Goal: Task Accomplishment & Management: Manage account settings

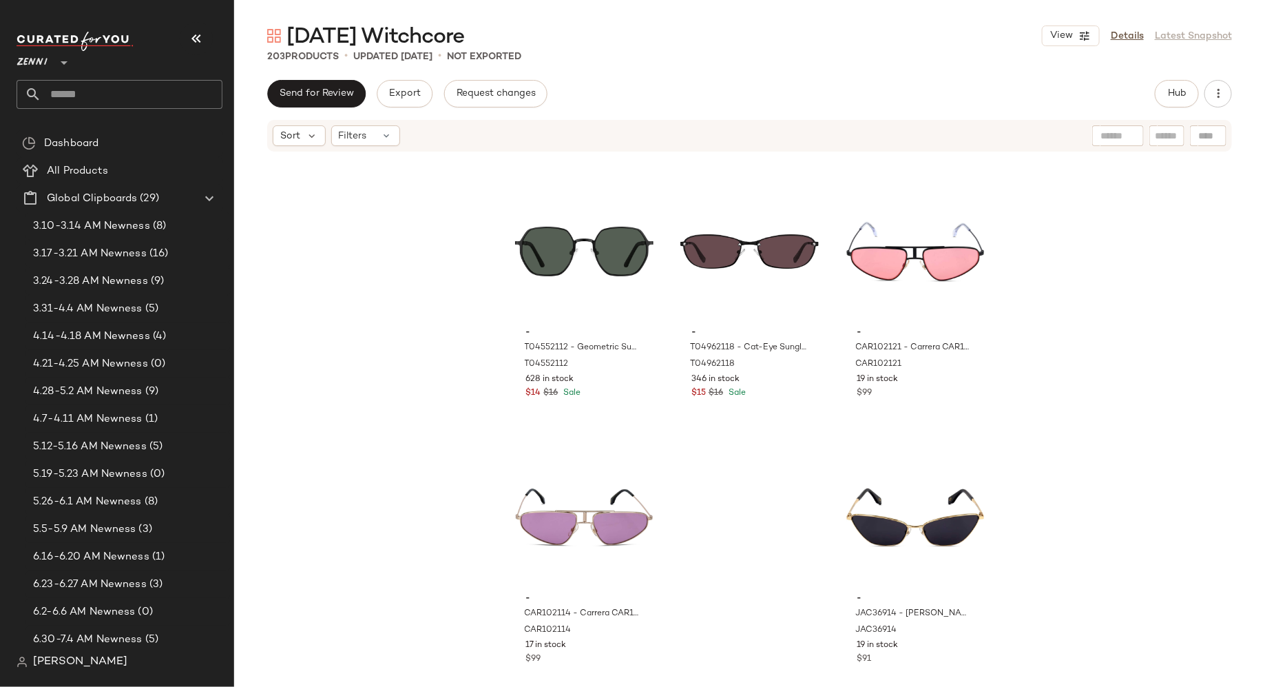
scroll to position [17551, 0]
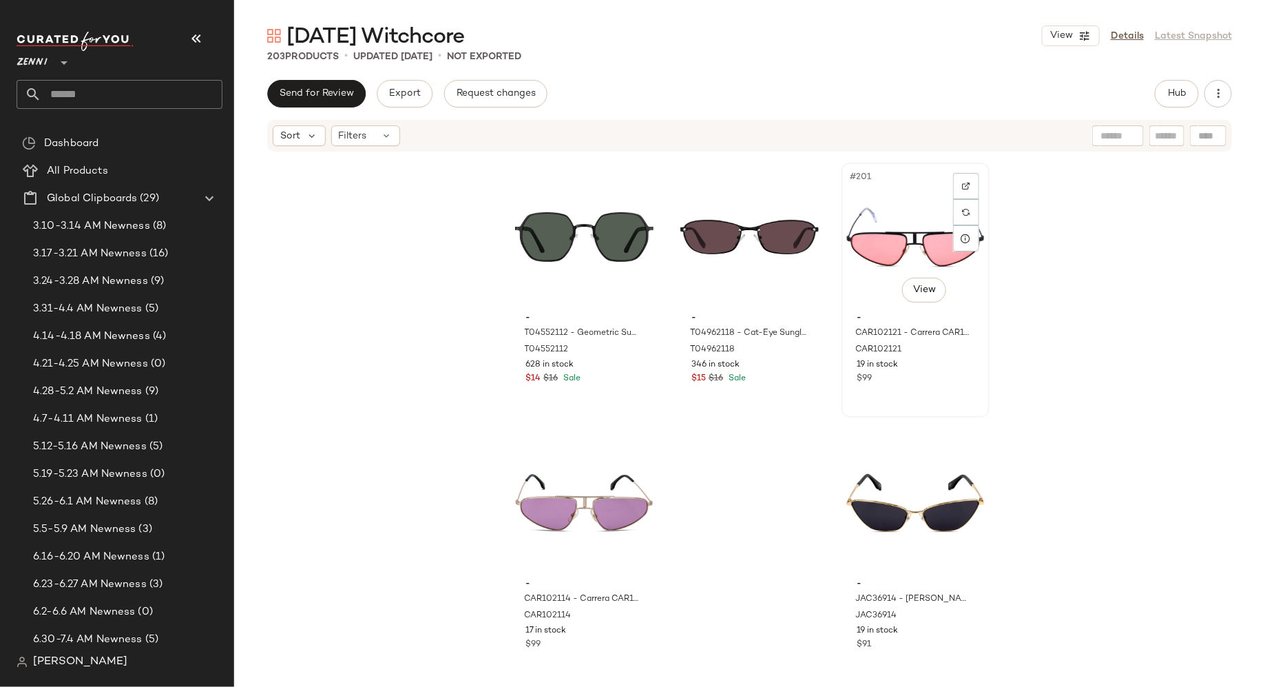
click at [877, 243] on div "#201 View" at bounding box center [916, 236] width 138 height 139
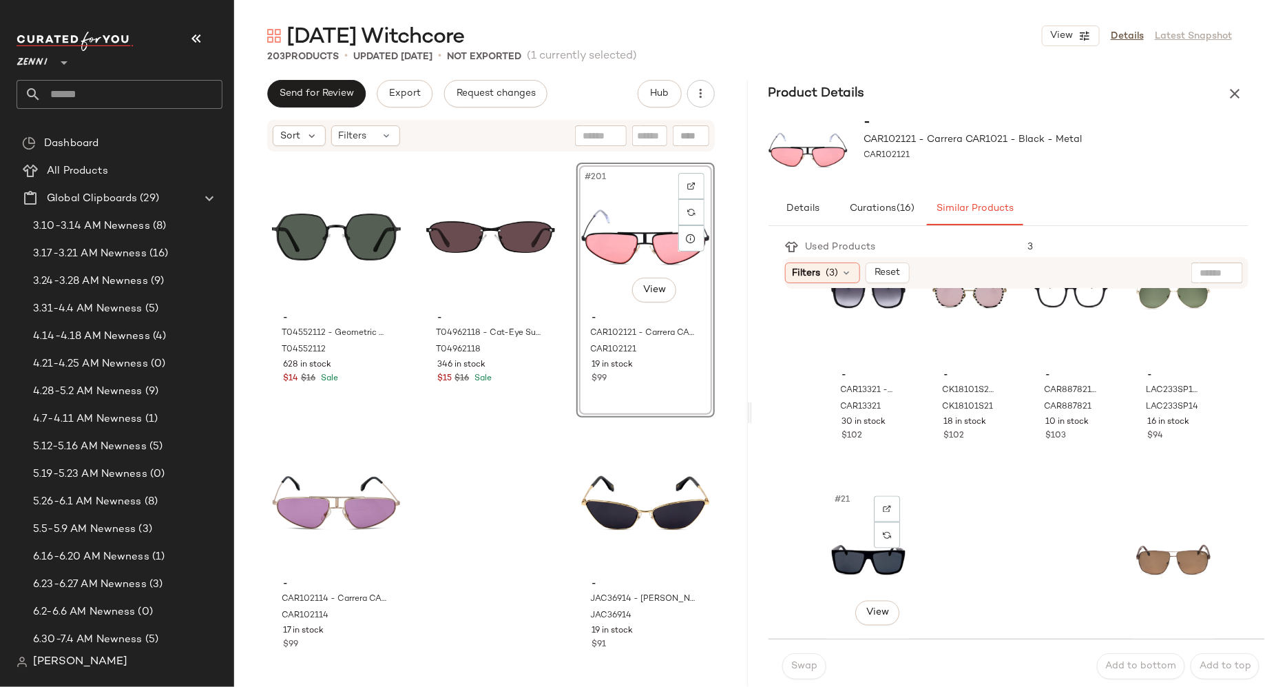
scroll to position [1244, 0]
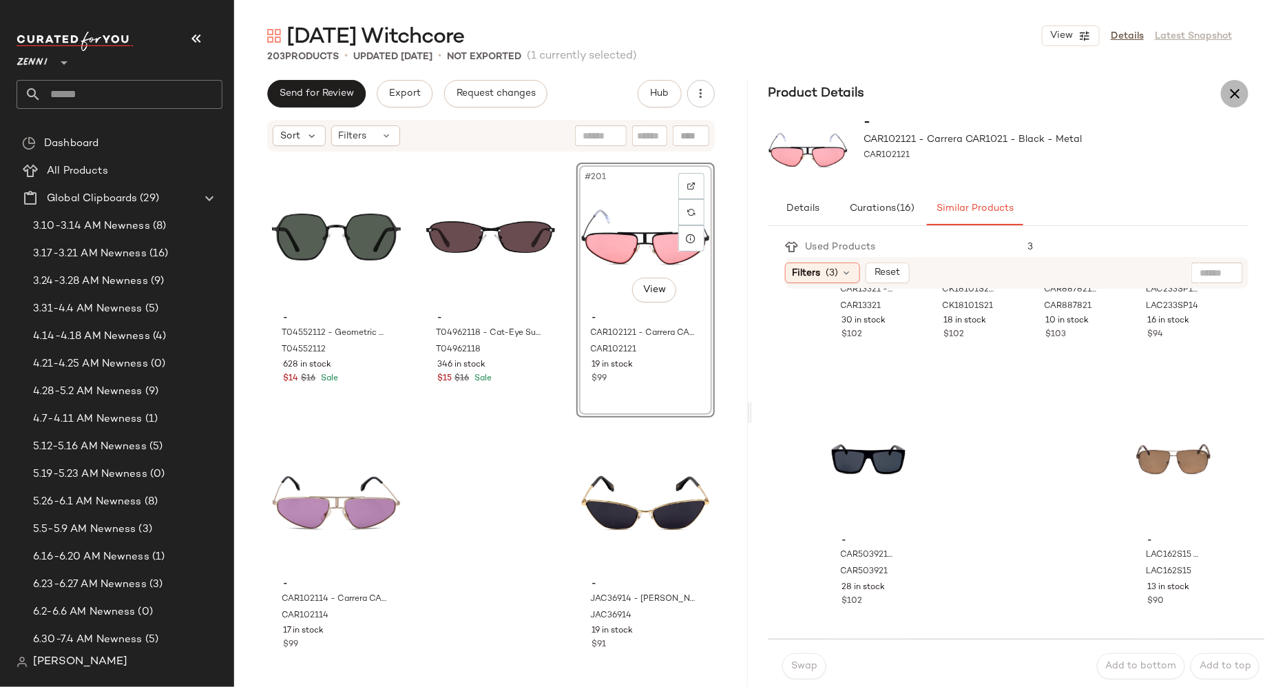
click at [1234, 89] on icon "button" at bounding box center [1235, 93] width 17 height 17
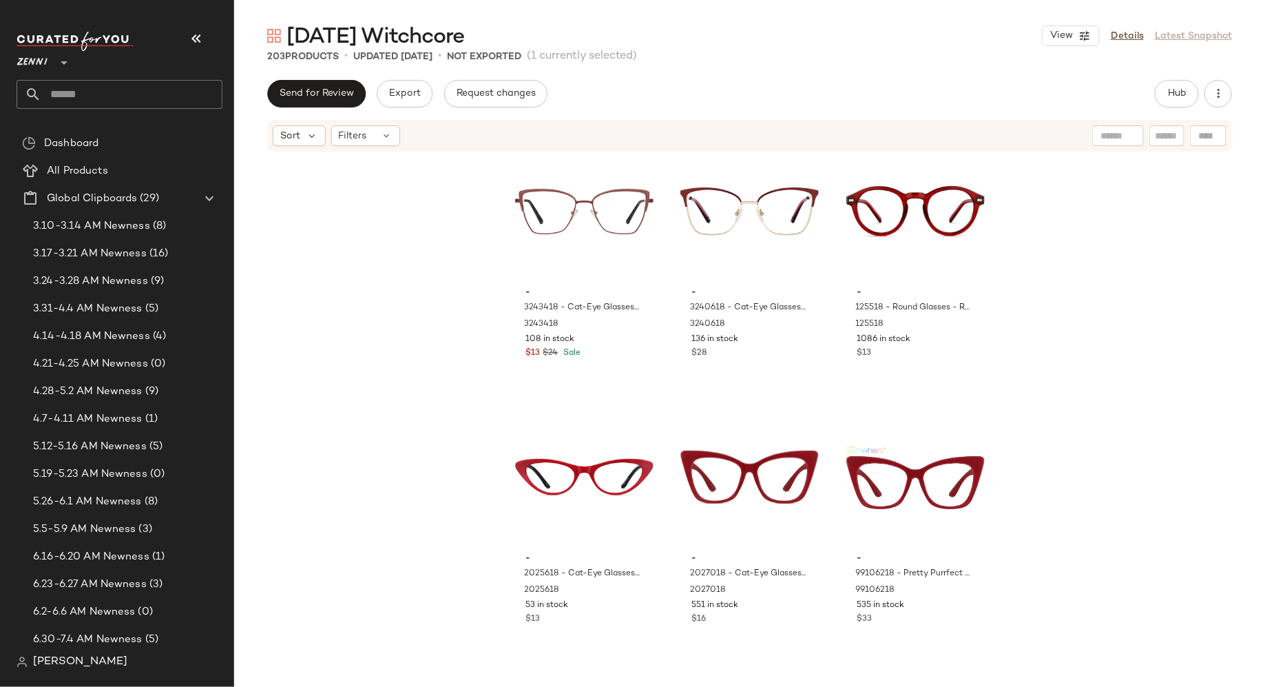
scroll to position [17, 0]
click at [569, 466] on div "#4 View" at bounding box center [584, 478] width 138 height 139
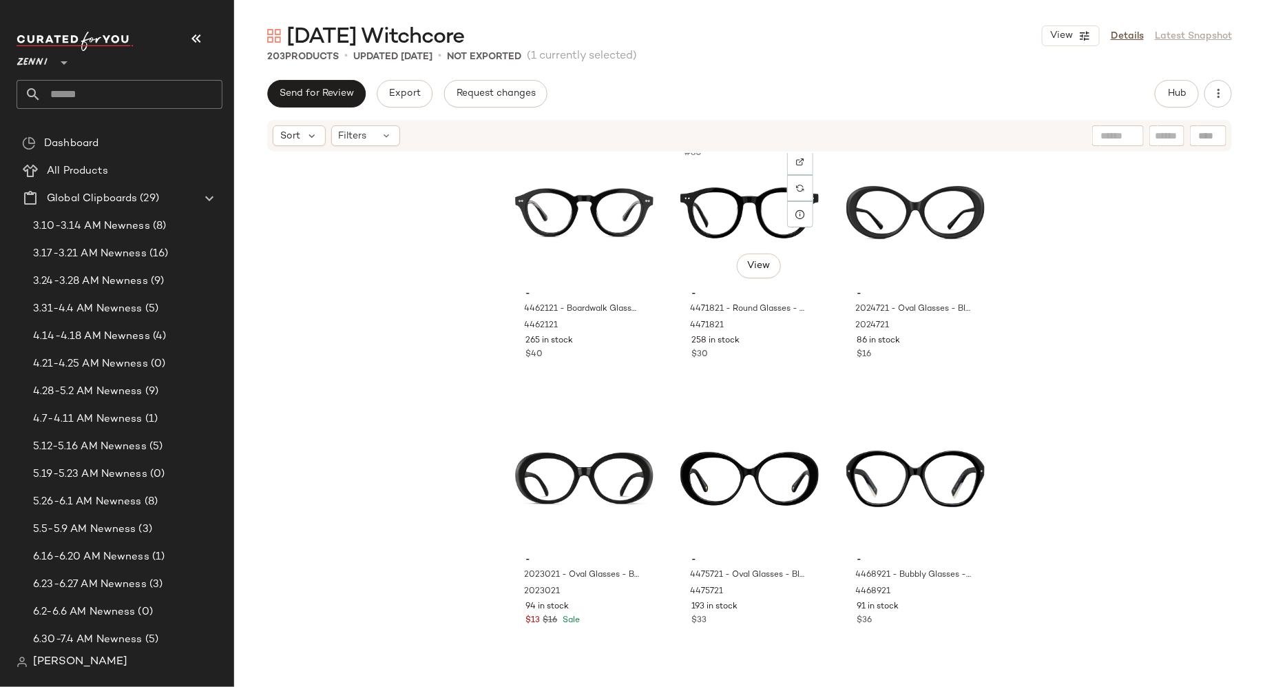
scroll to position [6941, 0]
click at [702, 491] on div "#83 View" at bounding box center [750, 477] width 138 height 139
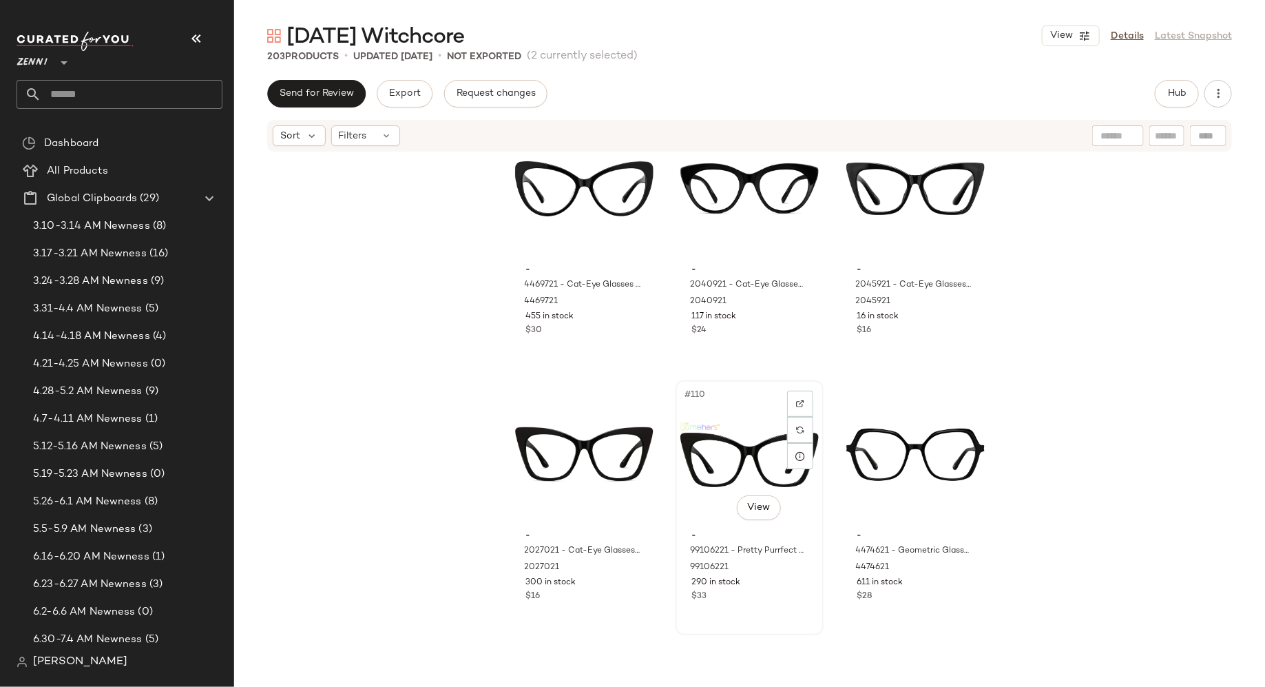
scroll to position [9336, 0]
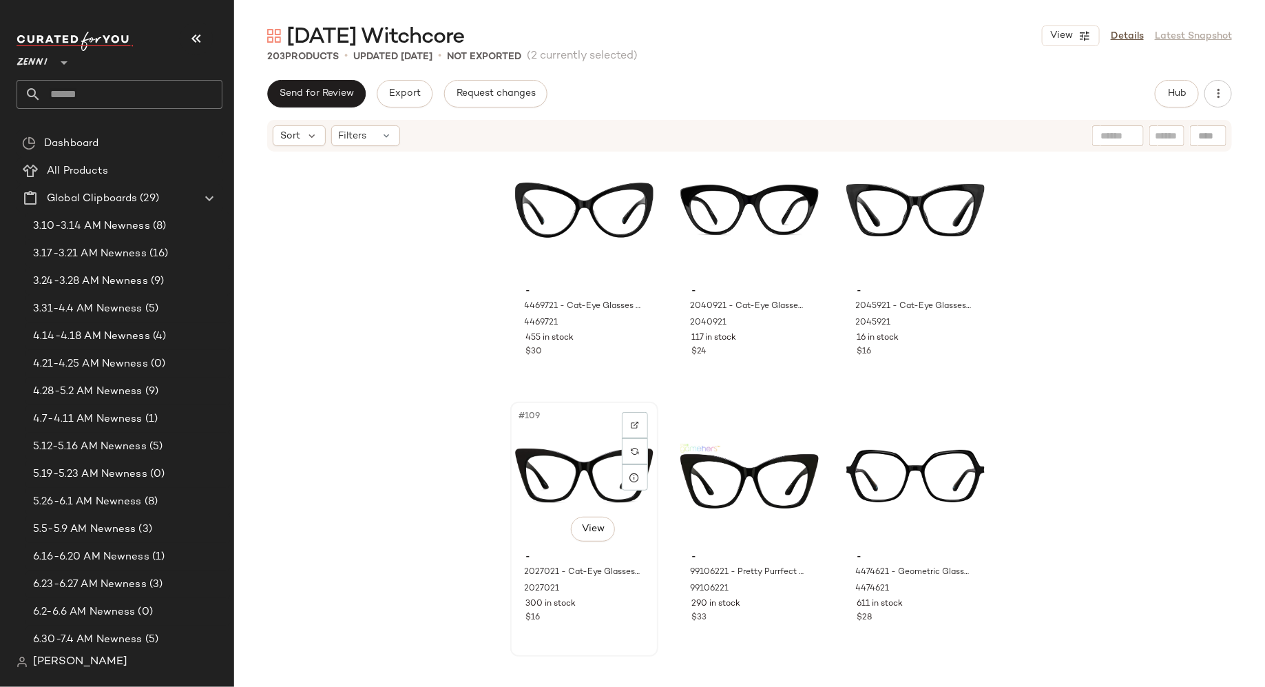
click at [559, 466] on div "#109 View" at bounding box center [584, 475] width 138 height 139
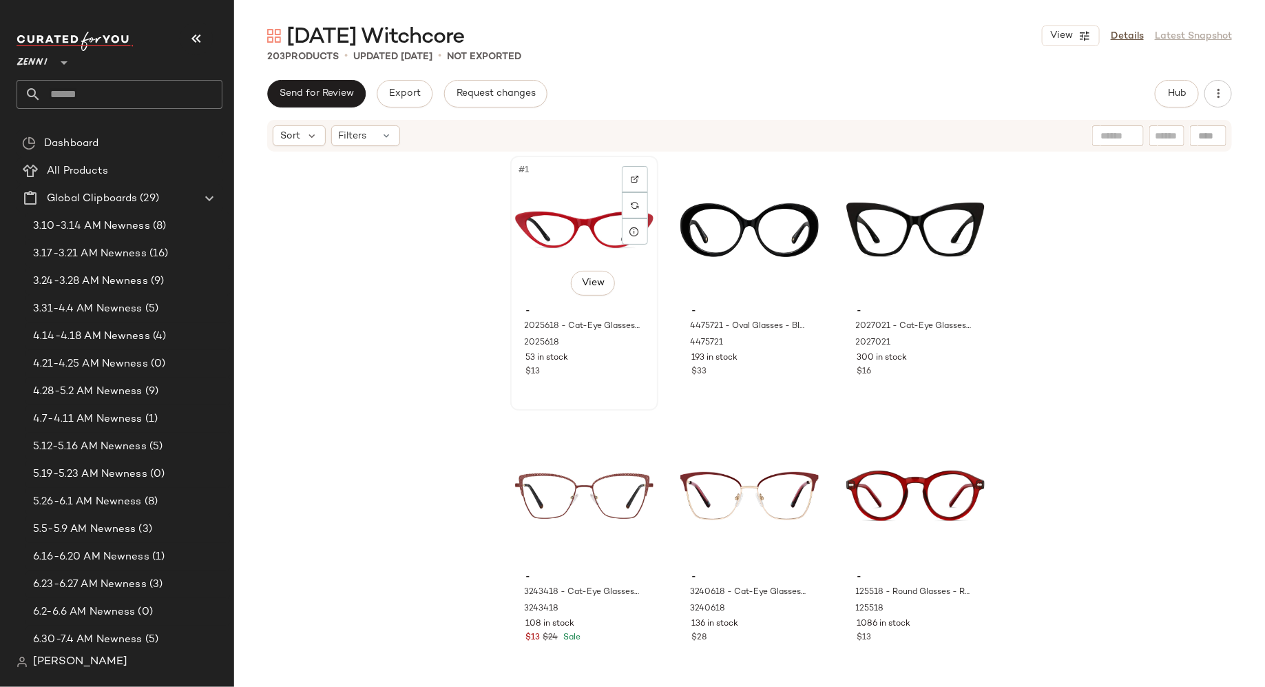
click at [590, 378] on div "- 2025618 - Cat-Eye Glasses - Red - Plastic 2025618 53 in stock $13" at bounding box center [584, 340] width 138 height 80
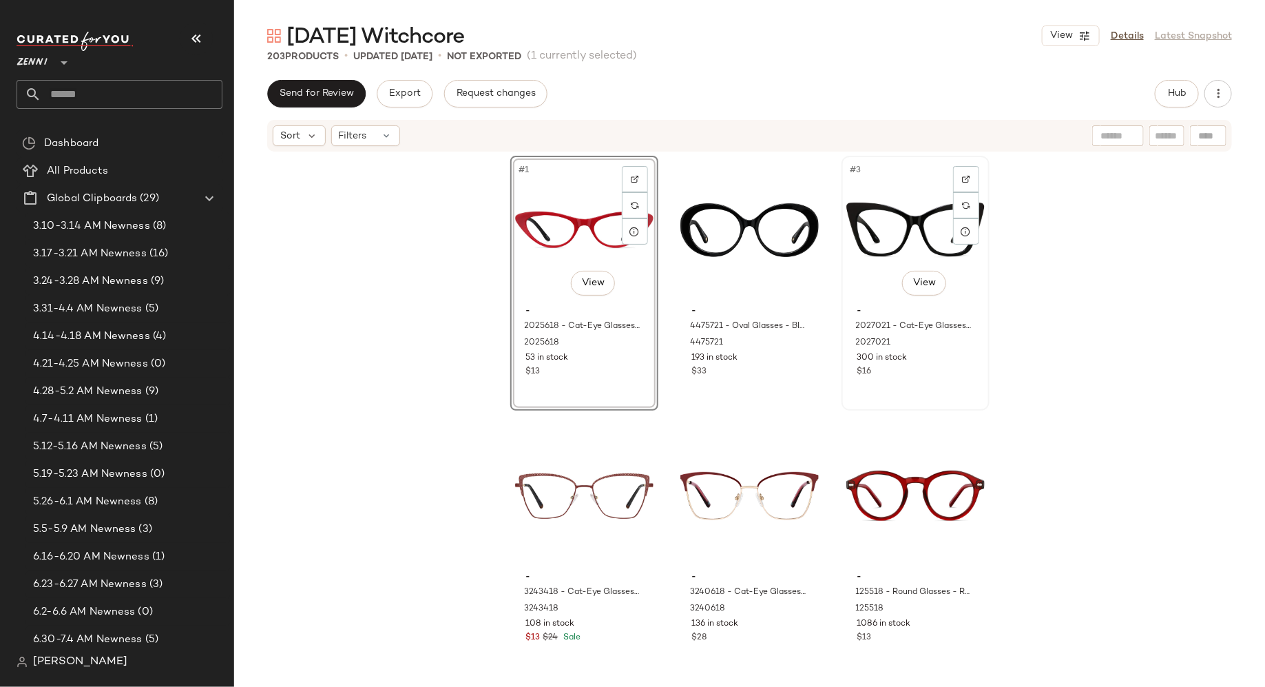
click at [895, 398] on div "#3 View - 2027021 - Cat-Eye Glasses - Black - Plastic 2027021 300 in stock $16" at bounding box center [915, 283] width 145 height 252
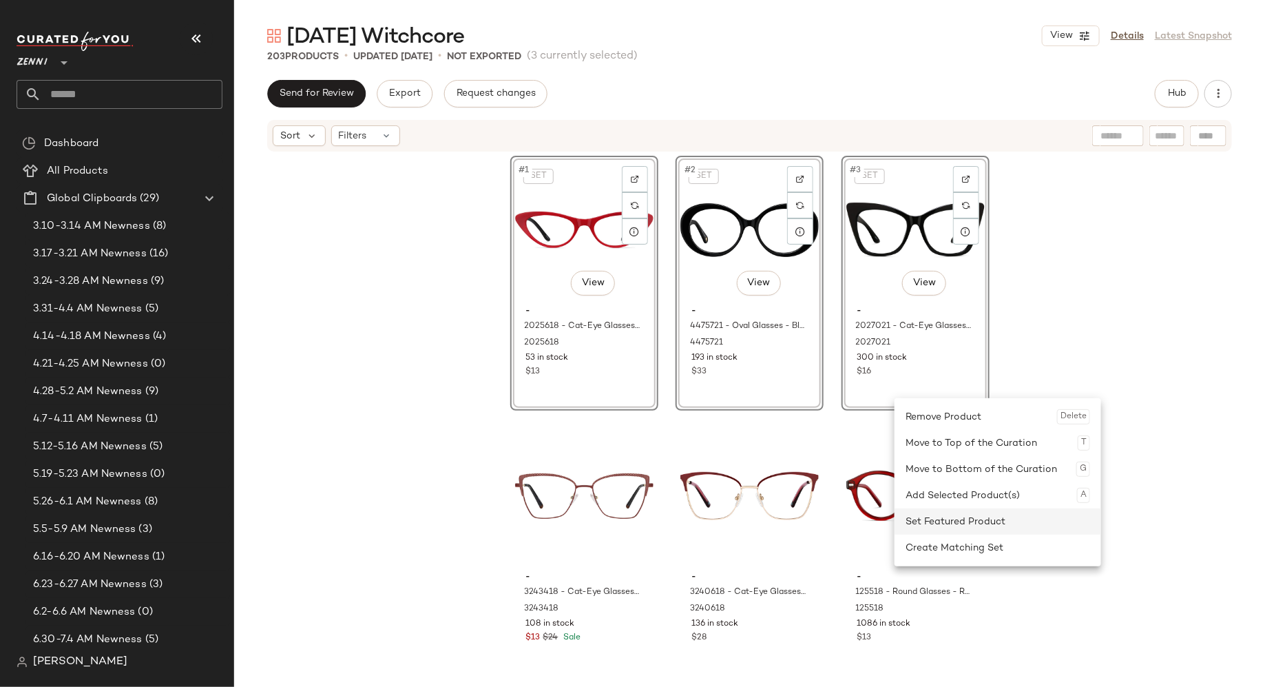
click at [929, 519] on div "Set Featured Product" at bounding box center [998, 521] width 185 height 26
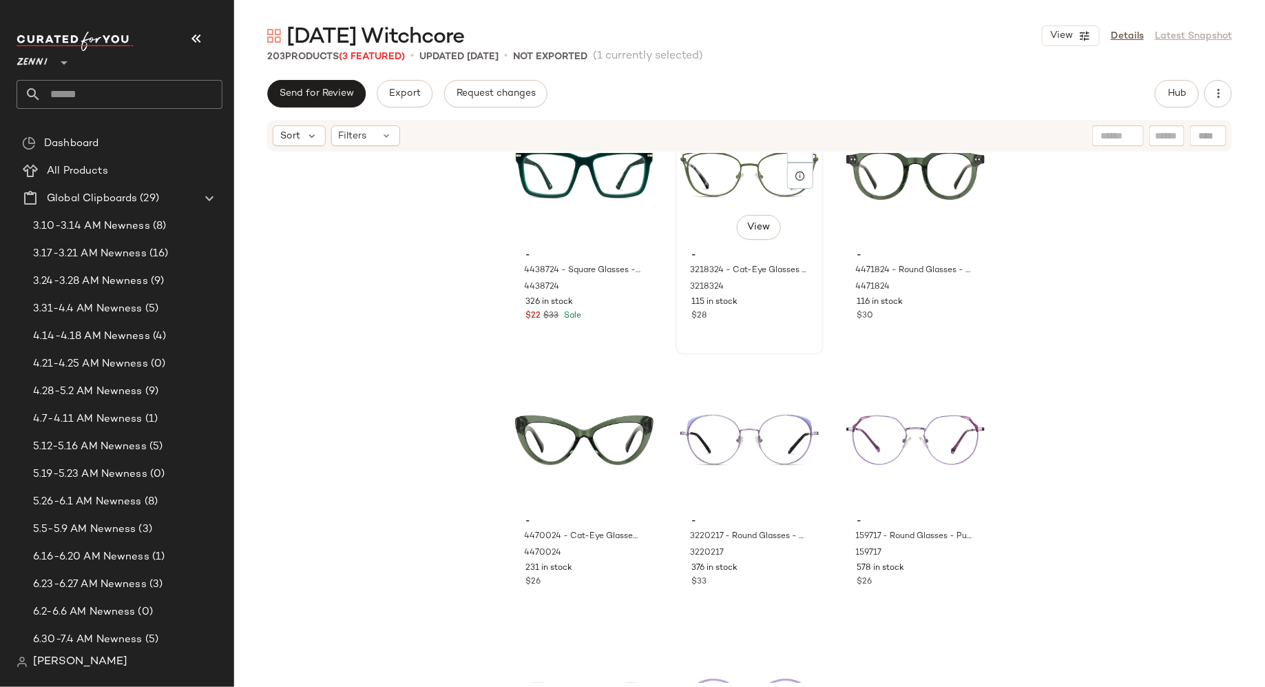
scroll to position [2462, 0]
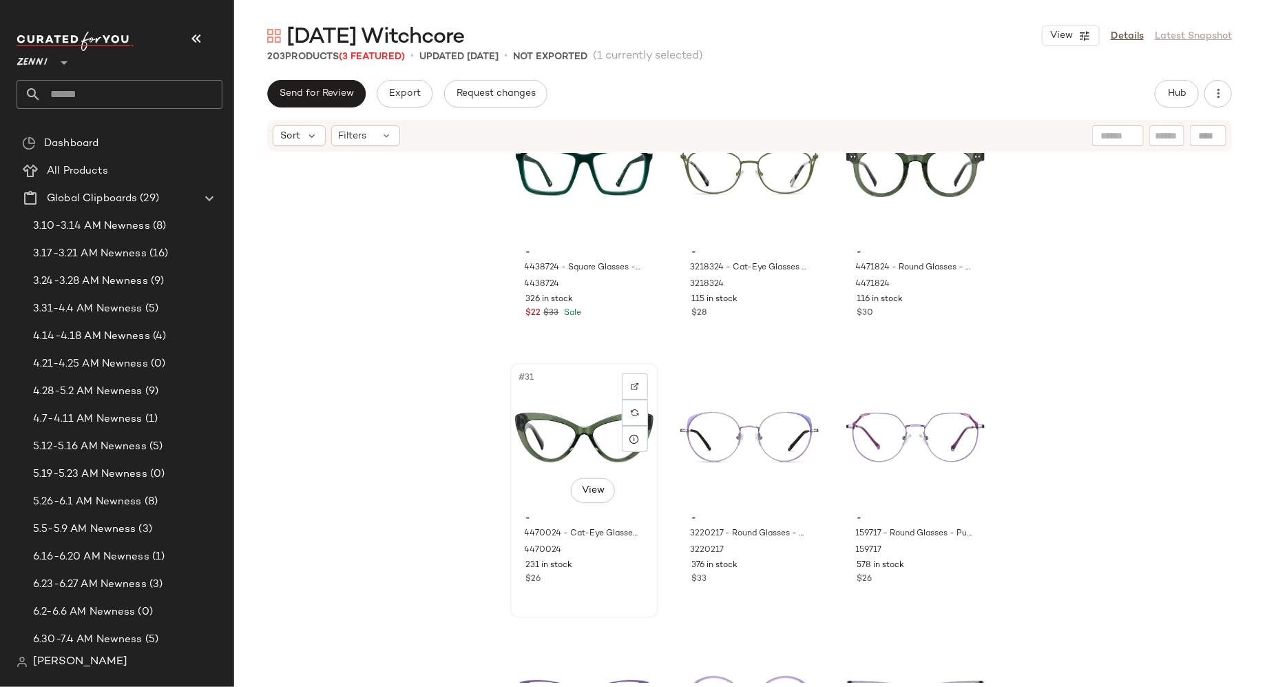
click at [557, 428] on div "#31 View" at bounding box center [584, 437] width 138 height 139
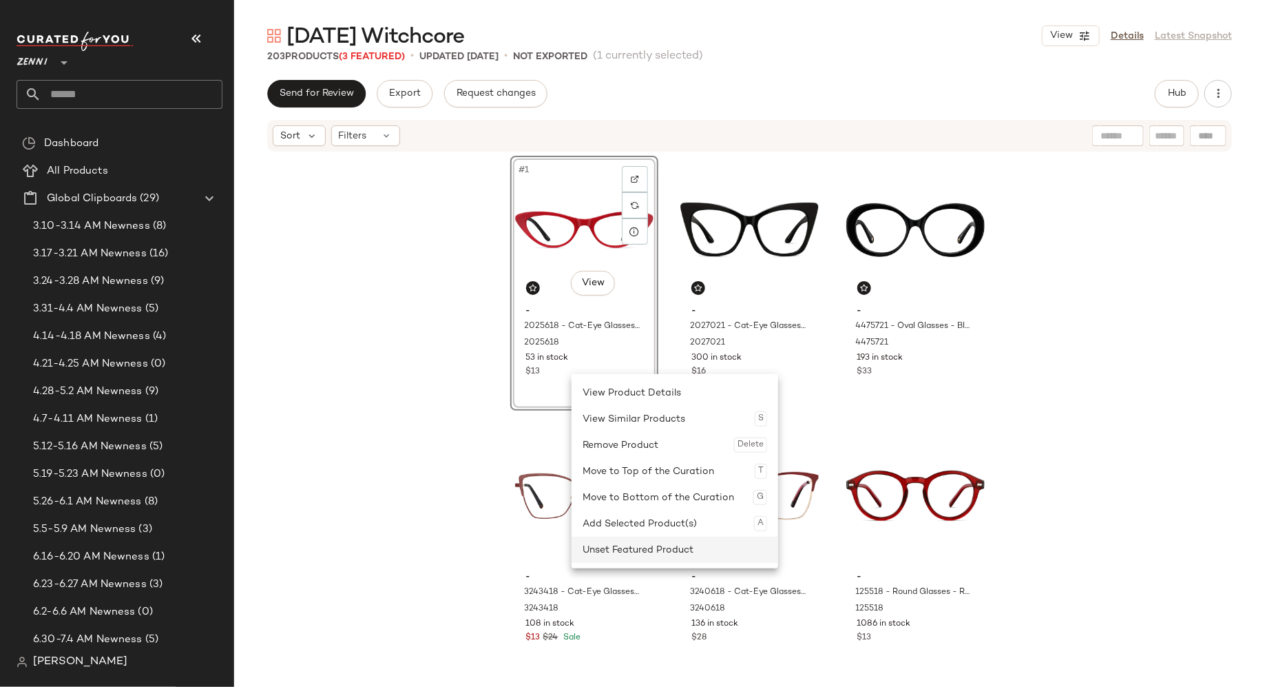
click at [619, 544] on div "Unset Featured Product" at bounding box center [675, 550] width 185 height 26
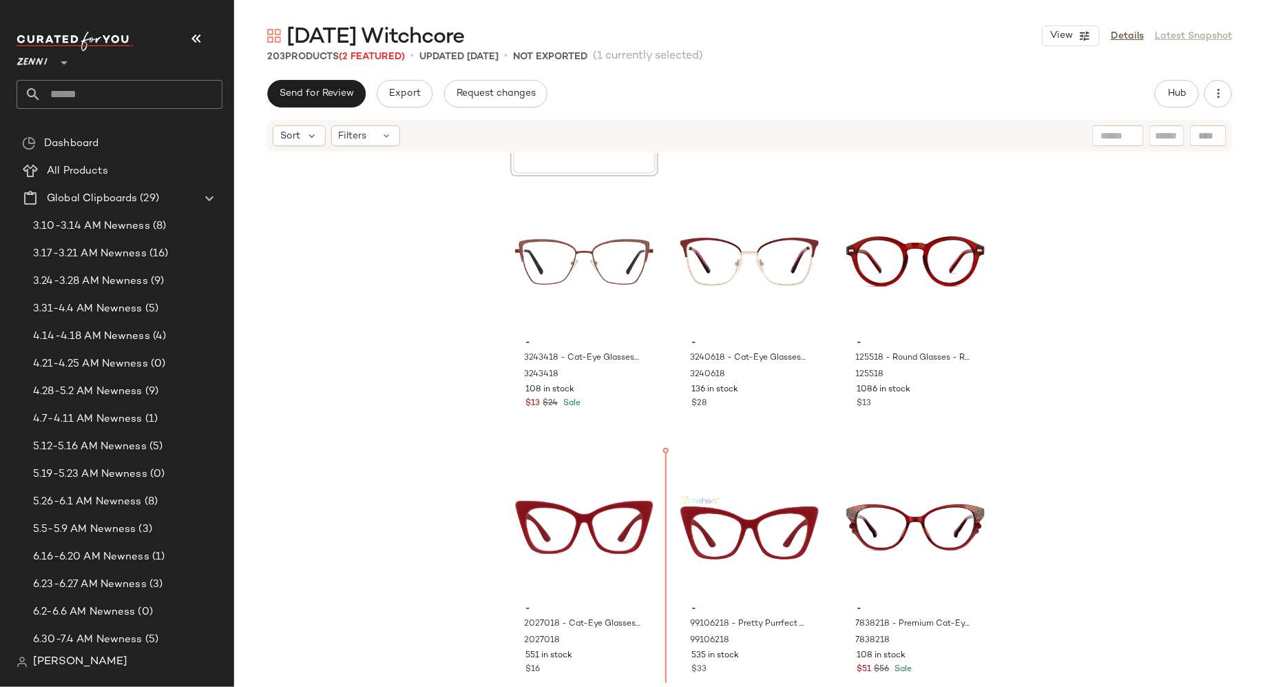
scroll to position [235, 0]
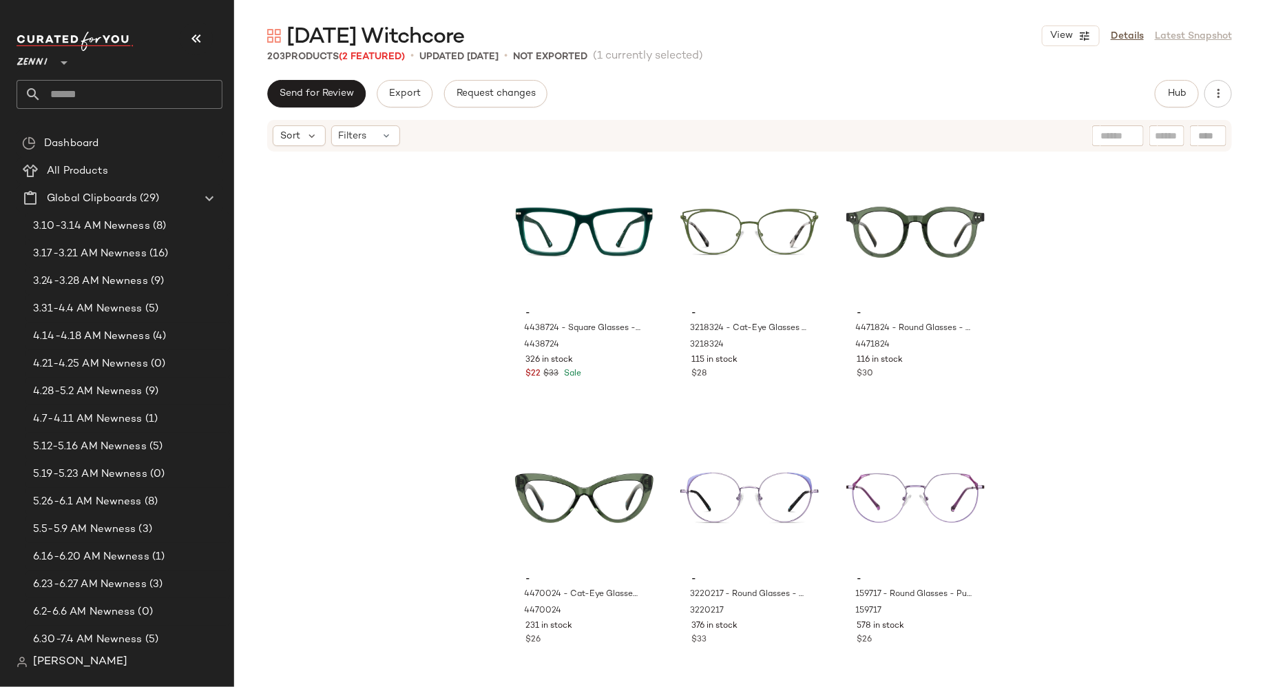
scroll to position [2424, 0]
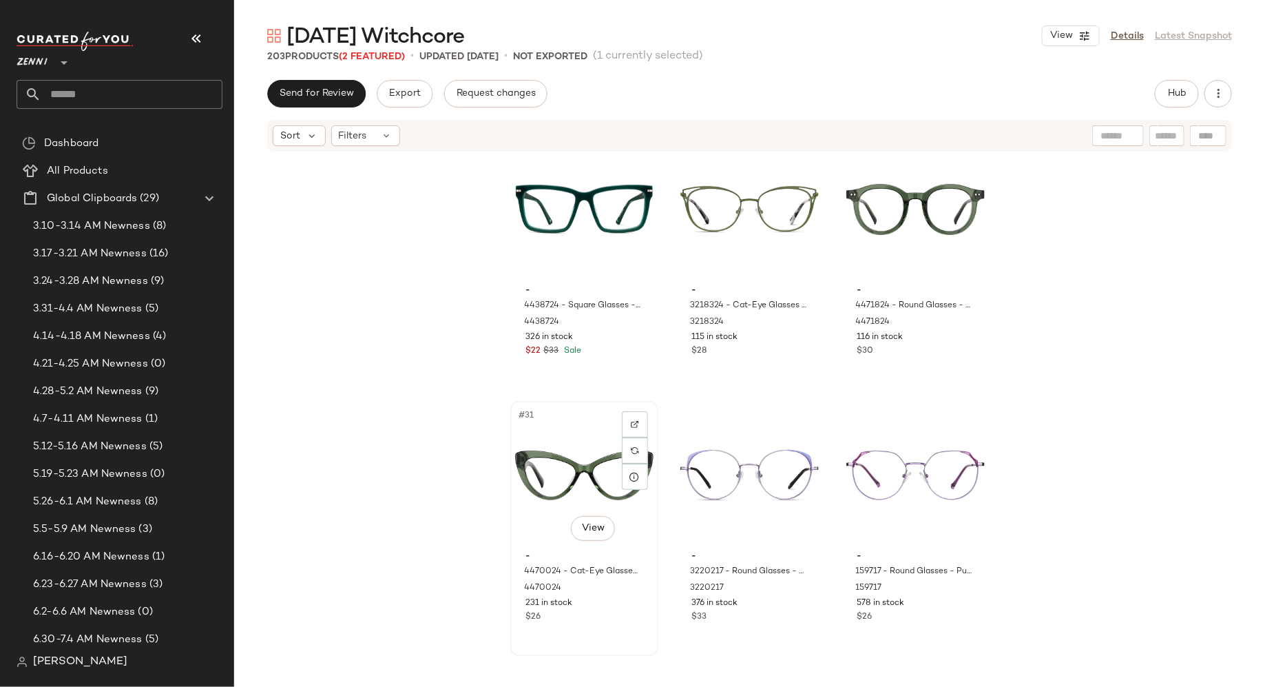
click at [546, 479] on div "#31 View" at bounding box center [584, 475] width 138 height 139
click at [787, 360] on div "#29 View - 3218324 - Cat-Eye Glasses - Moss - Stainless Steel 3218324 115 in st…" at bounding box center [749, 262] width 145 height 252
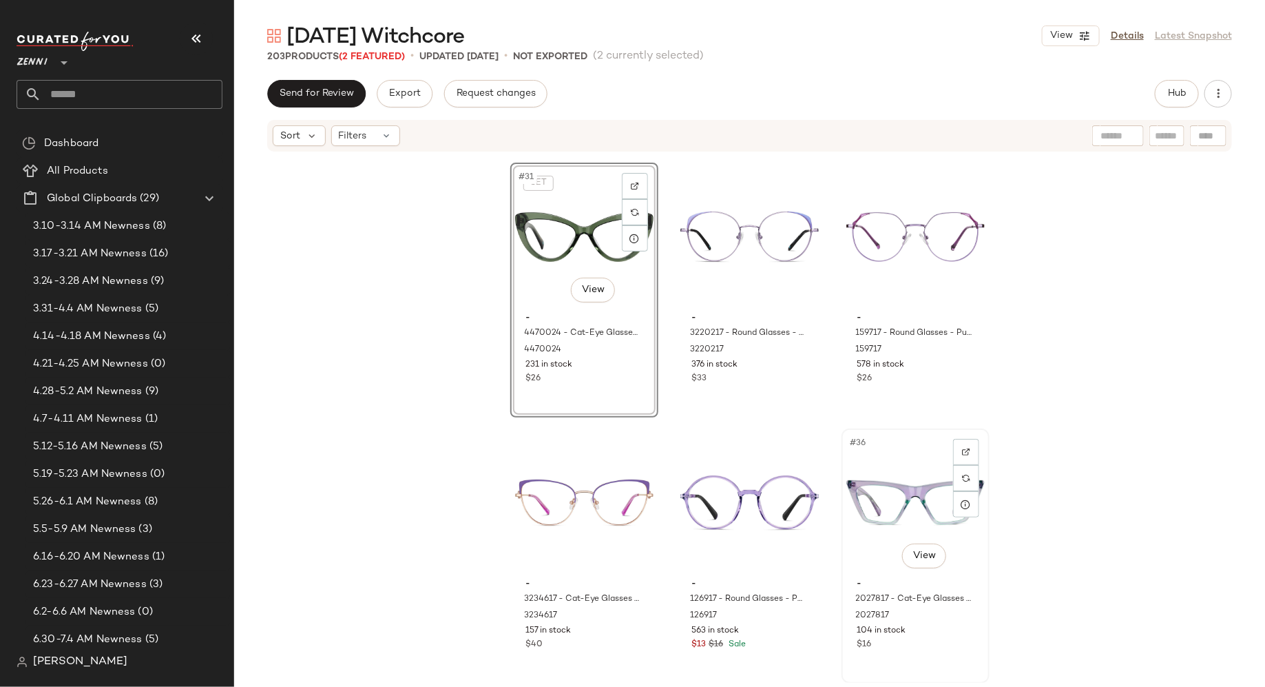
scroll to position [2663, 0]
click at [897, 510] on div "#36 View" at bounding box center [916, 502] width 138 height 139
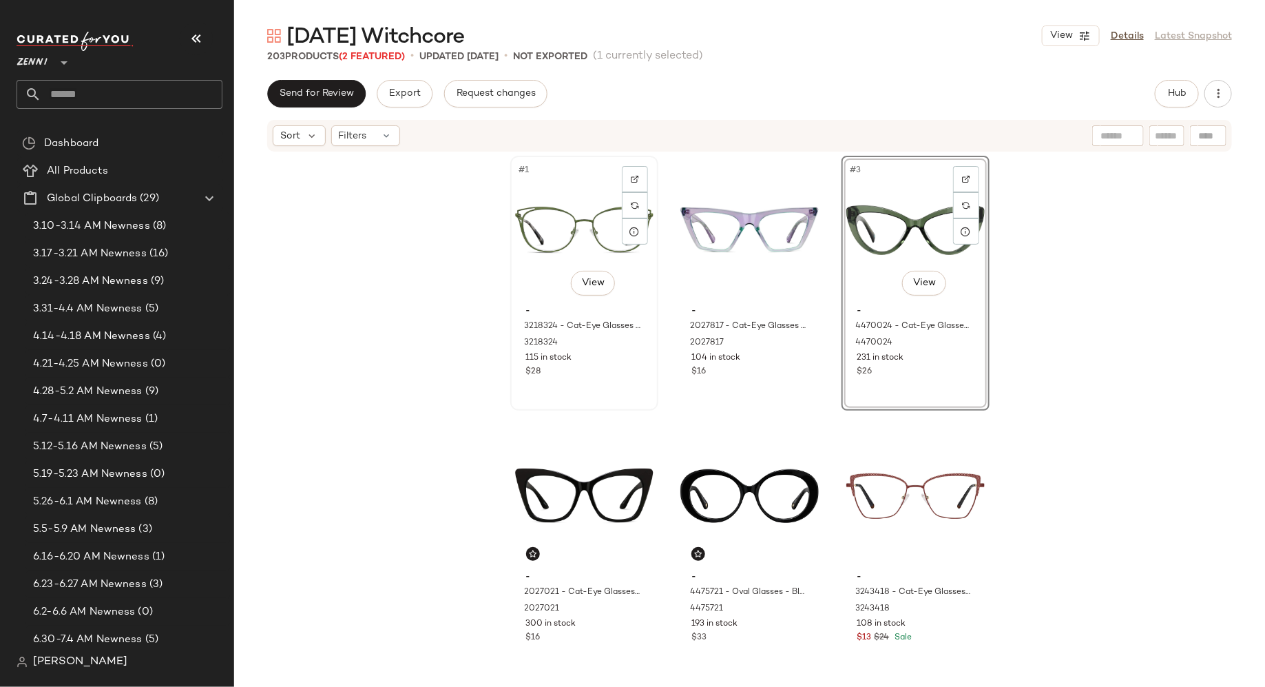
click at [568, 377] on div "$28" at bounding box center [584, 372] width 116 height 12
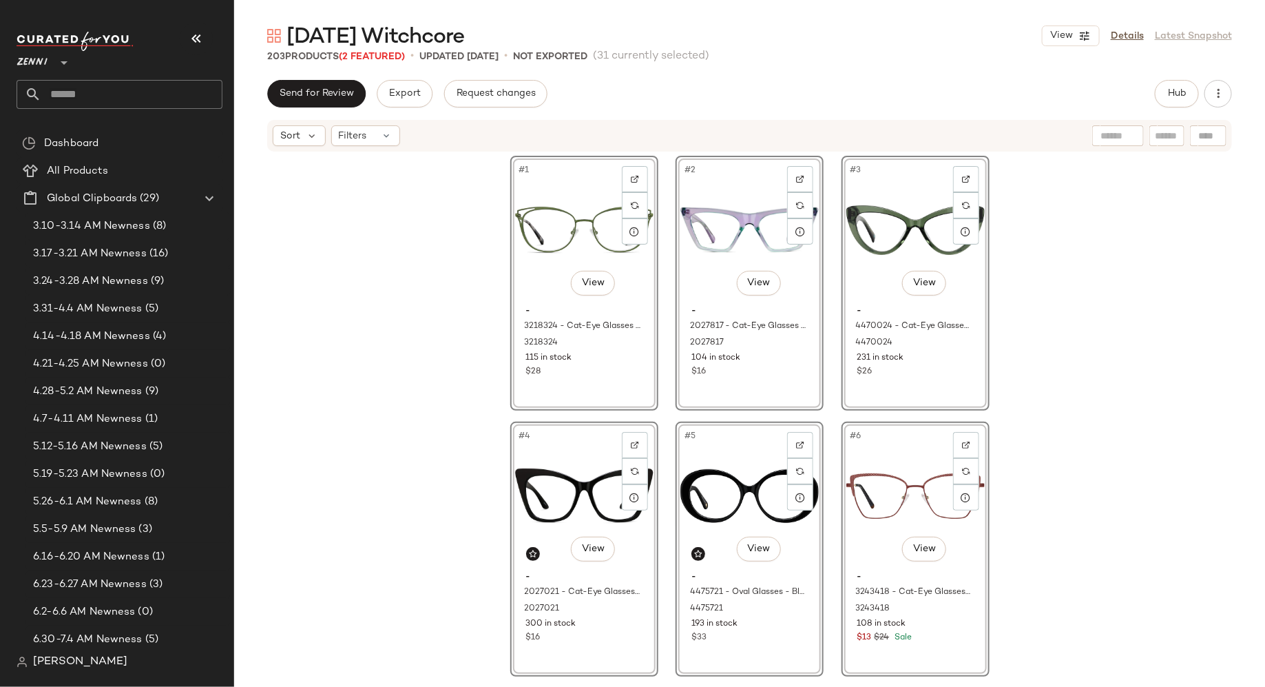
click at [444, 396] on div "#1 View - 3218324 - Cat-Eye Glasses - Moss - Stainless Steel 3218324 115 in sto…" at bounding box center [749, 418] width 1031 height 530
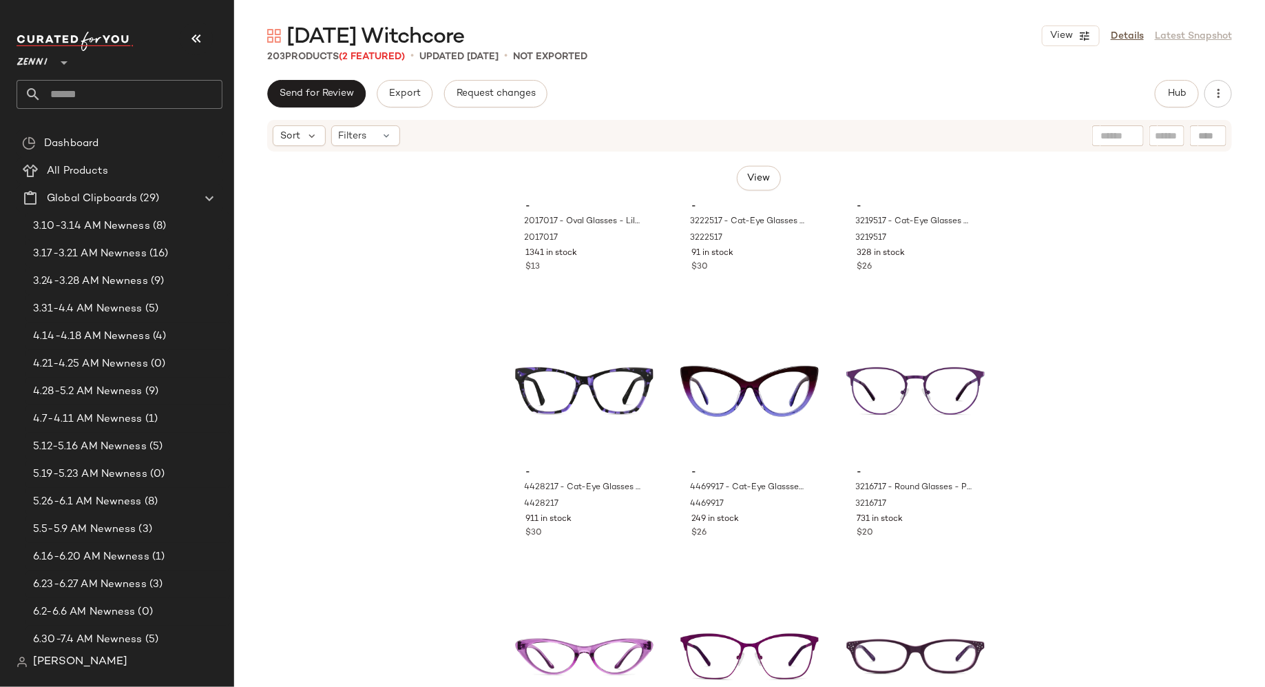
scroll to position [3575, 0]
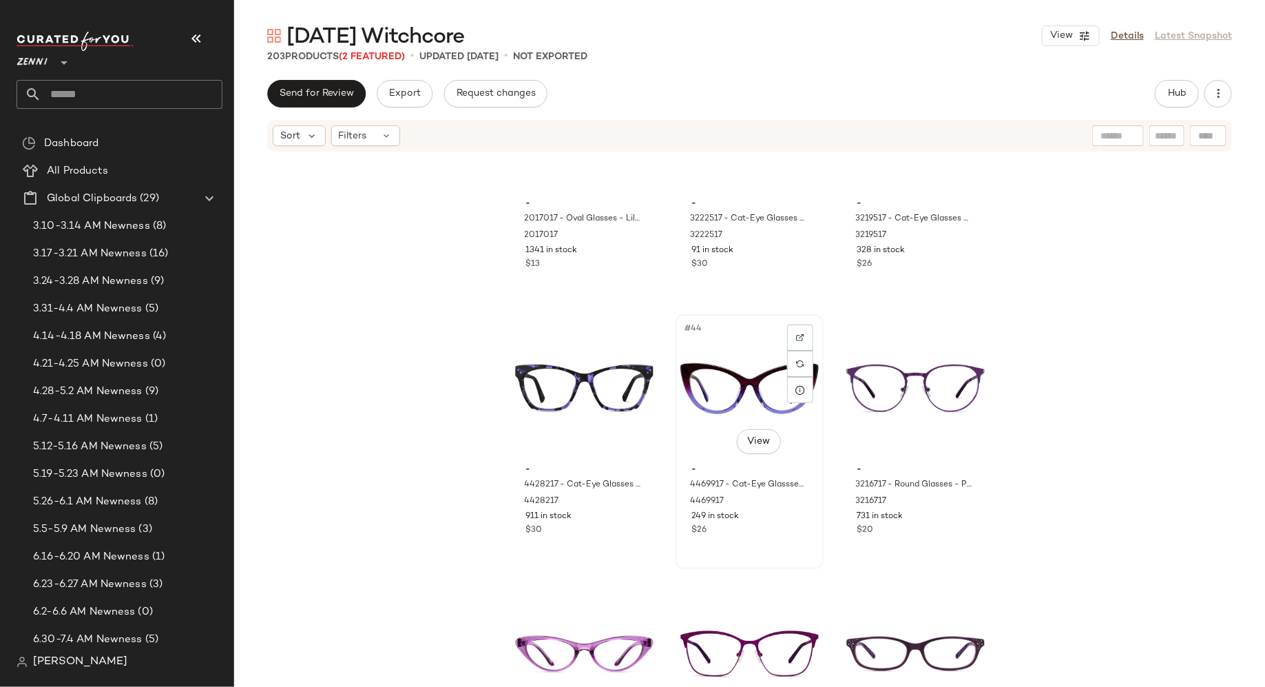
click at [737, 390] on div "#44 View" at bounding box center [750, 388] width 138 height 139
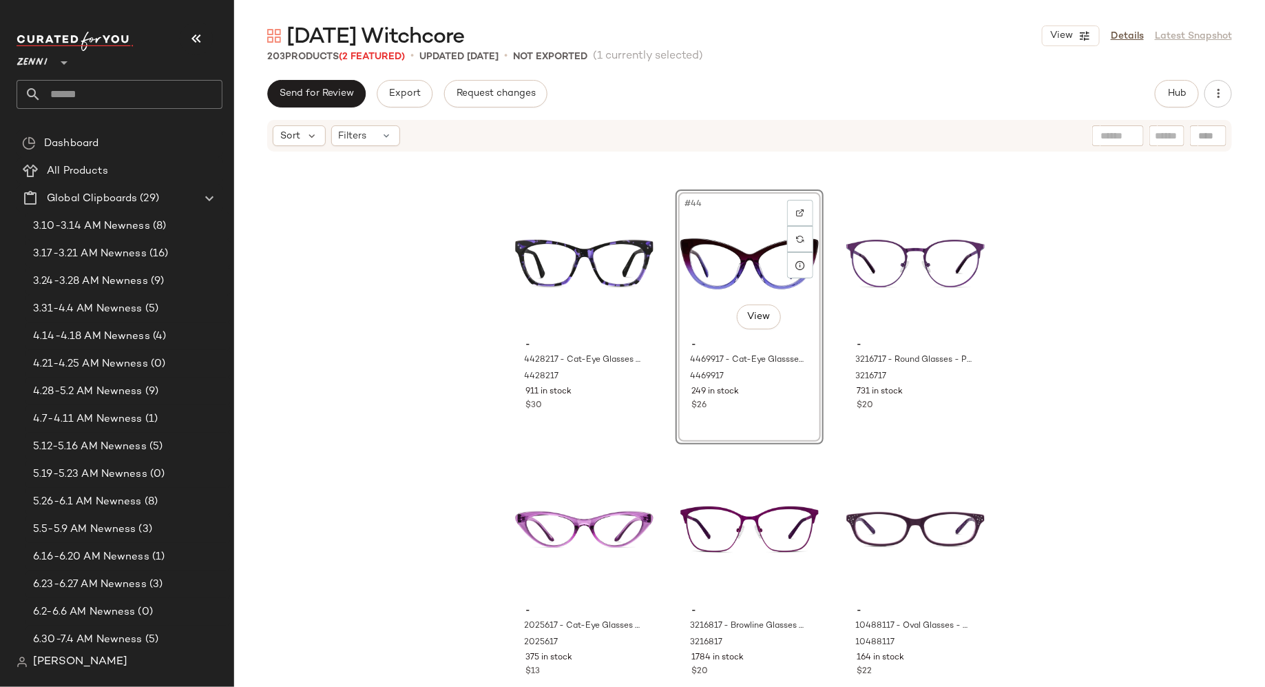
scroll to position [3703, 0]
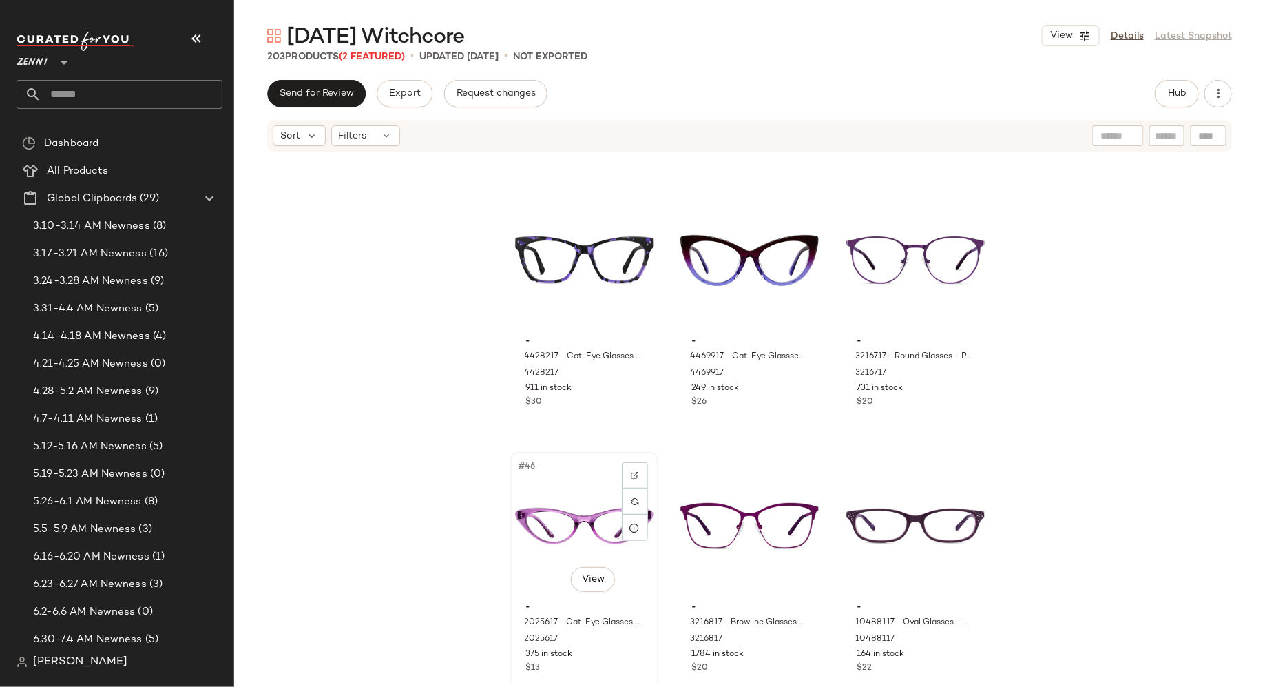
click at [559, 519] on div "#46 View" at bounding box center [584, 526] width 138 height 139
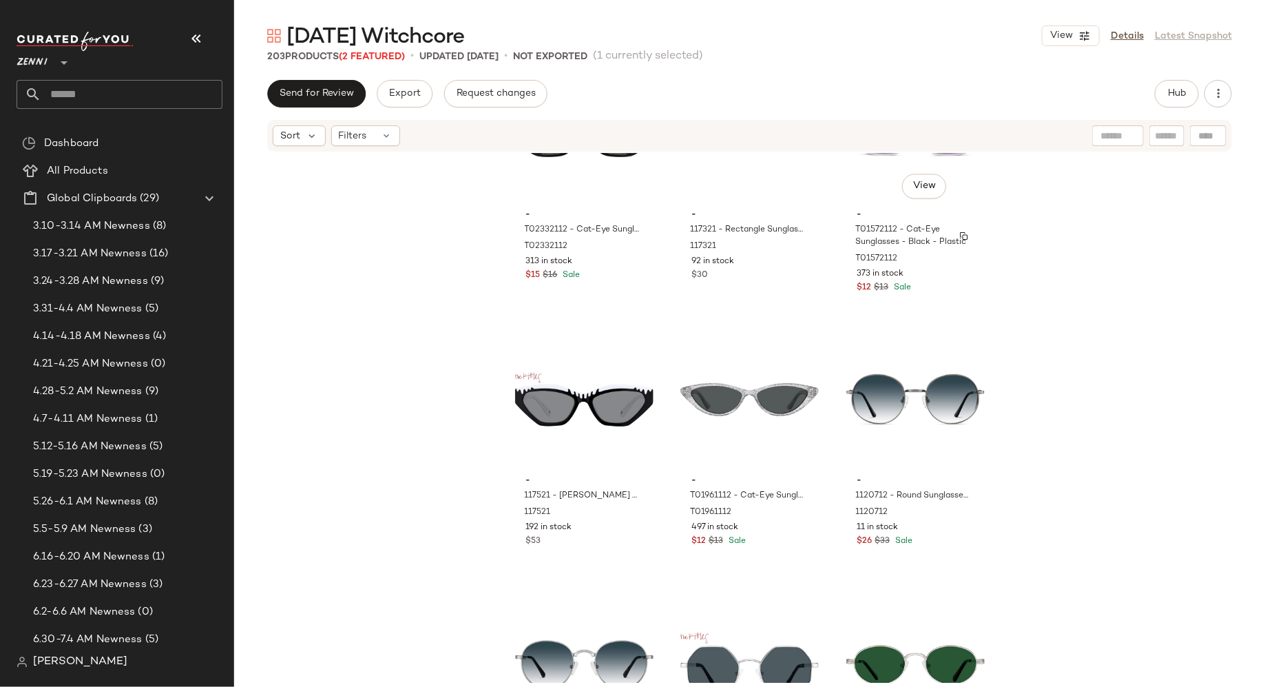
scroll to position [16593, 0]
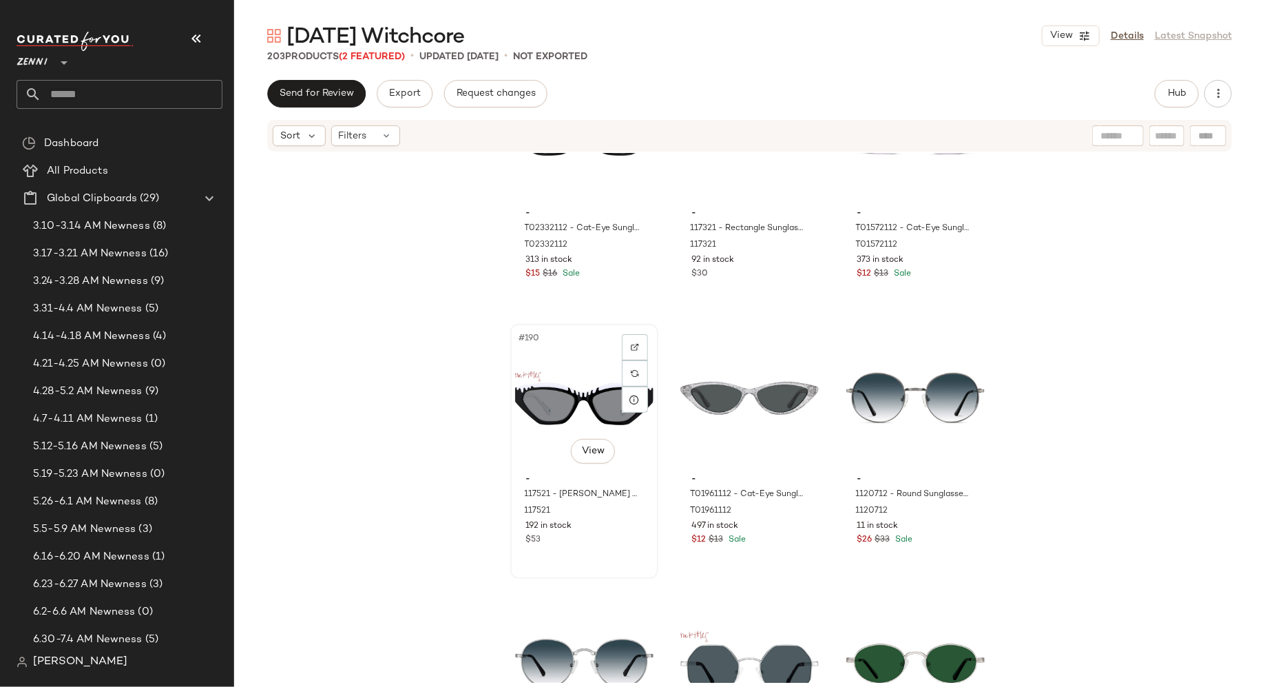
click at [582, 404] on div "#190 View" at bounding box center [584, 398] width 138 height 139
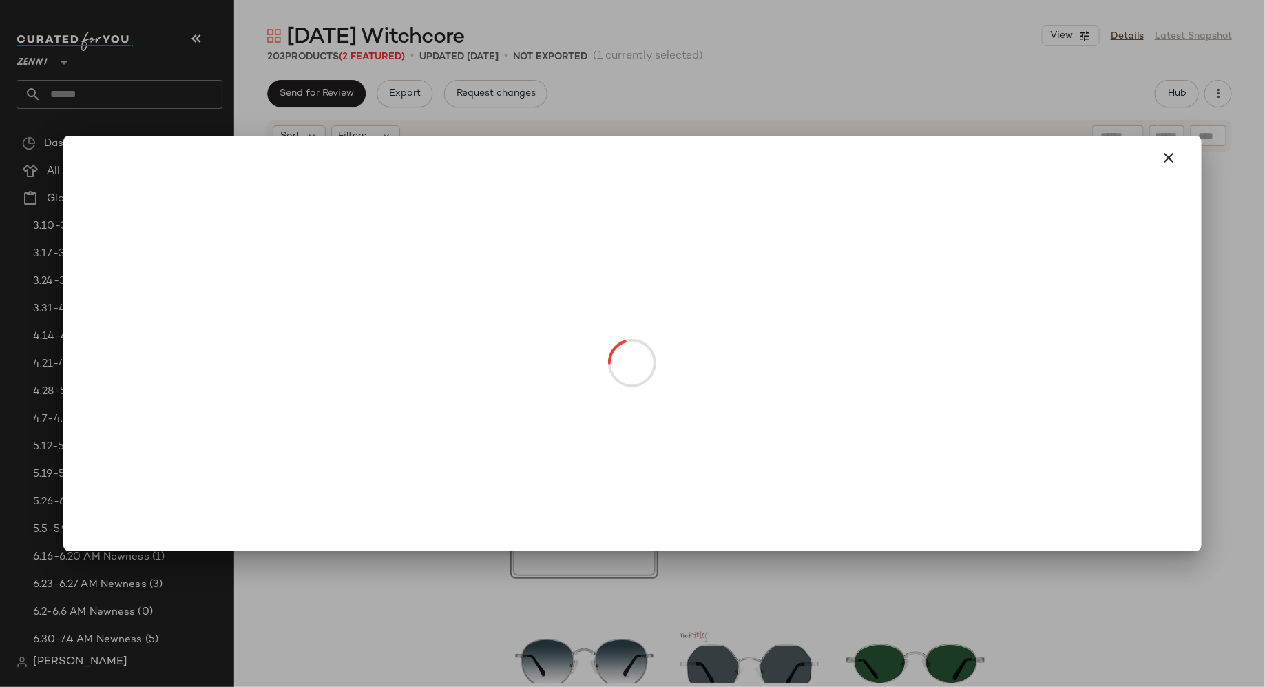
click at [586, 447] on body "Zenni ** Dashboard All Products Global Clipboards (29) 3.10-3.14 AM Newness (8)…" at bounding box center [632, 343] width 1265 height 687
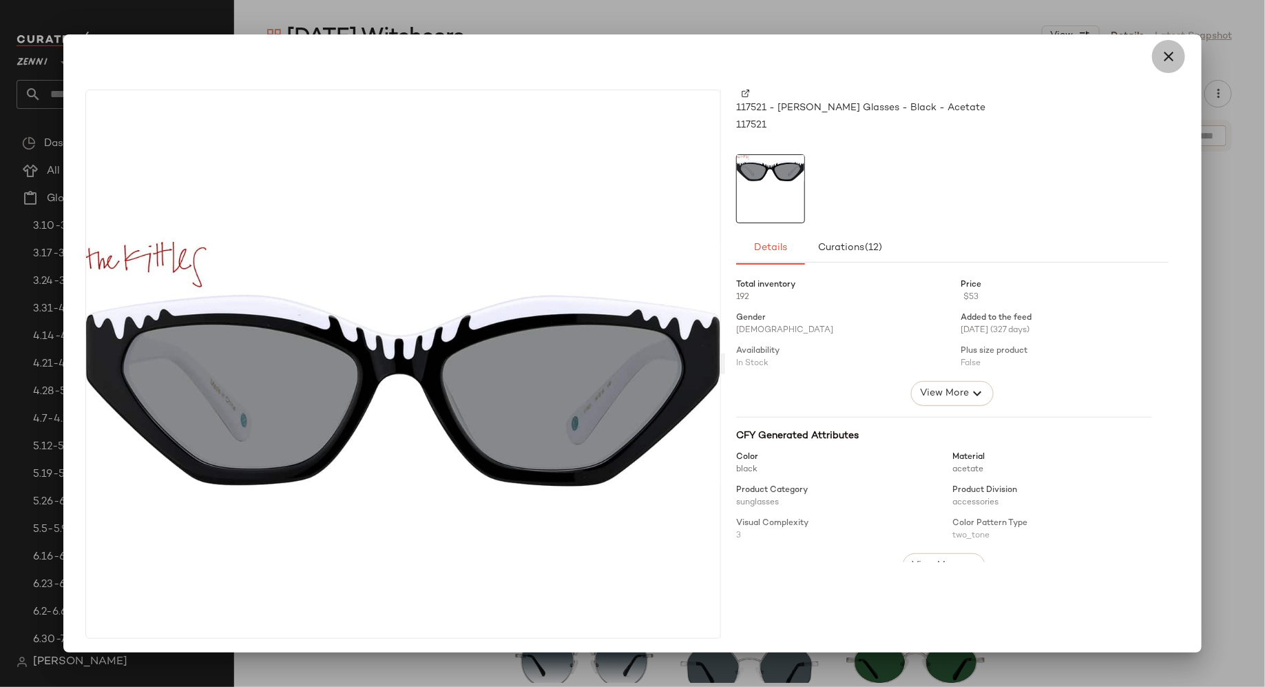
click at [1166, 54] on icon "button" at bounding box center [1169, 56] width 17 height 17
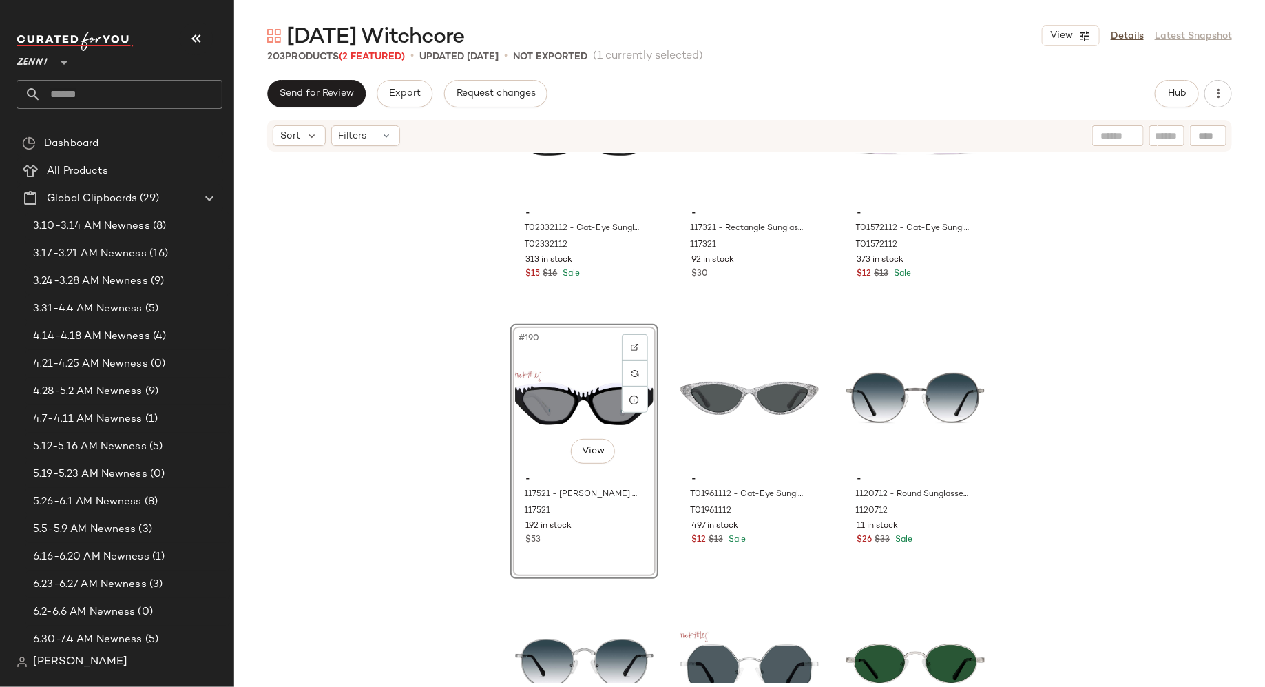
click at [563, 377] on div "#190 View" at bounding box center [584, 398] width 138 height 139
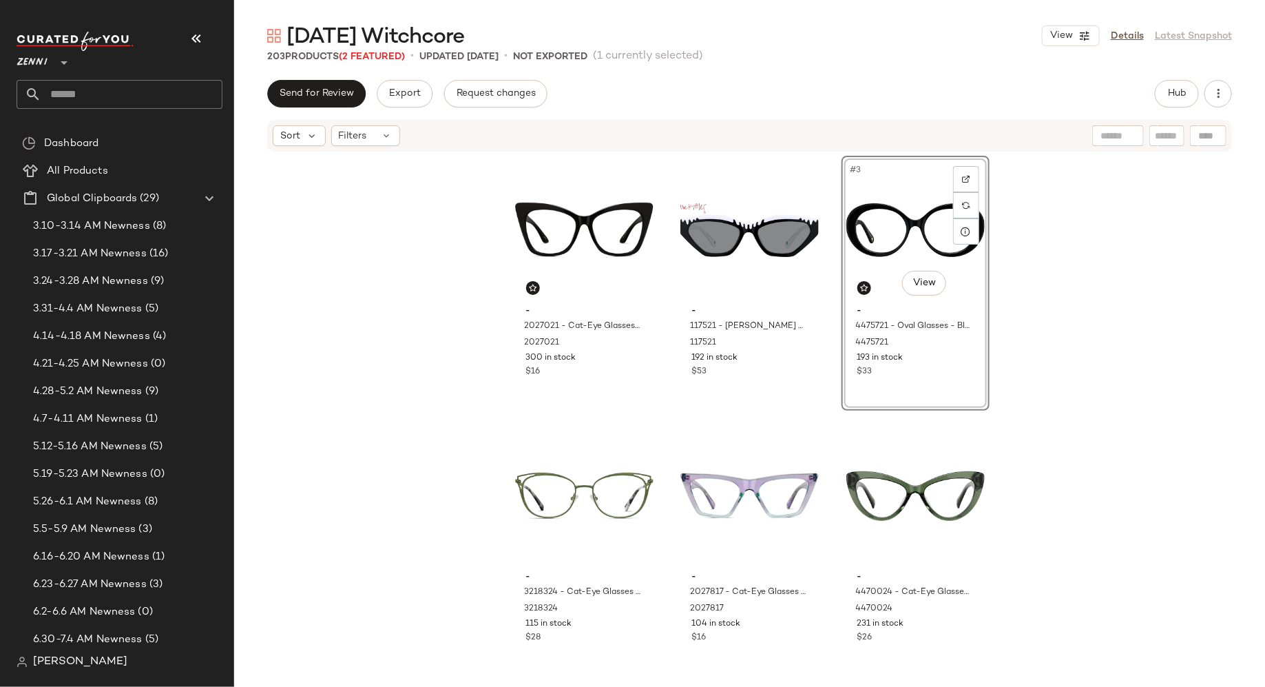
click at [665, 397] on div "- 2027021 - Cat-Eye Glasses - Black - Plastic 2027021 300 in stock $16 - 117521…" at bounding box center [749, 419] width 479 height 527
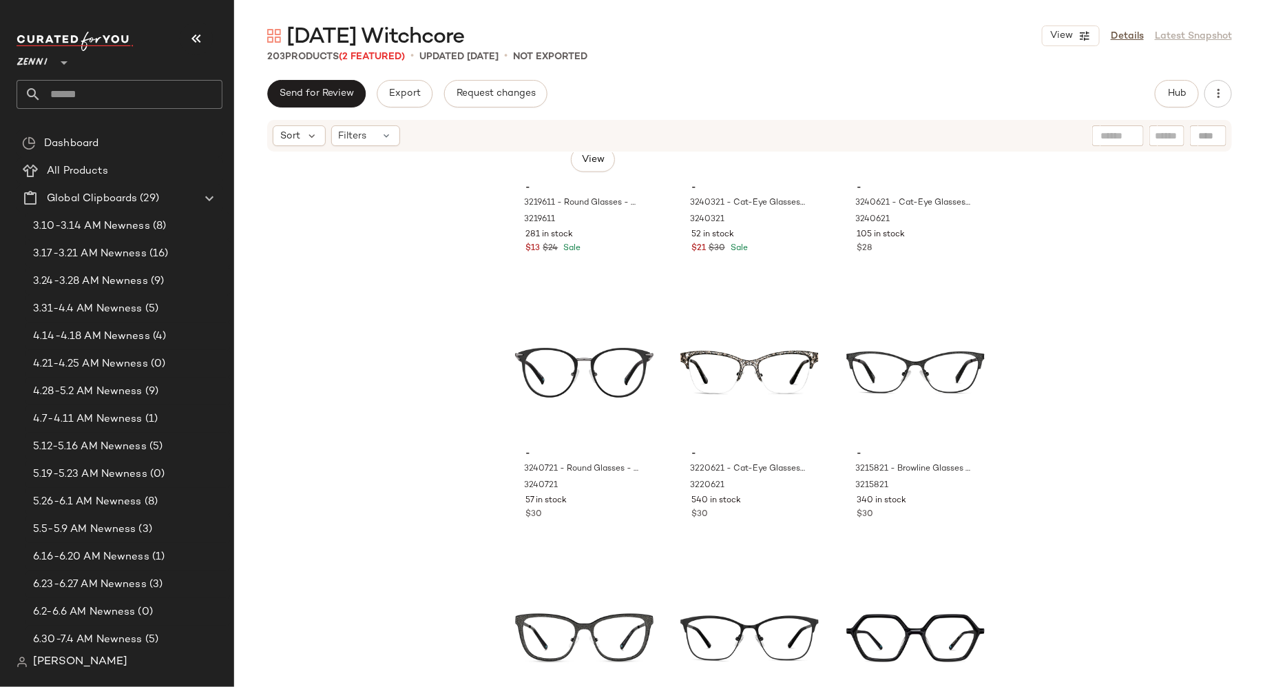
scroll to position [6251, 0]
click at [737, 374] on div "#74 View" at bounding box center [750, 371] width 138 height 139
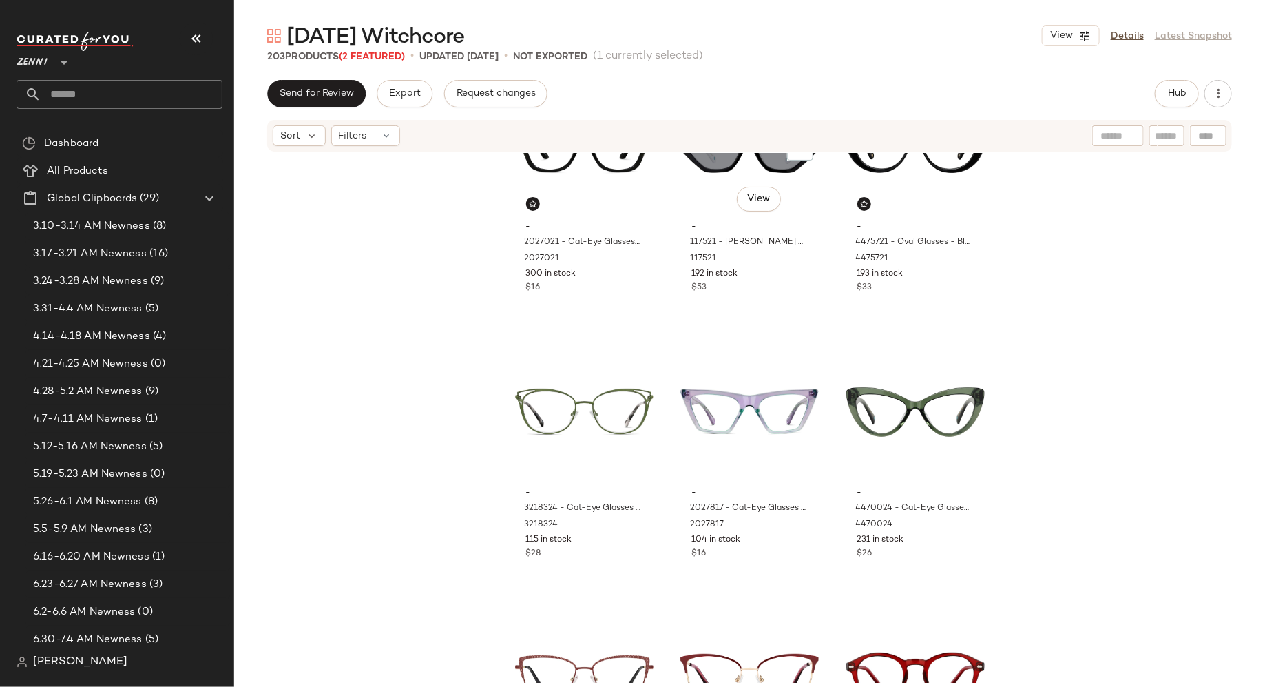
scroll to position [95, 0]
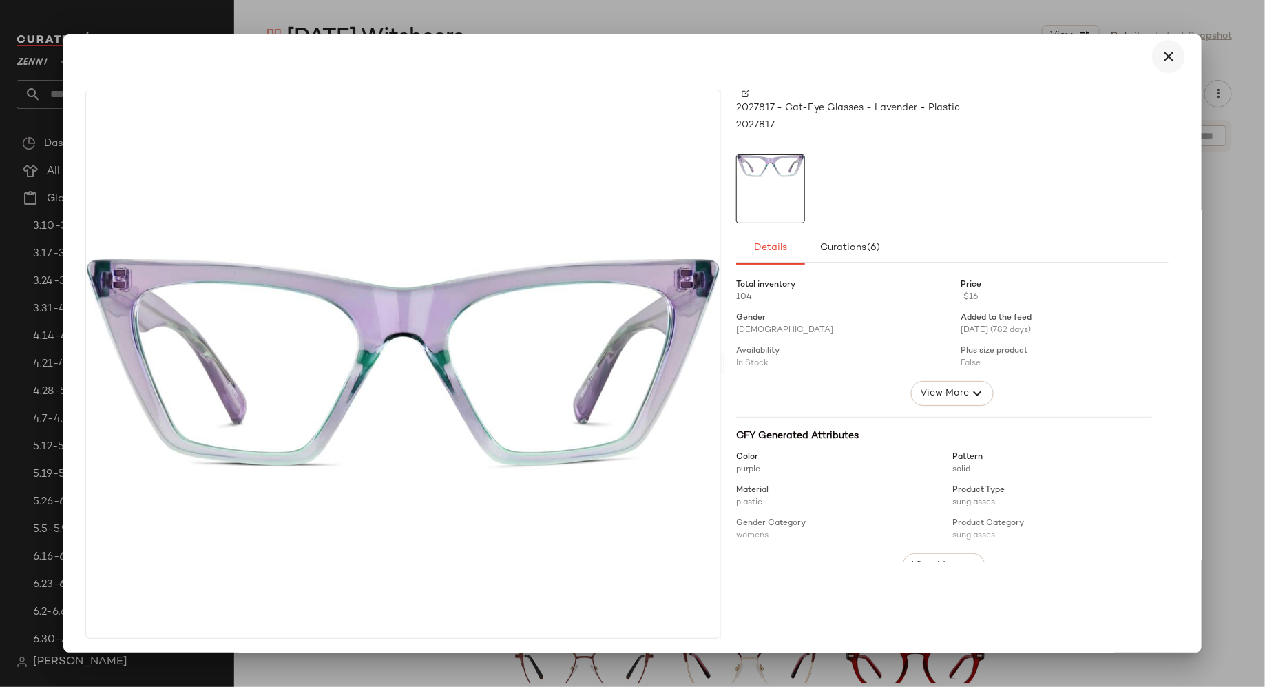
click at [1161, 56] on icon "button" at bounding box center [1169, 56] width 17 height 17
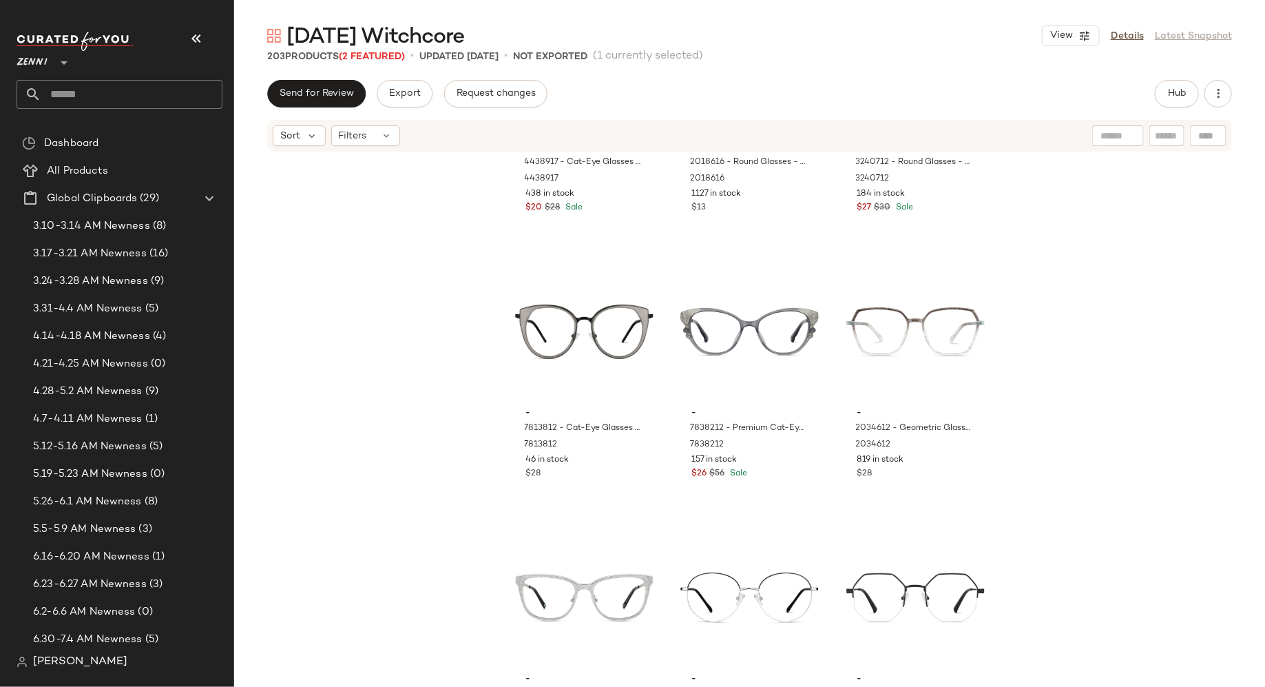
scroll to position [4593, 0]
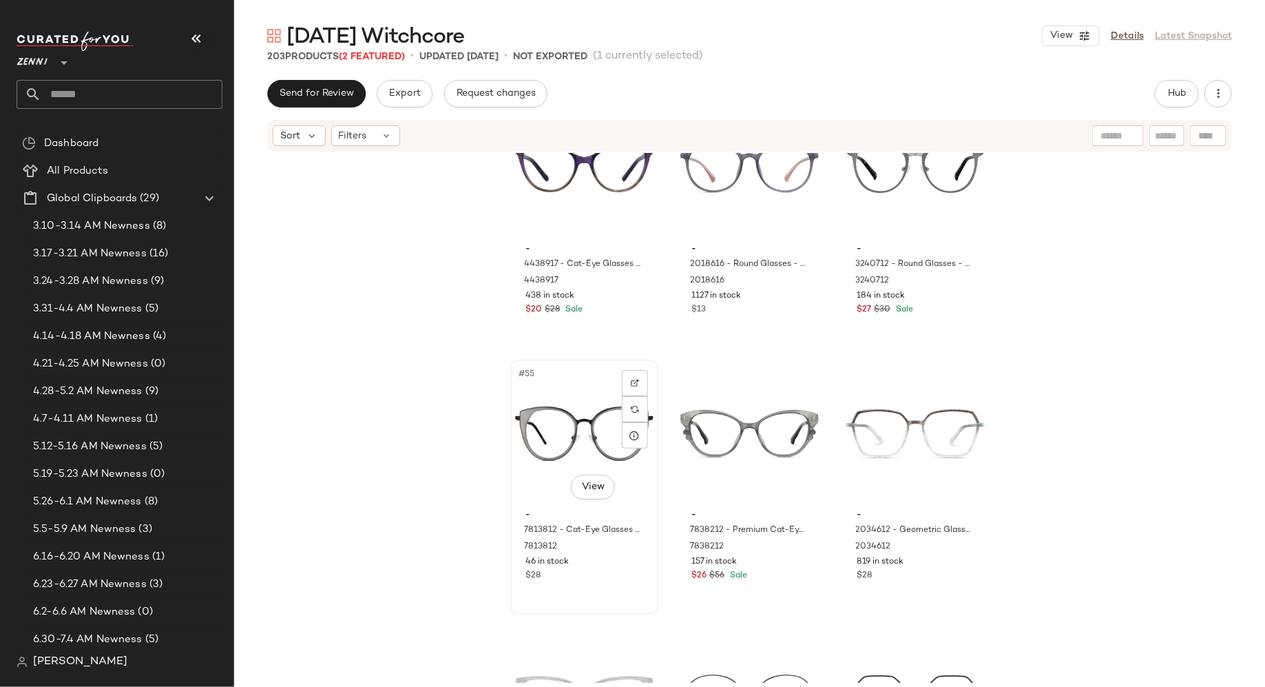
click at [555, 418] on div "#55 View" at bounding box center [584, 433] width 138 height 139
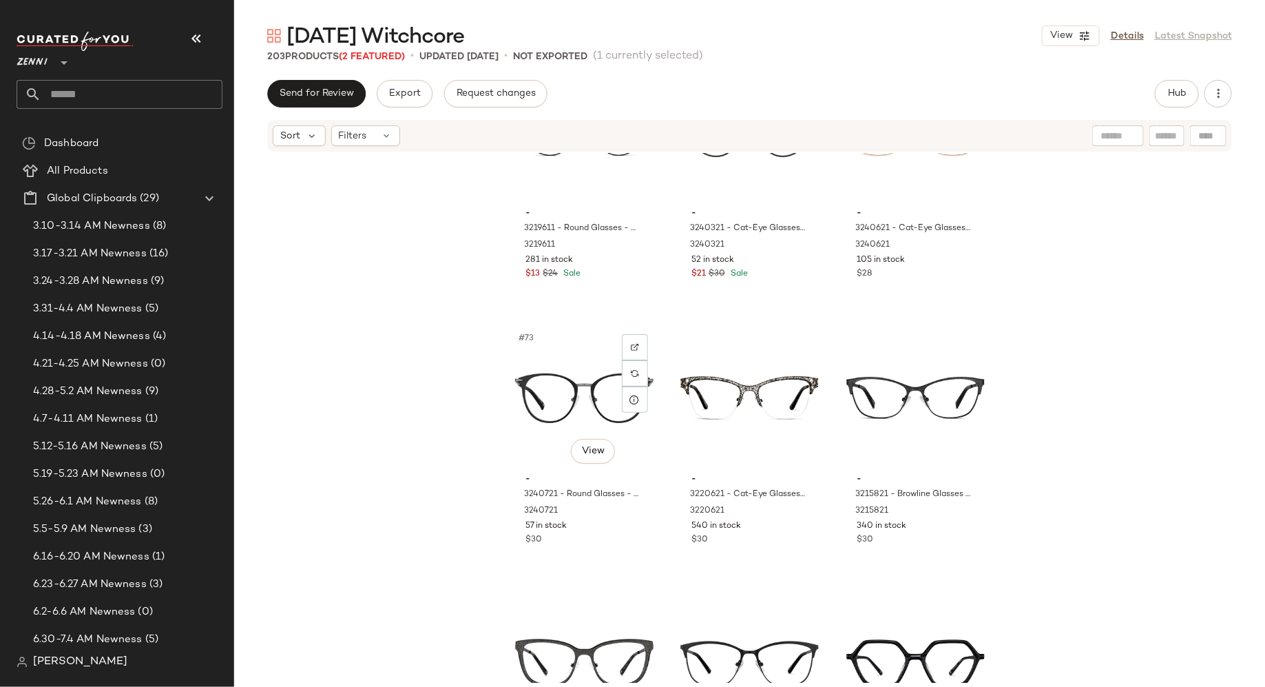
scroll to position [6225, 0]
click at [745, 395] on div "#74 View" at bounding box center [750, 396] width 138 height 139
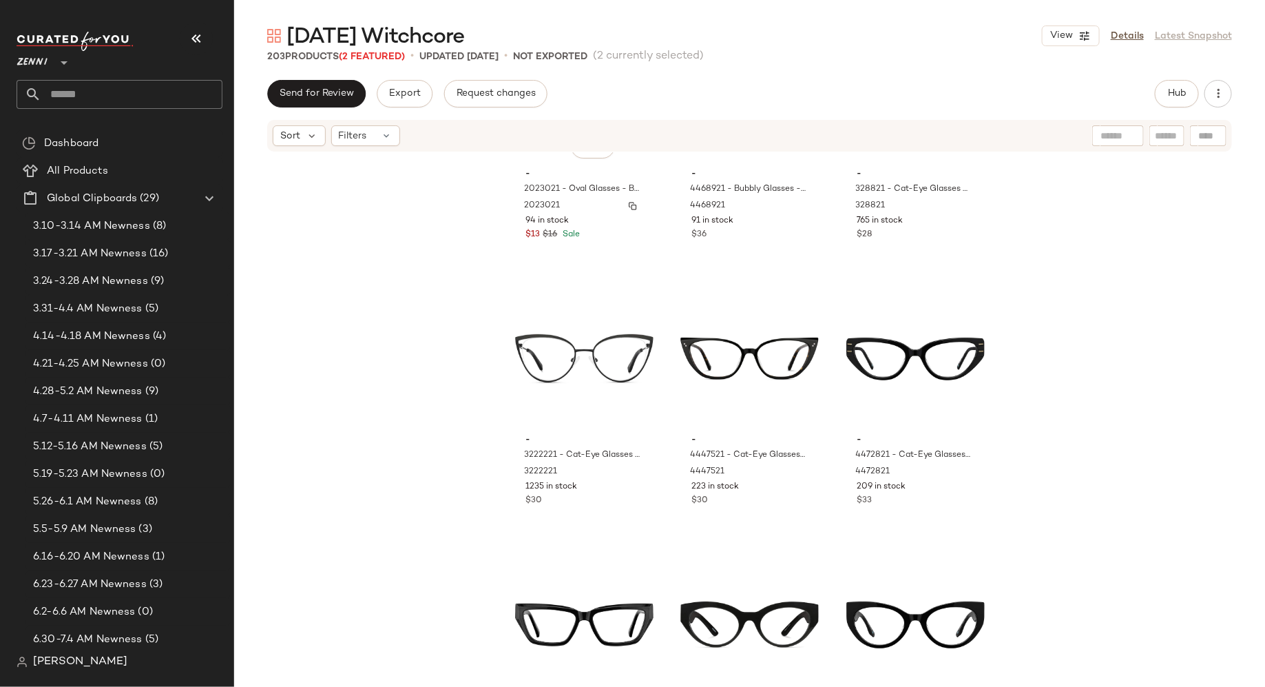
scroll to position [7598, 0]
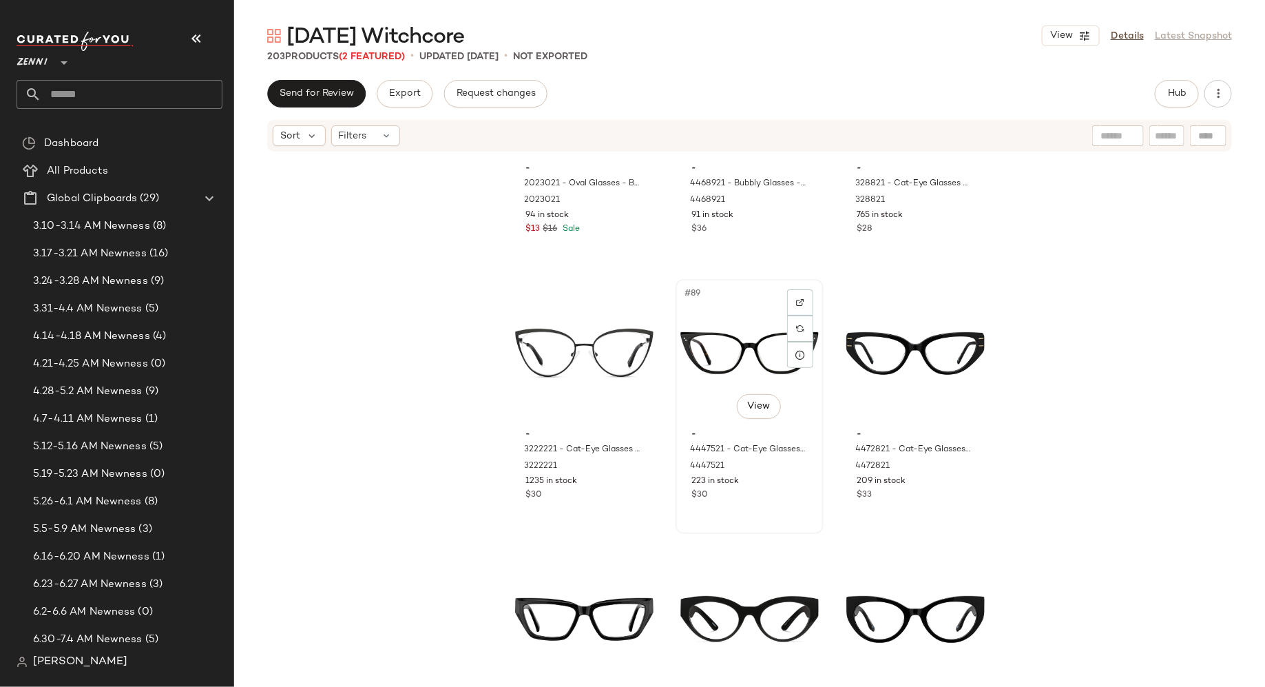
click at [720, 349] on div "#89 View" at bounding box center [750, 353] width 138 height 139
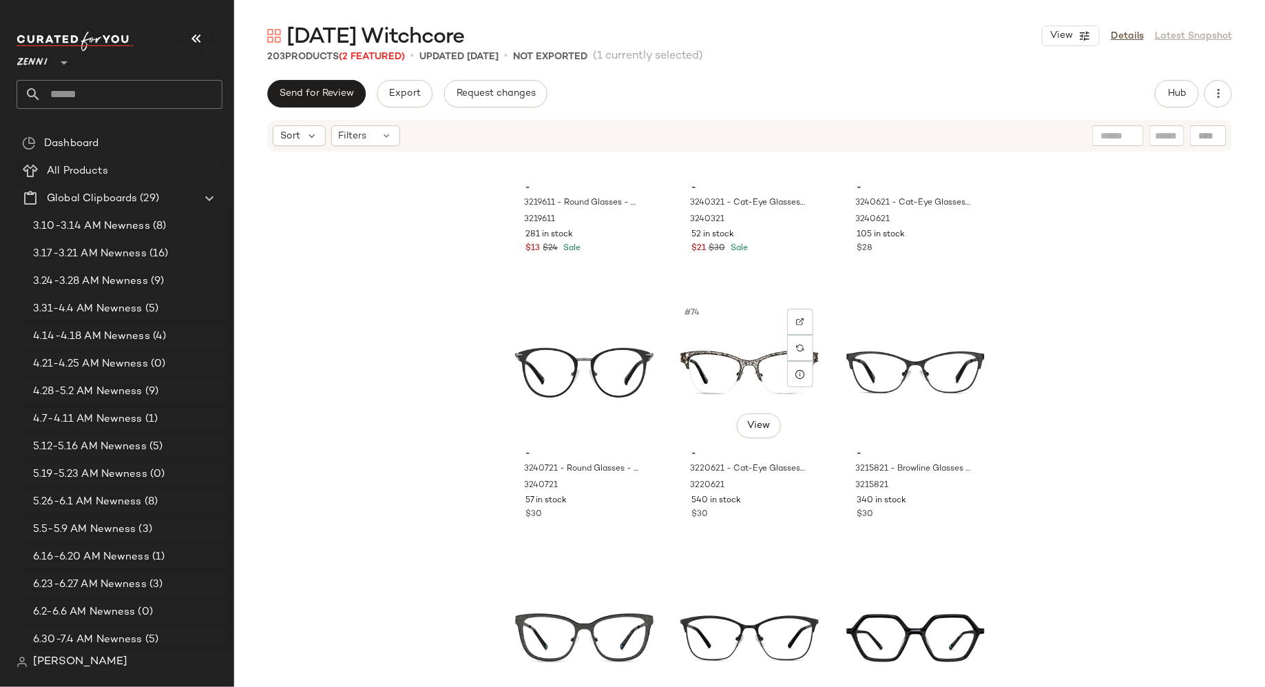
scroll to position [6238, 0]
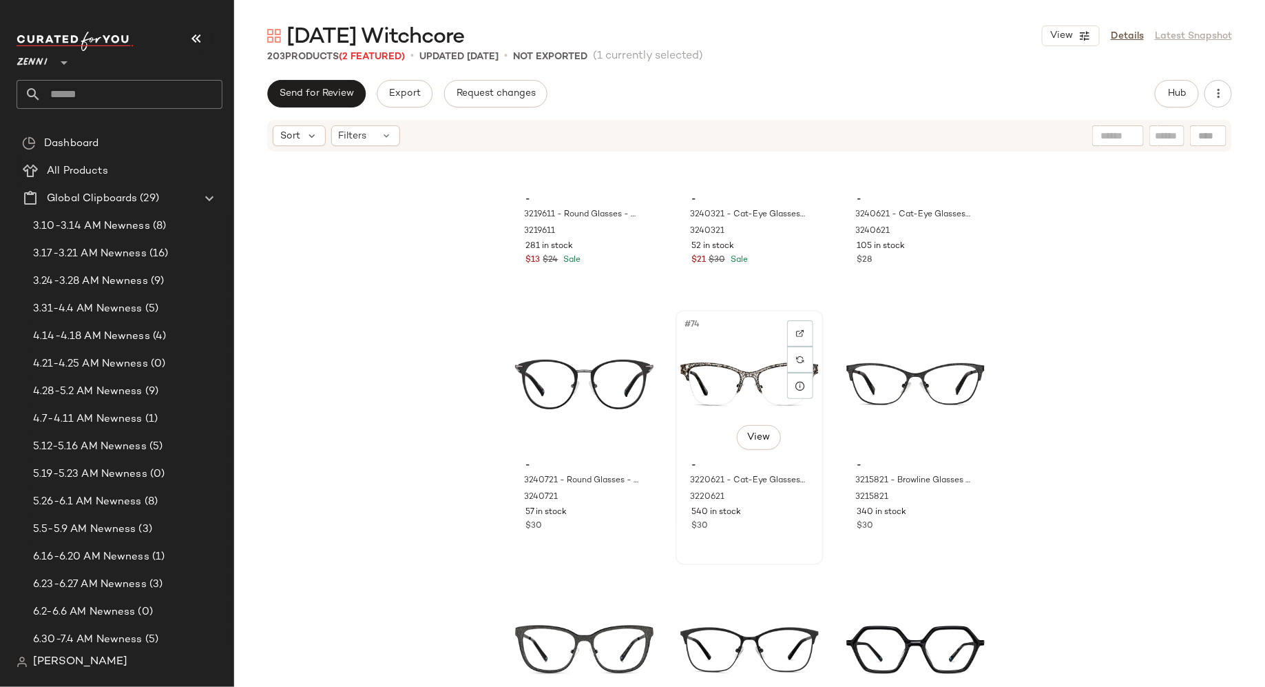
click at [720, 386] on div "#74 View" at bounding box center [750, 384] width 138 height 139
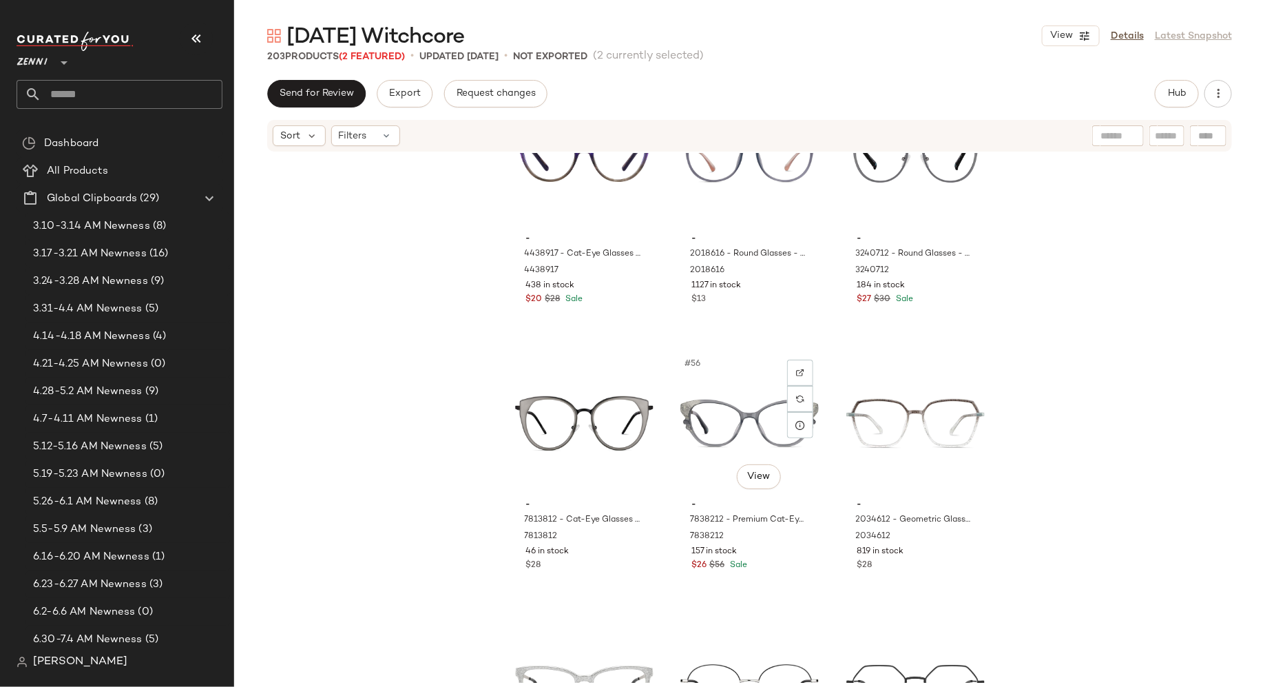
scroll to position [4560, 0]
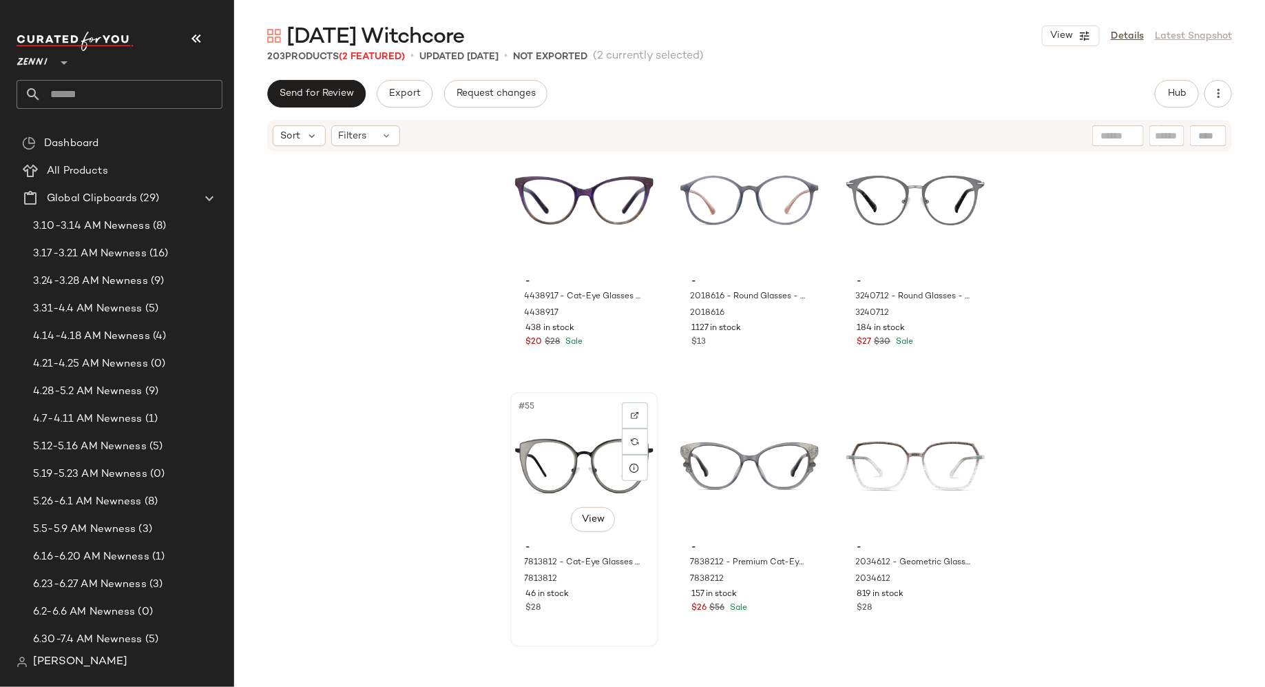
click at [563, 452] on div "#55 View" at bounding box center [584, 466] width 138 height 139
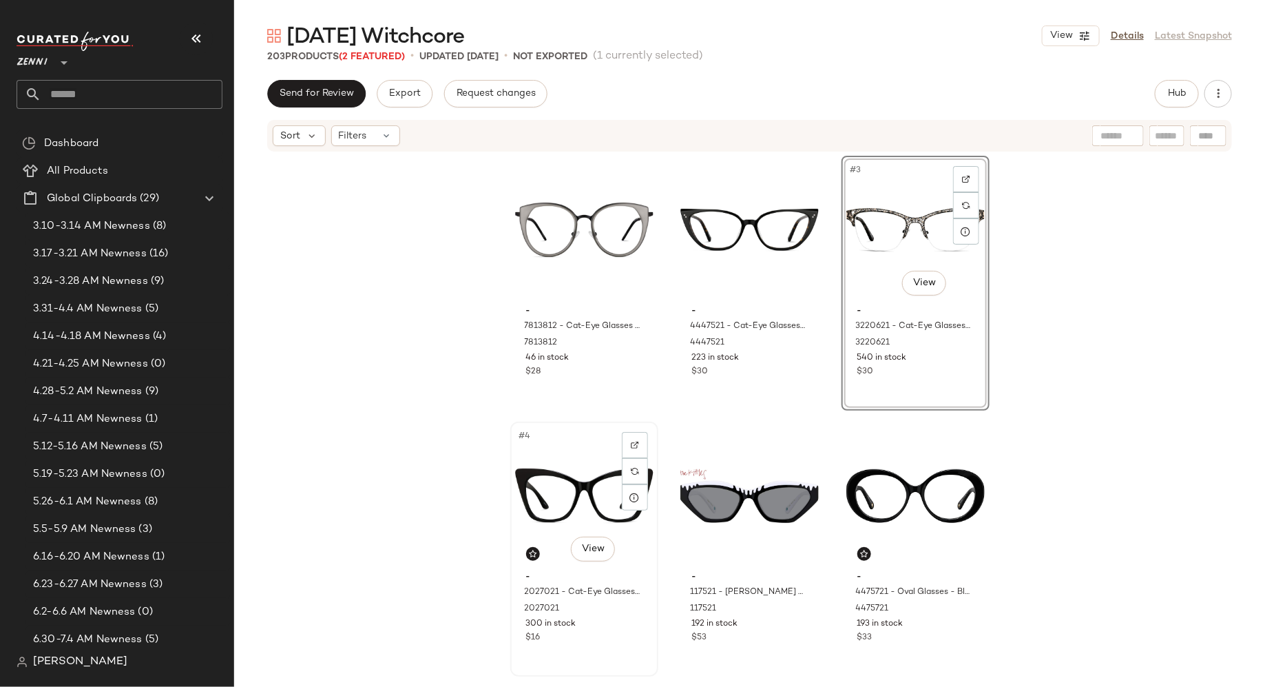
click at [589, 468] on div "#4 View" at bounding box center [584, 495] width 138 height 139
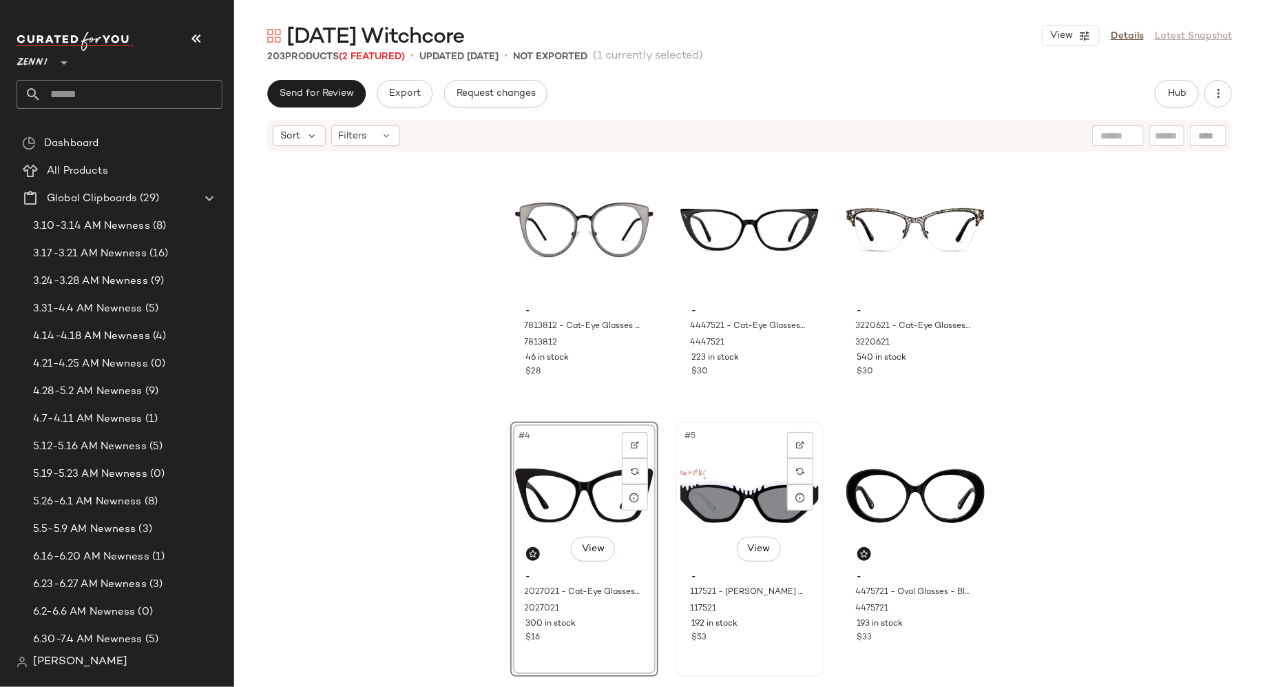
click at [750, 483] on div "#5 View" at bounding box center [750, 495] width 138 height 139
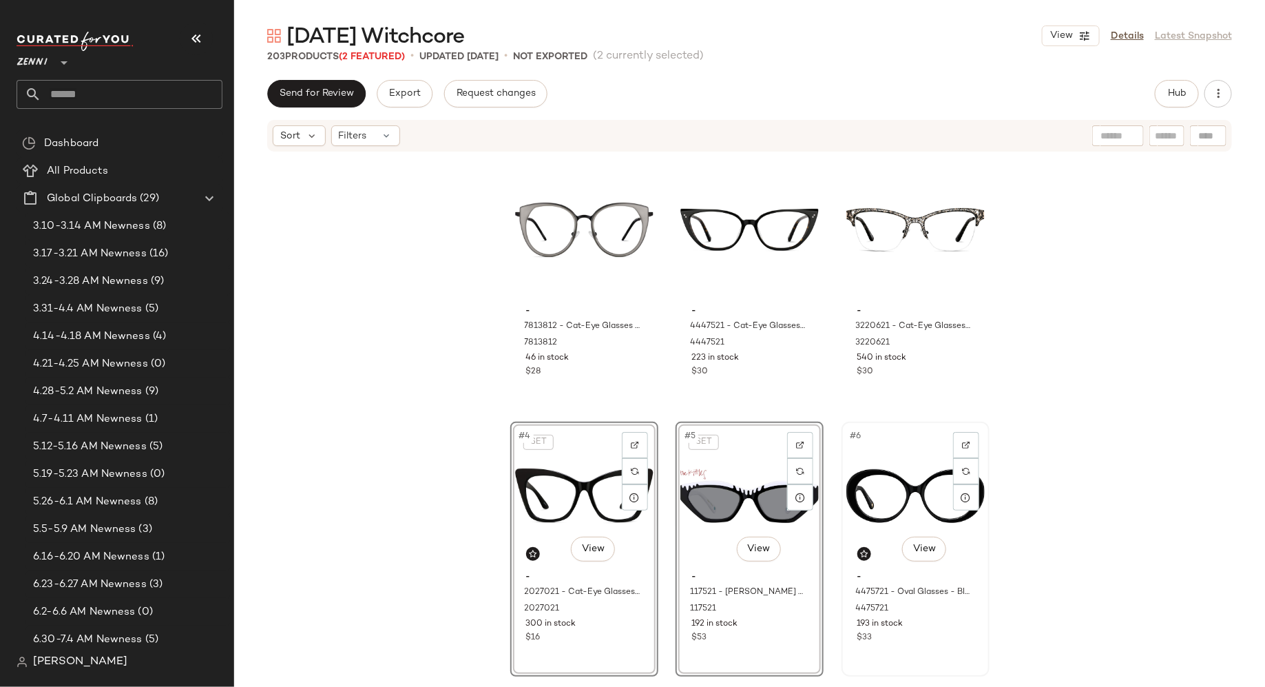
click at [858, 483] on div "#6 View" at bounding box center [916, 495] width 138 height 139
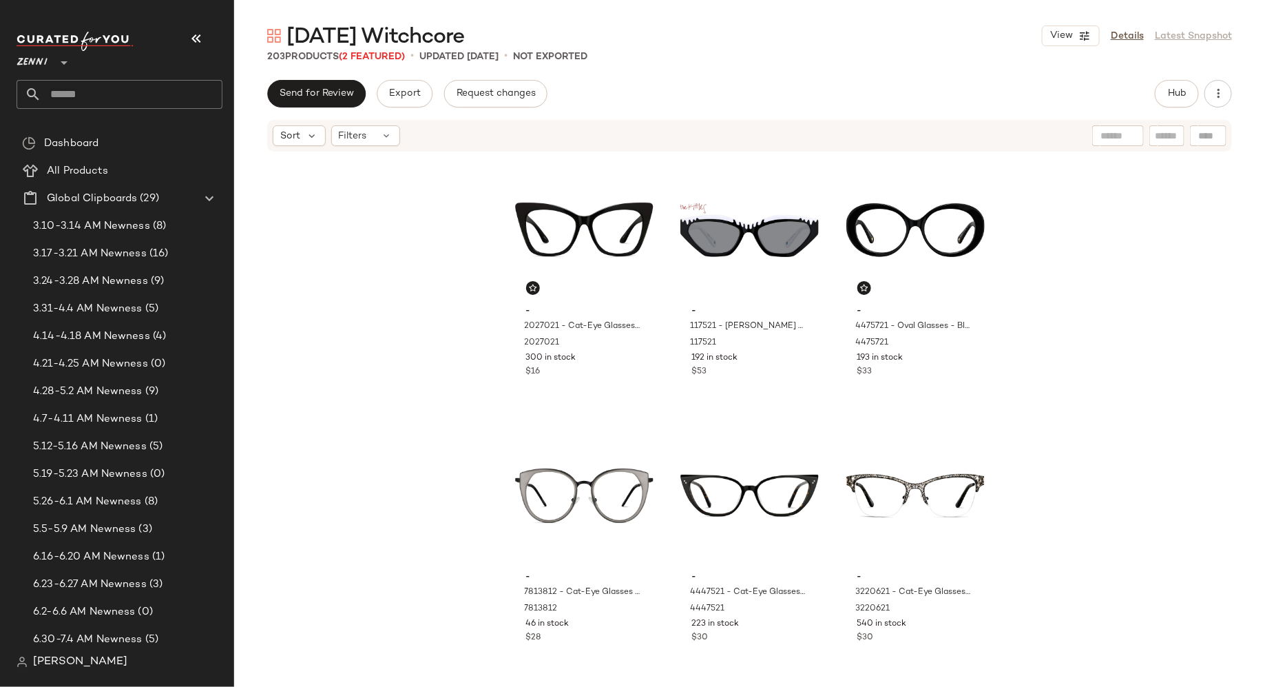
click at [457, 420] on div "- 2027021 - Cat-Eye Glasses - Black - Plastic 2027021 300 in stock $16 - 117521…" at bounding box center [749, 418] width 1031 height 530
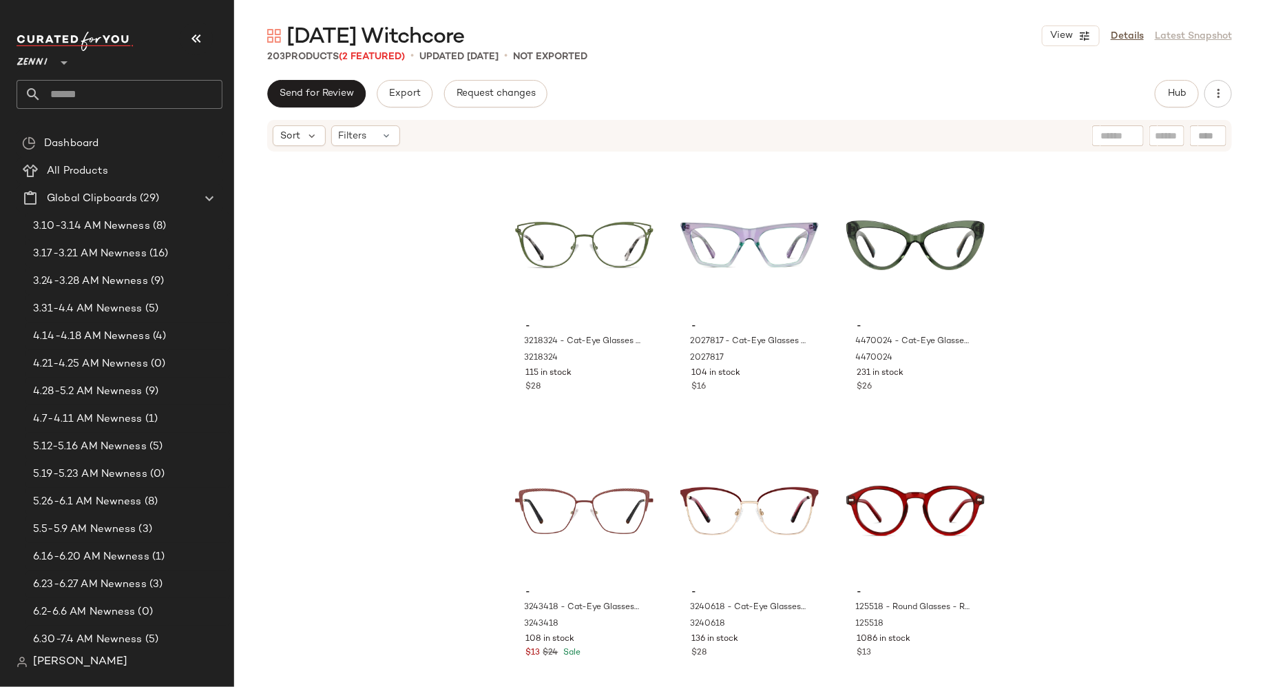
scroll to position [541, 0]
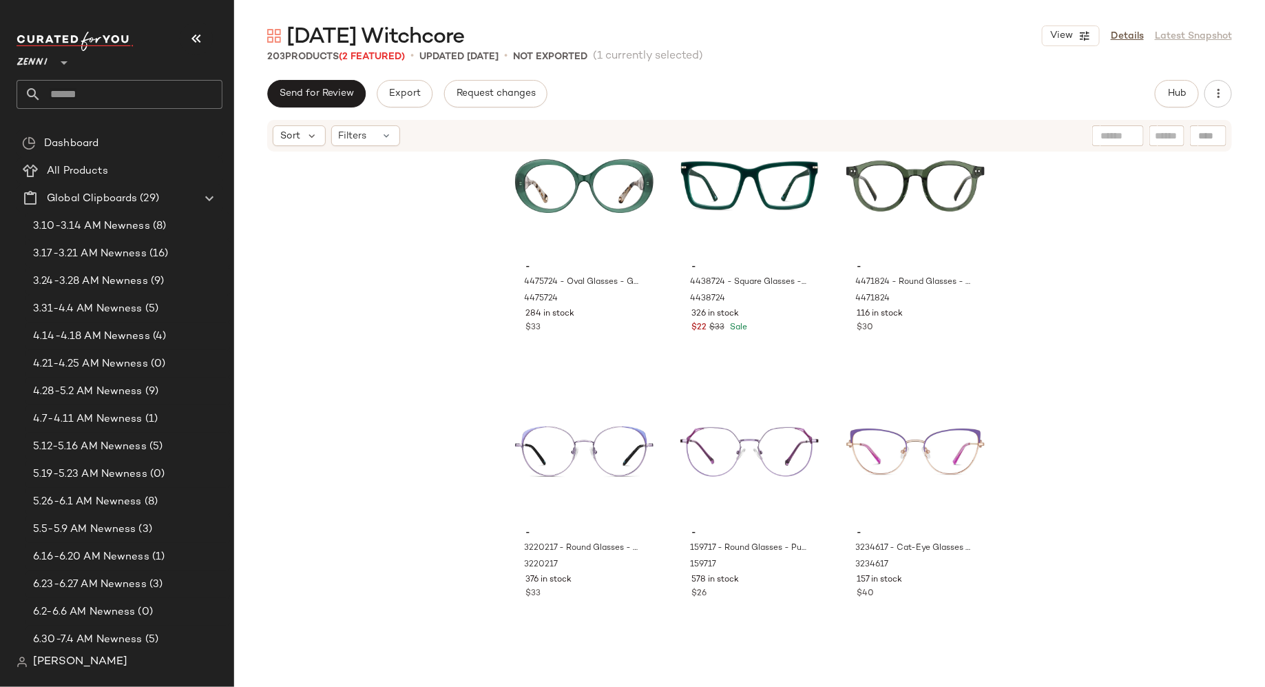
scroll to position [2714, 0]
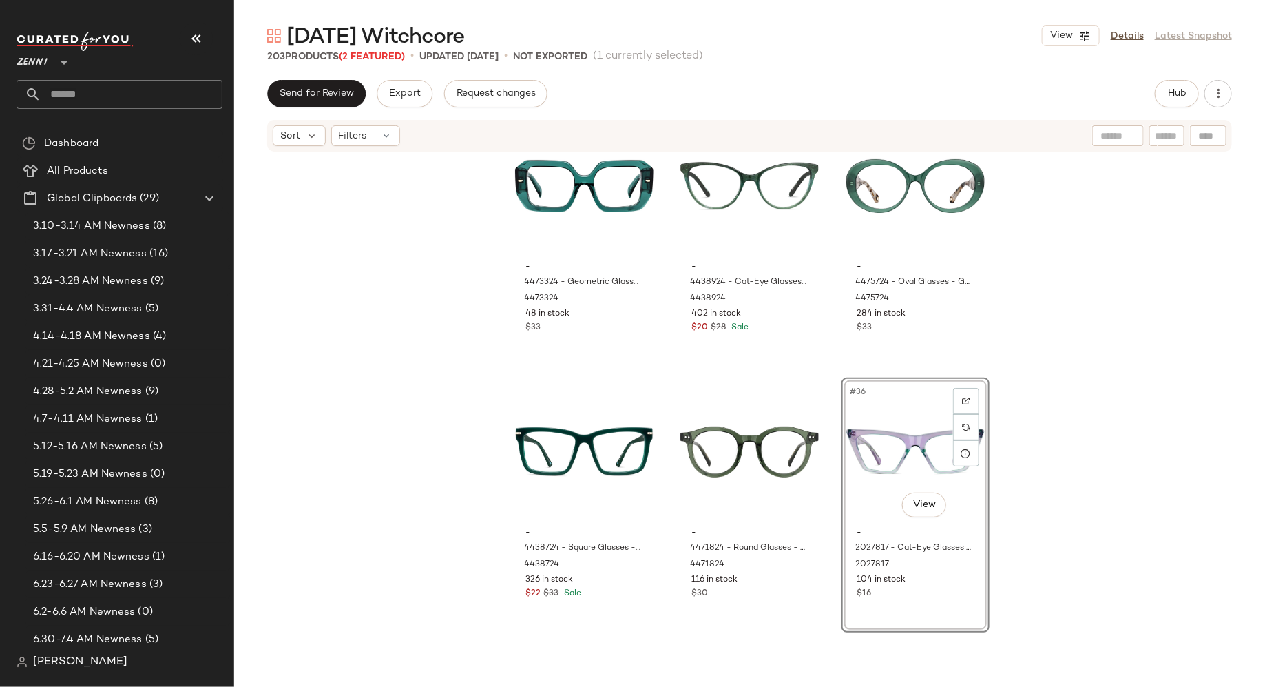
click at [662, 472] on div "- 4473324 - Geometric Glasses - Green - Acetate 4473324 48 in stock $33 - 44389…" at bounding box center [749, 418] width 1031 height 530
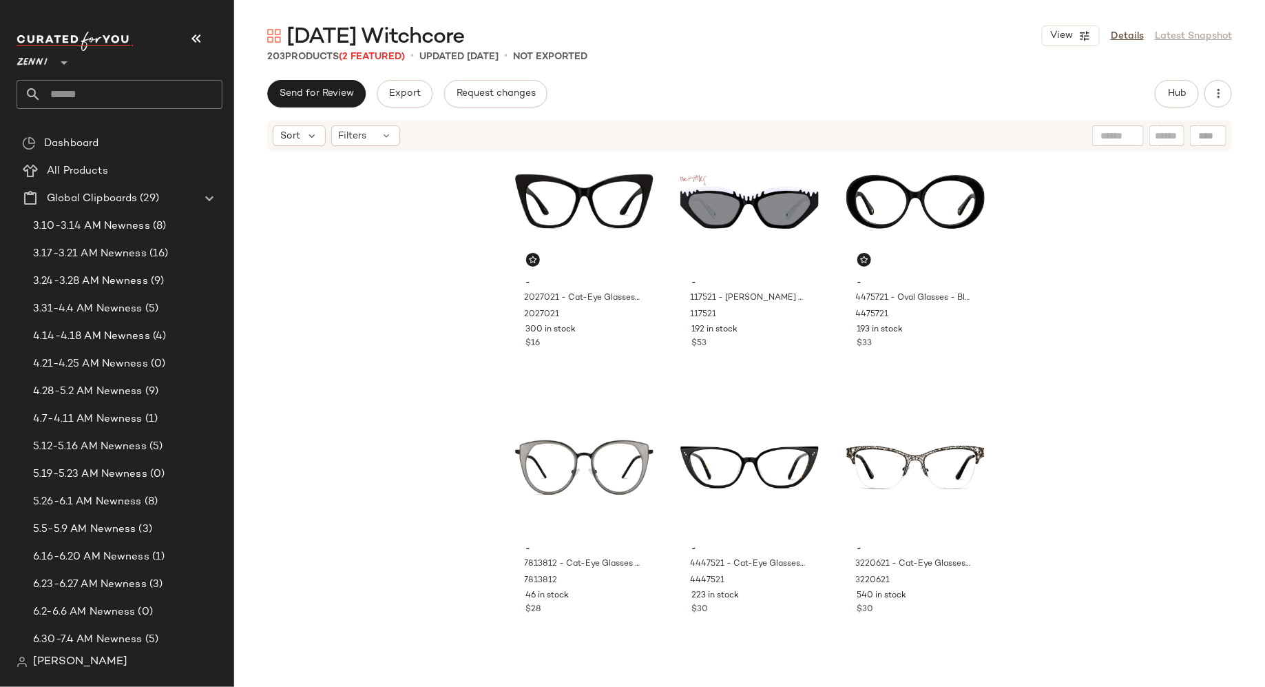
scroll to position [0, 0]
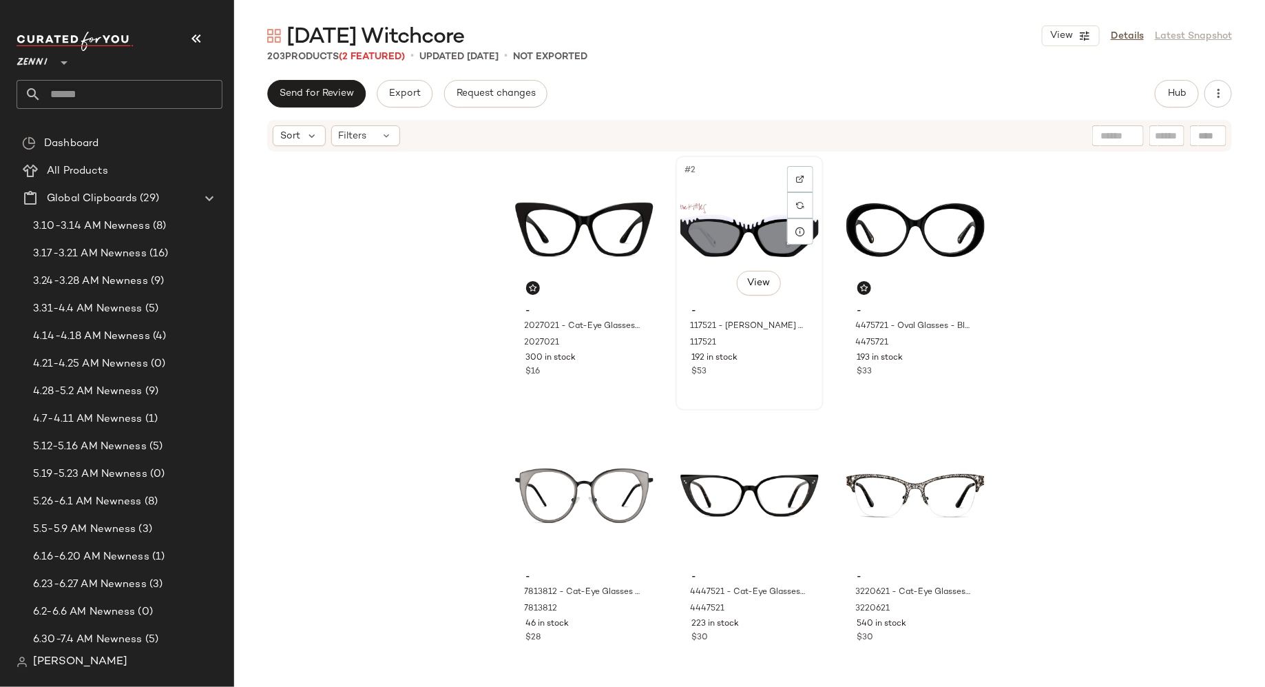
click at [755, 382] on div "#2 View - 117521 - Claire Bear Glasses - Black - Acetate 117521 192 in stock $53" at bounding box center [749, 283] width 145 height 252
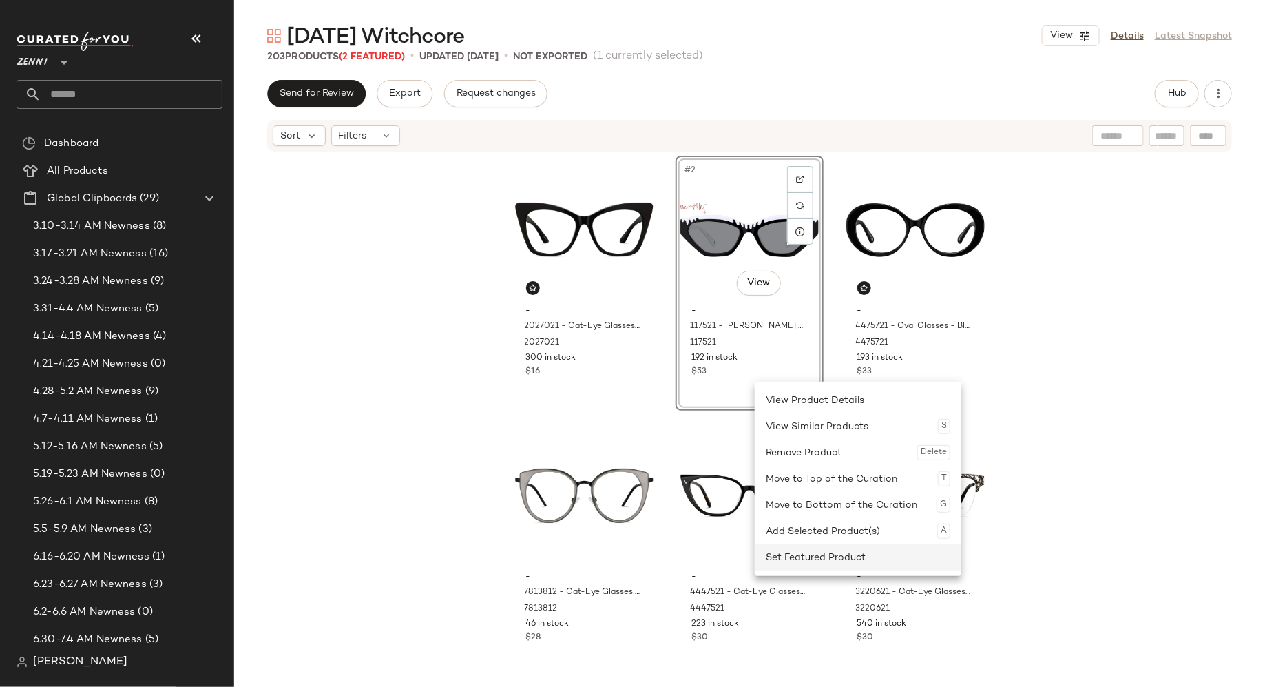
click at [794, 554] on div "Set Featured Product" at bounding box center [858, 557] width 185 height 26
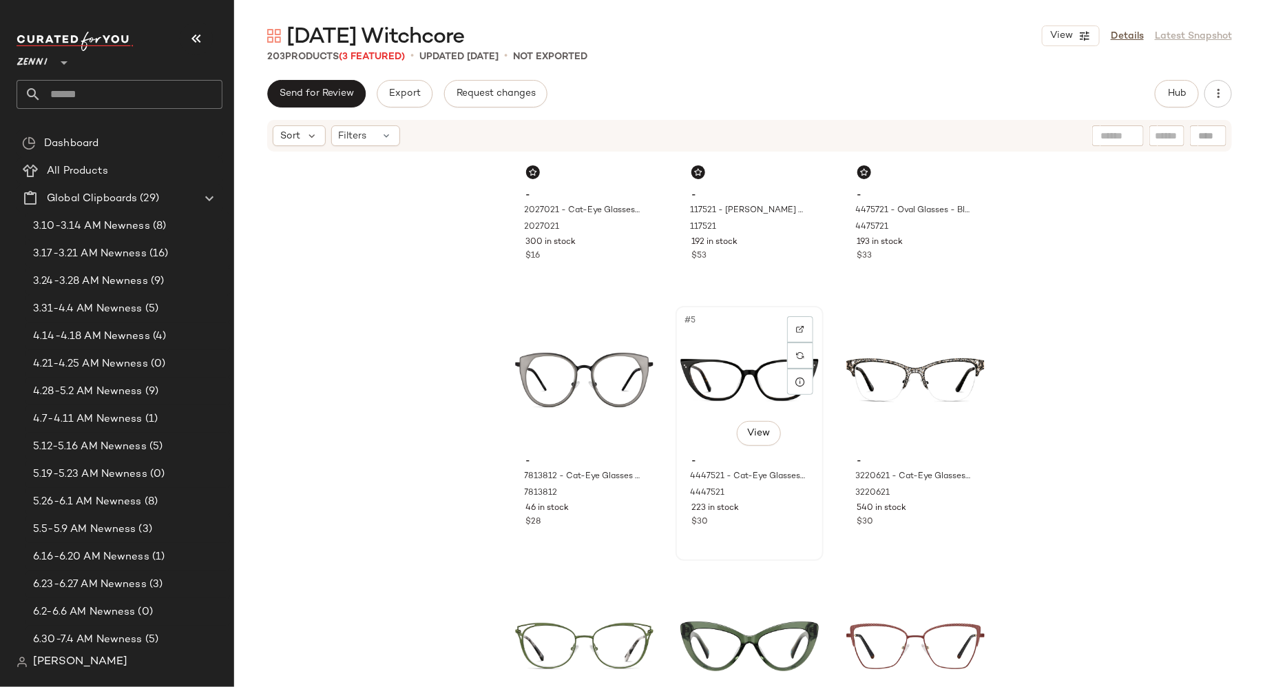
scroll to position [153, 0]
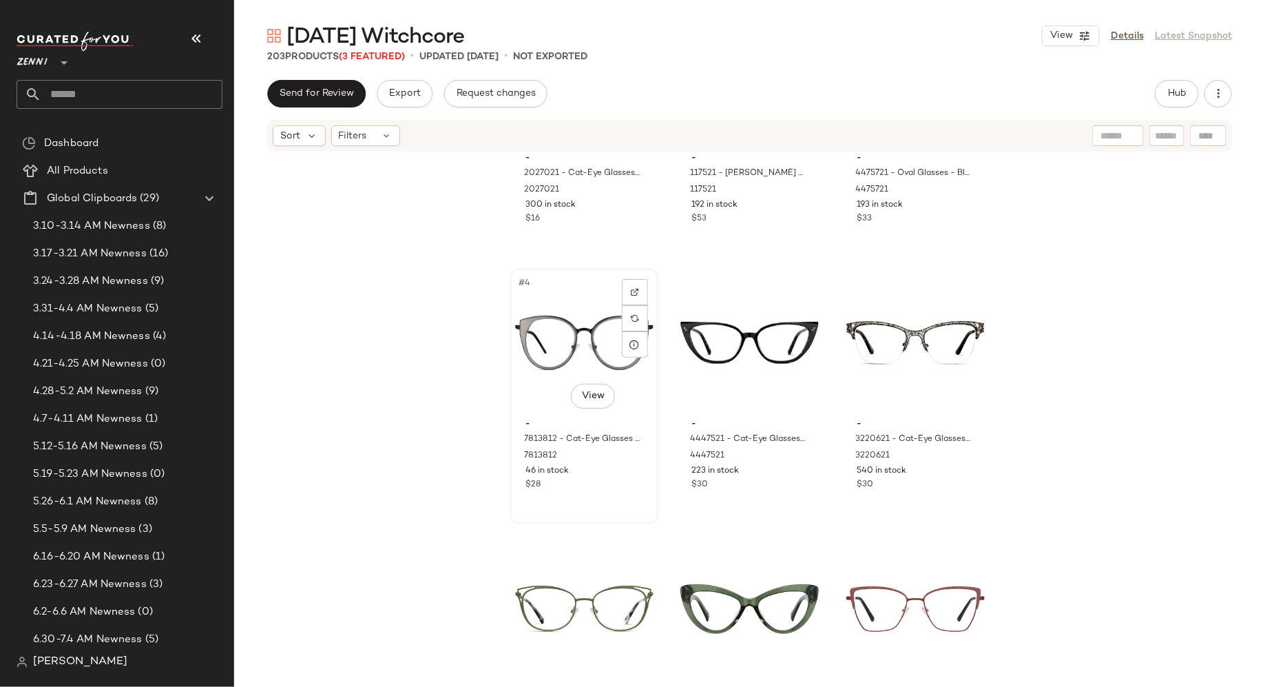
click at [633, 495] on div "#4 View - 7813812 - Cat-Eye Glasses - Smoke Gray - Mixed 7813812 46 in stock $28" at bounding box center [584, 396] width 145 height 252
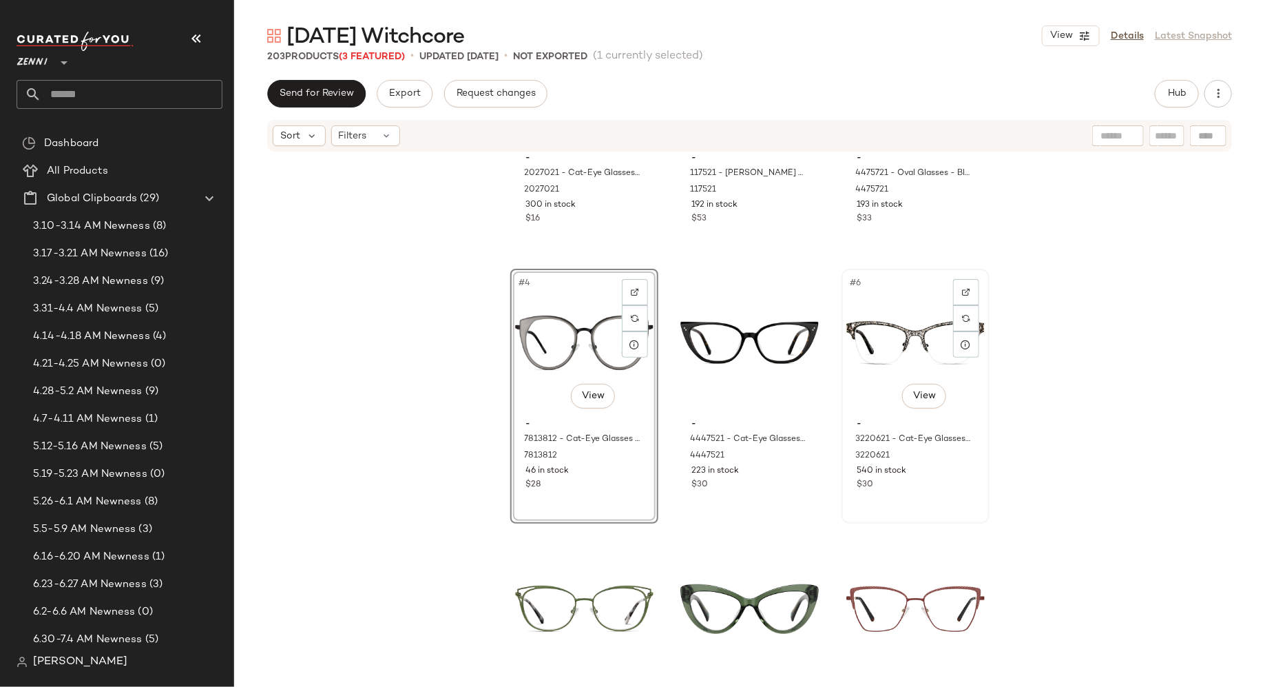
click at [904, 503] on div "#6 View - 3220621 - Cat-Eye Glasses - Black - Stainless Steel 3220621 540 in st…" at bounding box center [915, 396] width 145 height 252
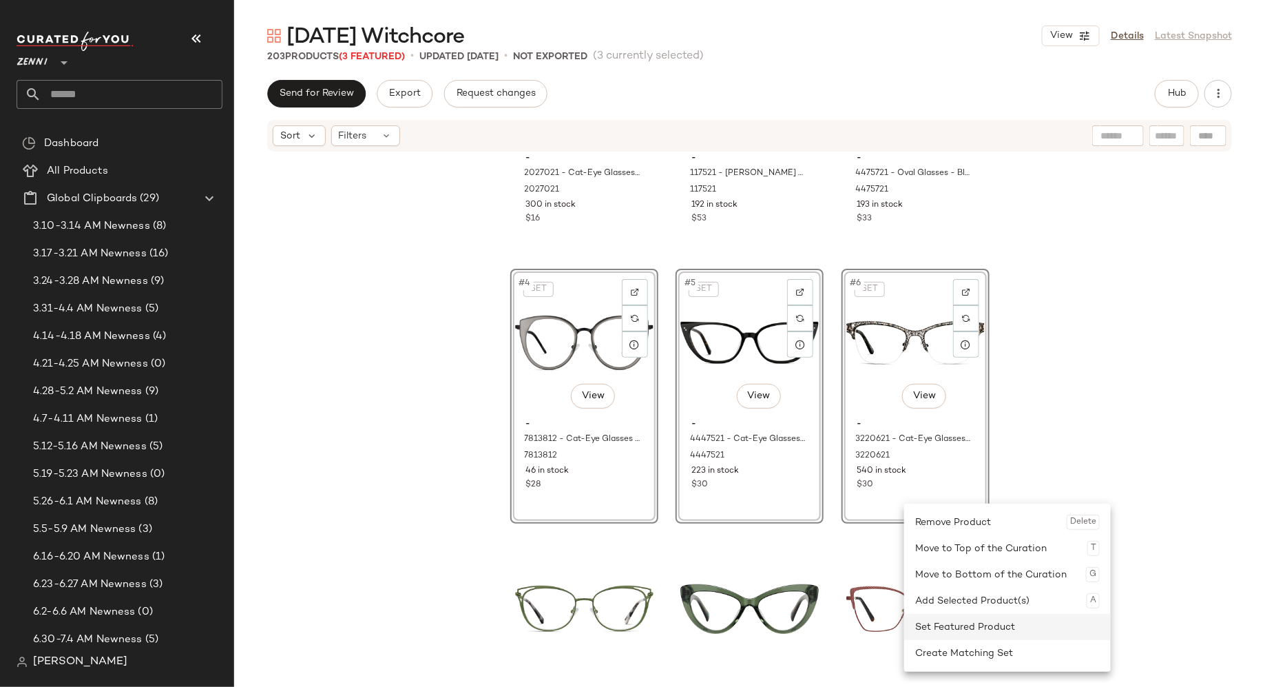
click at [938, 621] on div "Set Featured Product" at bounding box center [1007, 627] width 185 height 26
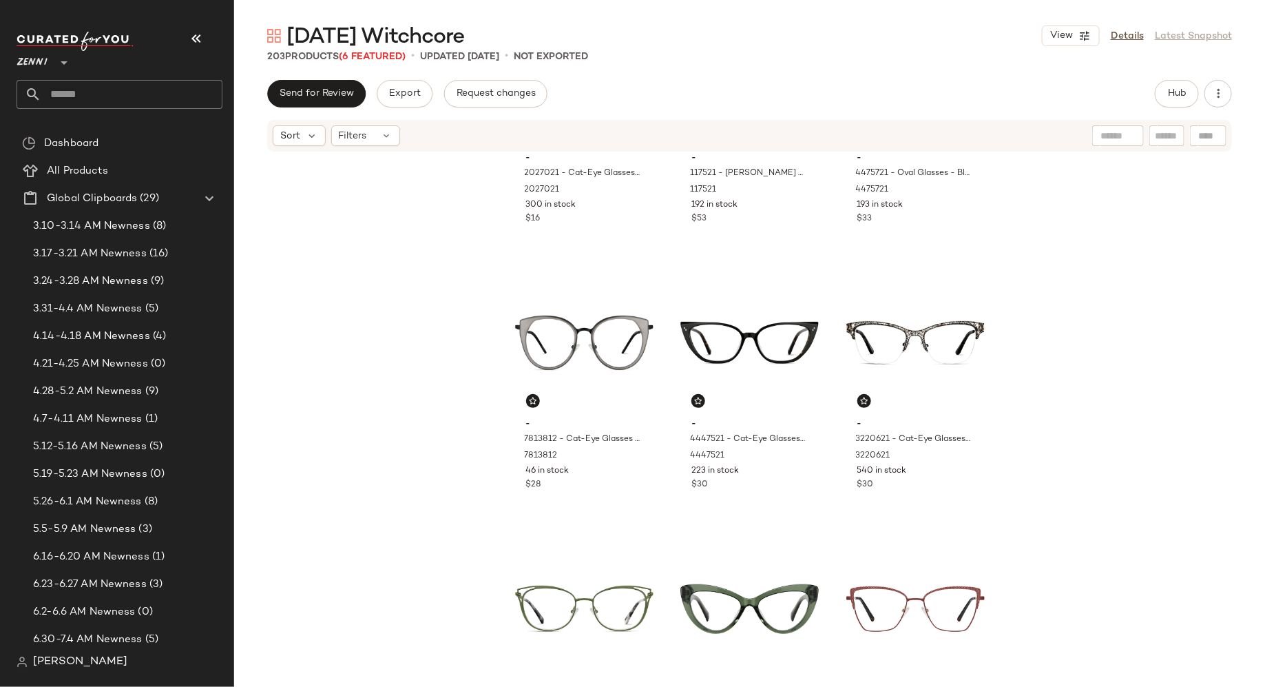
click at [1046, 380] on div "- 2027021 - Cat-Eye Glasses - Black - Plastic 2027021 300 in stock $16 - 117521…" at bounding box center [749, 418] width 1031 height 530
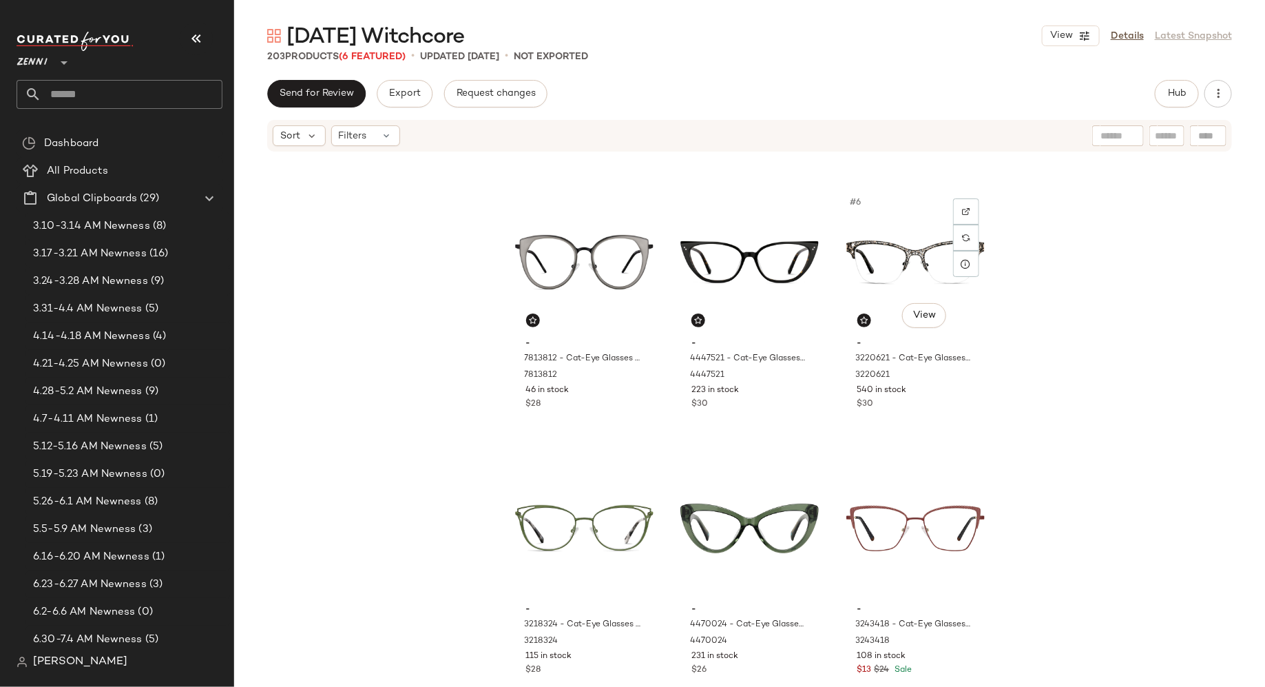
scroll to position [386, 0]
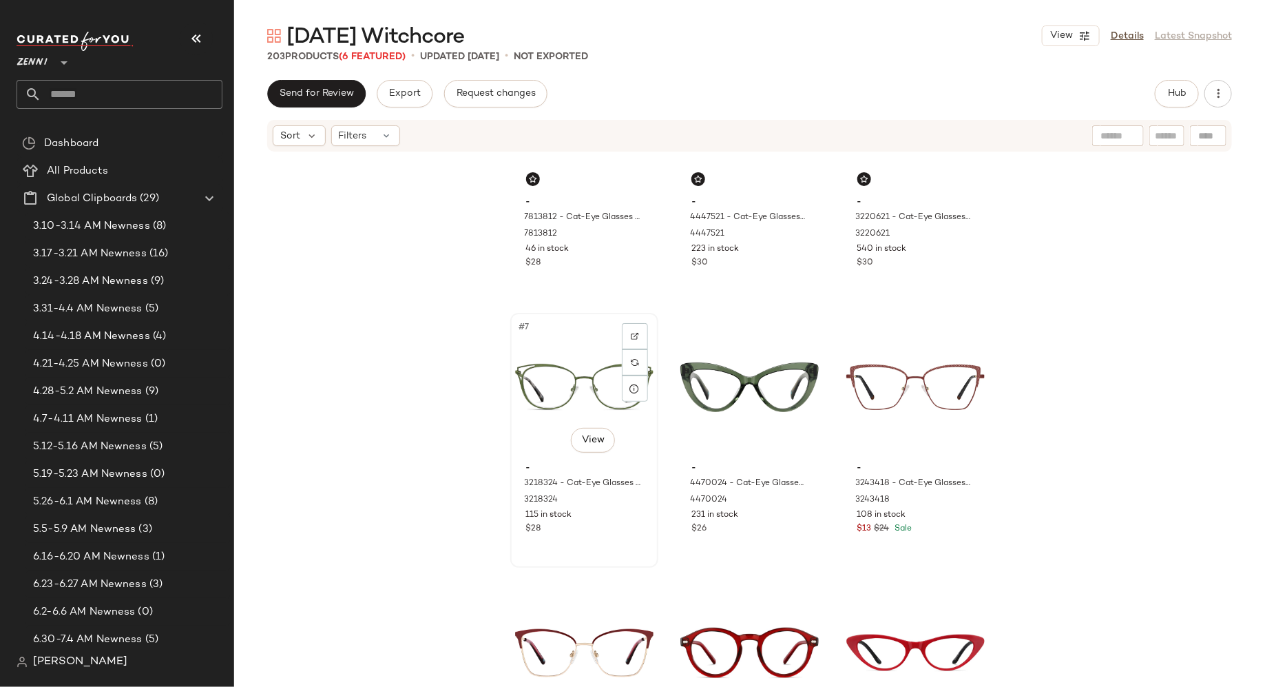
click at [593, 539] on div "#7 View - 3218324 - Cat-Eye Glasses - Moss - Stainless Steel 3218324 115 in sto…" at bounding box center [584, 440] width 145 height 252
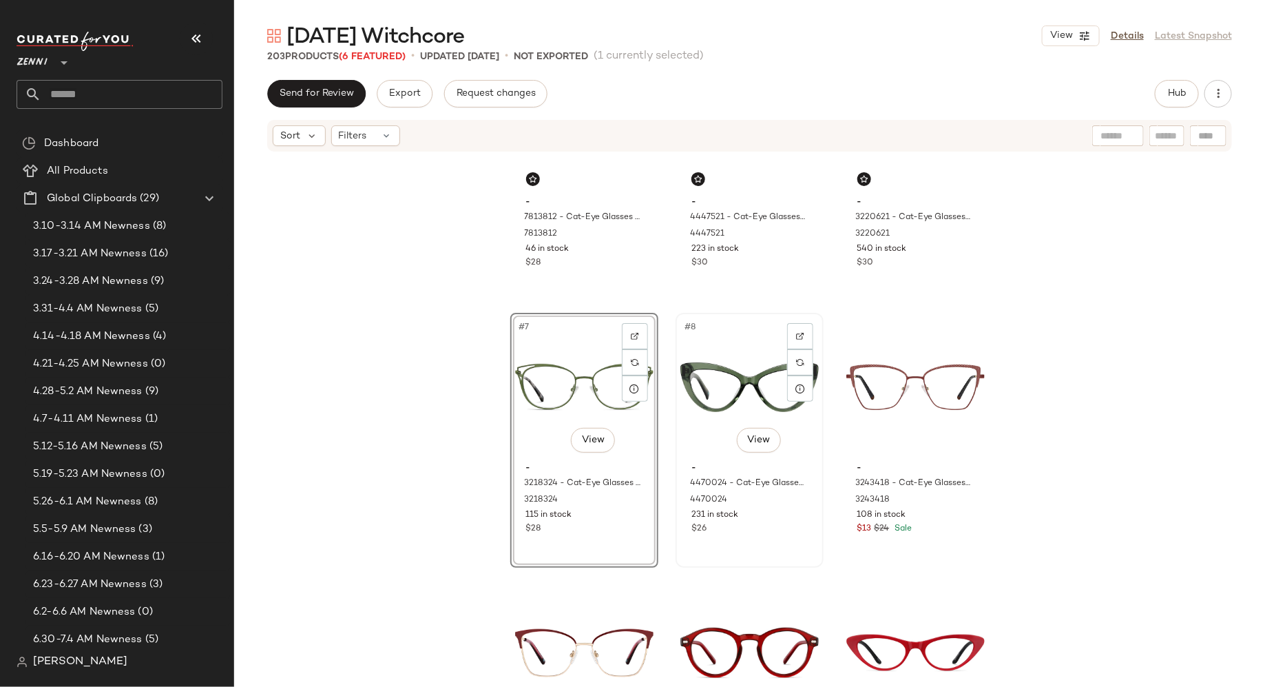
click at [777, 537] on div "#8 View - 4470024 - Cat-Eye Glasses - Green - Acetate 4470024 231 in stock $26" at bounding box center [749, 440] width 145 height 252
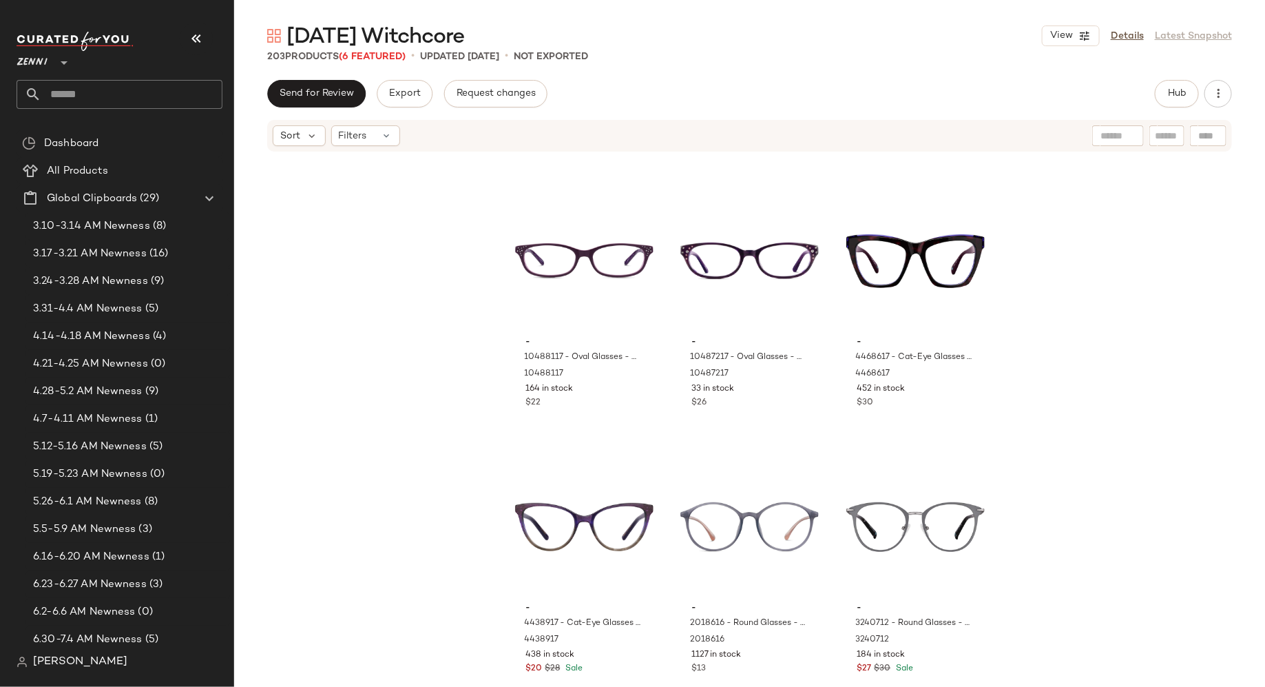
scroll to position [4477, 0]
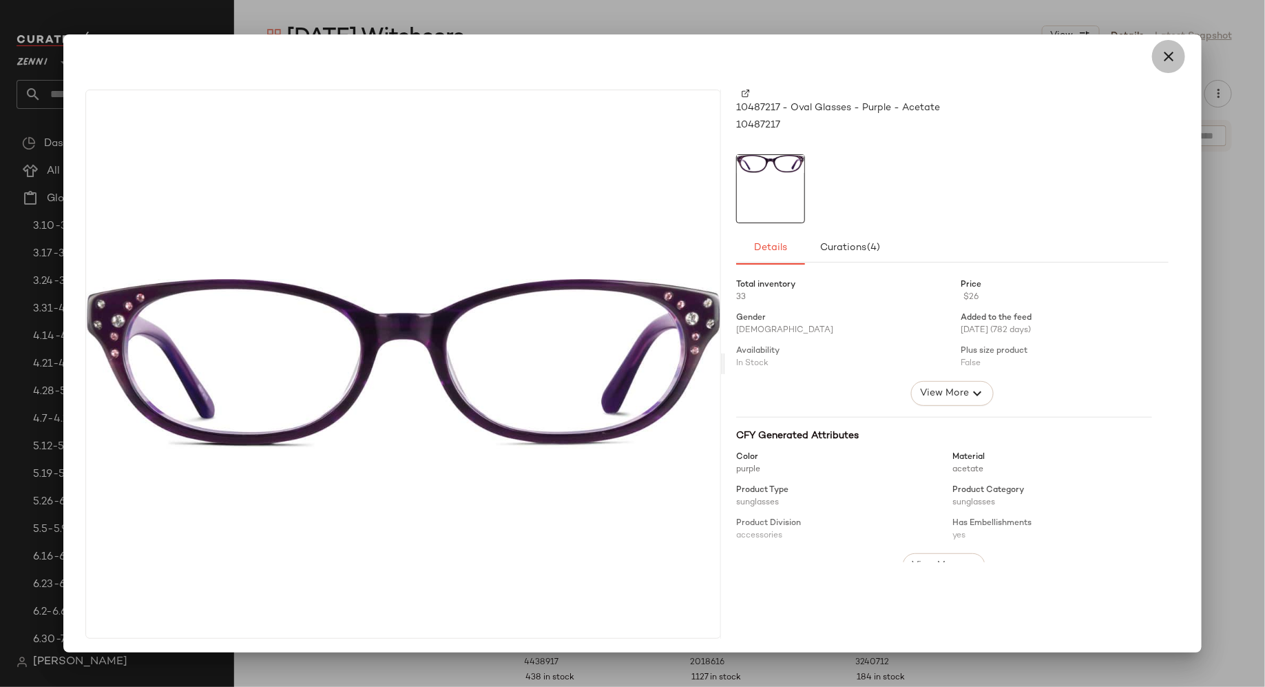
click at [1164, 58] on icon "button" at bounding box center [1169, 56] width 17 height 17
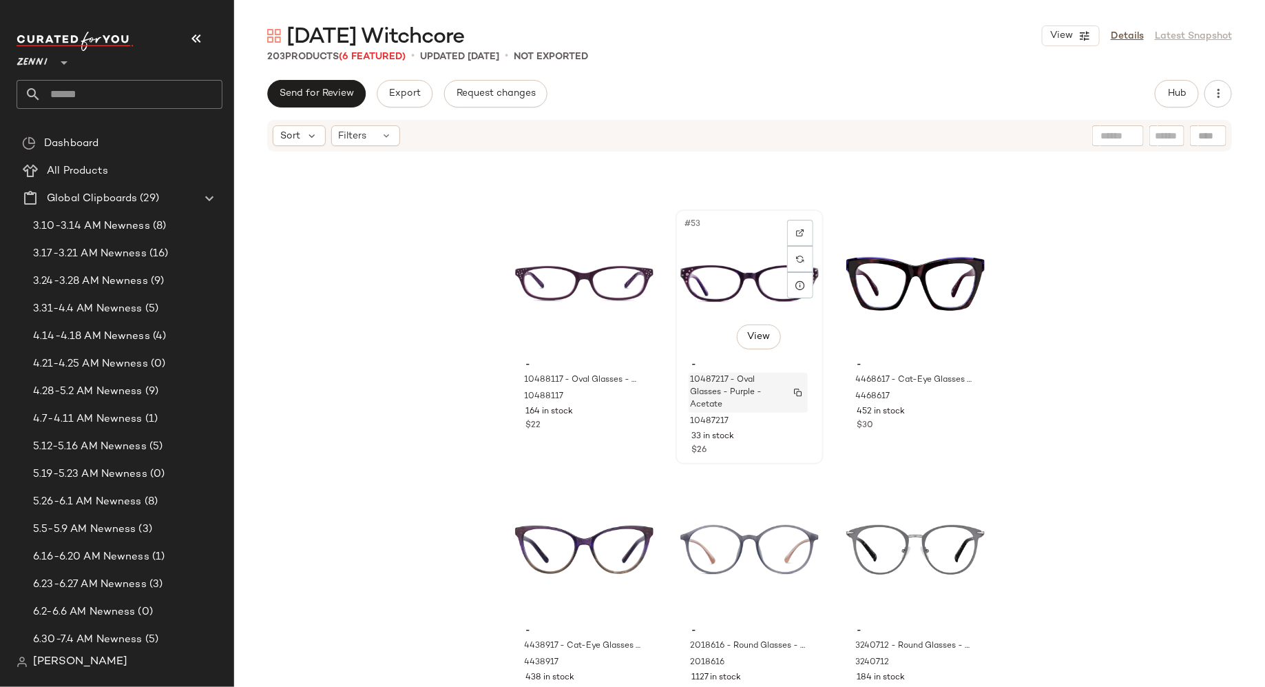
scroll to position [4488, 0]
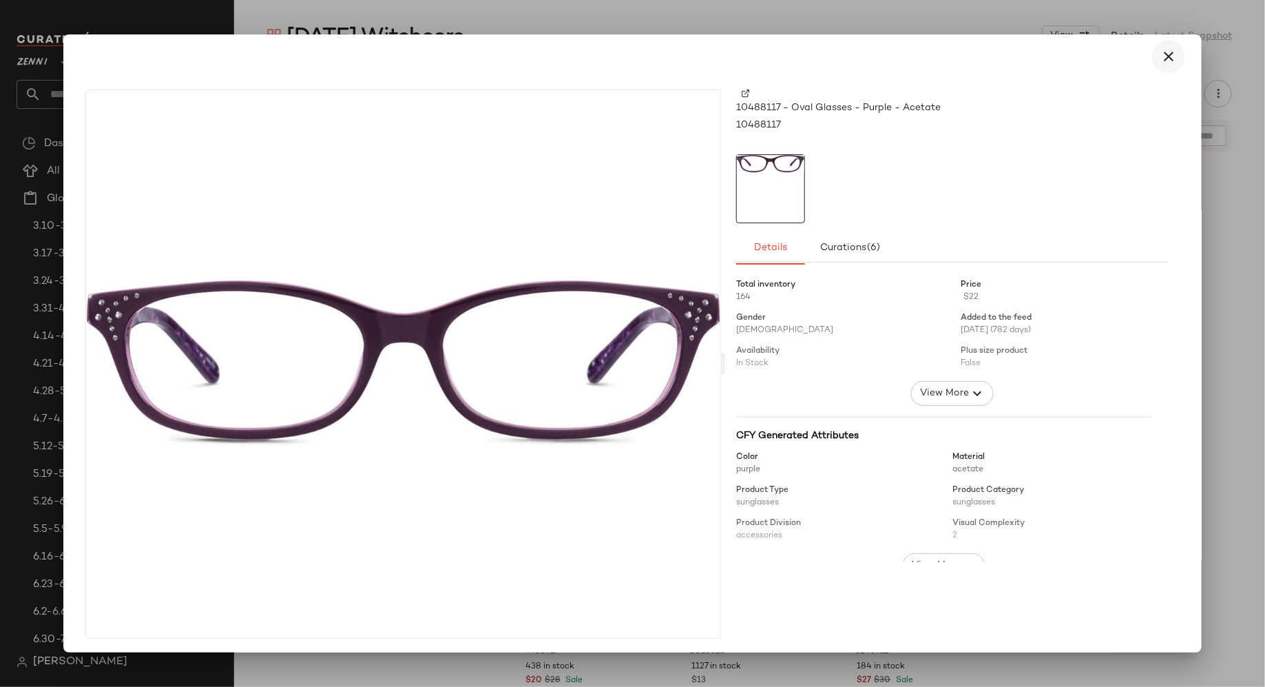
click at [1161, 55] on icon "button" at bounding box center [1169, 56] width 17 height 17
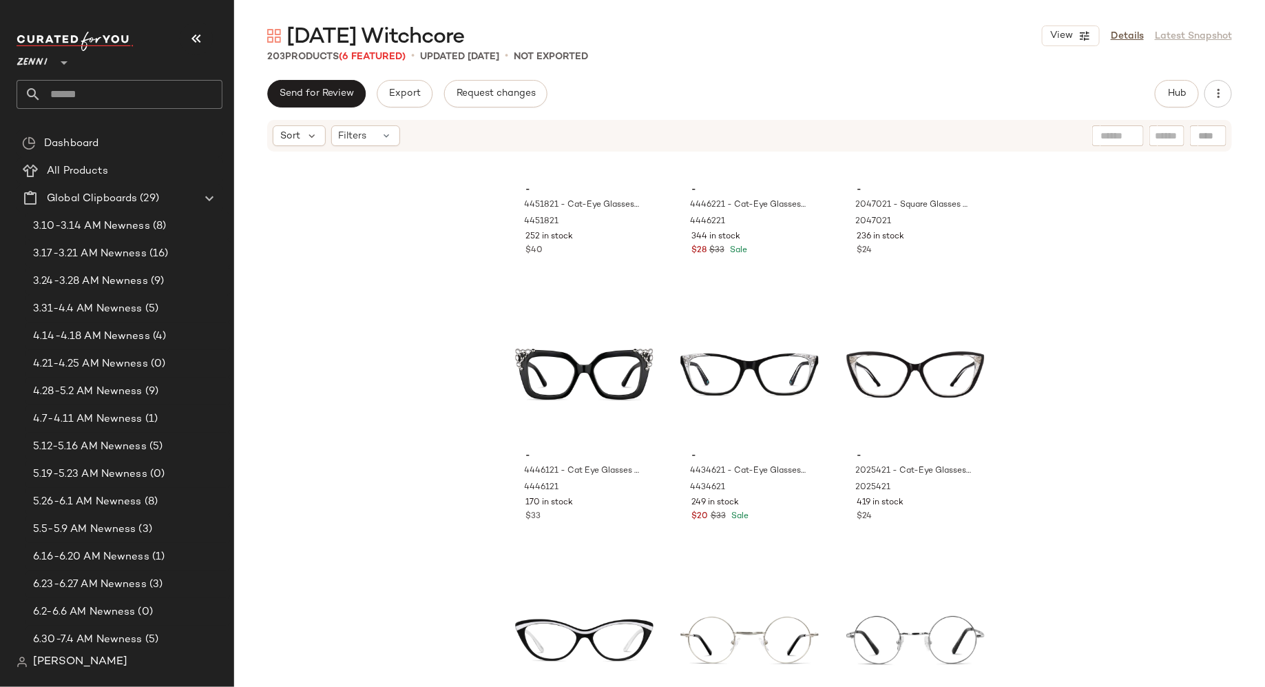
scroll to position [10773, 0]
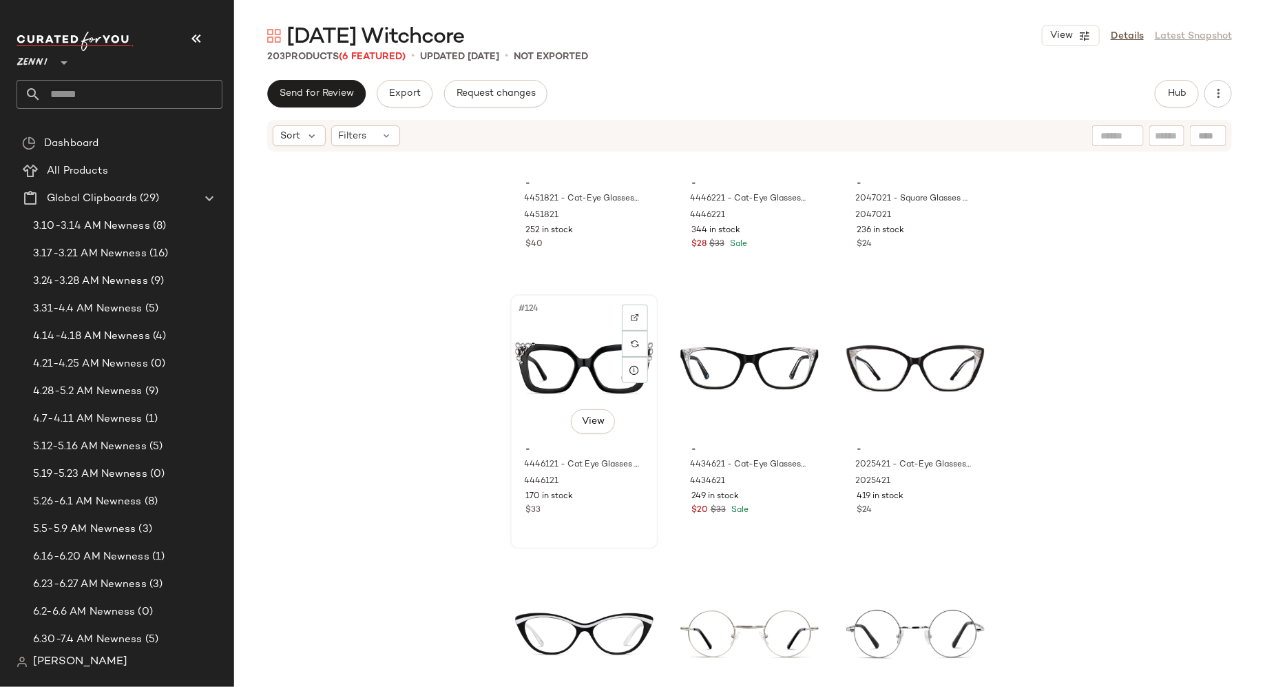
click at [573, 372] on div "#124 View" at bounding box center [584, 368] width 138 height 139
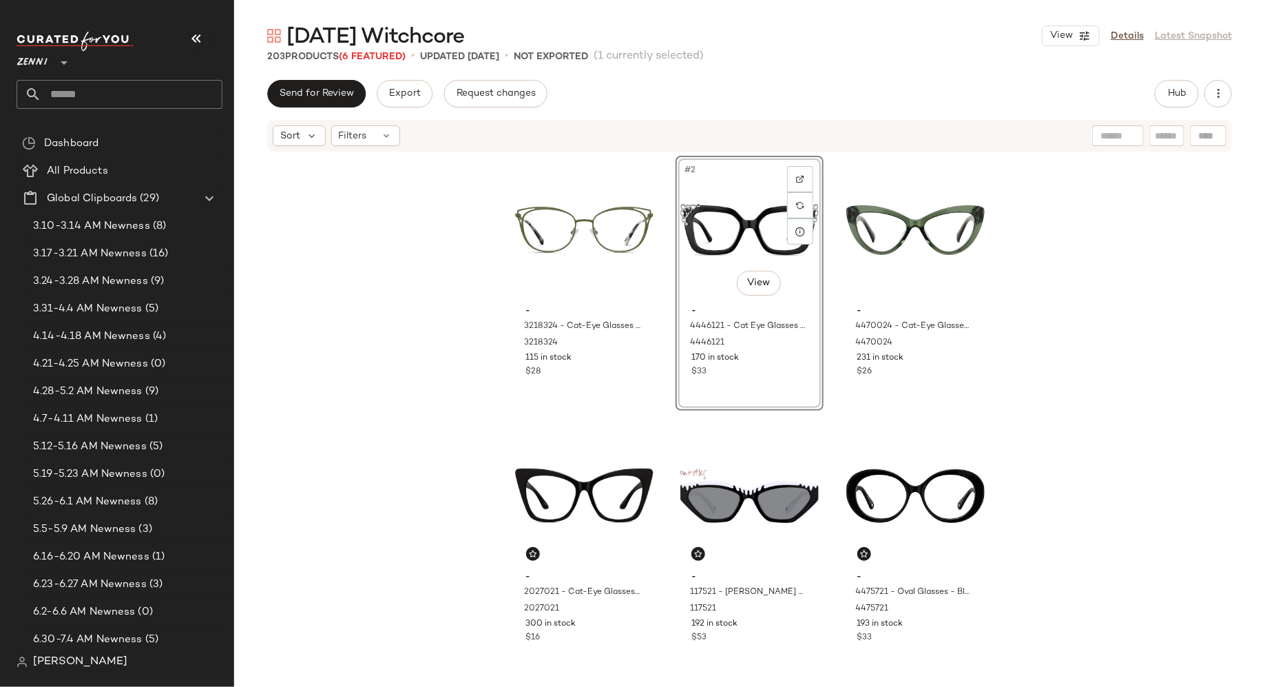
click at [661, 284] on div "- 3218324 - Cat-Eye Glasses - Moss - Stainless Steel 3218324 115 in stock $28 #…" at bounding box center [749, 419] width 479 height 527
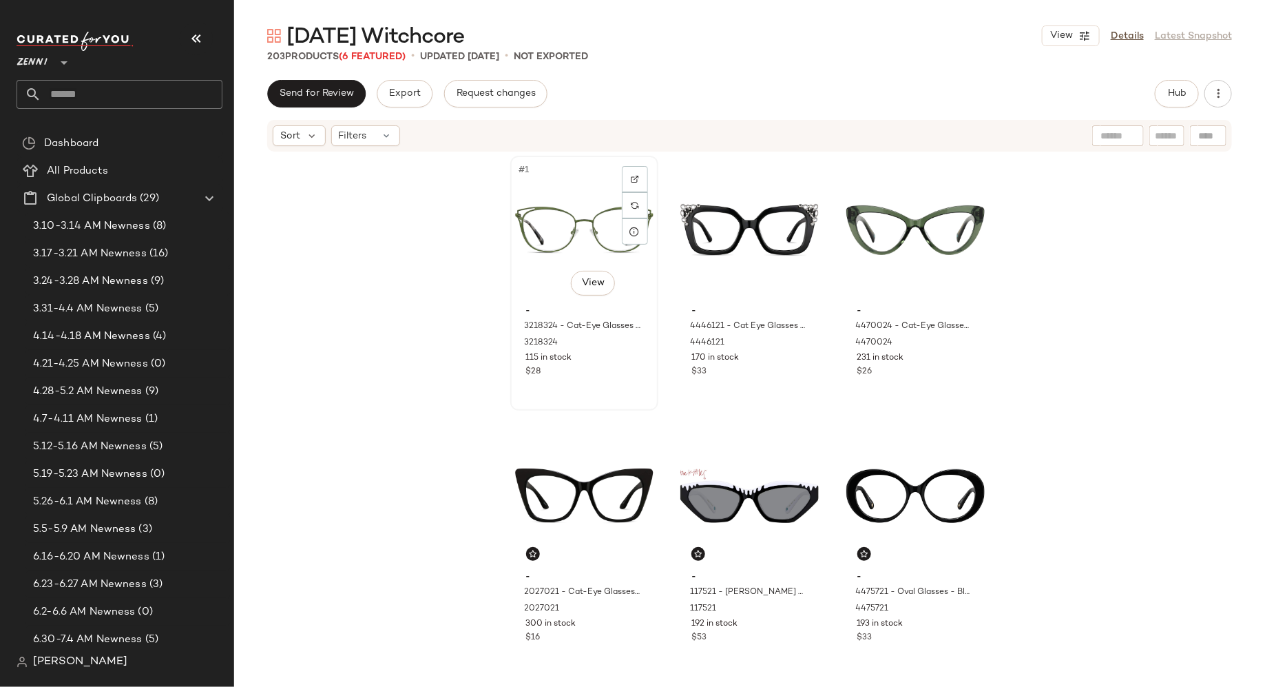
click at [599, 385] on div "#1 View - 3218324 - Cat-Eye Glasses - Moss - Stainless Steel 3218324 115 in sto…" at bounding box center [584, 283] width 145 height 252
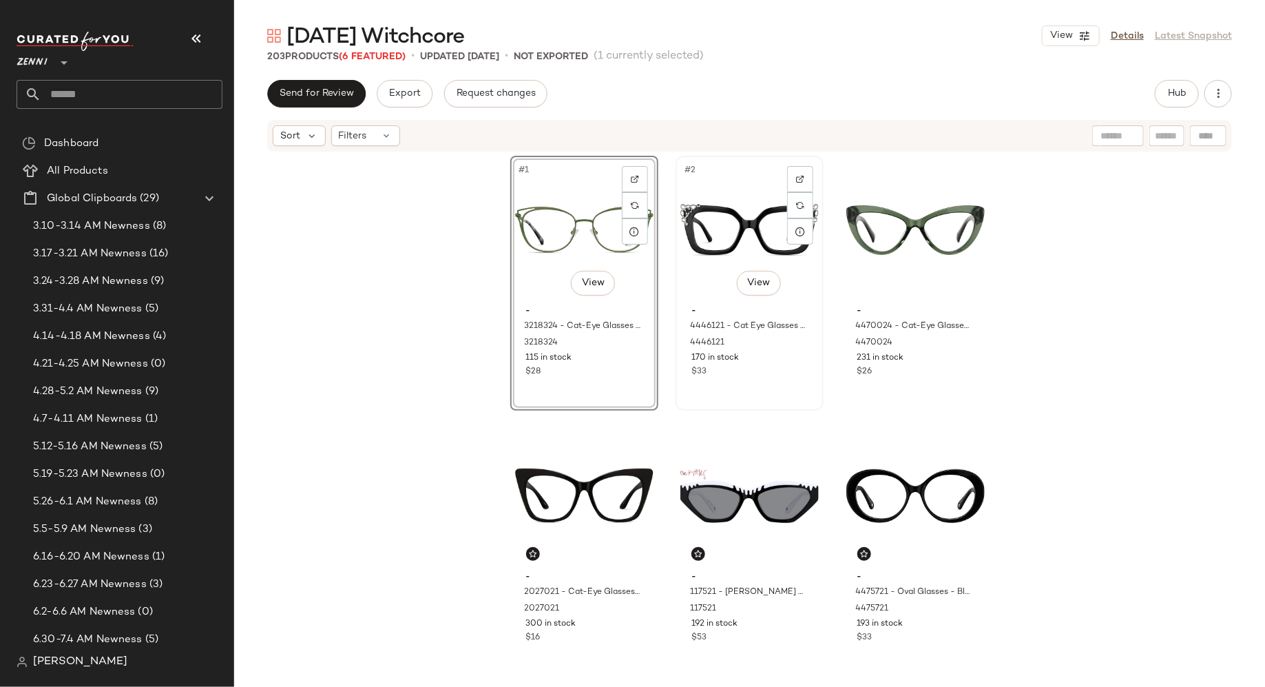
click at [734, 382] on div "#2 View - 4446121 - Cat Eye Glasses - Jet Black - Acetate 4446121 170 in stock …" at bounding box center [749, 283] width 145 height 252
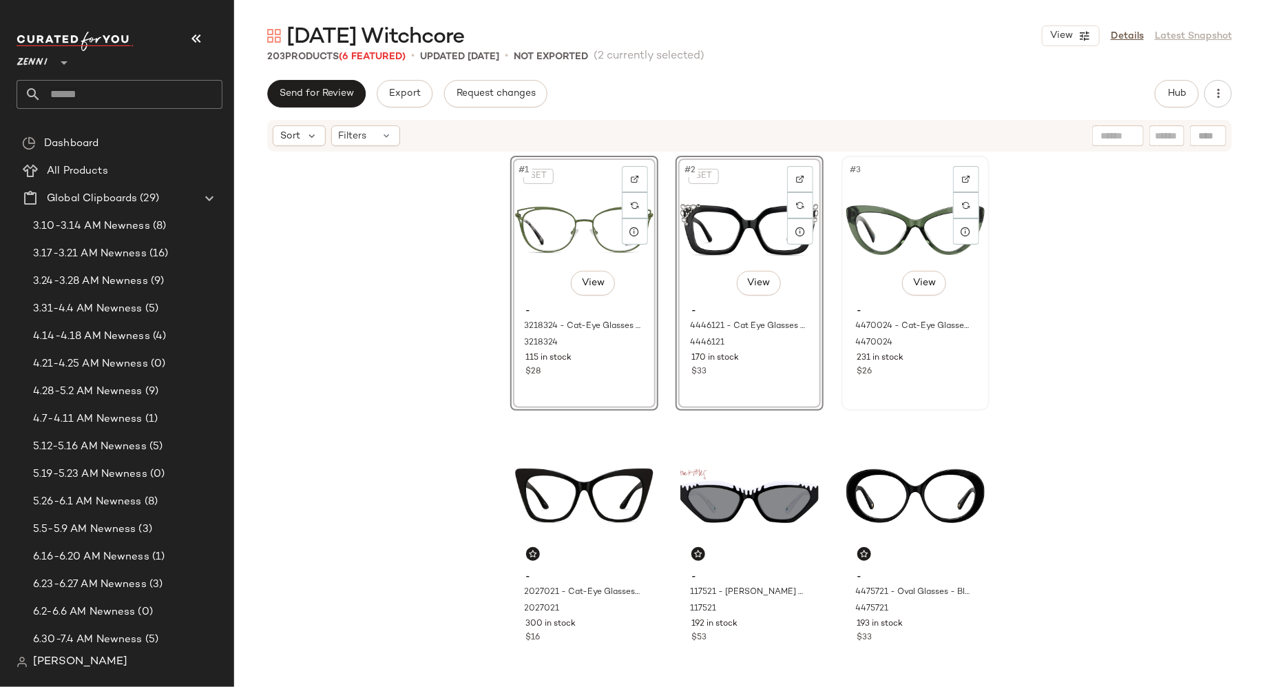
click at [873, 398] on div "#3 View - 4470024 - Cat-Eye Glasses - Green - Acetate 4470024 231 in stock $26" at bounding box center [915, 283] width 145 height 252
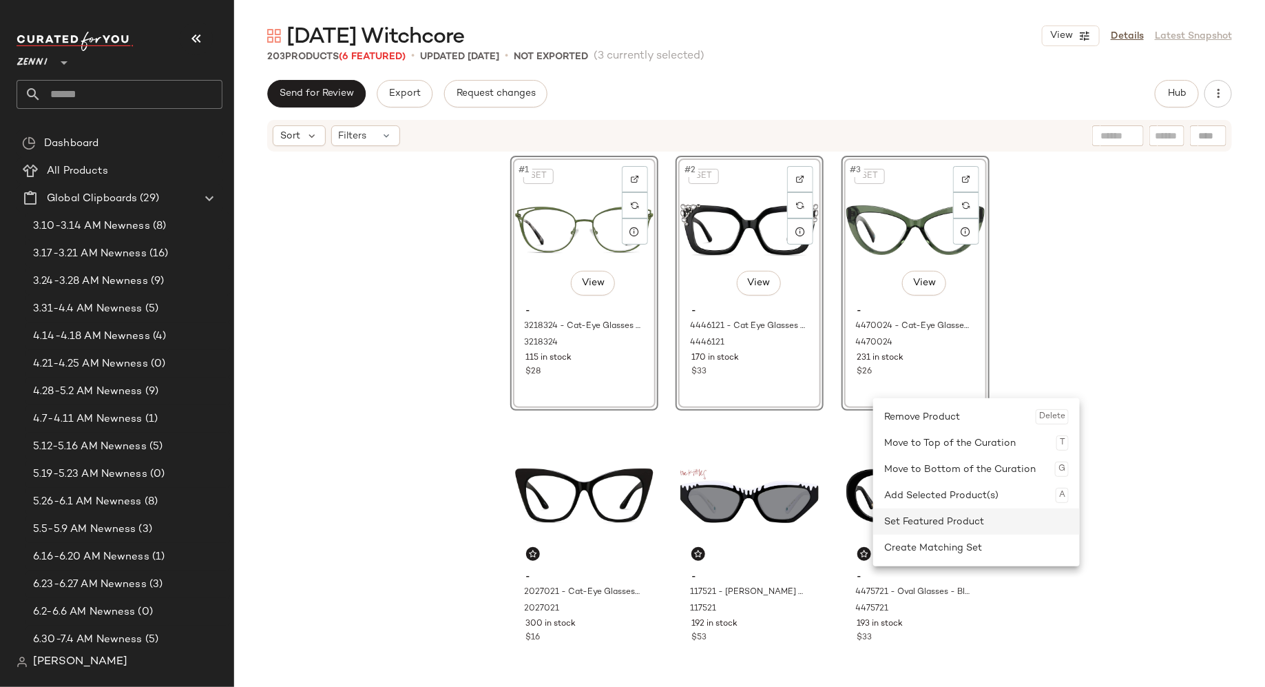
click at [898, 516] on div "Set Featured Product" at bounding box center [976, 521] width 185 height 26
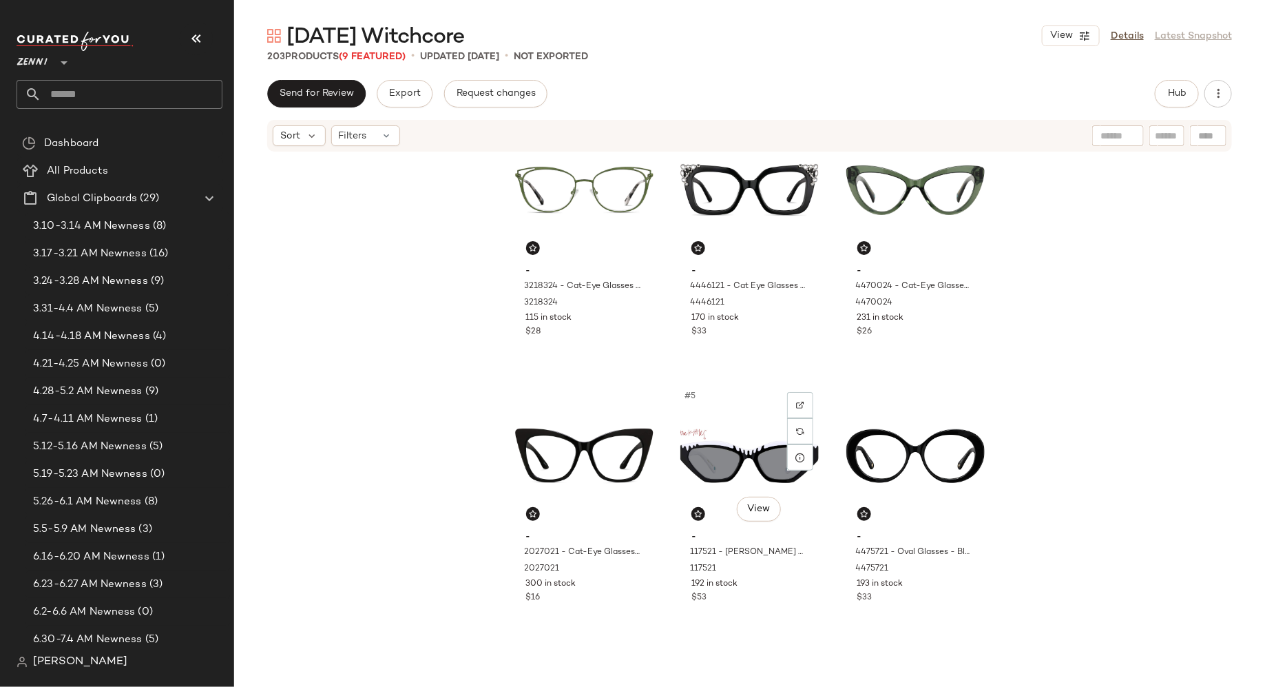
scroll to position [39, 0]
click at [579, 420] on div "#4 View" at bounding box center [584, 456] width 138 height 139
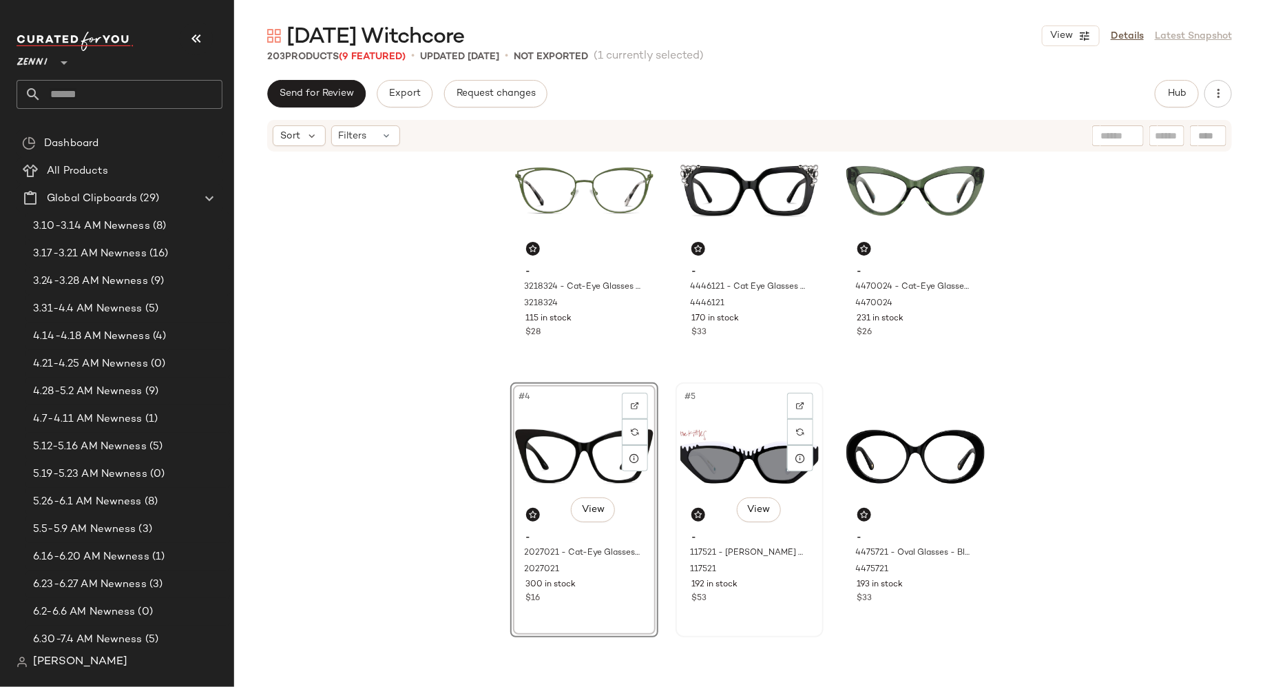
click at [747, 444] on div "#5 View" at bounding box center [750, 456] width 138 height 139
click at [887, 347] on div "#3 View - 4470024 - Cat-Eye Glasses - Green - Acetate 4470024 231 in stock $26" at bounding box center [915, 244] width 145 height 252
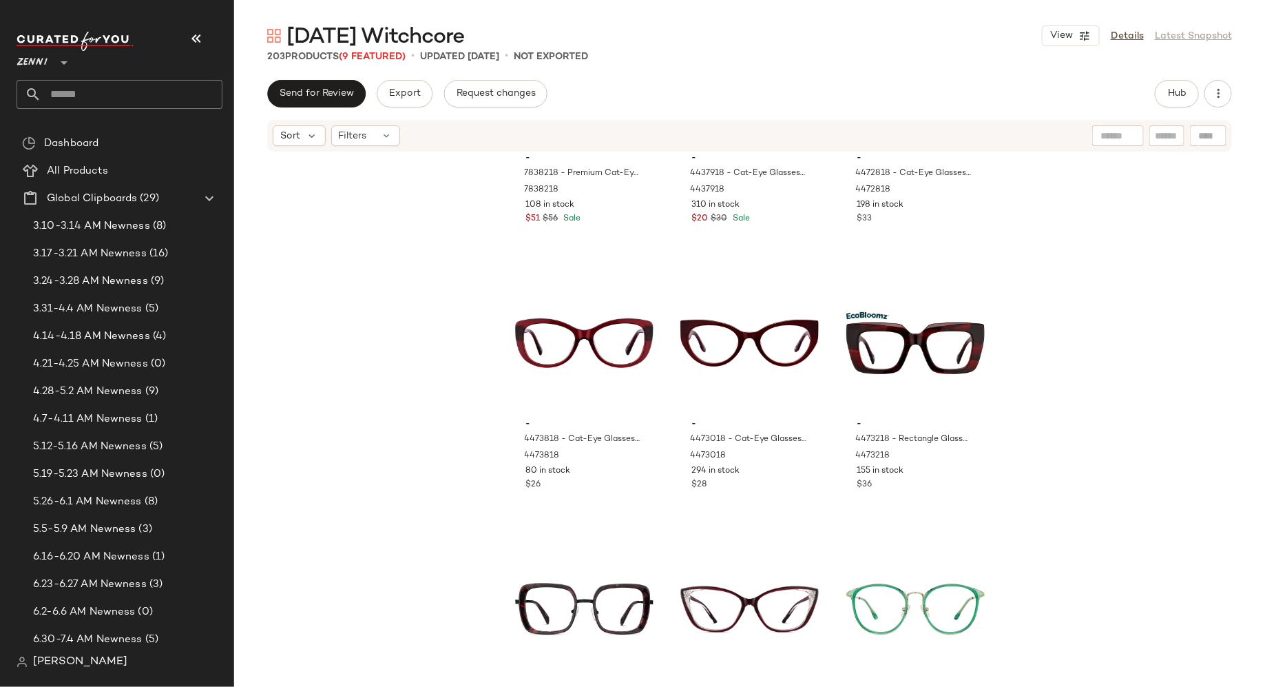
scroll to position [1509, 0]
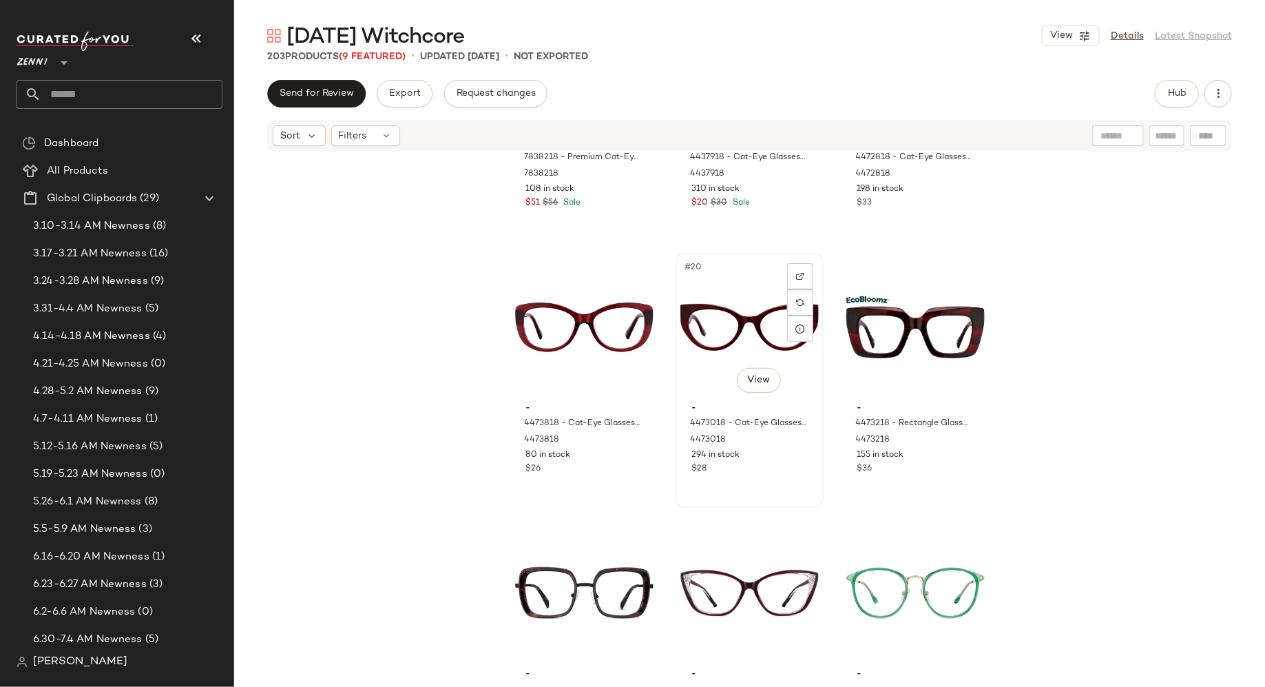
click at [728, 322] on div "#20 View" at bounding box center [750, 327] width 138 height 139
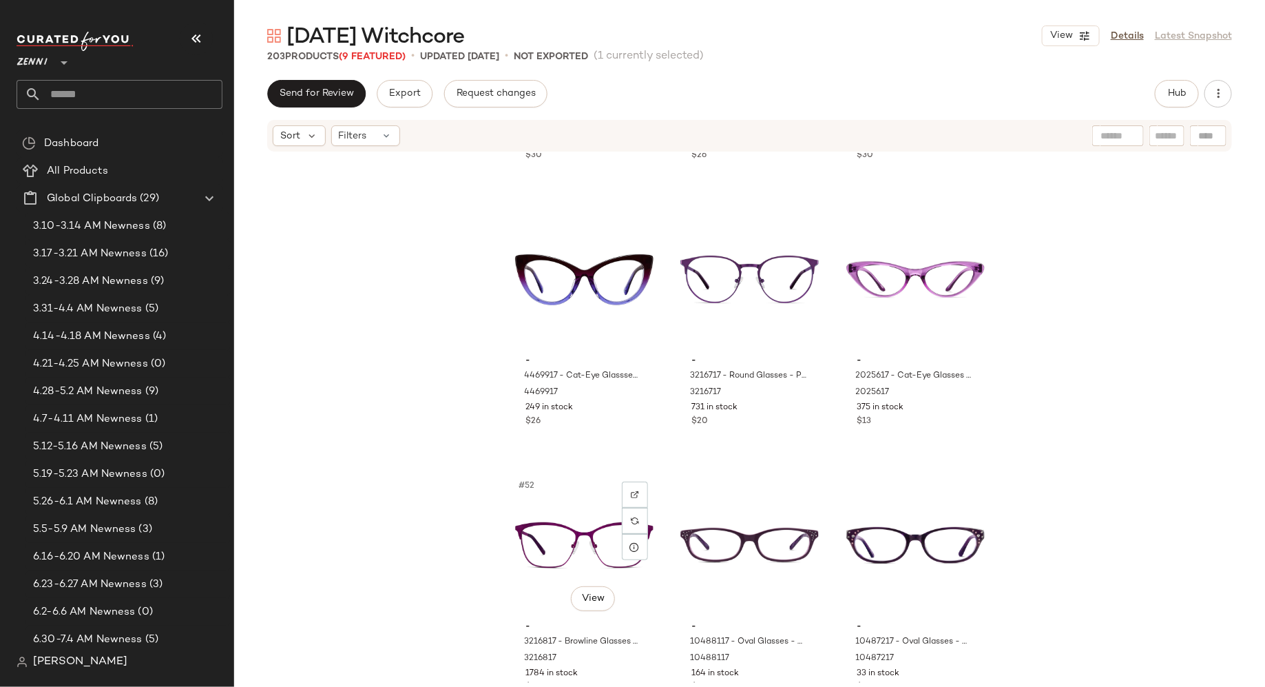
scroll to position [4231, 0]
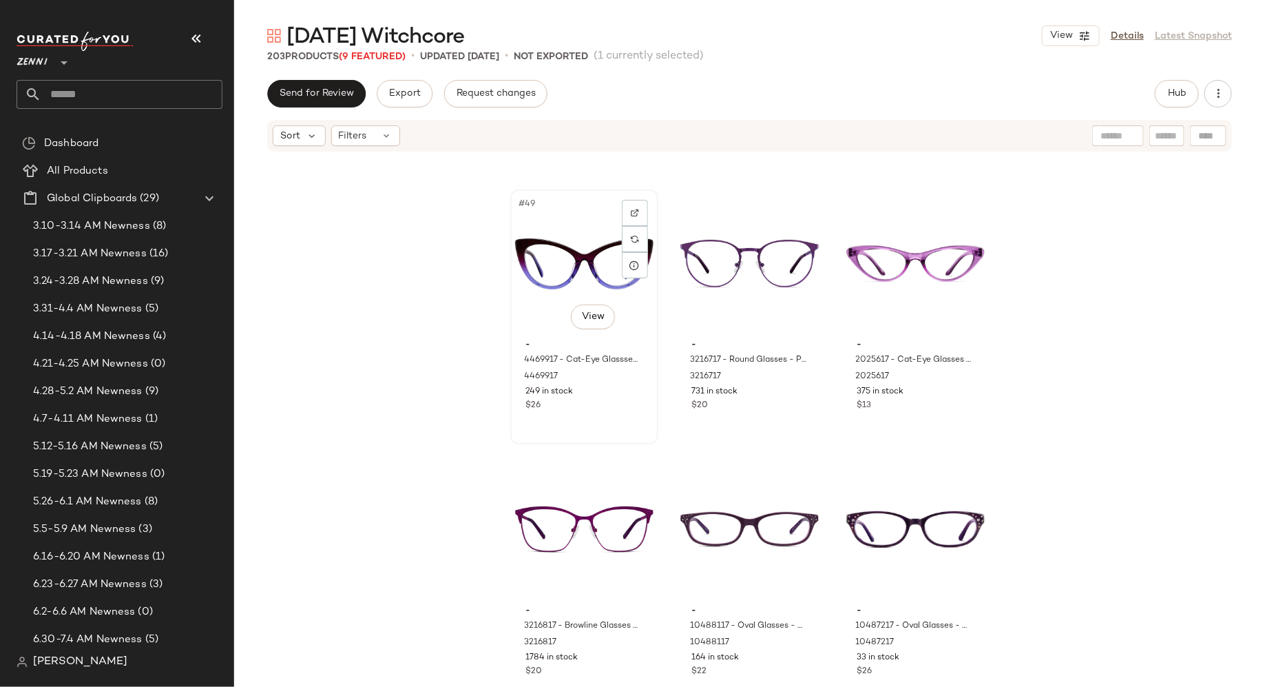
click at [563, 272] on div "#49 View" at bounding box center [584, 263] width 138 height 139
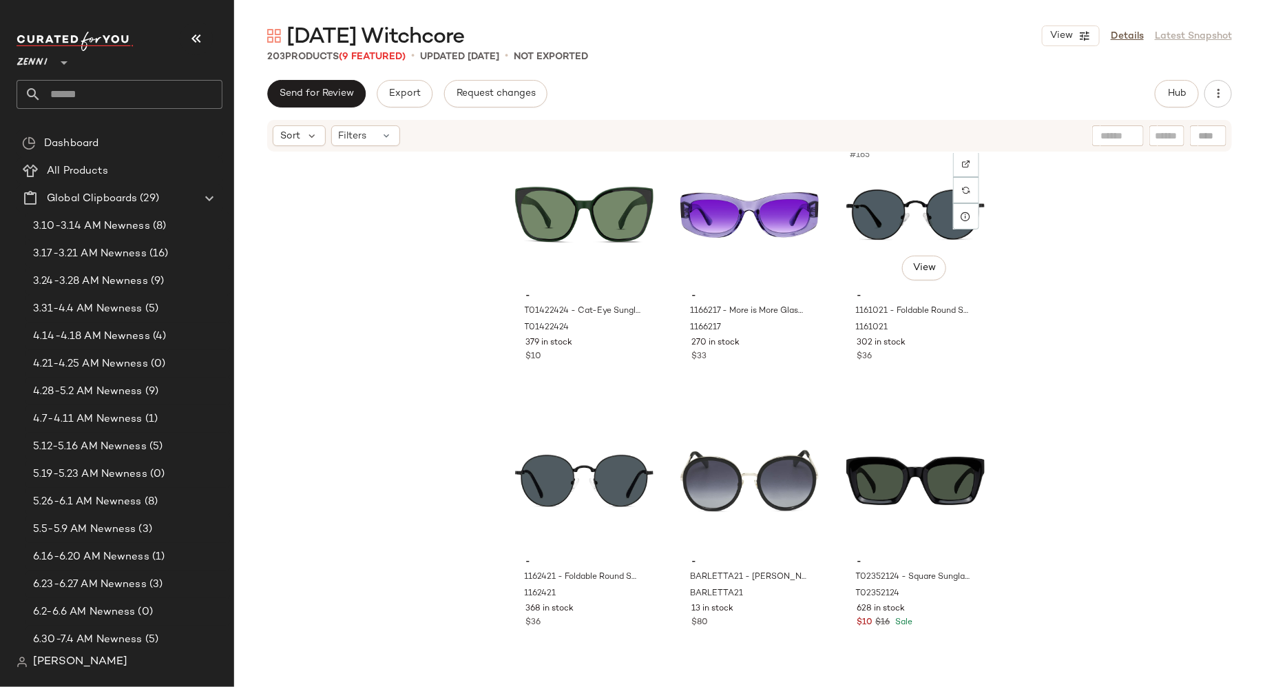
scroll to position [14393, 0]
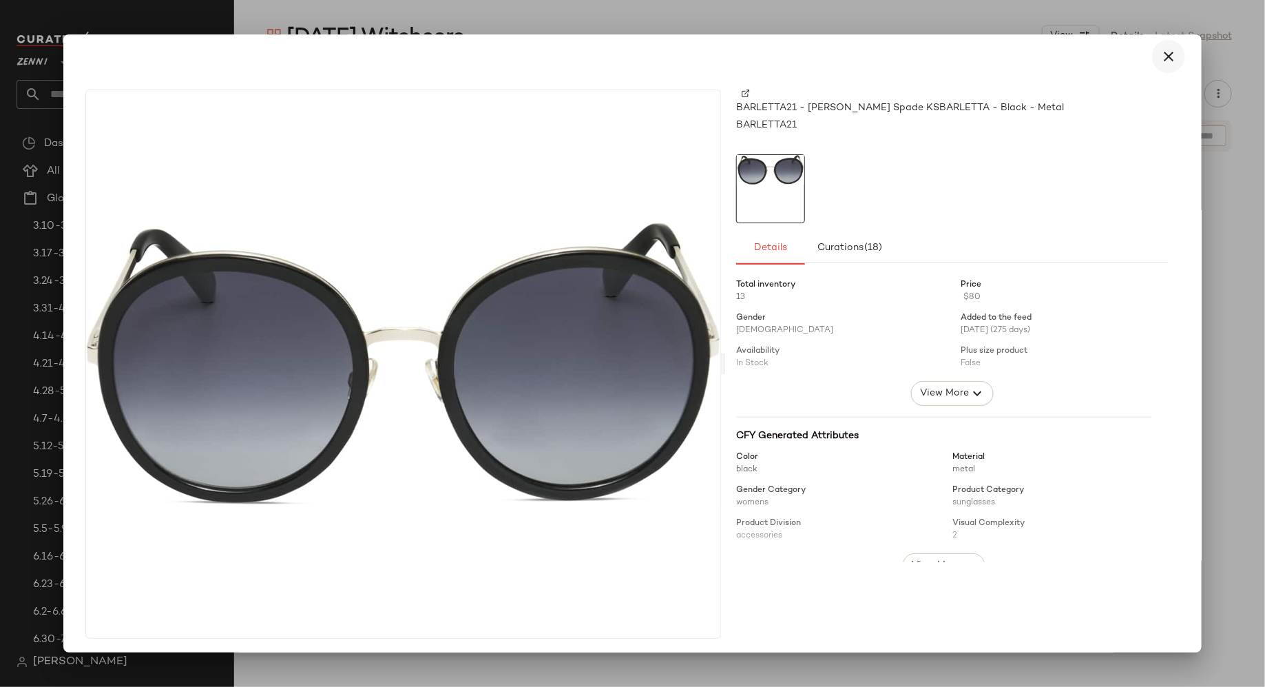
click at [1162, 56] on icon "button" at bounding box center [1169, 56] width 17 height 17
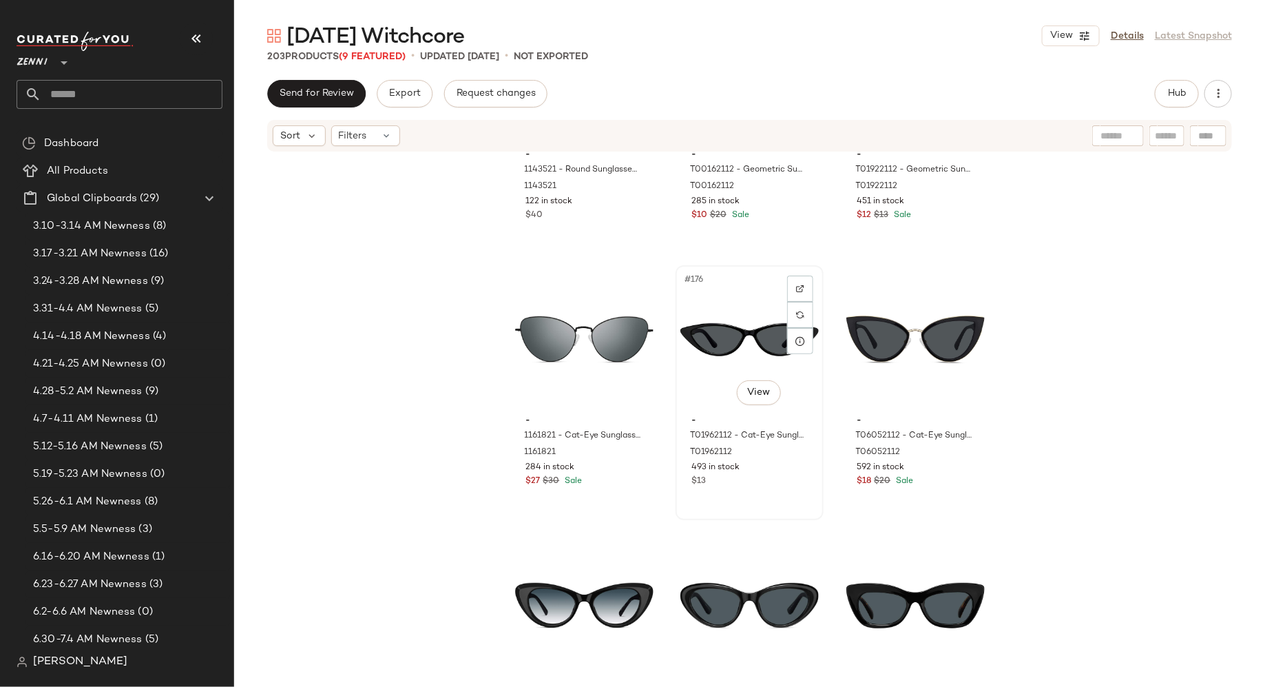
scroll to position [15324, 0]
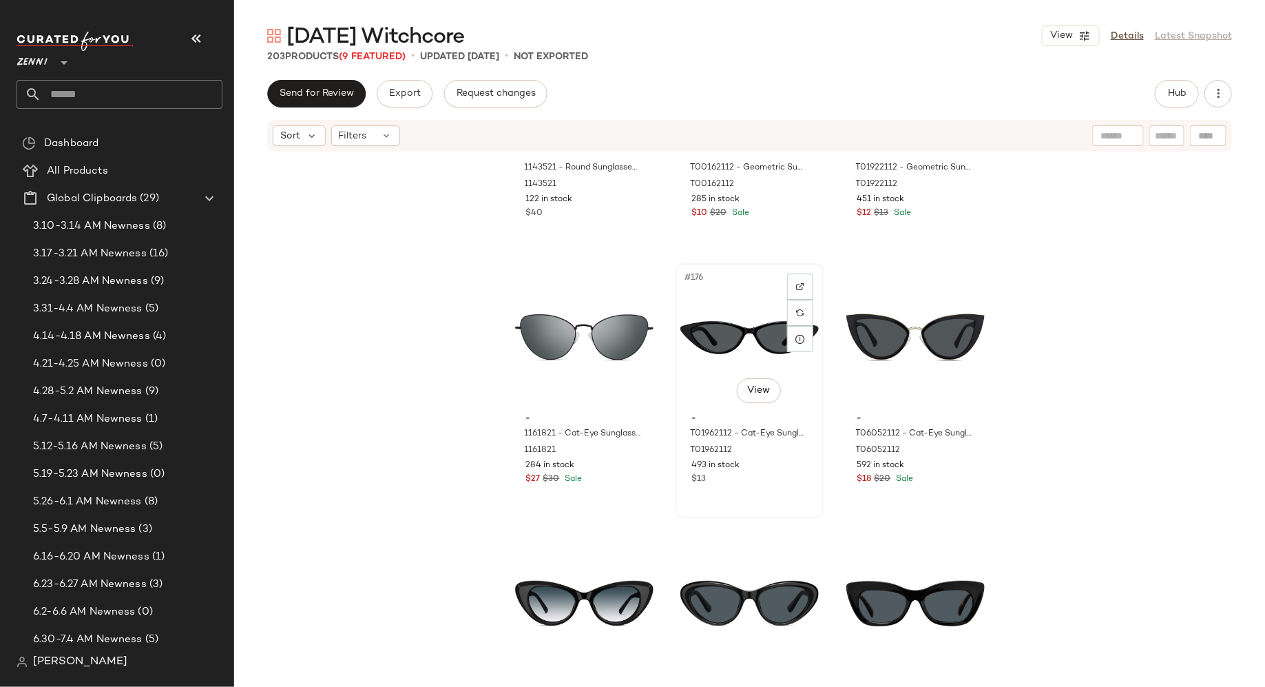
click at [735, 331] on div "#176 View" at bounding box center [750, 337] width 138 height 139
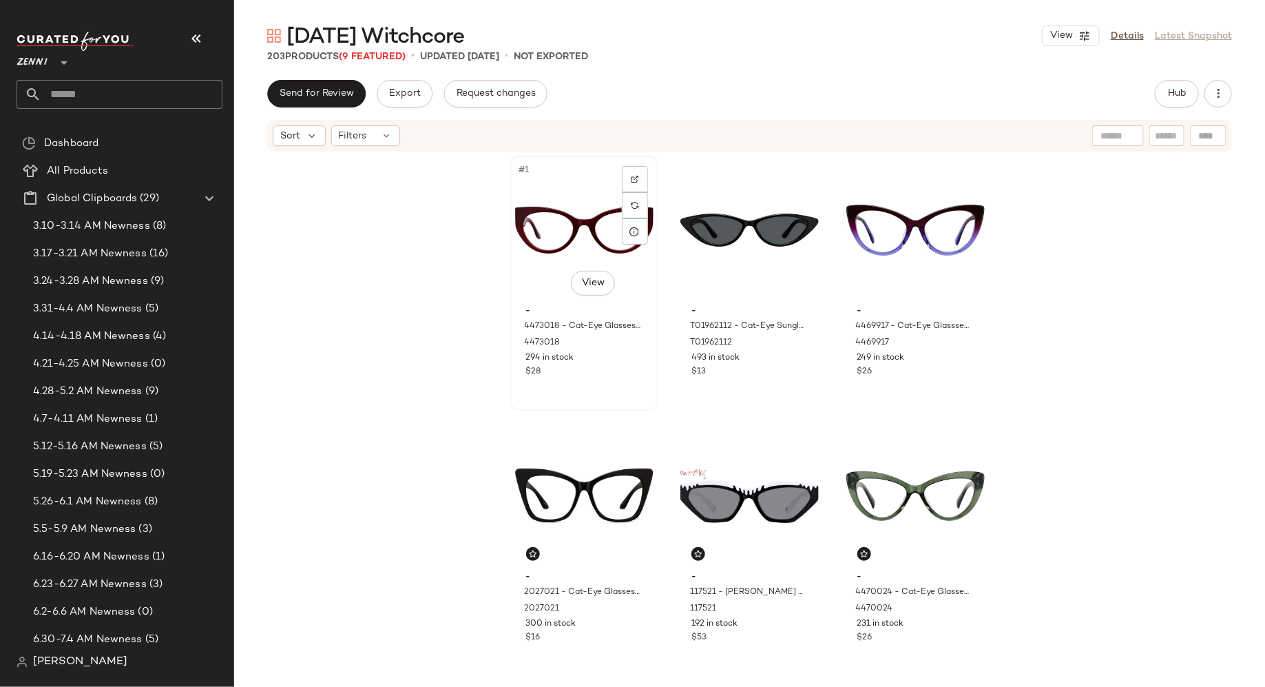
click at [624, 384] on div "#1 View - 4473018 - Cat-Eye Glasses - Red - Acetate 4473018 294 in stock $28" at bounding box center [584, 283] width 145 height 252
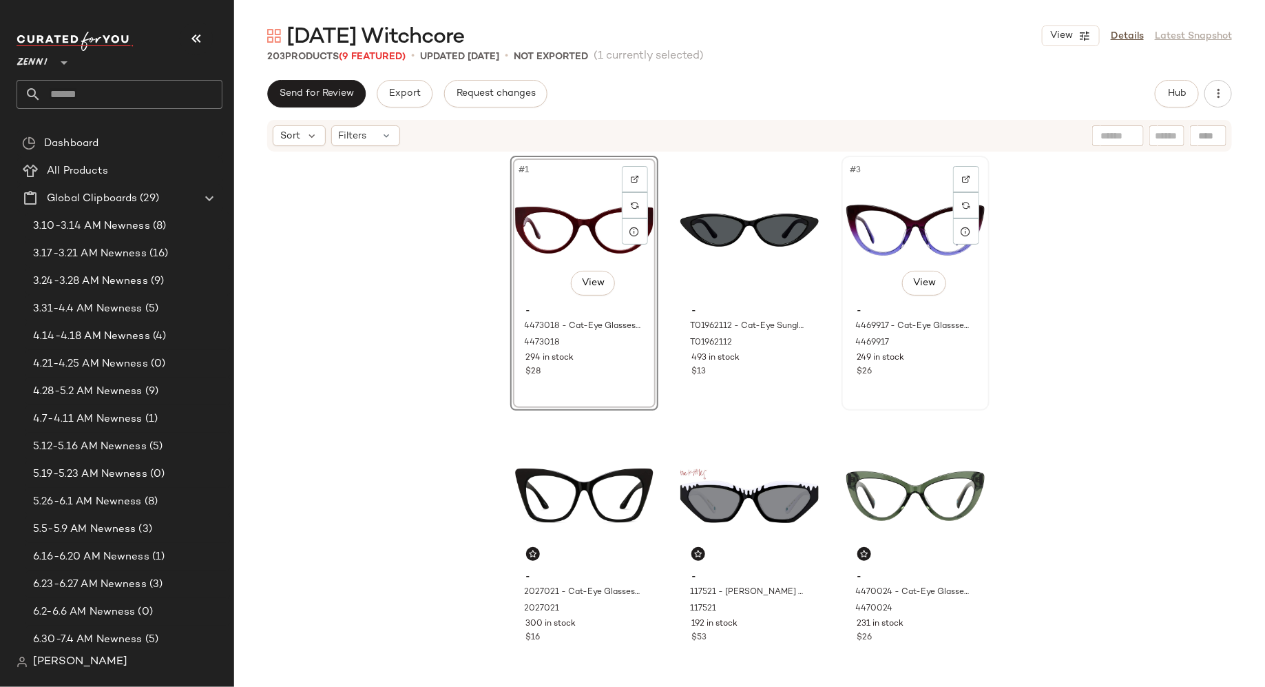
click at [909, 386] on div "#3 View - 4469917 - Cat-Eye Glassses Glasses - Purple - Acetate 4469917 249 in …" at bounding box center [915, 283] width 145 height 252
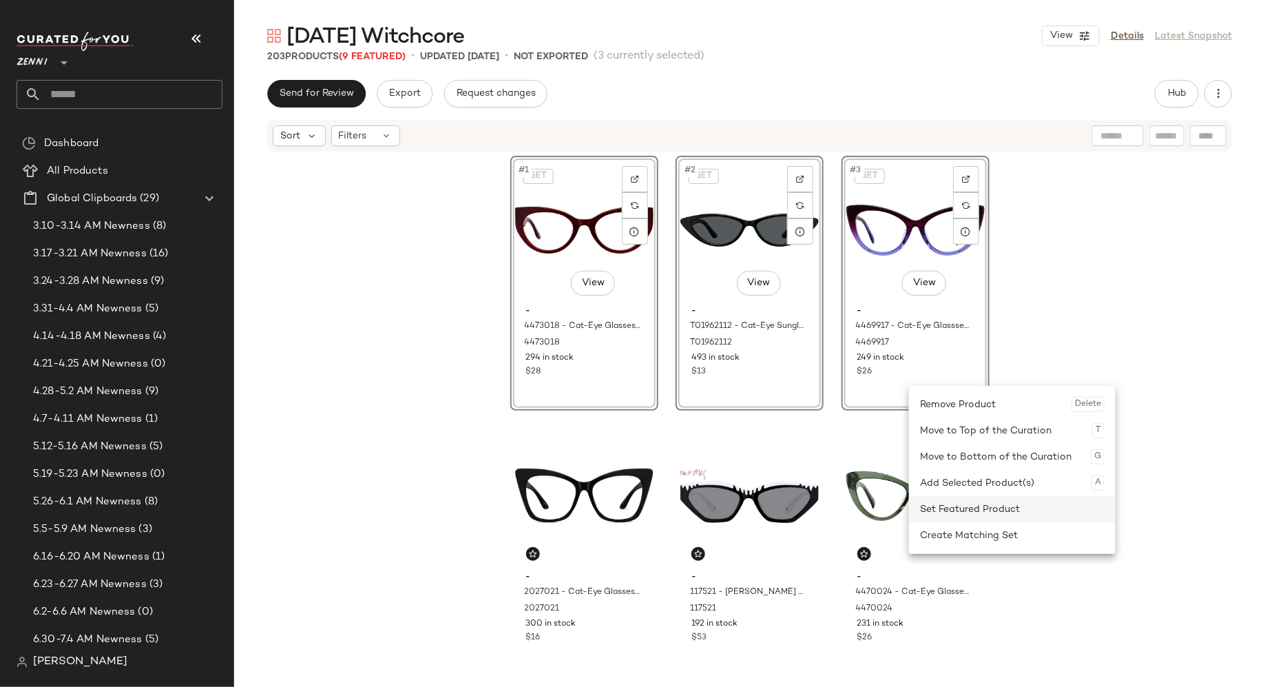
click at [935, 501] on div "Set Featured Product" at bounding box center [1012, 509] width 185 height 26
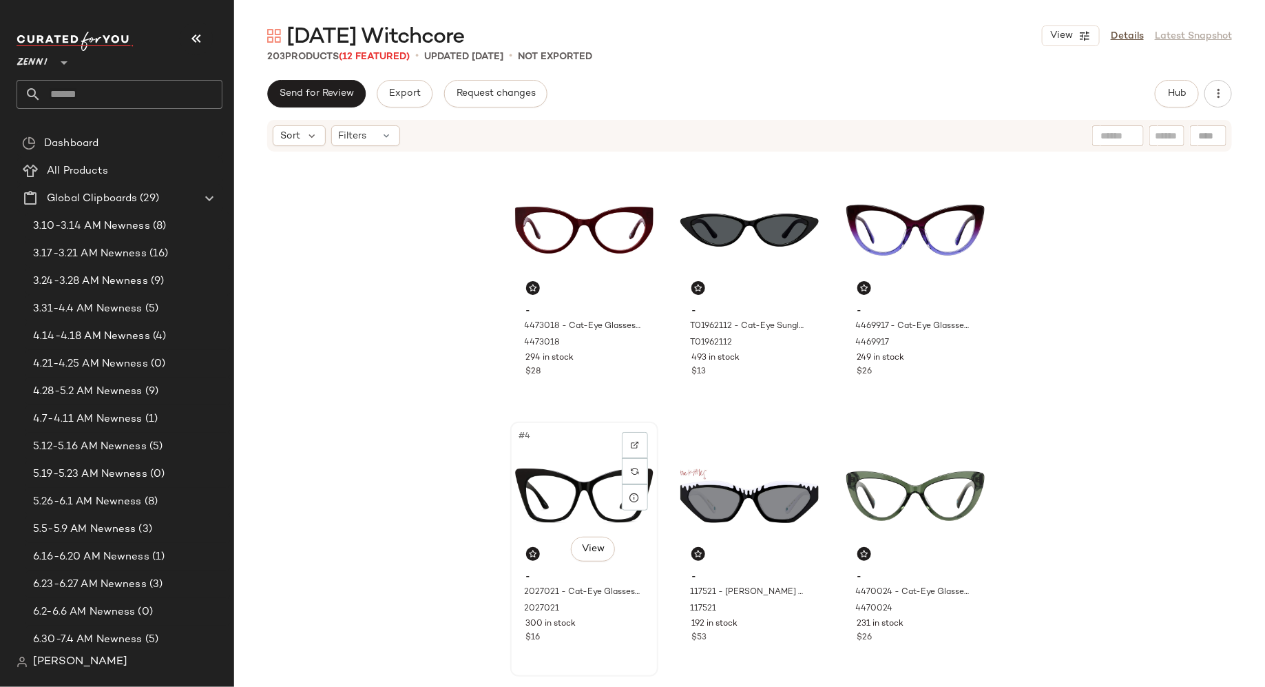
click at [571, 453] on div "#4 View" at bounding box center [584, 495] width 138 height 139
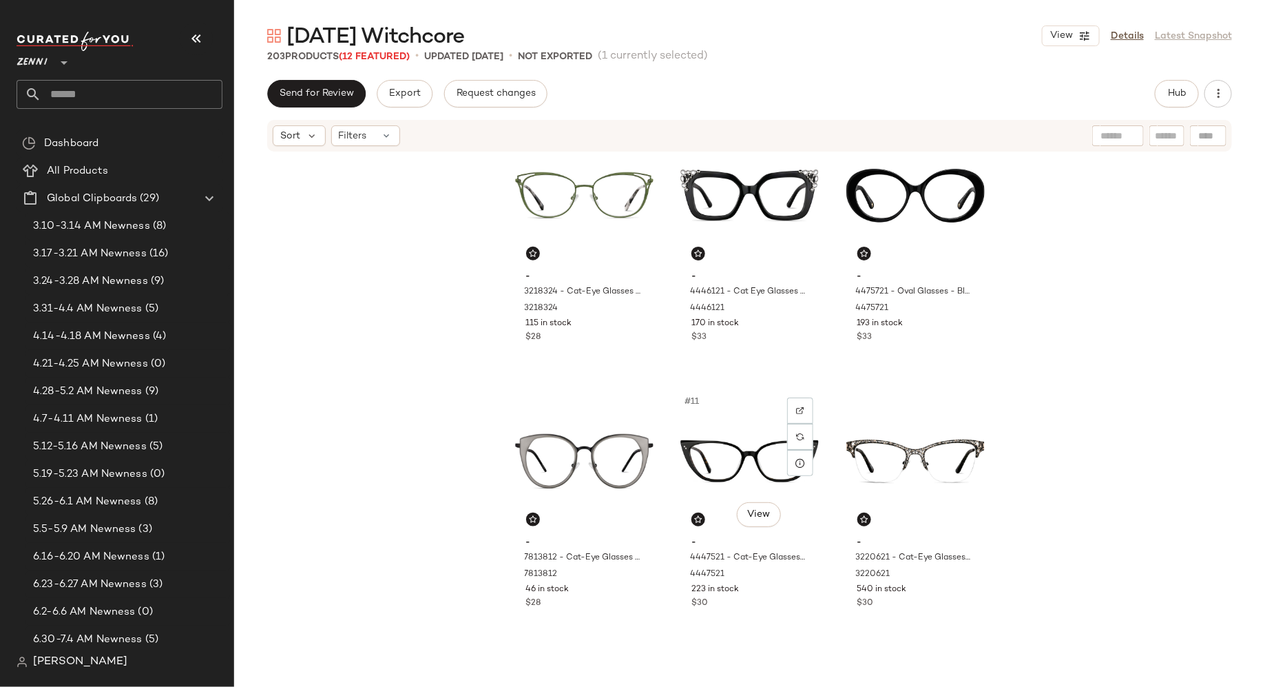
scroll to position [638, 0]
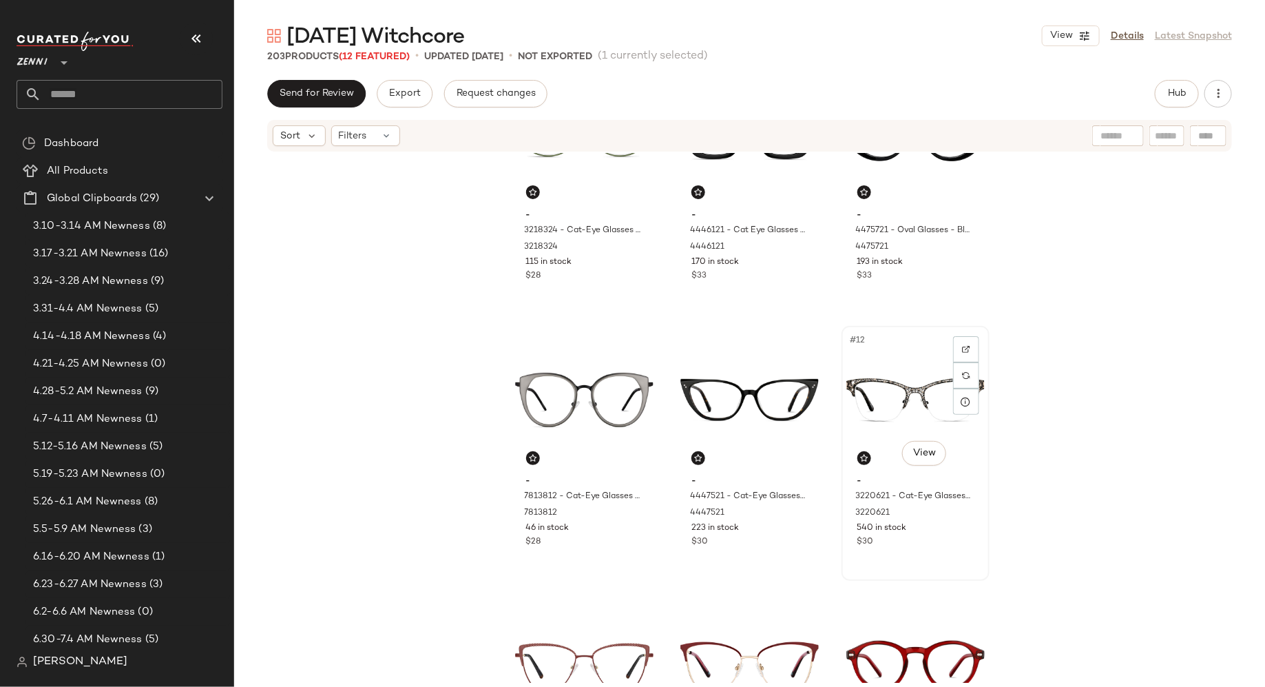
click at [900, 557] on div "#12 View - 3220621 - Cat-Eye Glasses - Black - Stainless Steel 3220621 540 in s…" at bounding box center [915, 453] width 145 height 252
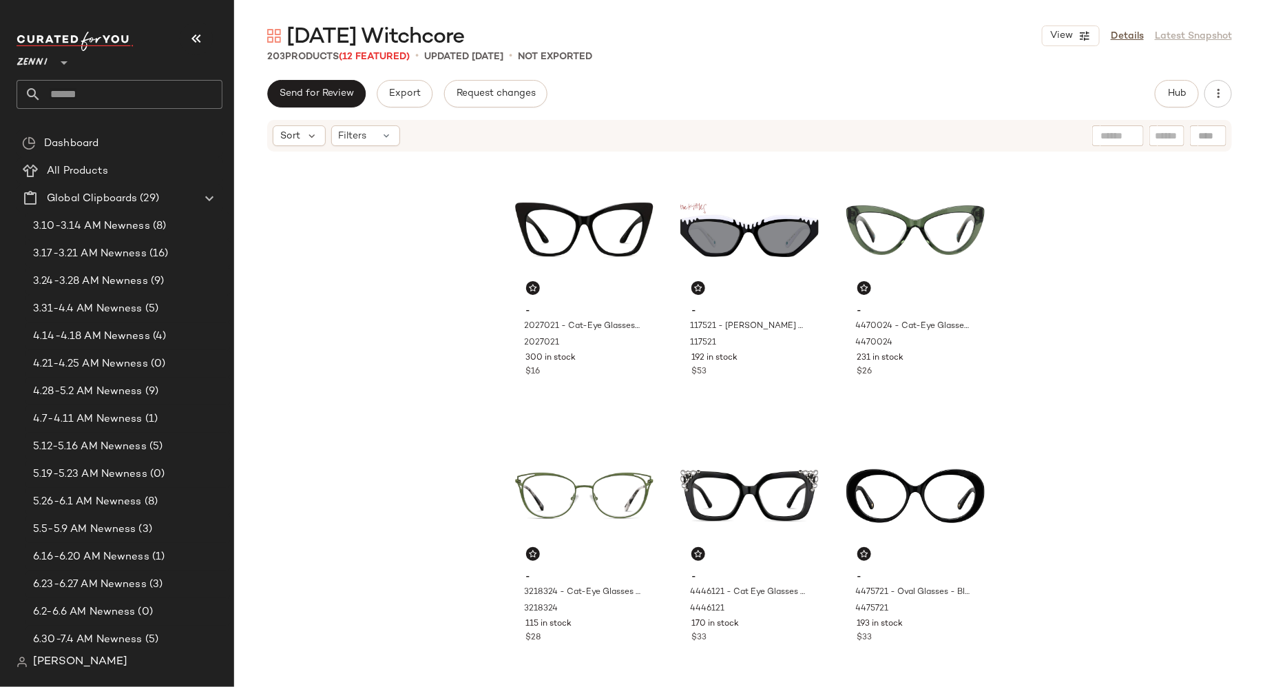
click at [1080, 315] on div "- 2027021 - Cat-Eye Glasses - Black - Plastic 2027021 300 in stock $16 - 117521…" at bounding box center [749, 418] width 1031 height 530
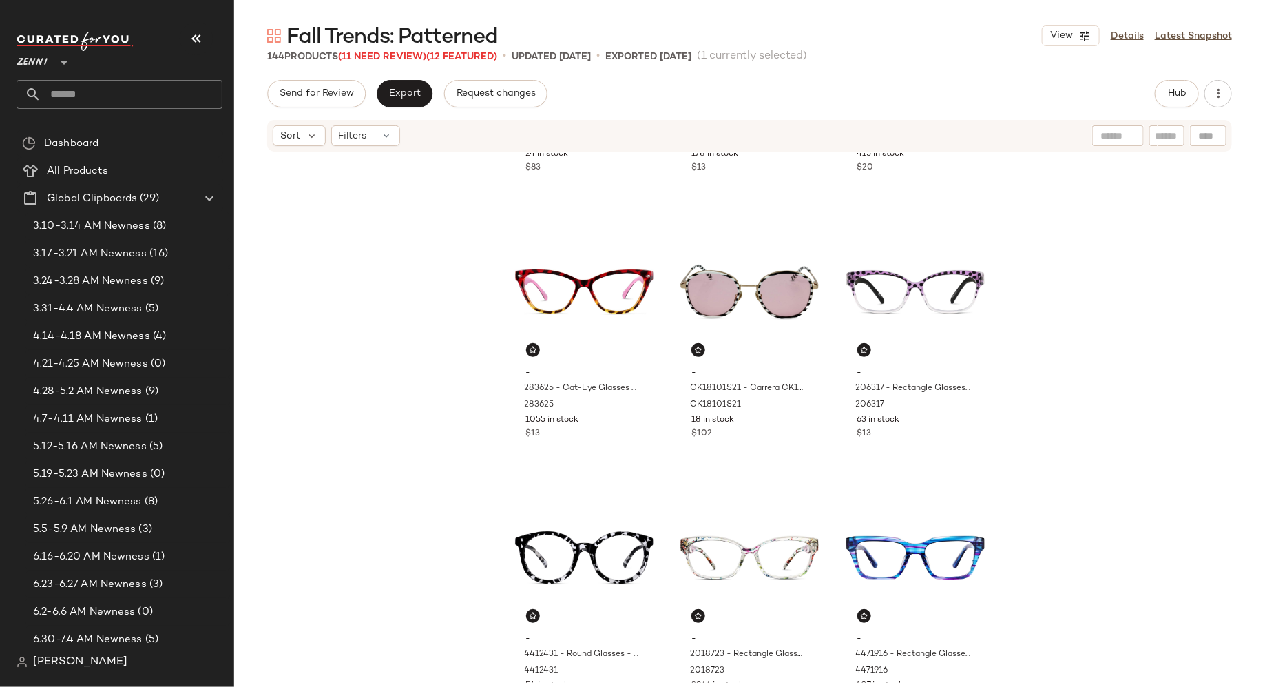
scroll to position [486, 0]
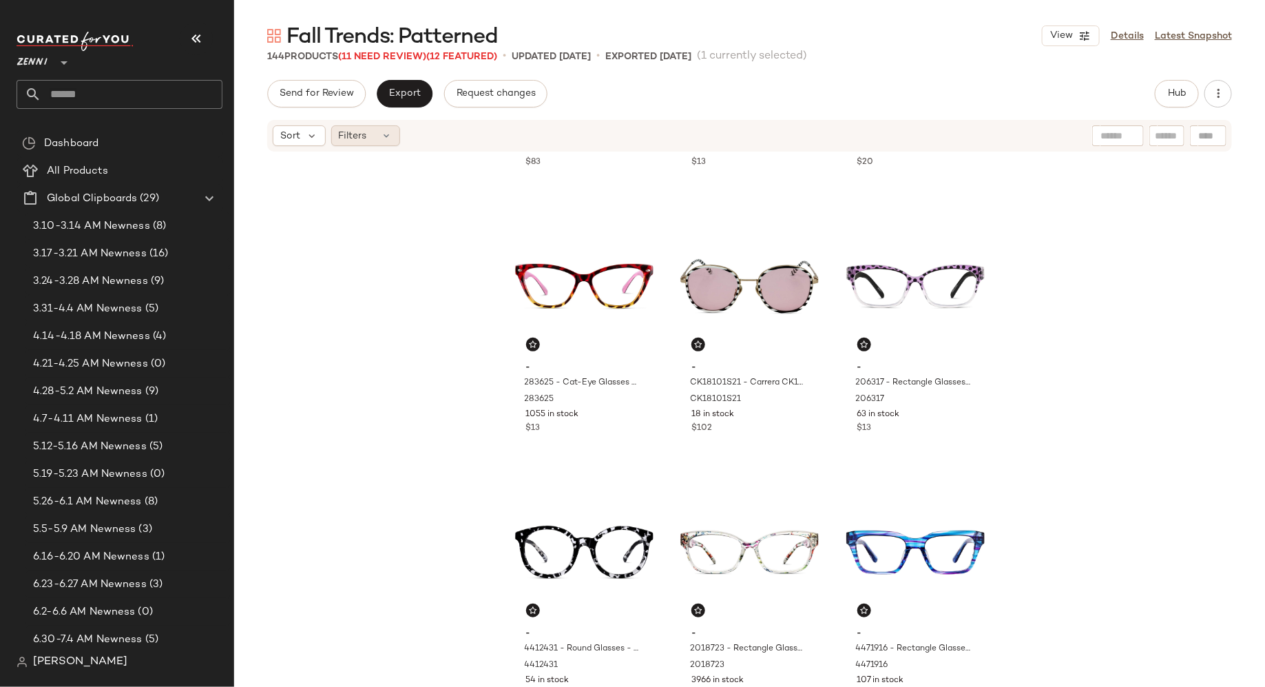
click at [376, 133] on div "Filters" at bounding box center [365, 135] width 69 height 21
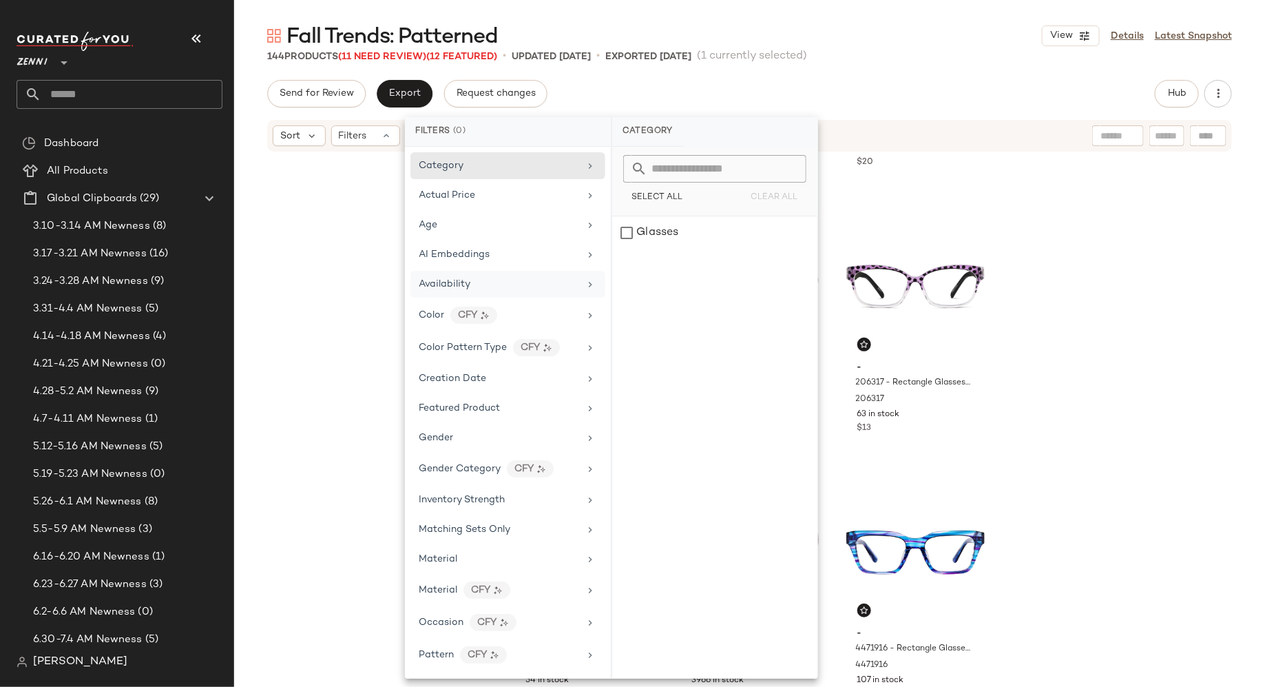
click at [496, 287] on div "Availability" at bounding box center [499, 284] width 160 height 14
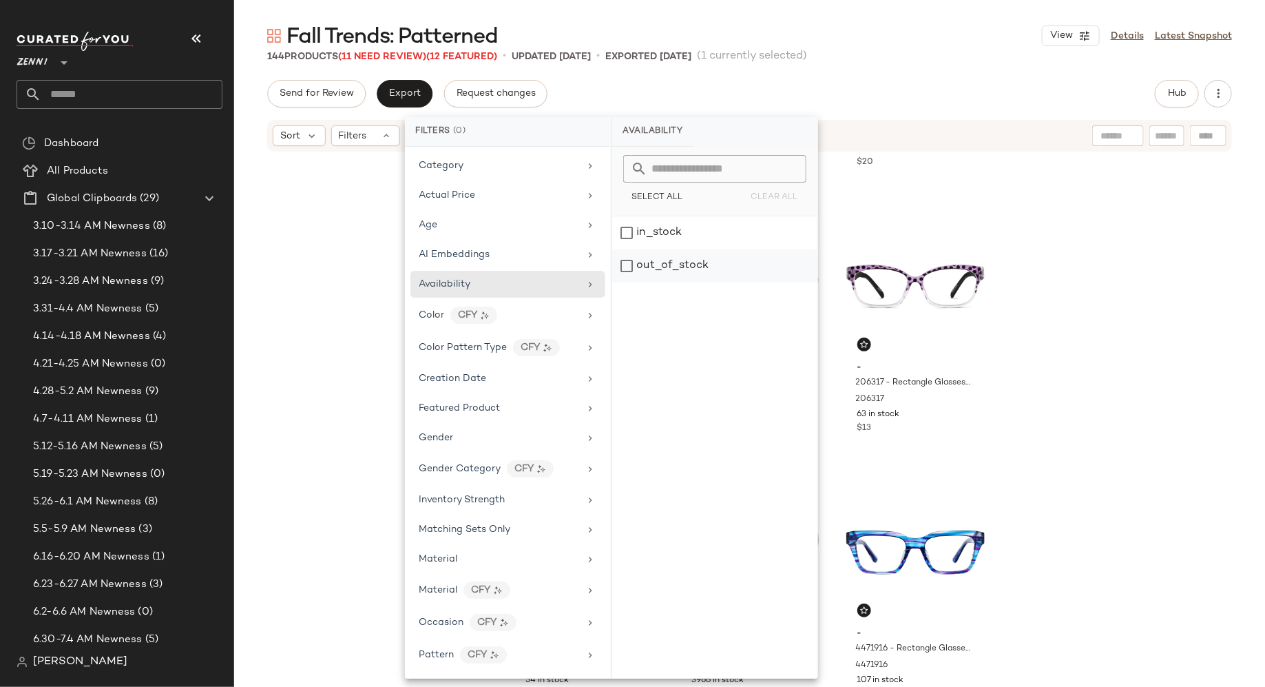
click at [625, 261] on div "out_of_stock" at bounding box center [714, 265] width 205 height 33
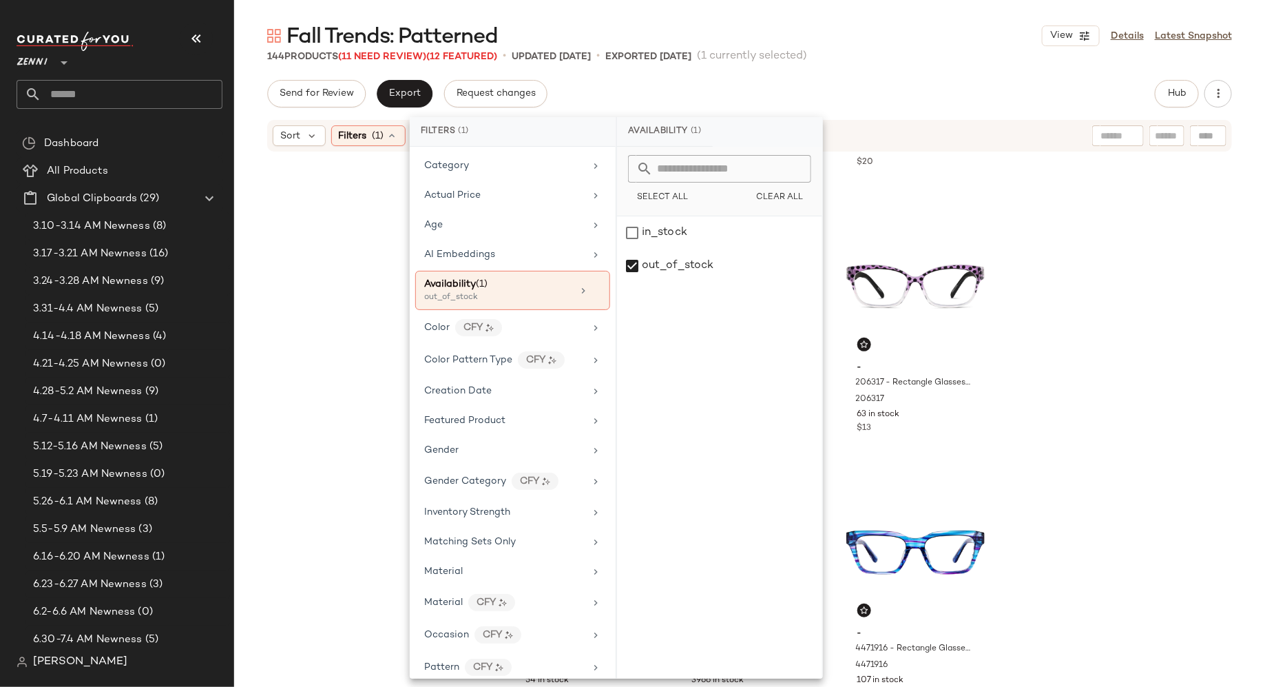
click at [346, 309] on div "- AMIYAHG39 - Kate Spade KSPAMIYAHG - Black Multi - Acetate AMIYAHG39 24 in sto…" at bounding box center [749, 418] width 1031 height 530
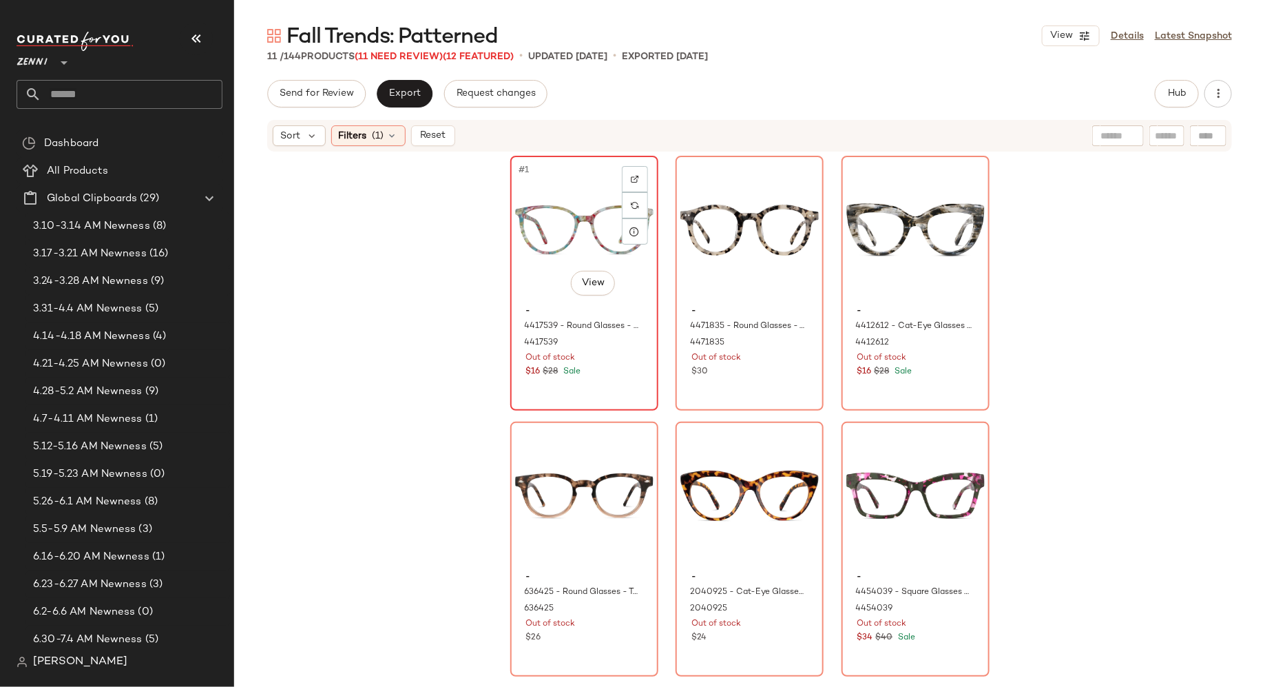
click at [575, 229] on div "#1 View" at bounding box center [584, 229] width 138 height 139
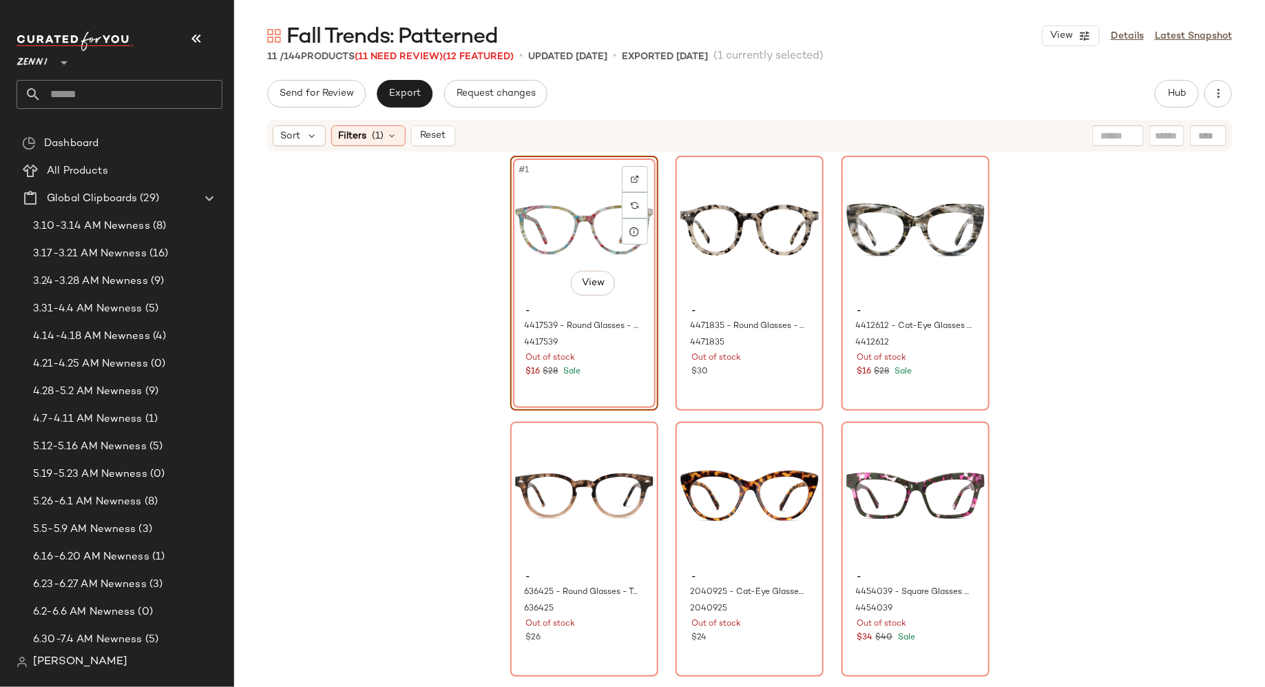
click at [531, 275] on div "#1 View" at bounding box center [584, 229] width 138 height 139
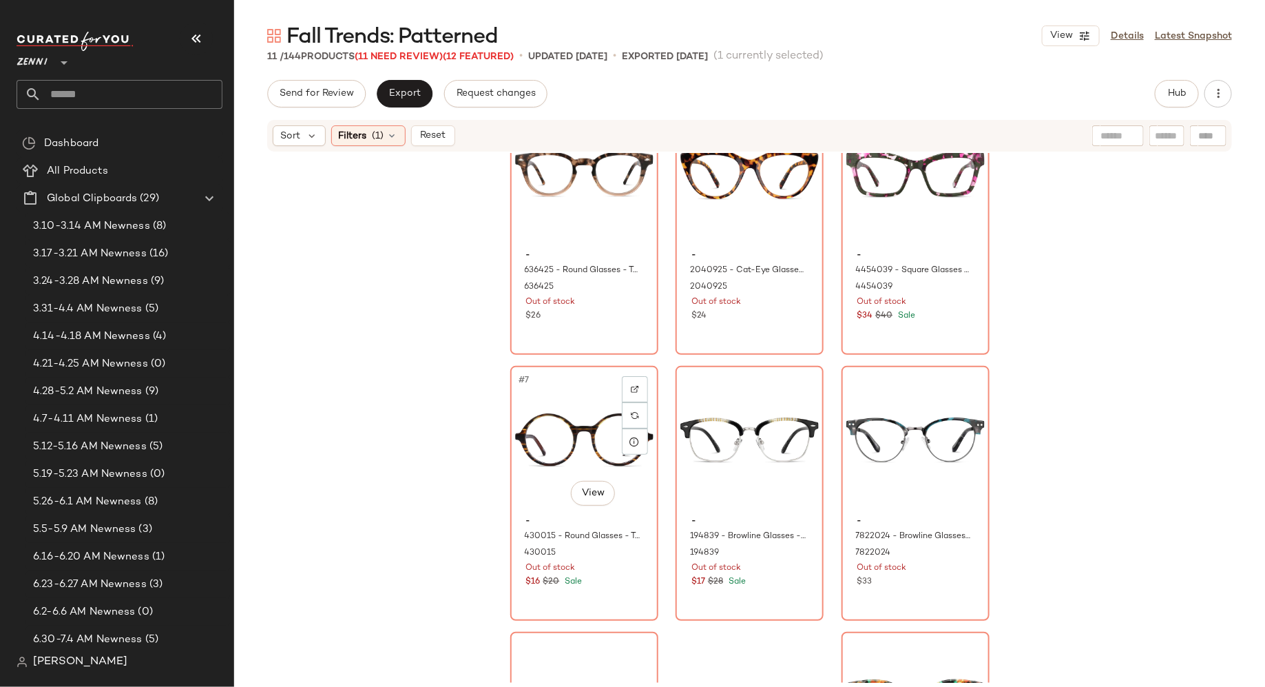
scroll to position [536, 0]
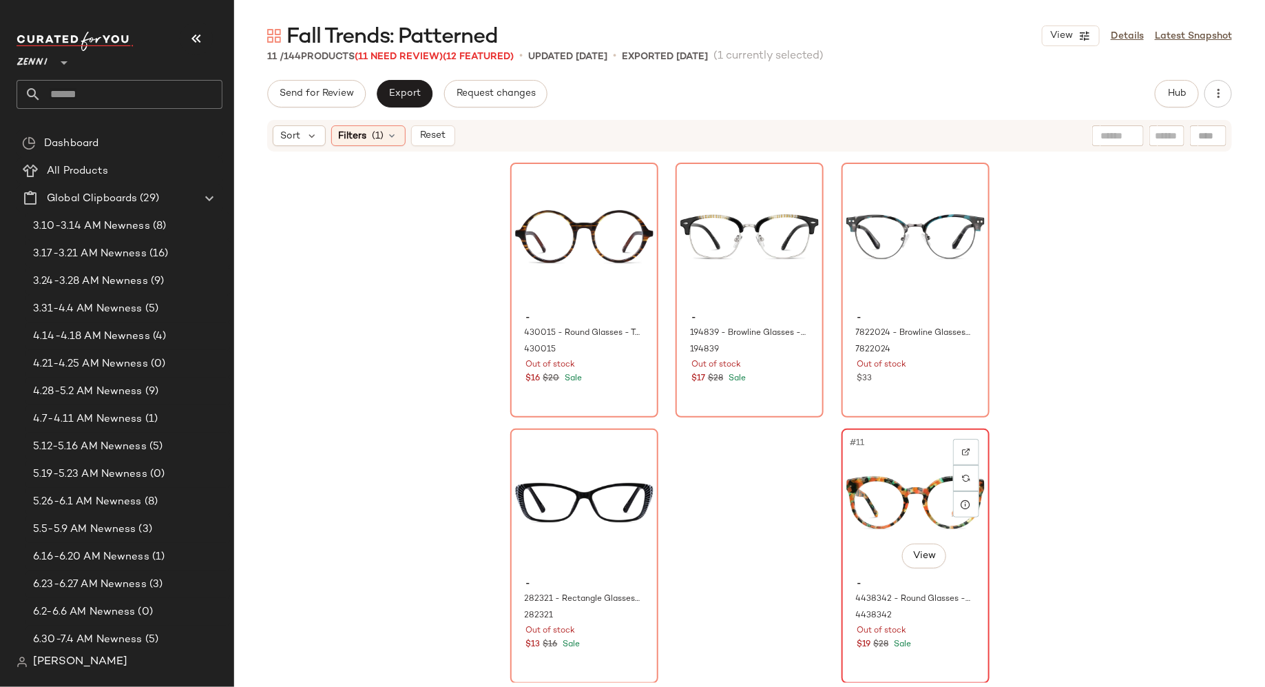
click at [858, 556] on div "#11 View" at bounding box center [916, 502] width 138 height 139
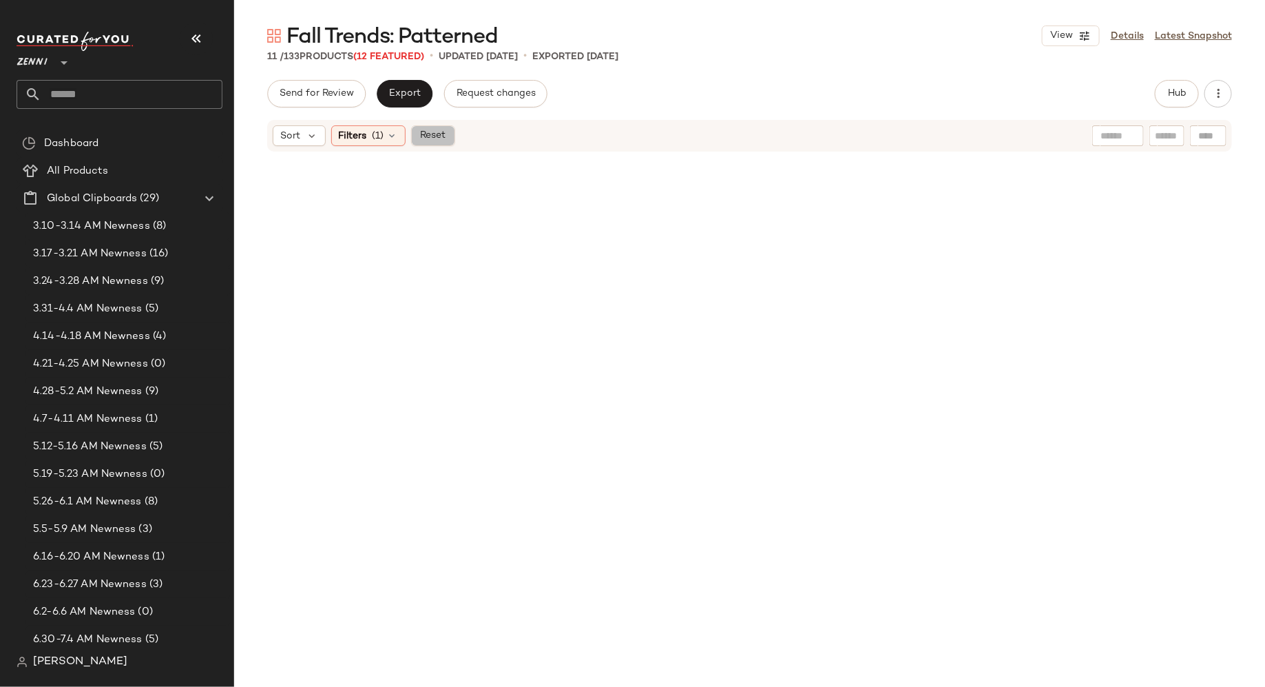
click at [444, 138] on span "Reset" at bounding box center [432, 135] width 26 height 11
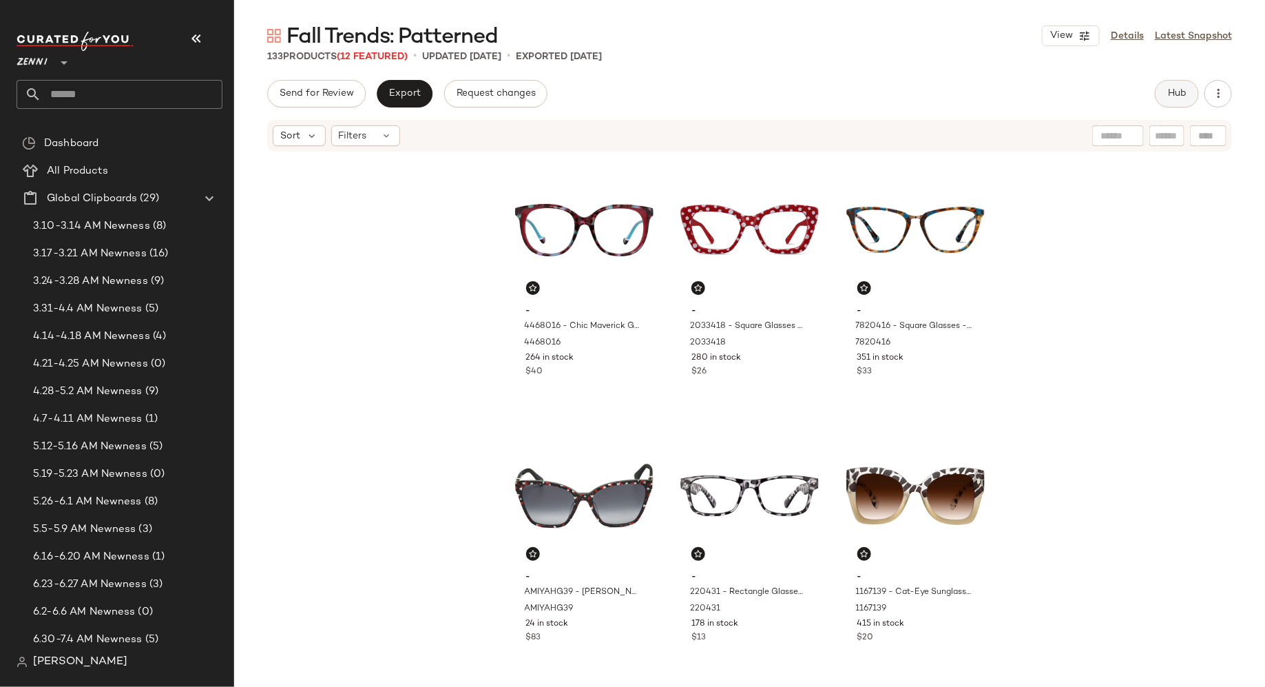
click at [1170, 83] on button "Hub" at bounding box center [1177, 94] width 44 height 28
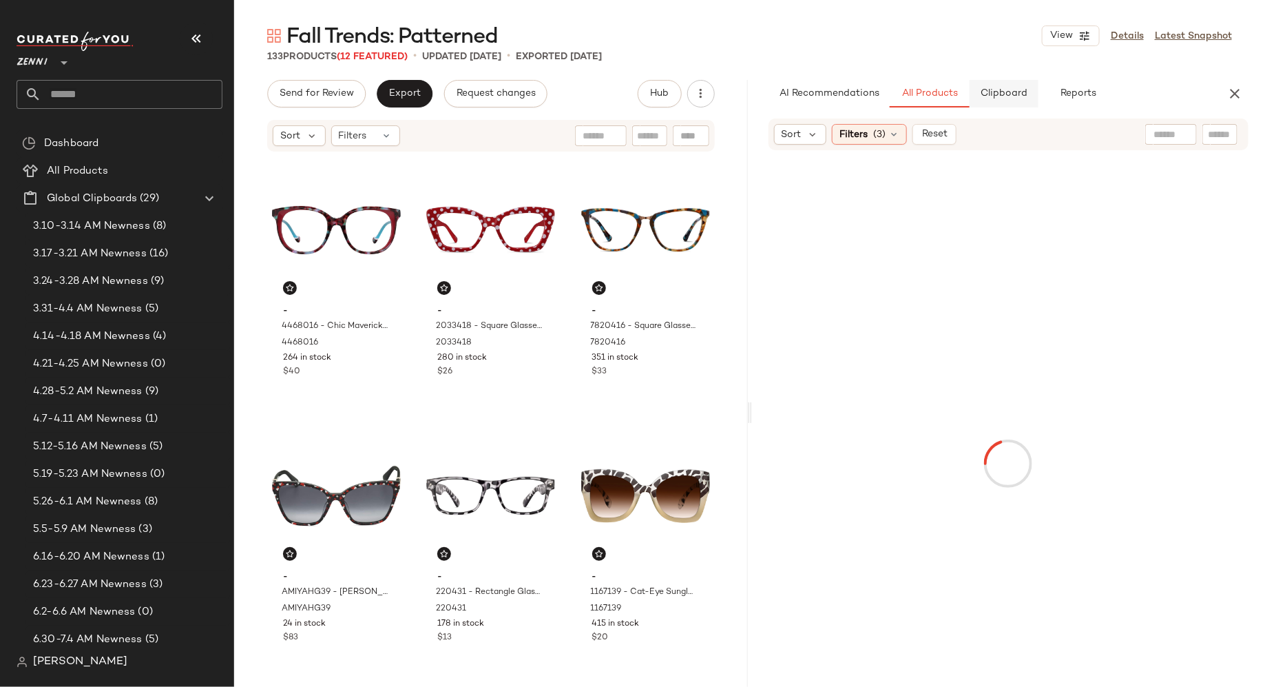
click at [1011, 86] on button "Clipboard" at bounding box center [1004, 94] width 69 height 28
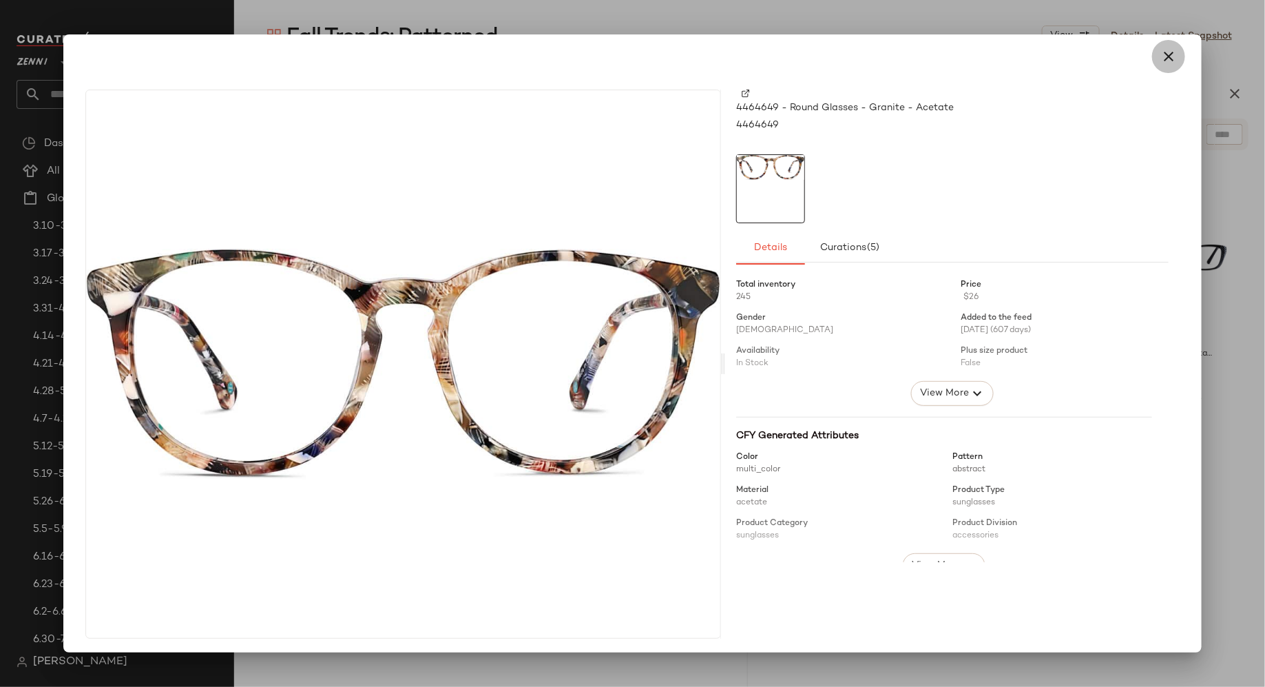
click at [1161, 57] on icon "button" at bounding box center [1169, 56] width 17 height 17
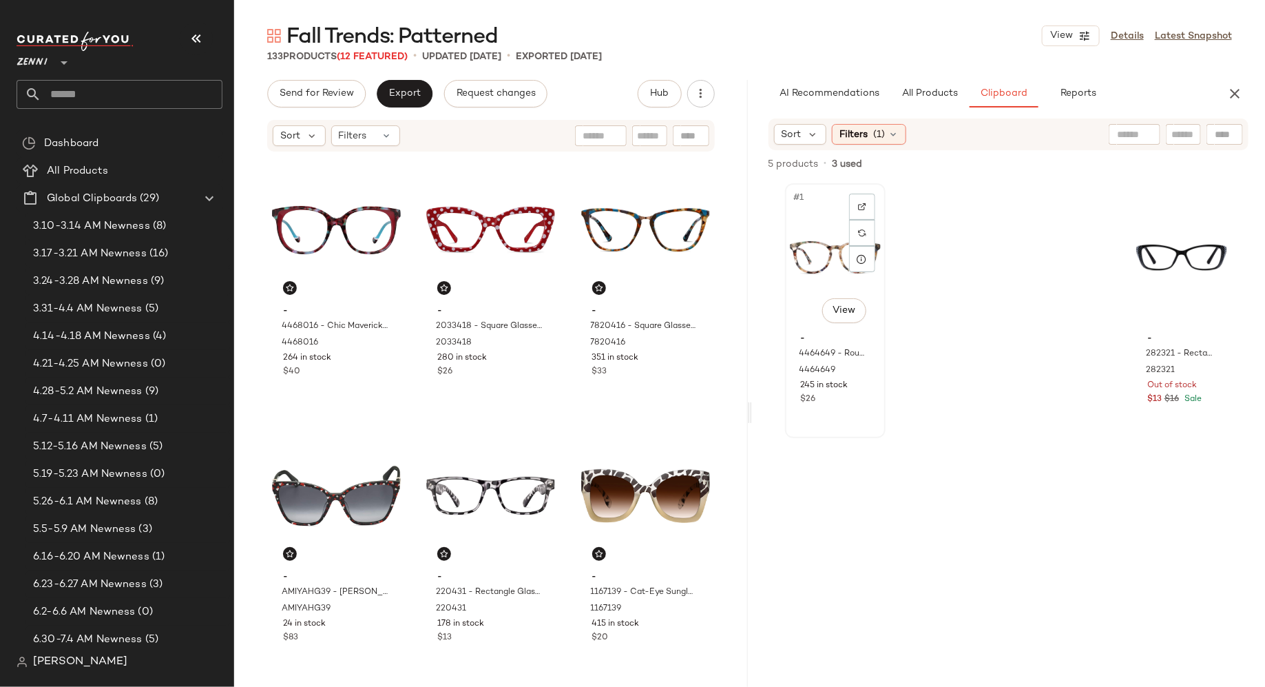
click at [814, 237] on div "#1 View" at bounding box center [835, 257] width 91 height 139
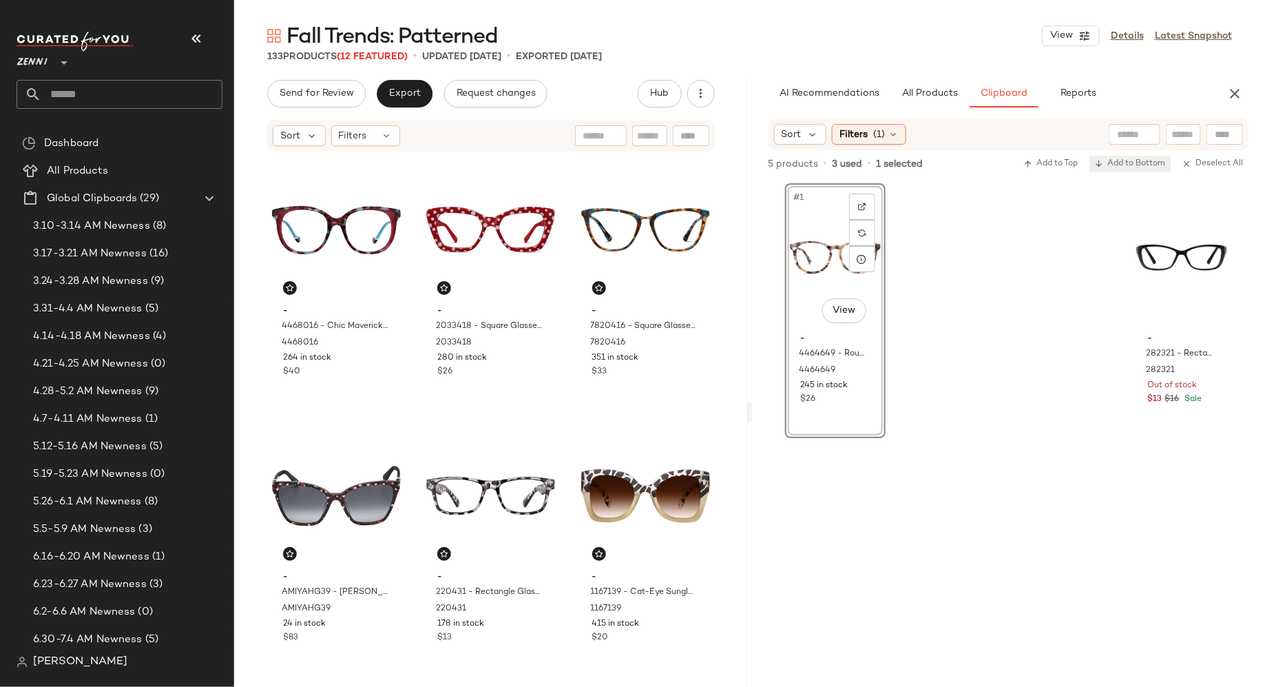
click at [1134, 160] on span "Add to Bottom" at bounding box center [1130, 164] width 71 height 10
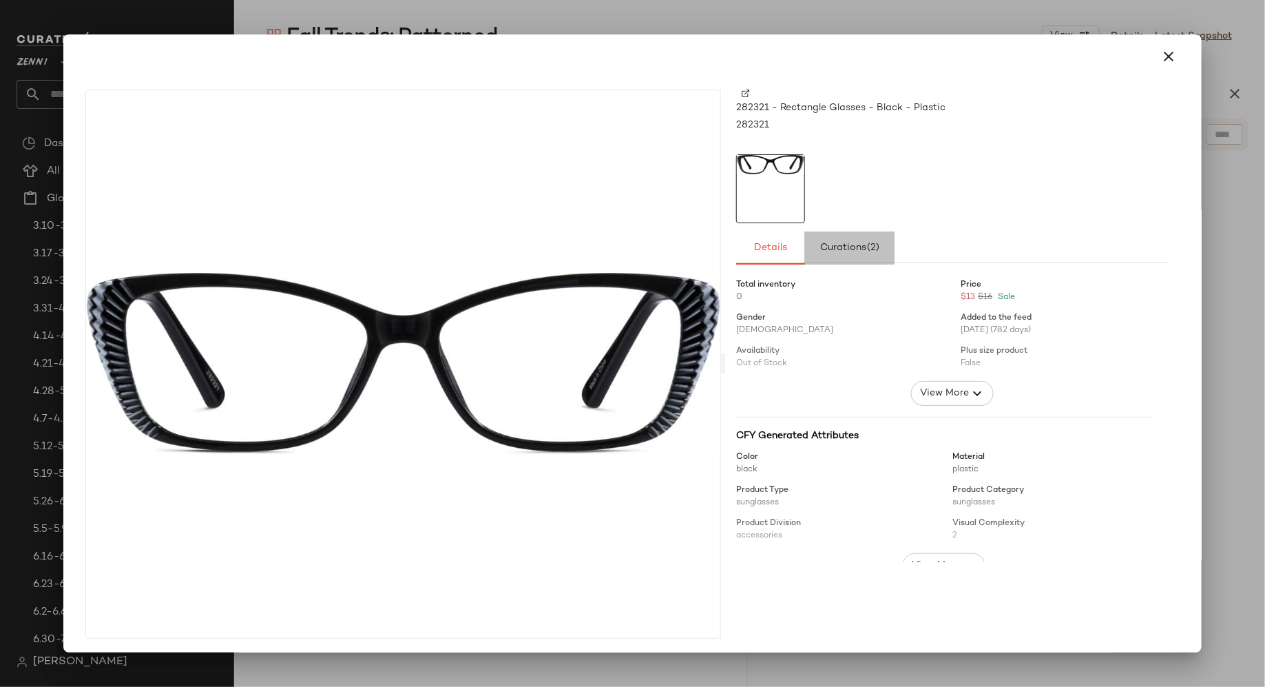
click at [851, 252] on span "Curations (2)" at bounding box center [850, 247] width 61 height 11
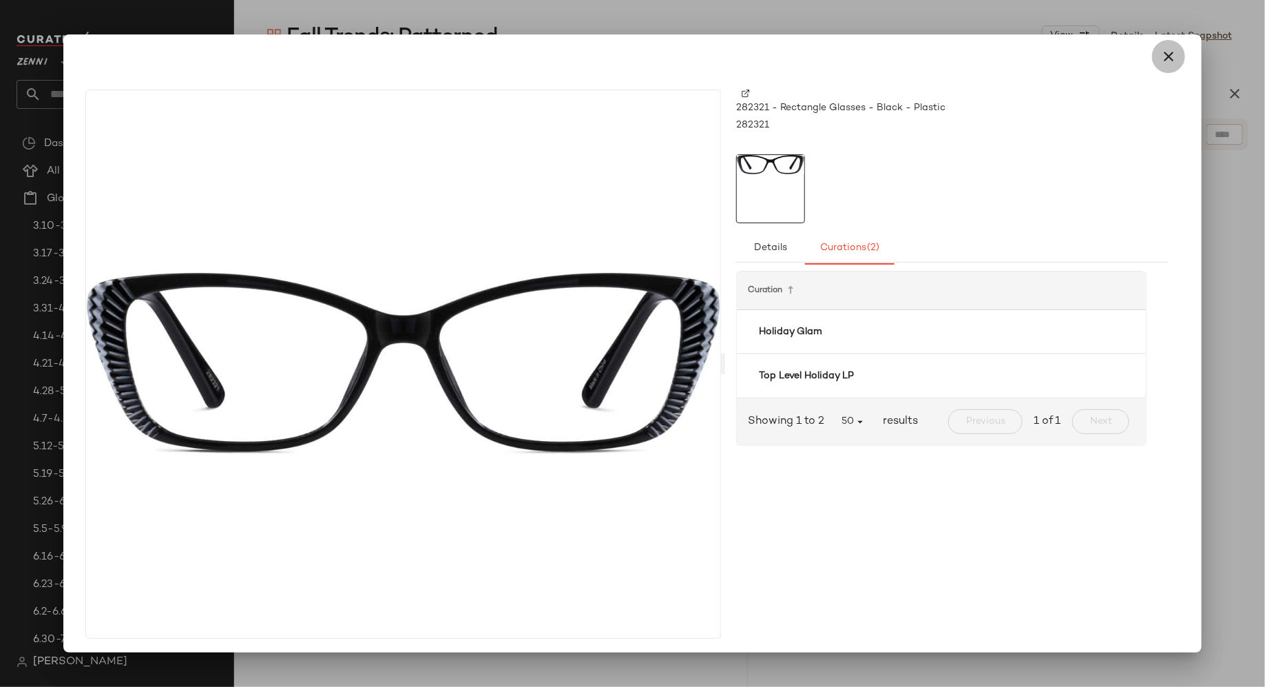
click at [1161, 52] on icon "button" at bounding box center [1169, 56] width 17 height 17
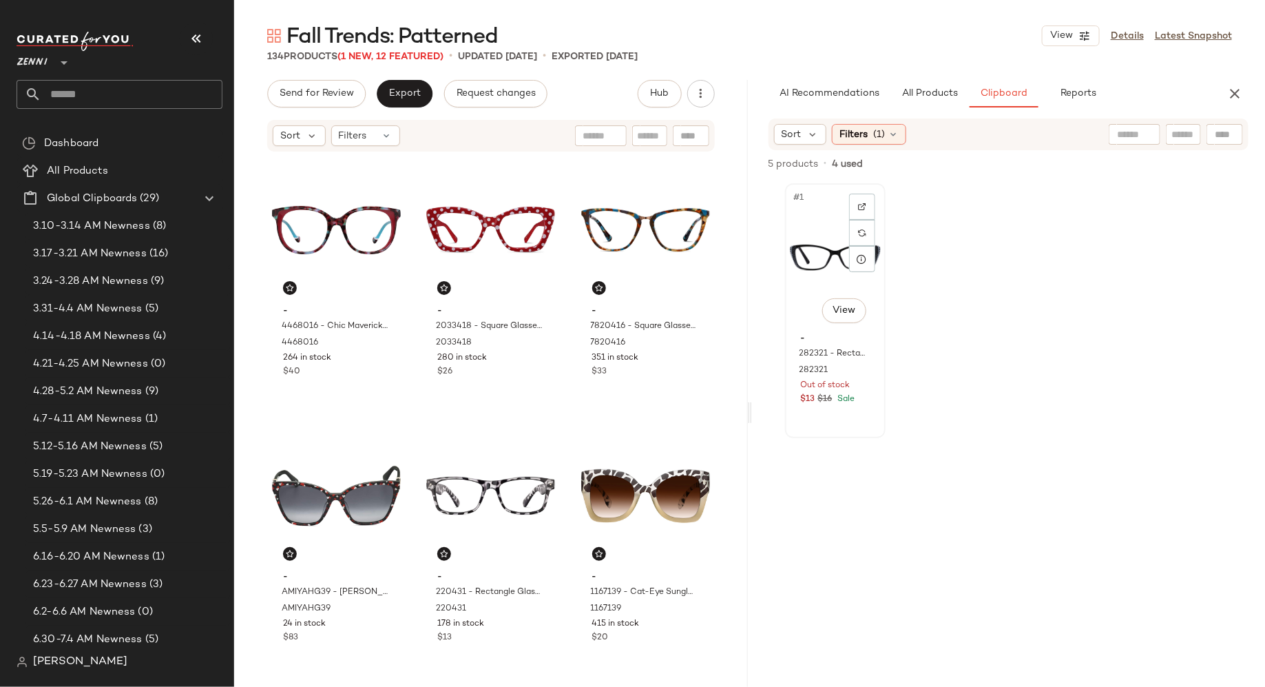
click at [819, 246] on div "#1 View" at bounding box center [835, 257] width 91 height 139
click at [932, 101] on button "All Products" at bounding box center [930, 94] width 80 height 28
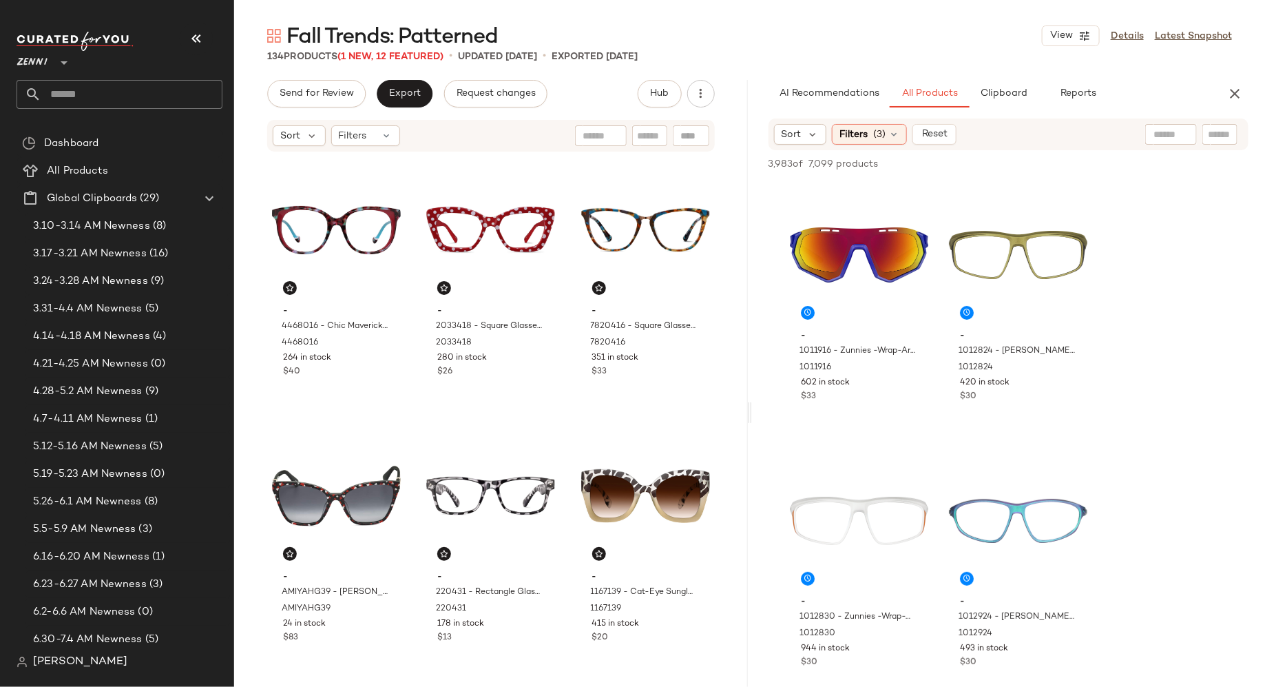
click at [1214, 137] on input "text" at bounding box center [1220, 134] width 24 height 14
type input "*******"
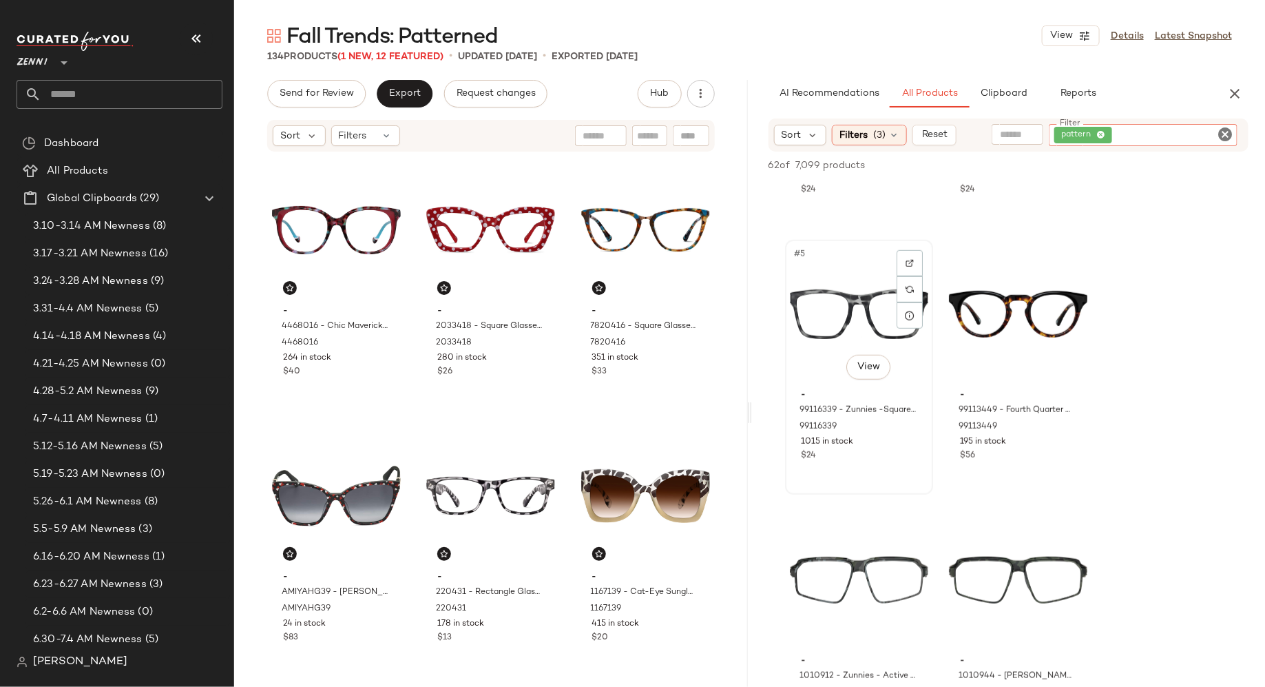
scroll to position [479, 0]
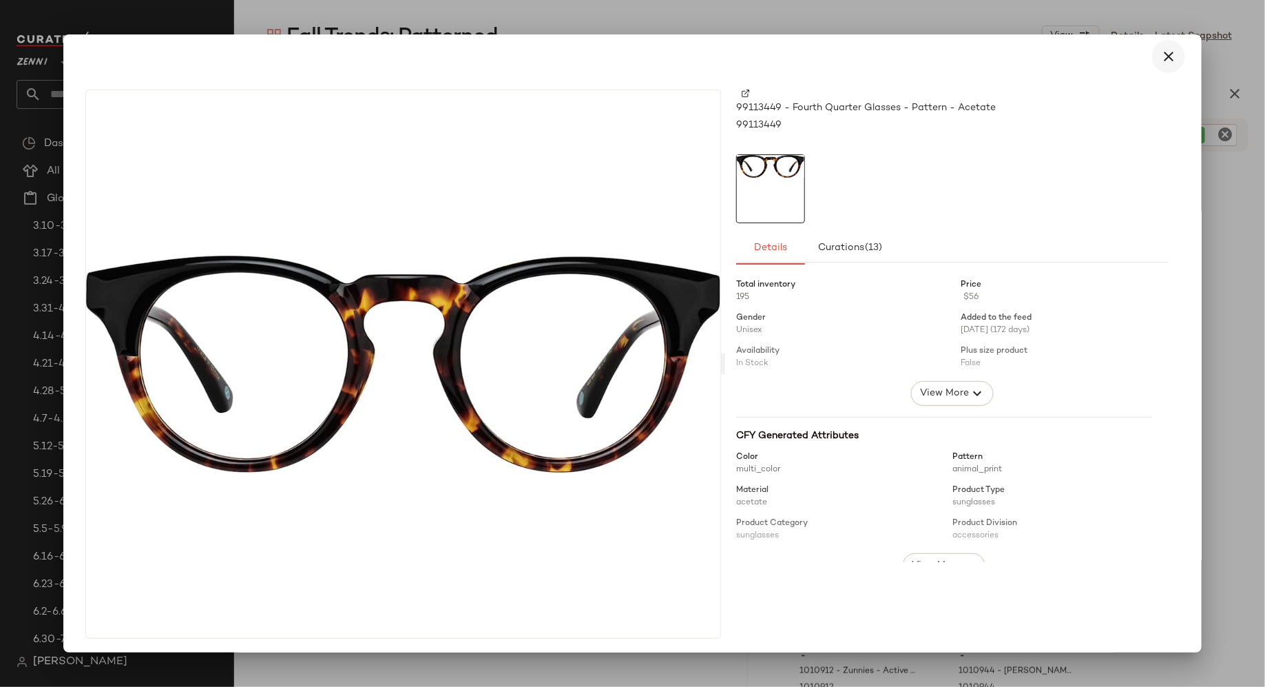
click at [1165, 54] on icon "button" at bounding box center [1169, 56] width 17 height 17
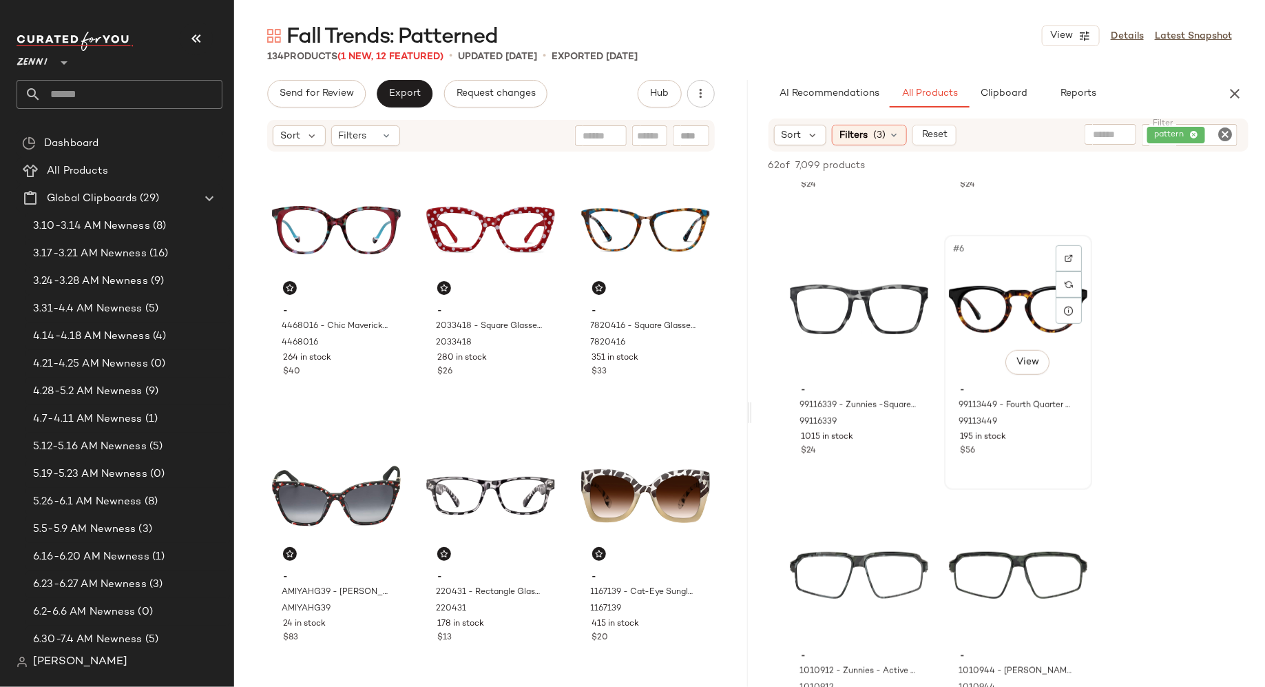
click at [975, 338] on div "#6 View" at bounding box center [1018, 309] width 138 height 139
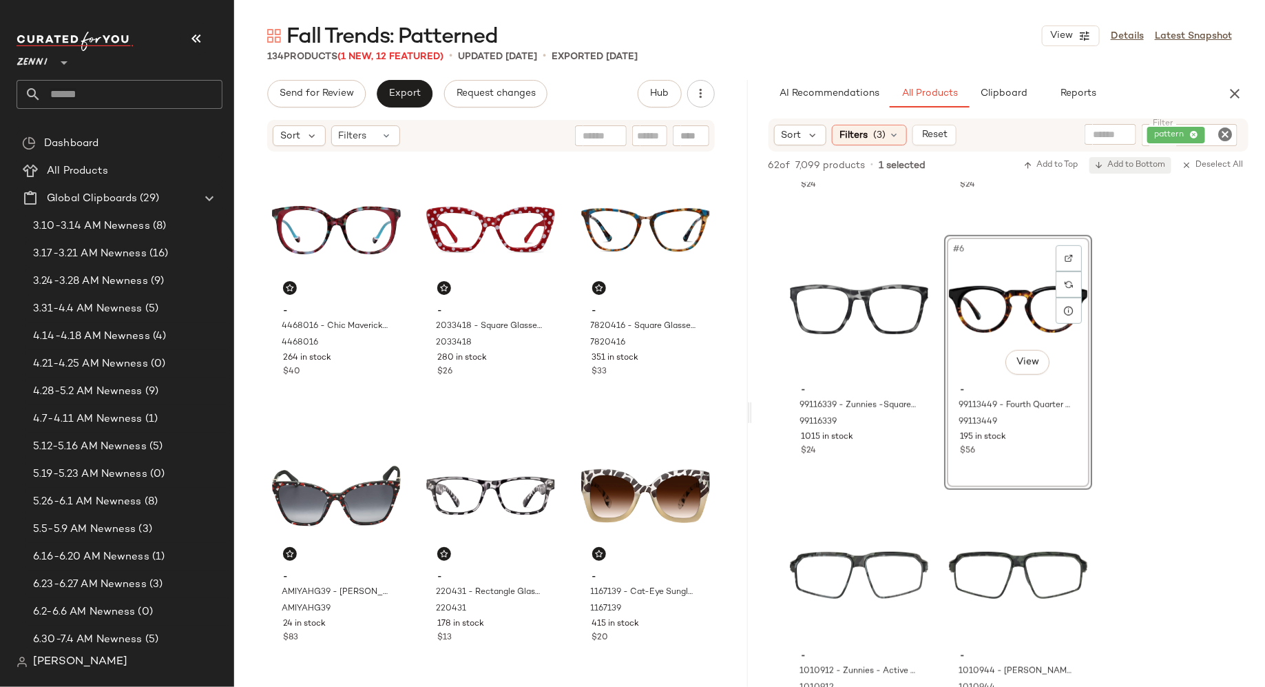
click at [1108, 167] on span "Add to Bottom" at bounding box center [1130, 165] width 71 height 10
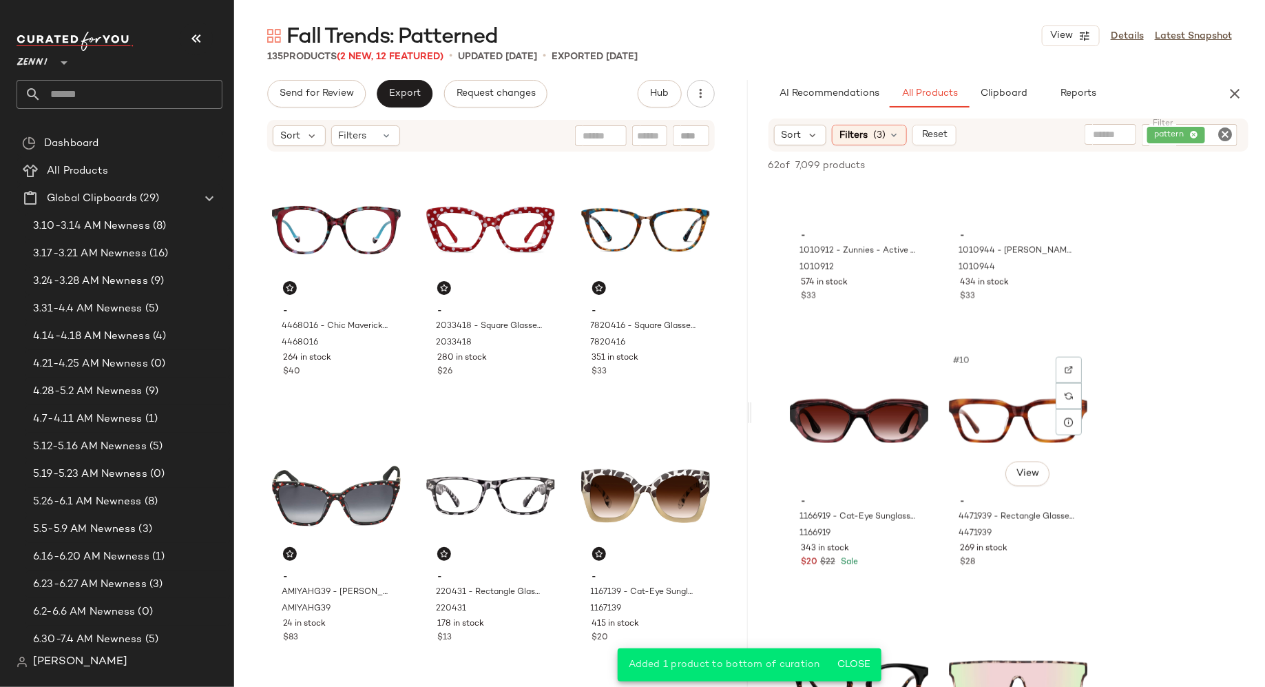
scroll to position [903, 0]
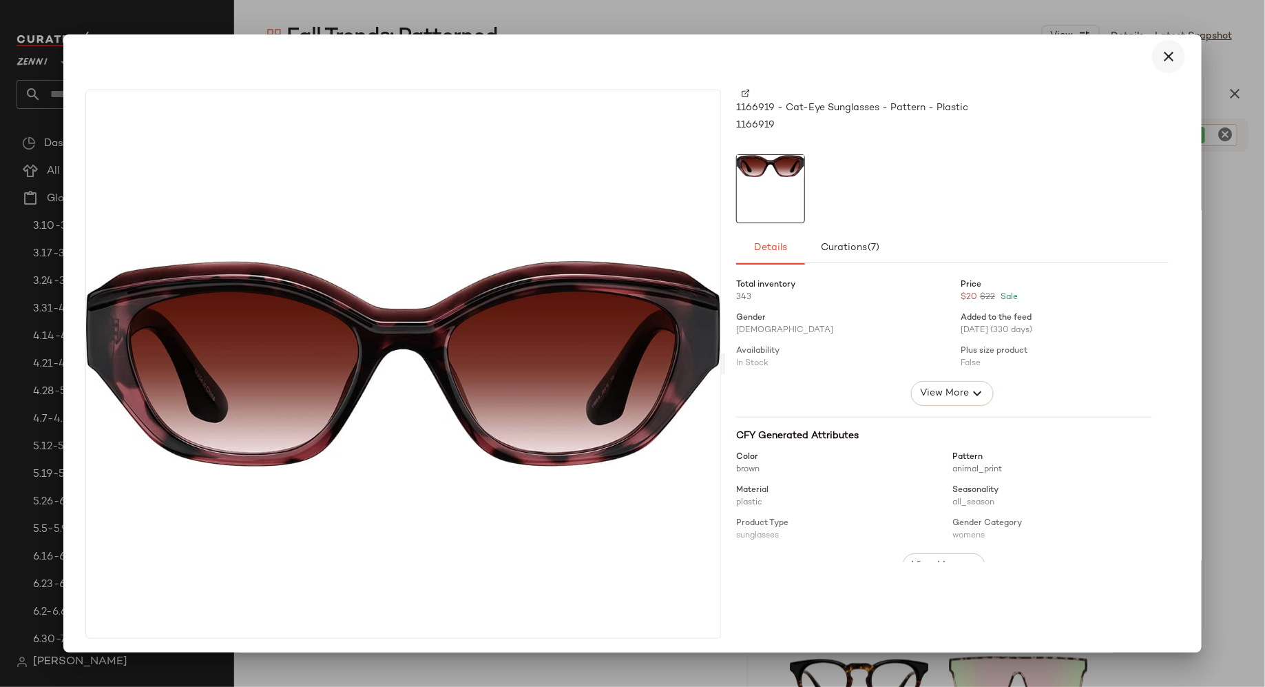
click at [1163, 55] on icon "button" at bounding box center [1169, 56] width 17 height 17
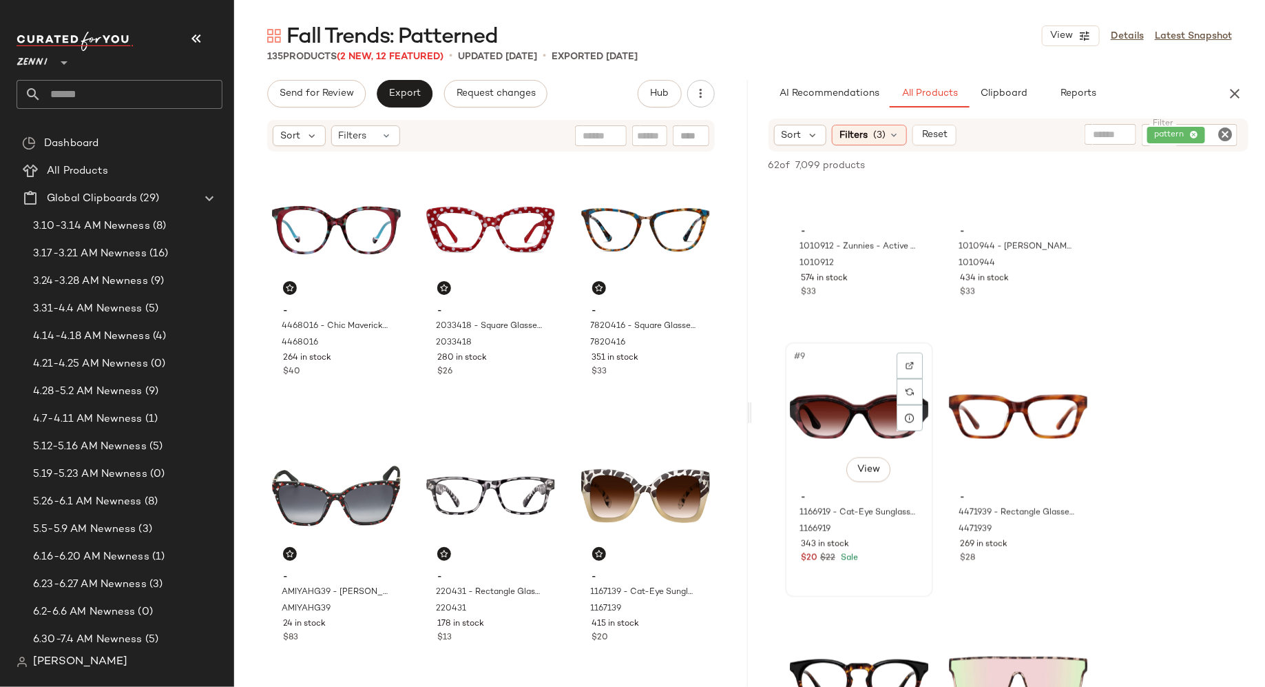
click at [839, 400] on div "#9 View" at bounding box center [859, 416] width 138 height 139
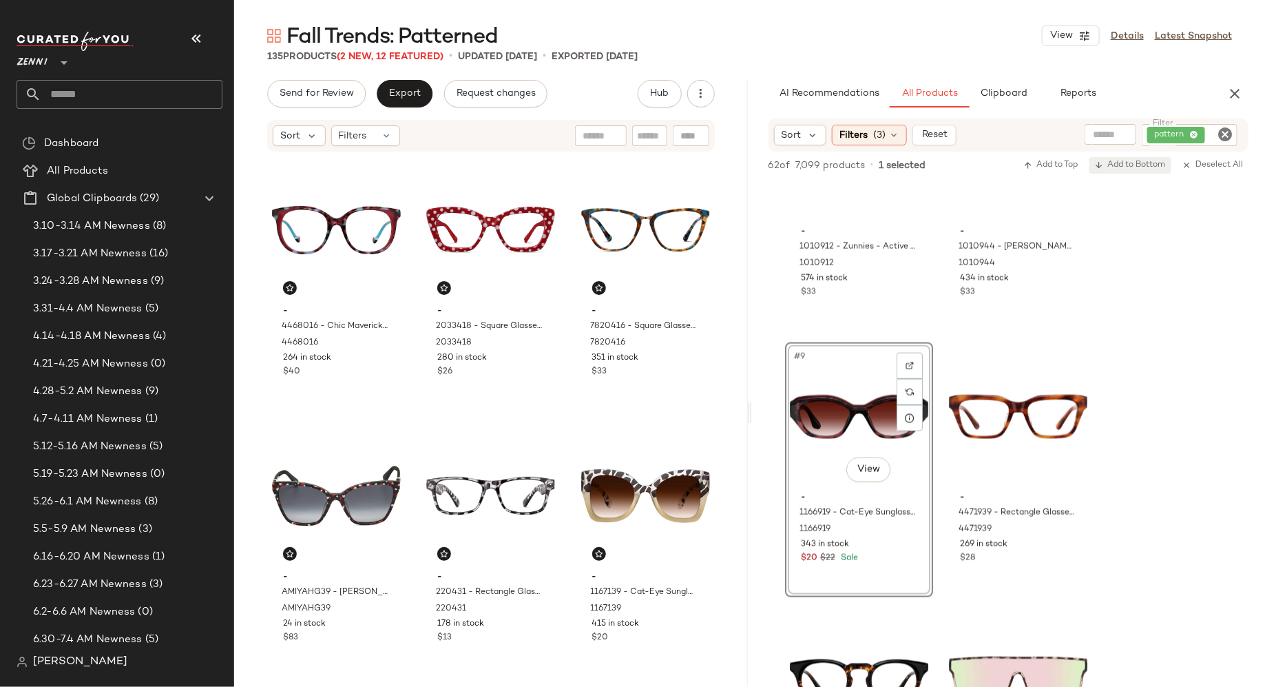
click at [1119, 161] on span "Add to Bottom" at bounding box center [1130, 165] width 71 height 10
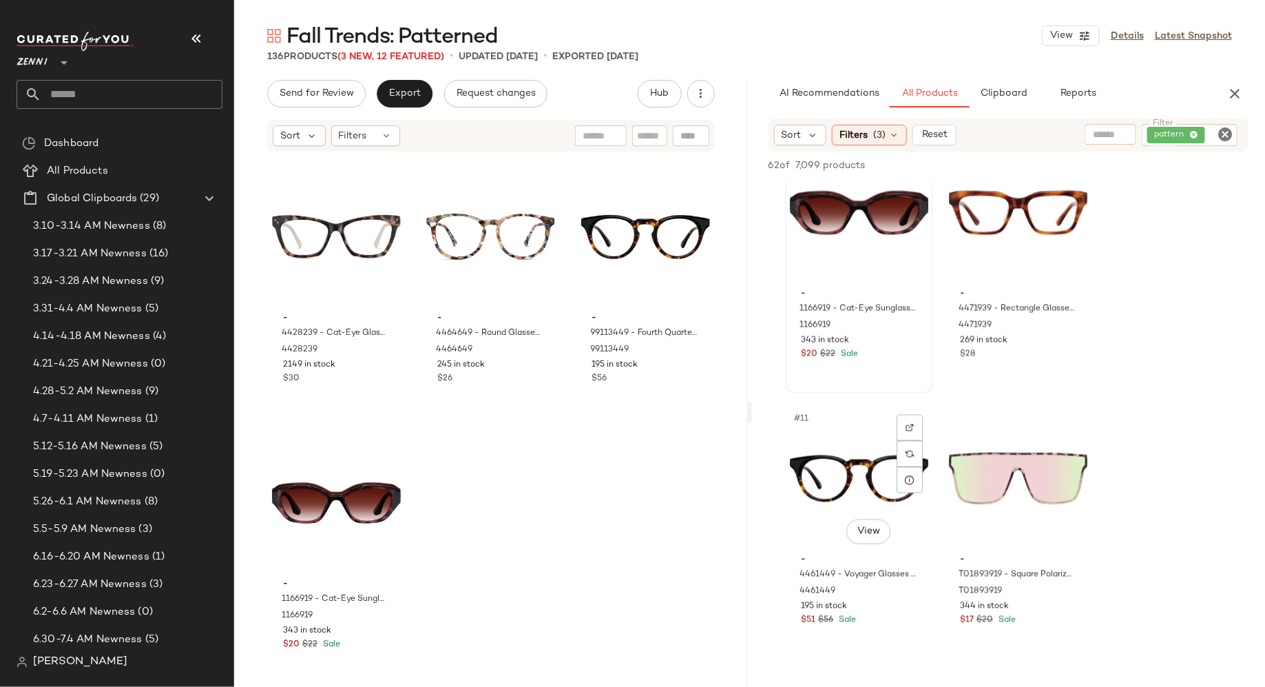
scroll to position [1112, 0]
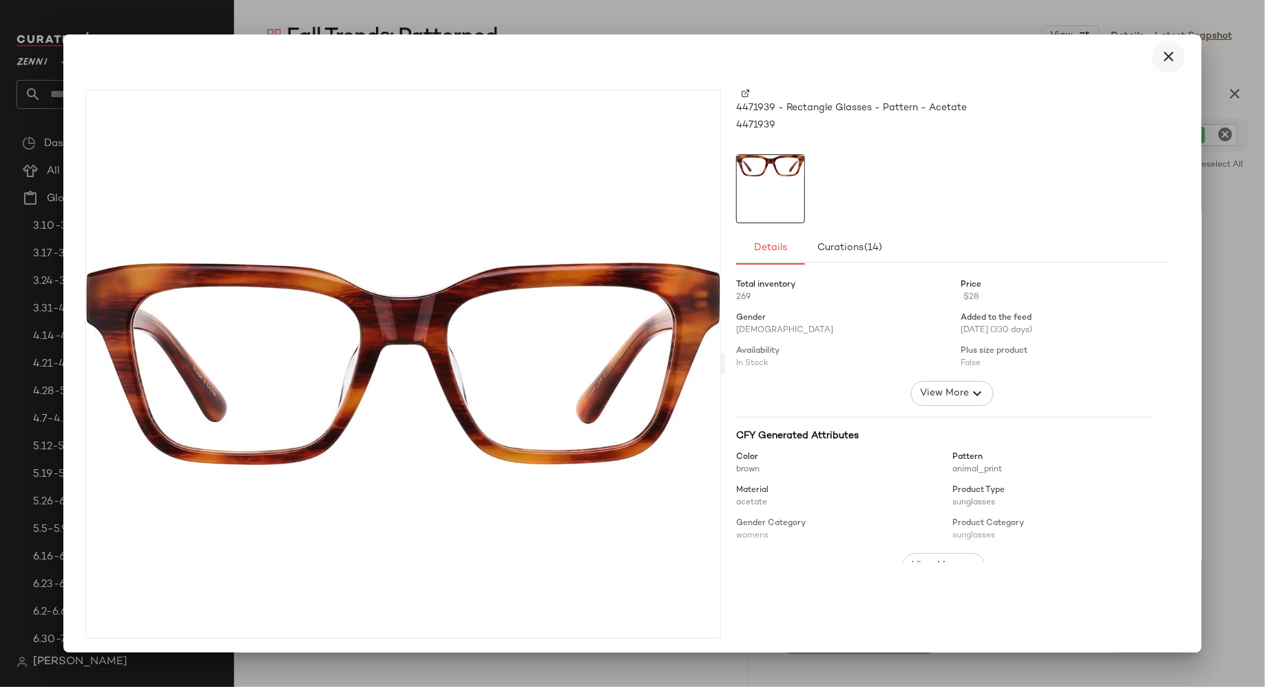
click at [1161, 55] on icon "button" at bounding box center [1169, 56] width 17 height 17
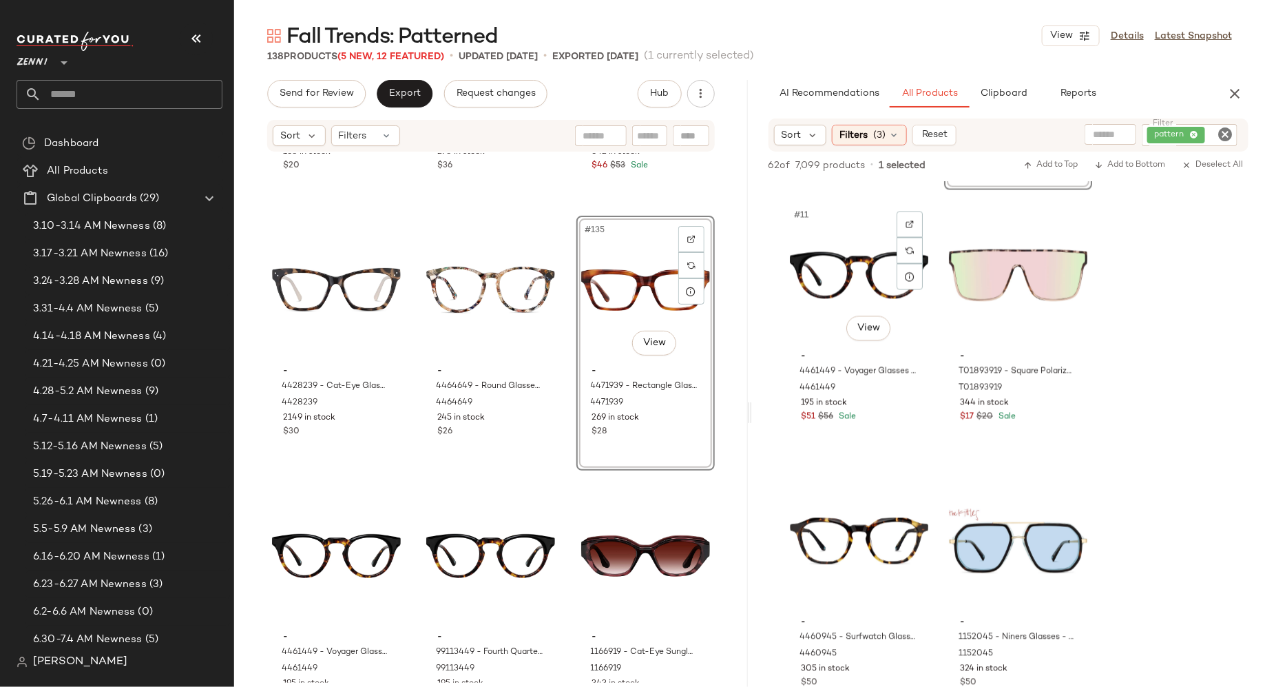
scroll to position [1316, 0]
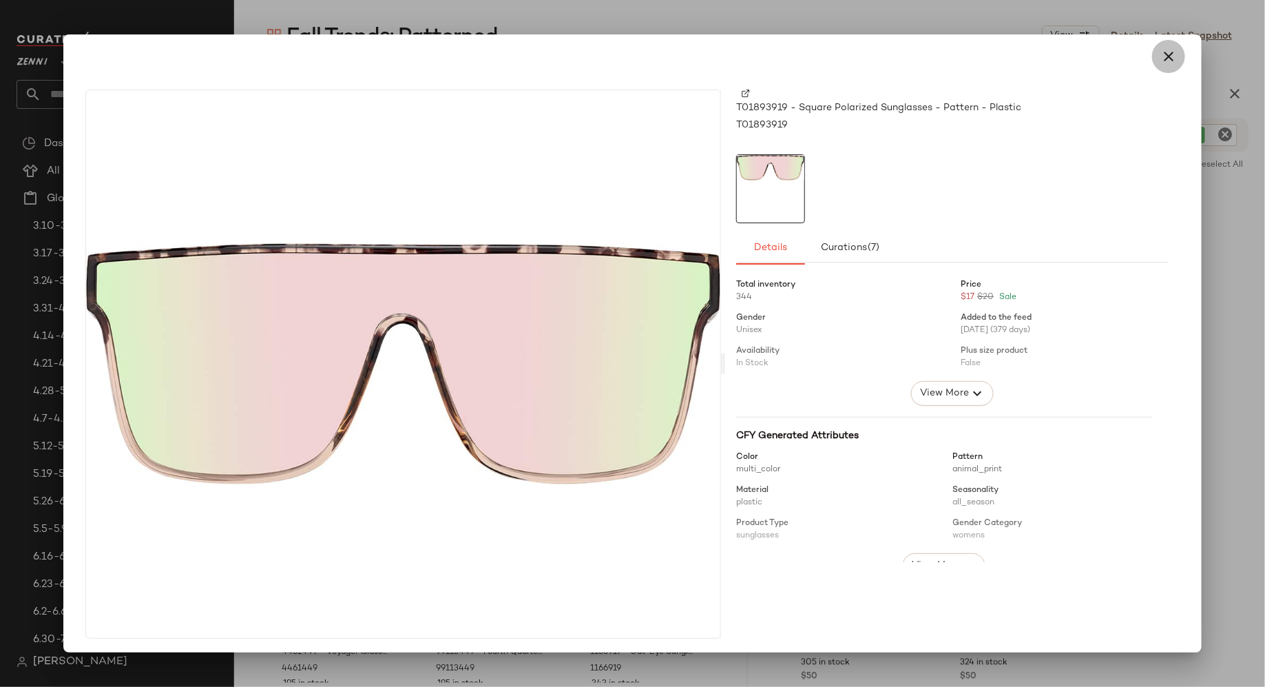
click at [1169, 56] on icon "button" at bounding box center [1169, 56] width 17 height 17
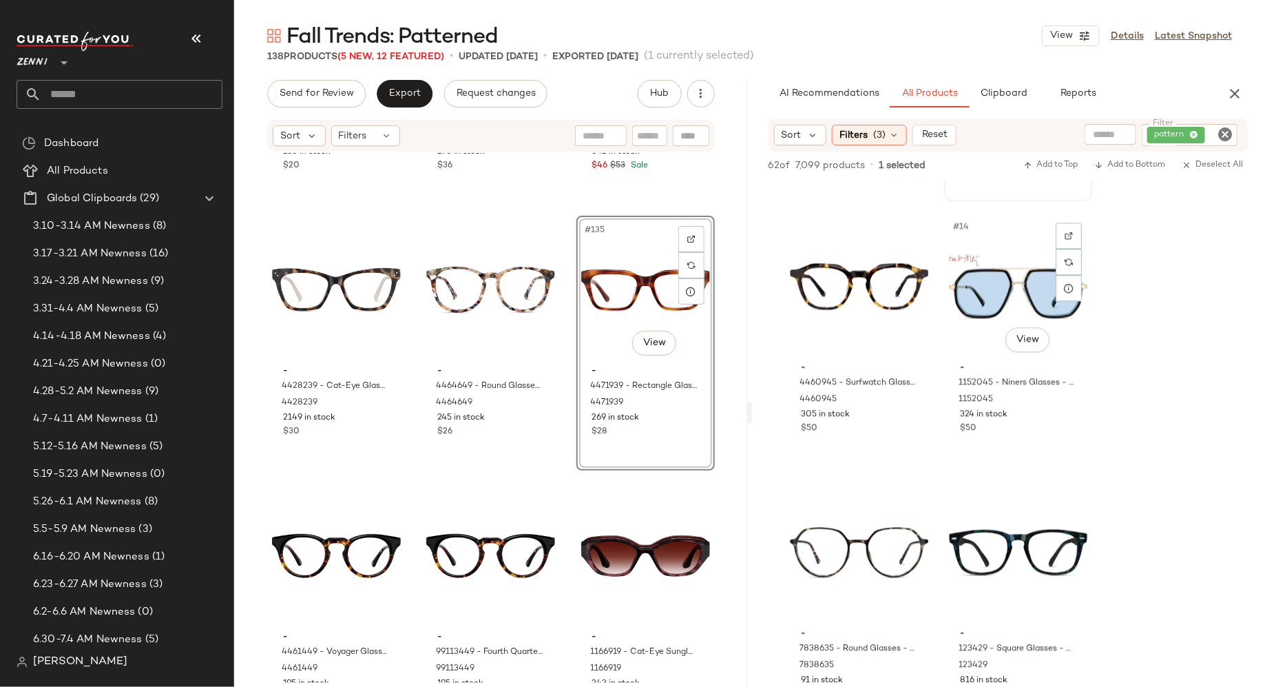
scroll to position [1568, 0]
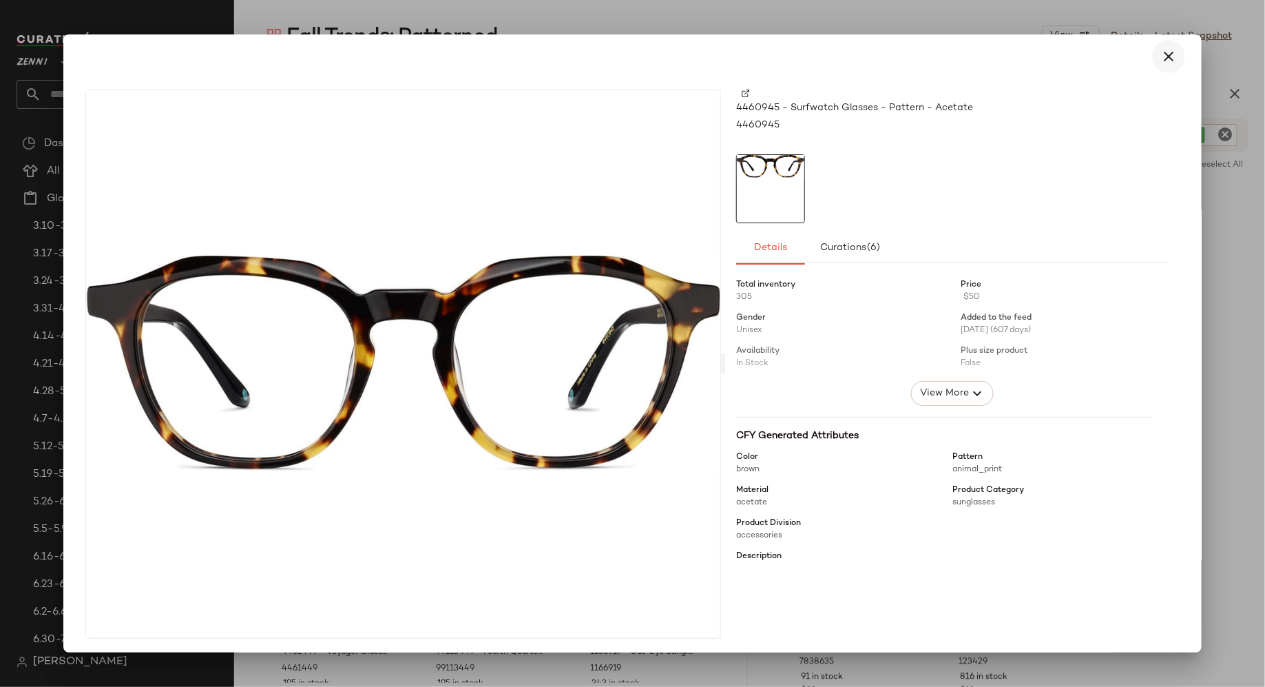
click at [1165, 56] on icon "button" at bounding box center [1169, 56] width 17 height 17
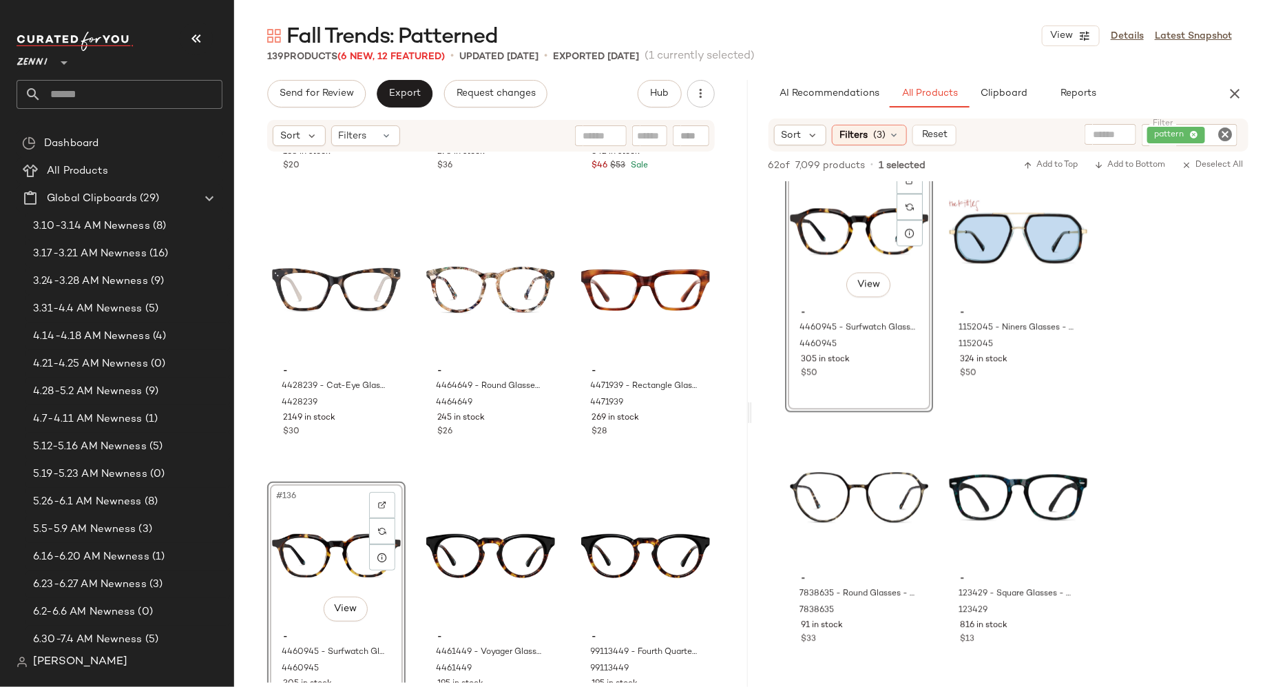
scroll to position [1672, 0]
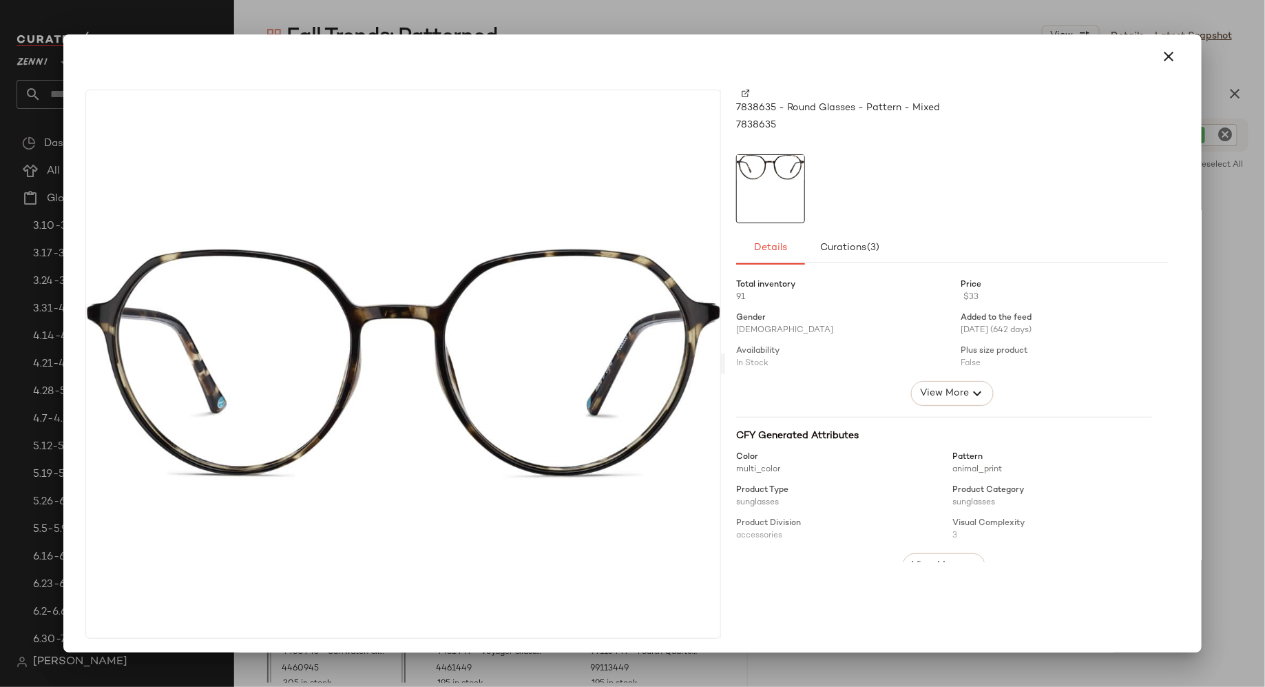
click at [742, 92] on img at bounding box center [746, 94] width 8 height 8
click at [1165, 54] on icon "button" at bounding box center [1169, 56] width 17 height 17
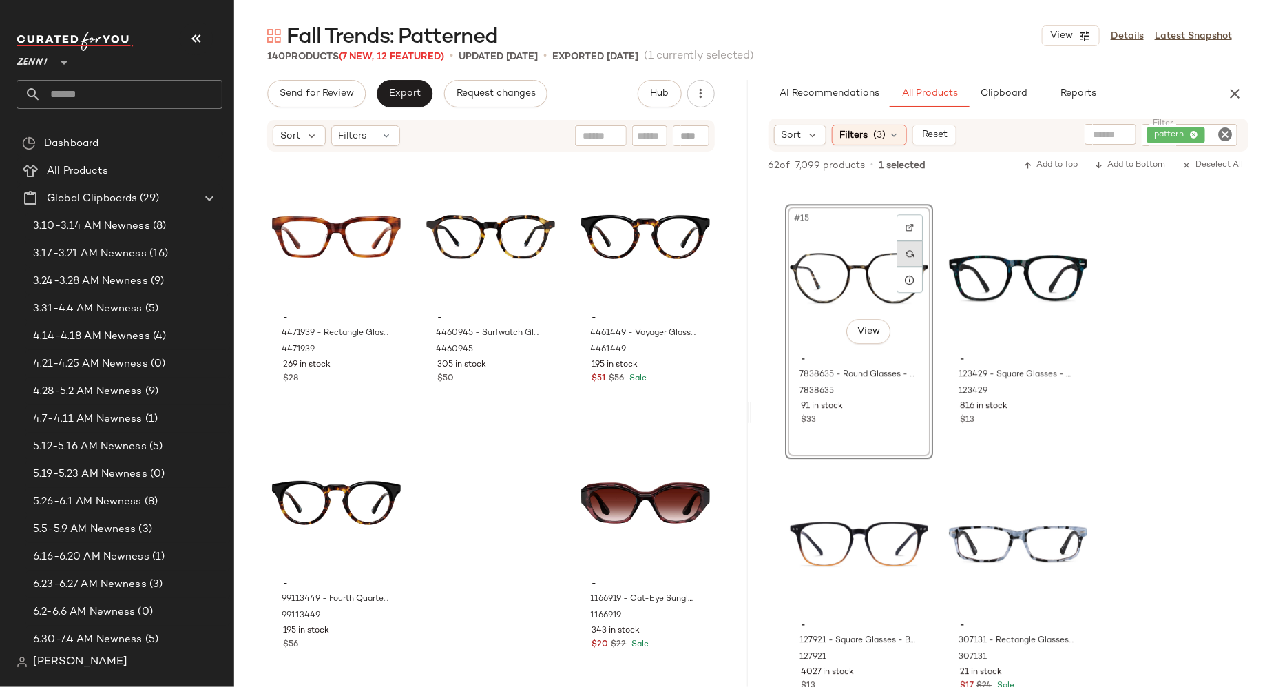
scroll to position [1840, 0]
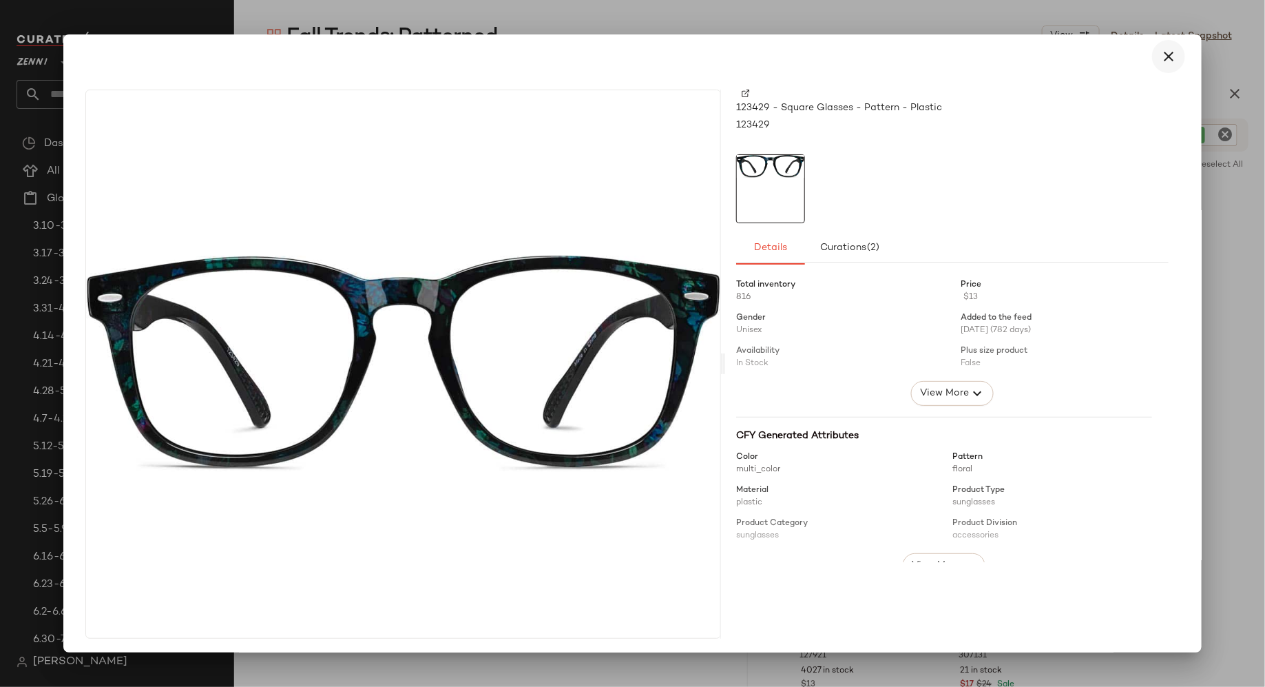
click at [1161, 52] on icon "button" at bounding box center [1169, 56] width 17 height 17
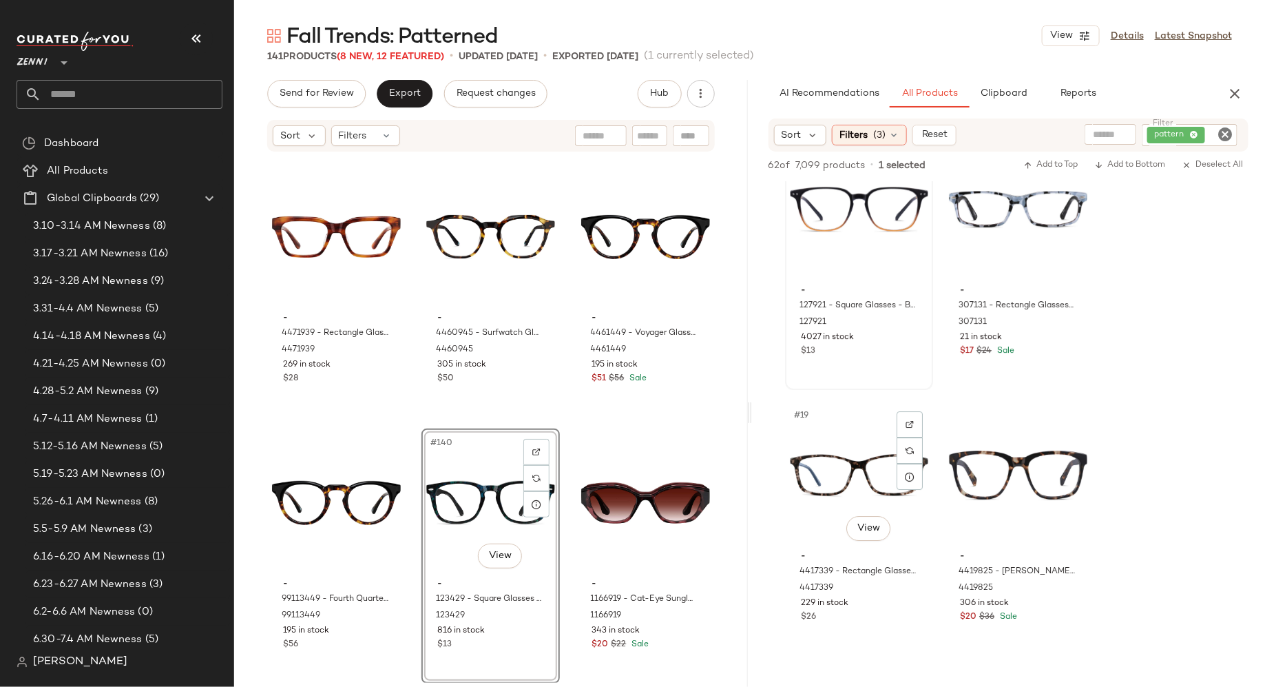
scroll to position [2174, 0]
click at [501, 549] on body "Zenni ** Dashboard All Products Global Clipboards (29) 3.10-3.14 AM Newness (8)…" at bounding box center [632, 343] width 1265 height 687
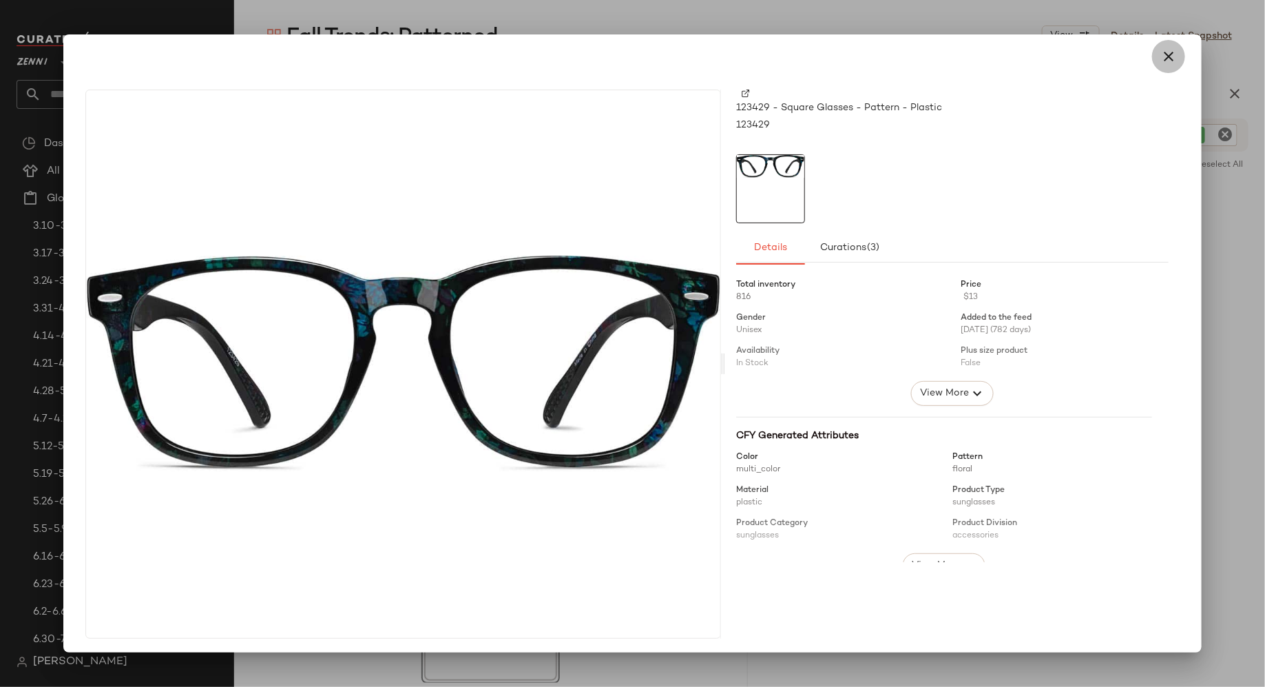
click at [1161, 55] on icon "button" at bounding box center [1169, 56] width 17 height 17
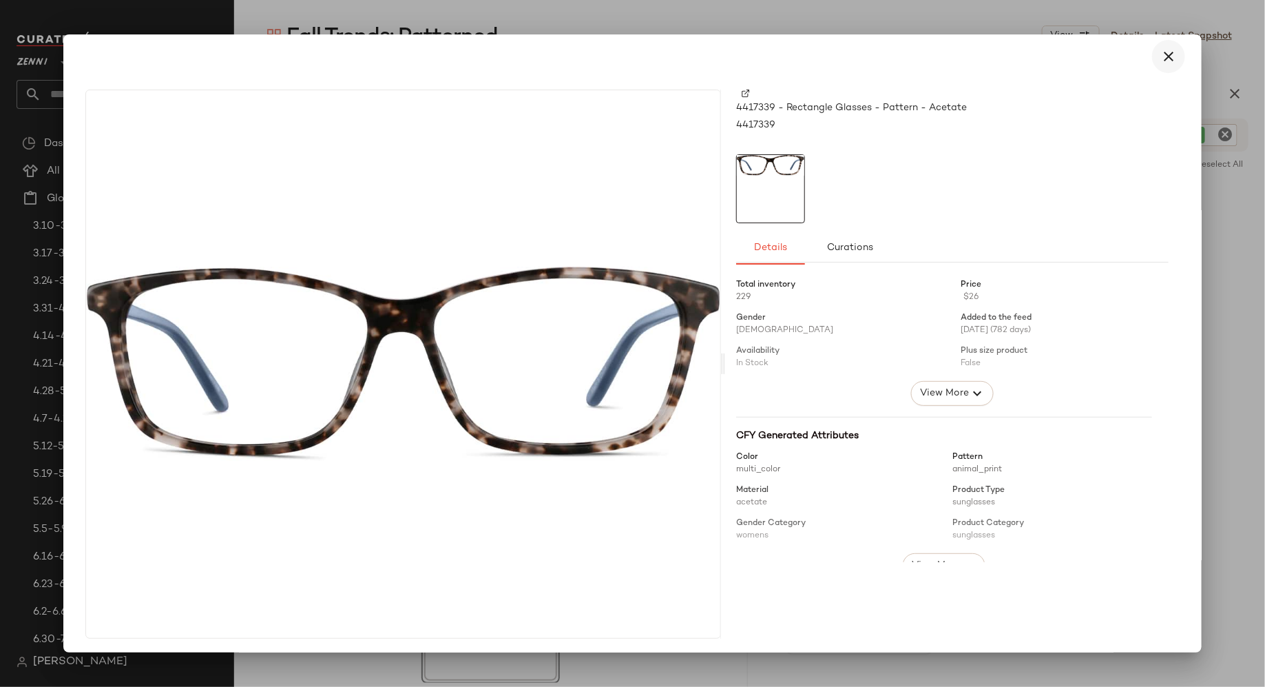
click at [1161, 54] on icon "button" at bounding box center [1169, 56] width 17 height 17
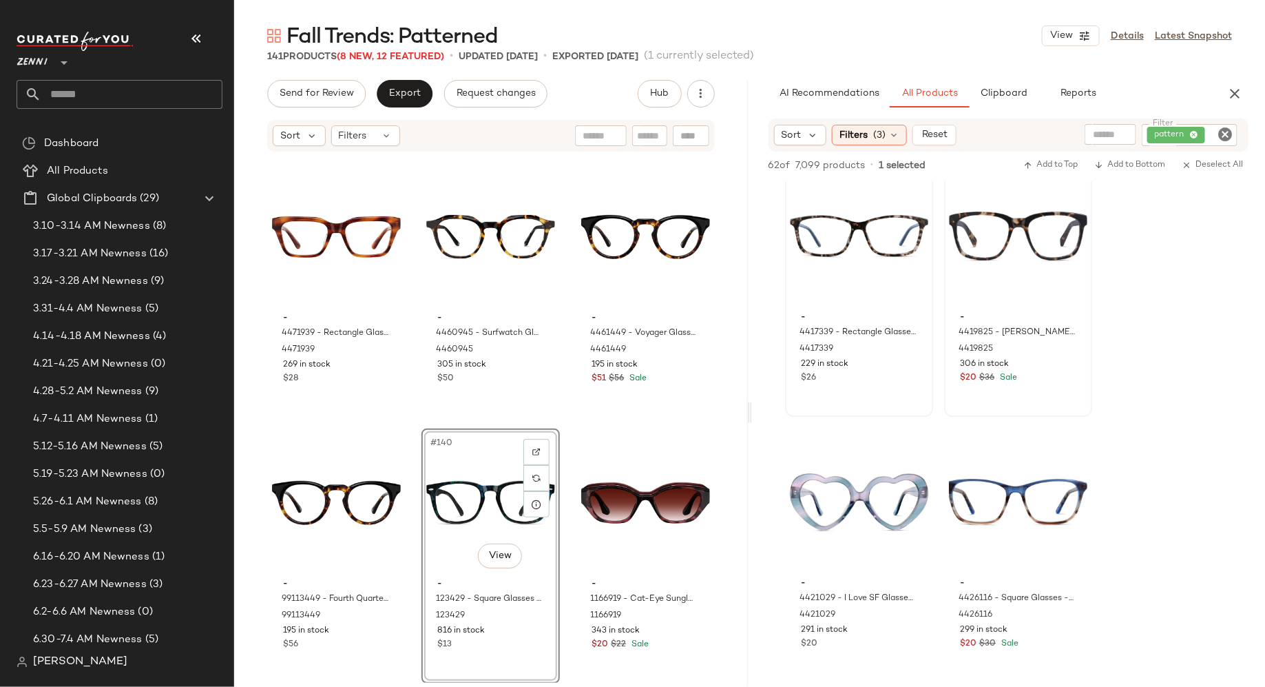
scroll to position [2428, 0]
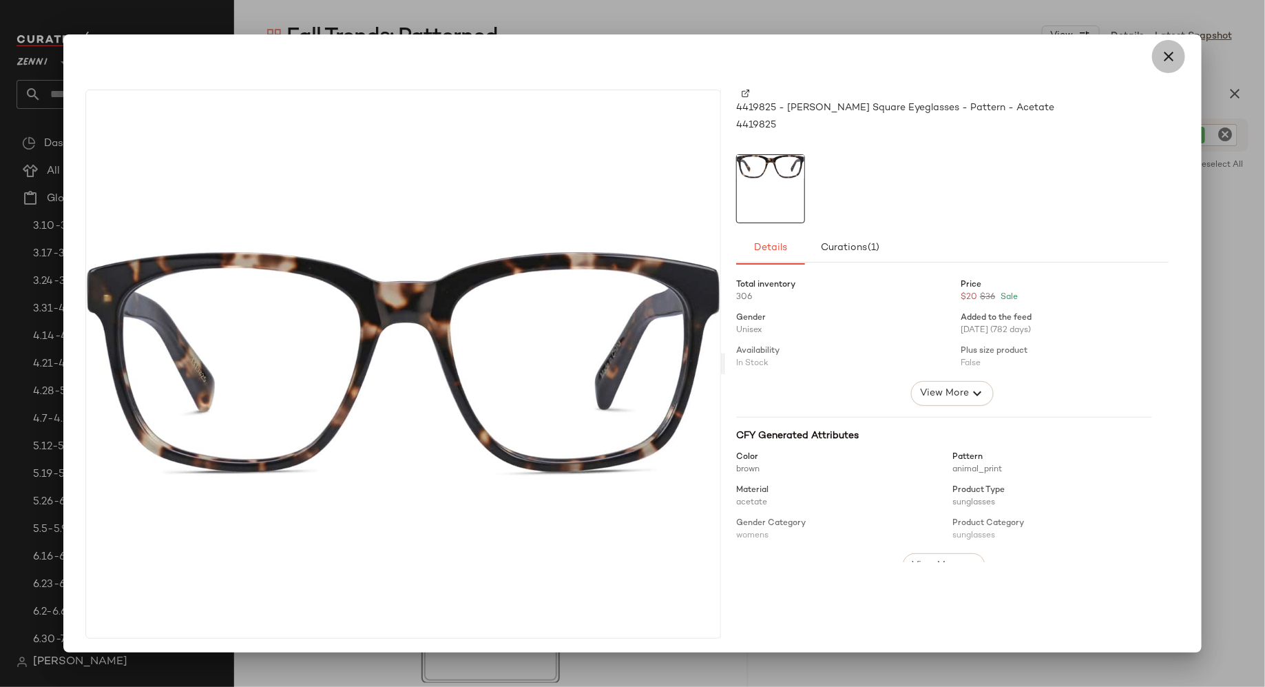
click at [1161, 59] on icon "button" at bounding box center [1169, 56] width 17 height 17
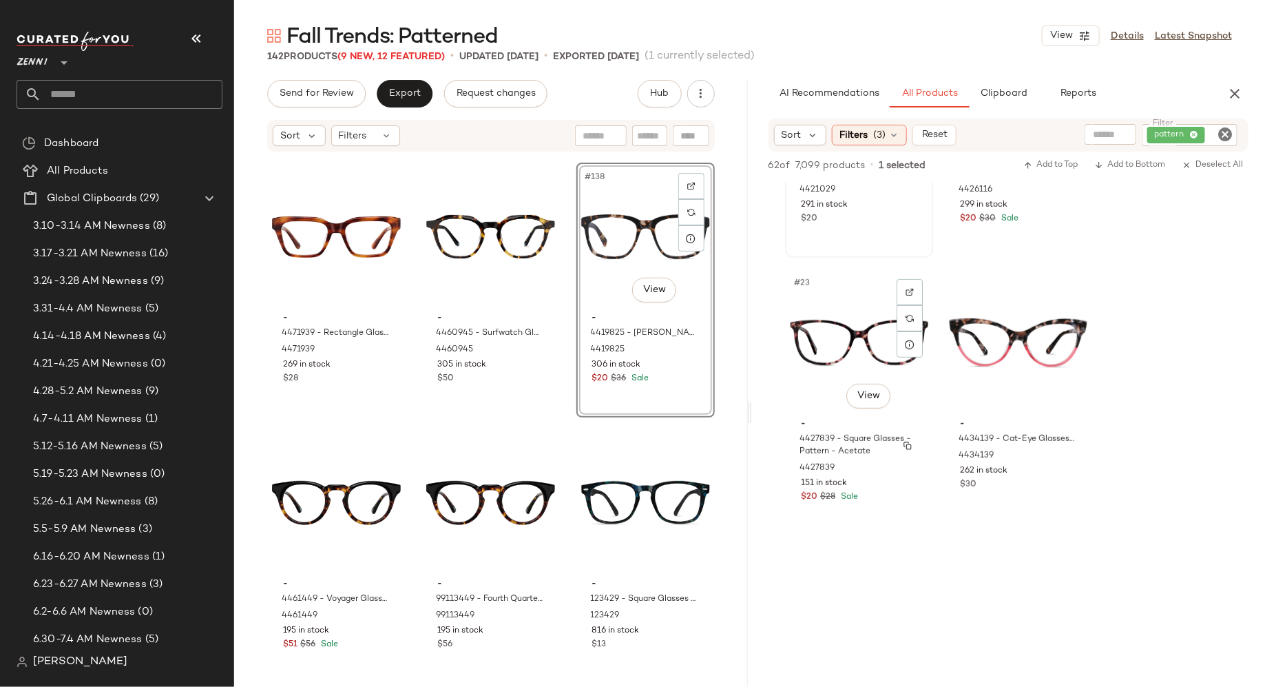
scroll to position [2852, 0]
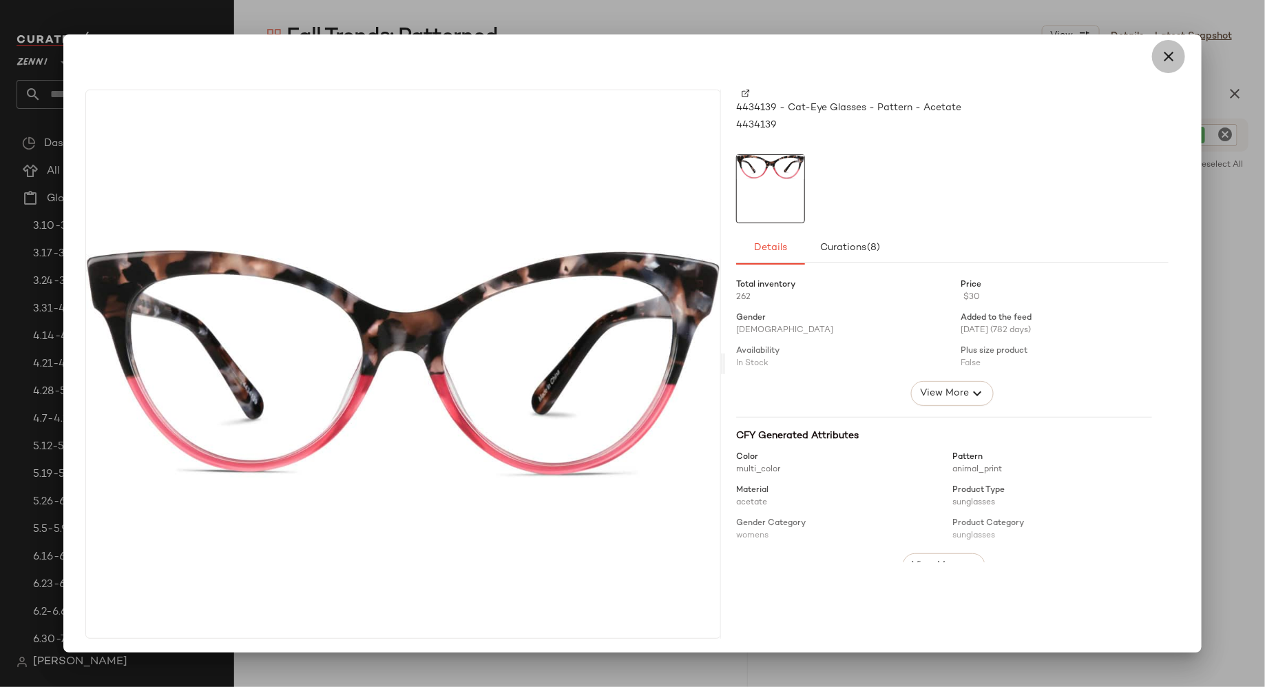
click at [1165, 50] on icon "button" at bounding box center [1169, 56] width 17 height 17
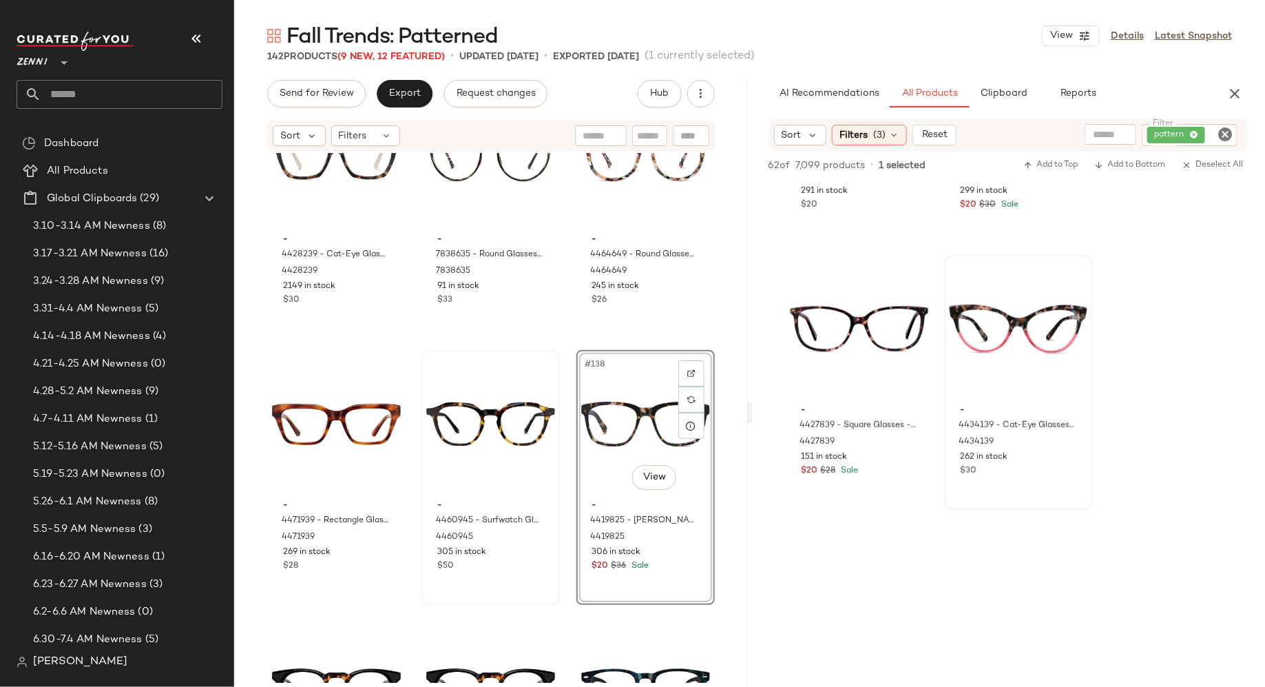
scroll to position [11654, 0]
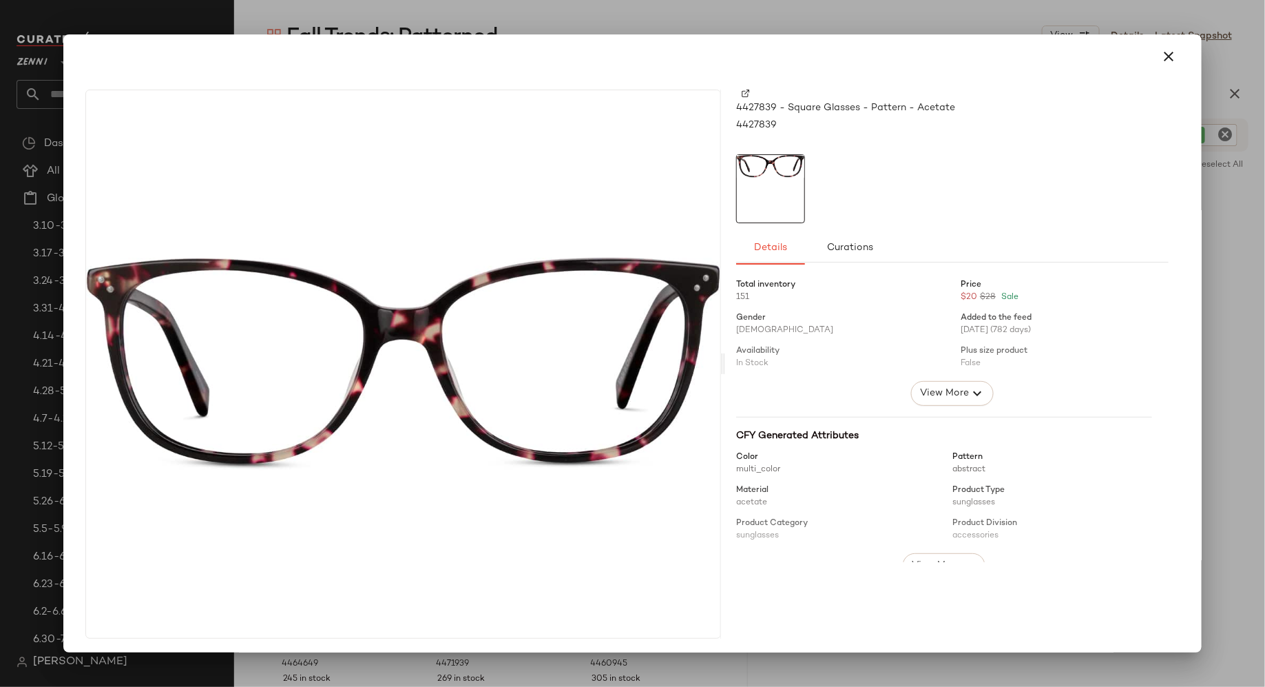
click at [744, 90] on img at bounding box center [746, 94] width 8 height 8
click at [742, 92] on img at bounding box center [746, 94] width 8 height 8
click at [1161, 56] on icon "button" at bounding box center [1169, 56] width 17 height 17
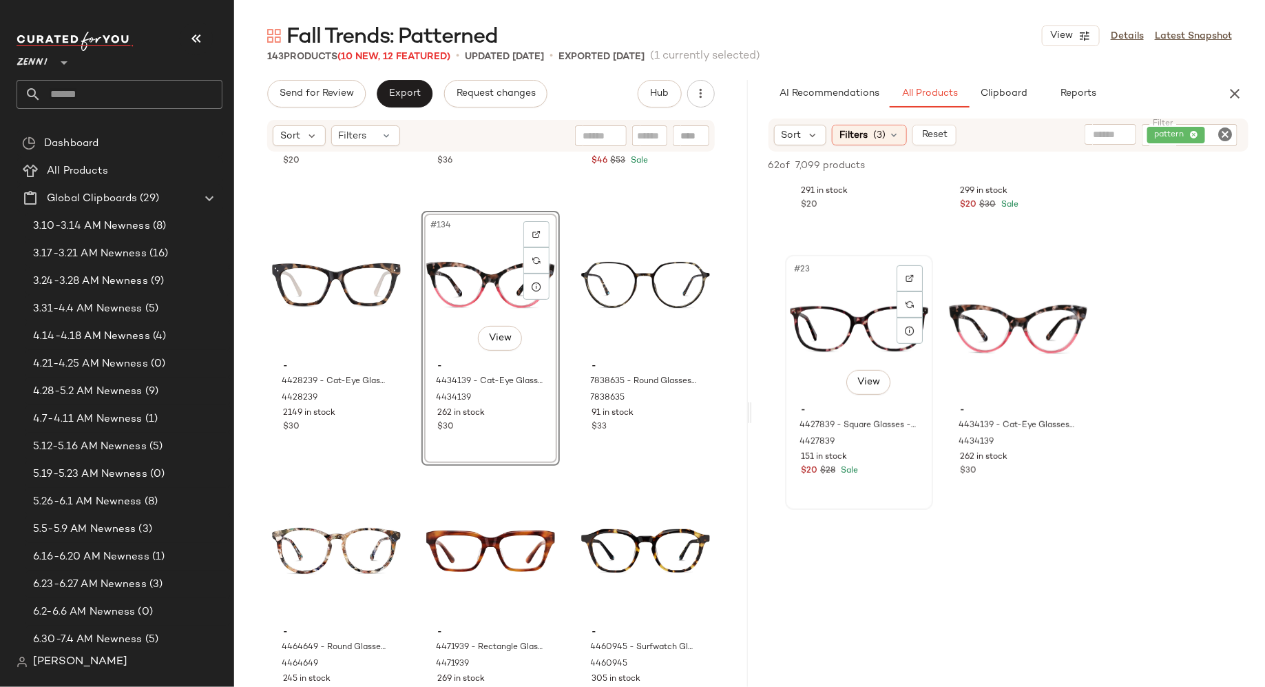
click at [810, 335] on div "#23 View" at bounding box center [859, 329] width 138 height 139
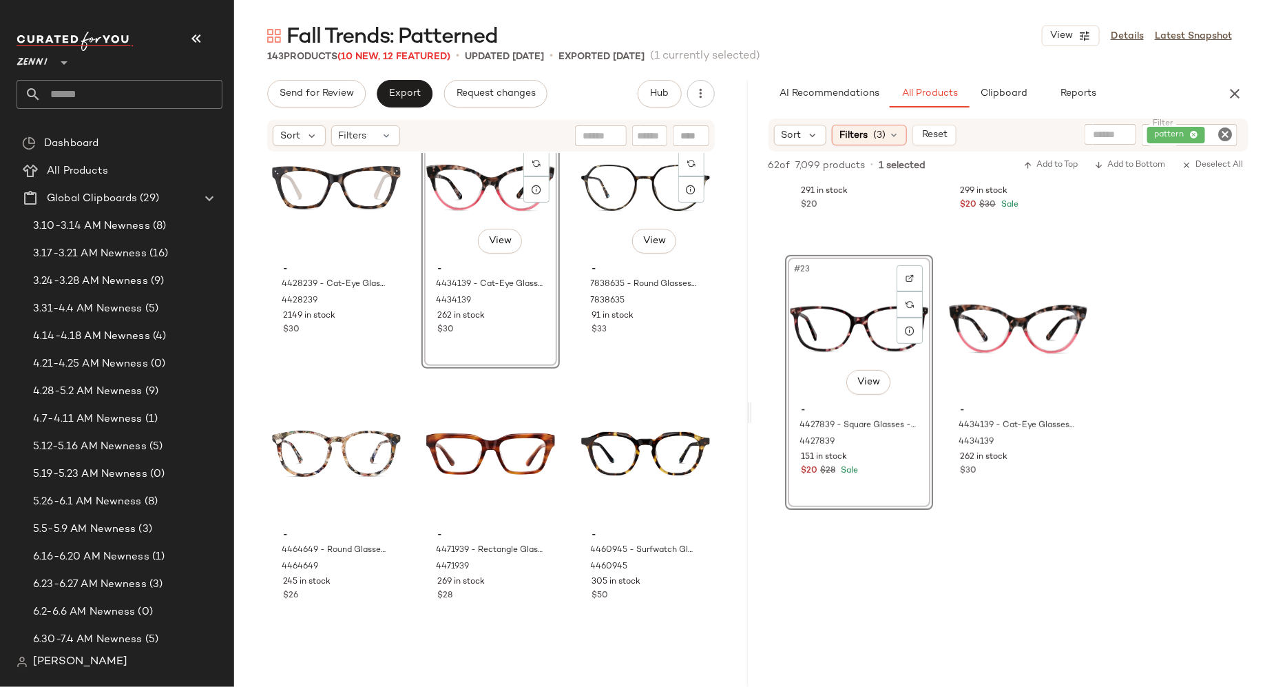
scroll to position [11736, 0]
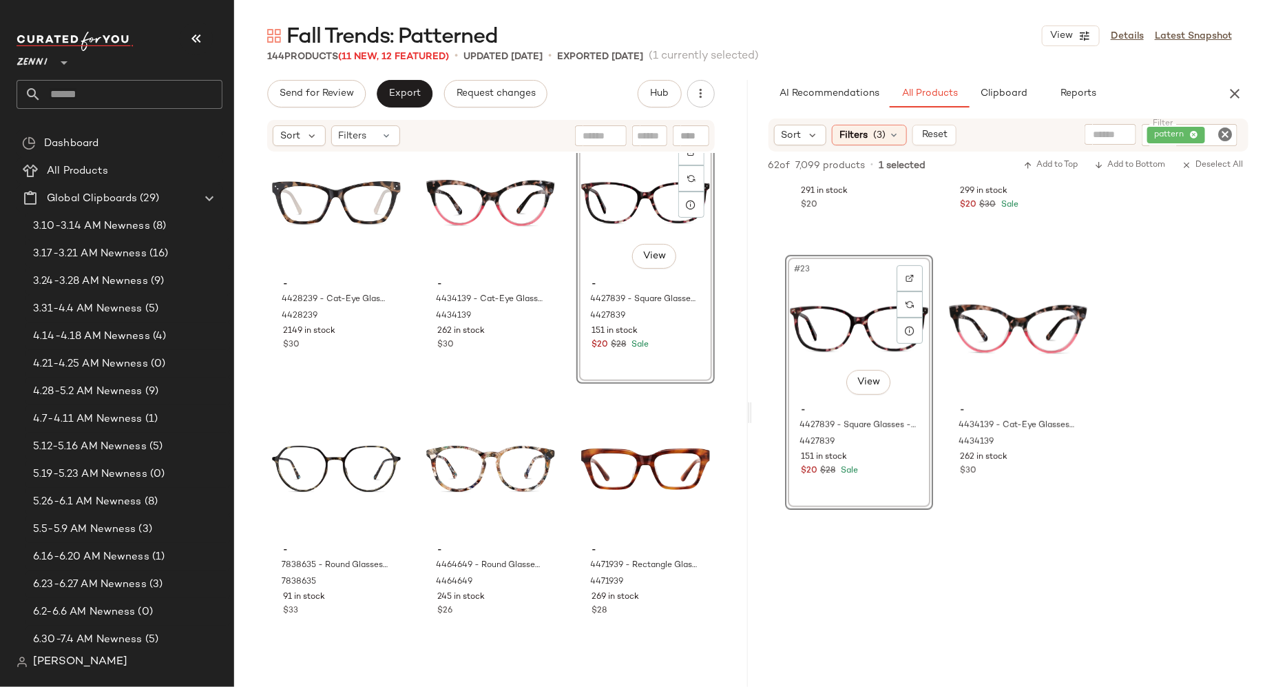
click at [1223, 132] on icon "Clear Filter" at bounding box center [1225, 134] width 17 height 17
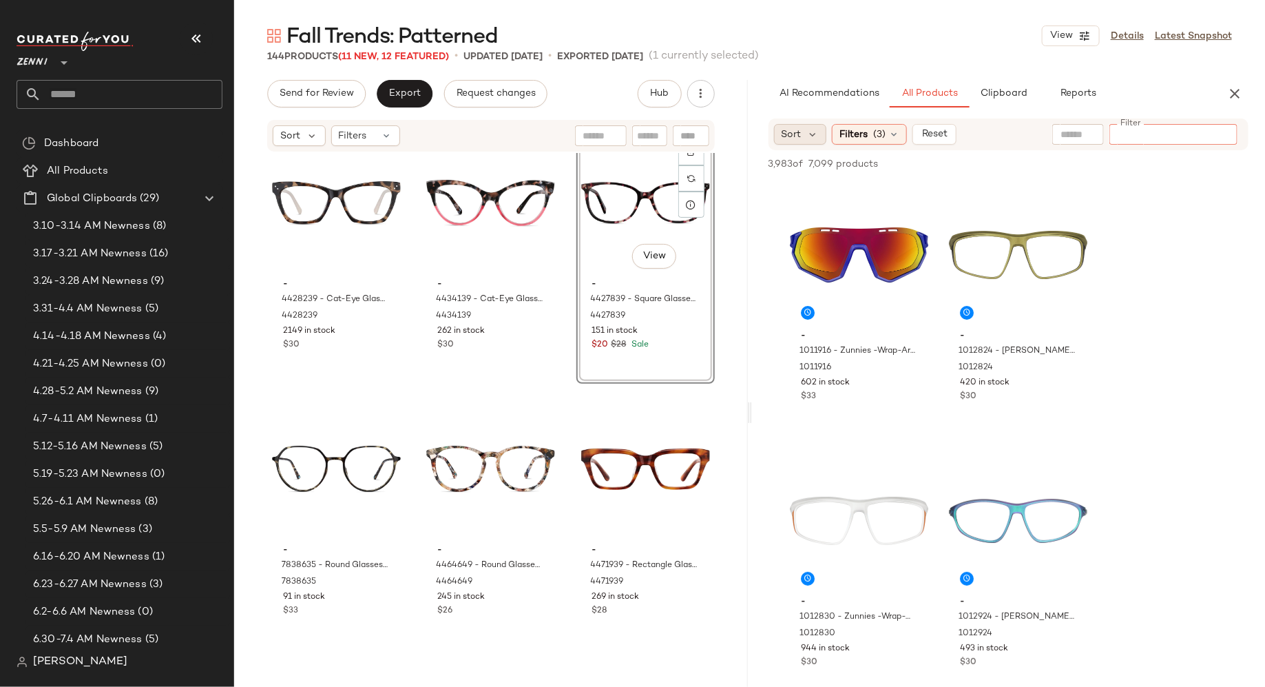
click at [800, 138] on span "Sort" at bounding box center [792, 134] width 20 height 14
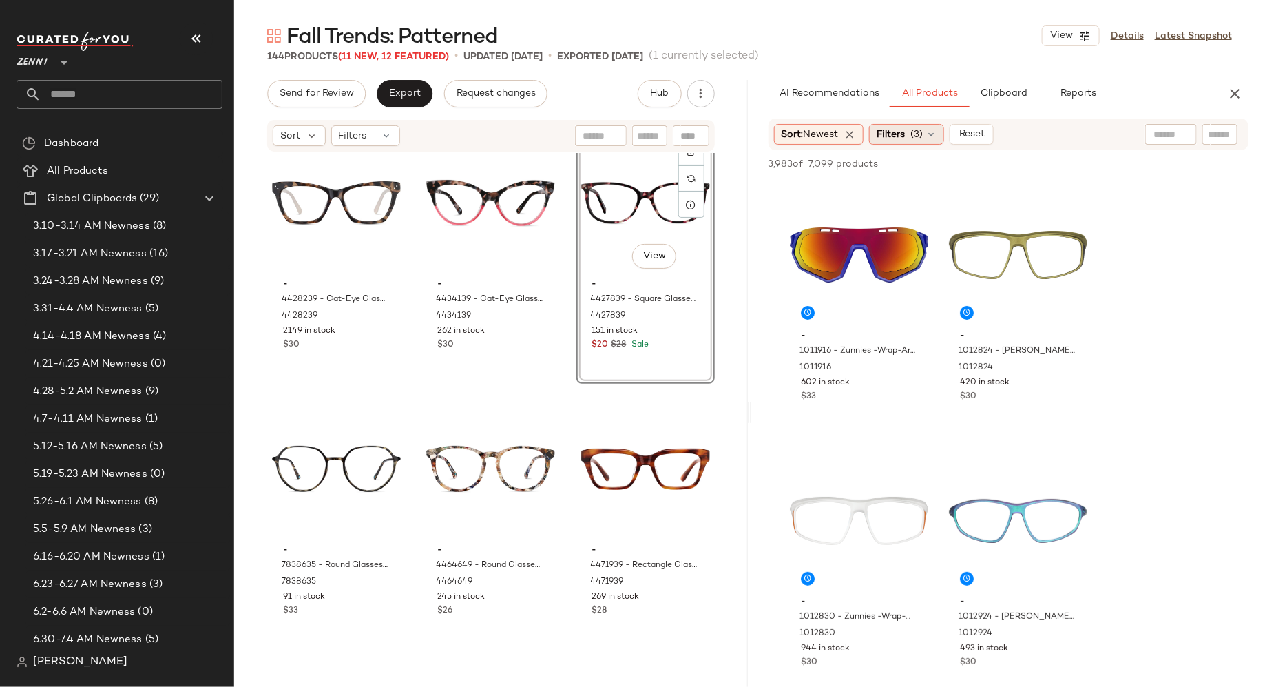
click at [923, 137] on span "(3)" at bounding box center [917, 134] width 12 height 14
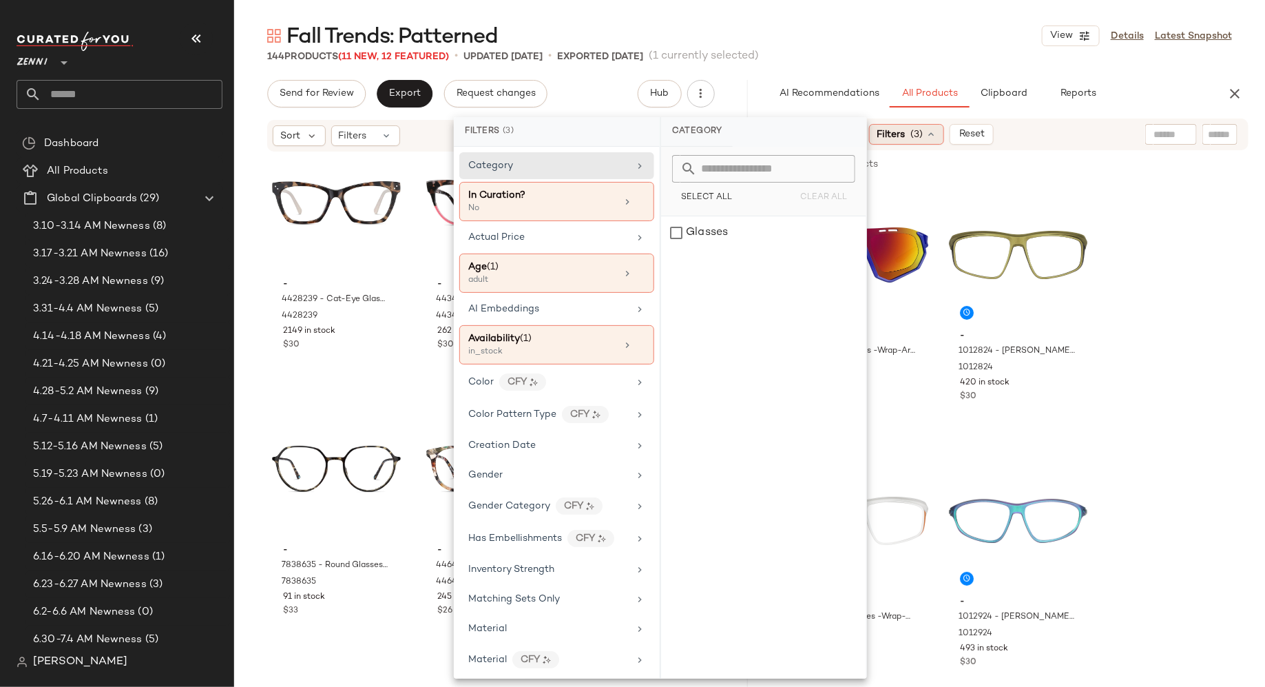
click at [926, 136] on div "Filters (3)" at bounding box center [906, 134] width 75 height 21
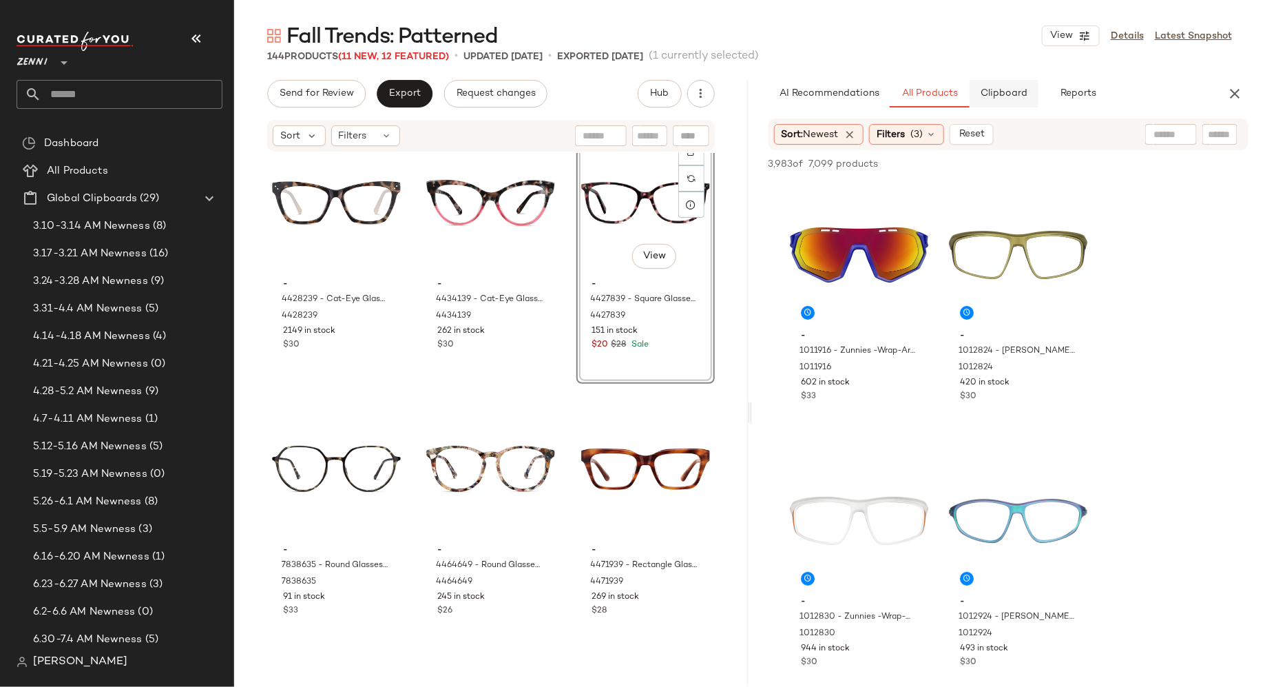
click at [1017, 87] on button "Clipboard" at bounding box center [1004, 94] width 69 height 28
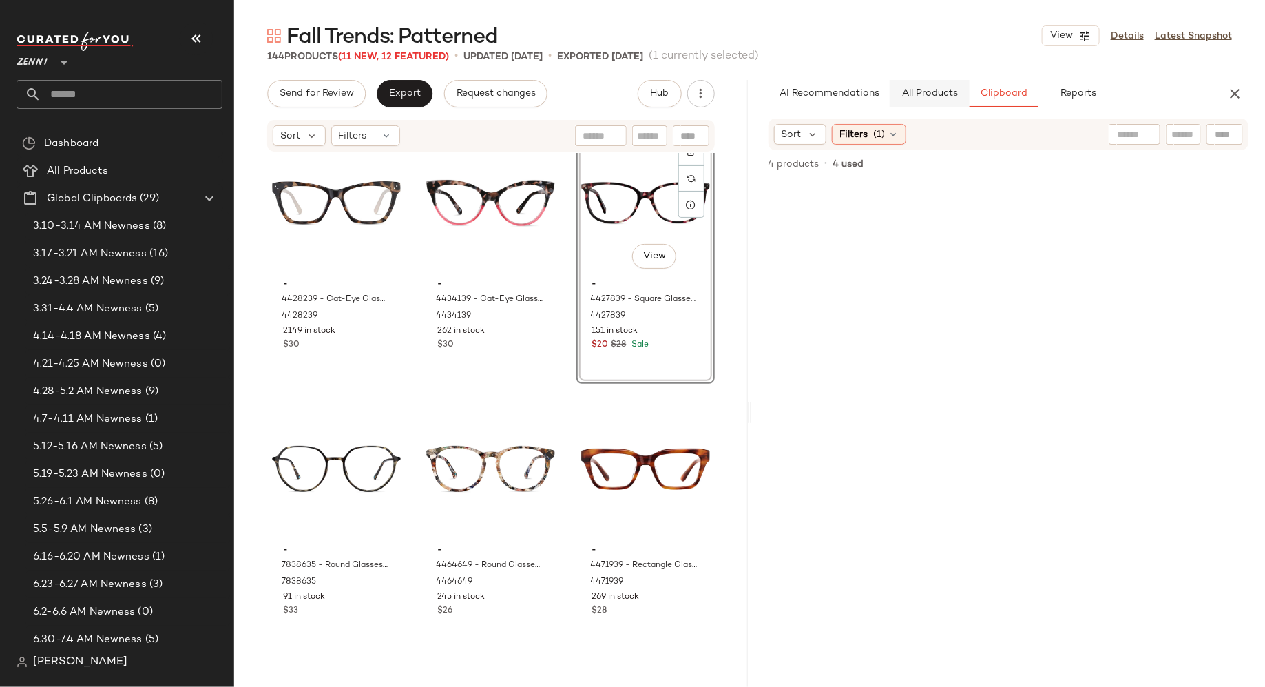
click at [933, 90] on span "All Products" at bounding box center [929, 93] width 56 height 11
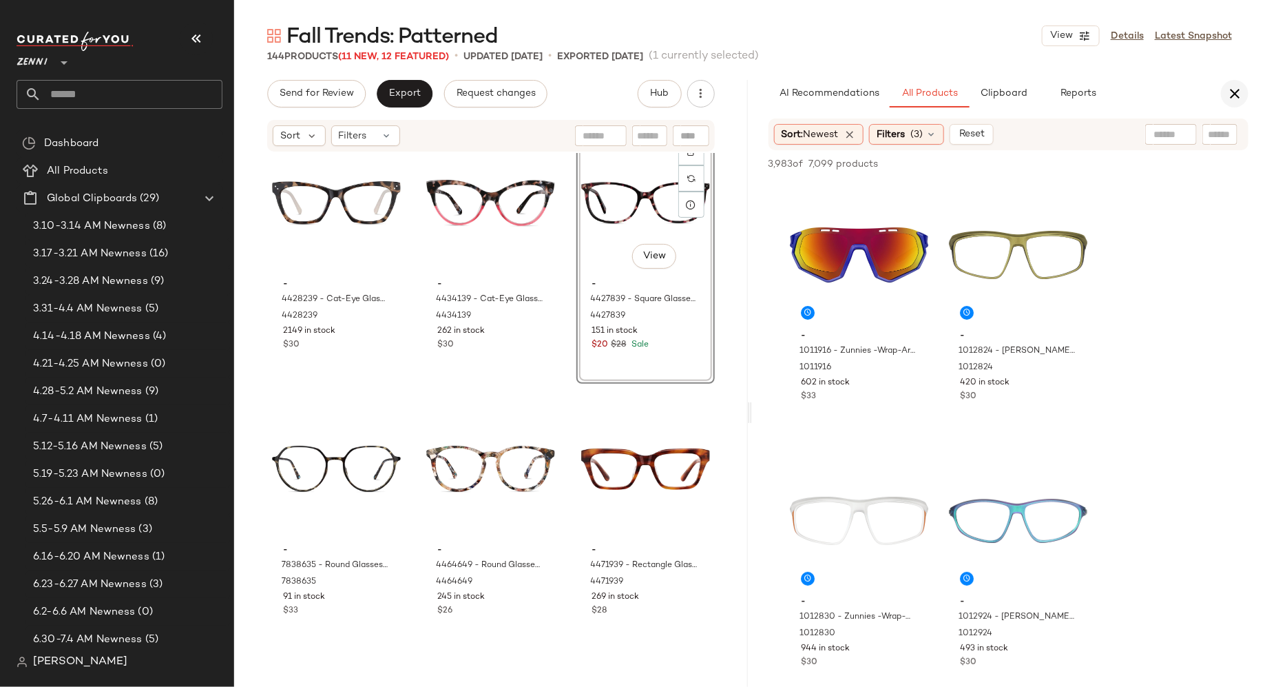
click at [1241, 89] on icon "button" at bounding box center [1235, 93] width 17 height 17
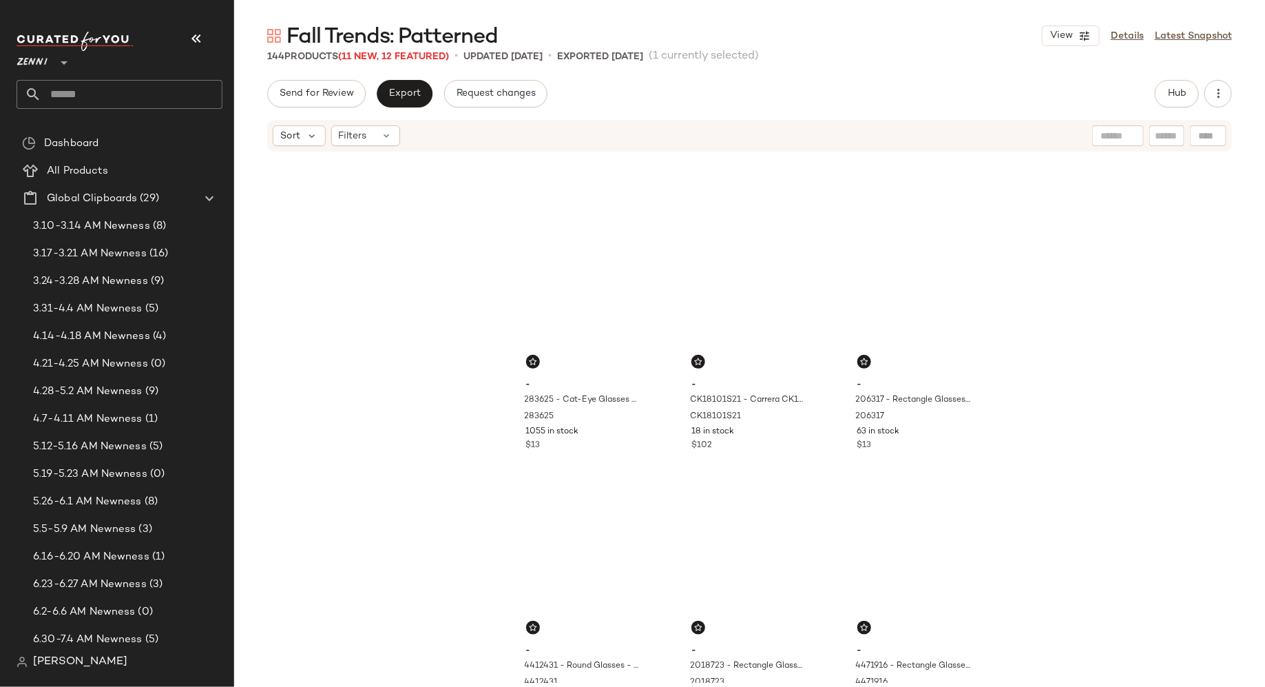
scroll to position [0, 0]
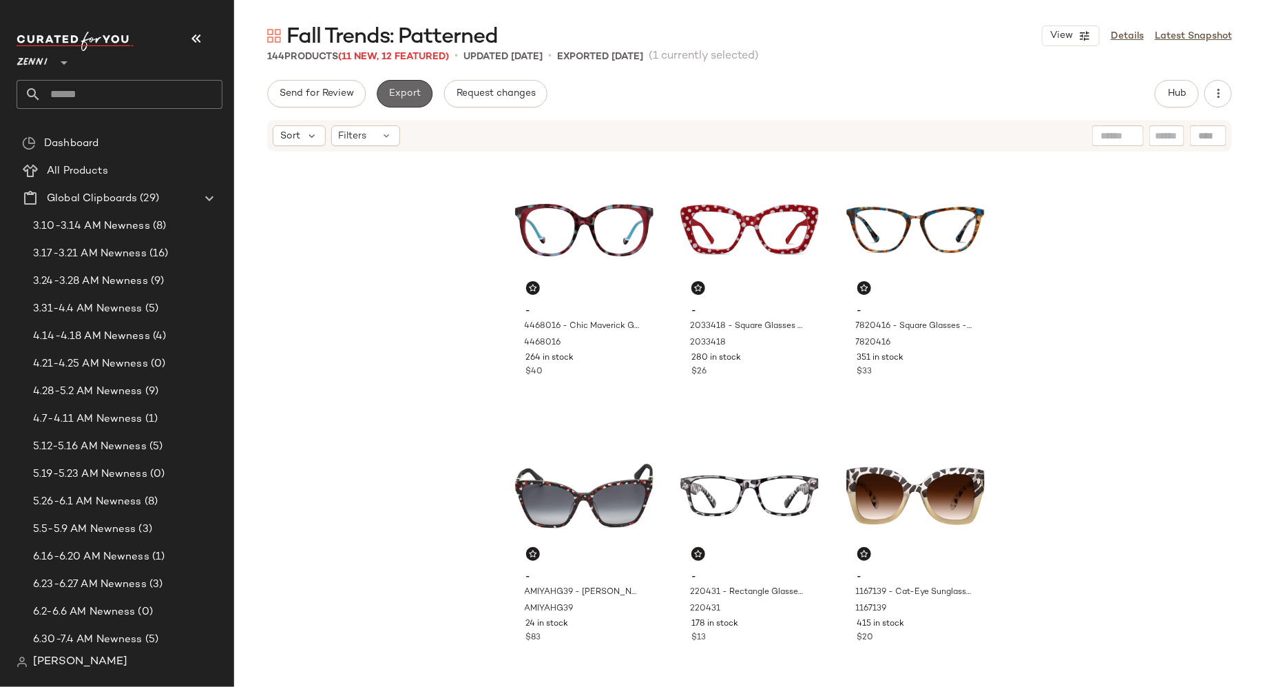
click at [411, 92] on span "Export" at bounding box center [404, 93] width 32 height 11
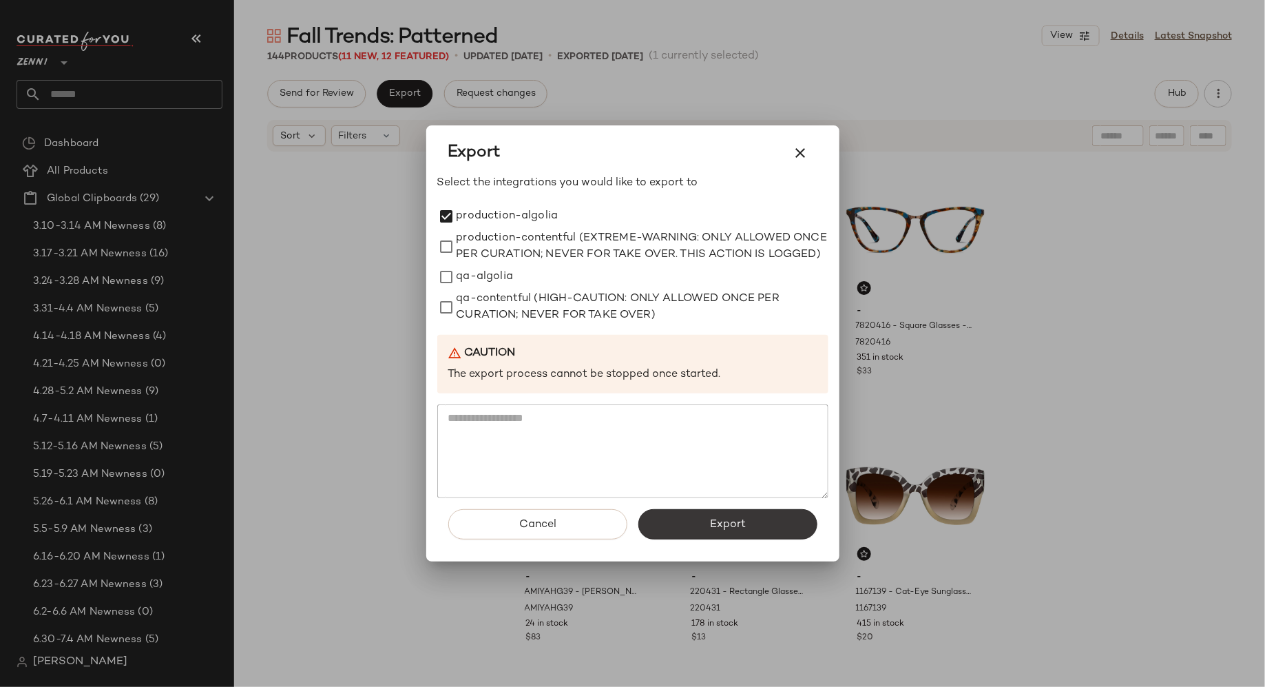
click at [694, 523] on button "Export" at bounding box center [727, 524] width 179 height 30
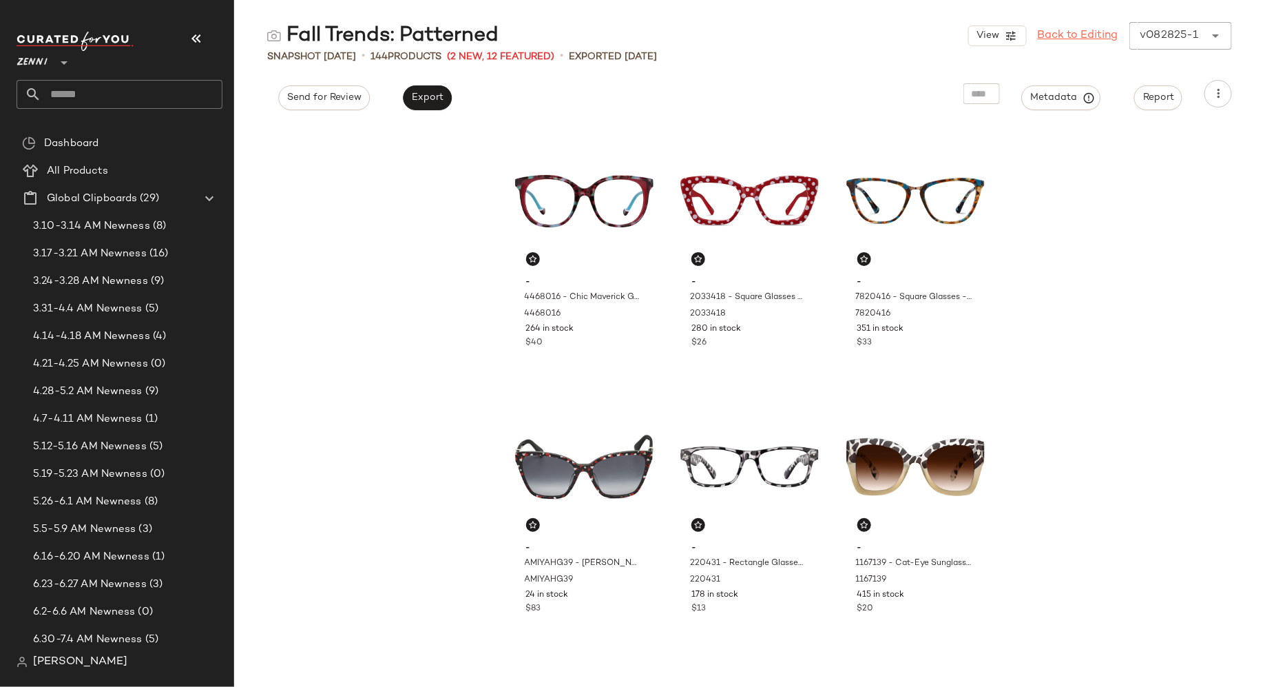
click at [1095, 31] on link "Back to Editing" at bounding box center [1078, 36] width 81 height 17
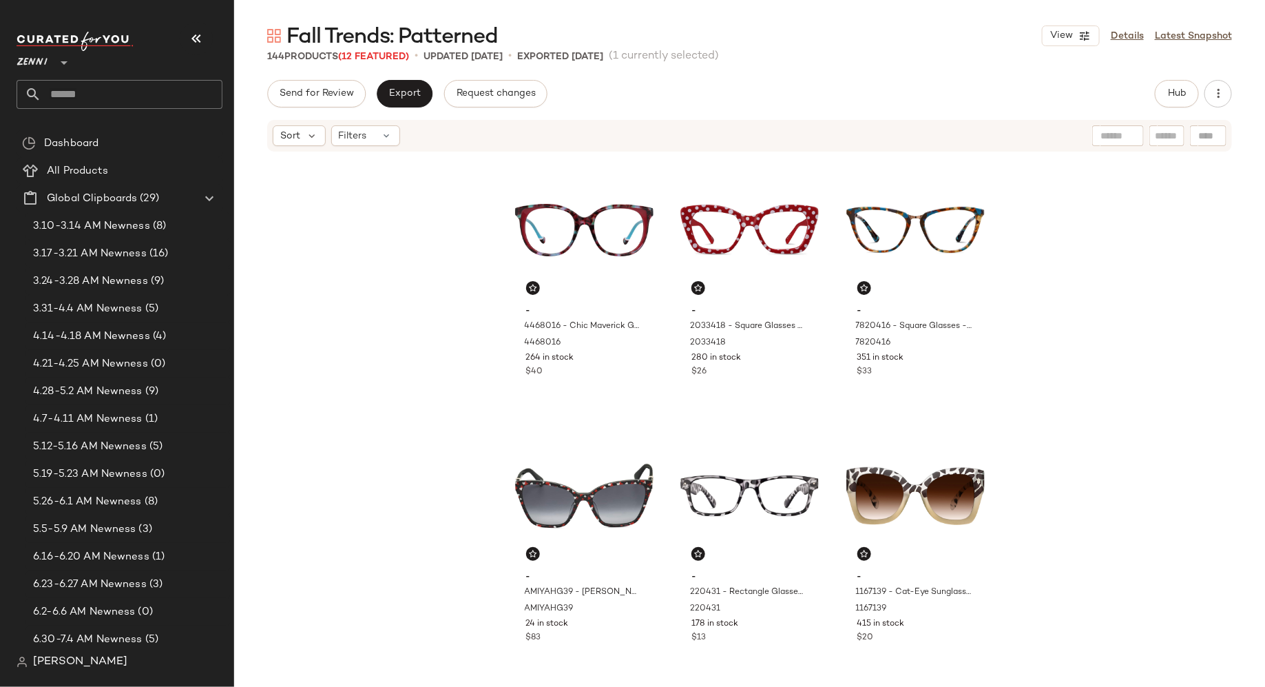
click at [117, 92] on input "text" at bounding box center [131, 94] width 181 height 29
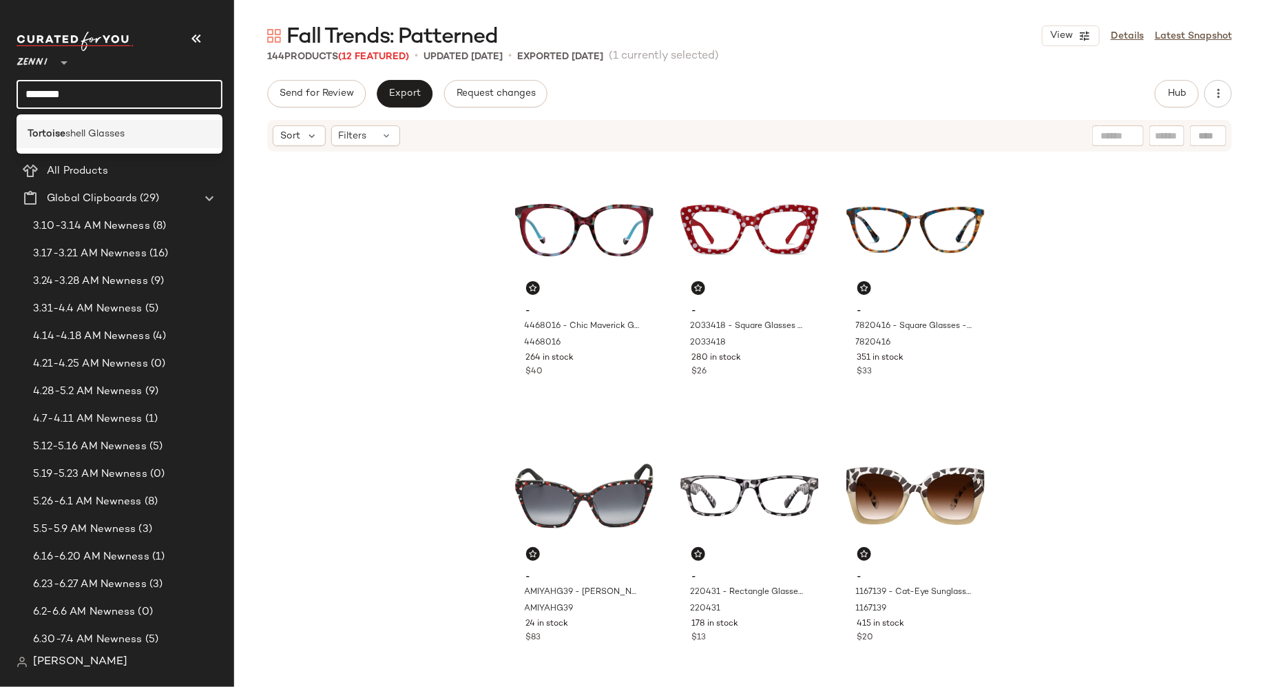
type input "********"
click at [105, 138] on span "shell Glasses" at bounding box center [94, 134] width 59 height 14
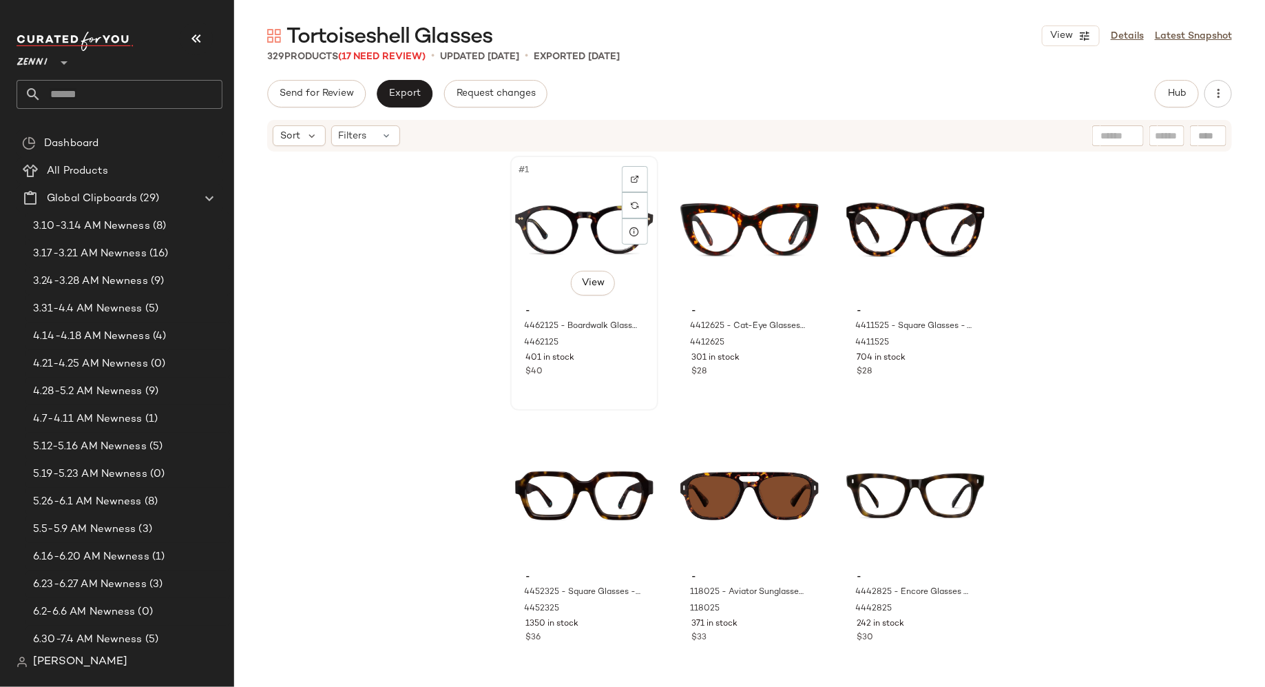
click at [636, 382] on div "#1 View - 4462125 - Boardwalk Glasses - Tortoiseshell - Acetate 4462125 401 in …" at bounding box center [584, 283] width 145 height 252
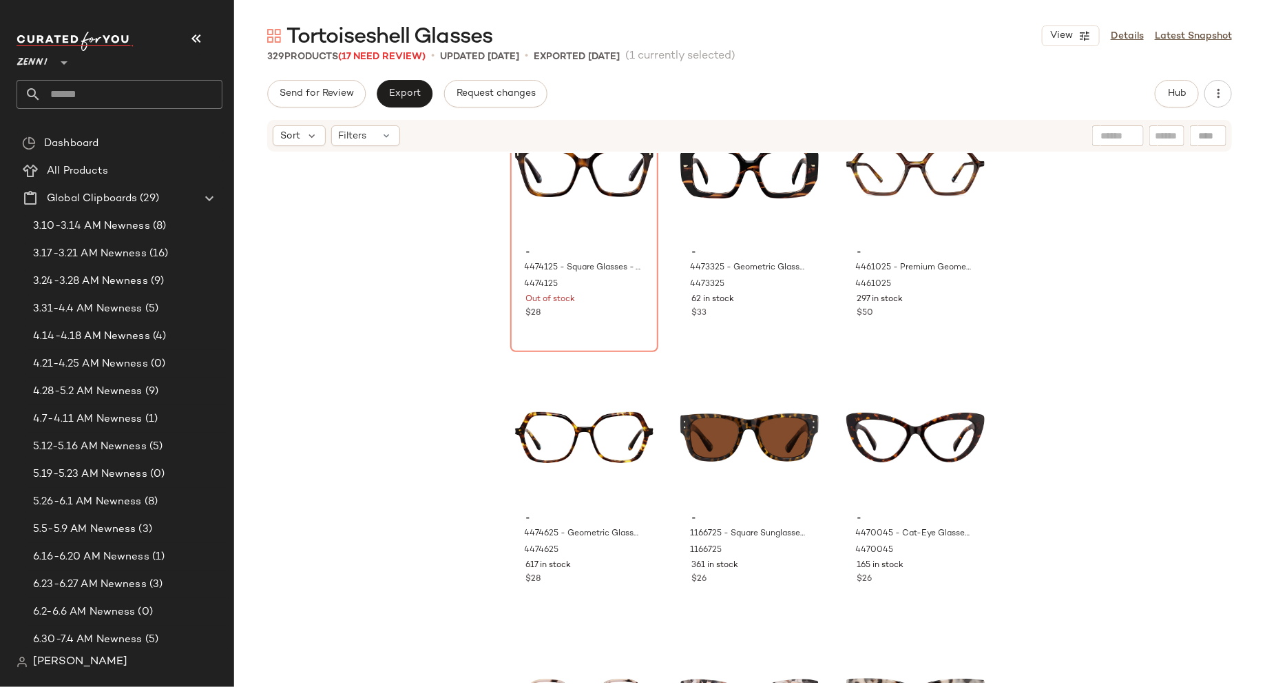
scroll to position [621, 0]
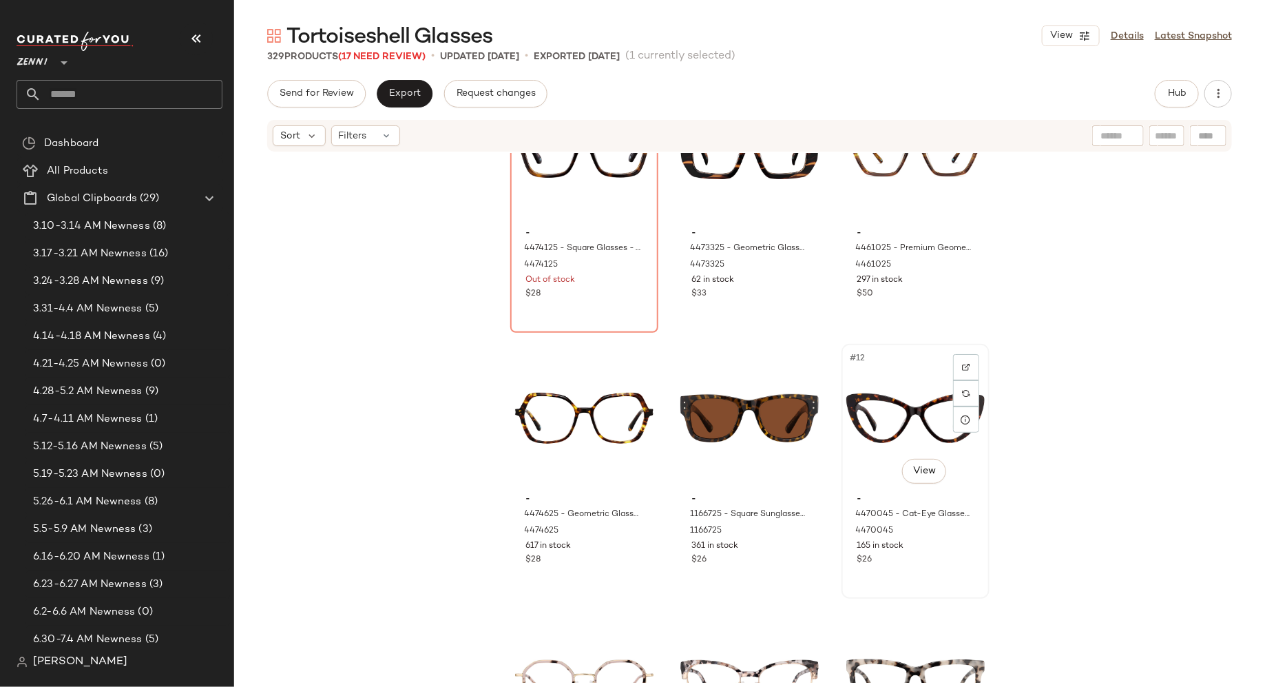
click at [897, 574] on div "#12 View - 4470045 - Cat-Eye Glasses - Tortoiseshell - Acetate 4470045 165 in s…" at bounding box center [915, 471] width 145 height 252
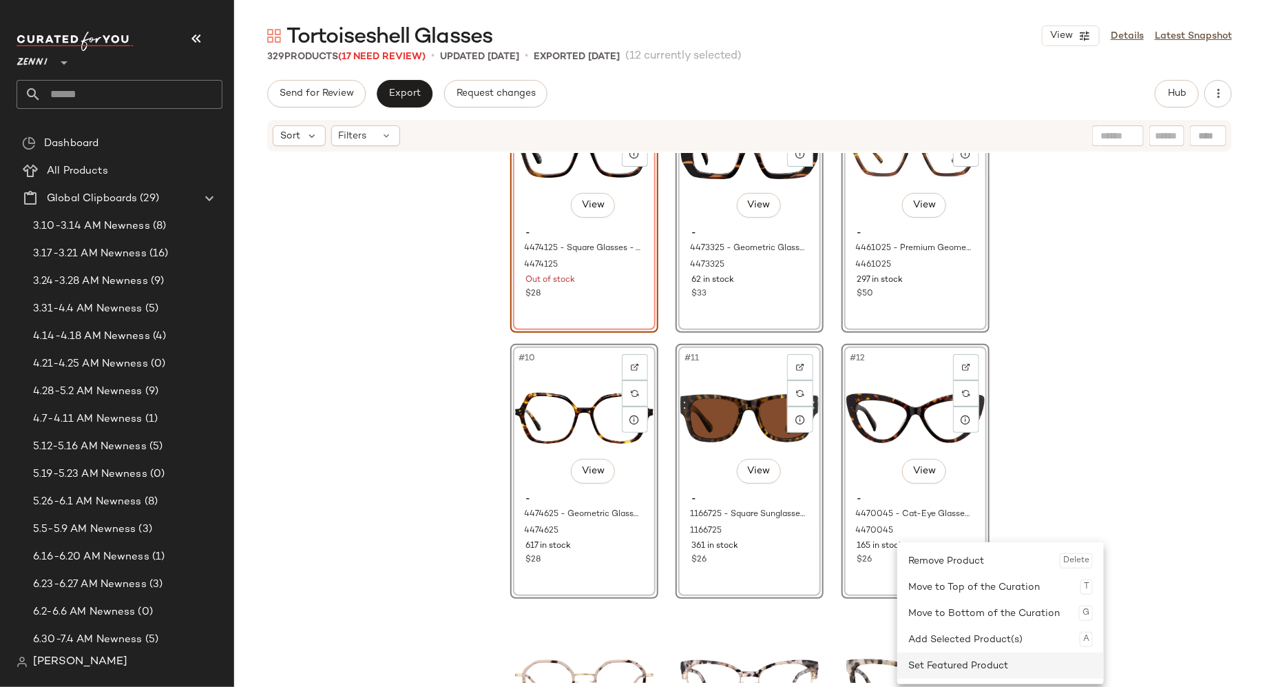
click at [932, 662] on div "Set Featured Product" at bounding box center [1000, 665] width 185 height 26
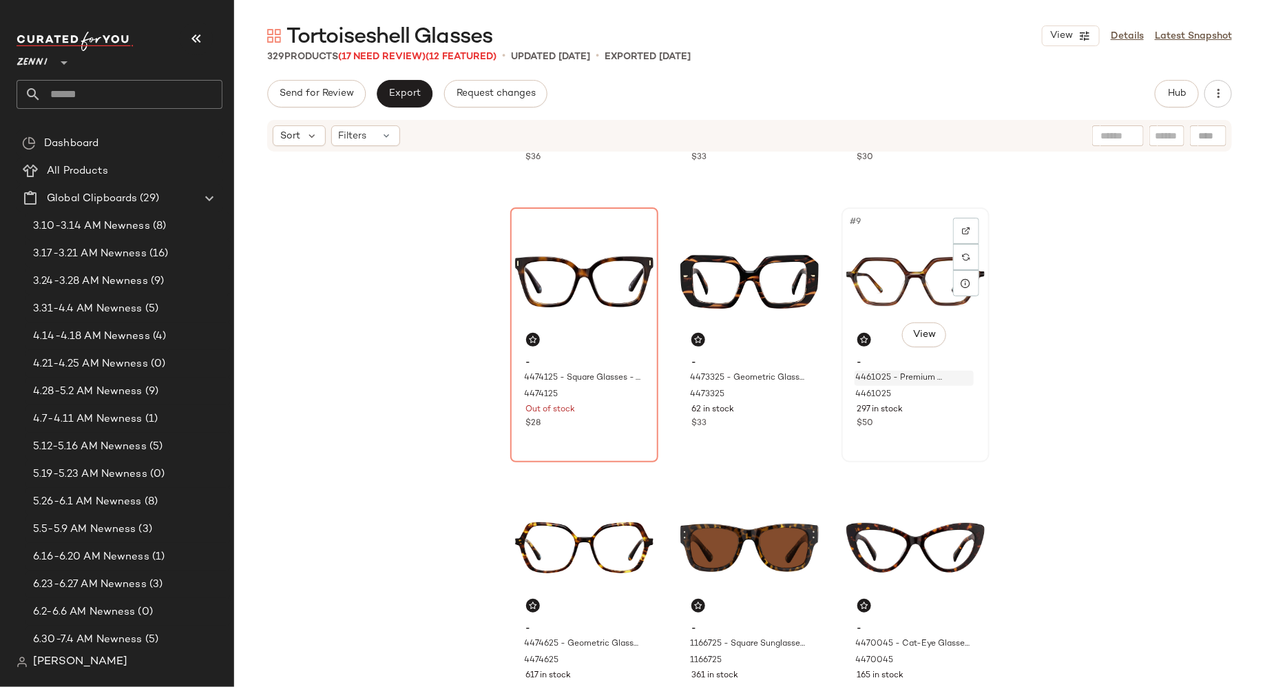
scroll to position [512, 0]
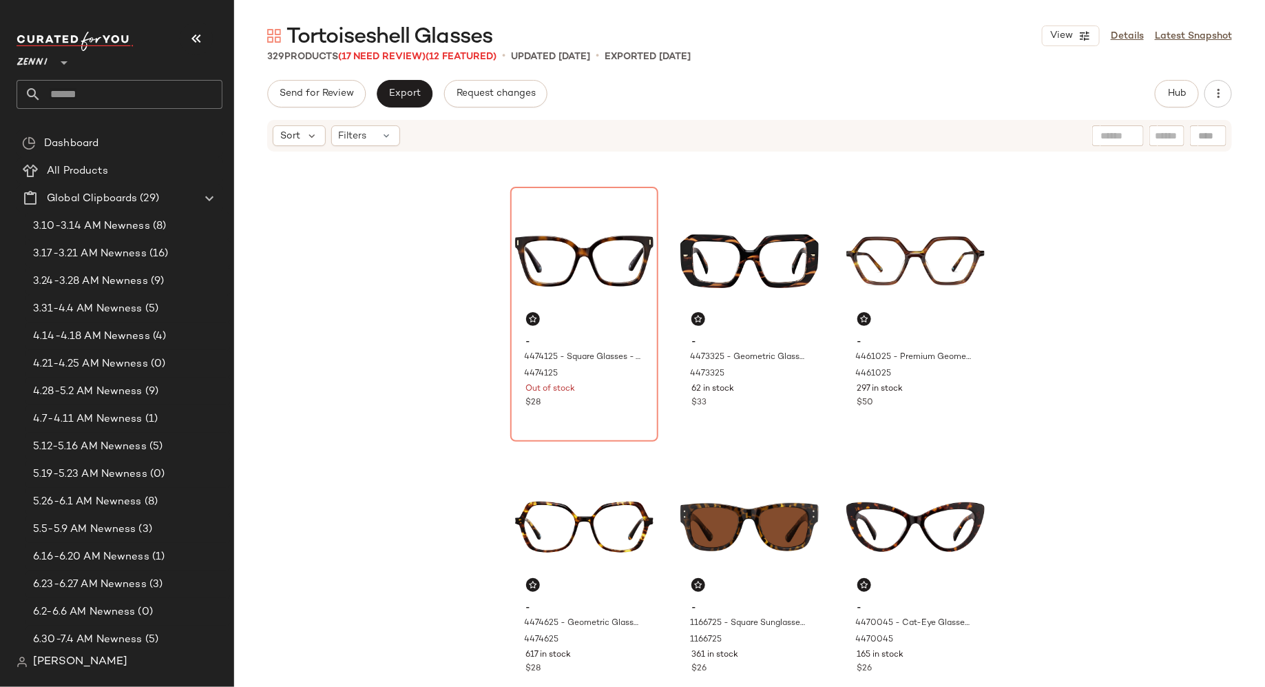
click at [1174, 136] on input "text" at bounding box center [1167, 136] width 24 height 14
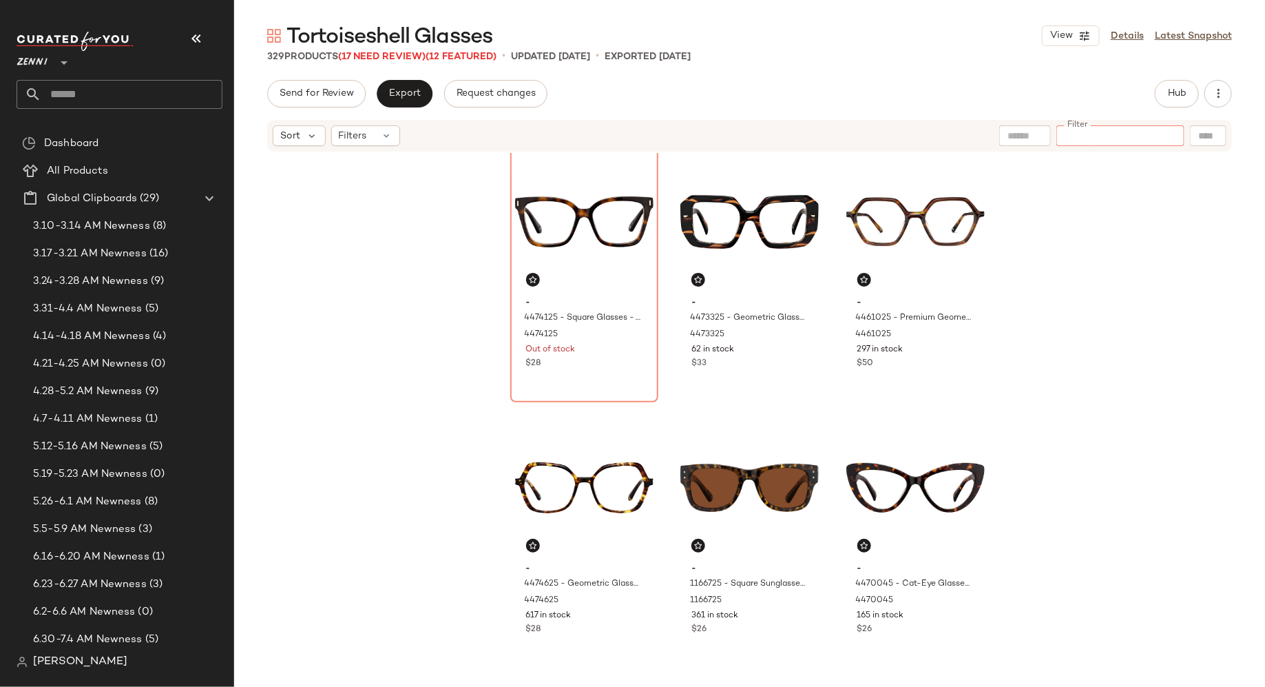
scroll to position [536, 0]
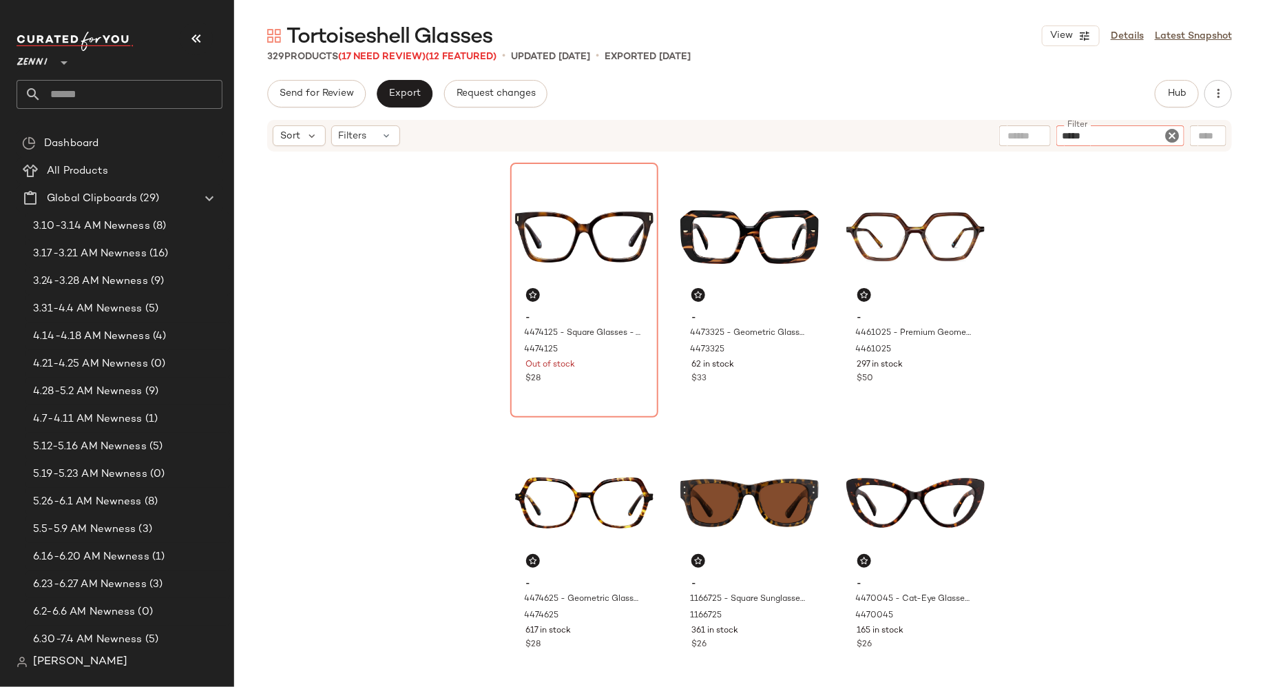
type input "******"
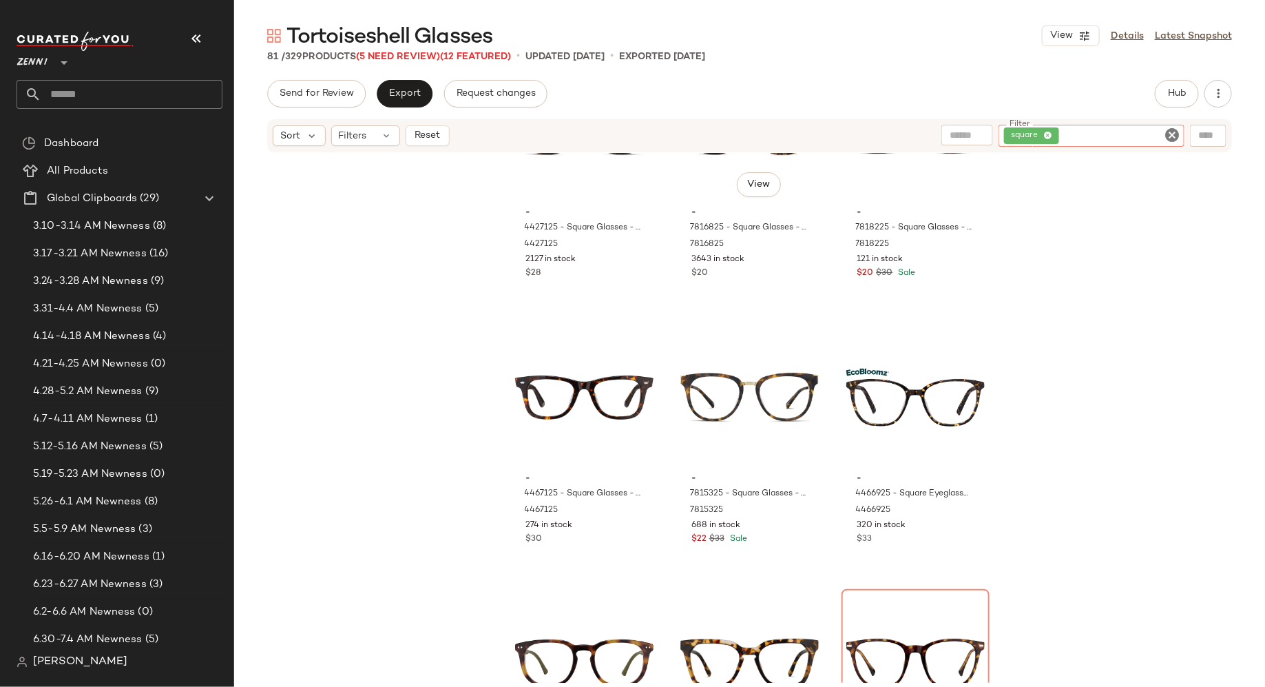
scroll to position [2507, 0]
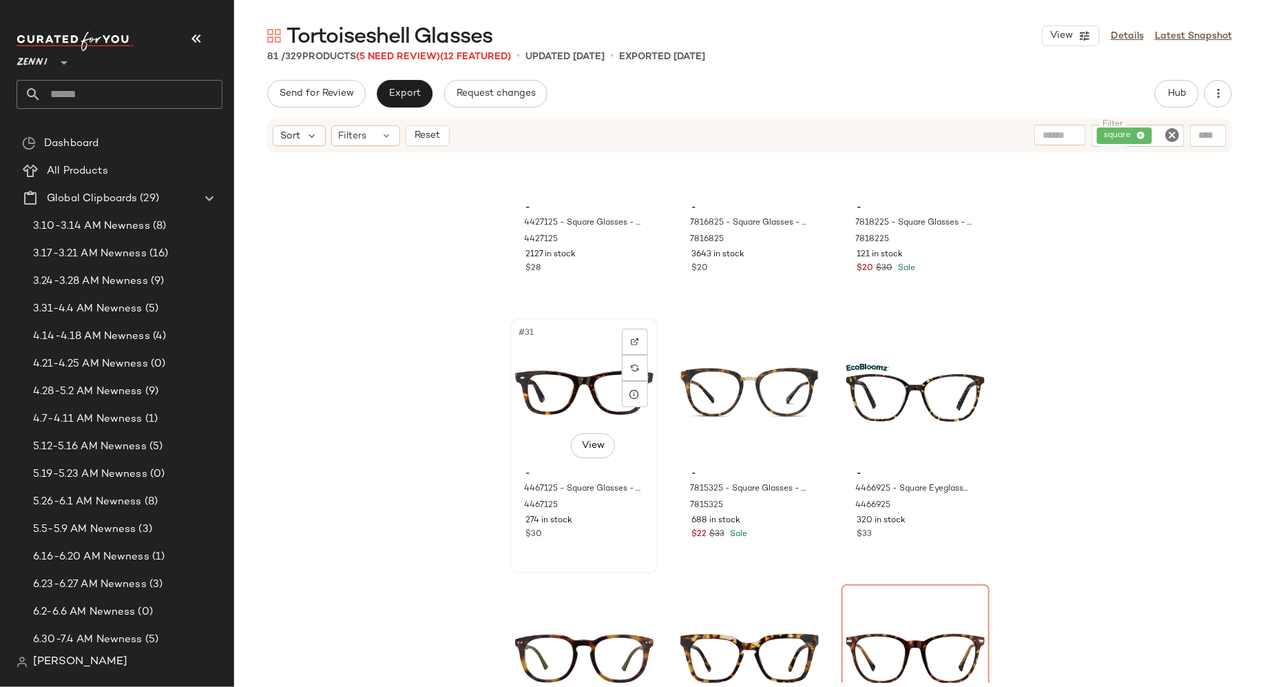
click at [571, 404] on div "#31 View" at bounding box center [584, 392] width 138 height 139
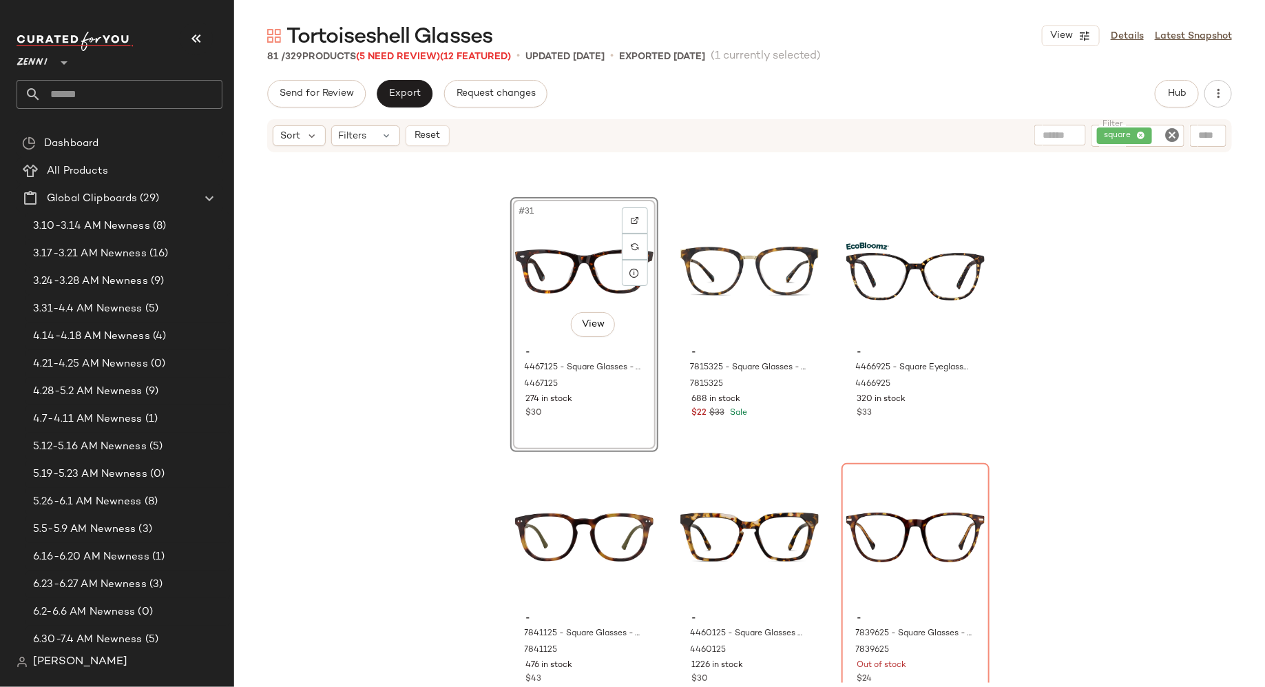
scroll to position [2635, 0]
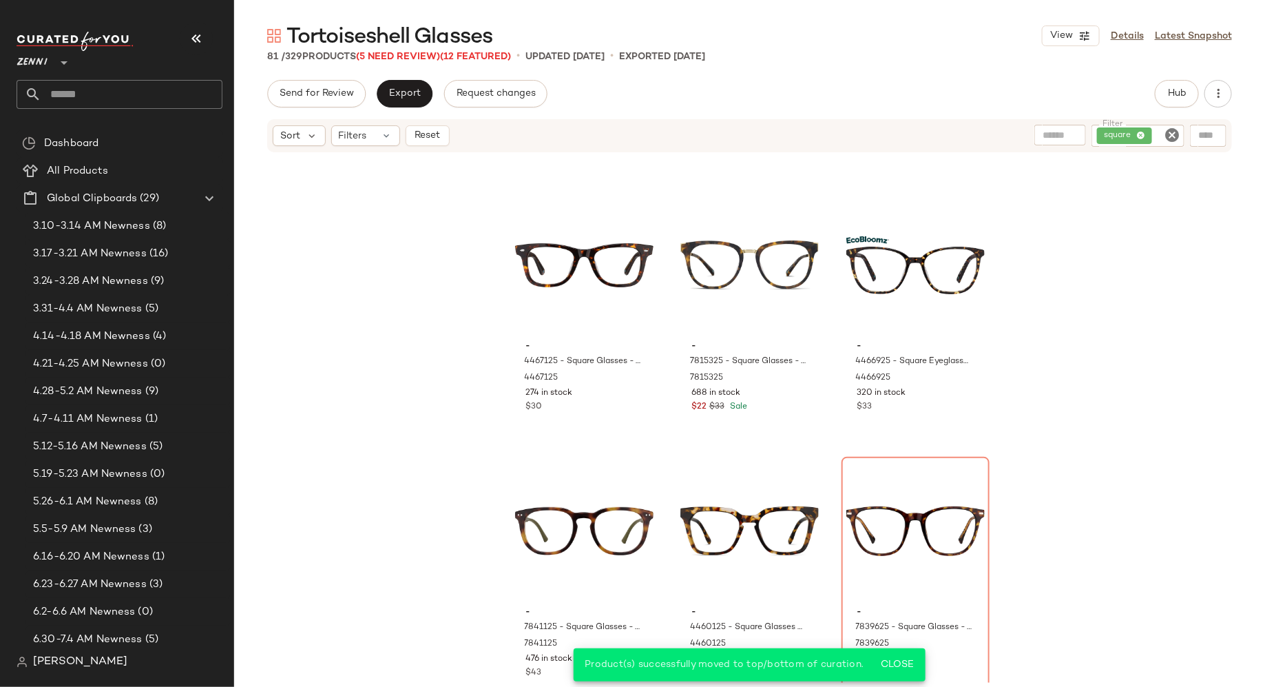
click at [1174, 134] on icon "Clear Filter" at bounding box center [1172, 135] width 17 height 17
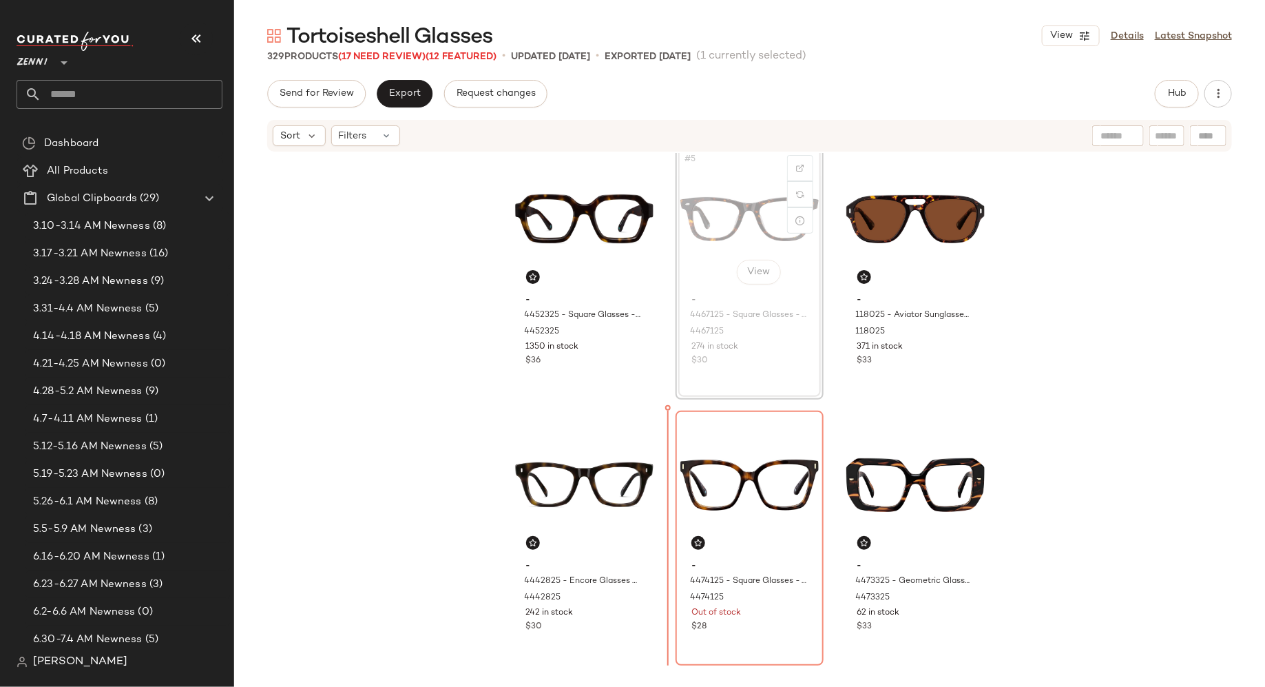
scroll to position [276, 0]
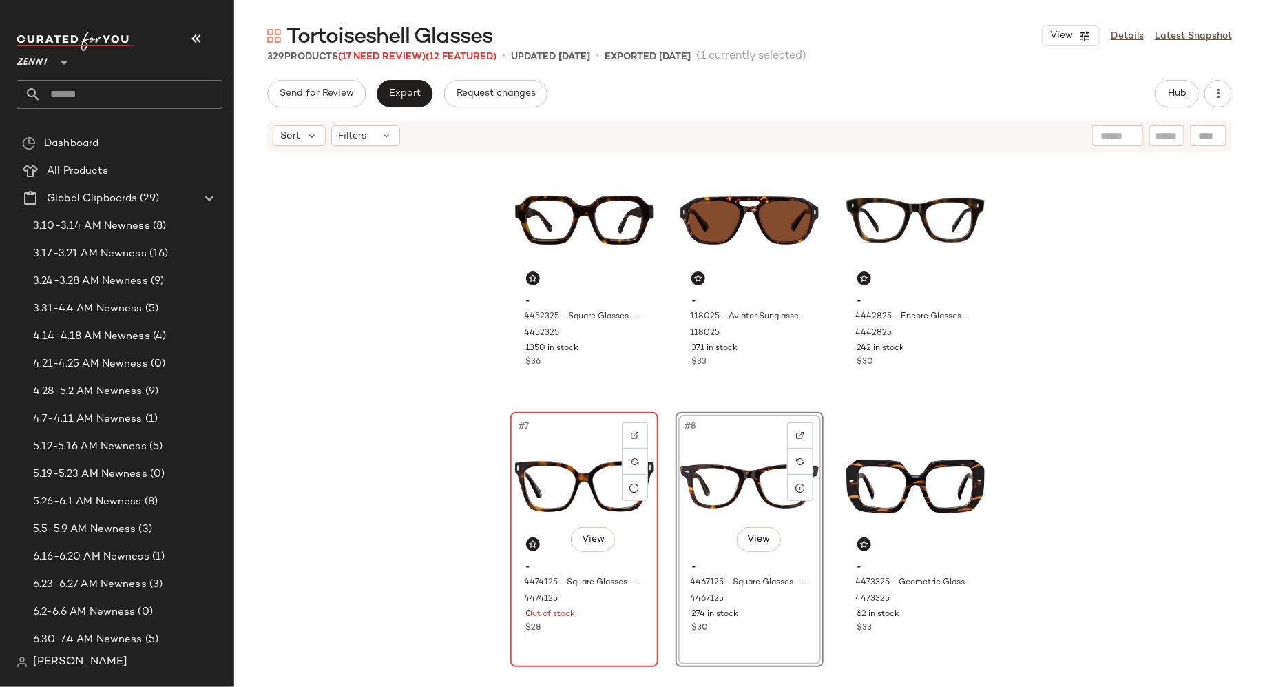
click at [614, 632] on div "$28" at bounding box center [584, 628] width 116 height 12
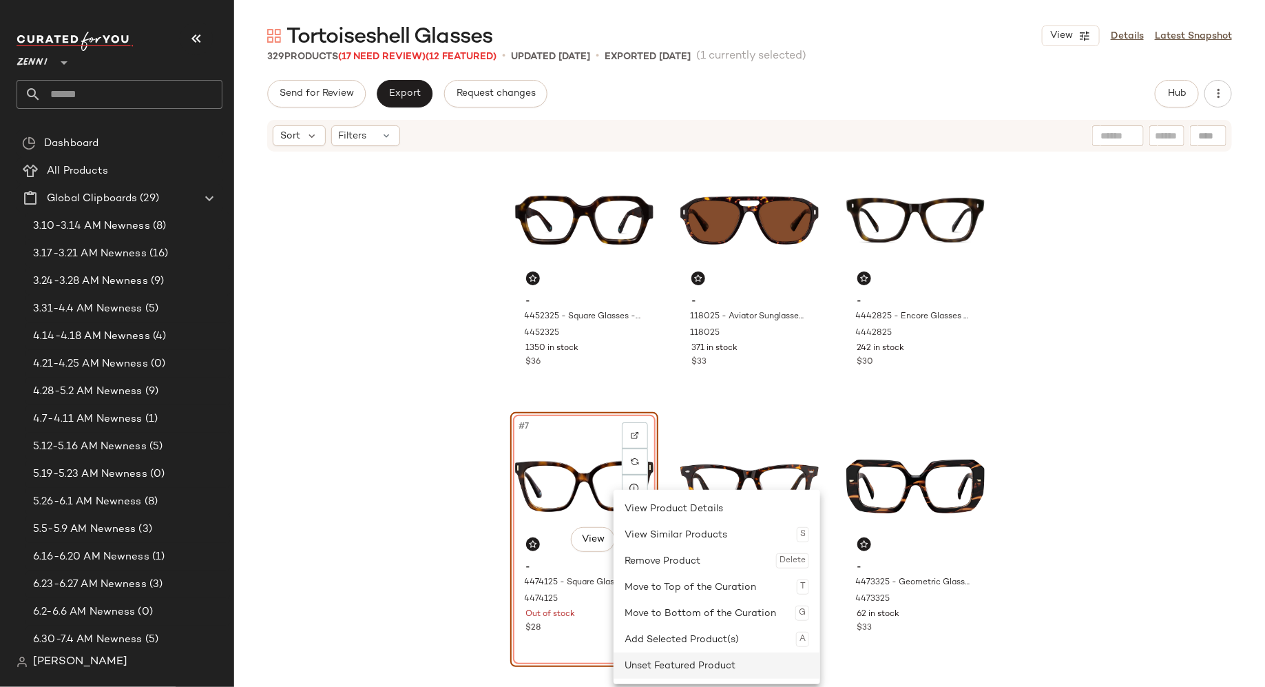
click at [639, 658] on div "Unset Featured Product" at bounding box center [717, 665] width 185 height 26
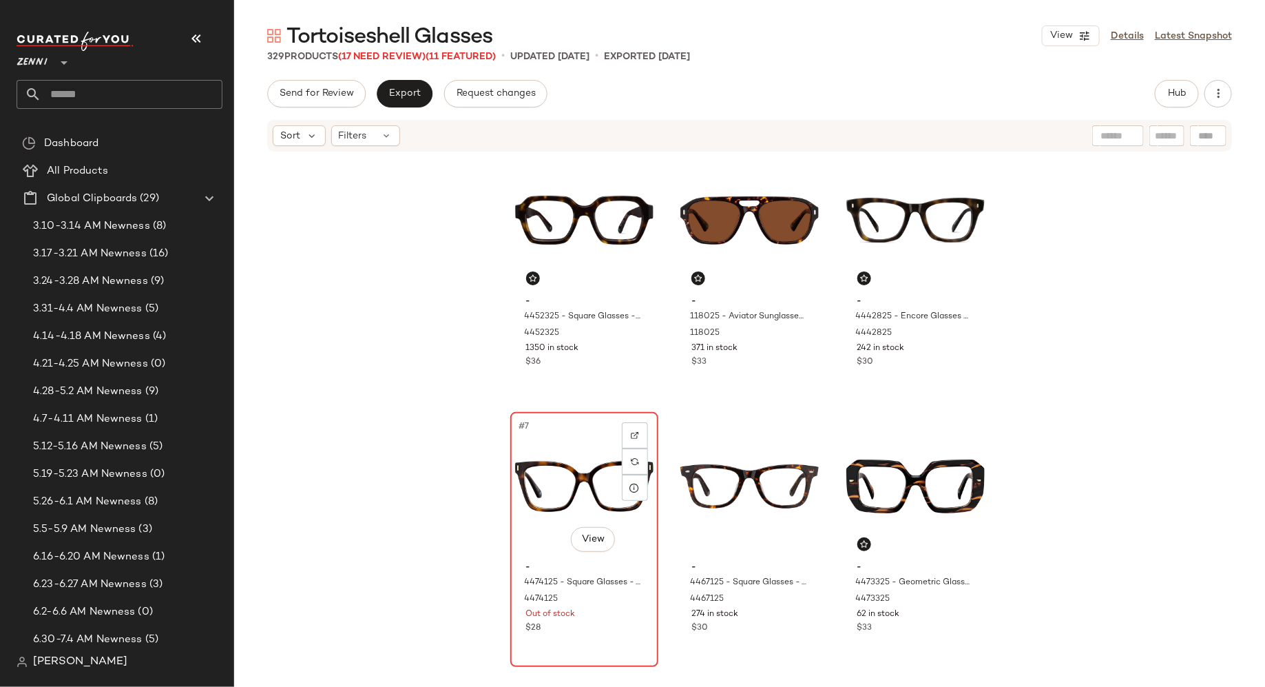
click at [612, 621] on div "- 4474125 - Square Glasses - Tortoiseshell - Acetate 4474125 Out of stock $28" at bounding box center [584, 596] width 138 height 80
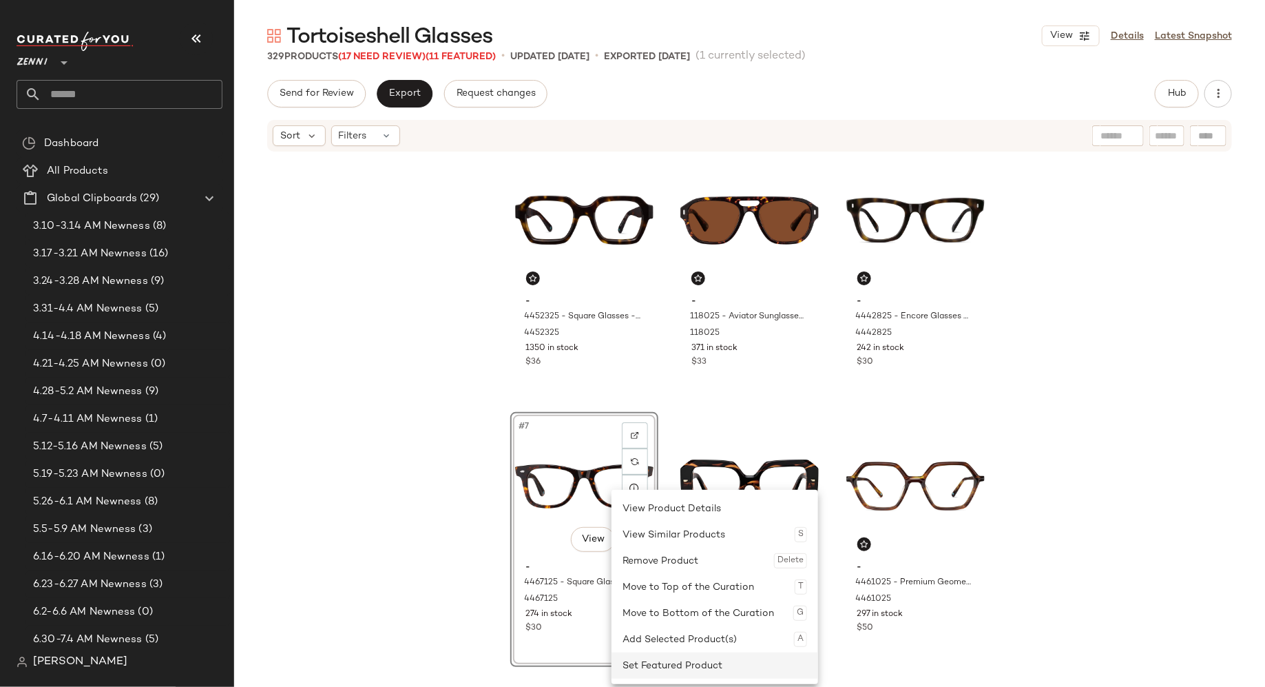
click at [639, 658] on div "Set Featured Product" at bounding box center [715, 665] width 185 height 26
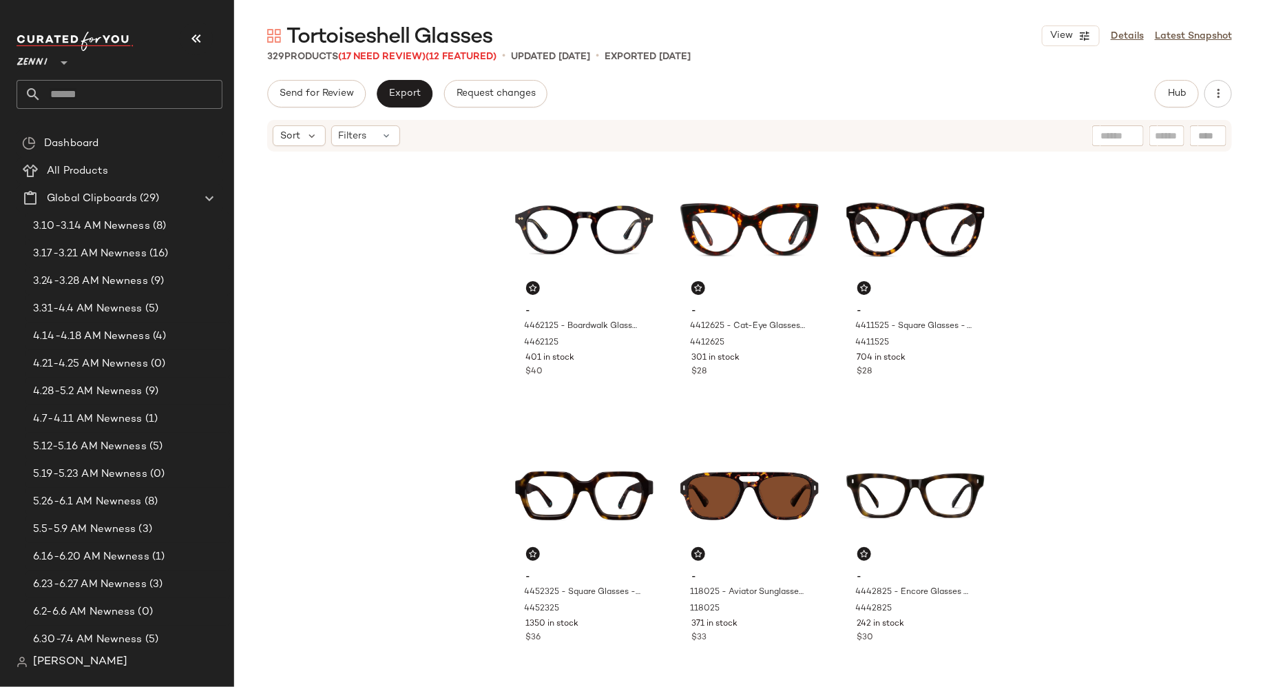
click at [470, 201] on div "- 4462125 - Boardwalk Glasses - Tortoiseshell - Acetate 4462125 401 in stock $4…" at bounding box center [749, 418] width 1031 height 530
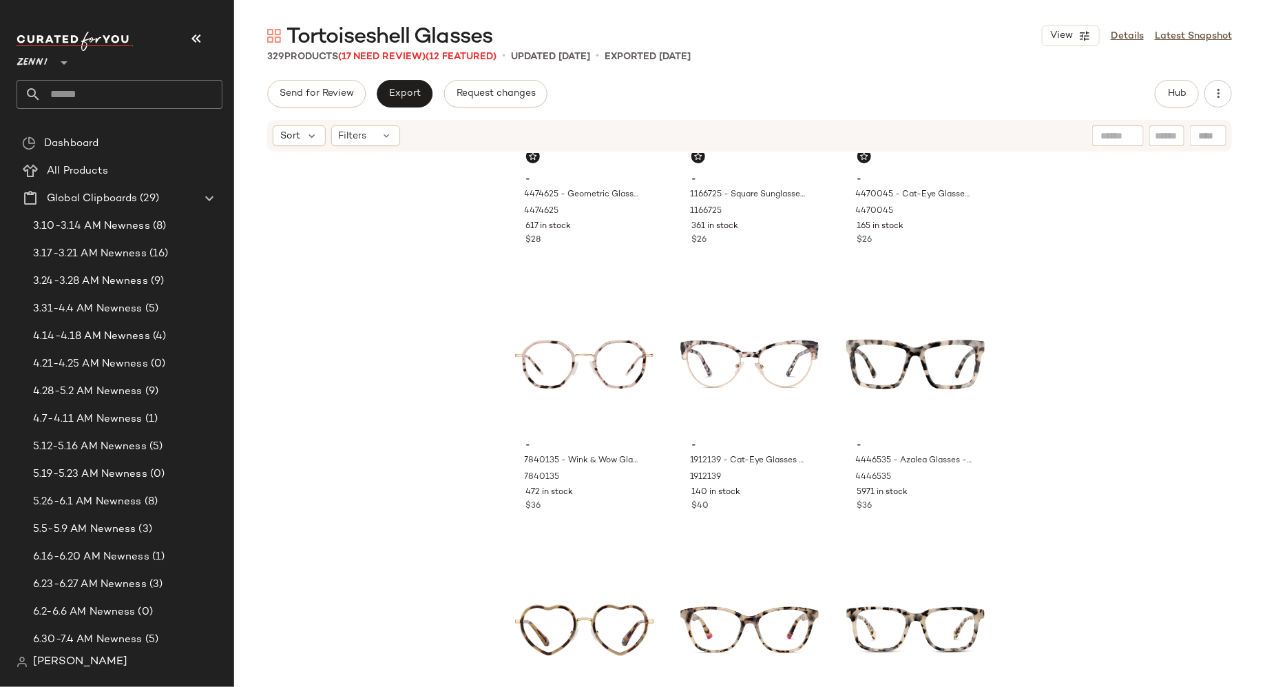
scroll to position [942, 0]
click at [377, 132] on div "Filters" at bounding box center [365, 135] width 69 height 21
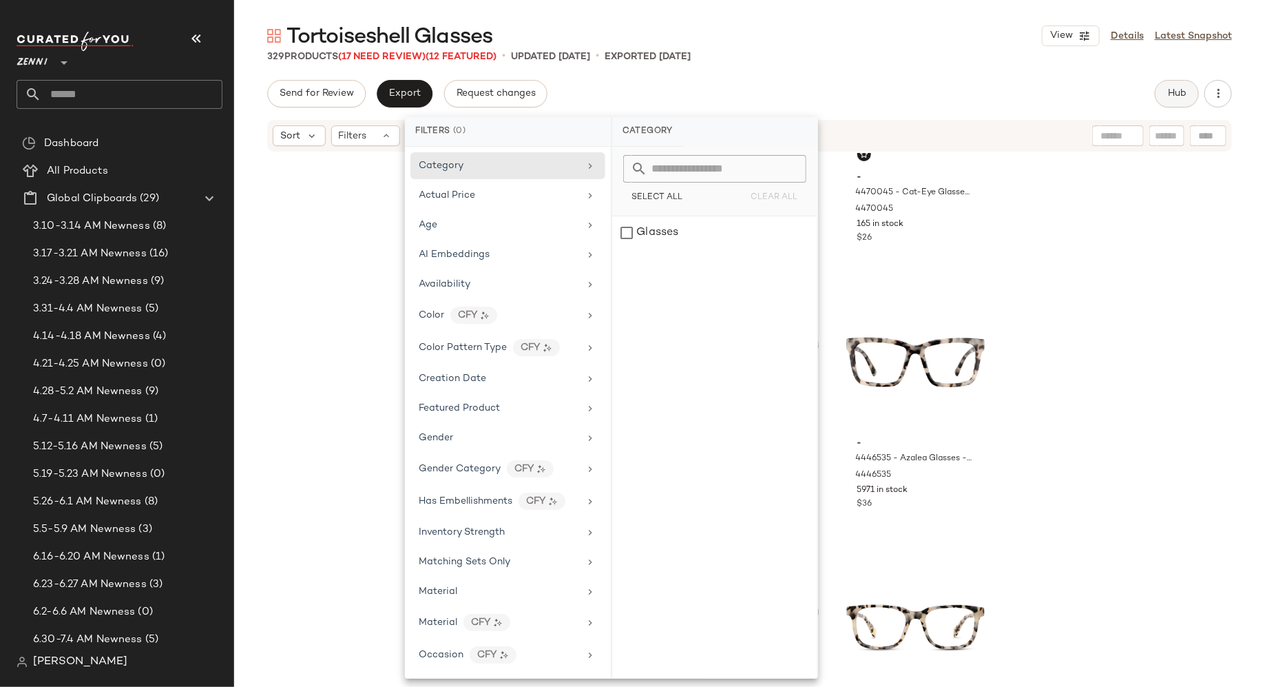
click at [1189, 98] on button "Hub" at bounding box center [1177, 94] width 44 height 28
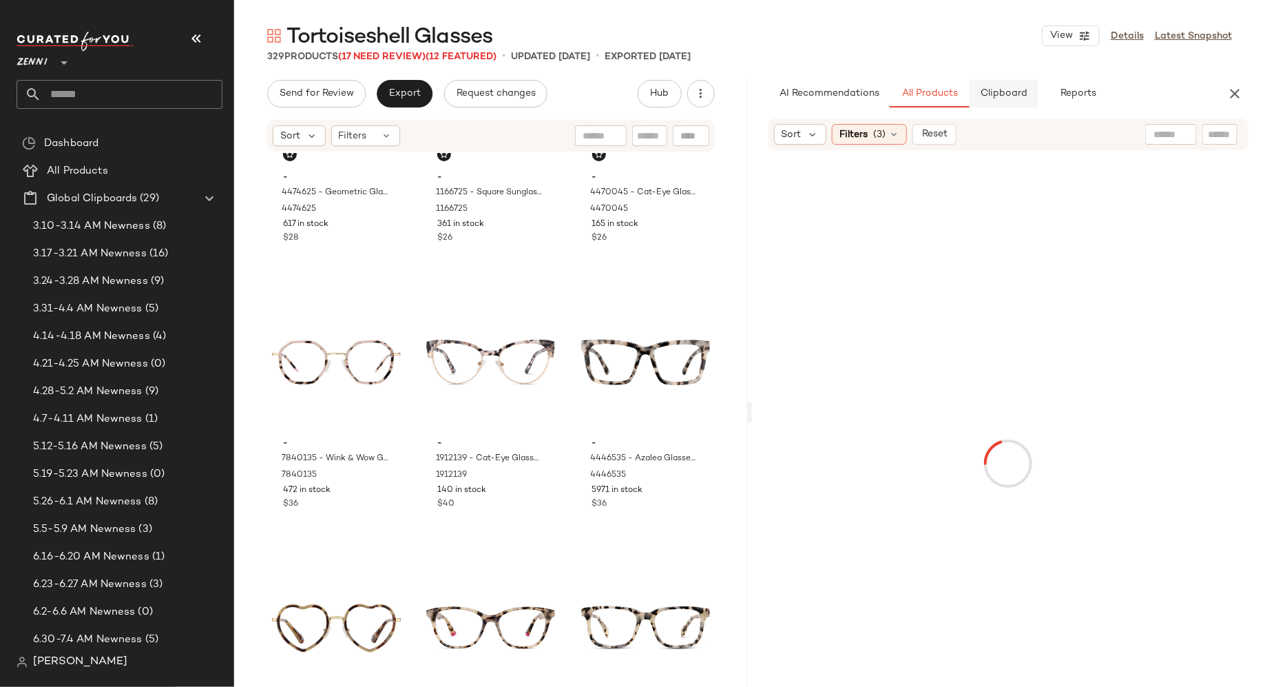
click at [1010, 105] on button "Clipboard" at bounding box center [1004, 94] width 69 height 28
click at [900, 103] on button "All Products" at bounding box center [930, 94] width 80 height 28
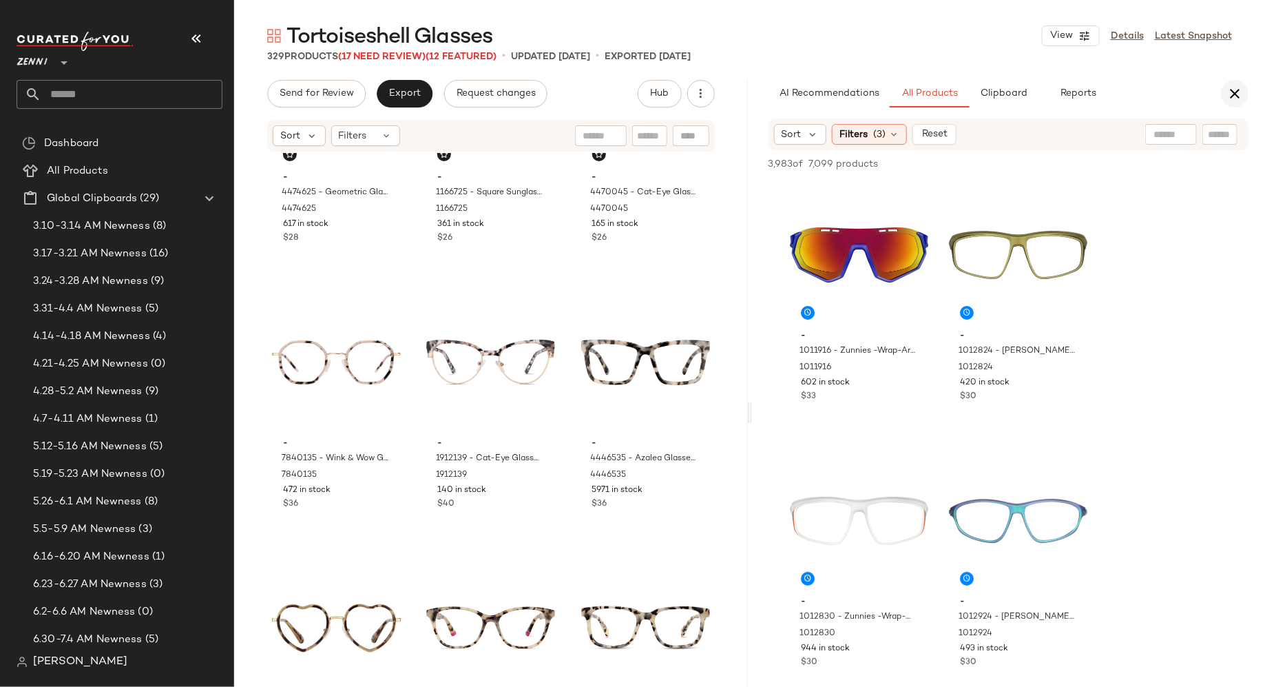
click at [1229, 96] on icon "button" at bounding box center [1235, 93] width 17 height 17
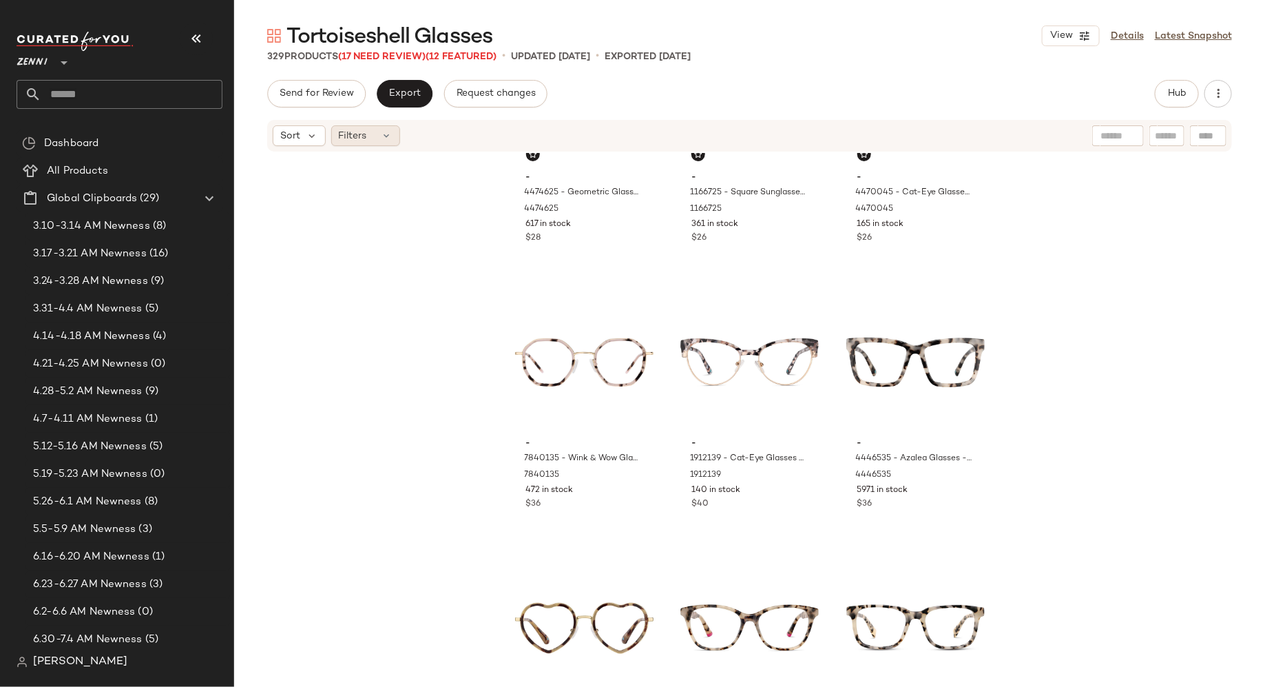
click at [388, 136] on icon at bounding box center [387, 135] width 11 height 11
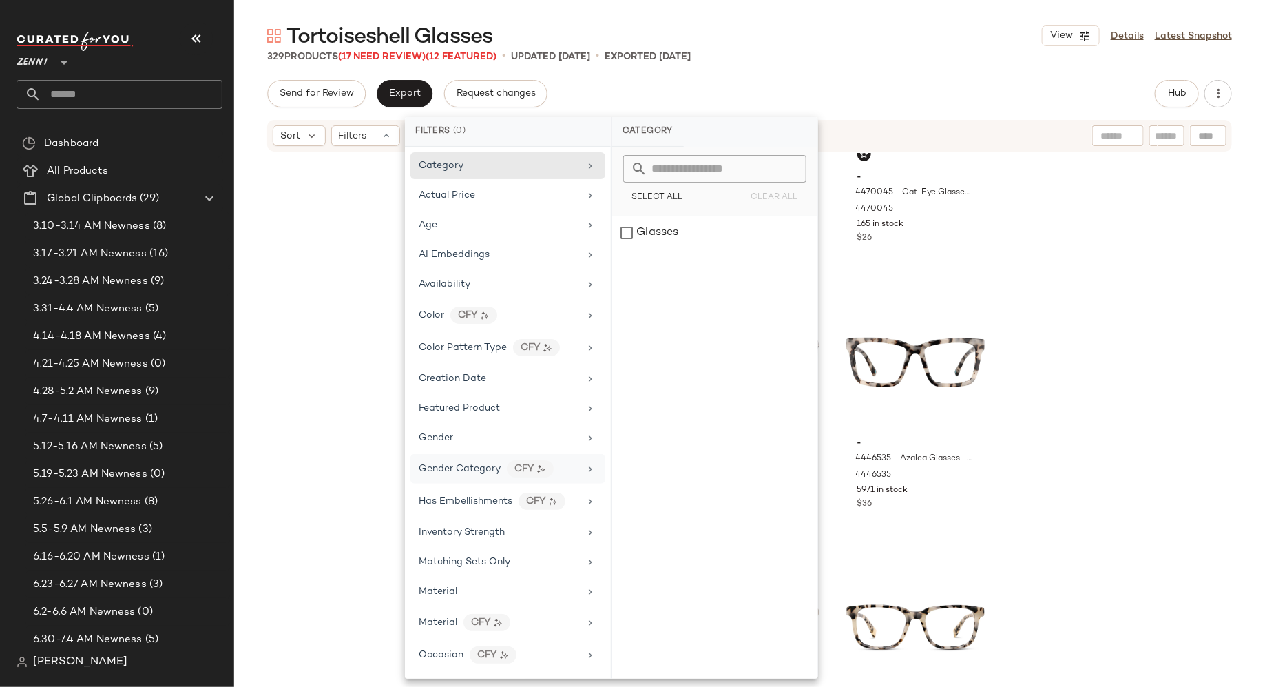
scroll to position [17, 0]
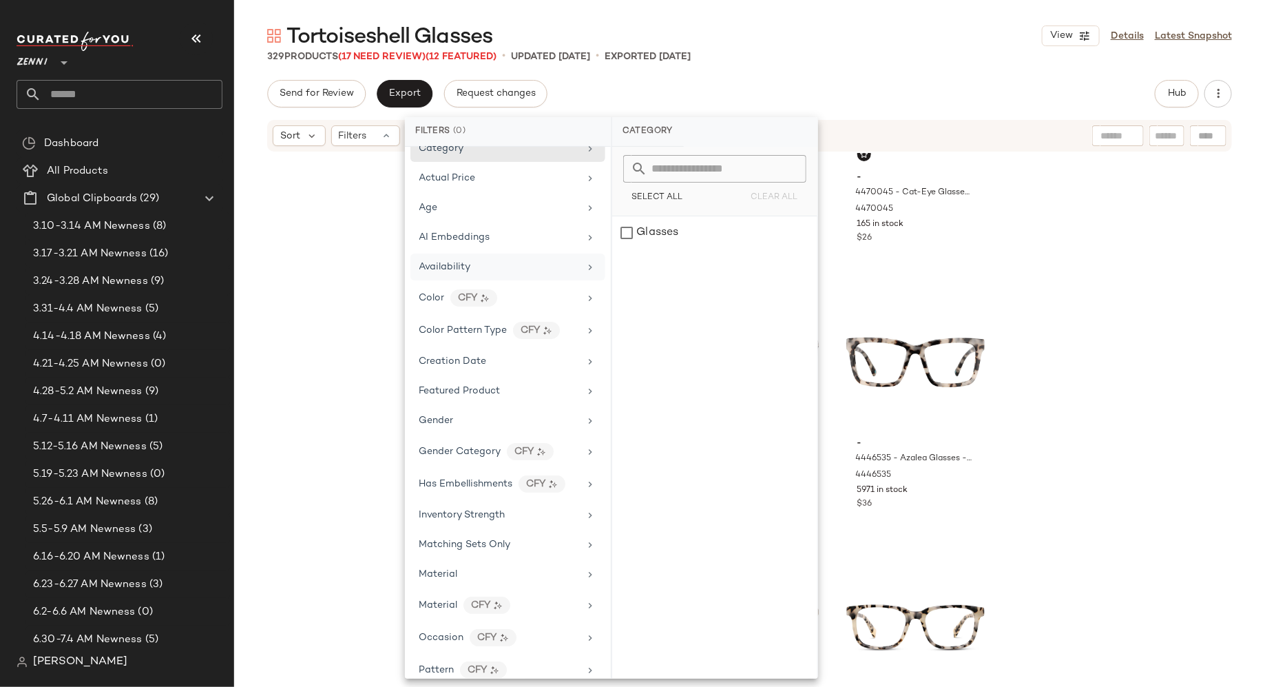
click at [491, 262] on div "Availability" at bounding box center [499, 267] width 160 height 14
click at [623, 264] on div "out_of_stock" at bounding box center [714, 265] width 205 height 33
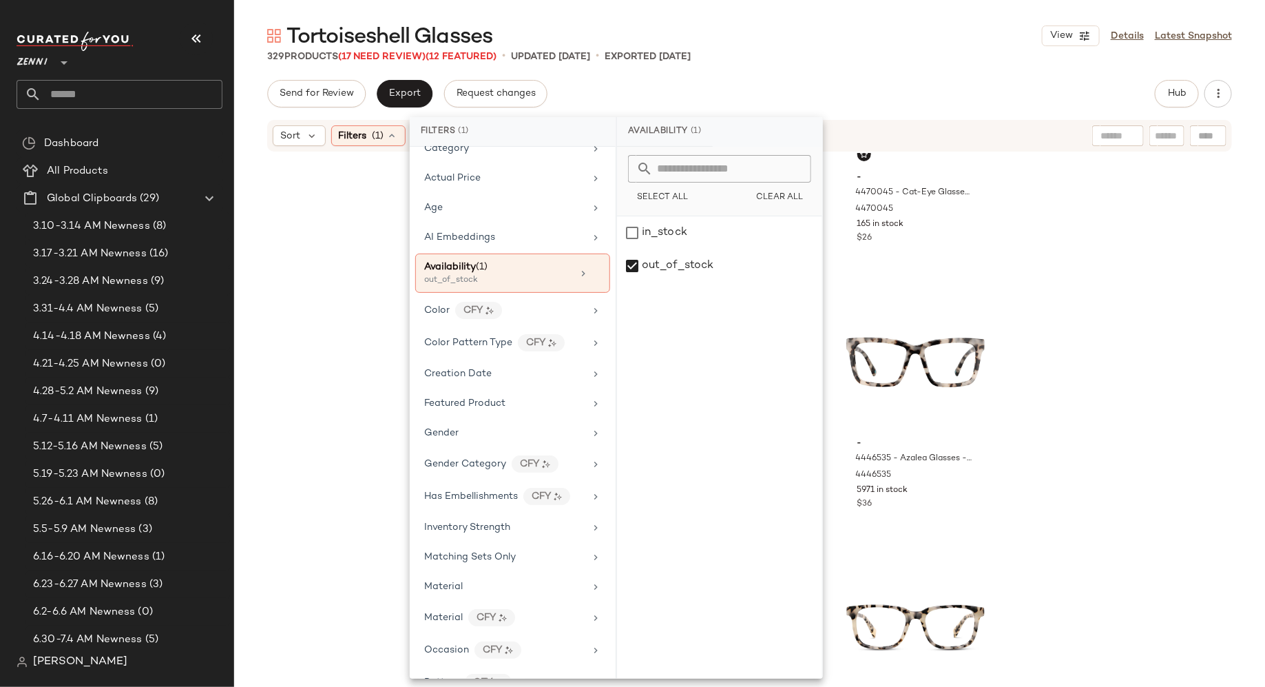
click at [356, 263] on div "- 4474625 - Geometric Glasses - Tortoiseshell - Acetate 4474625 617 in stock $2…" at bounding box center [749, 418] width 1031 height 530
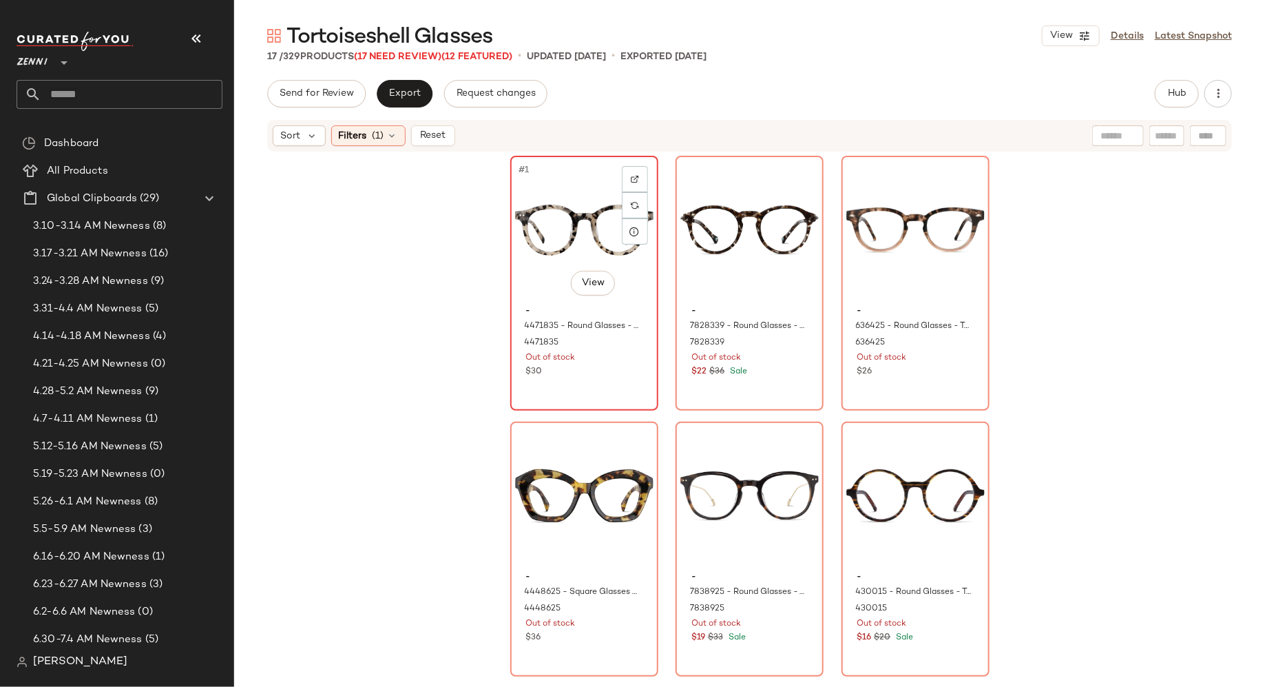
click at [565, 226] on div "#1 View" at bounding box center [584, 229] width 138 height 139
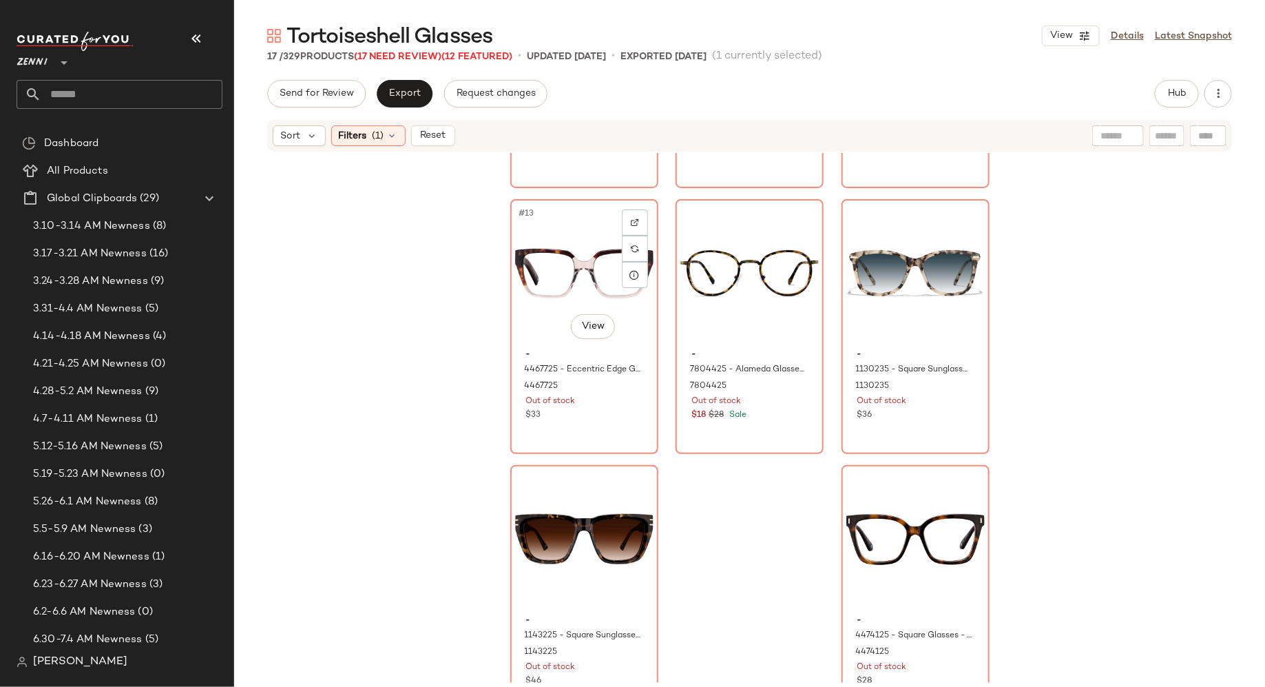
scroll to position [1068, 0]
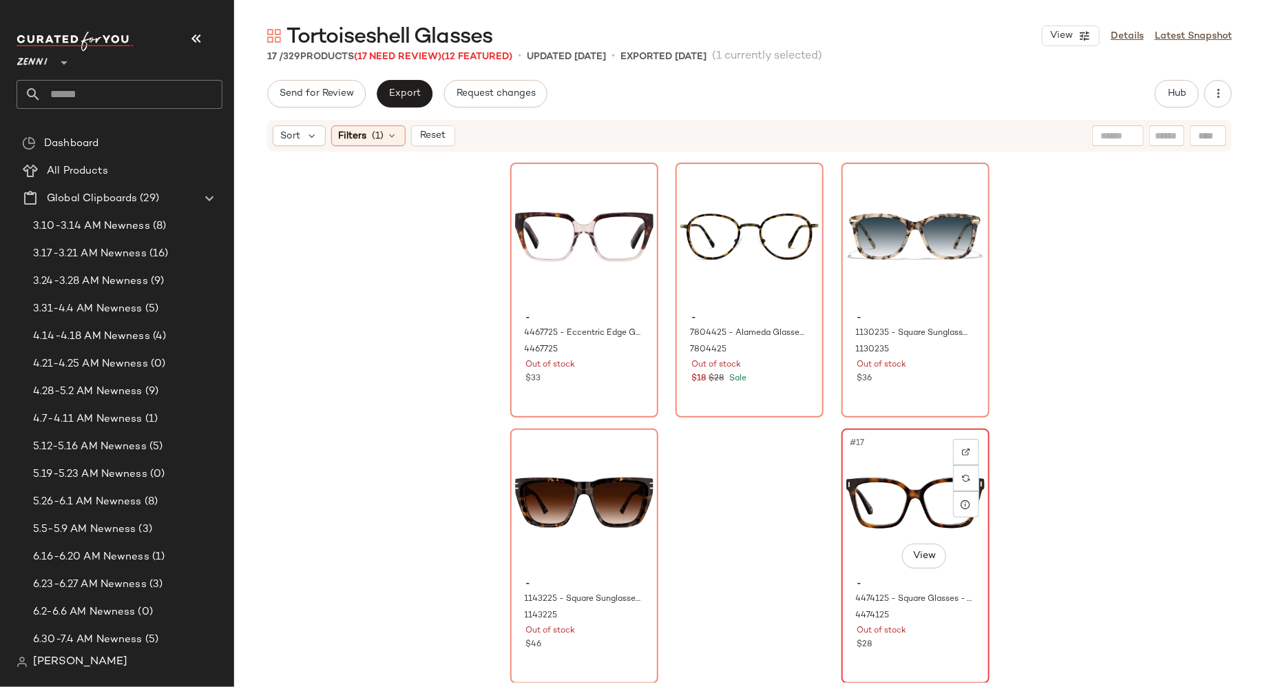
click at [941, 654] on div "#17 View - 4474125 - Square Glasses - Tortoiseshell - Acetate 4474125 Out of st…" at bounding box center [915, 556] width 145 height 252
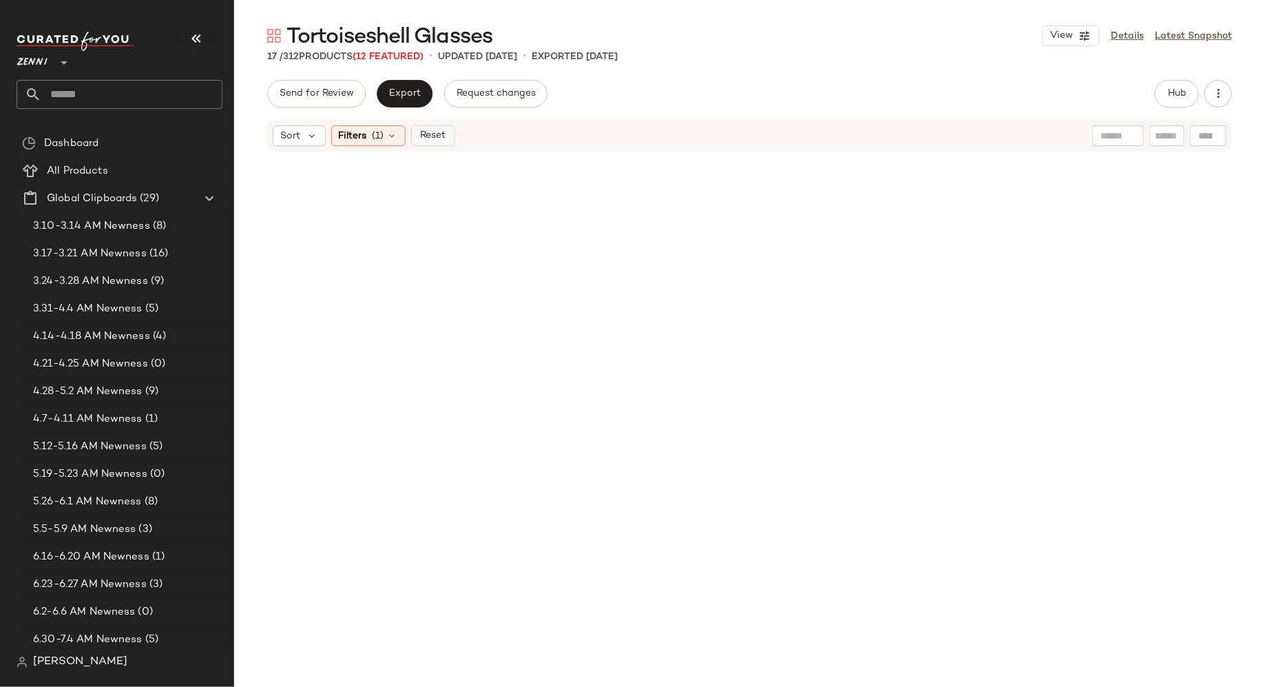
click at [442, 132] on span "Reset" at bounding box center [432, 135] width 26 height 11
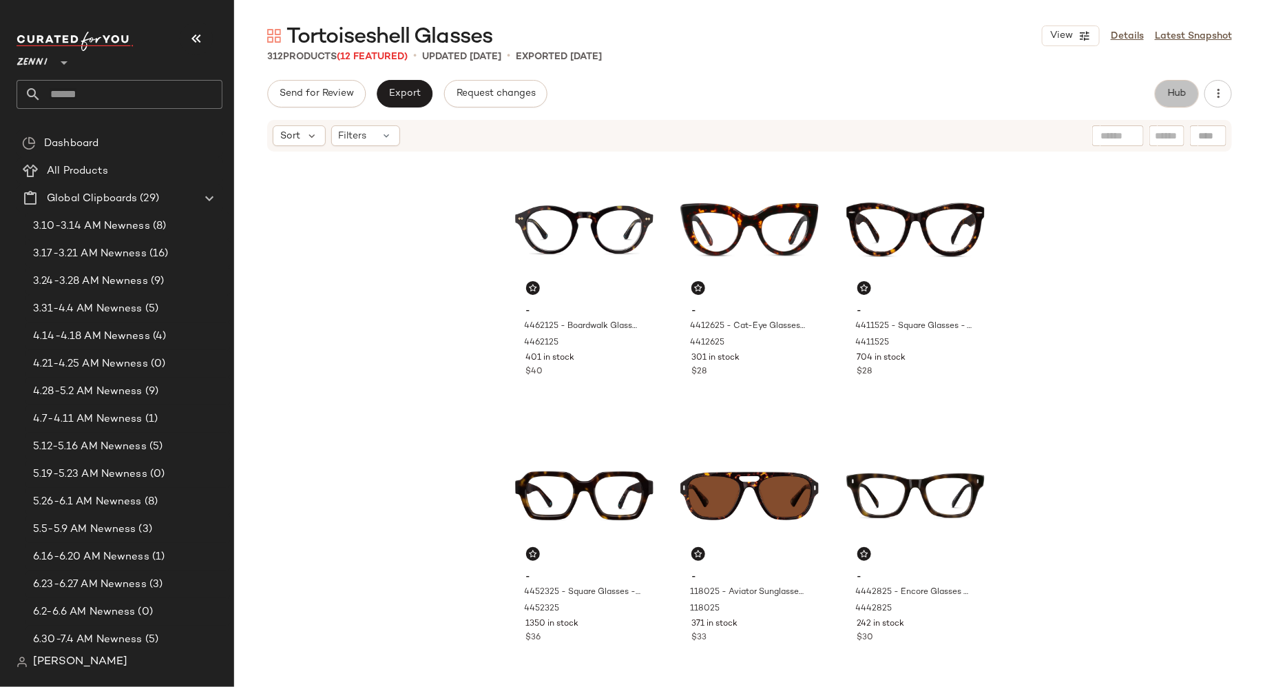
click at [1170, 105] on button "Hub" at bounding box center [1177, 94] width 44 height 28
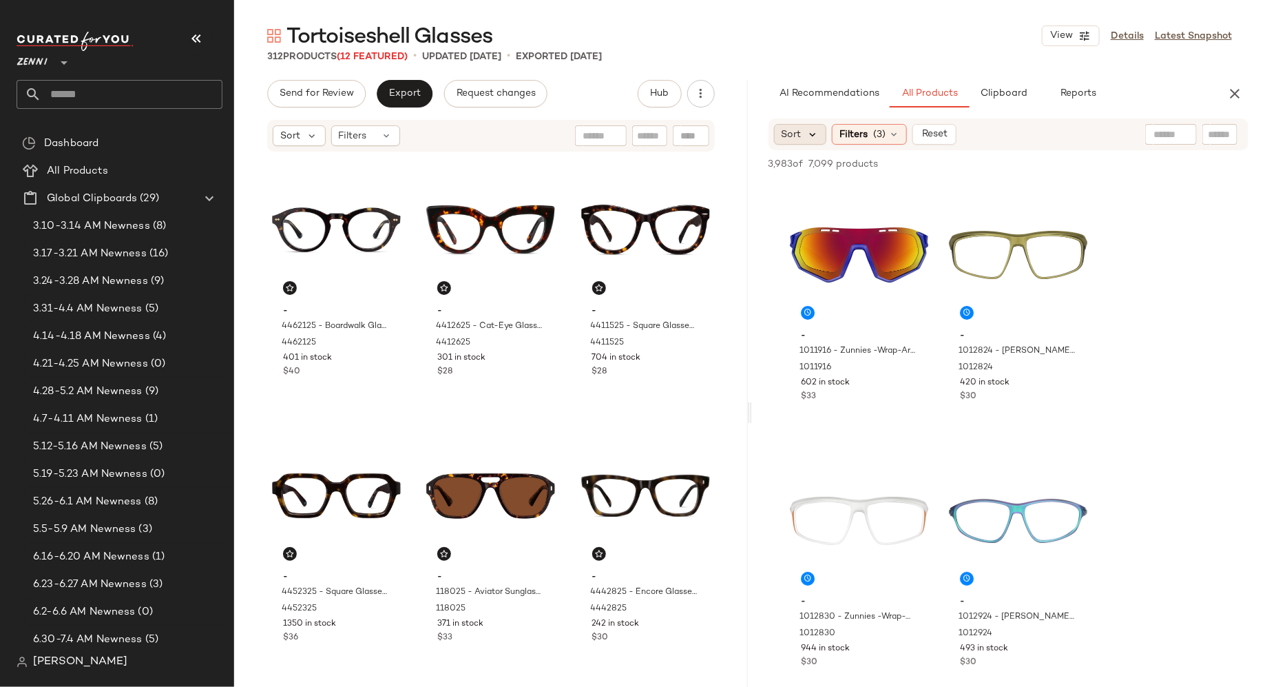
click at [809, 134] on icon at bounding box center [813, 134] width 12 height 12
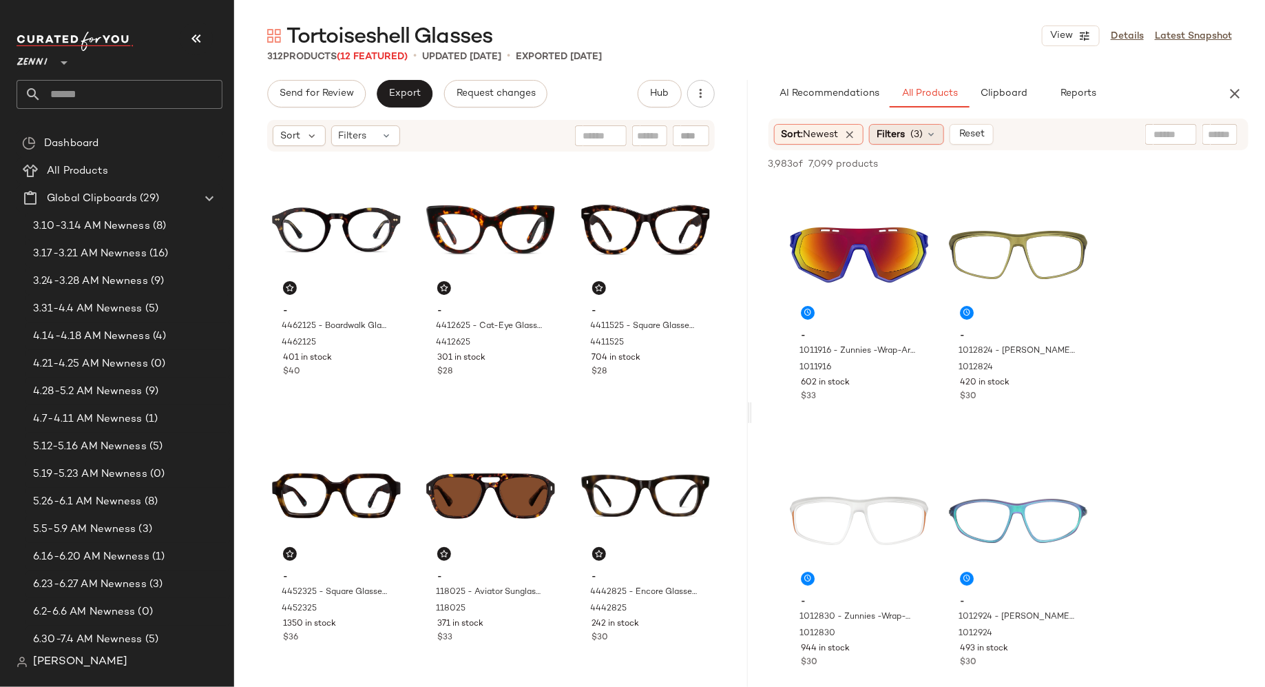
click at [929, 130] on icon at bounding box center [931, 134] width 11 height 11
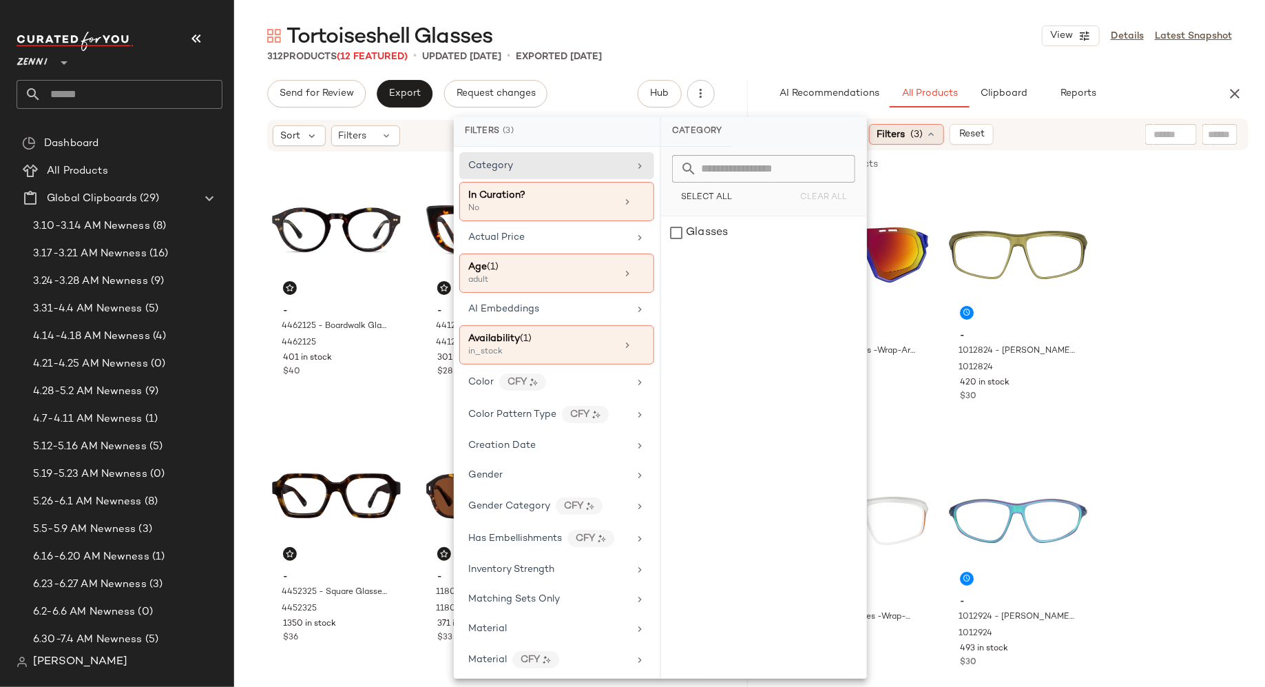
click at [931, 130] on icon at bounding box center [931, 134] width 11 height 11
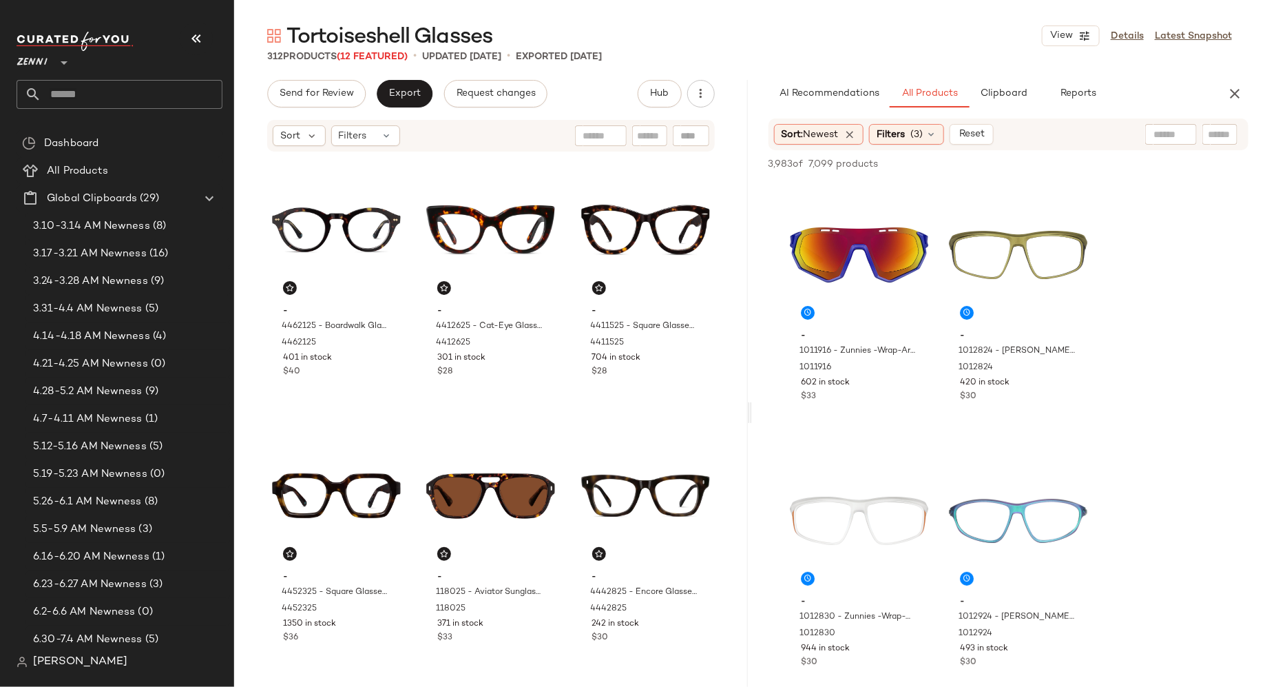
click at [1216, 134] on input "text" at bounding box center [1220, 134] width 24 height 14
type input "**********"
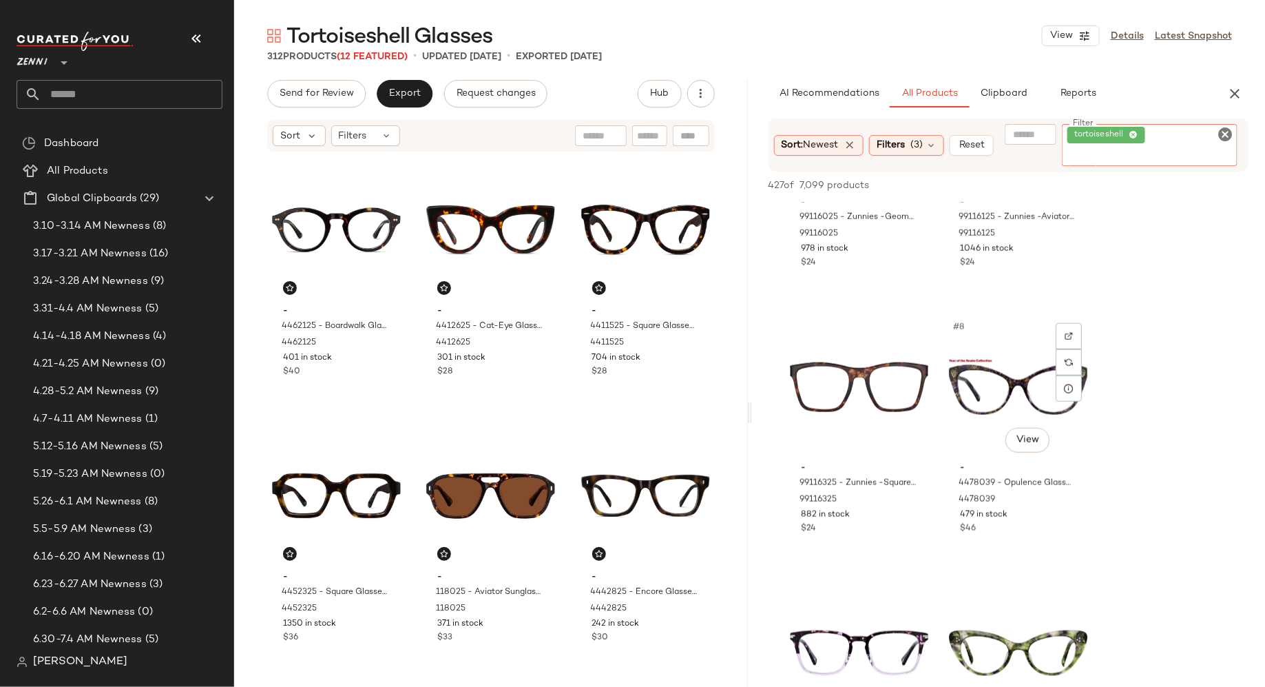
scroll to position [689, 0]
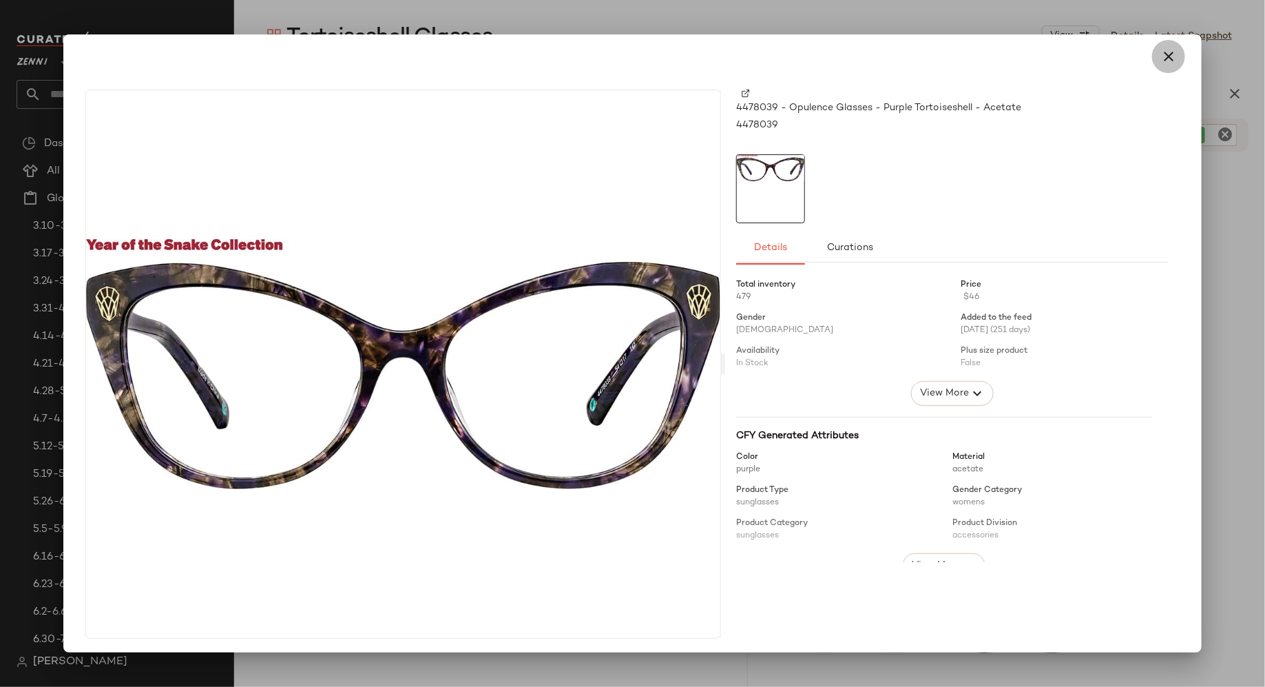
click at [1161, 54] on icon "button" at bounding box center [1169, 56] width 17 height 17
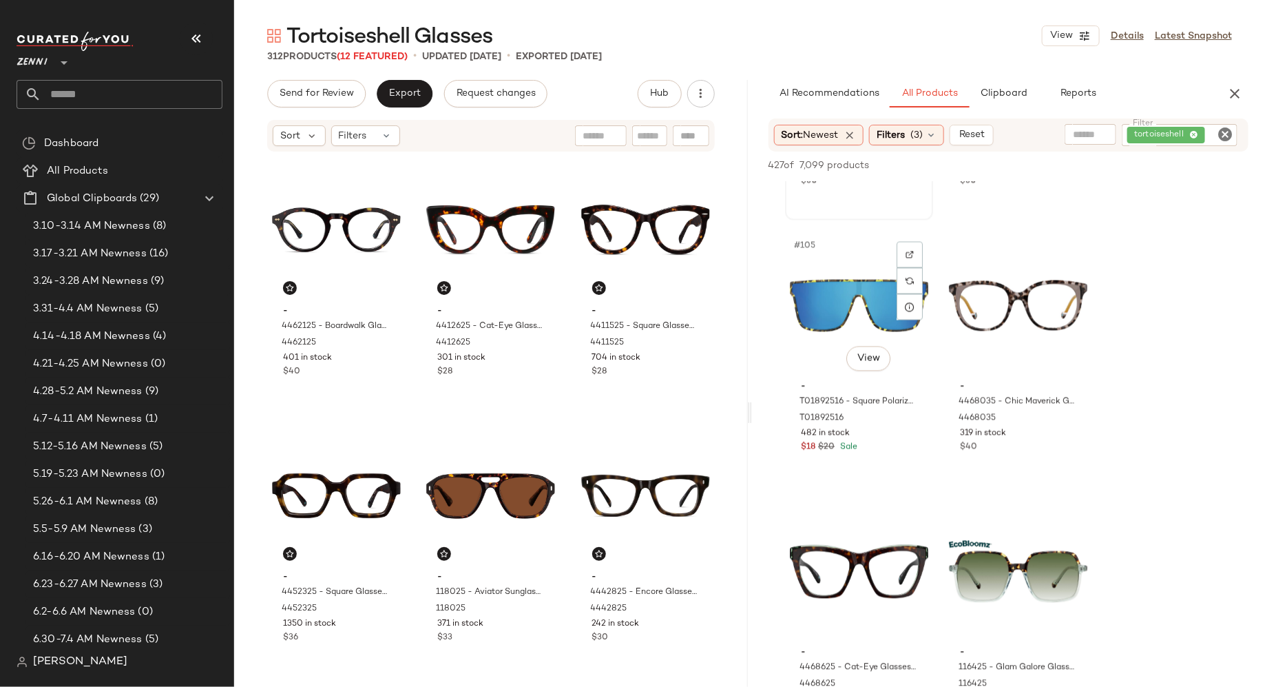
scroll to position [1281, 0]
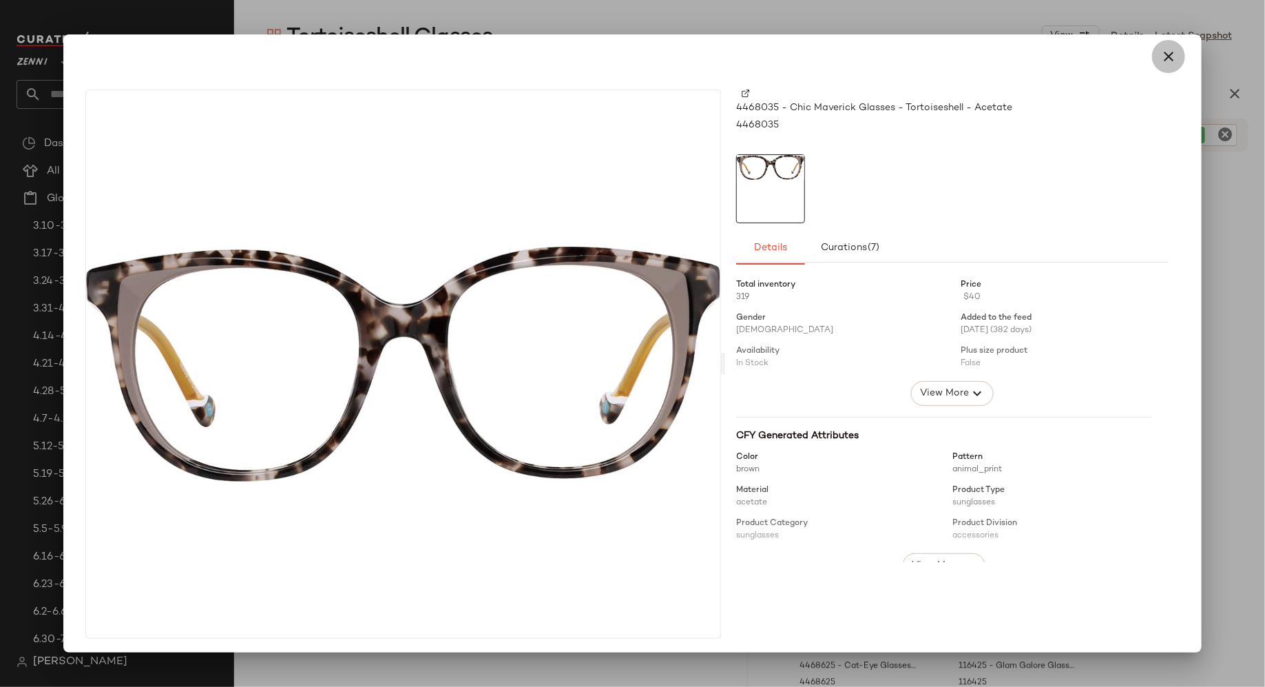
click at [1165, 56] on icon "button" at bounding box center [1169, 56] width 17 height 17
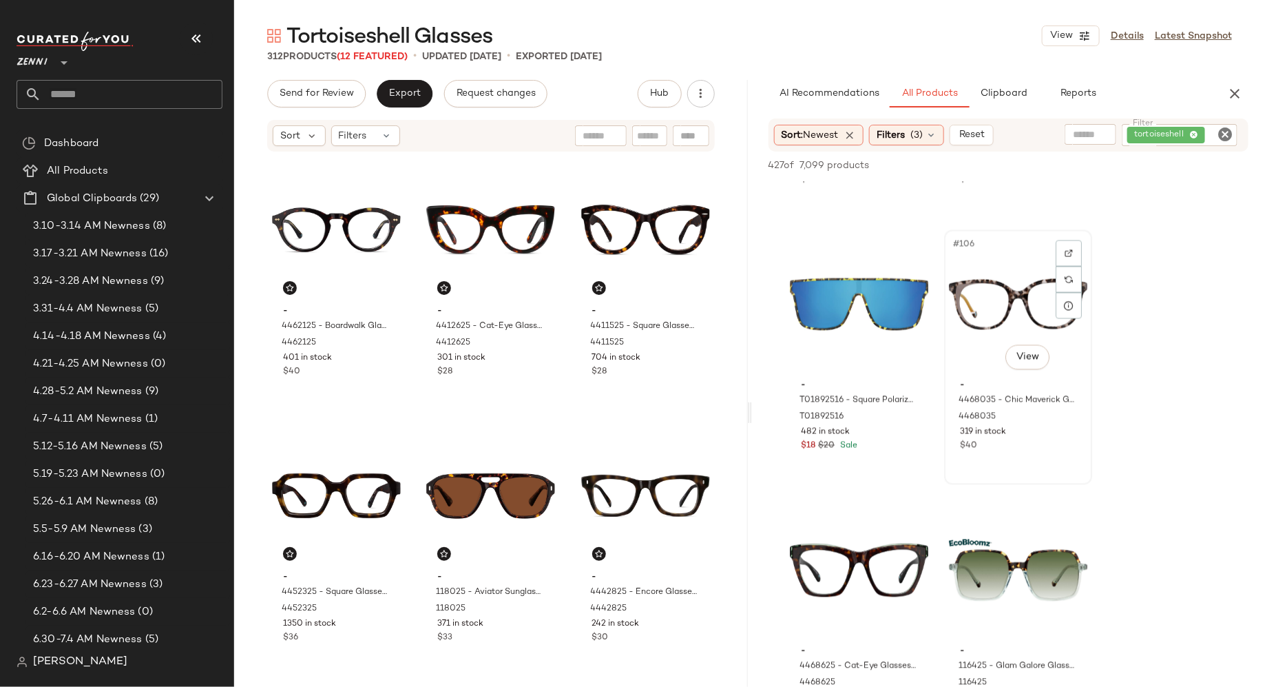
click at [992, 318] on div "#106 View" at bounding box center [1018, 304] width 138 height 139
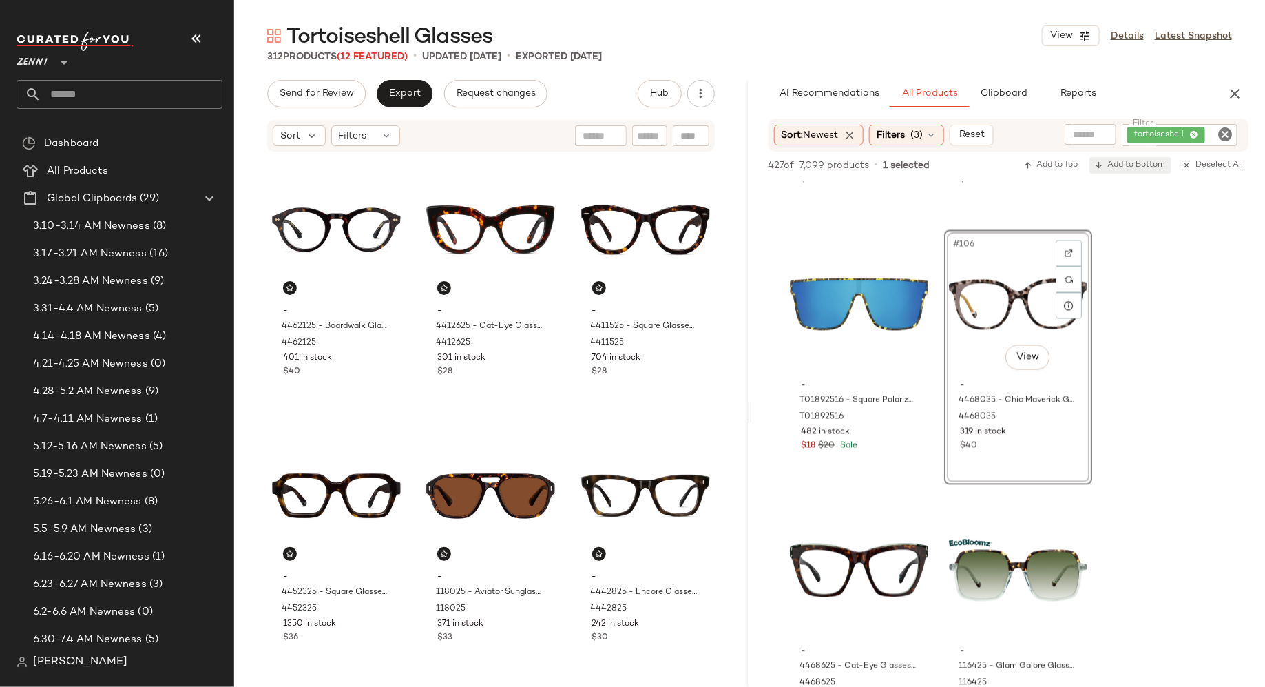
click at [1123, 166] on span "Add to Bottom" at bounding box center [1130, 165] width 71 height 10
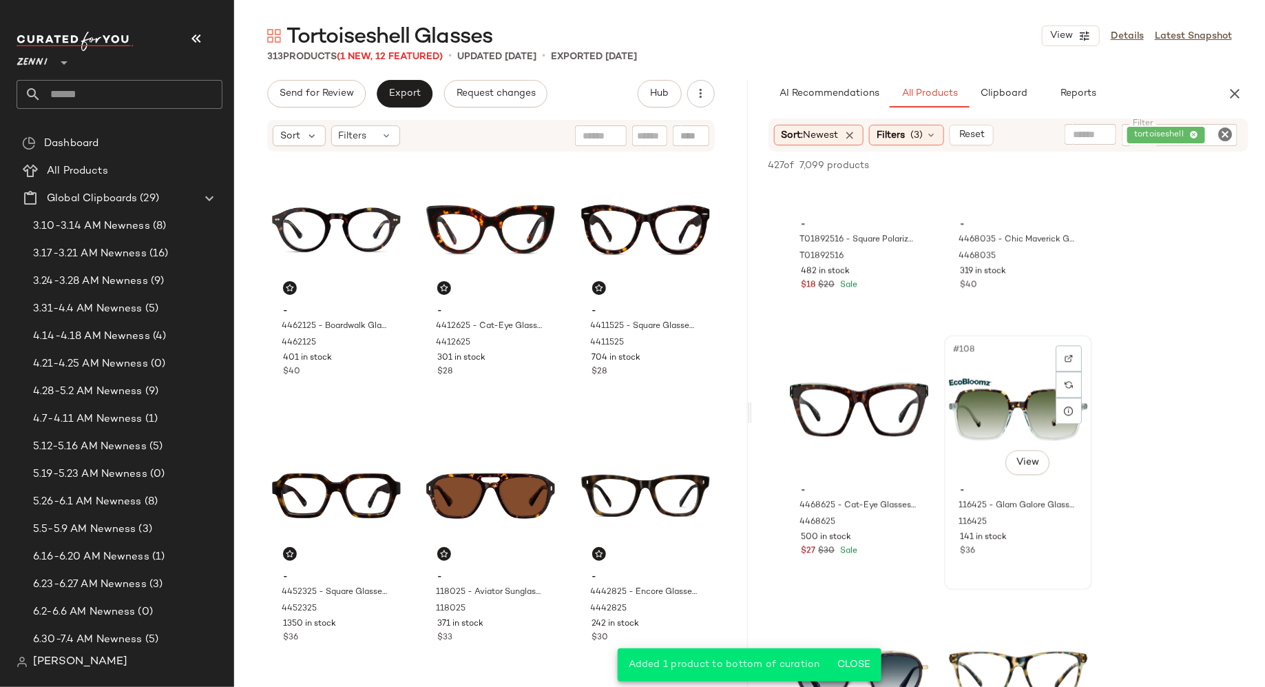
scroll to position [1468, 0]
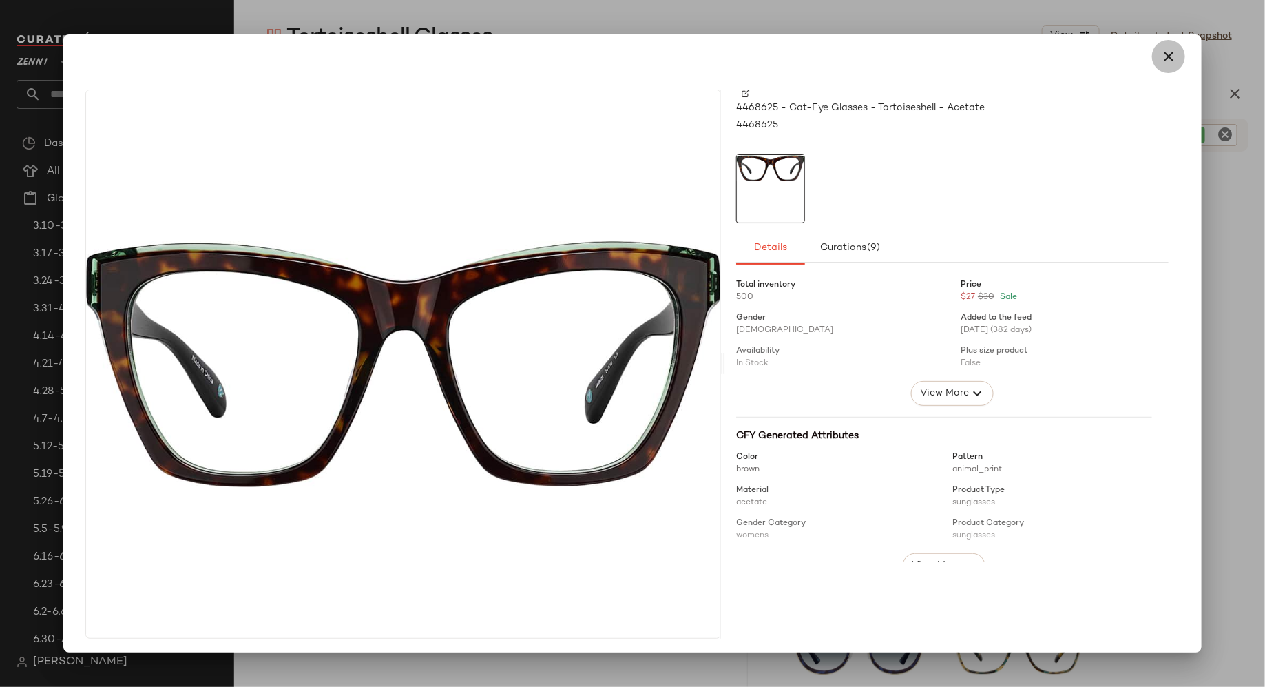
click at [1161, 56] on icon "button" at bounding box center [1169, 56] width 17 height 17
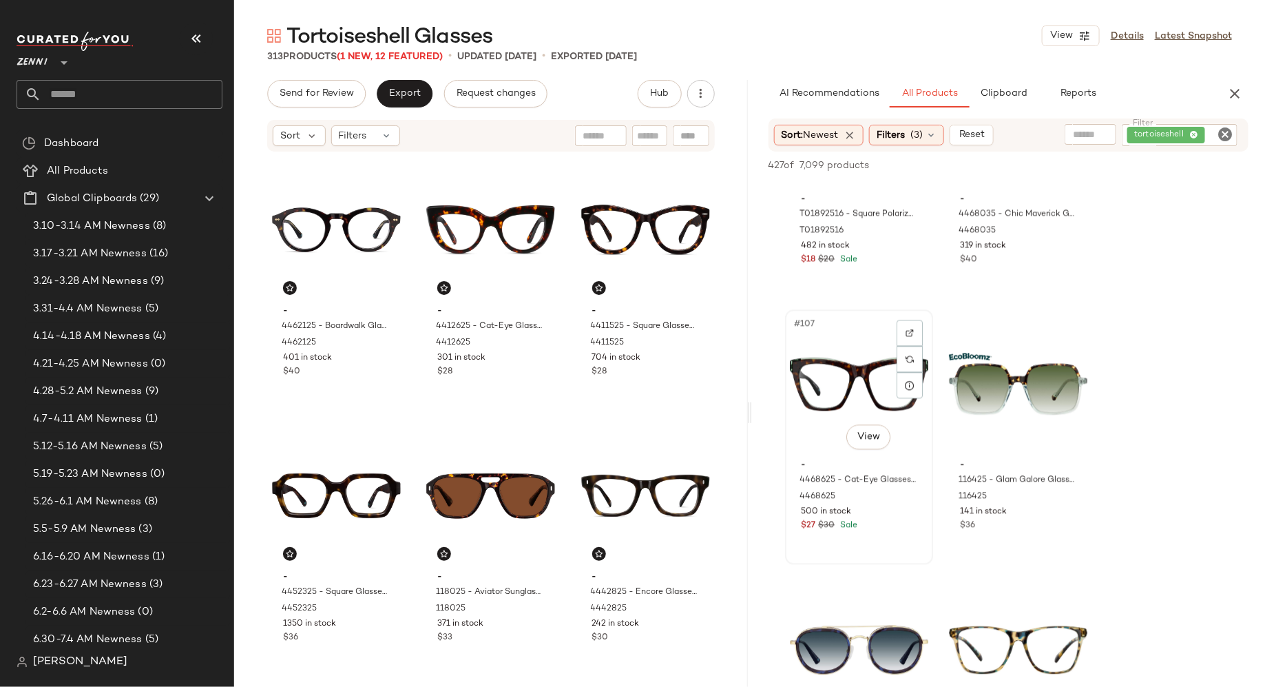
click at [851, 387] on div "#107 View" at bounding box center [859, 383] width 138 height 139
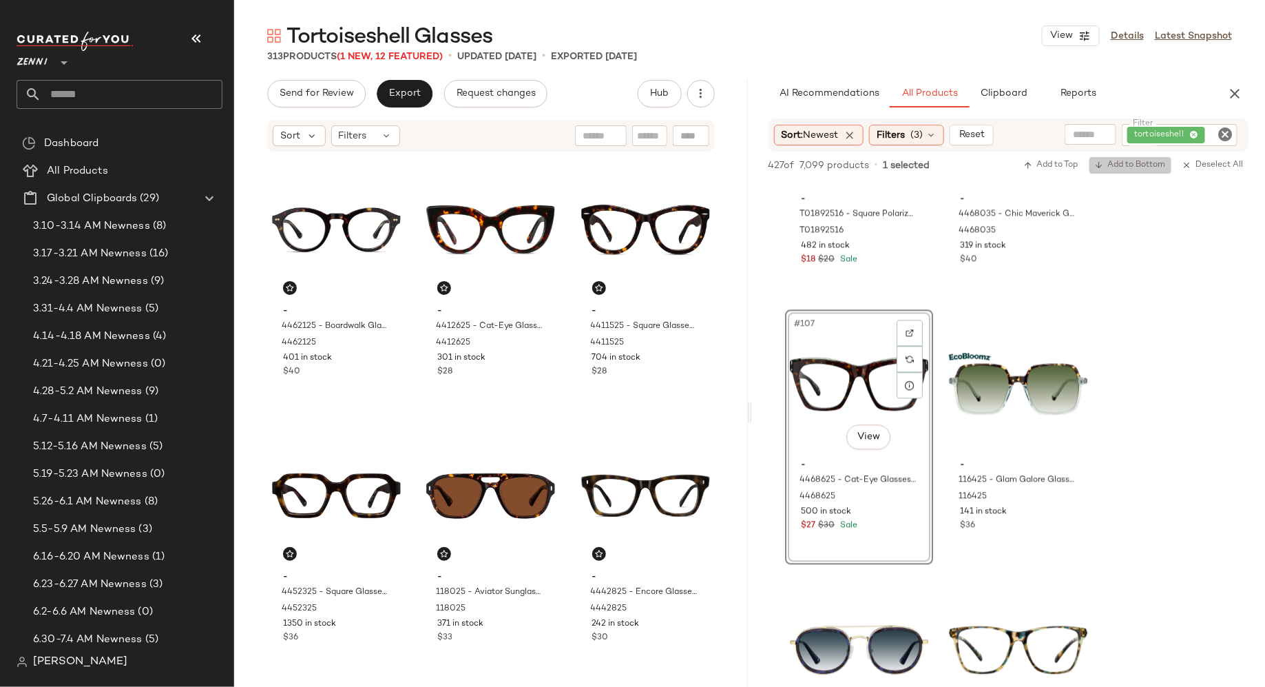
click at [1130, 158] on button "Add to Bottom" at bounding box center [1131, 165] width 82 height 17
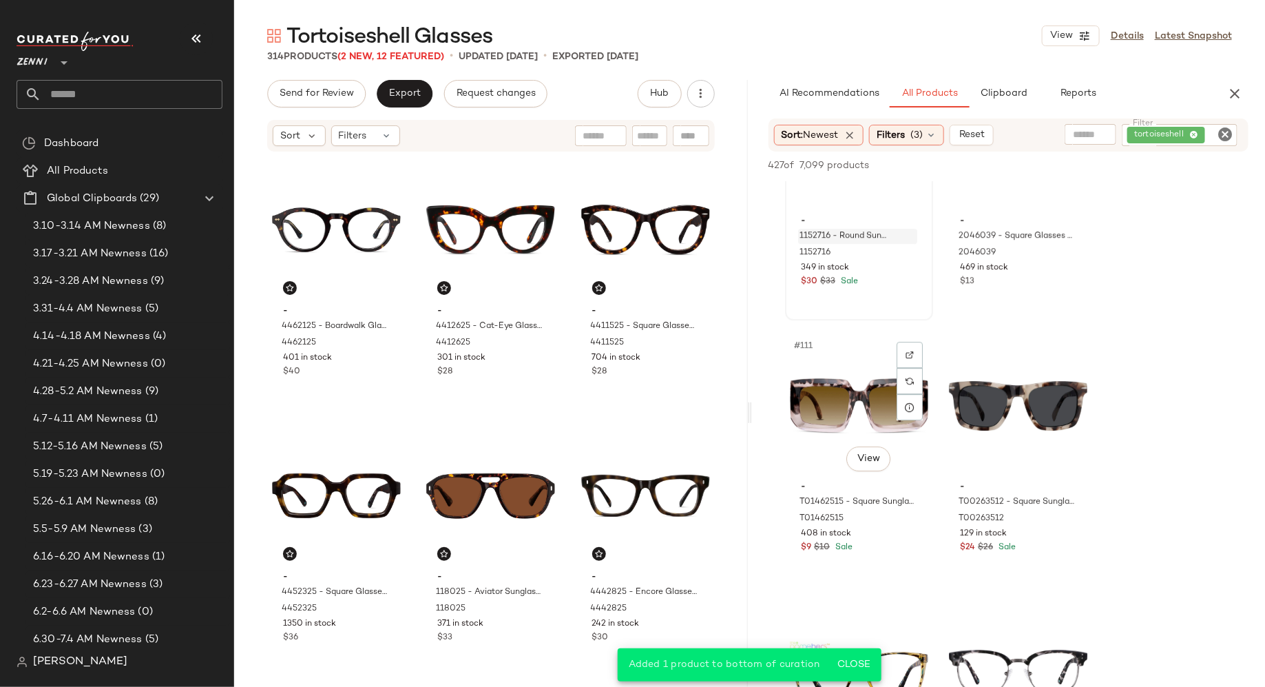
scroll to position [1979, 0]
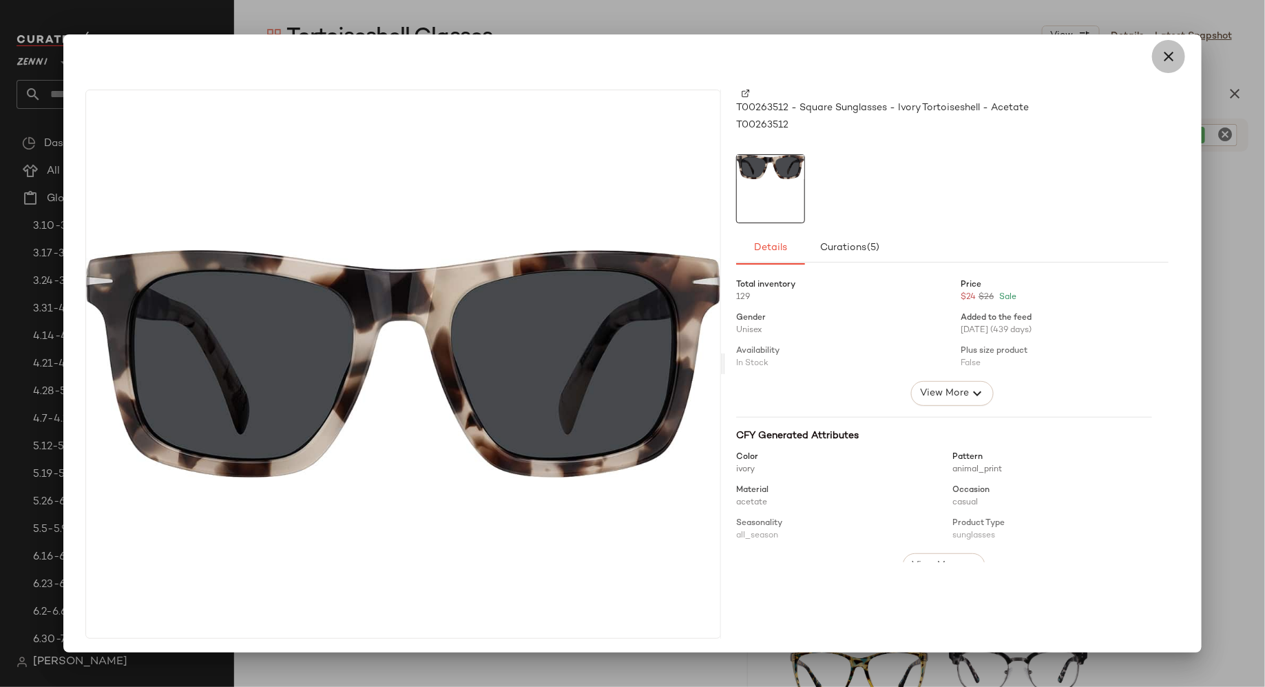
click at [1161, 59] on icon "button" at bounding box center [1169, 56] width 17 height 17
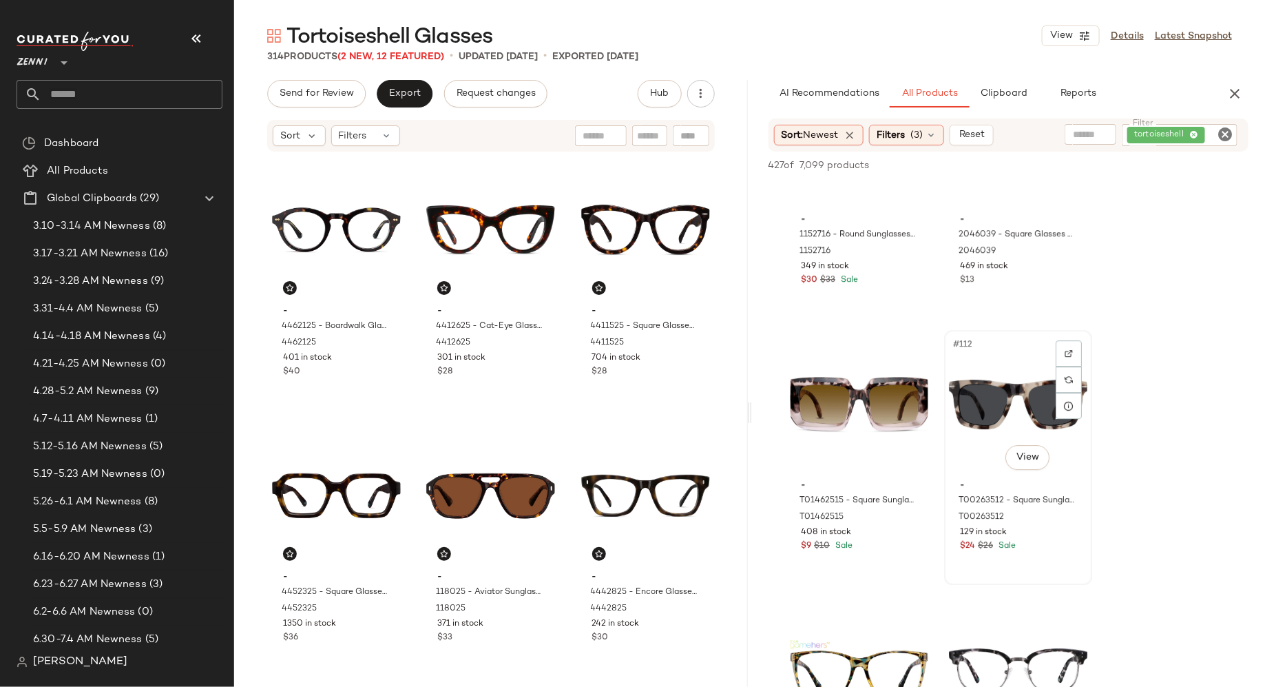
click at [994, 371] on div "#112 View" at bounding box center [1018, 404] width 138 height 139
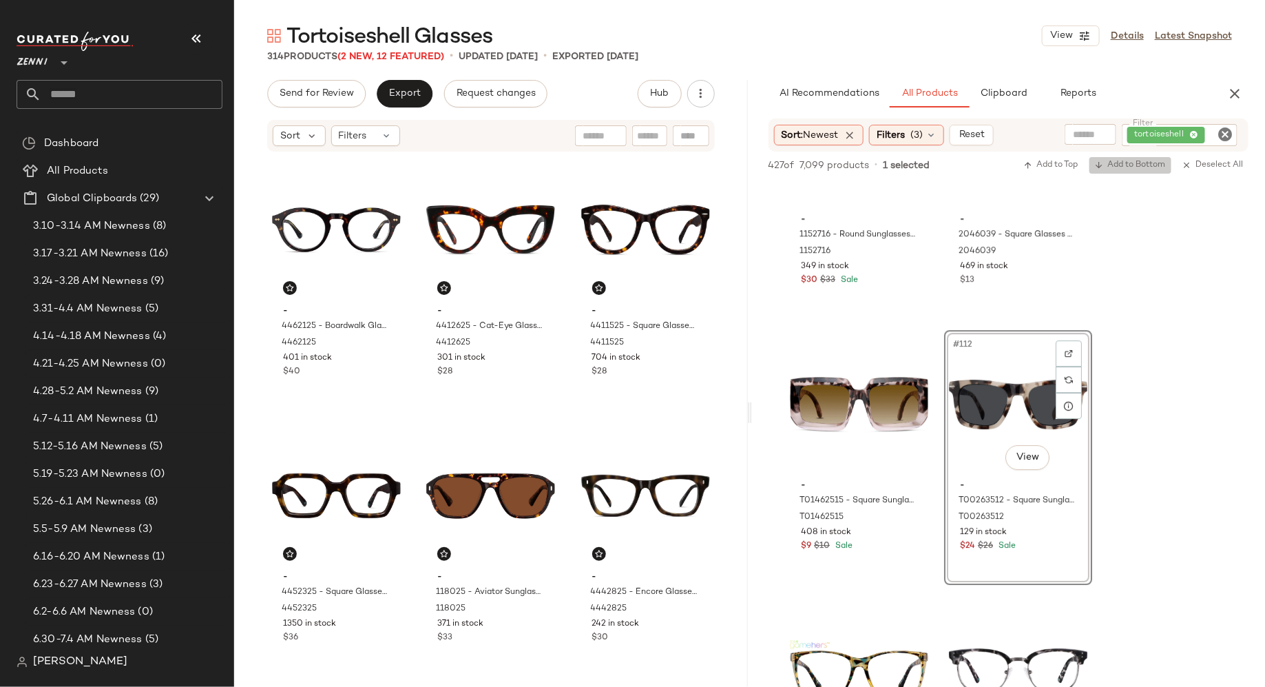
click at [1112, 170] on span "Add to Bottom" at bounding box center [1130, 165] width 71 height 10
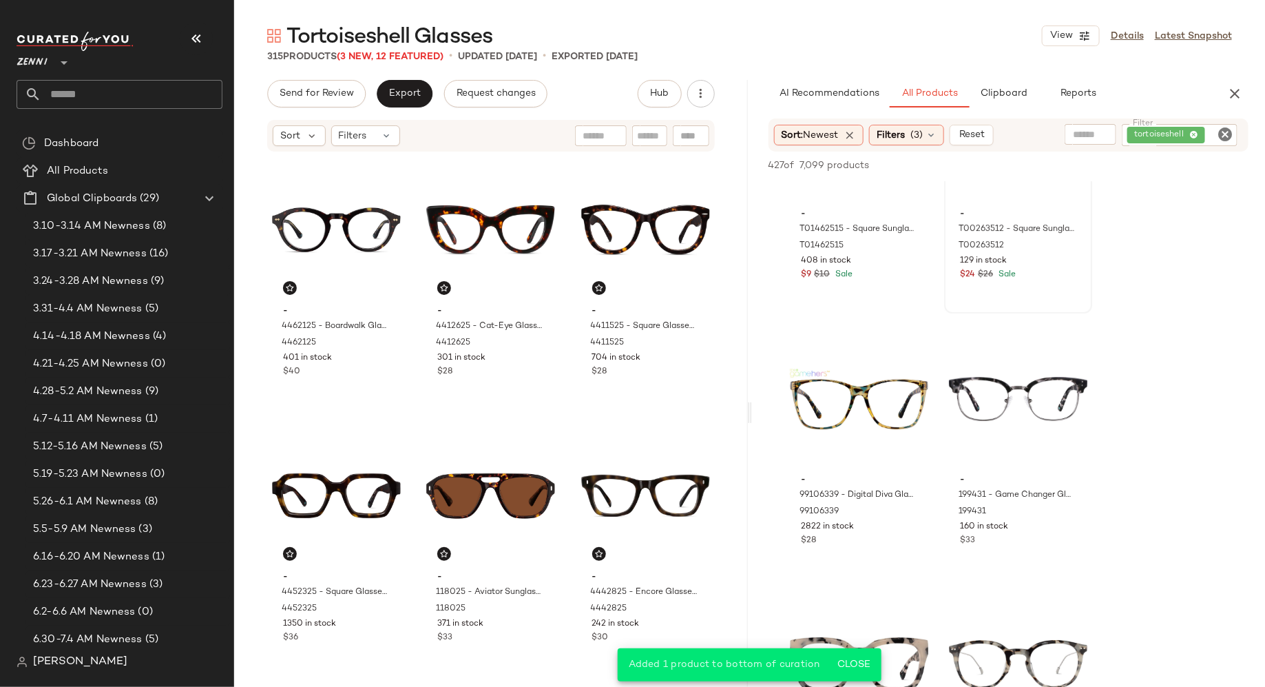
scroll to position [2256, 0]
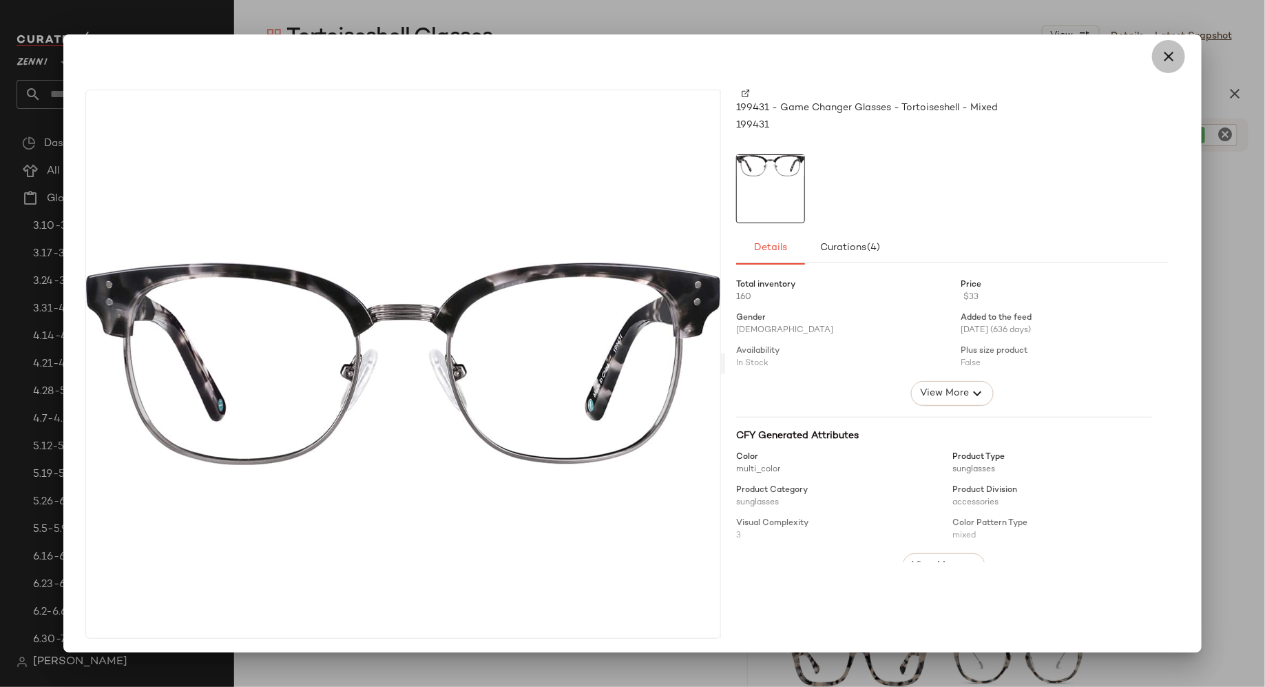
click at [1165, 52] on icon "button" at bounding box center [1169, 56] width 17 height 17
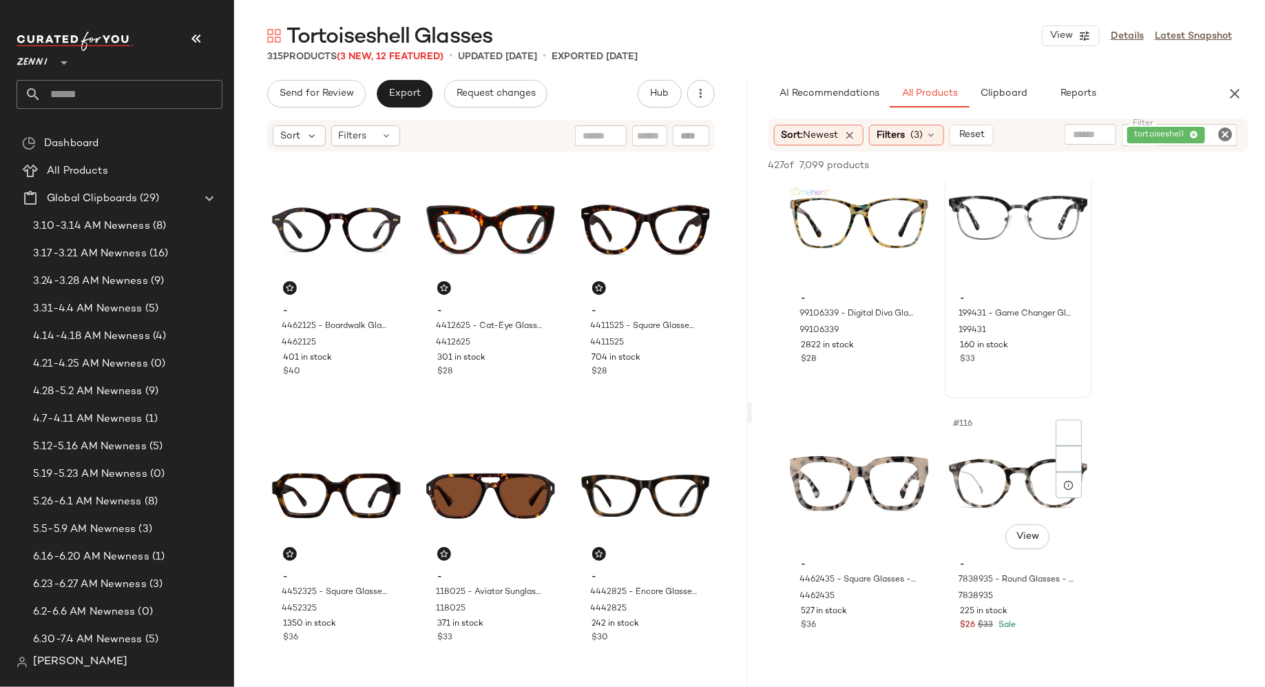
scroll to position [2467, 0]
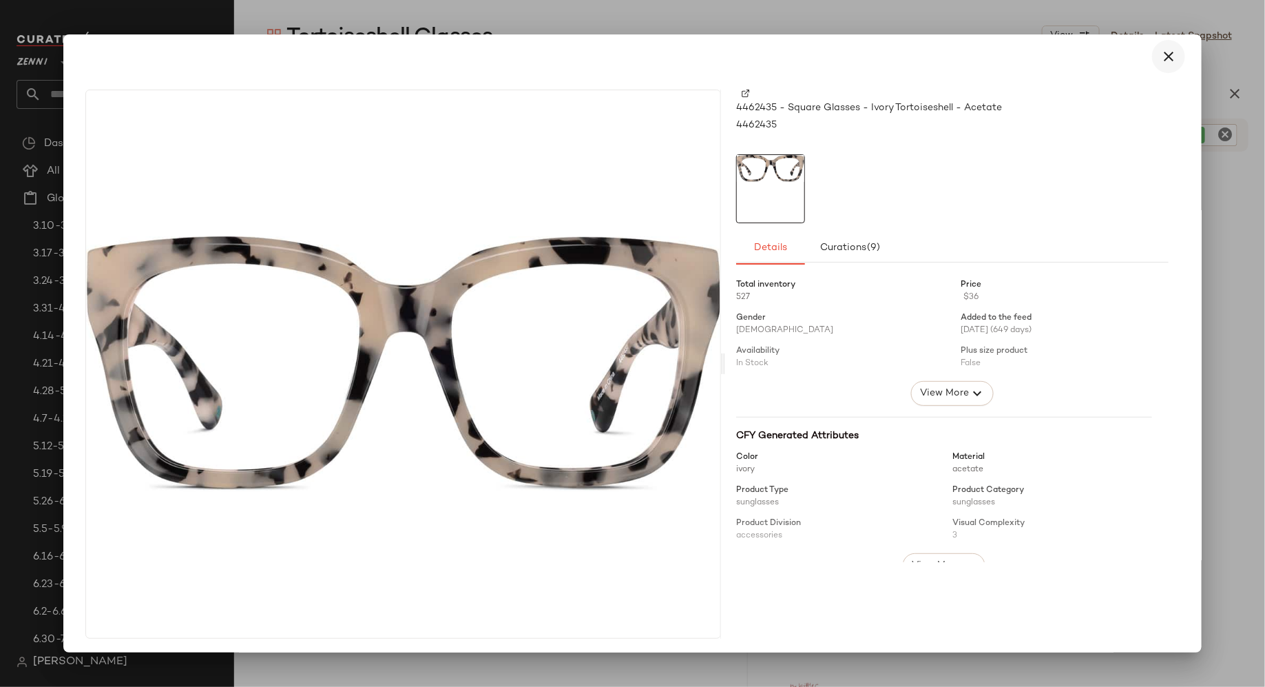
click at [1163, 62] on icon "button" at bounding box center [1169, 56] width 17 height 17
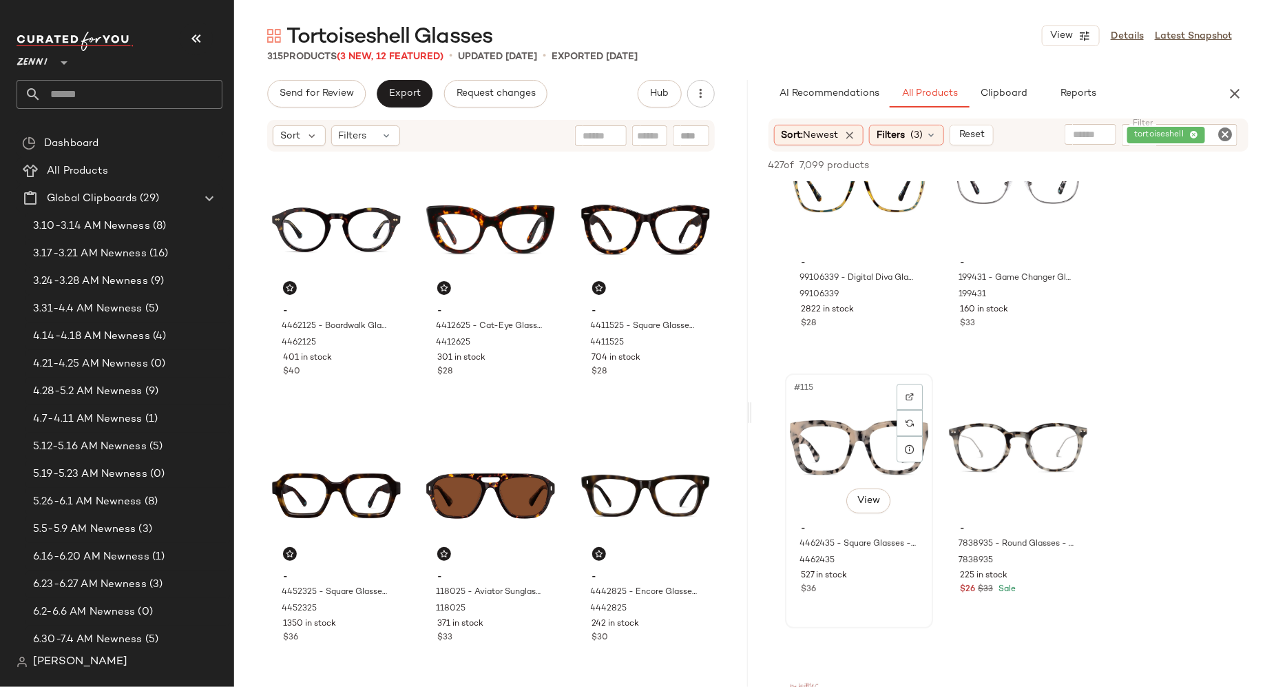
click at [865, 433] on div "#115 View" at bounding box center [859, 447] width 138 height 139
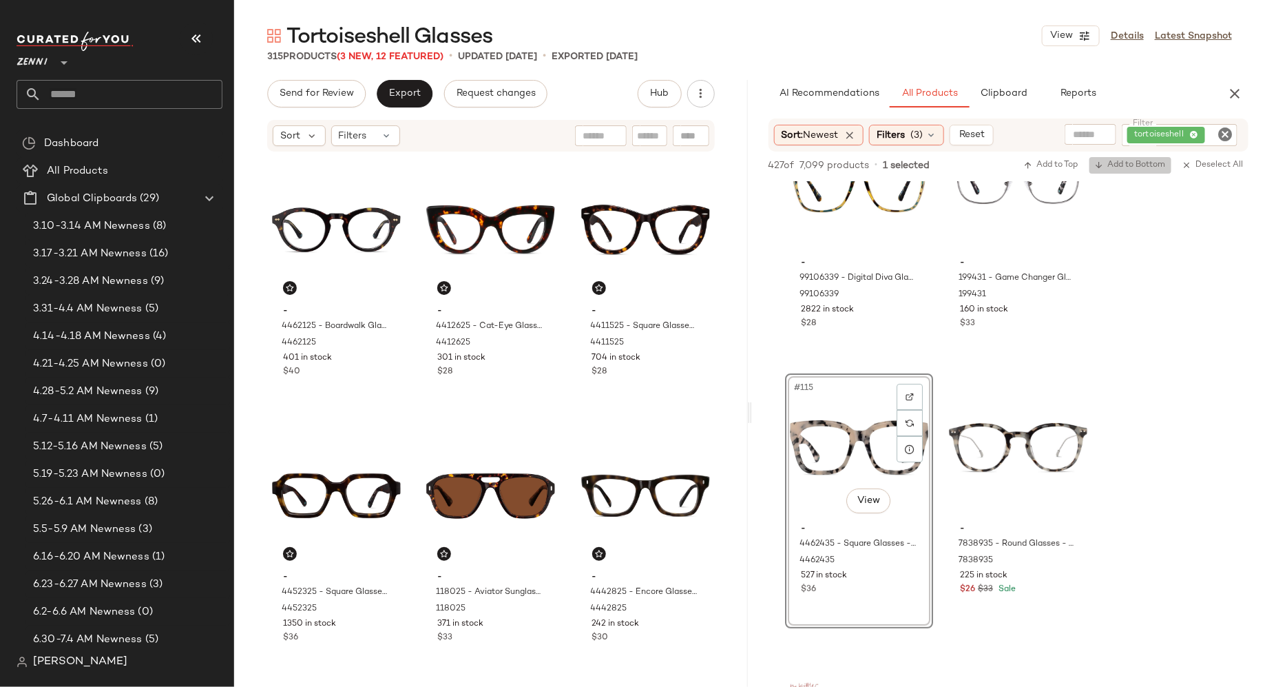
click at [1146, 166] on span "Add to Bottom" at bounding box center [1130, 165] width 71 height 10
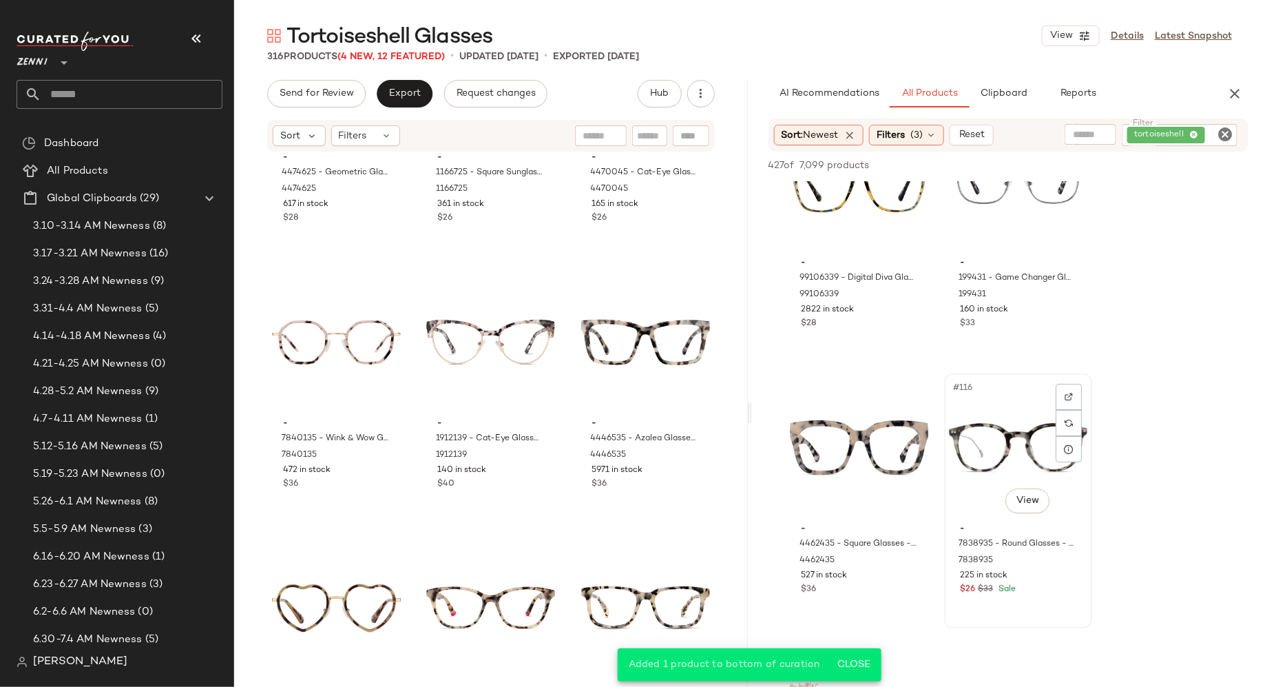
scroll to position [2485, 0]
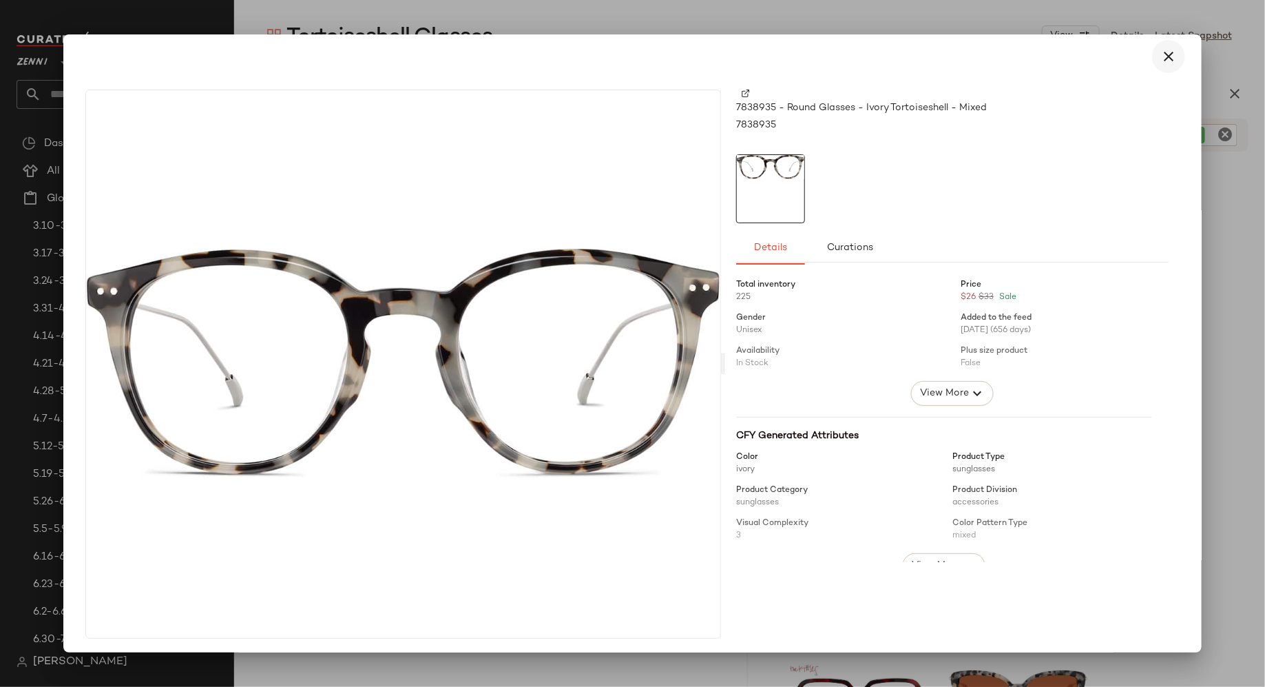
click at [1161, 59] on icon "button" at bounding box center [1169, 56] width 17 height 17
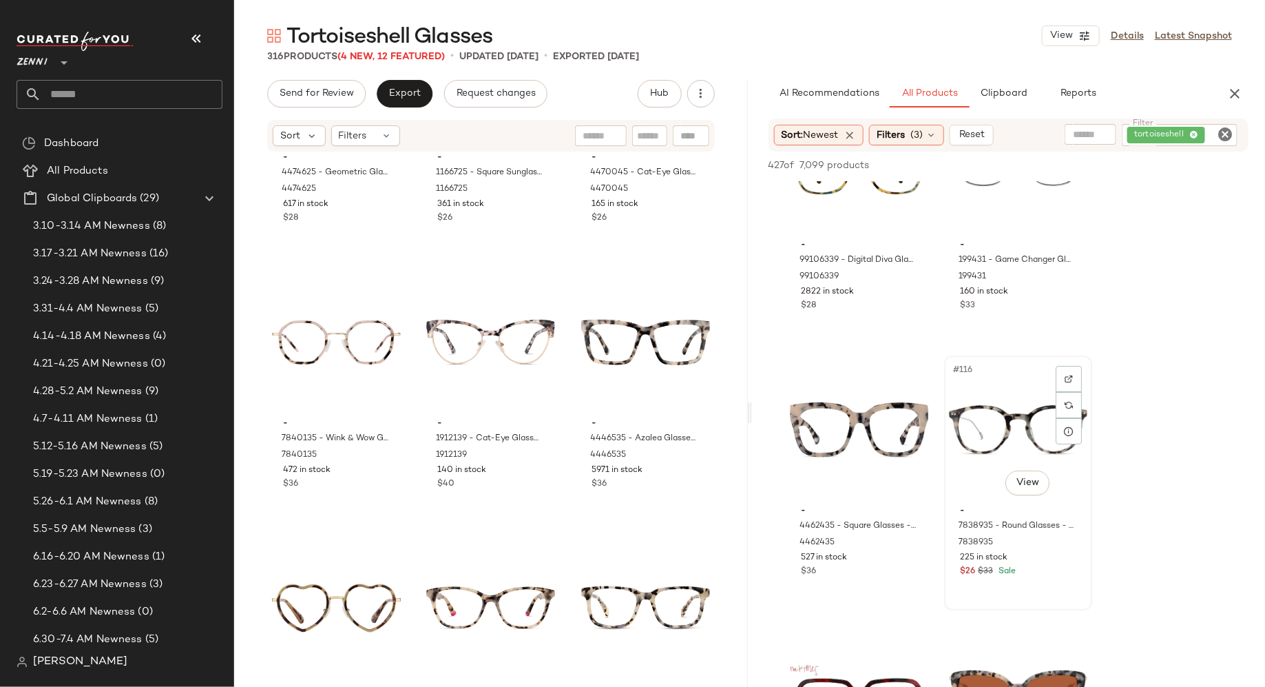
click at [975, 418] on div "#116 View" at bounding box center [1018, 429] width 138 height 139
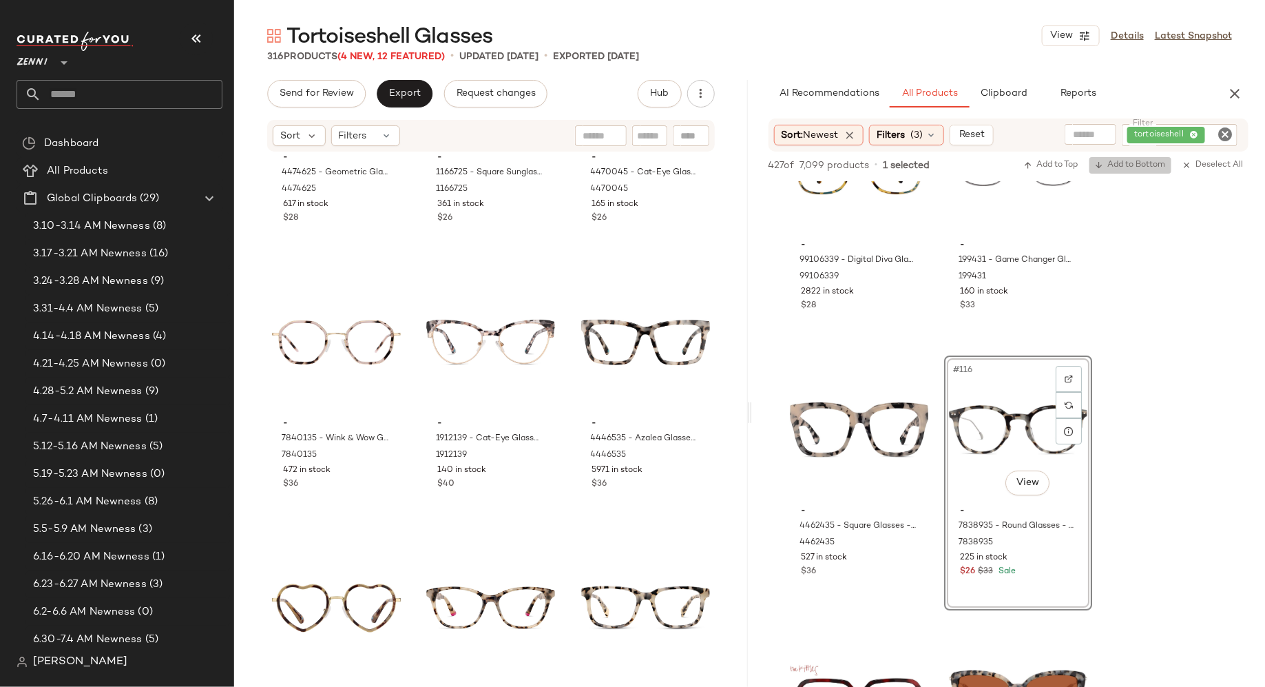
click at [1131, 166] on span "Add to Bottom" at bounding box center [1130, 165] width 71 height 10
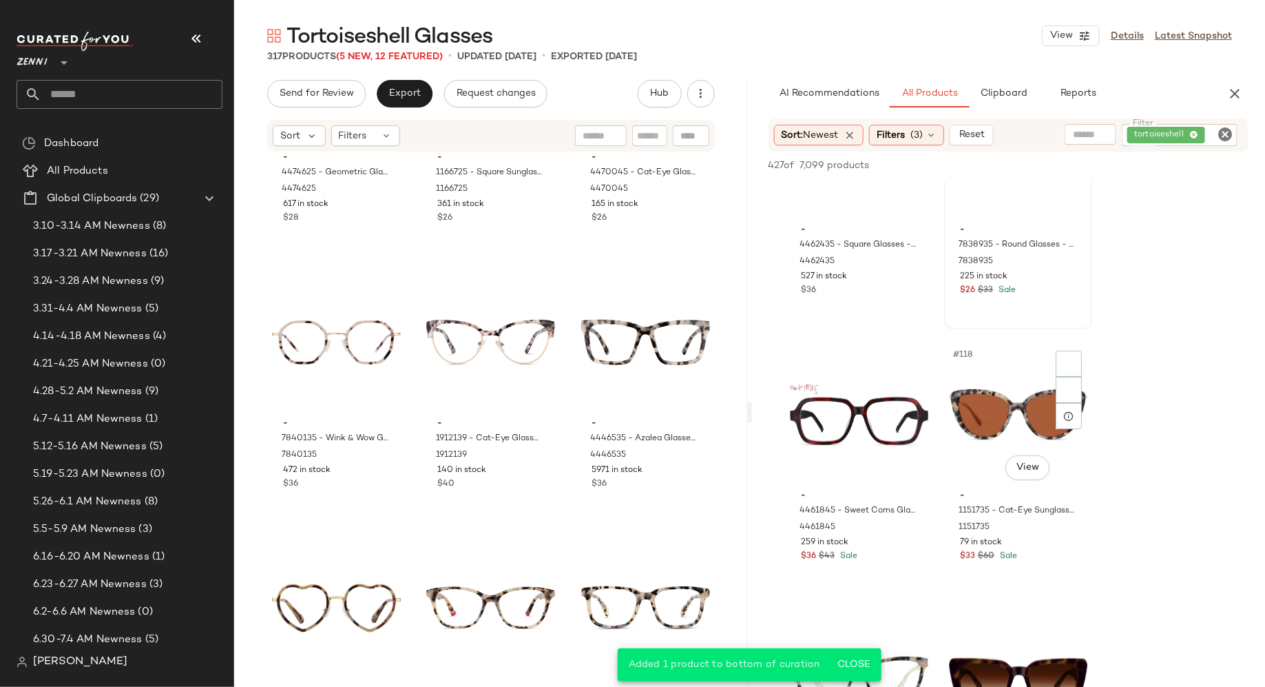
scroll to position [2828, 0]
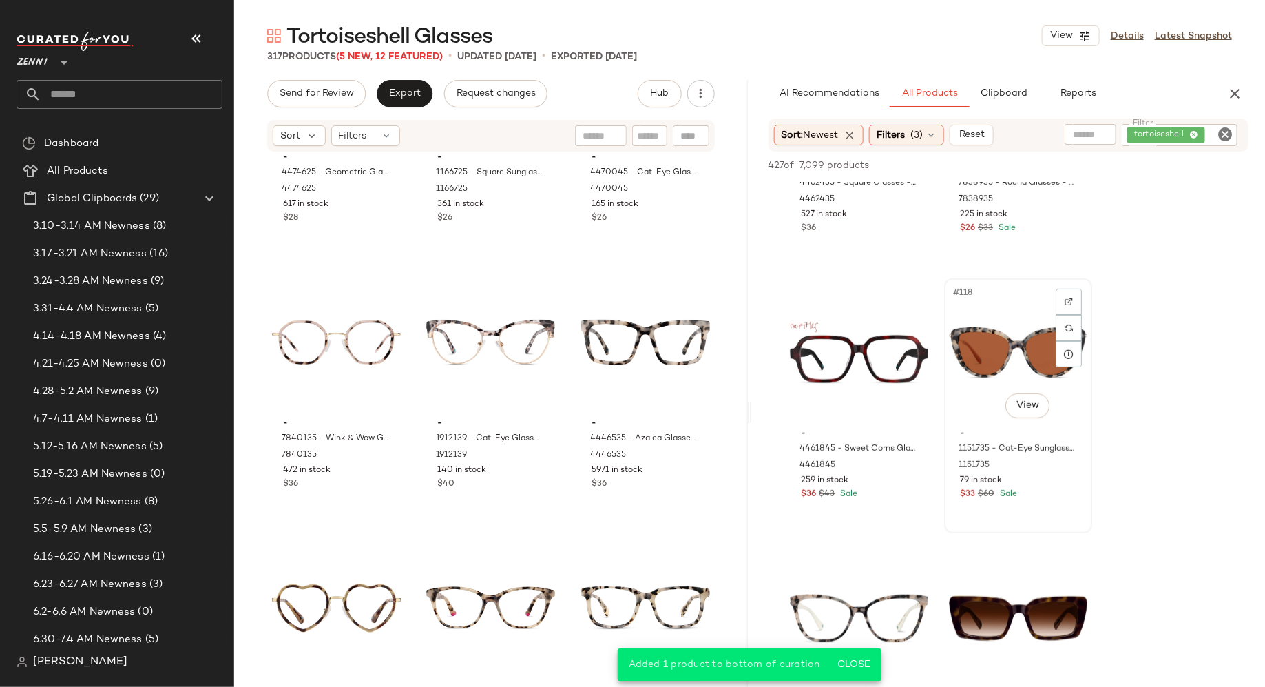
click at [990, 382] on div "#118 View" at bounding box center [1018, 352] width 138 height 139
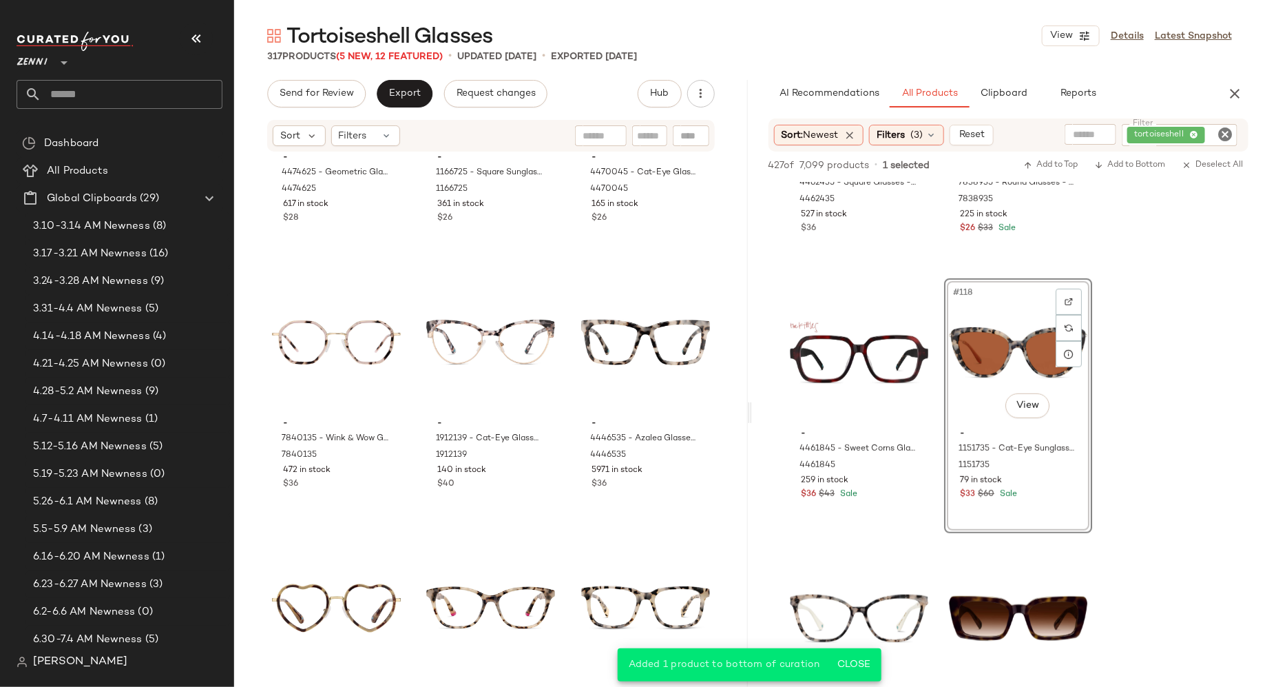
click at [1134, 156] on div "427 of 7,099 products • 1 selected Add to Top Add to Bottom Deselect All" at bounding box center [1009, 167] width 514 height 30
click at [1132, 163] on span "Add to Bottom" at bounding box center [1130, 165] width 71 height 10
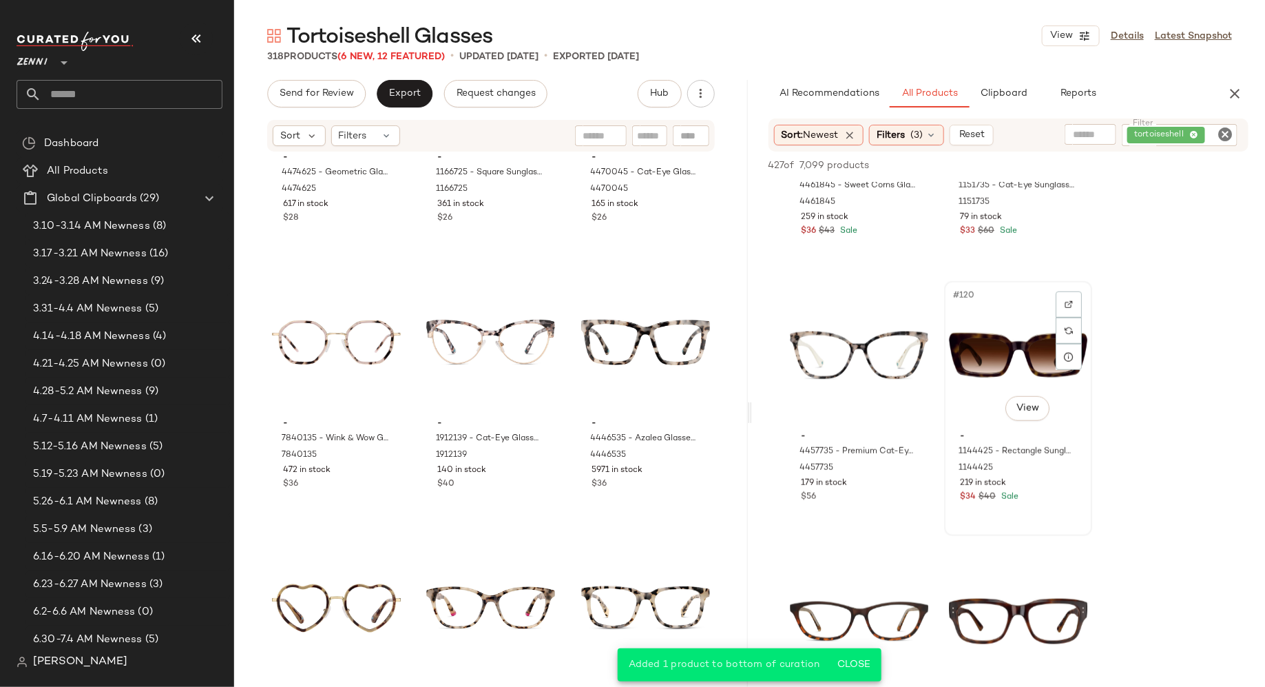
scroll to position [3125, 0]
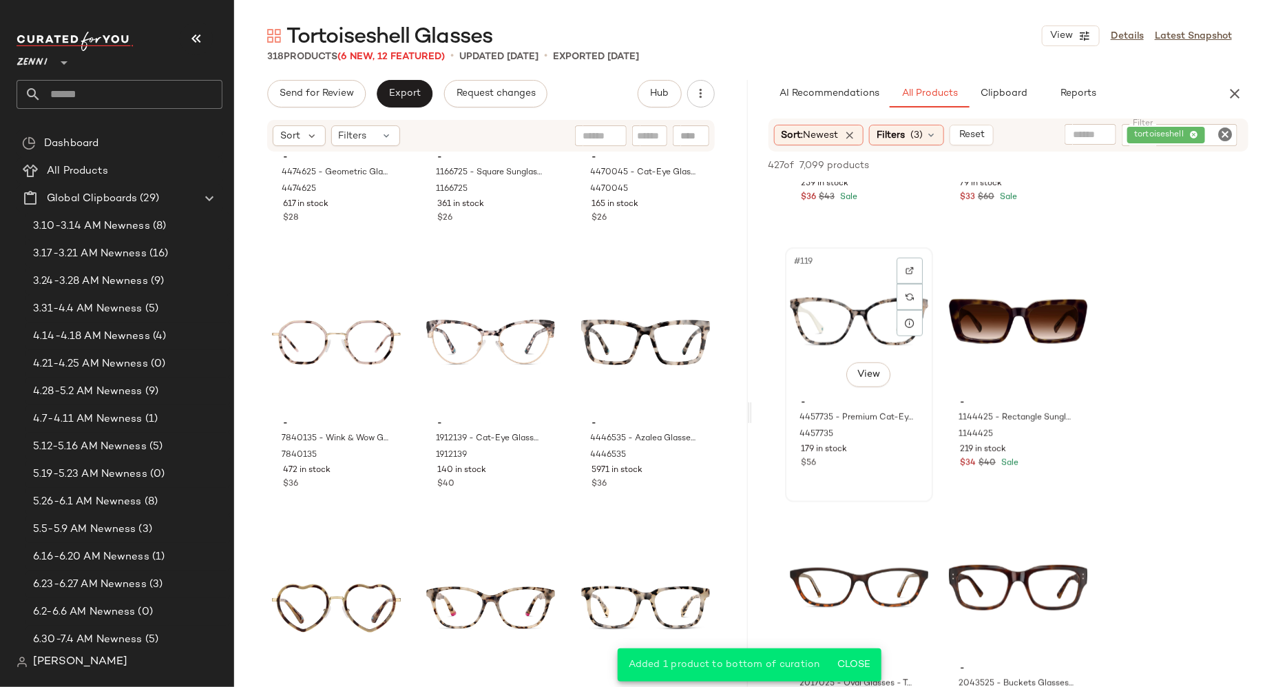
click at [864, 337] on div "#119 View" at bounding box center [859, 321] width 138 height 139
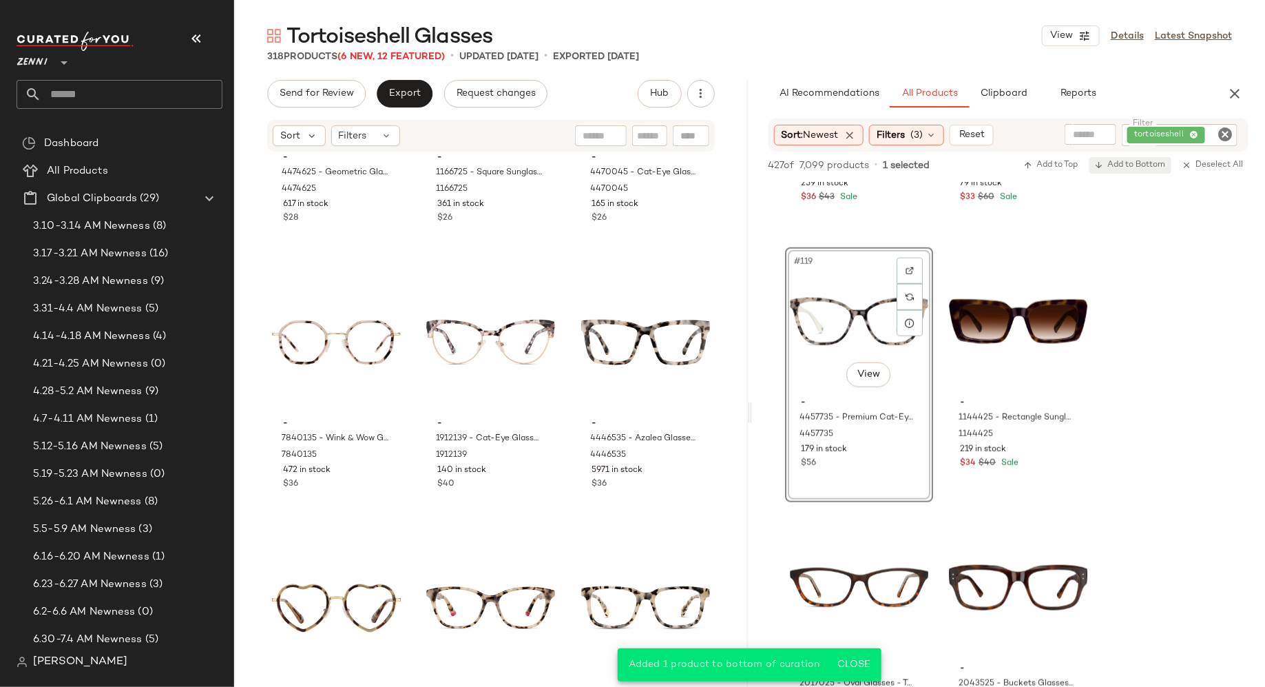
click at [1130, 166] on span "Add to Bottom" at bounding box center [1130, 165] width 71 height 10
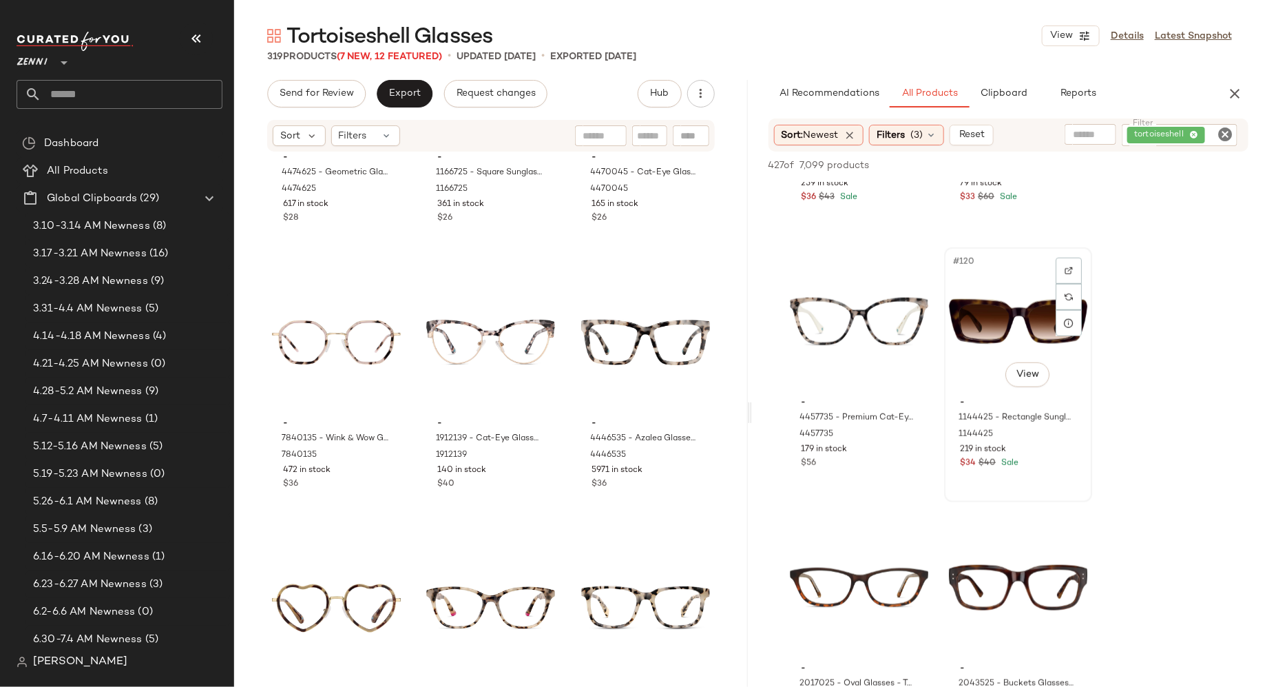
click at [978, 379] on div "#120 View" at bounding box center [1018, 321] width 138 height 139
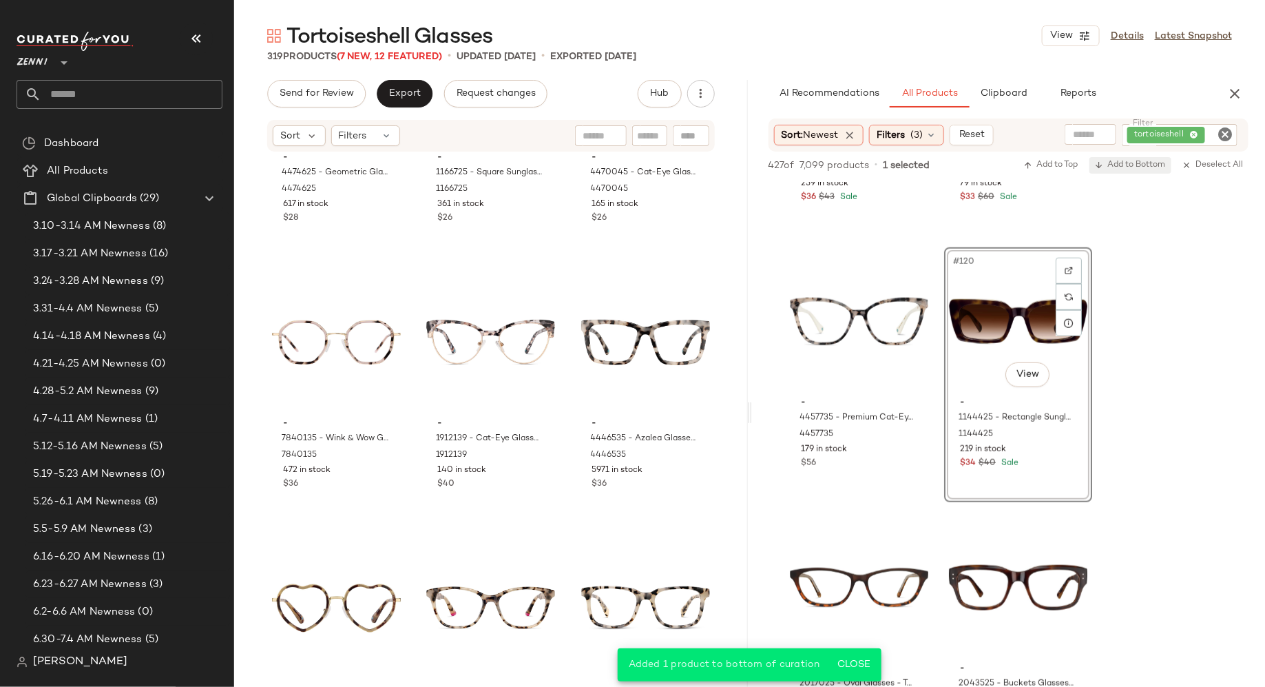
click at [1145, 167] on span "Add to Bottom" at bounding box center [1130, 165] width 71 height 10
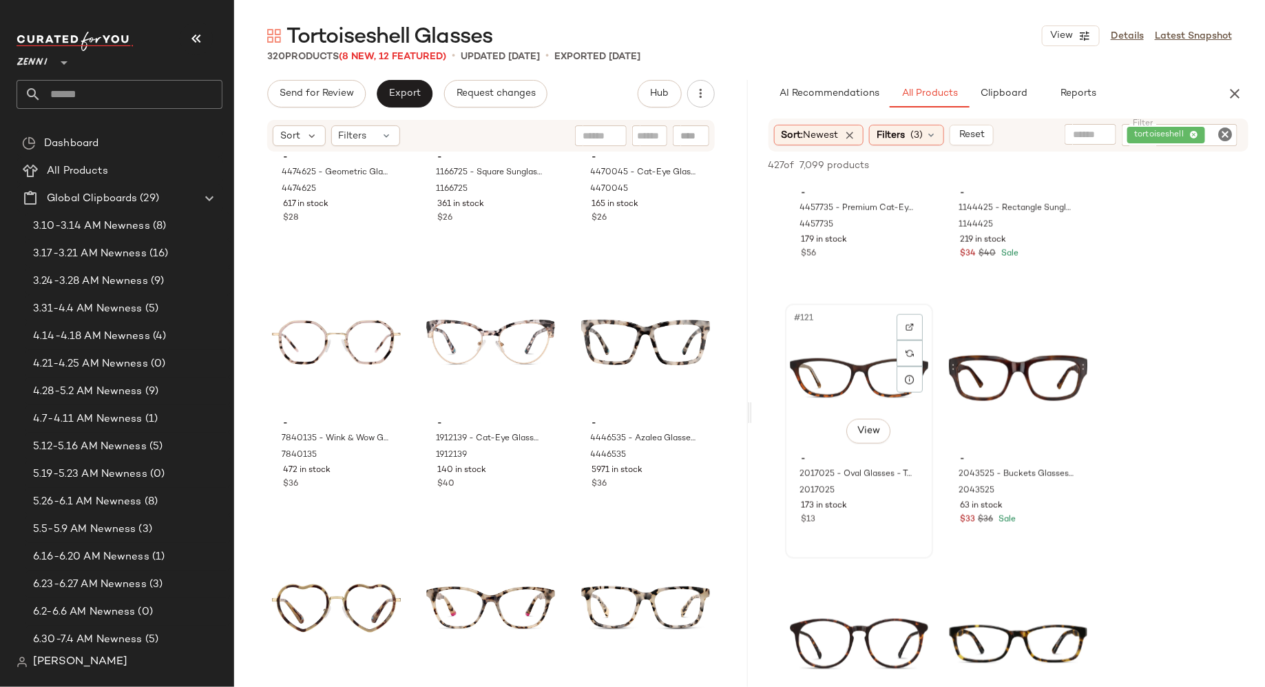
scroll to position [3347, 0]
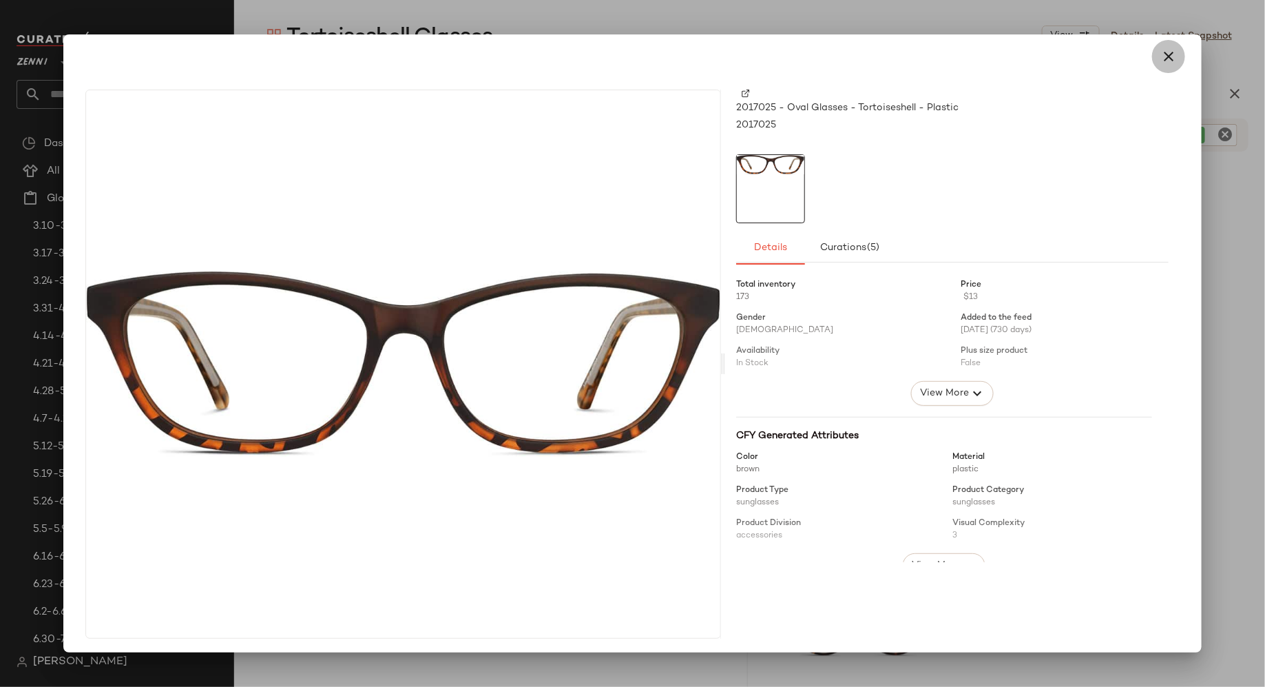
click at [1162, 60] on icon "button" at bounding box center [1169, 56] width 17 height 17
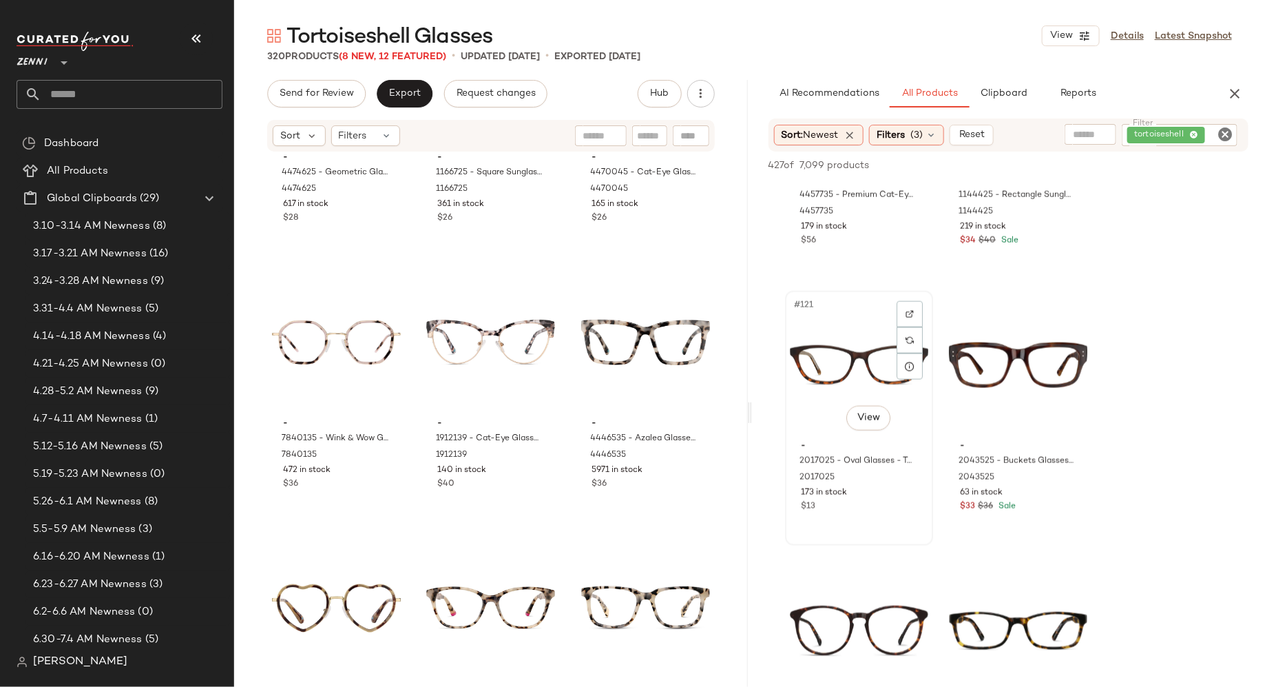
click at [829, 368] on div "#121 View" at bounding box center [859, 364] width 138 height 139
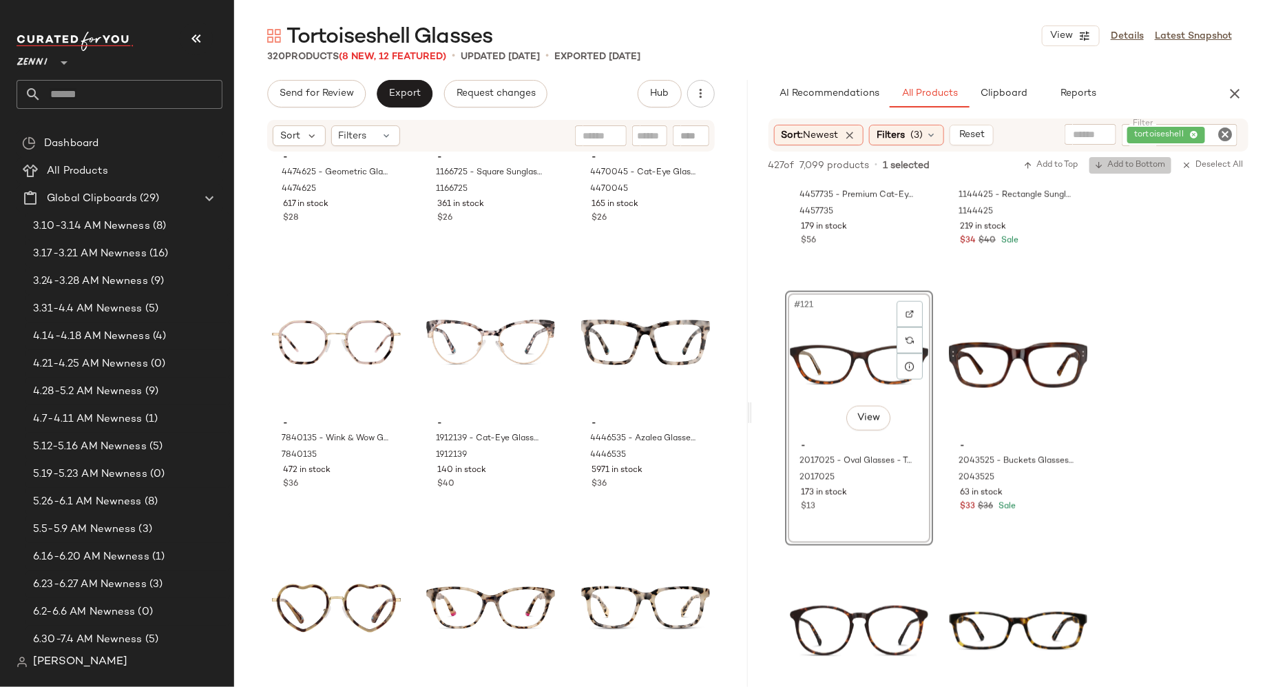
click at [1136, 165] on span "Add to Bottom" at bounding box center [1130, 165] width 71 height 10
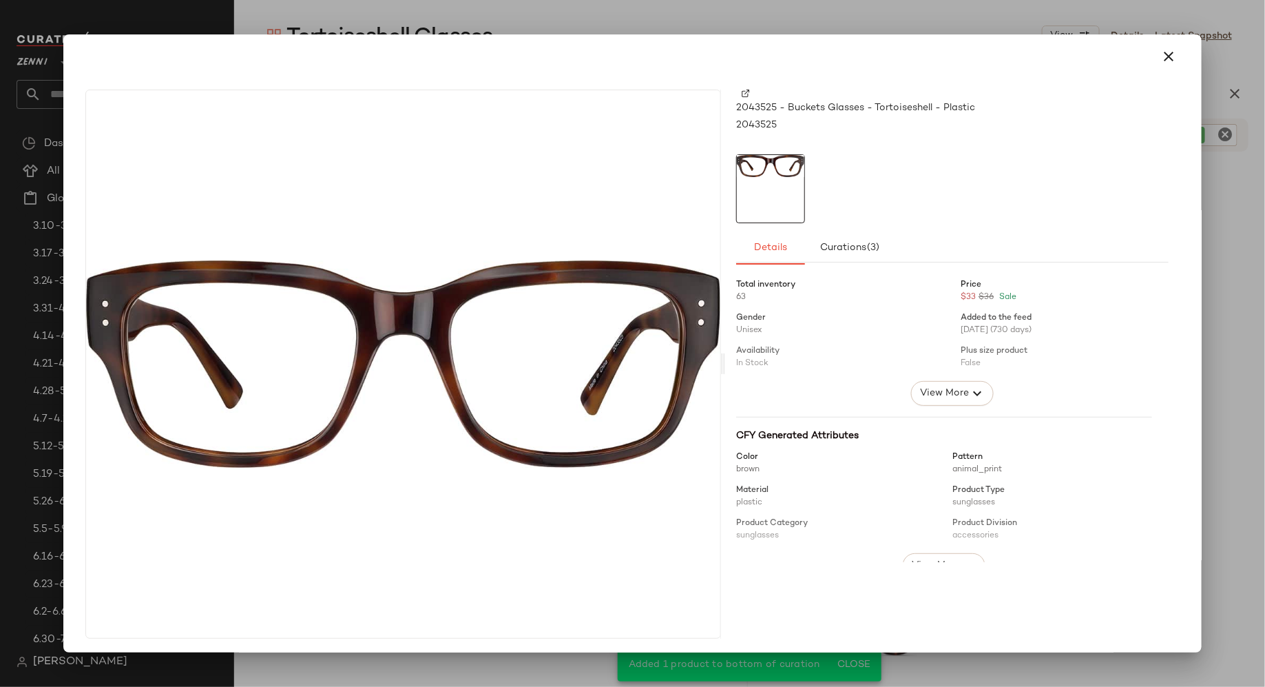
click at [742, 92] on img at bounding box center [746, 94] width 8 height 8
click at [1165, 56] on icon "button" at bounding box center [1169, 56] width 17 height 17
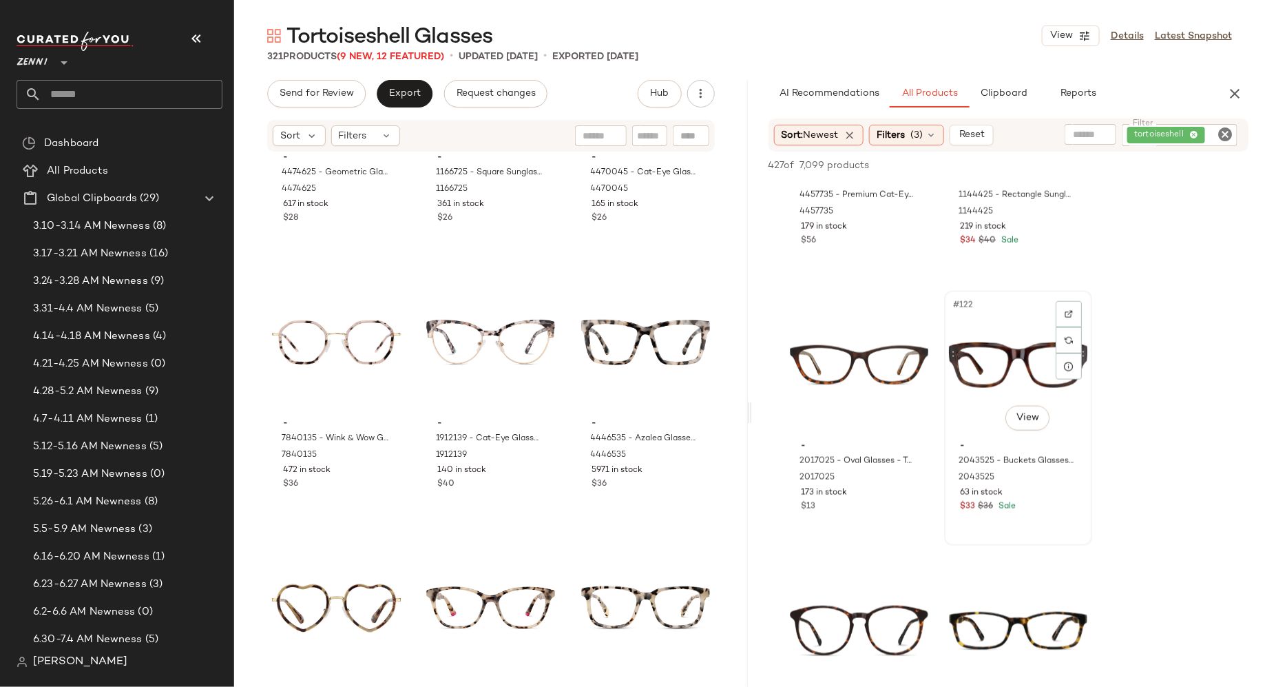
click at [1002, 382] on div "#122 View" at bounding box center [1018, 364] width 138 height 139
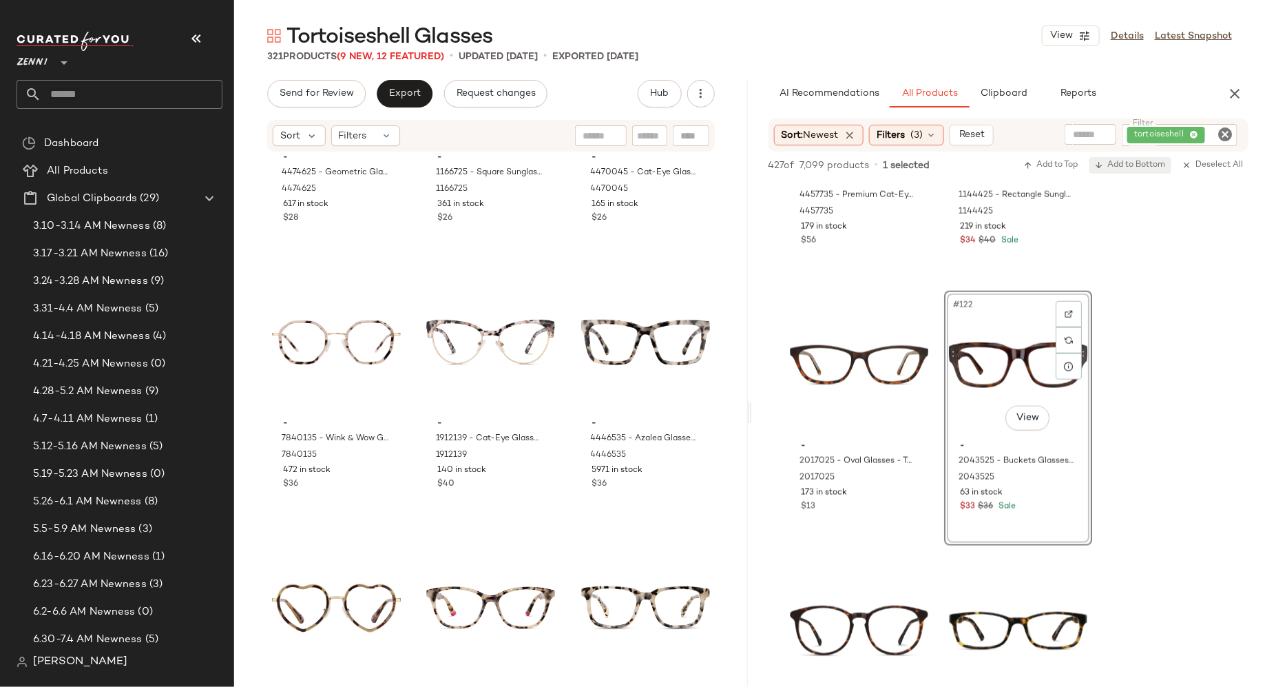
click at [1128, 165] on span "Add to Bottom" at bounding box center [1130, 165] width 71 height 10
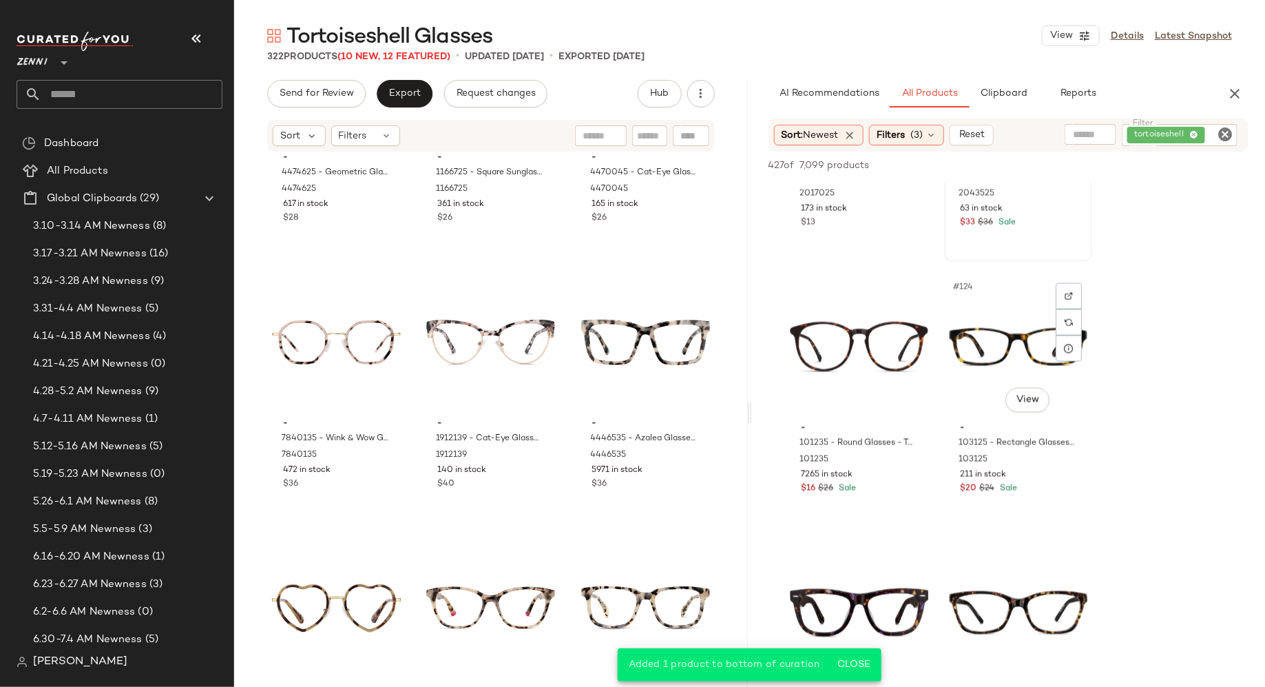
scroll to position [3634, 0]
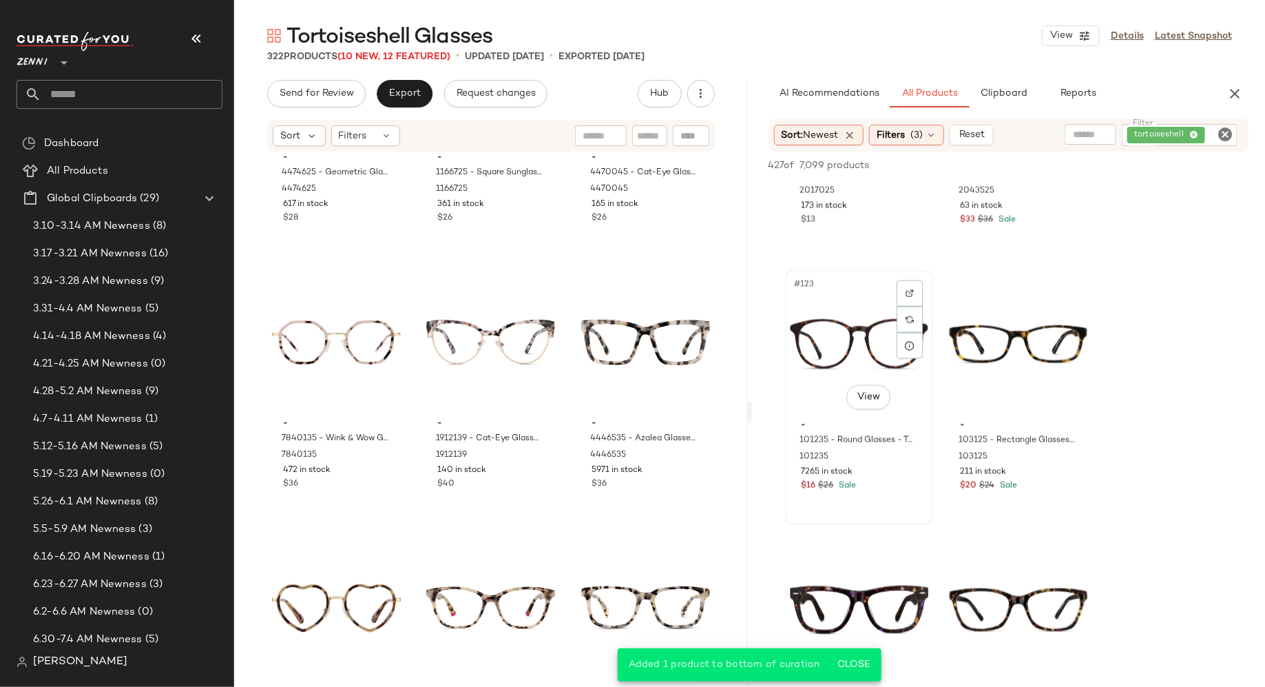
click at [822, 382] on div "#123 View" at bounding box center [859, 344] width 138 height 139
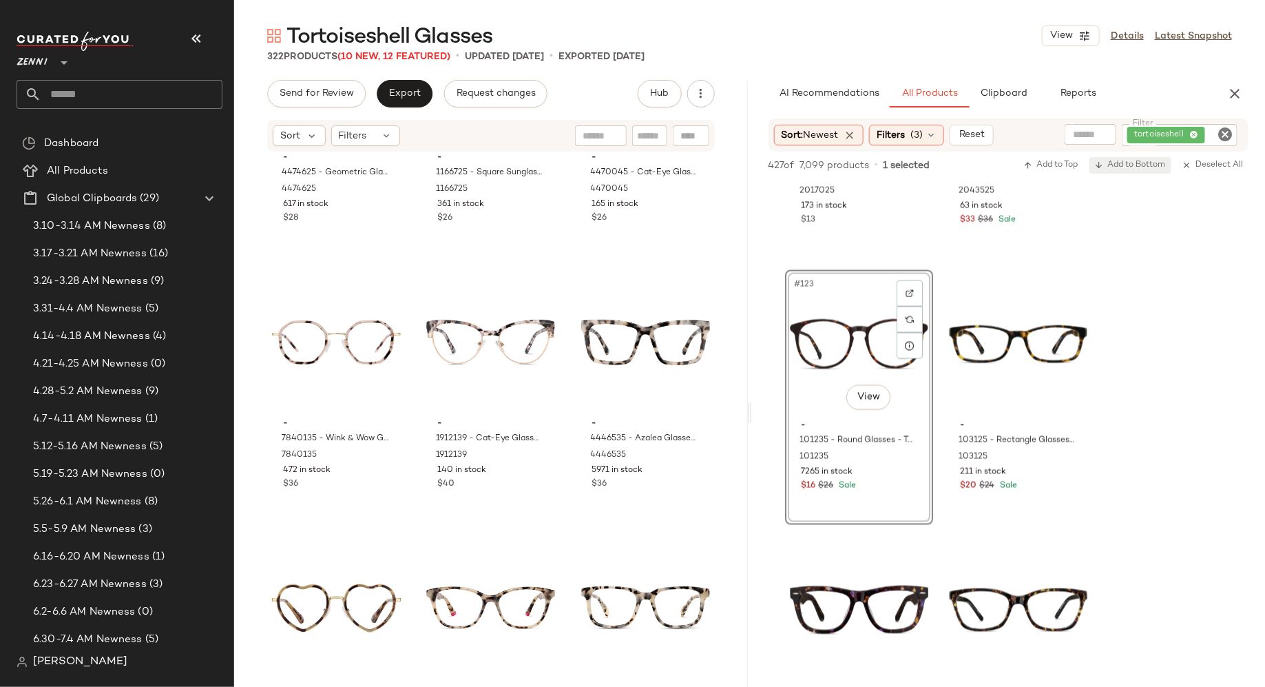
click at [1119, 170] on button "Add to Bottom" at bounding box center [1131, 165] width 82 height 17
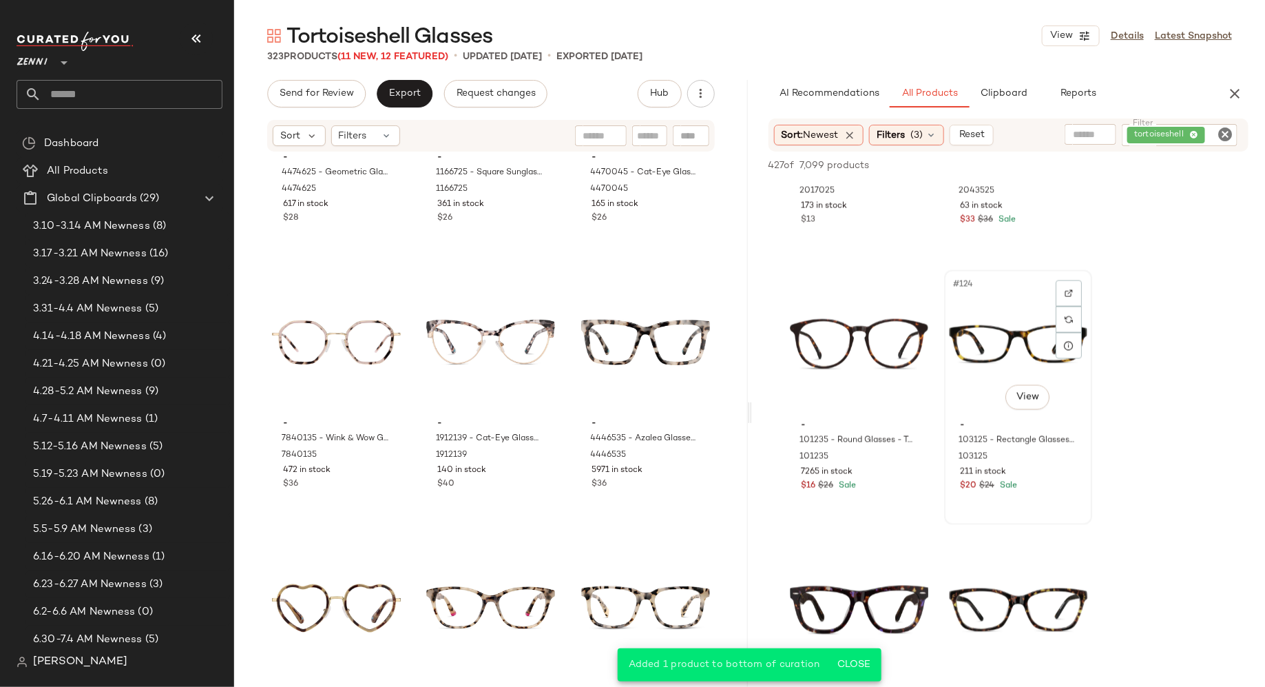
click at [1034, 472] on div "211 in stock" at bounding box center [1018, 472] width 116 height 12
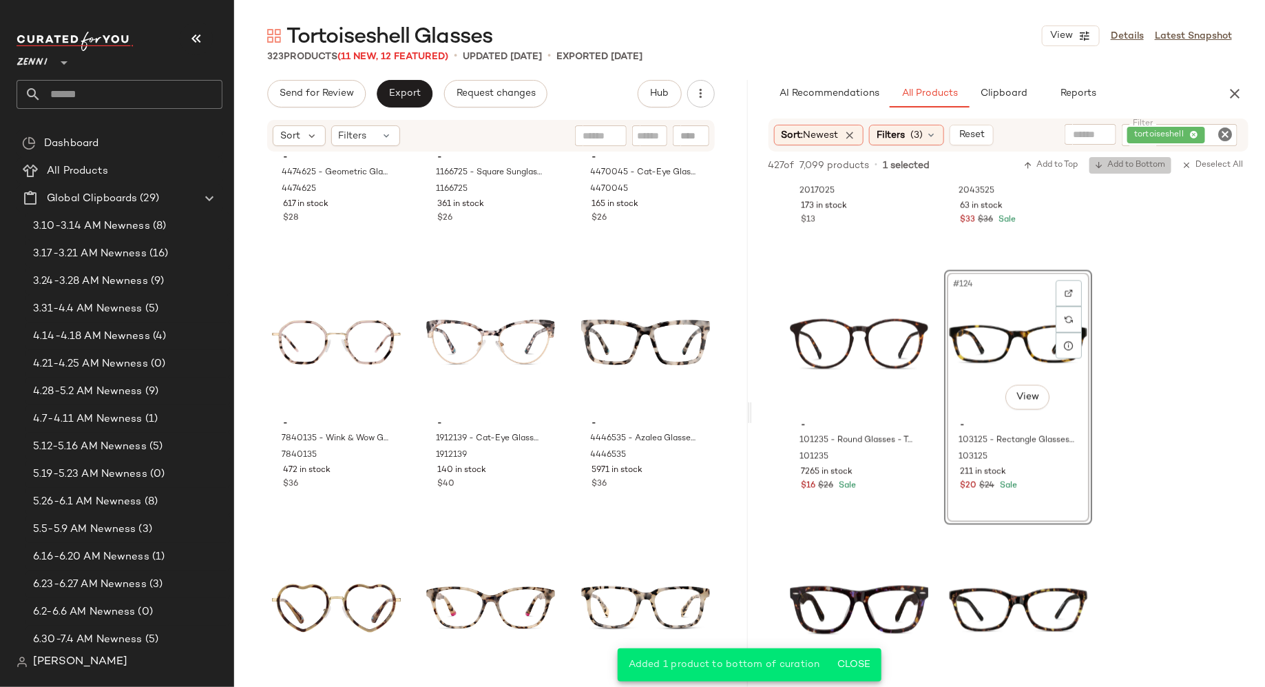
click at [1134, 168] on span "Add to Bottom" at bounding box center [1130, 165] width 71 height 10
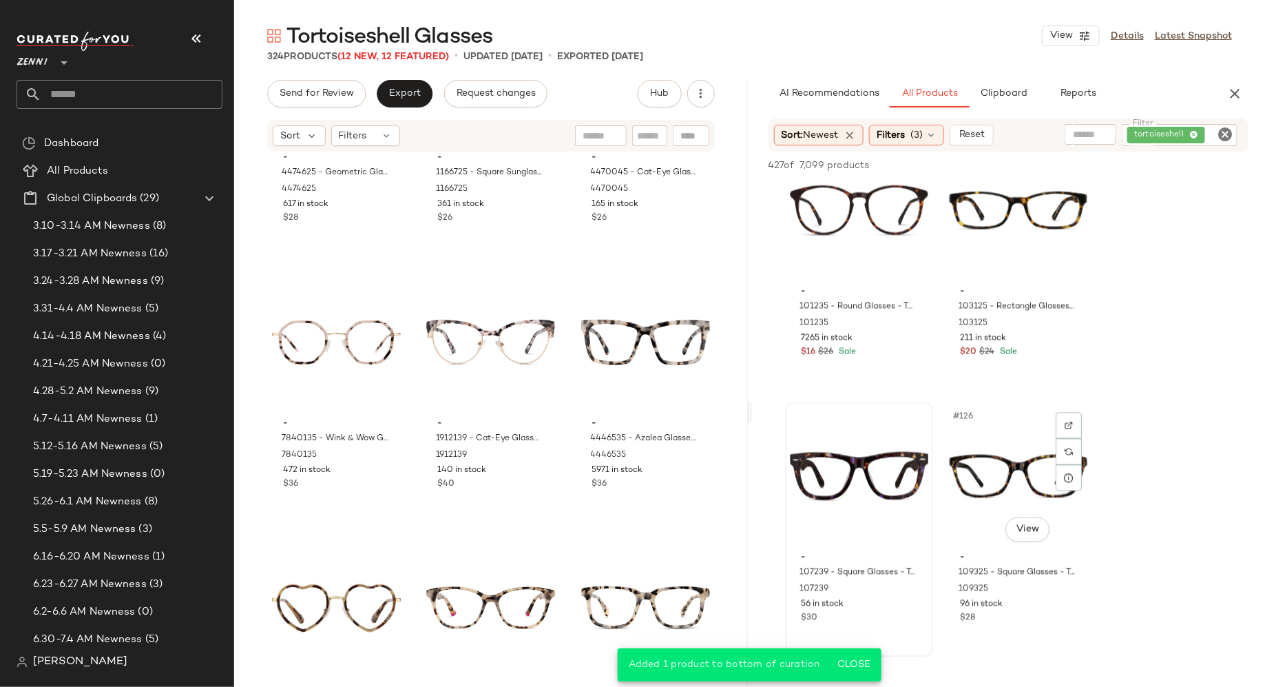
scroll to position [3809, 0]
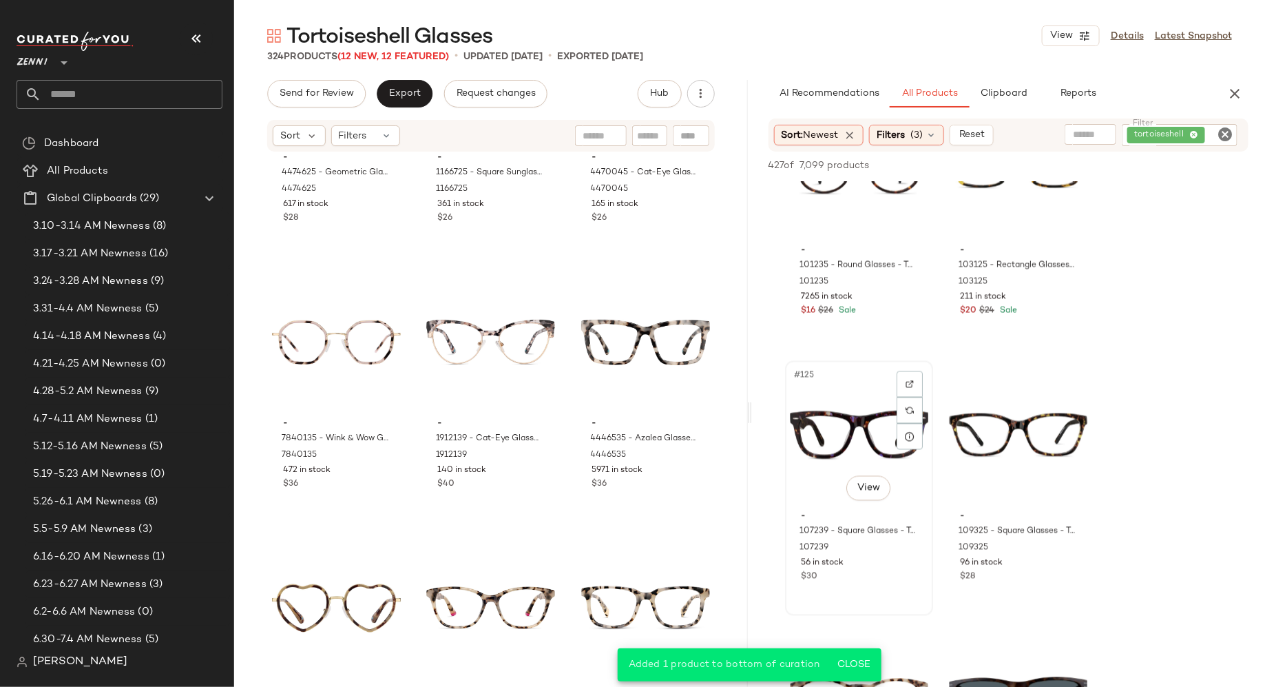
click at [877, 577] on div "$30" at bounding box center [859, 577] width 116 height 12
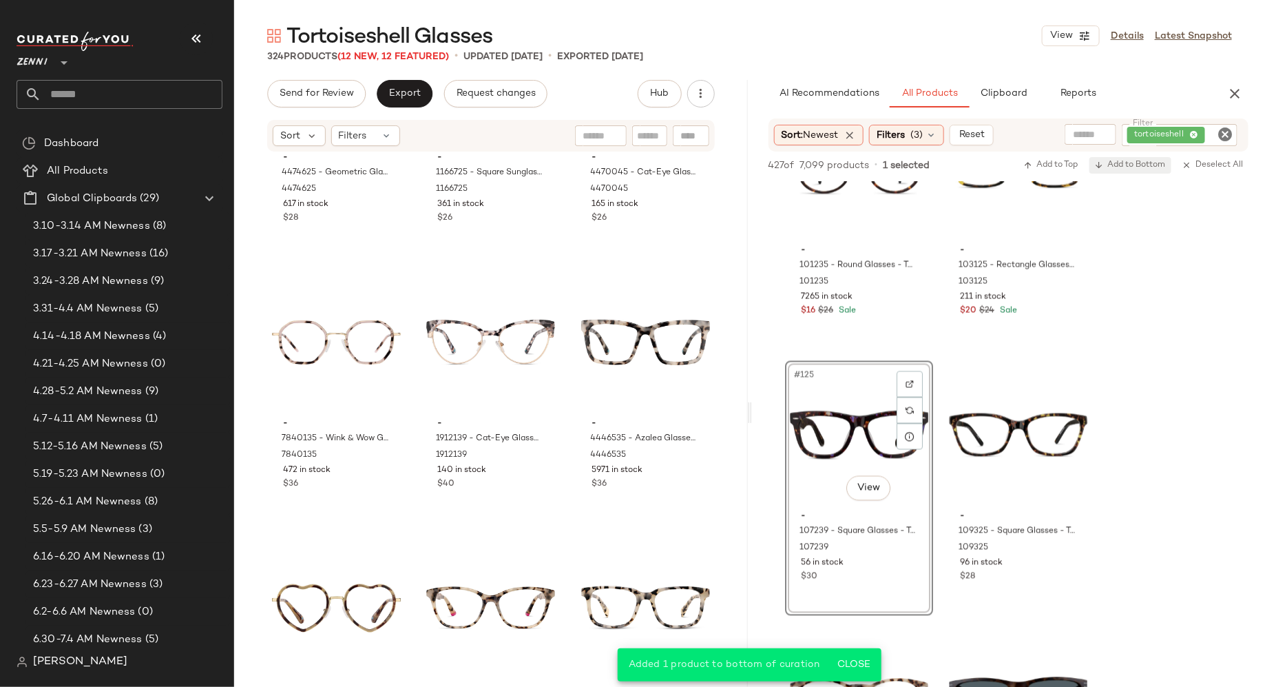
click at [1145, 164] on span "Add to Bottom" at bounding box center [1130, 165] width 71 height 10
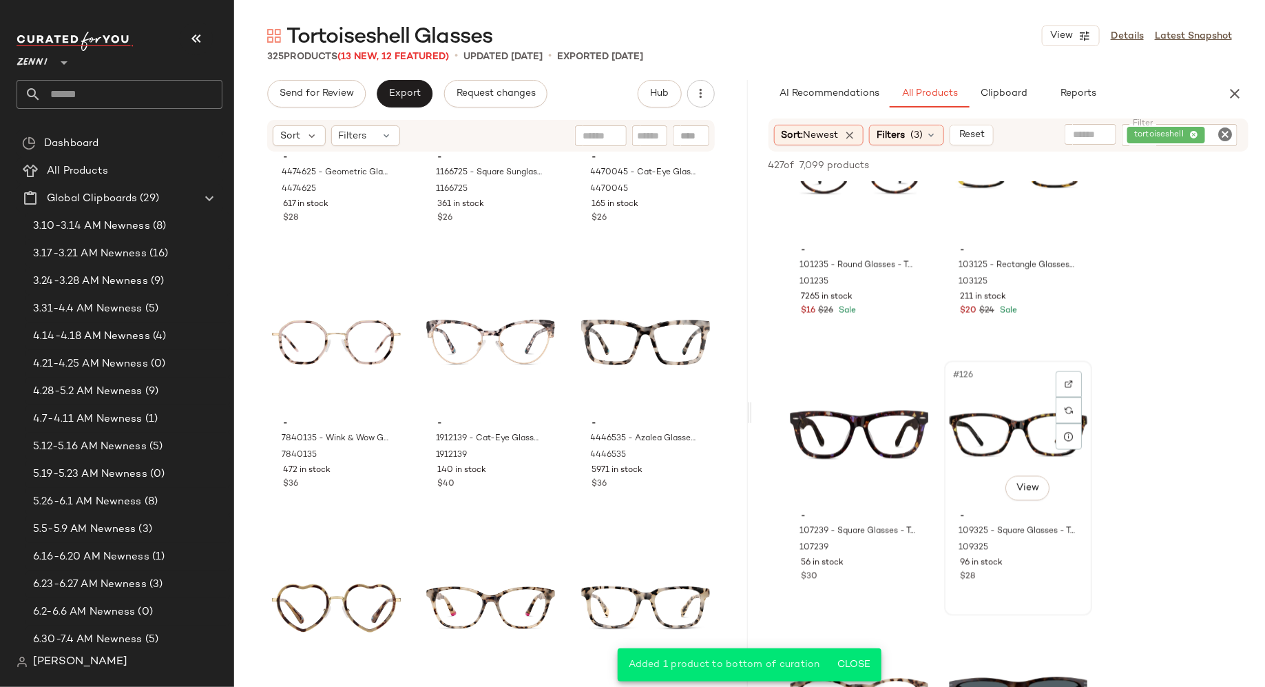
click at [1024, 567] on div "96 in stock" at bounding box center [1018, 563] width 116 height 12
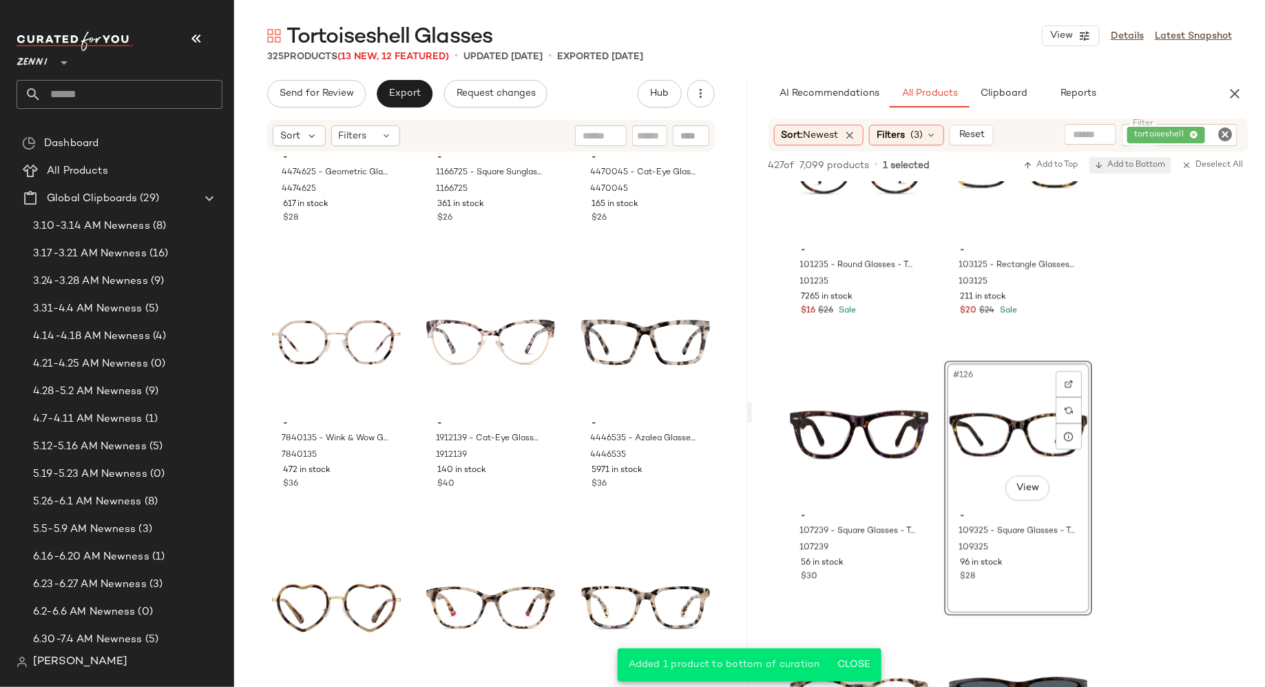
click at [1139, 163] on span "Add to Bottom" at bounding box center [1130, 165] width 71 height 10
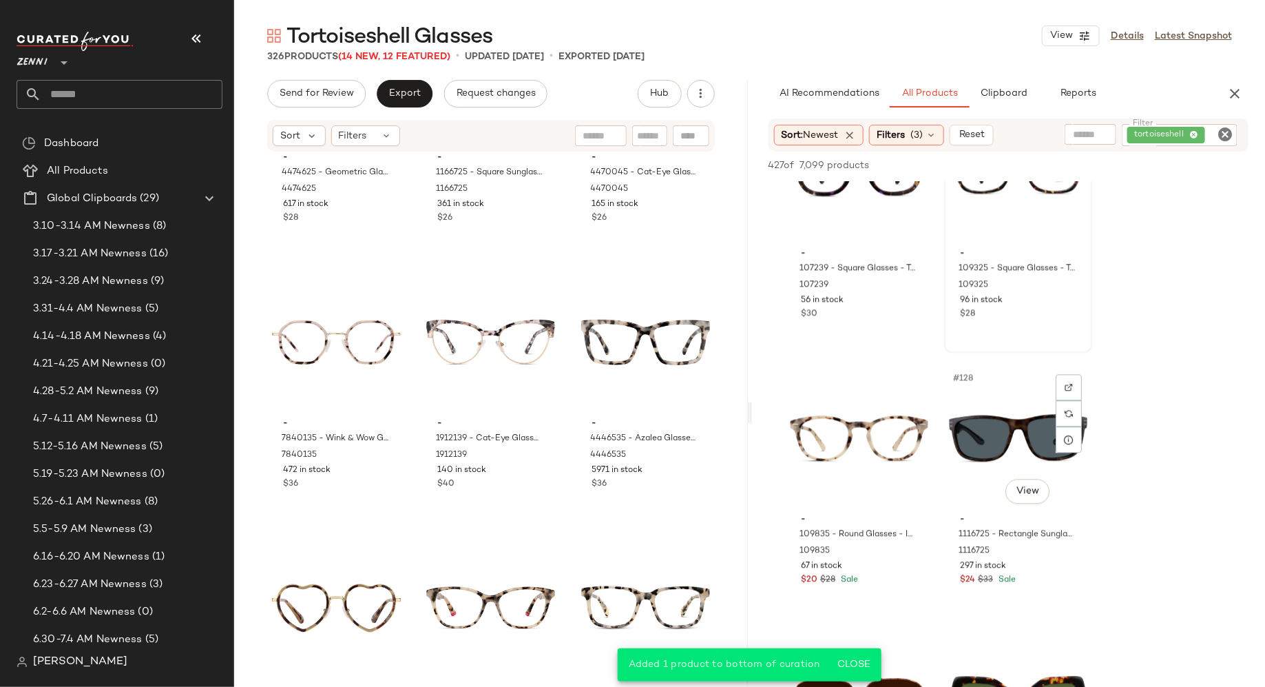
scroll to position [4082, 0]
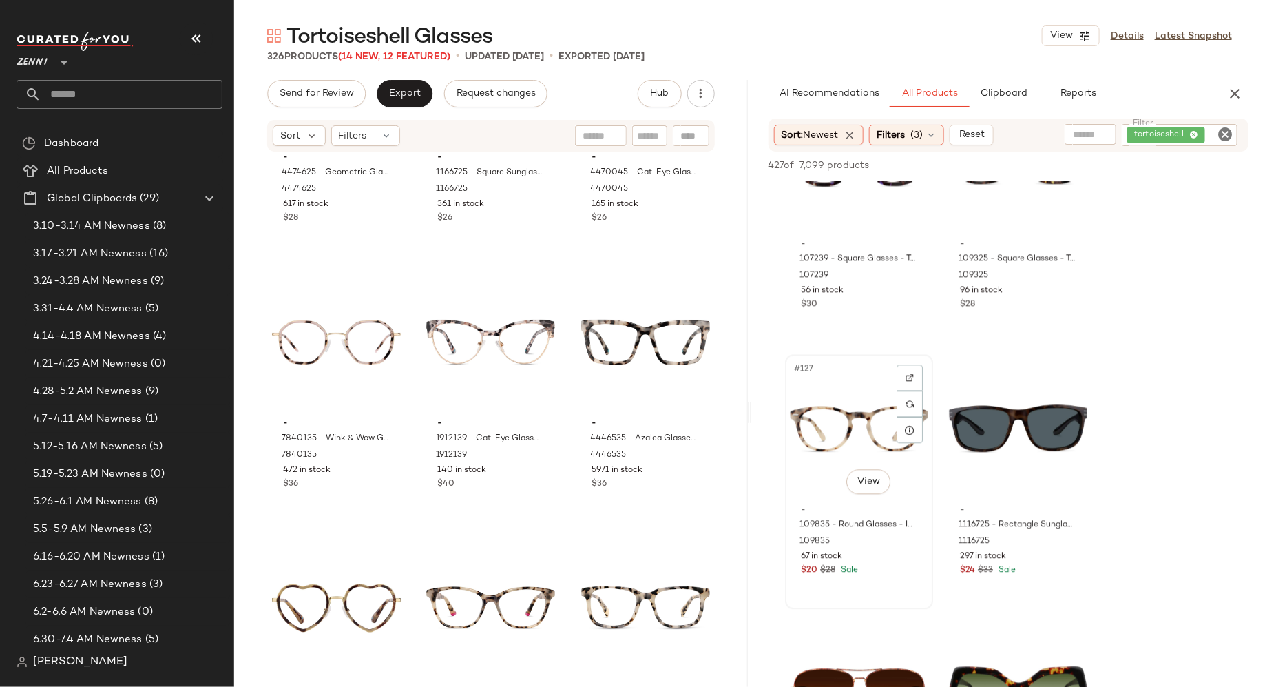
click at [884, 577] on div "#127 View - 109835 - Round Glasses - Ivory Tortoiseshell - Acetate 109835 67 in…" at bounding box center [859, 481] width 145 height 252
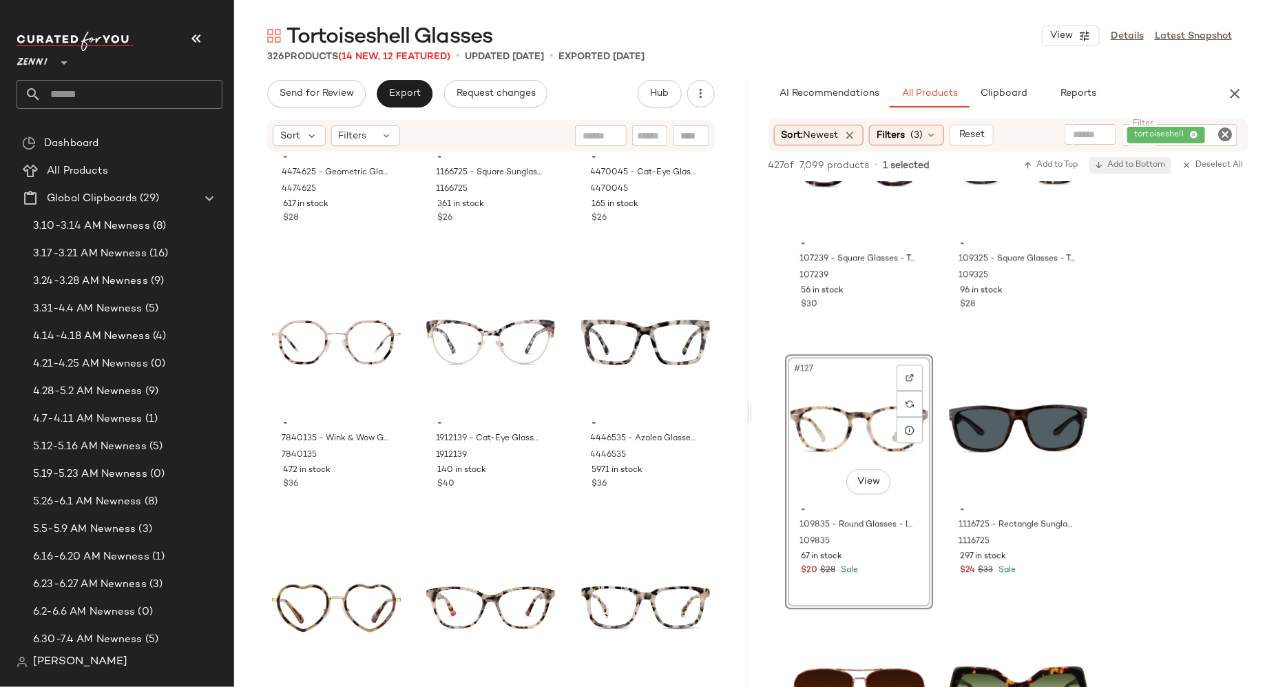
click at [1134, 164] on span "Add to Bottom" at bounding box center [1130, 165] width 71 height 10
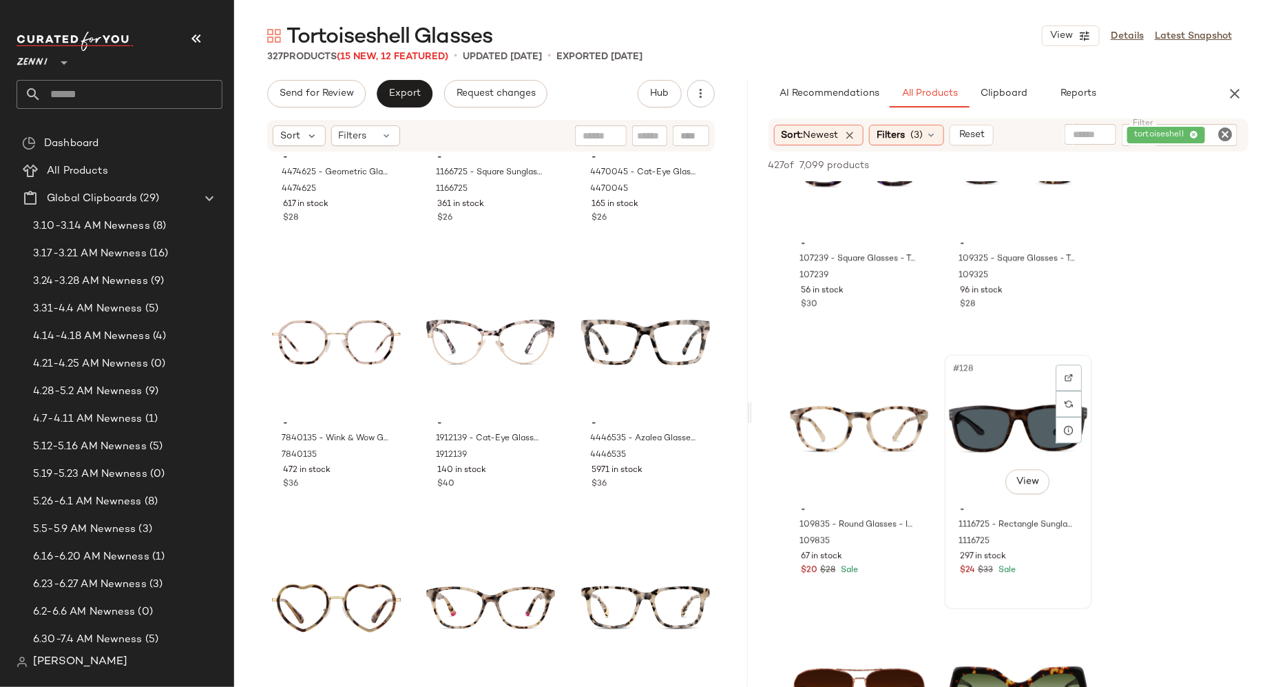
click at [1032, 578] on div "#128 View - 1116725 - Rectangle Sunglasses - Tortoiseshell - Plastic 1116725 29…" at bounding box center [1018, 481] width 145 height 252
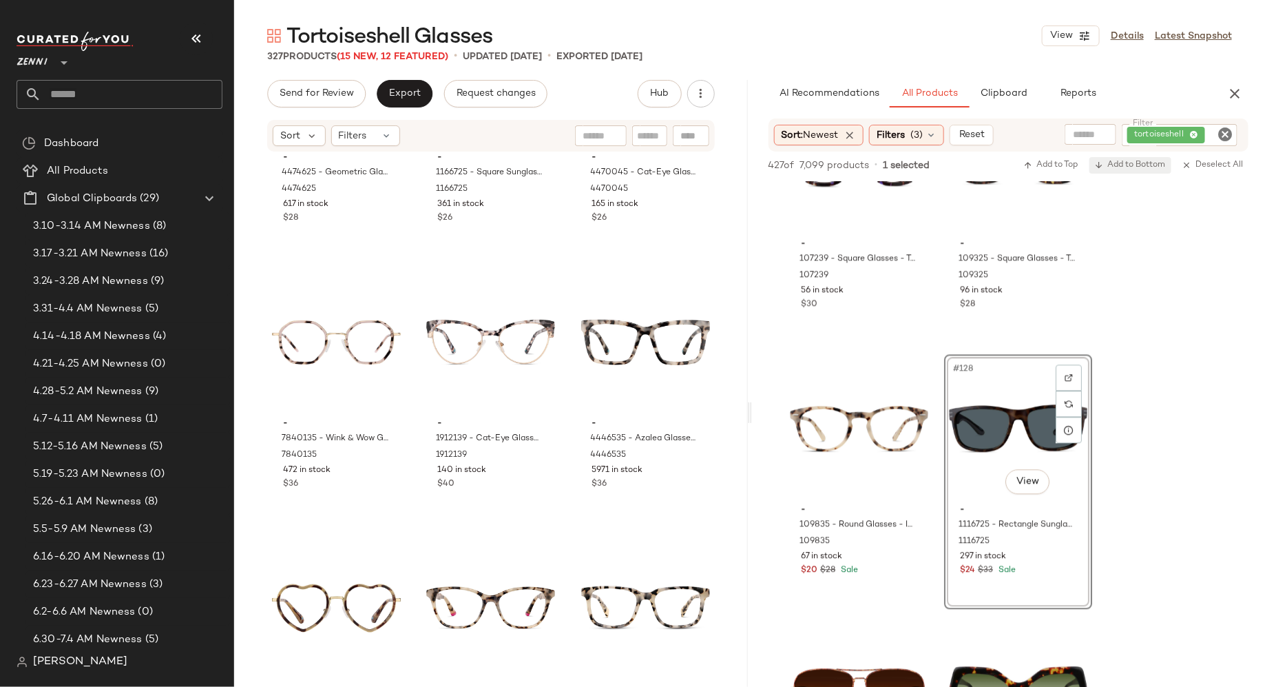
click at [1143, 165] on span "Add to Bottom" at bounding box center [1130, 165] width 71 height 10
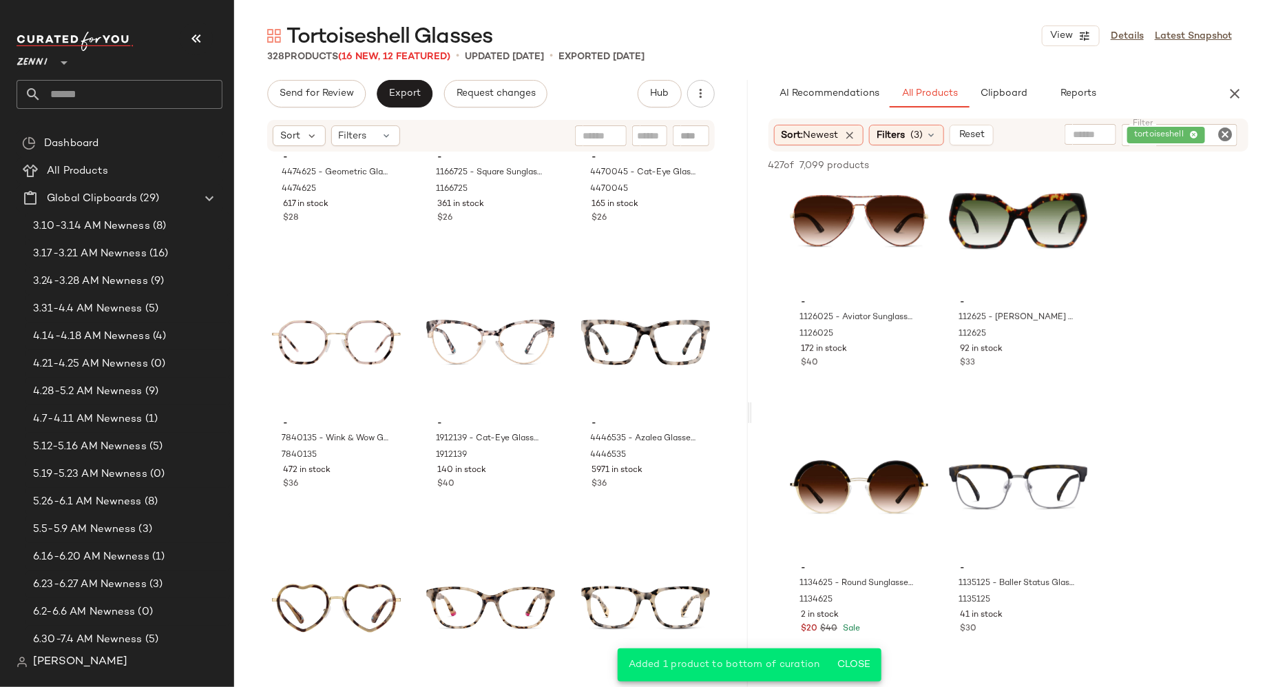
scroll to position [4578, 0]
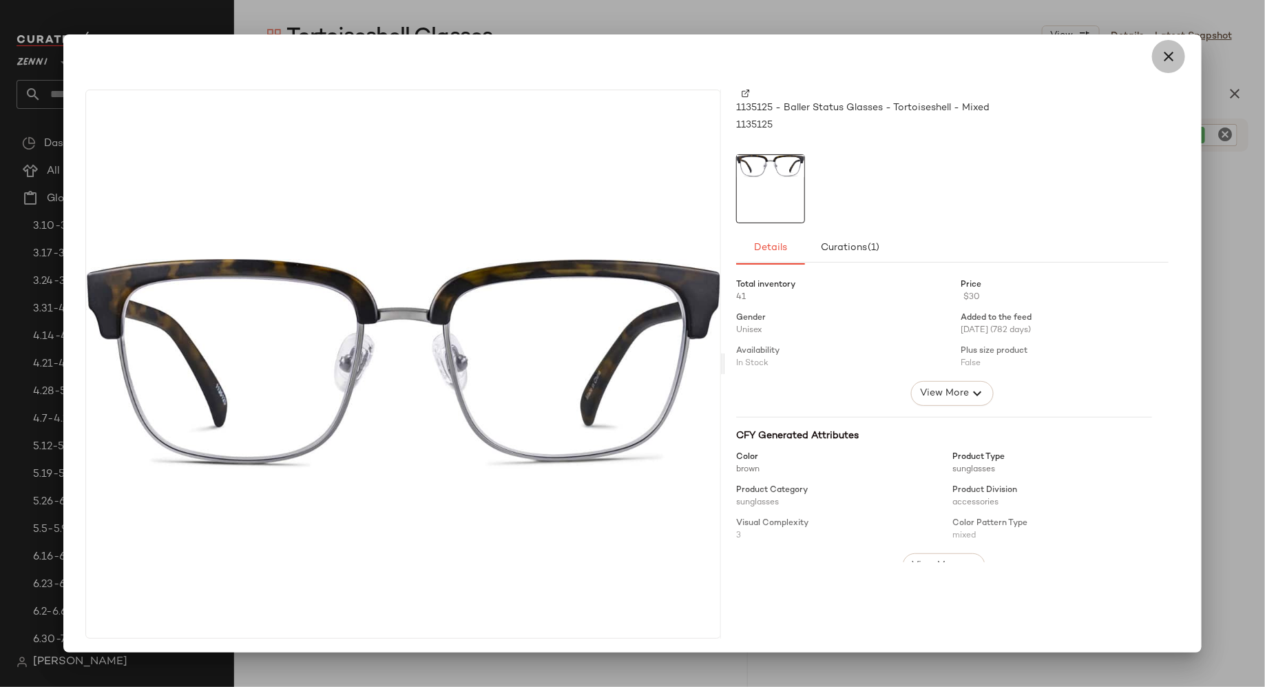
click at [1163, 50] on icon "button" at bounding box center [1169, 56] width 17 height 17
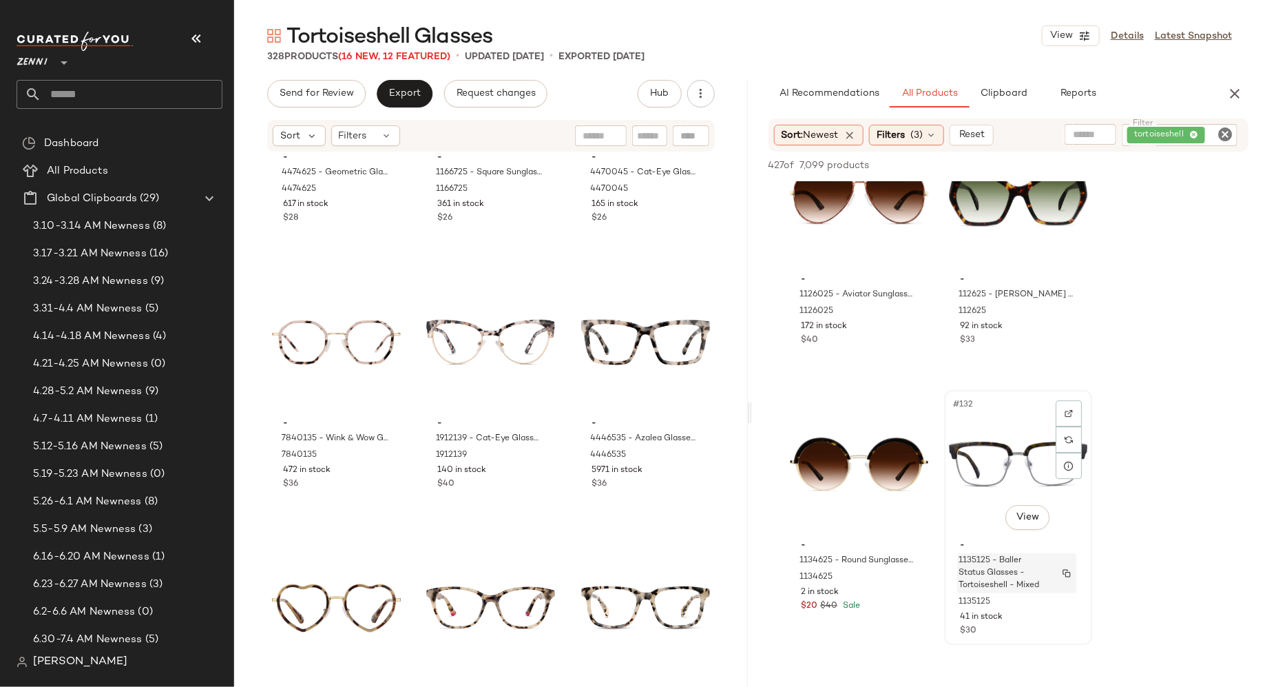
click at [1030, 588] on span "1135125 - Baller Status Glasses - Tortoiseshell - Mixed" at bounding box center [1004, 572] width 90 height 37
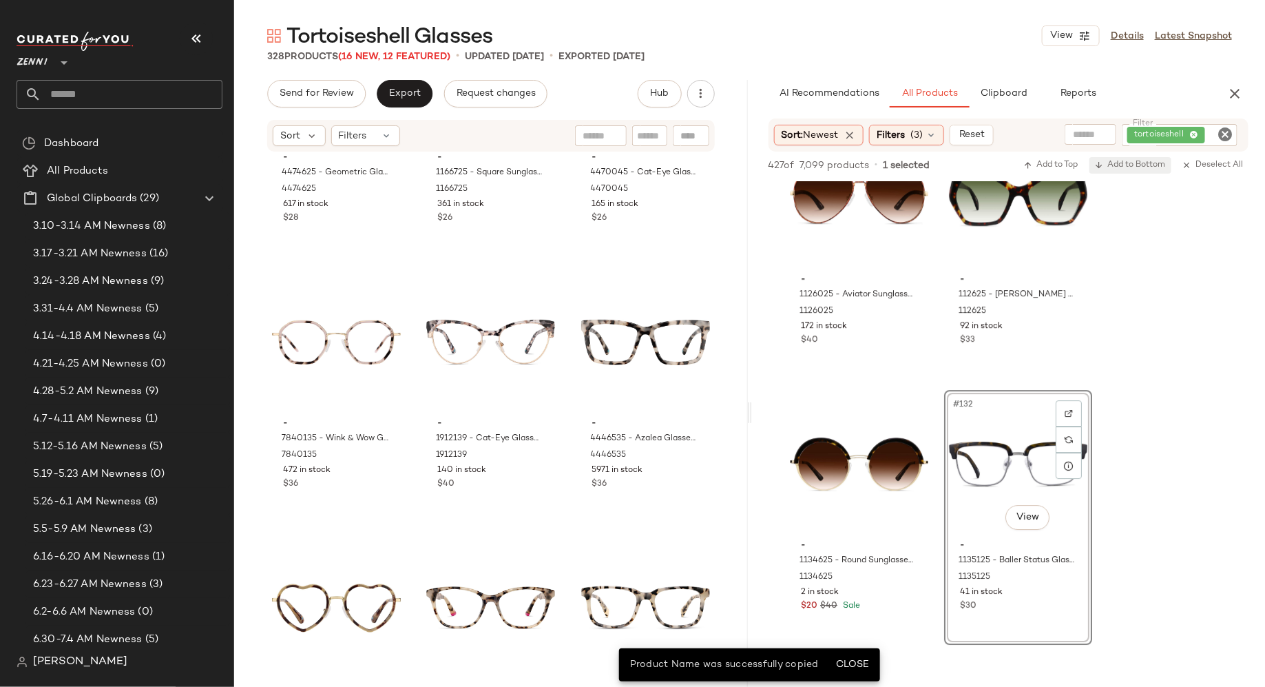
click at [1132, 167] on span "Add to Bottom" at bounding box center [1130, 165] width 71 height 10
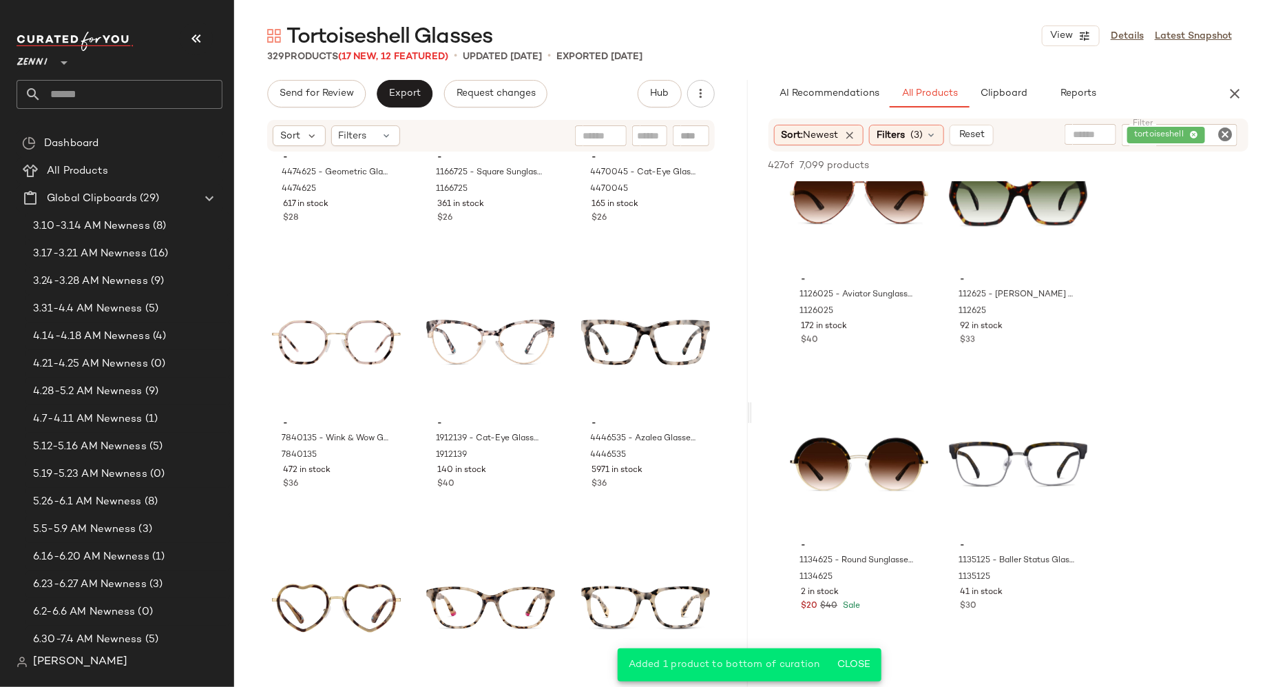
click at [1223, 134] on icon "Clear Filter" at bounding box center [1225, 134] width 17 height 17
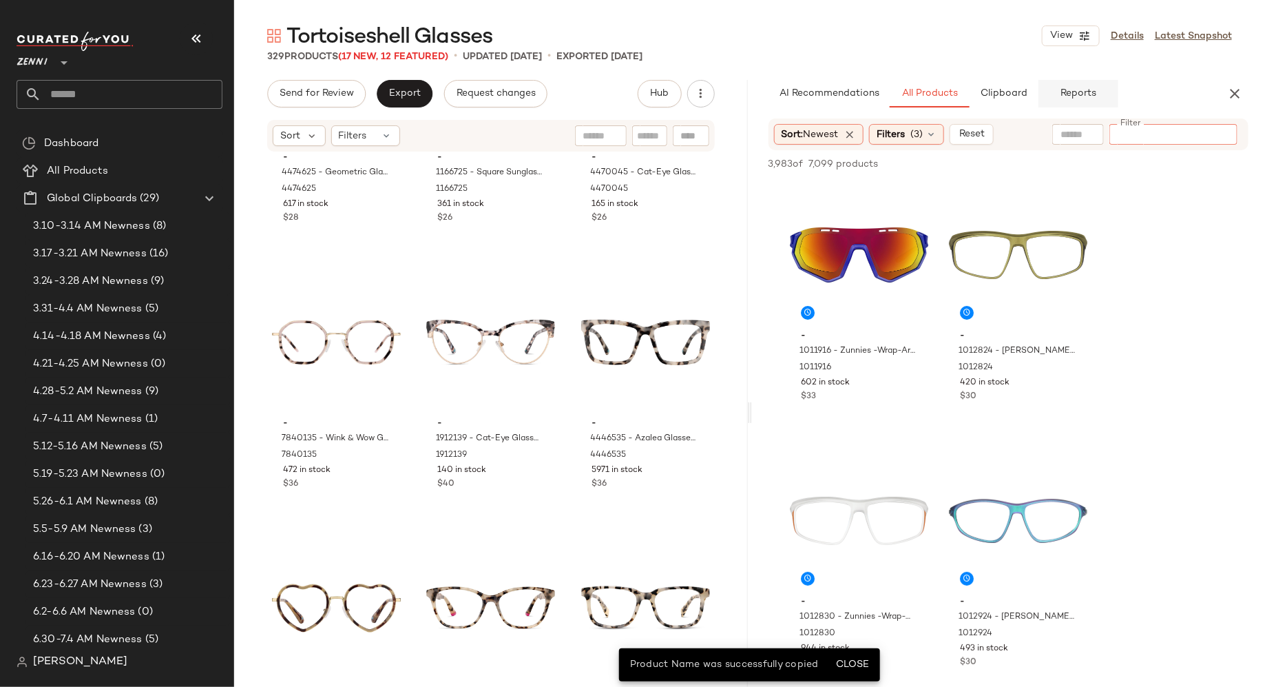
click at [1073, 106] on button "Reports" at bounding box center [1079, 94] width 80 height 28
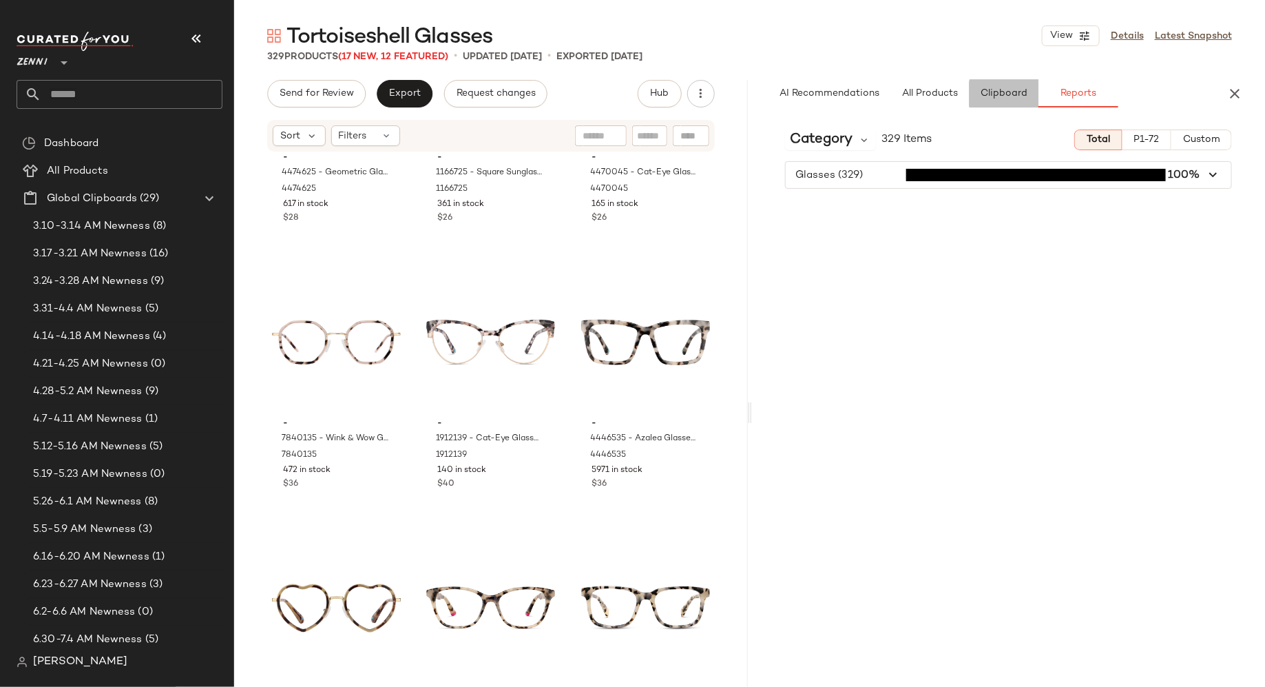
click at [1017, 105] on button "Clipboard" at bounding box center [1004, 94] width 69 height 28
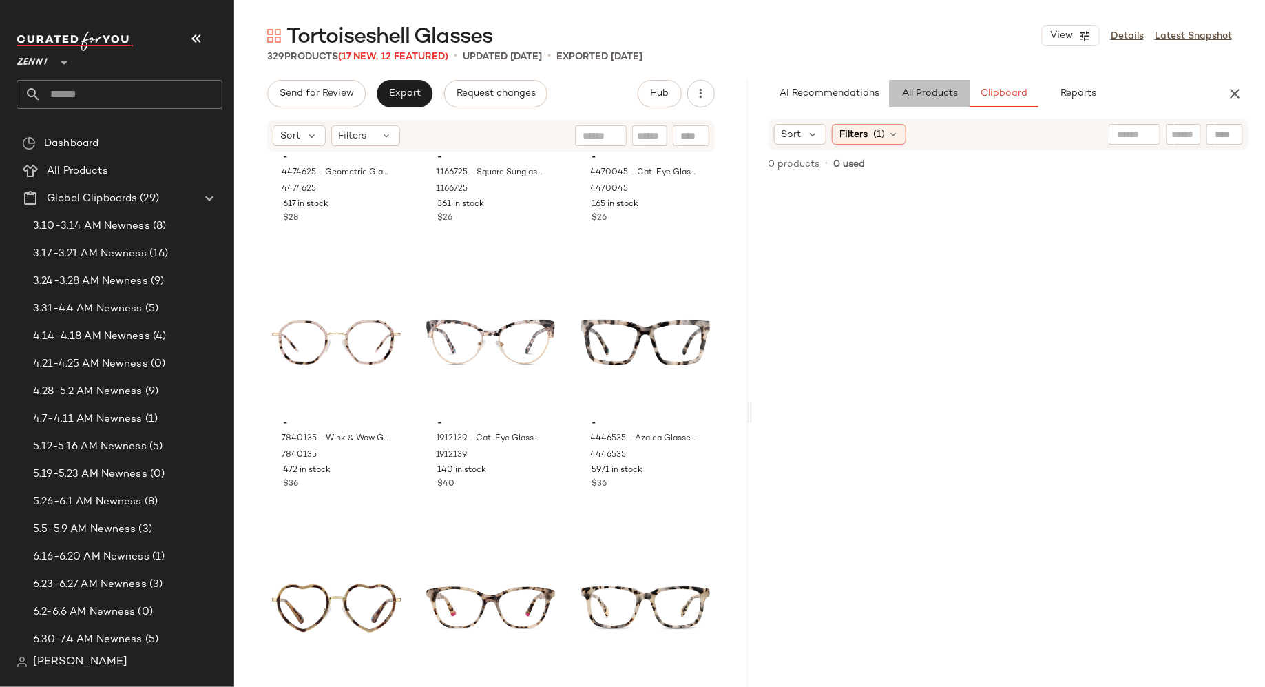
click at [919, 100] on button "All Products" at bounding box center [930, 94] width 80 height 28
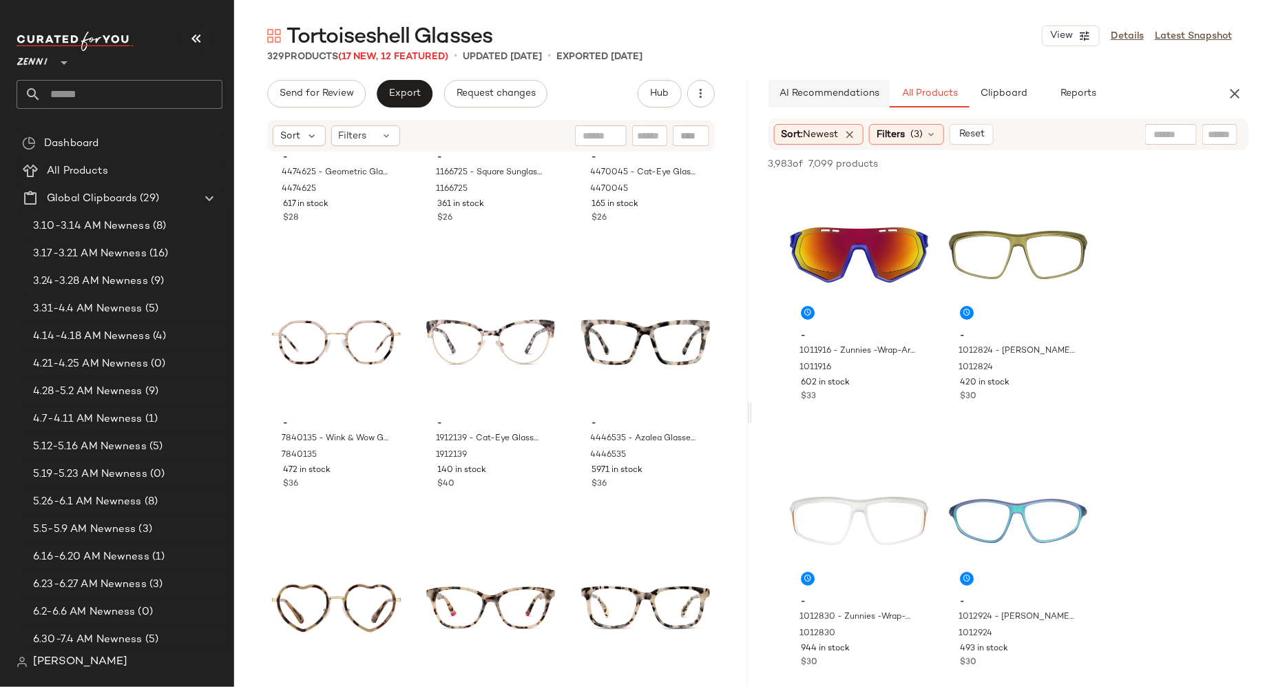
click at [843, 92] on span "AI Recommendations" at bounding box center [828, 93] width 101 height 11
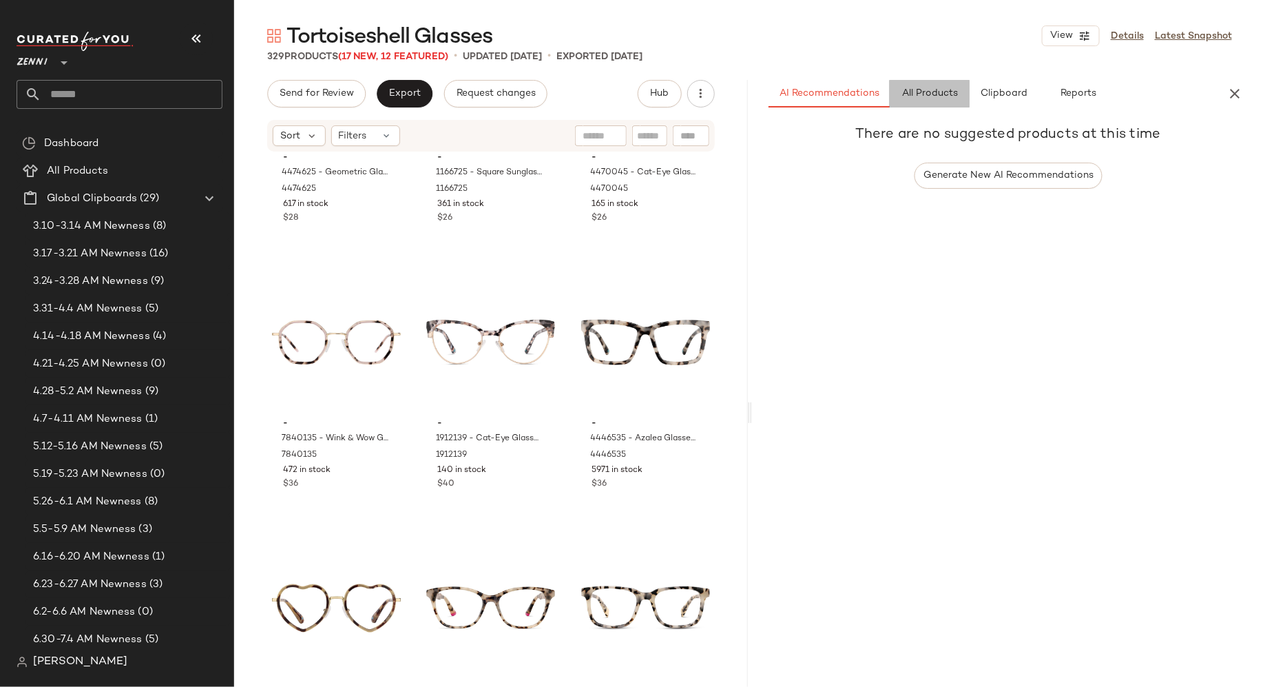
click at [909, 100] on button "All Products" at bounding box center [930, 94] width 80 height 28
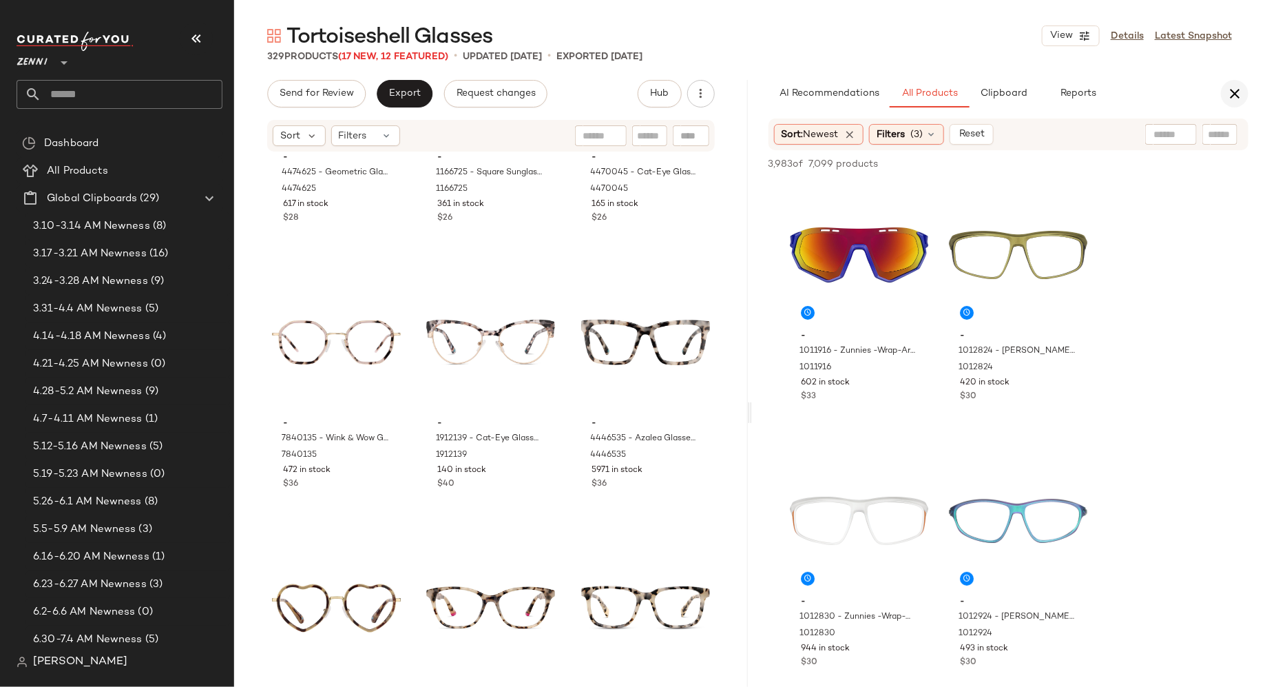
click at [1238, 91] on icon "button" at bounding box center [1235, 93] width 17 height 17
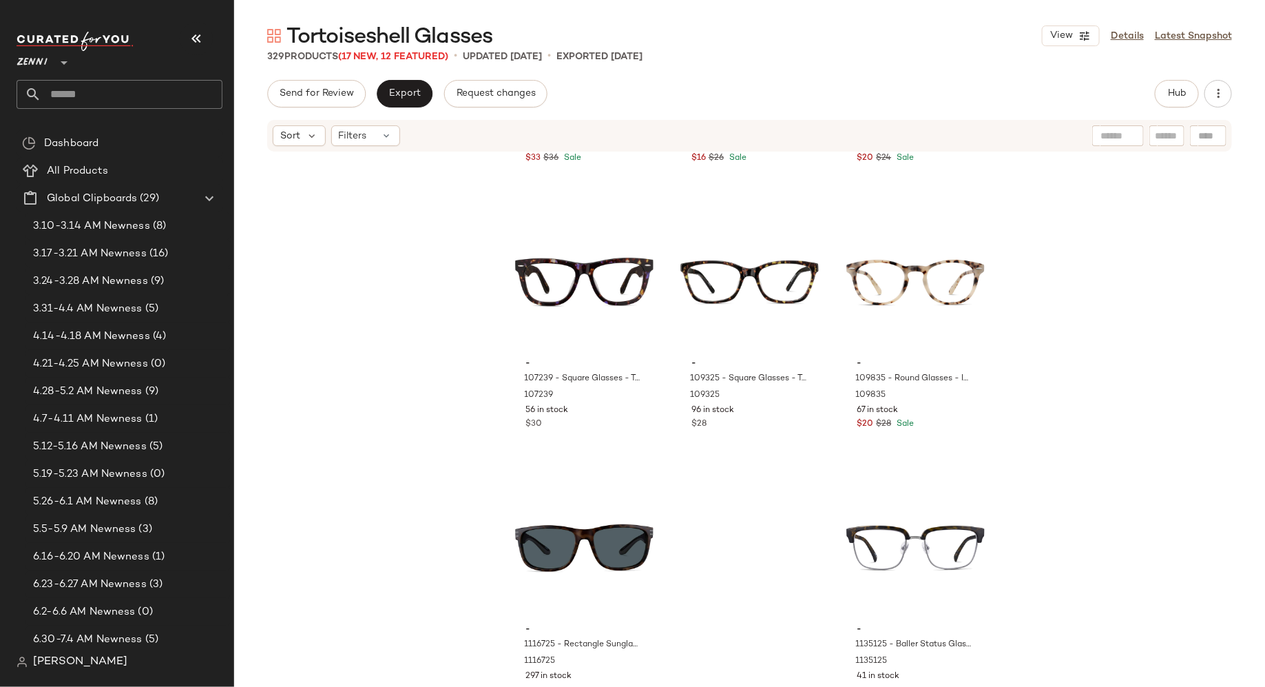
scroll to position [28718, 0]
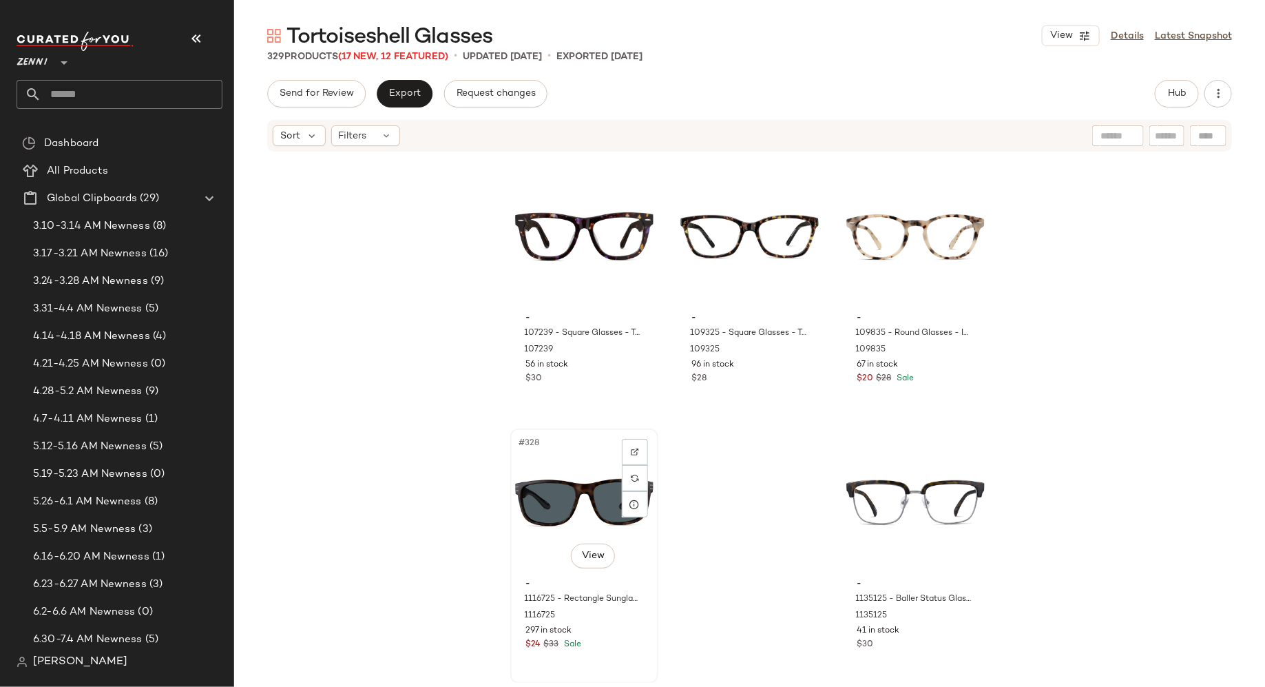
click at [594, 485] on div "#328 View" at bounding box center [584, 502] width 138 height 139
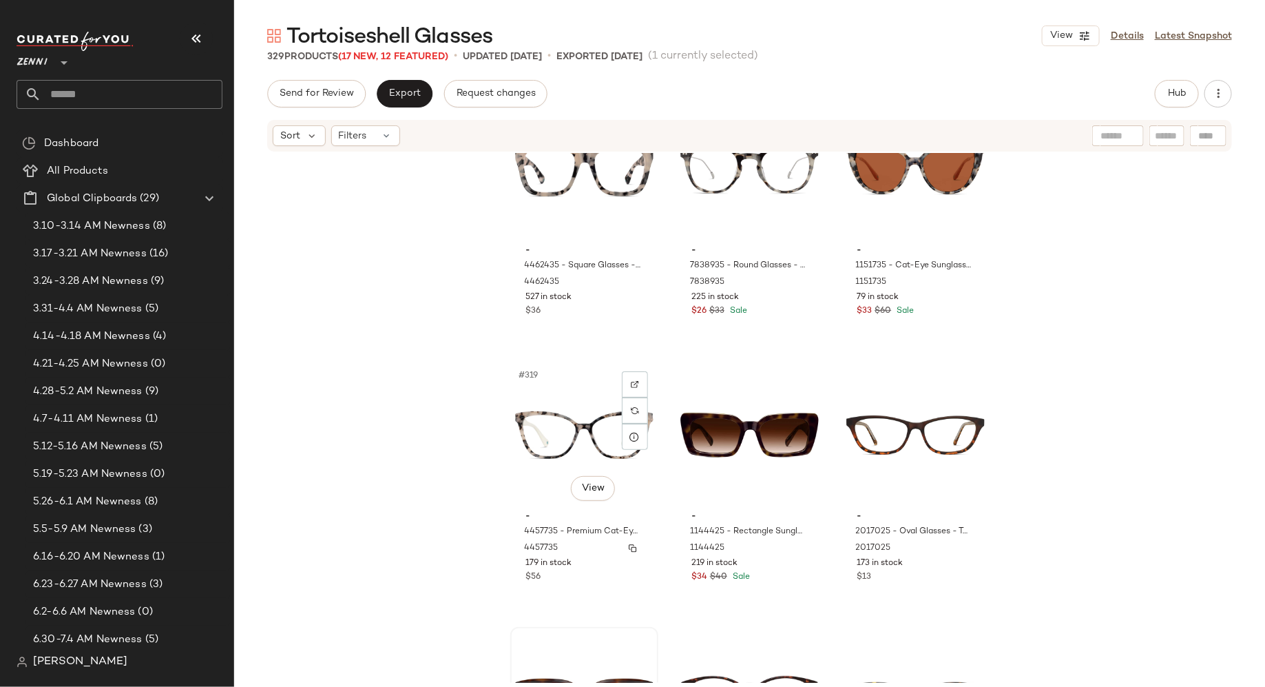
scroll to position [27988, 0]
click at [769, 572] on div "$34 $40 Sale" at bounding box center [750, 577] width 116 height 12
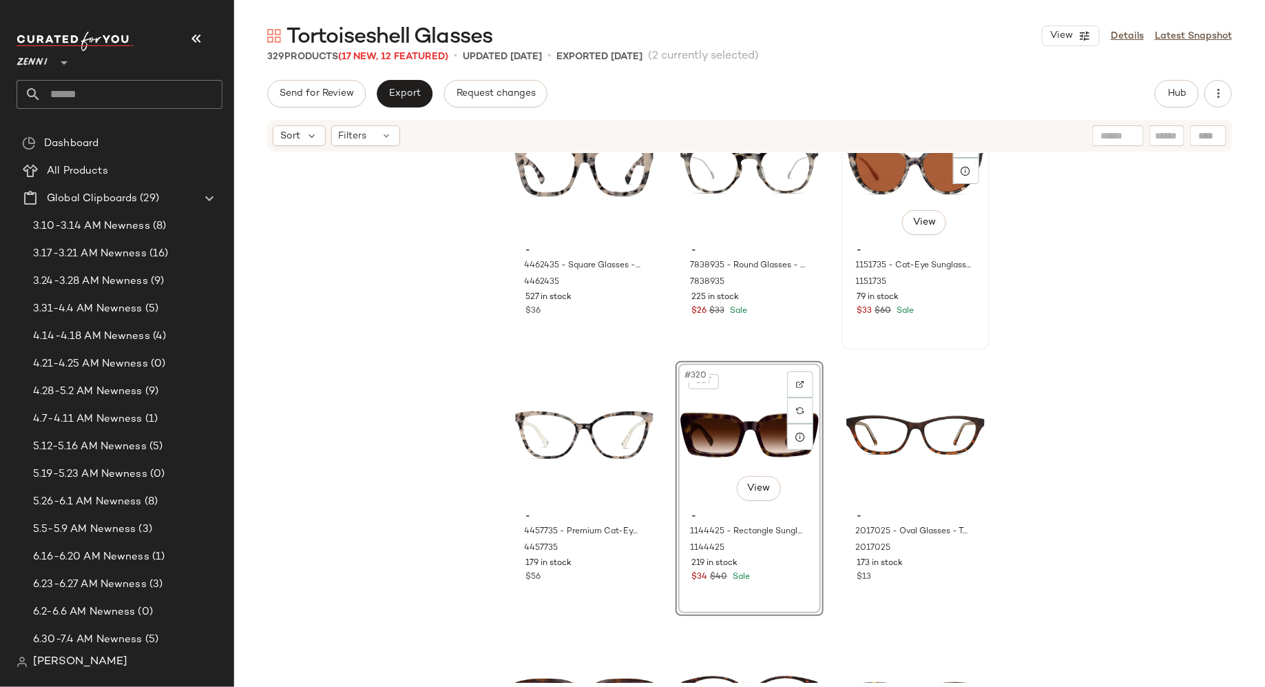
click at [931, 335] on div "#318 View - 1151735 - Cat-Eye Sunglasses - Ivory Tortoiseshell - Mixed 1151735 …" at bounding box center [915, 222] width 145 height 252
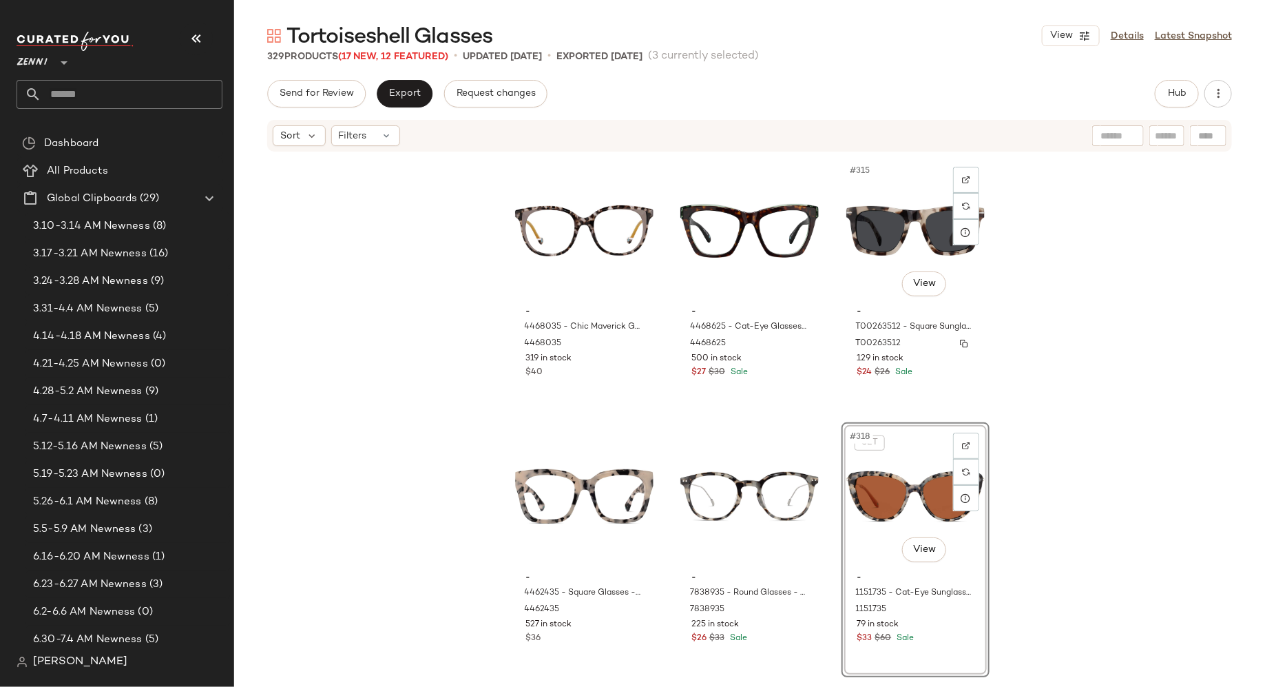
scroll to position [27553, 0]
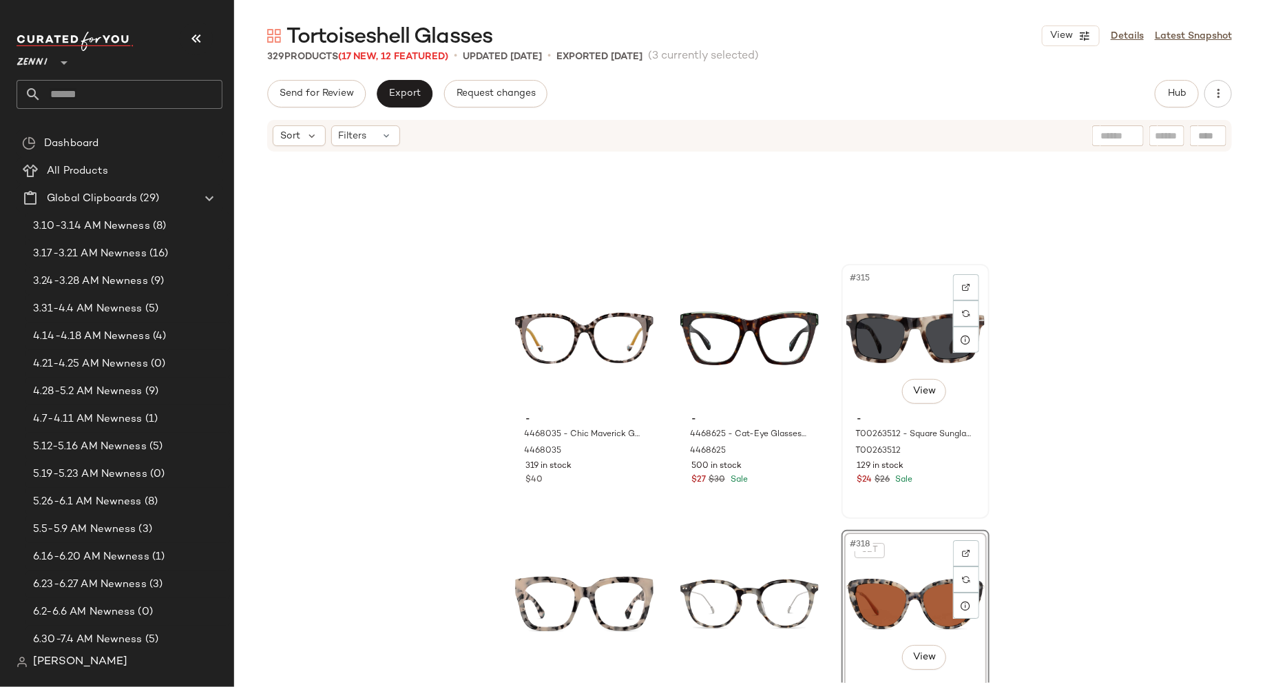
click at [936, 491] on div "#315 View - T00263512 - Square Sunglasses - Ivory Tortoiseshell - Acetate T0026…" at bounding box center [915, 391] width 145 height 252
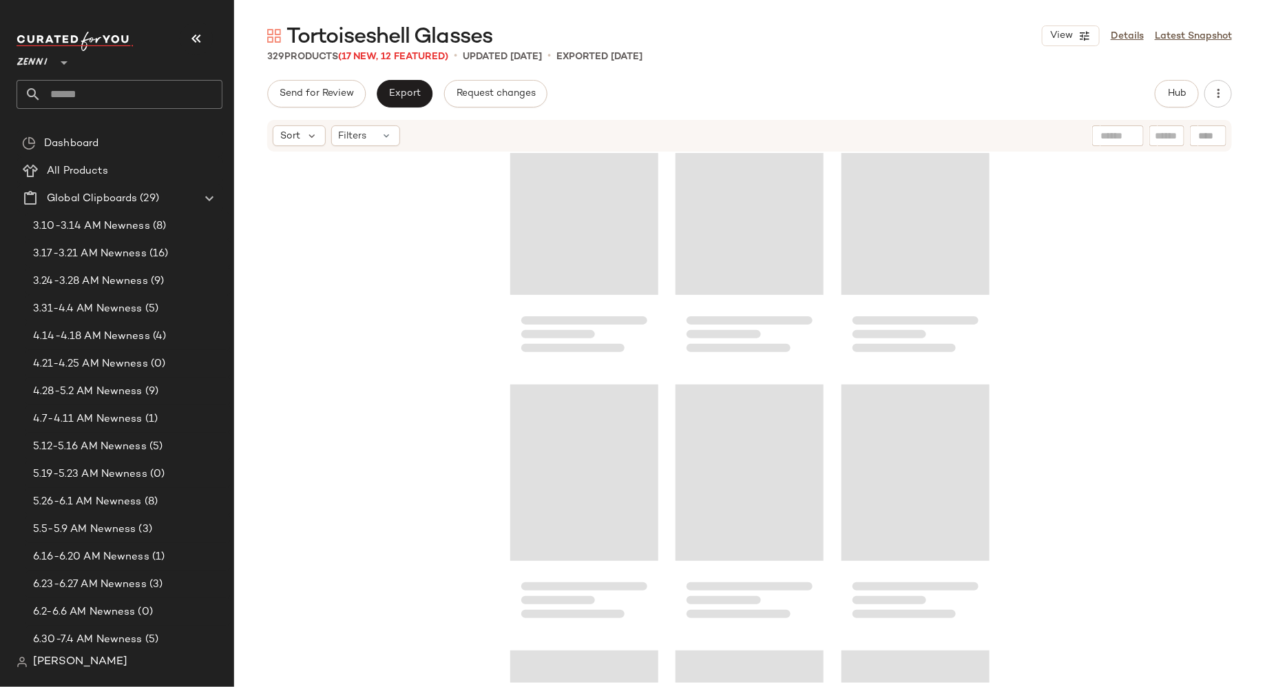
scroll to position [27438, 0]
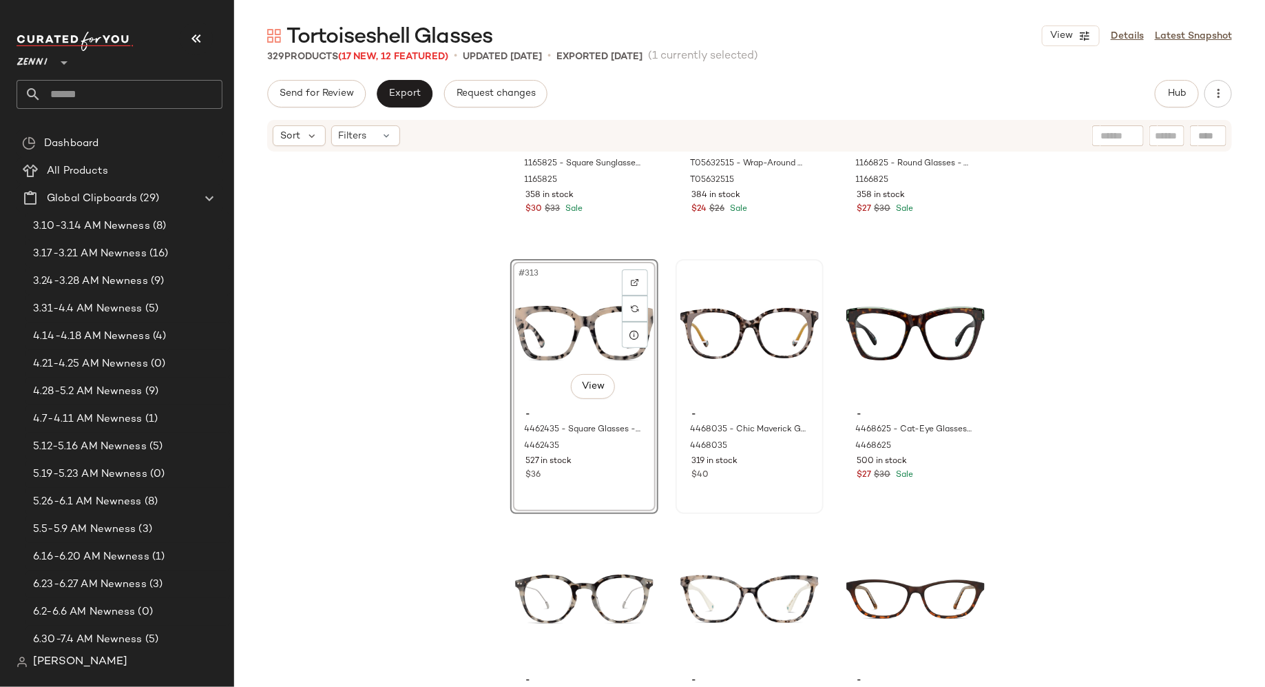
scroll to position [27561, 0]
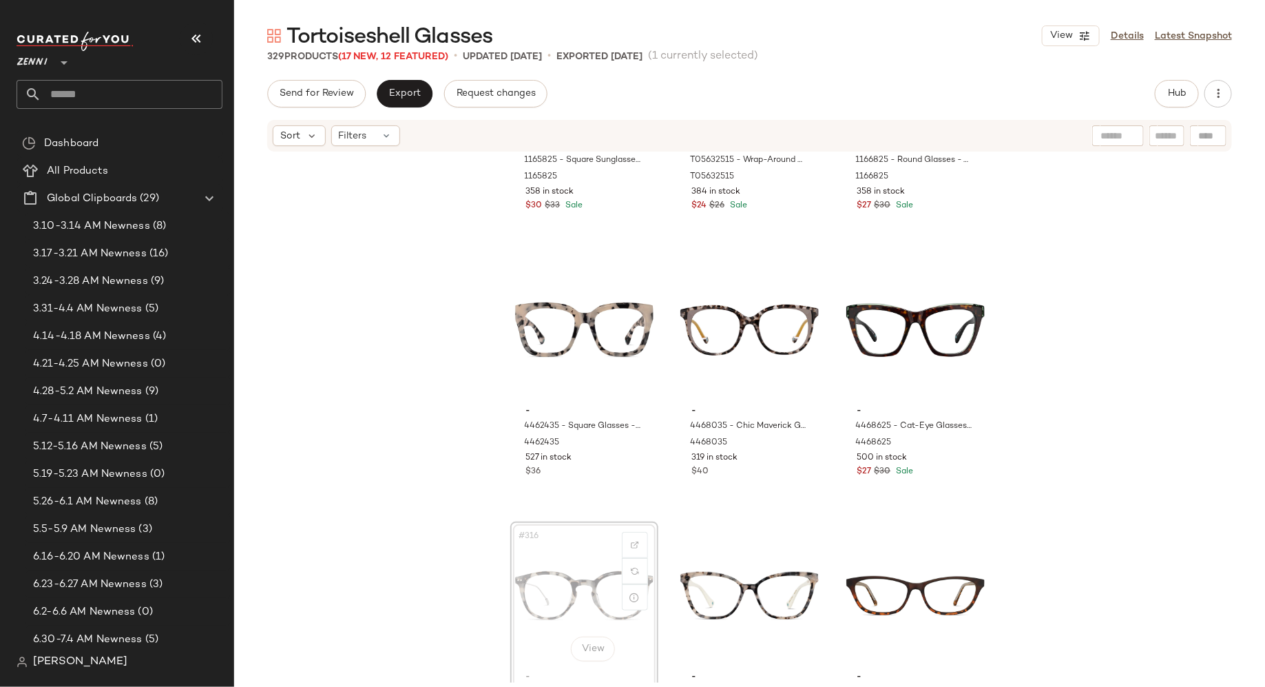
scroll to position [27562, 0]
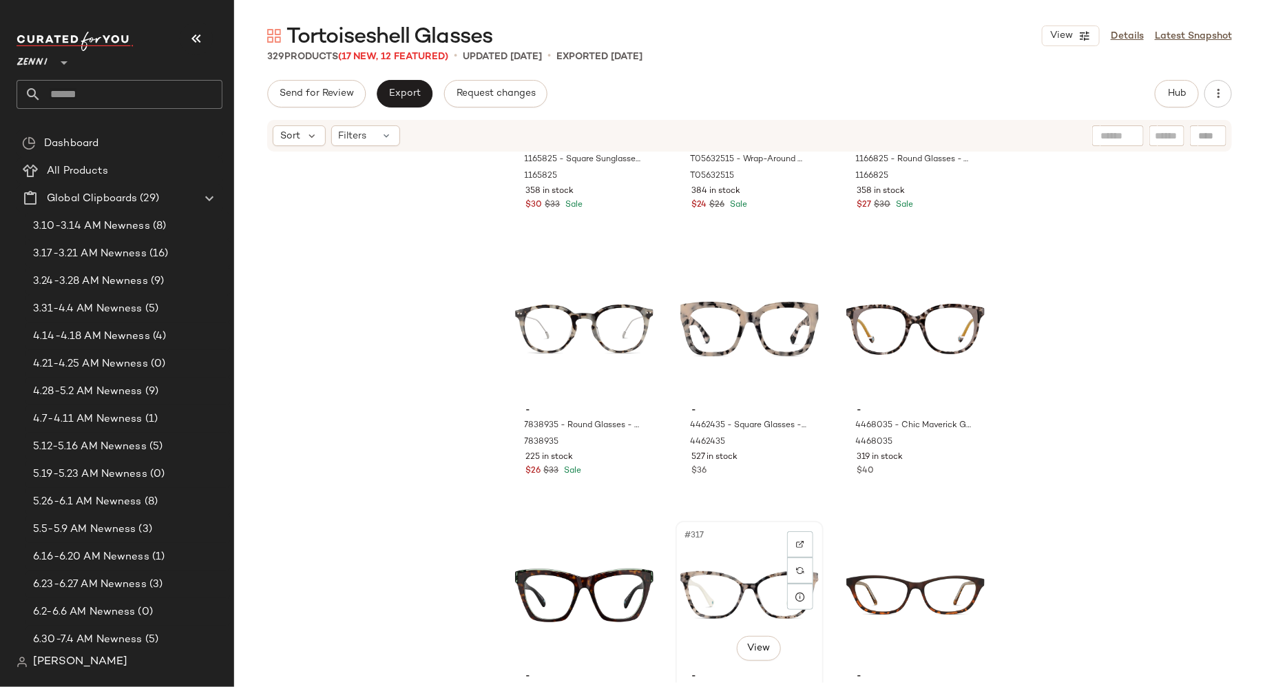
scroll to position [27565, 0]
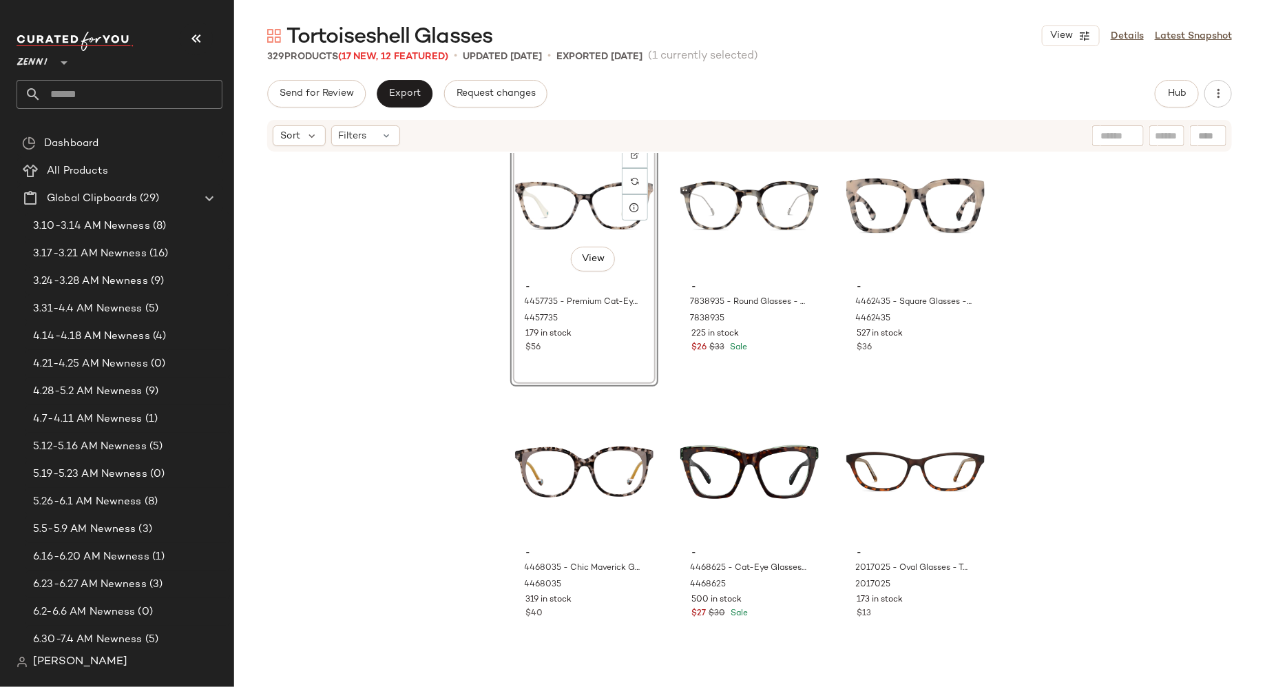
scroll to position [27804, 0]
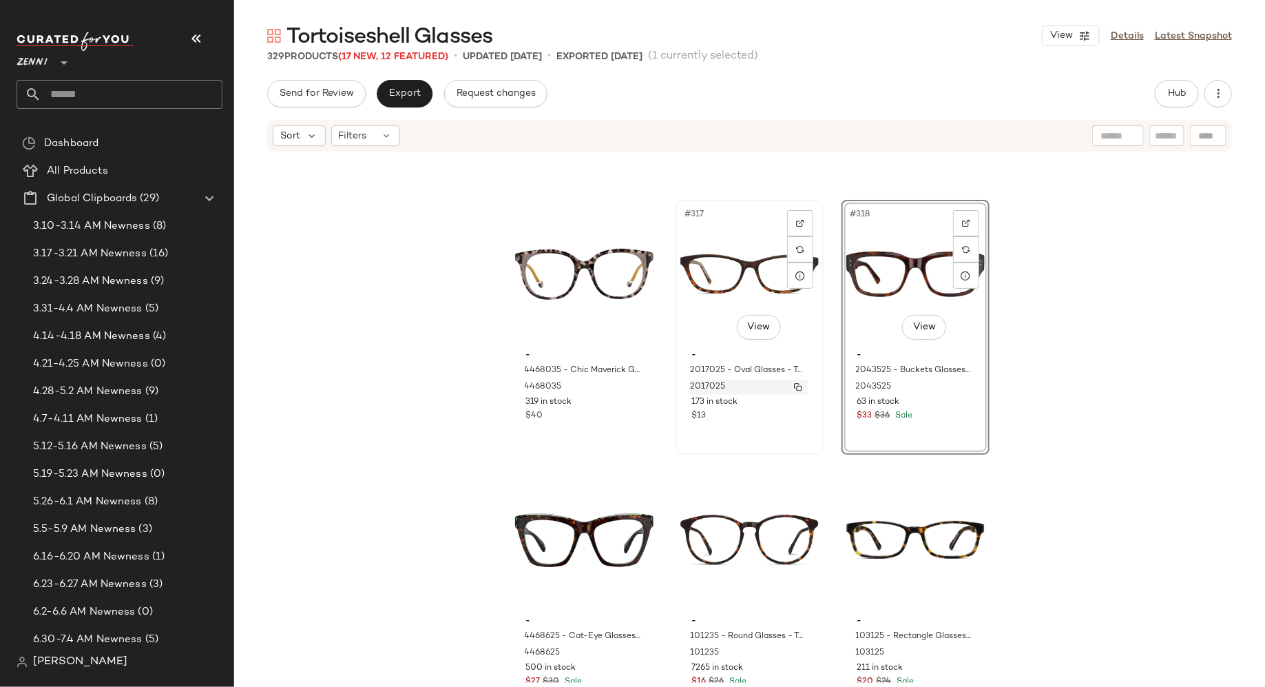
scroll to position [27884, 0]
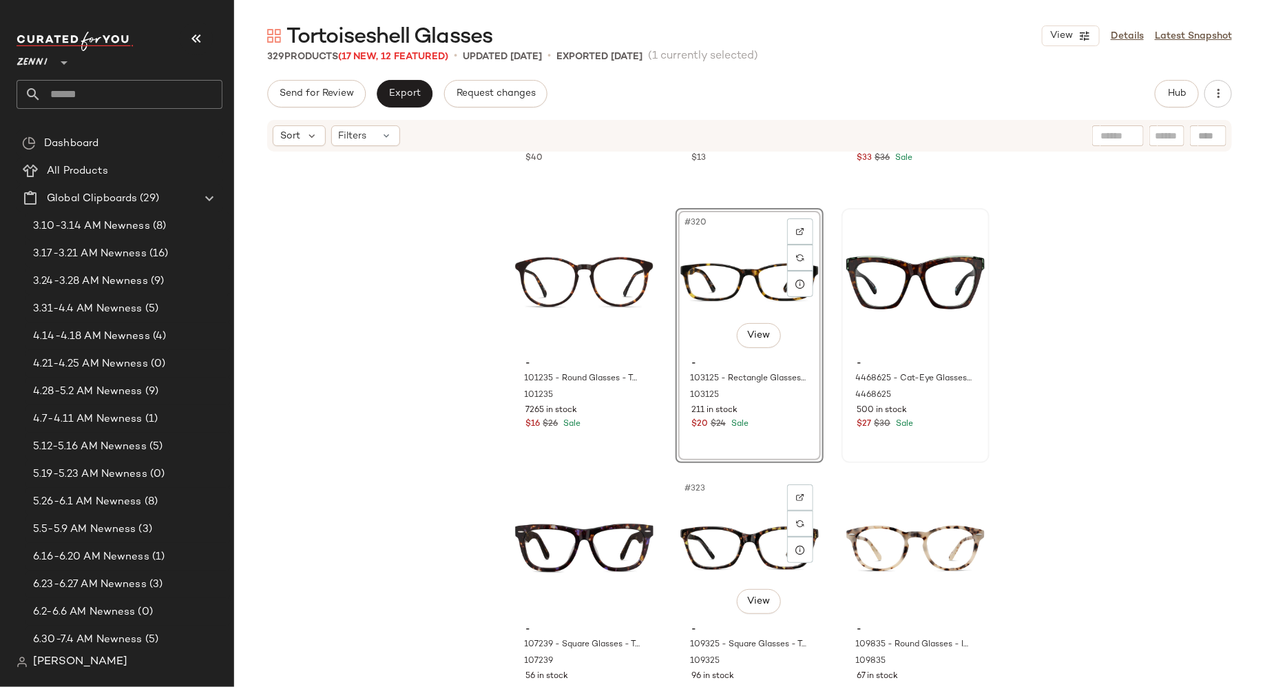
scroll to position [28143, 0]
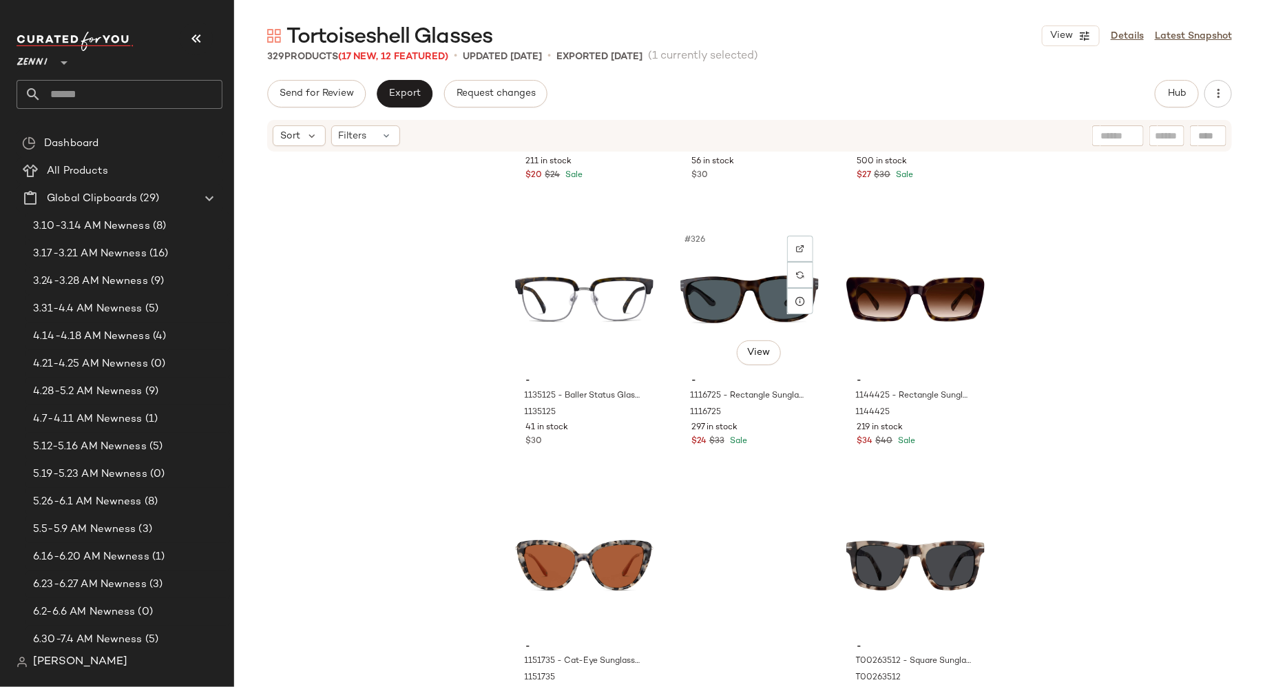
scroll to position [28665, 0]
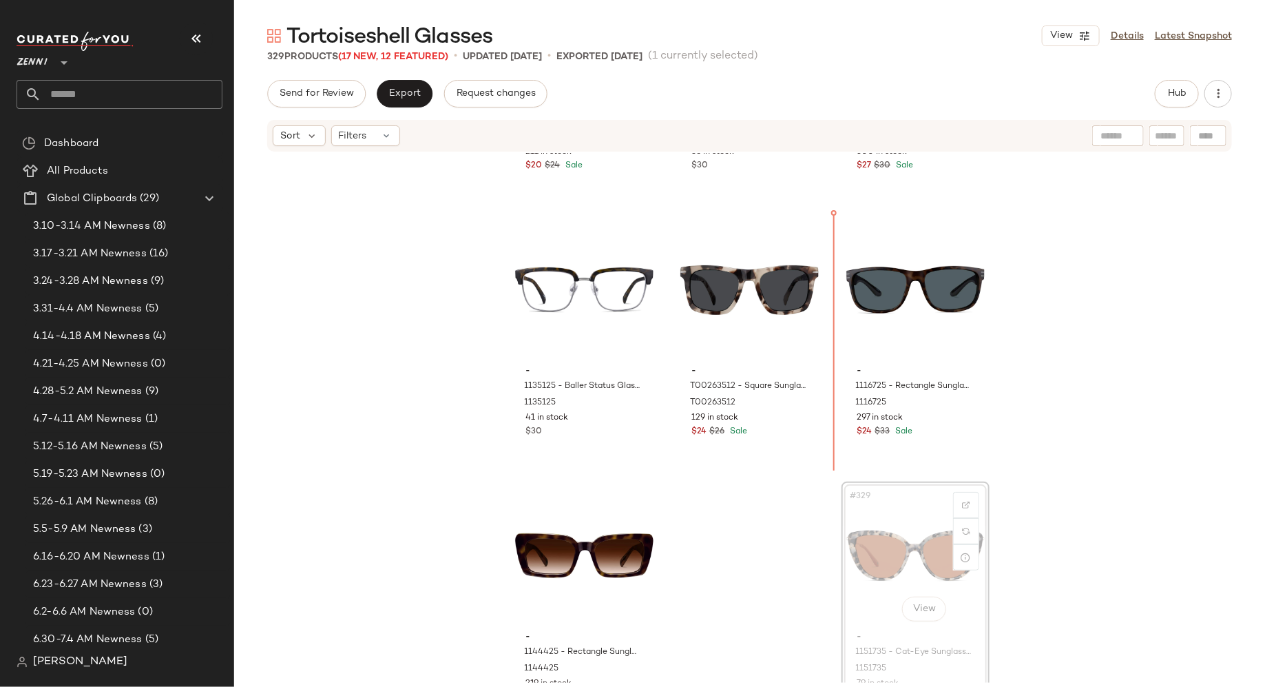
scroll to position [28665, 0]
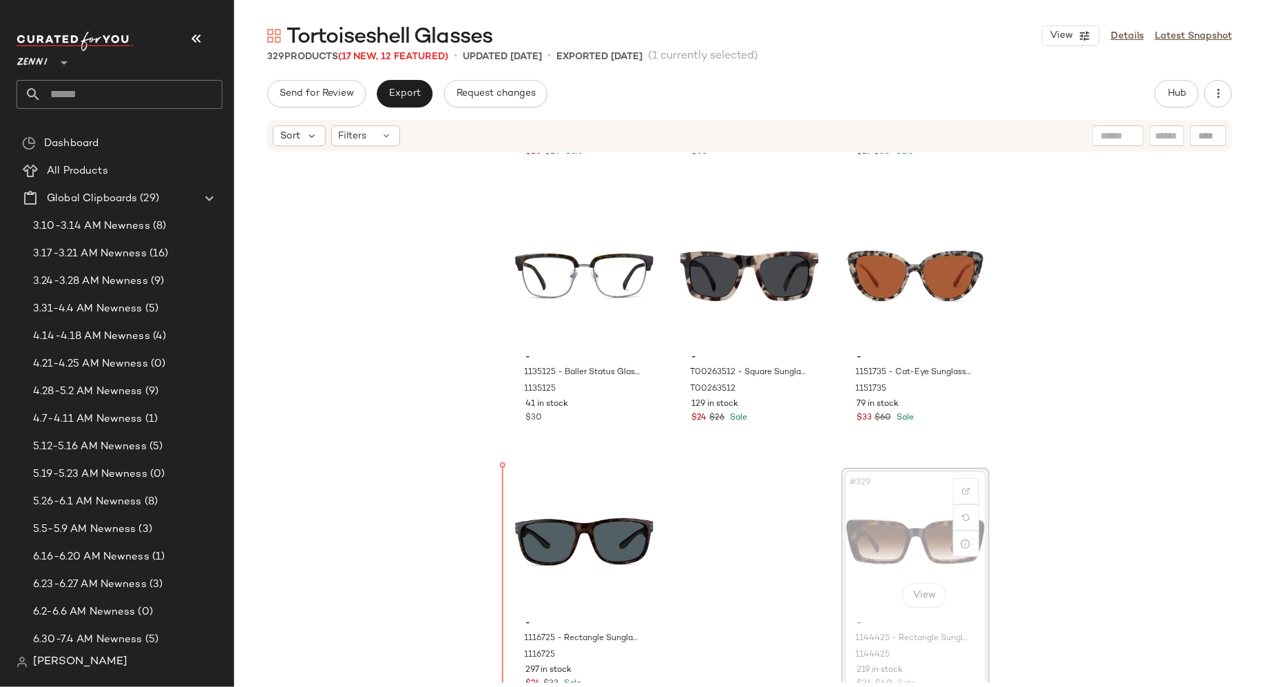
scroll to position [28689, 0]
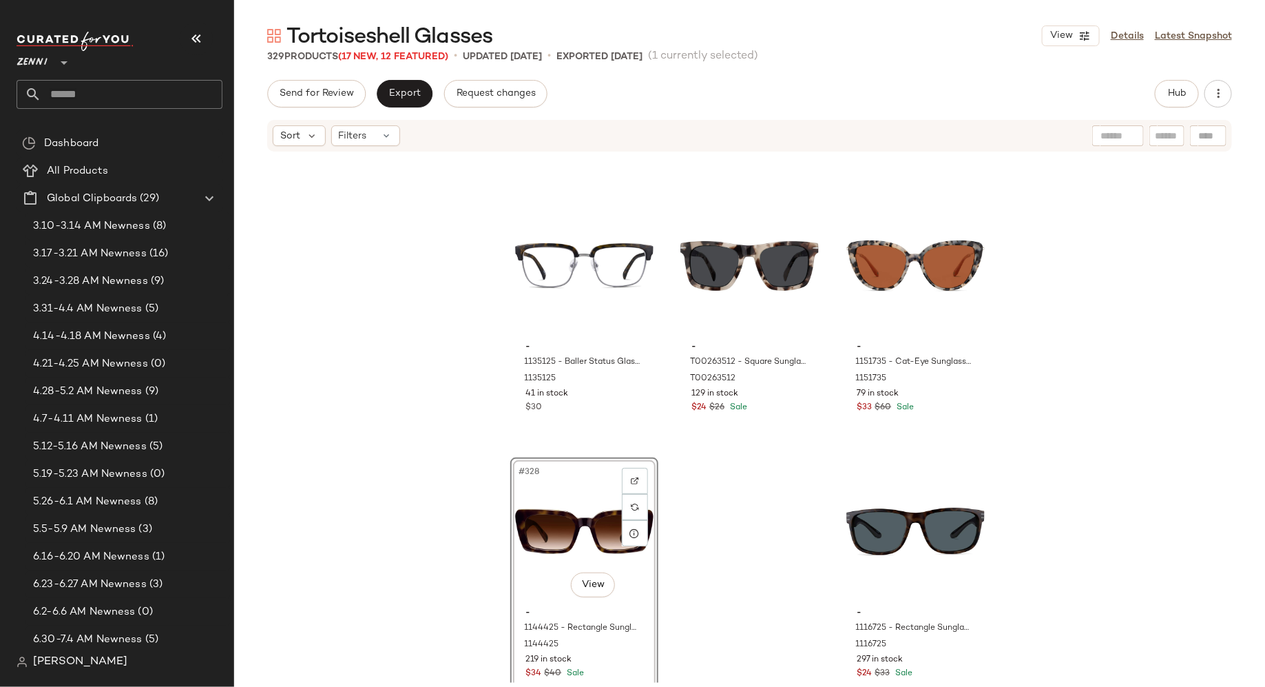
click at [702, 545] on div "- 103125 - Rectangle Glasses - Tortoiseshell - Acetate 103125 211 in stock $20 …" at bounding box center [749, 418] width 1031 height 530
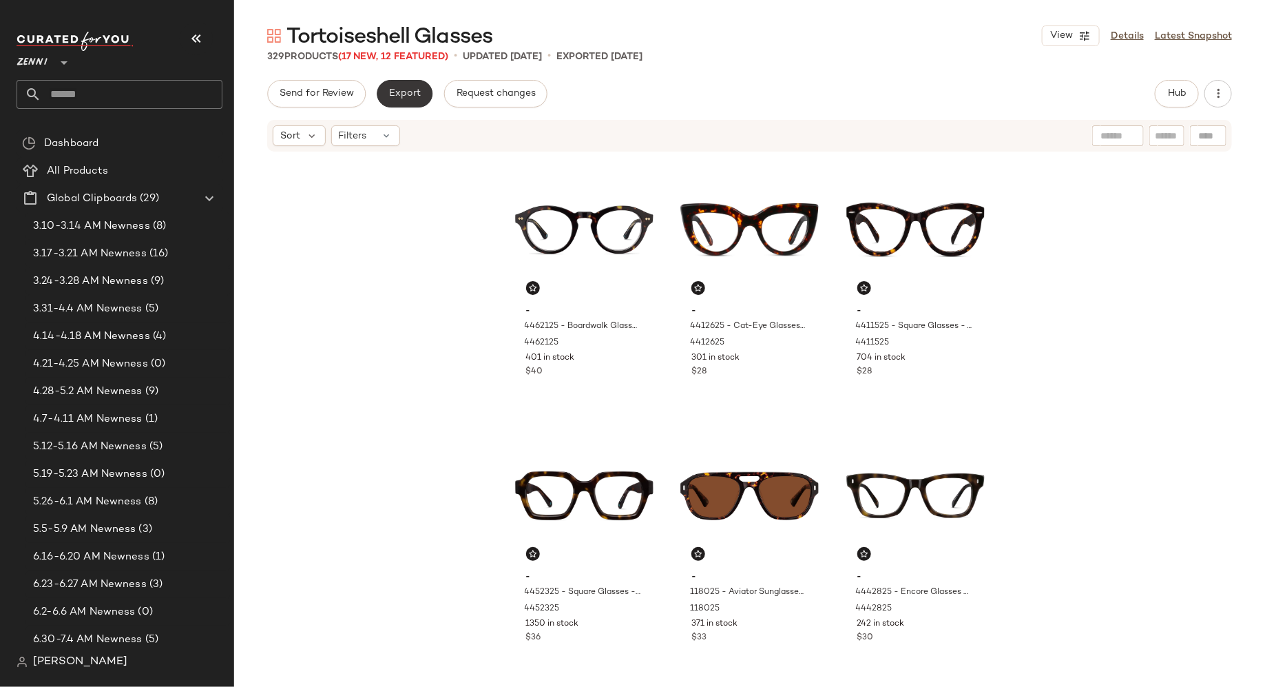
click at [417, 93] on span "Export" at bounding box center [404, 93] width 32 height 11
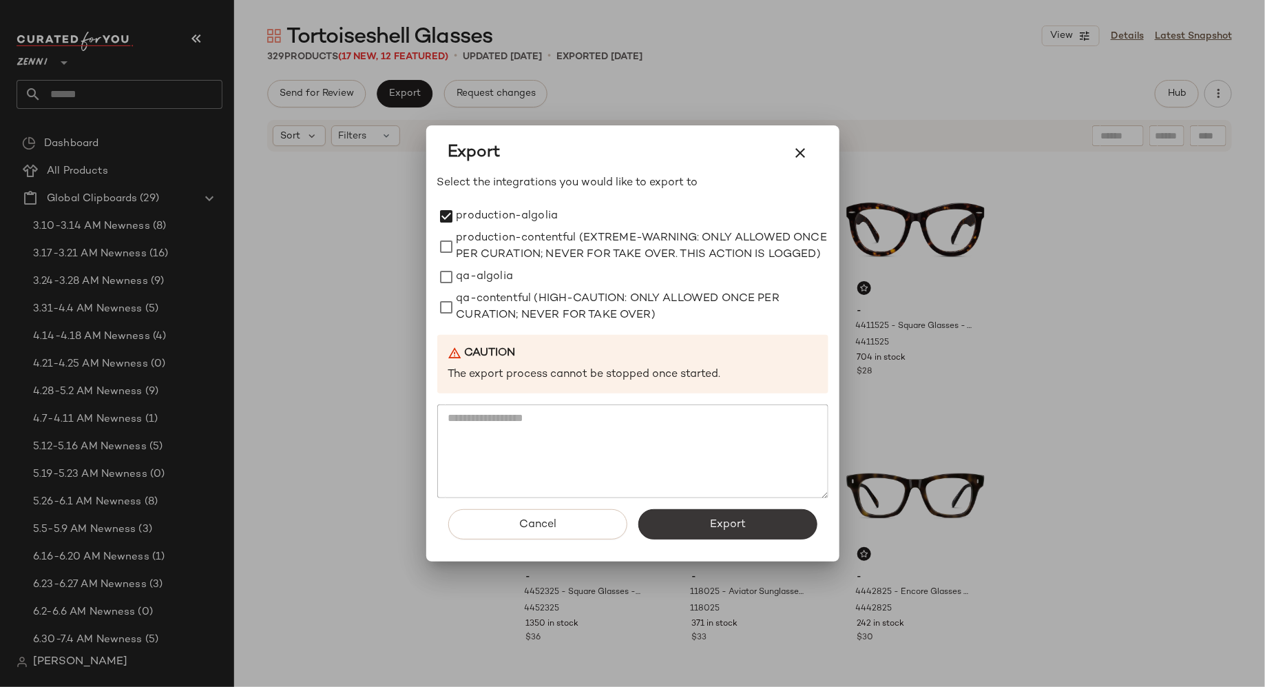
click at [691, 535] on button "Export" at bounding box center [727, 524] width 179 height 30
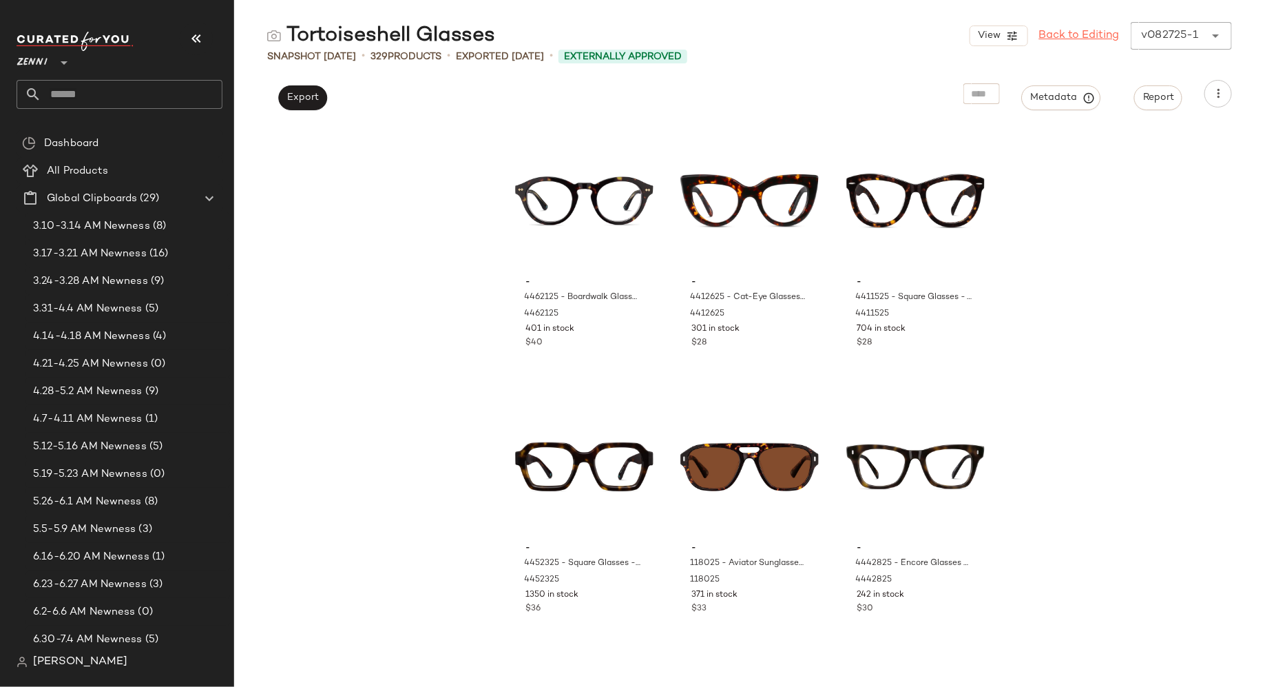
click at [1071, 34] on link "Back to Editing" at bounding box center [1079, 36] width 81 height 17
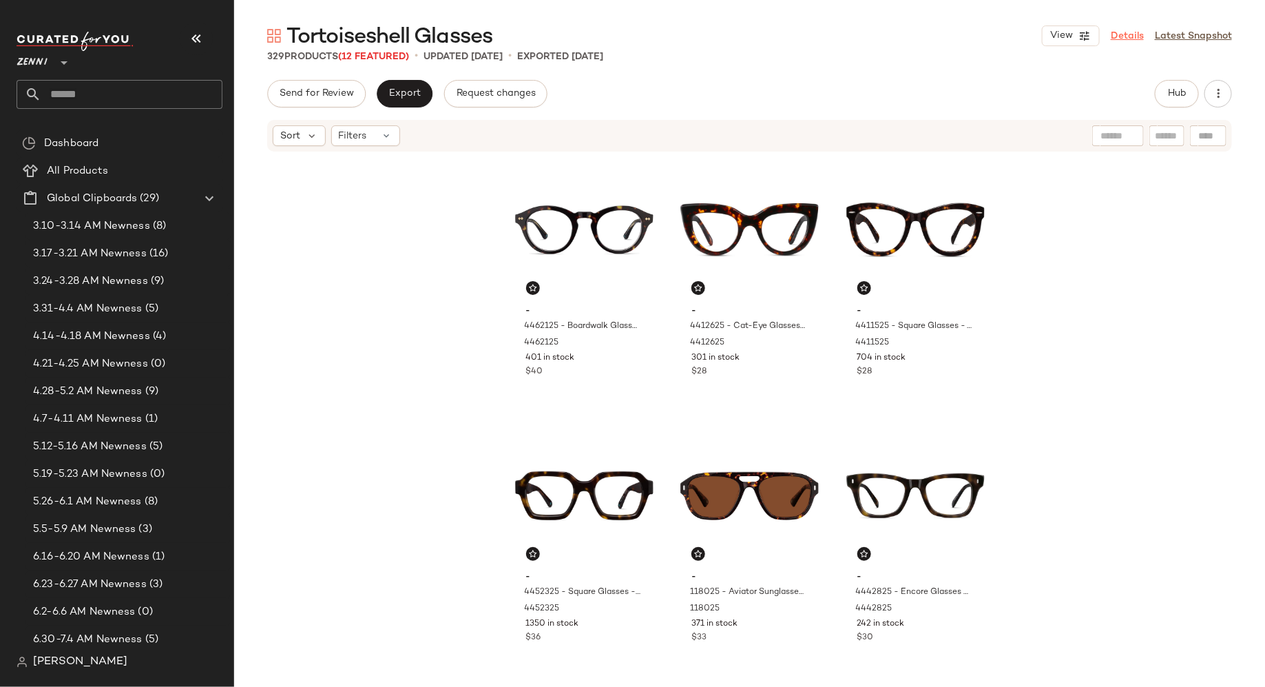
click at [1129, 29] on link "Details" at bounding box center [1127, 36] width 33 height 14
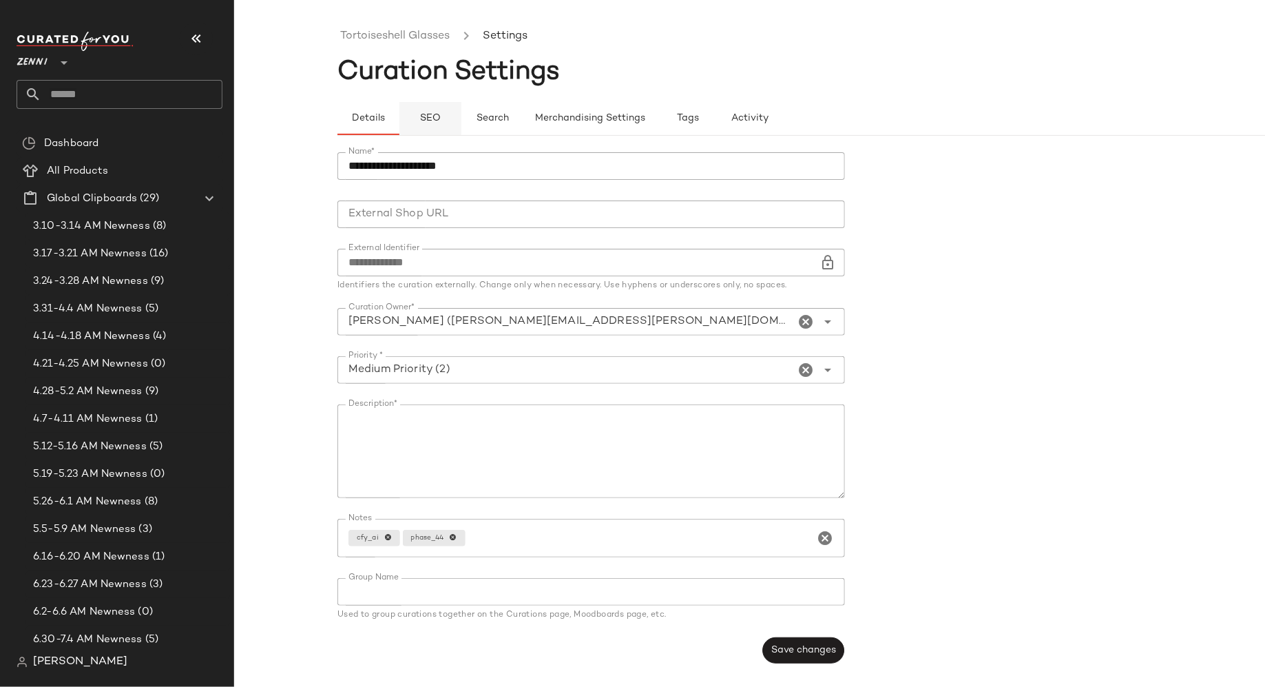
click at [428, 122] on span "SEO" at bounding box center [429, 118] width 21 height 11
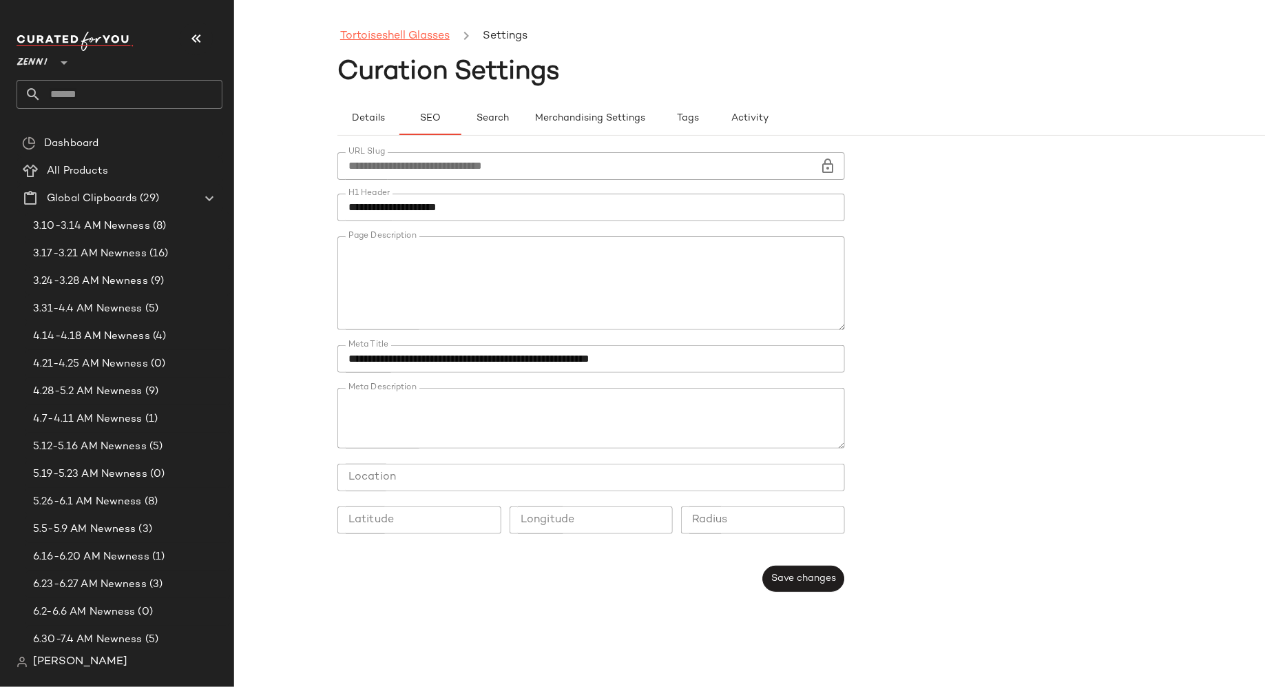
click at [393, 37] on link "Tortoiseshell Glasses" at bounding box center [395, 37] width 110 height 18
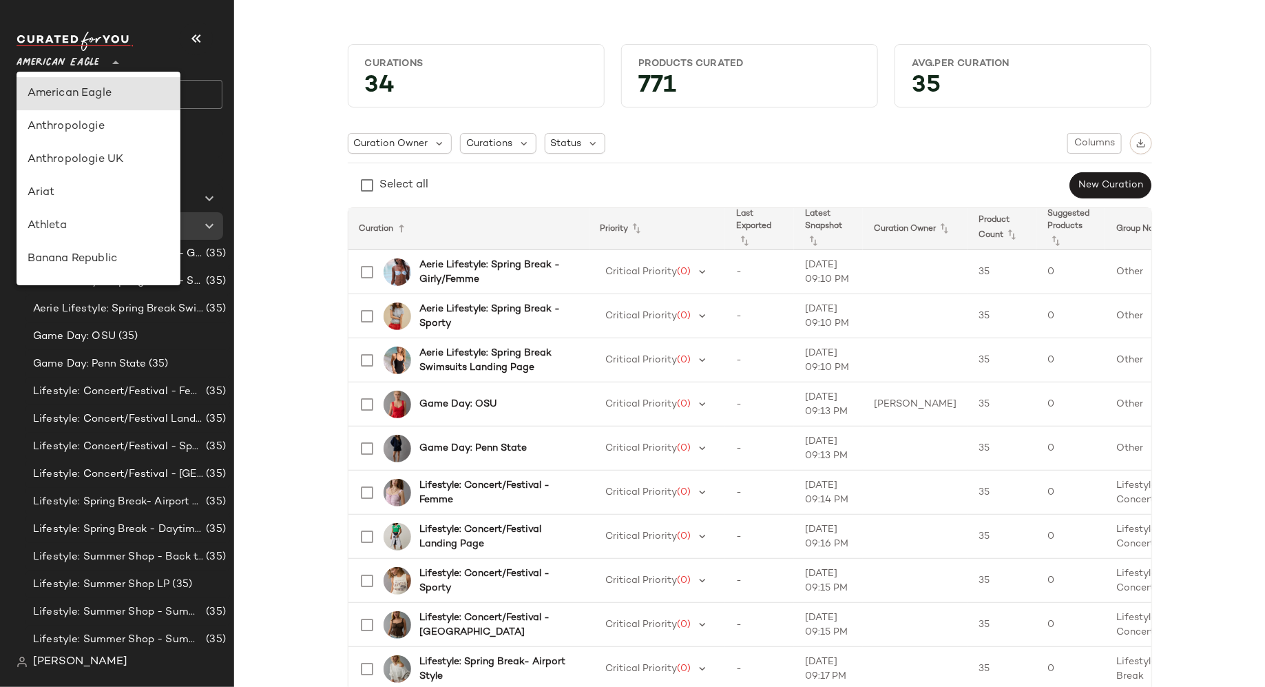
click at [114, 59] on icon at bounding box center [115, 62] width 17 height 17
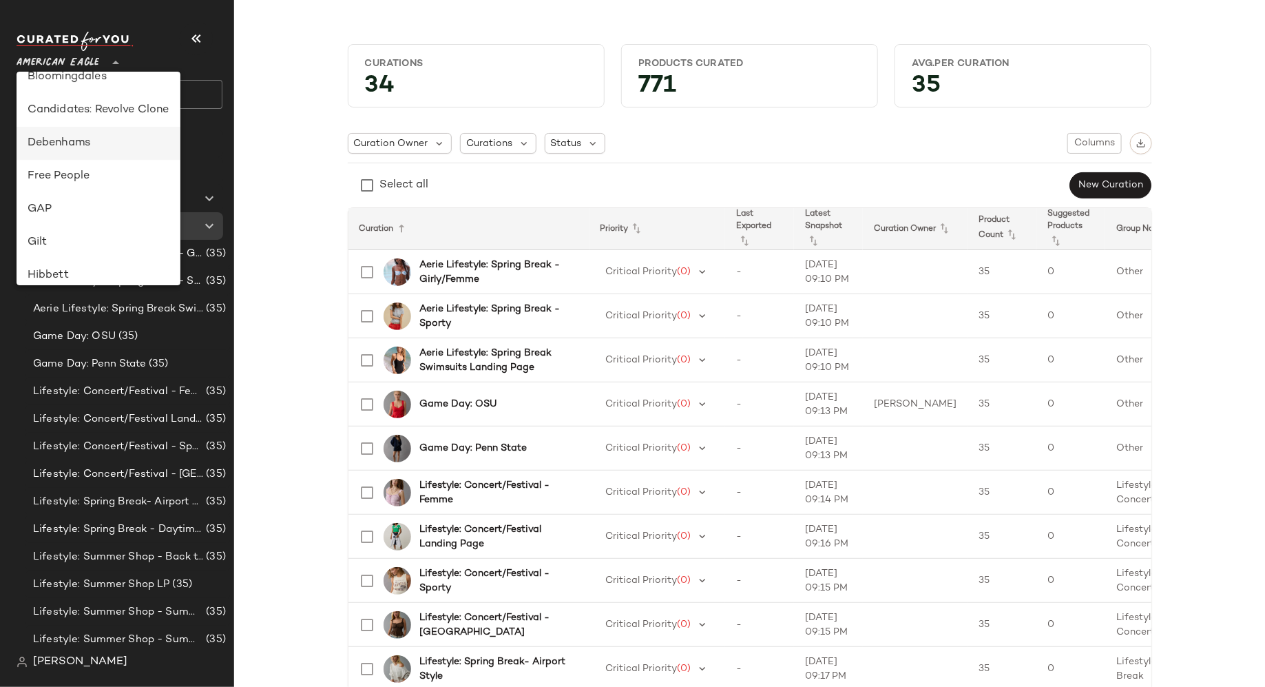
click at [134, 138] on div "Debenhams" at bounding box center [99, 143] width 142 height 17
type input "**"
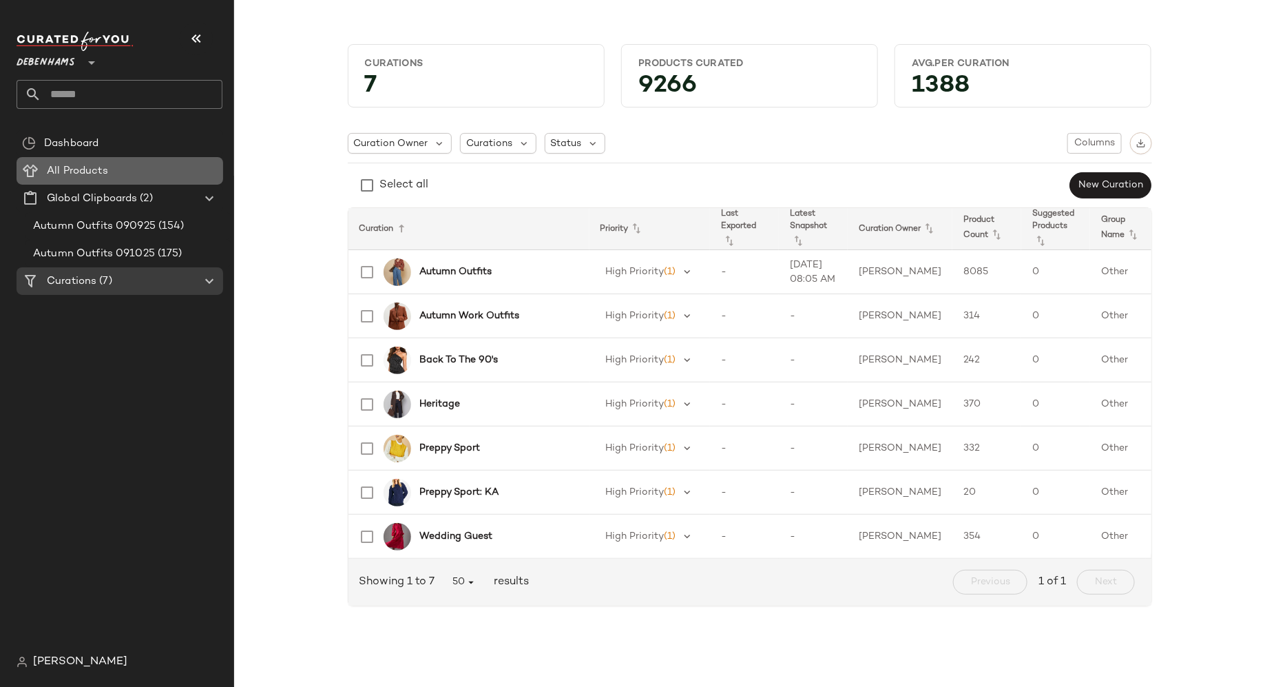
click at [121, 172] on div "All Products" at bounding box center [130, 171] width 175 height 16
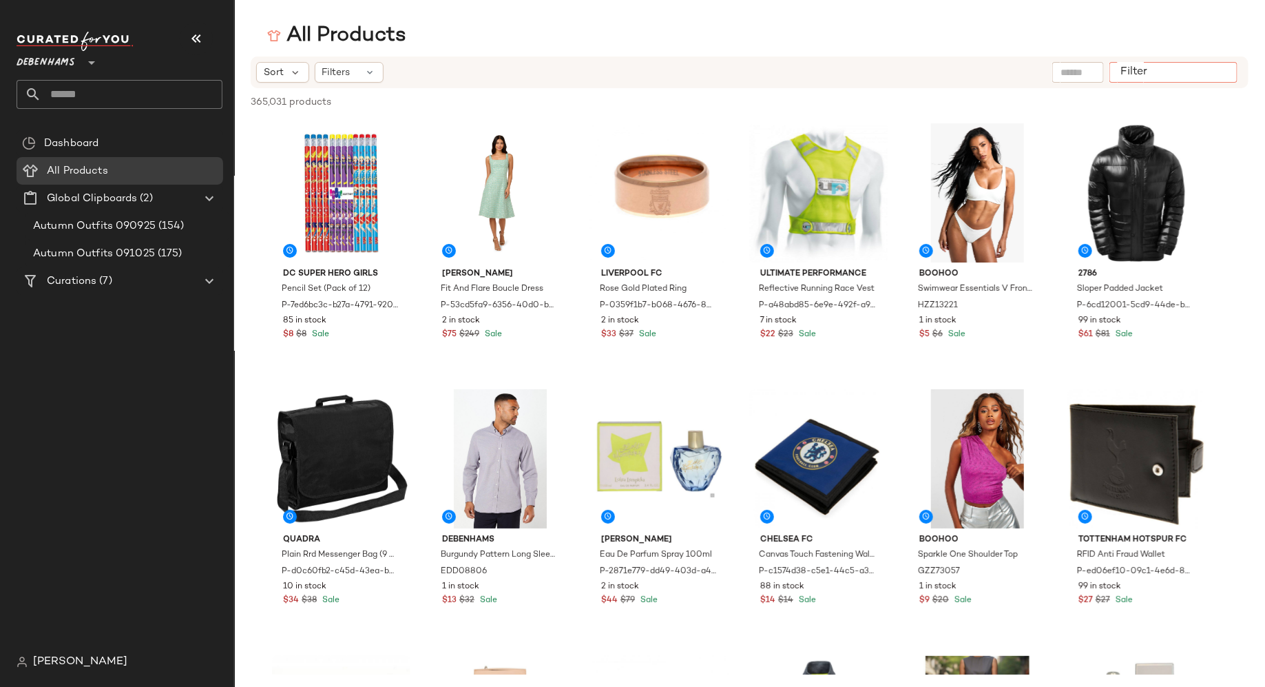
click at [1209, 74] on input "Filter" at bounding box center [1173, 72] width 117 height 14
paste input "********"
type input "********"
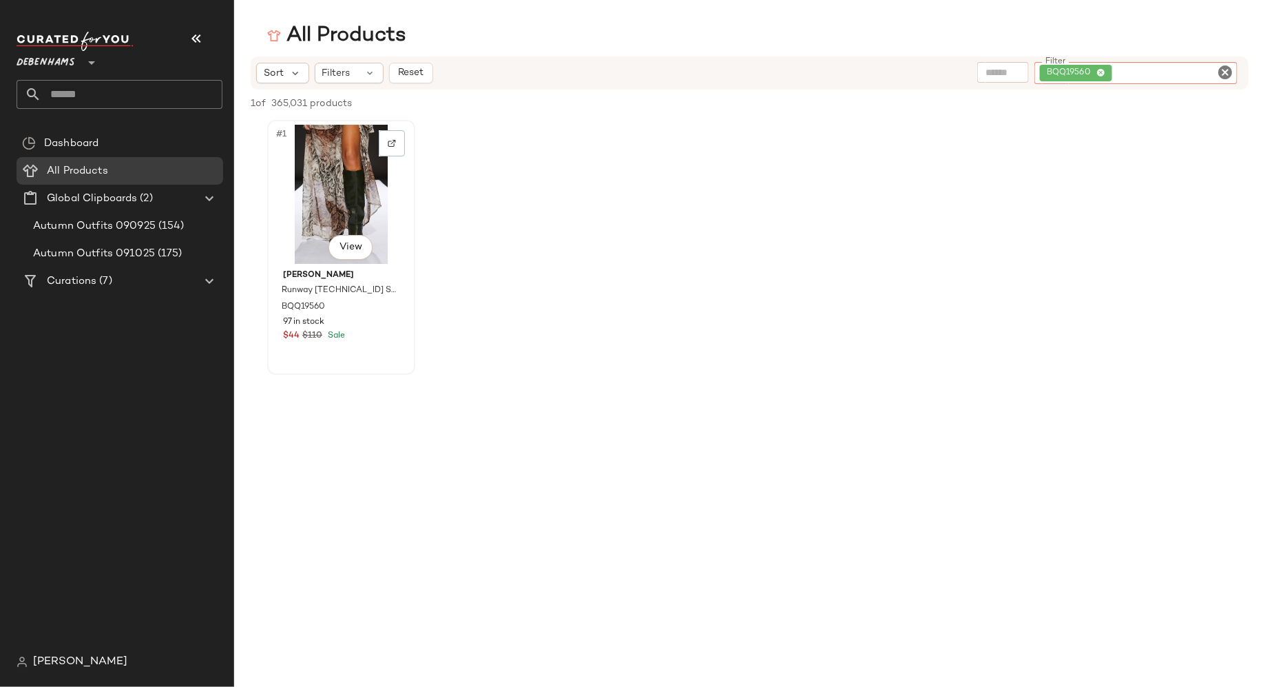
click at [355, 184] on div "#1 View" at bounding box center [341, 194] width 138 height 139
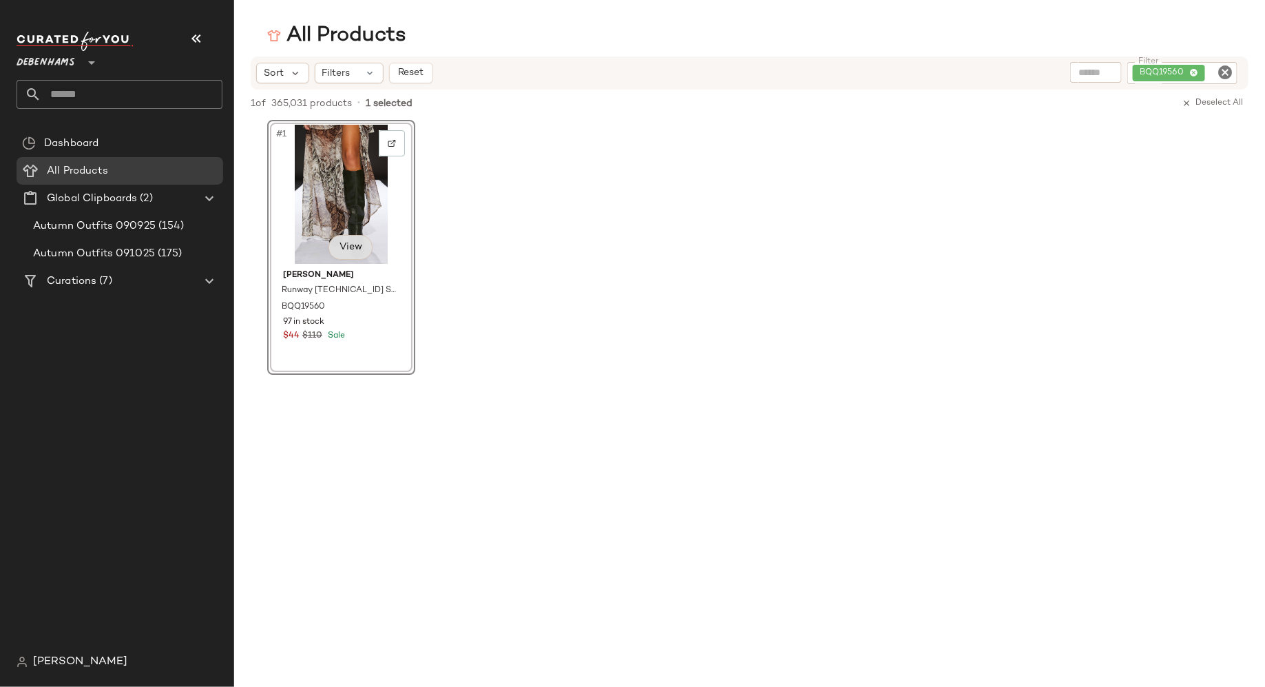
click at [349, 253] on body "Debenhams ** Dashboard All Products Global Clipboards (2) Autumn Outfits 090925…" at bounding box center [632, 343] width 1265 height 687
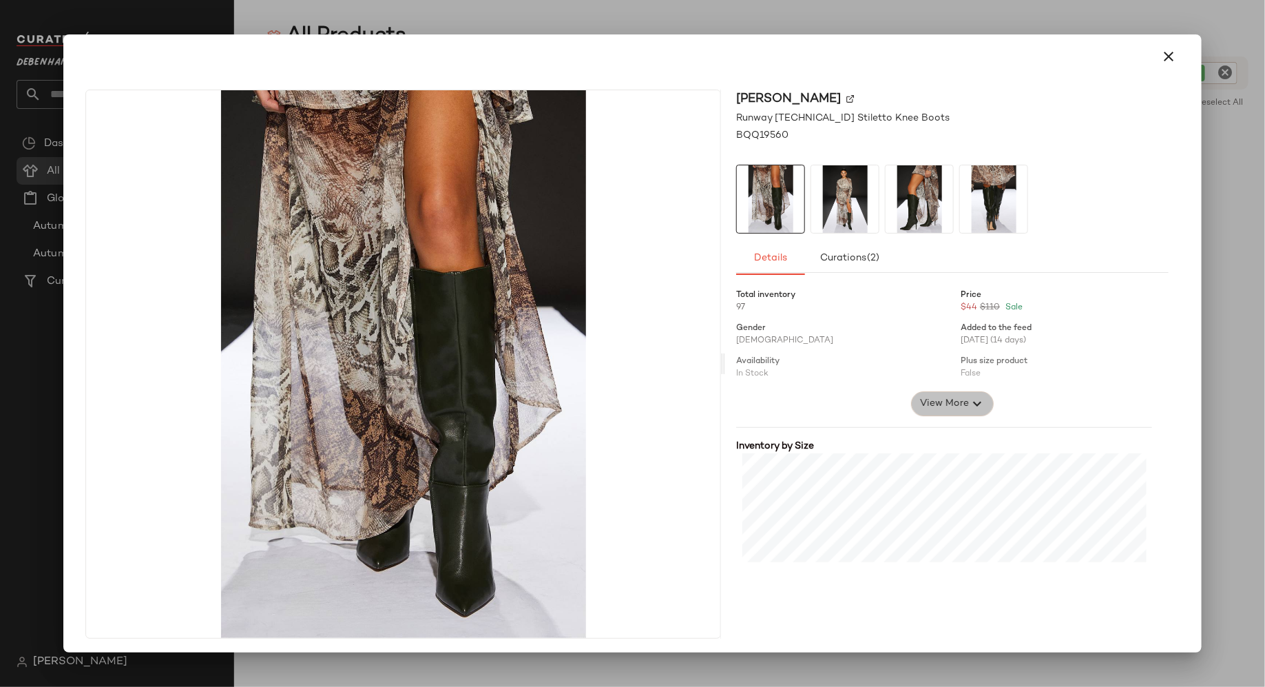
click at [969, 404] on icon "button" at bounding box center [977, 403] width 17 height 17
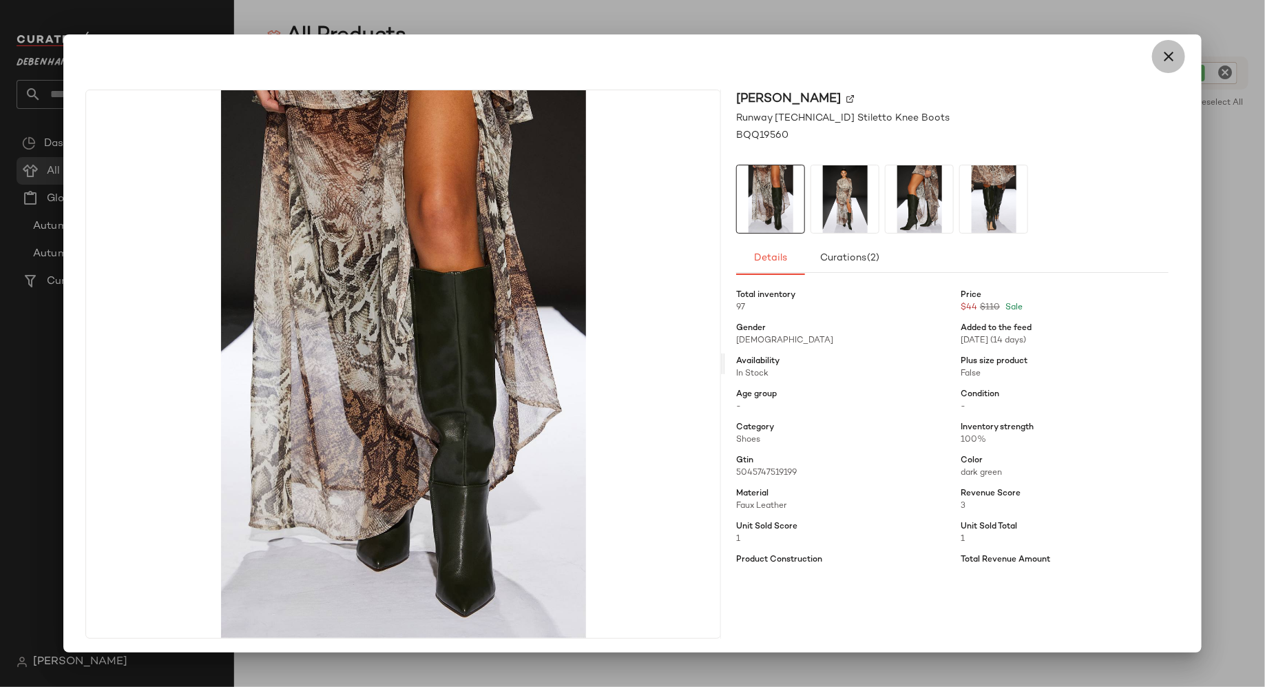
click at [1170, 58] on button "button" at bounding box center [1168, 56] width 33 height 33
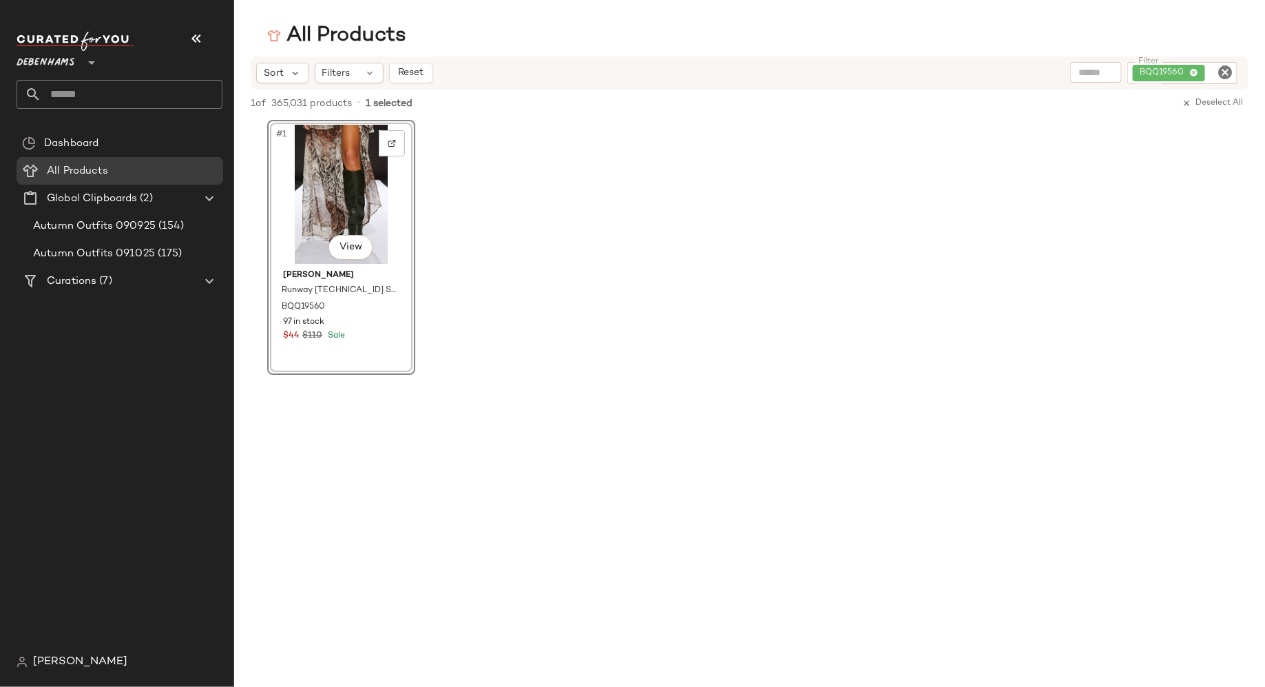
click at [1085, 321] on div "#1 View Dorothy Perkins Runway 1.8.1.8 Stiletto Knee Boots BQQ19560 97 in stock…" at bounding box center [749, 247] width 1031 height 255
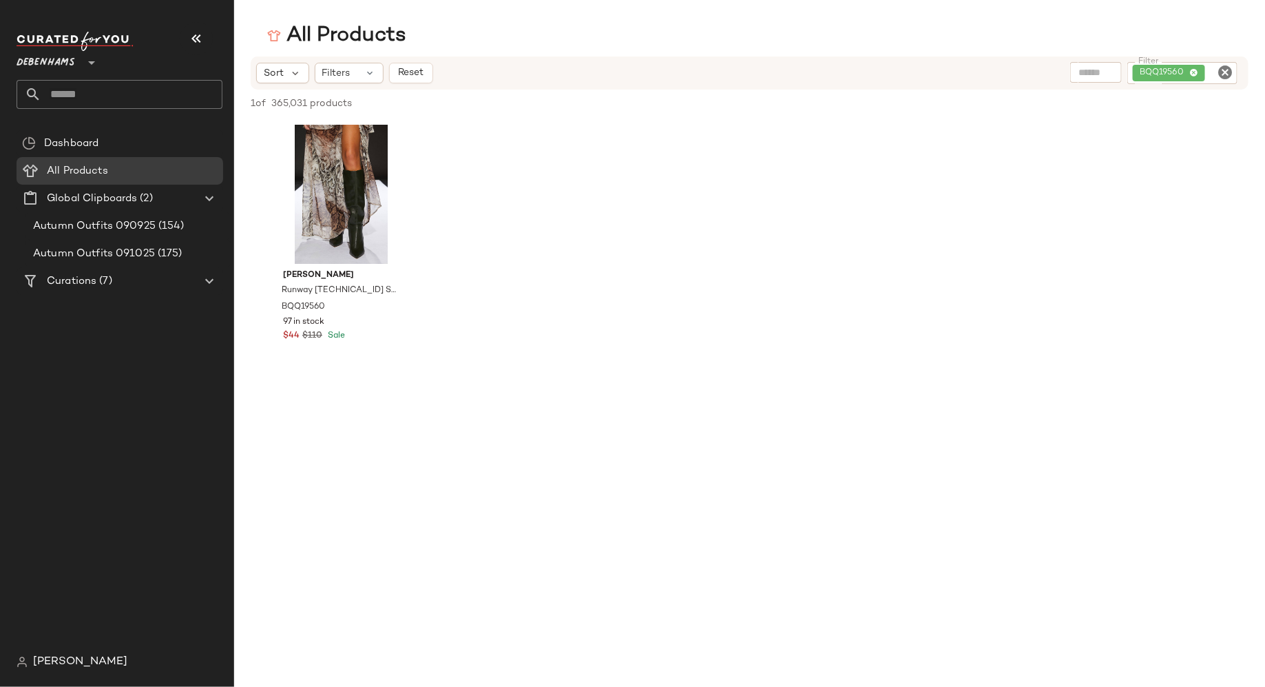
click at [1225, 72] on icon "Clear Filter" at bounding box center [1225, 72] width 17 height 17
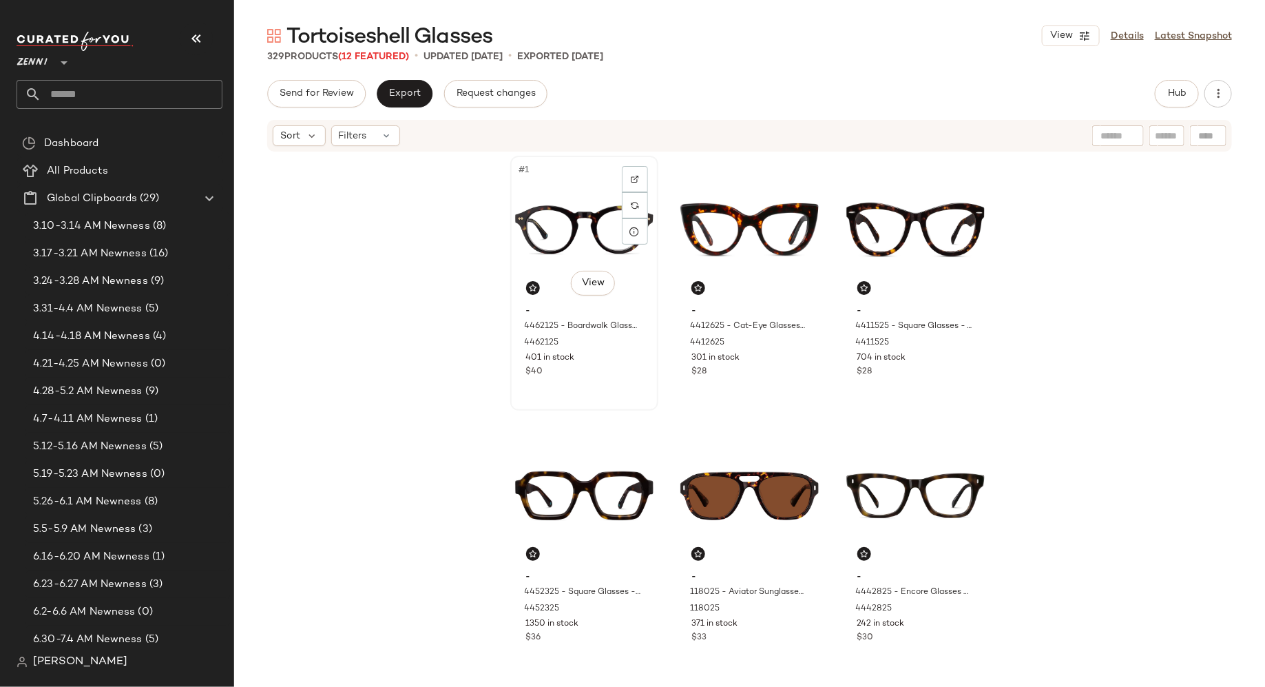
click at [583, 384] on div "#1 View - 4462125 - Boardwalk Glasses - Tortoiseshell - Acetate 4462125 401 in …" at bounding box center [584, 283] width 145 height 252
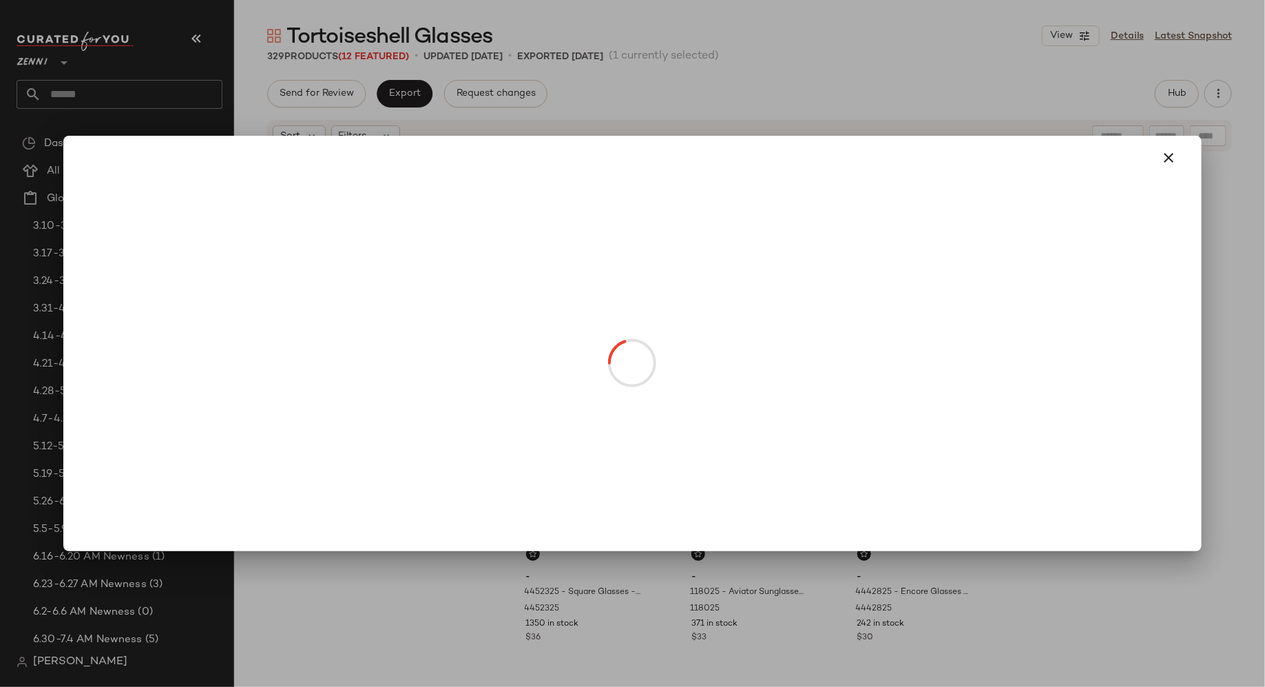
click at [601, 288] on body "Zenni ** Dashboard All Products Global Clipboards (29) 3.10-3.14 AM Newness (8)…" at bounding box center [632, 343] width 1265 height 687
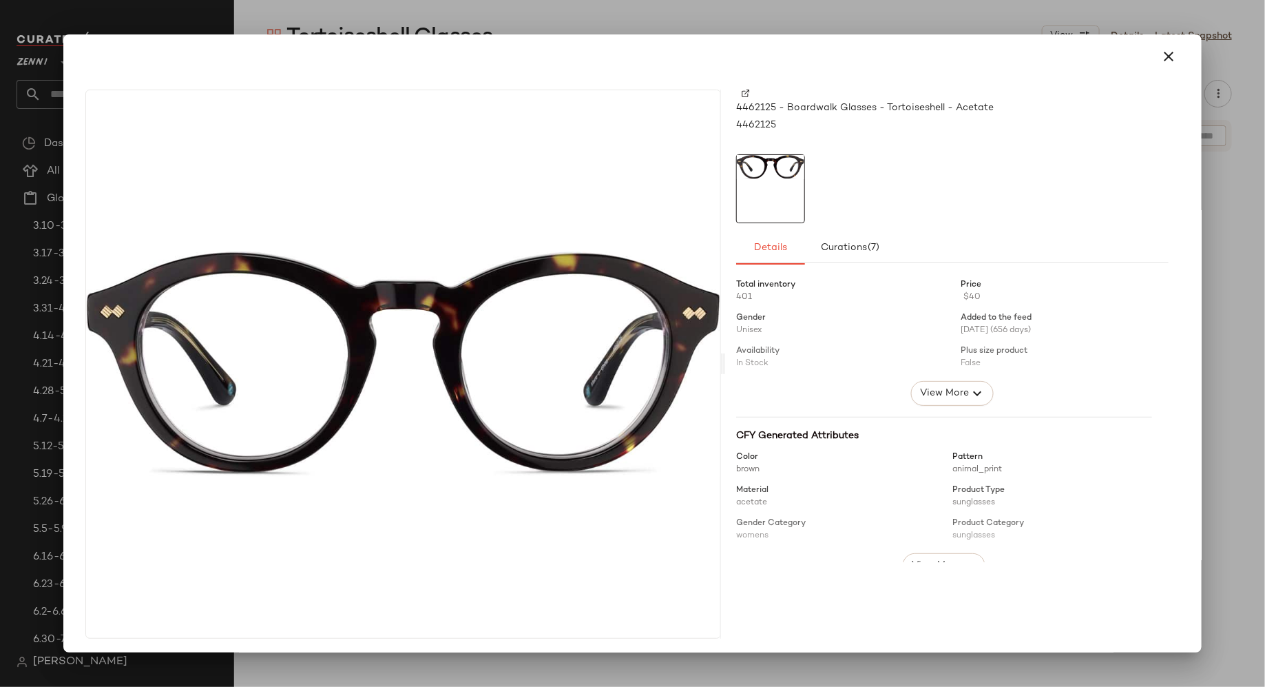
click at [742, 94] on img at bounding box center [746, 94] width 8 height 8
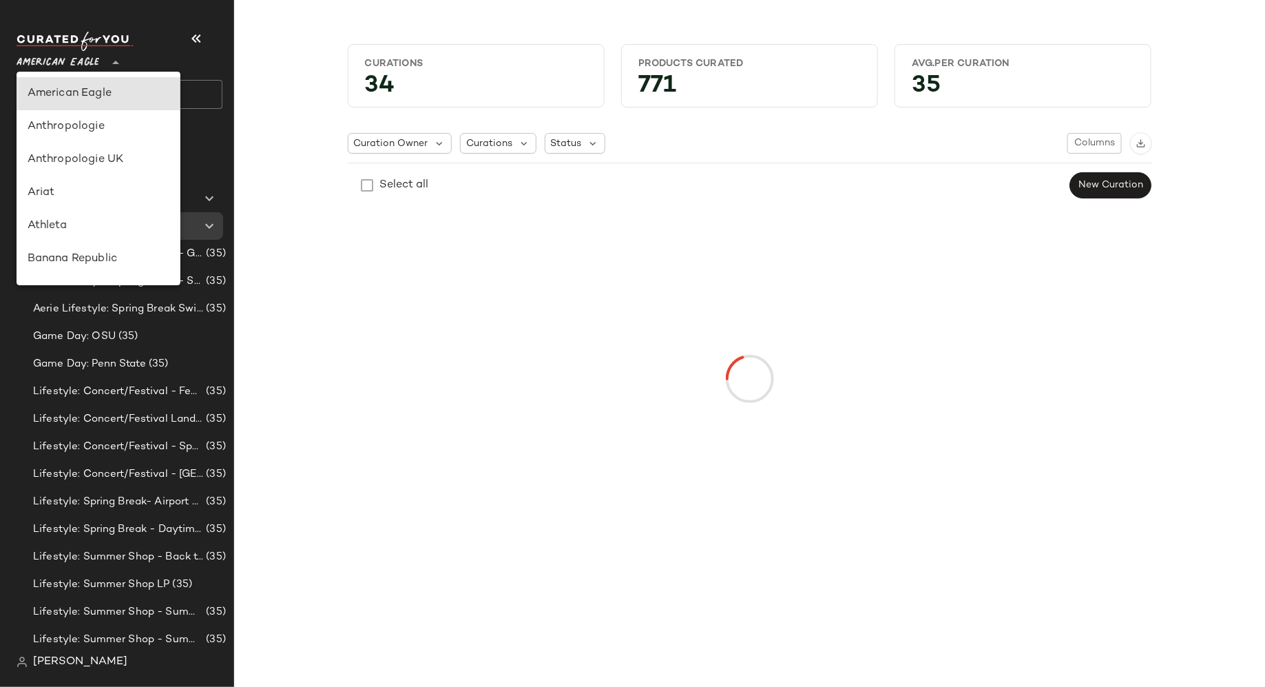
click at [115, 60] on icon at bounding box center [115, 62] width 17 height 17
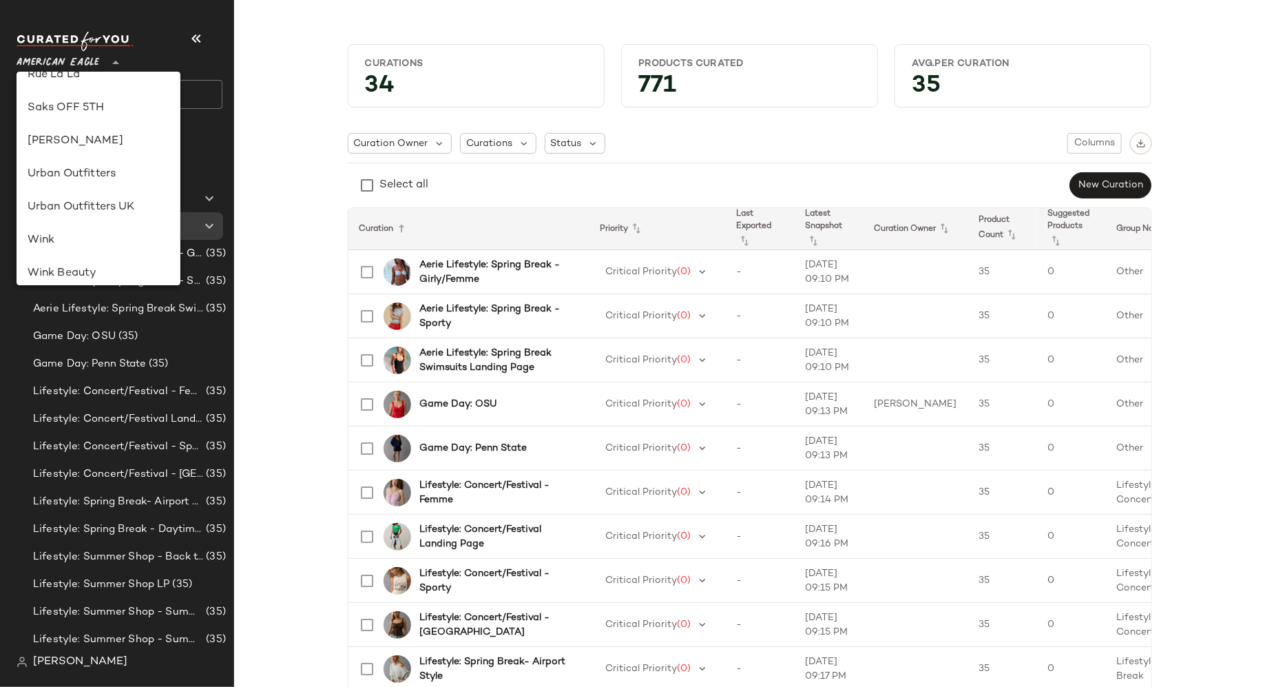
scroll to position [712, 0]
click at [119, 144] on div "[PERSON_NAME]" at bounding box center [99, 142] width 142 height 17
type input "**"
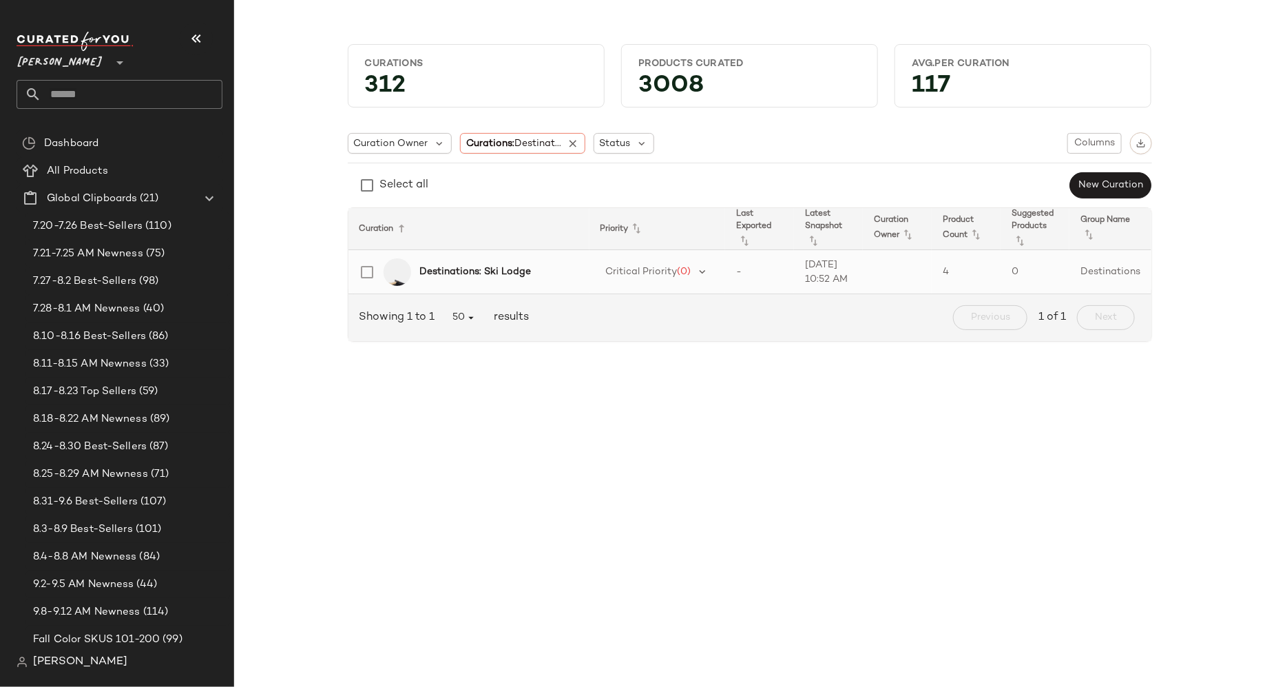
click at [466, 269] on b "Destinations: Ski Lodge" at bounding box center [475, 271] width 112 height 14
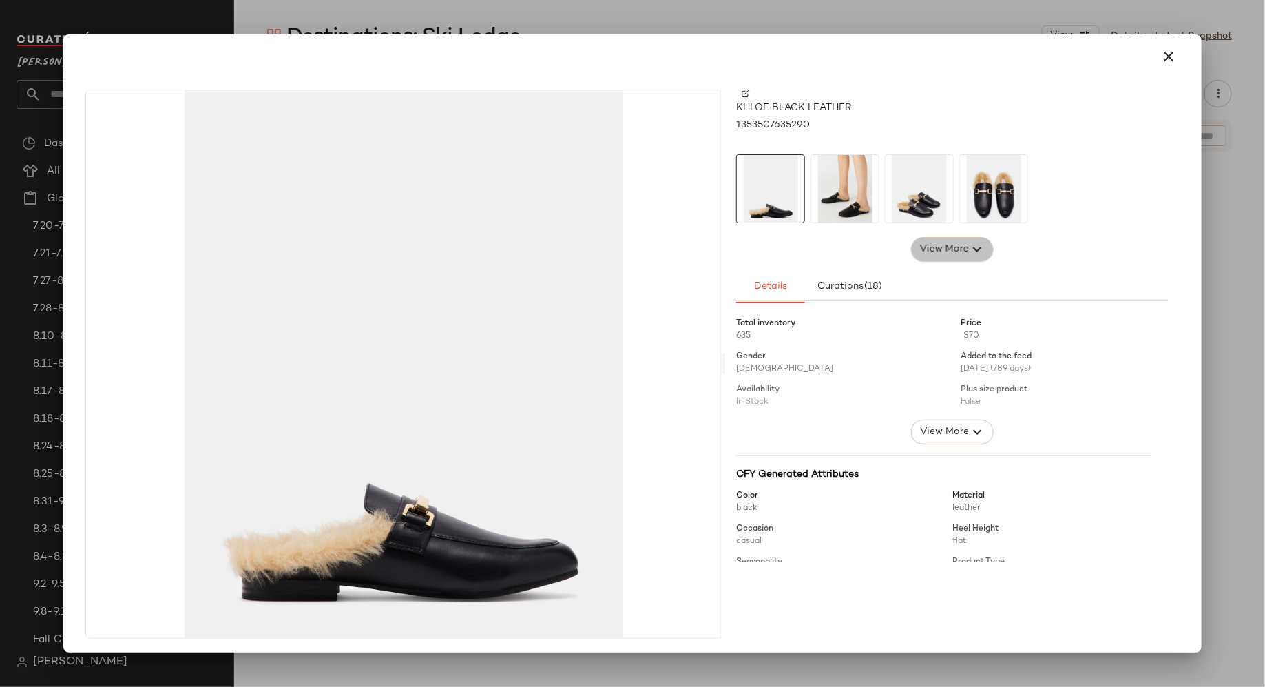
click at [939, 249] on span "View More" at bounding box center [945, 249] width 50 height 17
click at [1223, 279] on div at bounding box center [632, 343] width 1265 height 687
click at [952, 253] on span "View More" at bounding box center [945, 249] width 50 height 17
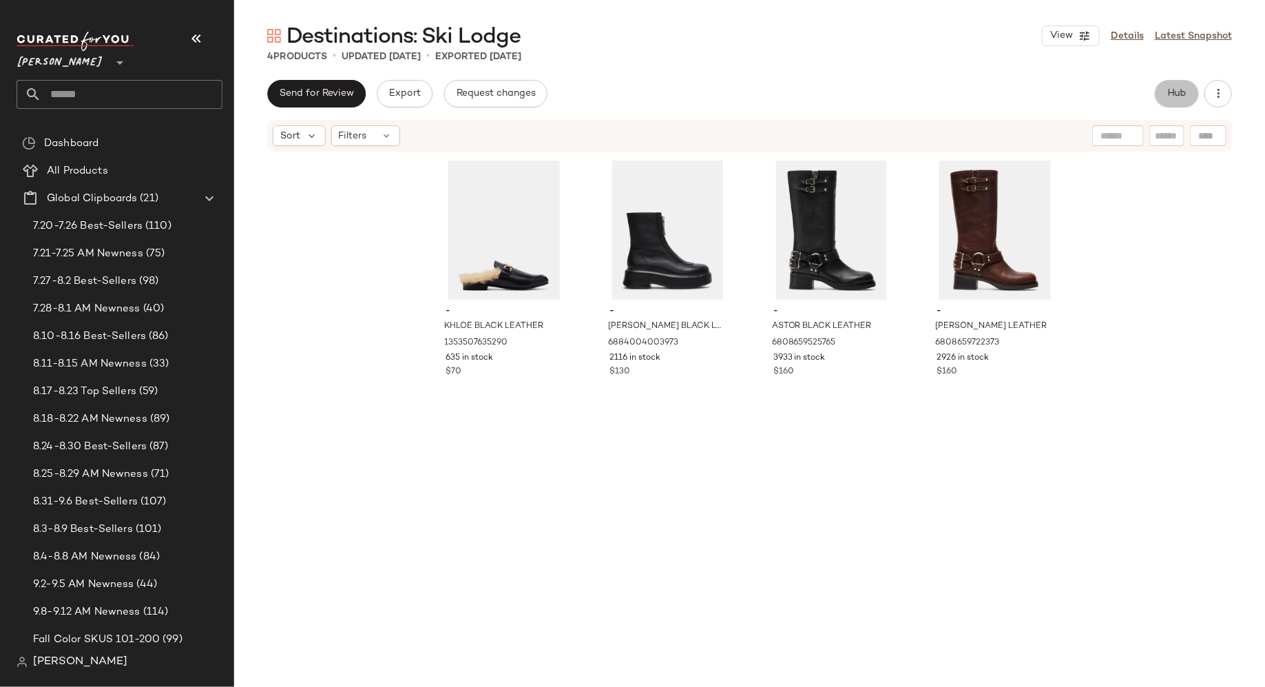
click at [1181, 98] on span "Hub" at bounding box center [1176, 93] width 19 height 11
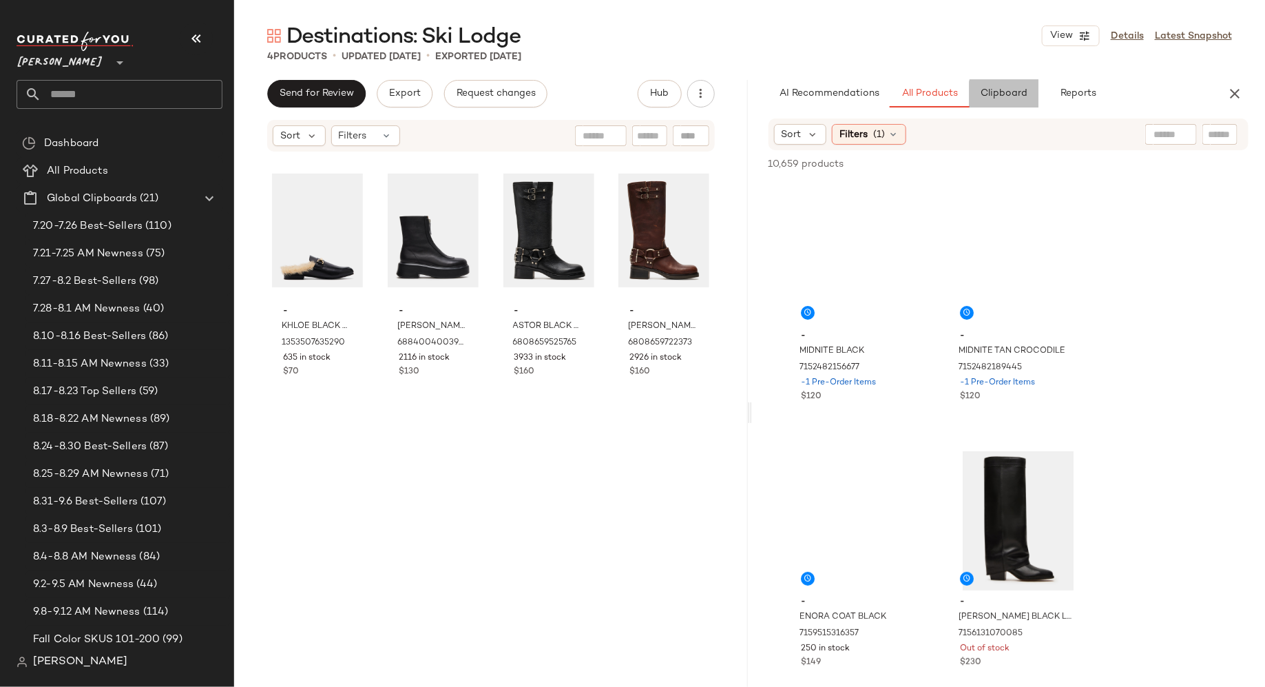
click at [1004, 101] on button "Clipboard" at bounding box center [1004, 94] width 69 height 28
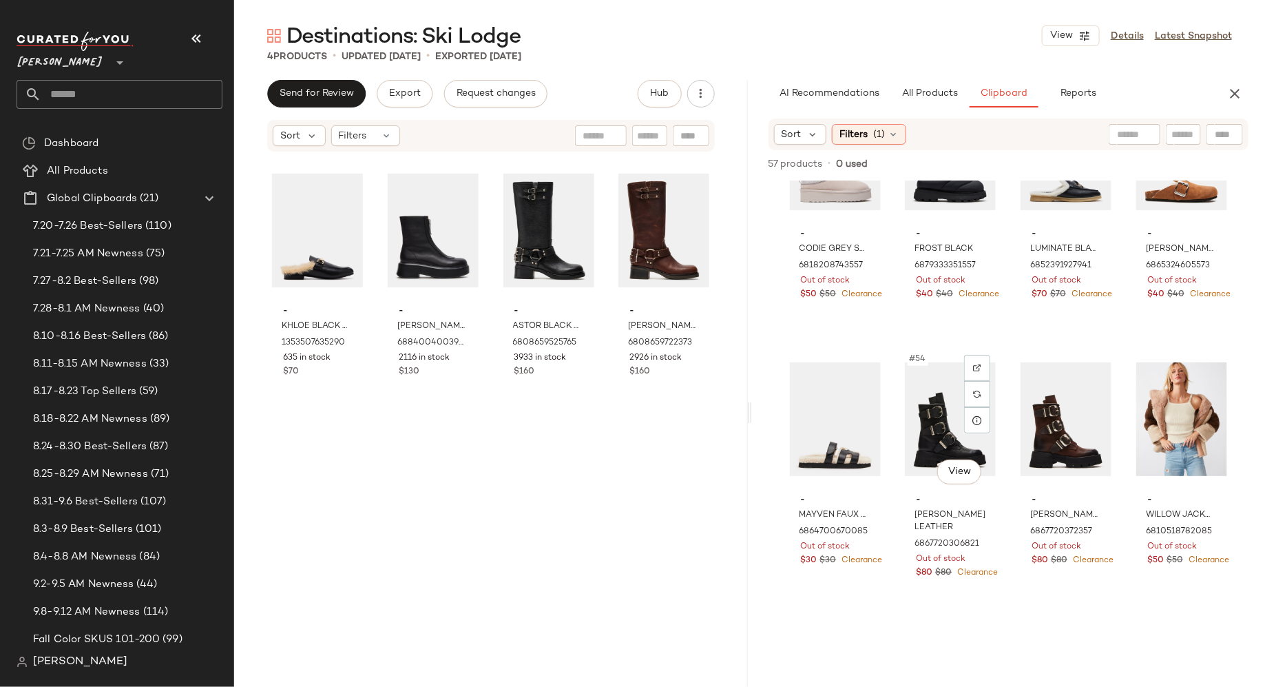
scroll to position [3426, 0]
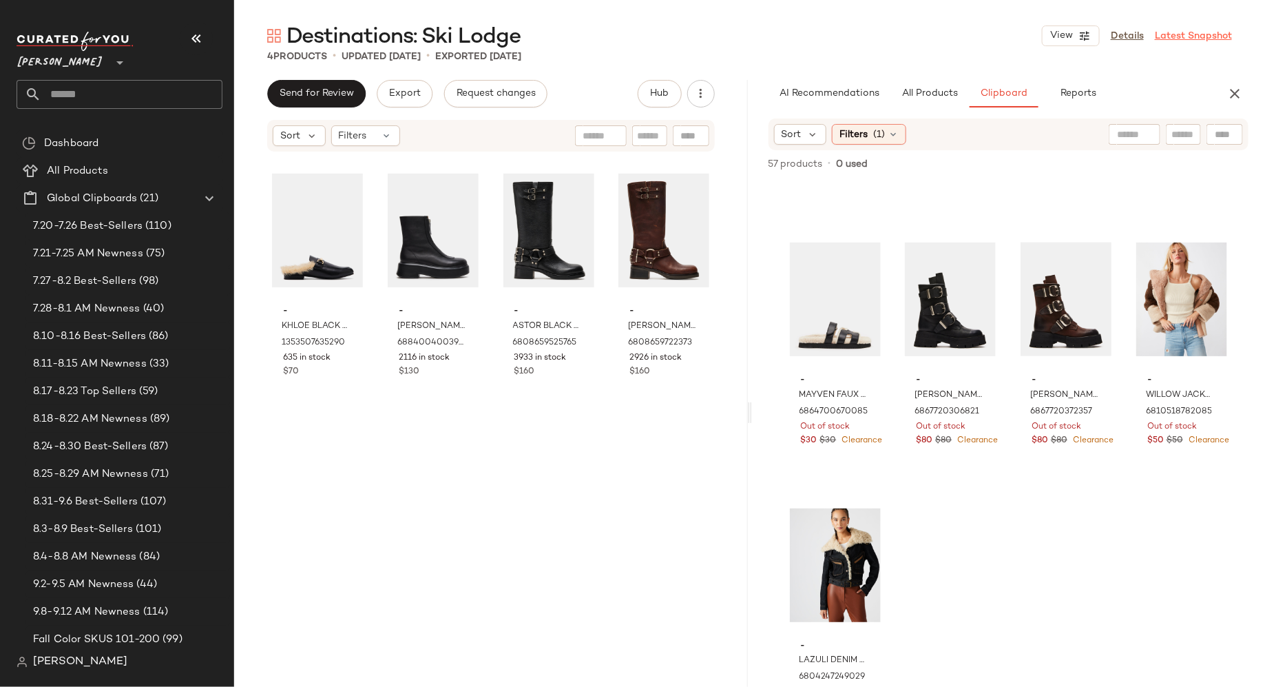
click at [1198, 37] on link "Latest Snapshot" at bounding box center [1193, 36] width 77 height 14
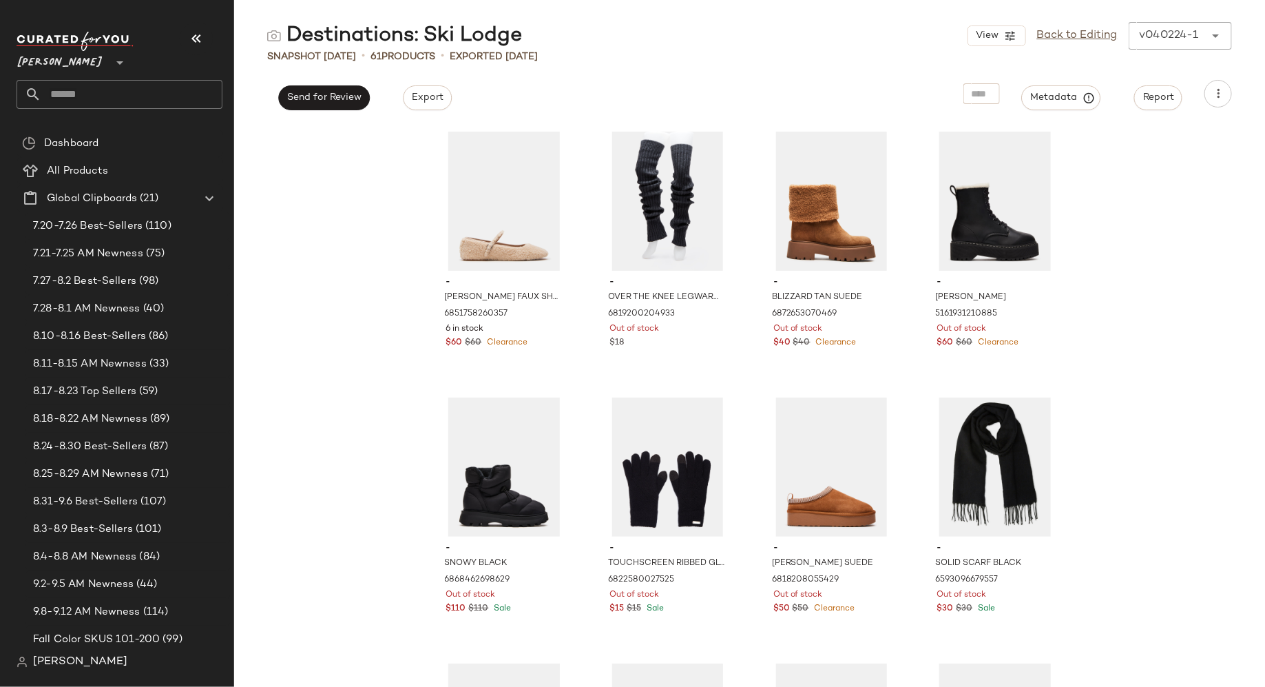
click at [1212, 39] on icon at bounding box center [1215, 36] width 17 height 17
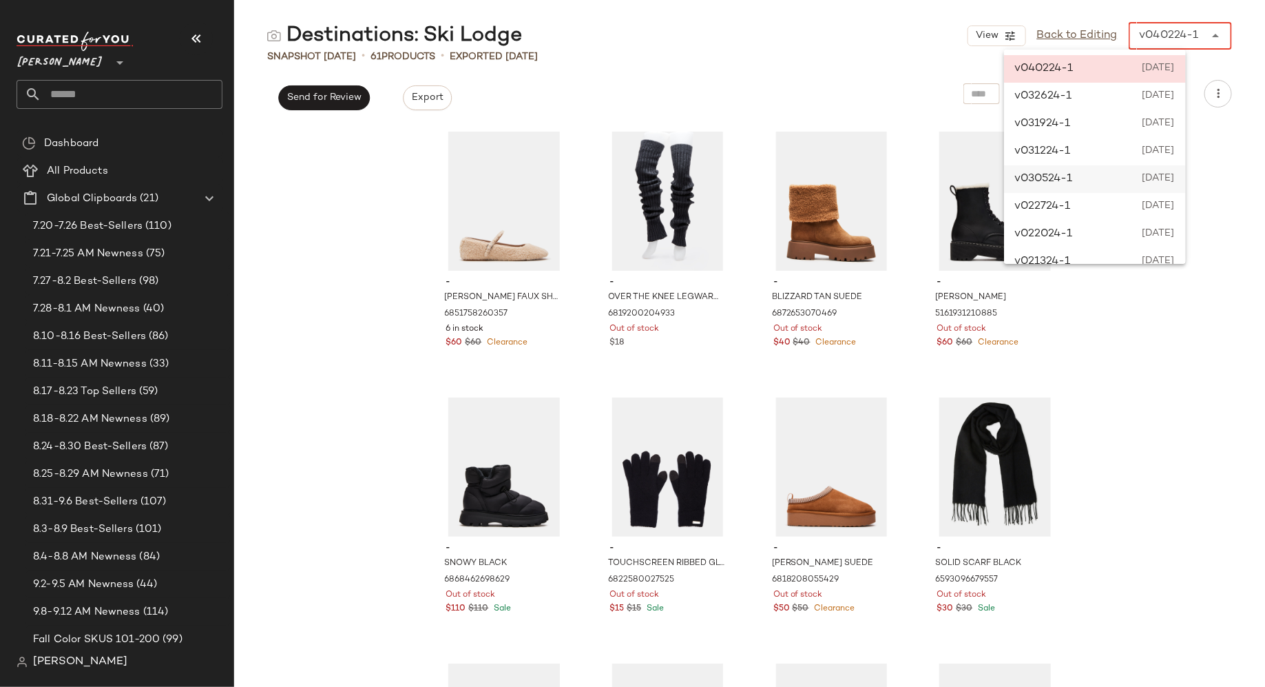
scroll to position [155, 0]
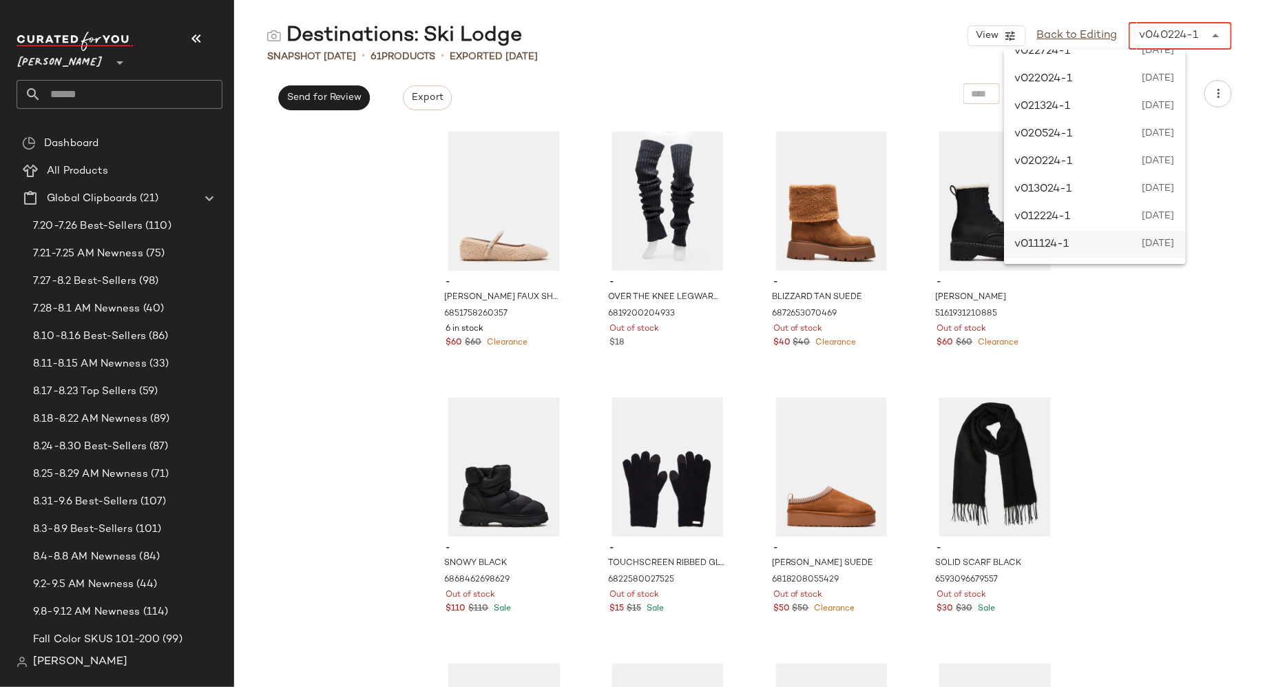
click at [1094, 239] on div "v011124-1 [DATE]" at bounding box center [1095, 245] width 182 height 28
type input "*****"
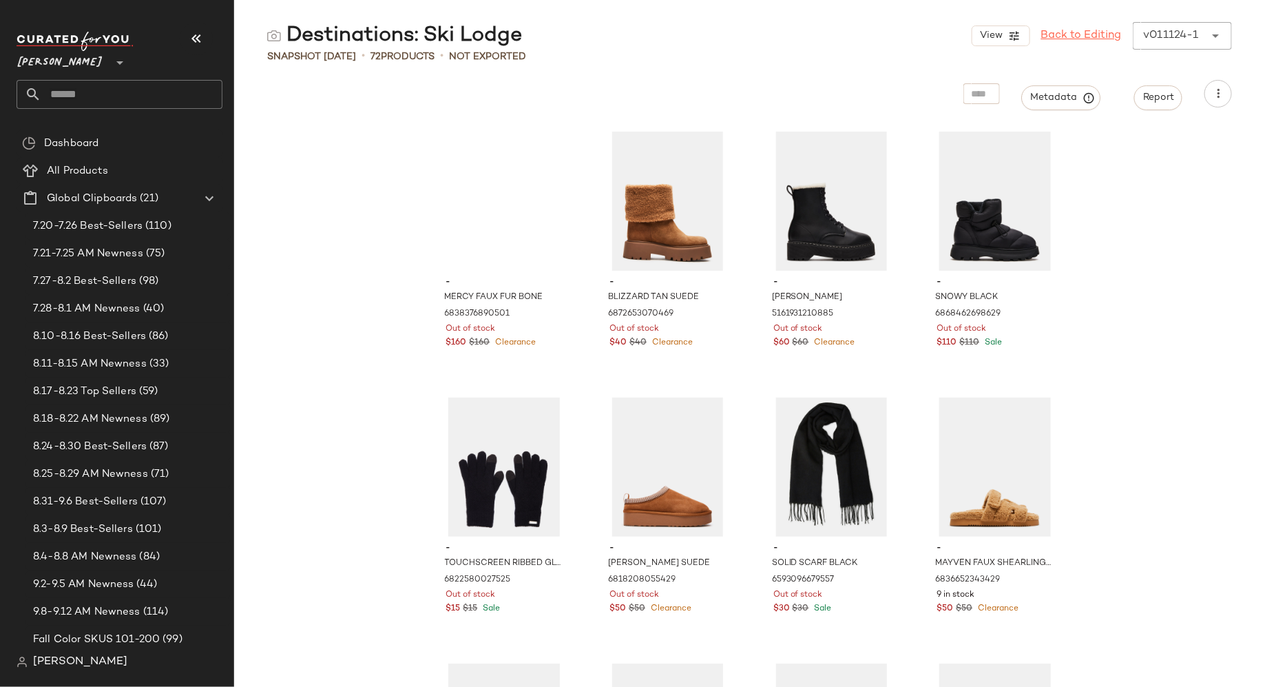
click at [1077, 34] on link "Back to Editing" at bounding box center [1081, 36] width 81 height 17
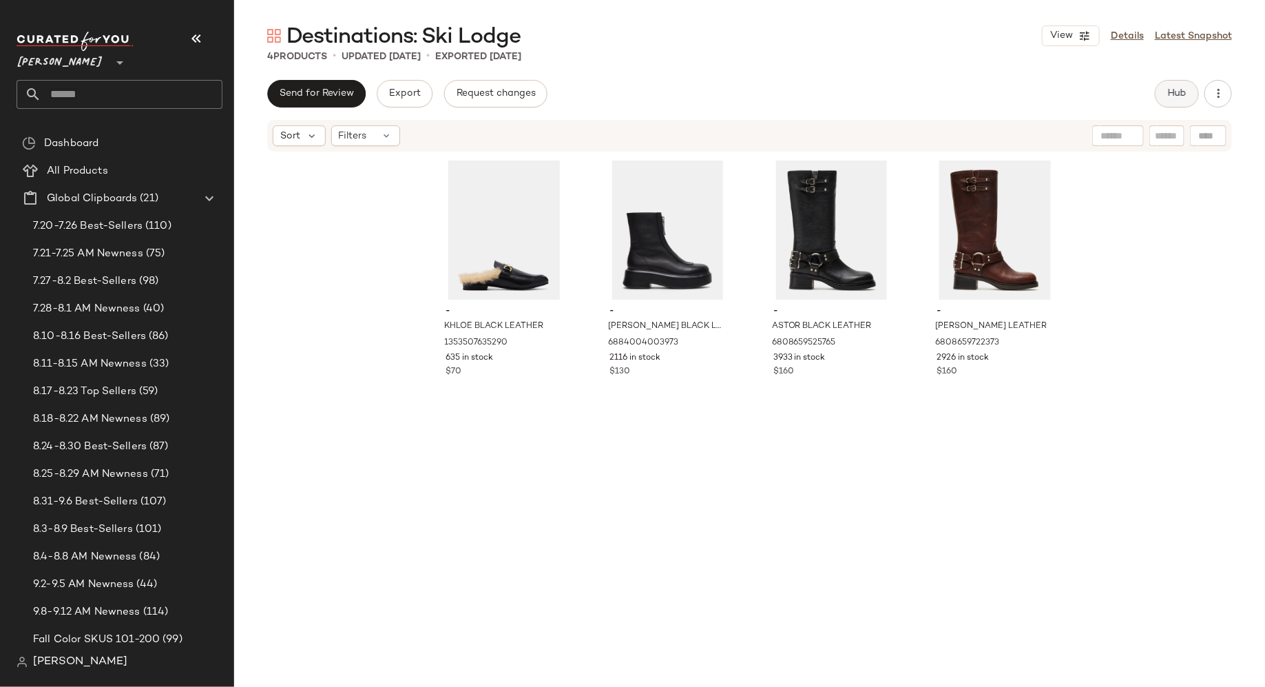
click at [1165, 100] on button "Hub" at bounding box center [1177, 94] width 44 height 28
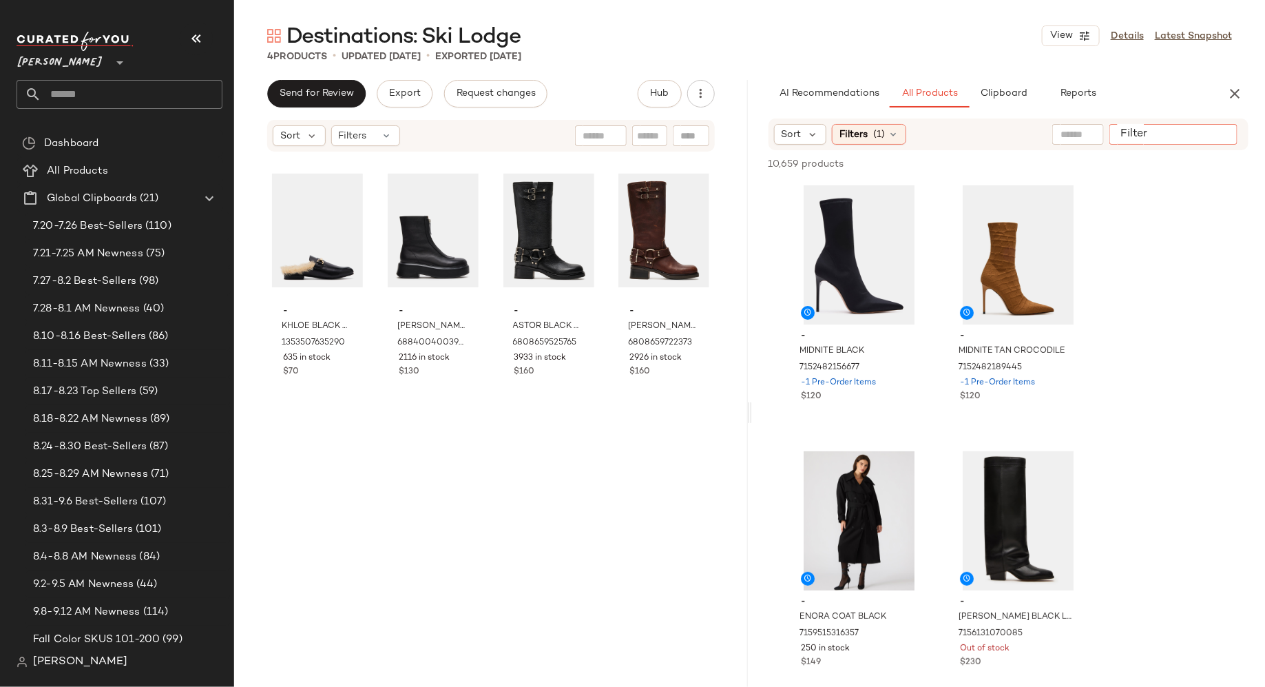
click at [1214, 133] on input "Filter" at bounding box center [1173, 134] width 117 height 14
type input "**********"
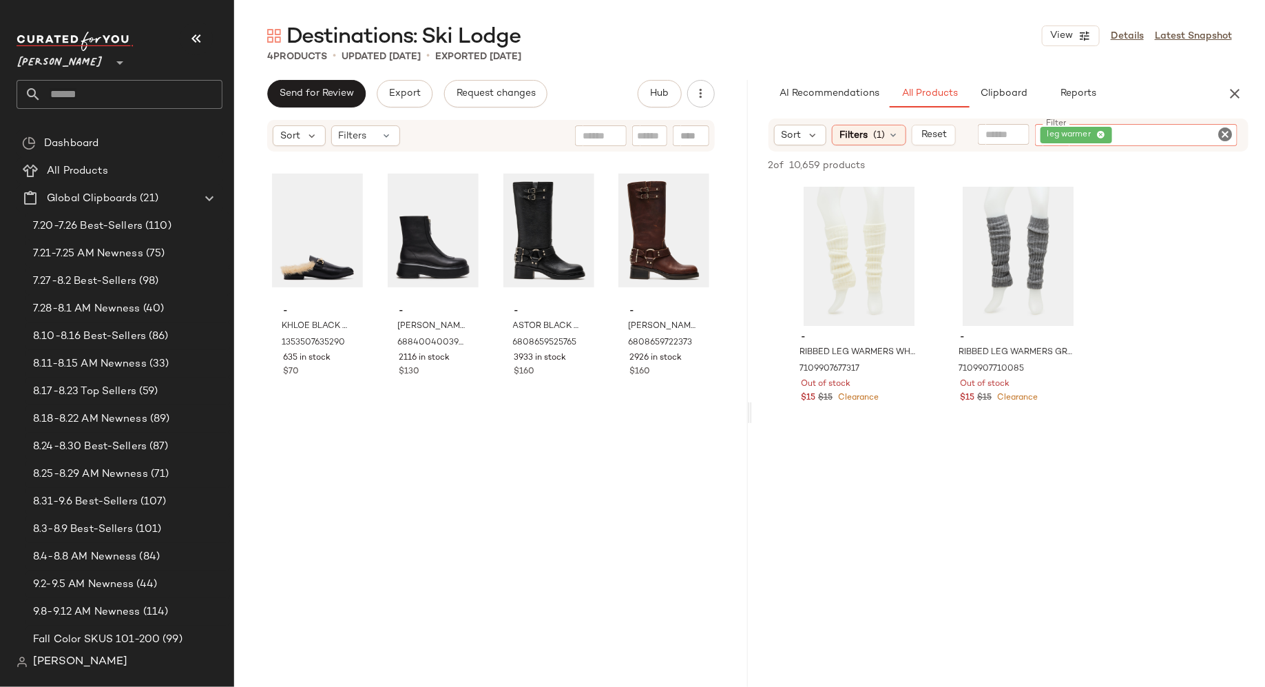
click at [1229, 132] on icon "Clear Filter" at bounding box center [1225, 134] width 17 height 17
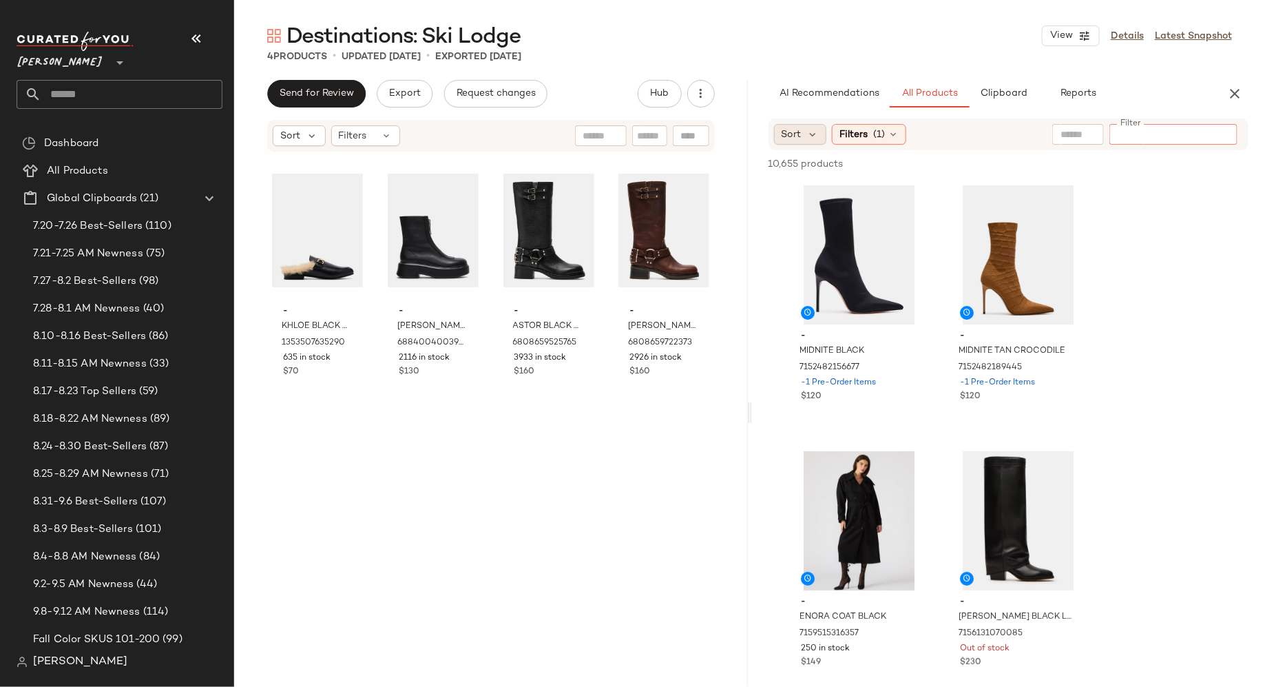
click at [804, 133] on div "Sort" at bounding box center [800, 134] width 53 height 21
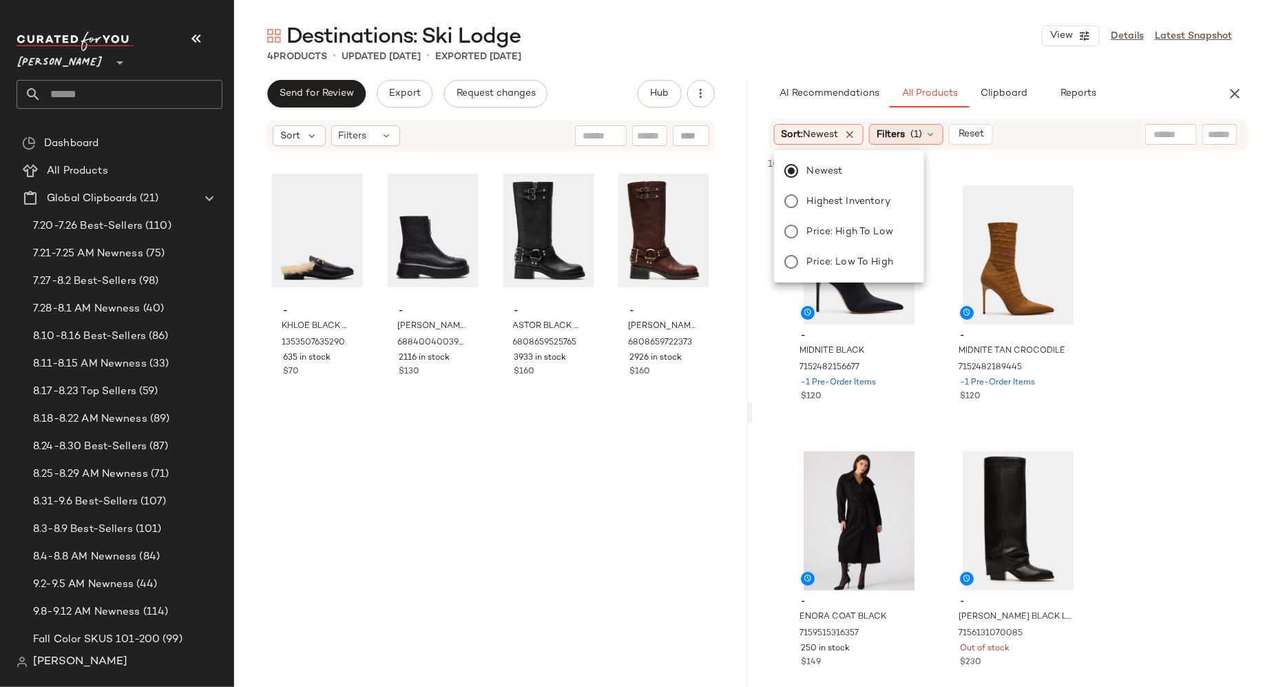
click at [936, 130] on icon at bounding box center [930, 134] width 11 height 11
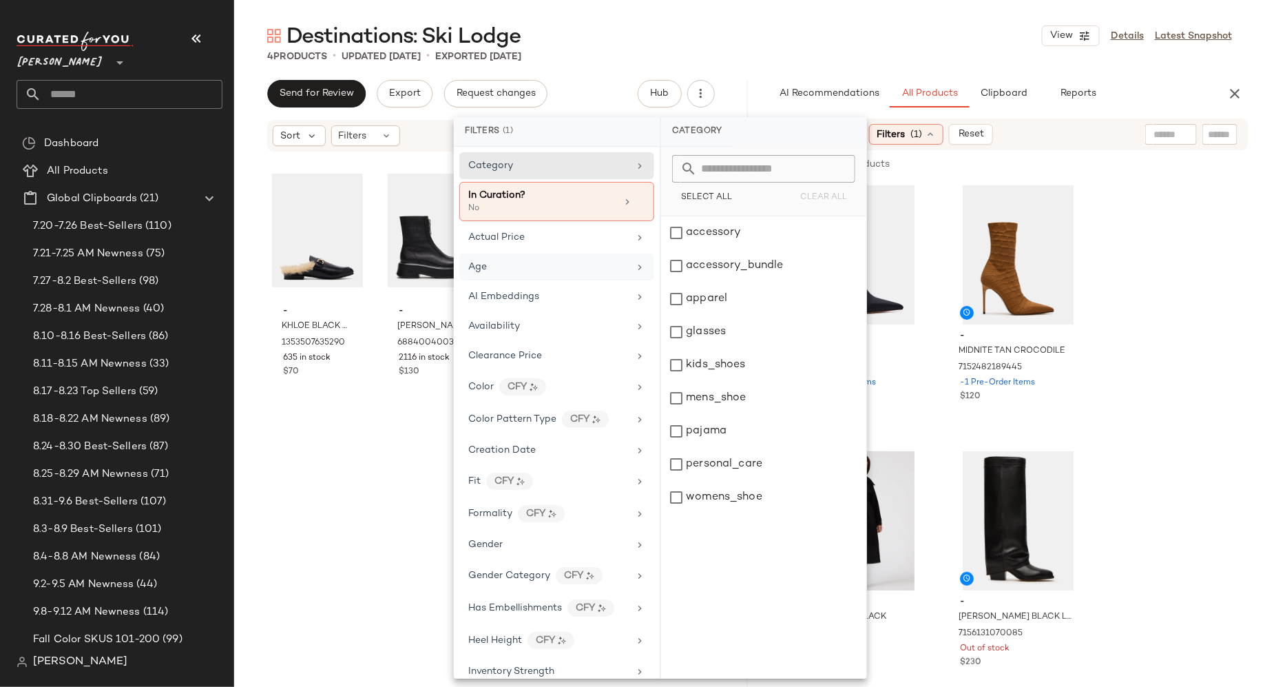
click at [579, 260] on div "Age" at bounding box center [548, 267] width 160 height 14
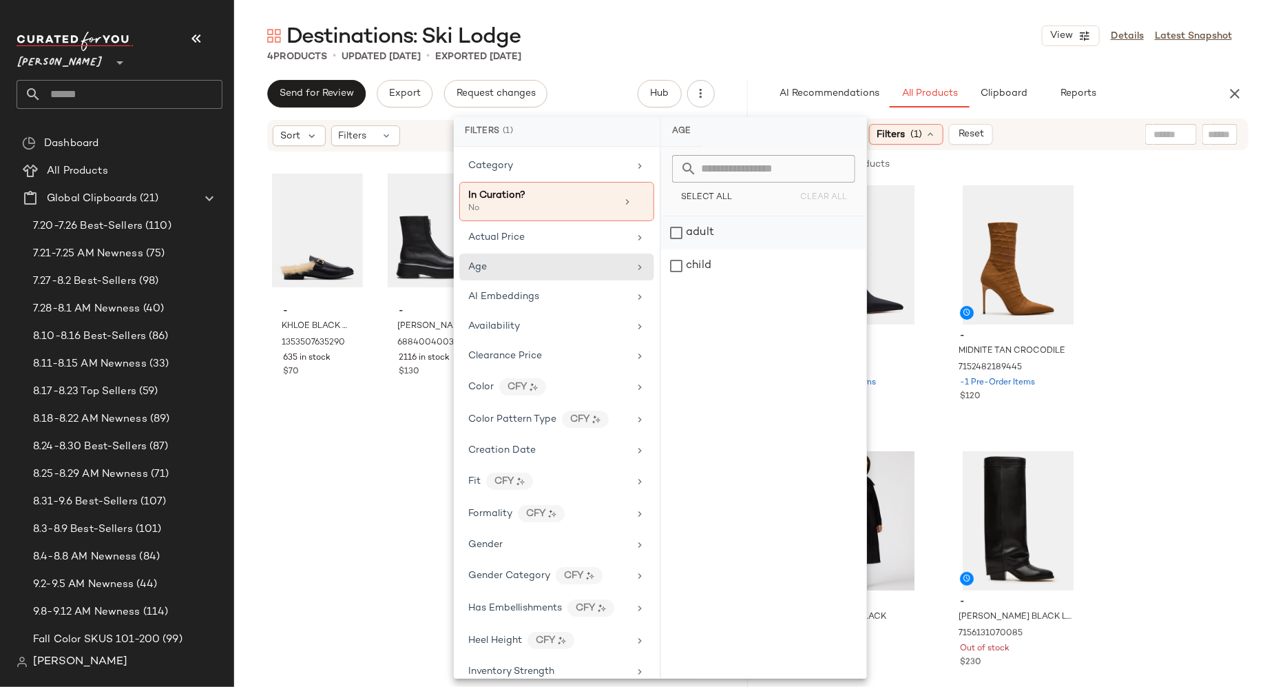
click at [679, 233] on div "adult" at bounding box center [763, 232] width 205 height 33
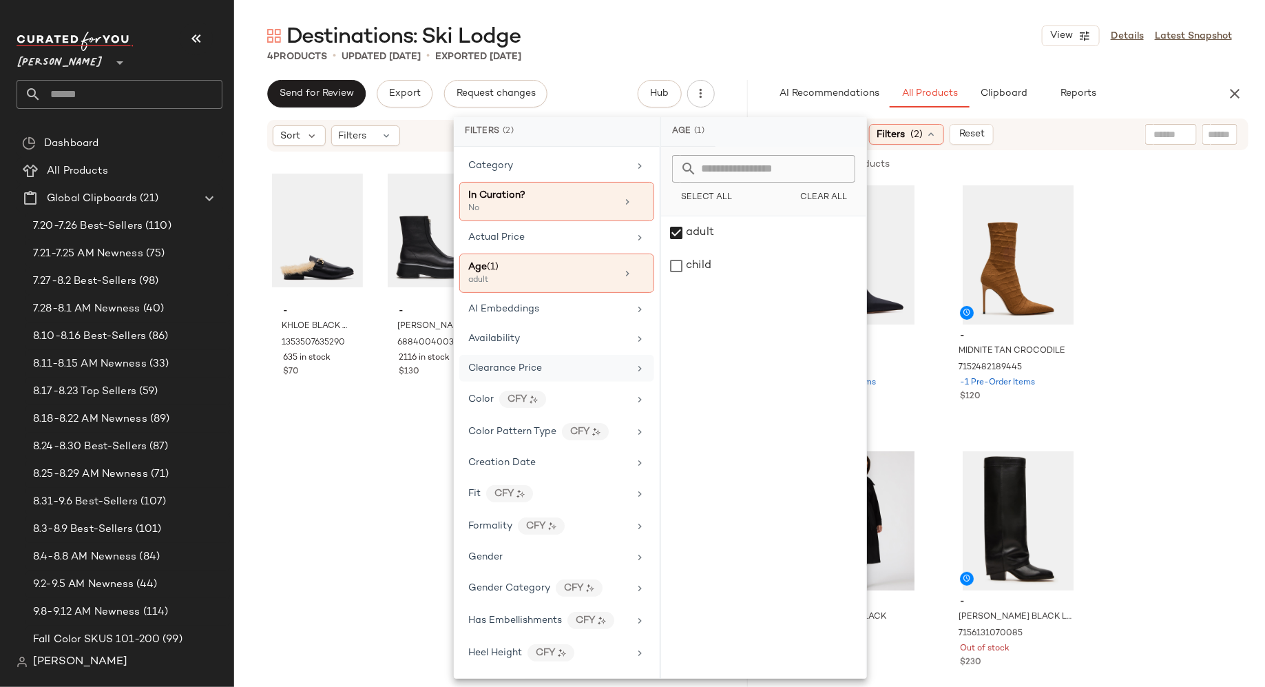
click at [587, 361] on div "Clearance Price" at bounding box center [548, 368] width 160 height 14
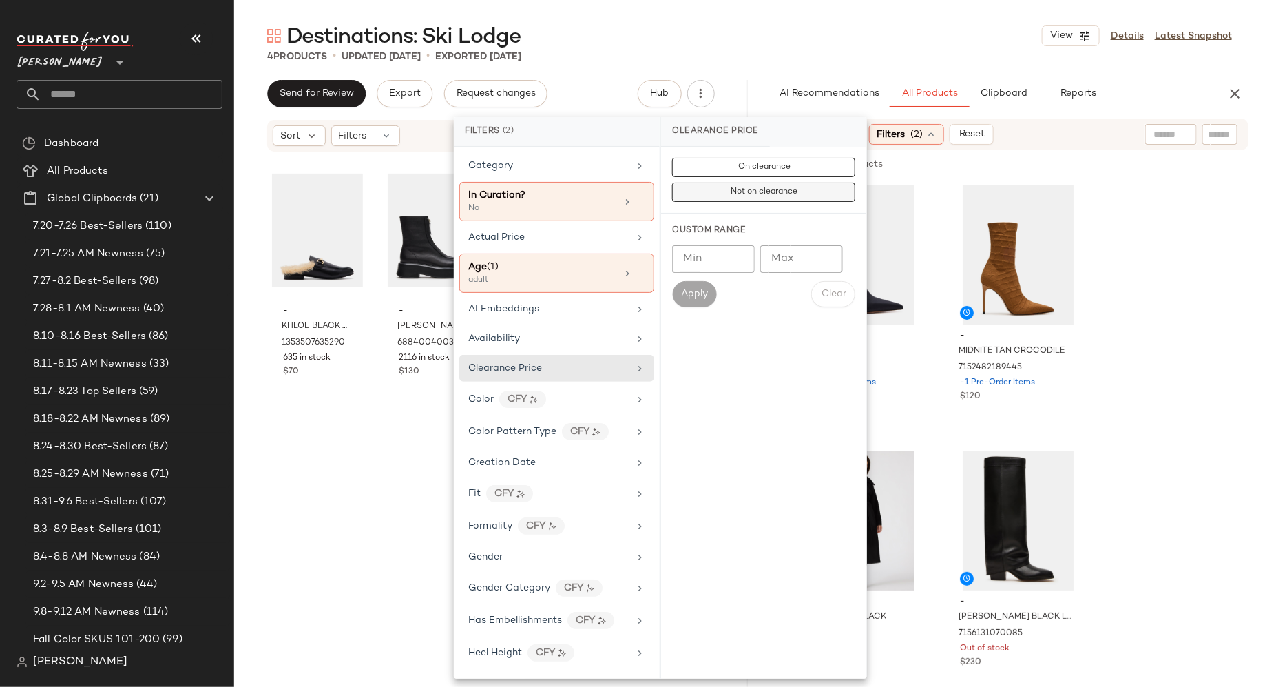
click at [753, 187] on span "Not on clearance" at bounding box center [763, 192] width 67 height 10
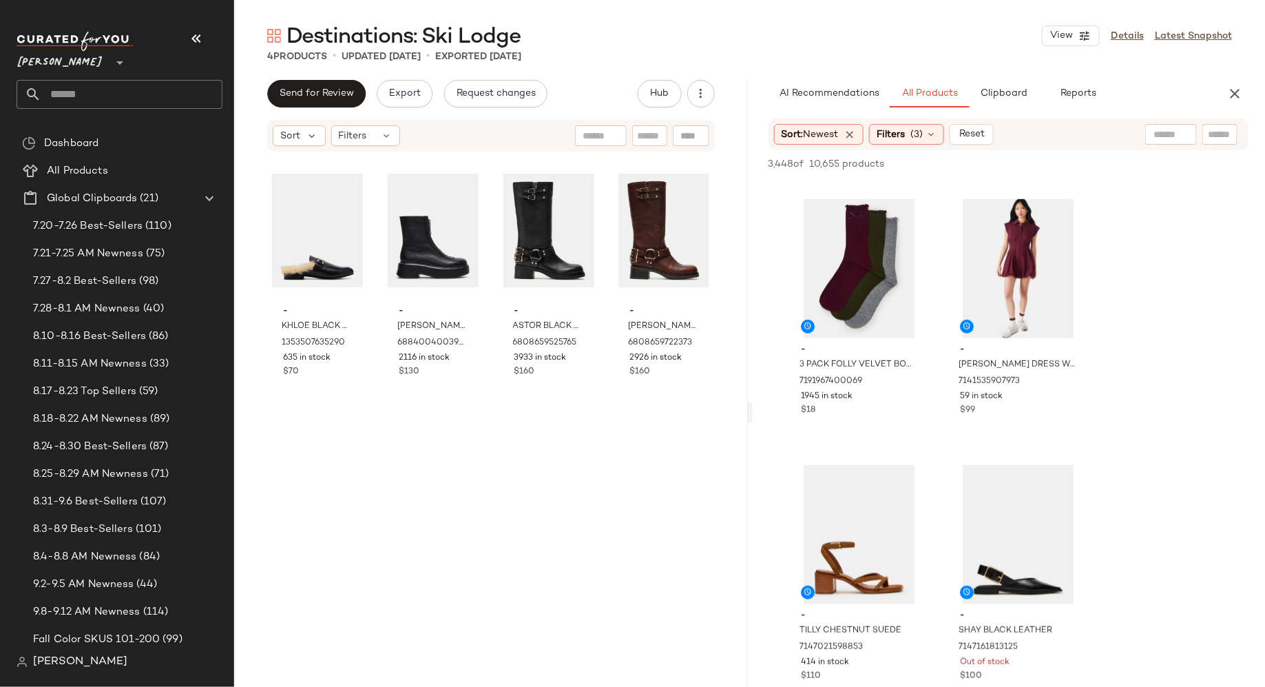
scroll to position [2918, 0]
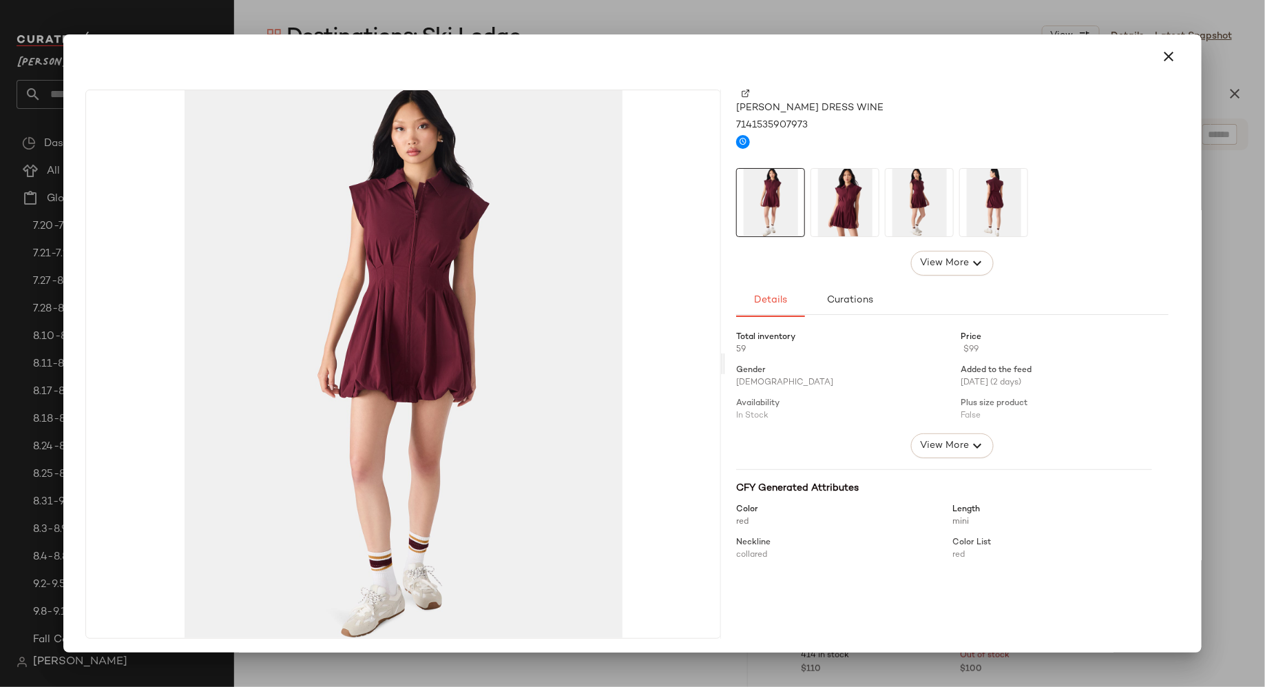
click at [835, 219] on img at bounding box center [844, 202] width 67 height 67
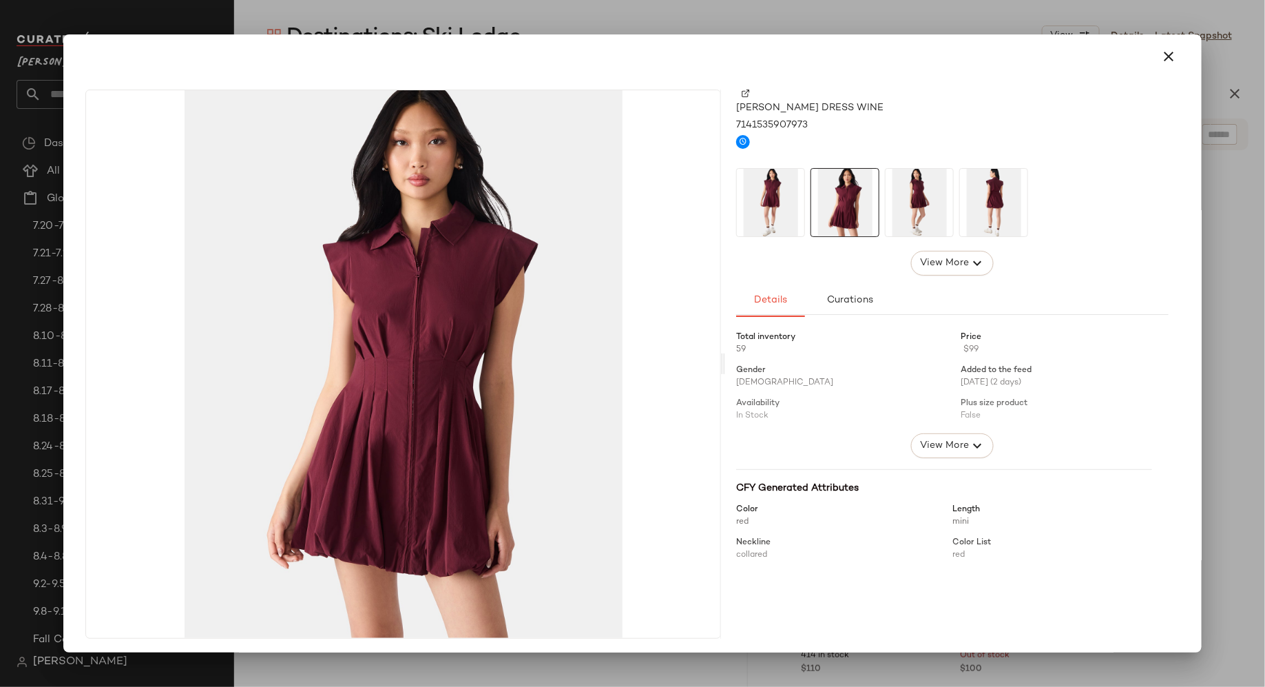
click at [903, 202] on img at bounding box center [919, 202] width 67 height 67
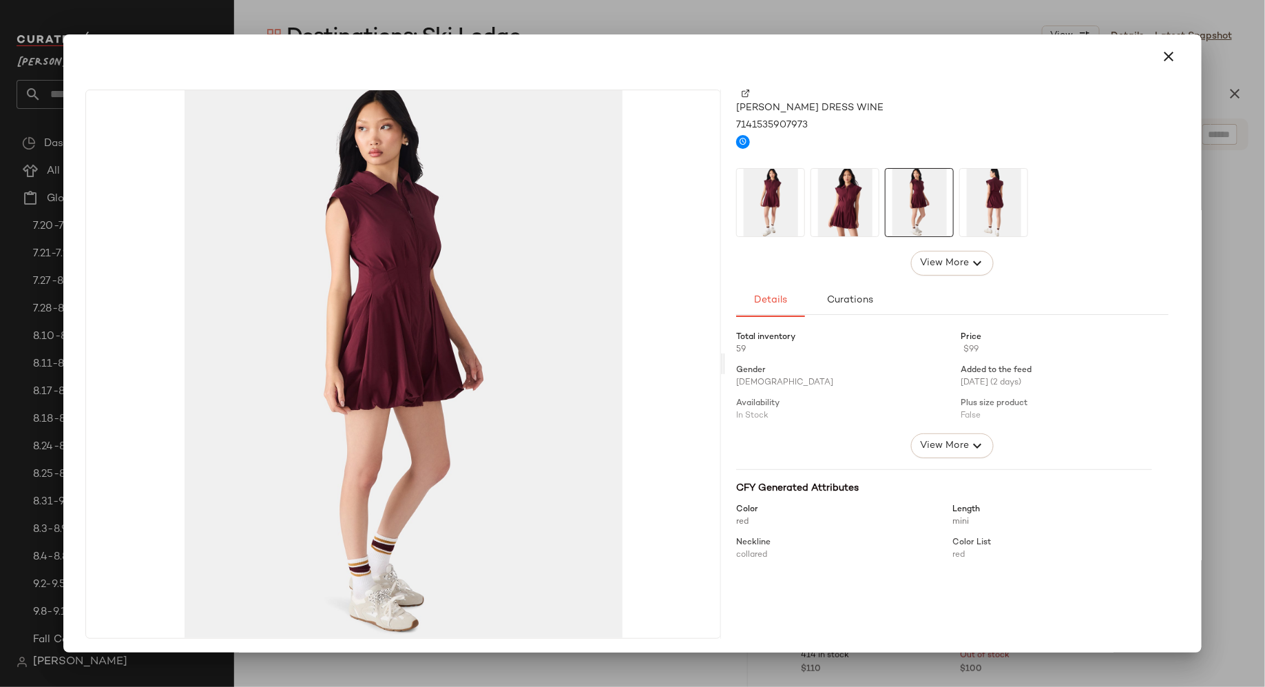
click at [992, 203] on img at bounding box center [993, 202] width 67 height 67
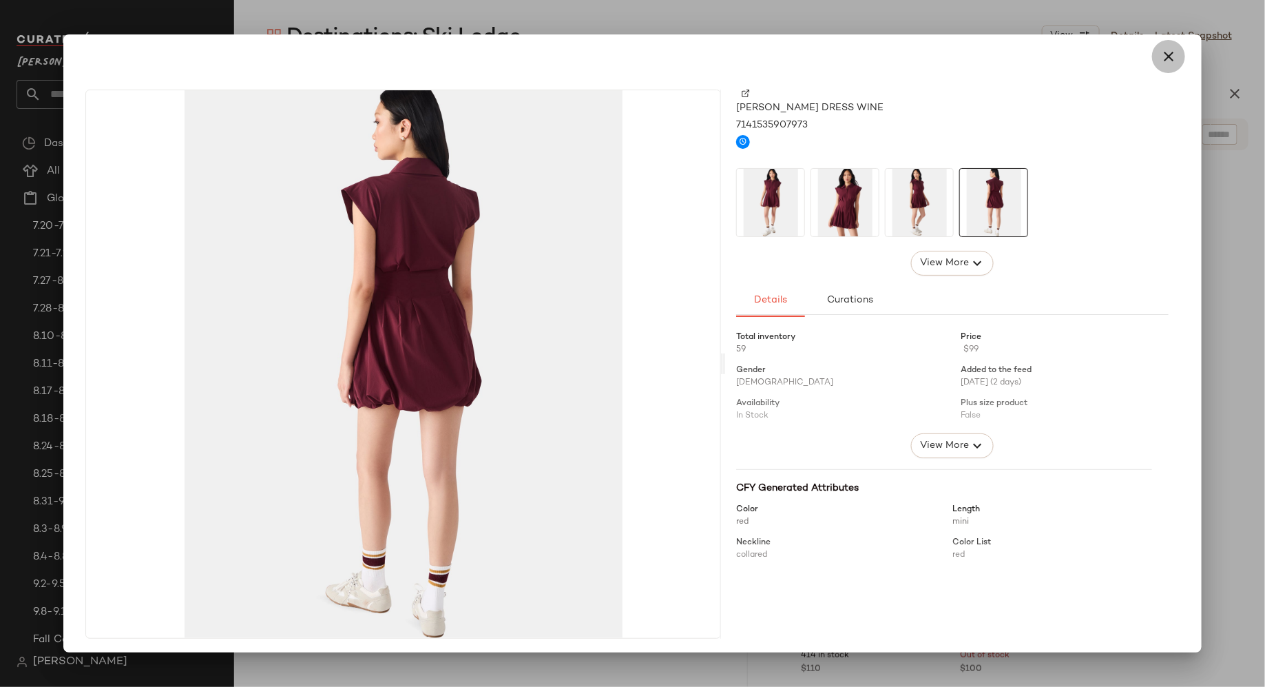
click at [1161, 48] on icon "button" at bounding box center [1169, 56] width 17 height 17
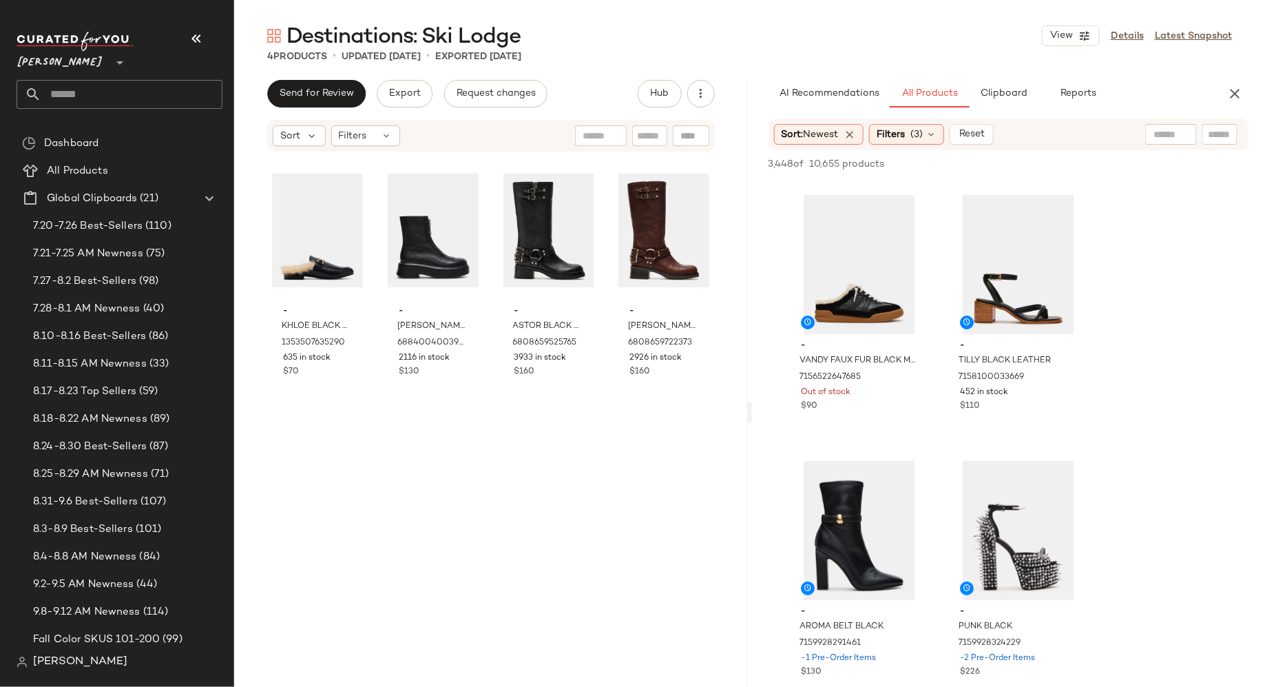
scroll to position [5067, 0]
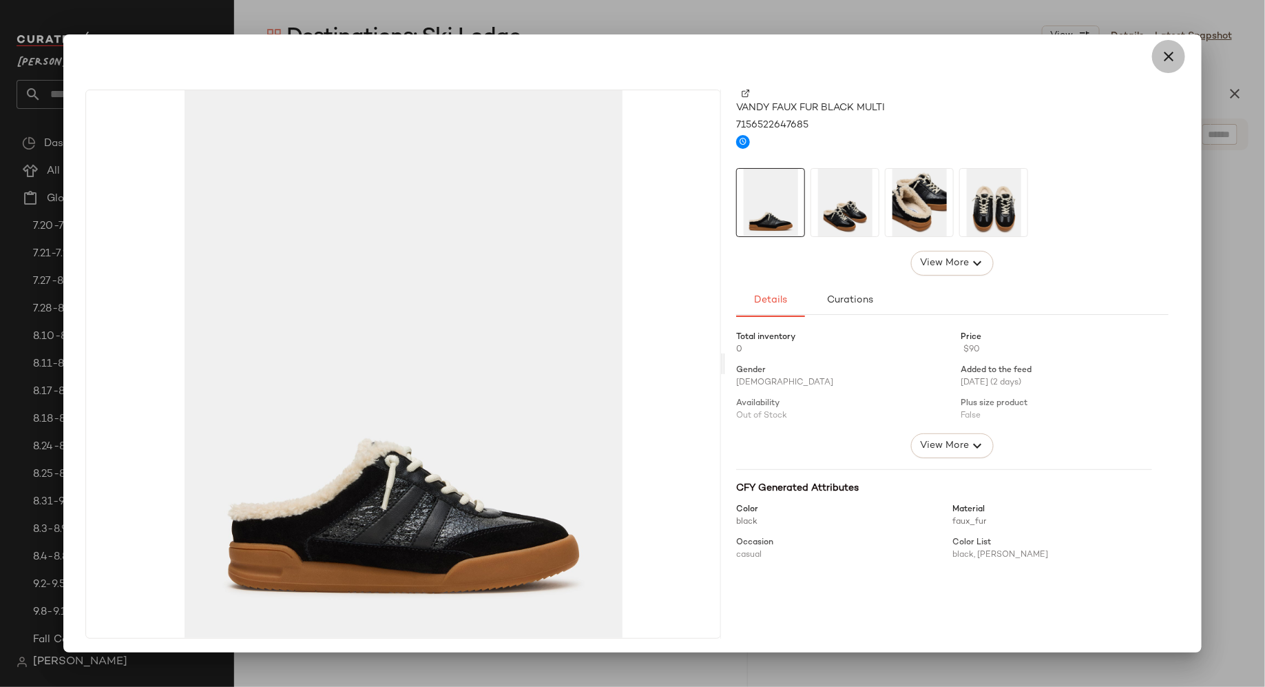
click at [1164, 52] on icon "button" at bounding box center [1169, 56] width 17 height 17
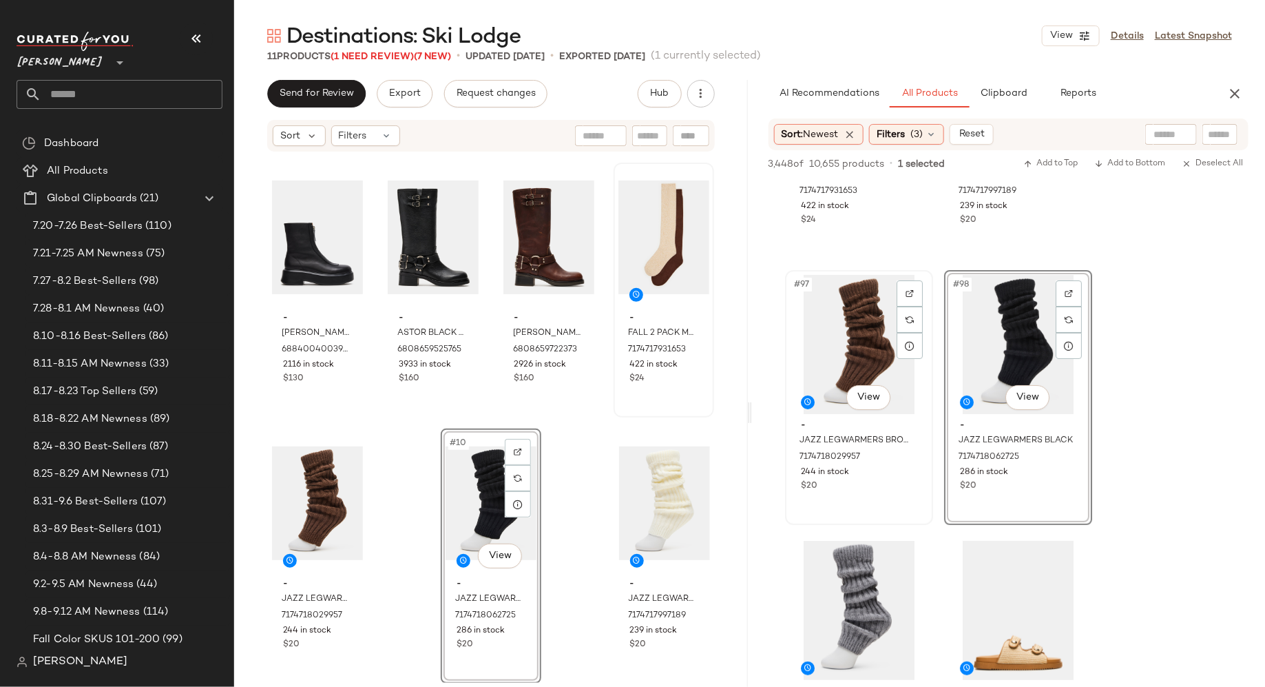
scroll to position [12770, 0]
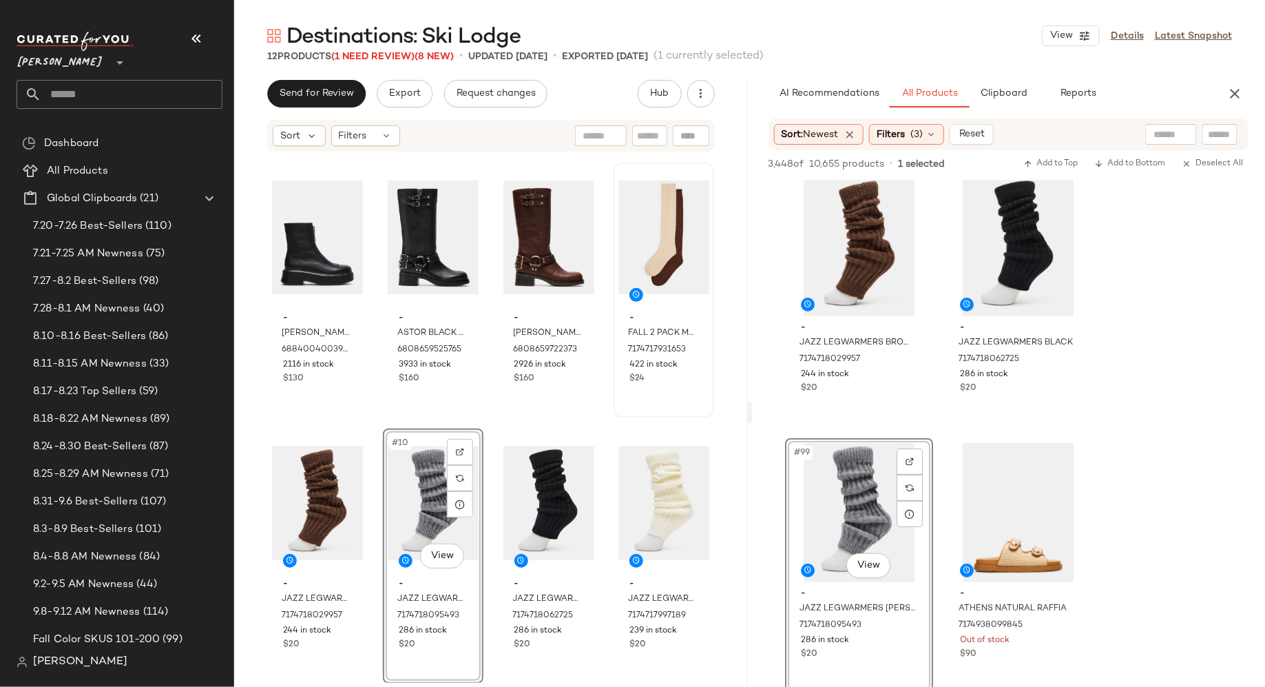
click at [1213, 136] on input "text" at bounding box center [1220, 134] width 24 height 14
type input "***"
type input "*"
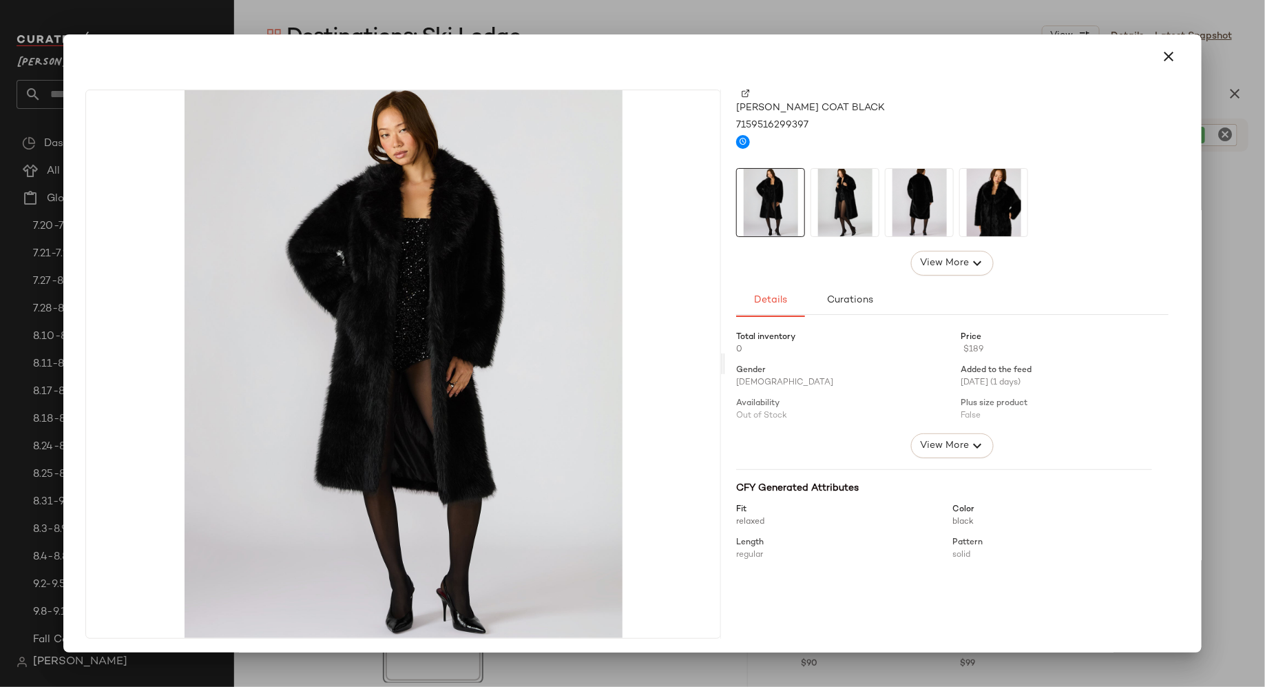
click at [846, 209] on img at bounding box center [844, 202] width 67 height 67
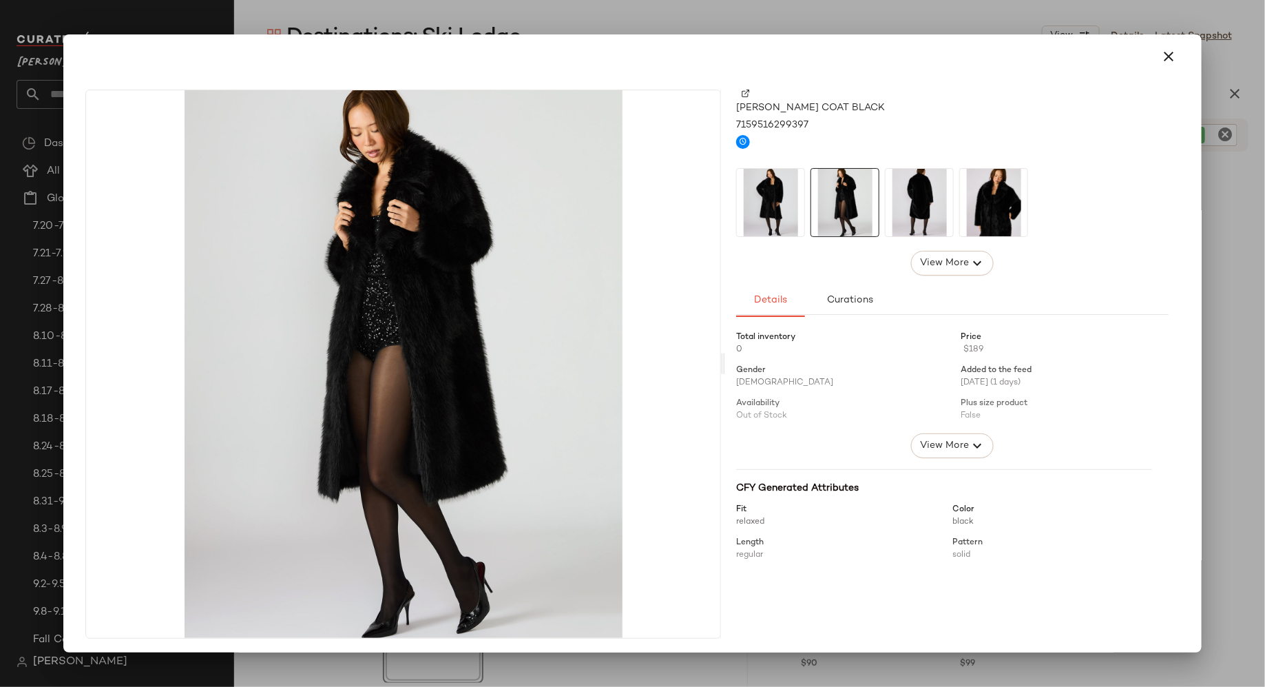
click at [926, 209] on img at bounding box center [919, 202] width 67 height 67
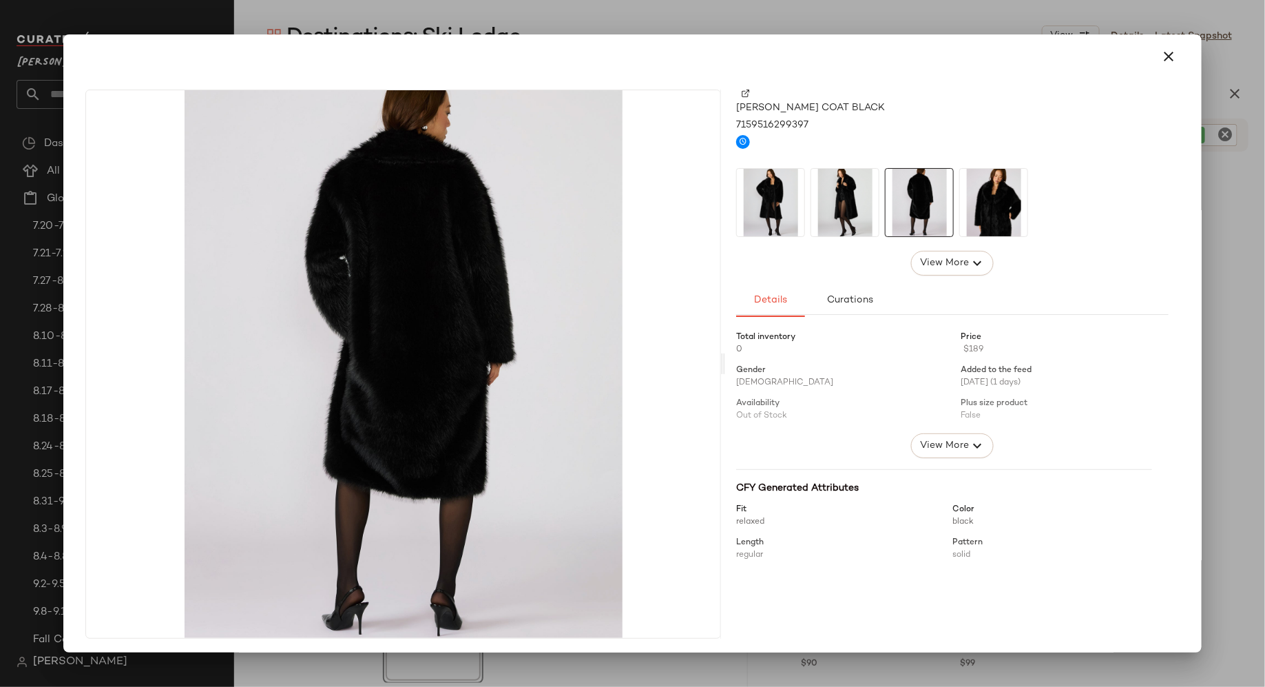
click at [1004, 206] on img at bounding box center [993, 202] width 67 height 67
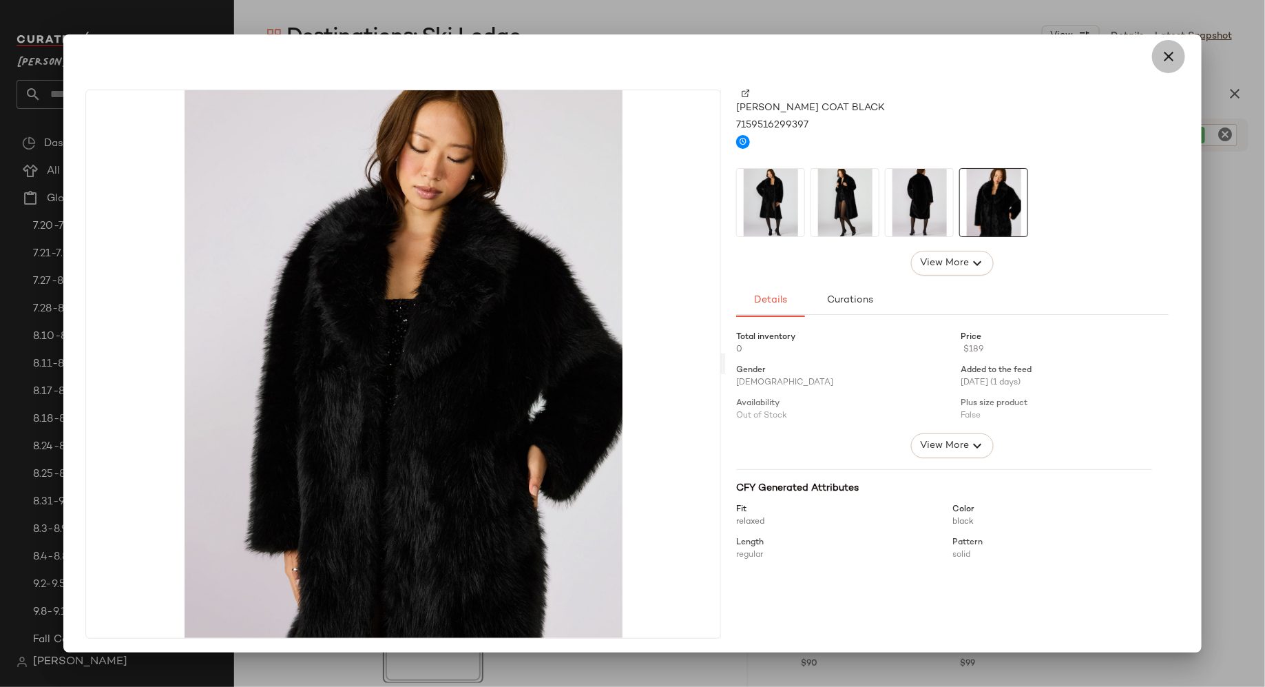
click at [1164, 55] on icon "button" at bounding box center [1169, 56] width 17 height 17
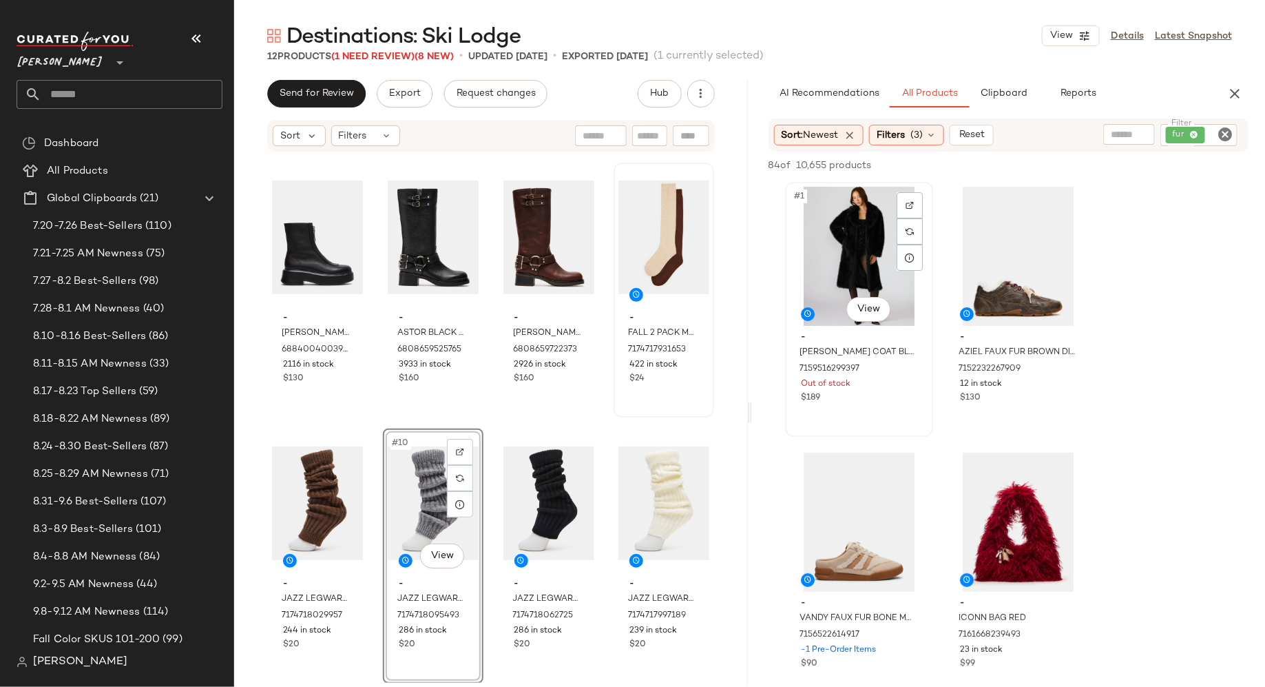
click at [844, 253] on div "#1 View" at bounding box center [859, 256] width 138 height 139
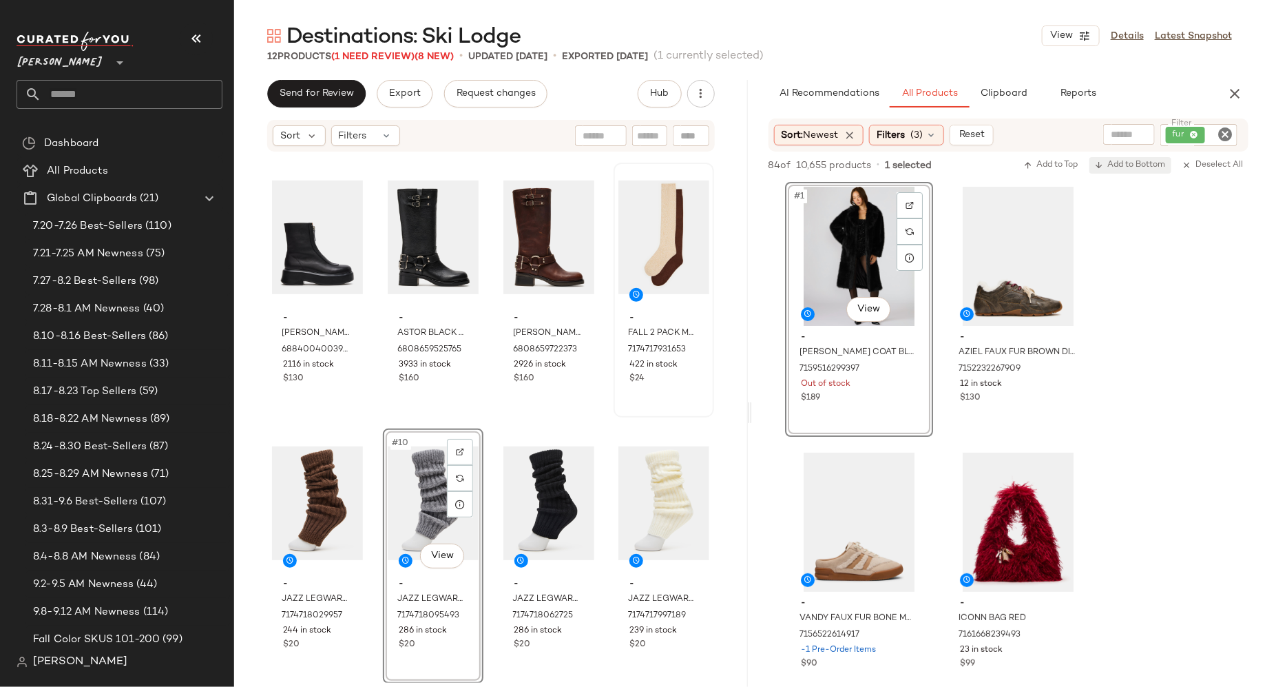
click at [1122, 165] on span "Add to Bottom" at bounding box center [1130, 165] width 71 height 10
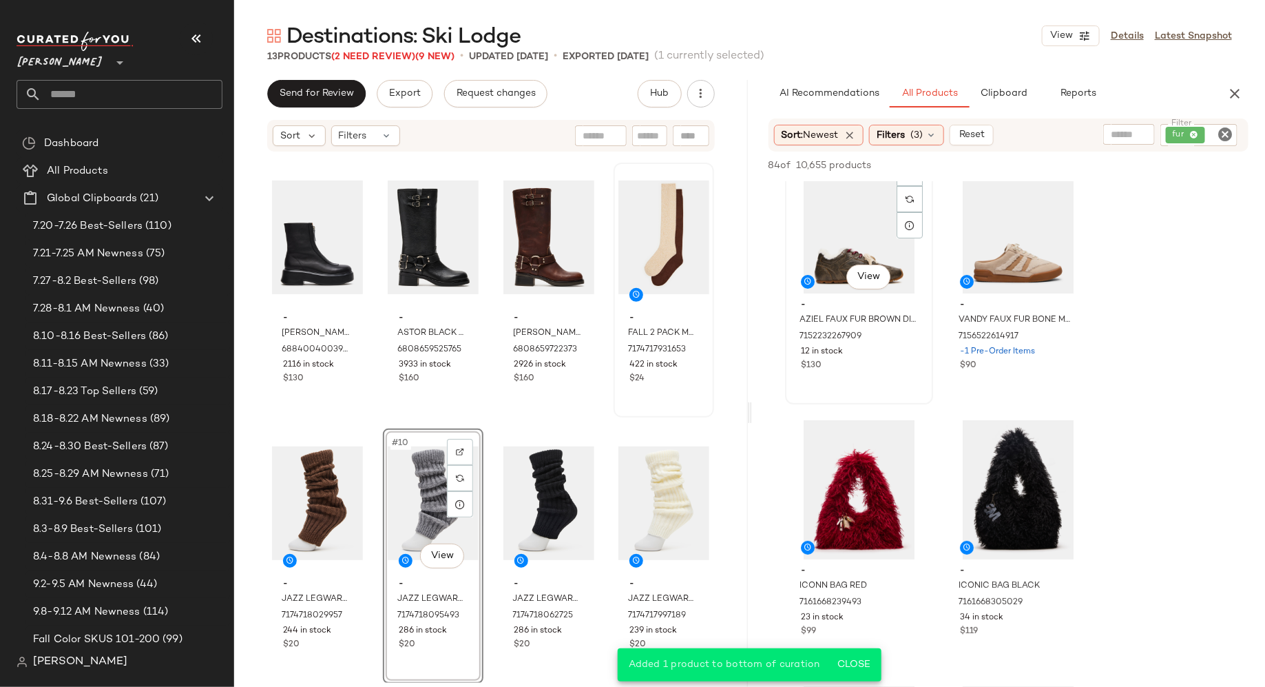
scroll to position [0, 0]
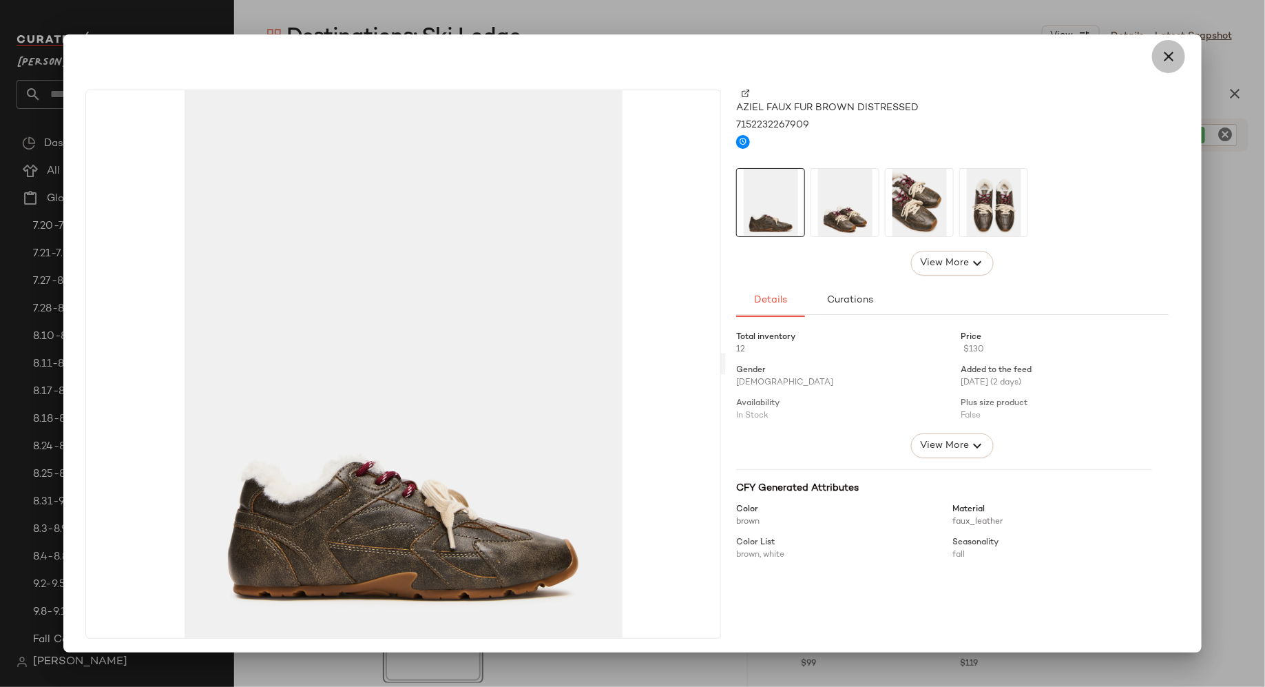
click at [1165, 52] on icon "button" at bounding box center [1169, 56] width 17 height 17
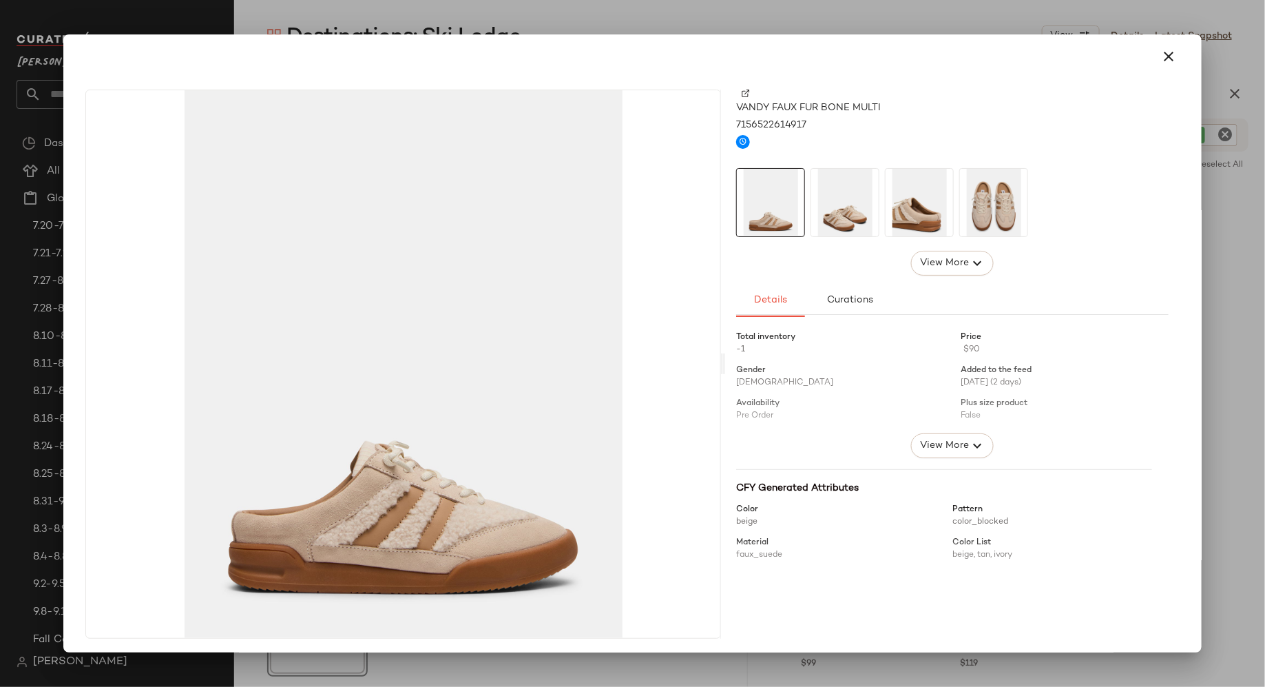
click at [851, 211] on img at bounding box center [844, 202] width 67 height 67
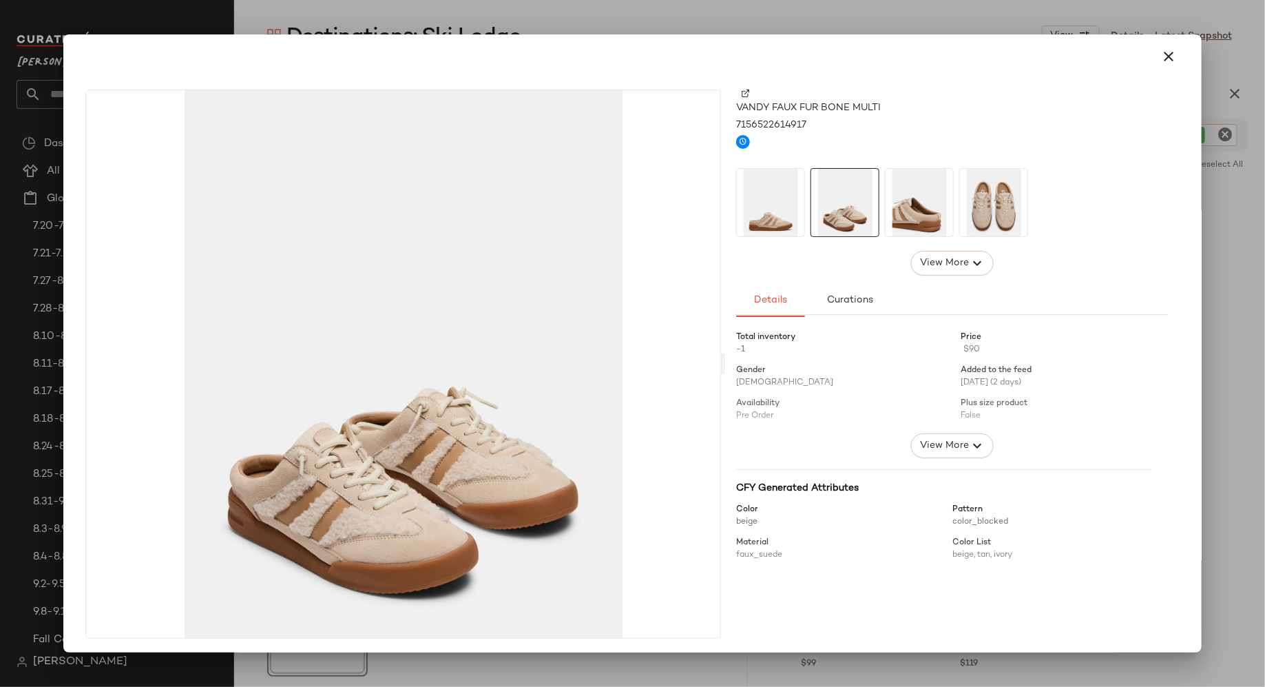
click at [904, 211] on img at bounding box center [919, 202] width 67 height 67
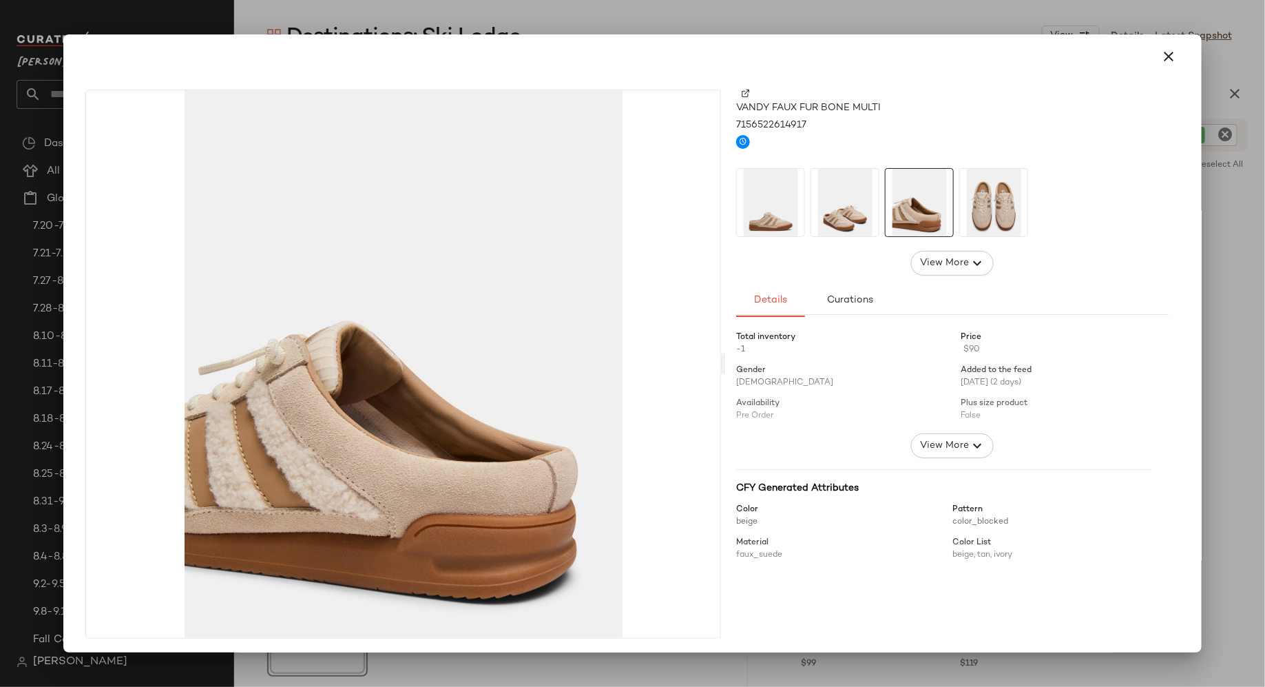
click at [979, 211] on img at bounding box center [993, 202] width 67 height 67
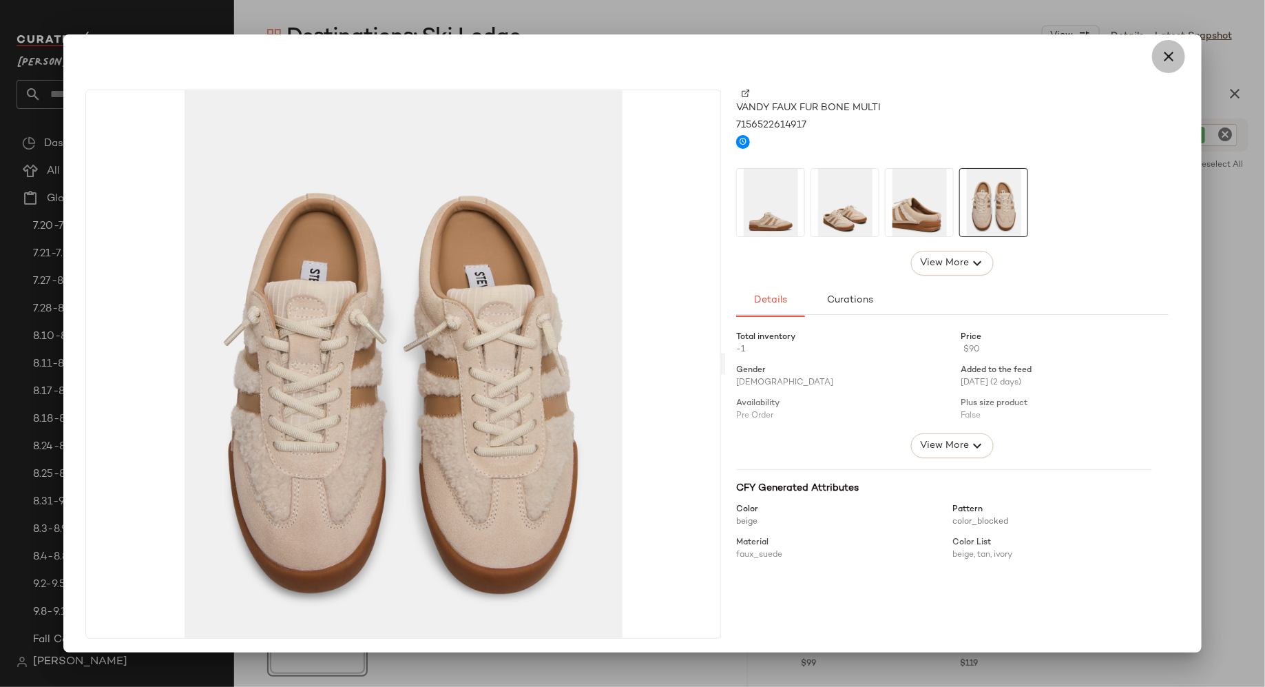
click at [1161, 61] on icon "button" at bounding box center [1169, 56] width 17 height 17
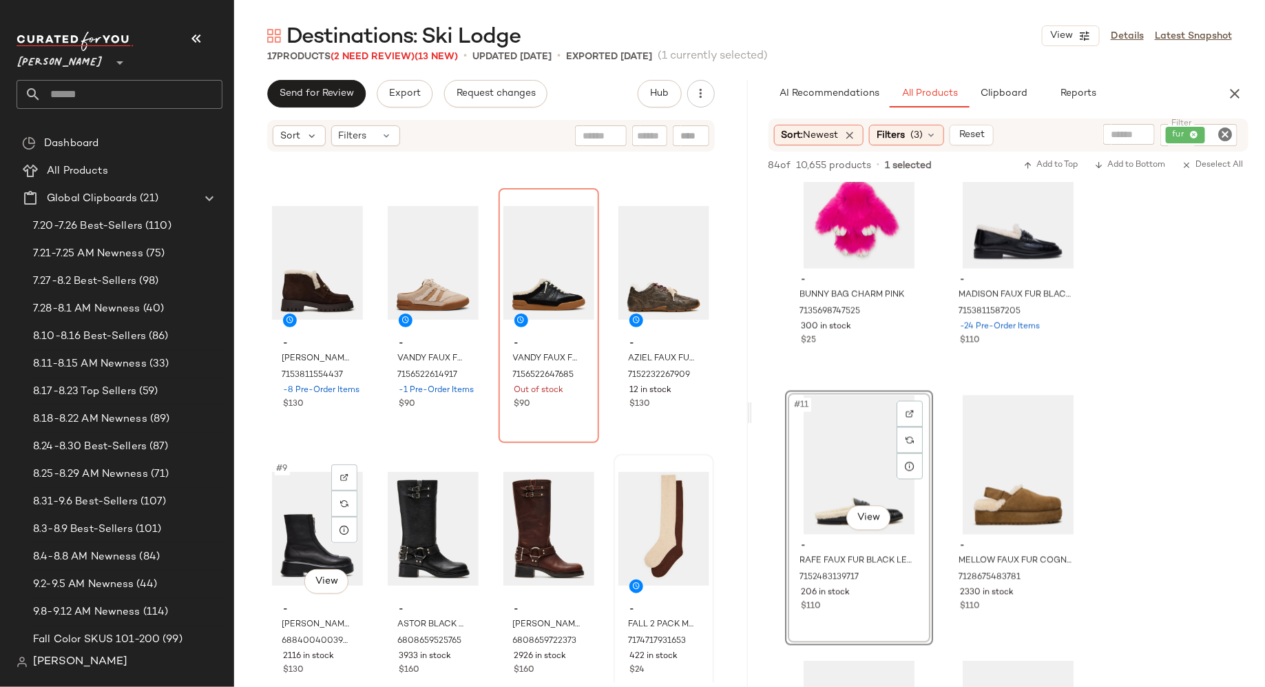
scroll to position [246, 0]
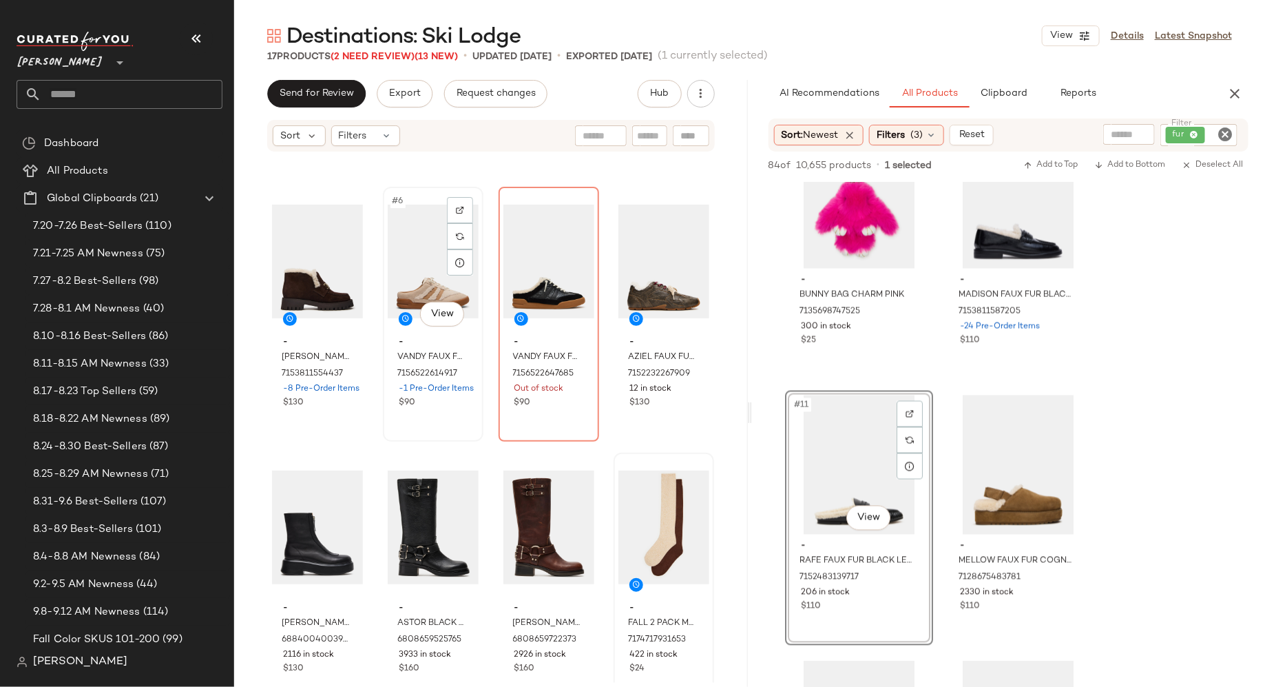
click at [413, 267] on div "#6 View" at bounding box center [433, 260] width 91 height 139
click at [537, 270] on div "#7 View" at bounding box center [548, 260] width 91 height 139
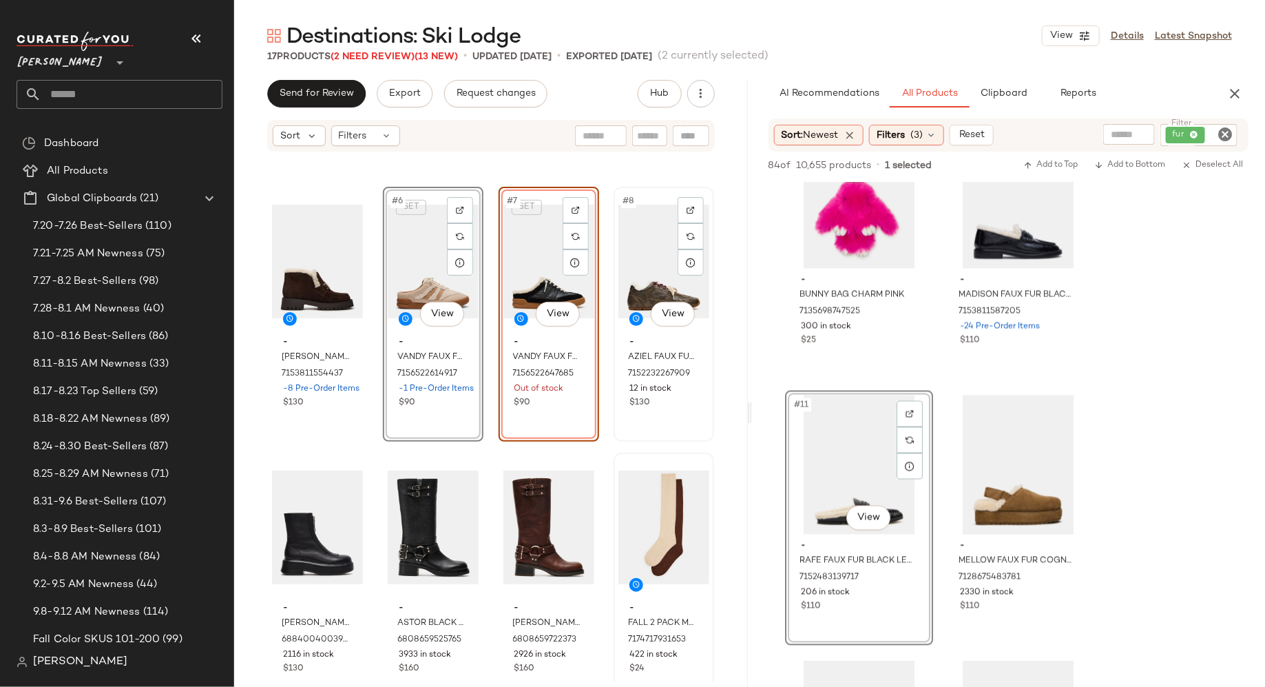
click at [632, 284] on div "#8 View" at bounding box center [664, 260] width 91 height 139
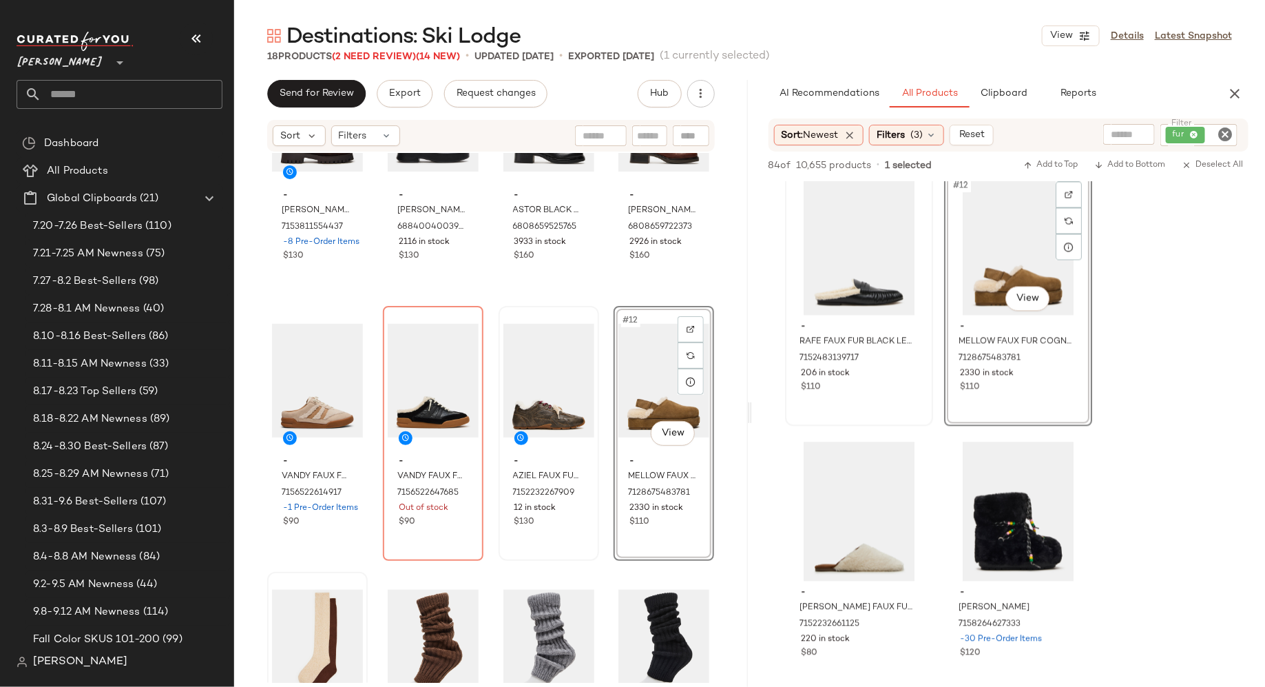
scroll to position [1340, 0]
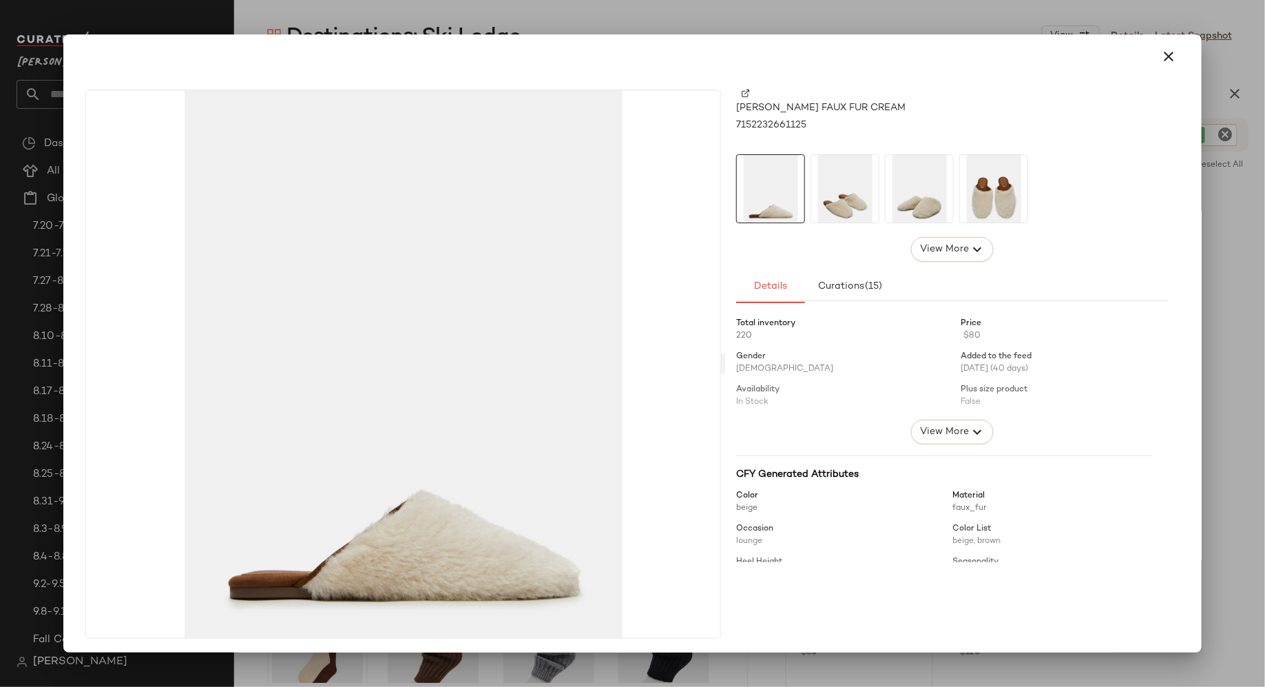
click at [833, 199] on img at bounding box center [844, 188] width 67 height 67
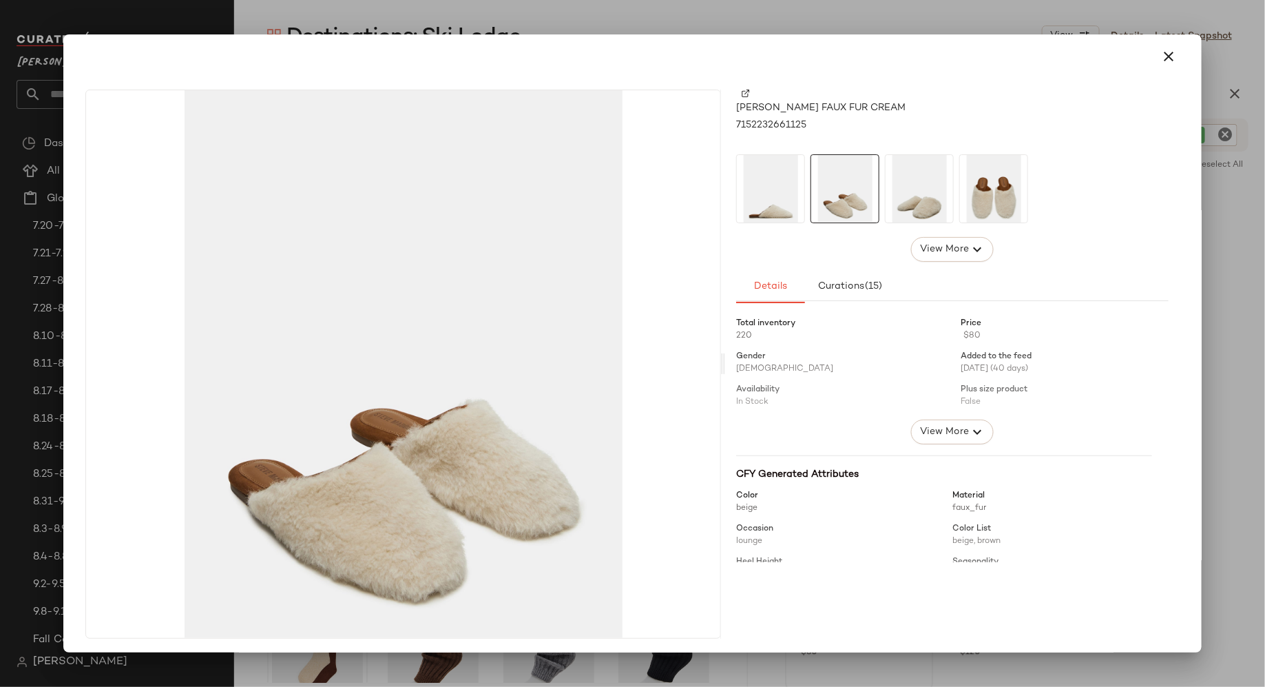
click at [913, 196] on img at bounding box center [919, 188] width 67 height 67
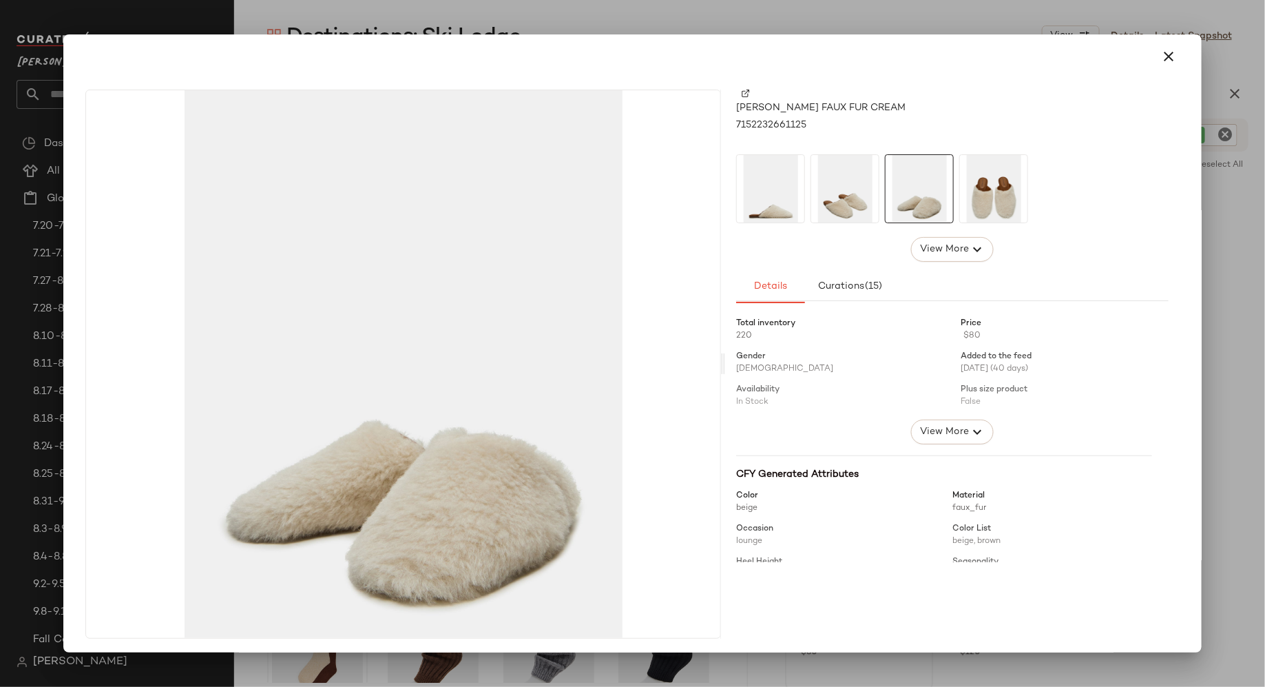
click at [979, 202] on img at bounding box center [993, 188] width 67 height 67
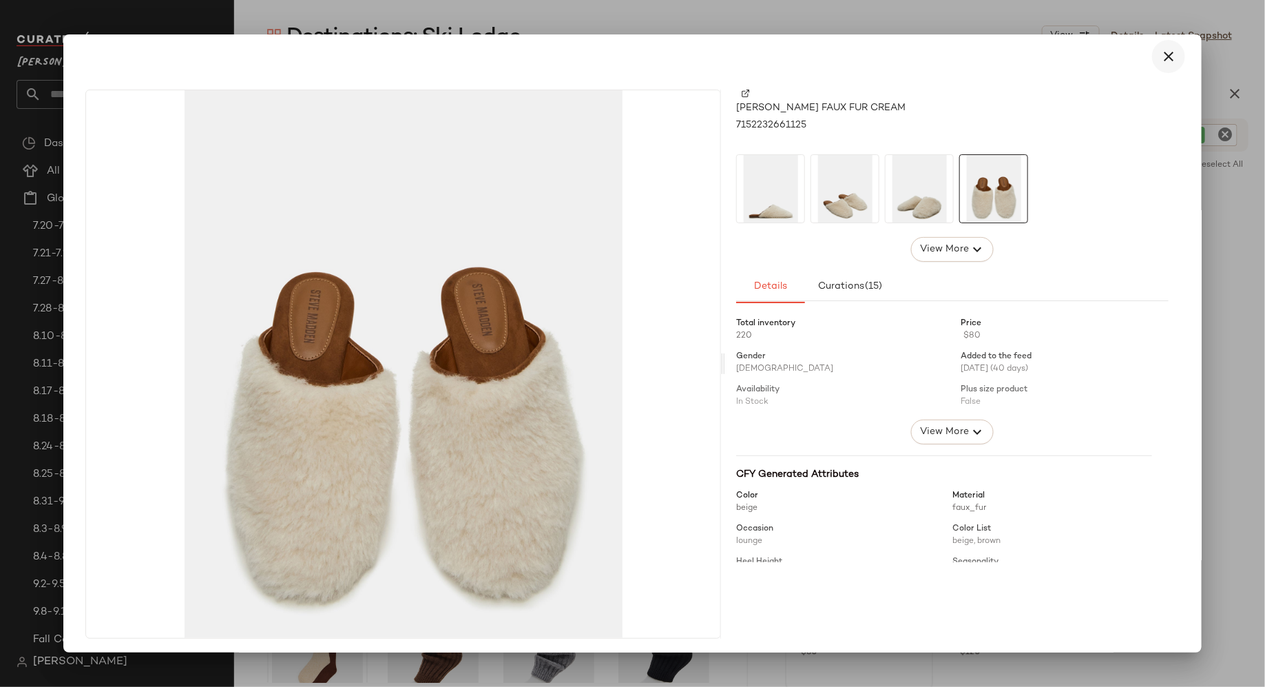
click at [1161, 61] on icon "button" at bounding box center [1169, 56] width 17 height 17
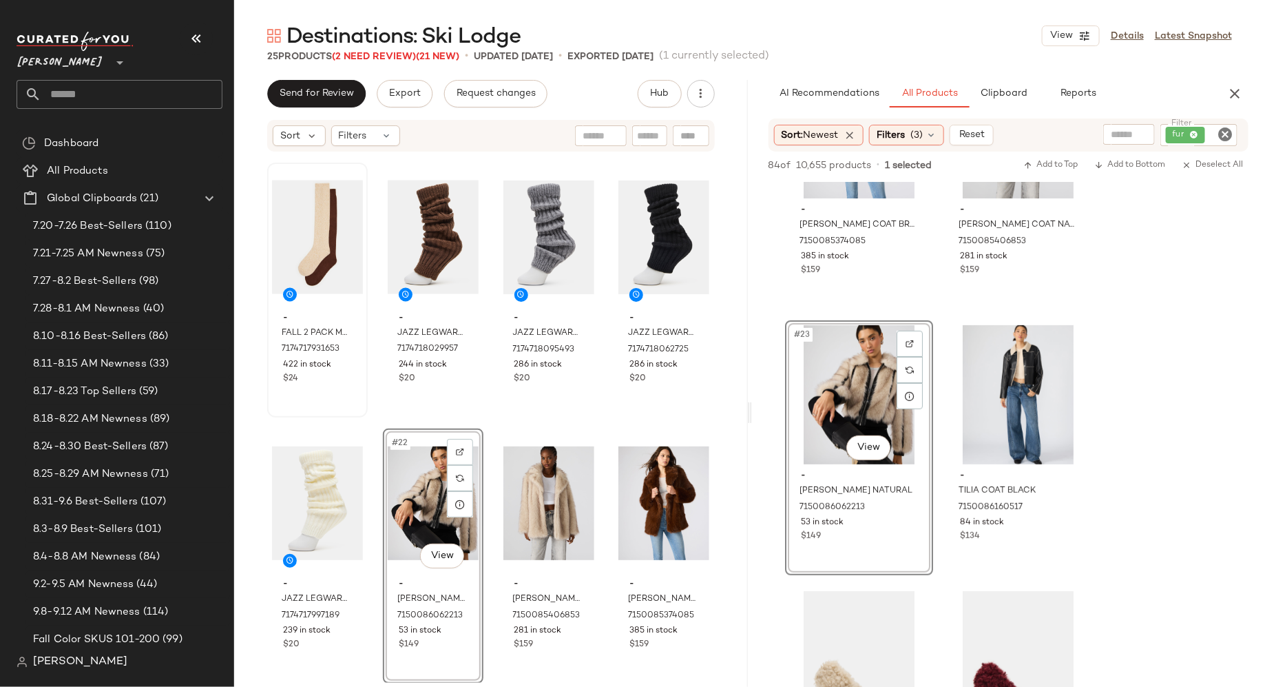
scroll to position [2790, 0]
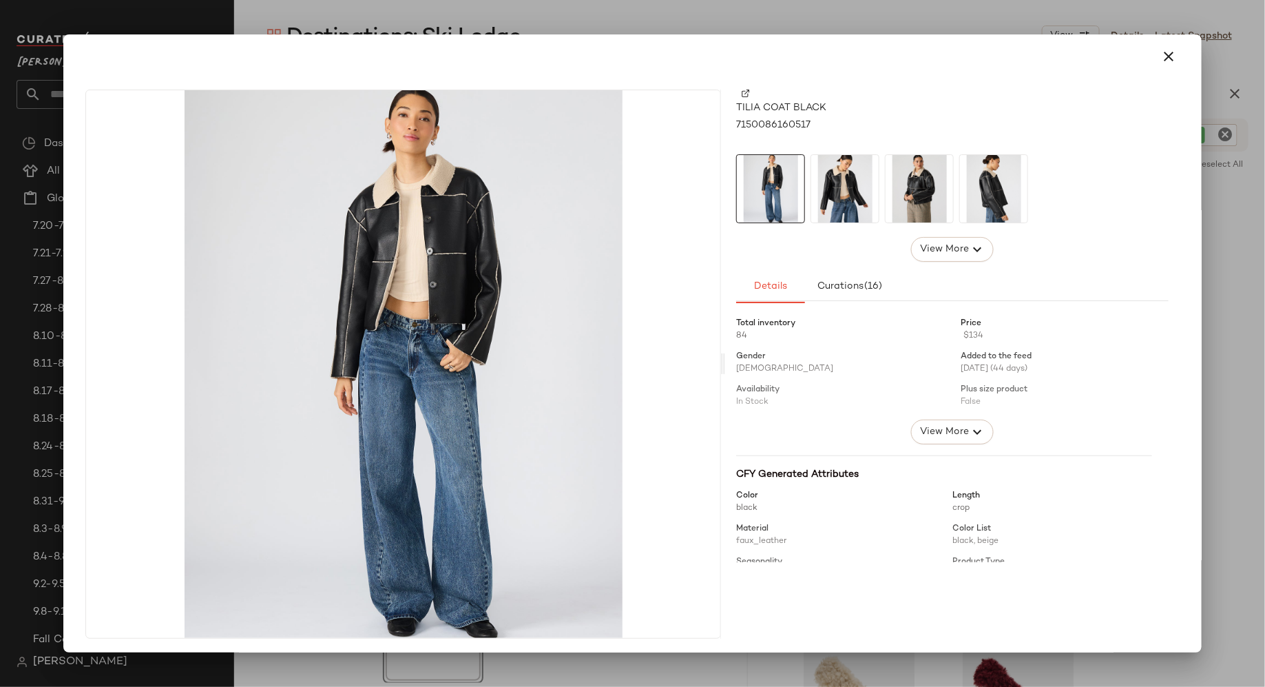
click at [839, 188] on img at bounding box center [844, 188] width 67 height 67
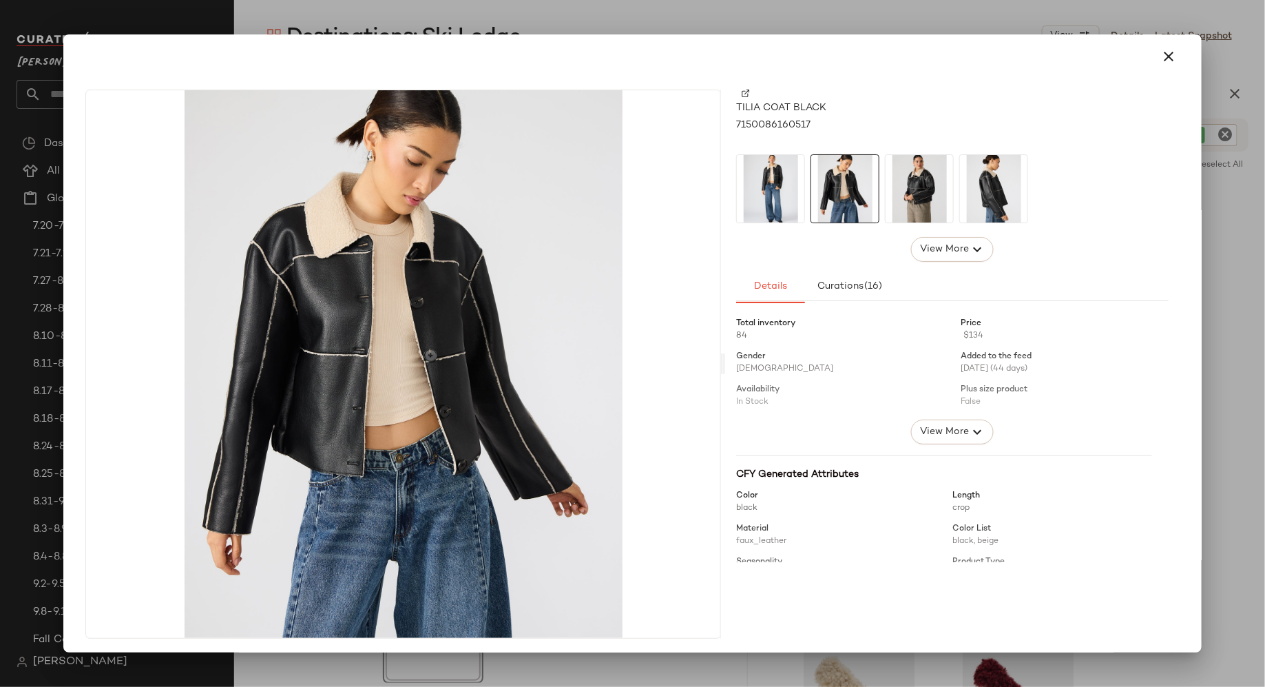
click at [896, 185] on img at bounding box center [919, 188] width 67 height 67
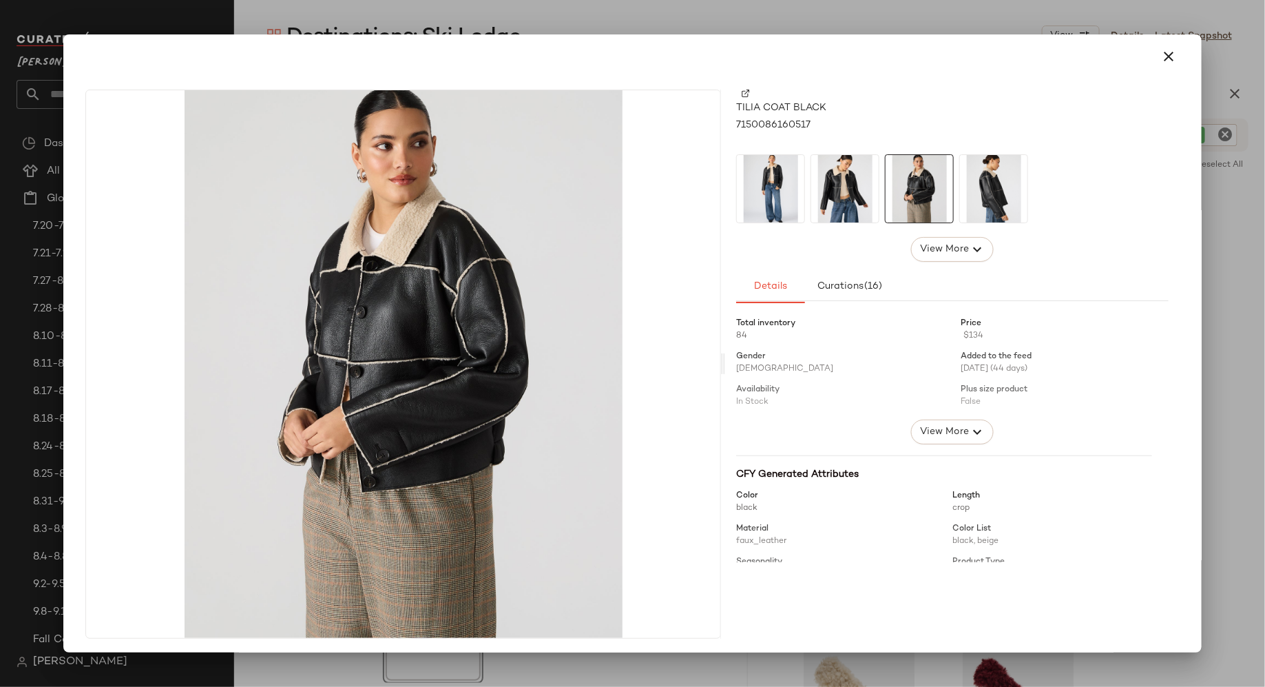
click at [984, 189] on img at bounding box center [993, 188] width 67 height 67
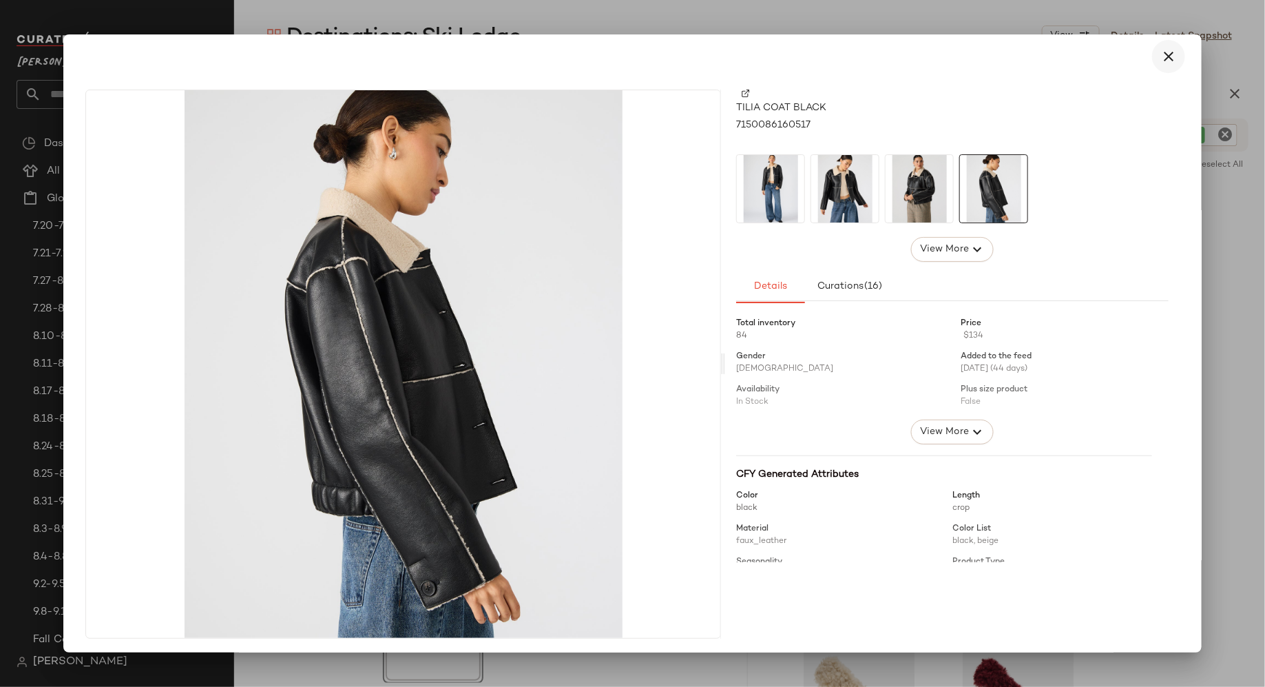
click at [1161, 58] on icon "button" at bounding box center [1169, 56] width 17 height 17
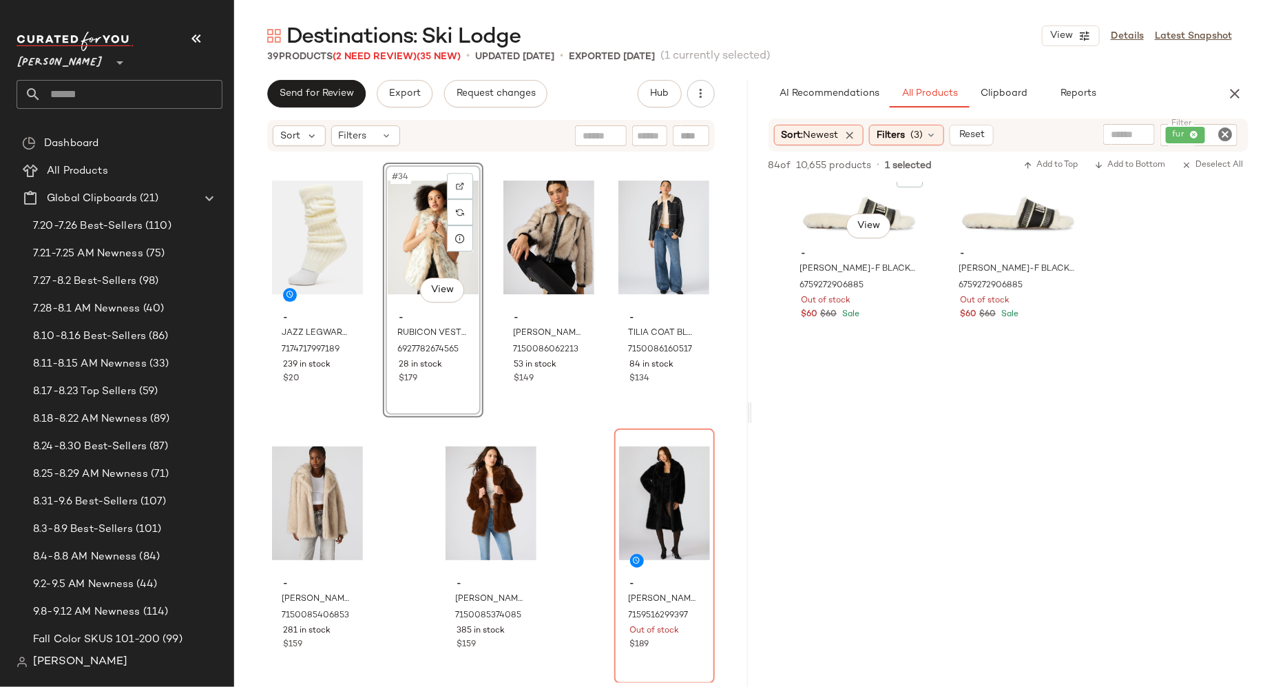
scroll to position [10454, 0]
click at [1229, 136] on icon "Clear Filter" at bounding box center [1225, 134] width 17 height 17
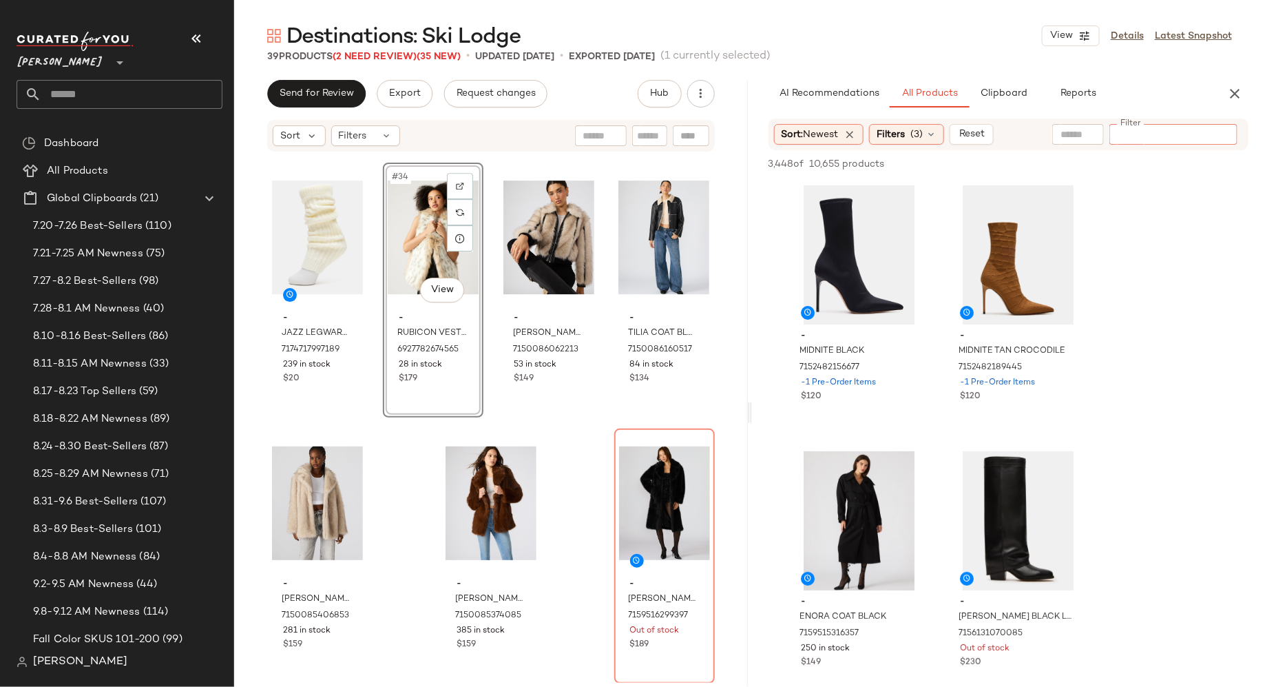
click at [1148, 136] on input "Filter" at bounding box center [1173, 134] width 117 height 14
click at [1147, 134] on input "Filter" at bounding box center [1173, 134] width 117 height 14
type input "****"
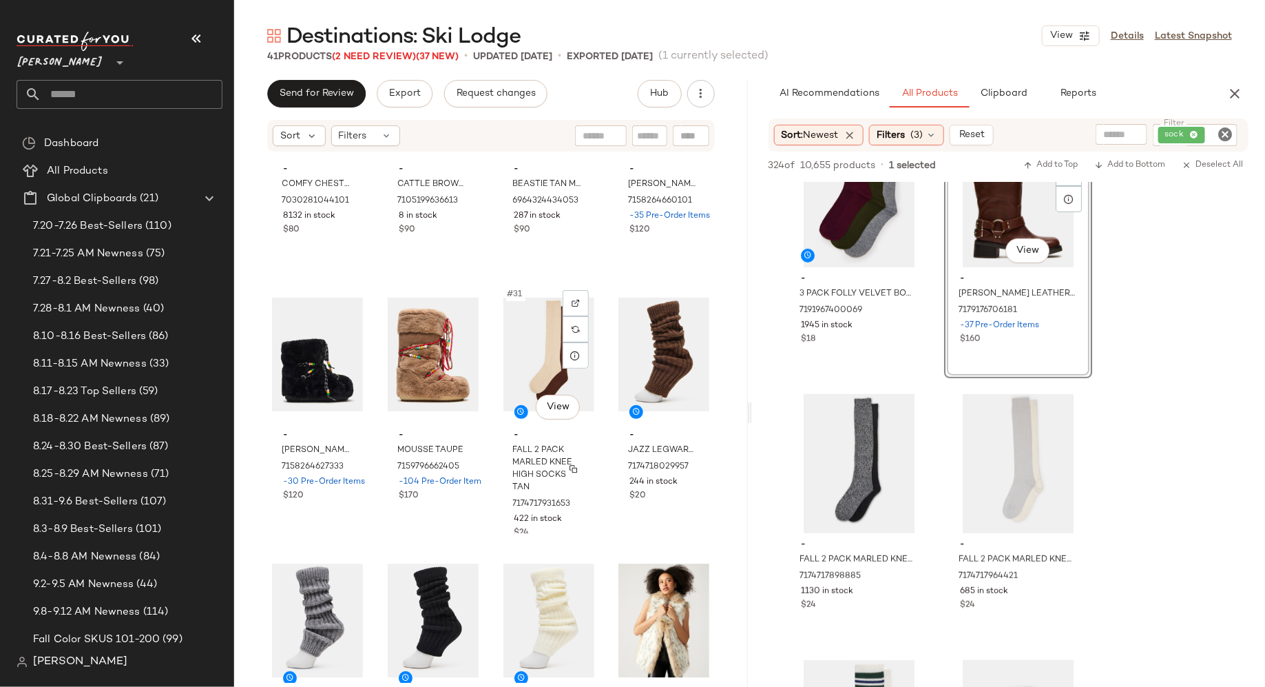
scroll to position [1749, 0]
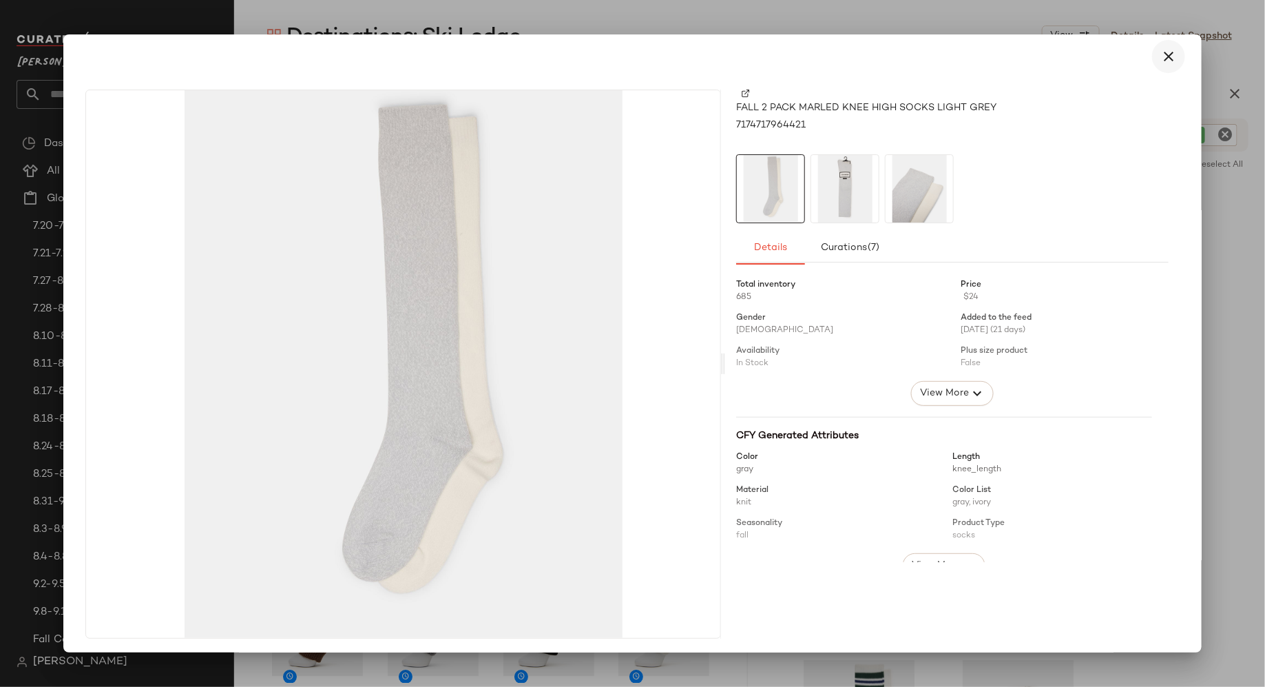
click at [1161, 58] on icon "button" at bounding box center [1169, 56] width 17 height 17
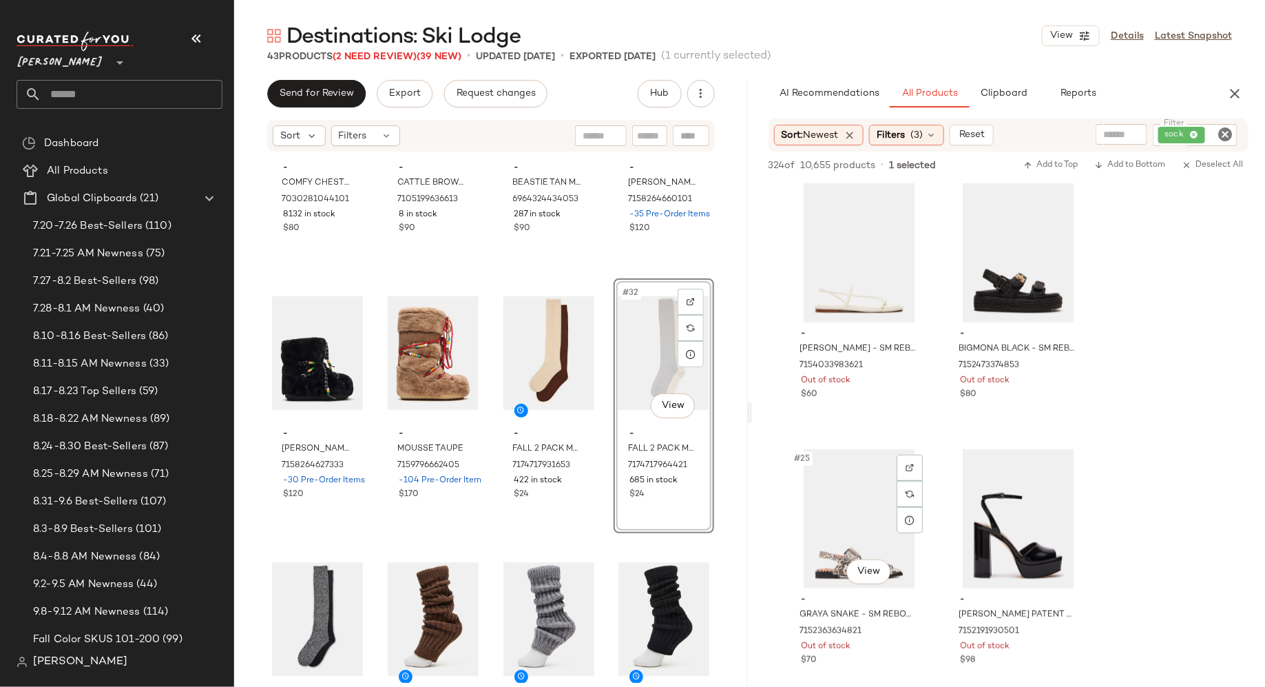
scroll to position [2929, 0]
click at [1228, 140] on icon "Clear Filter" at bounding box center [1225, 134] width 17 height 17
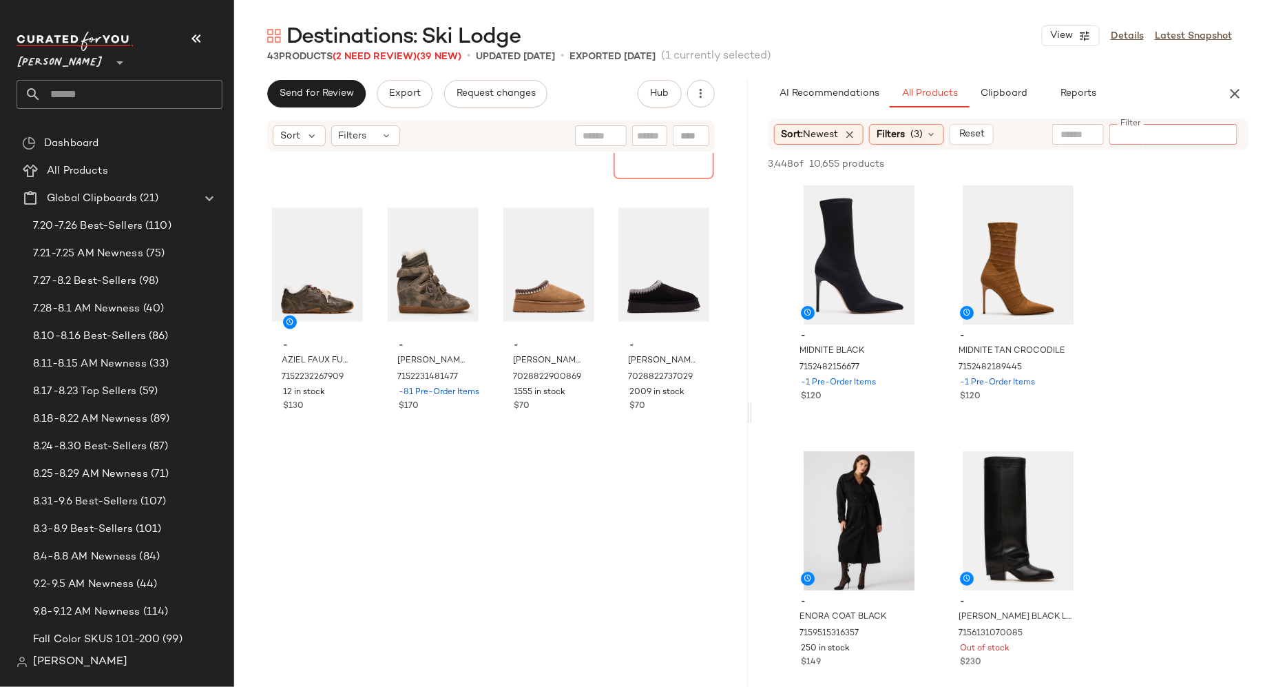
scroll to position [0, 0]
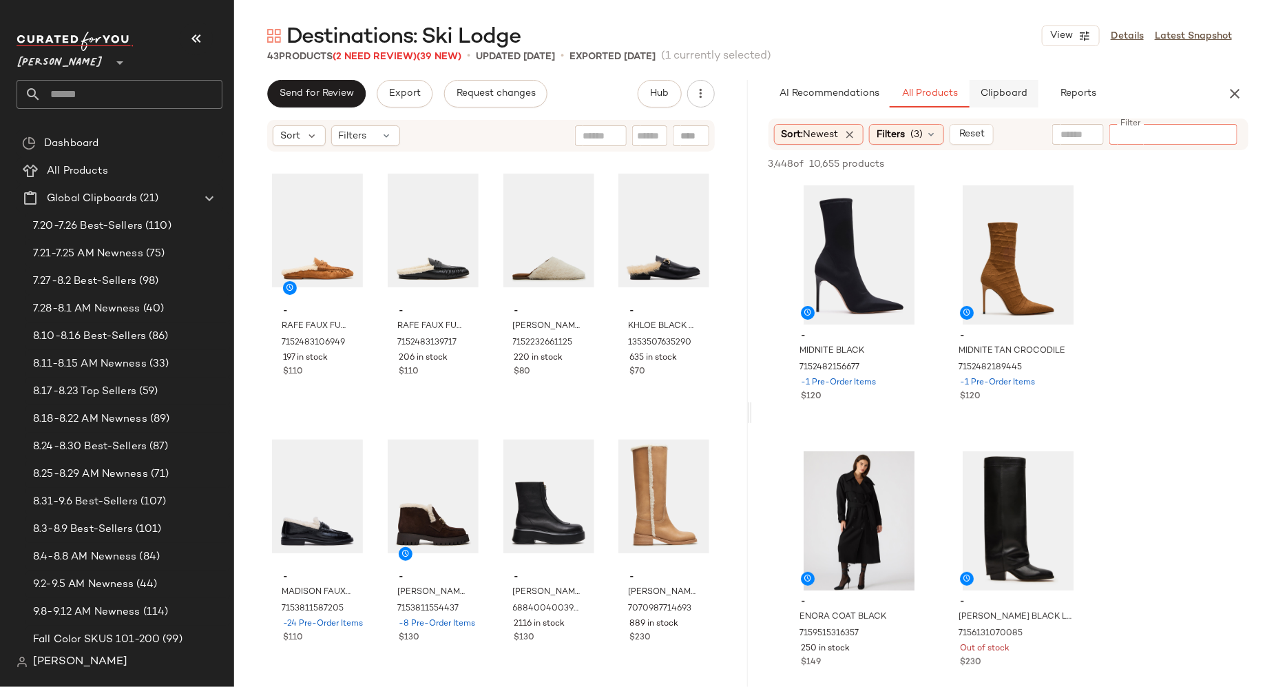
click at [1003, 98] on span "Clipboard" at bounding box center [1004, 93] width 48 height 11
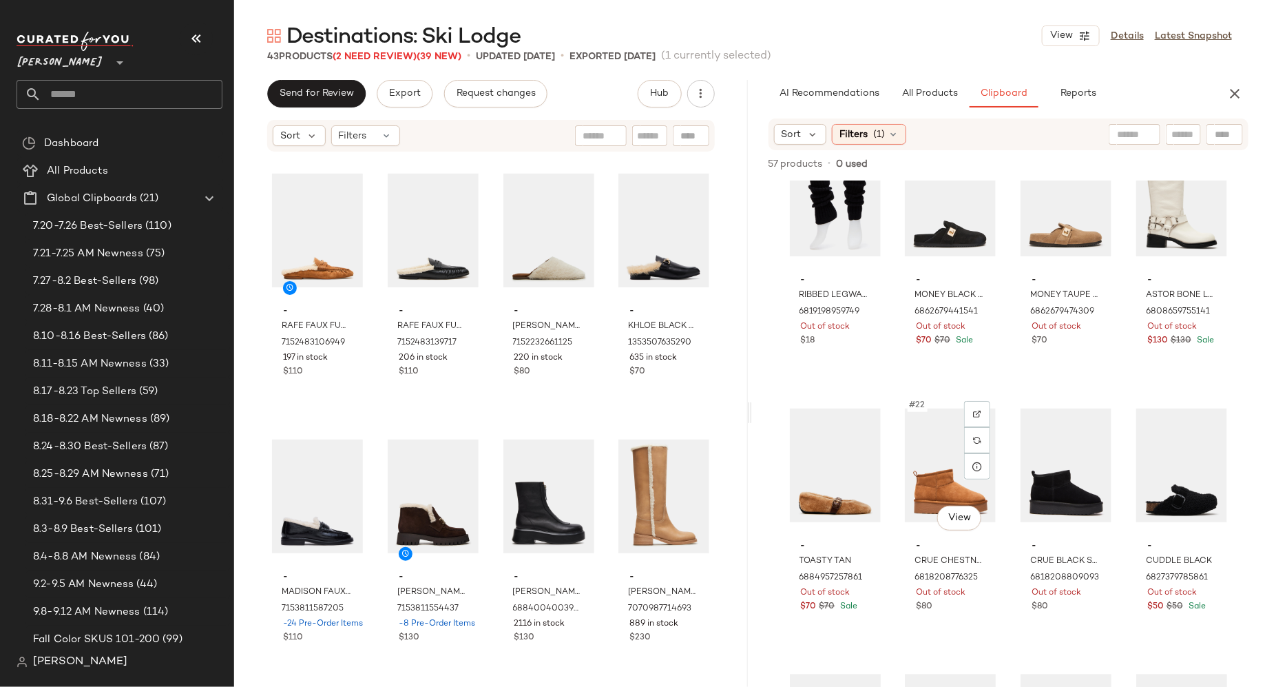
scroll to position [1134, 0]
click at [939, 83] on button "All Products" at bounding box center [930, 94] width 80 height 28
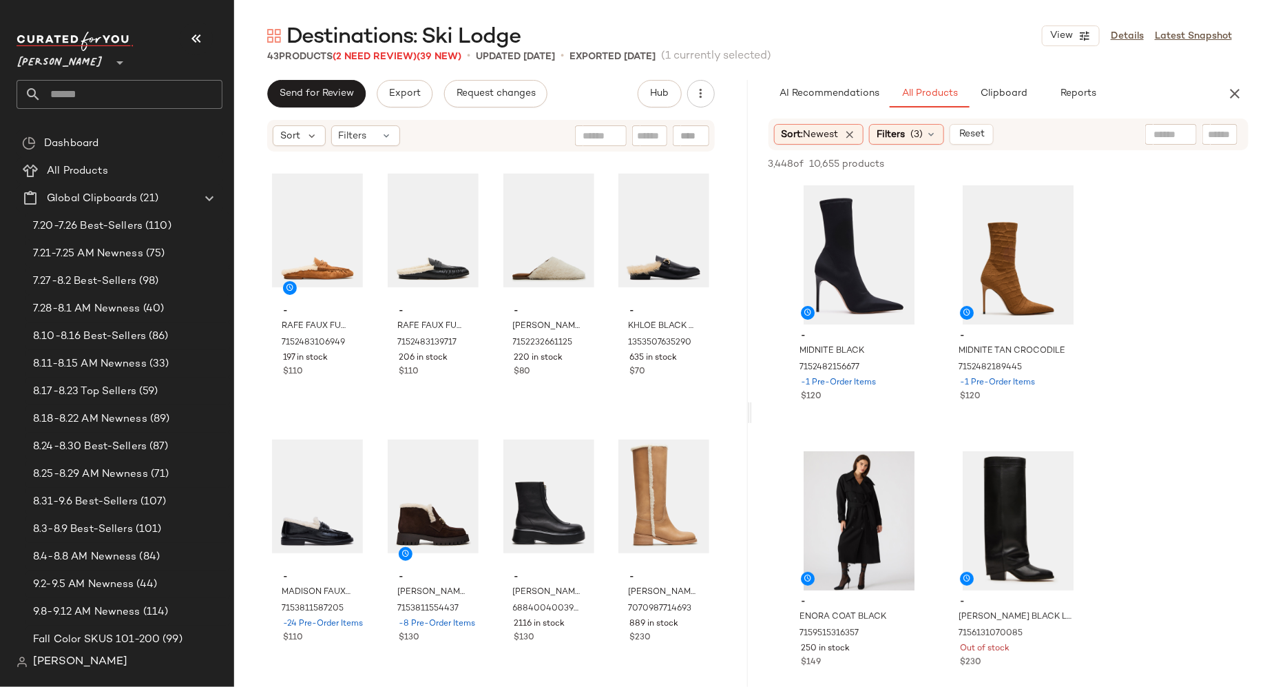
click at [1216, 132] on input "text" at bounding box center [1220, 134] width 24 height 14
type input "****"
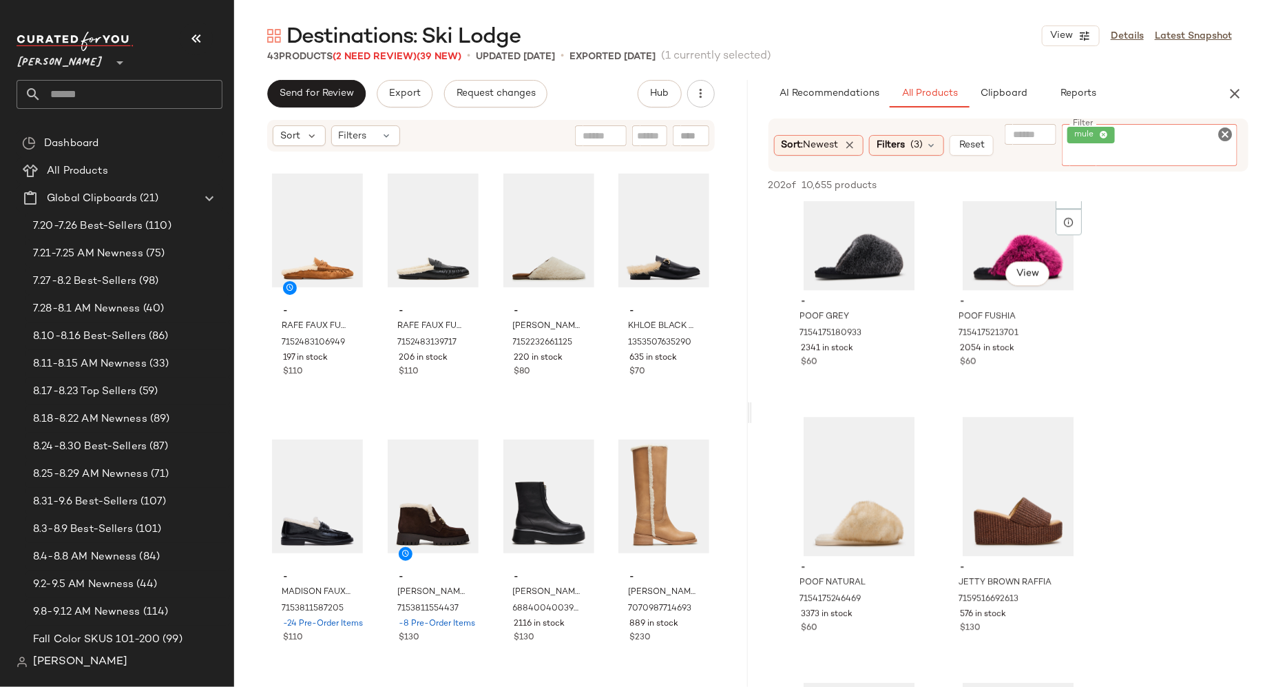
scroll to position [1659, 0]
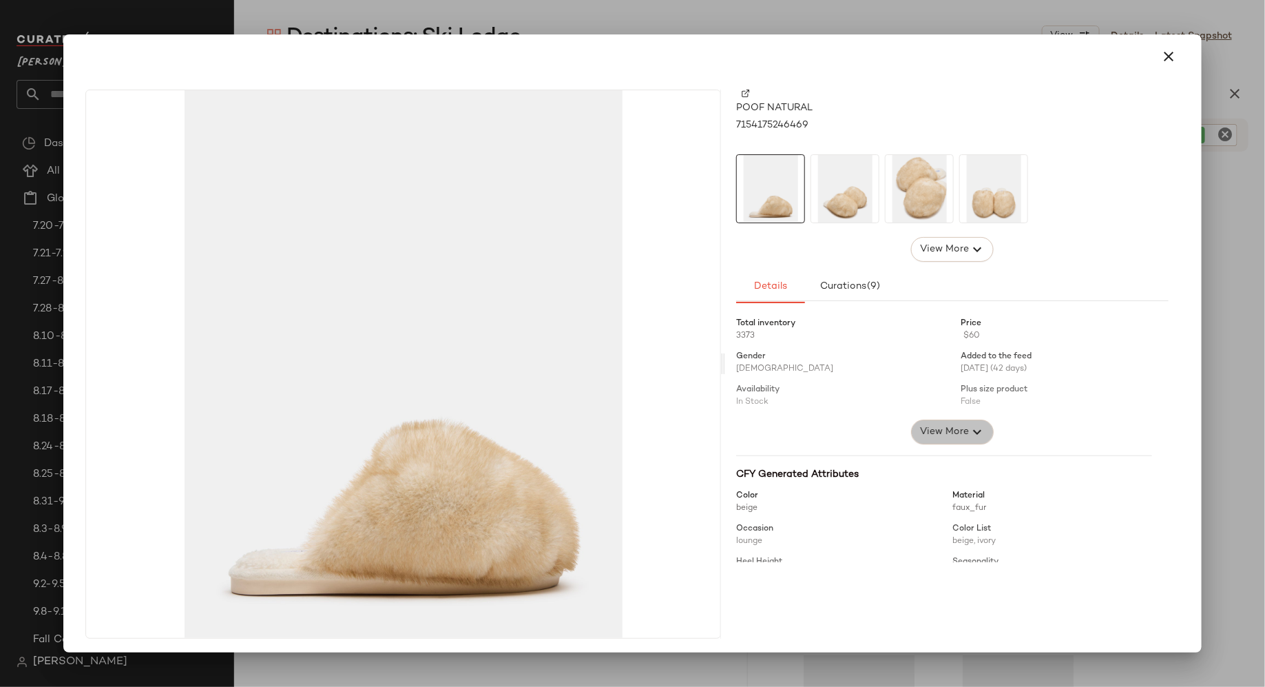
click at [927, 424] on span "View More" at bounding box center [945, 432] width 50 height 17
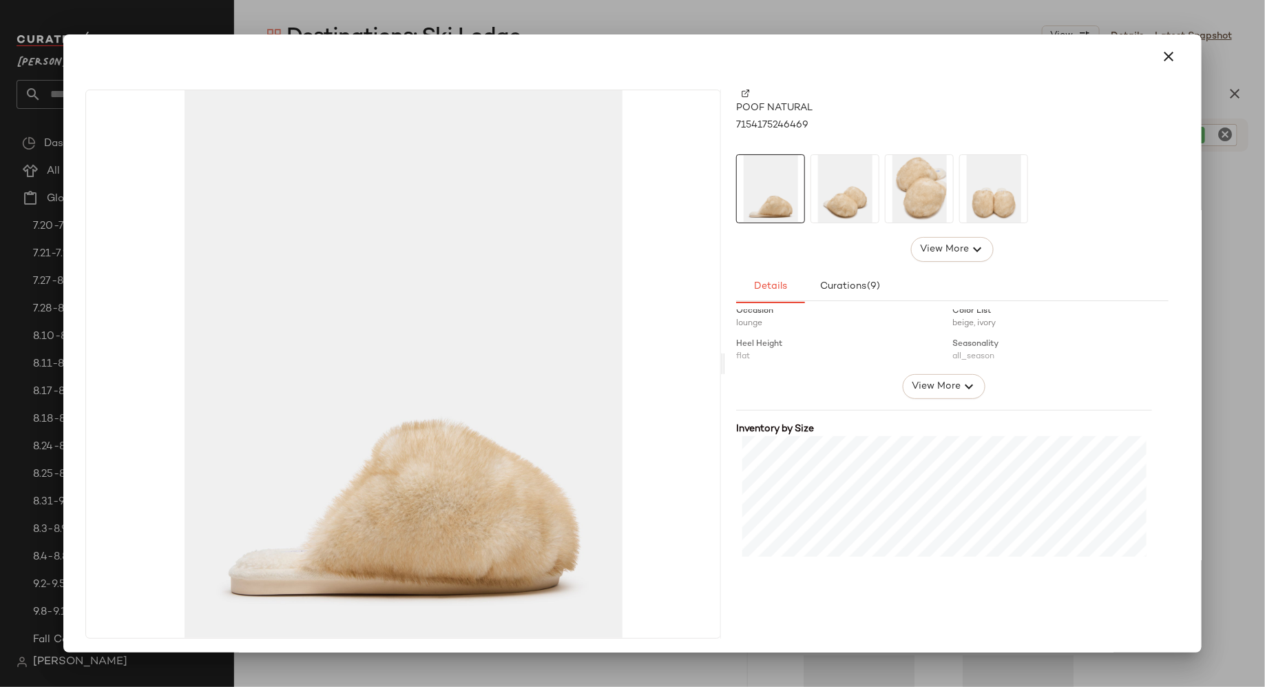
scroll to position [447, 0]
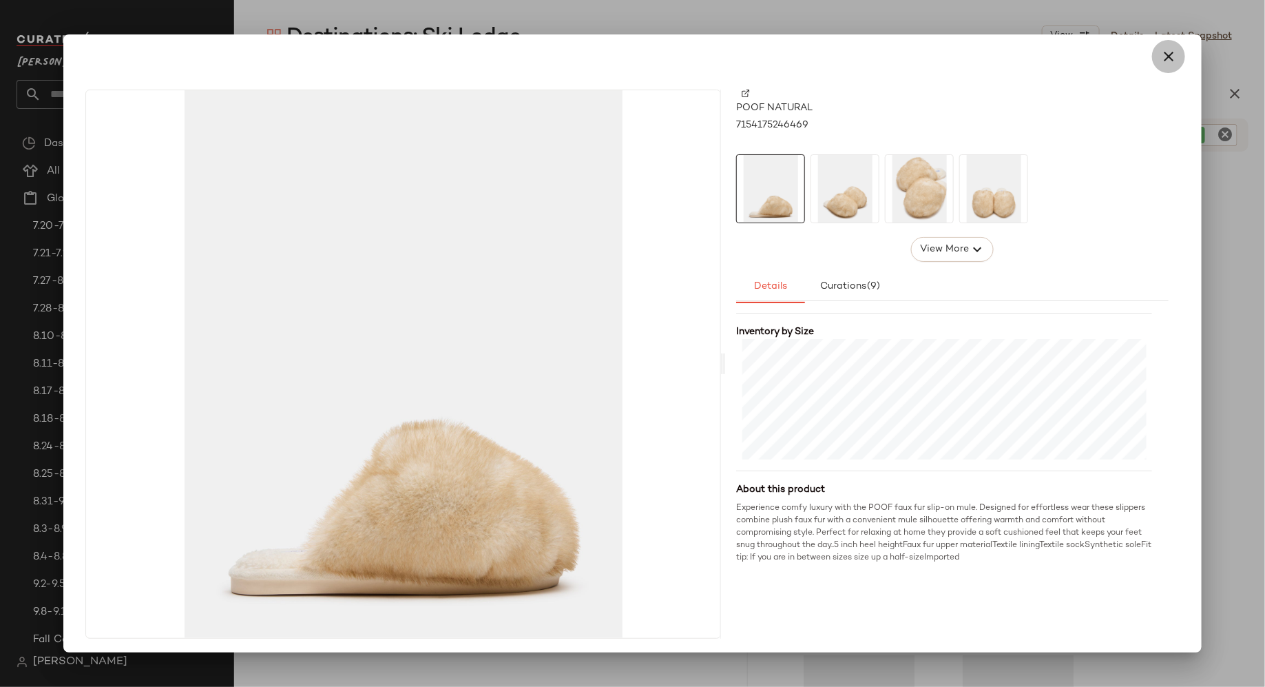
click at [1164, 60] on icon "button" at bounding box center [1169, 56] width 17 height 17
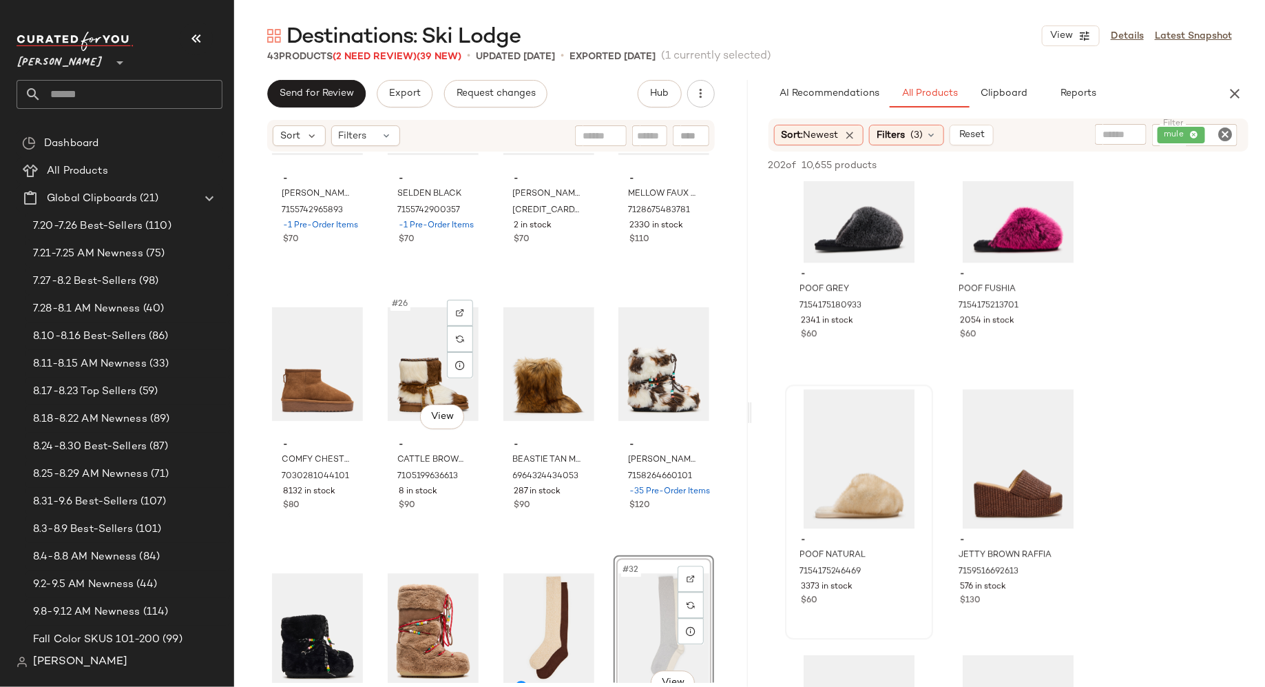
scroll to position [1471, 0]
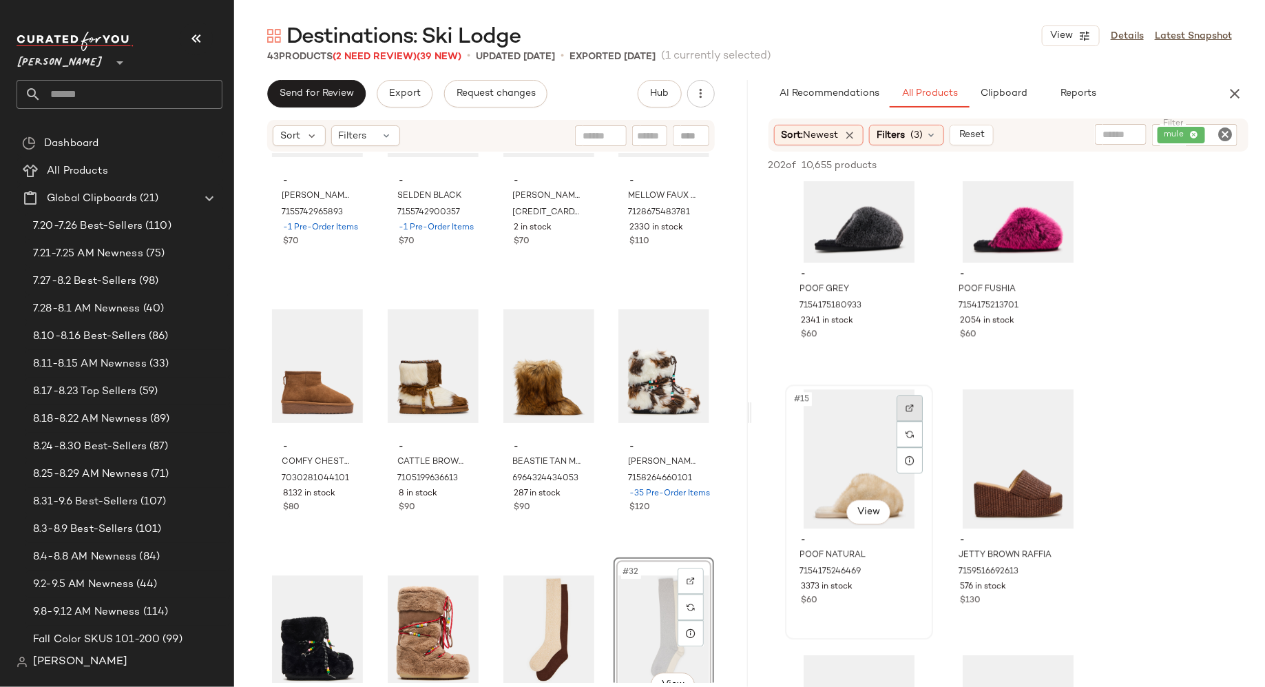
click at [913, 411] on div at bounding box center [910, 408] width 26 height 26
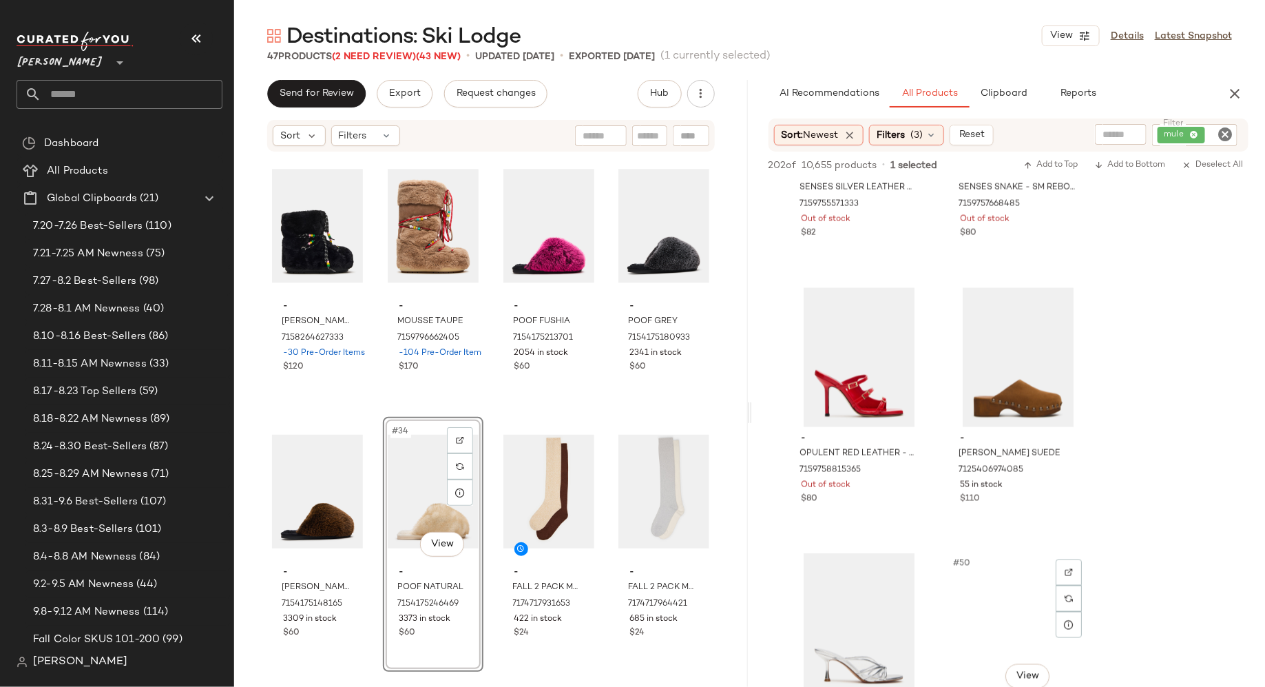
scroll to position [5989, 0]
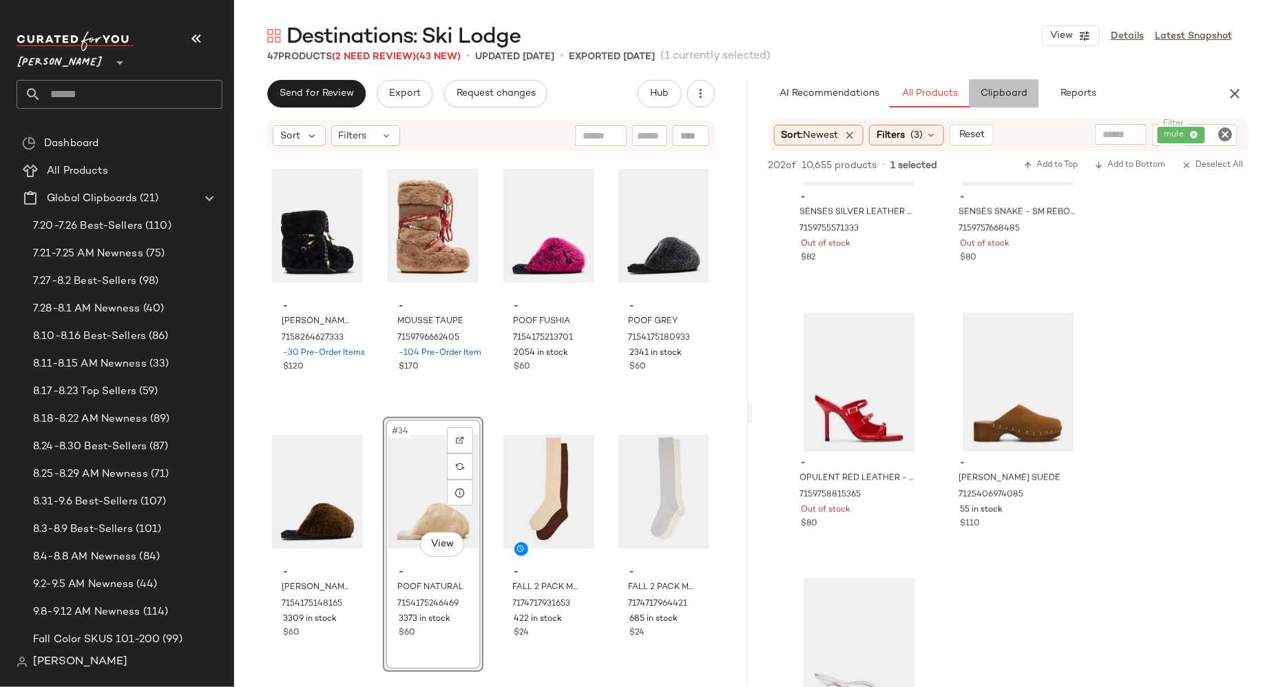
click at [1008, 91] on span "Clipboard" at bounding box center [1004, 93] width 48 height 11
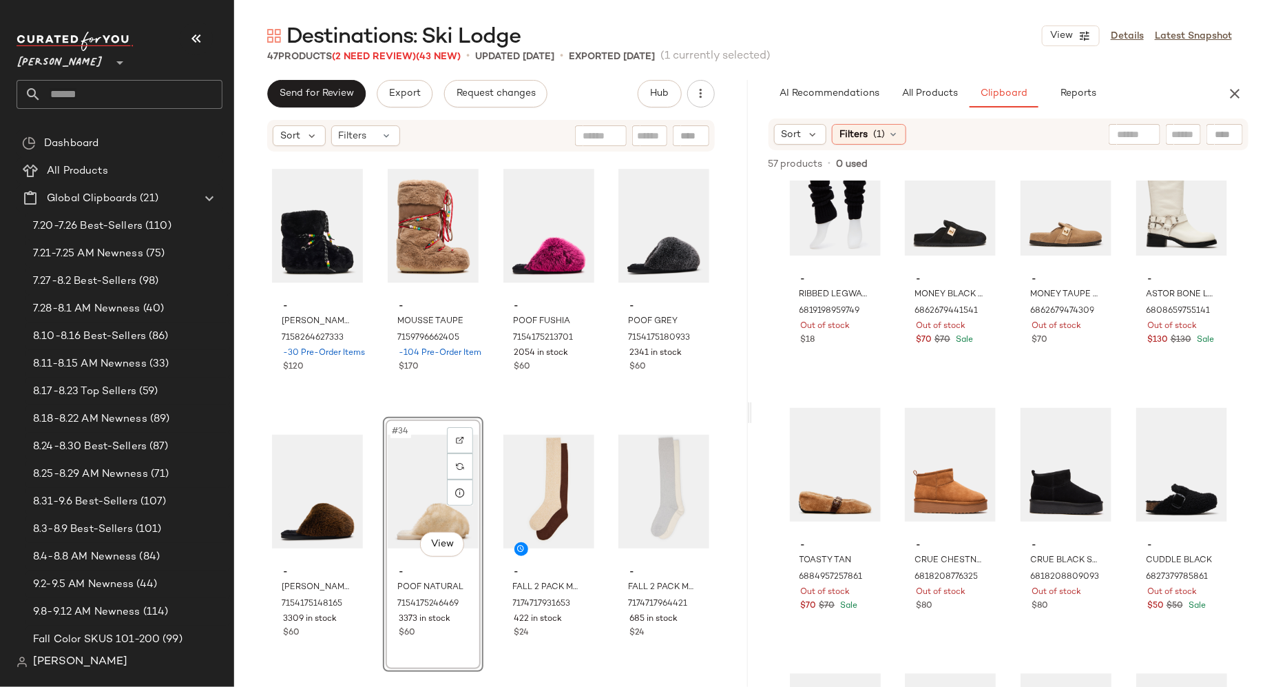
click at [1216, 126] on div at bounding box center [1225, 134] width 37 height 21
click at [1017, 134] on div "Filter Filter Find by ID Find by ID" at bounding box center [1080, 134] width 326 height 21
type input "****"
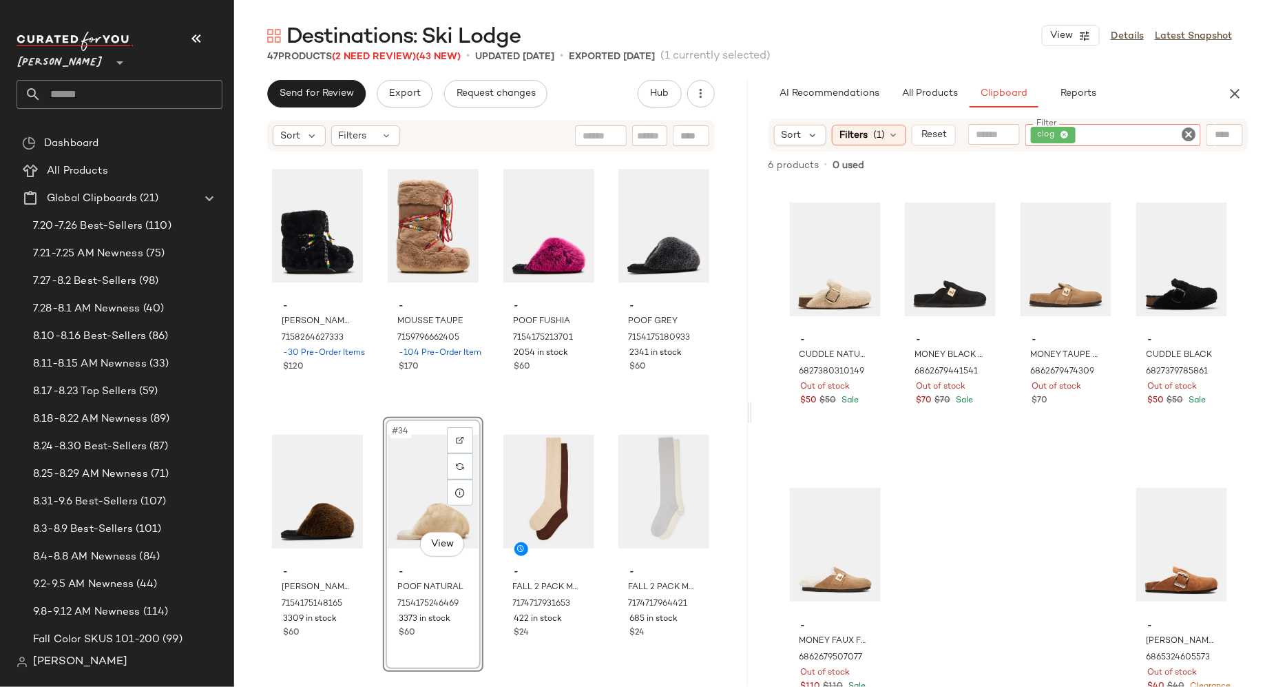
click at [1189, 132] on icon "Clear Filter" at bounding box center [1189, 134] width 17 height 17
click at [944, 93] on span "All Products" at bounding box center [929, 93] width 56 height 11
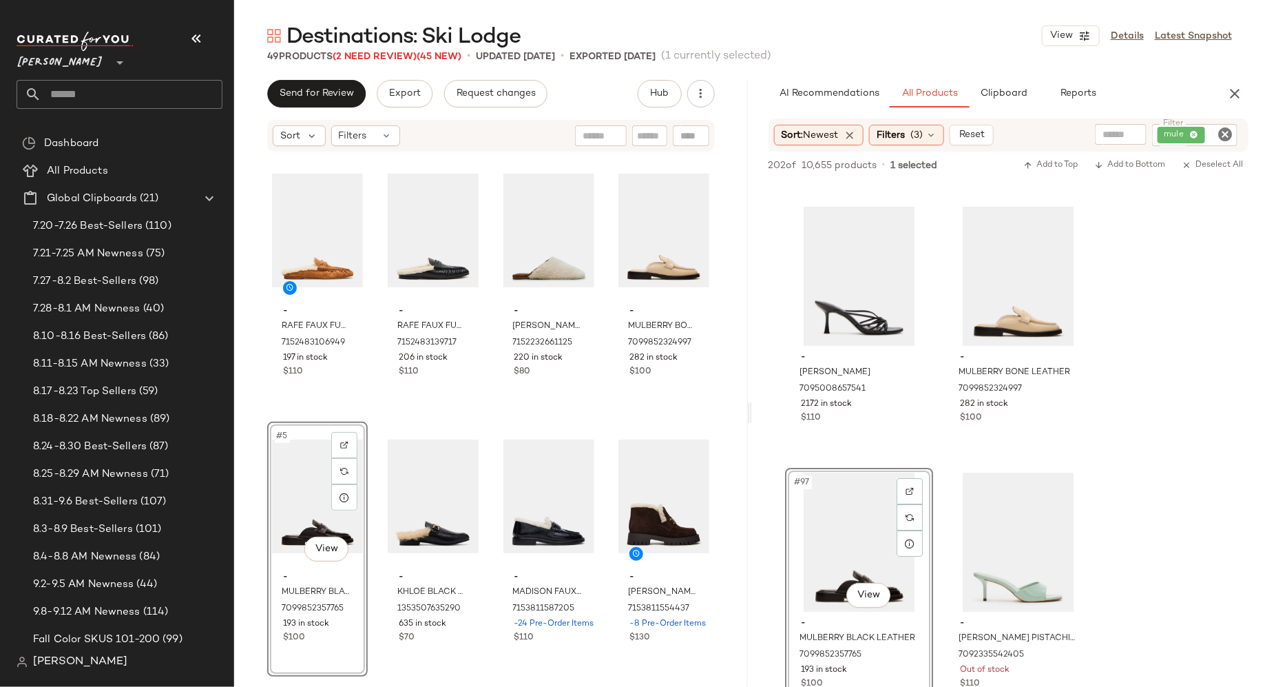
scroll to position [12501, 0]
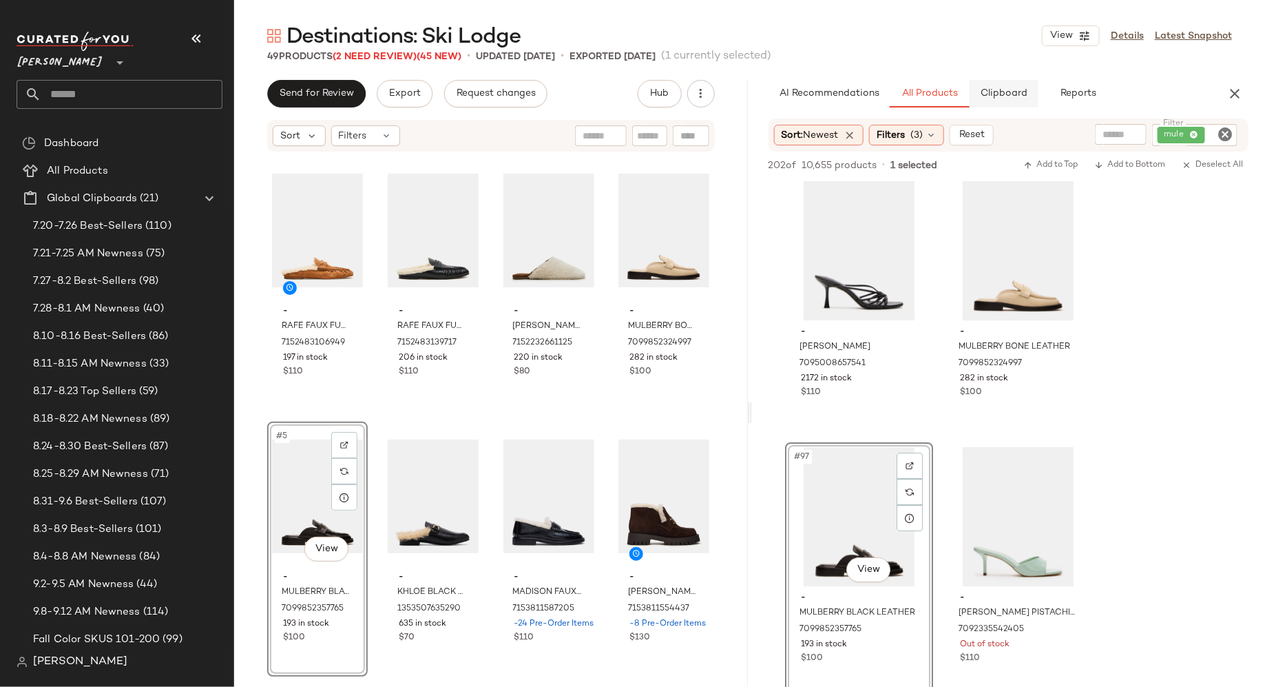
click at [1004, 98] on span "Clipboard" at bounding box center [1004, 93] width 48 height 11
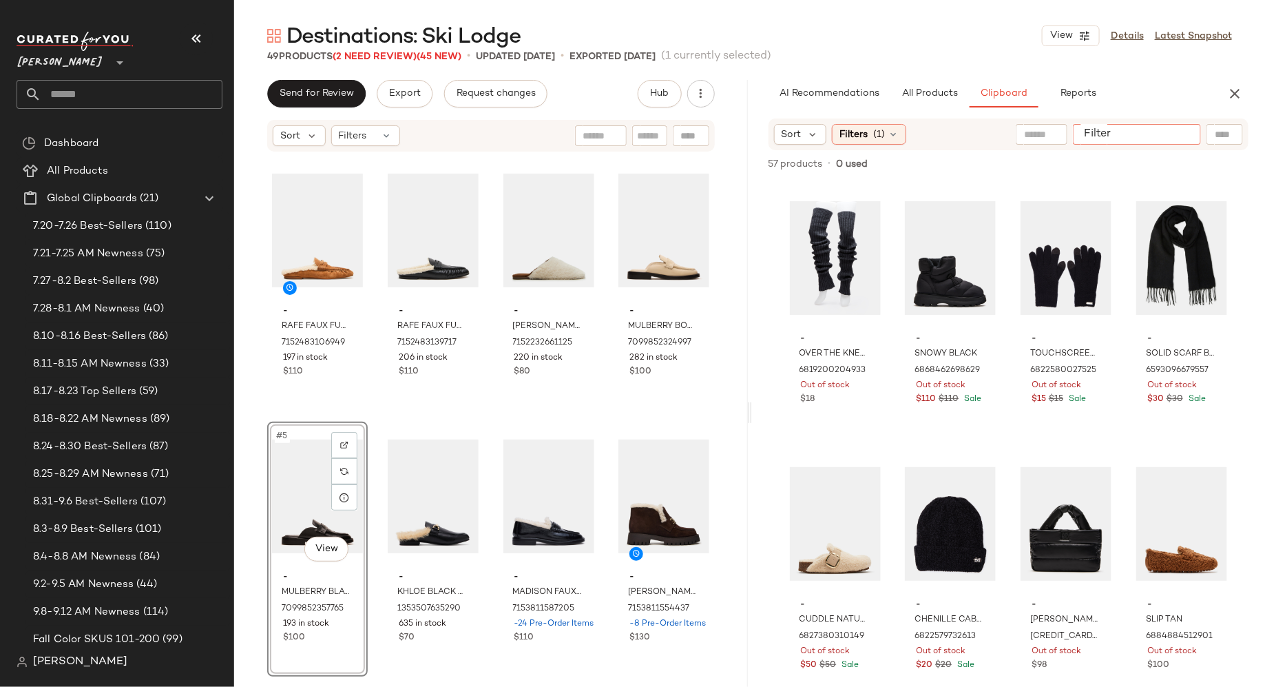
click at [1193, 130] on input "Filter" at bounding box center [1137, 134] width 117 height 14
type input "****"
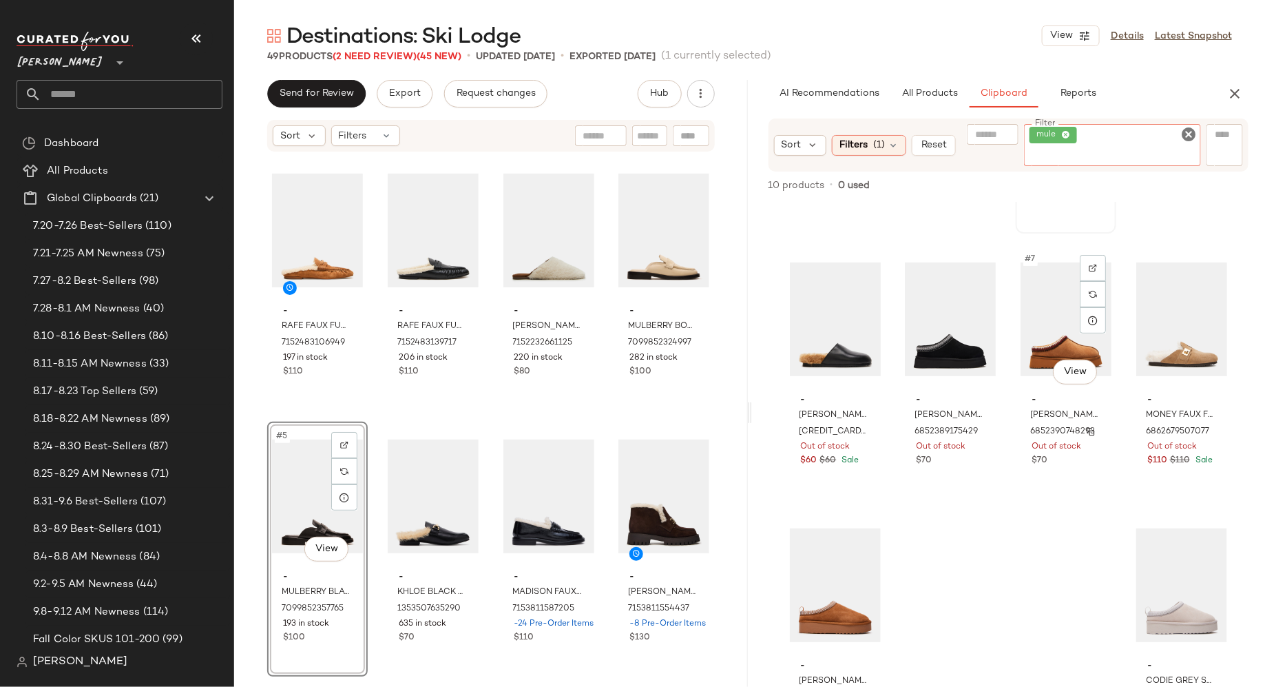
scroll to position [0, 0]
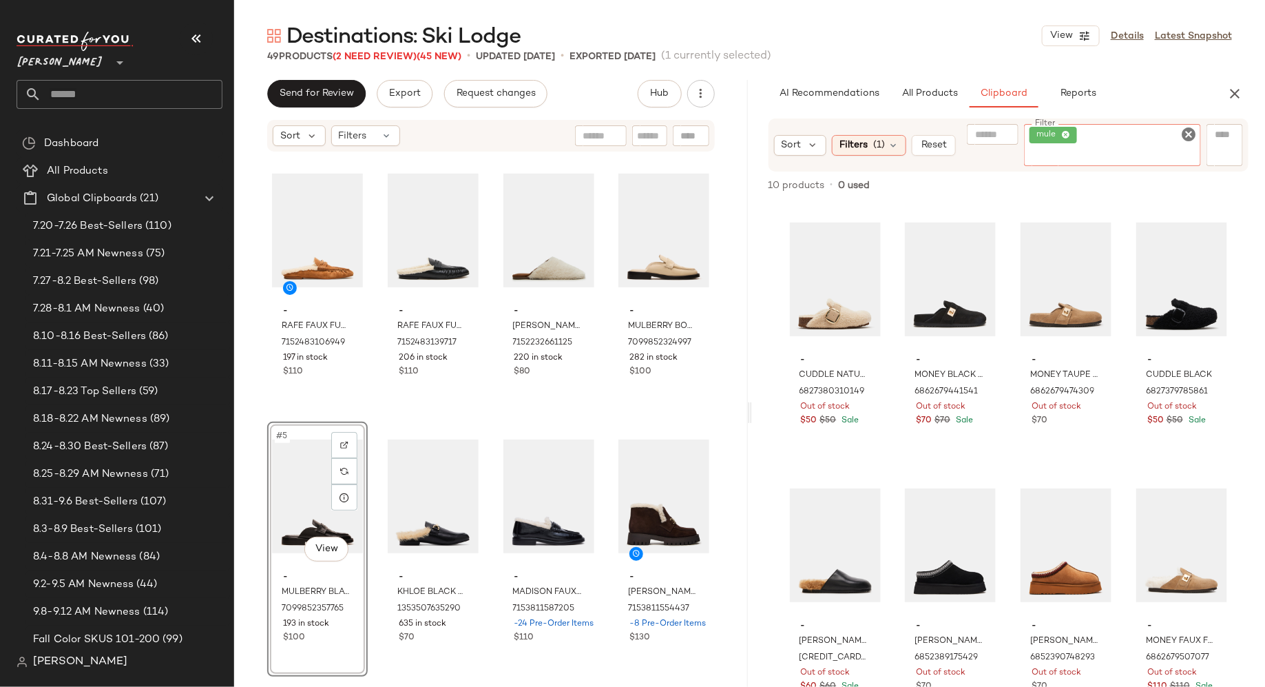
click at [1188, 133] on icon "Clear Filter" at bounding box center [1189, 134] width 17 height 17
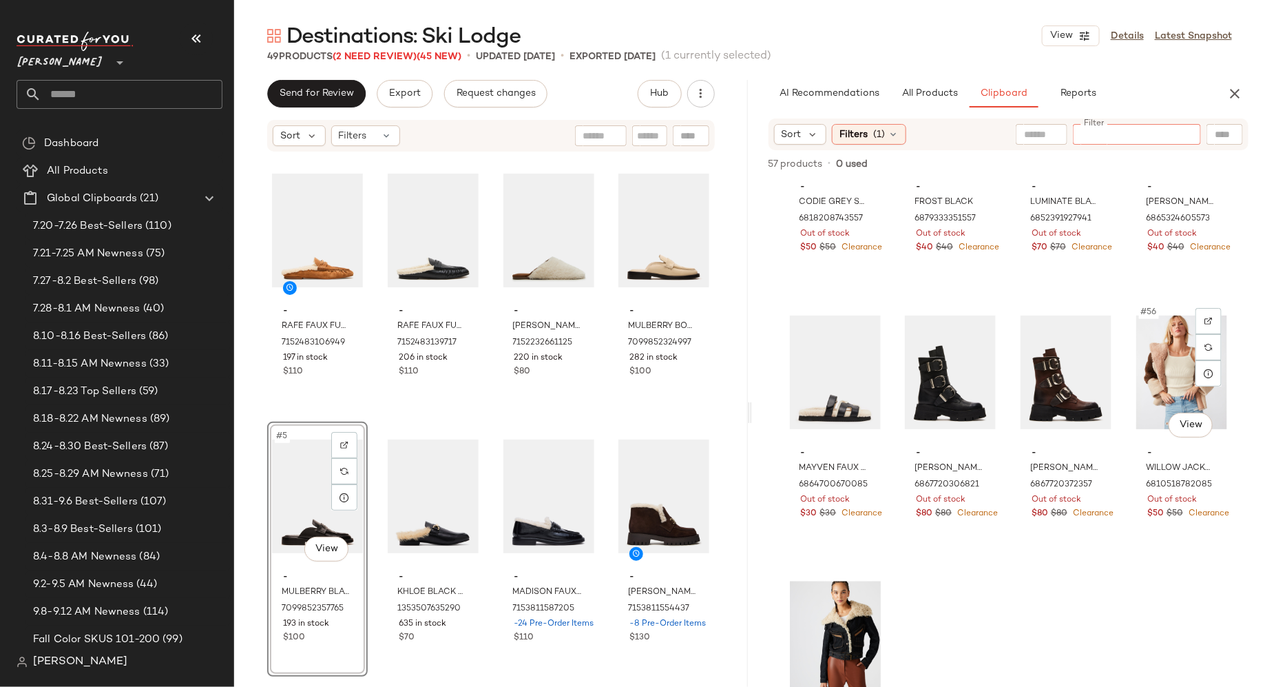
scroll to position [3426, 0]
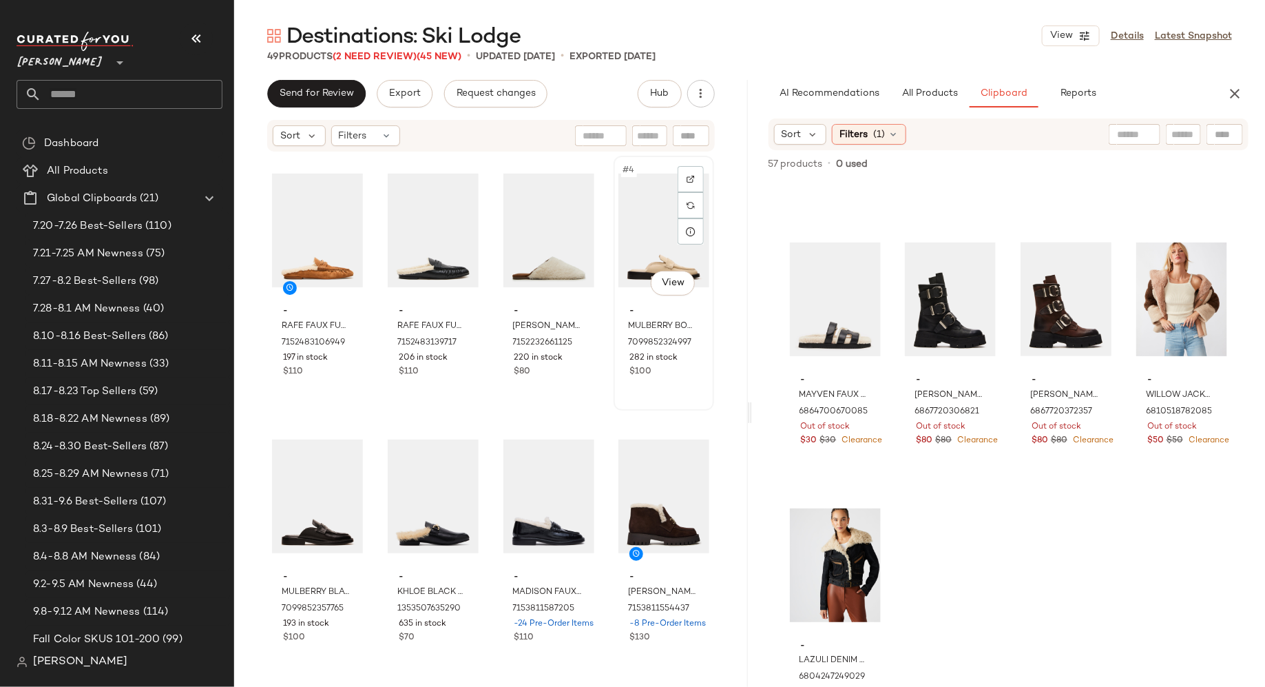
click at [641, 231] on div "#4 View" at bounding box center [664, 229] width 91 height 139
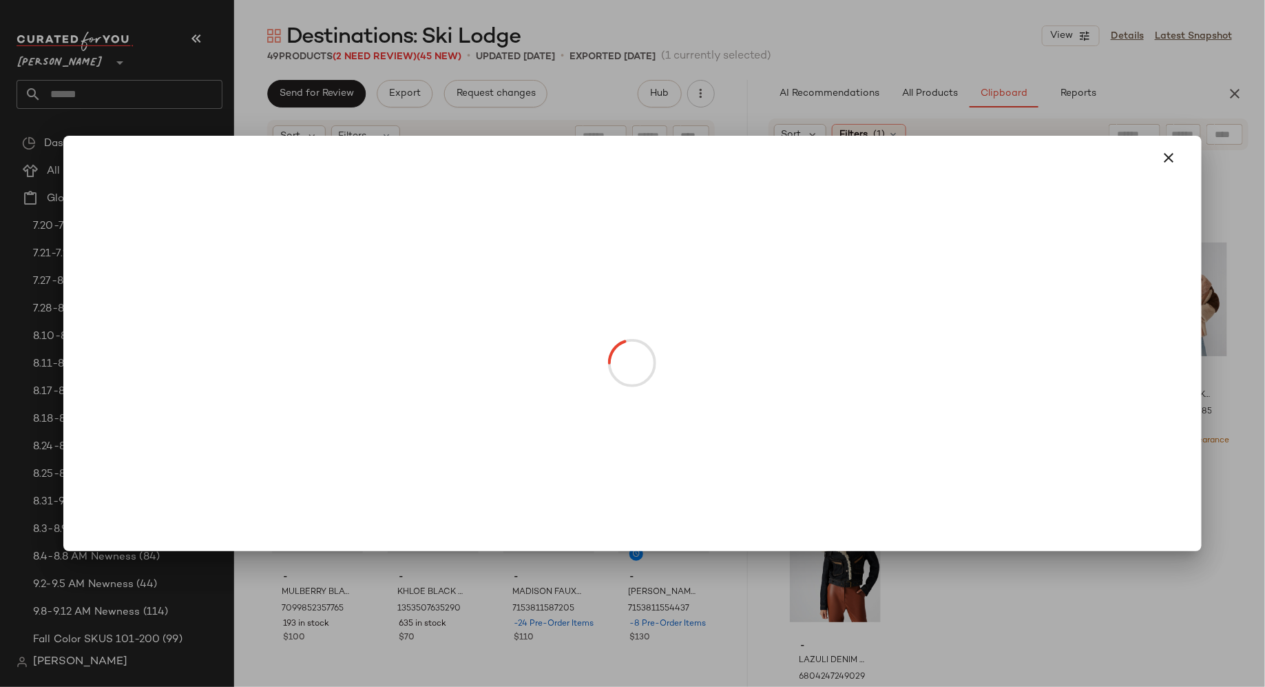
click at [665, 285] on body "Steve Madden ** Dashboard All Products Global Clipboards (21) 7.20-7.26 Best-Se…" at bounding box center [632, 343] width 1265 height 687
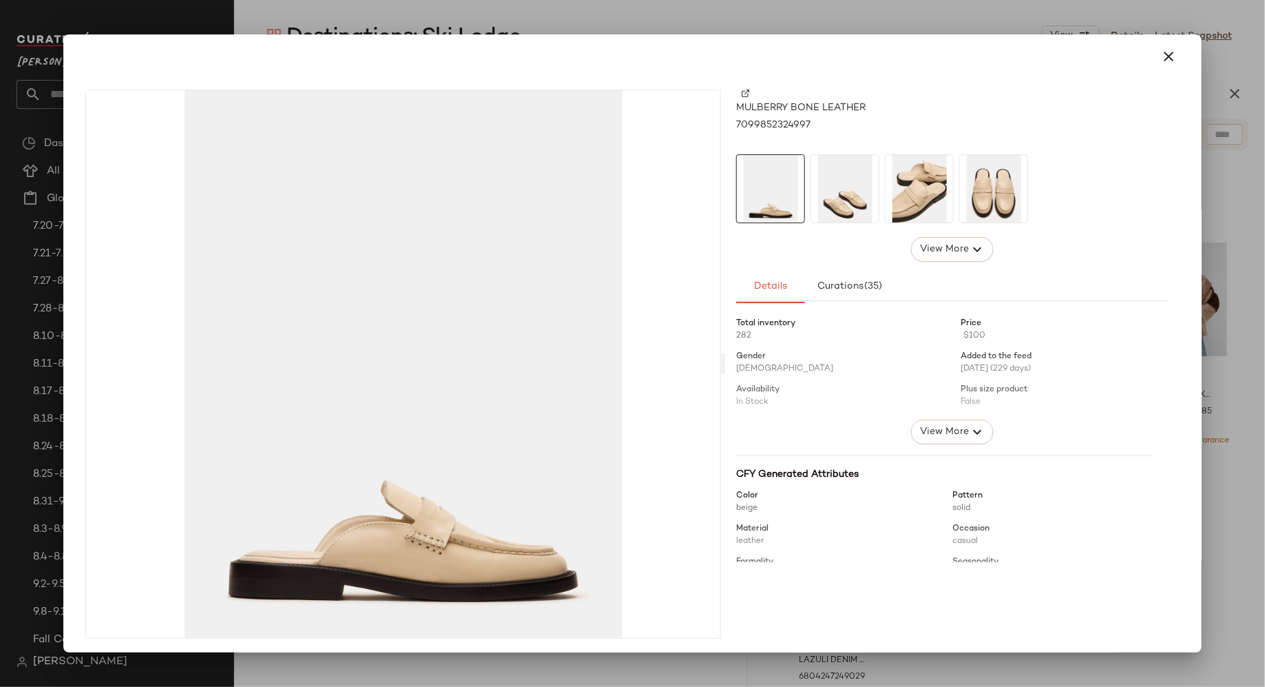
click at [838, 210] on img at bounding box center [844, 188] width 67 height 67
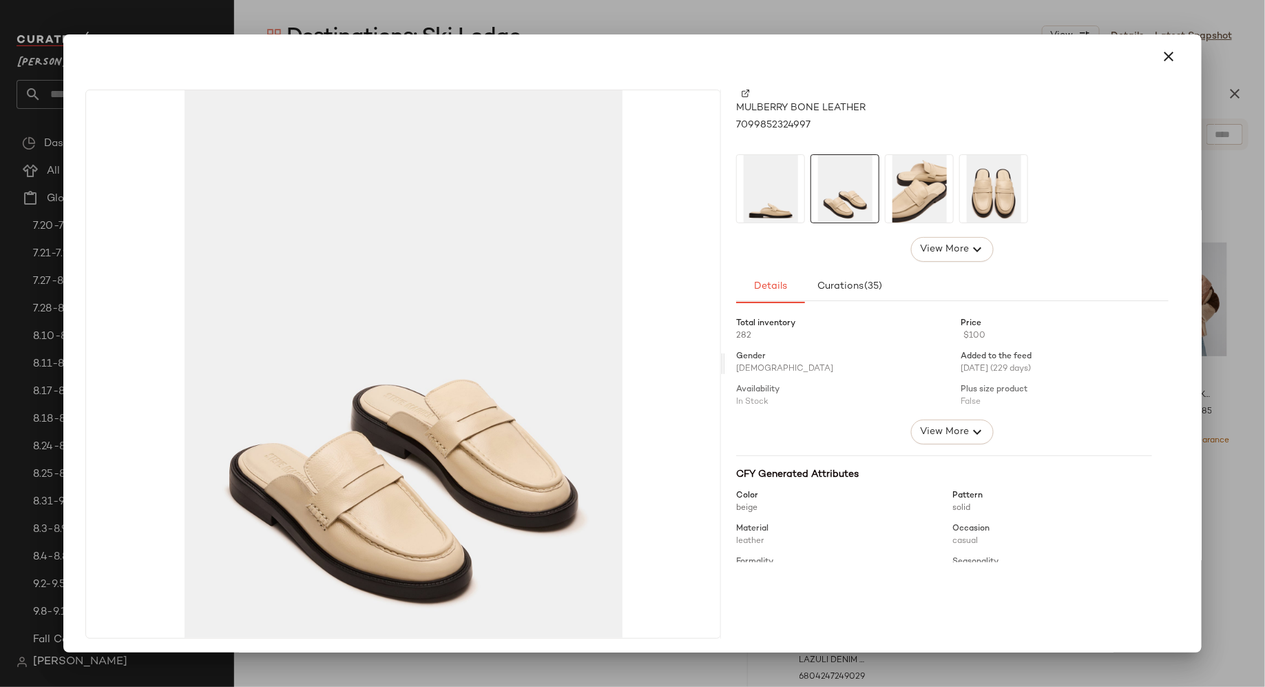
click at [920, 187] on img at bounding box center [919, 188] width 67 height 67
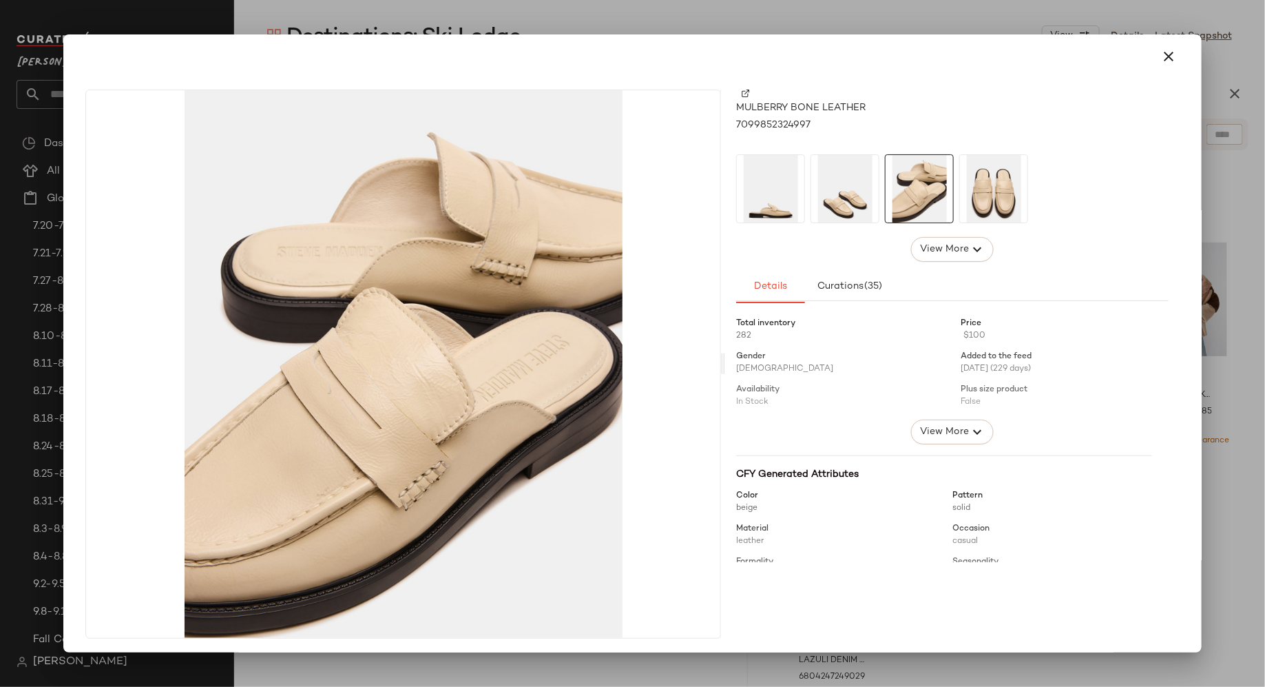
click at [998, 186] on img at bounding box center [993, 188] width 67 height 67
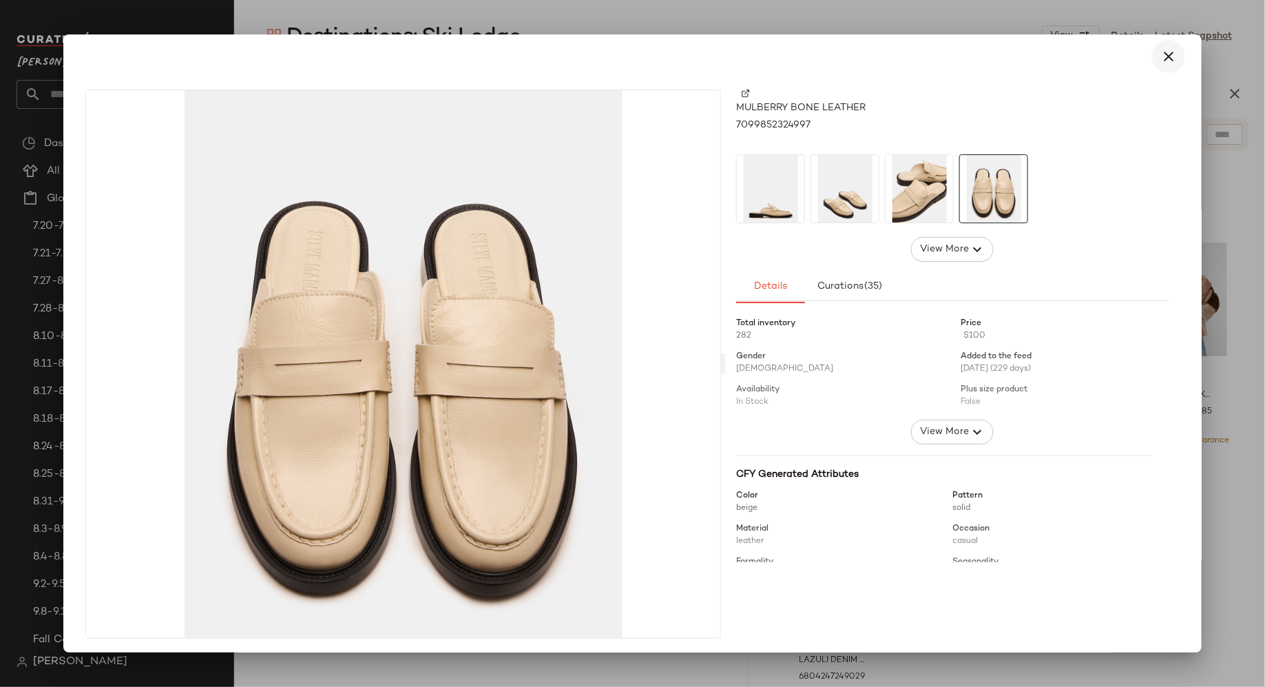
click at [1163, 54] on icon "button" at bounding box center [1169, 56] width 17 height 17
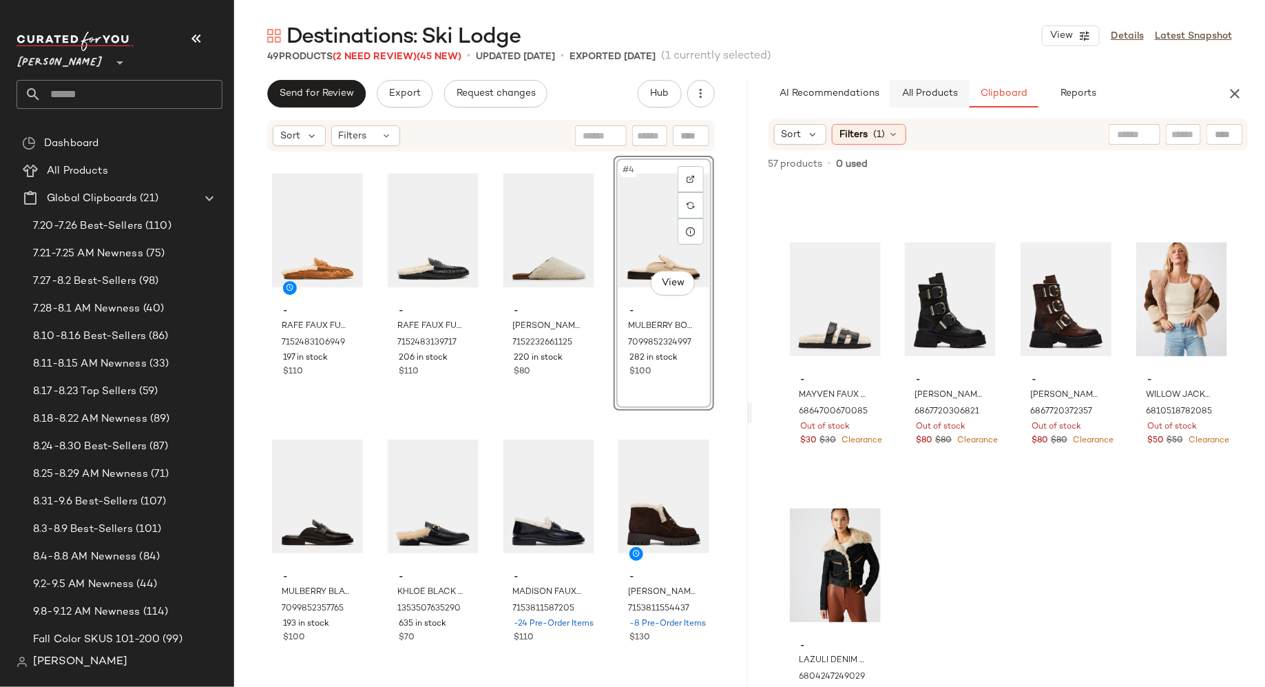
click at [926, 96] on span "All Products" at bounding box center [929, 93] width 56 height 11
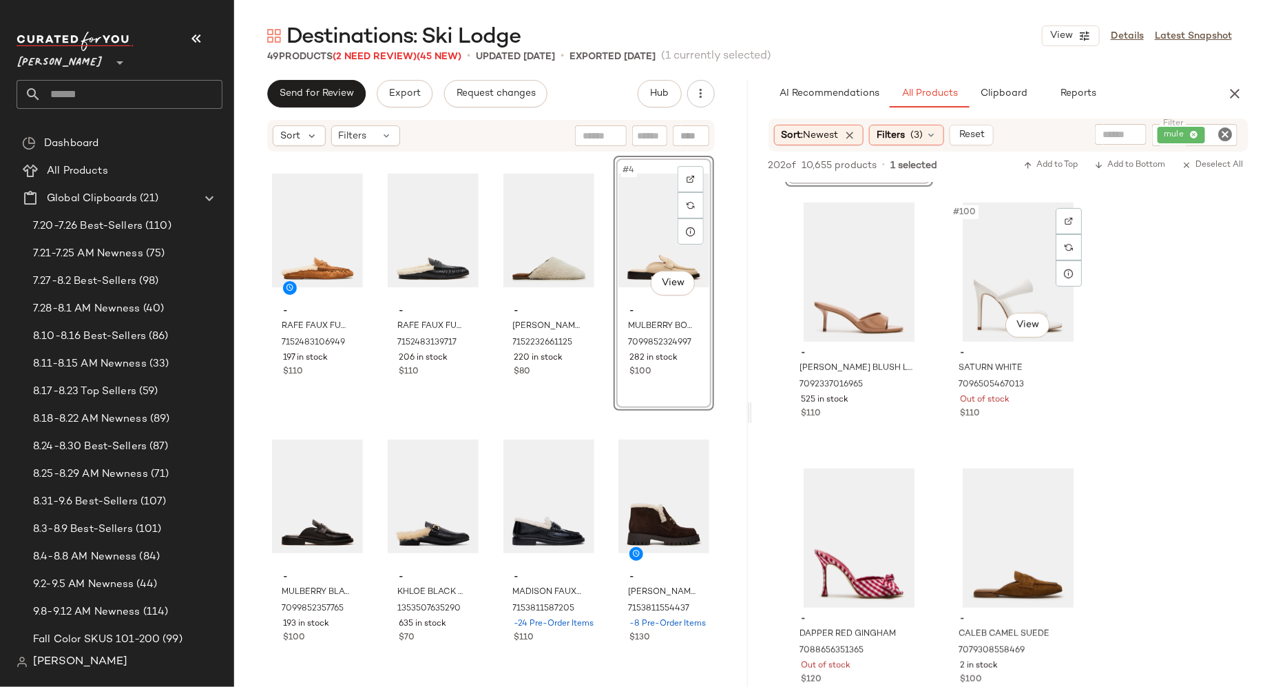
scroll to position [13015, 0]
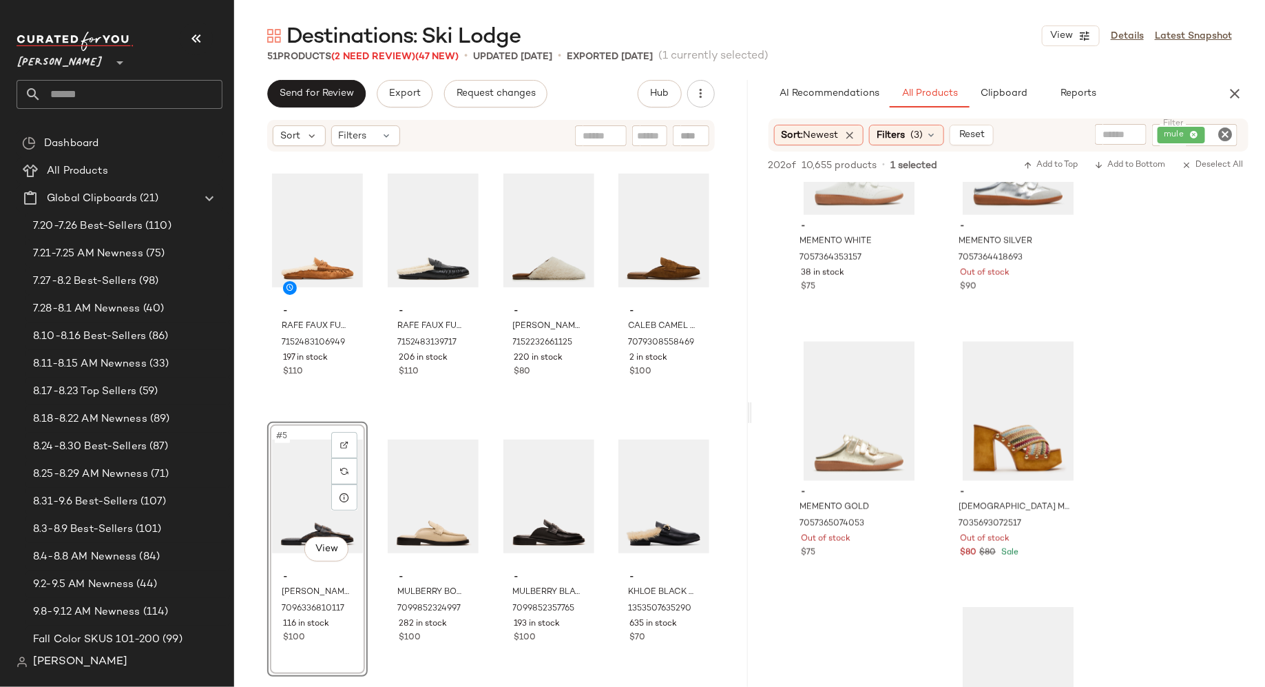
scroll to position [15797, 0]
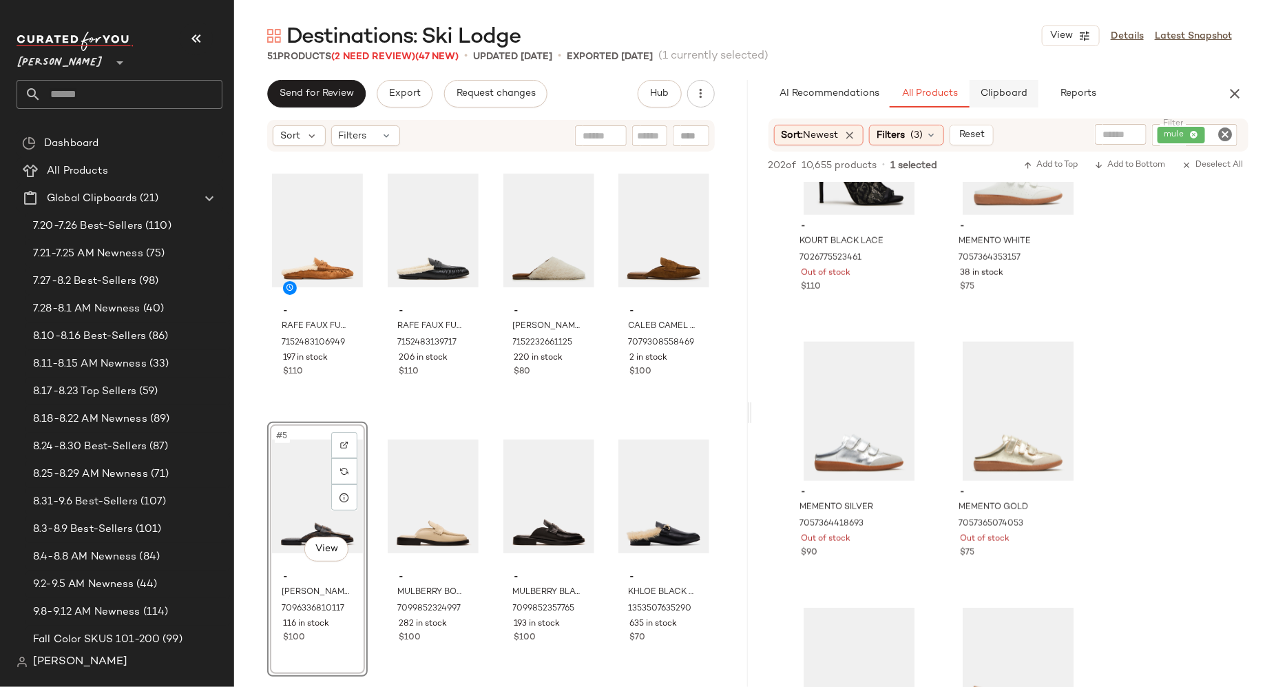
click at [1013, 96] on span "Clipboard" at bounding box center [1004, 93] width 48 height 11
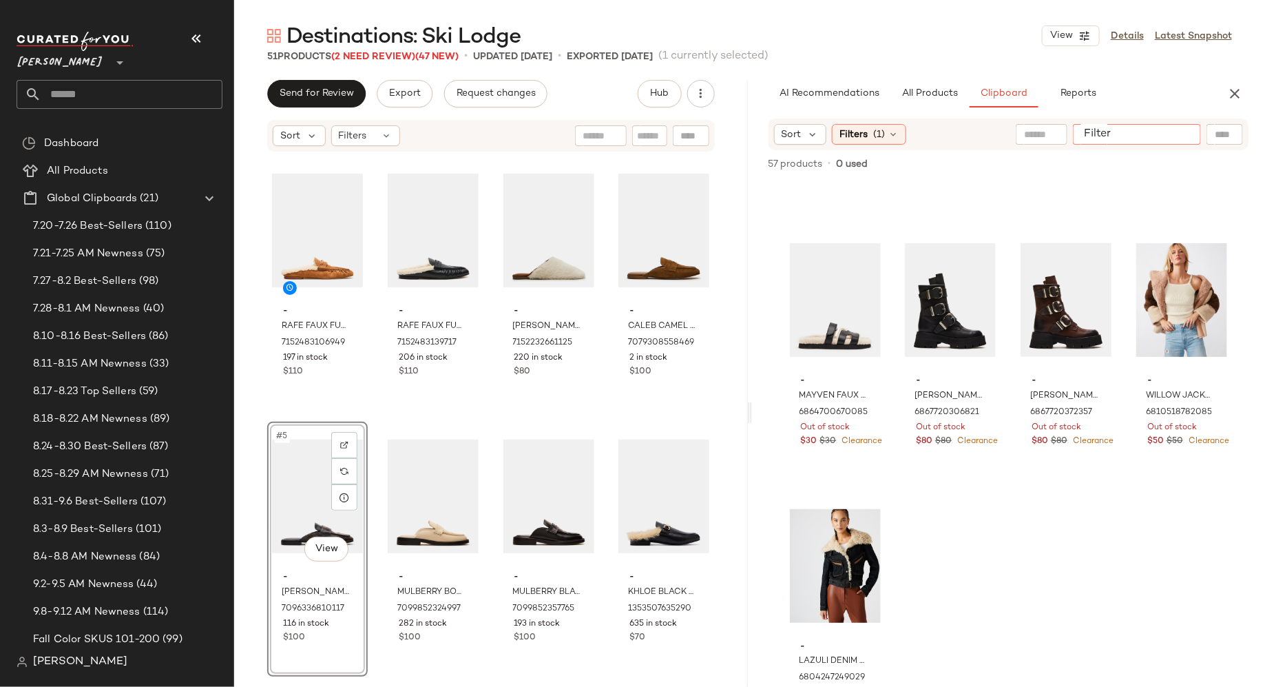
click at [1186, 129] on input "Filter" at bounding box center [1137, 134] width 117 height 14
type input "*******"
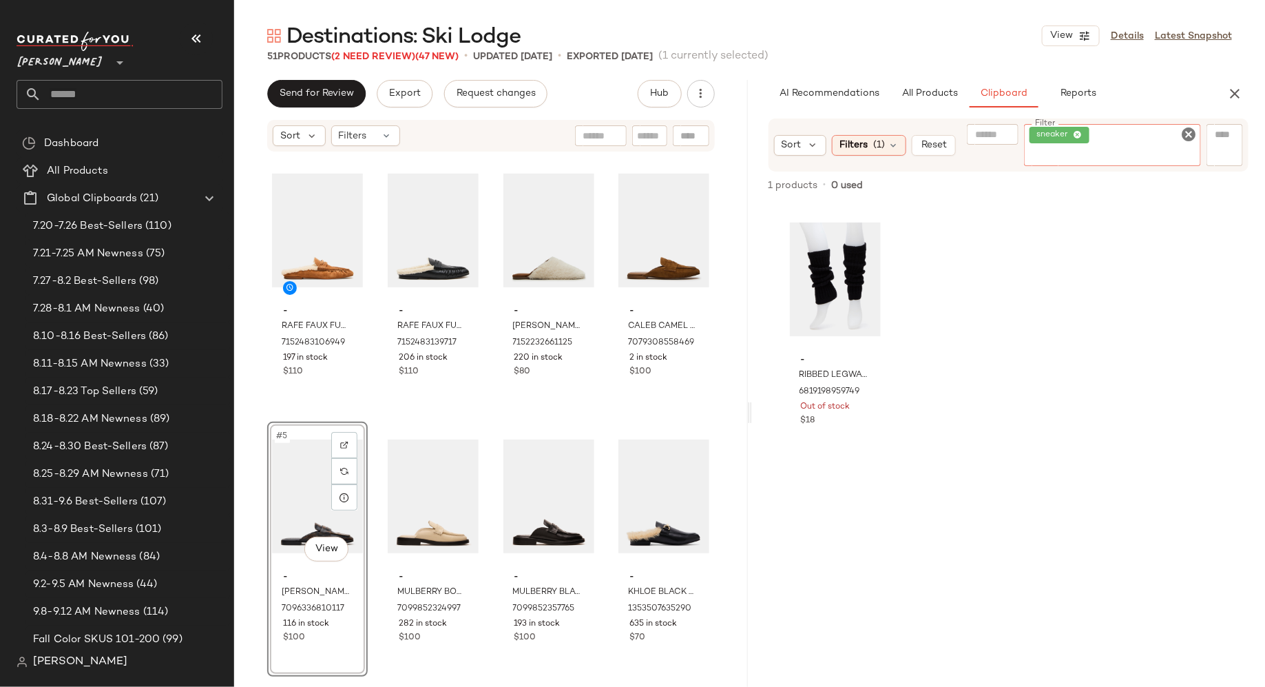
click at [1187, 131] on icon "Clear Filter" at bounding box center [1189, 134] width 17 height 17
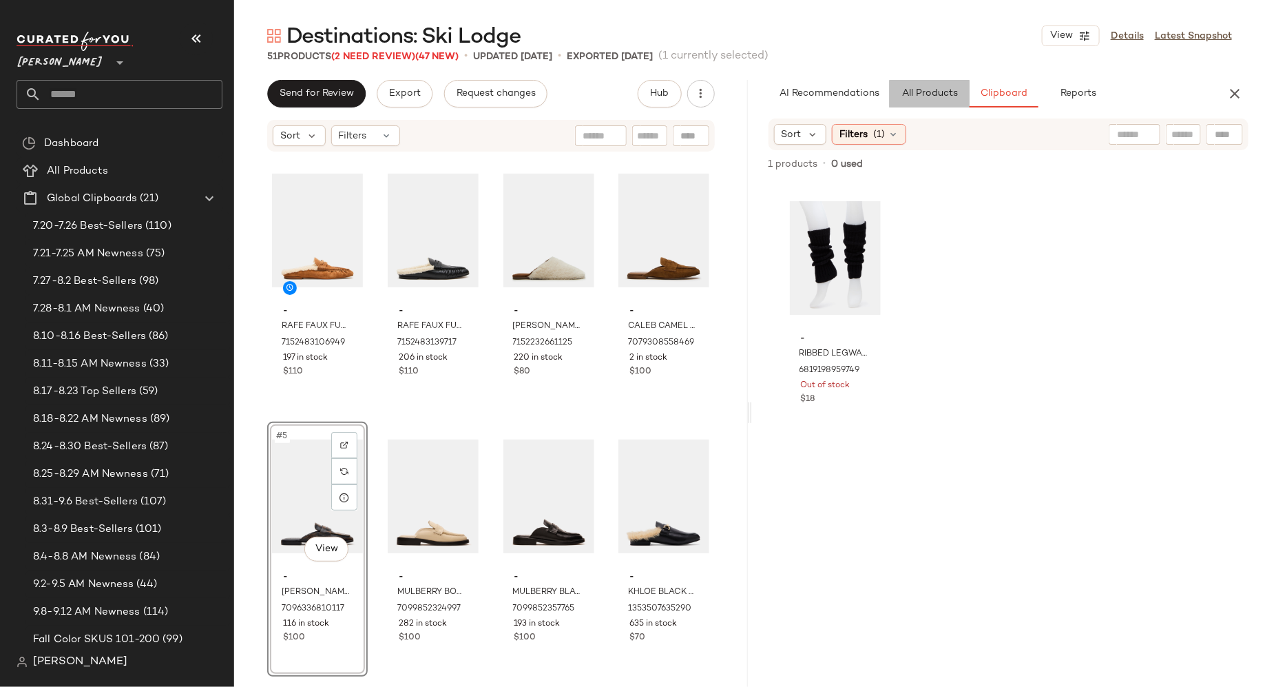
click at [936, 101] on button "All Products" at bounding box center [930, 94] width 80 height 28
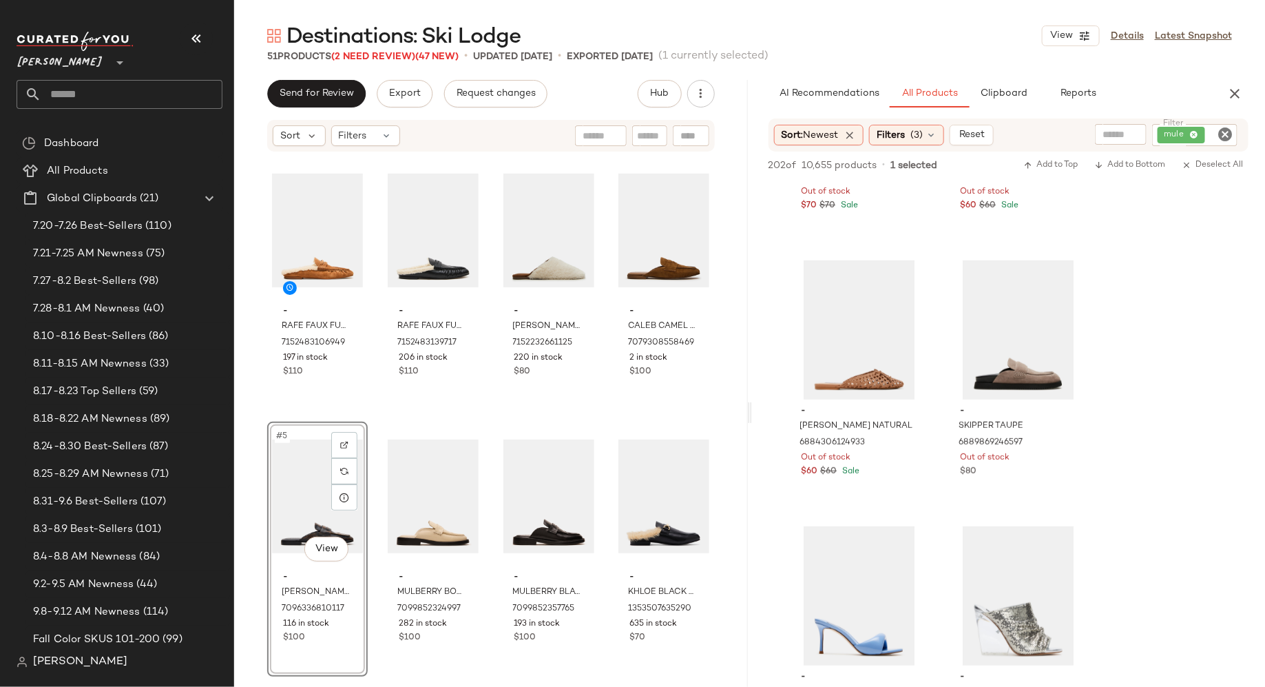
scroll to position [18053, 0]
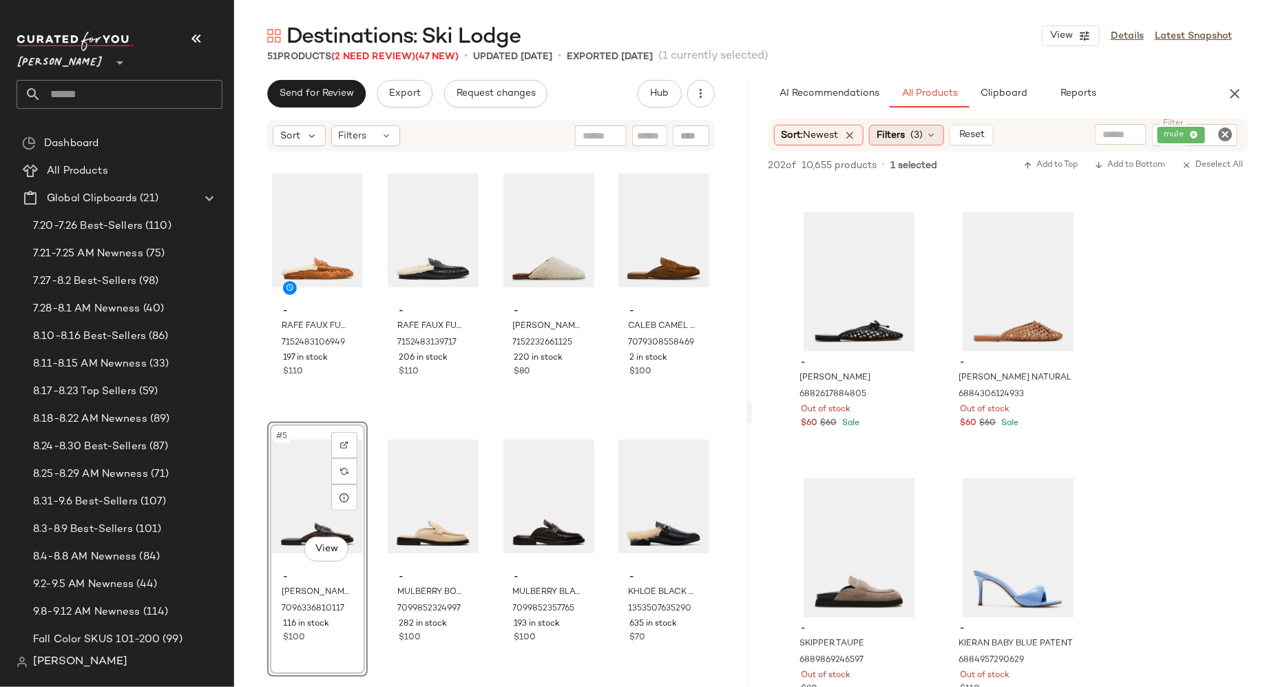
click at [920, 141] on span "(3)" at bounding box center [917, 135] width 12 height 14
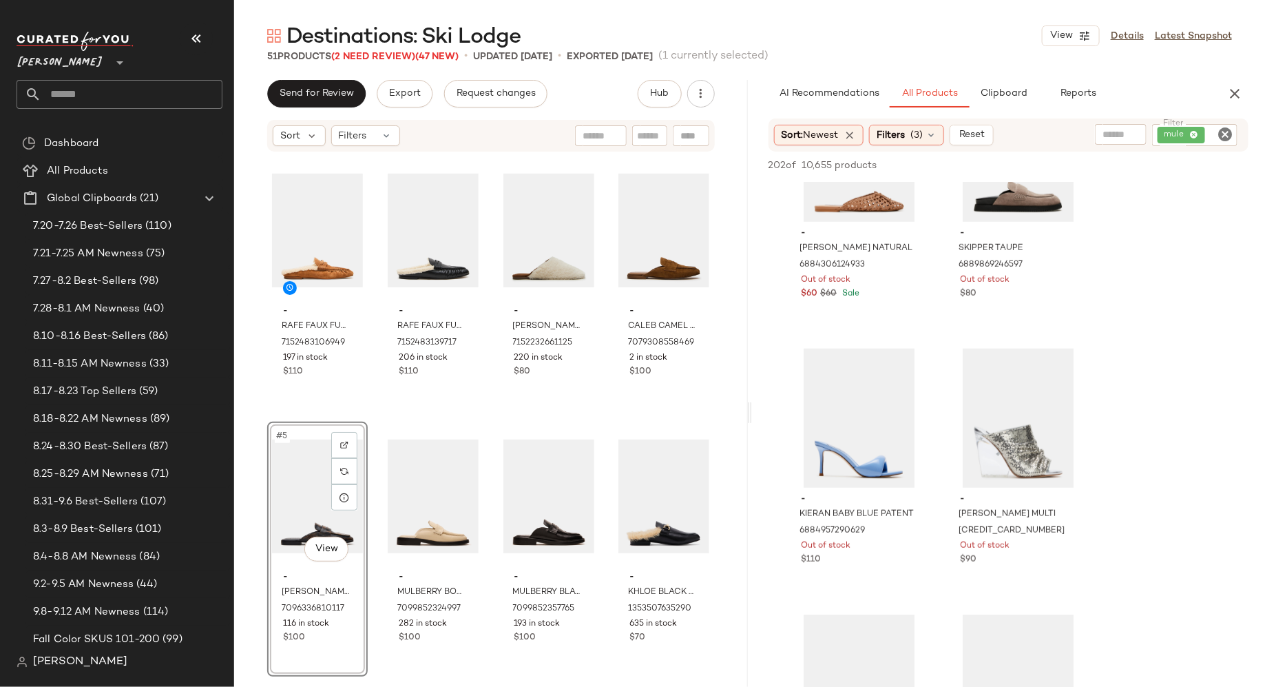
scroll to position [18155, 0]
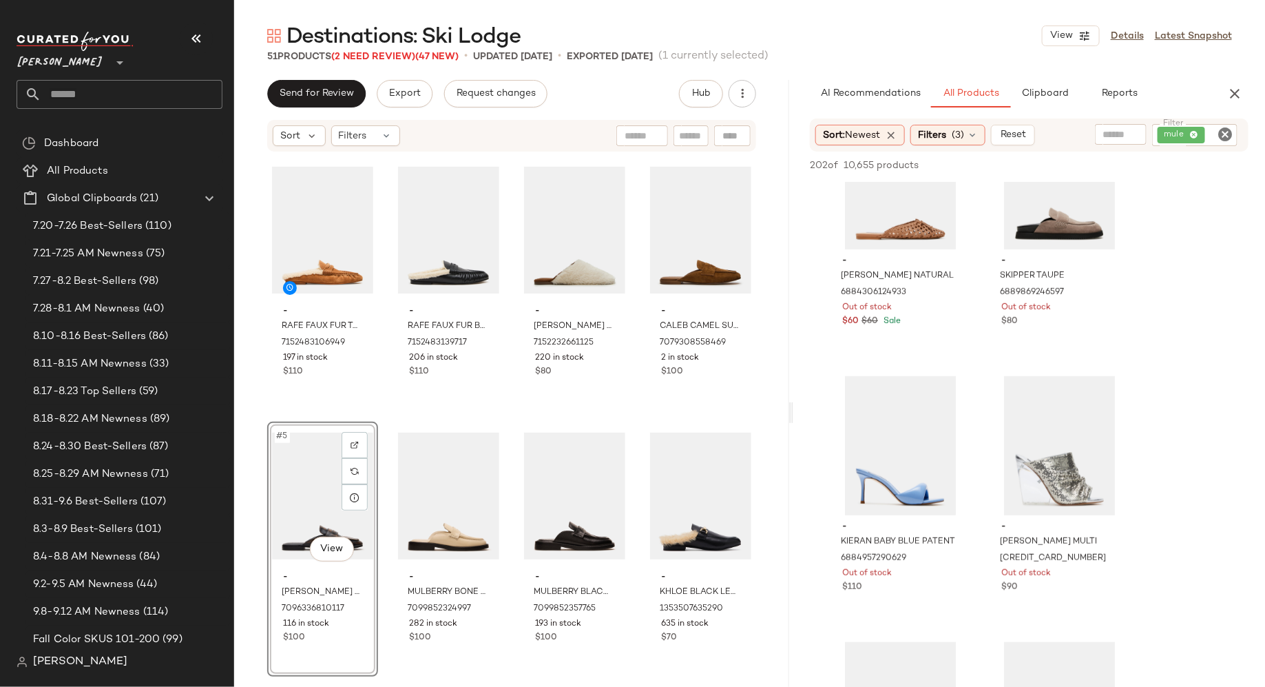
drag, startPoint x: 747, startPoint y: 411, endPoint x: 792, endPoint y: 411, distance: 44.8
click at [792, 411] on div "Destinations: Ski Lodge View Details Latest Snapshot 51 Products (2 Need Review…" at bounding box center [749, 354] width 1031 height 665
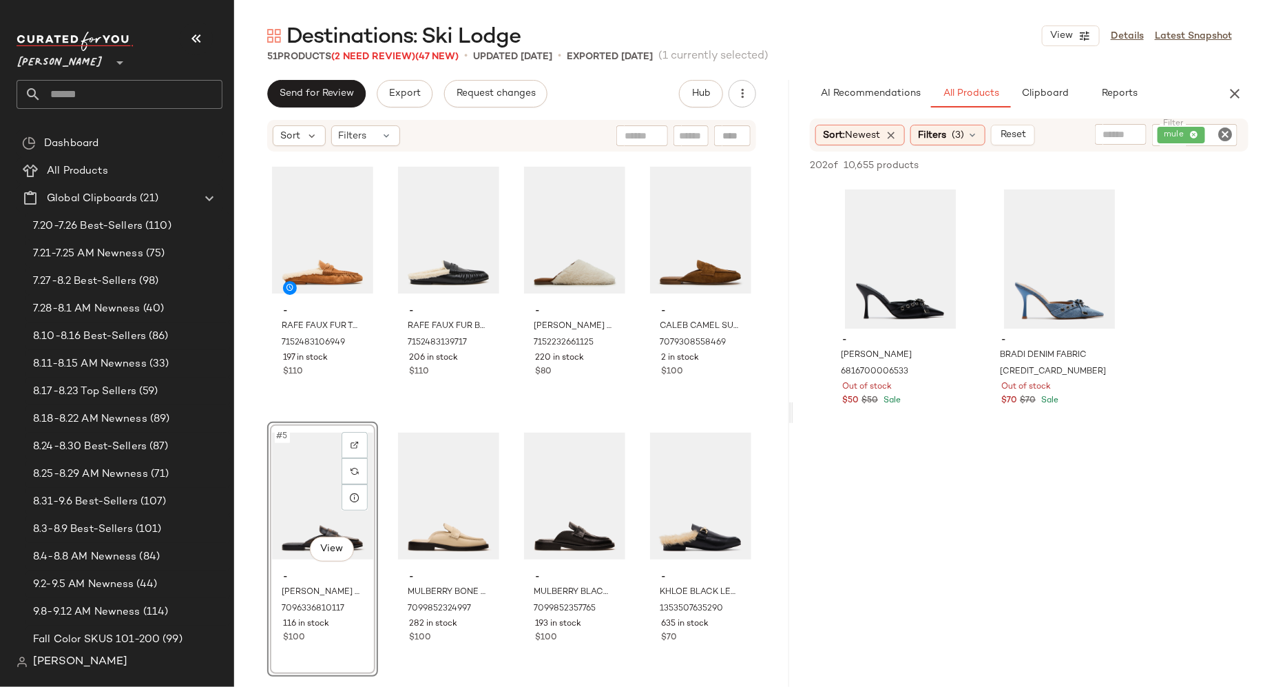
scroll to position [25304, 0]
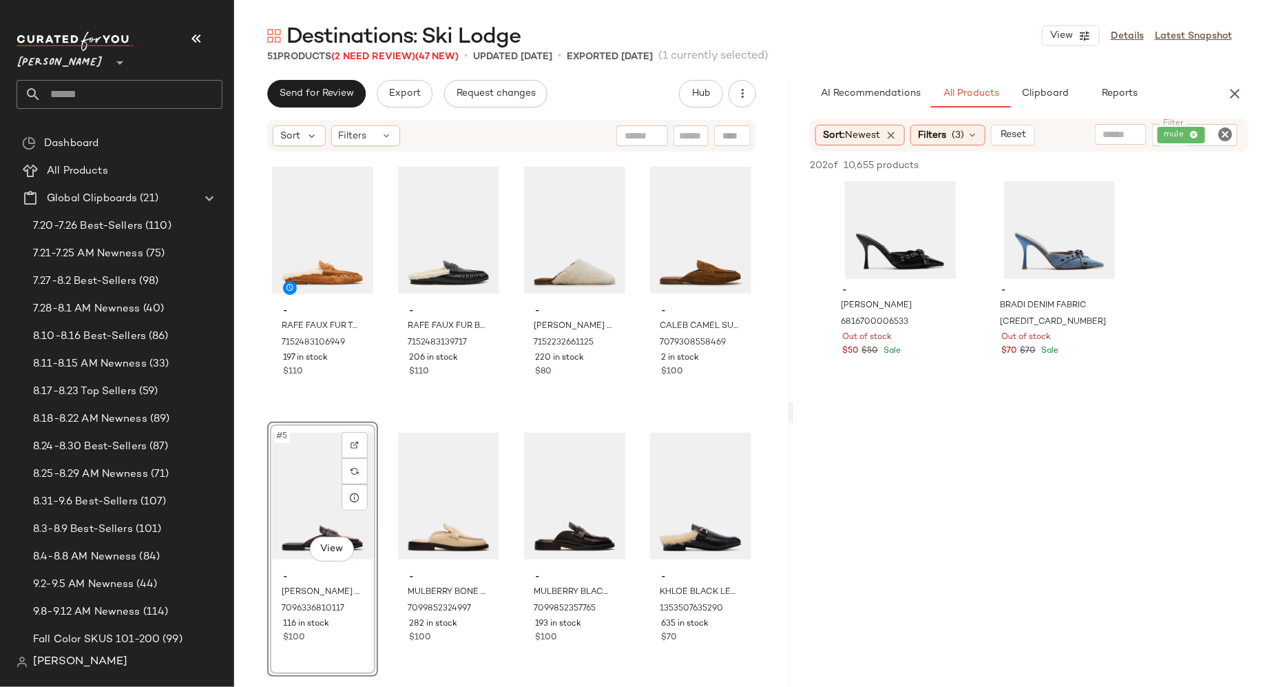
click at [1221, 131] on icon "Clear Filter" at bounding box center [1225, 134] width 17 height 17
click at [1209, 131] on input "Filter" at bounding box center [1173, 134] width 117 height 14
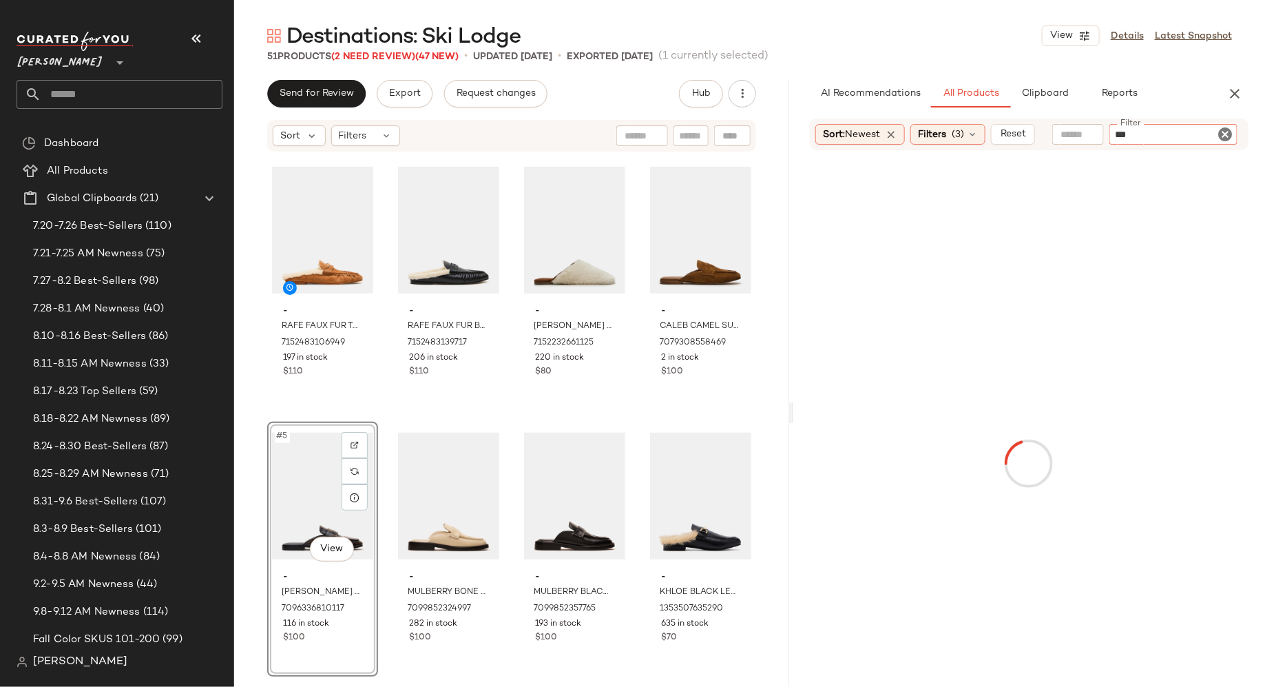
type input "****"
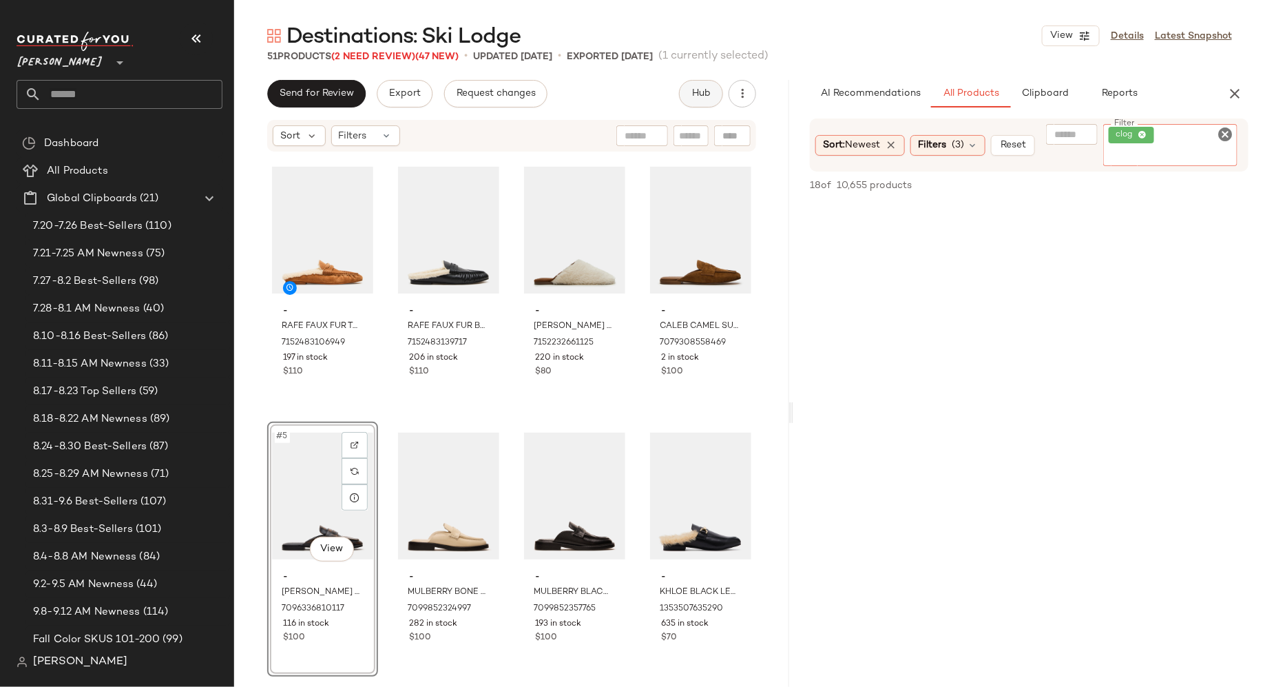
click at [709, 96] on span "Hub" at bounding box center [701, 93] width 19 height 11
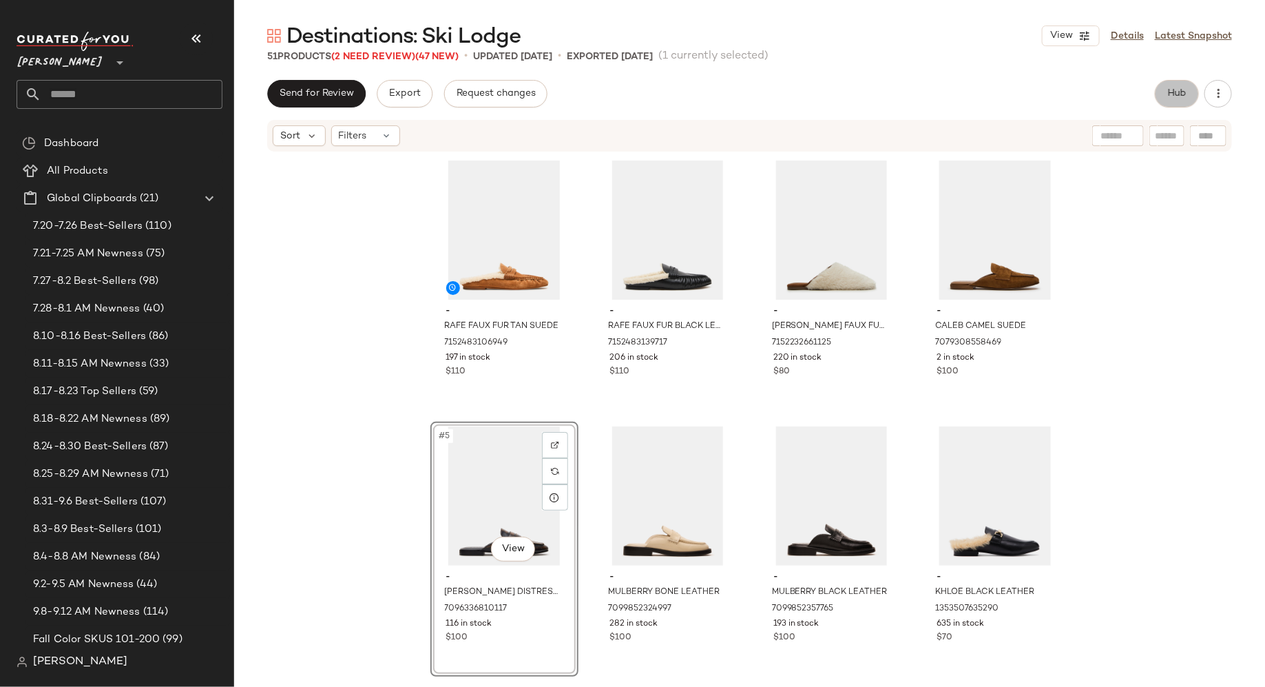
click at [1170, 92] on span "Hub" at bounding box center [1176, 93] width 19 height 11
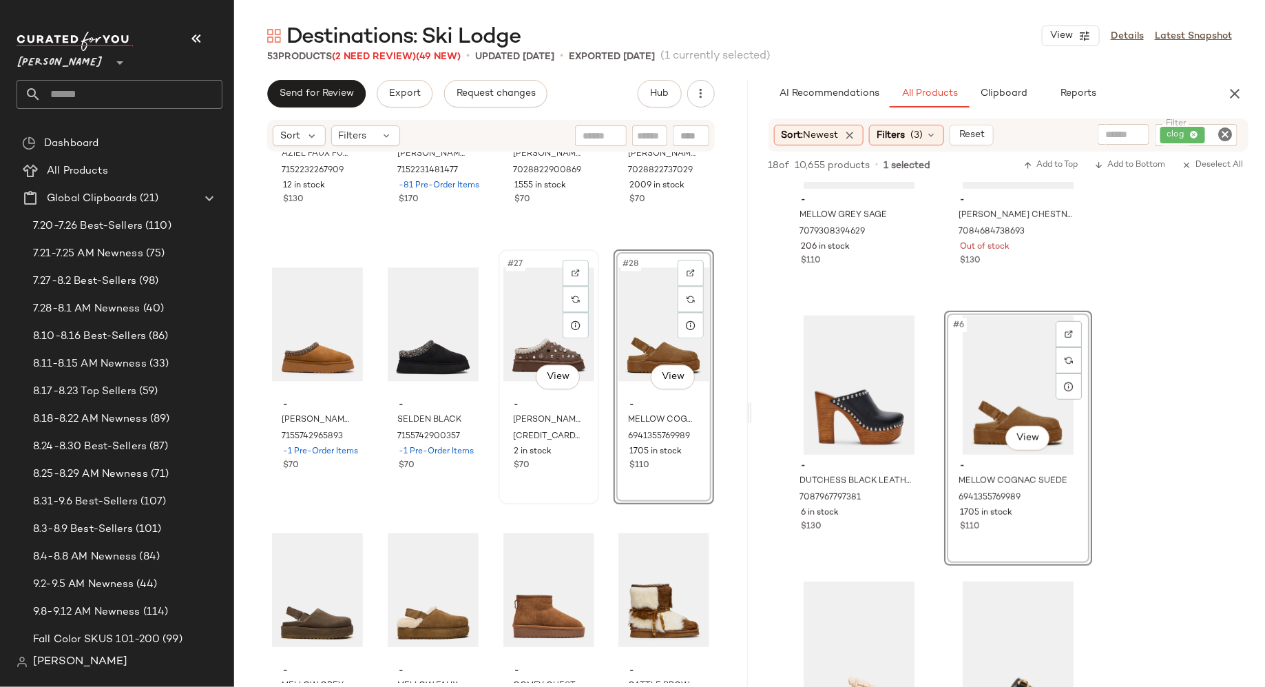
scroll to position [1552, 0]
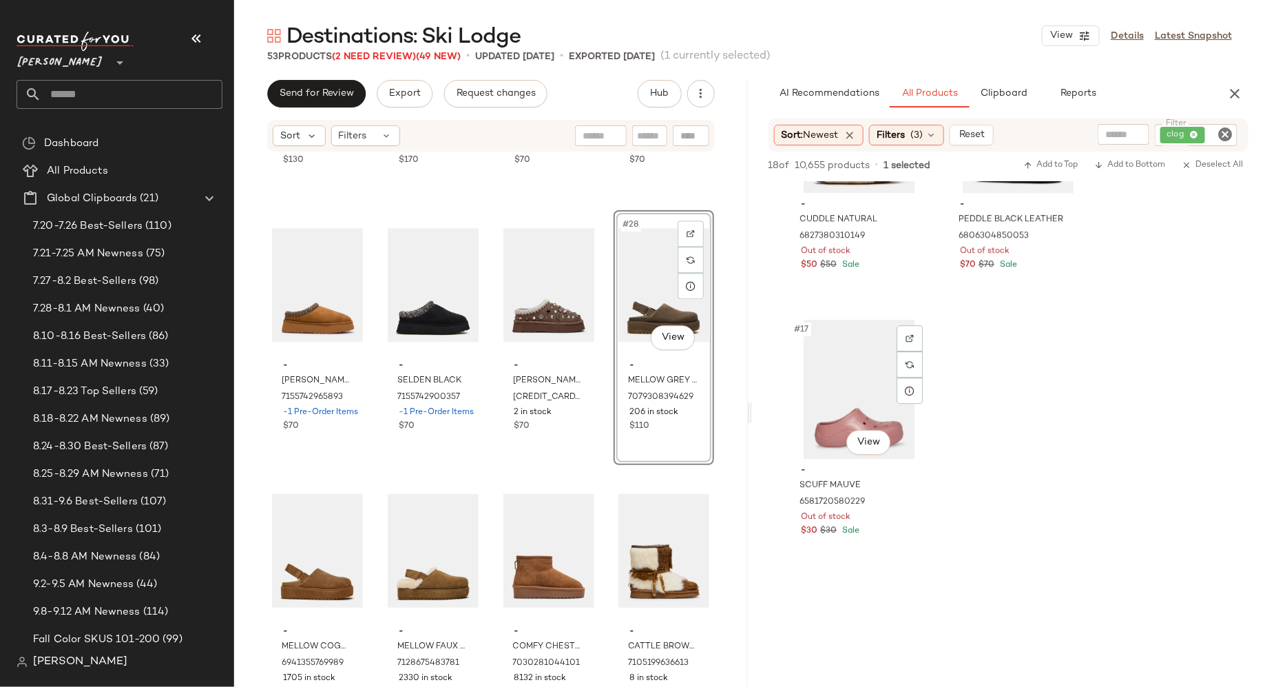
scroll to position [2001, 0]
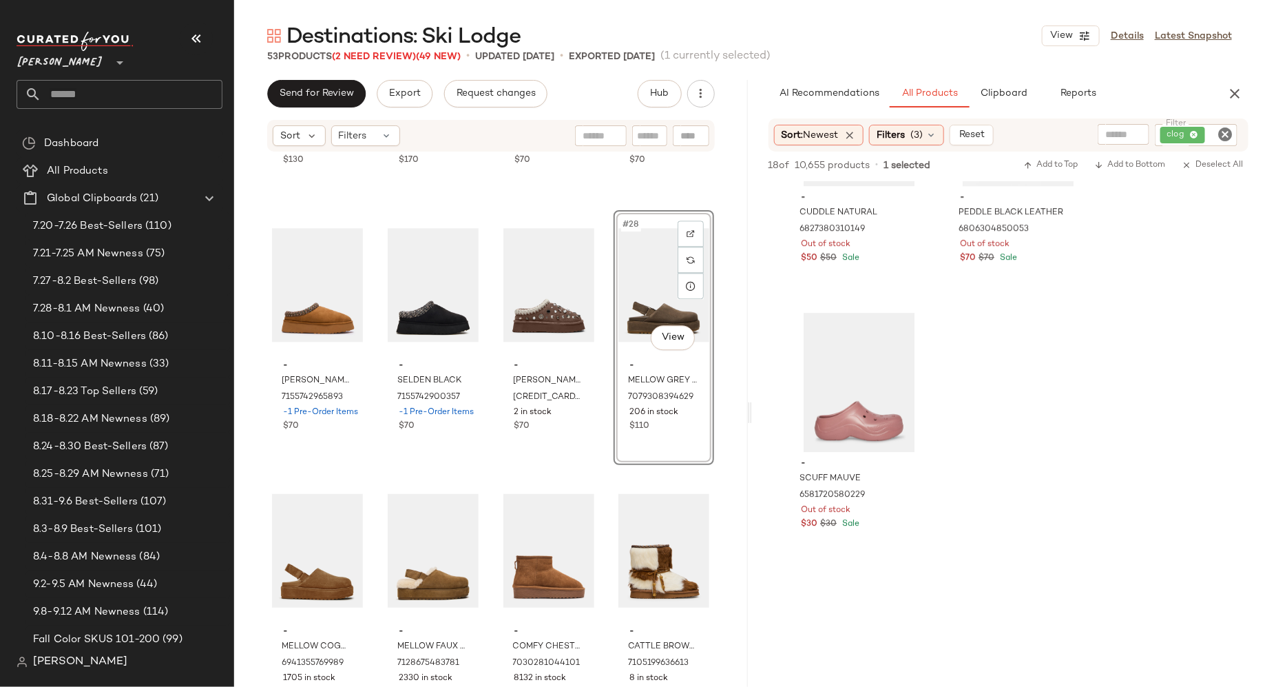
click at [1224, 131] on icon "Clear Filter" at bounding box center [1225, 134] width 17 height 17
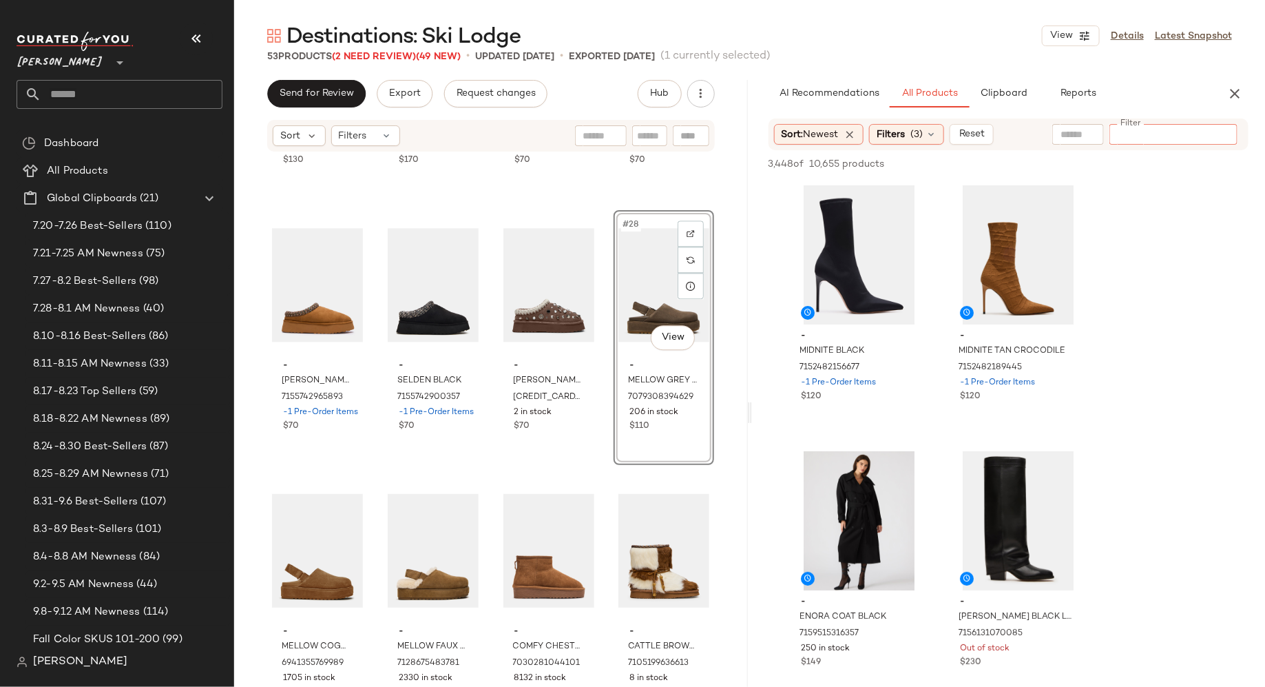
click at [1139, 132] on input "Filter" at bounding box center [1173, 134] width 117 height 14
type input "*****"
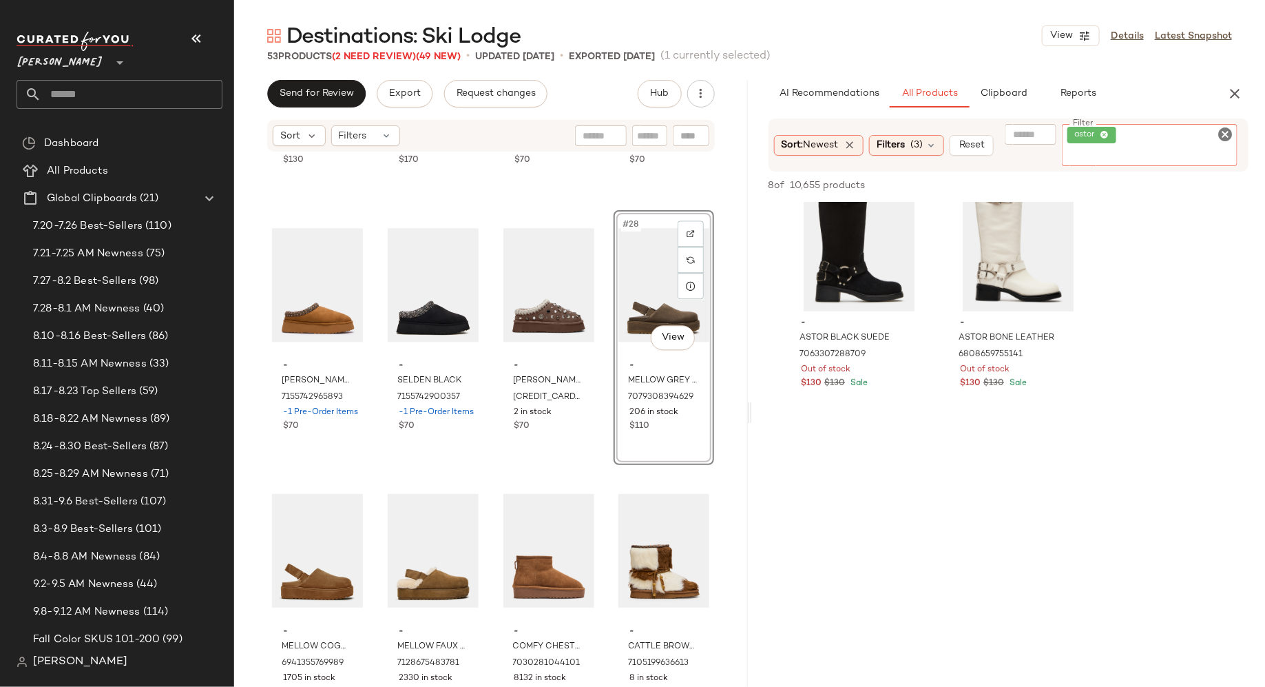
scroll to position [0, 0]
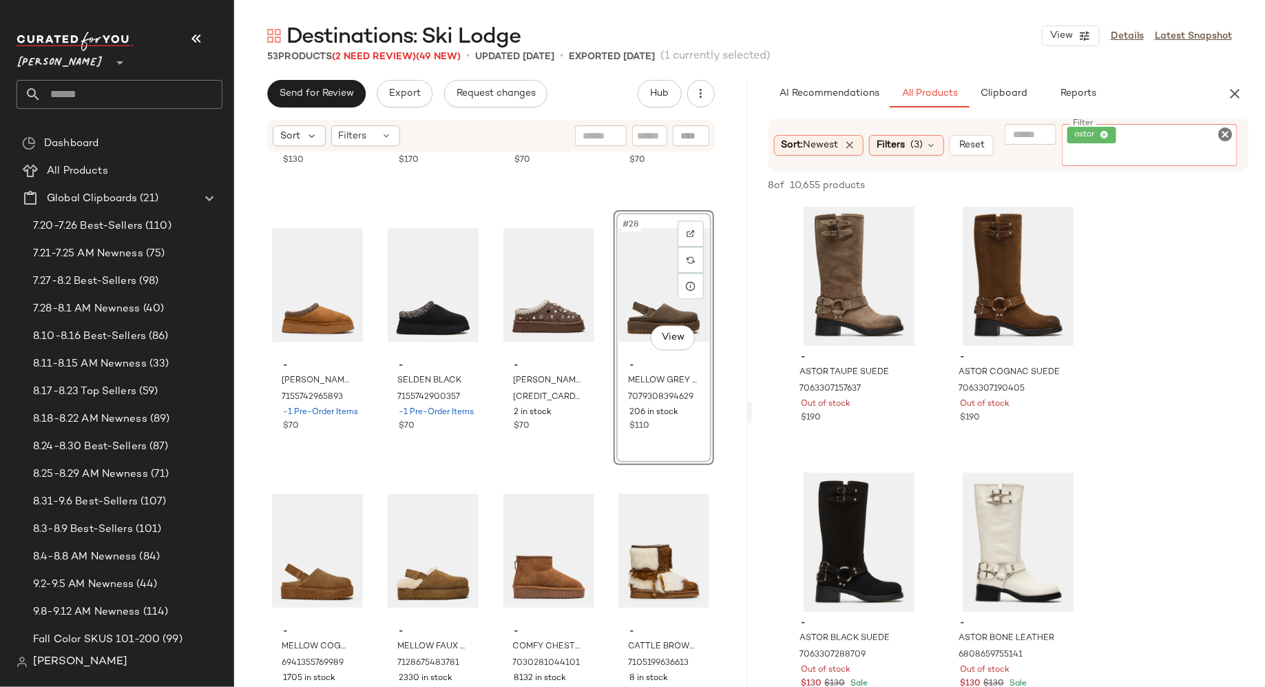
click at [1227, 134] on icon "Clear Filter" at bounding box center [1225, 134] width 17 height 17
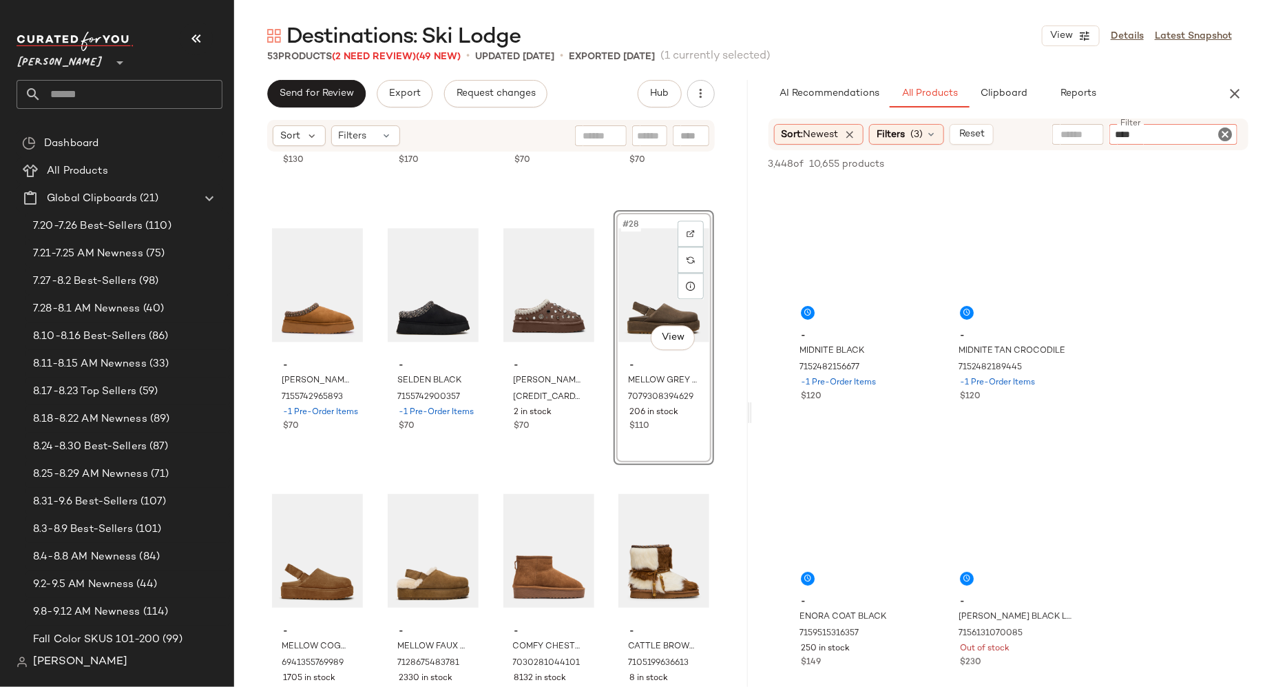
type input "*****"
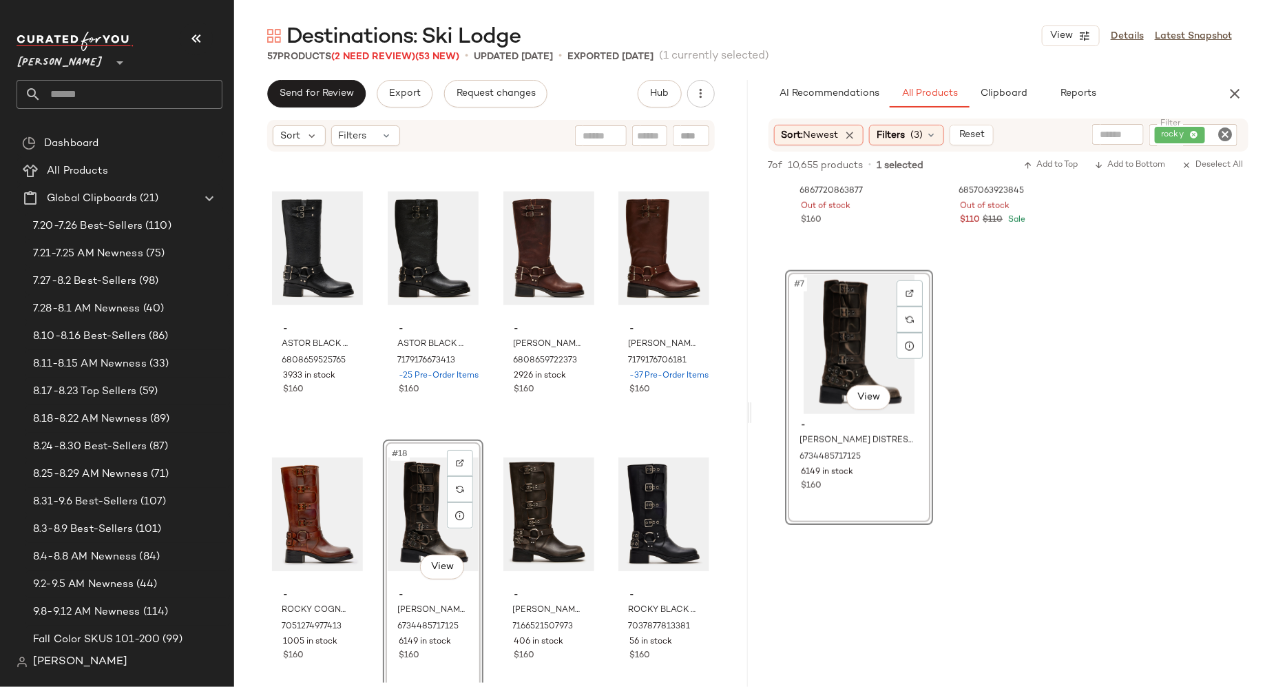
scroll to position [716, 0]
click at [657, 94] on span "Hub" at bounding box center [659, 93] width 19 height 11
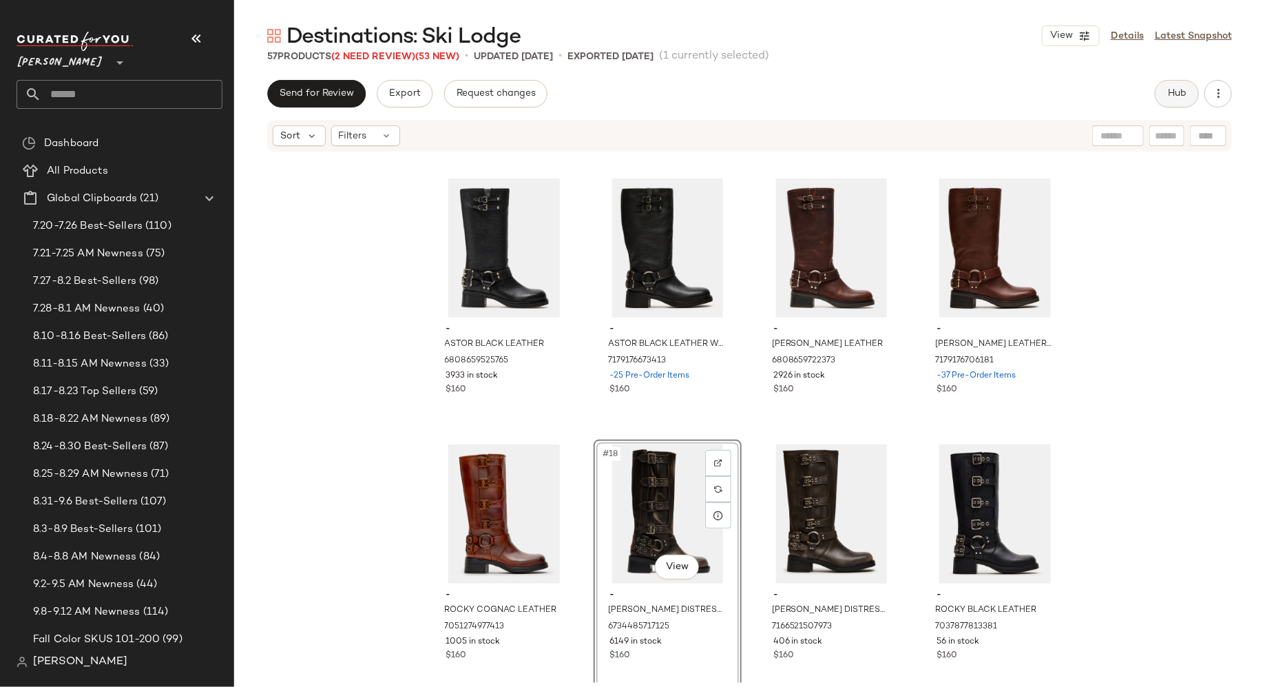
click at [1175, 95] on span "Hub" at bounding box center [1176, 93] width 19 height 11
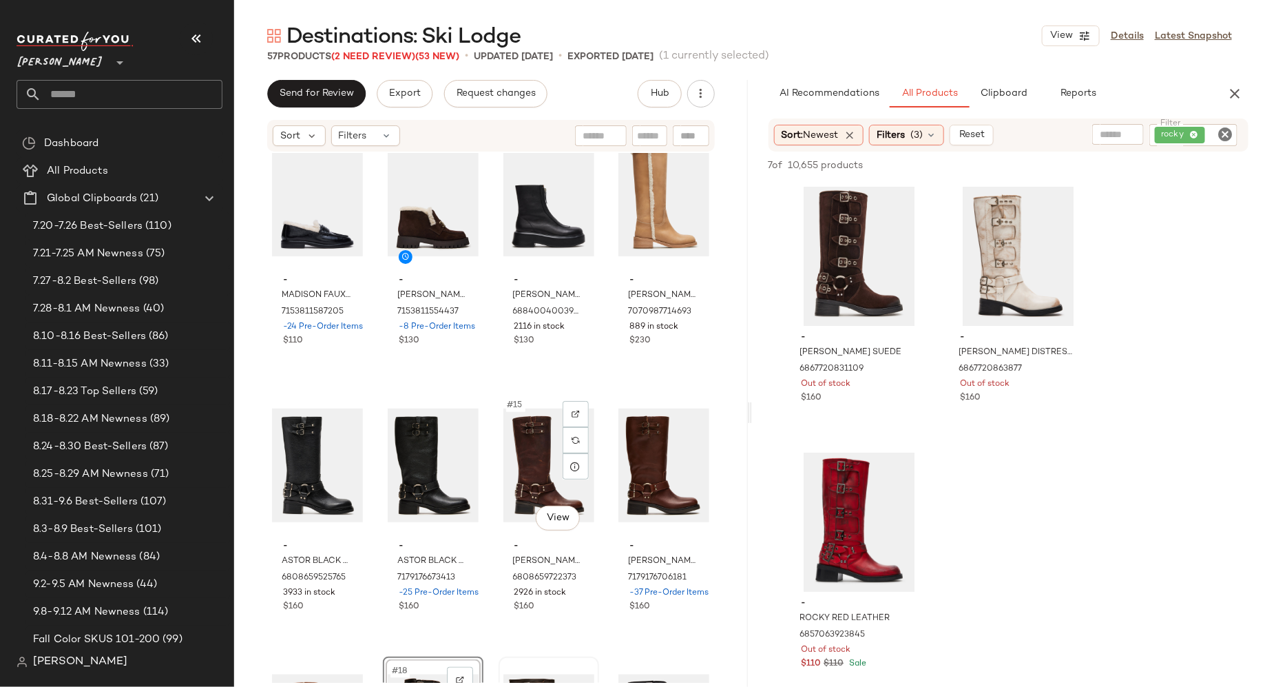
scroll to position [548, 0]
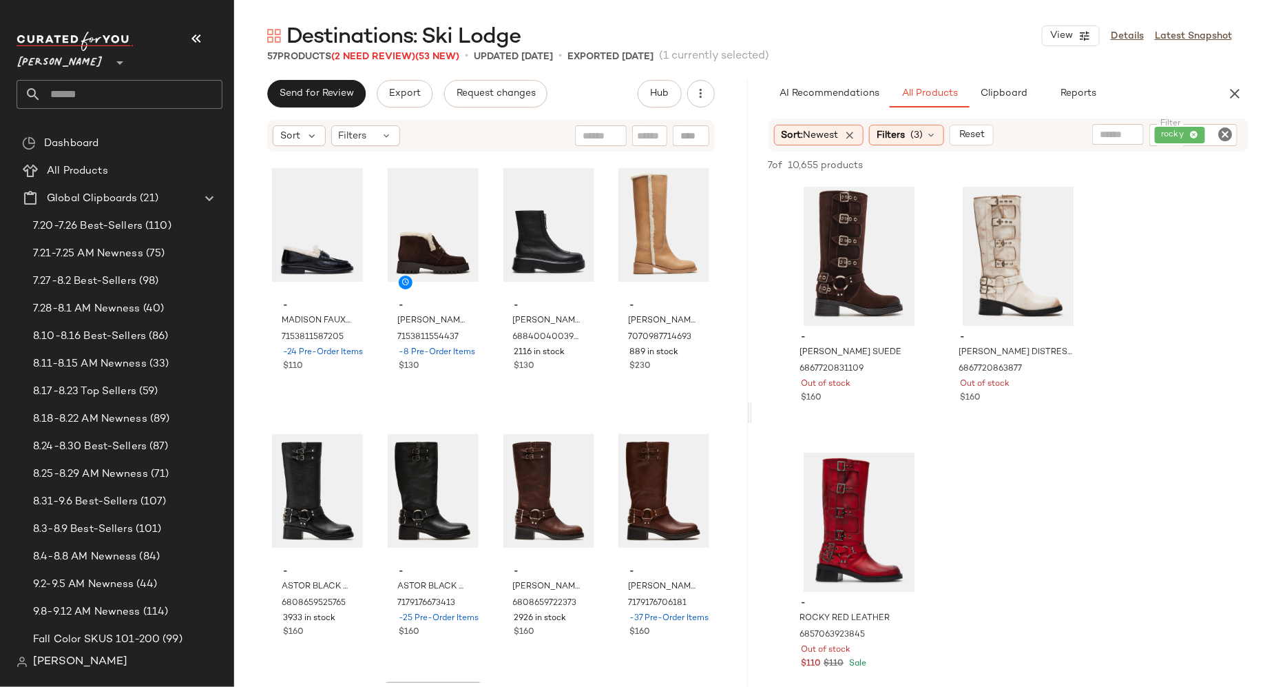
click at [1228, 132] on icon "Clear Filter" at bounding box center [1225, 134] width 17 height 17
click at [1188, 132] on input "Filter" at bounding box center [1173, 134] width 117 height 14
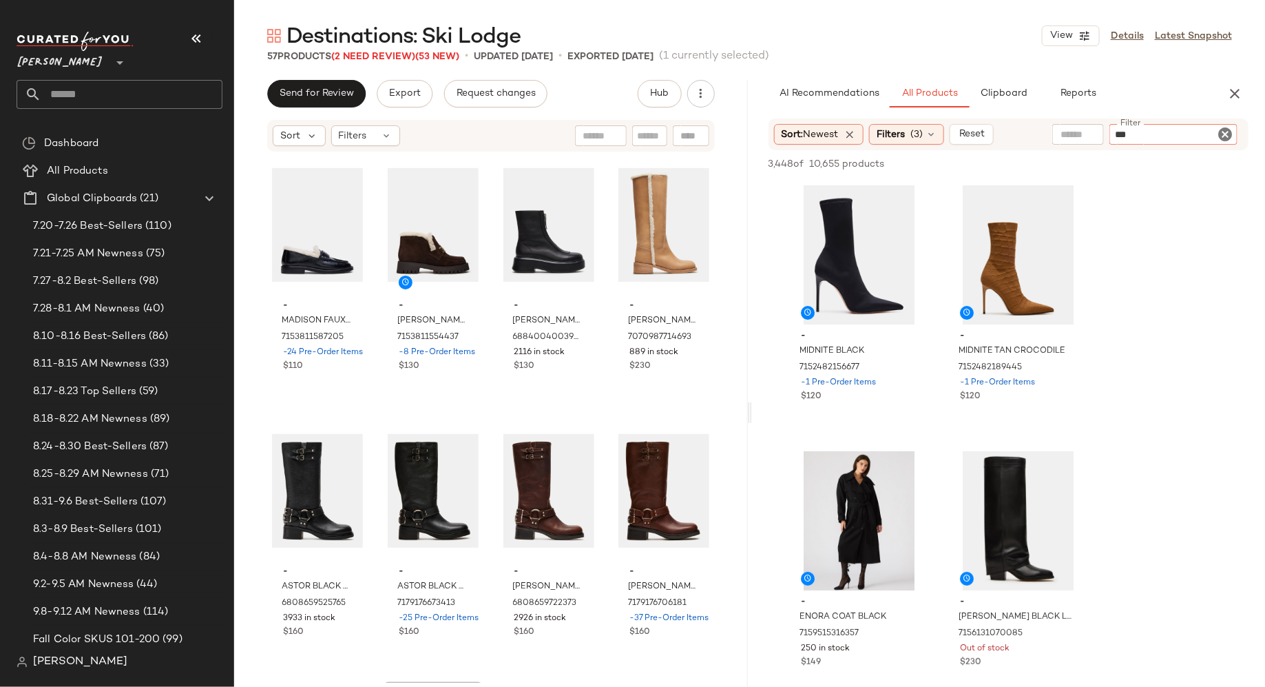
type input "****"
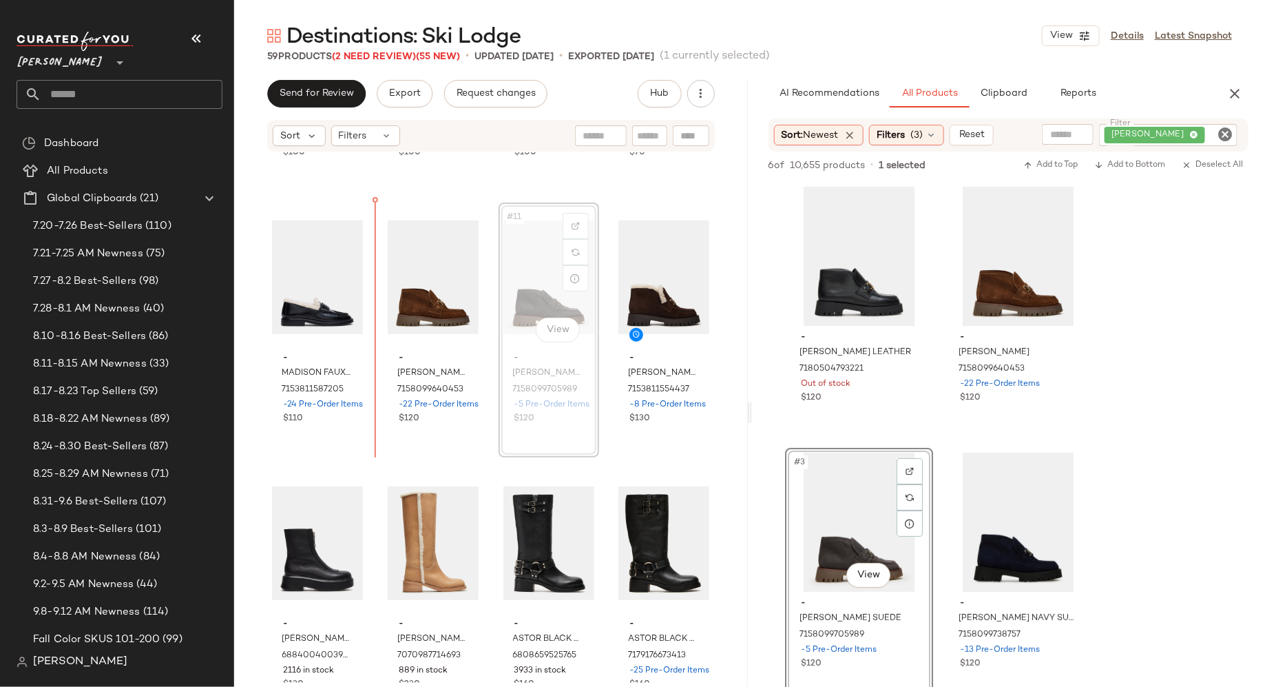
scroll to position [496, 0]
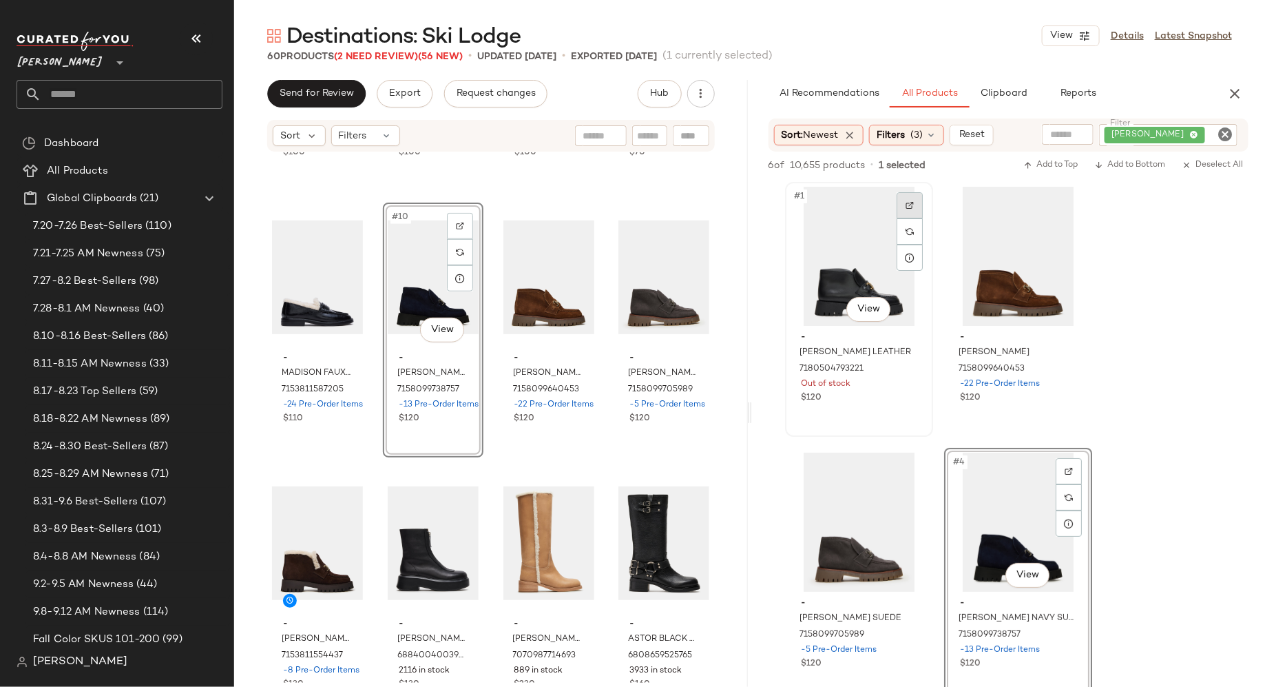
click at [911, 208] on img at bounding box center [910, 205] width 8 height 8
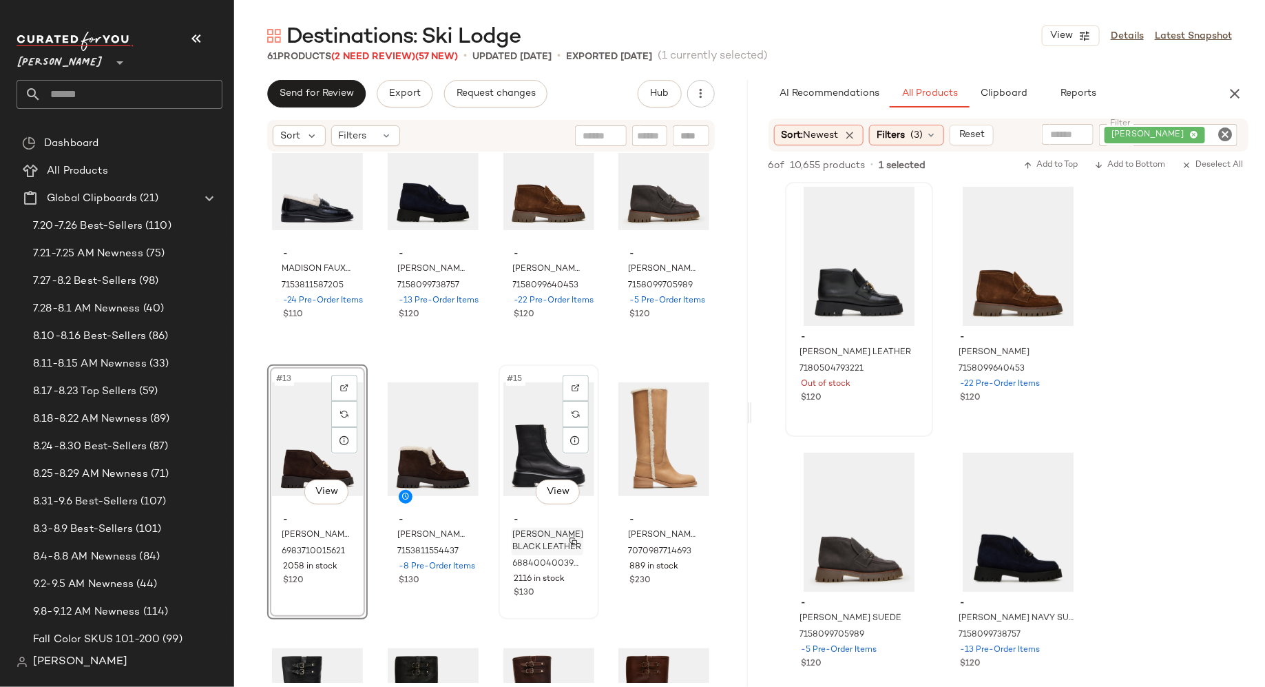
scroll to position [583, 0]
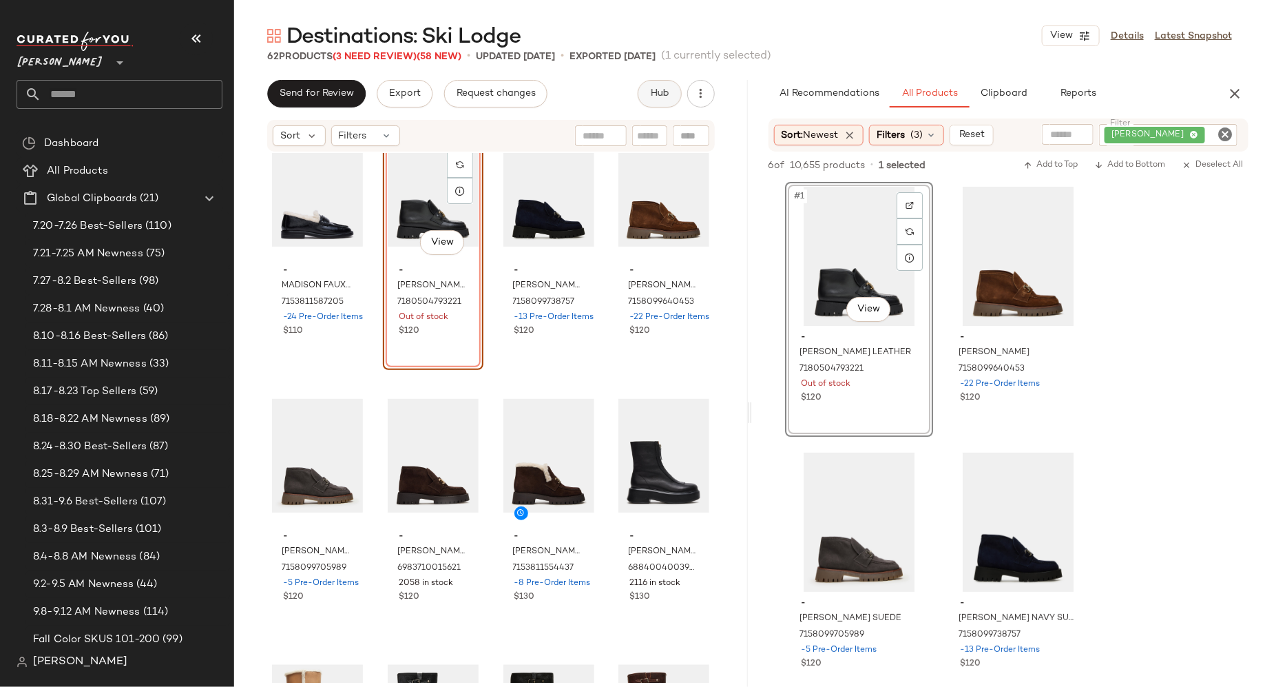
click at [666, 99] on button "Hub" at bounding box center [660, 94] width 44 height 28
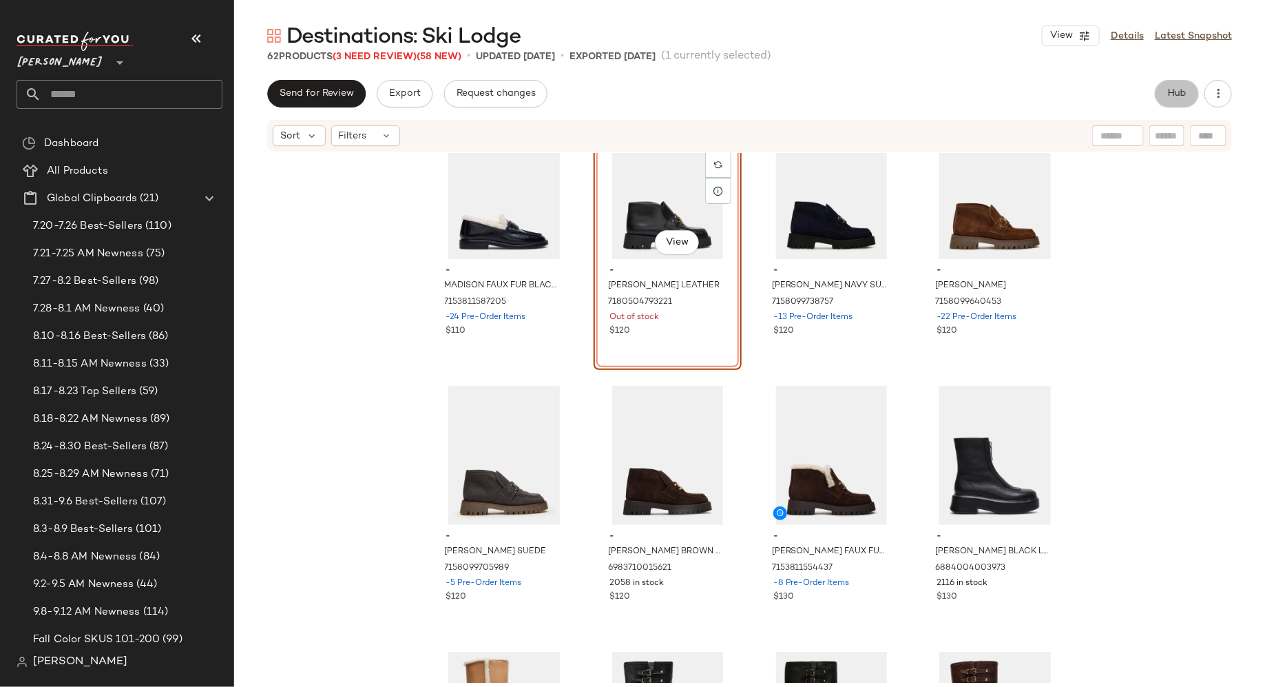
click at [1192, 98] on button "Hub" at bounding box center [1177, 94] width 44 height 28
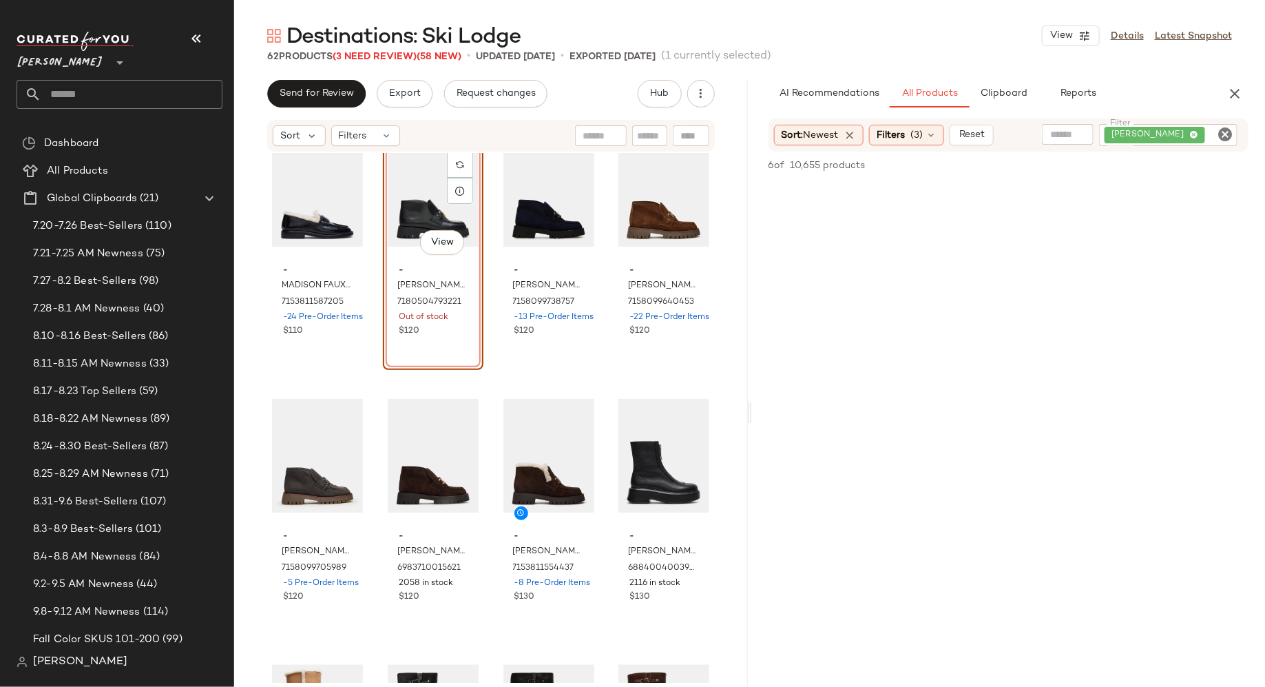
click at [1224, 127] on icon "Clear Filter" at bounding box center [1225, 134] width 17 height 17
click at [1212, 127] on input "Filter" at bounding box center [1173, 134] width 117 height 14
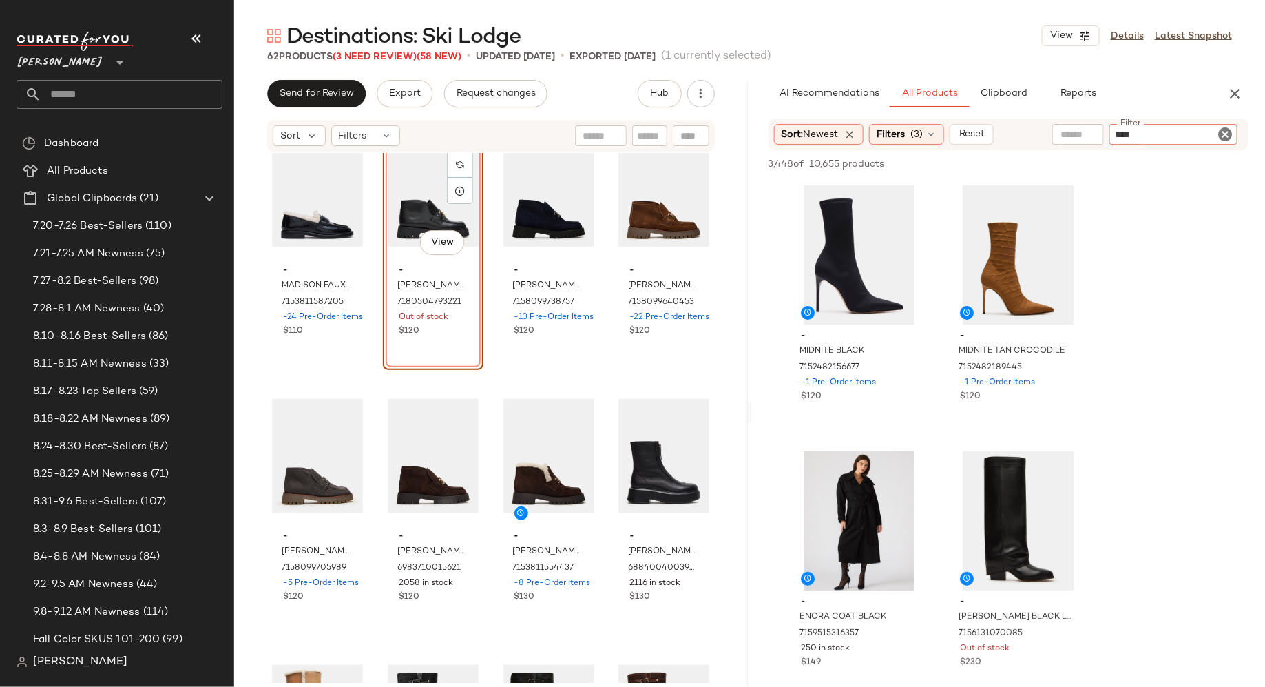
type input "*****"
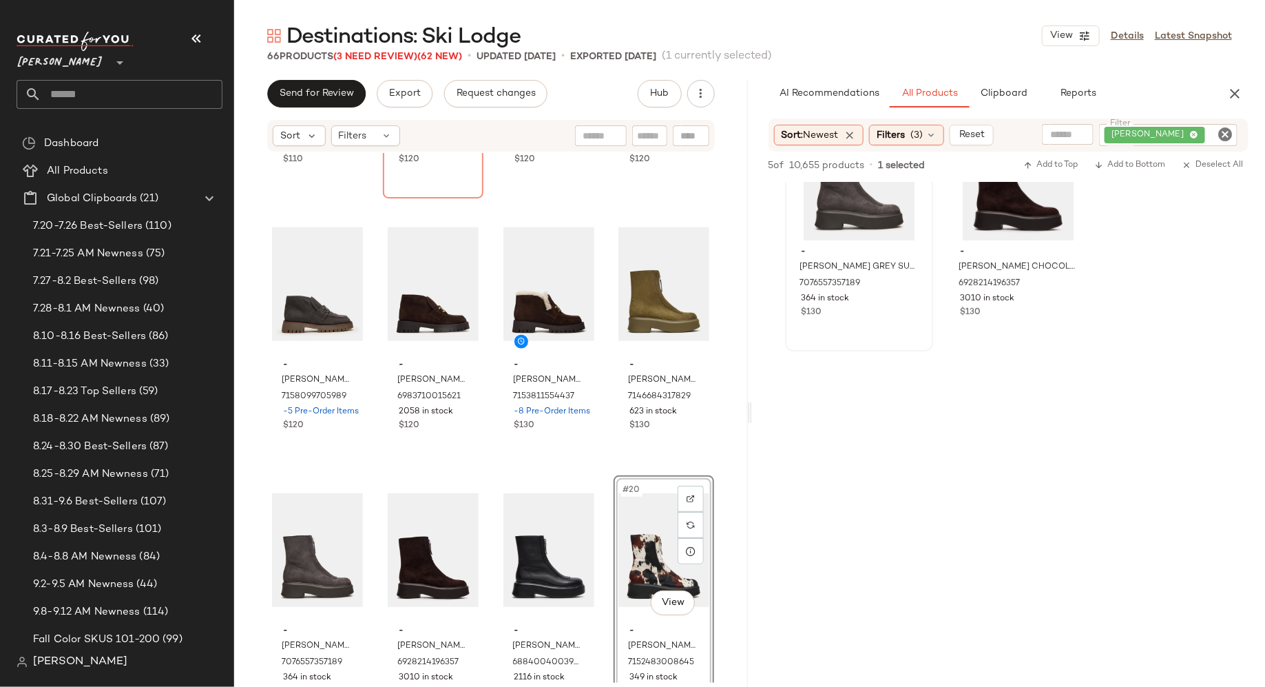
scroll to position [0, 0]
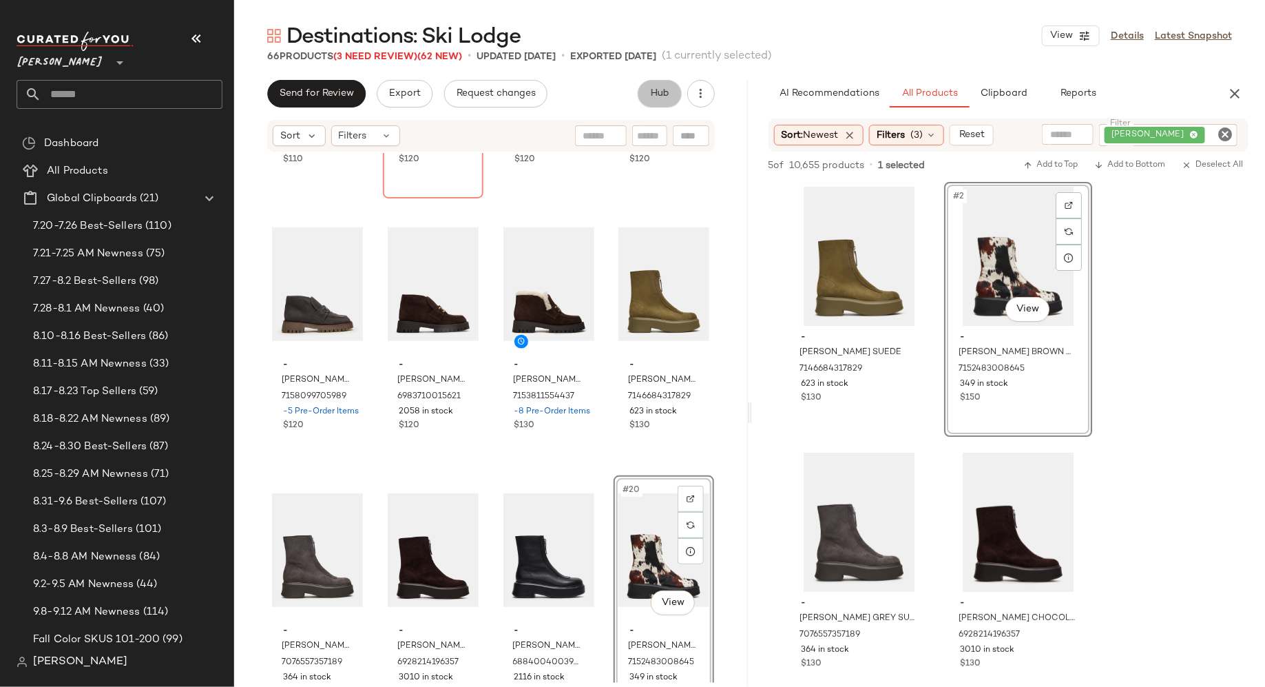
click at [652, 98] on span "Hub" at bounding box center [659, 93] width 19 height 11
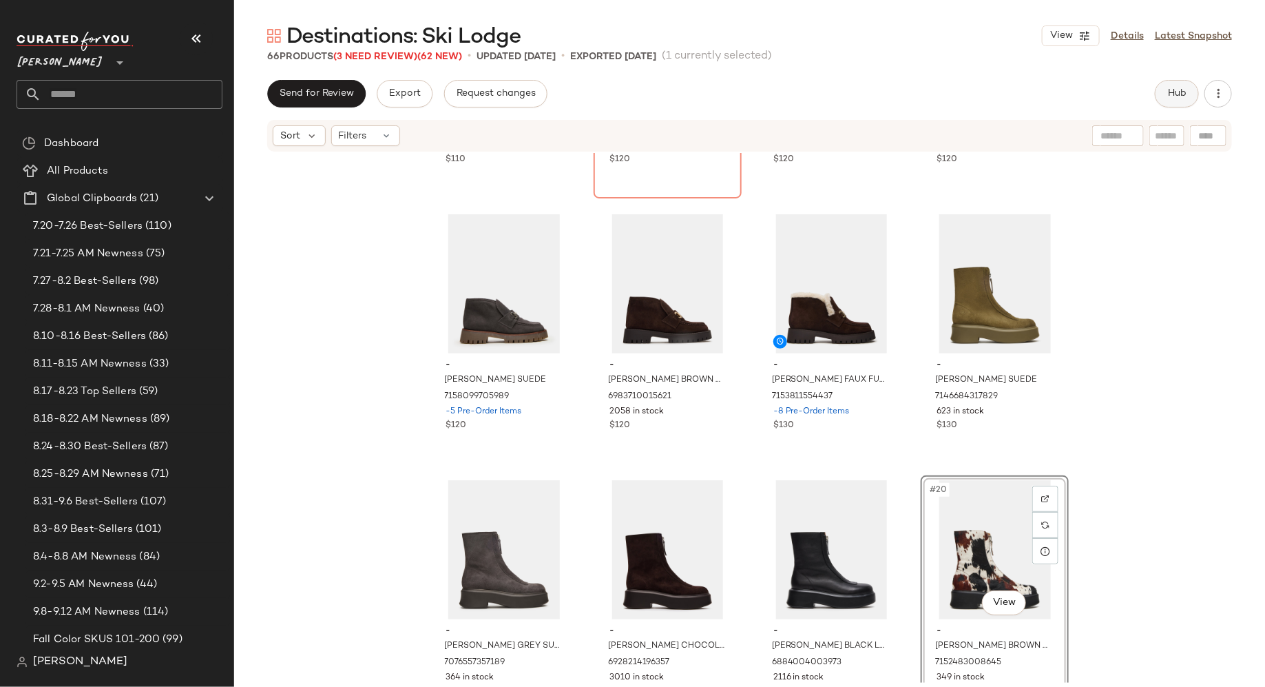
click at [1169, 95] on span "Hub" at bounding box center [1176, 93] width 19 height 11
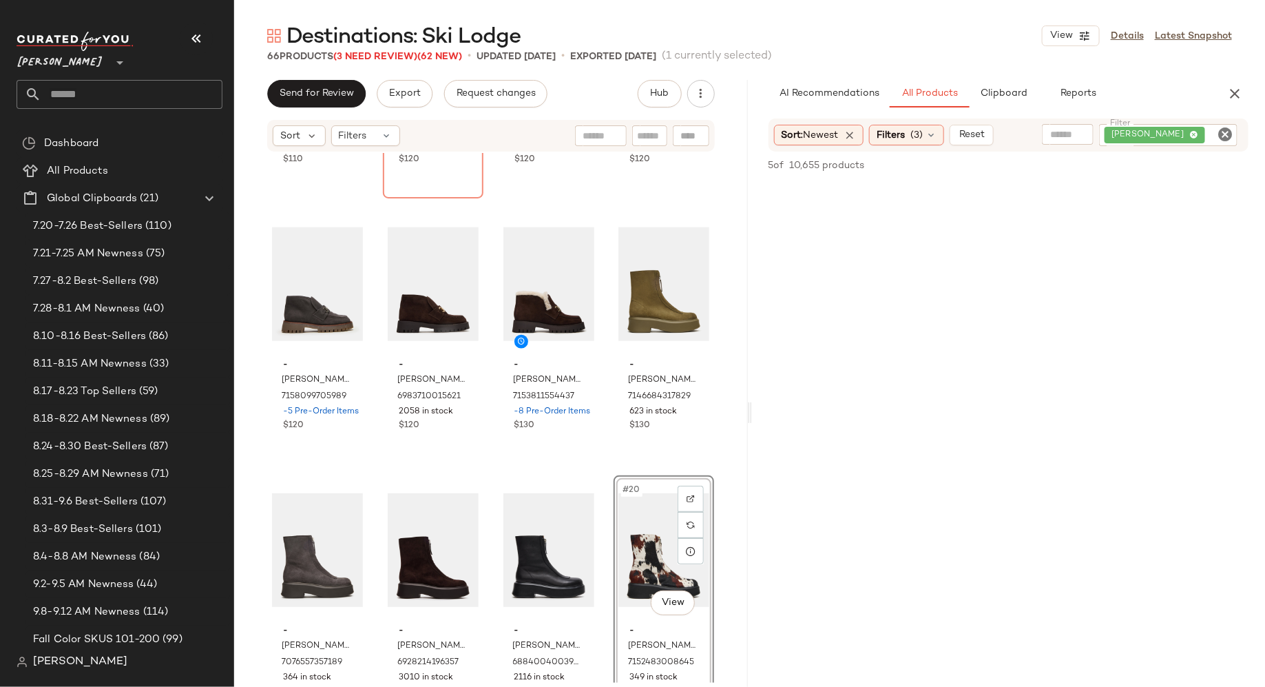
click at [1229, 131] on icon "Clear Filter" at bounding box center [1225, 134] width 17 height 17
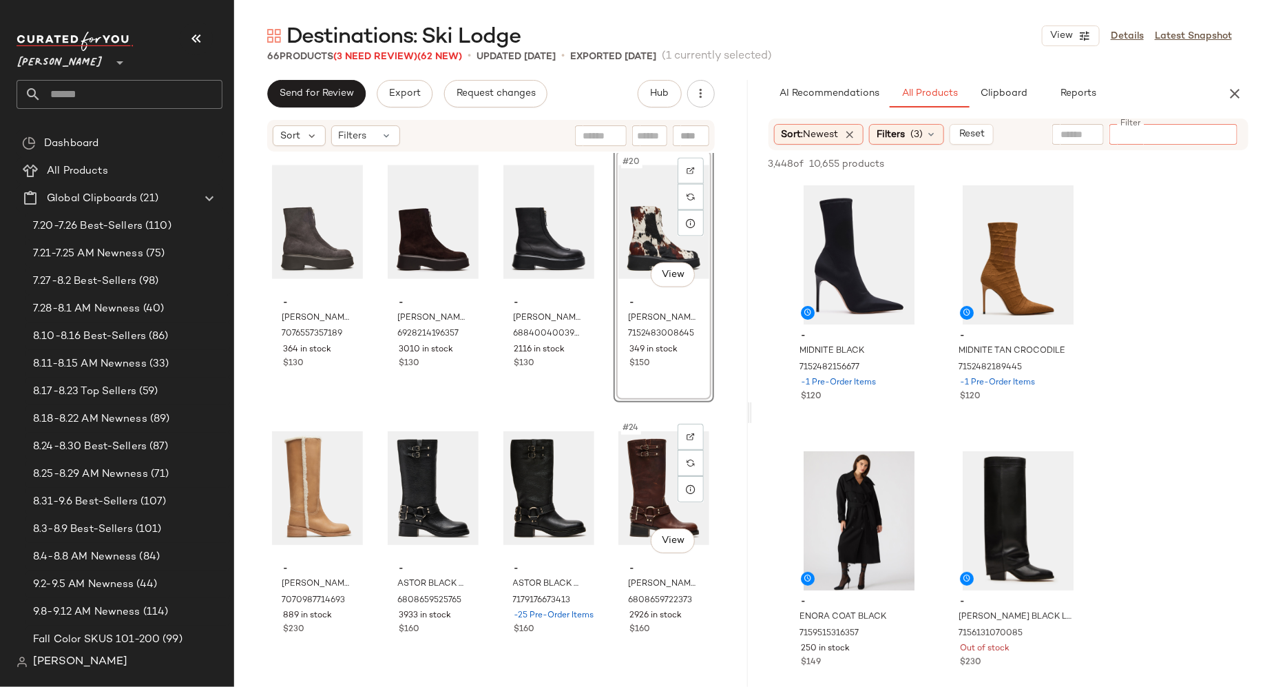
scroll to position [1104, 0]
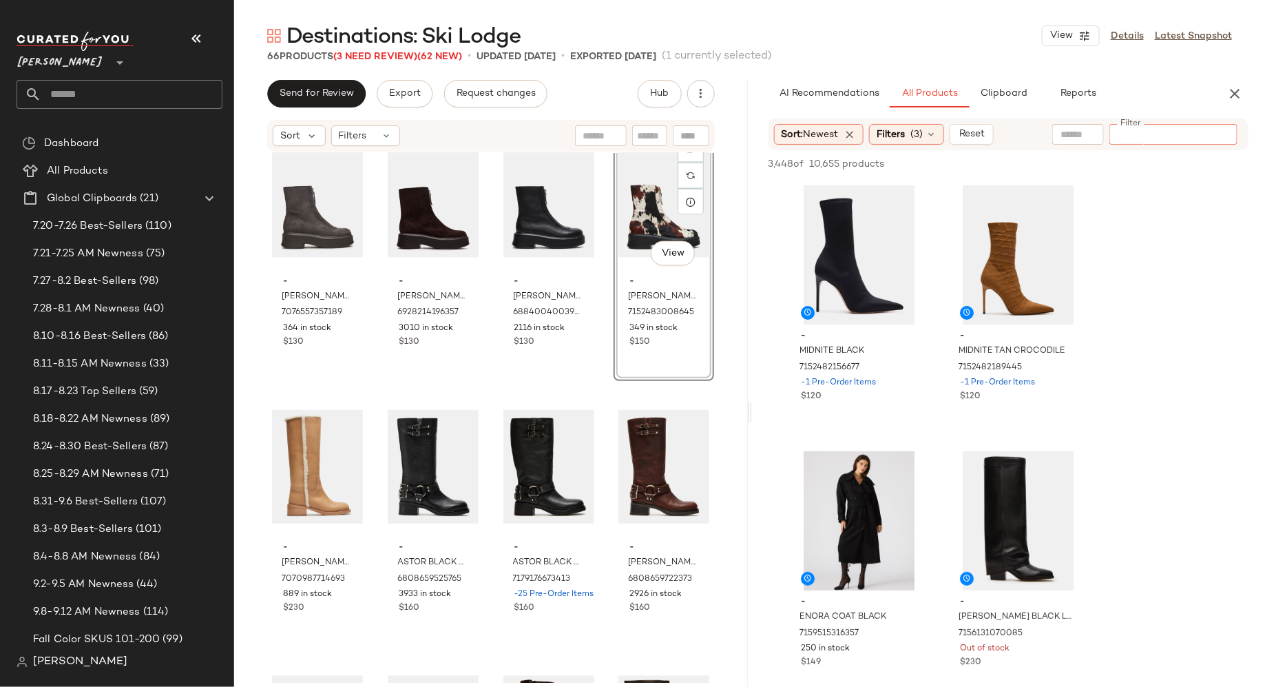
click at [1150, 138] on input "Filter" at bounding box center [1173, 134] width 117 height 14
type input "*****"
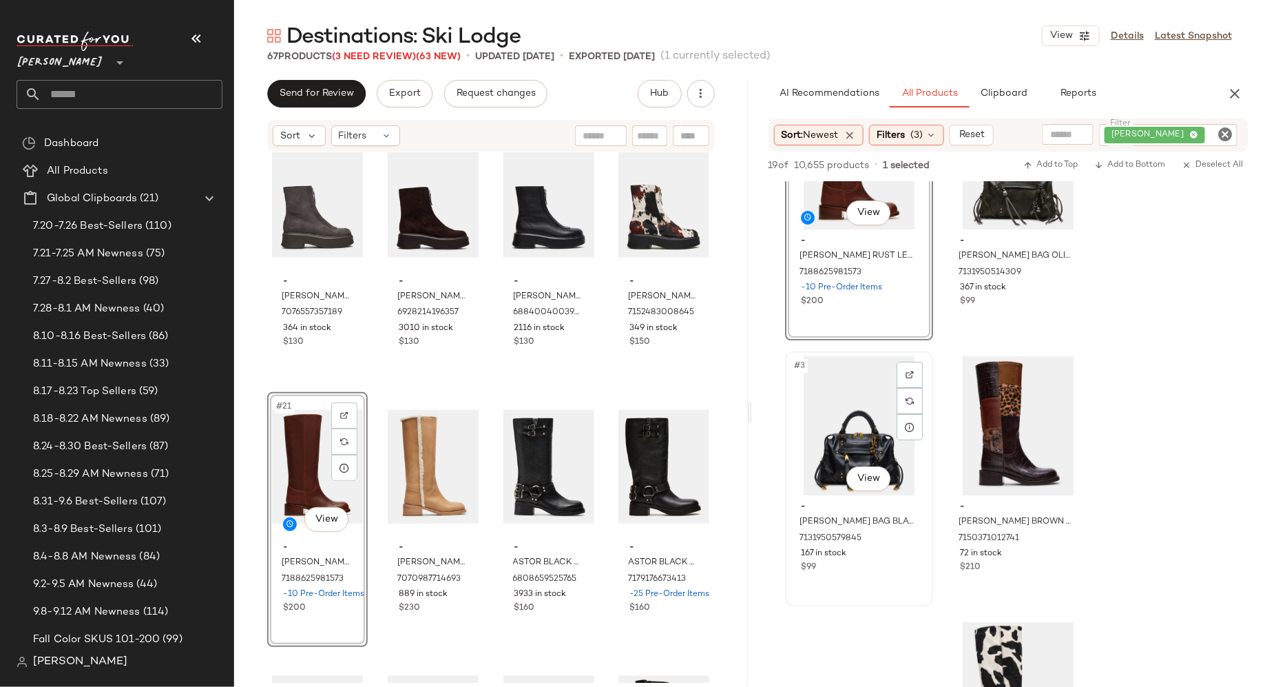
scroll to position [98, 0]
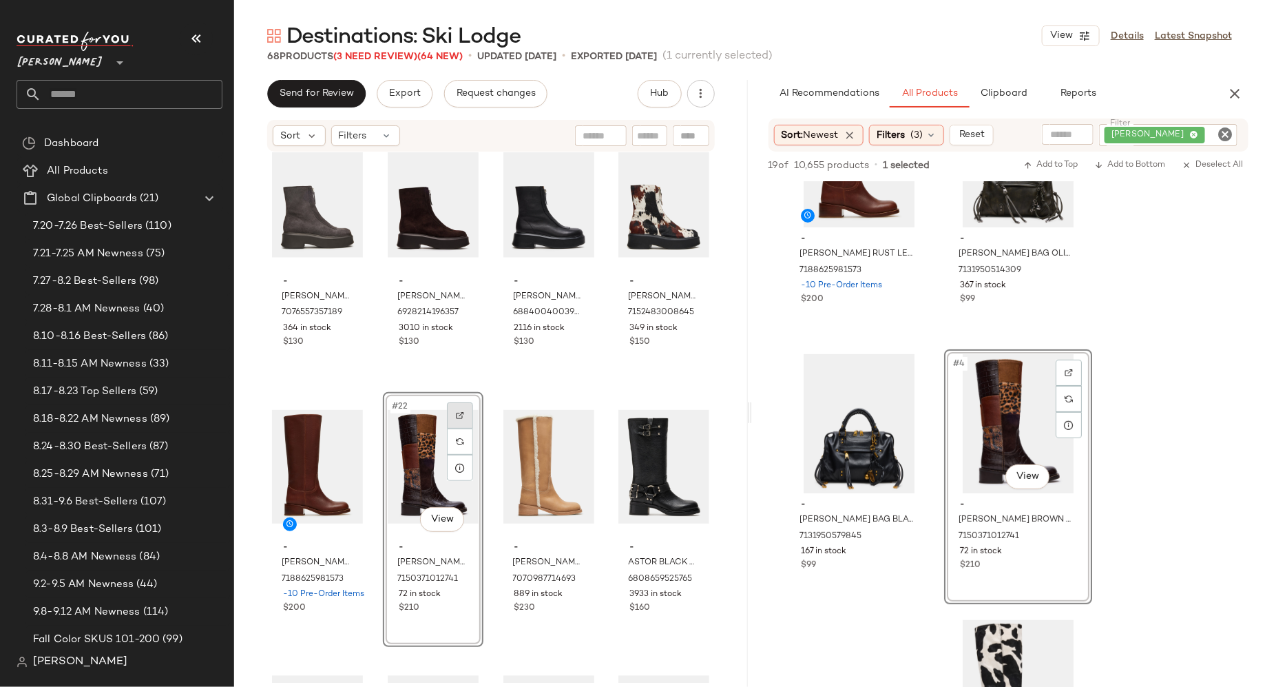
click at [459, 414] on img at bounding box center [460, 415] width 8 height 8
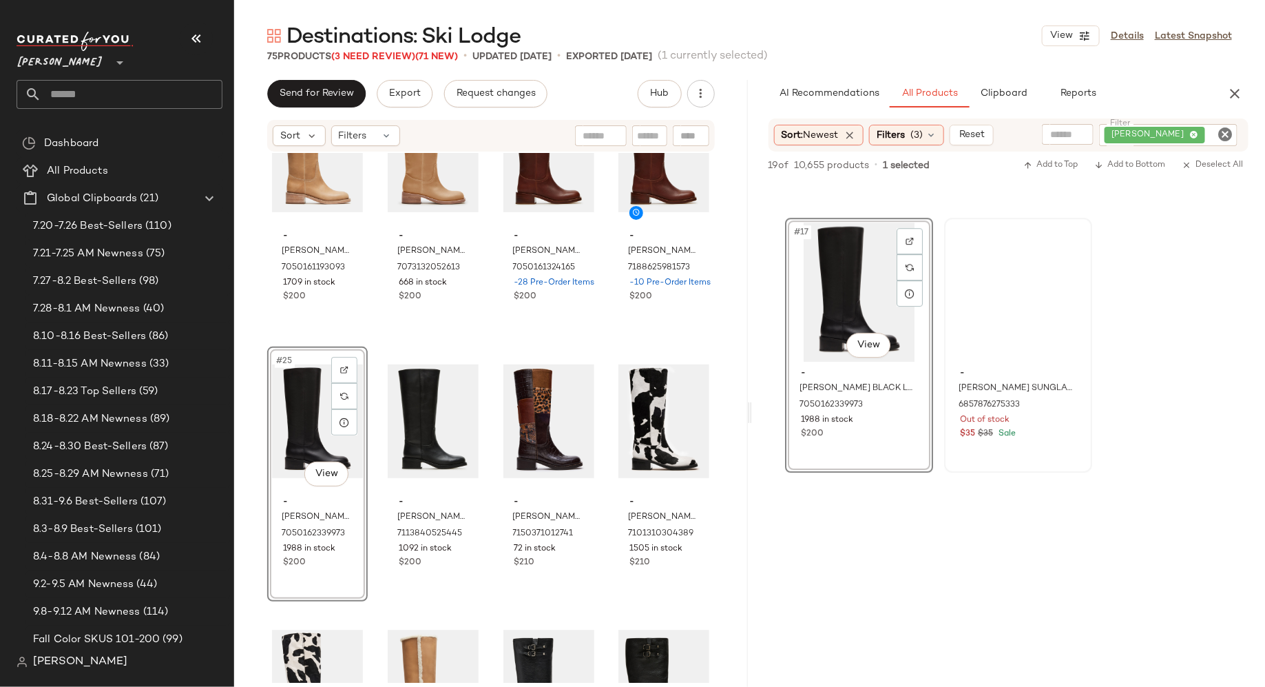
scroll to position [2094, 0]
click at [665, 96] on span "Hub" at bounding box center [659, 93] width 19 height 11
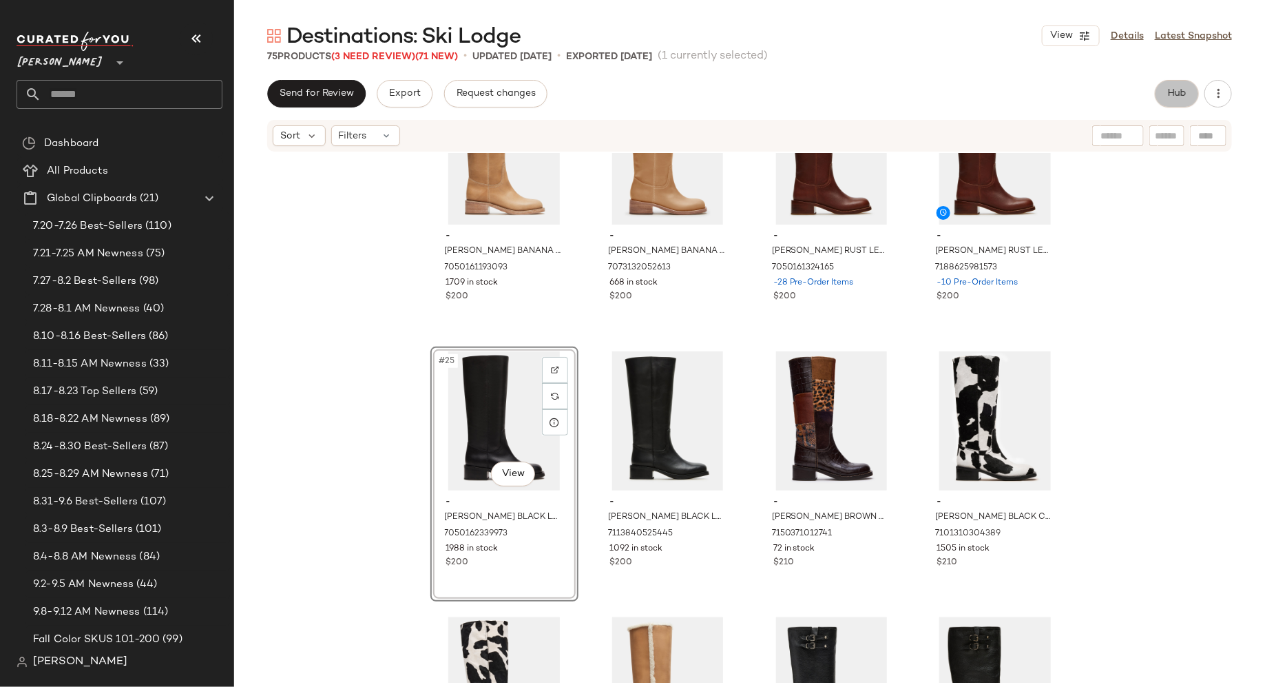
click at [1181, 93] on span "Hub" at bounding box center [1176, 93] width 19 height 11
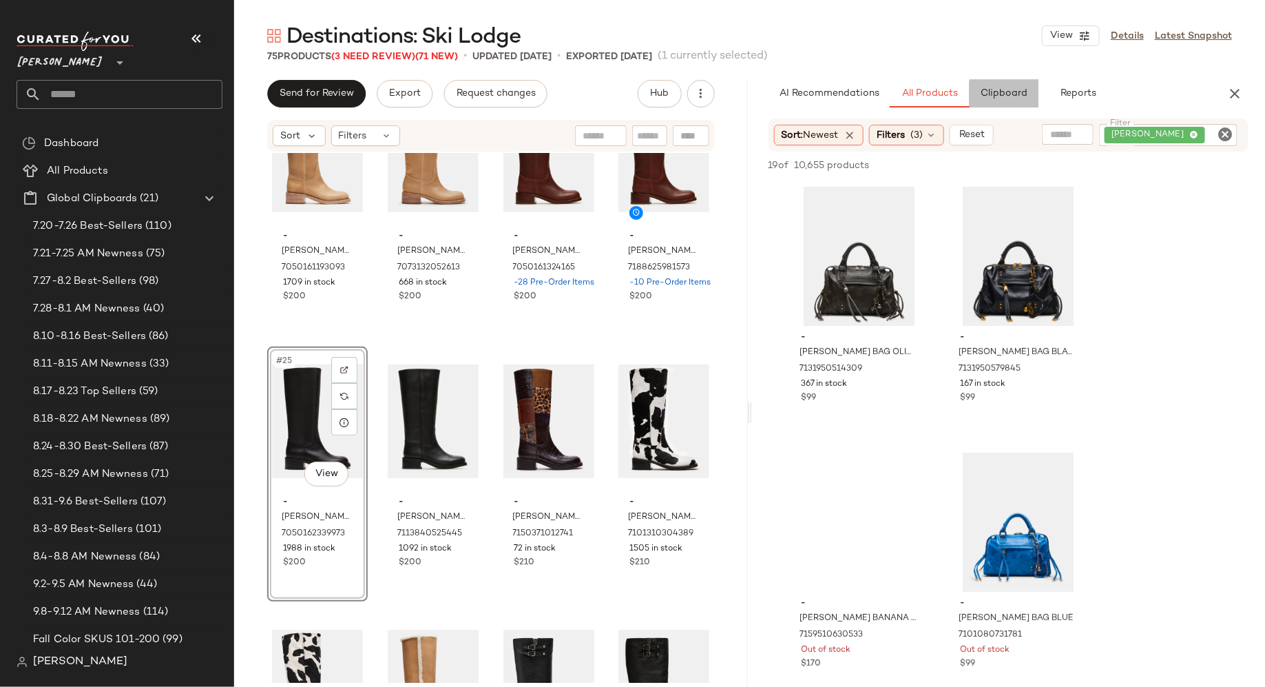
click at [1013, 90] on span "Clipboard" at bounding box center [1004, 93] width 48 height 11
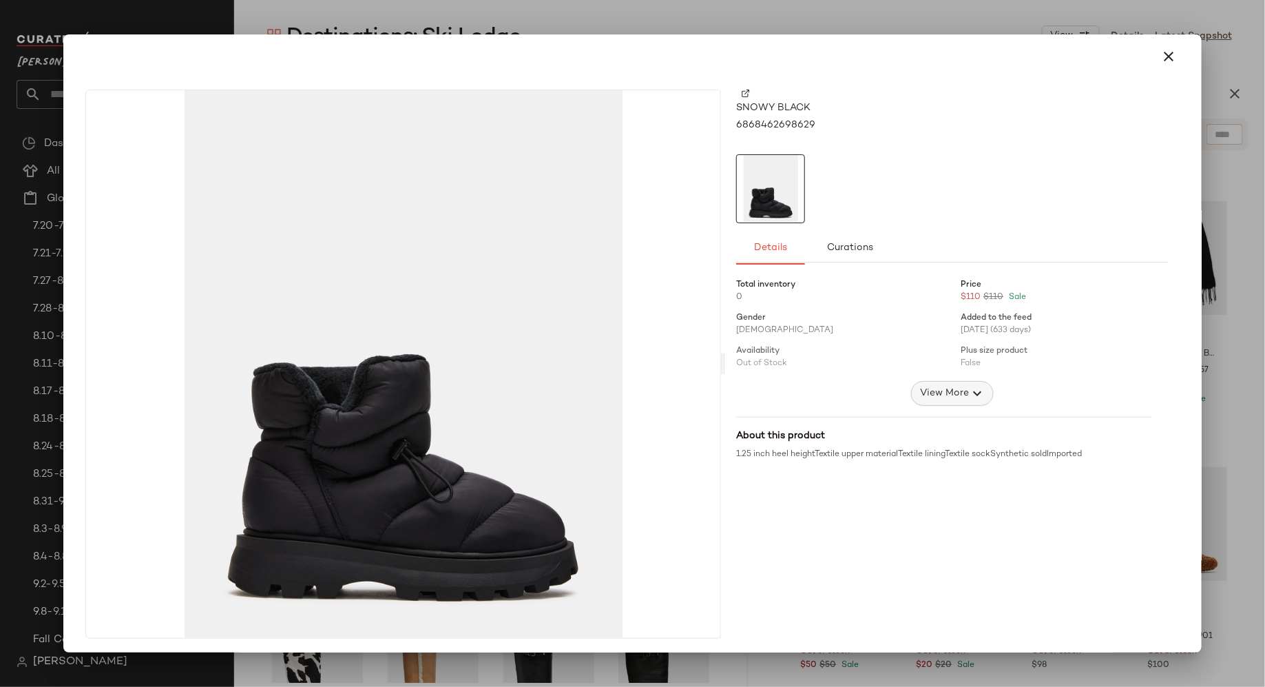
click at [942, 395] on span "View More" at bounding box center [945, 393] width 50 height 17
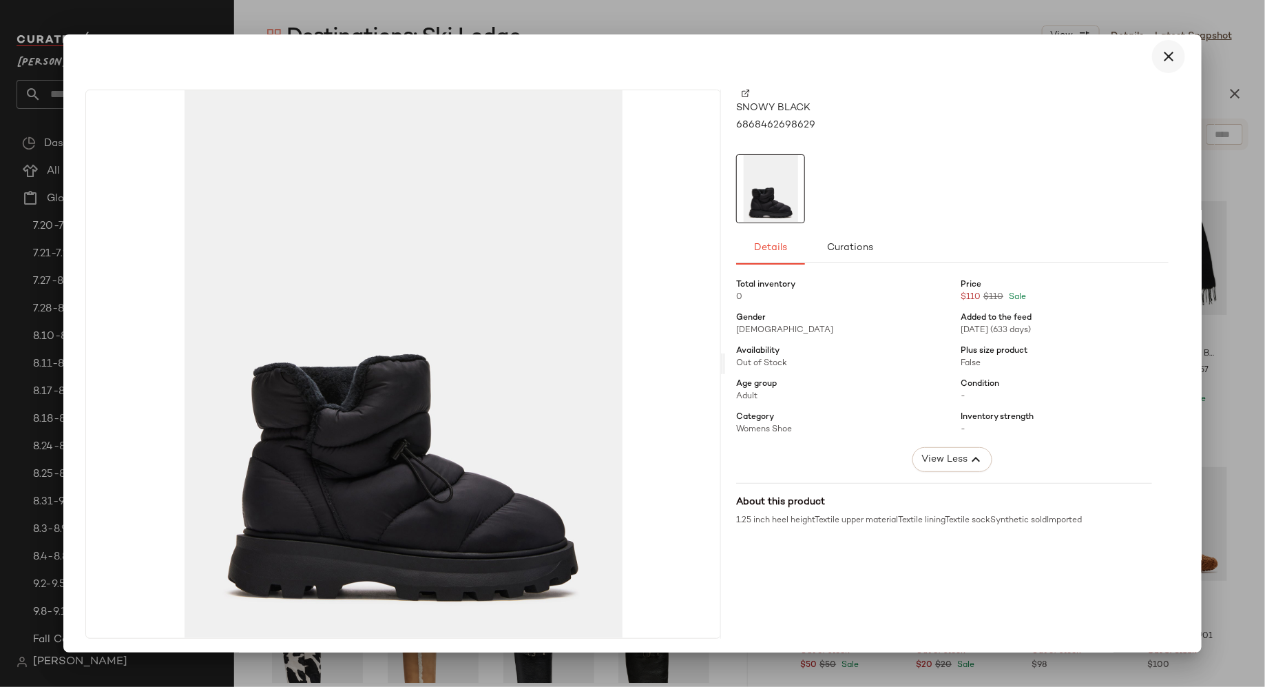
click at [1165, 55] on icon "button" at bounding box center [1169, 56] width 17 height 17
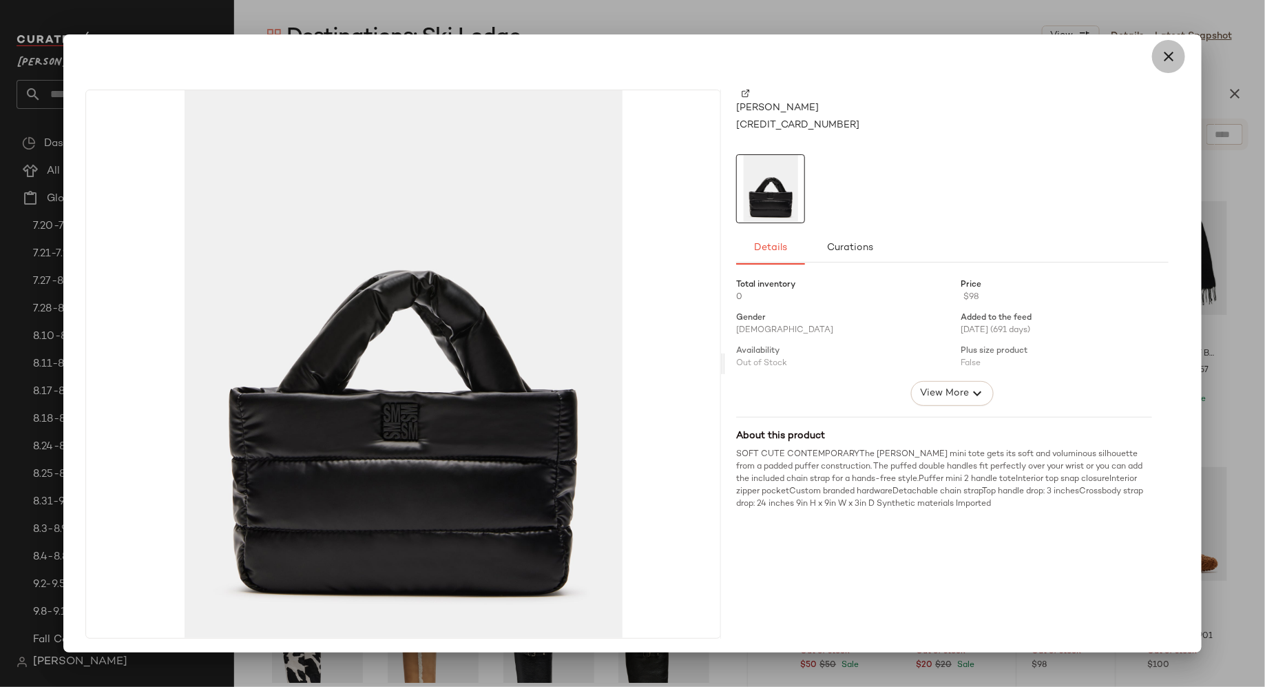
click at [1161, 57] on icon "button" at bounding box center [1169, 56] width 17 height 17
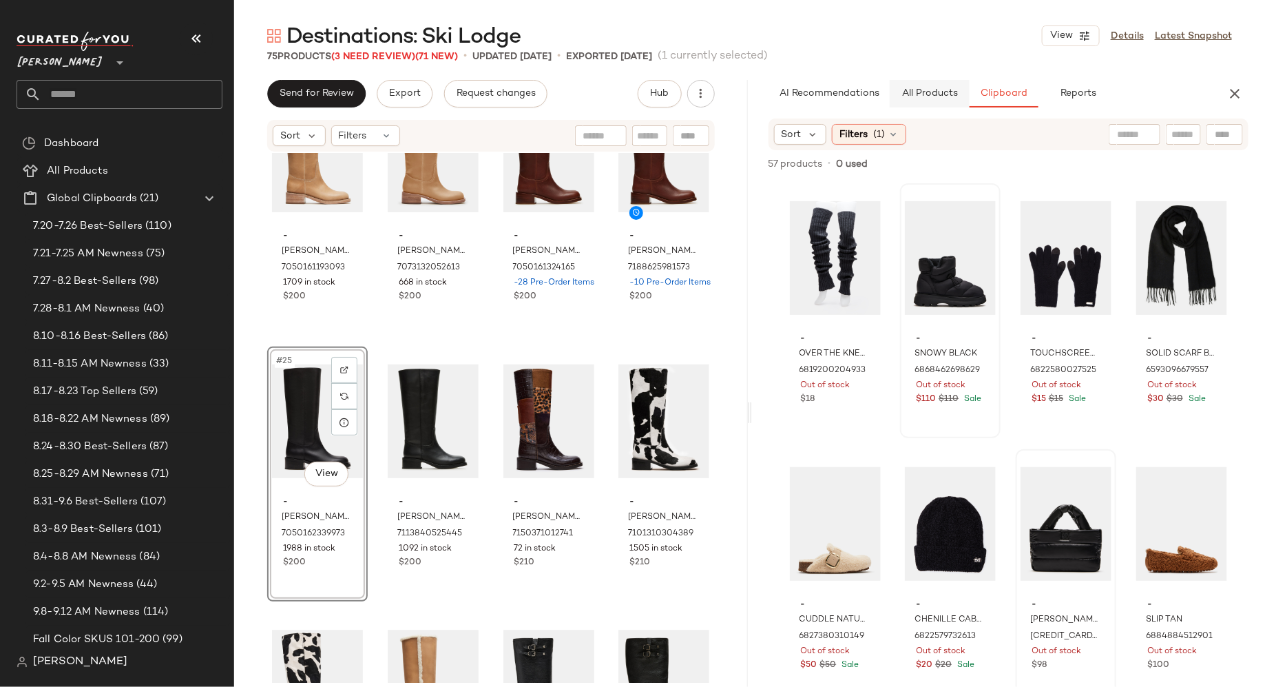
click at [926, 97] on span "All Products" at bounding box center [929, 93] width 56 height 11
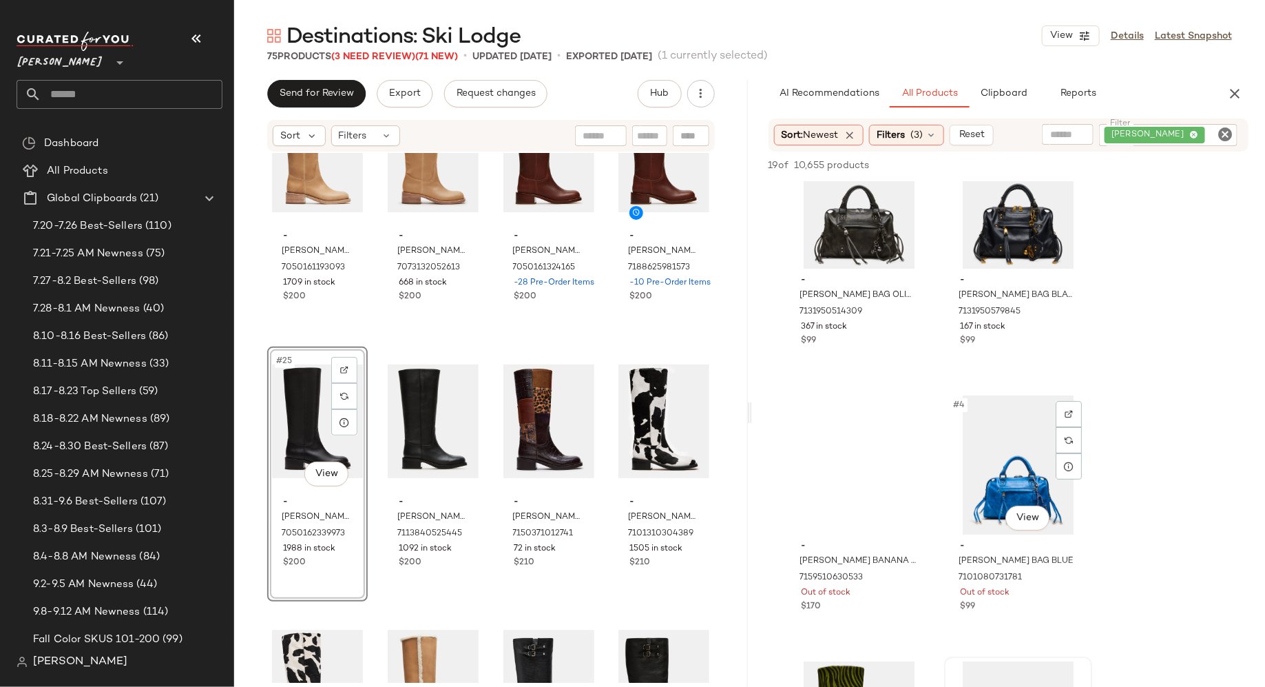
scroll to position [0, 0]
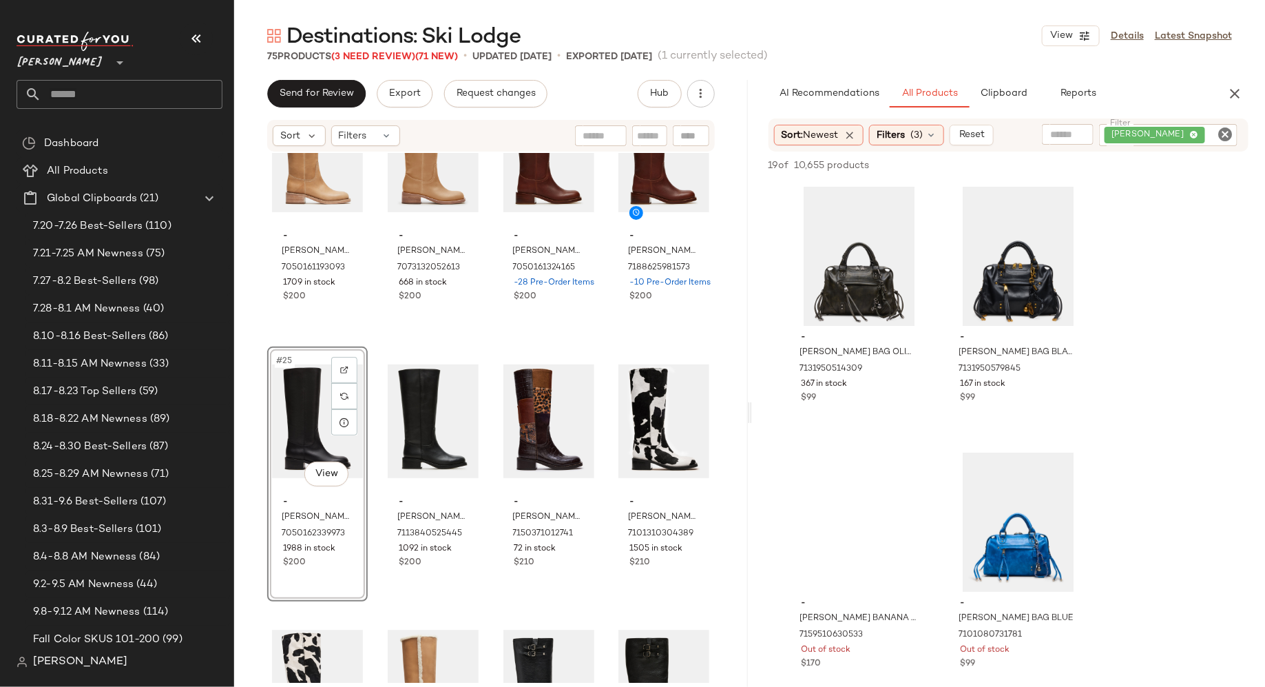
click at [1227, 132] on icon "Clear Filter" at bounding box center [1225, 134] width 17 height 17
click at [1210, 132] on input "Filter" at bounding box center [1173, 134] width 117 height 14
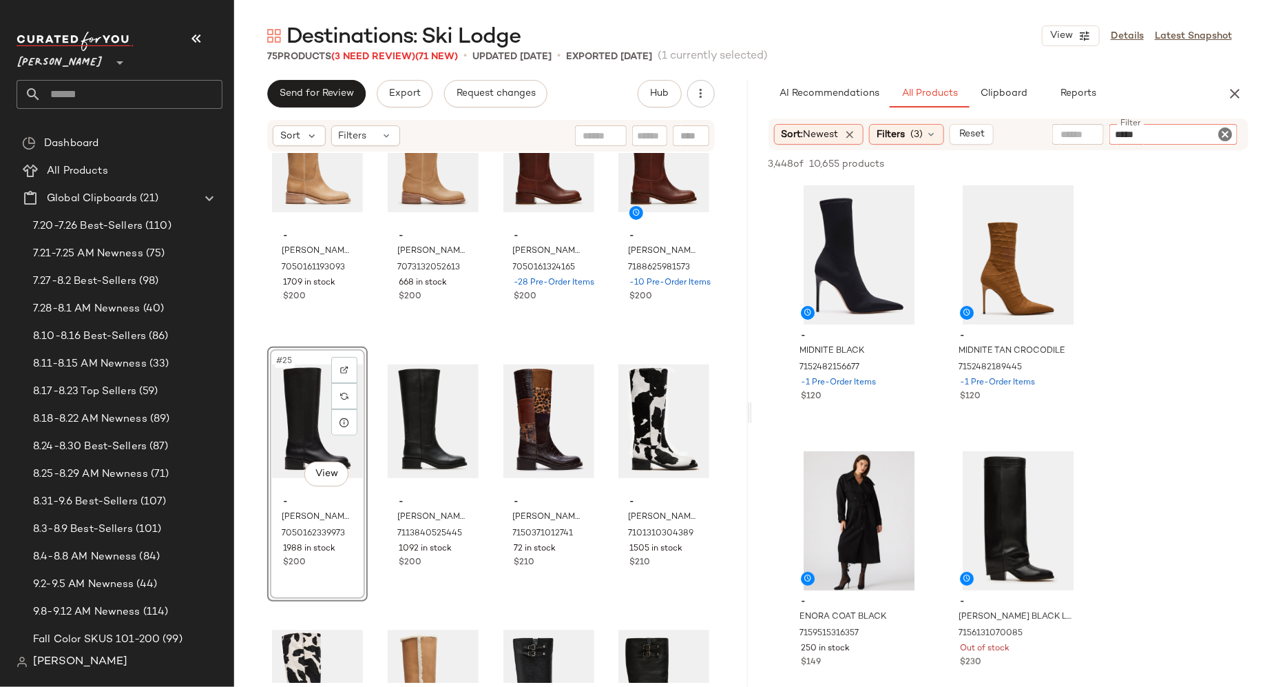
type input "******"
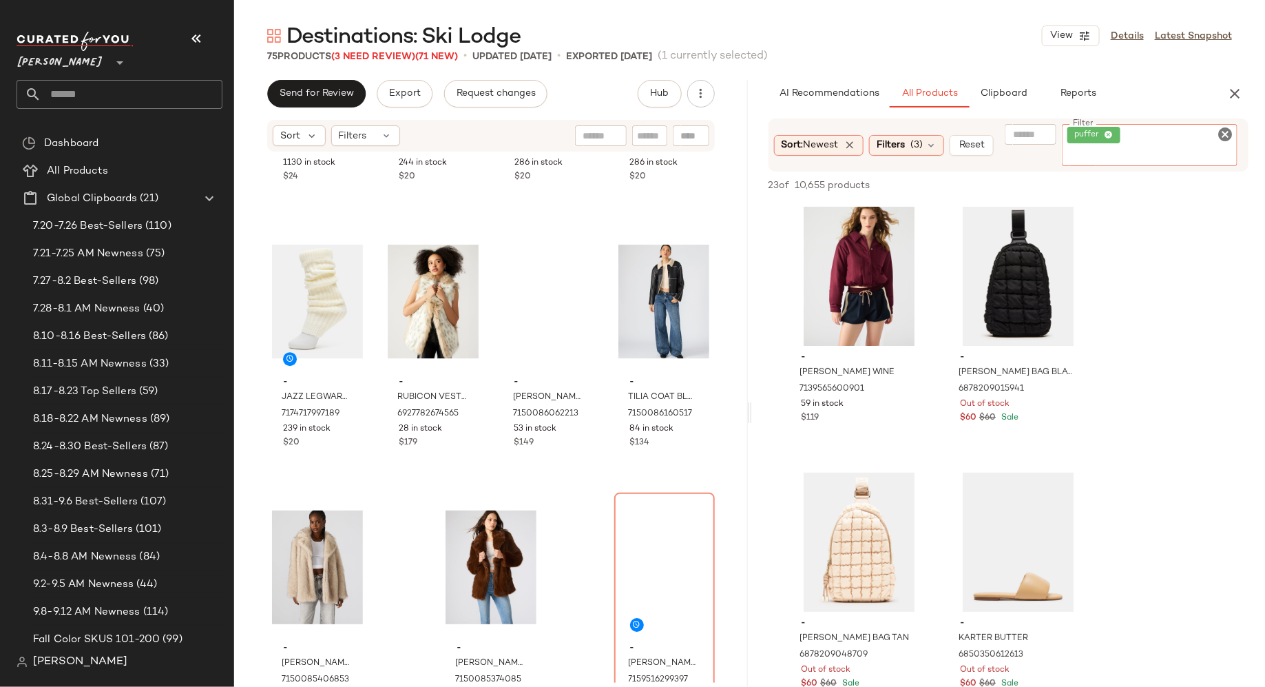
scroll to position [4524, 0]
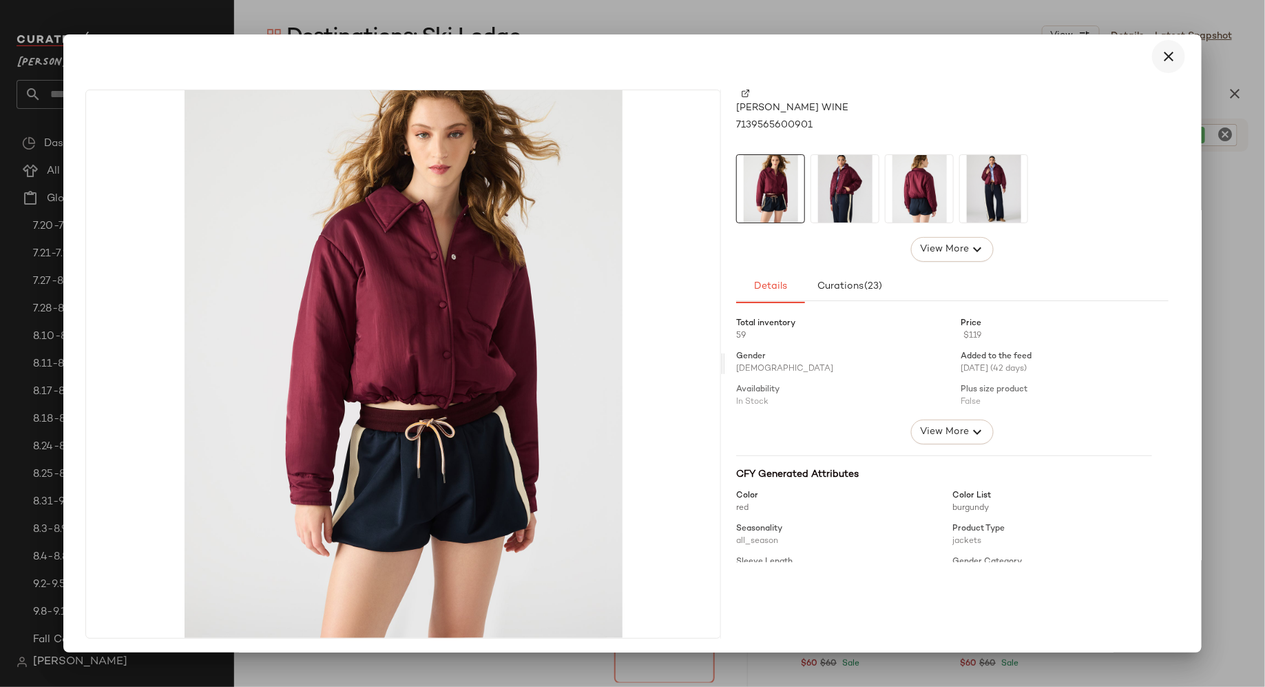
click at [1164, 56] on icon "button" at bounding box center [1169, 56] width 17 height 17
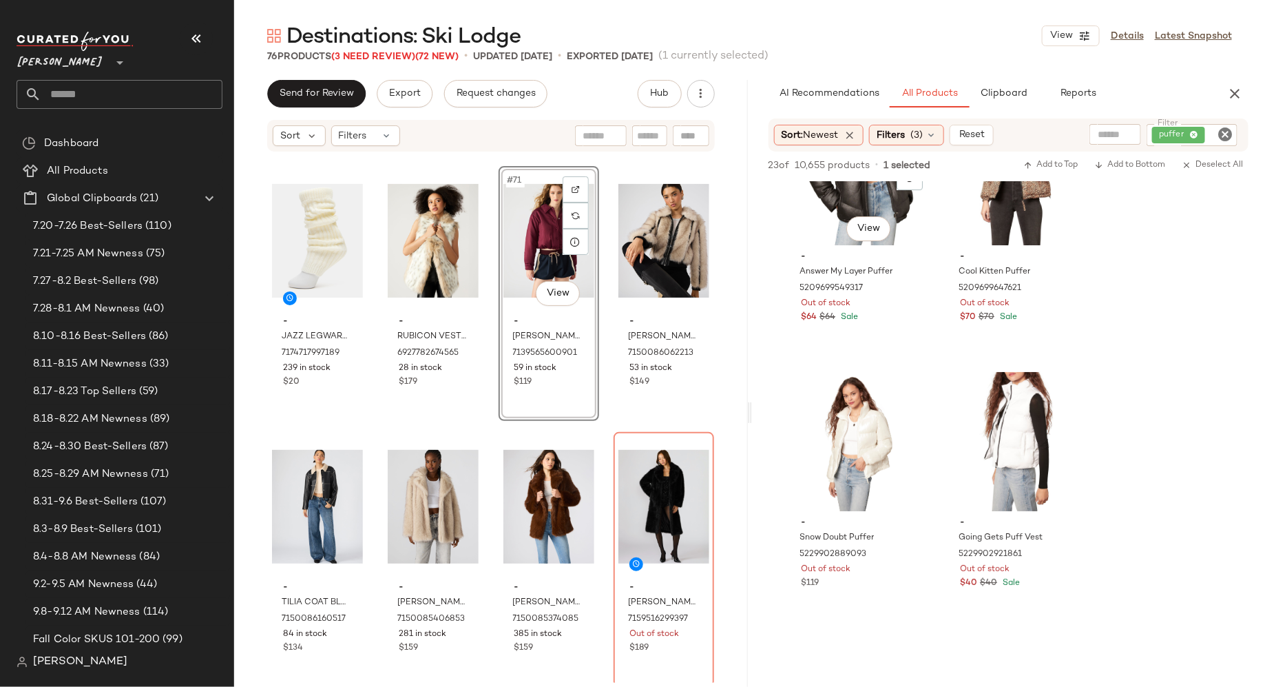
scroll to position [2490, 0]
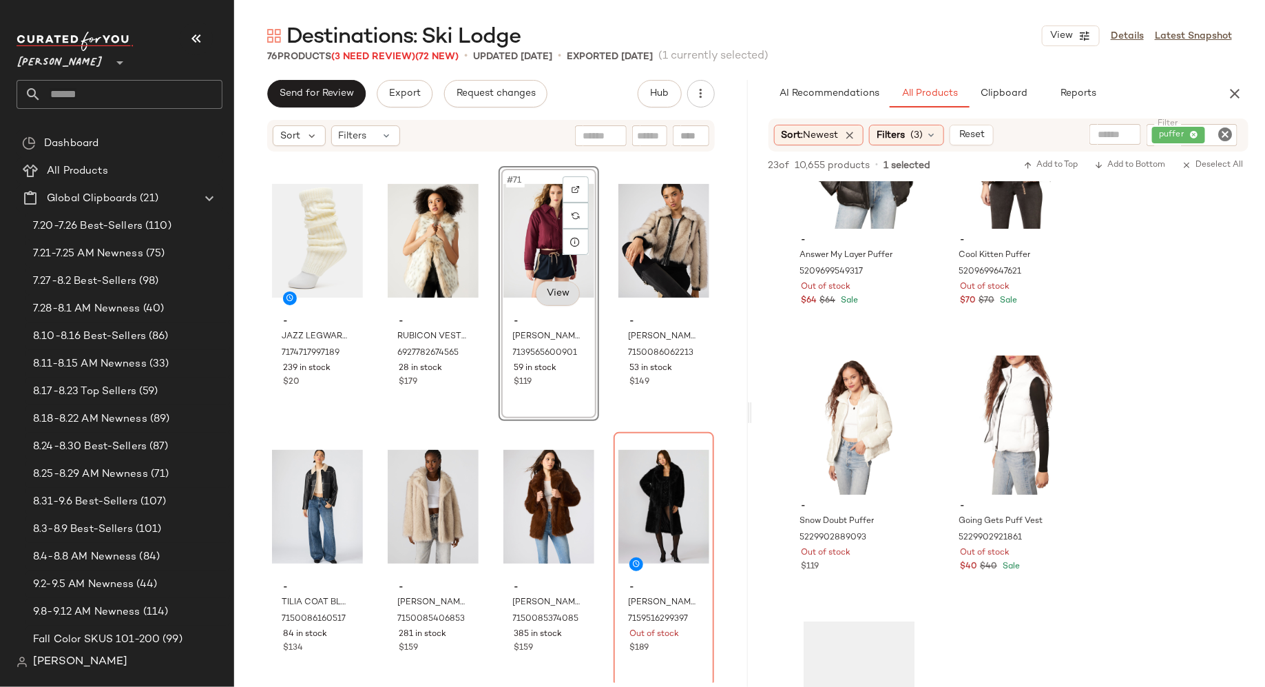
click at [553, 300] on body "Steve Madden ** Dashboard All Products Global Clipboards (21) 7.20-7.26 Best-Se…" at bounding box center [632, 343] width 1265 height 687
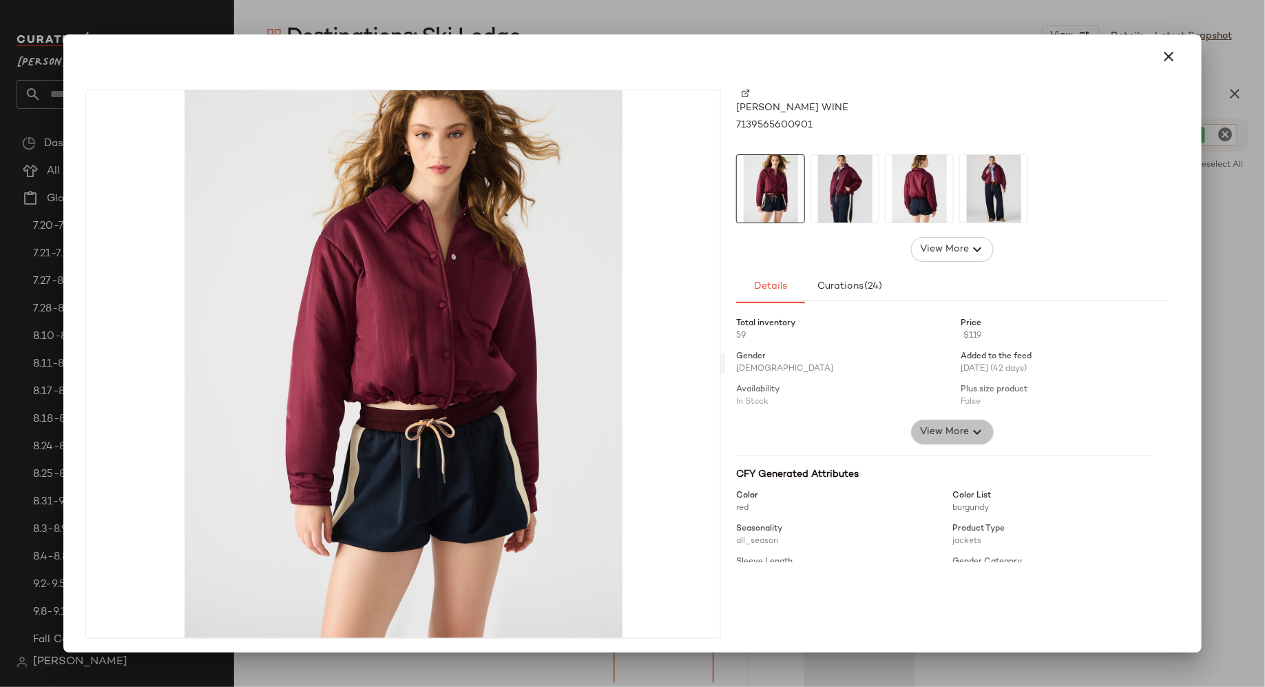
click at [949, 433] on span "View More" at bounding box center [945, 432] width 50 height 17
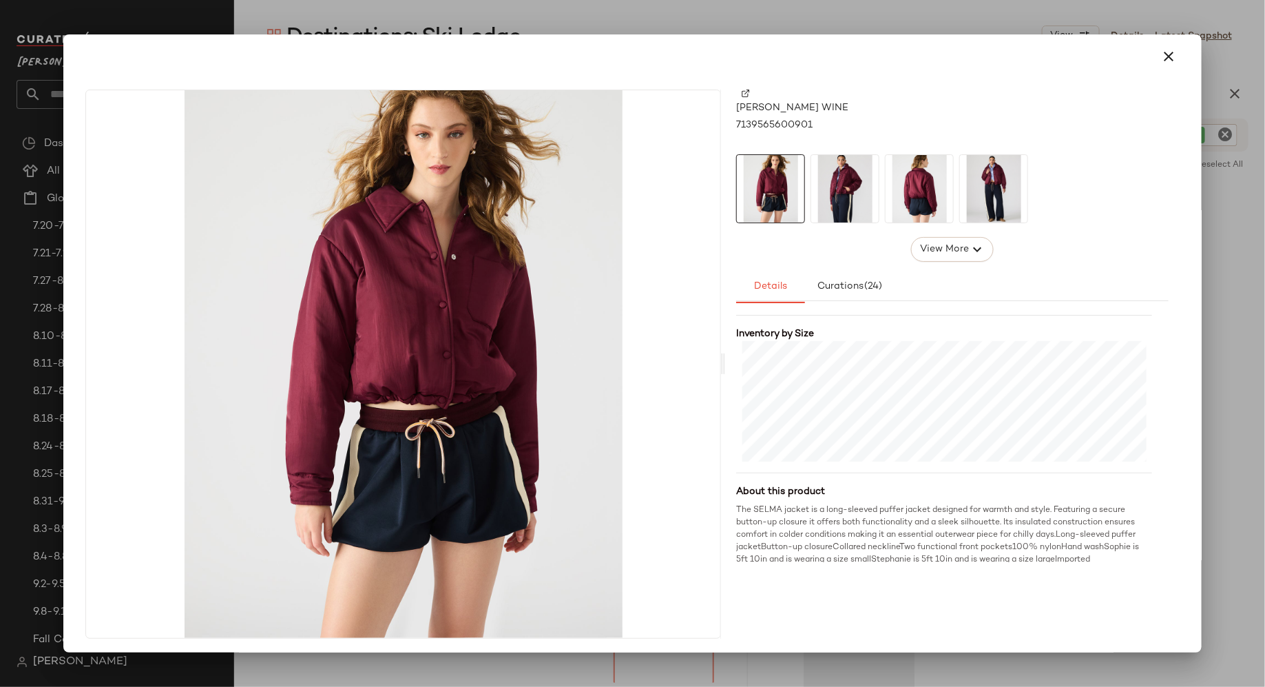
scroll to position [459, 0]
click at [1163, 59] on icon "button" at bounding box center [1169, 56] width 17 height 17
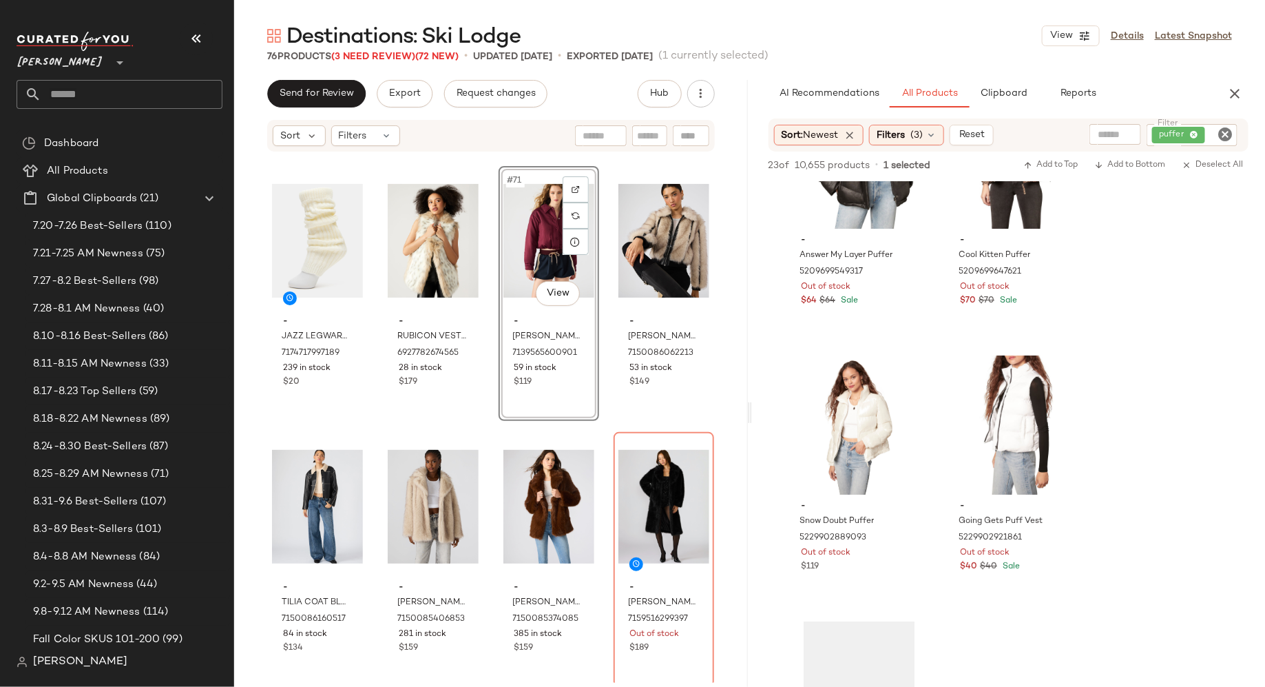
click at [1229, 135] on icon "Clear Filter" at bounding box center [1225, 134] width 17 height 17
click at [1013, 94] on span "Clipboard" at bounding box center [1004, 93] width 48 height 11
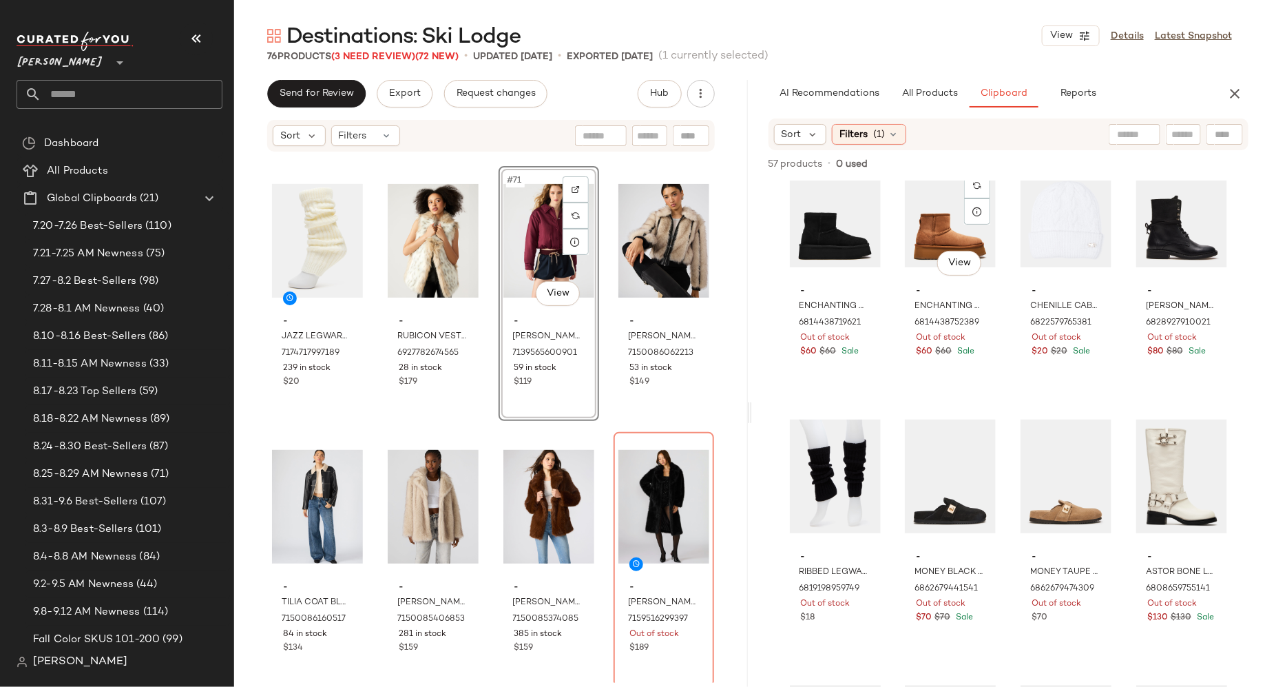
scroll to position [863, 0]
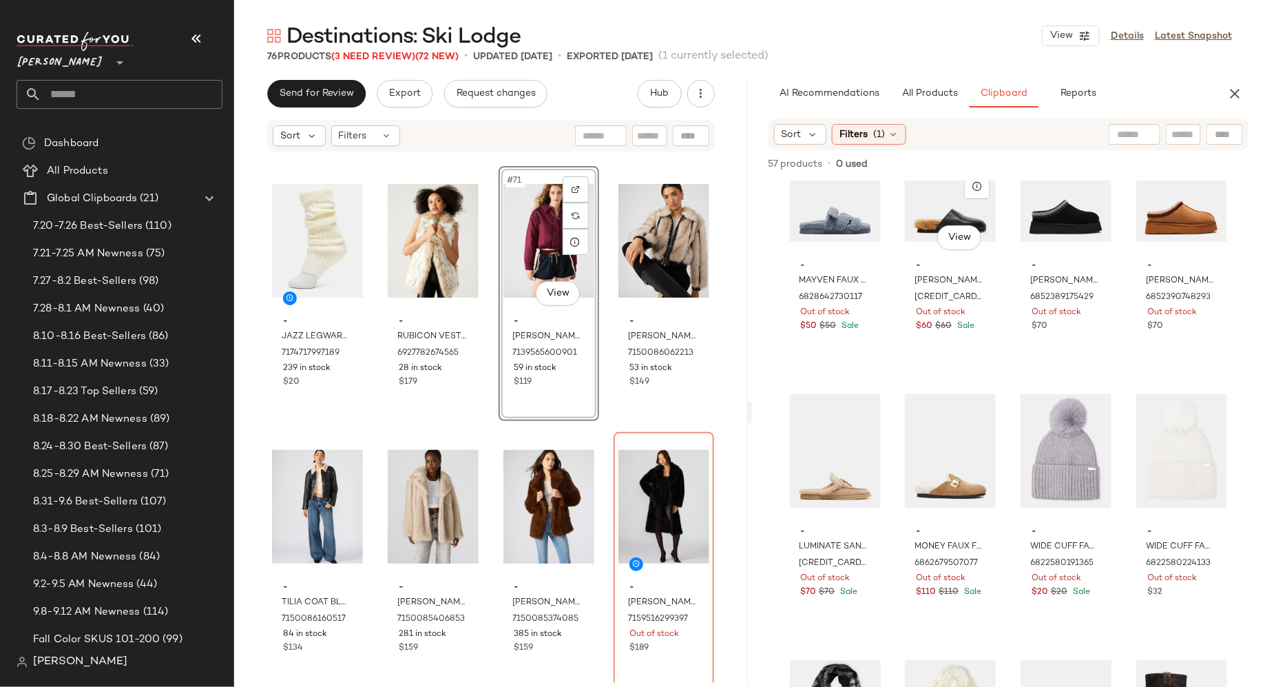
scroll to position [1687, 0]
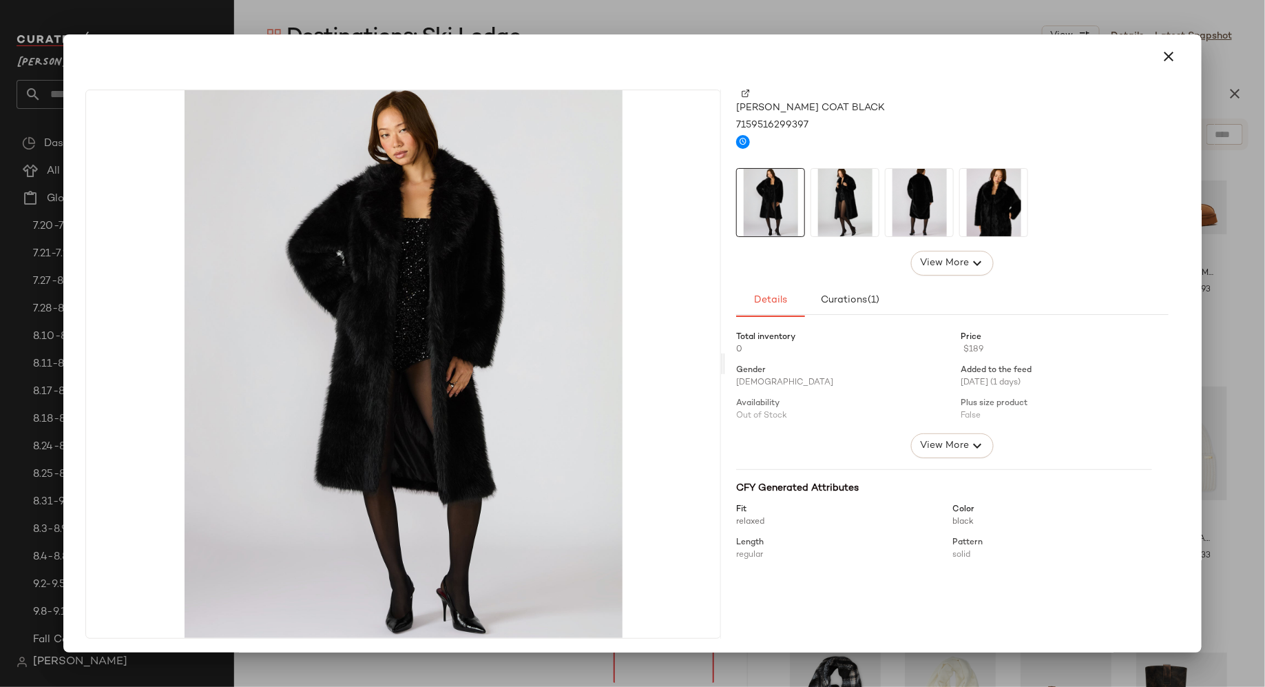
click at [845, 207] on img at bounding box center [844, 202] width 67 height 67
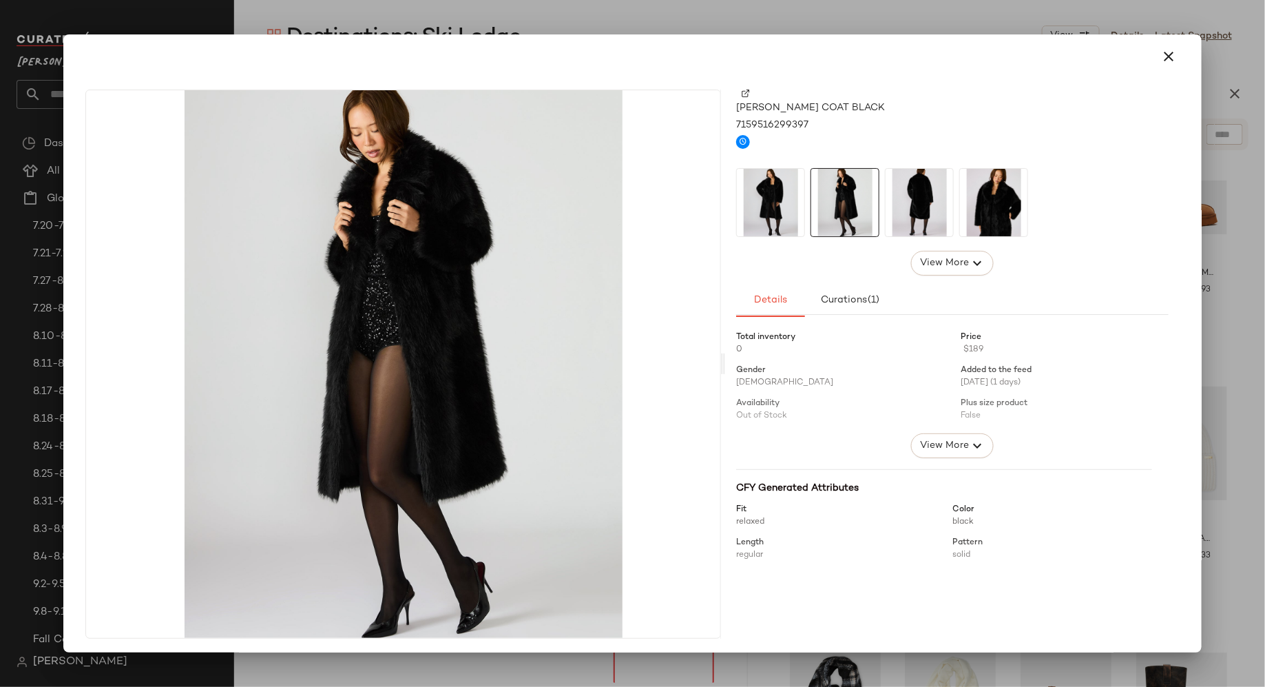
click at [911, 207] on img at bounding box center [919, 202] width 67 height 67
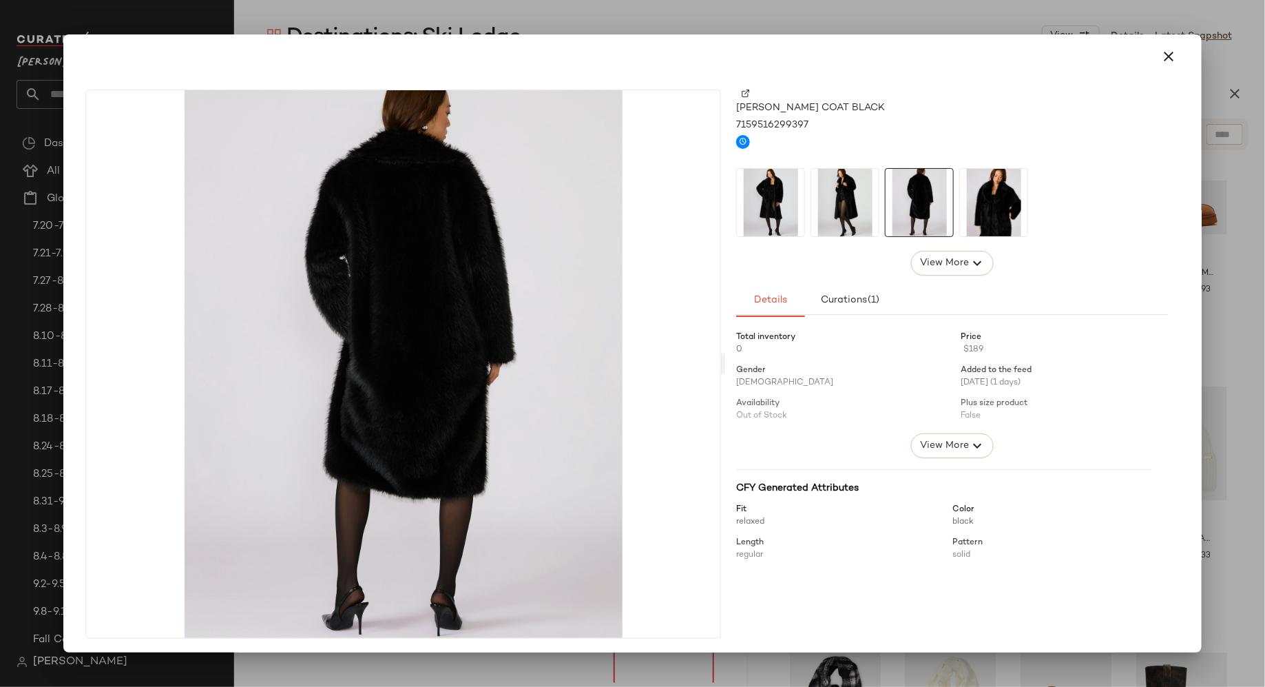
click at [986, 209] on img at bounding box center [993, 202] width 67 height 67
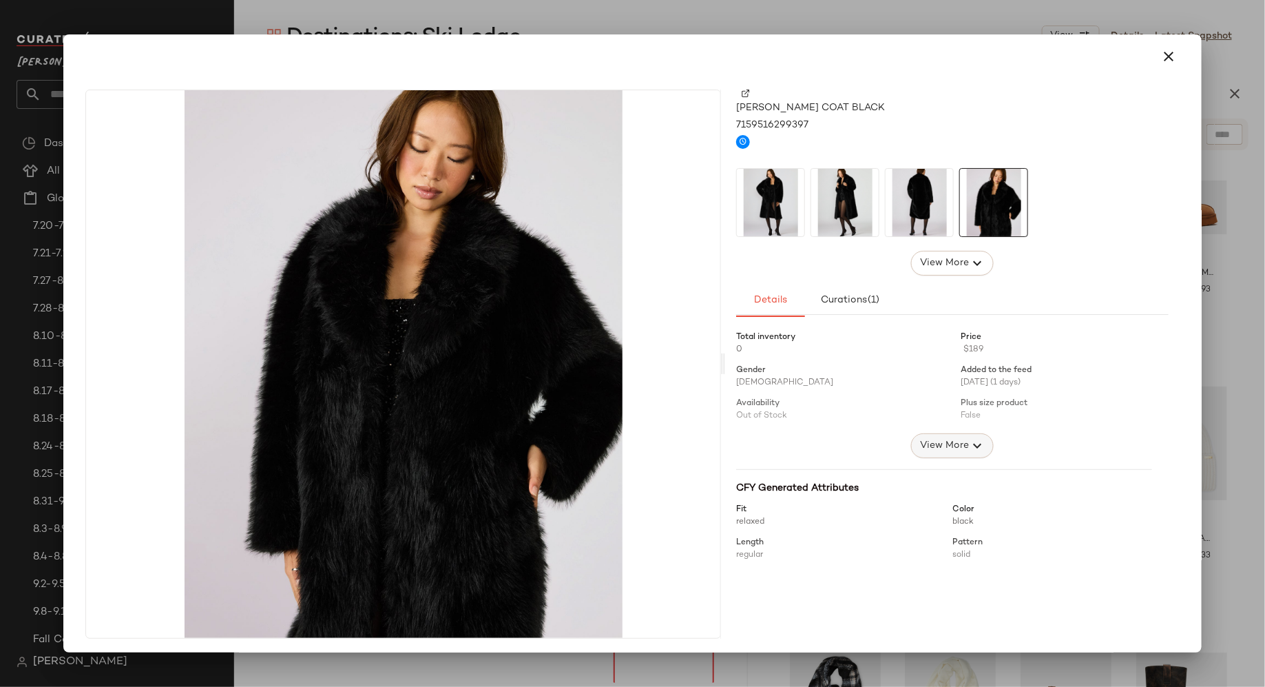
click at [944, 440] on span "View More" at bounding box center [945, 445] width 50 height 17
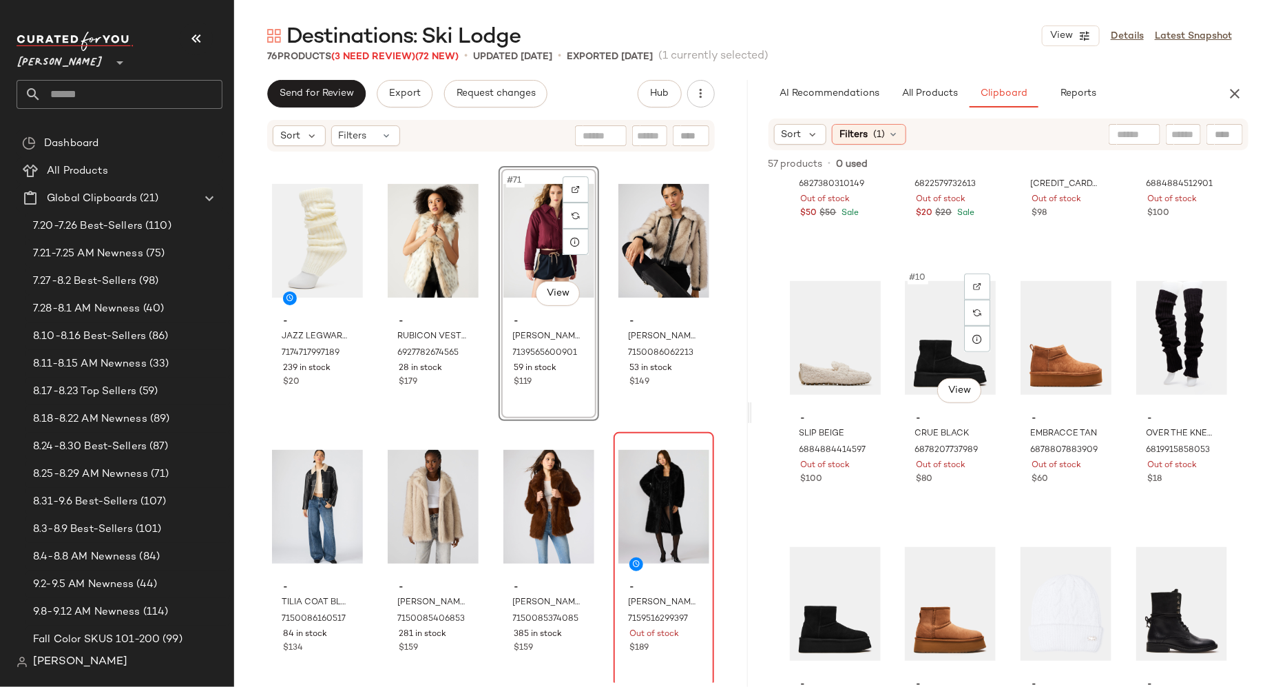
scroll to position [692, 0]
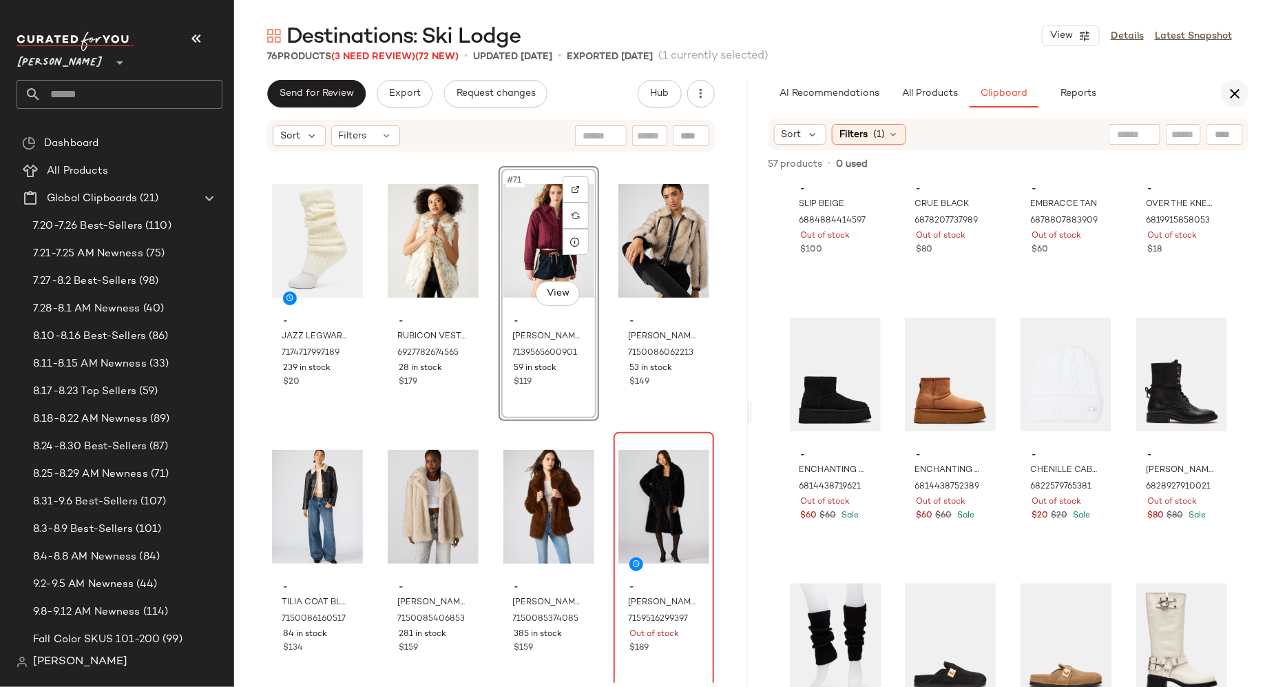
click at [1236, 95] on icon "button" at bounding box center [1235, 93] width 17 height 17
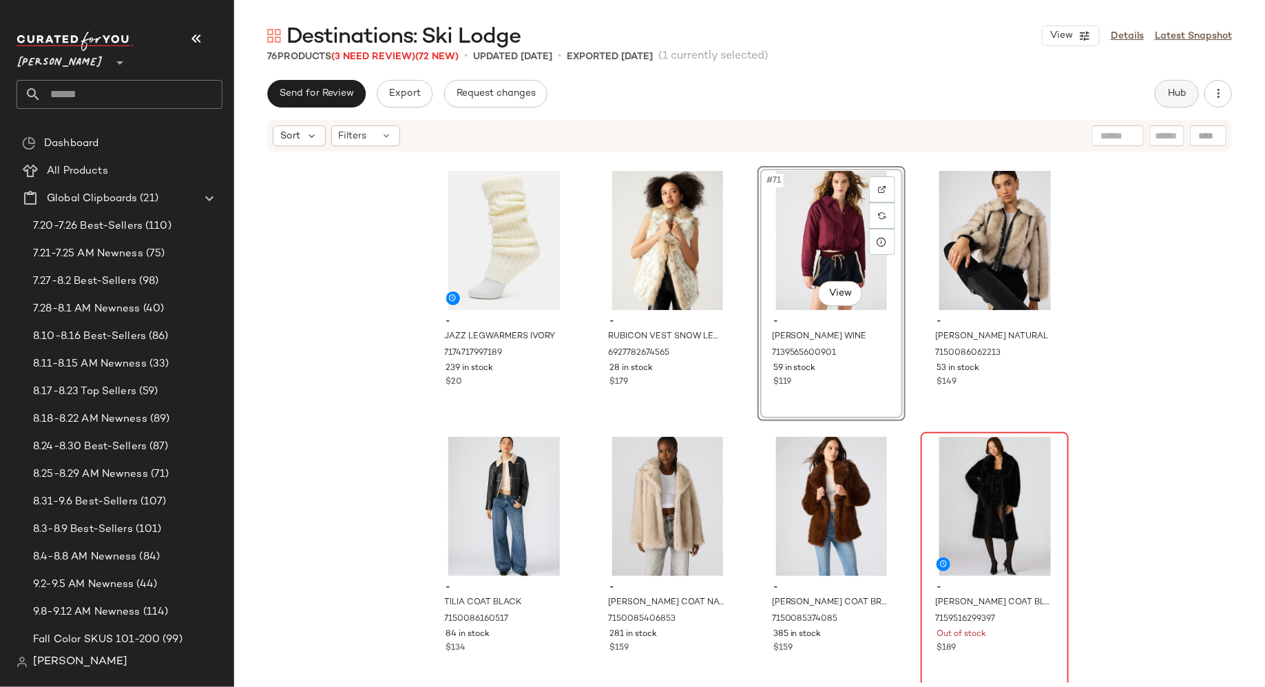
click at [1171, 93] on span "Hub" at bounding box center [1176, 93] width 19 height 11
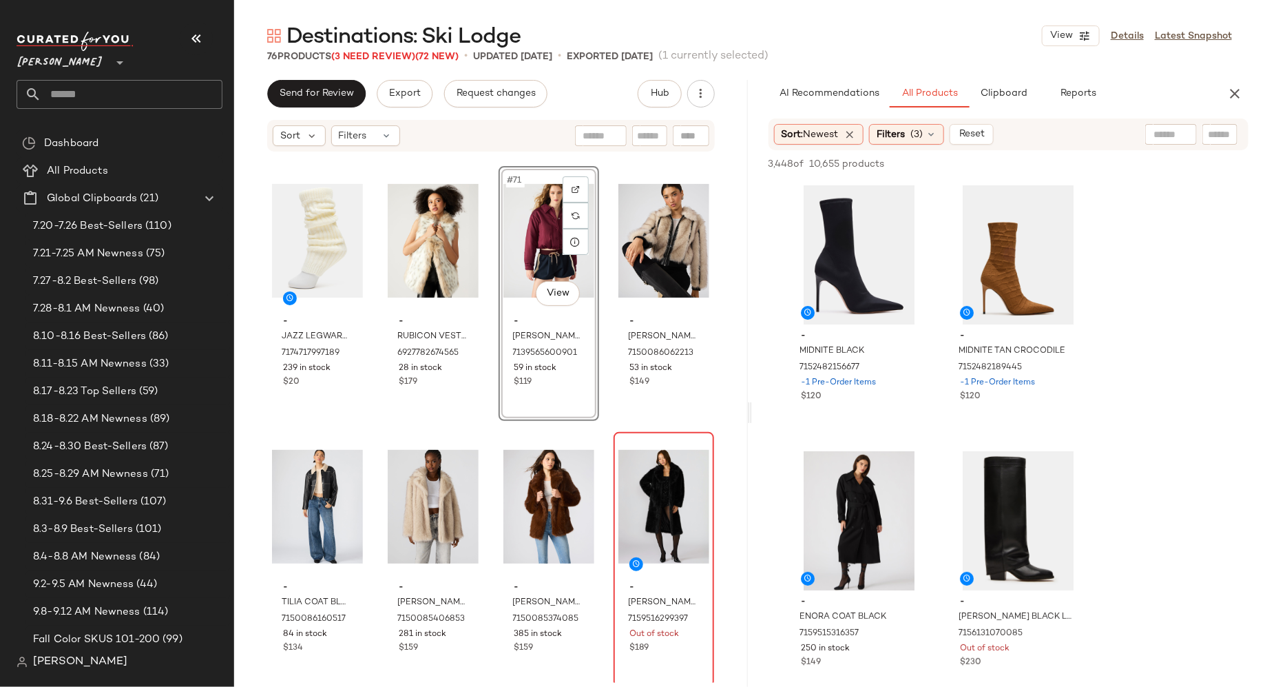
click at [1214, 134] on input "text" at bounding box center [1220, 134] width 24 height 14
type input "*********"
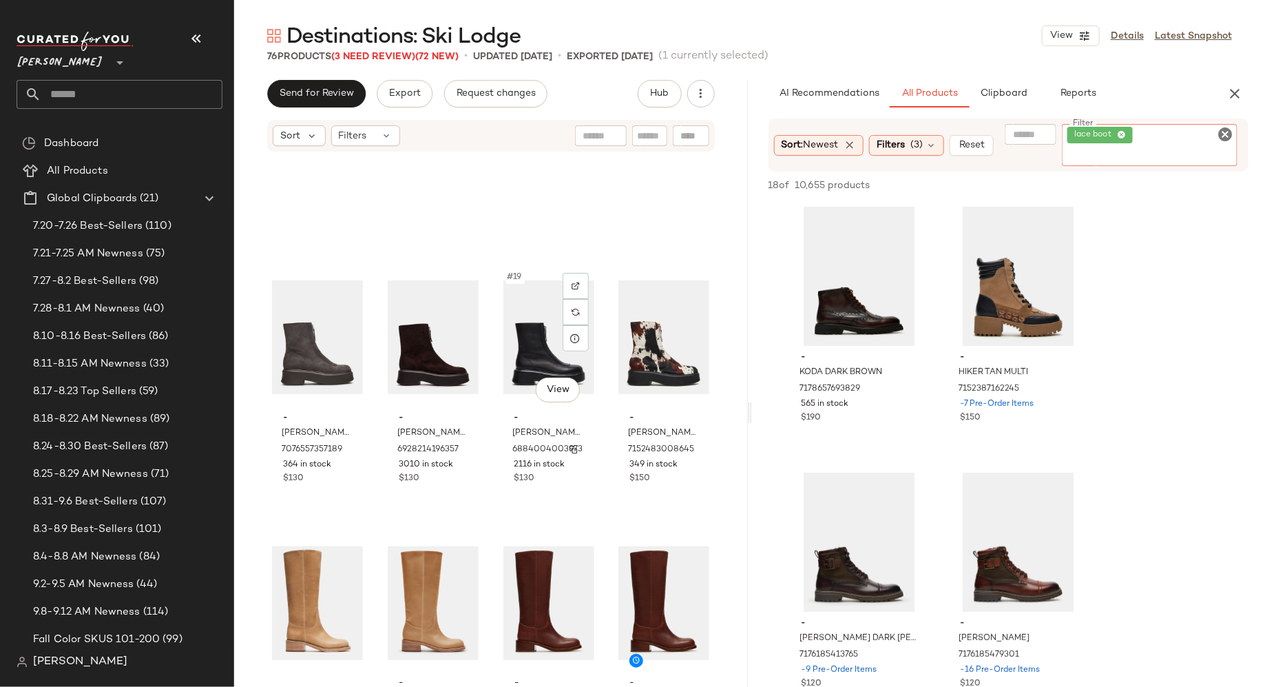
scroll to position [1116, 0]
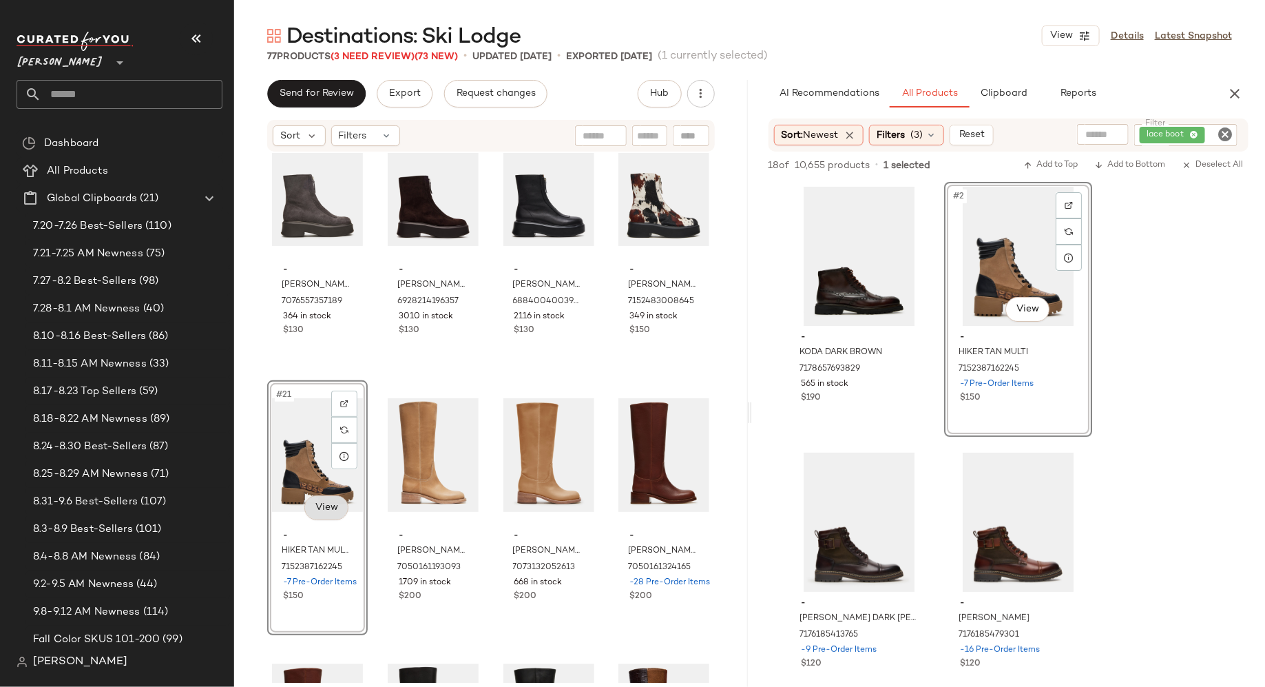
click at [333, 516] on body "[PERSON_NAME] ** Dashboard All Products Global Clipboards (21) 7.20-7.26 Best-S…" at bounding box center [632, 343] width 1265 height 687
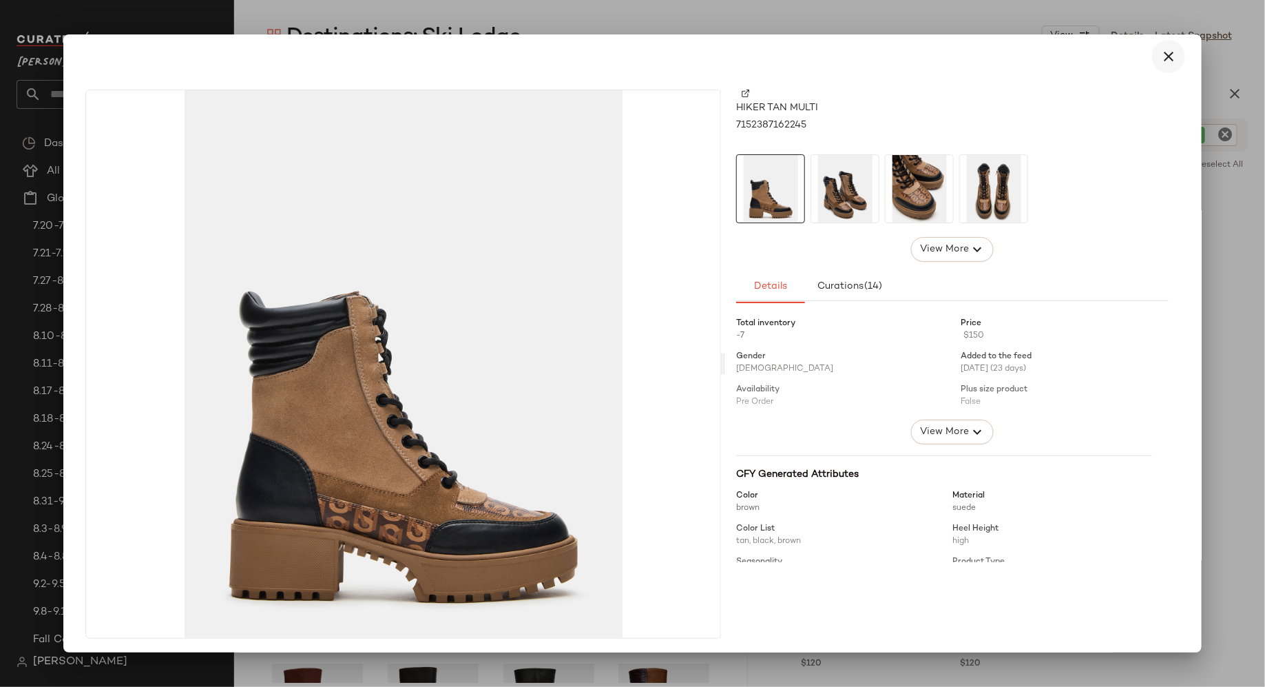
click at [1162, 58] on icon "button" at bounding box center [1169, 56] width 17 height 17
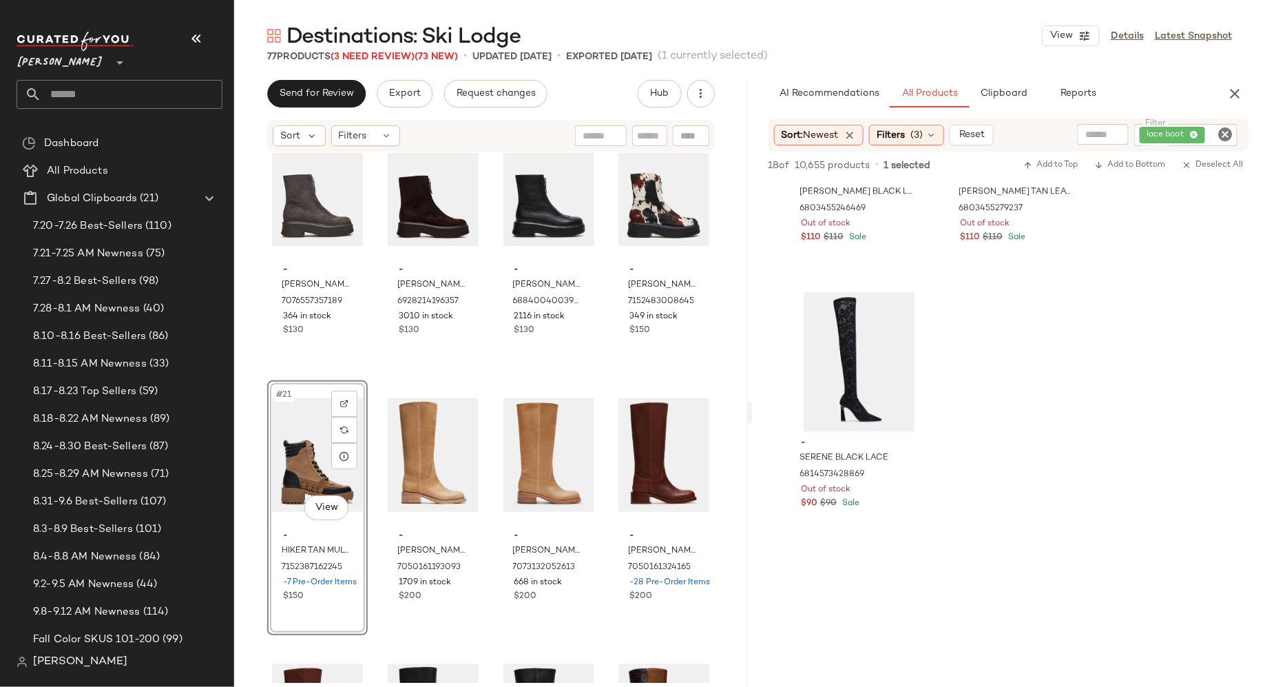
scroll to position [2023, 0]
click at [1230, 136] on icon "Clear Filter" at bounding box center [1225, 134] width 17 height 17
click at [1212, 136] on input "Filter" at bounding box center [1173, 134] width 117 height 14
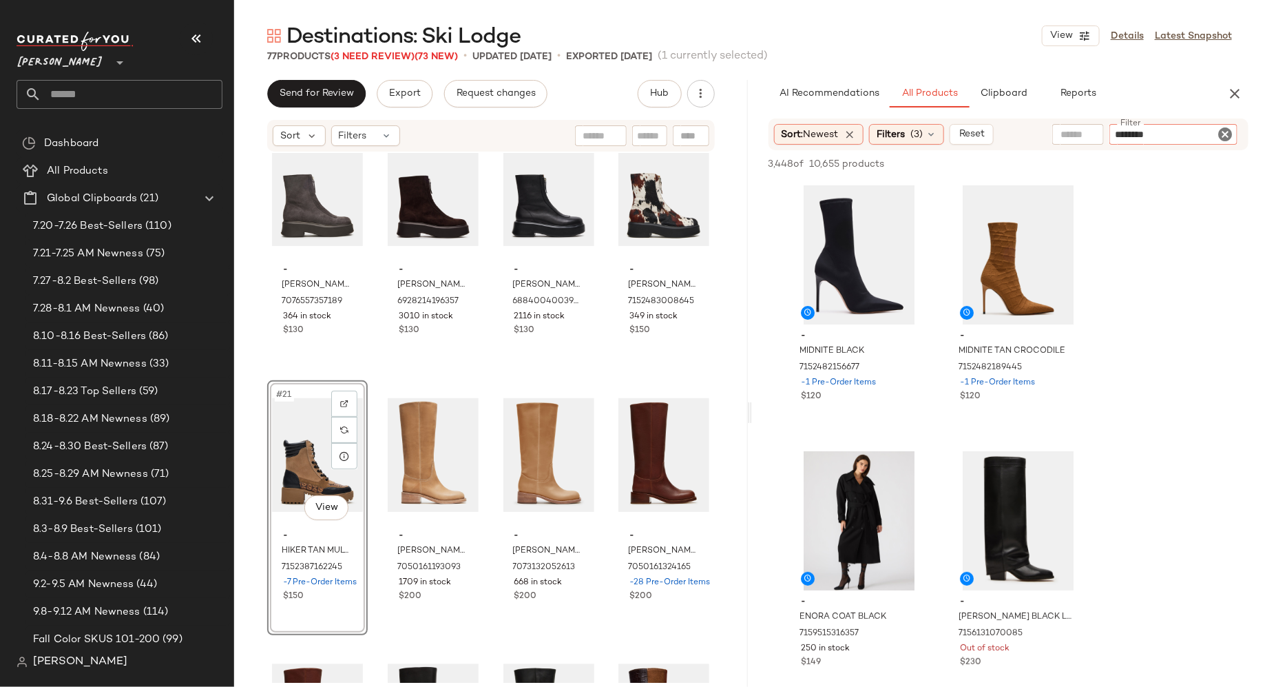
type input "*********"
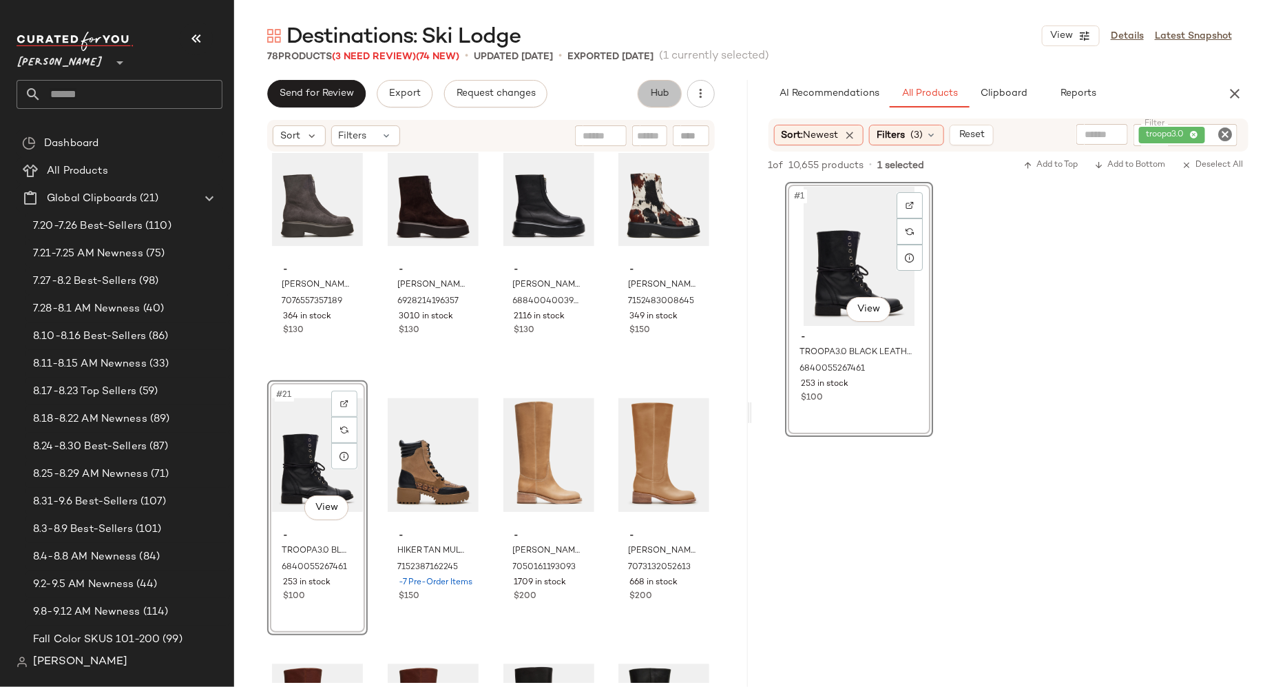
click at [669, 94] on span "Hub" at bounding box center [659, 93] width 19 height 11
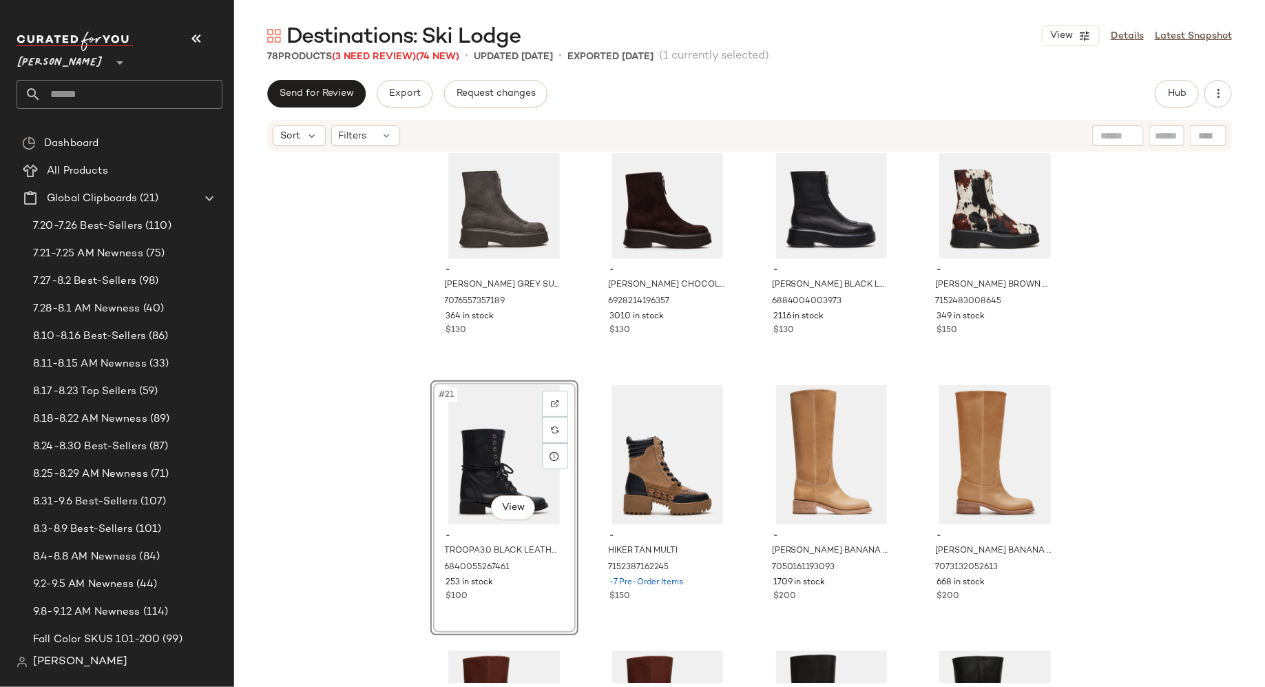
click at [498, 456] on div "#21 View" at bounding box center [504, 454] width 138 height 139
click at [554, 433] on img at bounding box center [555, 430] width 8 height 8
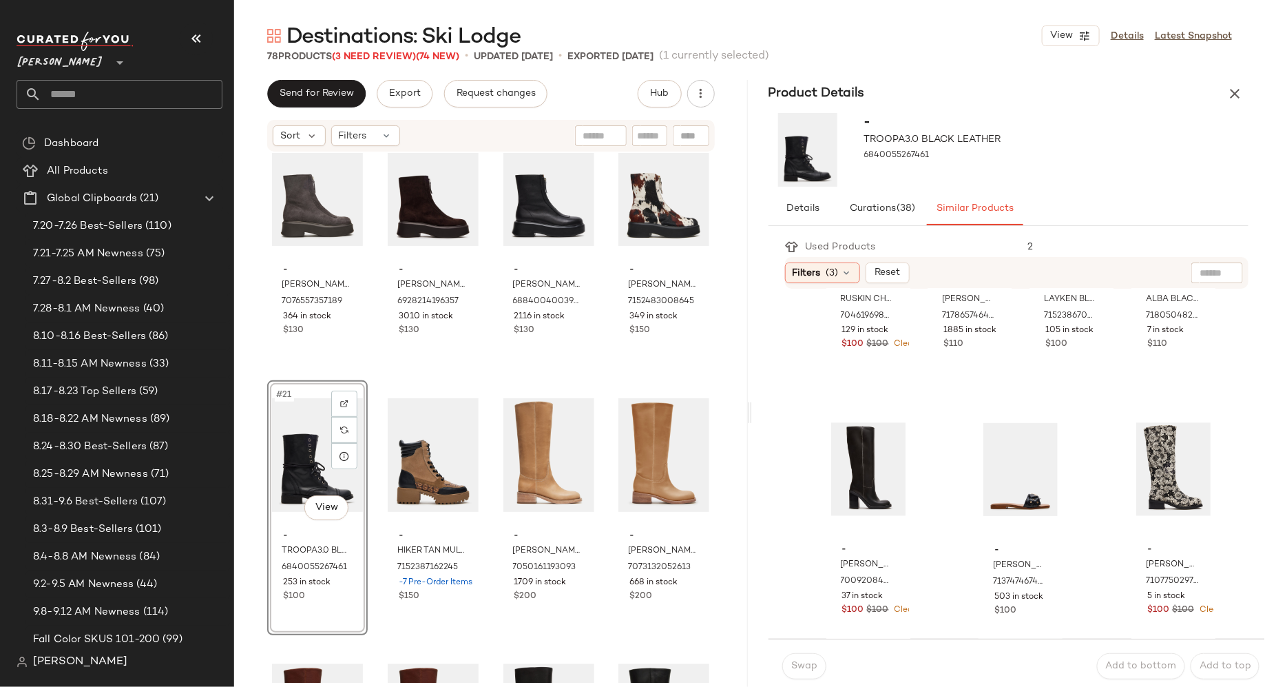
scroll to position [1244, 0]
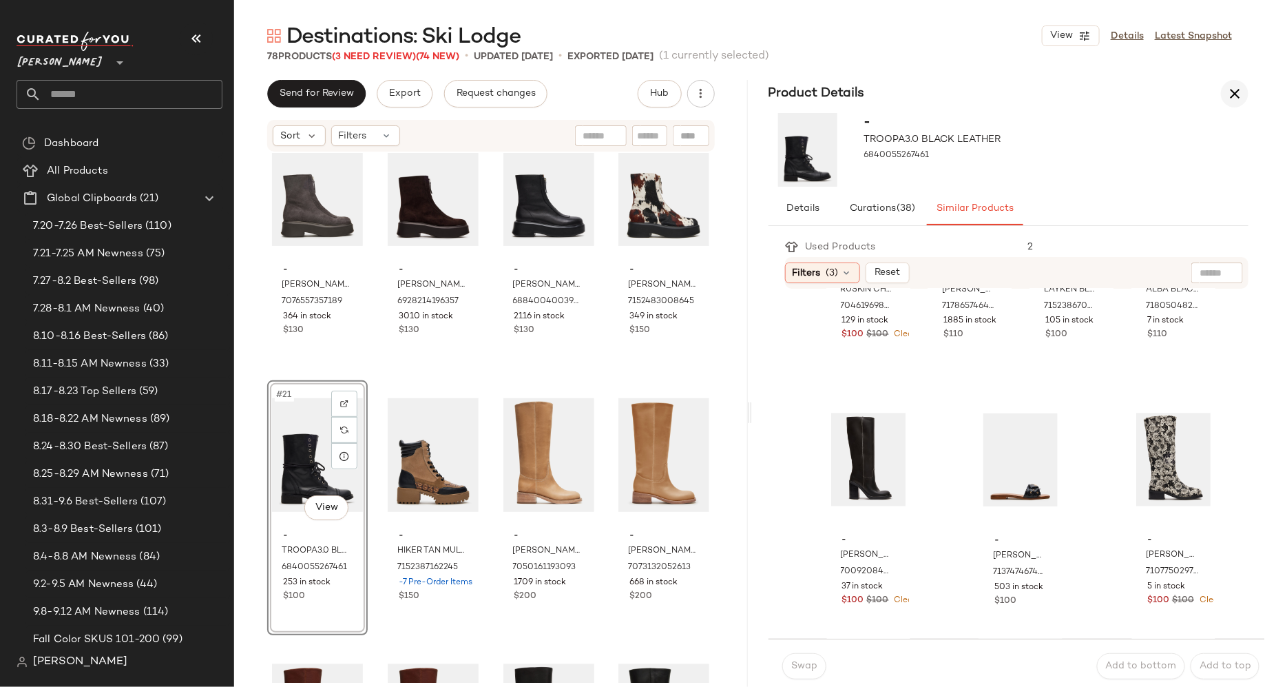
click at [1241, 92] on icon "button" at bounding box center [1235, 93] width 17 height 17
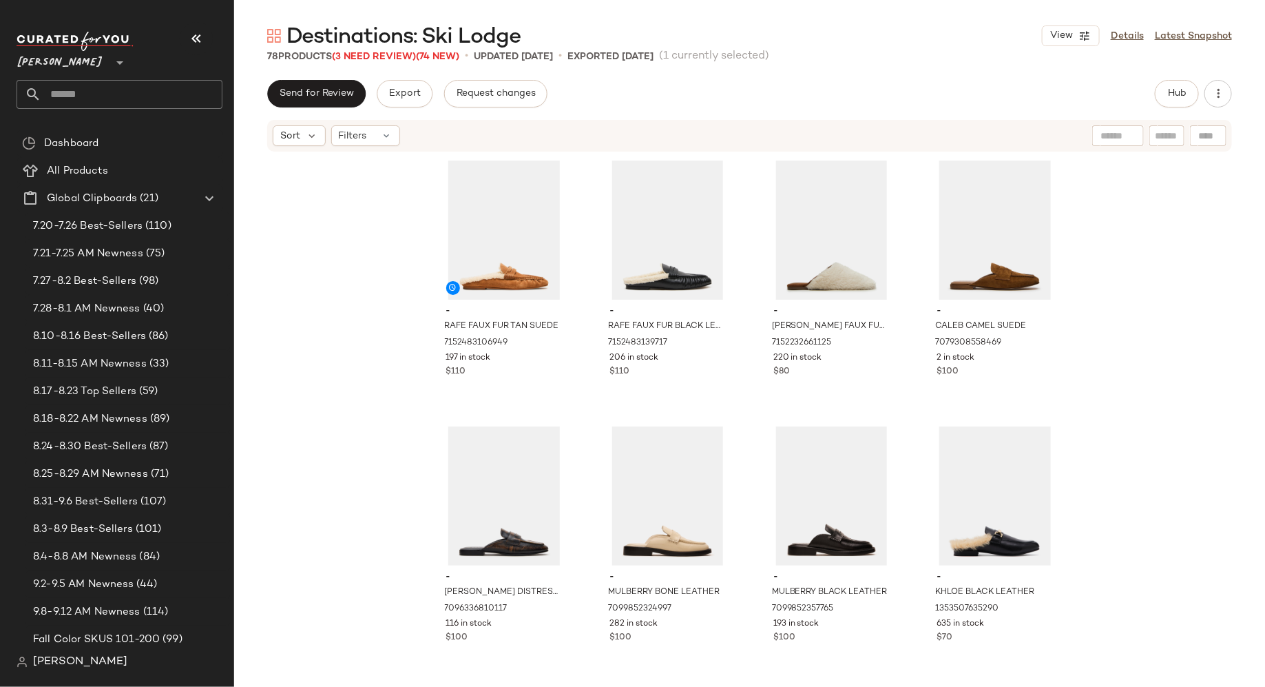
scroll to position [11, 0]
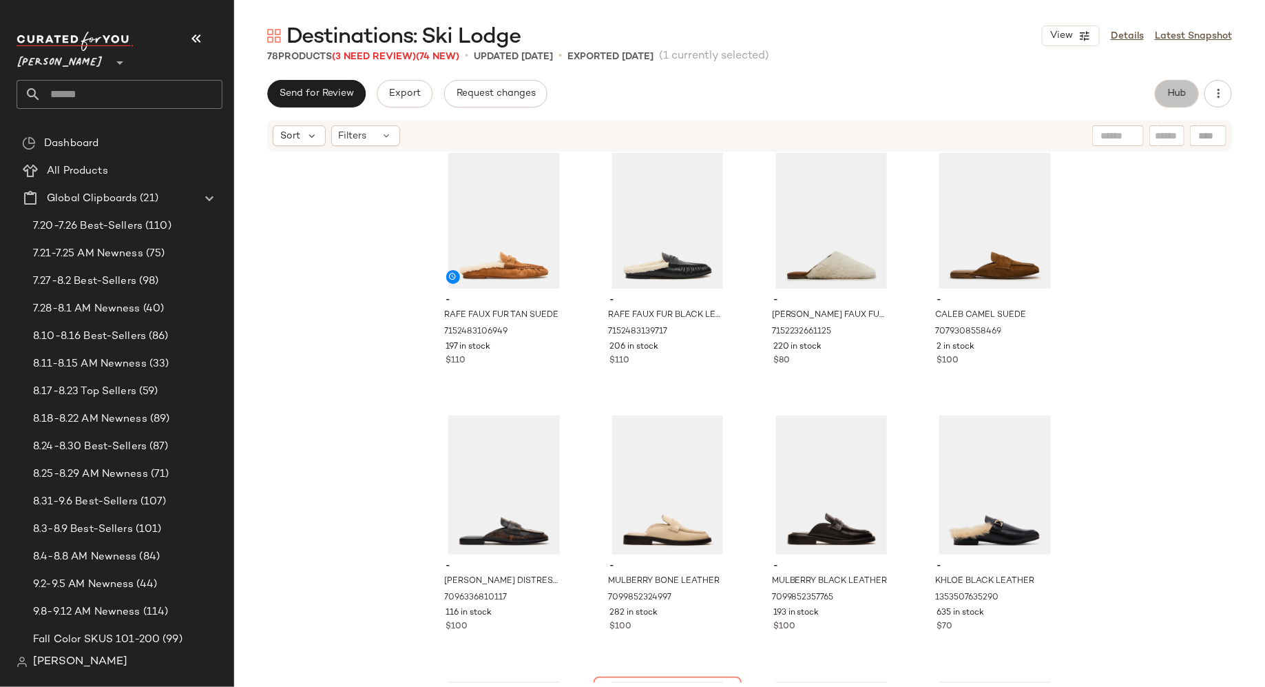
click at [1178, 95] on span "Hub" at bounding box center [1176, 93] width 19 height 11
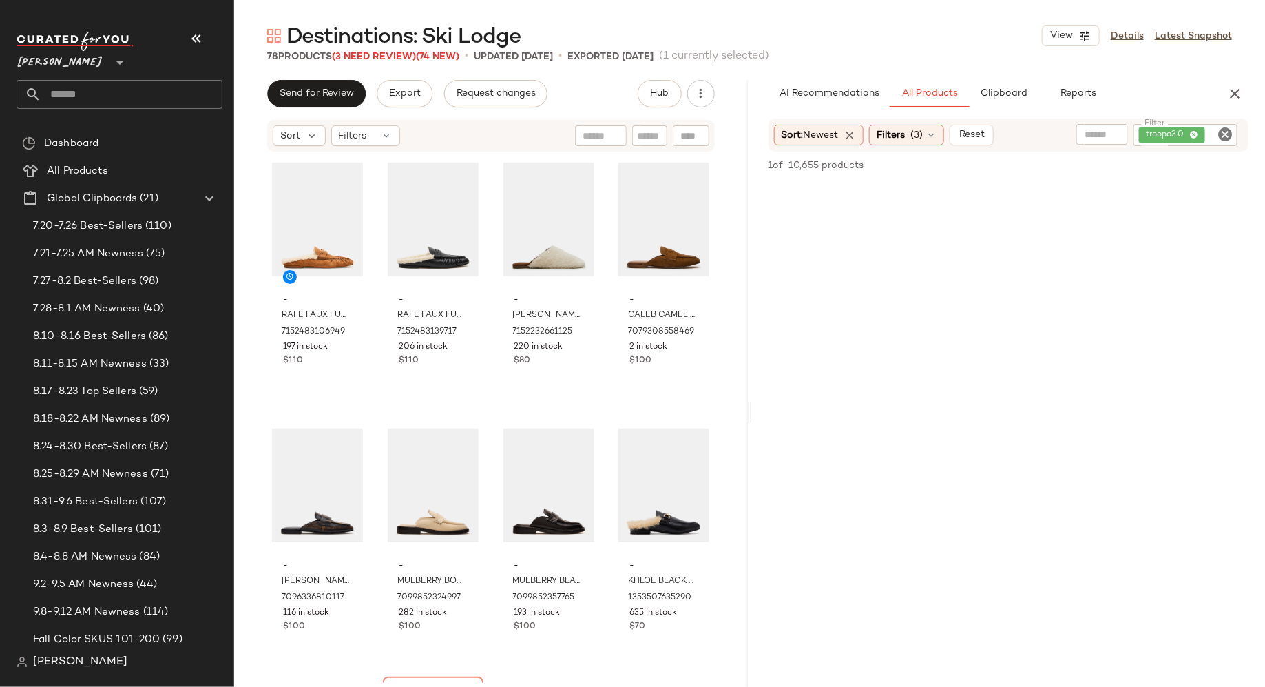
click at [1224, 129] on icon "Clear Filter" at bounding box center [1225, 134] width 17 height 17
click at [1204, 129] on input "Filter" at bounding box center [1173, 134] width 117 height 14
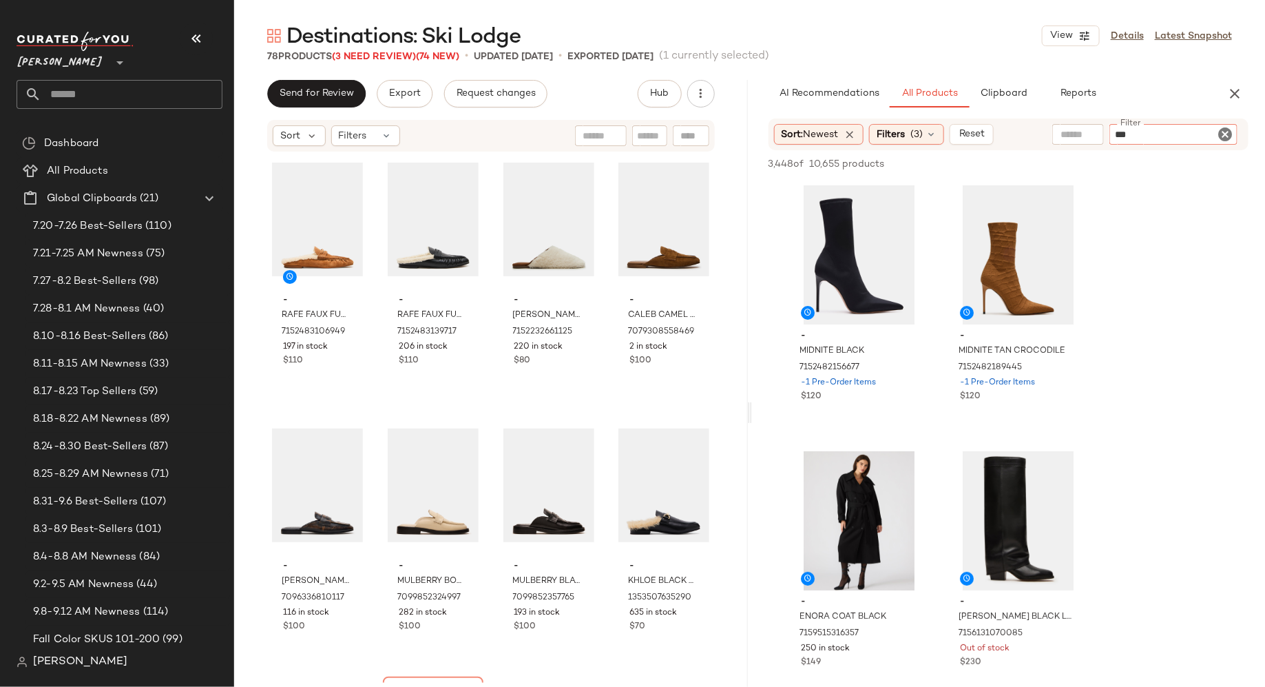
type input "****"
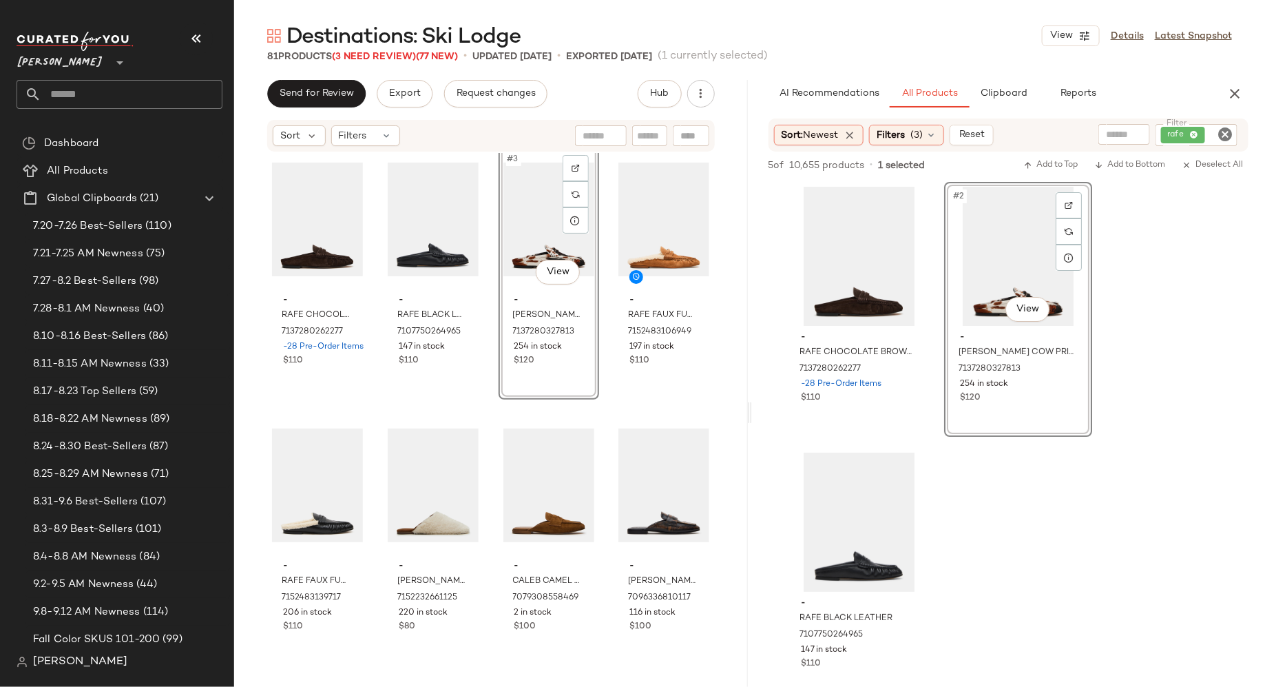
click at [1229, 132] on icon "Clear Filter" at bounding box center [1225, 134] width 17 height 17
click at [1218, 132] on input "Filter" at bounding box center [1173, 134] width 117 height 14
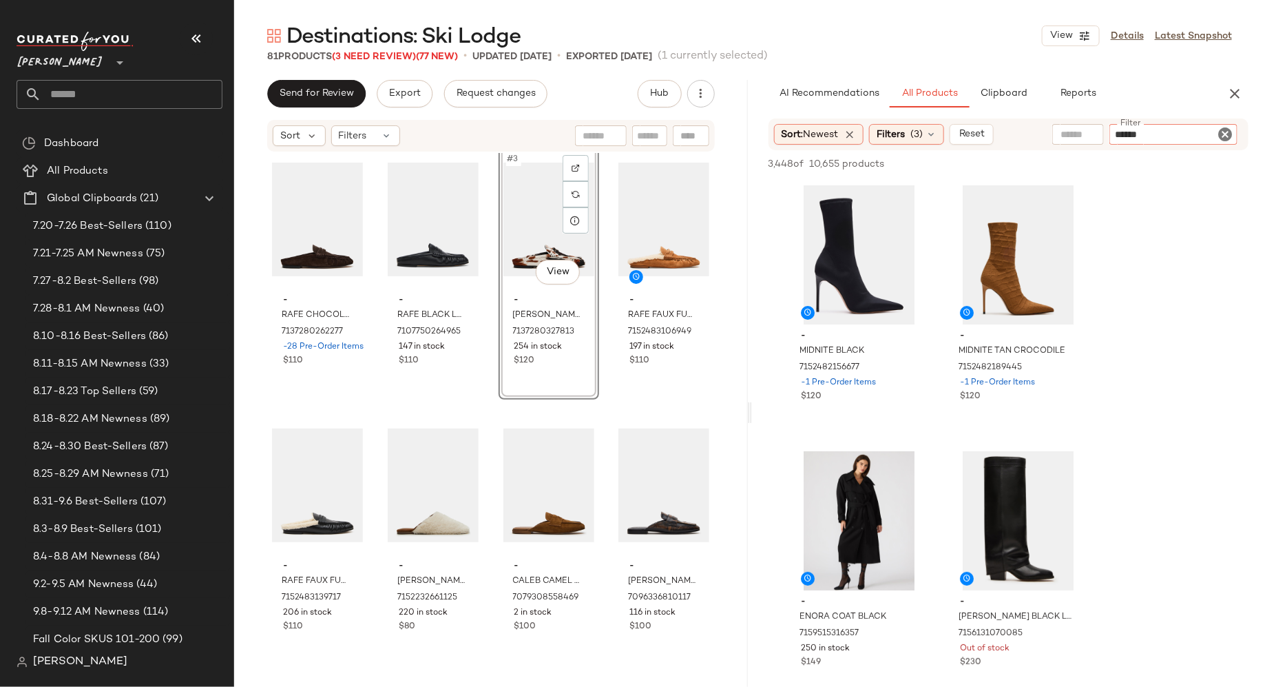
type input "*******"
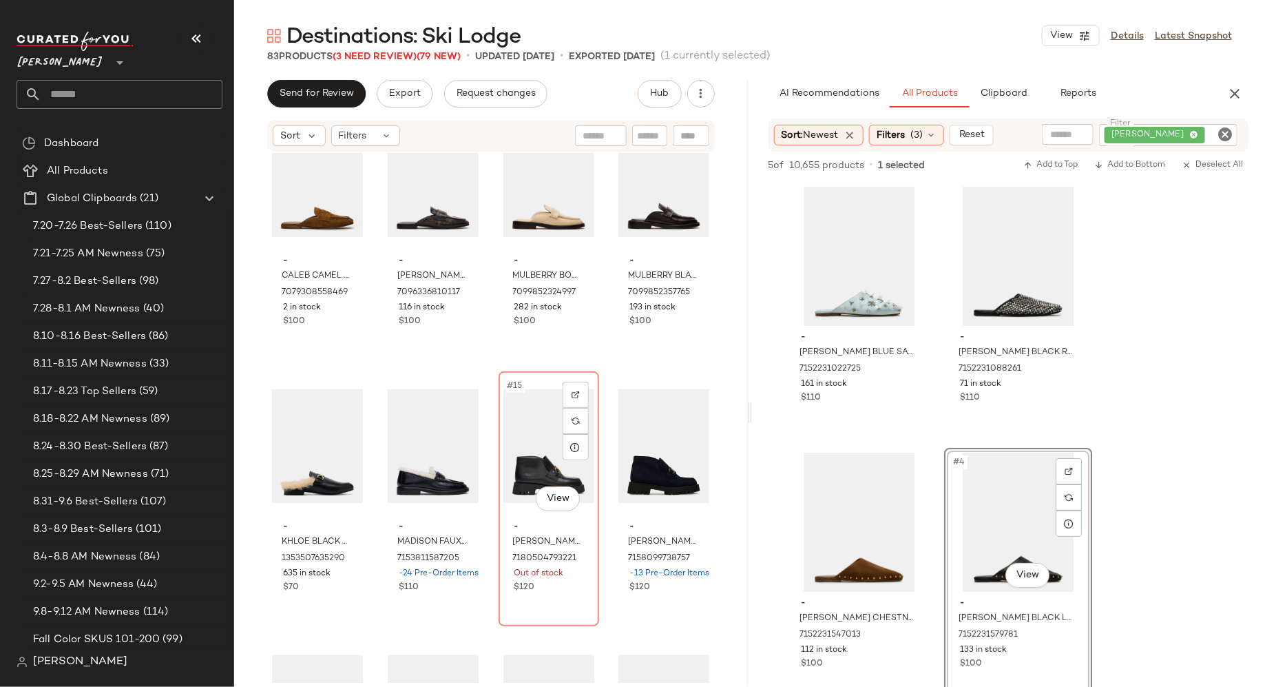
scroll to position [606, 0]
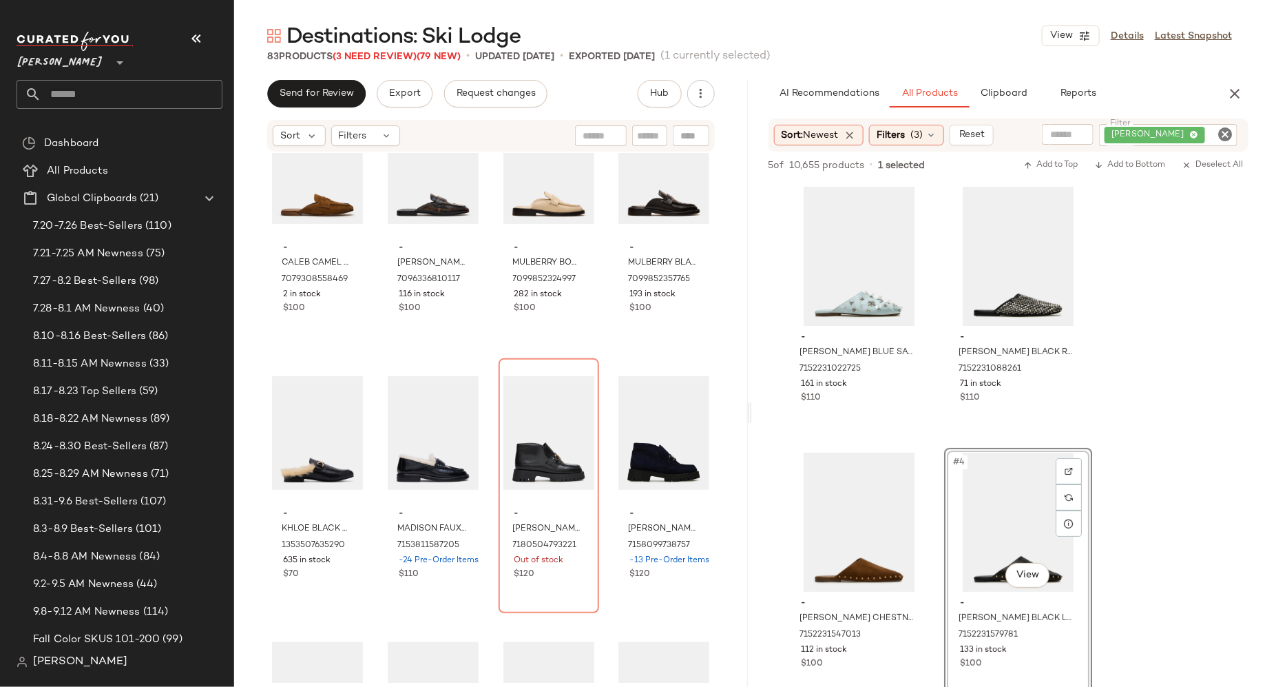
click at [1225, 135] on icon "Clear Filter" at bounding box center [1225, 134] width 17 height 17
click at [1207, 136] on input "Filter" at bounding box center [1173, 134] width 117 height 14
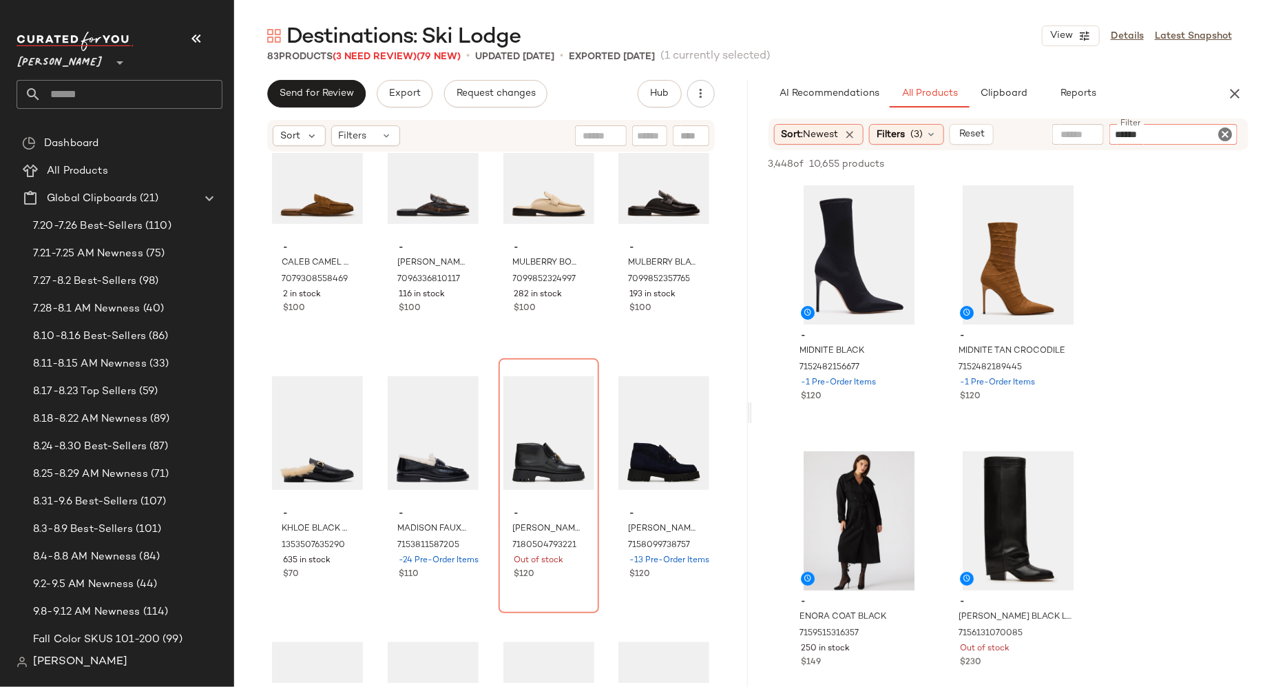
type input "*******"
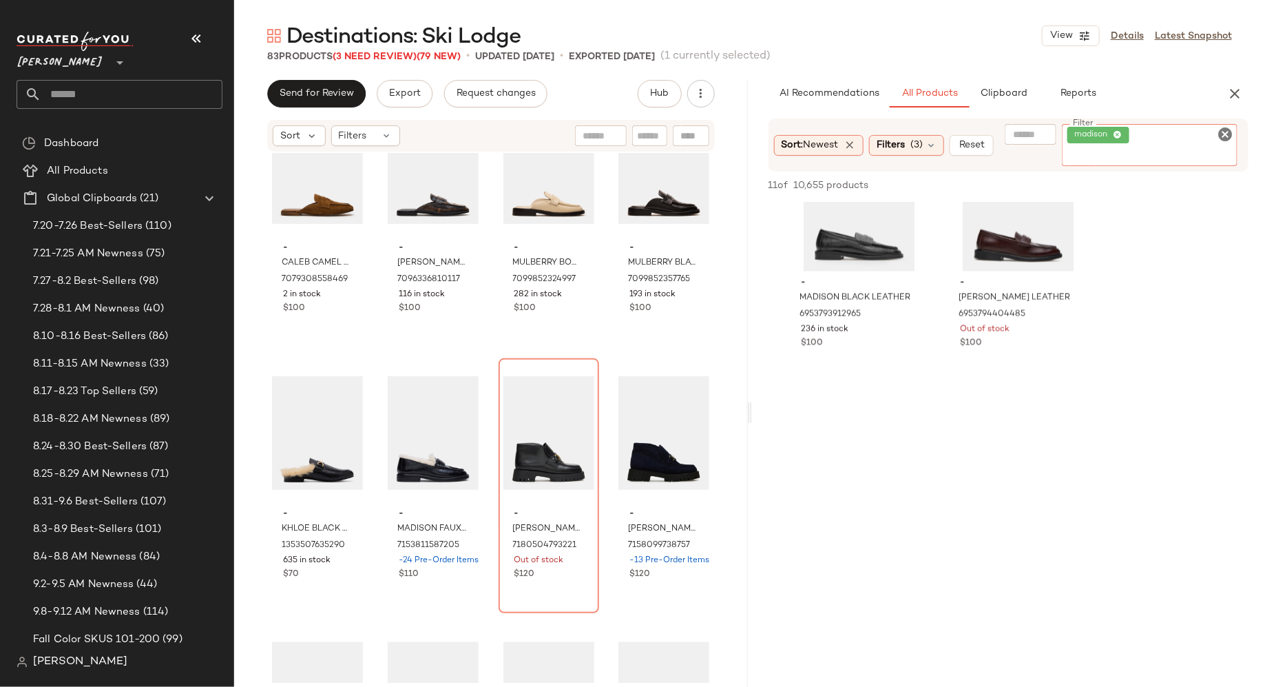
scroll to position [1150, 0]
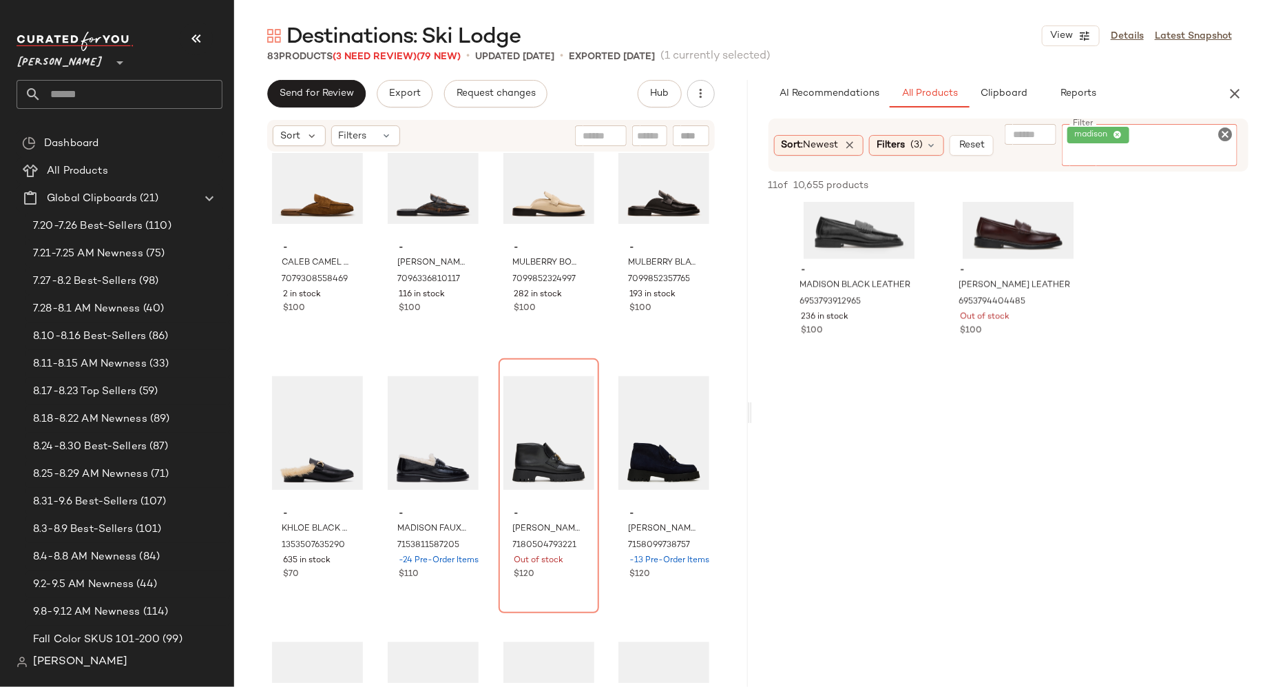
click at [1229, 132] on icon "Clear Filter" at bounding box center [1225, 134] width 17 height 17
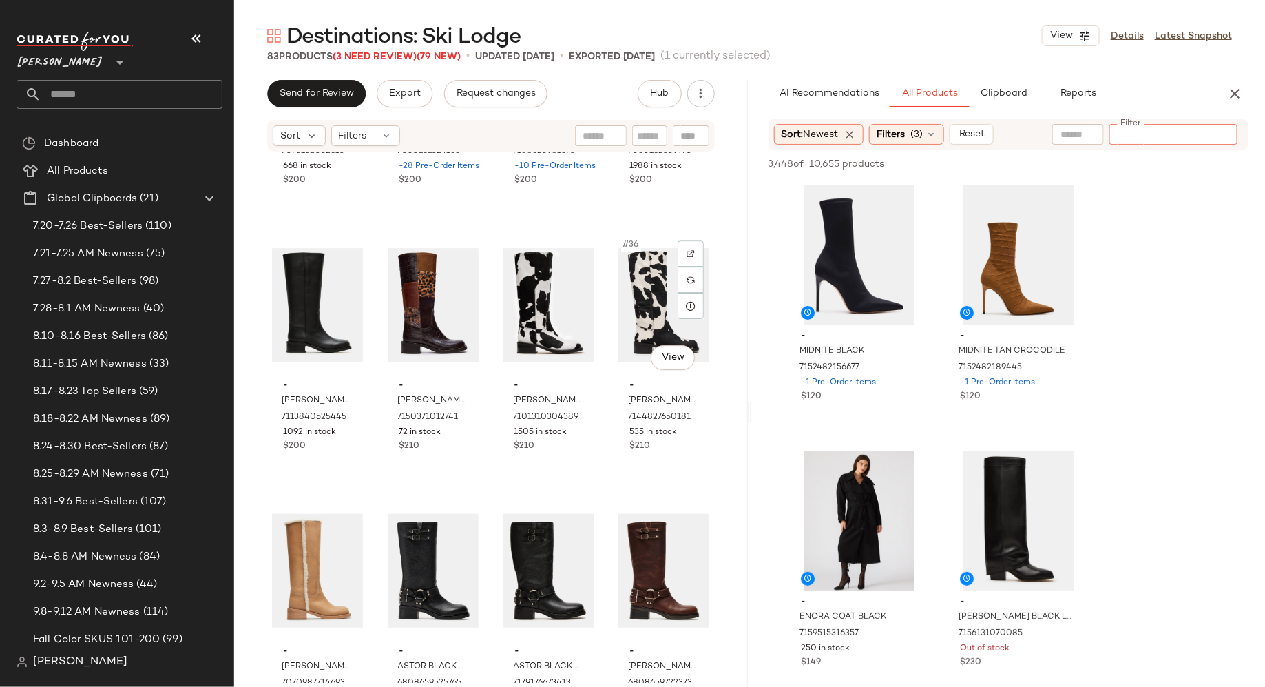
scroll to position [2066, 0]
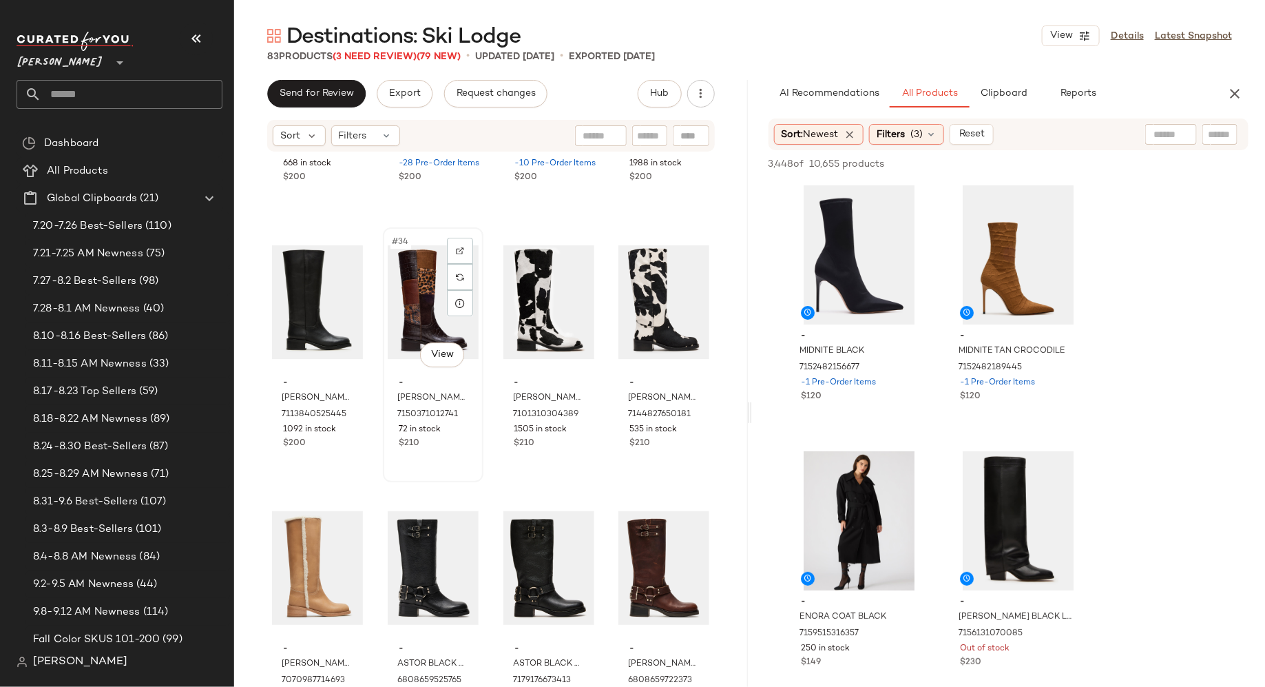
click at [411, 283] on div "#34 View" at bounding box center [433, 301] width 91 height 139
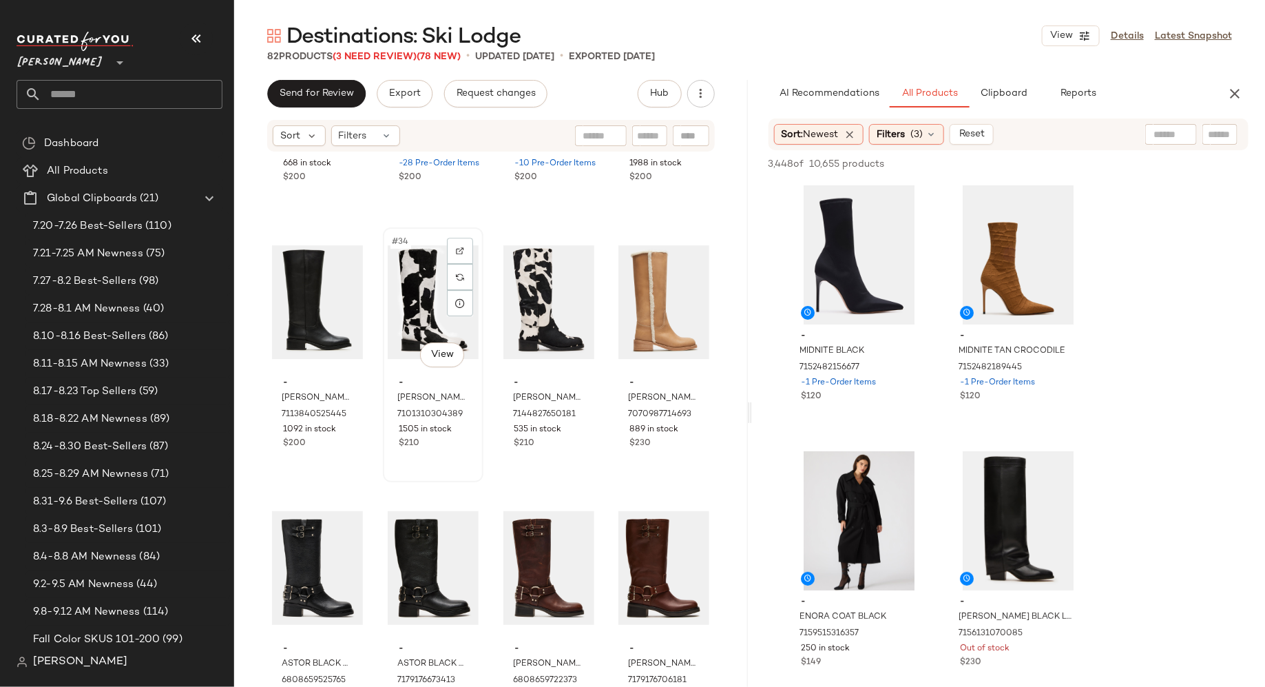
click at [410, 284] on div "#34 View" at bounding box center [433, 301] width 91 height 139
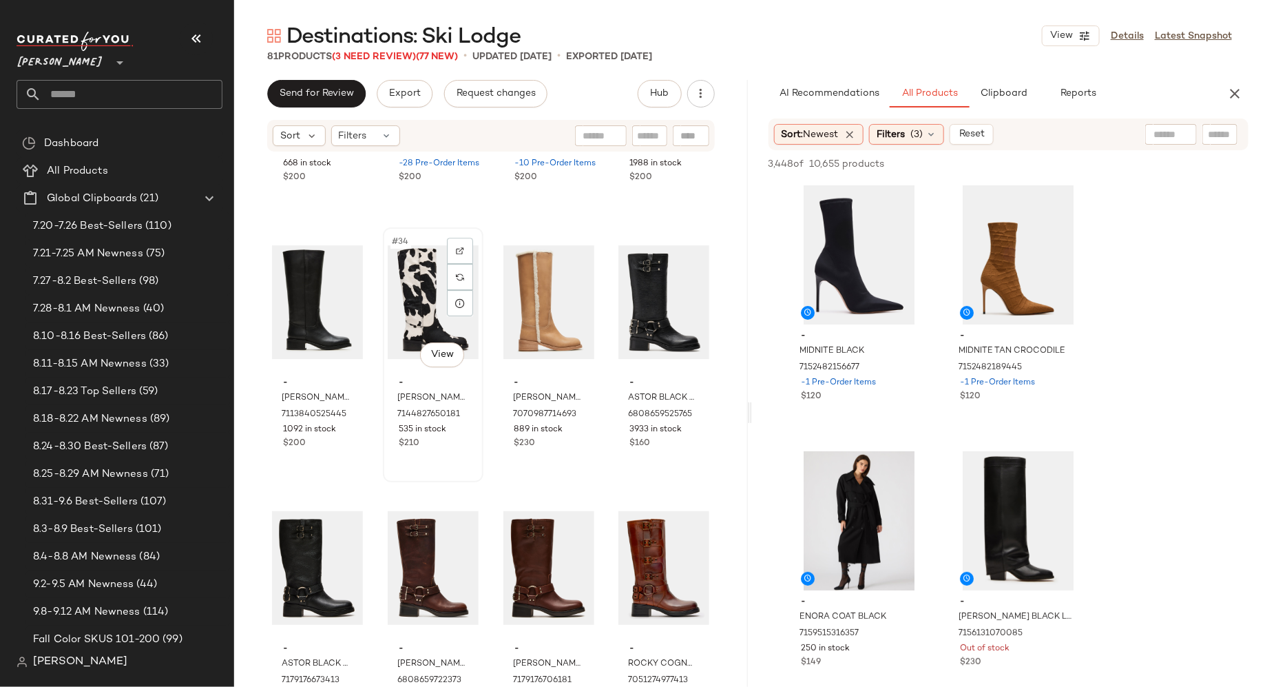
click at [422, 302] on div "#34 View" at bounding box center [433, 301] width 91 height 139
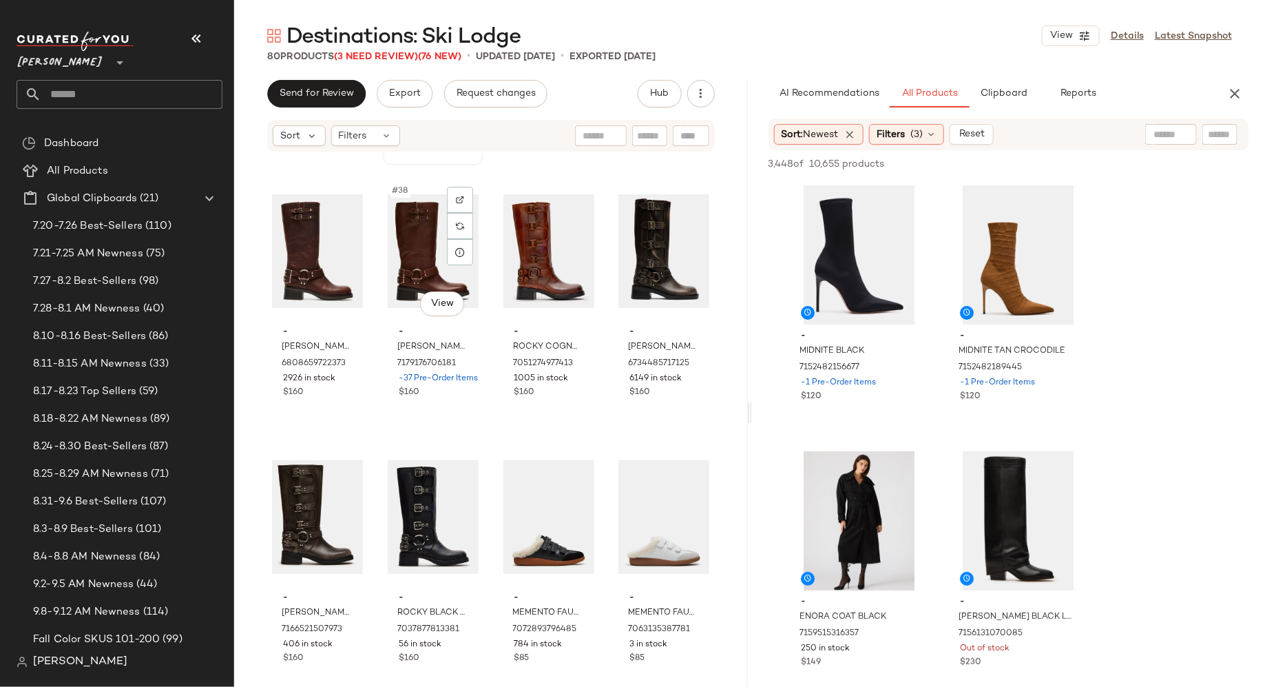
scroll to position [2385, 0]
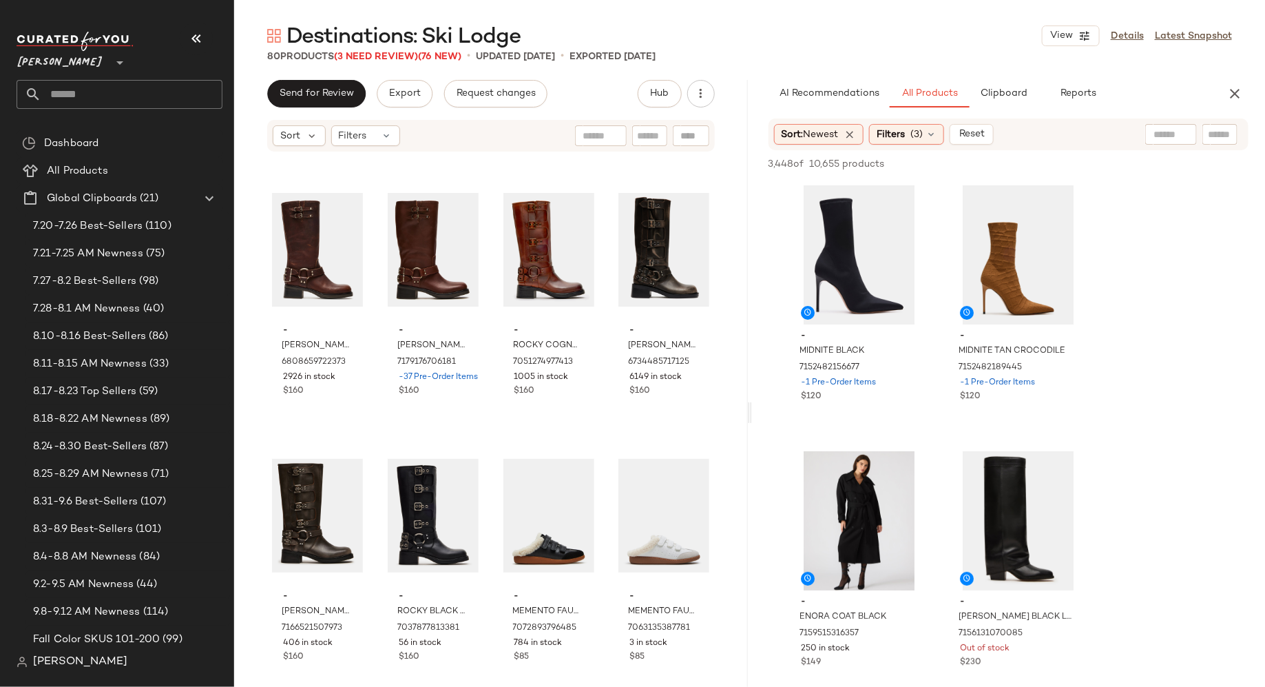
click at [1216, 136] on input "text" at bounding box center [1220, 134] width 24 height 14
type input "*******"
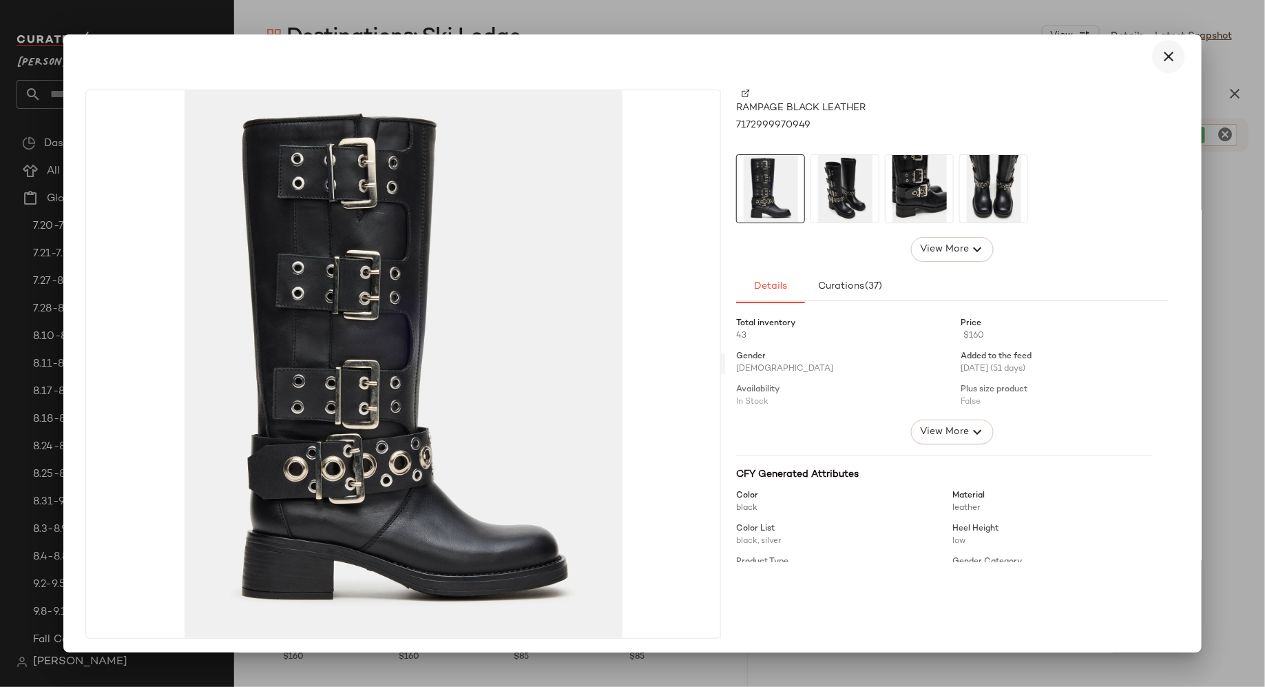
click at [1161, 54] on icon "button" at bounding box center [1169, 56] width 17 height 17
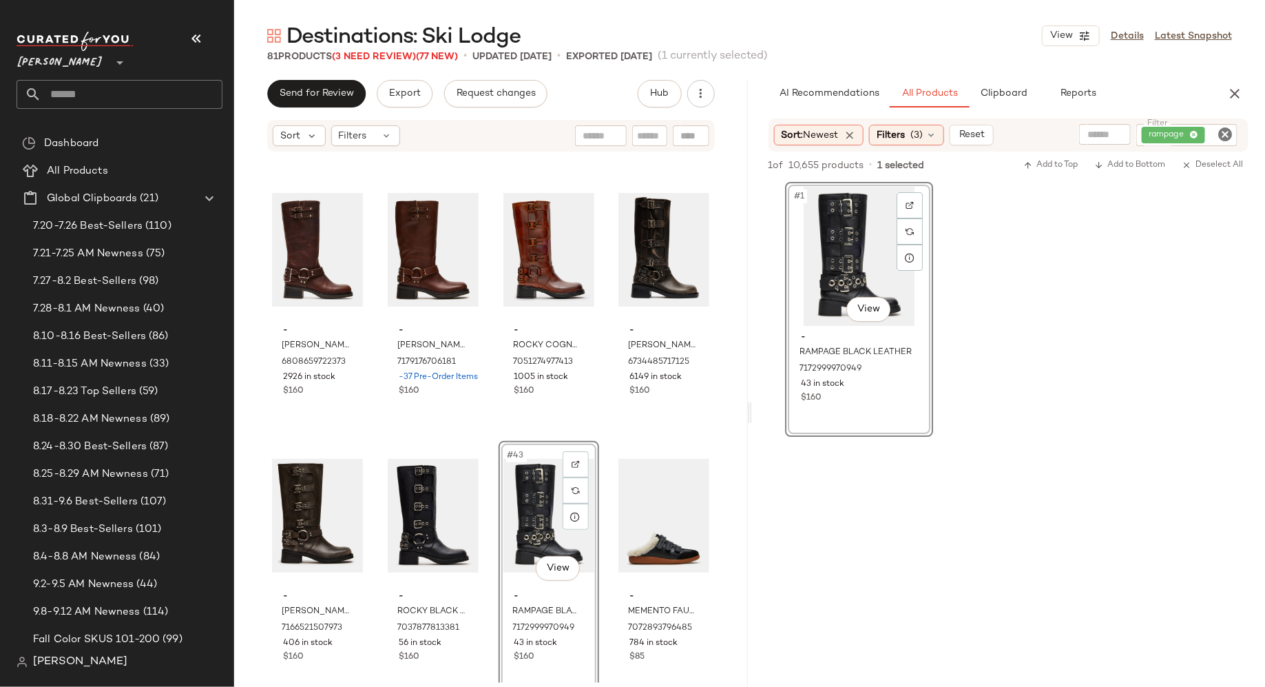
click at [1223, 134] on icon "Clear Filter" at bounding box center [1225, 134] width 17 height 17
click at [1196, 134] on input "Filter" at bounding box center [1173, 134] width 117 height 14
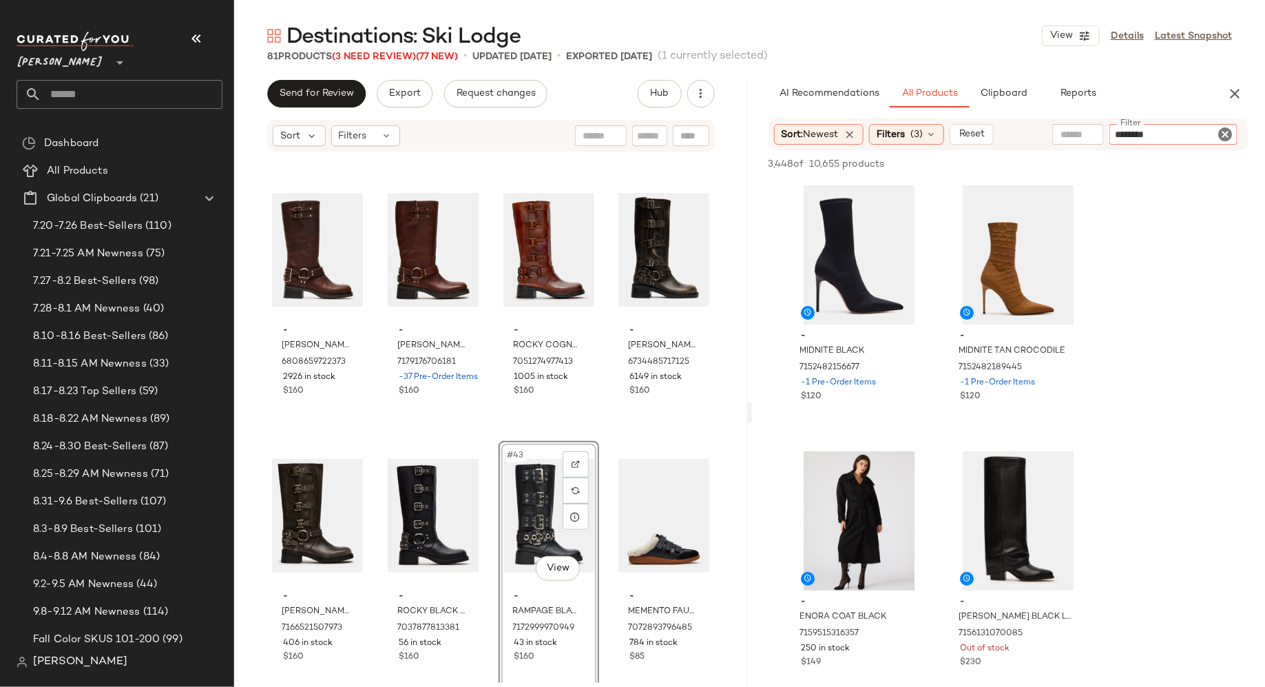
type input "*********"
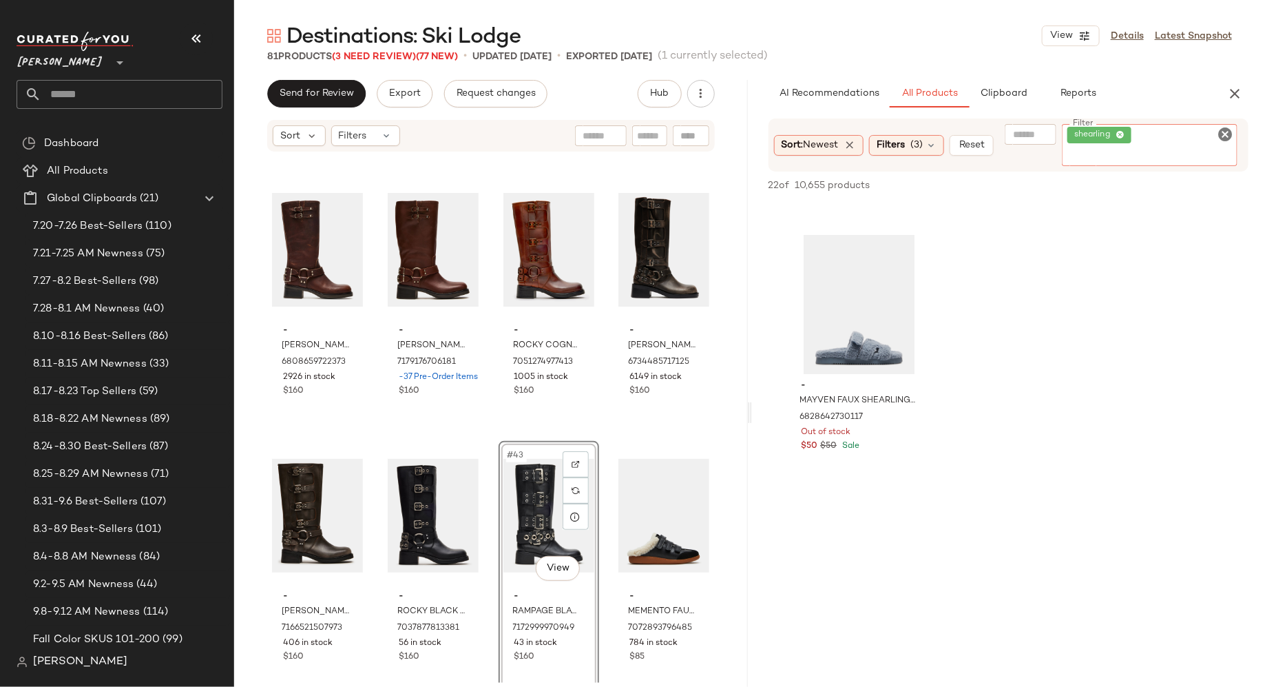
scroll to position [2378, 0]
click at [1228, 129] on icon "Clear Filter" at bounding box center [1225, 134] width 17 height 17
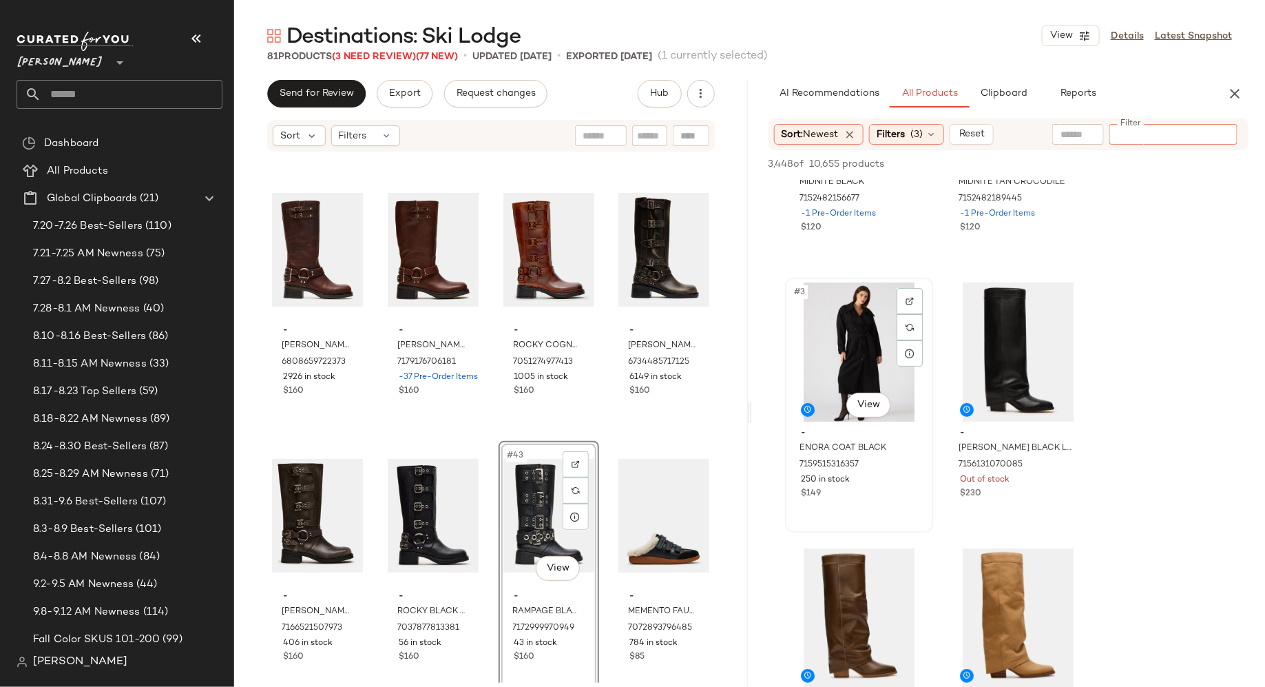
scroll to position [186, 0]
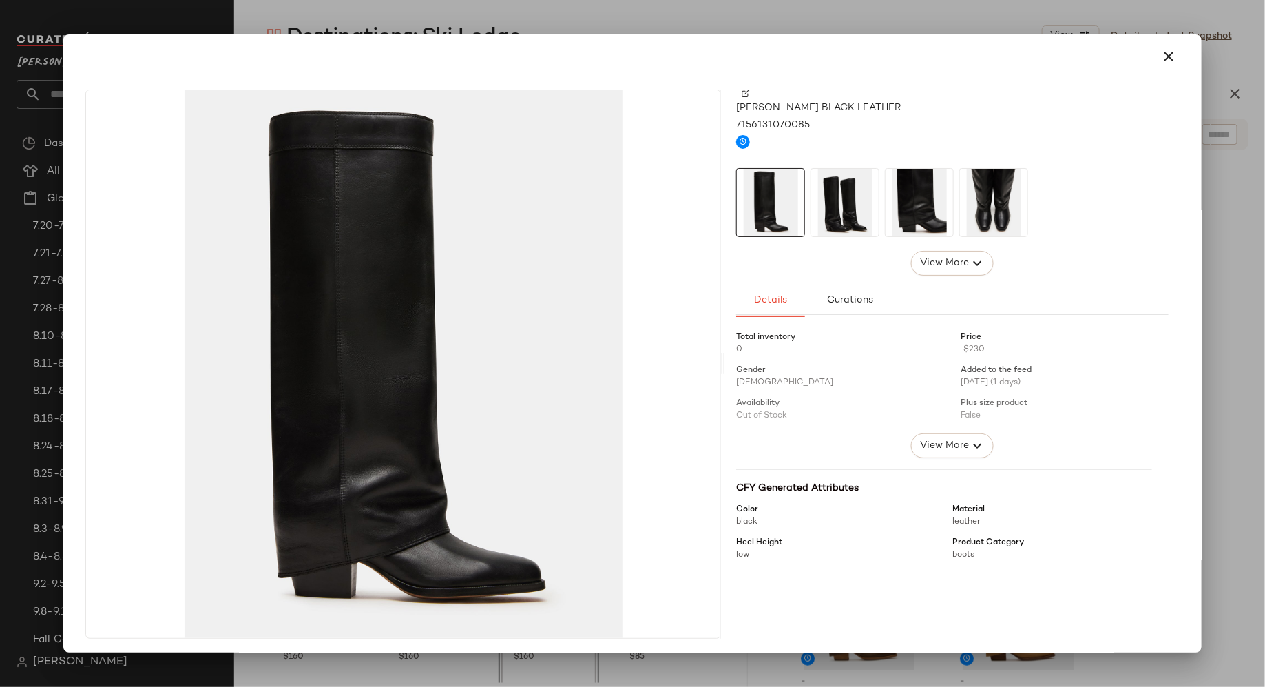
click at [826, 198] on img at bounding box center [844, 202] width 67 height 67
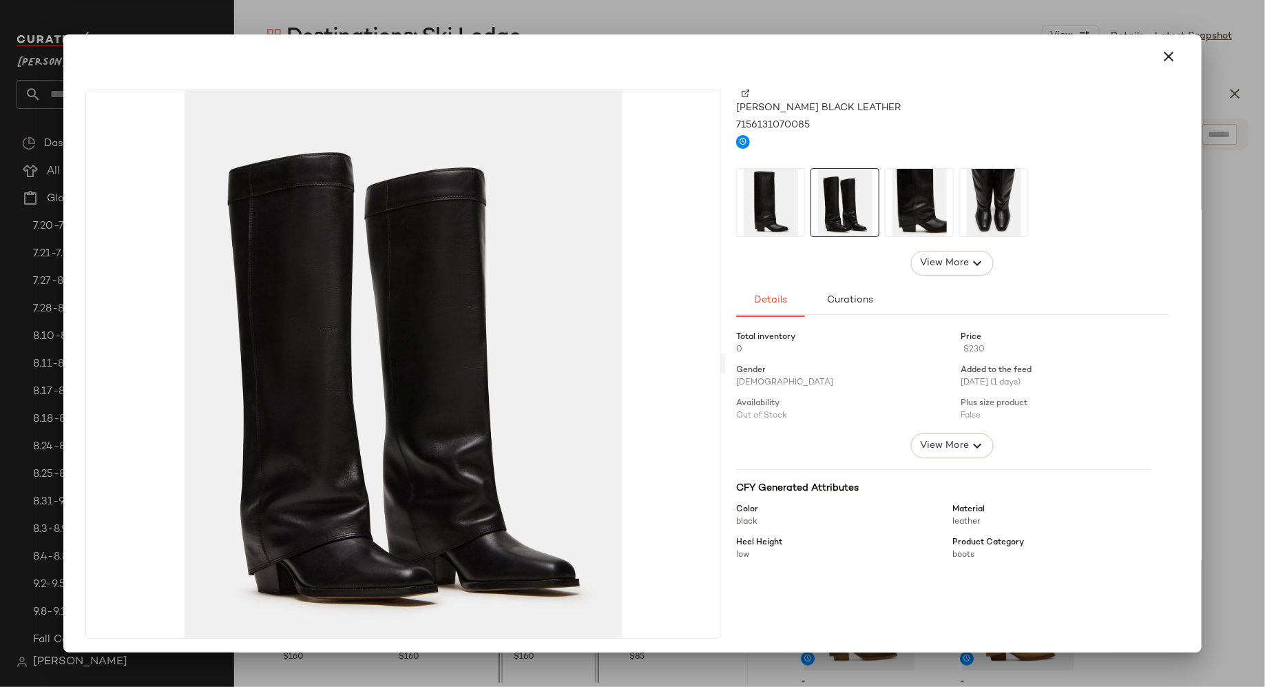
click at [886, 199] on img at bounding box center [919, 202] width 67 height 67
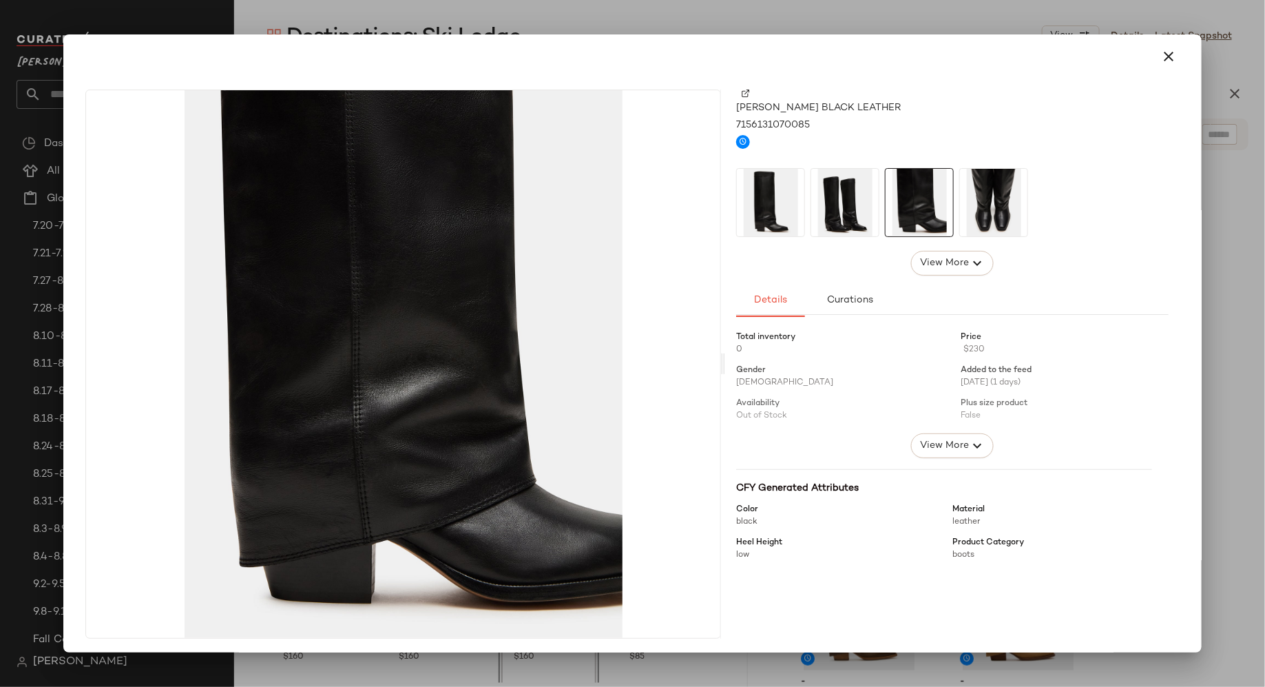
click at [967, 209] on img at bounding box center [993, 202] width 67 height 67
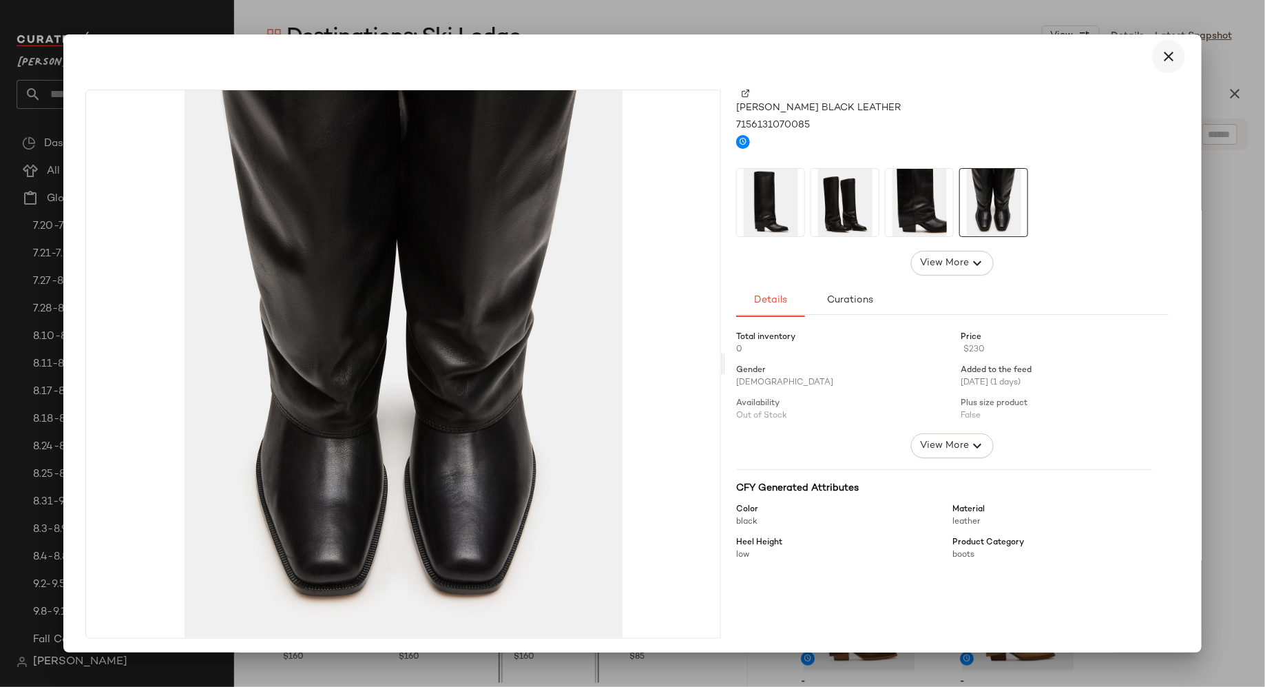
click at [1161, 56] on icon "button" at bounding box center [1169, 56] width 17 height 17
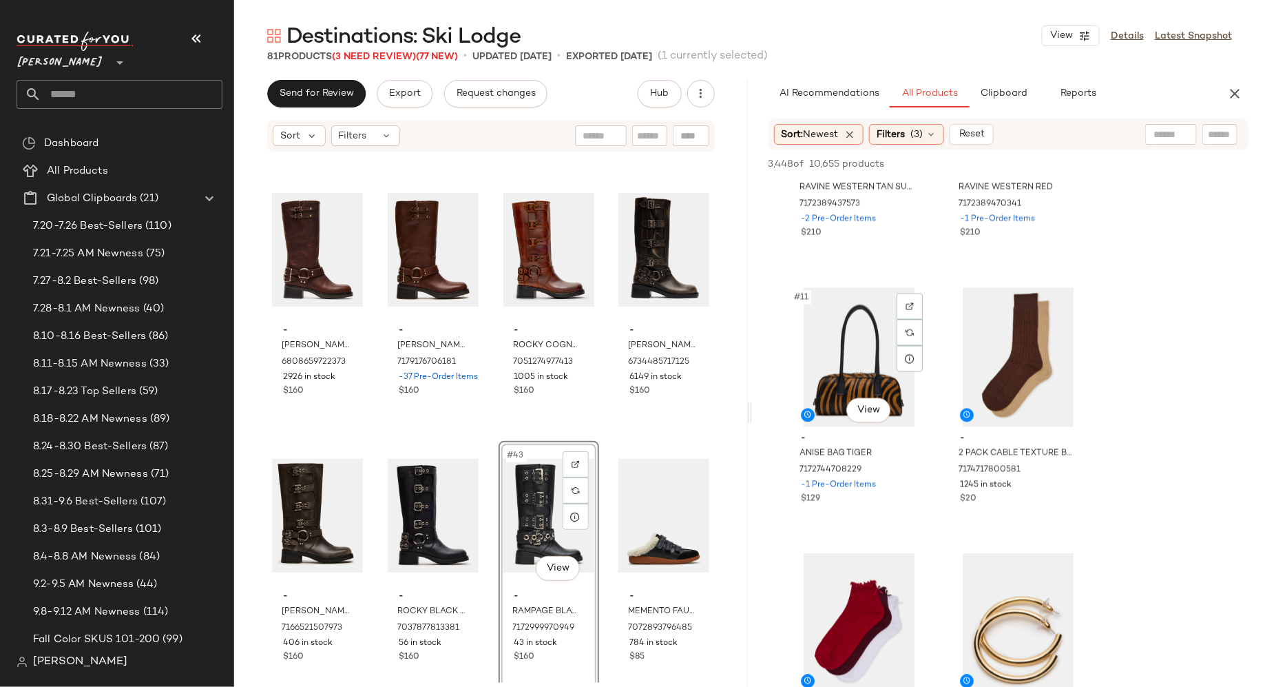
scroll to position [1233, 0]
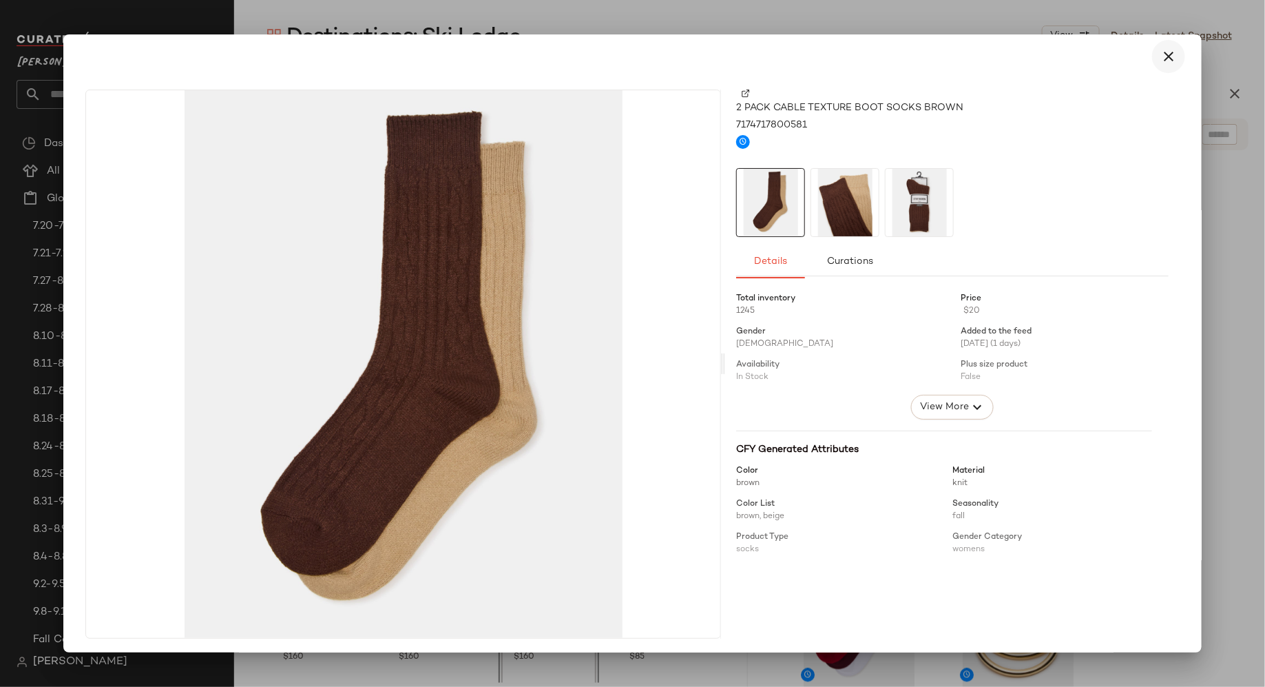
click at [1163, 52] on icon "button" at bounding box center [1169, 56] width 17 height 17
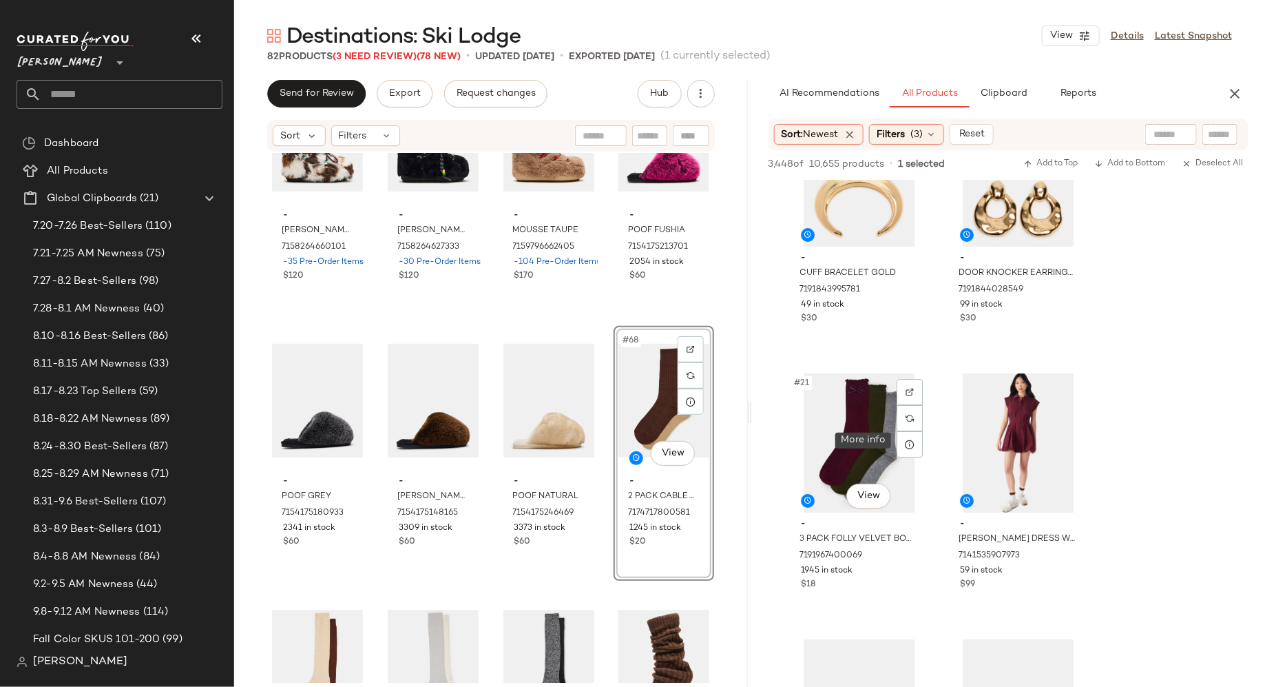
scroll to position [2474, 0]
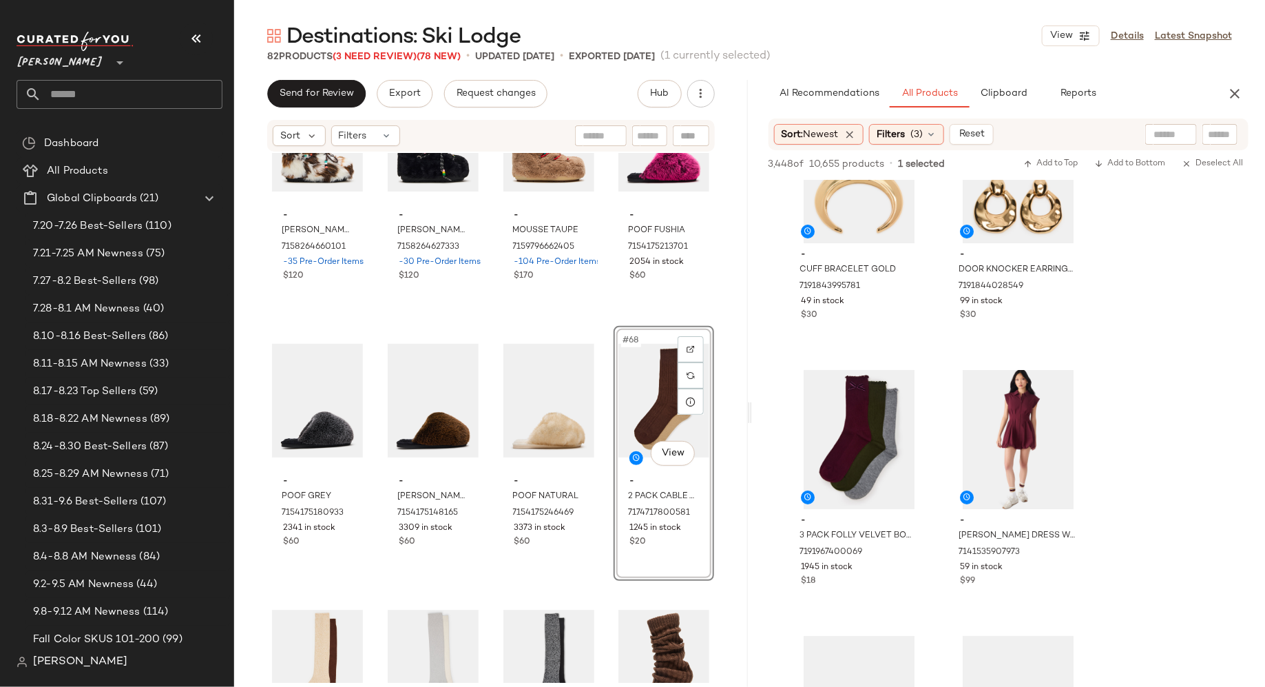
drag, startPoint x: 1012, startPoint y: 366, endPoint x: 746, endPoint y: 17, distance: 439.3
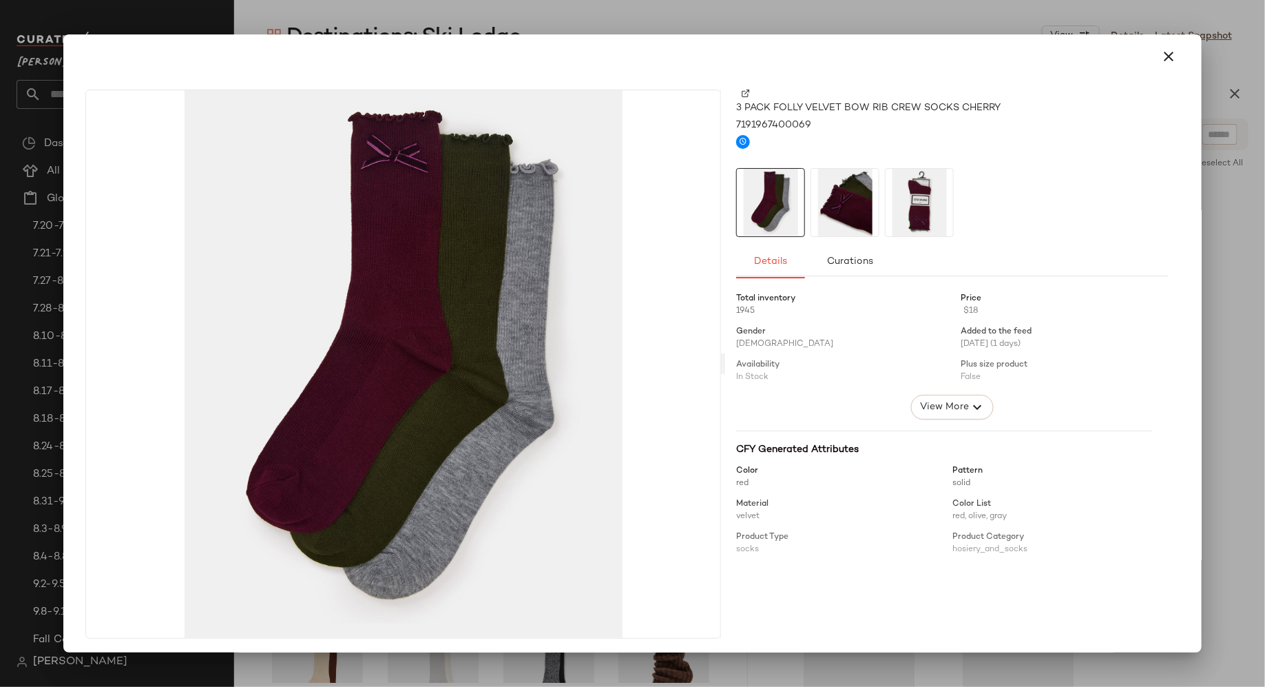
click at [845, 211] on img at bounding box center [844, 202] width 67 height 67
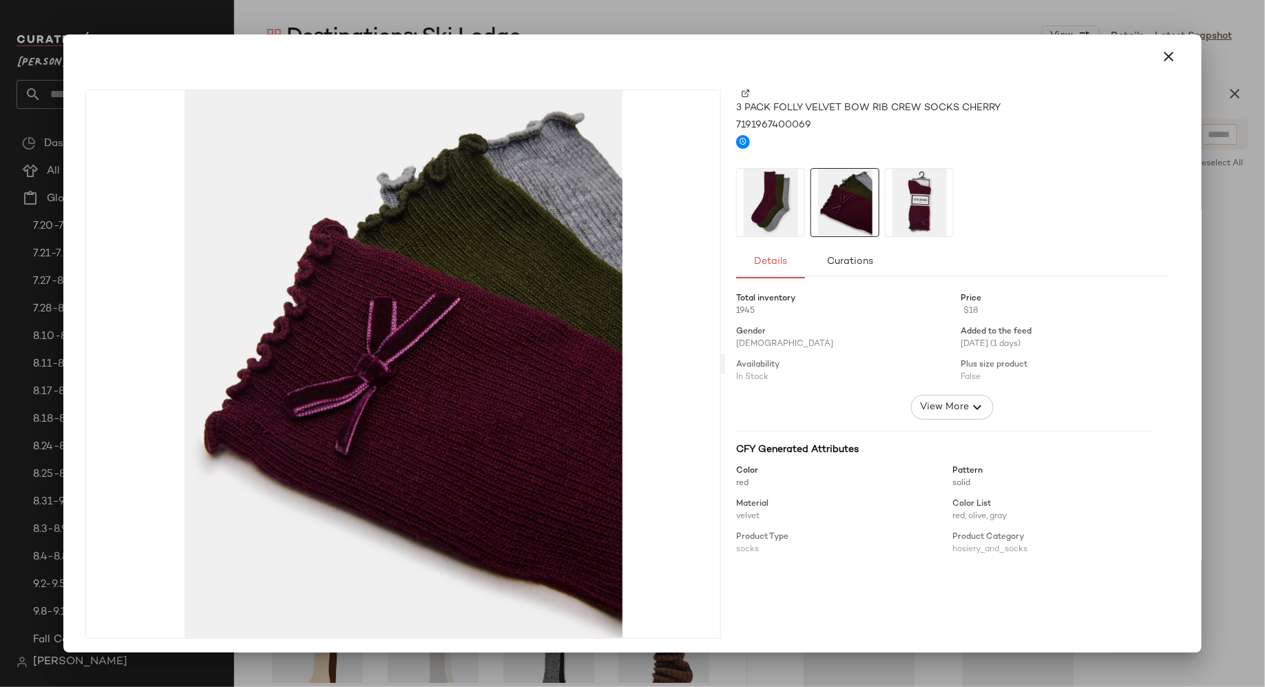
click at [922, 198] on img at bounding box center [919, 202] width 67 height 67
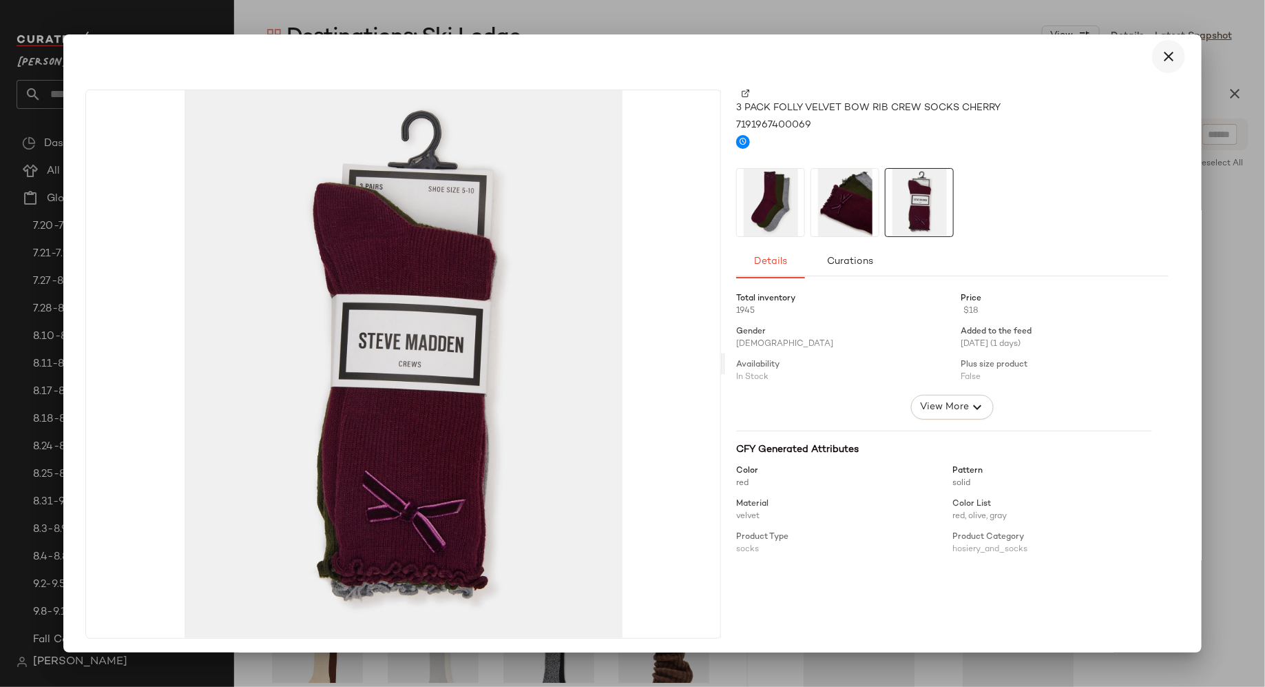
click at [1161, 54] on icon "button" at bounding box center [1169, 56] width 17 height 17
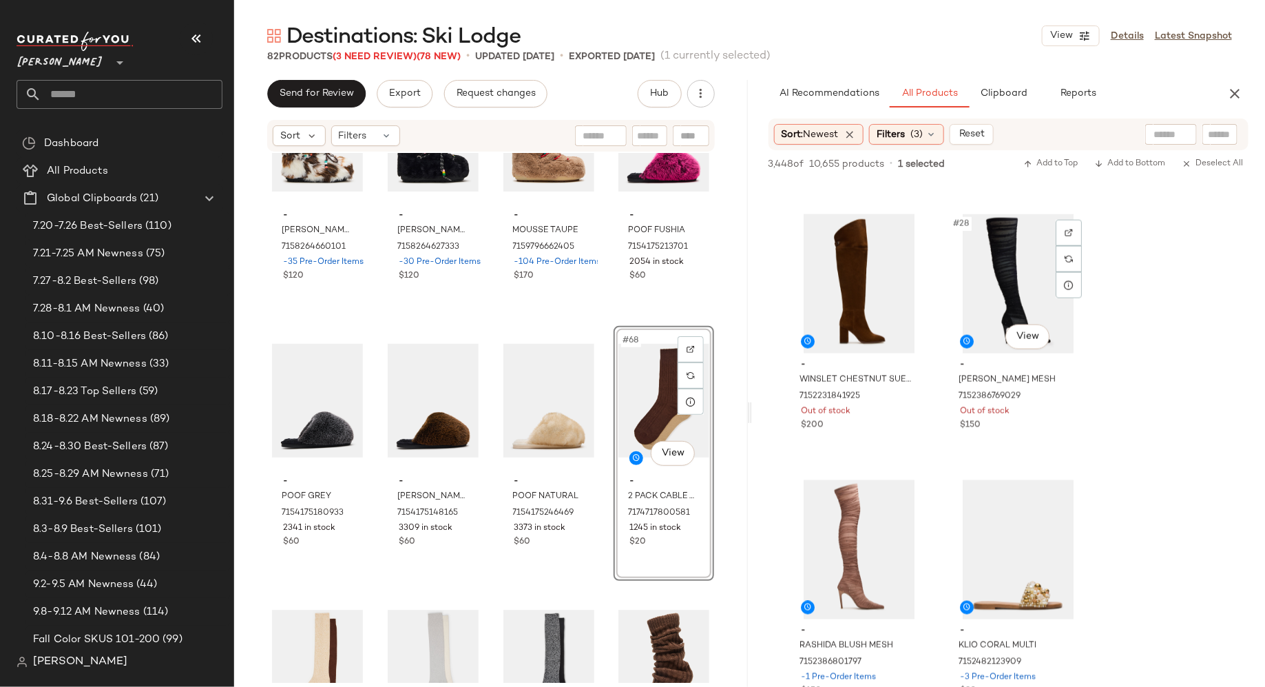
scroll to position [3451, 0]
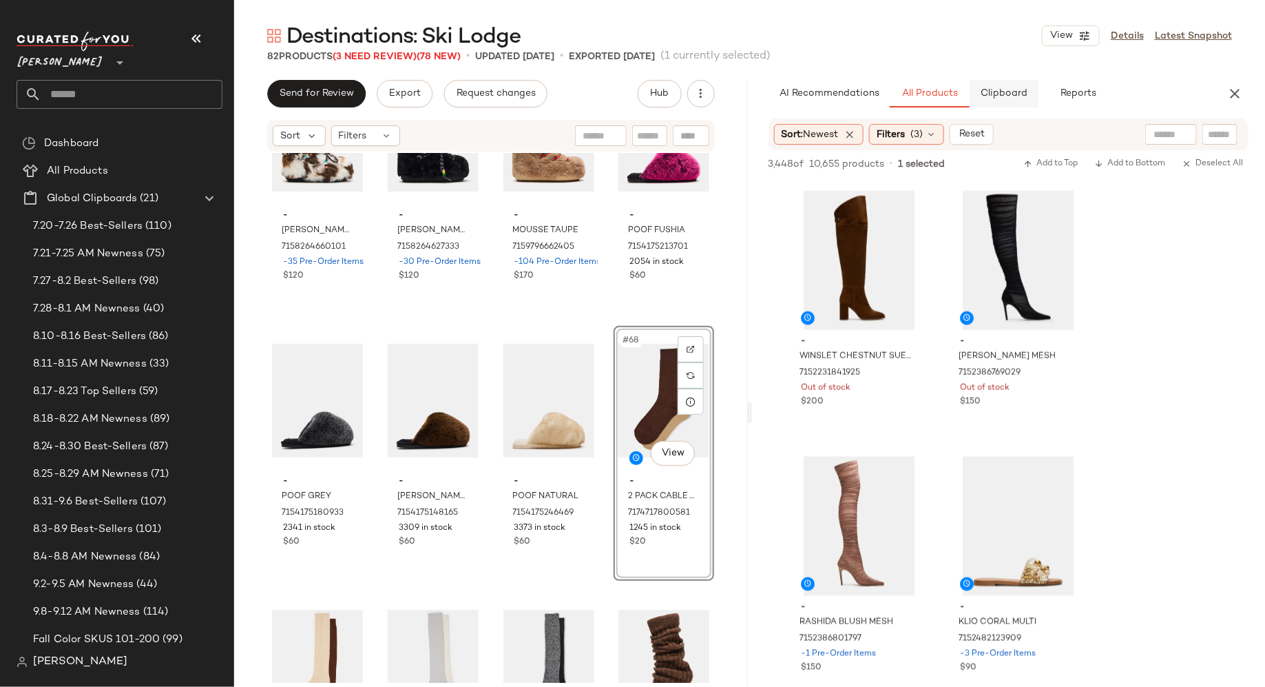
click at [1014, 99] on button "Clipboard" at bounding box center [1004, 94] width 69 height 28
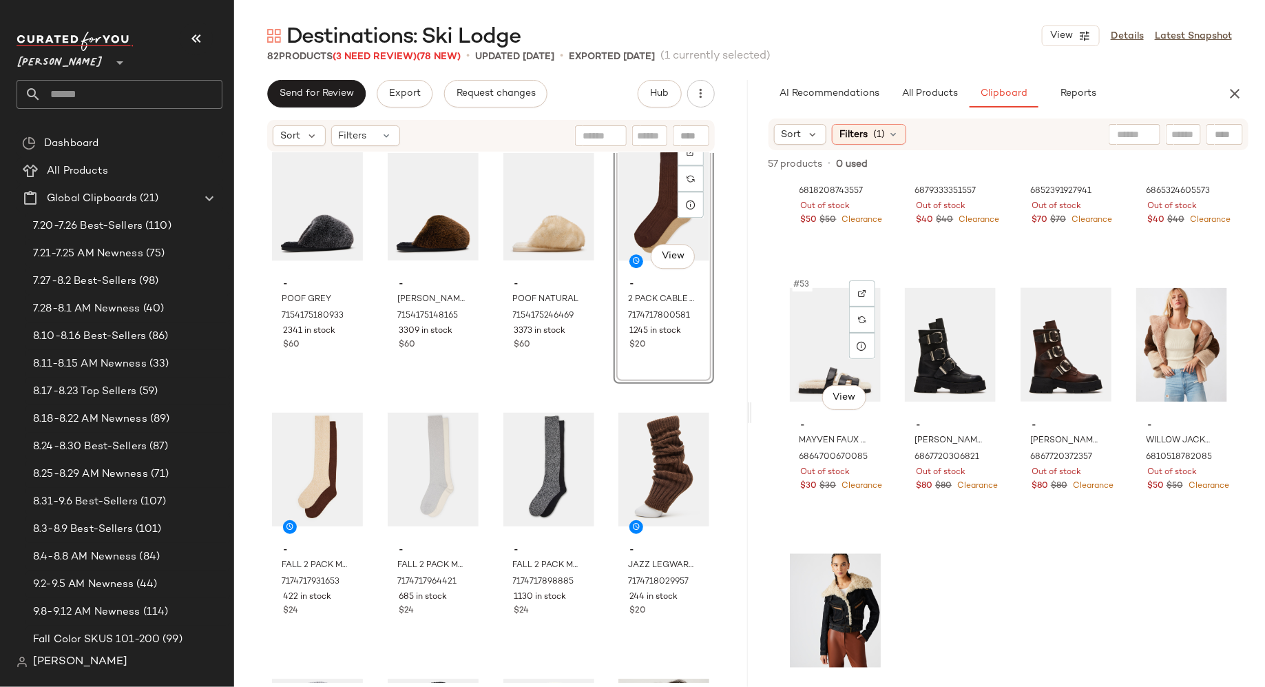
scroll to position [3426, 0]
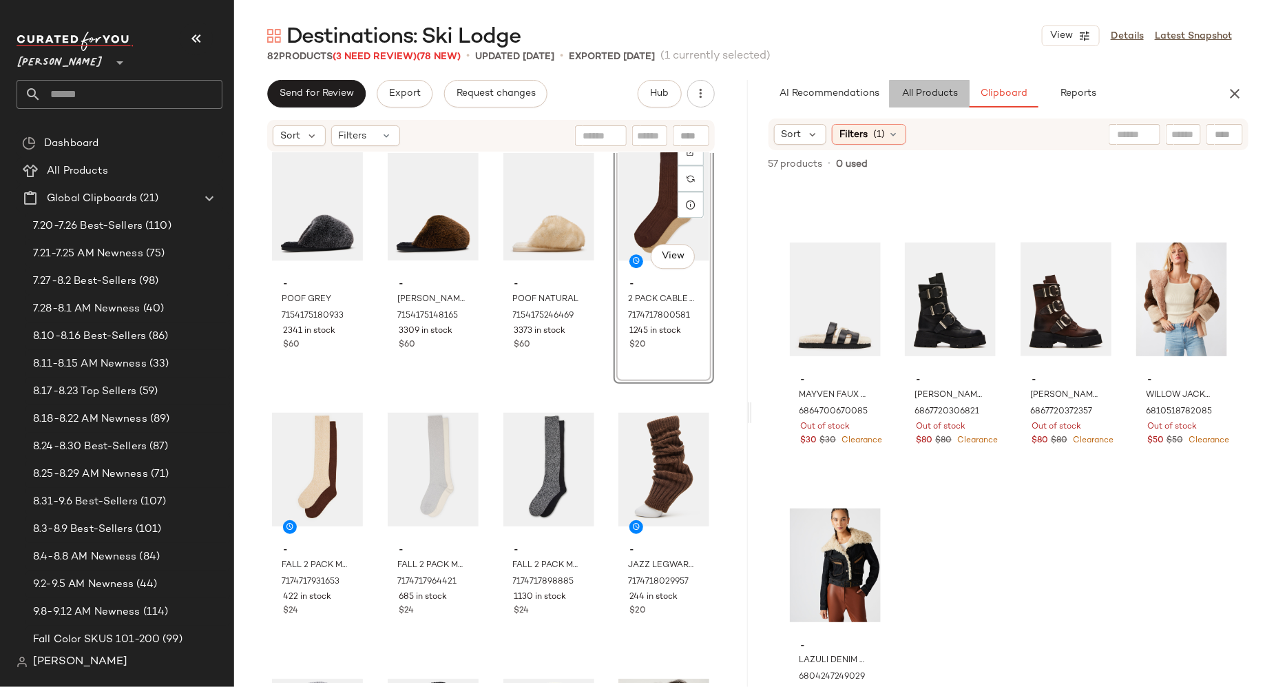
click at [940, 93] on span "All Products" at bounding box center [929, 93] width 56 height 11
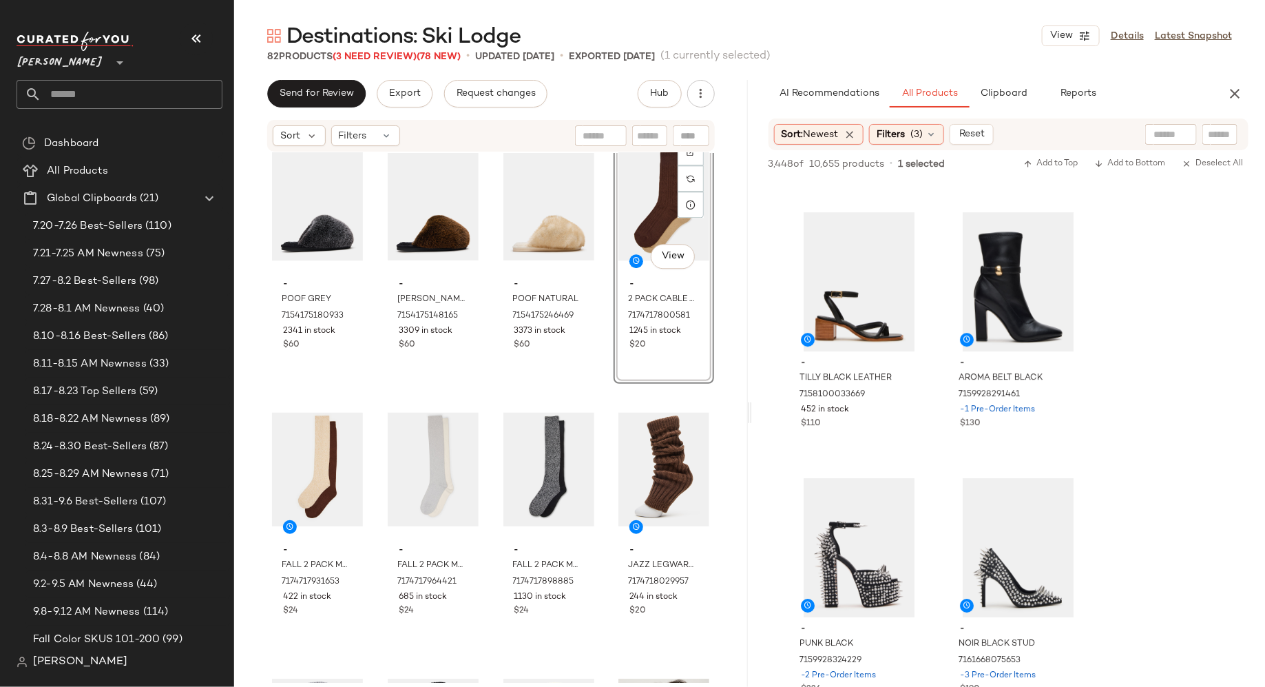
scroll to position [4475, 0]
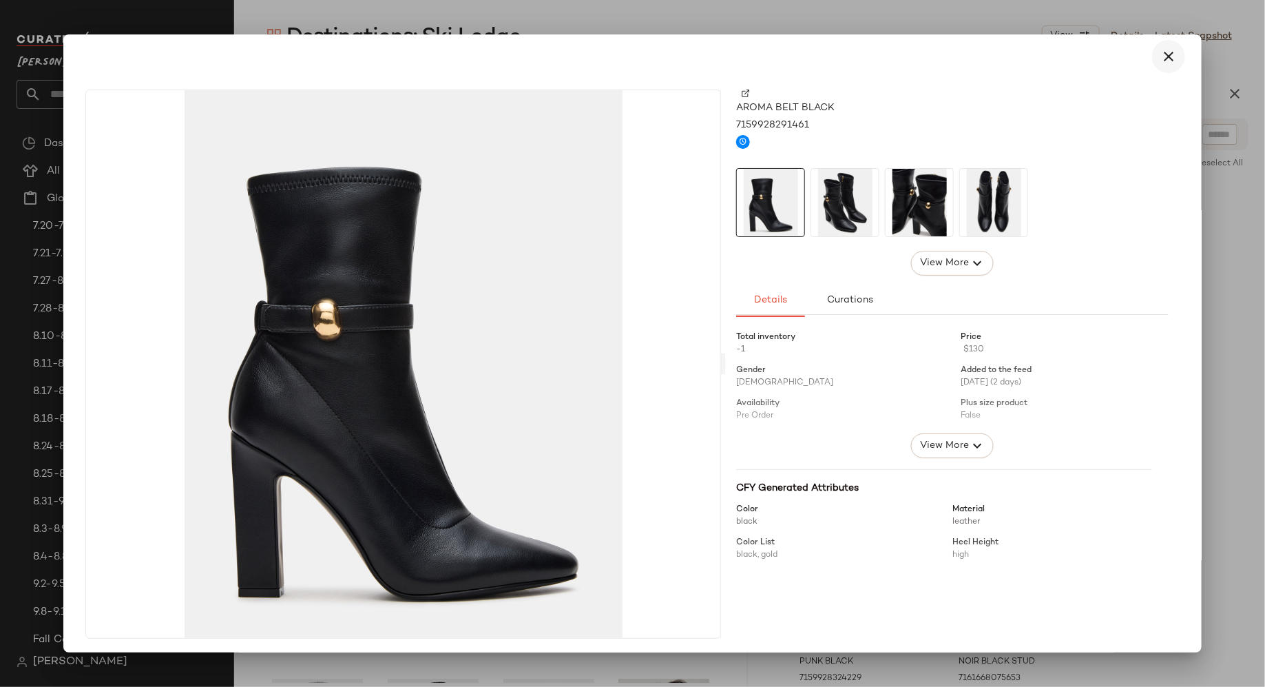
click at [1166, 54] on icon "button" at bounding box center [1169, 56] width 17 height 17
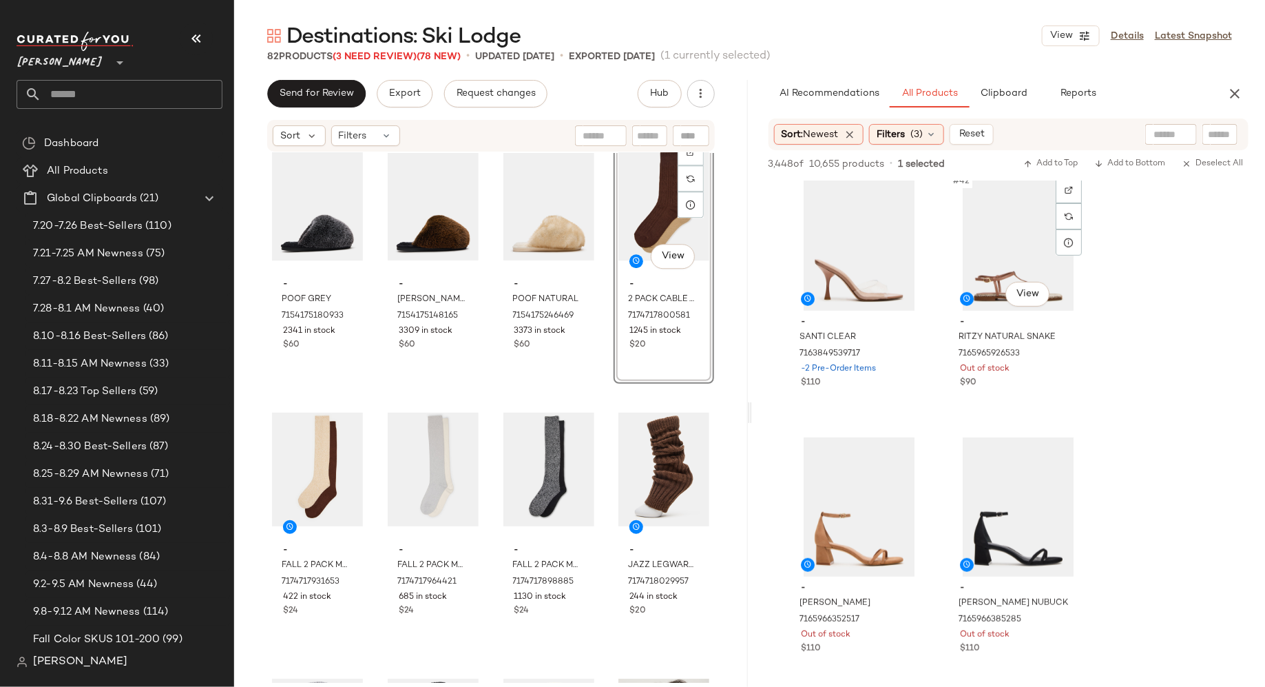
scroll to position [5255, 0]
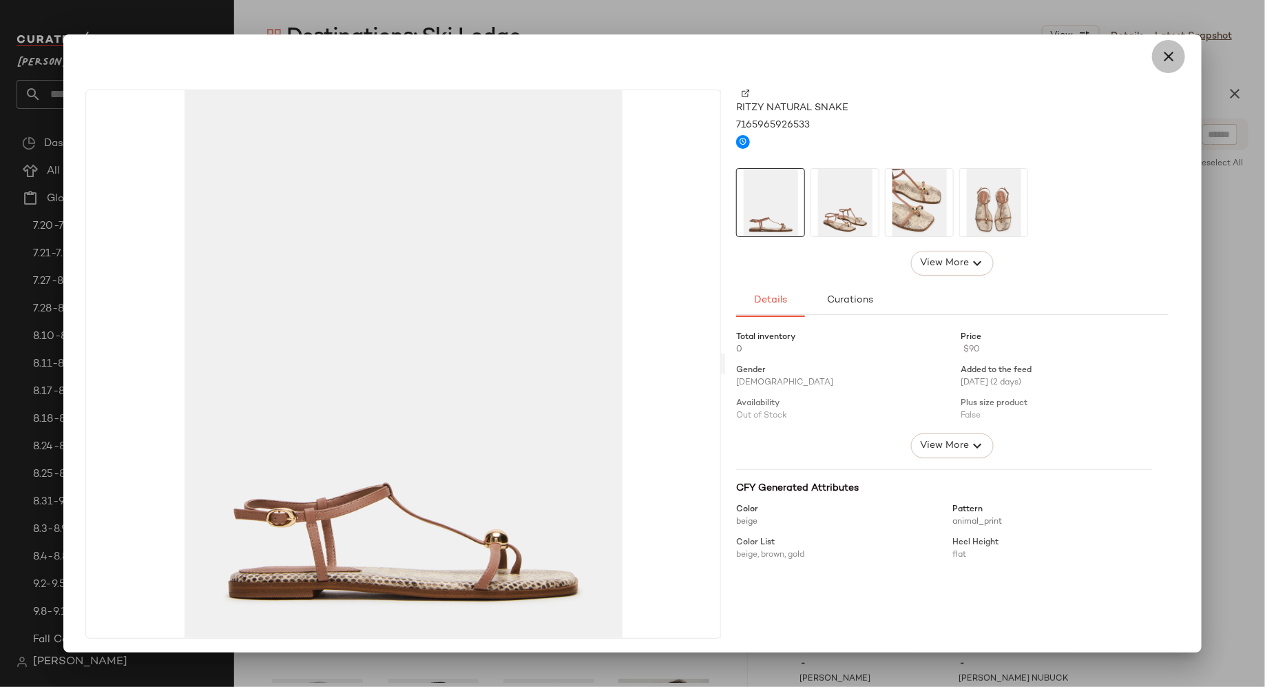
click at [1161, 54] on icon "button" at bounding box center [1169, 56] width 17 height 17
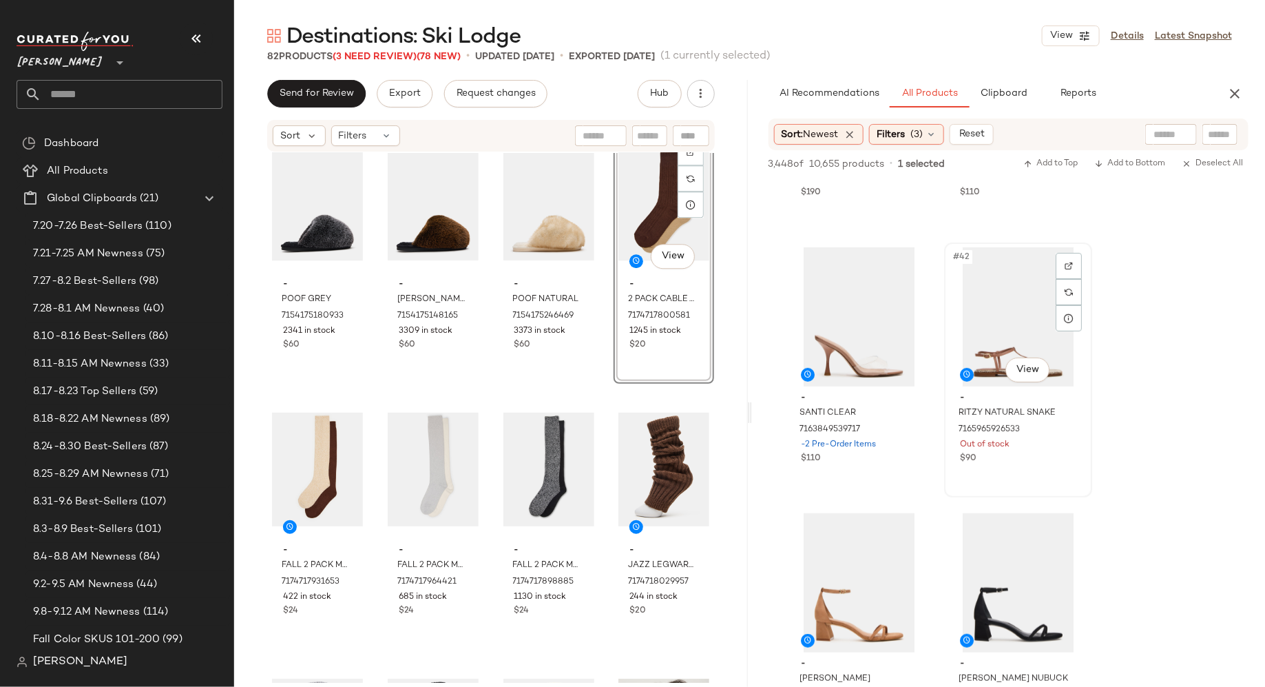
click at [1032, 304] on div "#42 View" at bounding box center [1018, 316] width 138 height 139
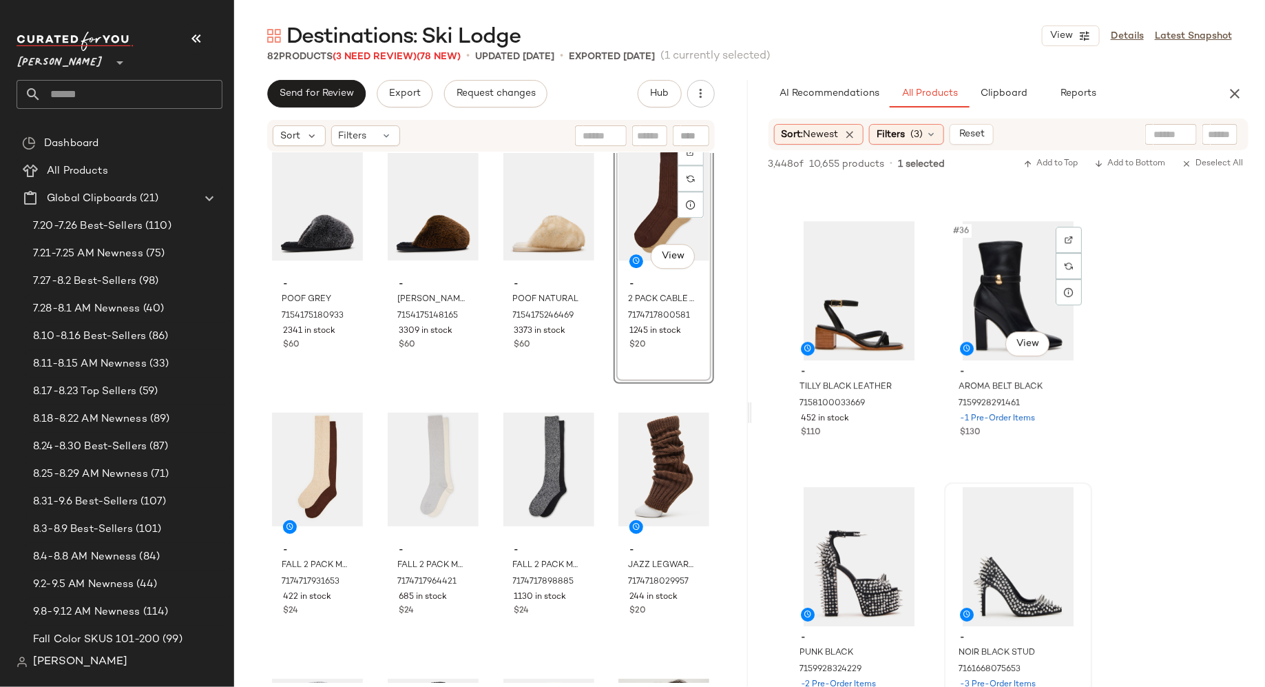
scroll to position [4482, 0]
click at [1019, 288] on div "#36 View" at bounding box center [1018, 292] width 138 height 139
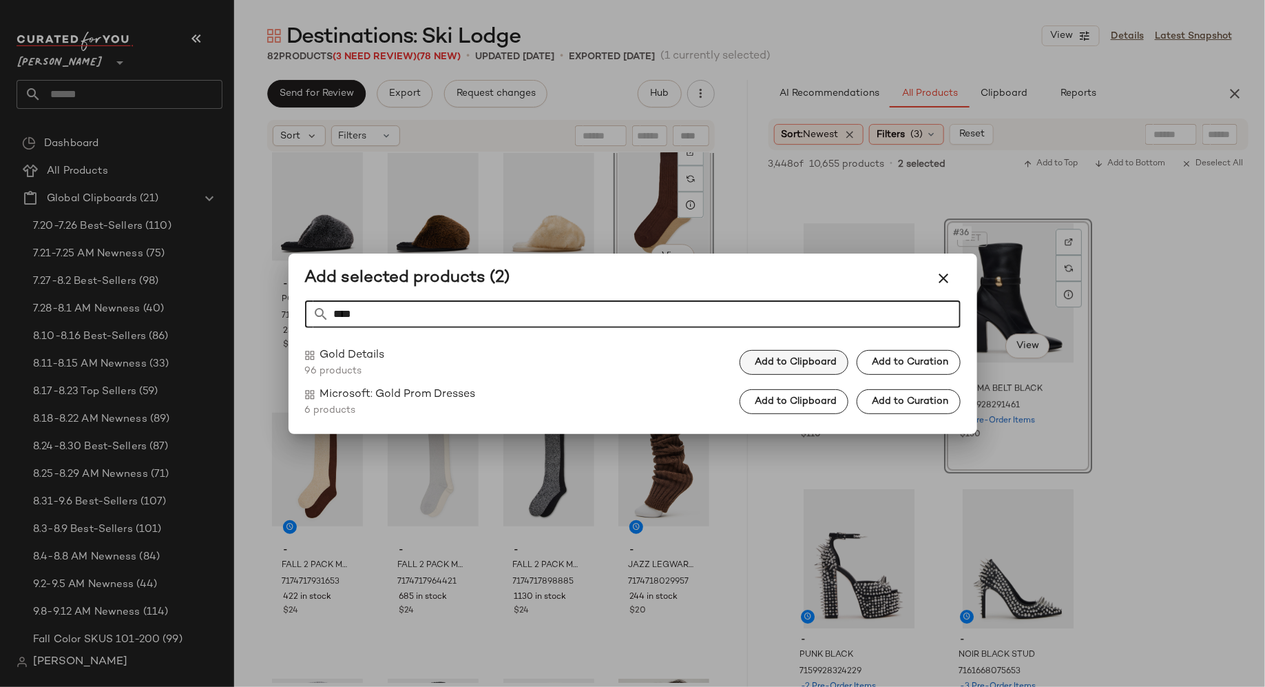
type input "****"
click at [761, 363] on span "Add to Clipboard" at bounding box center [795, 362] width 83 height 11
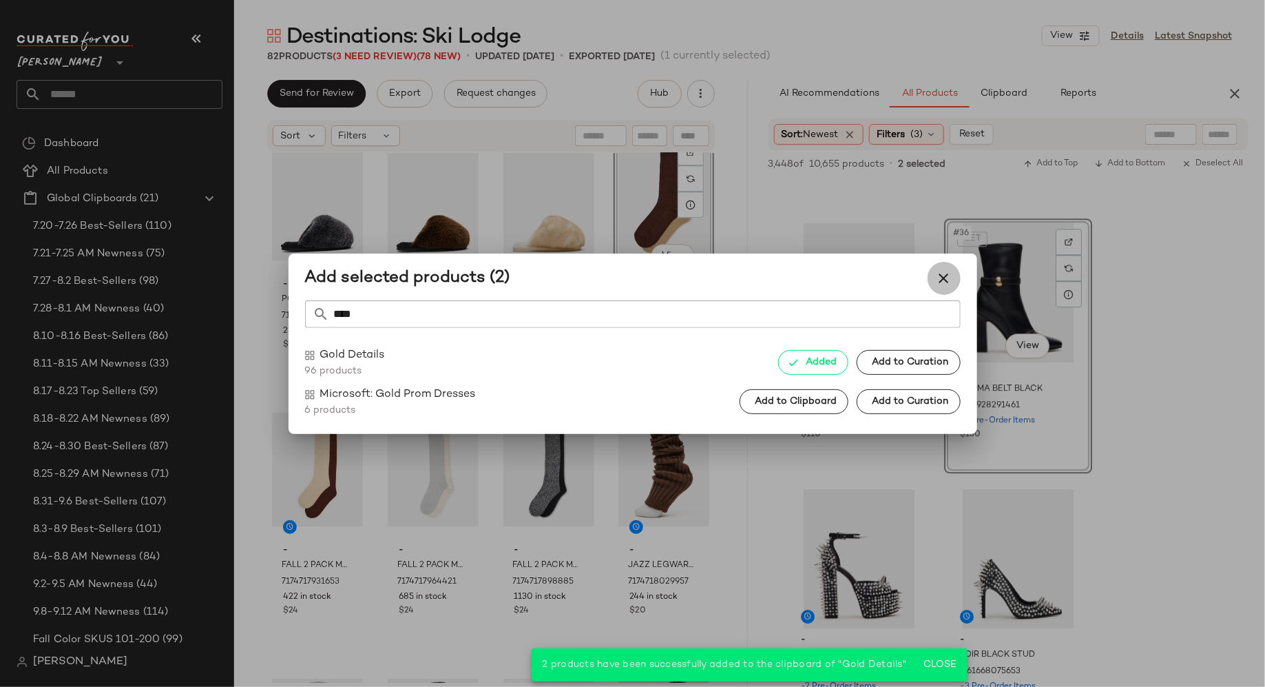
click at [942, 280] on icon "button" at bounding box center [944, 278] width 17 height 17
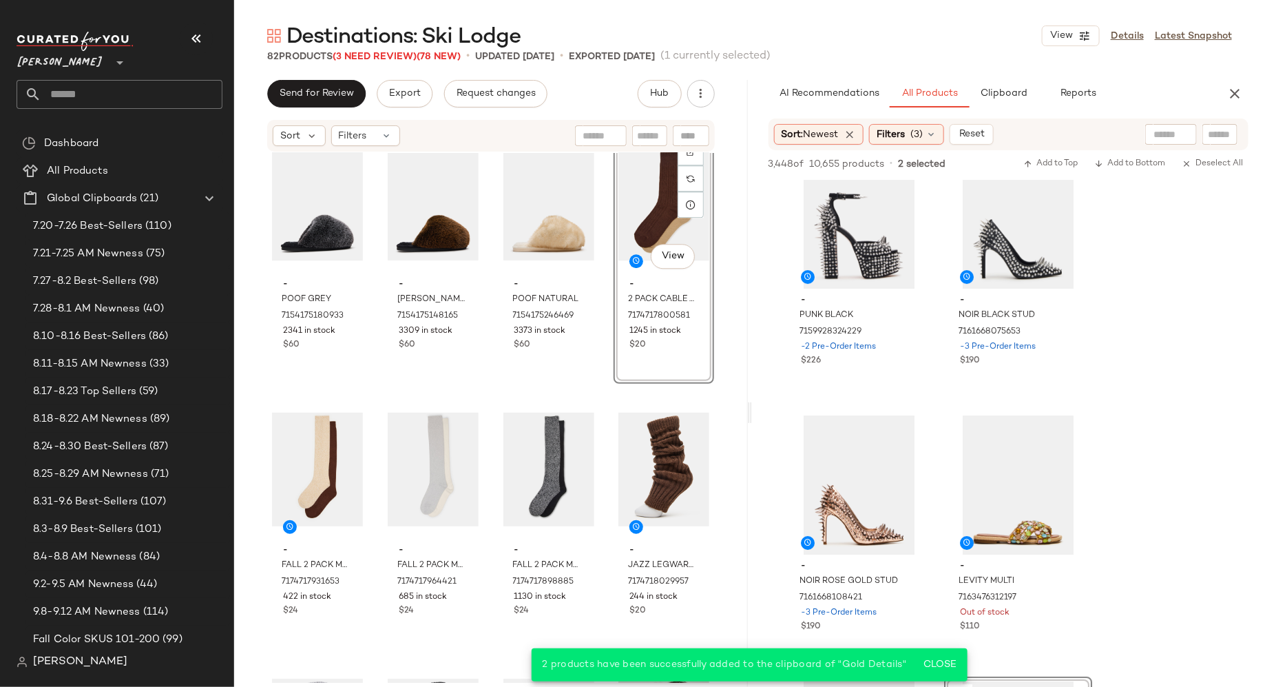
scroll to position [4830, 0]
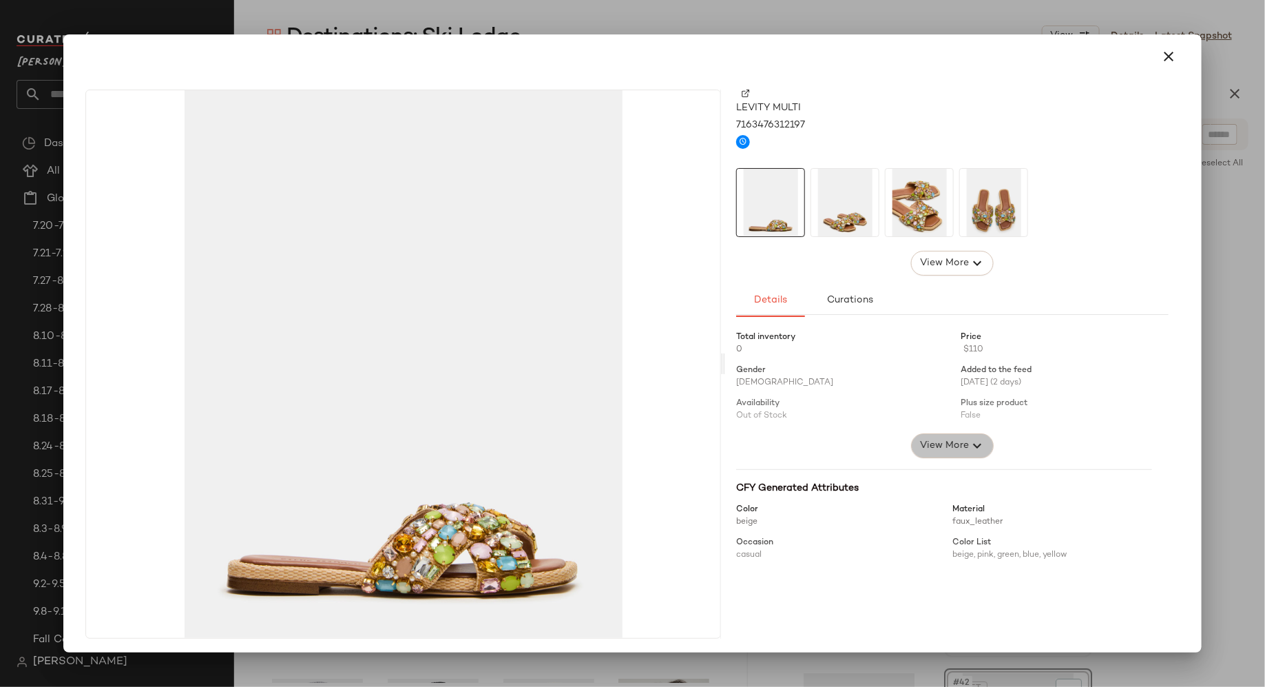
click at [948, 438] on span "View More" at bounding box center [945, 445] width 50 height 17
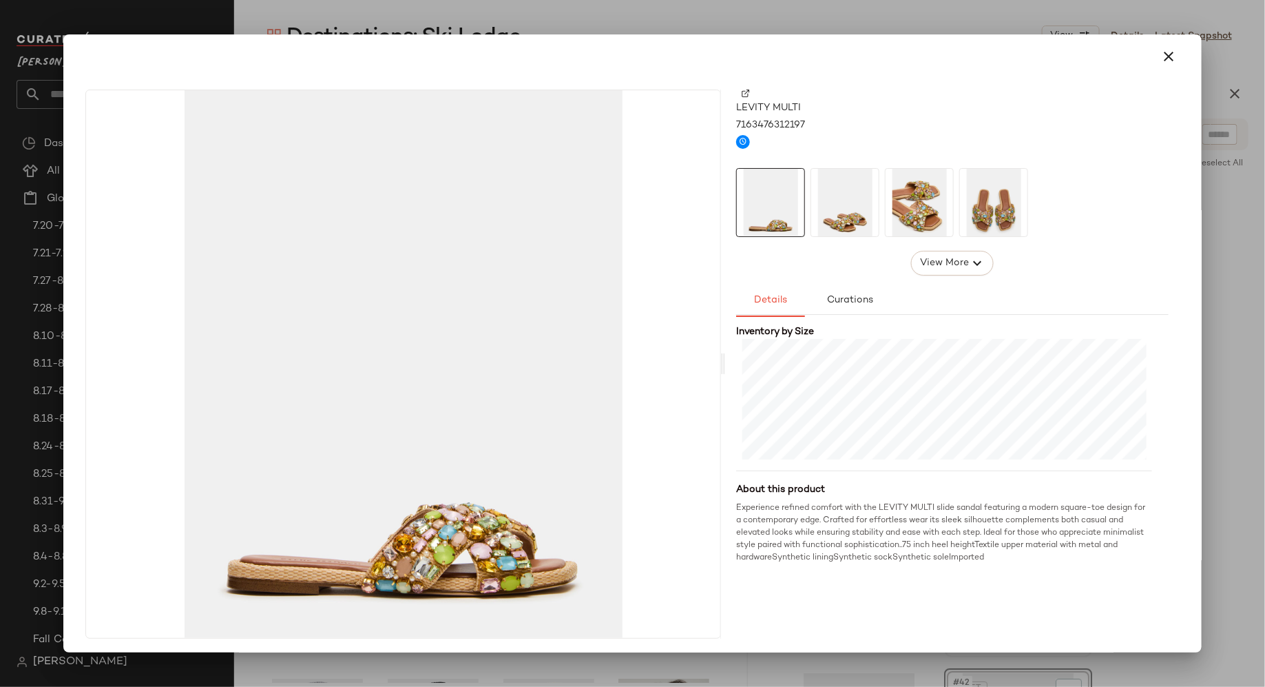
scroll to position [2, 0]
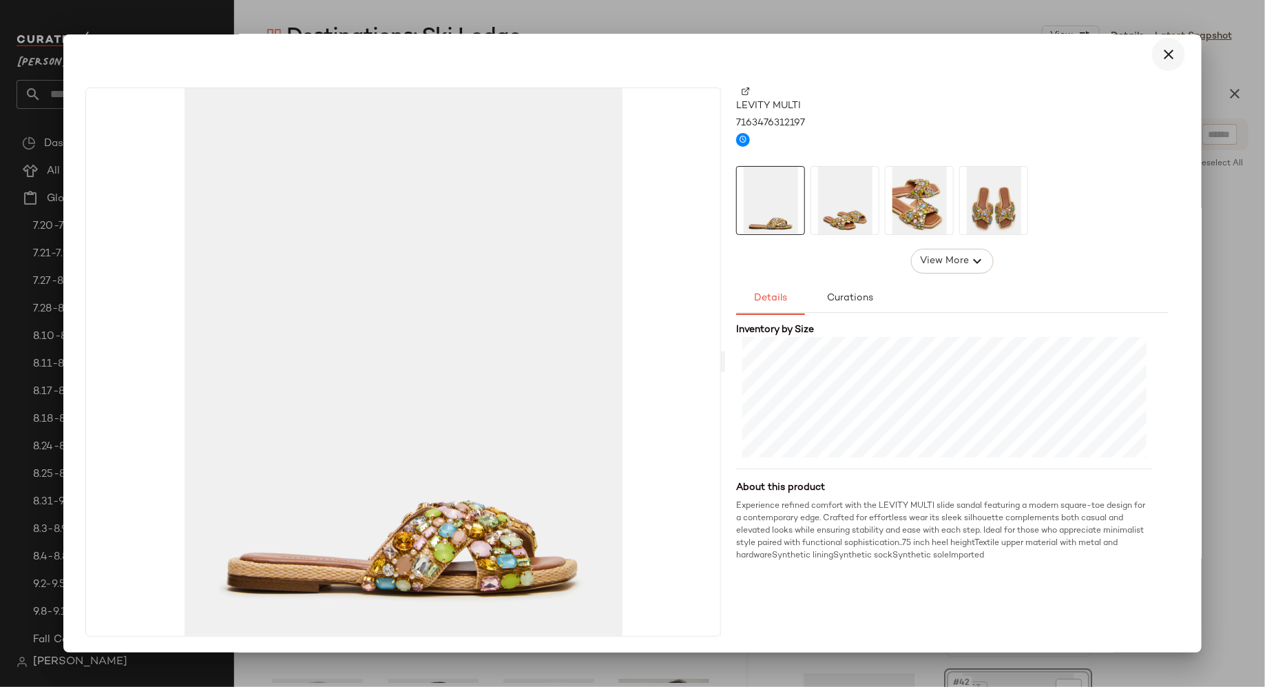
click at [1167, 49] on icon "button" at bounding box center [1169, 54] width 17 height 17
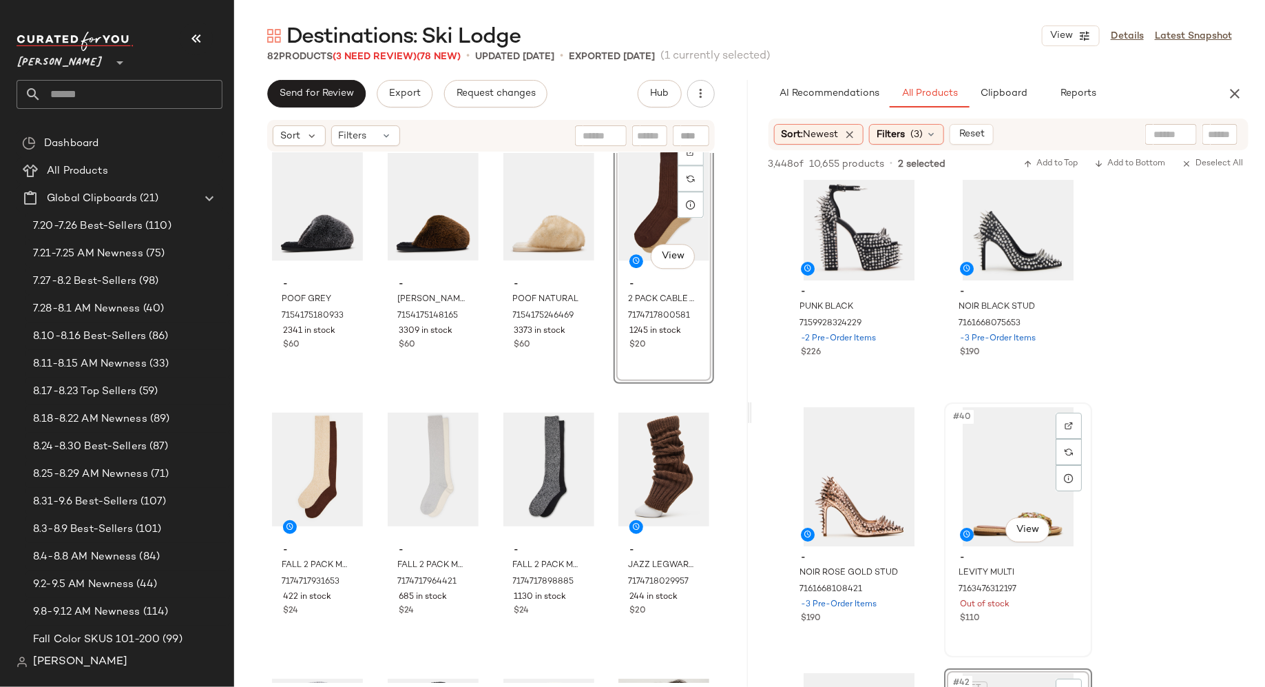
click at [1004, 503] on div "#40 View" at bounding box center [1018, 476] width 138 height 139
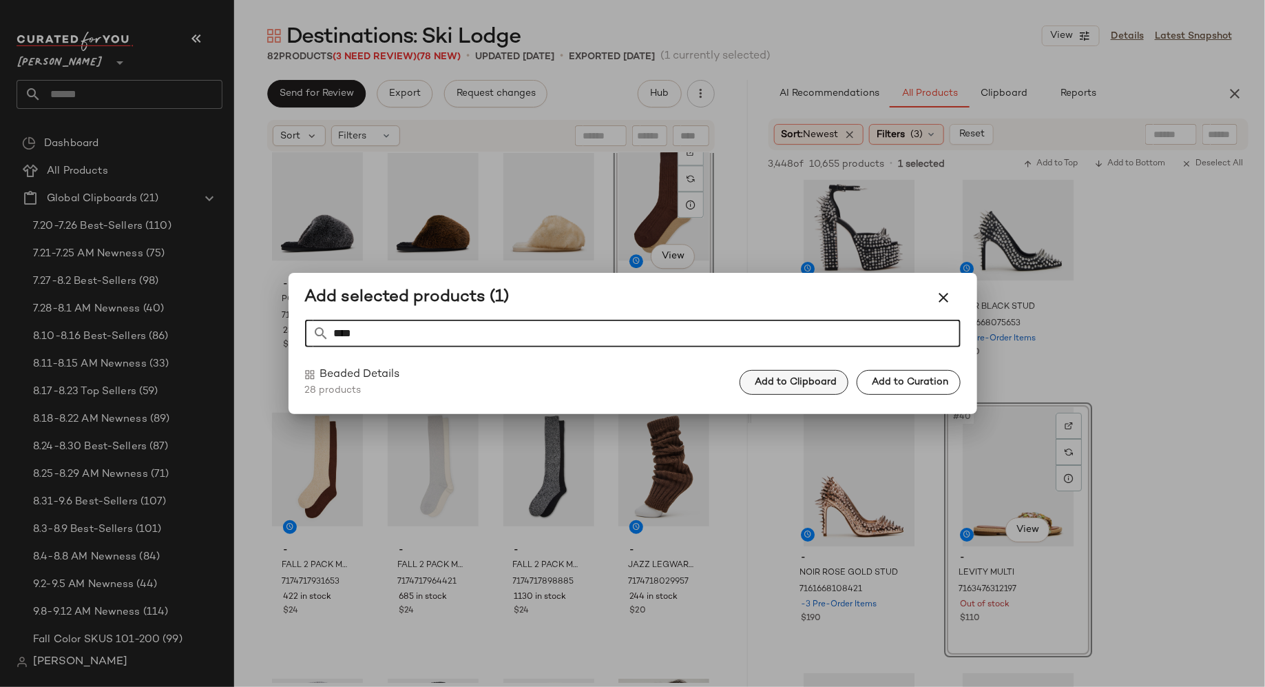
type input "****"
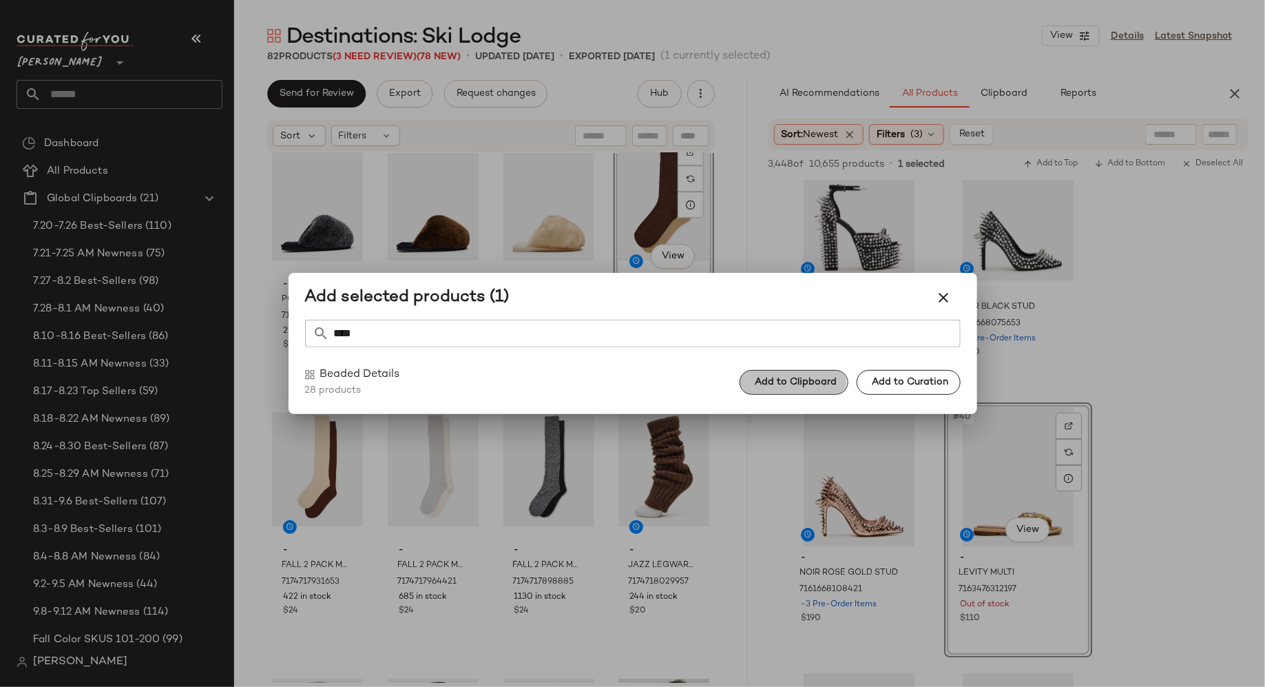
click at [816, 382] on span "Add to Clipboard" at bounding box center [795, 382] width 83 height 11
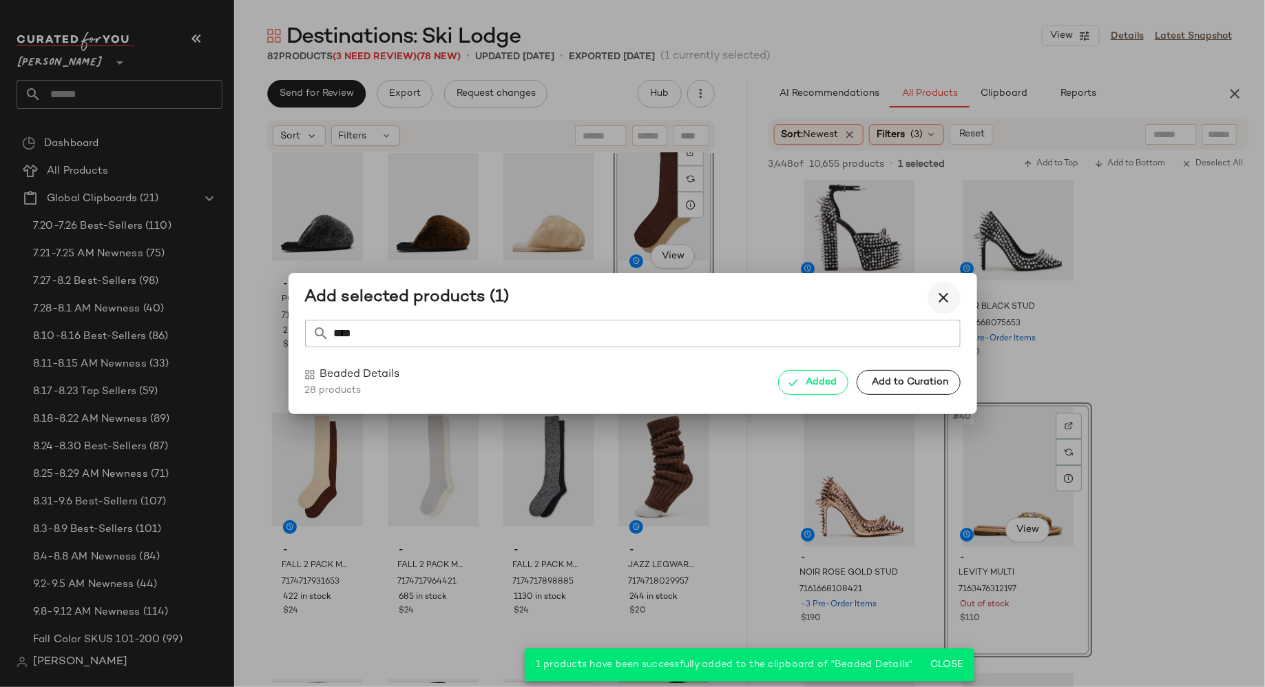
click at [943, 296] on icon "button" at bounding box center [944, 297] width 17 height 17
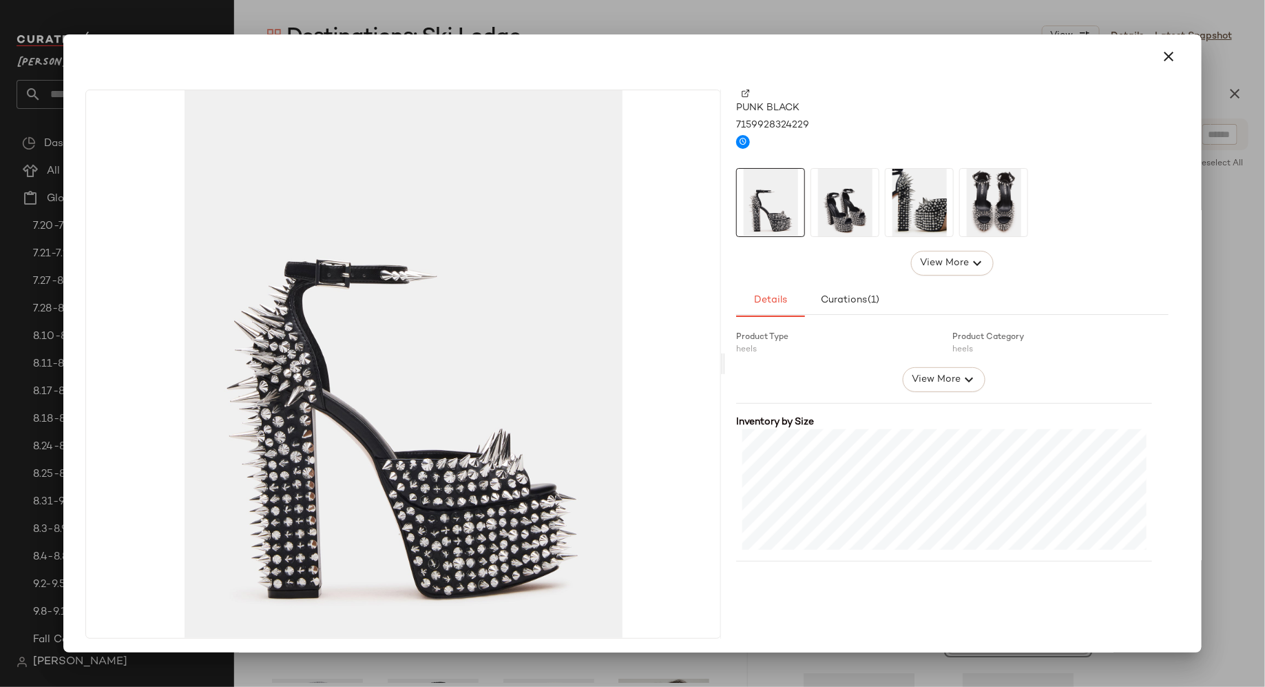
scroll to position [341, 0]
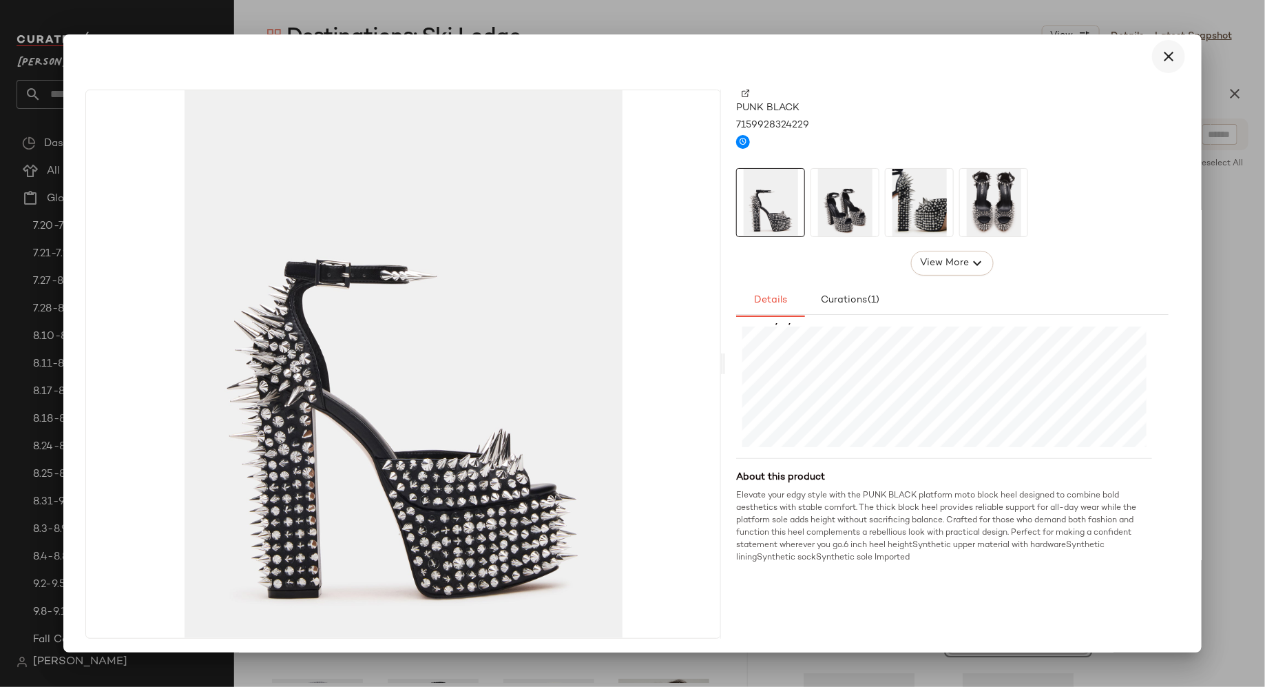
click at [1162, 60] on icon "button" at bounding box center [1169, 56] width 17 height 17
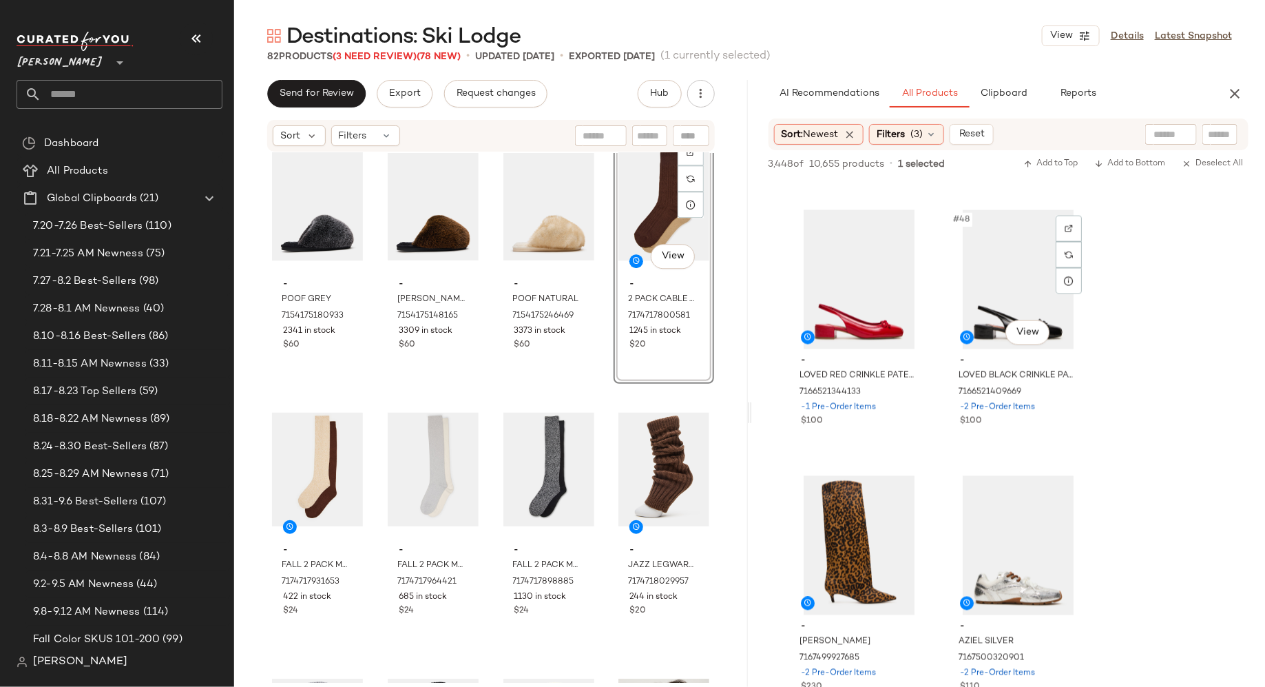
scroll to position [6092, 0]
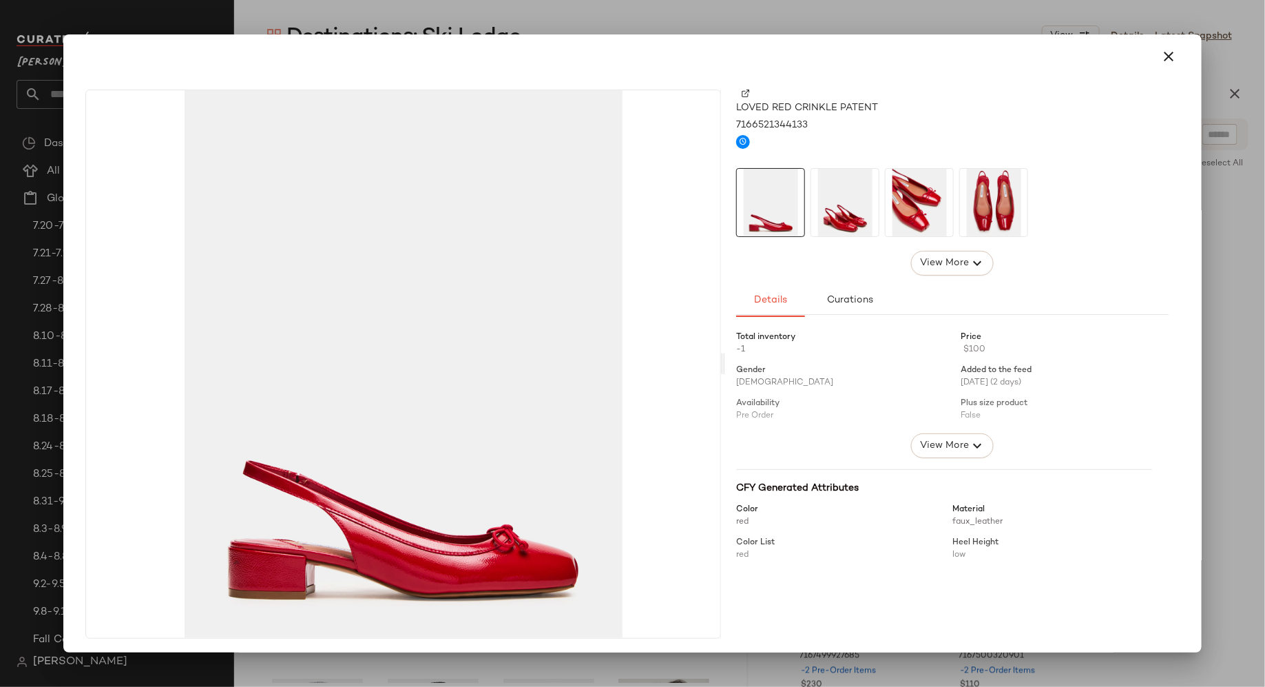
click at [839, 211] on img at bounding box center [844, 202] width 67 height 67
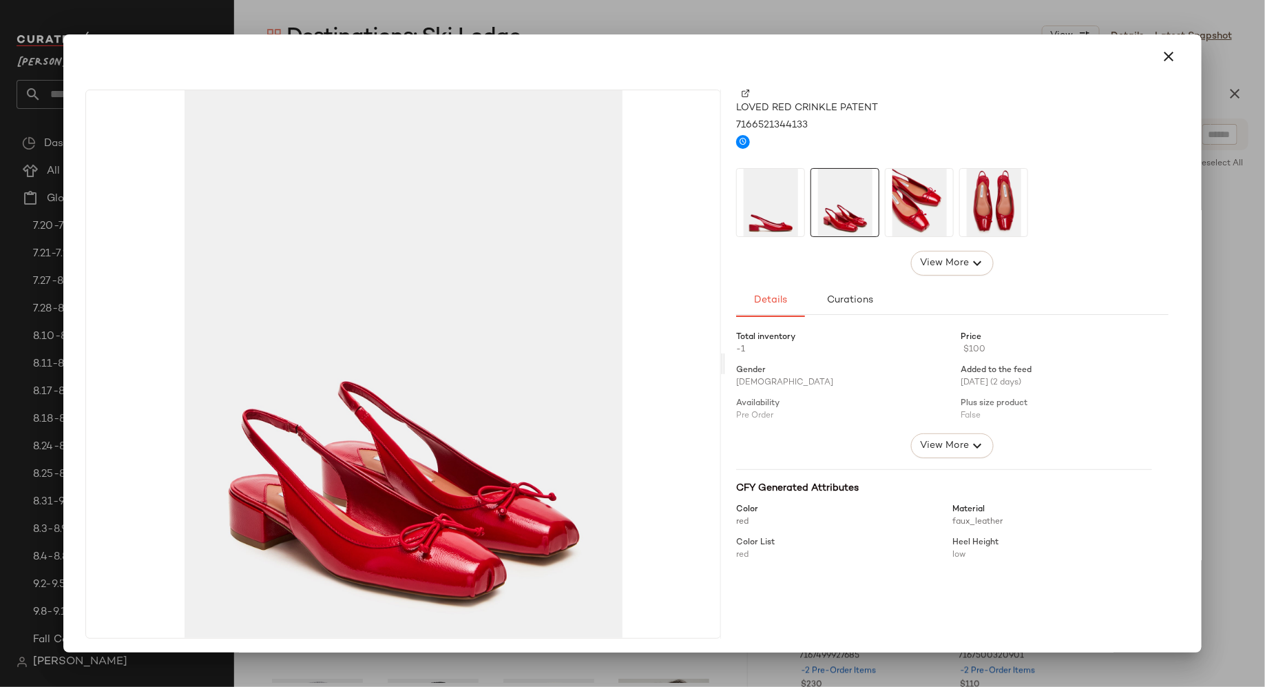
click at [897, 211] on img at bounding box center [919, 202] width 67 height 67
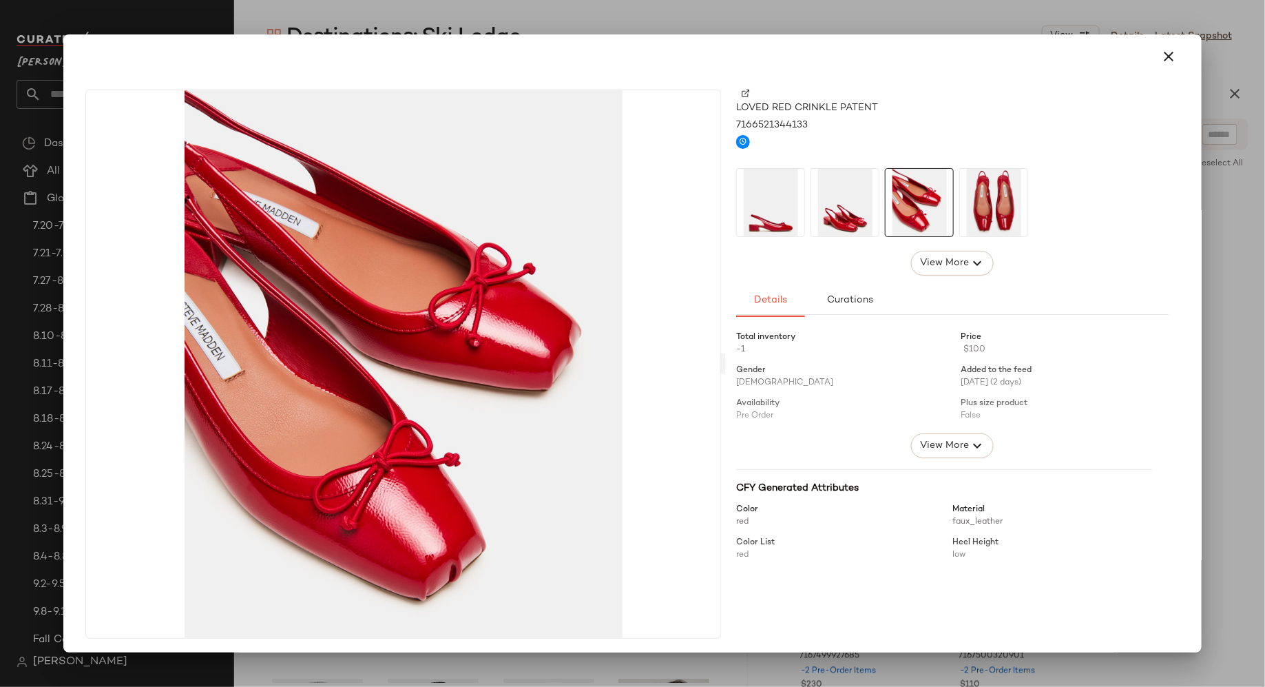
click at [998, 200] on img at bounding box center [993, 202] width 67 height 67
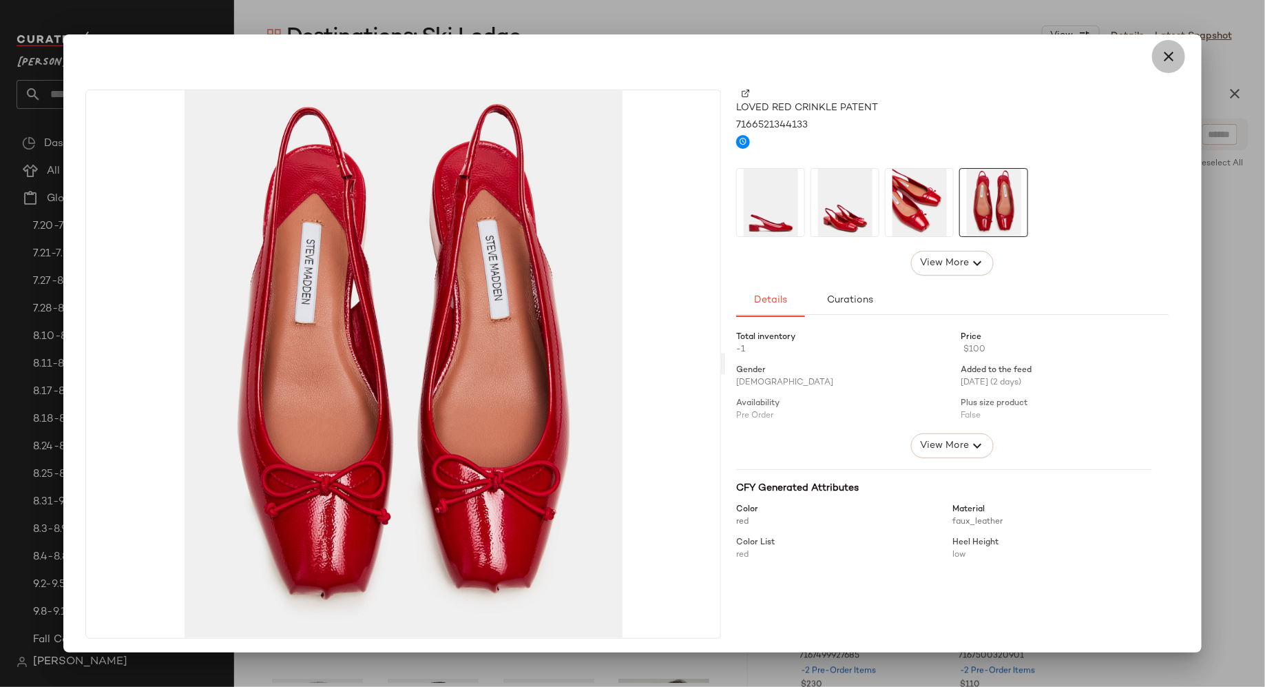
click at [1161, 53] on icon "button" at bounding box center [1169, 56] width 17 height 17
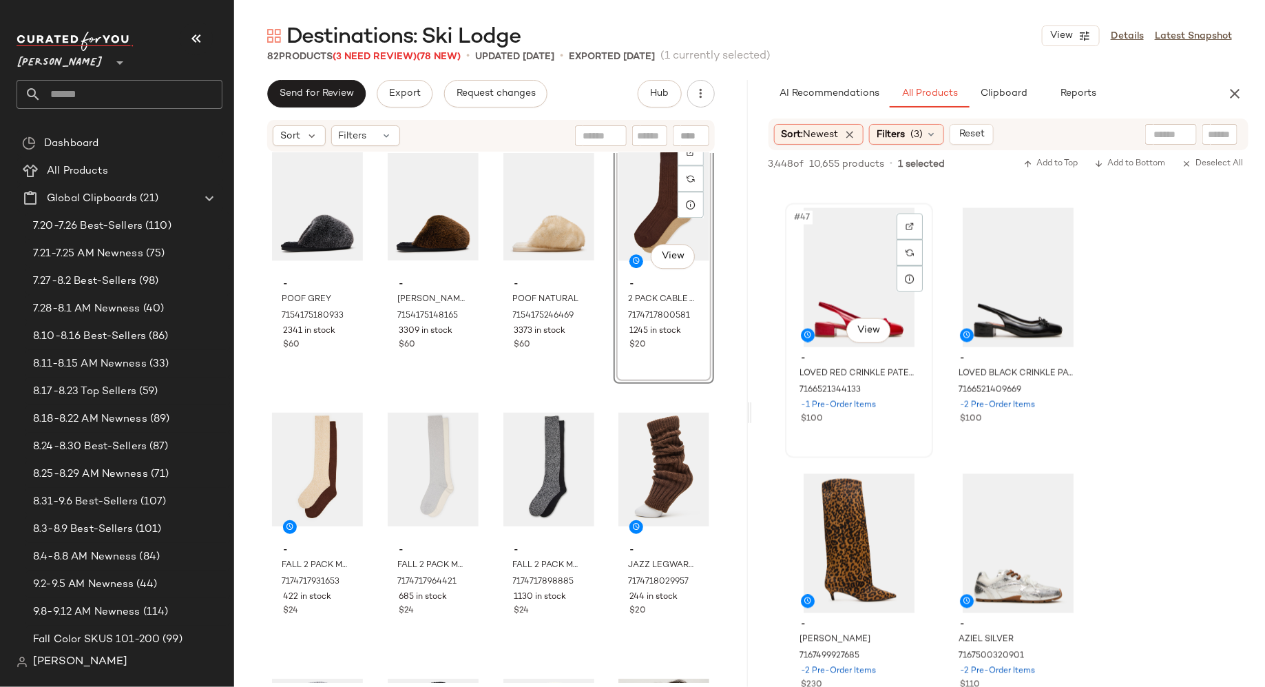
click at [856, 304] on div "#47 View" at bounding box center [859, 277] width 138 height 139
click at [1004, 287] on div "#48 View" at bounding box center [1018, 277] width 138 height 139
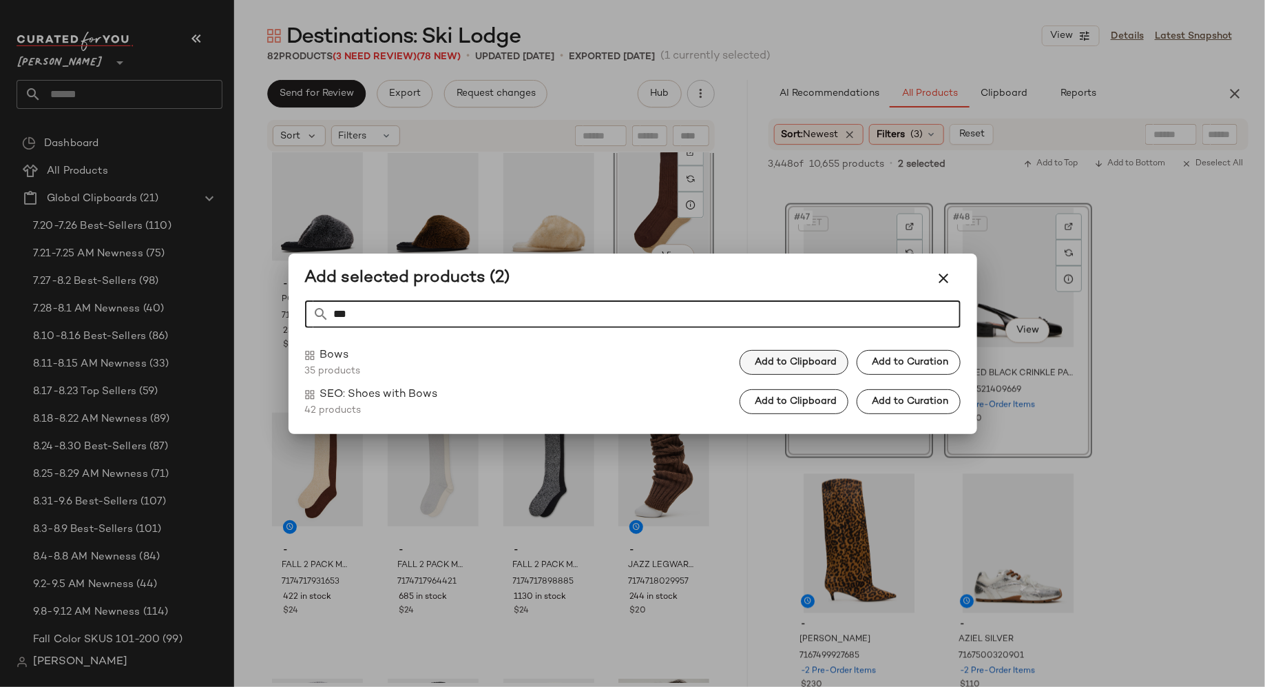
type input "***"
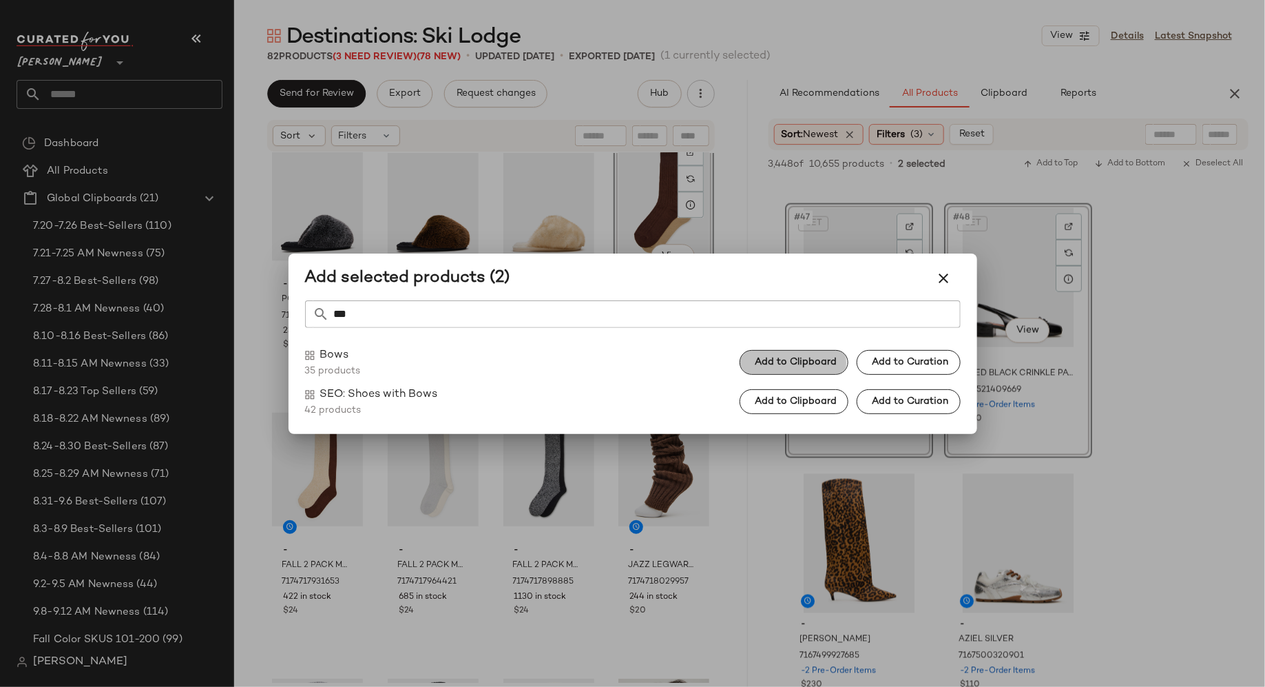
click at [813, 364] on span "Add to Clipboard" at bounding box center [795, 362] width 83 height 11
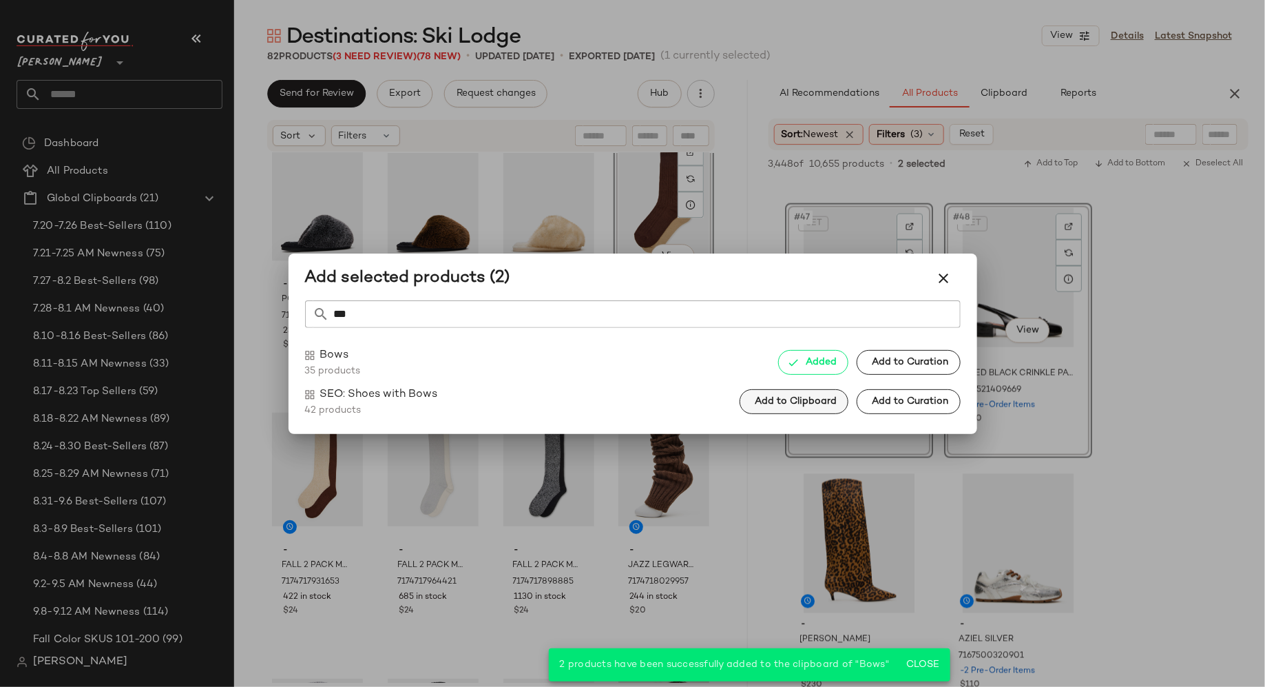
click at [811, 397] on span "Add to Clipboard" at bounding box center [795, 401] width 83 height 11
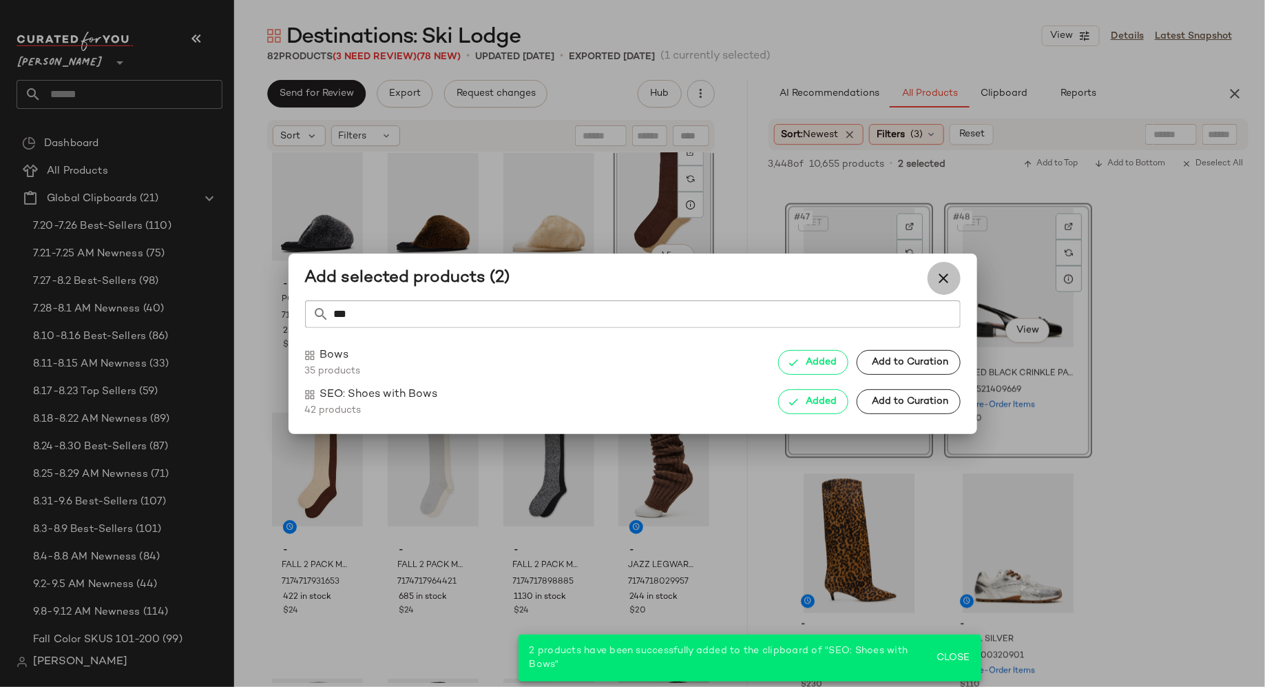
click at [946, 275] on icon "button" at bounding box center [944, 278] width 17 height 17
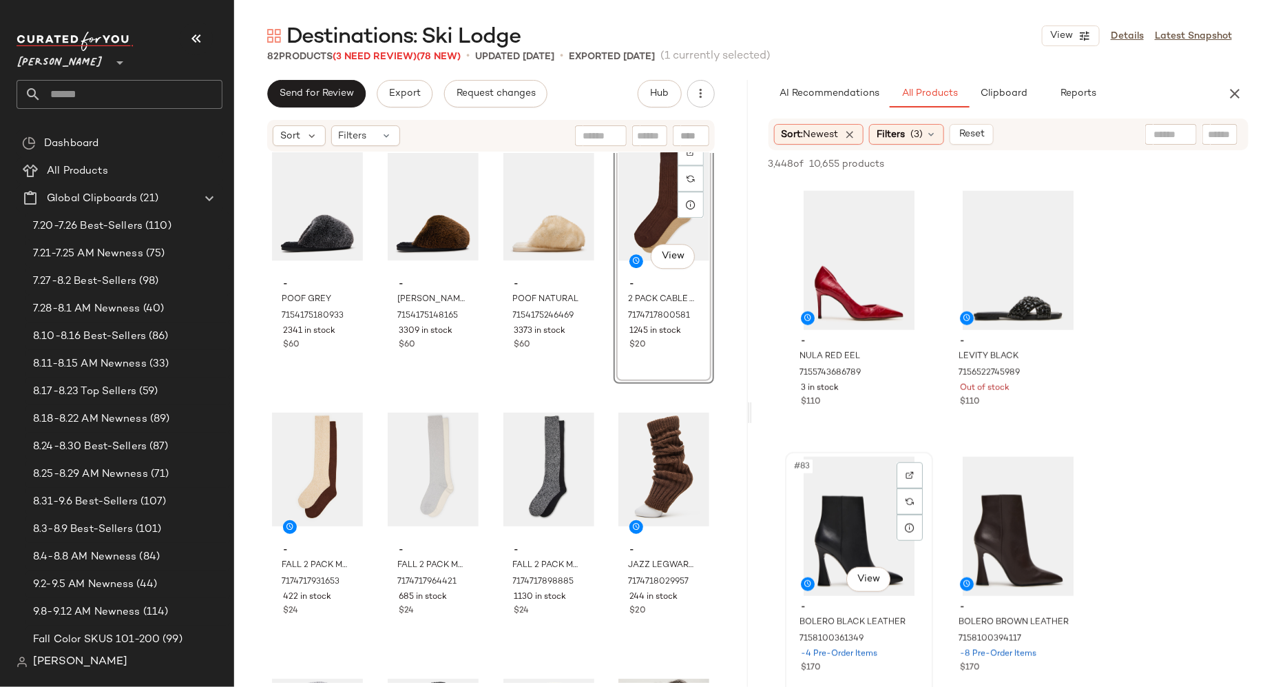
scroll to position [10625, 0]
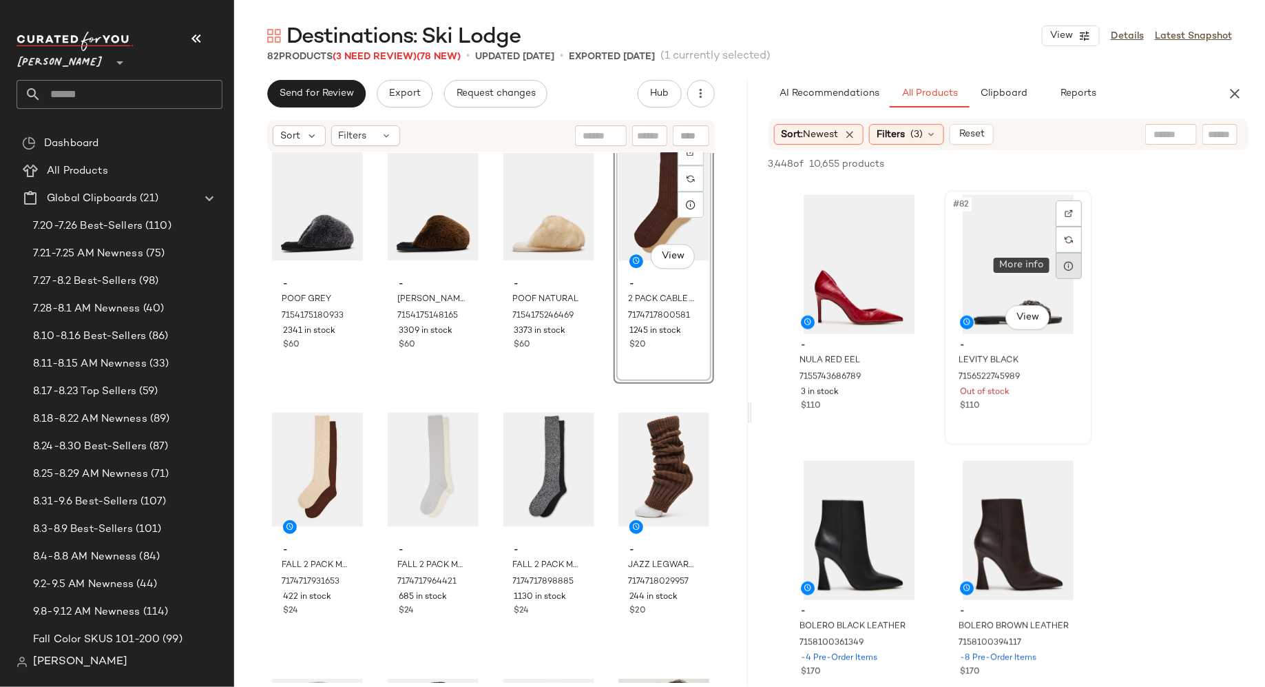
click at [1070, 267] on icon at bounding box center [1068, 265] width 11 height 11
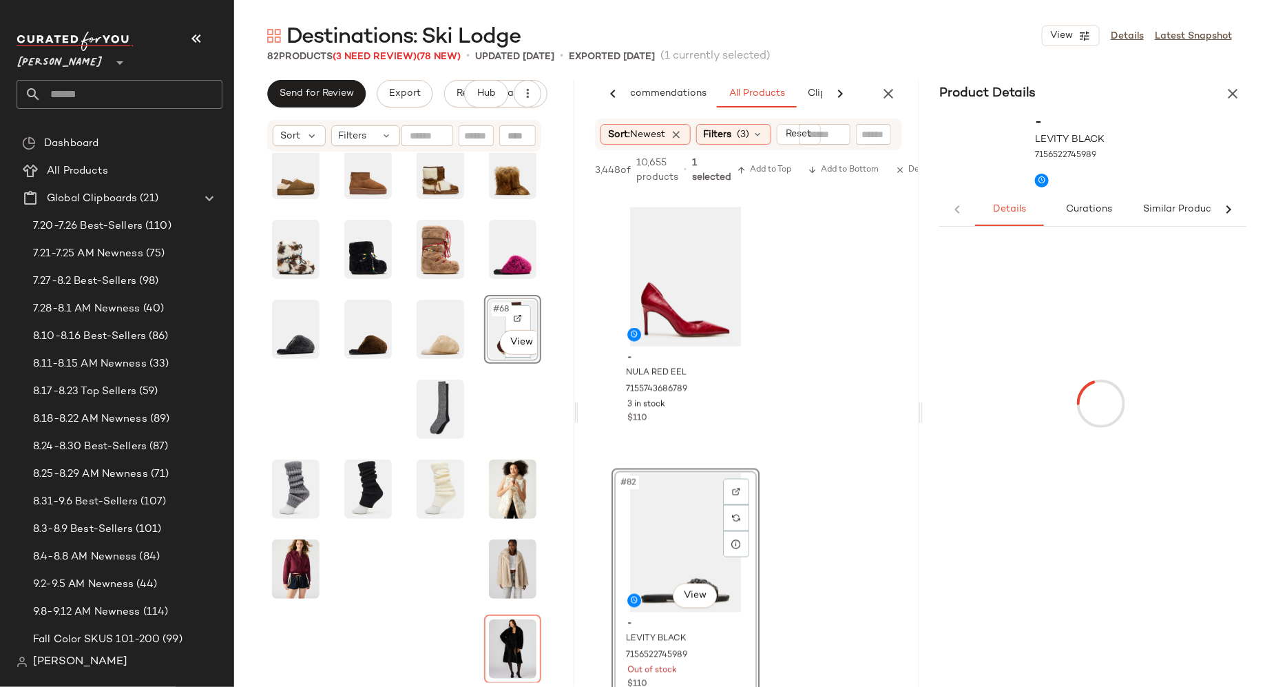
scroll to position [0, 38]
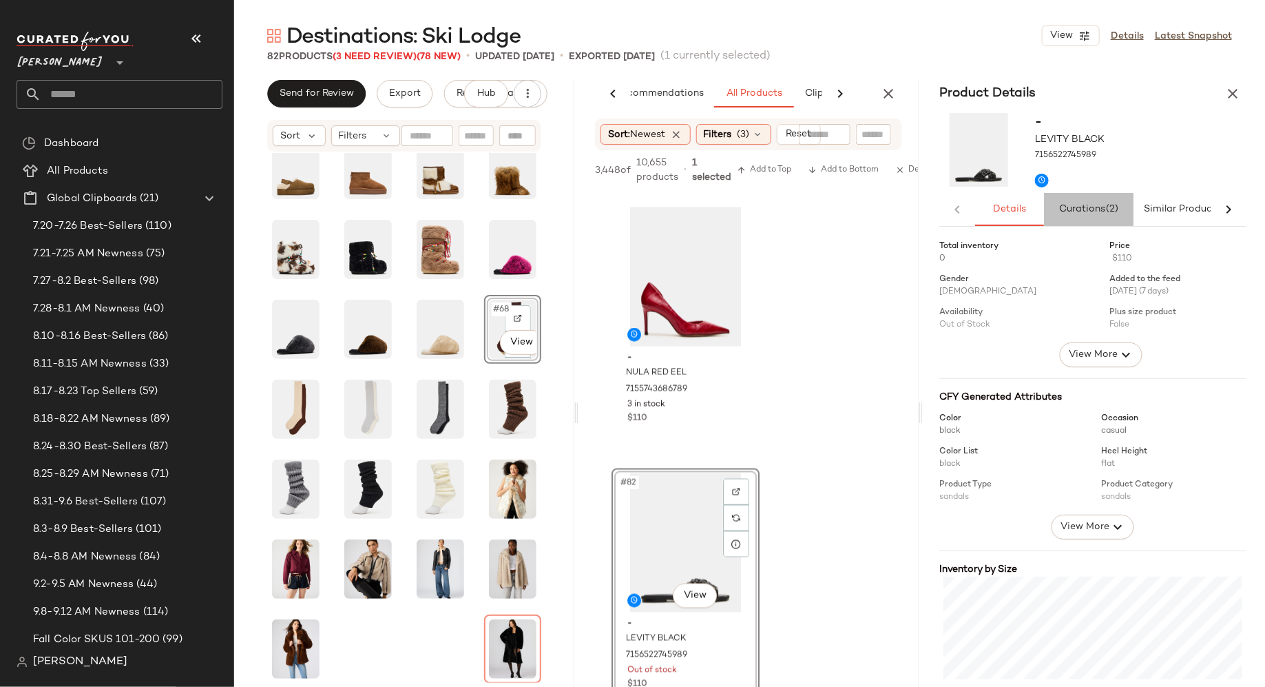
click at [1083, 214] on span "Curations (2)" at bounding box center [1089, 209] width 61 height 11
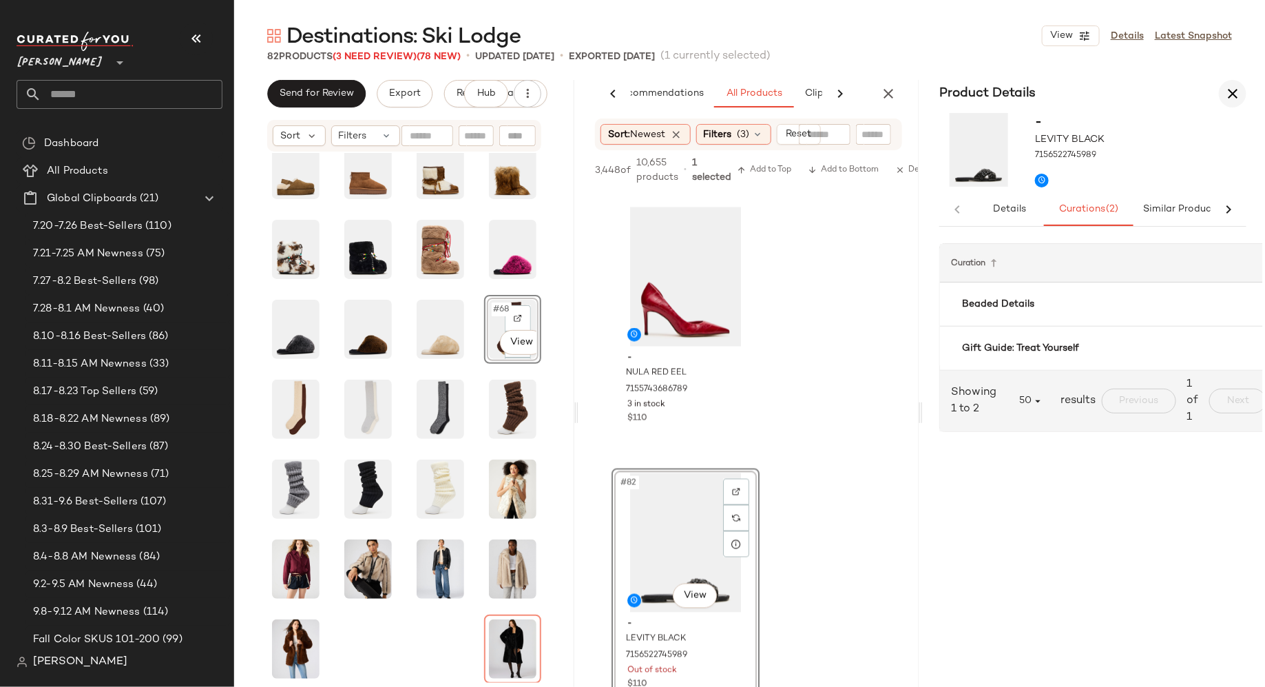
click at [1237, 89] on icon "button" at bounding box center [1233, 93] width 17 height 17
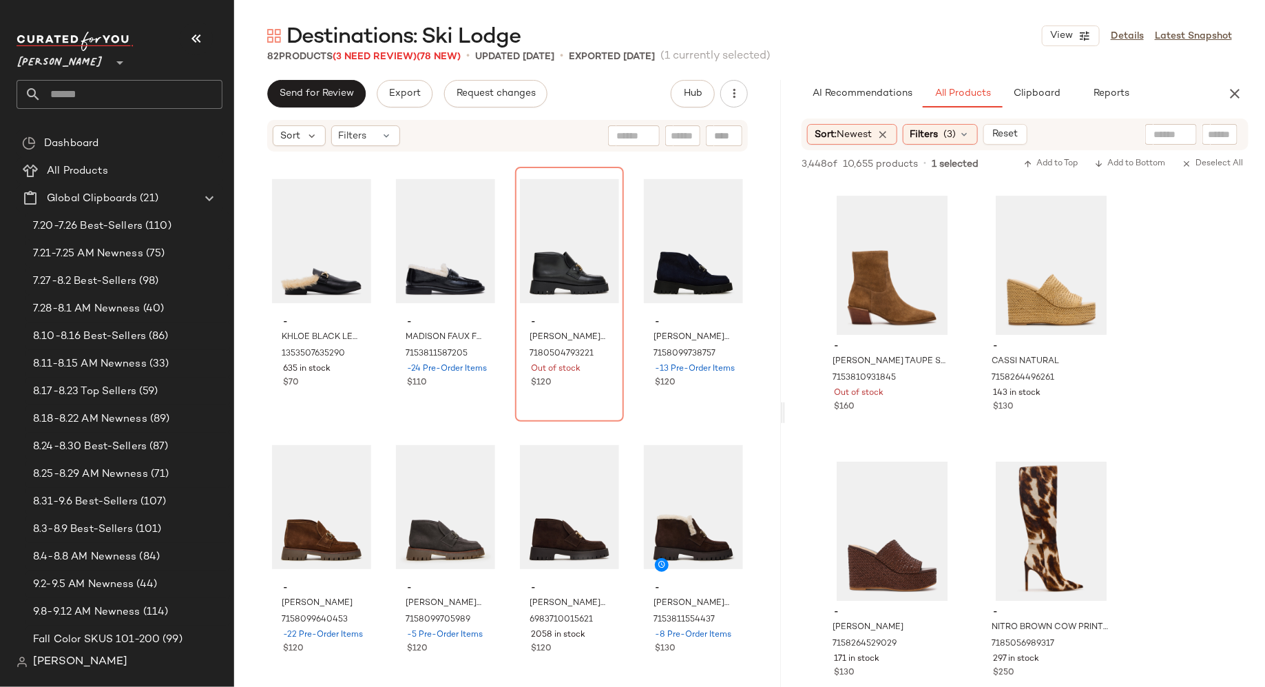
scroll to position [14878, 0]
drag, startPoint x: 749, startPoint y: 417, endPoint x: 785, endPoint y: 417, distance: 35.8
click at [785, 417] on div "Destinations: Ski Lodge View Details Latest Snapshot 82 Products (3 Need Review…" at bounding box center [749, 354] width 1031 height 665
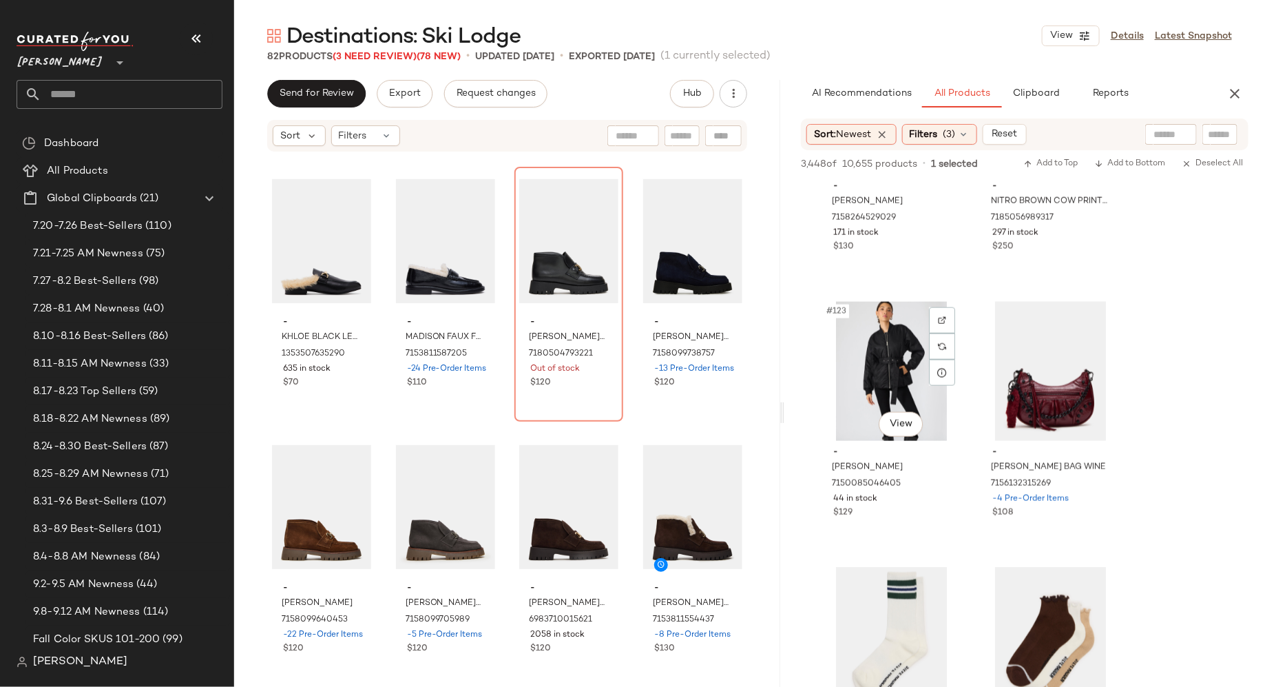
scroll to position [16104, 0]
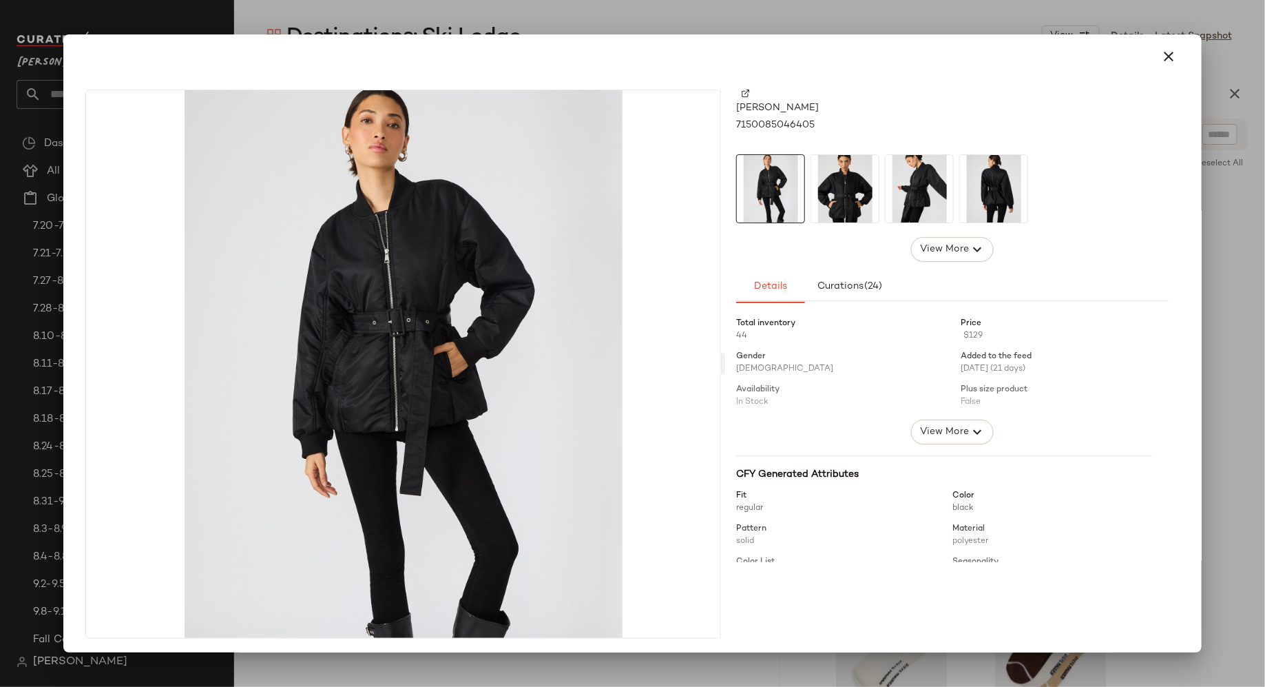
click at [845, 216] on img at bounding box center [844, 188] width 67 height 67
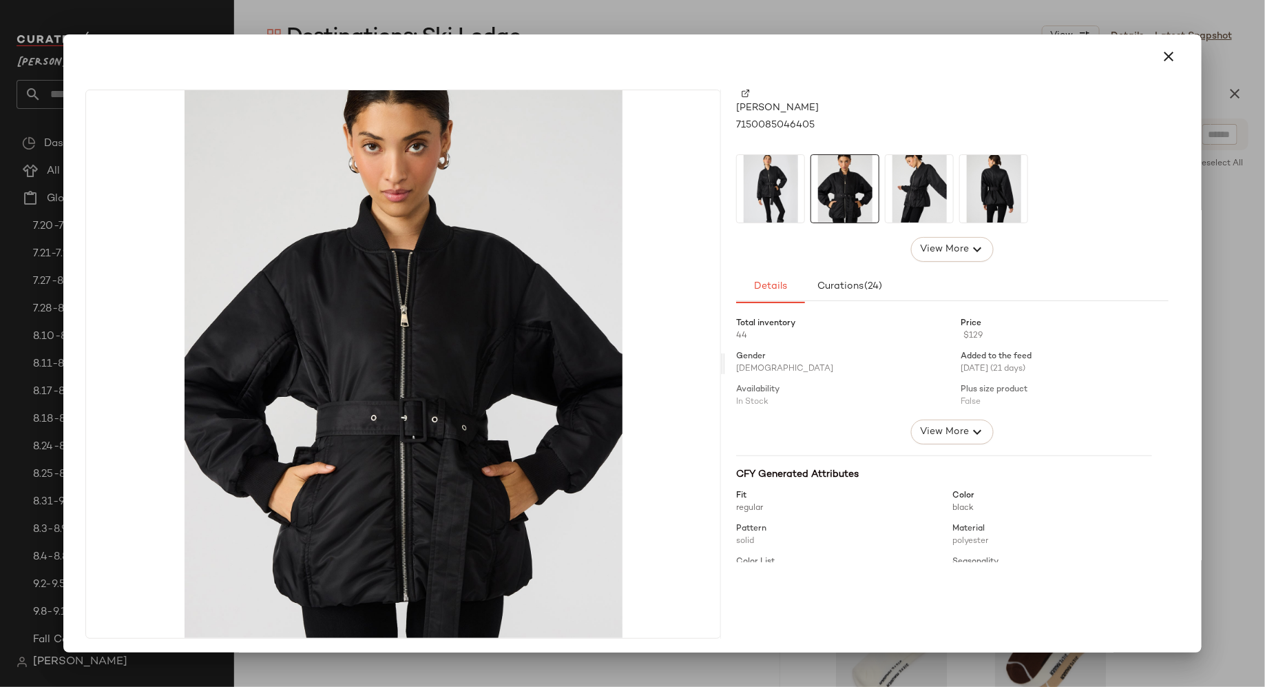
click at [896, 207] on img at bounding box center [919, 188] width 67 height 67
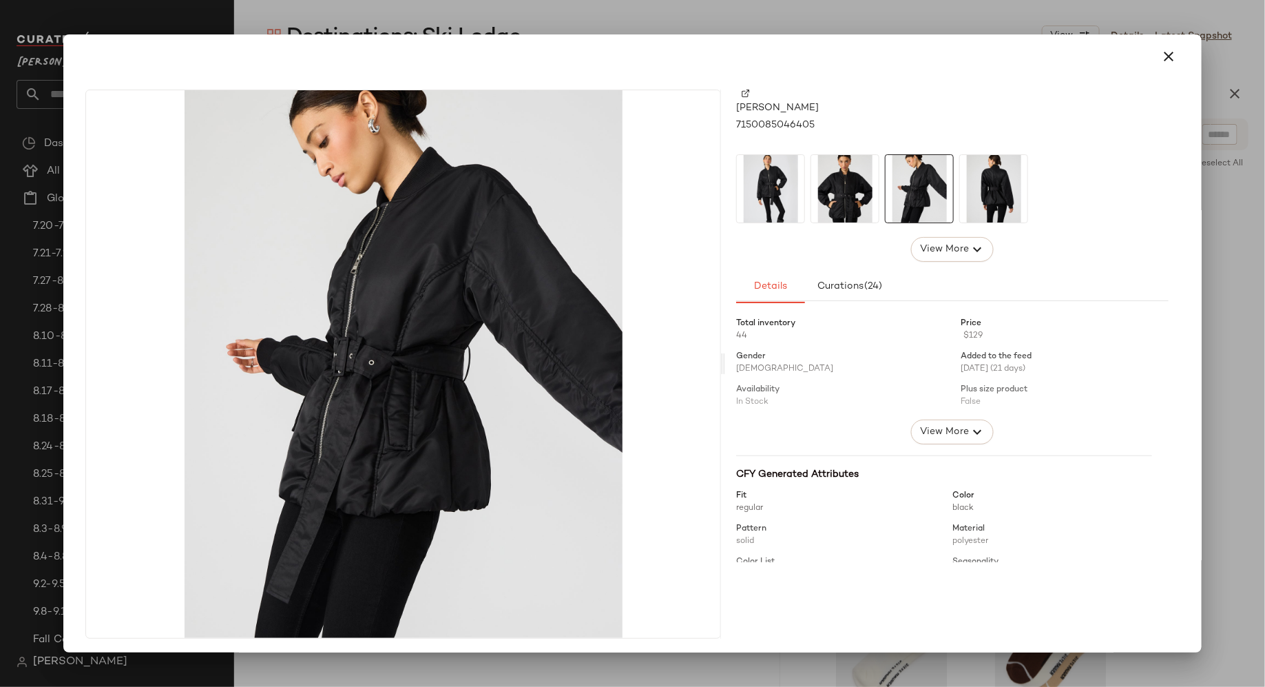
click at [970, 207] on img at bounding box center [993, 188] width 67 height 67
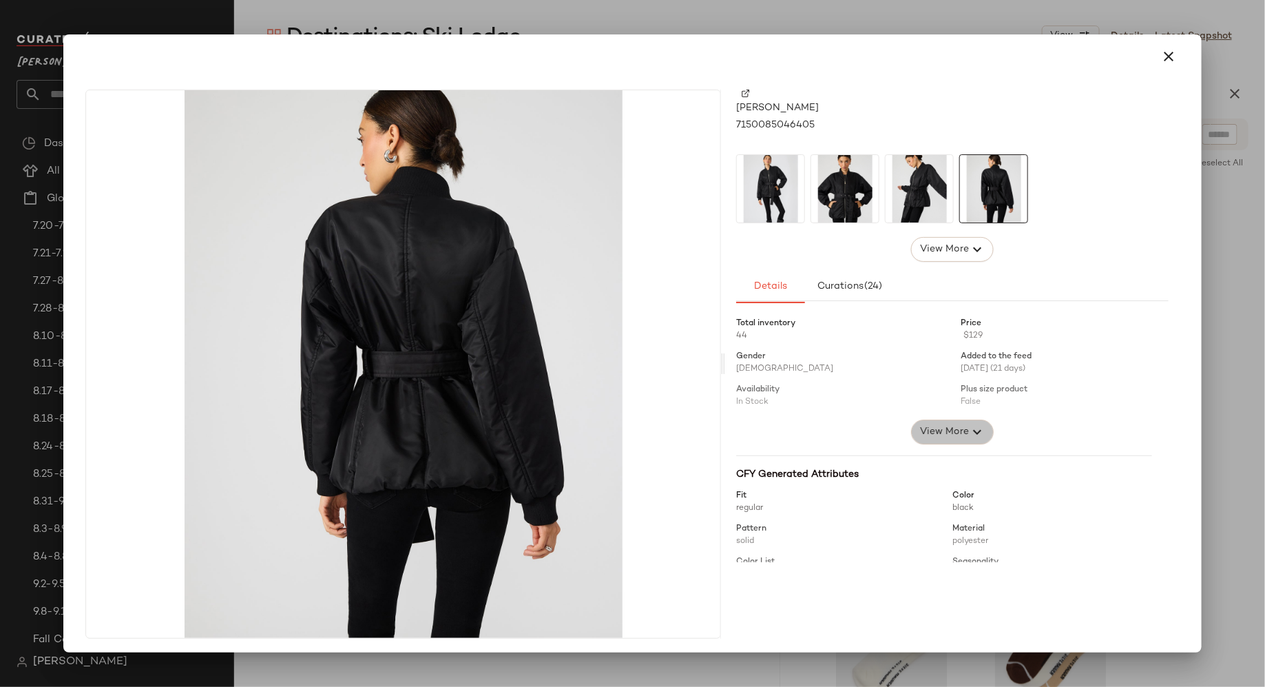
click at [920, 424] on span "View More" at bounding box center [945, 432] width 50 height 17
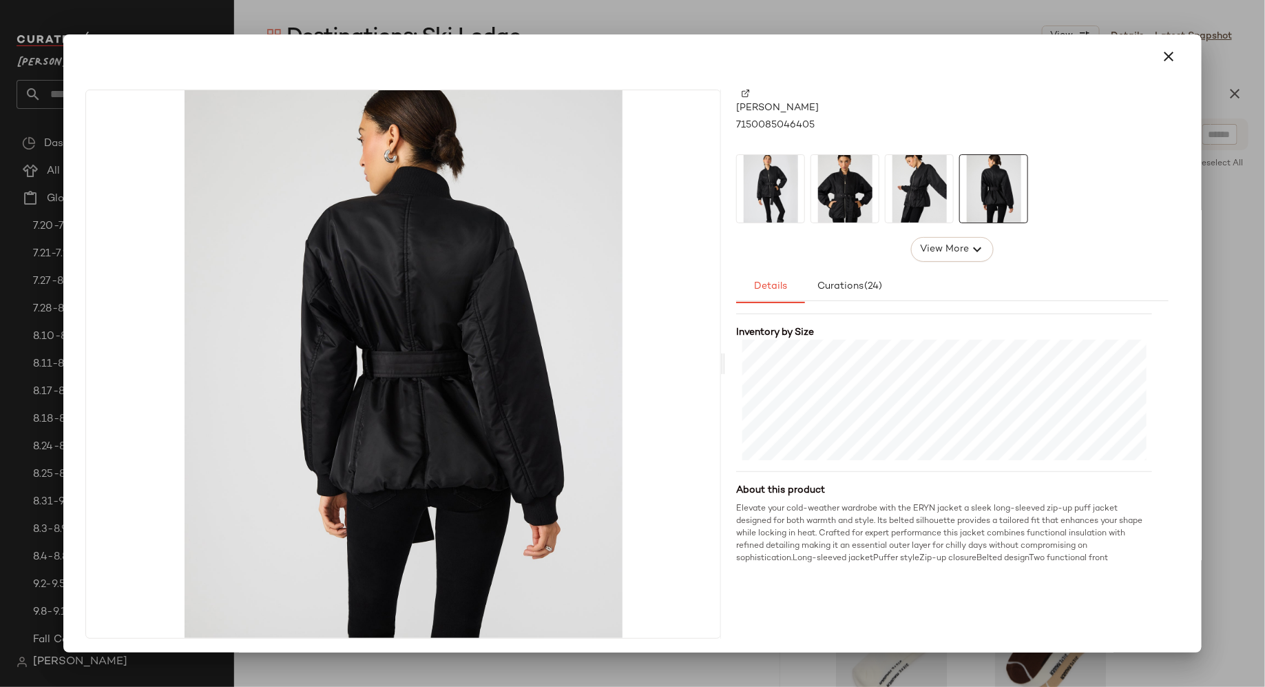
scroll to position [459, 0]
click at [1161, 60] on icon "button" at bounding box center [1169, 56] width 17 height 17
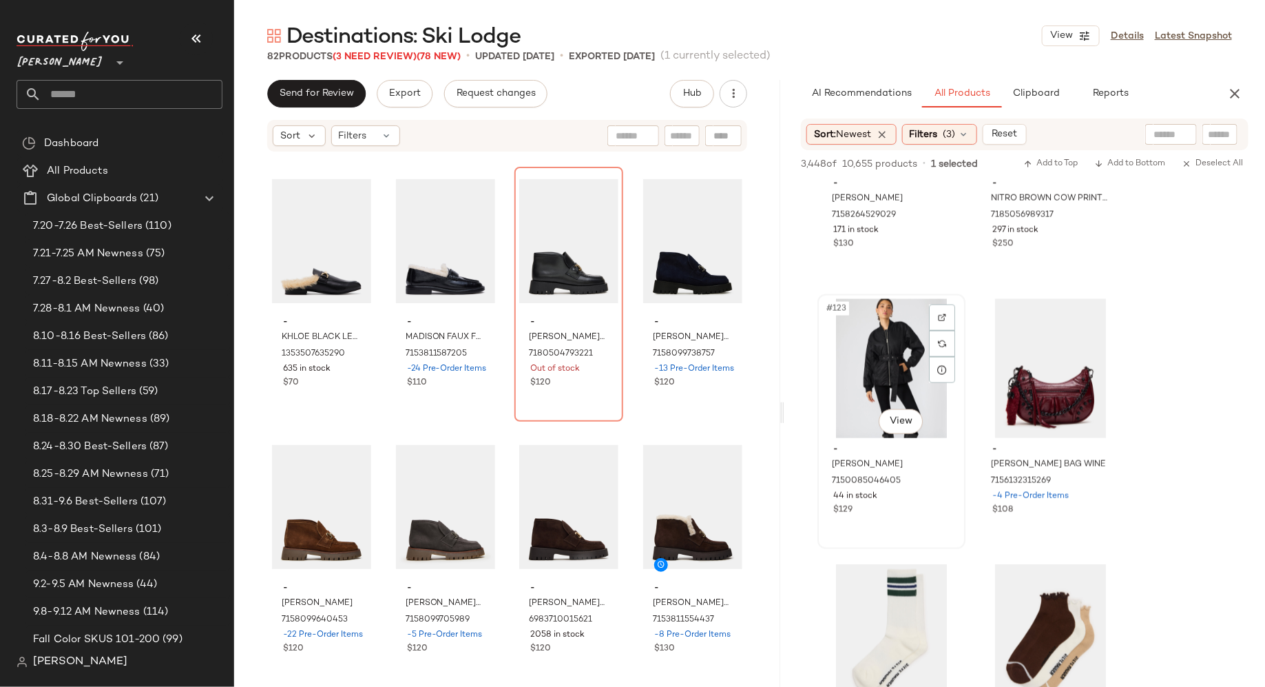
click at [887, 351] on div "#123 View" at bounding box center [891, 368] width 138 height 139
click at [1142, 165] on span "Add to Bottom" at bounding box center [1130, 164] width 71 height 10
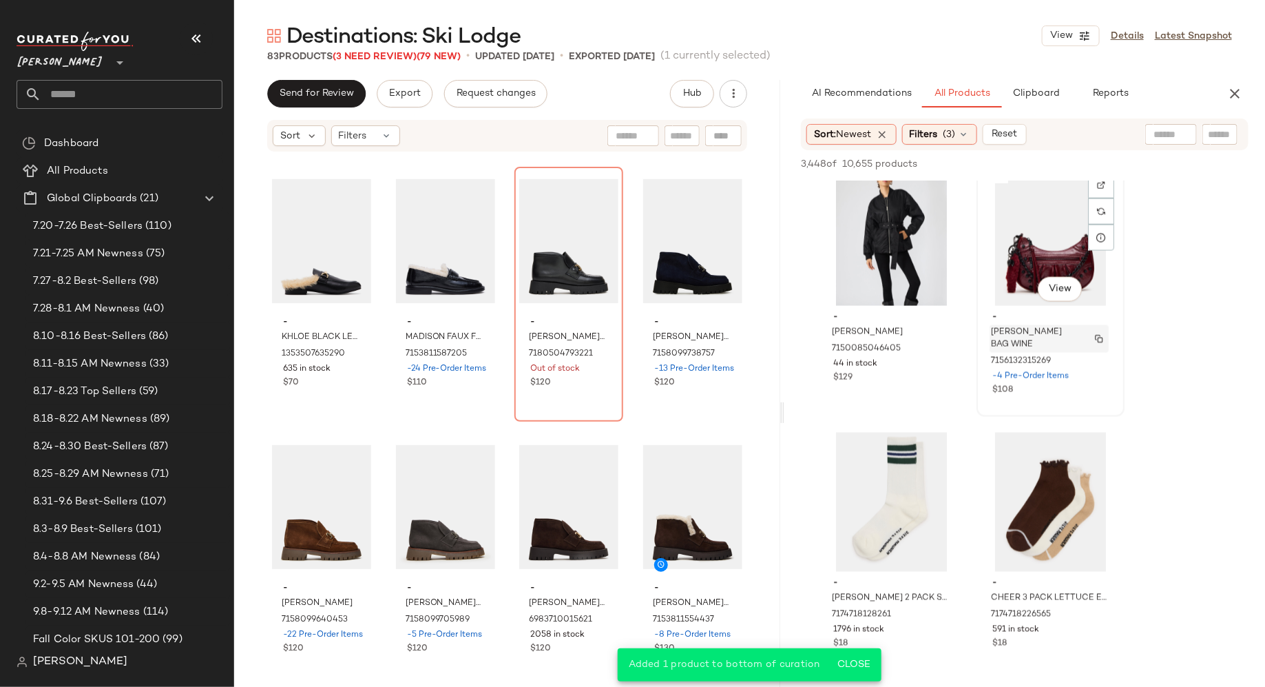
scroll to position [16240, 0]
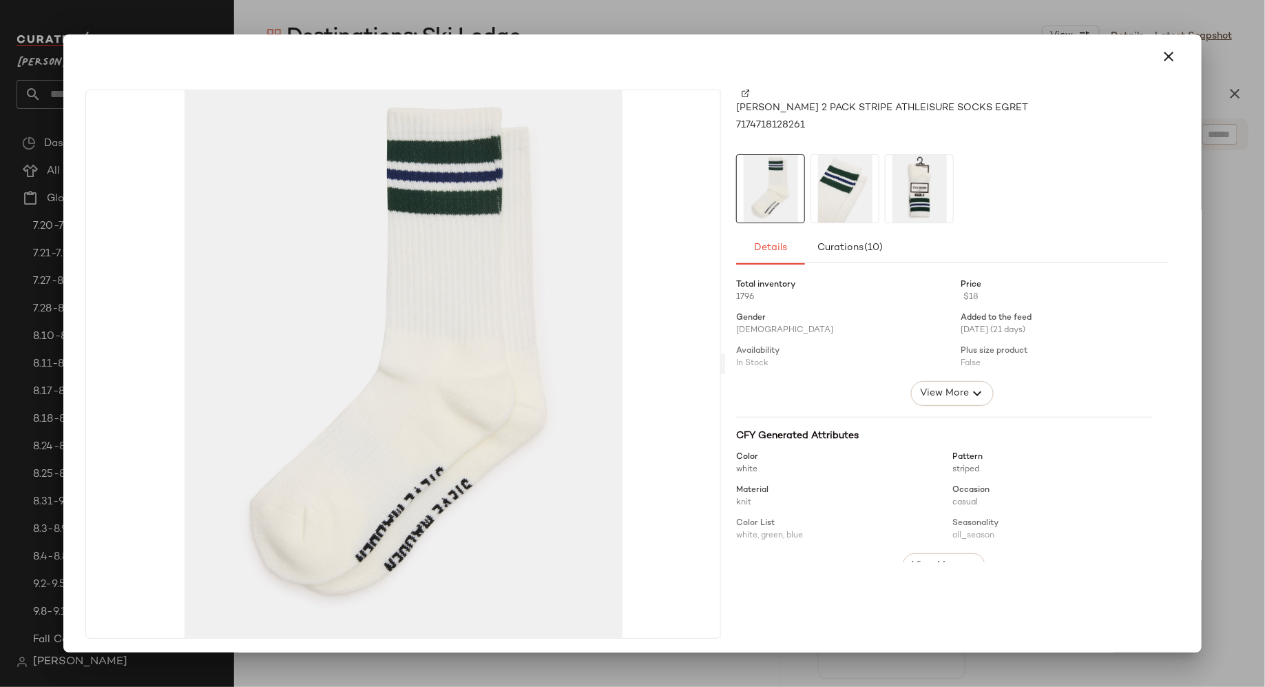
click at [841, 177] on img at bounding box center [844, 188] width 67 height 67
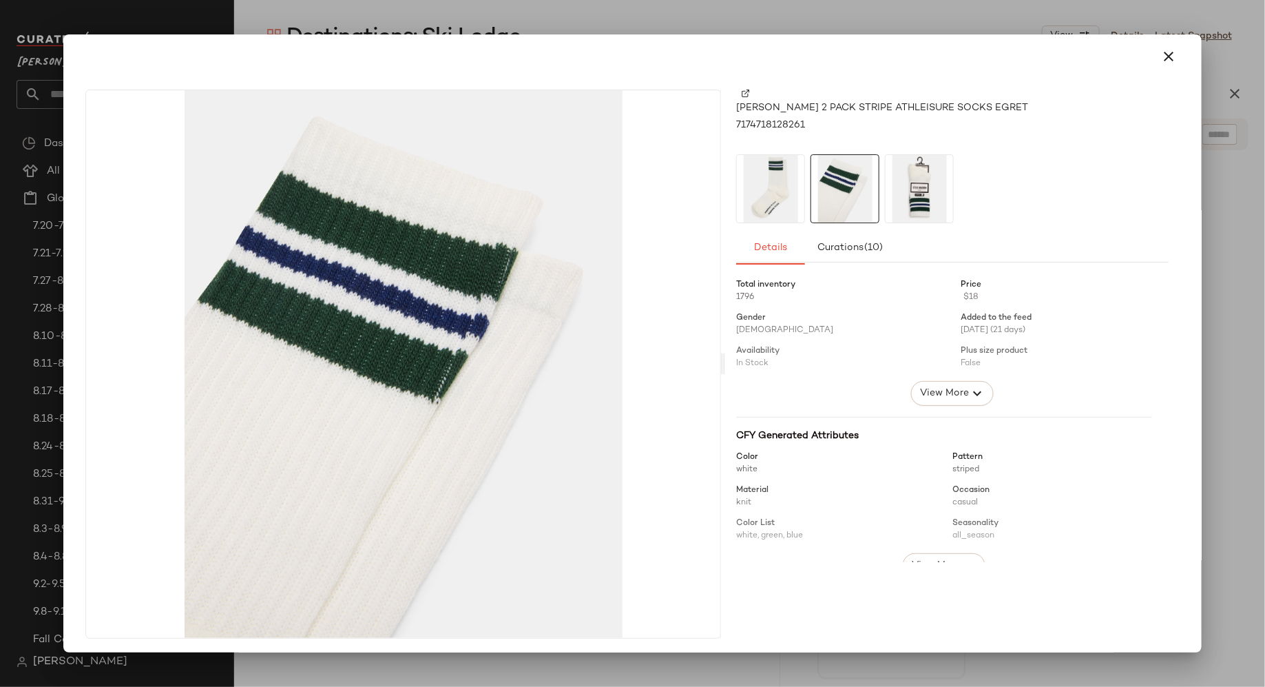
click at [928, 177] on img at bounding box center [919, 188] width 67 height 67
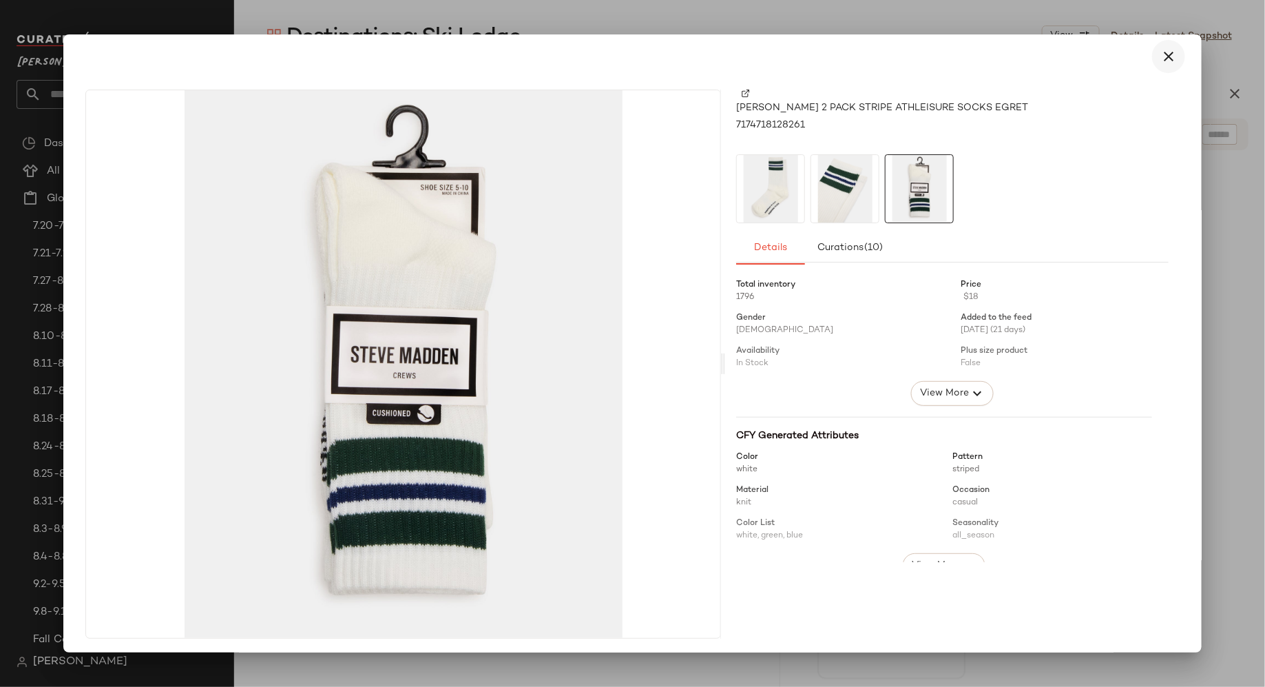
click at [1167, 54] on icon "button" at bounding box center [1169, 56] width 17 height 17
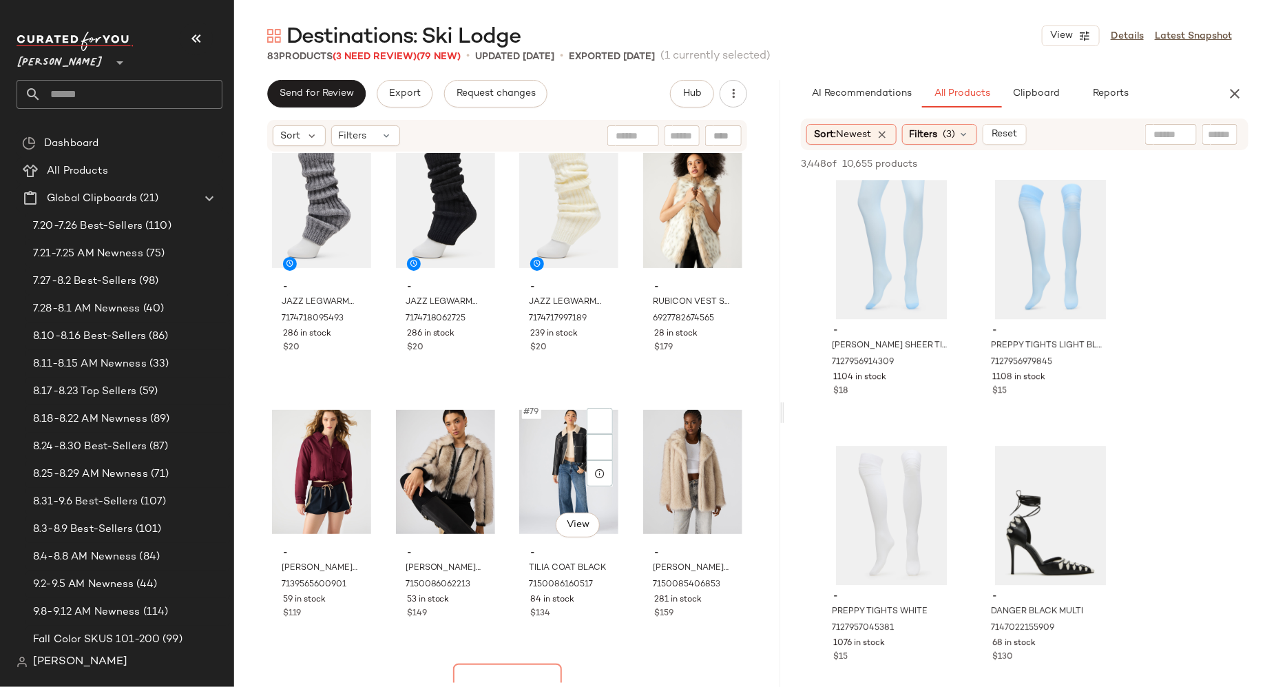
scroll to position [5056, 0]
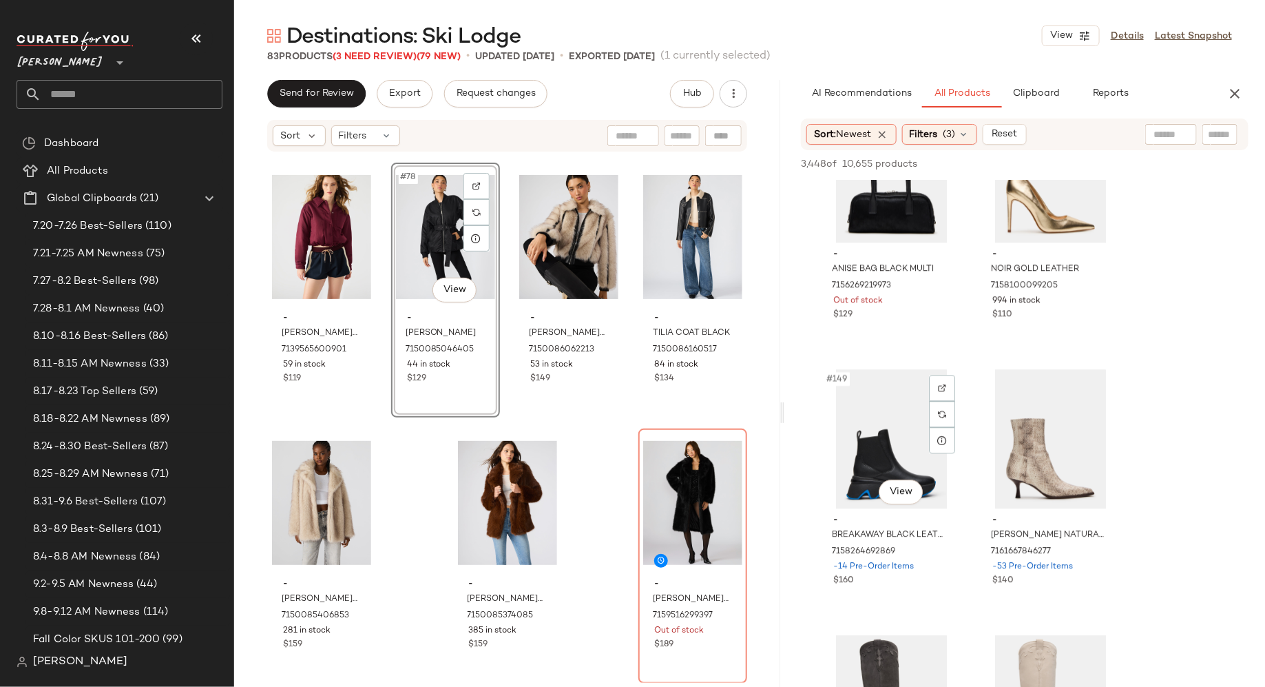
scroll to position [19494, 0]
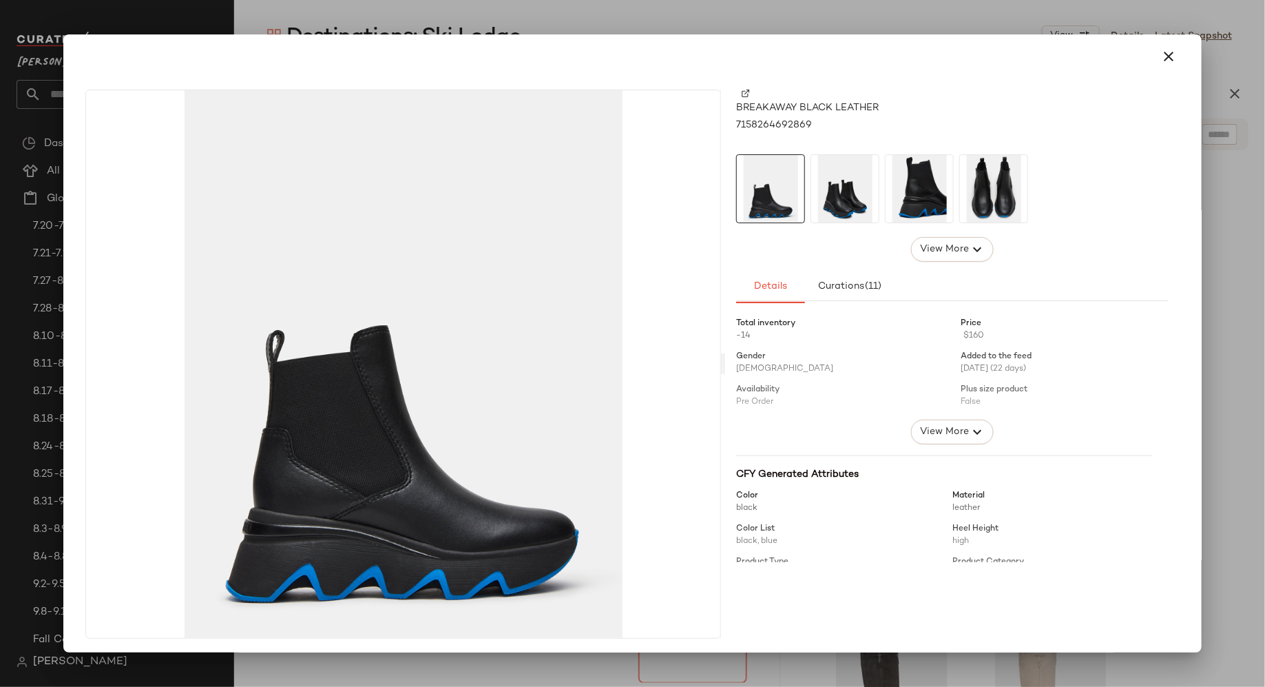
click at [846, 201] on img at bounding box center [844, 188] width 67 height 67
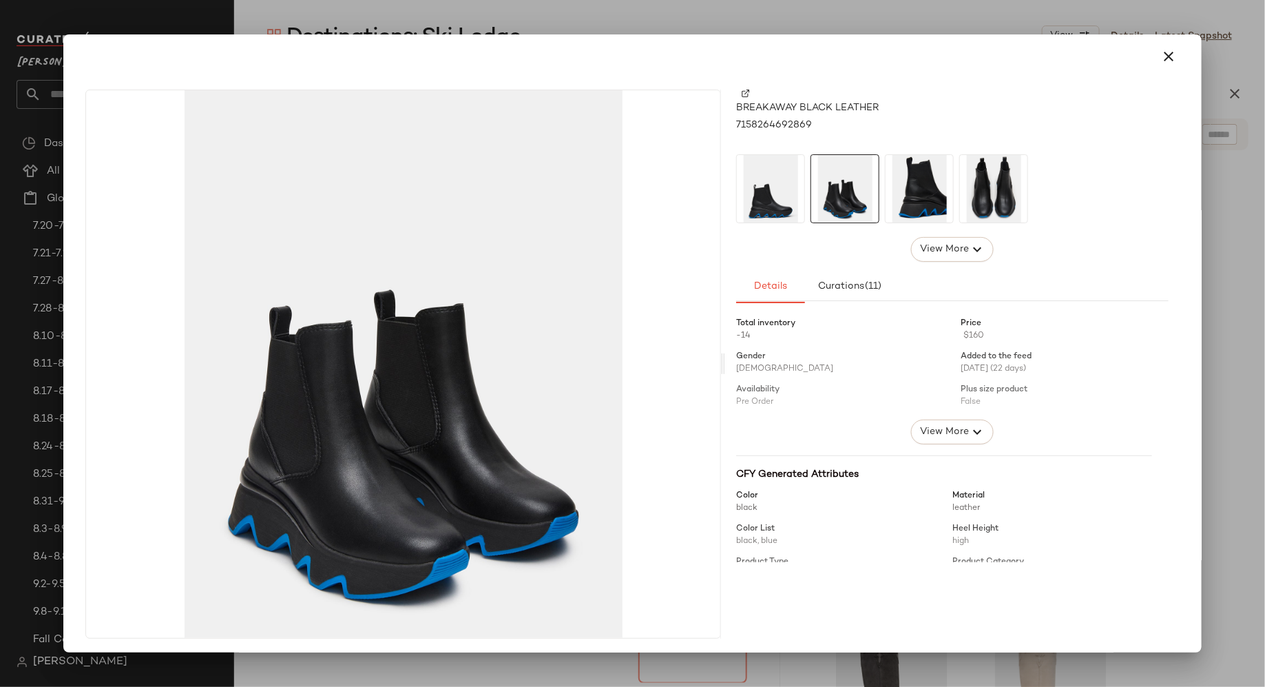
click at [928, 198] on img at bounding box center [919, 188] width 67 height 67
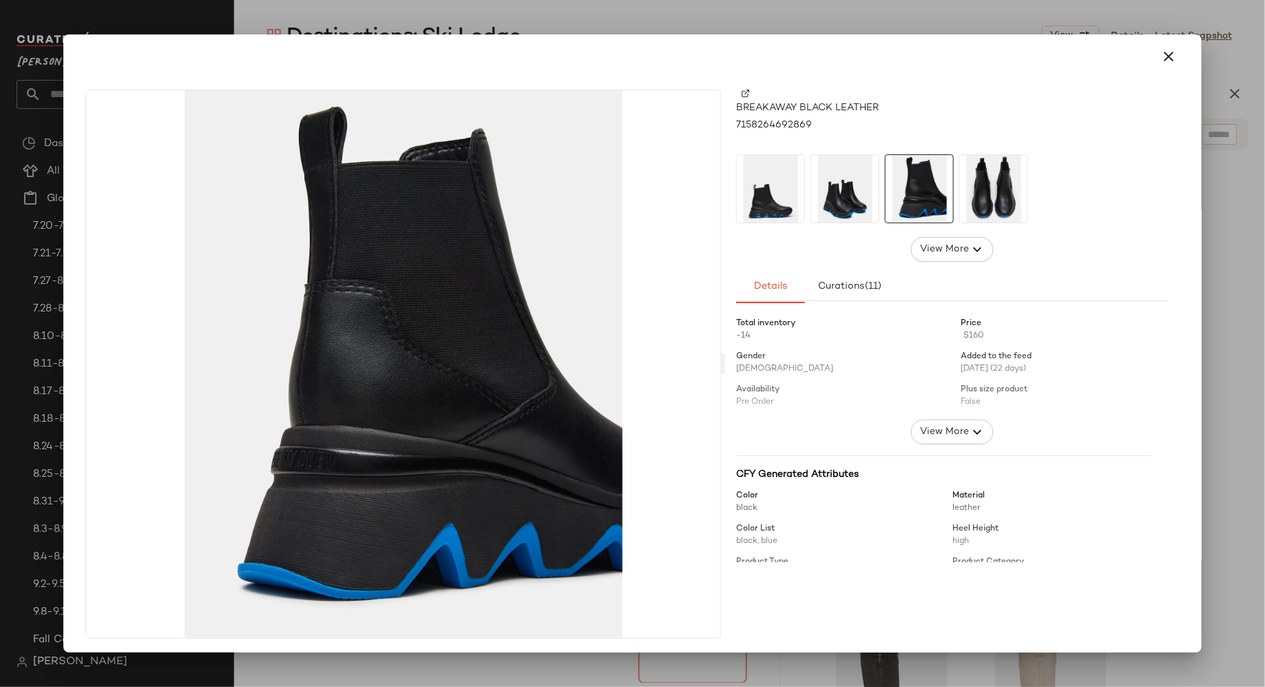
click at [997, 199] on img at bounding box center [993, 188] width 67 height 67
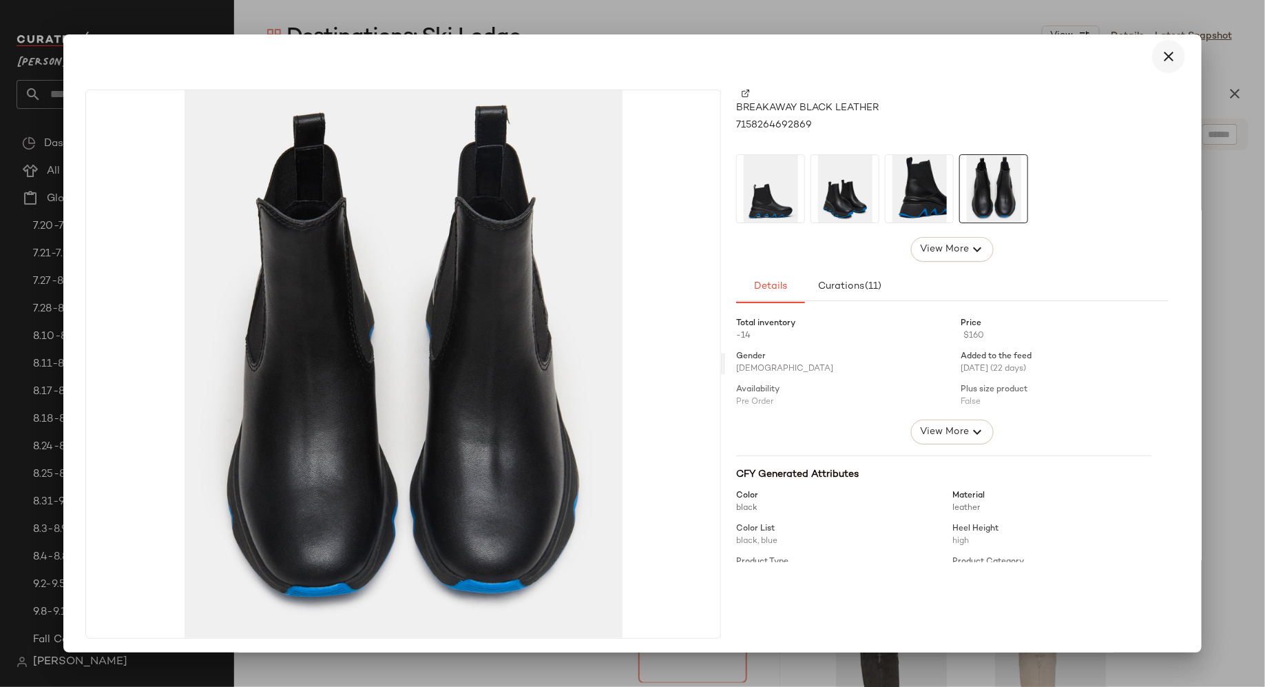
click at [1165, 53] on icon "button" at bounding box center [1169, 56] width 17 height 17
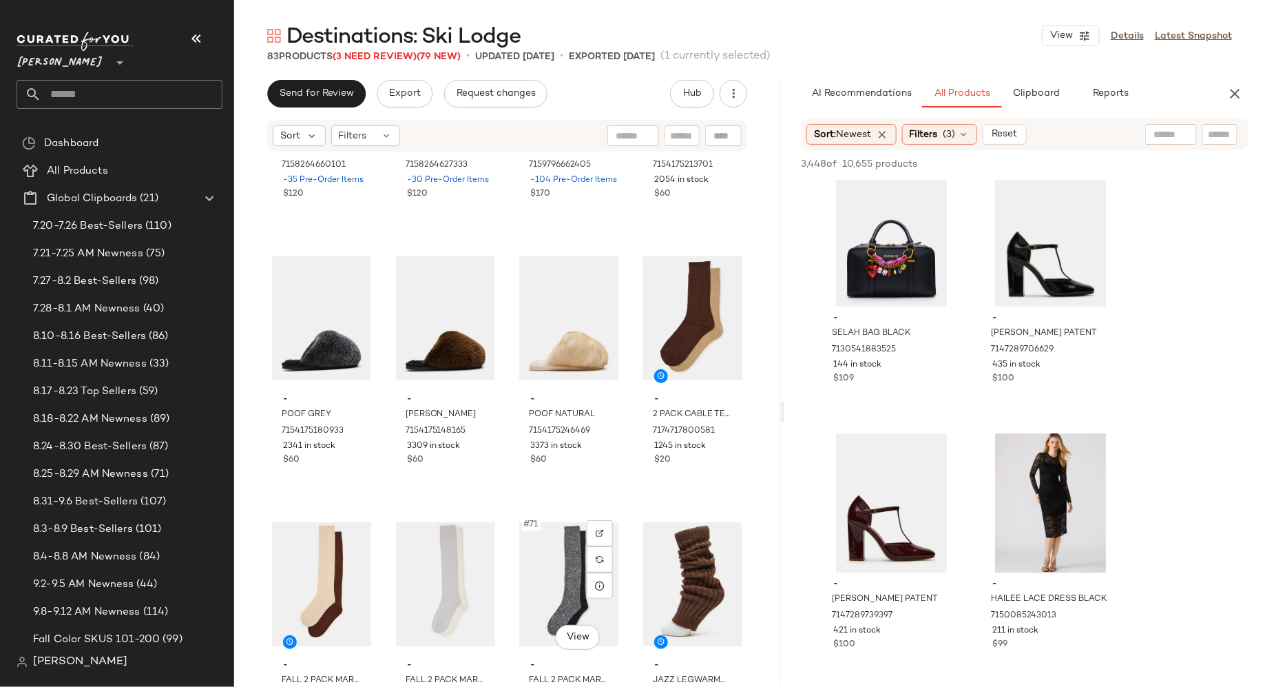
scroll to position [4176, 0]
click at [1227, 138] on input "text" at bounding box center [1220, 134] width 24 height 14
type input "****"
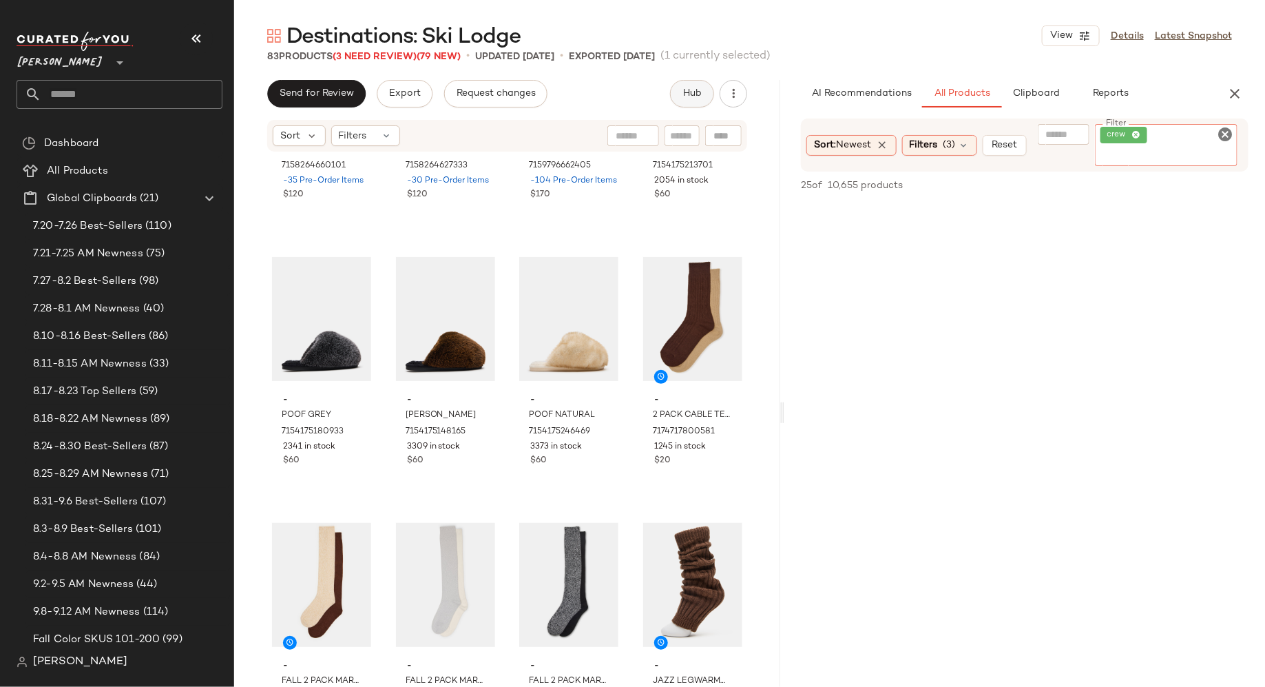
click at [694, 92] on span "Hub" at bounding box center [692, 93] width 19 height 11
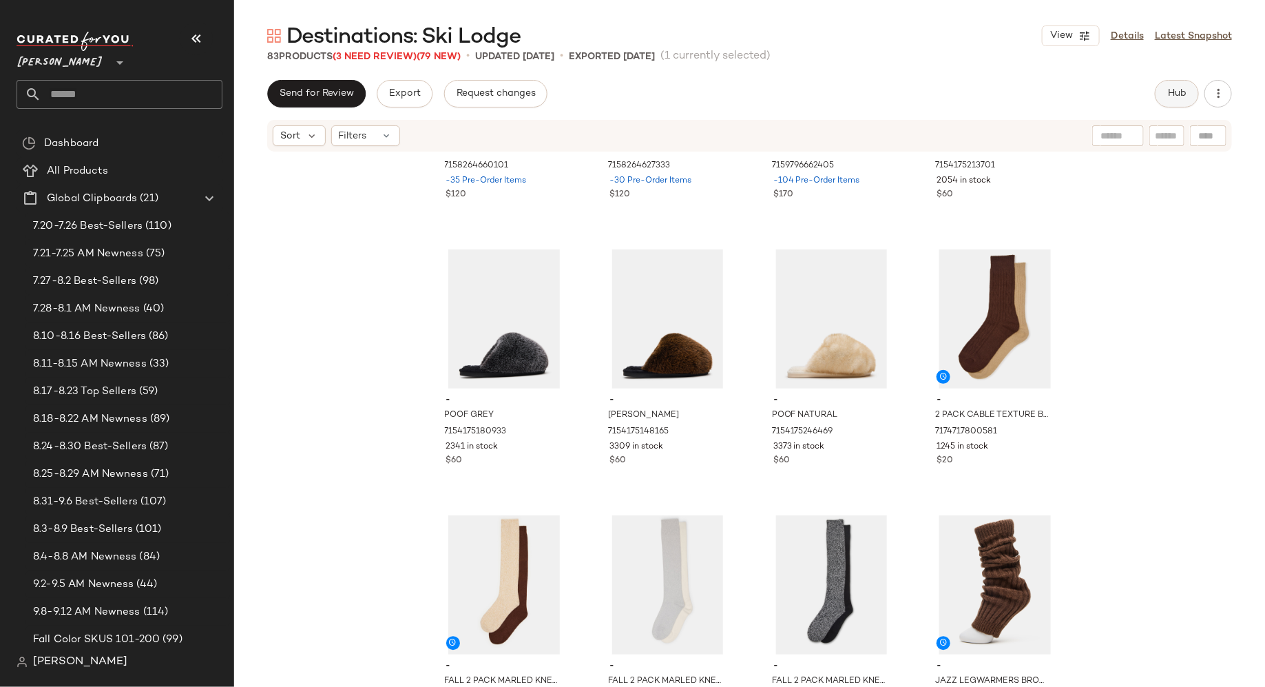
click at [1183, 98] on span "Hub" at bounding box center [1176, 93] width 19 height 11
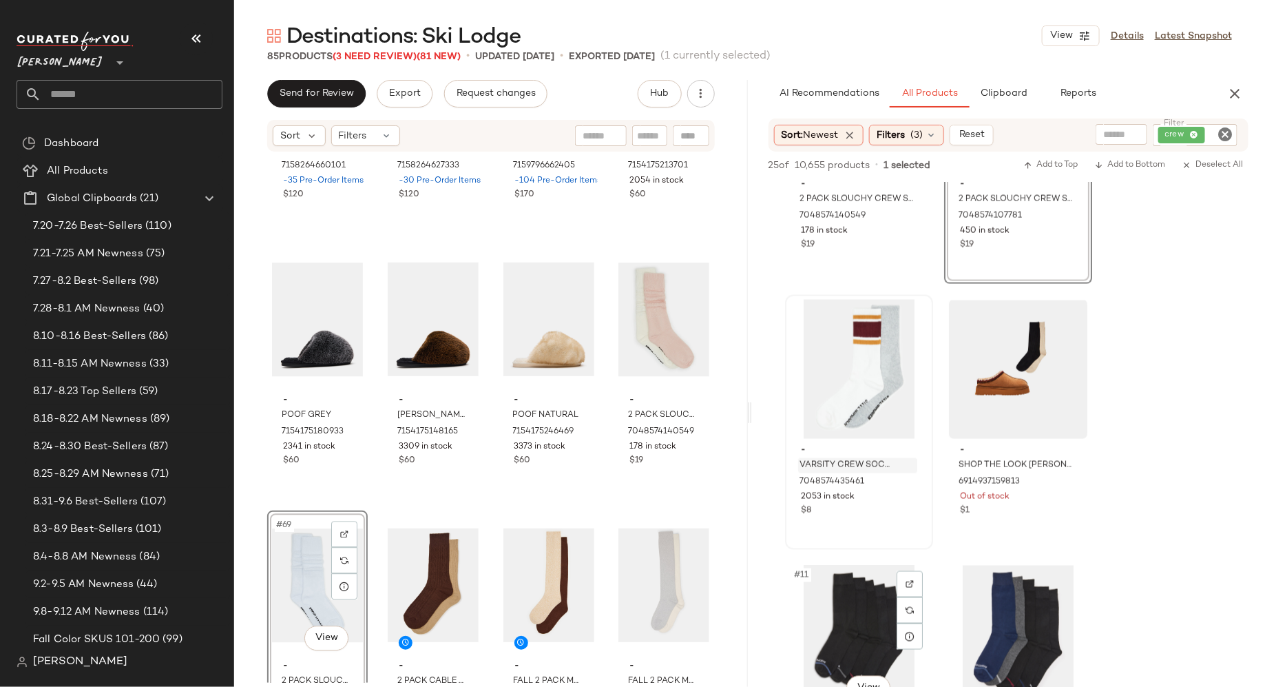
scroll to position [935, 0]
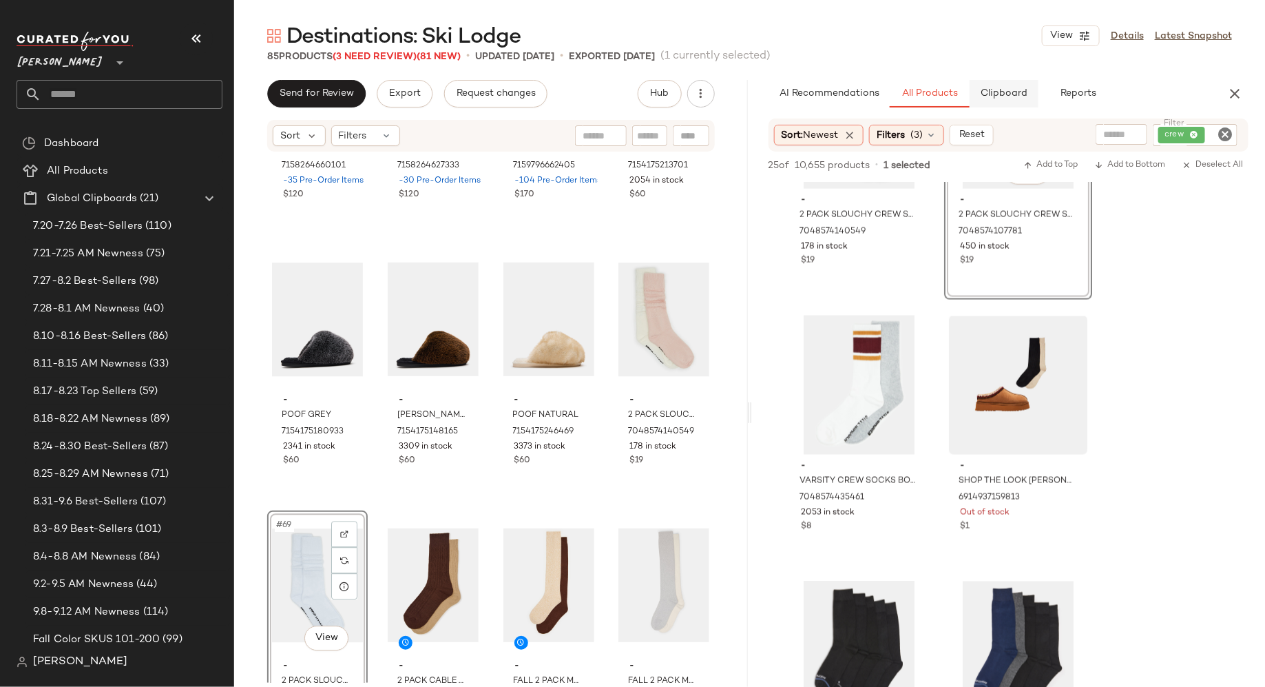
click at [1015, 93] on span "Clipboard" at bounding box center [1004, 93] width 48 height 11
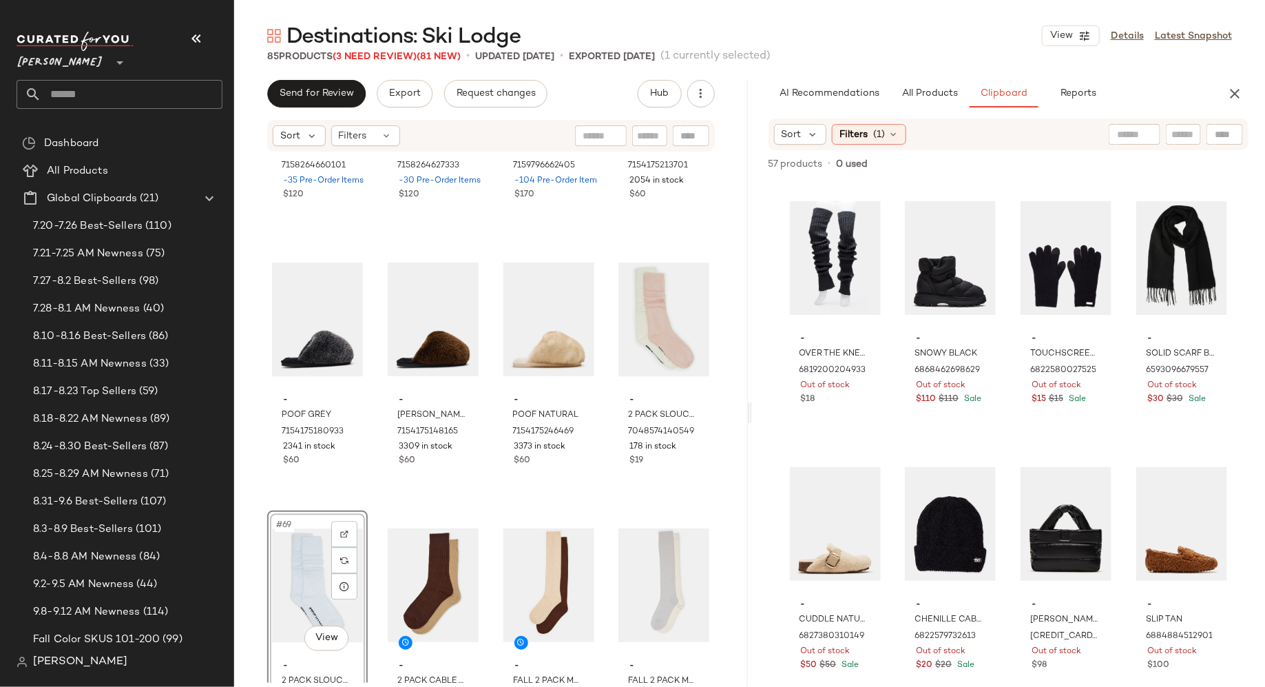
click at [1190, 134] on input "text" at bounding box center [1184, 134] width 24 height 14
type input "*****"
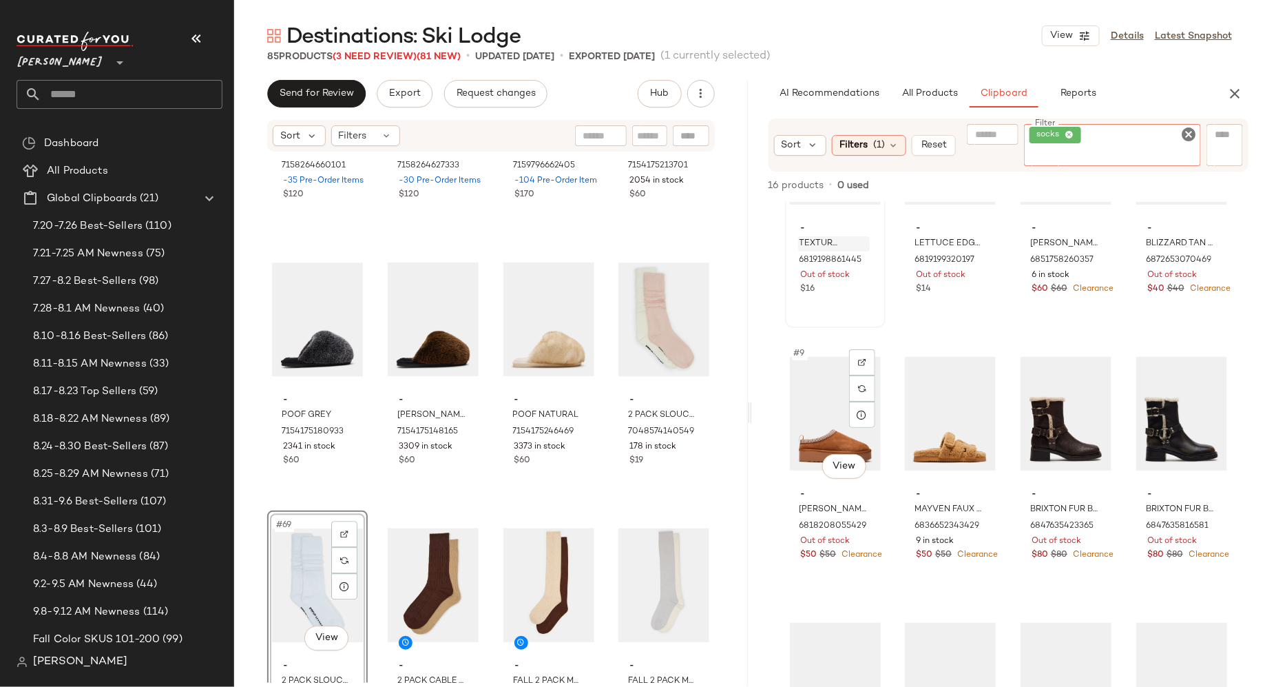
scroll to position [523, 0]
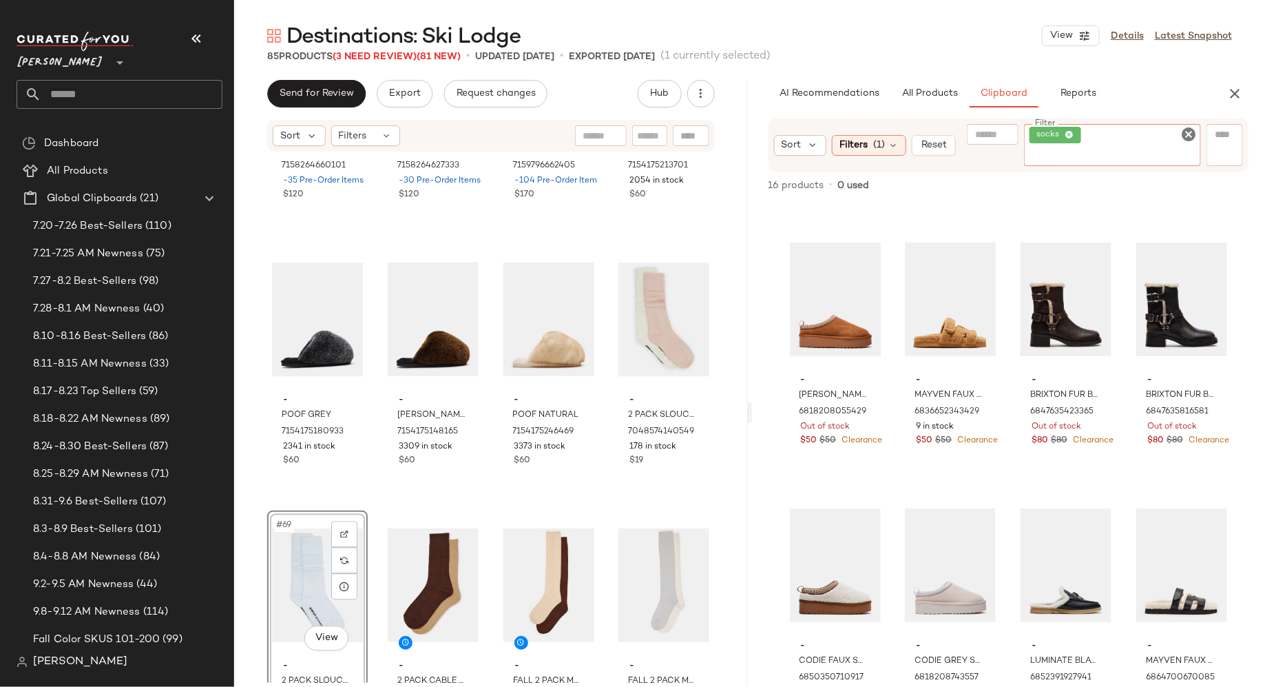
click at [1191, 128] on icon "Clear Filter" at bounding box center [1189, 134] width 17 height 17
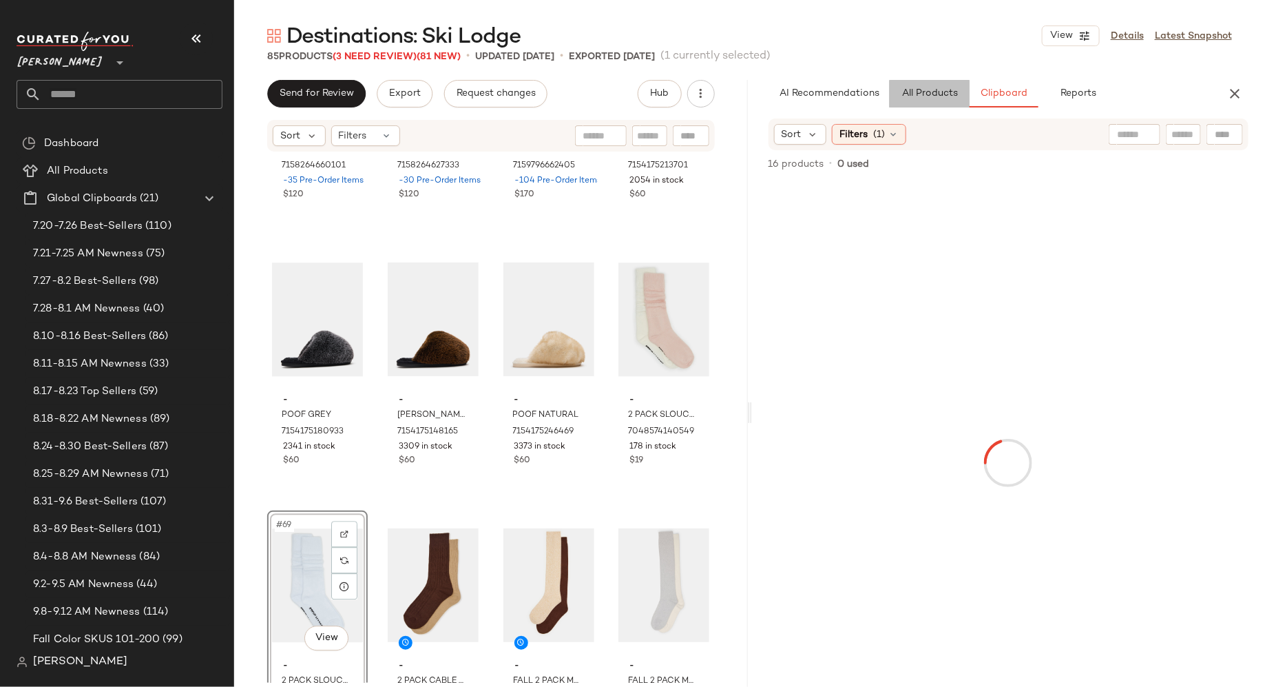
click at [935, 100] on button "All Products" at bounding box center [930, 94] width 80 height 28
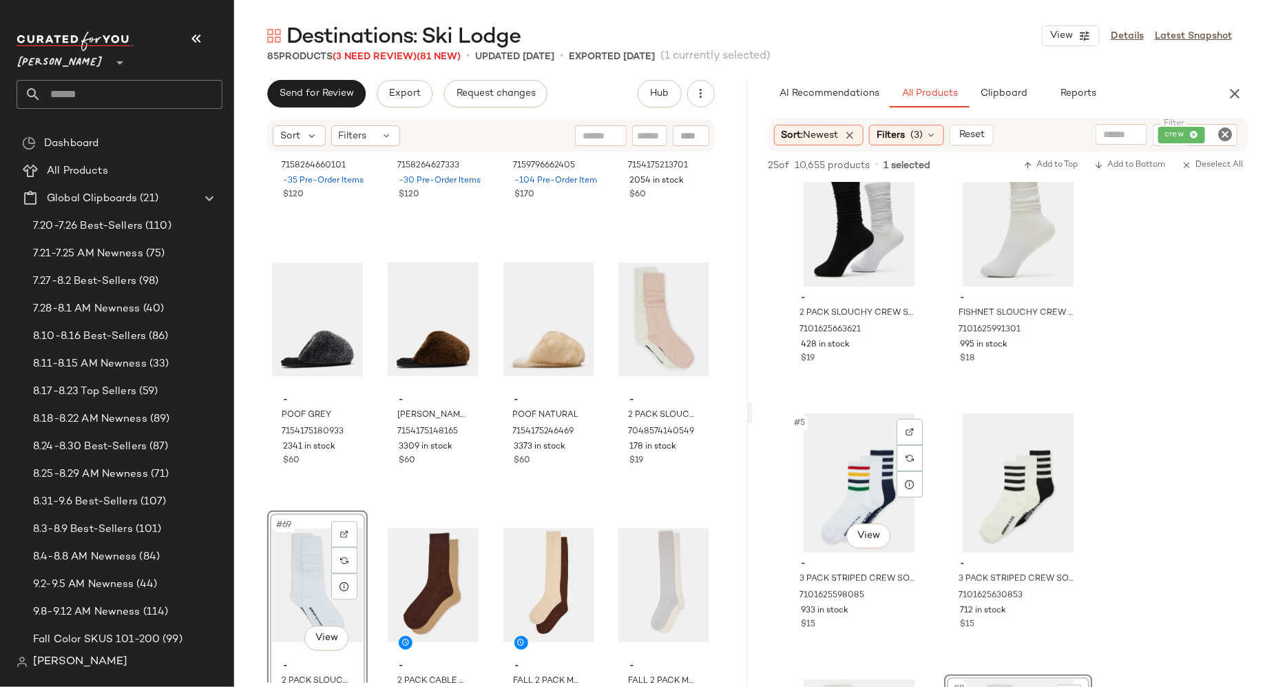
scroll to position [0, 0]
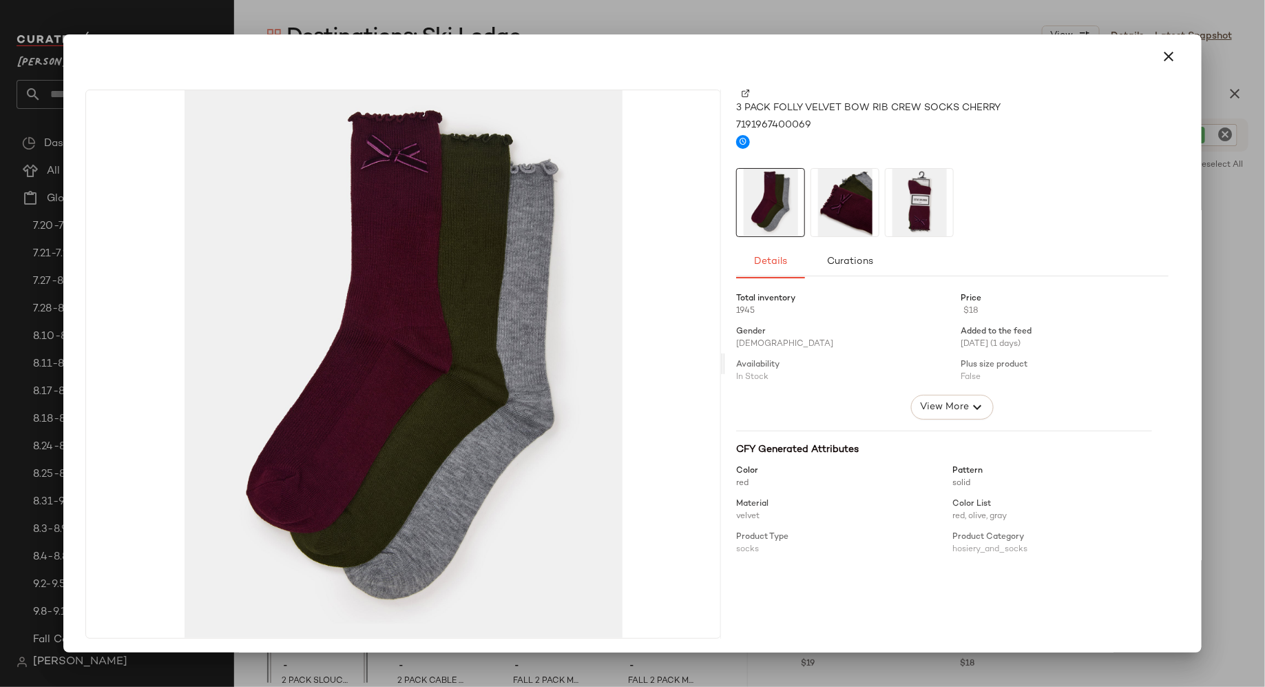
click at [855, 206] on img at bounding box center [844, 202] width 67 height 67
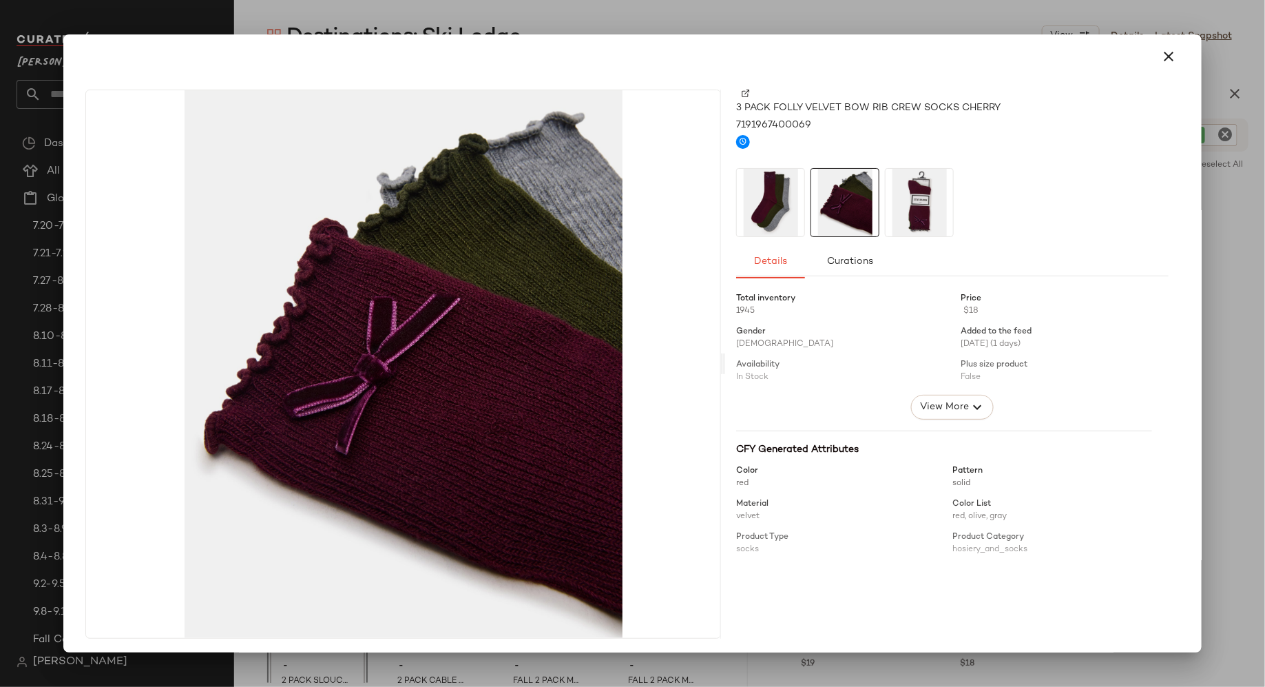
click at [925, 202] on img at bounding box center [919, 202] width 67 height 67
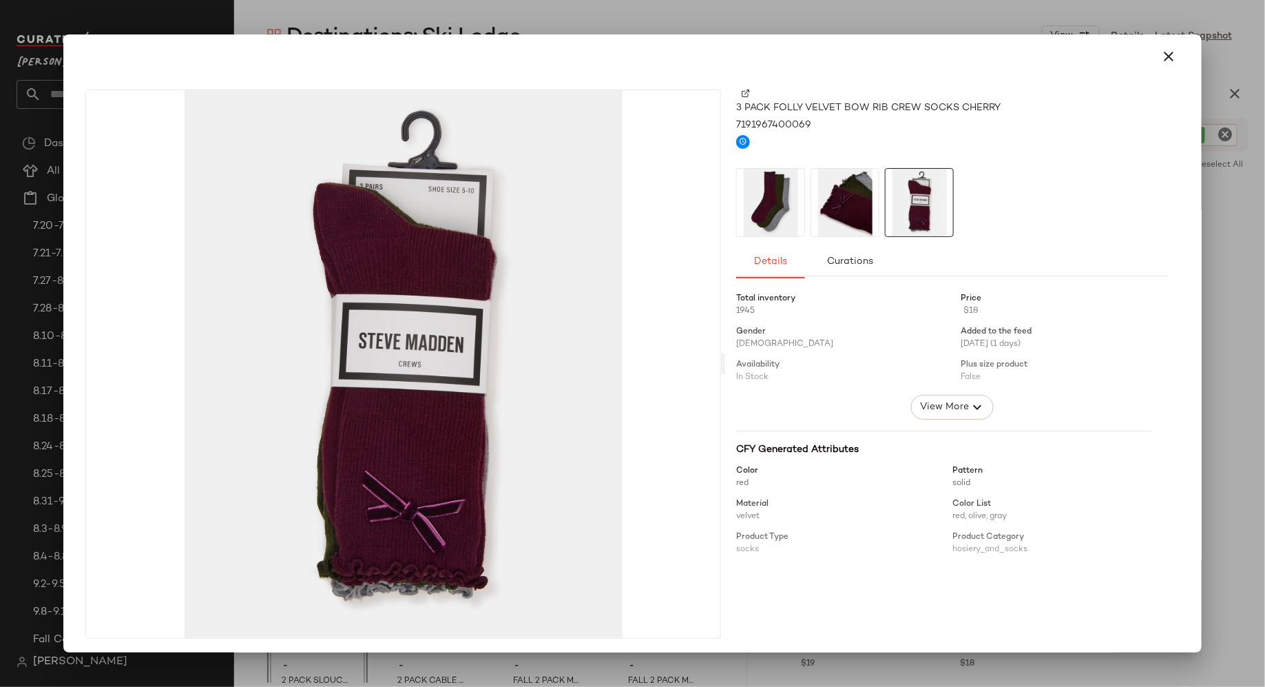
click at [769, 202] on img at bounding box center [770, 202] width 67 height 67
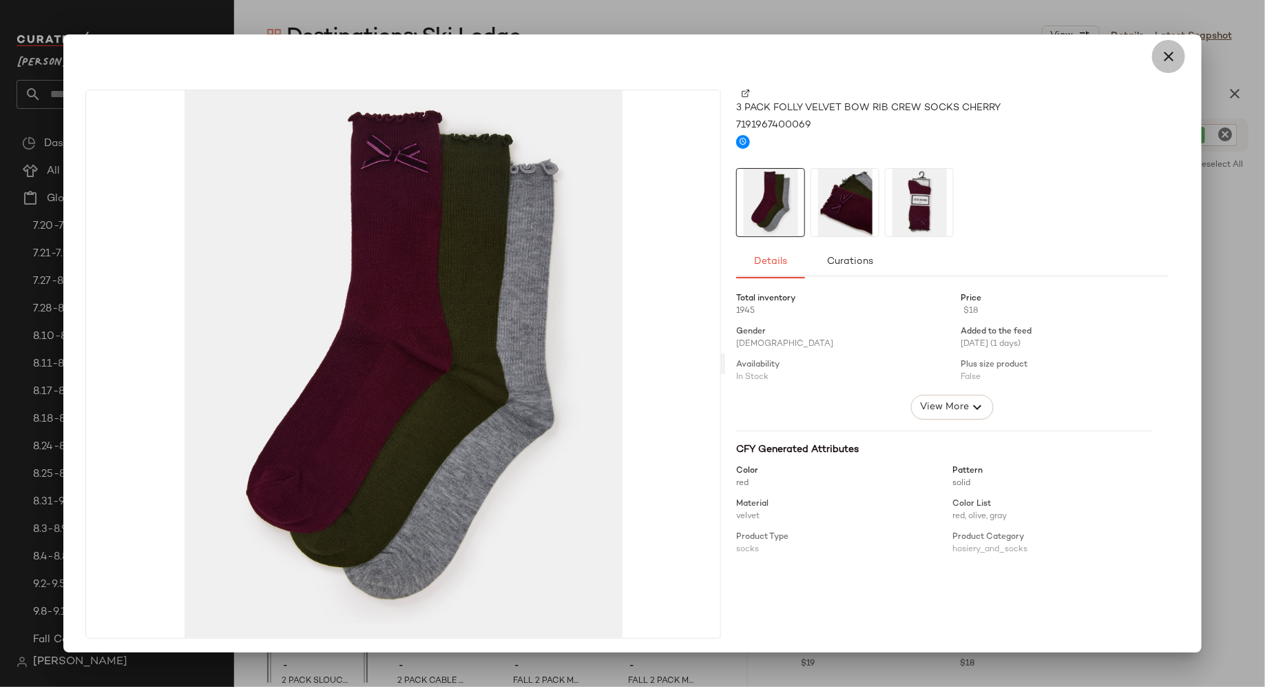
click at [1161, 61] on icon "button" at bounding box center [1169, 56] width 17 height 17
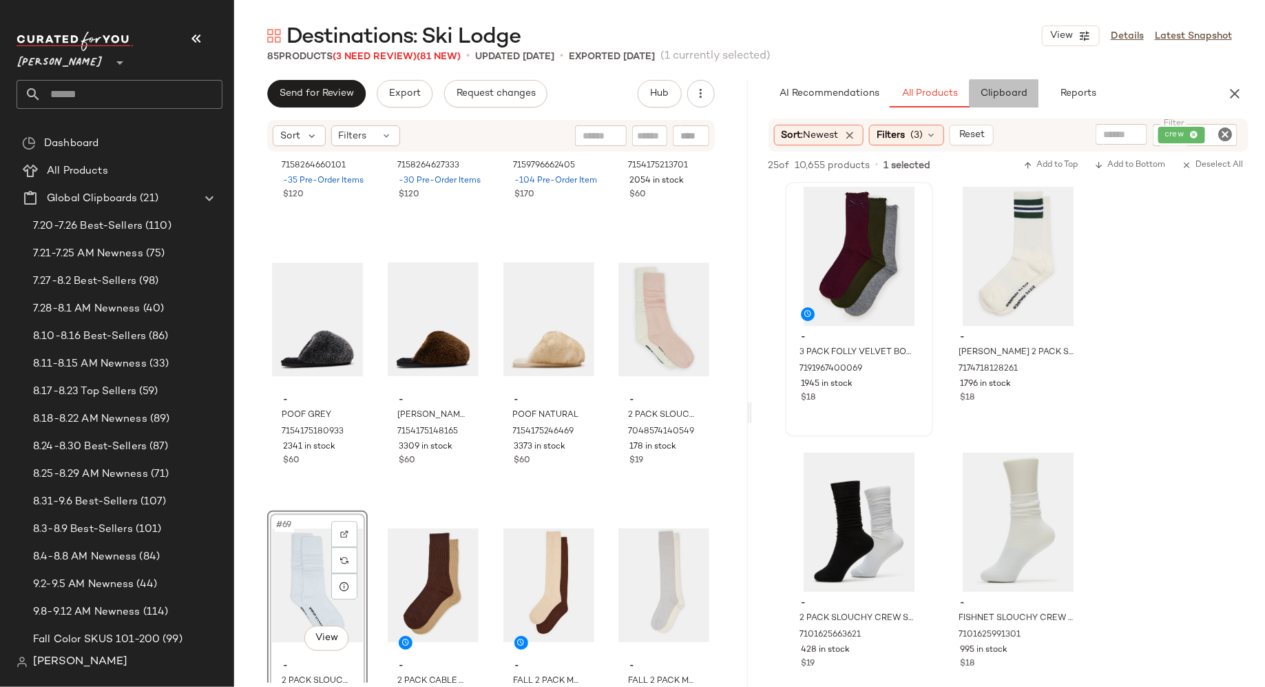
click at [1024, 90] on span "Clipboard" at bounding box center [1004, 93] width 48 height 11
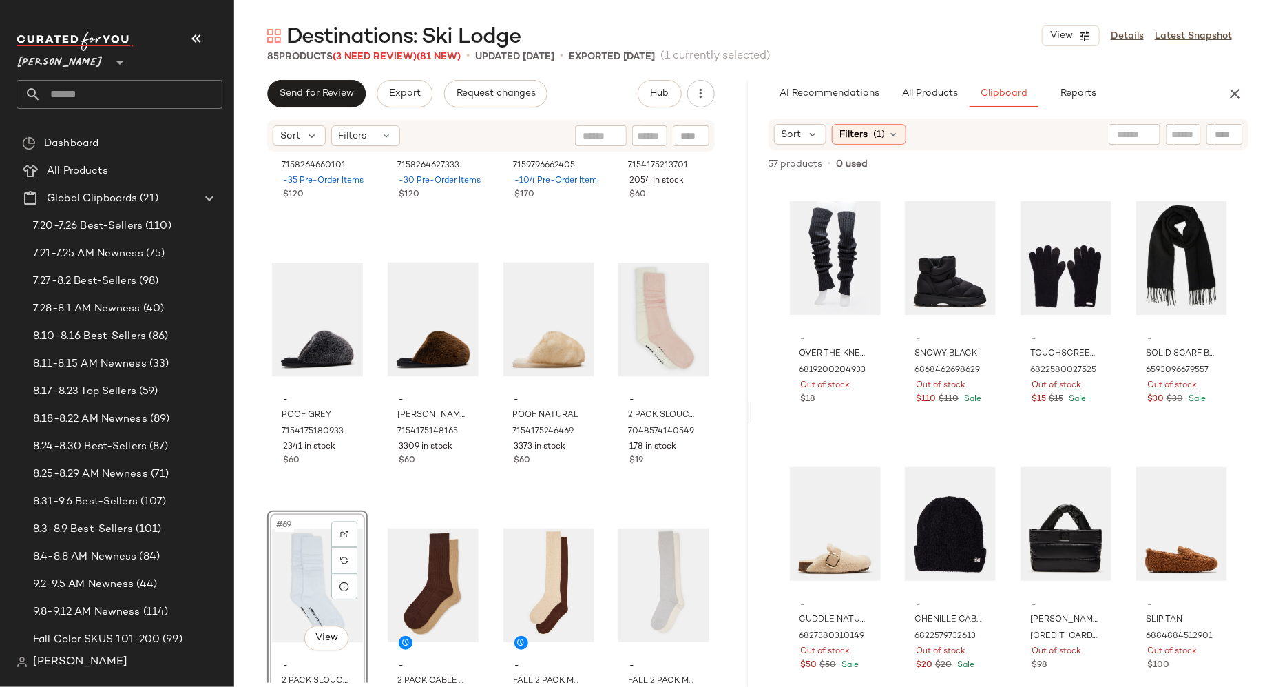
click at [1209, 138] on div at bounding box center [1225, 134] width 37 height 21
click at [1026, 134] on div "Filter Filter Find by ID Find by ID" at bounding box center [1080, 134] width 326 height 21
type input "*****"
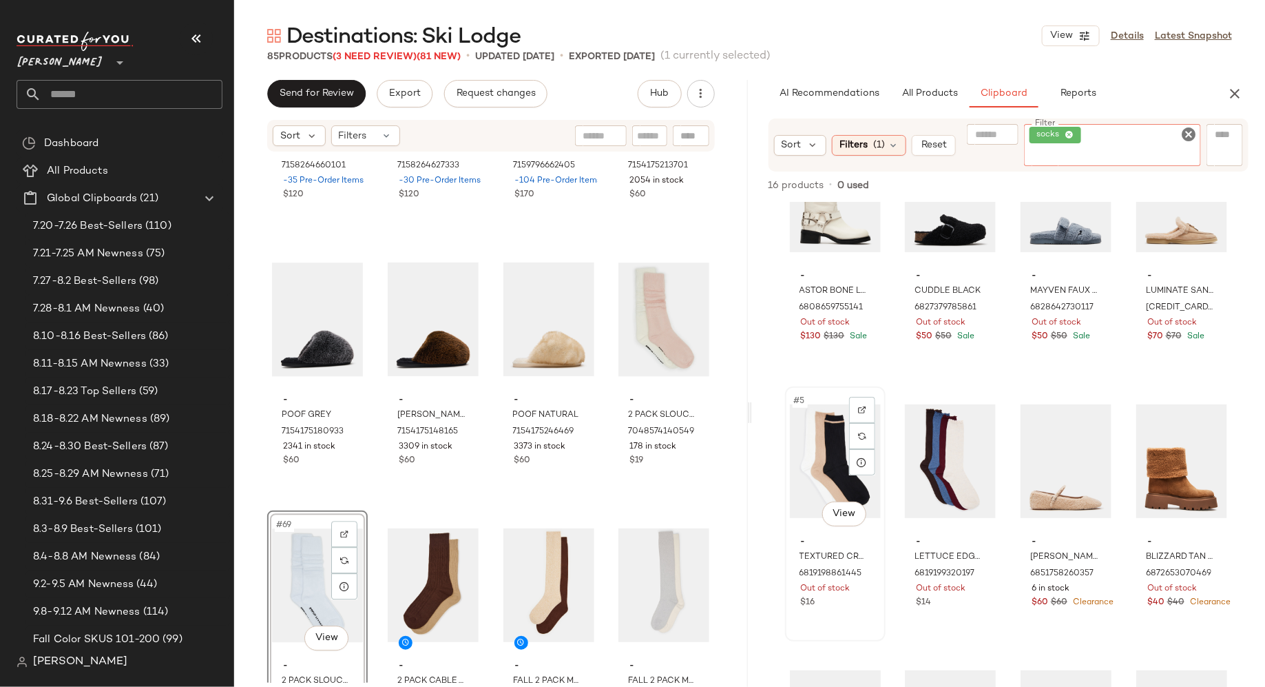
scroll to position [134, 0]
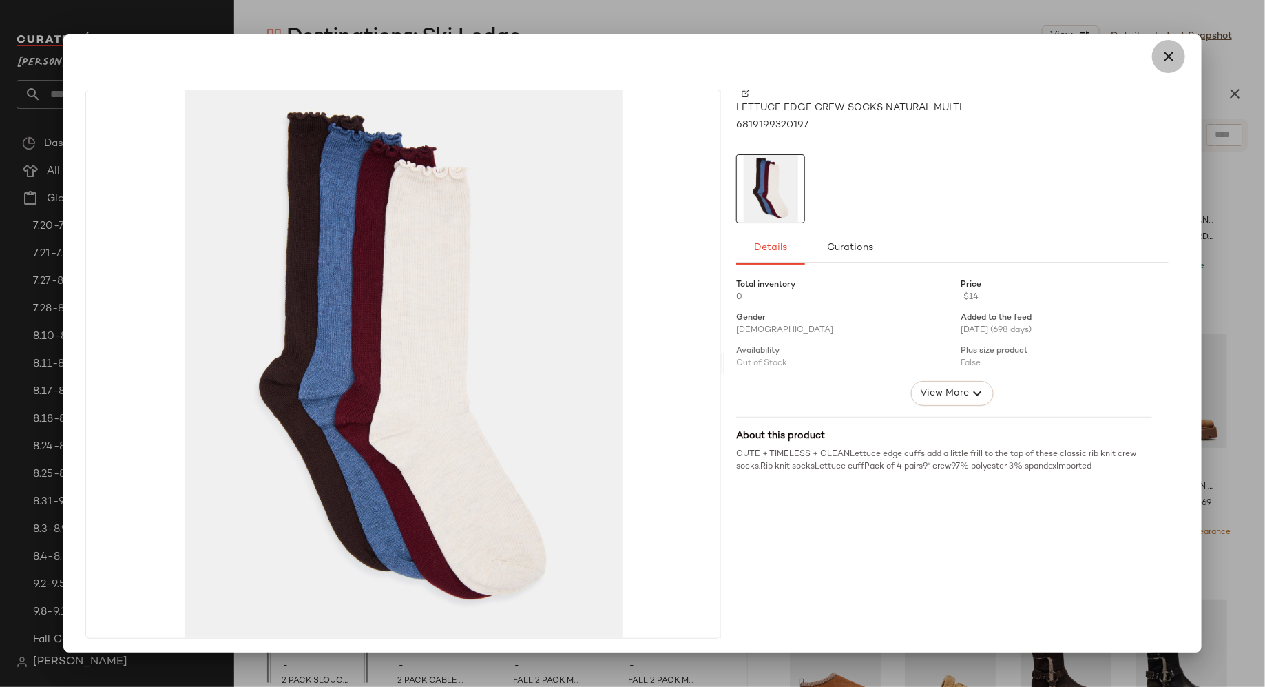
click at [1161, 55] on icon "button" at bounding box center [1169, 56] width 17 height 17
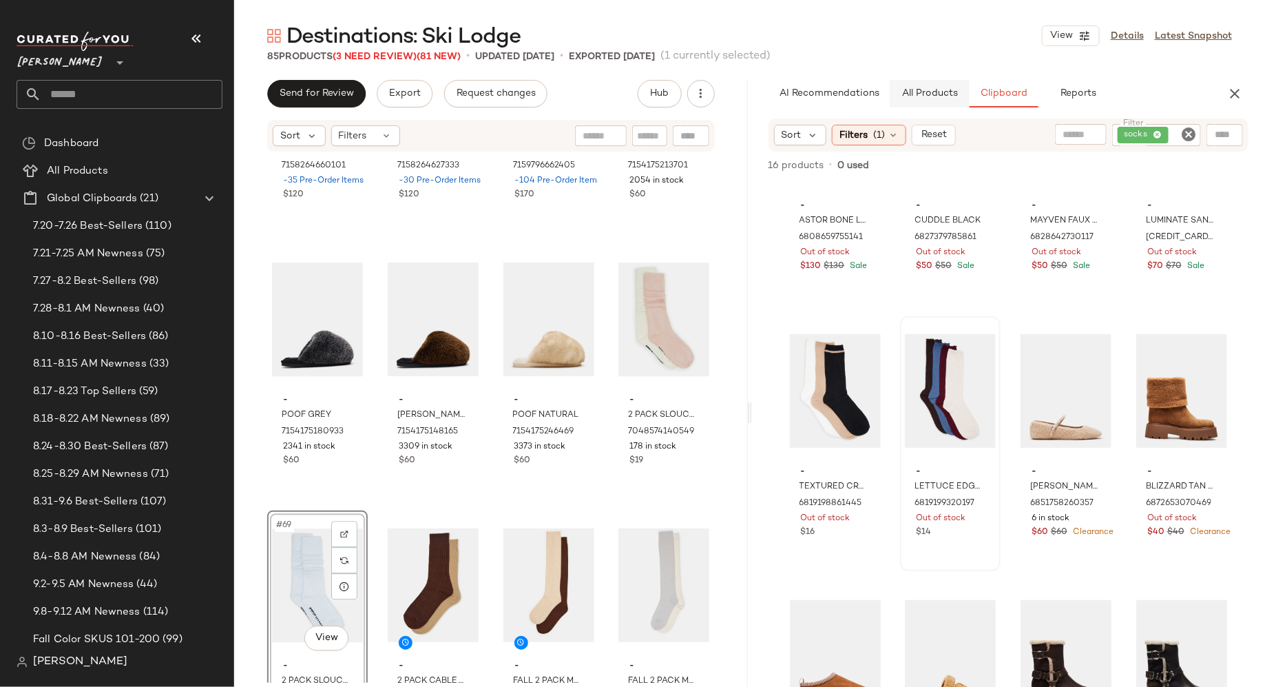
click at [923, 92] on span "All Products" at bounding box center [929, 93] width 56 height 11
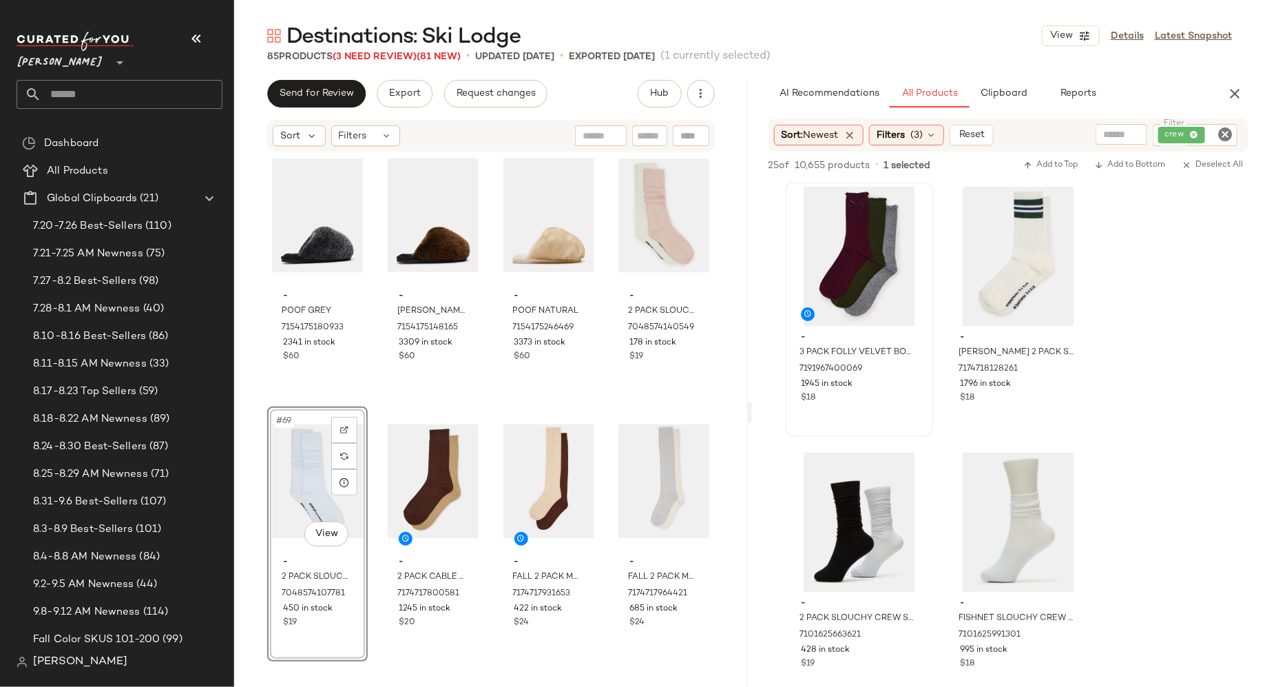
scroll to position [4281, 0]
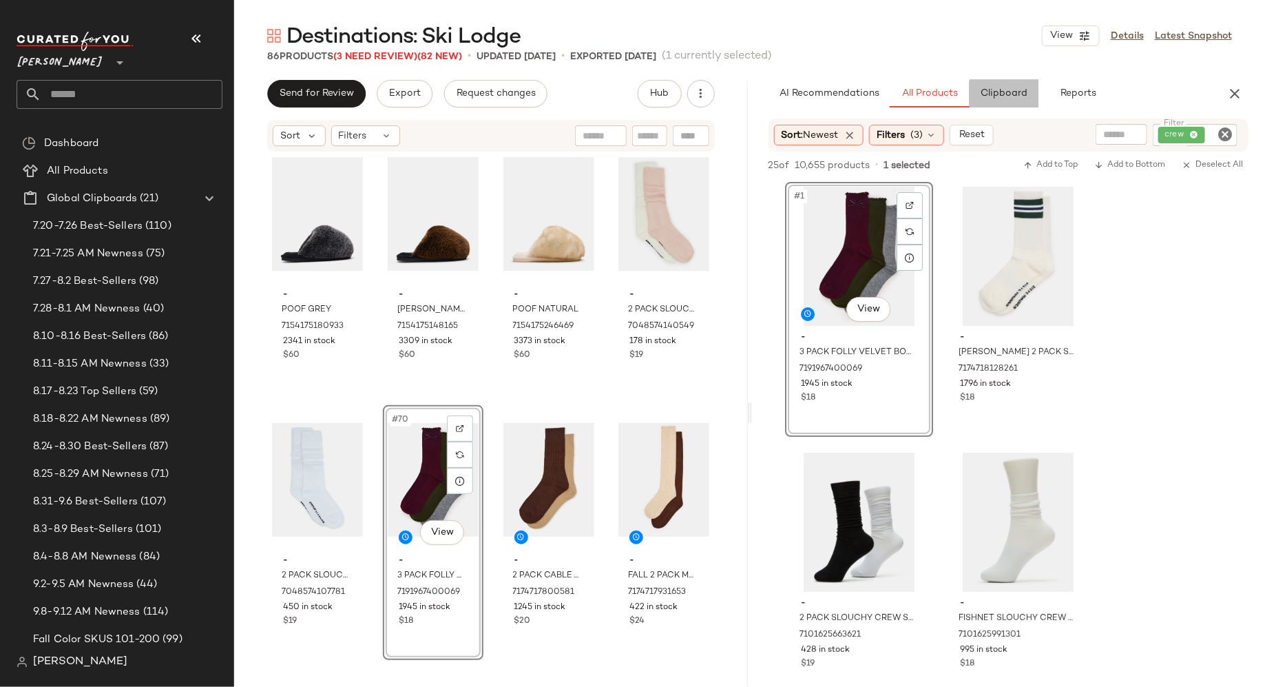
click at [1002, 97] on span "Clipboard" at bounding box center [1004, 93] width 48 height 11
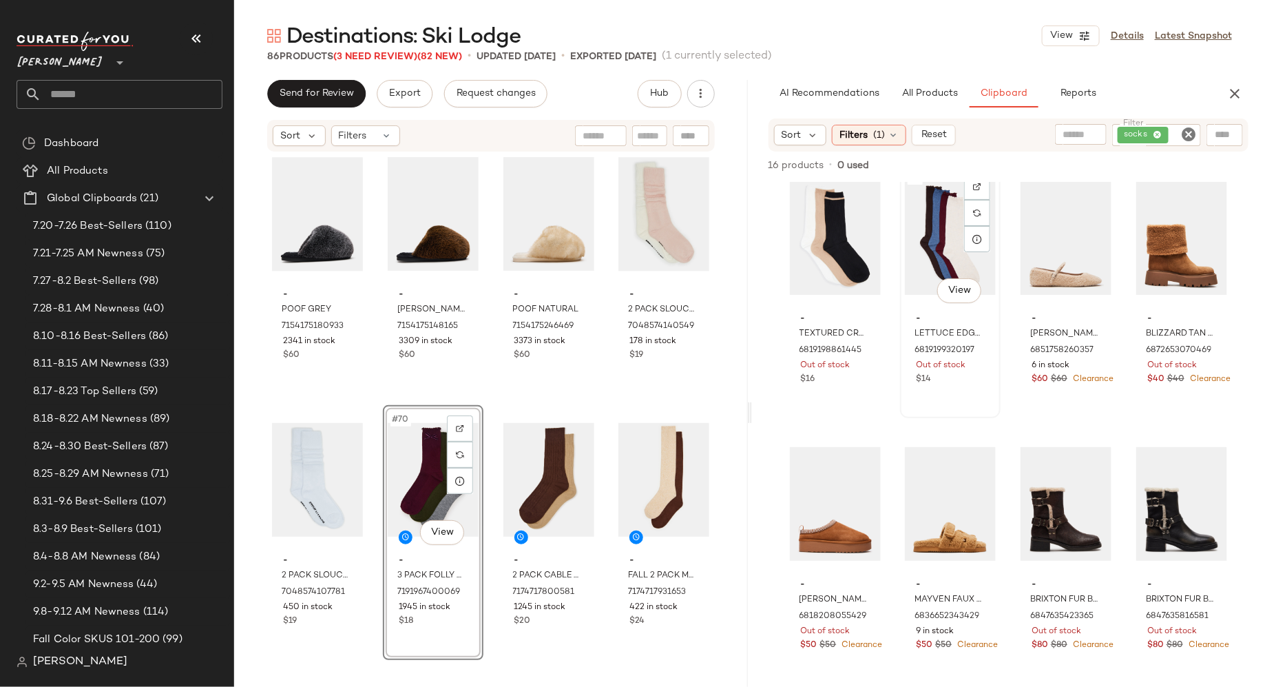
scroll to position [503, 0]
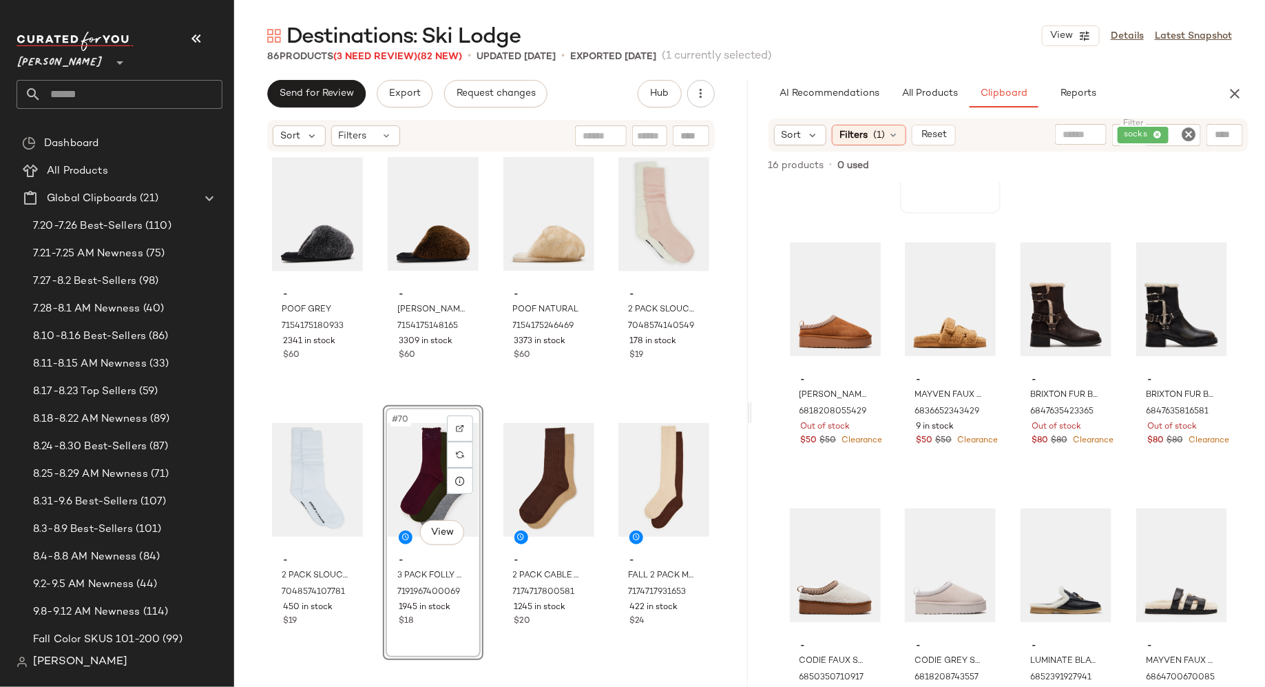
click at [1189, 130] on icon "Clear Filter" at bounding box center [1189, 134] width 17 height 17
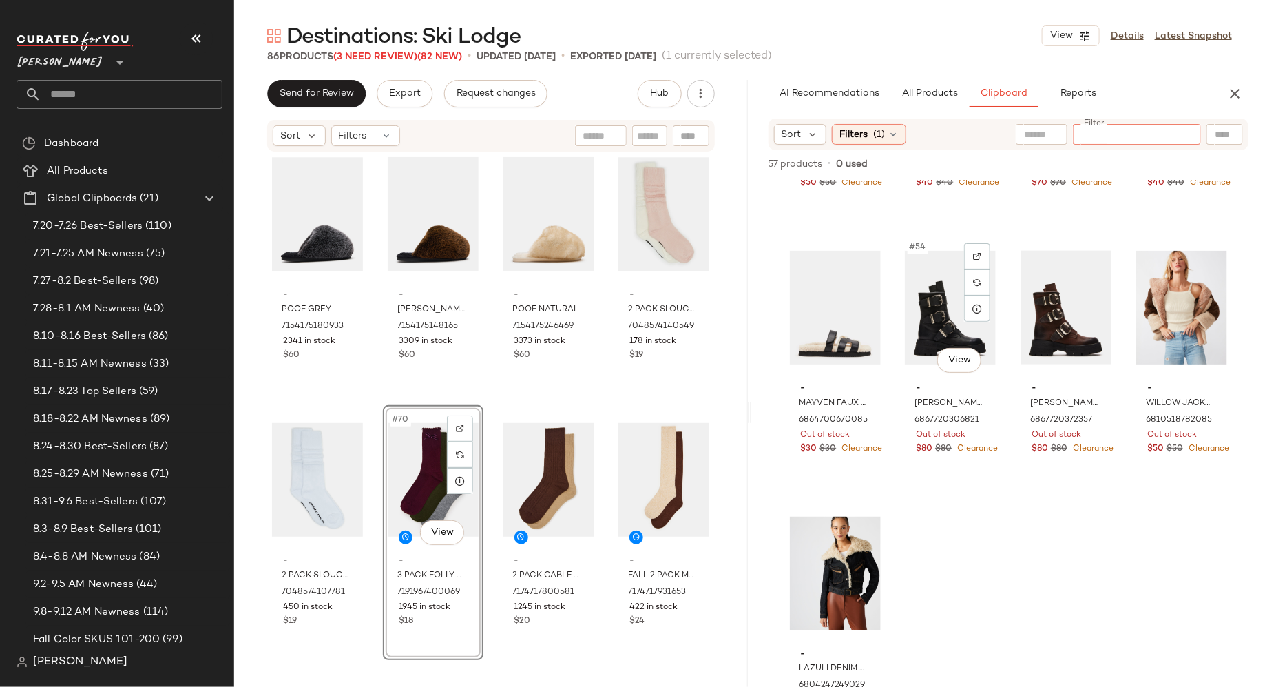
scroll to position [3426, 0]
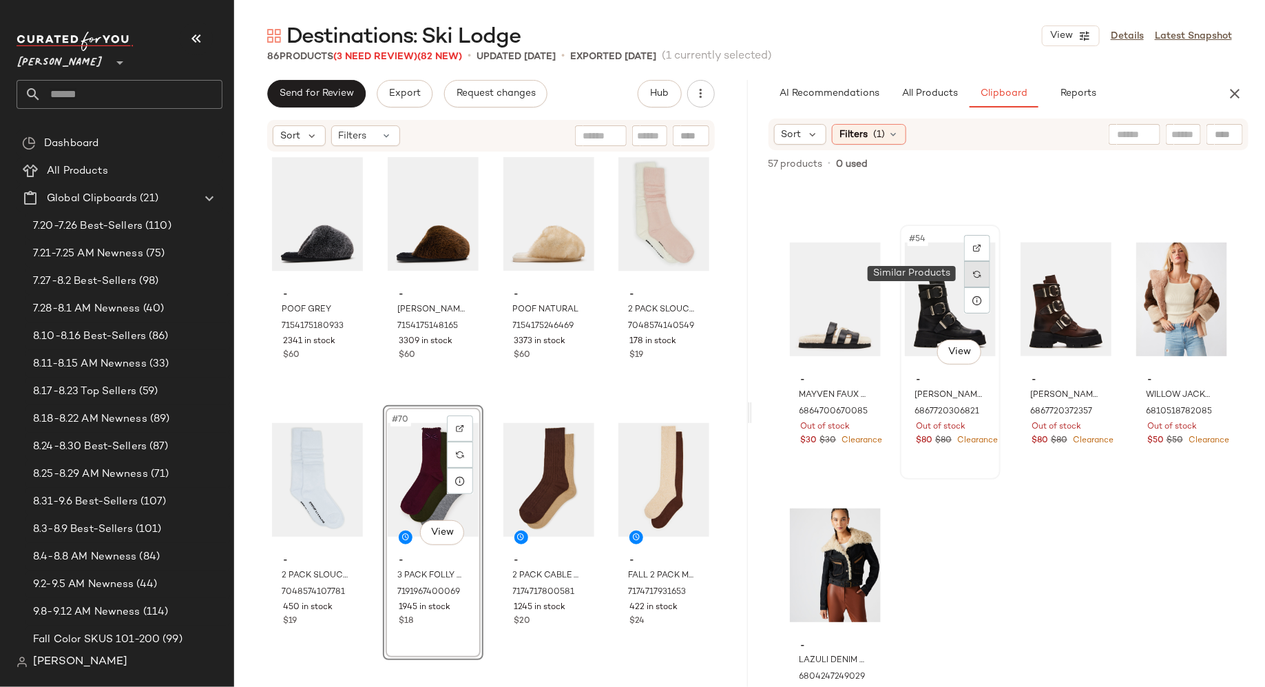
click at [977, 277] on img at bounding box center [977, 274] width 8 height 8
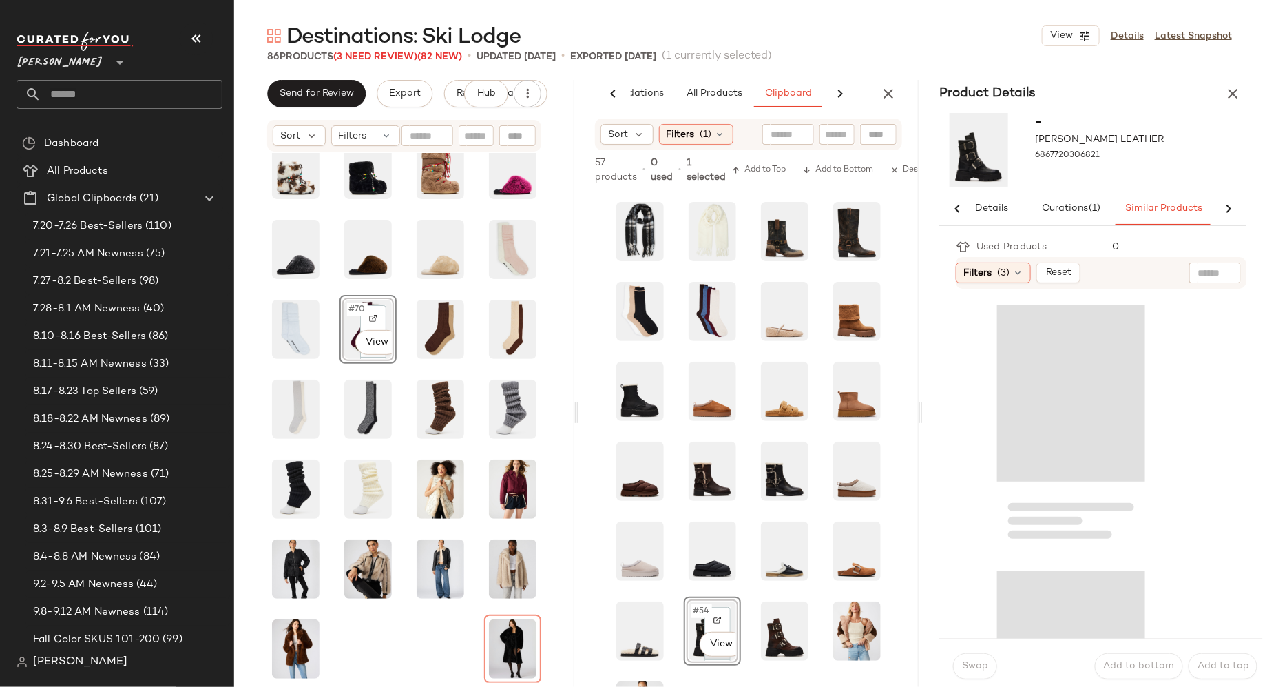
scroll to position [0, 105]
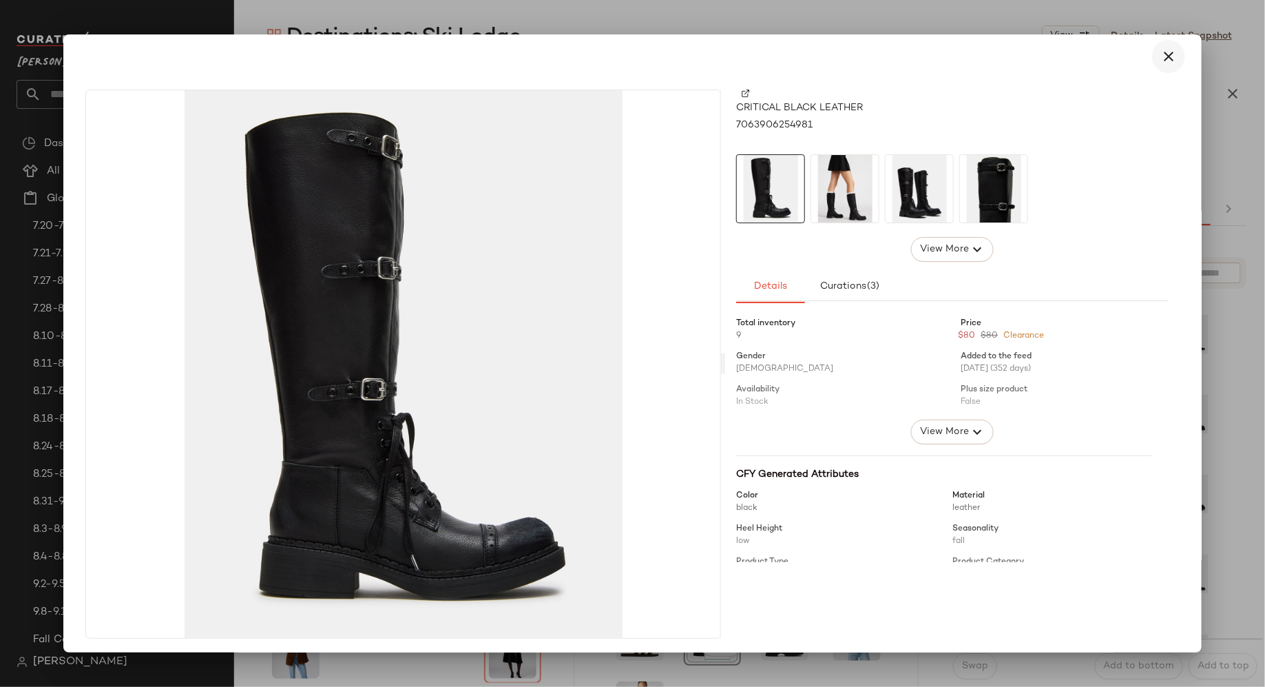
click at [1161, 56] on icon "button" at bounding box center [1169, 56] width 17 height 17
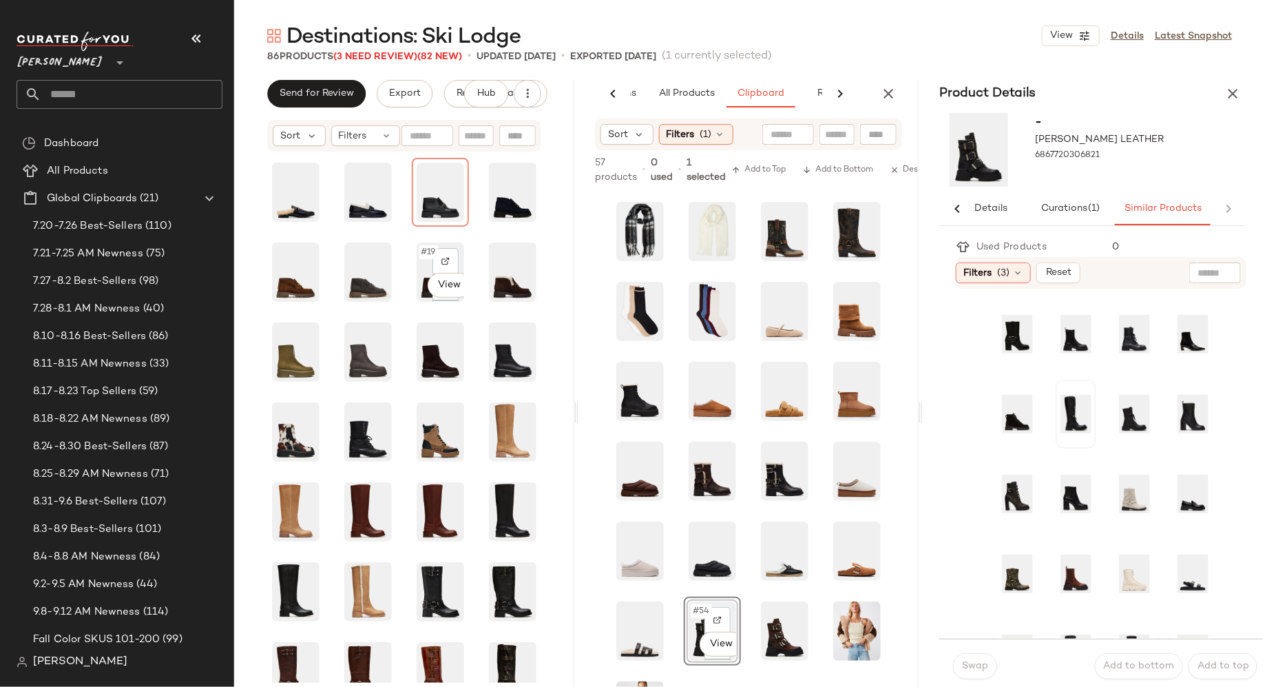
scroll to position [250, 0]
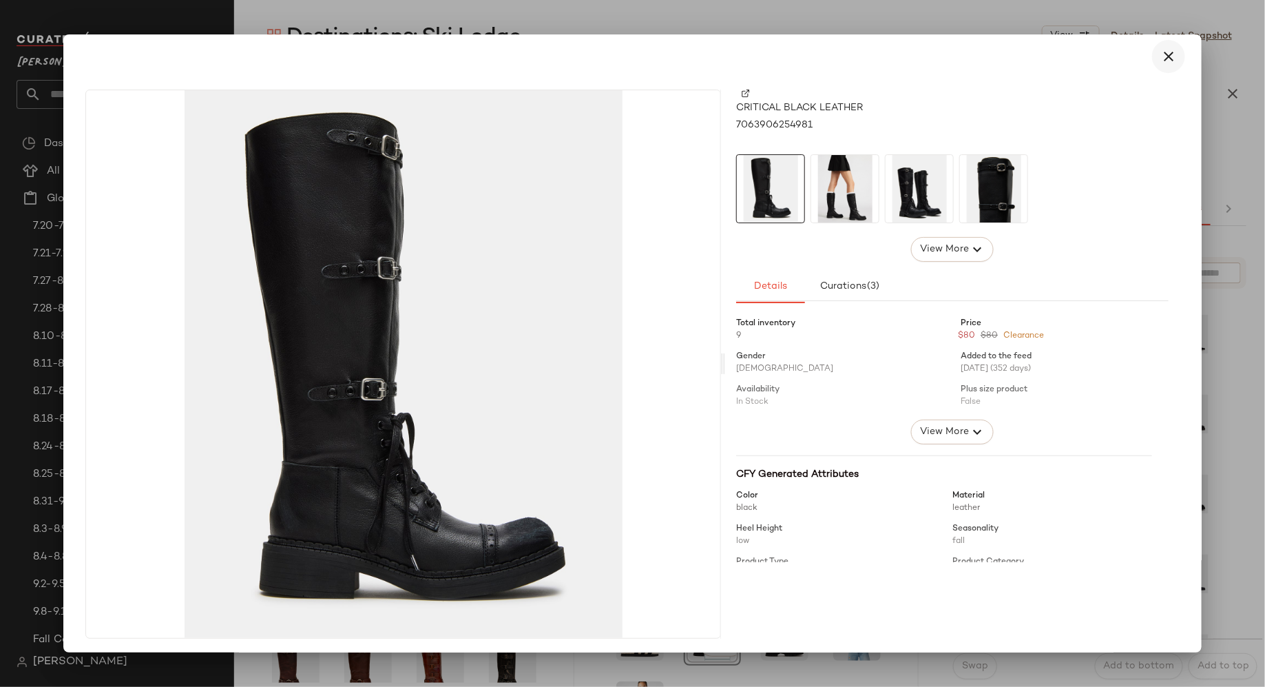
click at [1161, 52] on icon "button" at bounding box center [1169, 56] width 17 height 17
click at [1161, 57] on icon "button" at bounding box center [1169, 56] width 17 height 17
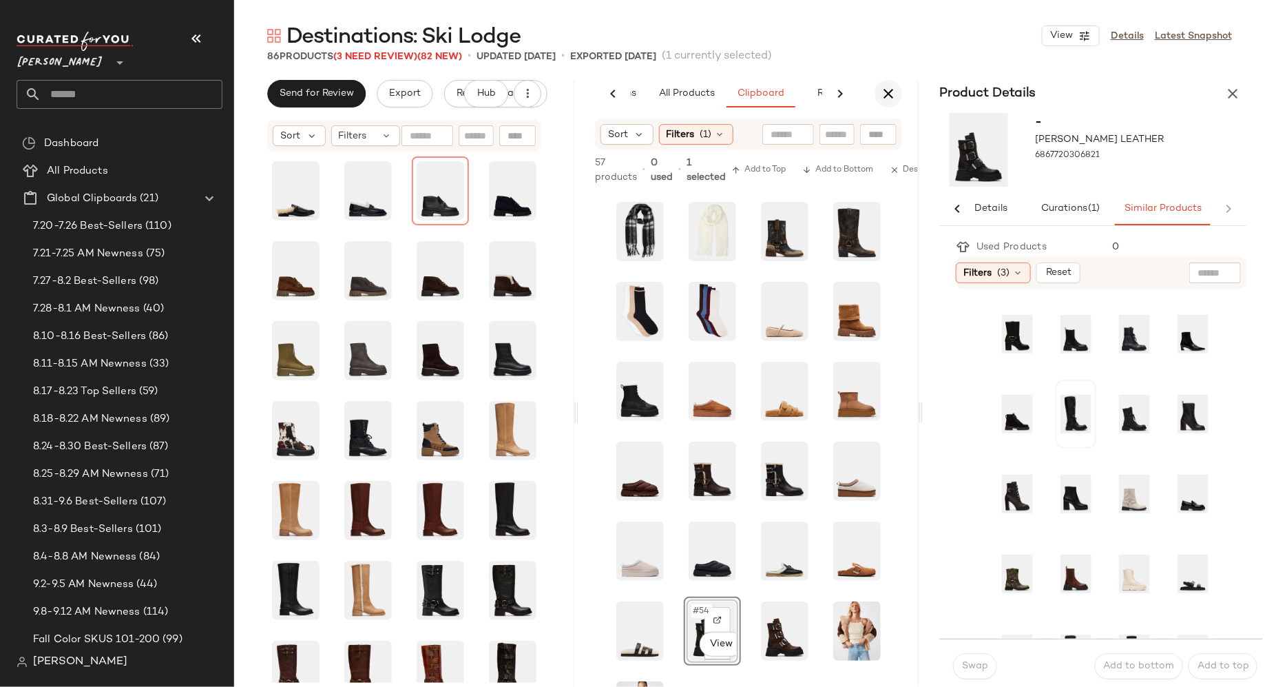
click at [885, 99] on icon "button" at bounding box center [888, 93] width 17 height 17
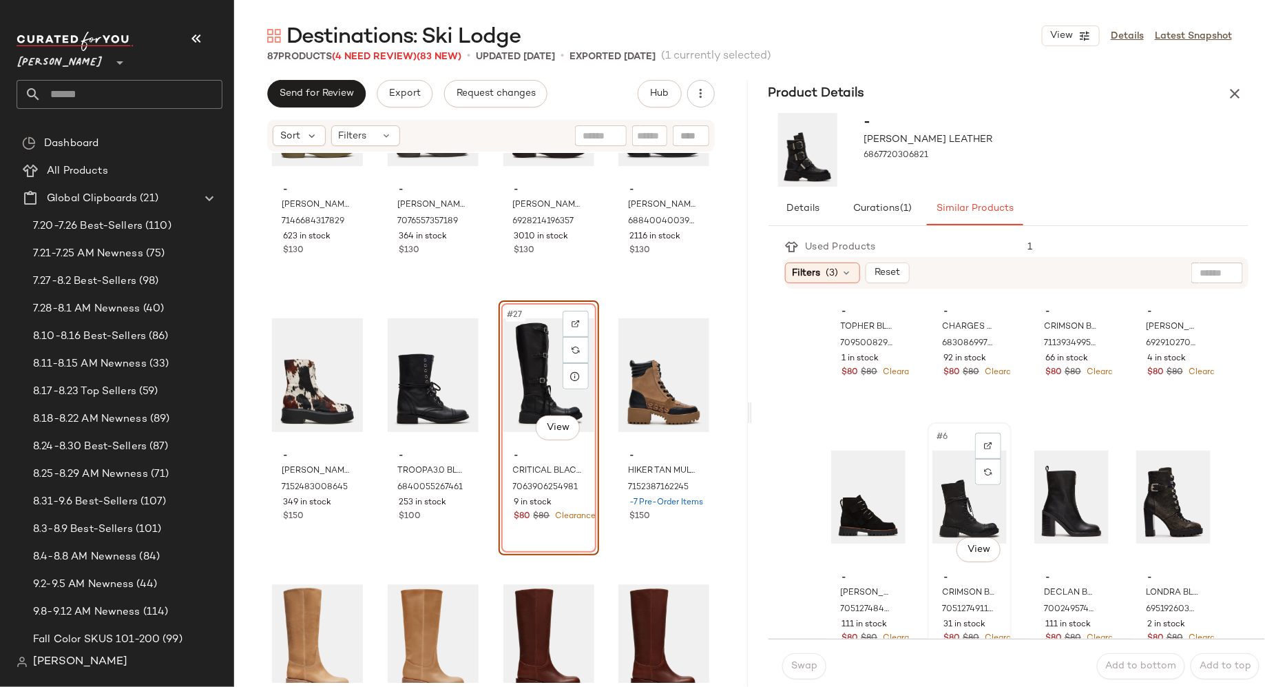
scroll to position [0, 0]
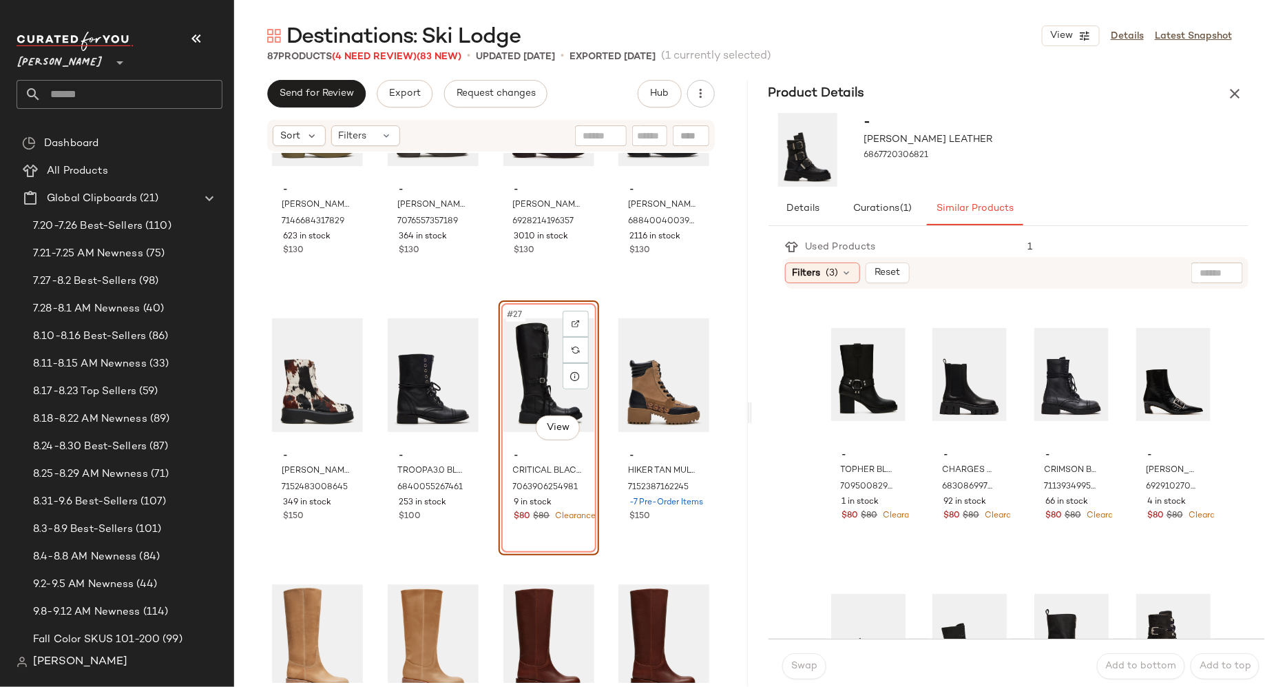
click at [534, 342] on div "#27 View" at bounding box center [548, 374] width 91 height 139
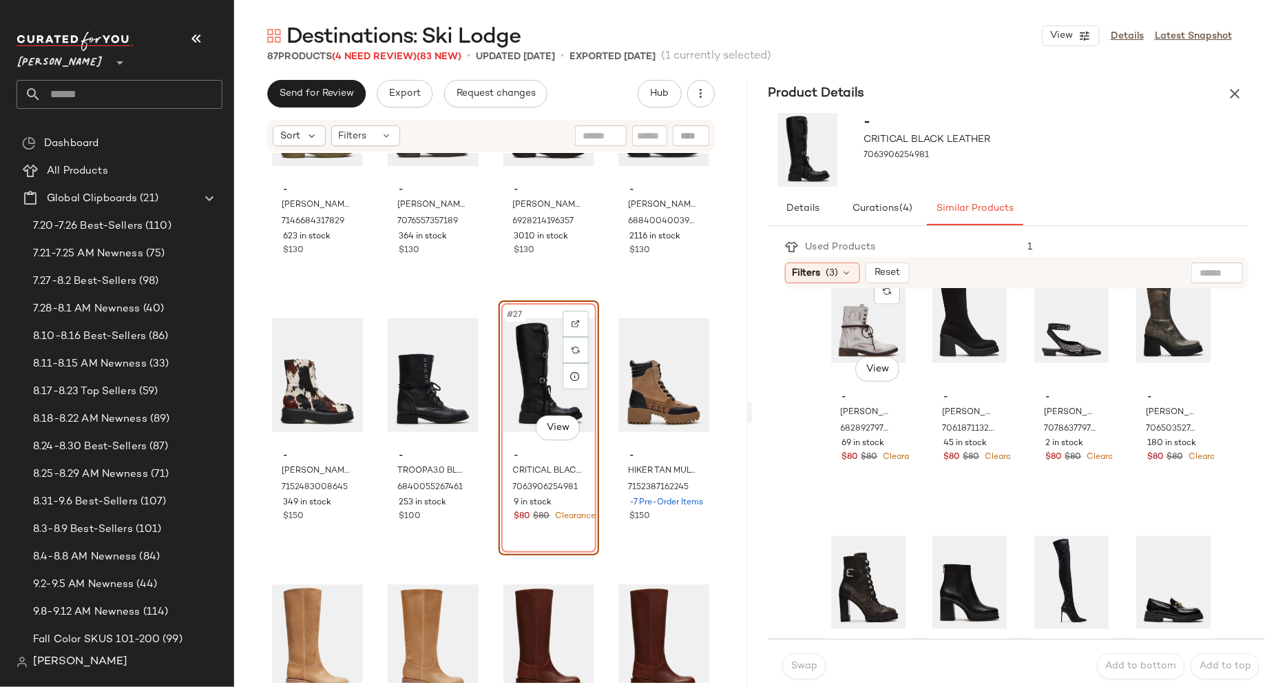
scroll to position [1244, 0]
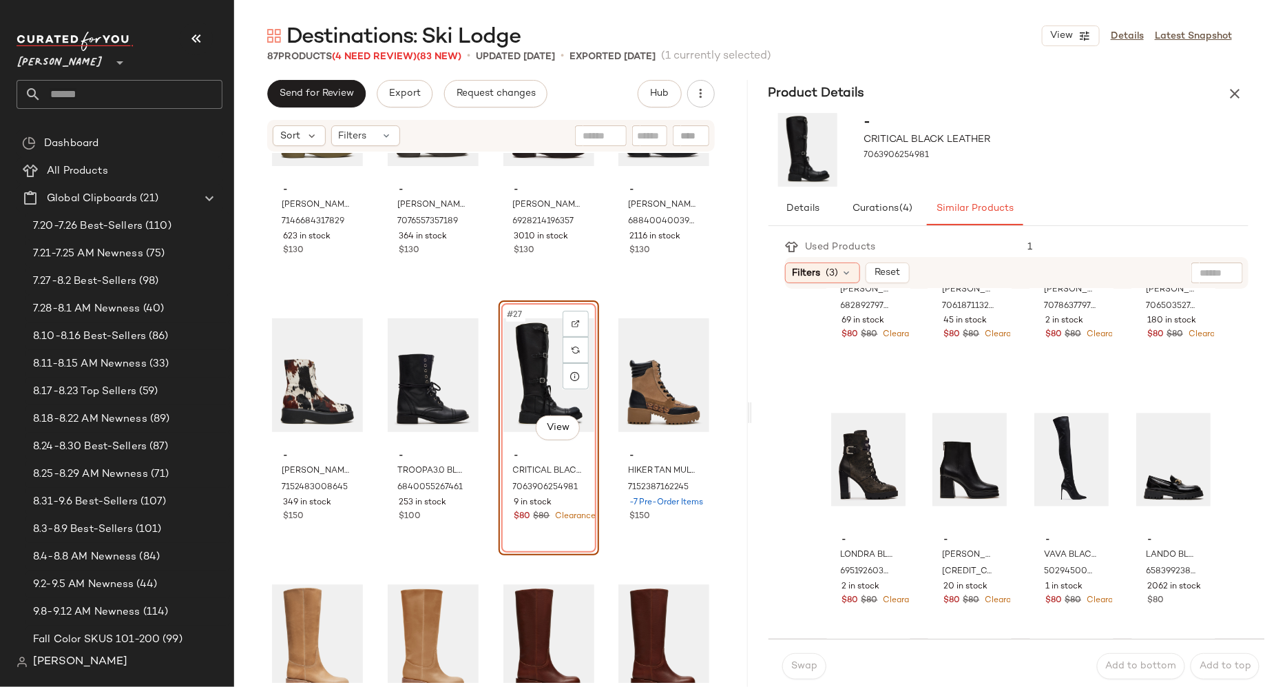
click at [535, 371] on div "#27 View" at bounding box center [548, 374] width 91 height 139
click at [1237, 92] on icon "button" at bounding box center [1235, 93] width 17 height 17
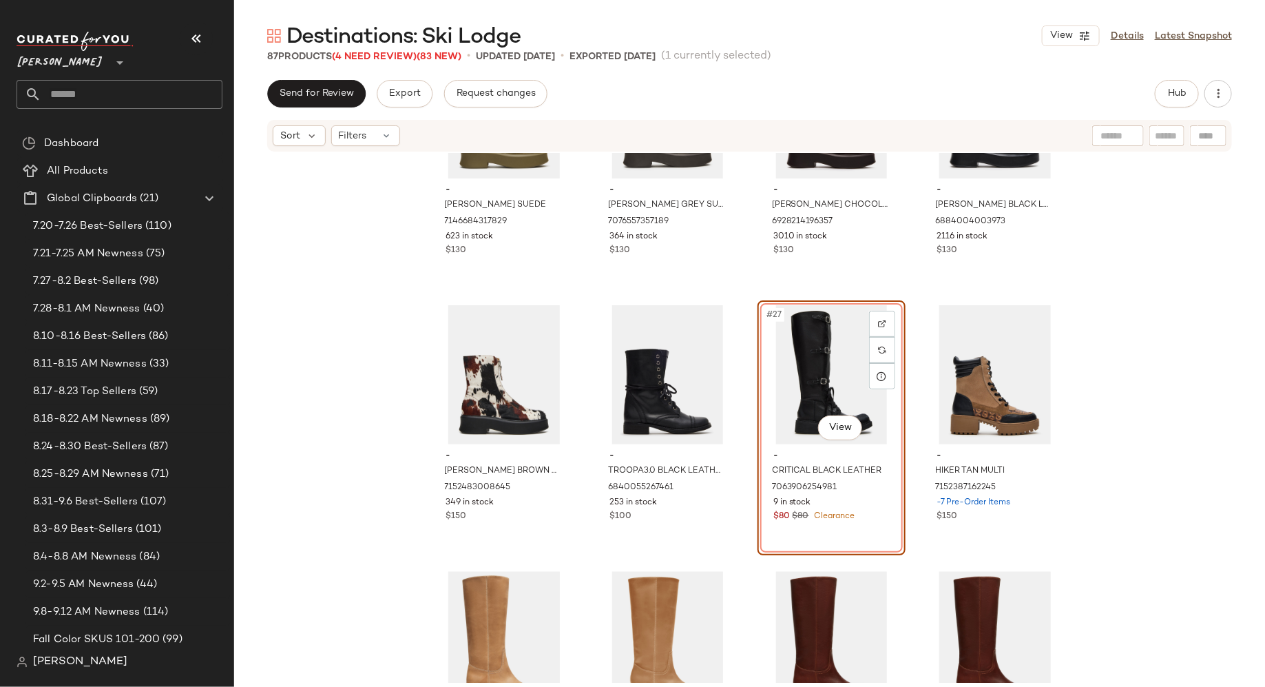
click at [782, 366] on div "#27 View" at bounding box center [831, 374] width 138 height 139
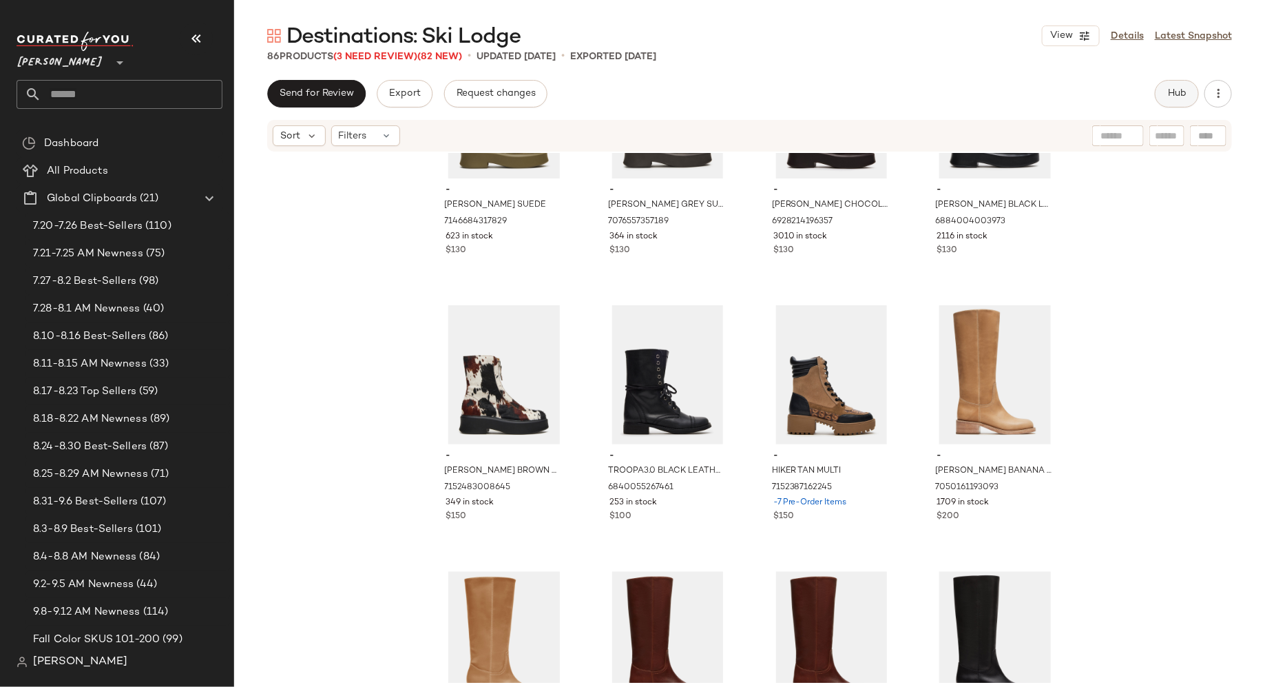
click at [1181, 93] on span "Hub" at bounding box center [1176, 93] width 19 height 11
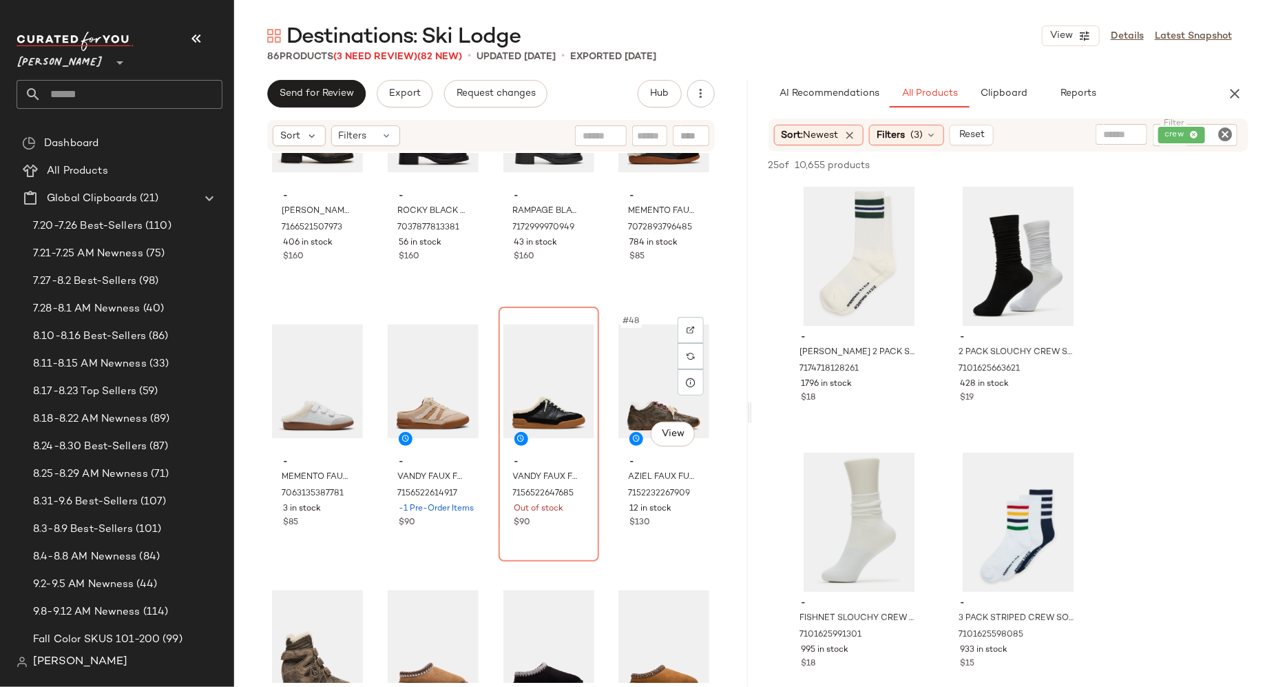
scroll to position [2794, 0]
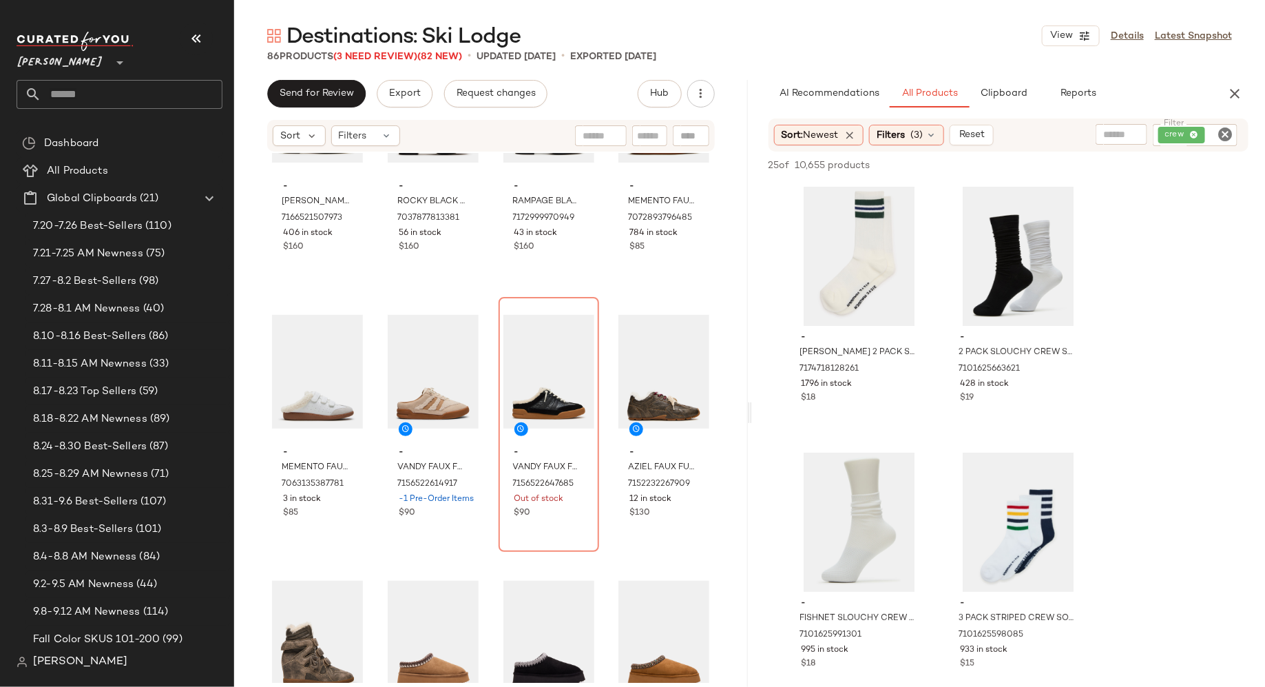
click at [487, 557] on div "- ROCKY BROWN DISTRESSED WIDE CALF 7166521507973 406 in stock $160 - ROCKY BLAC…" at bounding box center [491, 418] width 514 height 530
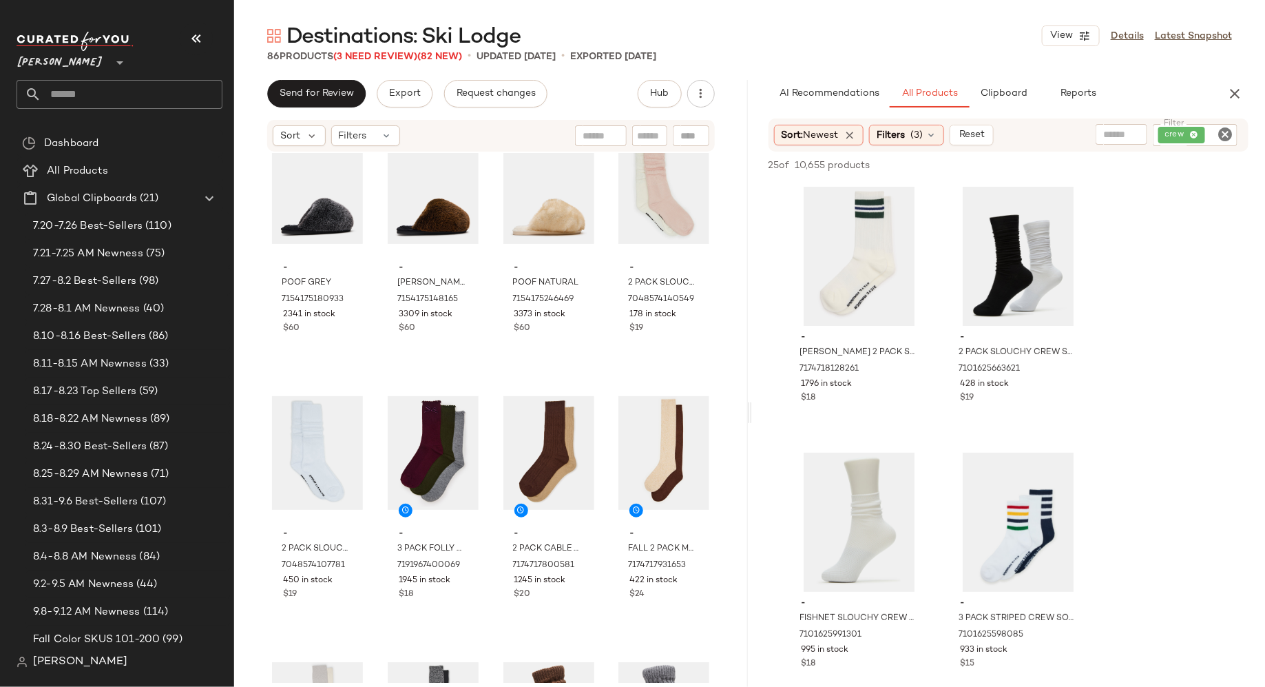
scroll to position [4303, 0]
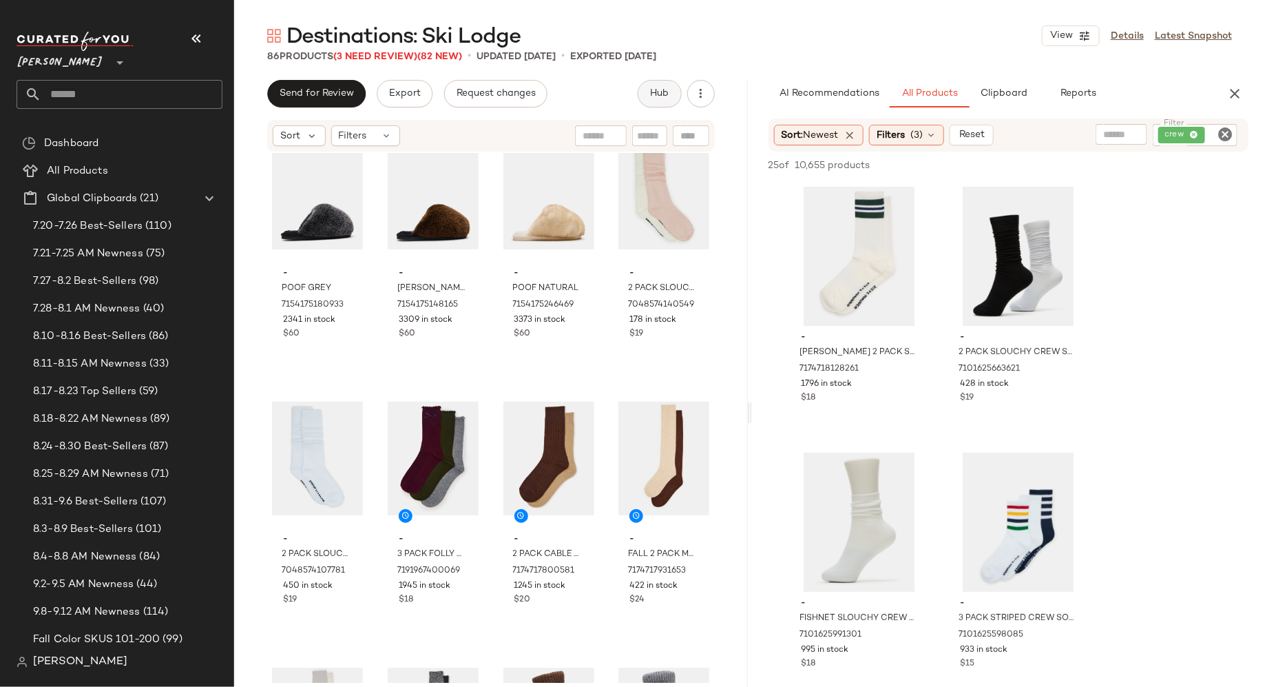
click at [664, 93] on span "Hub" at bounding box center [659, 93] width 19 height 11
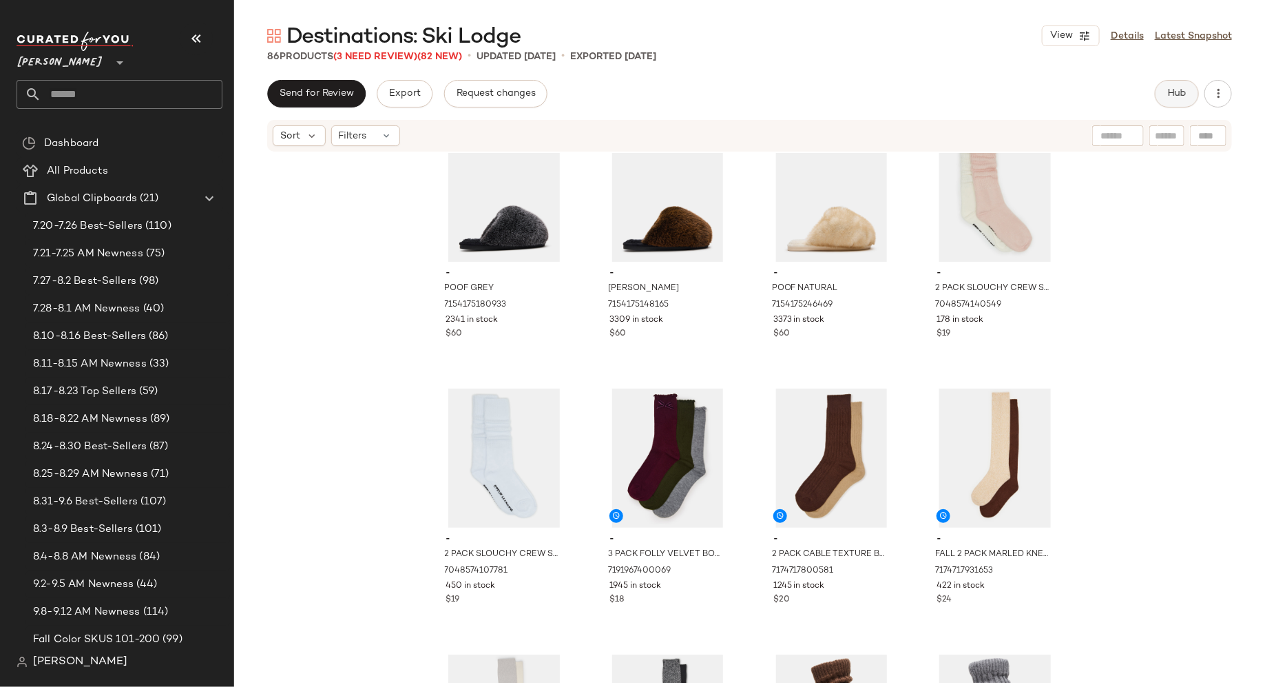
click at [1164, 93] on button "Hub" at bounding box center [1177, 94] width 44 height 28
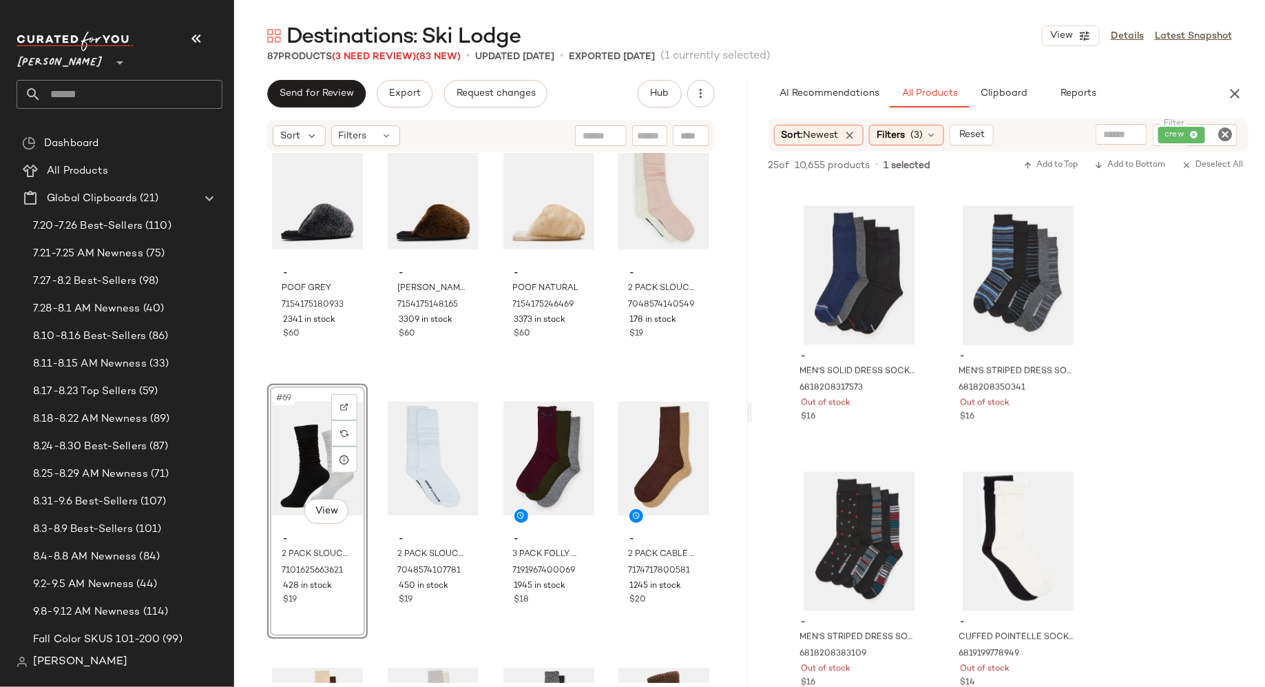
scroll to position [1055, 0]
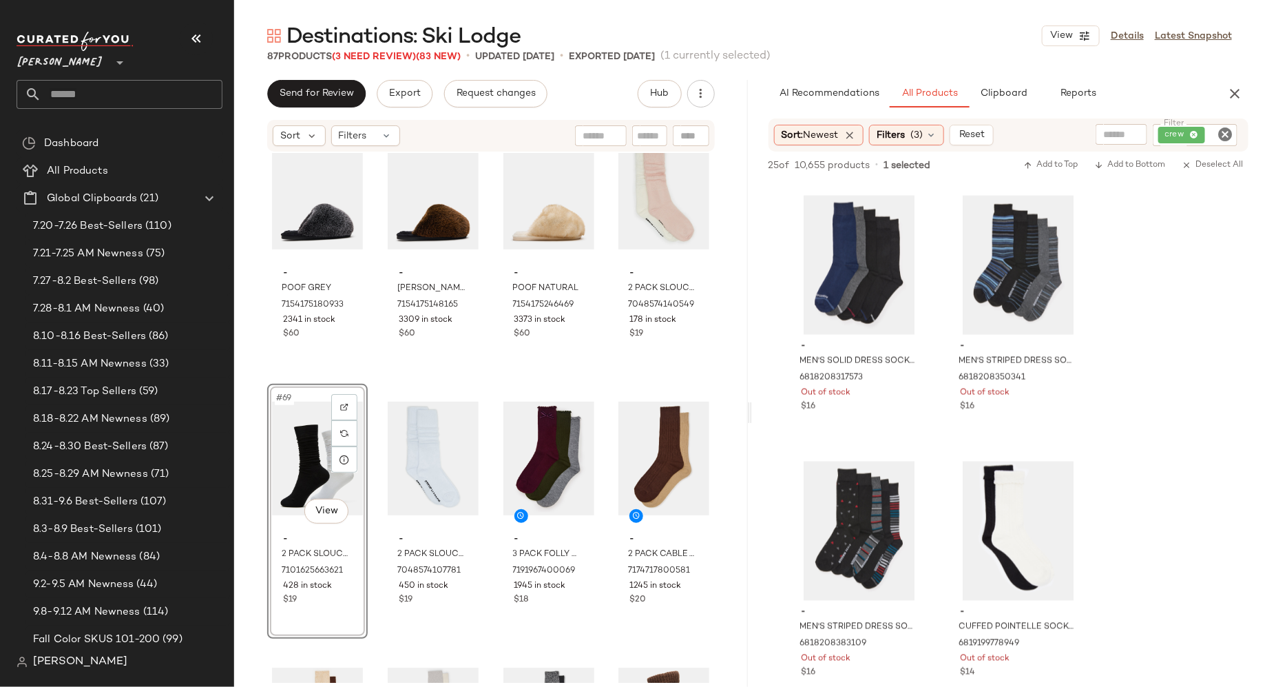
click at [1226, 129] on icon "Clear Filter" at bounding box center [1225, 134] width 17 height 17
click at [1195, 136] on input "Filter" at bounding box center [1173, 134] width 117 height 14
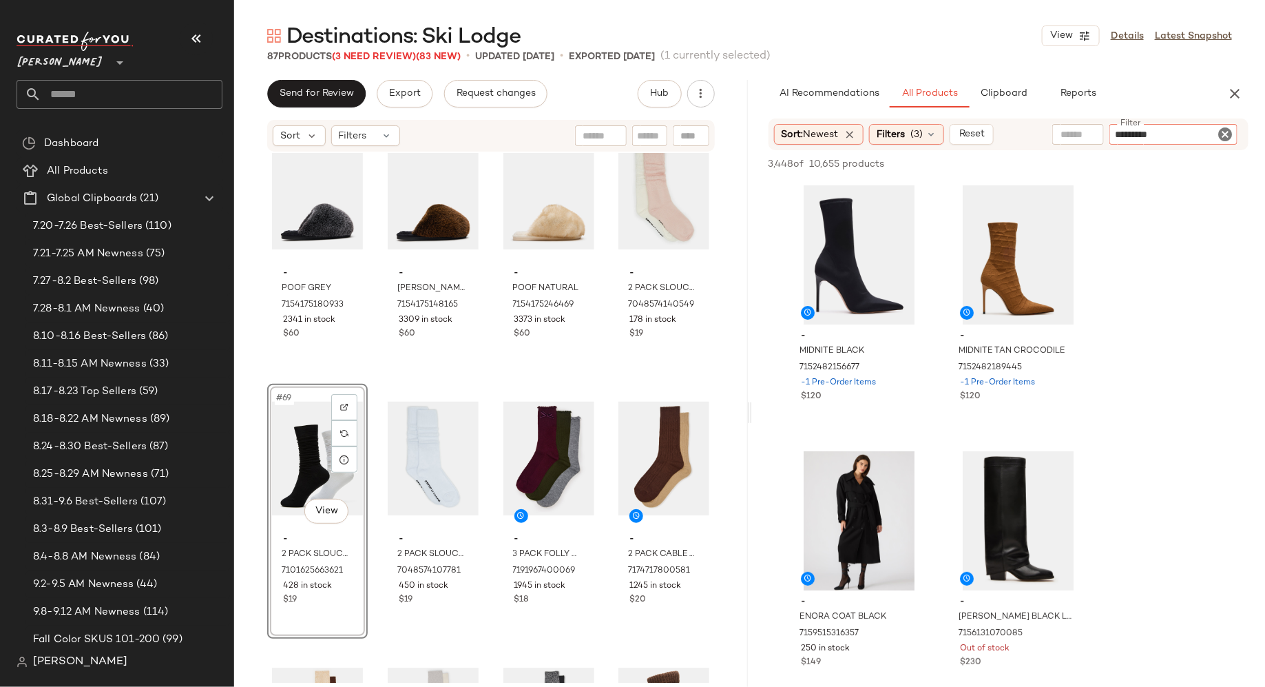
type input "**********"
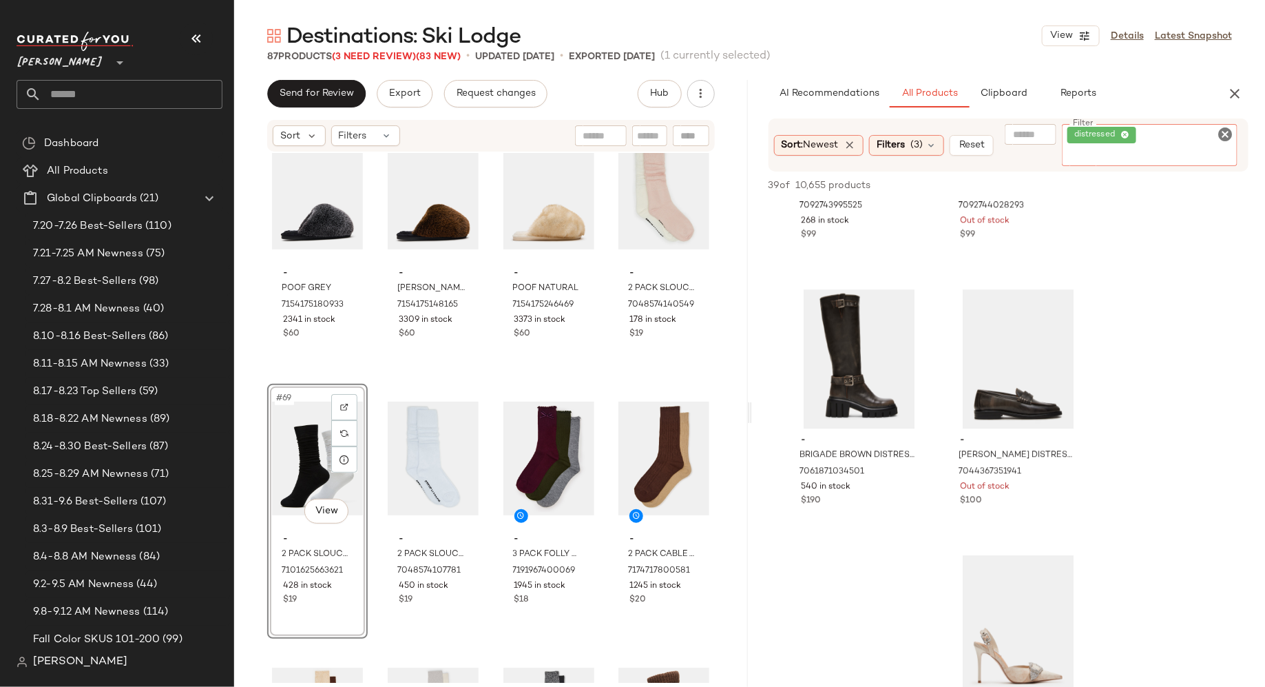
scroll to position [1782, 0]
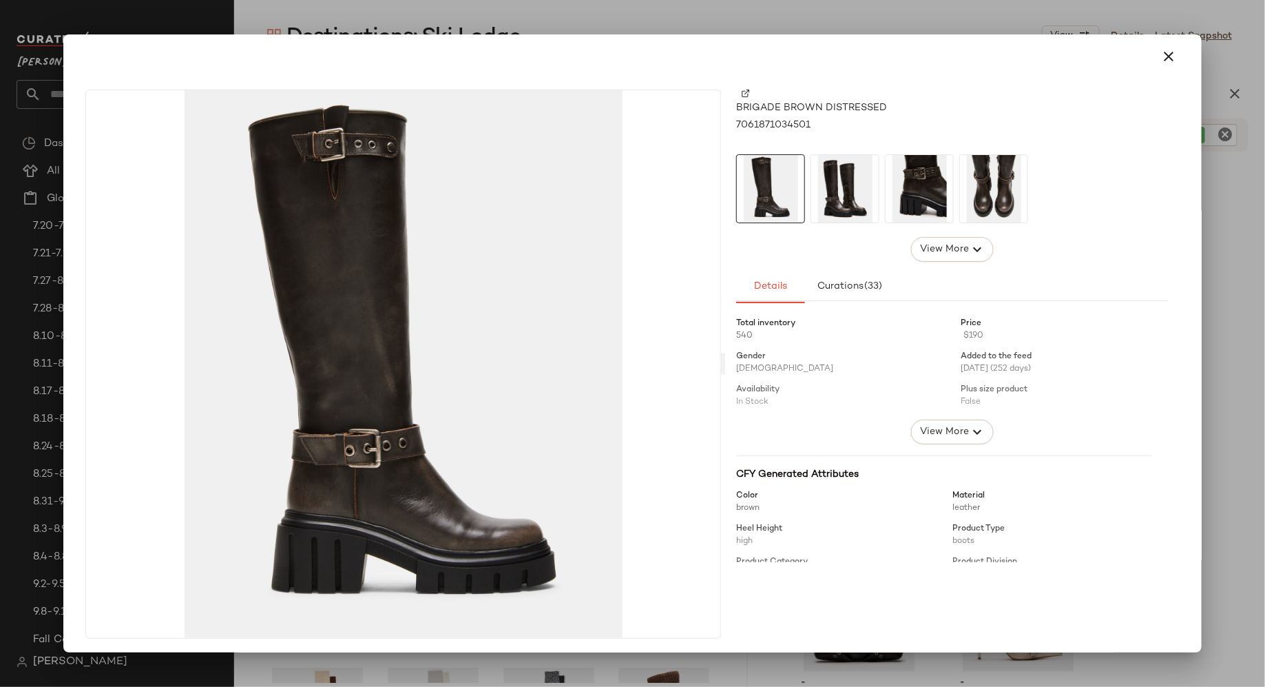
click at [835, 209] on img at bounding box center [844, 188] width 67 height 67
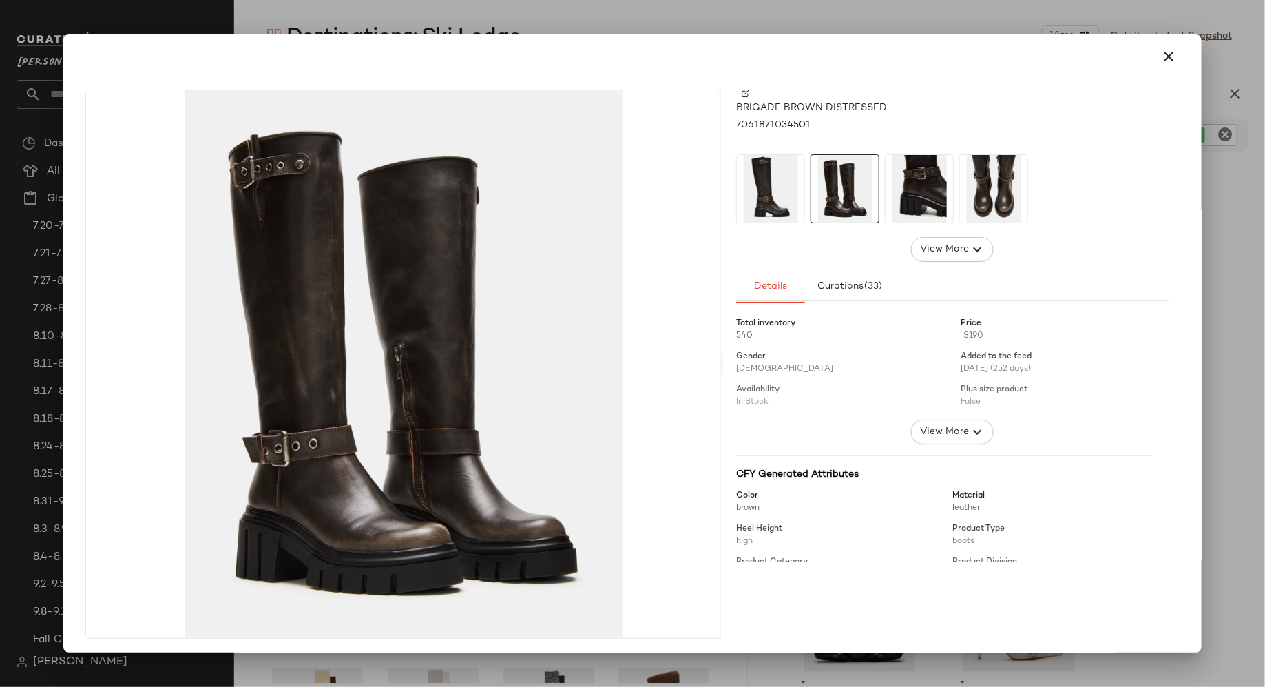
click at [926, 205] on img at bounding box center [919, 188] width 67 height 67
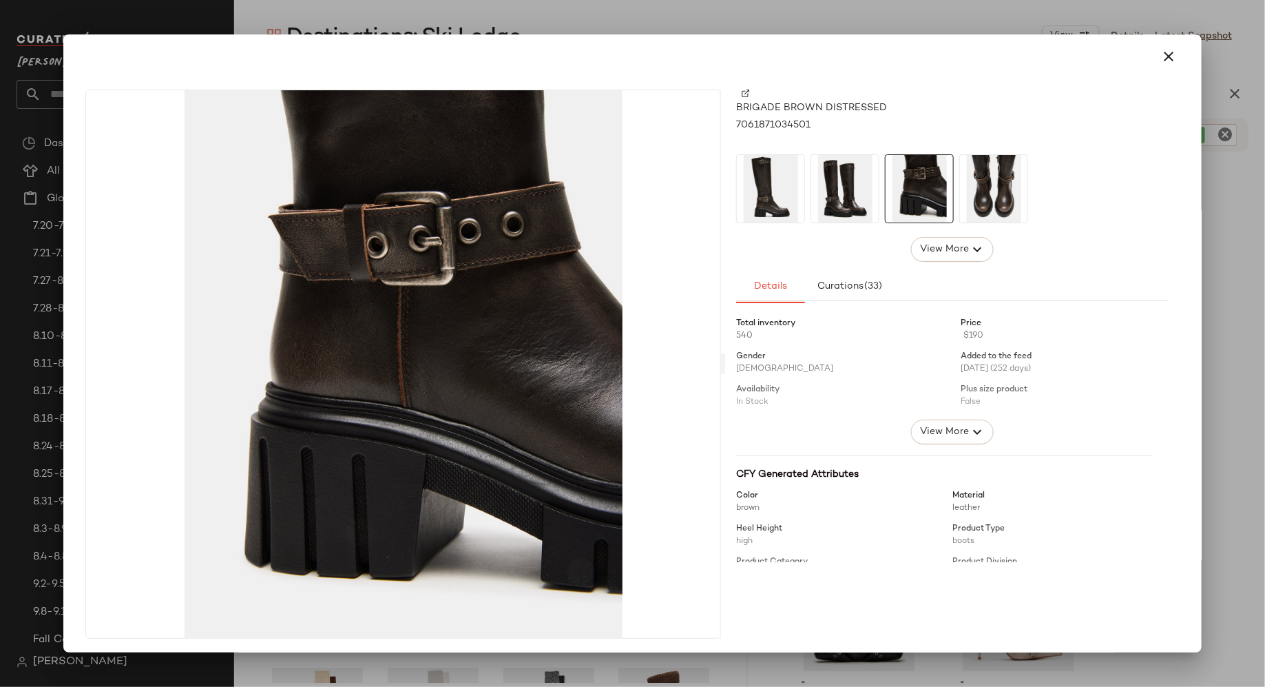
click at [987, 196] on img at bounding box center [993, 188] width 67 height 67
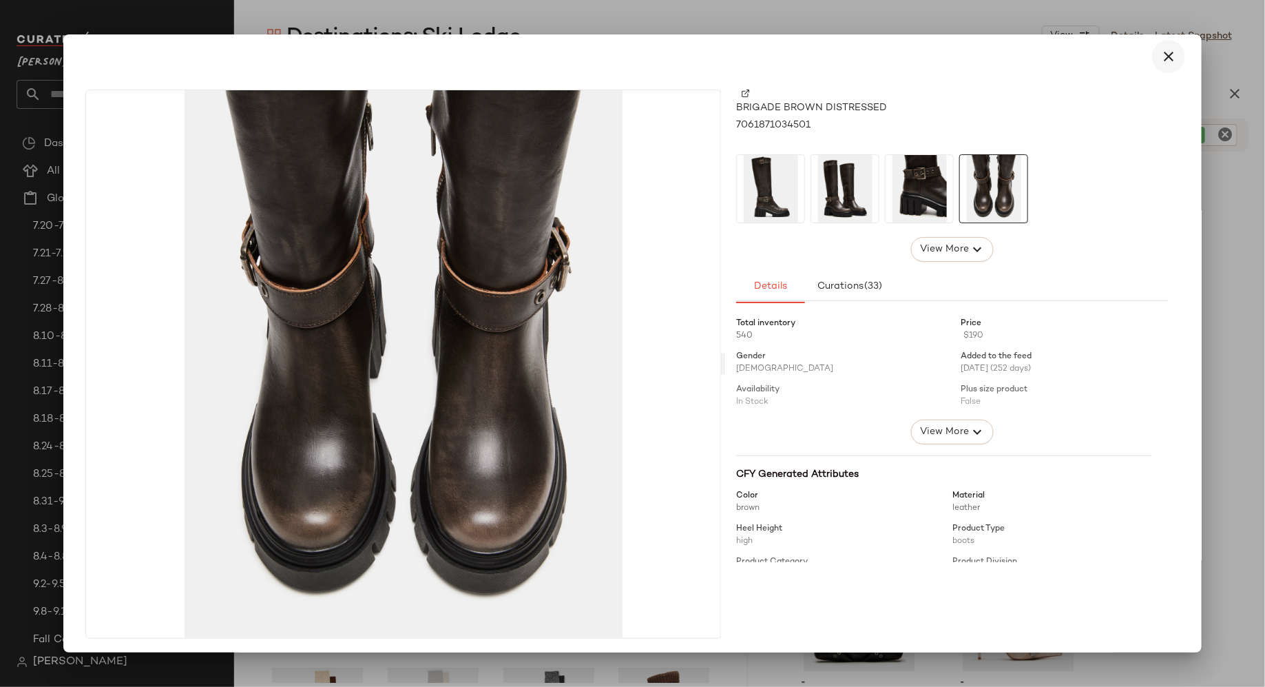
click at [1162, 57] on icon "button" at bounding box center [1169, 56] width 17 height 17
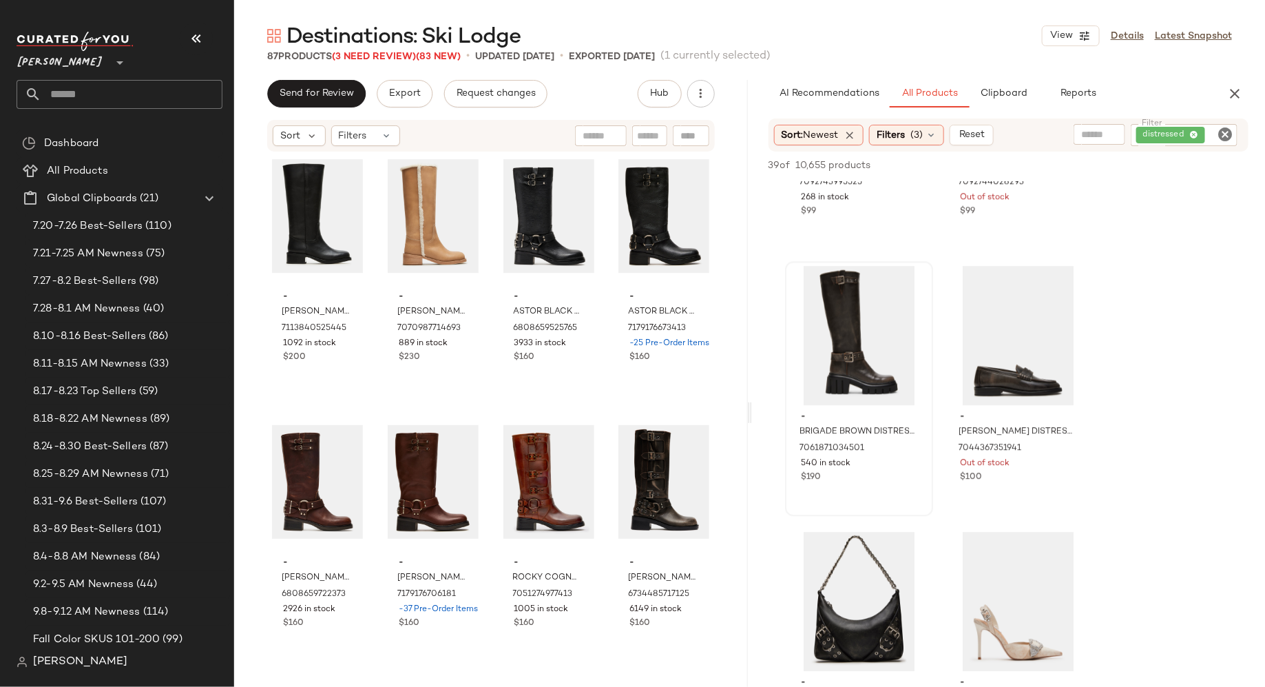
scroll to position [2058, 0]
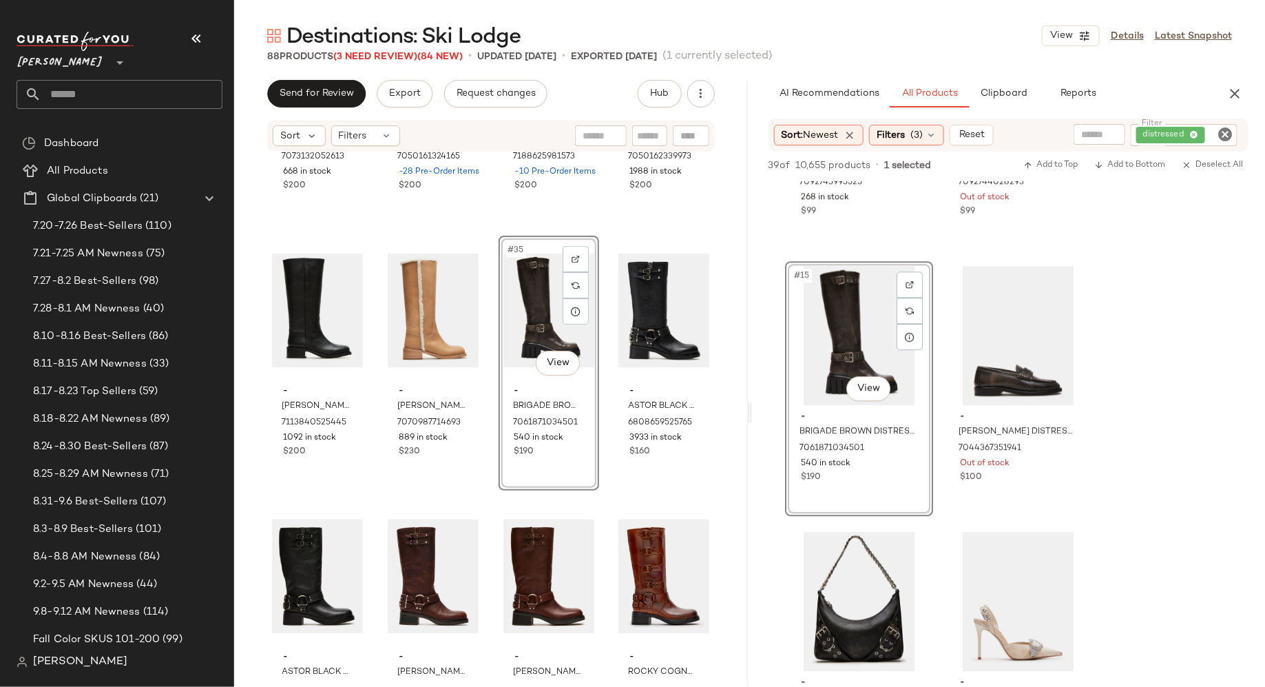
click at [596, 495] on div "- RIGGS BANANA LEATHER WIDE CALF 7073132052613 668 in stock $200 - RIGGS RUST L…" at bounding box center [491, 418] width 514 height 530
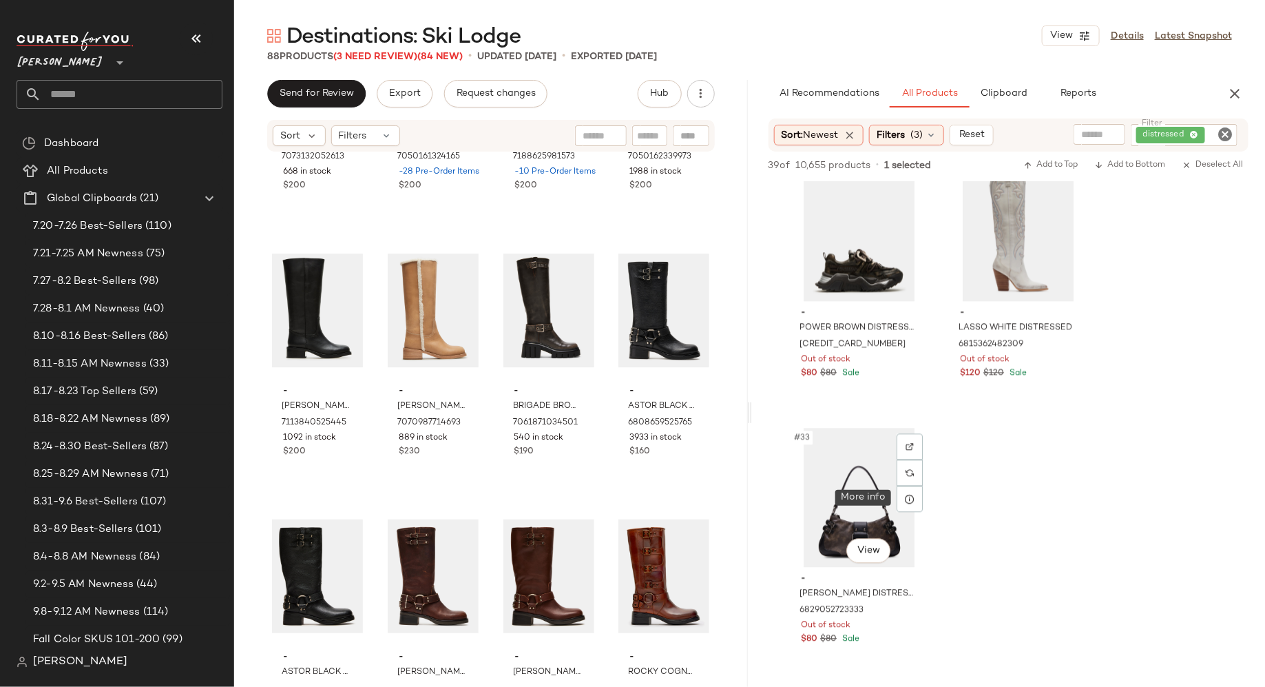
scroll to position [4014, 0]
click at [1227, 134] on icon "Clear Filter" at bounding box center [1225, 134] width 17 height 17
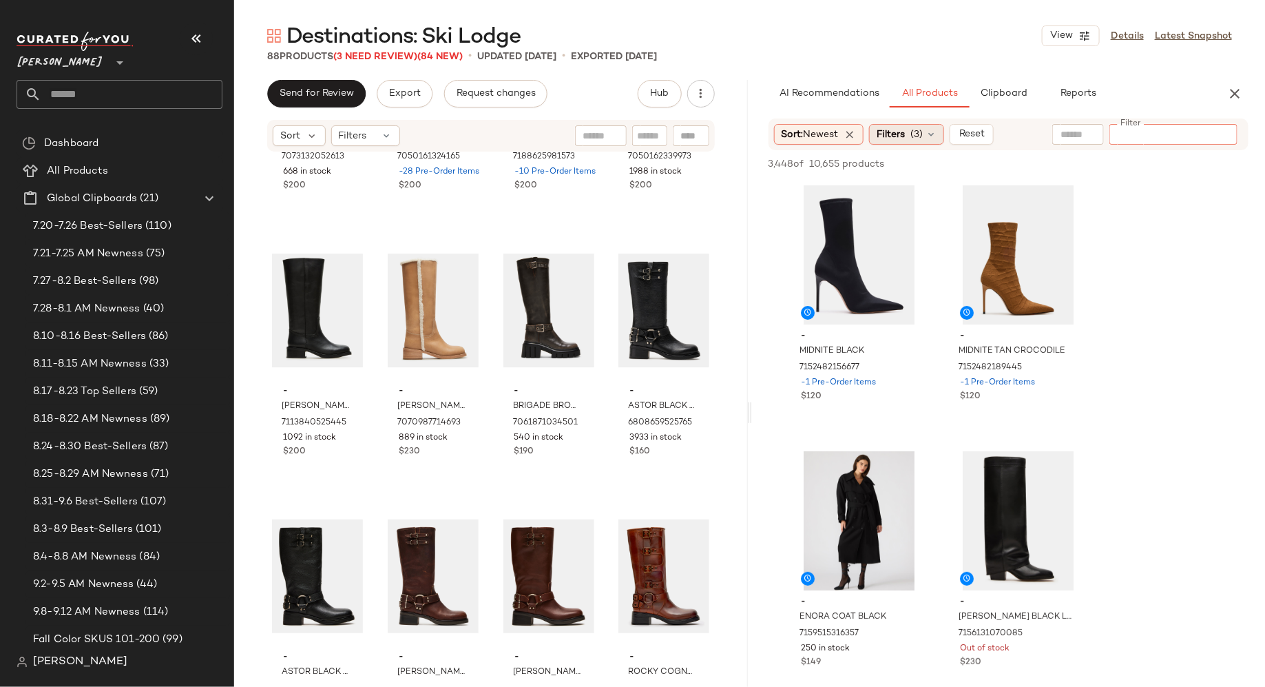
click at [942, 133] on div "Filters (3)" at bounding box center [906, 134] width 75 height 21
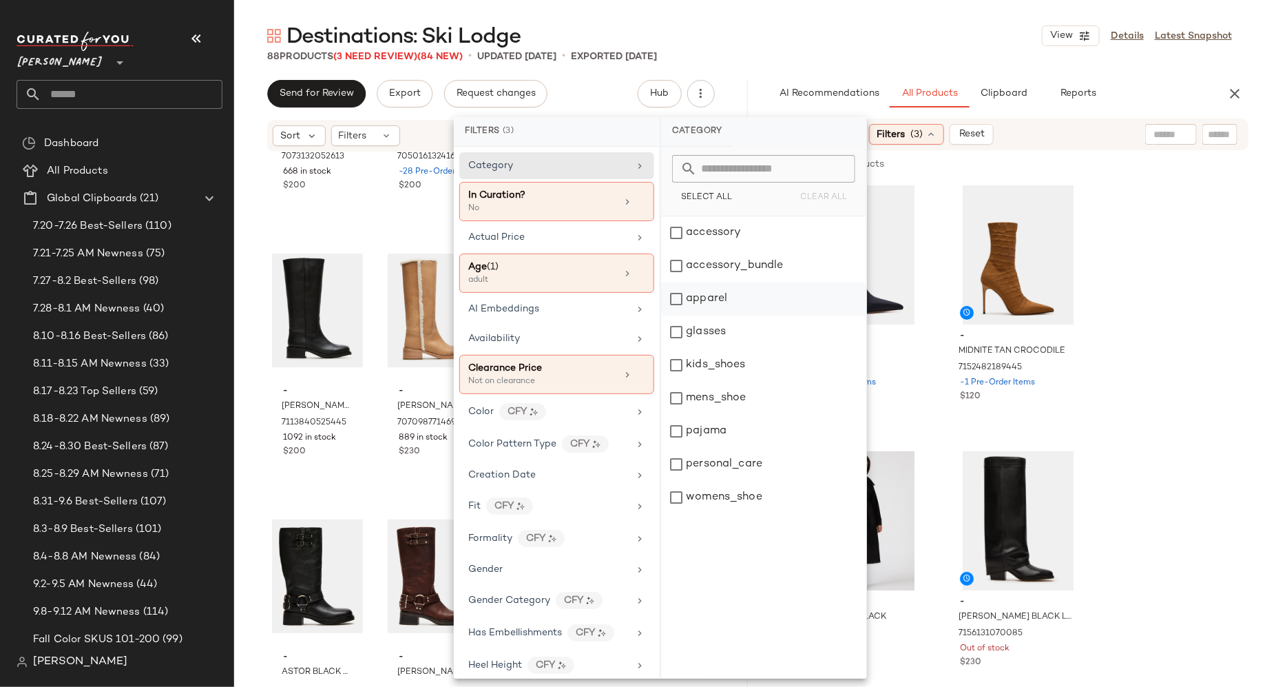
click at [678, 298] on div "apparel" at bounding box center [763, 298] width 205 height 33
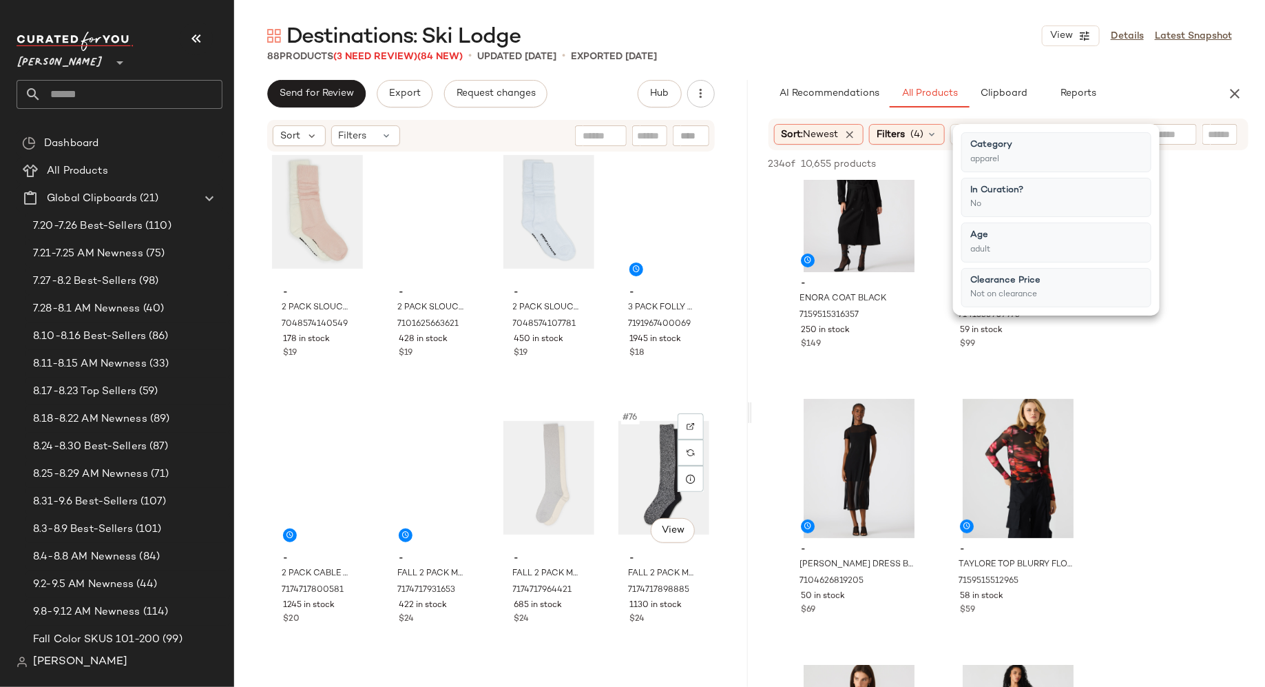
scroll to position [5321, 0]
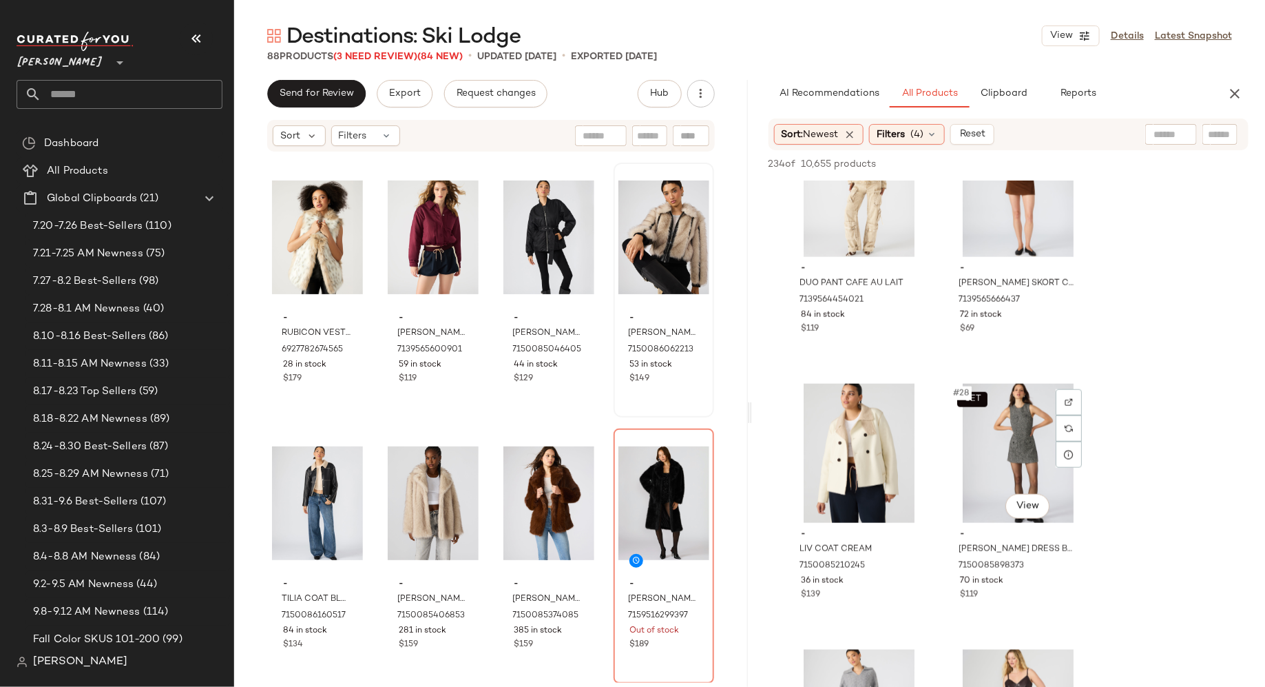
scroll to position [3260, 0]
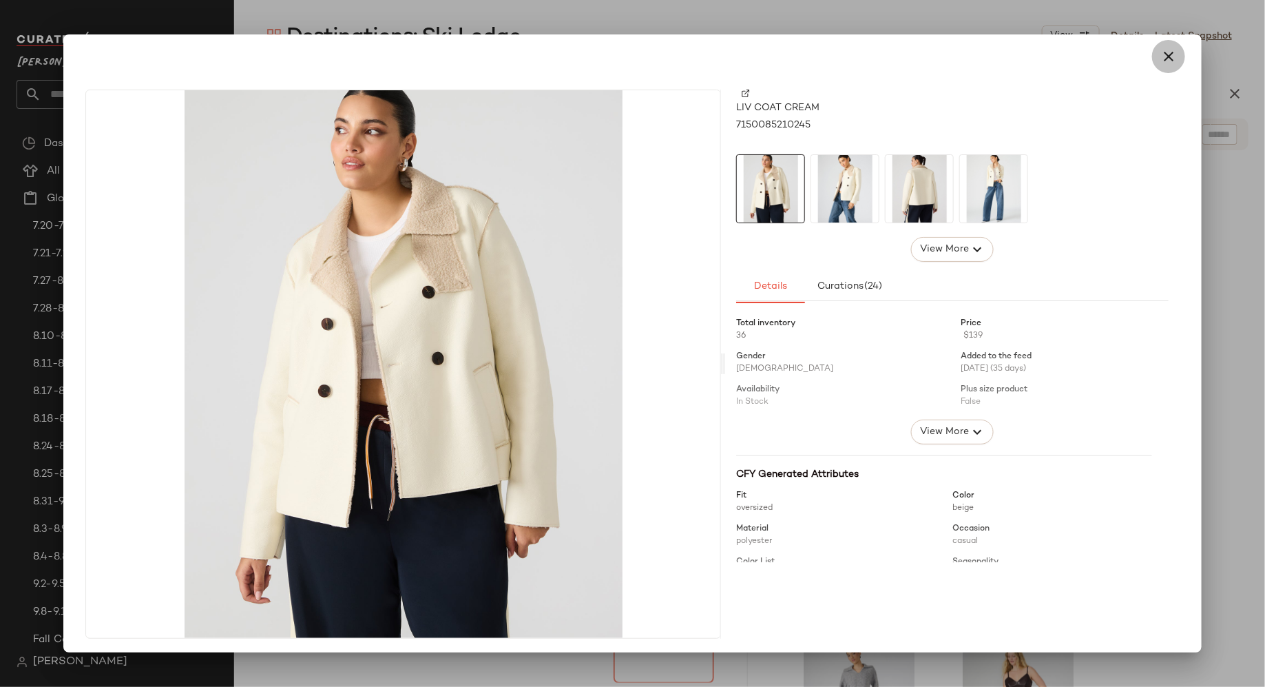
click at [1165, 51] on icon "button" at bounding box center [1169, 56] width 17 height 17
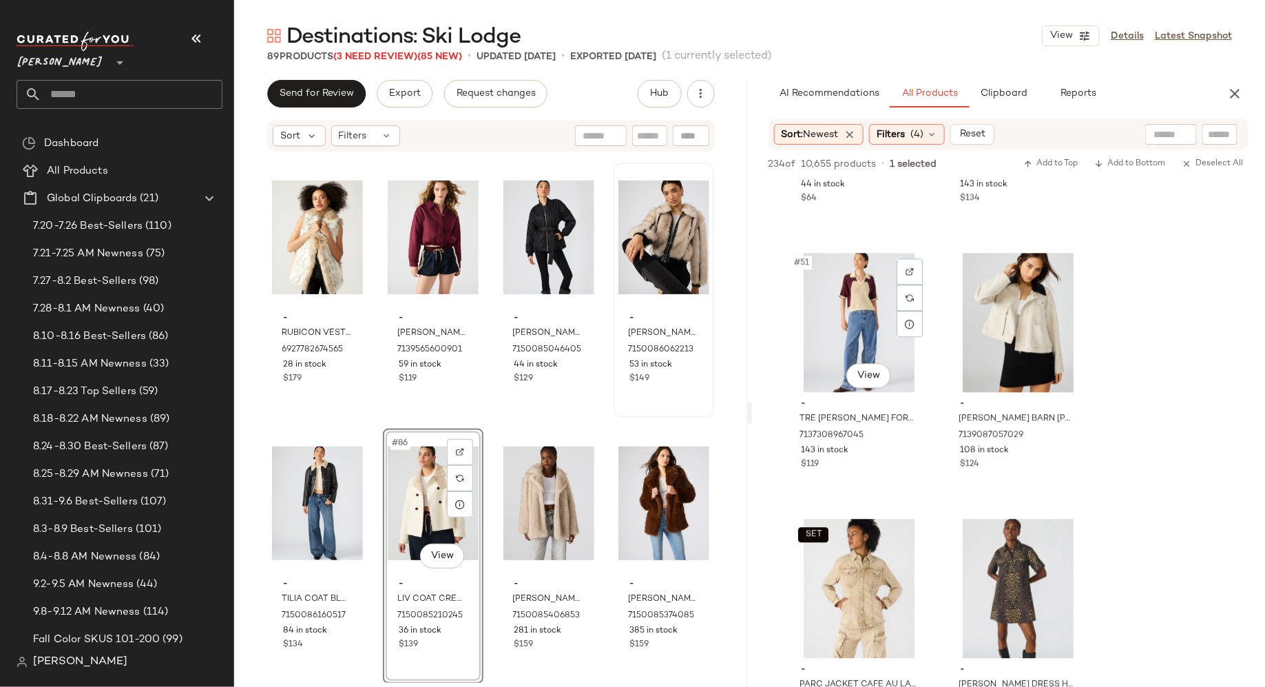
scroll to position [6589, 0]
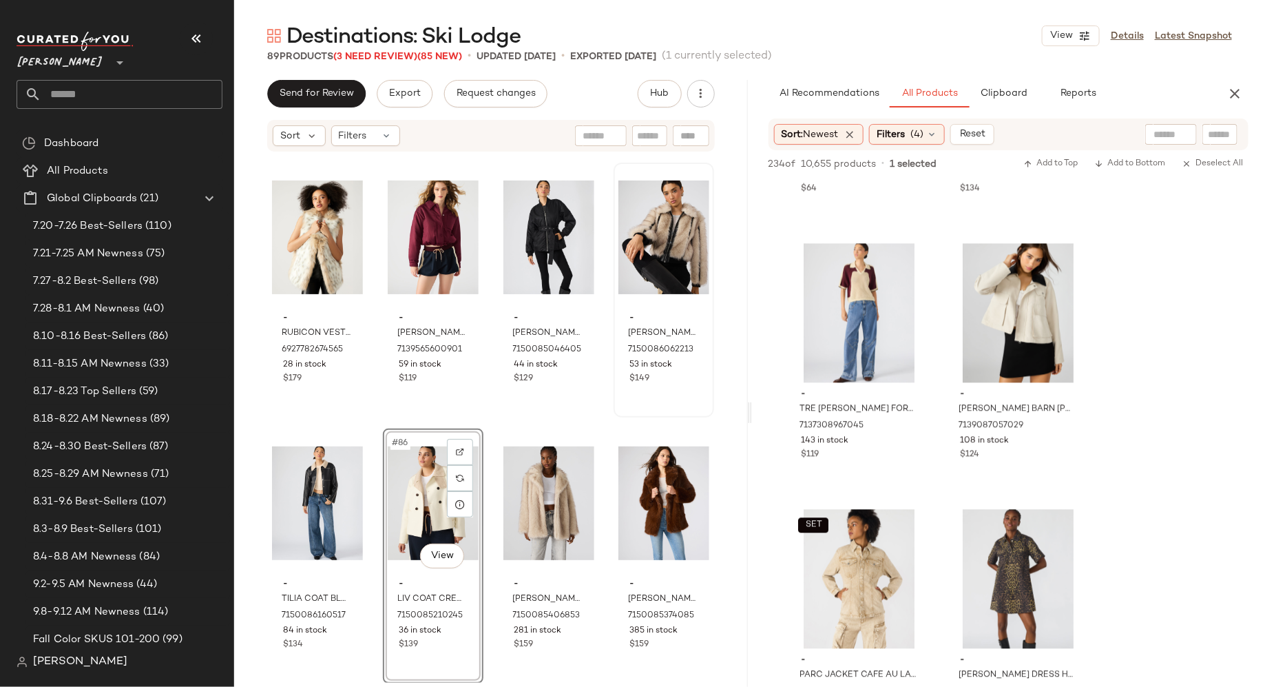
drag, startPoint x: 842, startPoint y: 444, endPoint x: 722, endPoint y: 6, distance: 455.0
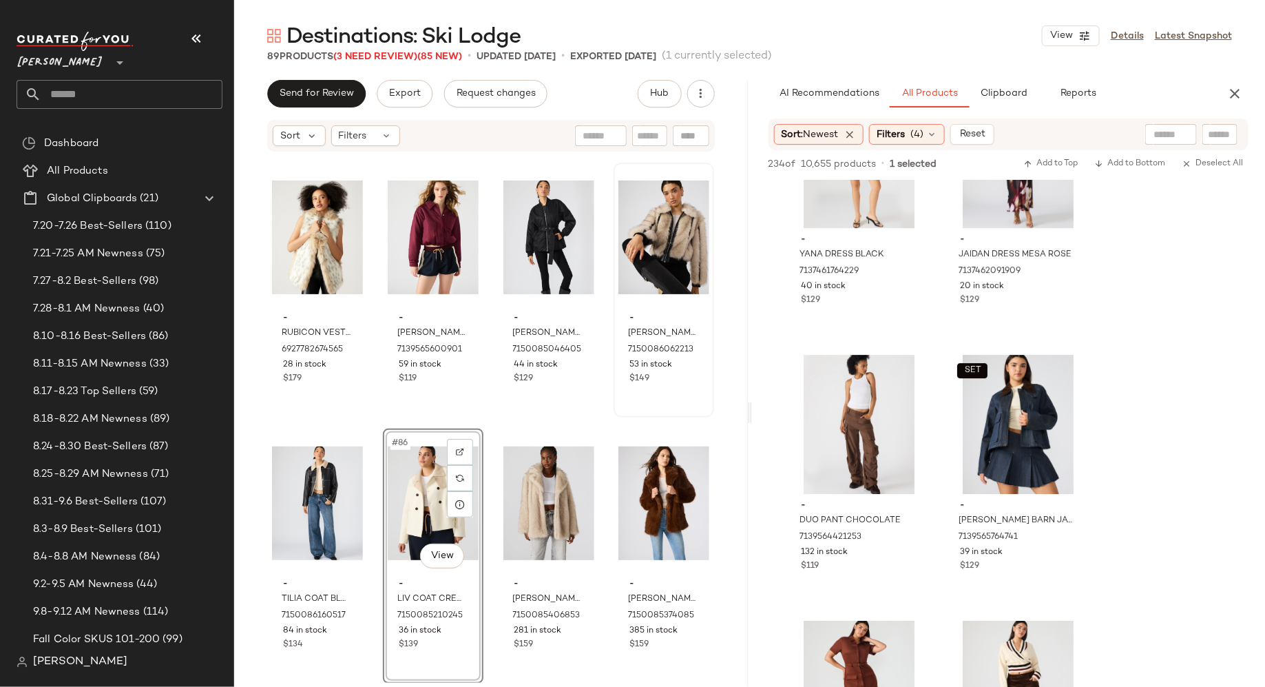
scroll to position [9669, 0]
click at [997, 92] on span "Clipboard" at bounding box center [1004, 93] width 48 height 11
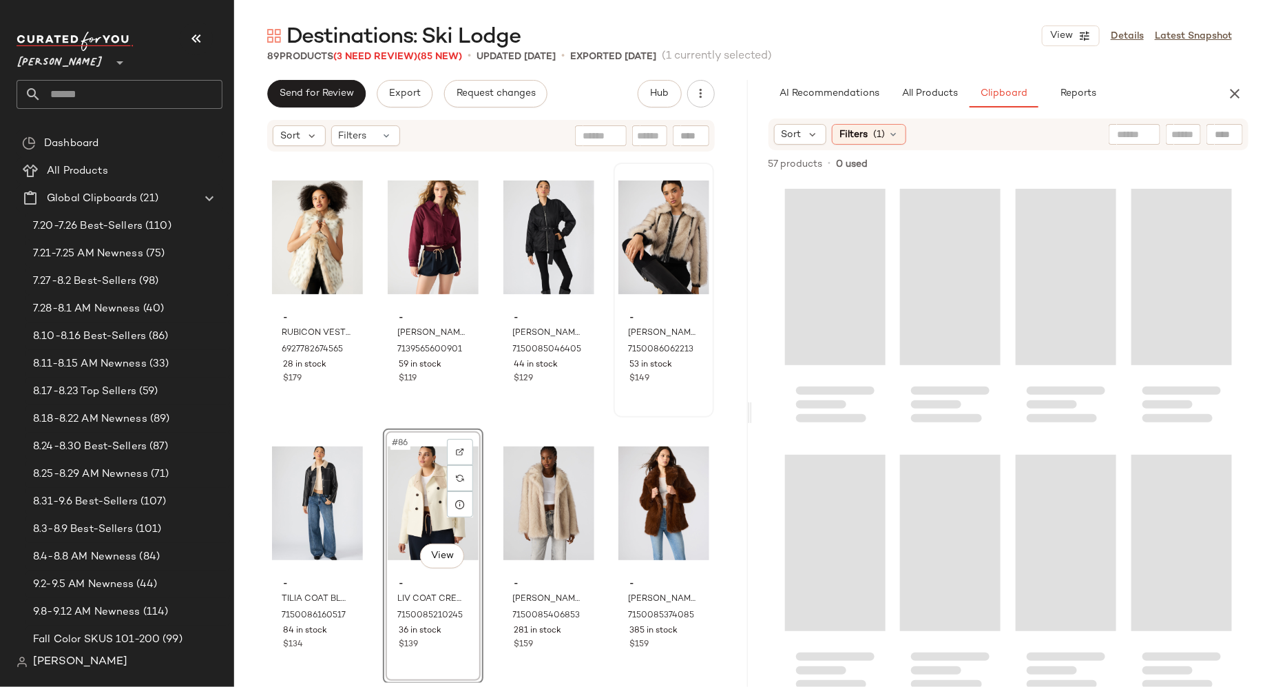
scroll to position [3190, 0]
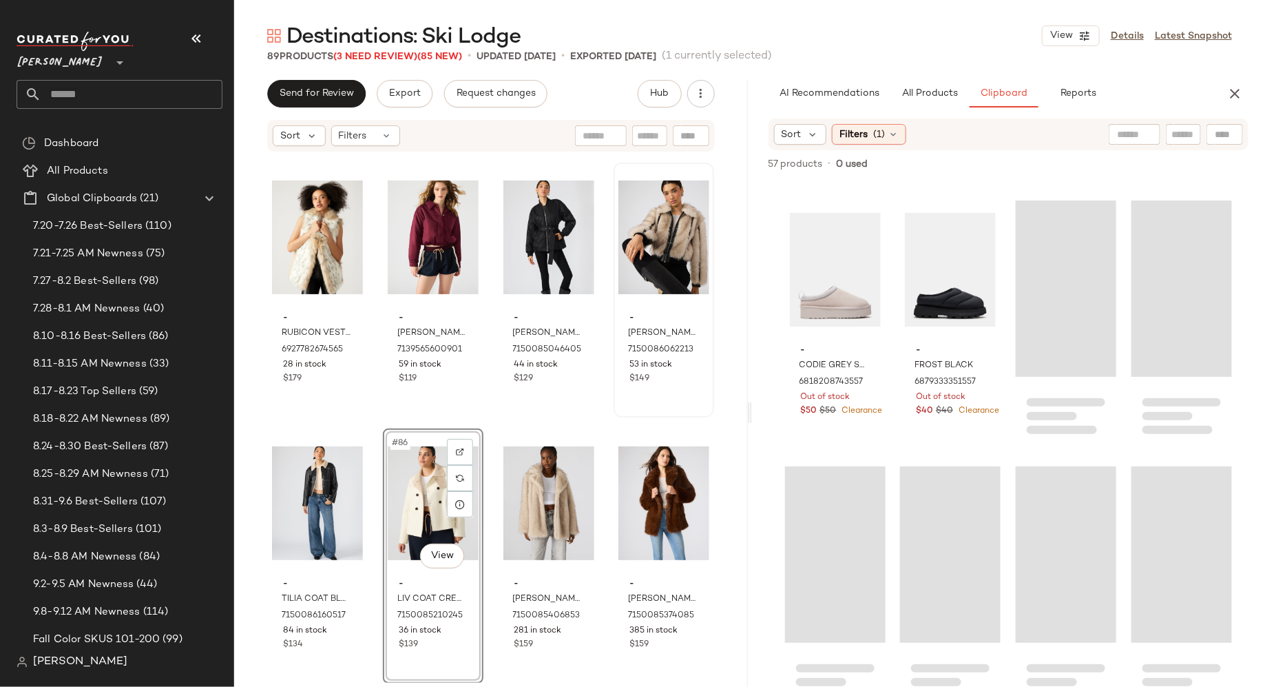
click at [1175, 133] on input "text" at bounding box center [1184, 134] width 24 height 14
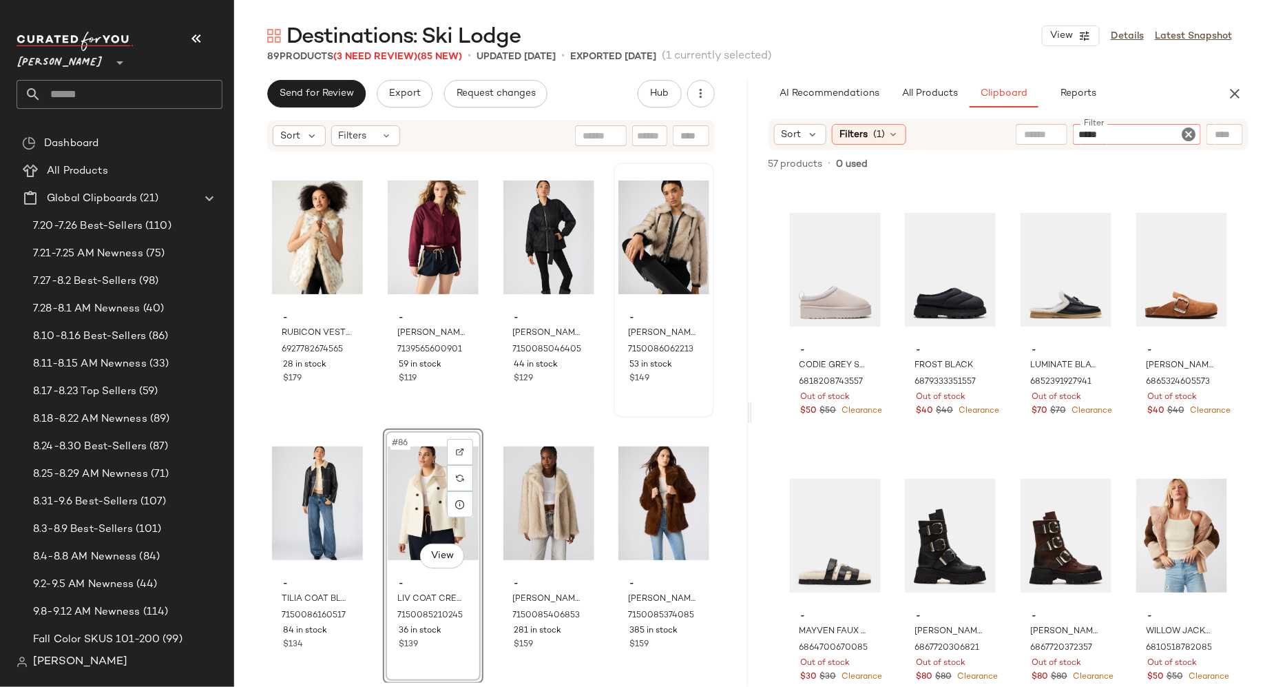
type input "******"
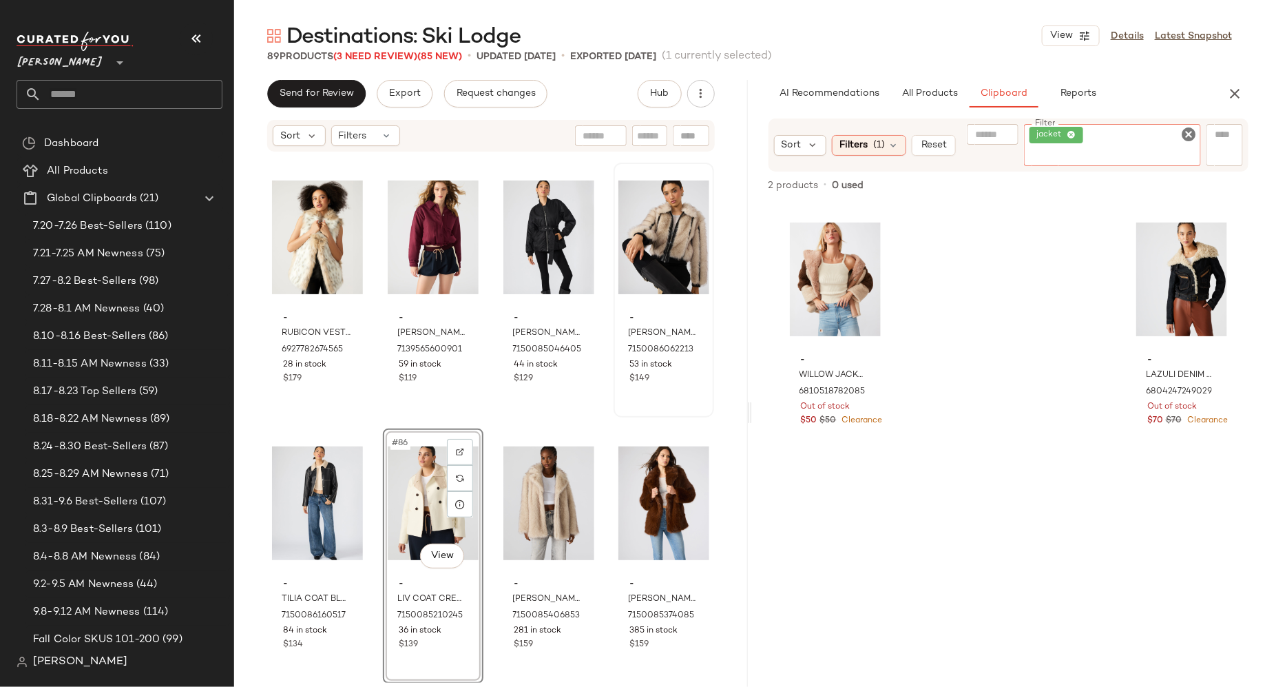
click at [1188, 132] on icon "Clear Filter" at bounding box center [1189, 134] width 17 height 17
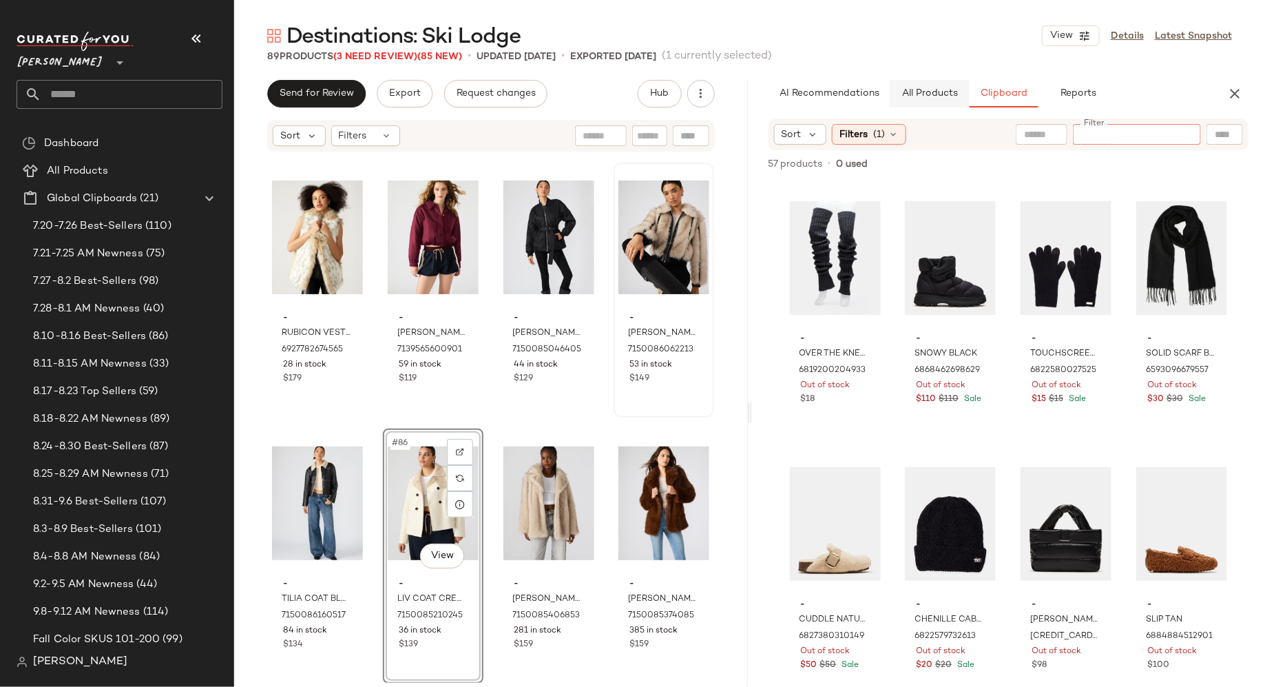
click at [933, 94] on span "All Products" at bounding box center [929, 93] width 56 height 11
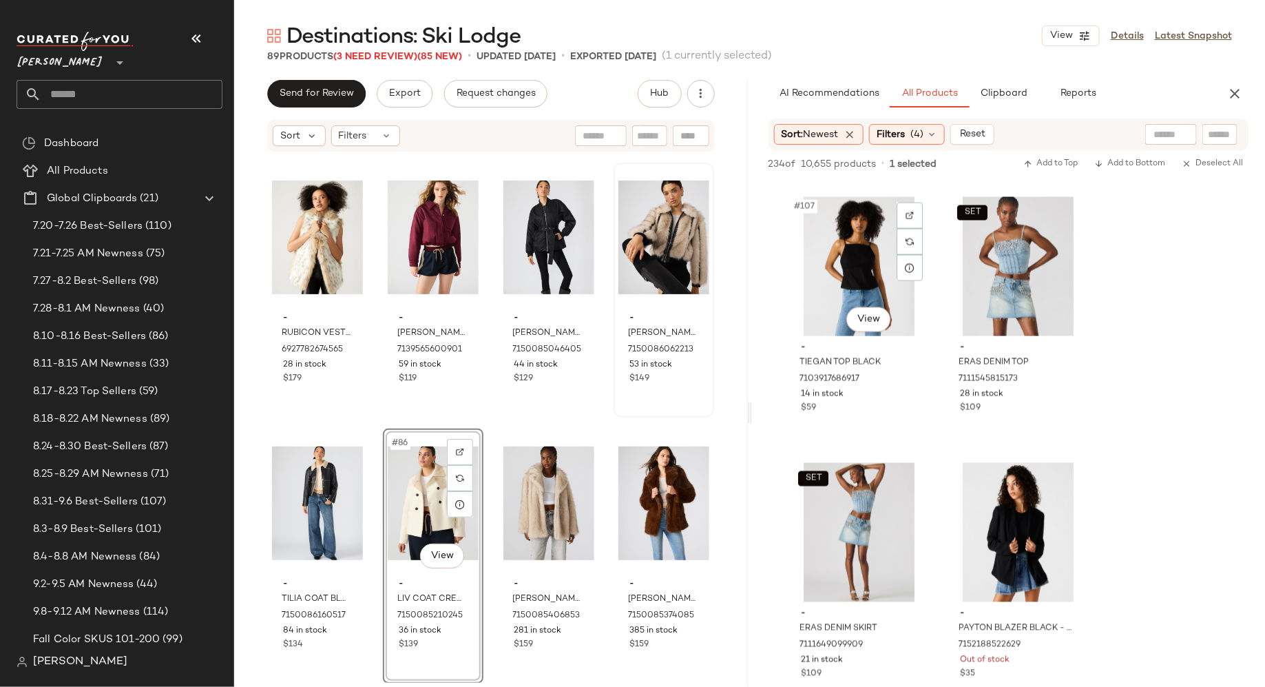
scroll to position [13816, 0]
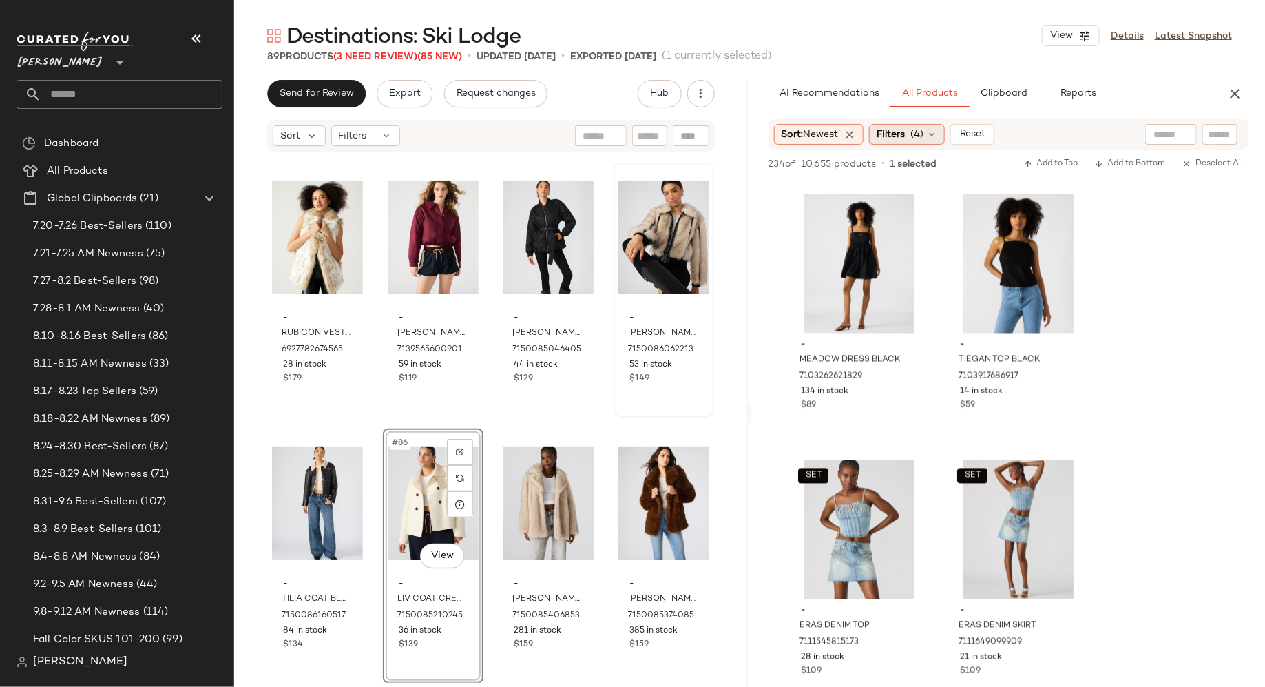
click at [937, 136] on icon at bounding box center [931, 134] width 11 height 11
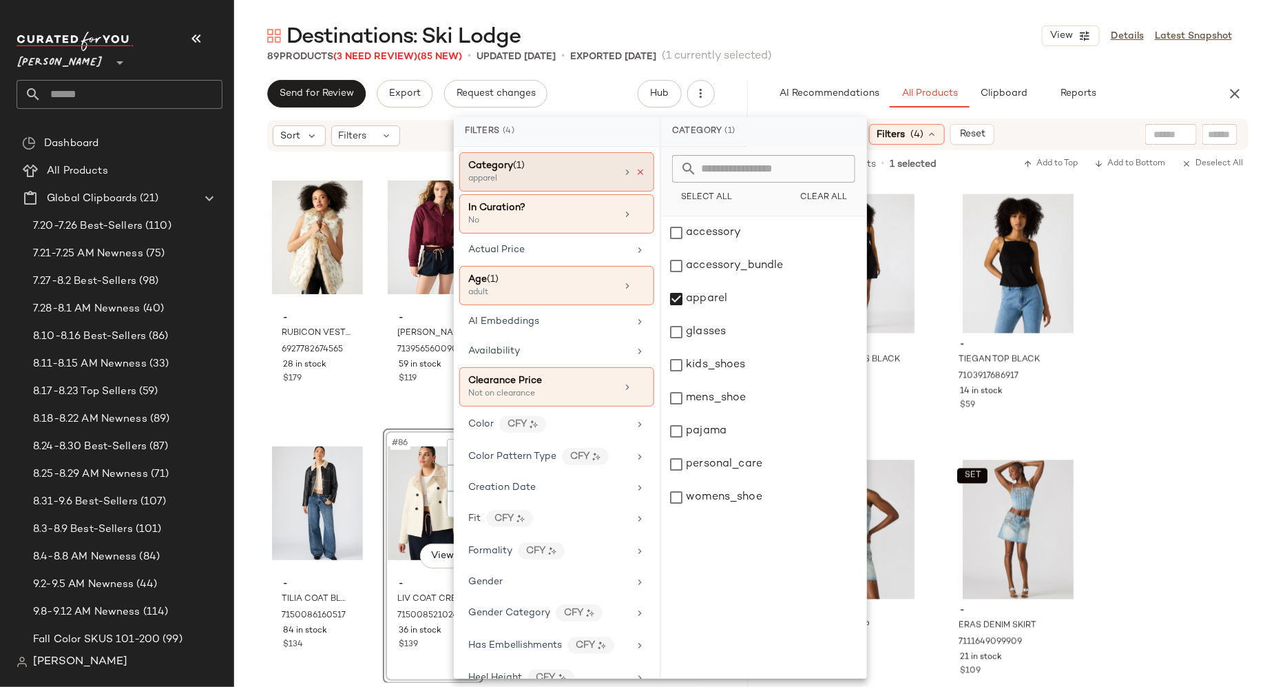
click at [638, 171] on icon at bounding box center [641, 172] width 10 height 10
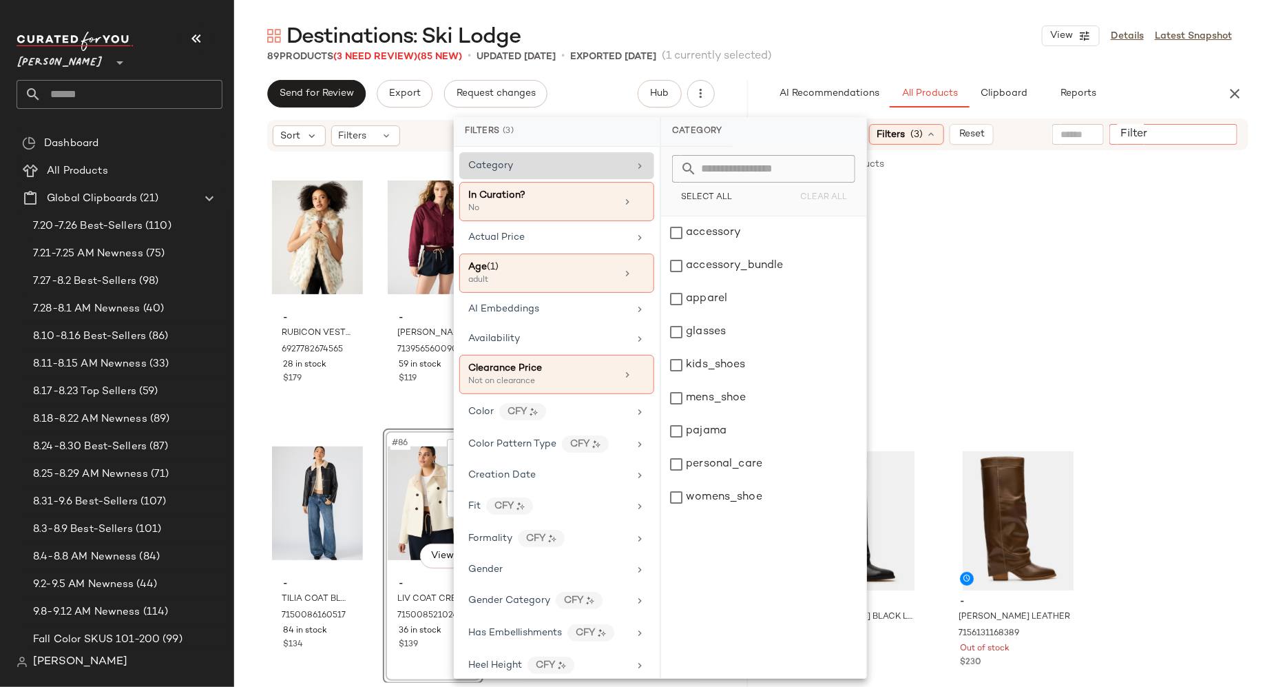
click at [1213, 132] on input "Filter" at bounding box center [1173, 134] width 117 height 14
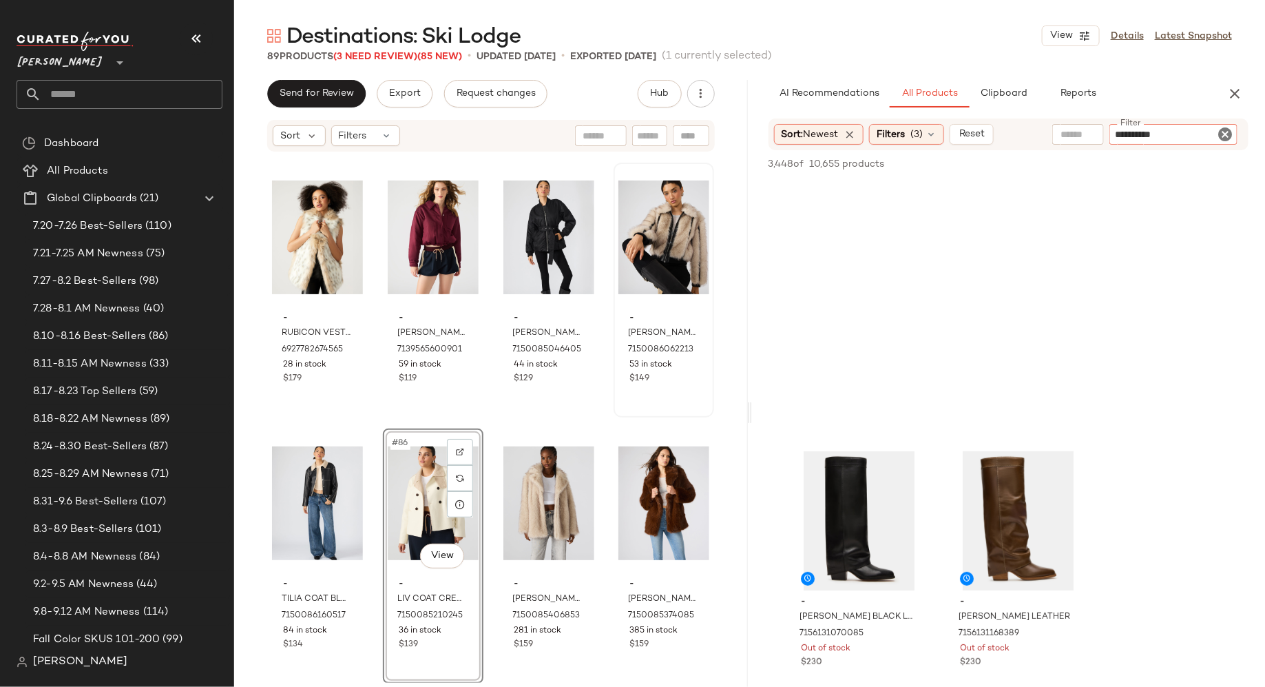
type input "**********"
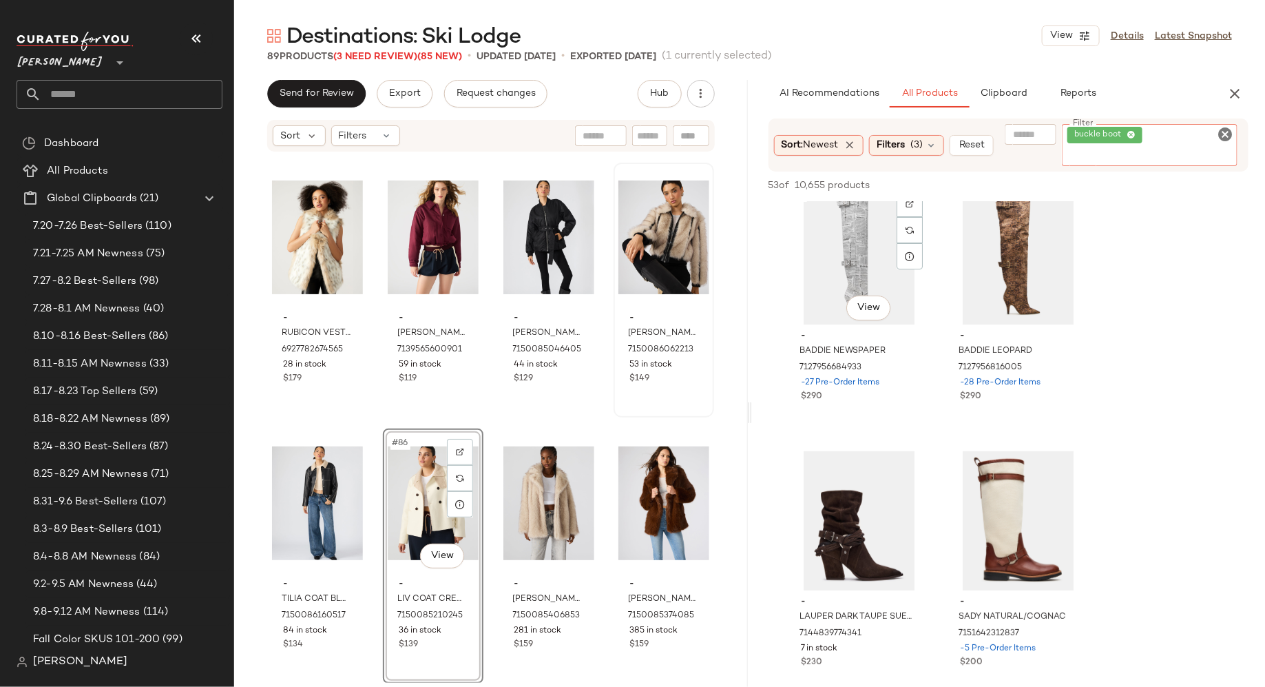
scroll to position [0, 0]
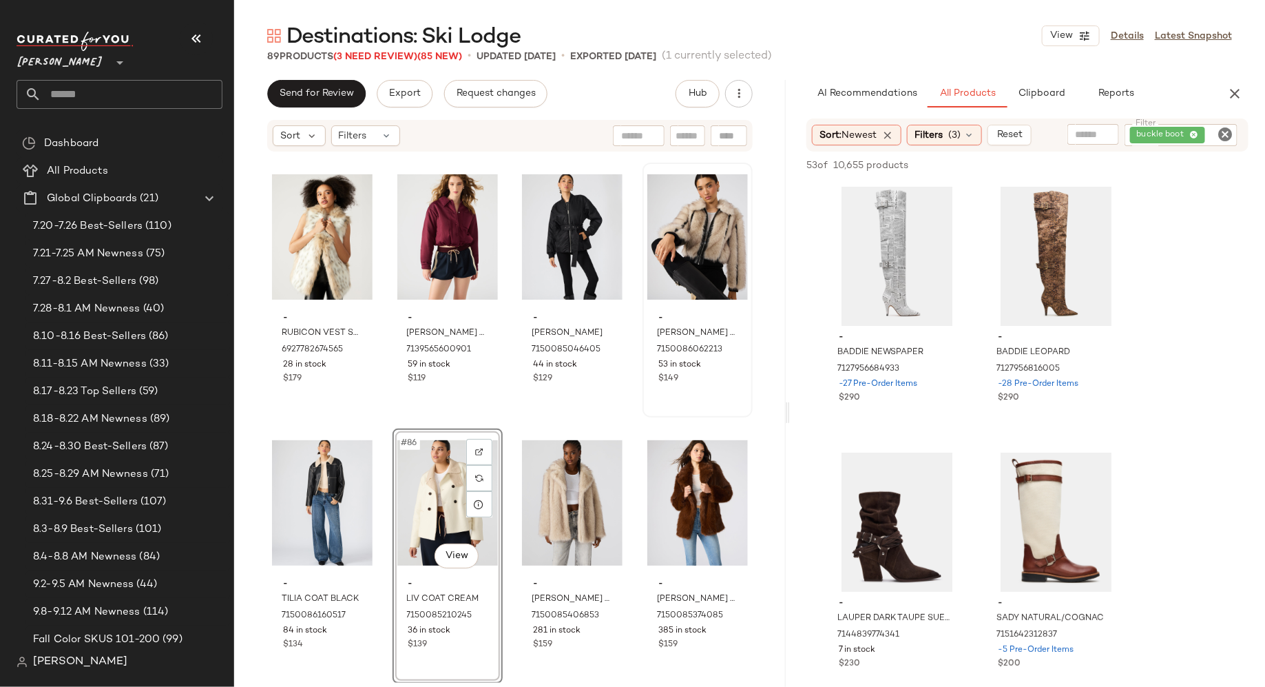
drag, startPoint x: 747, startPoint y: 413, endPoint x: 789, endPoint y: 413, distance: 41.3
click at [790, 413] on div "Destinations: Ski Lodge View Details Latest Snapshot 89 Products (3 Need Review…" at bounding box center [749, 354] width 1031 height 665
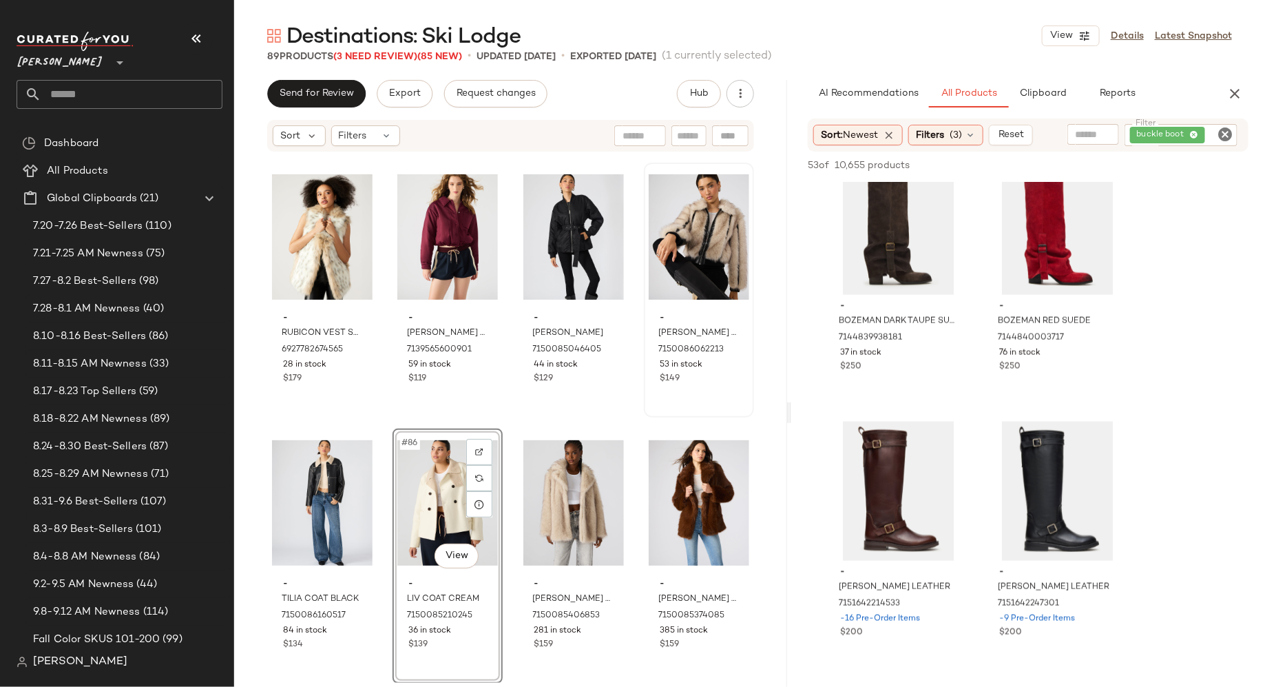
scroll to position [830, 0]
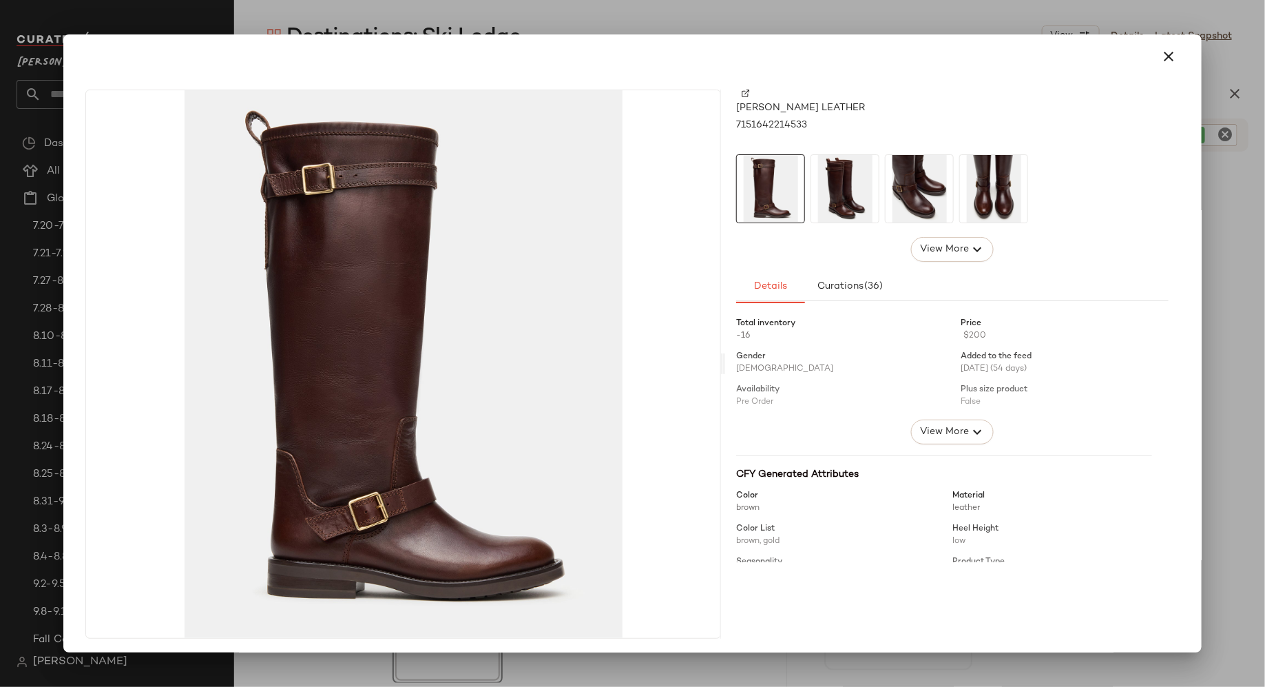
click at [854, 185] on img at bounding box center [844, 188] width 67 height 67
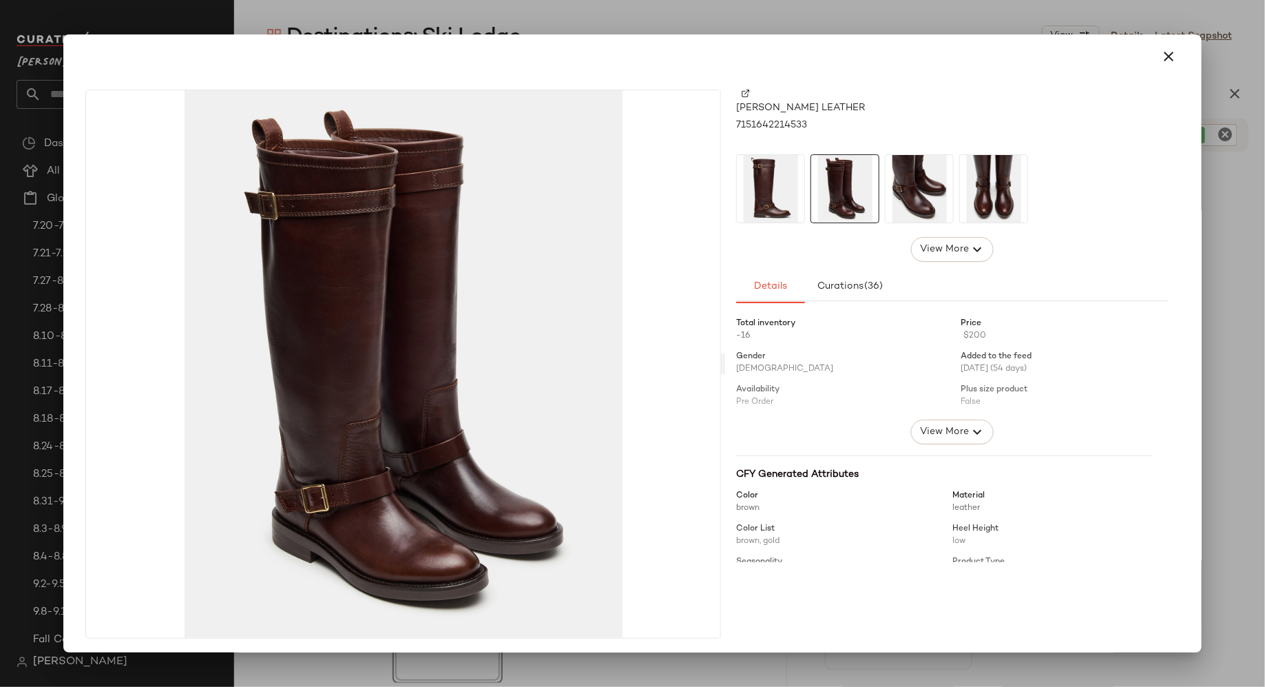
click at [921, 185] on img at bounding box center [919, 188] width 67 height 67
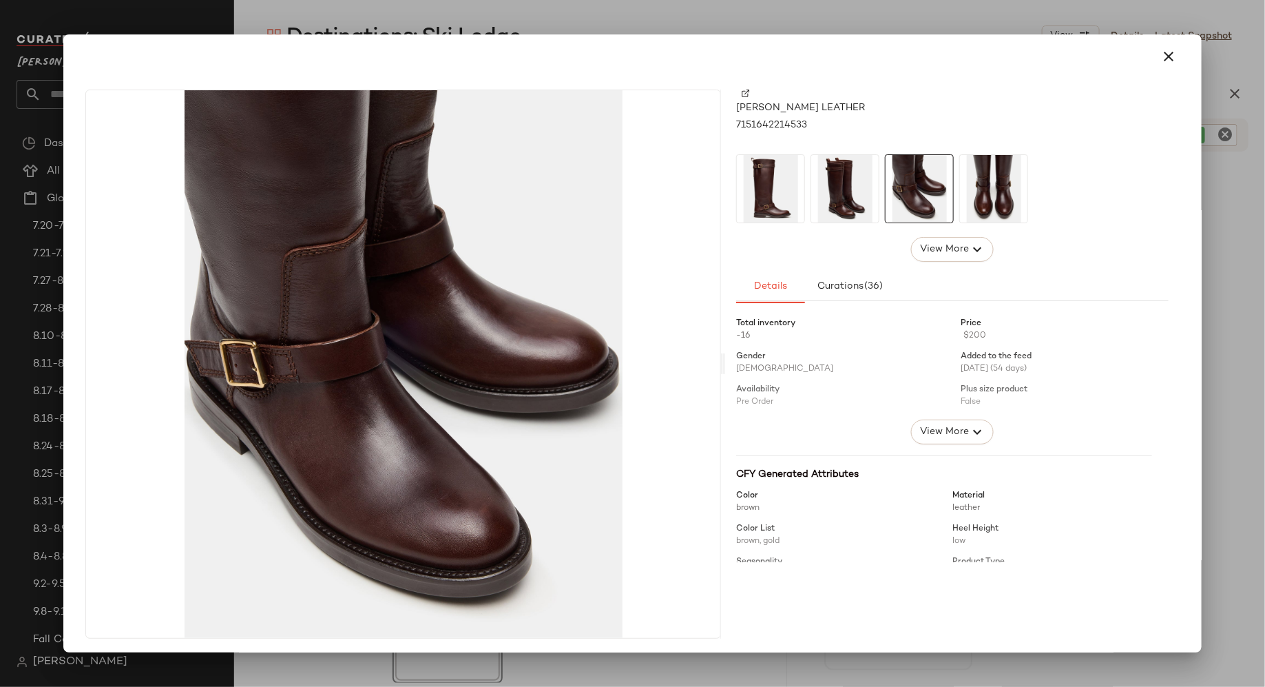
click at [986, 185] on img at bounding box center [993, 188] width 67 height 67
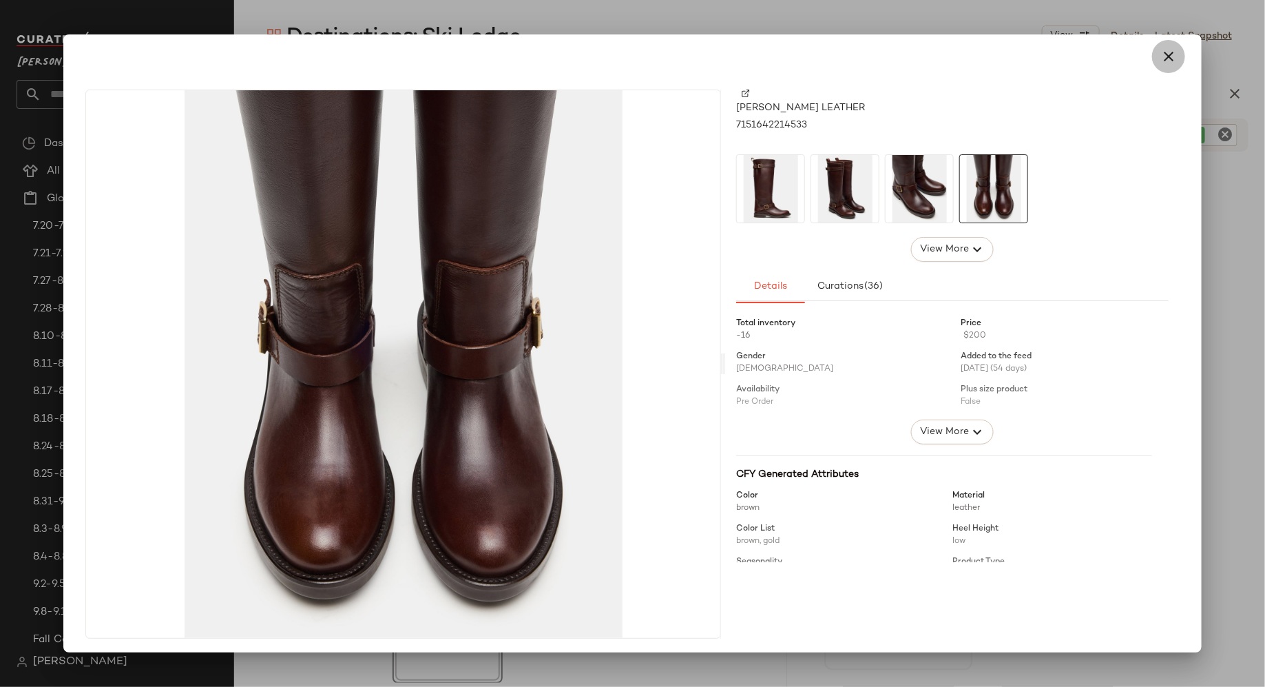
click at [1161, 53] on icon "button" at bounding box center [1169, 56] width 17 height 17
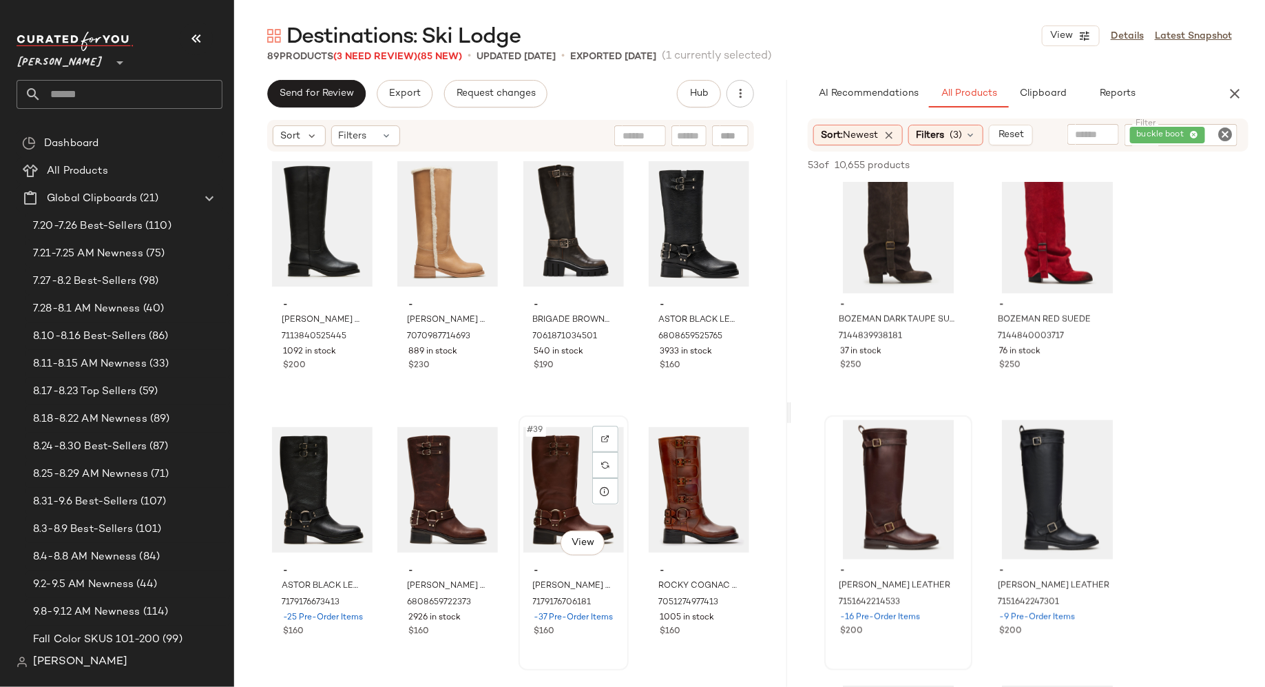
scroll to position [2148, 0]
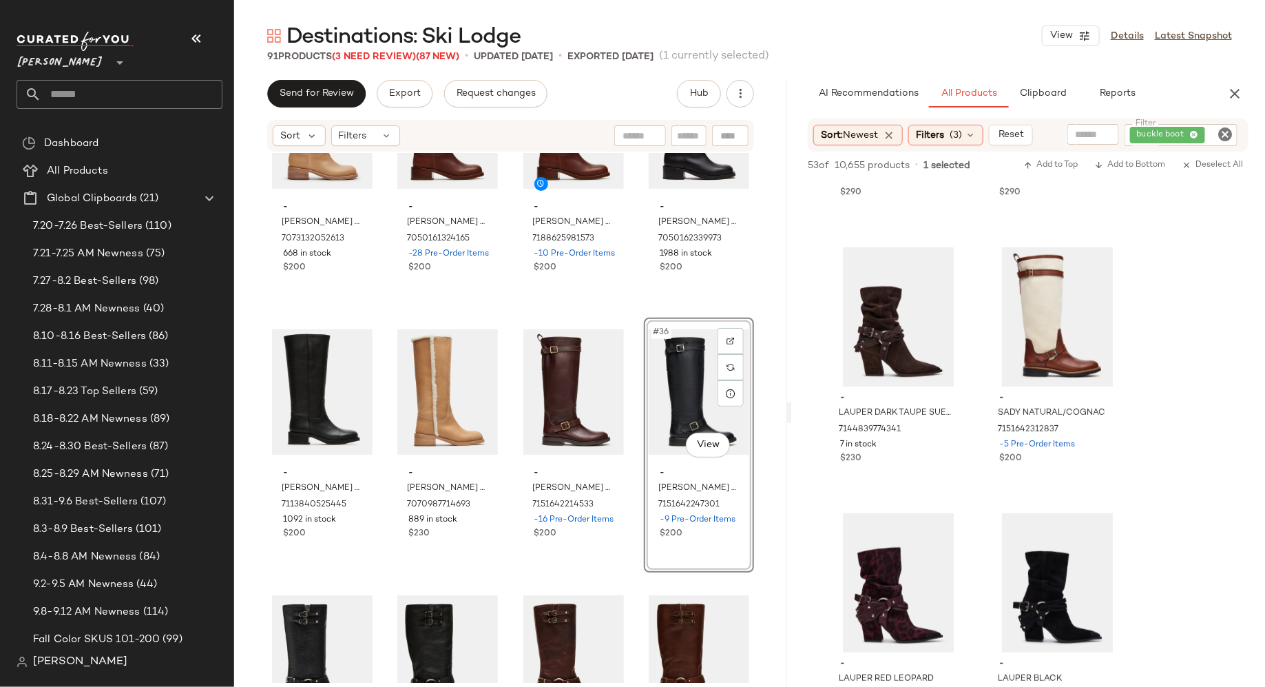
scroll to position [23, 0]
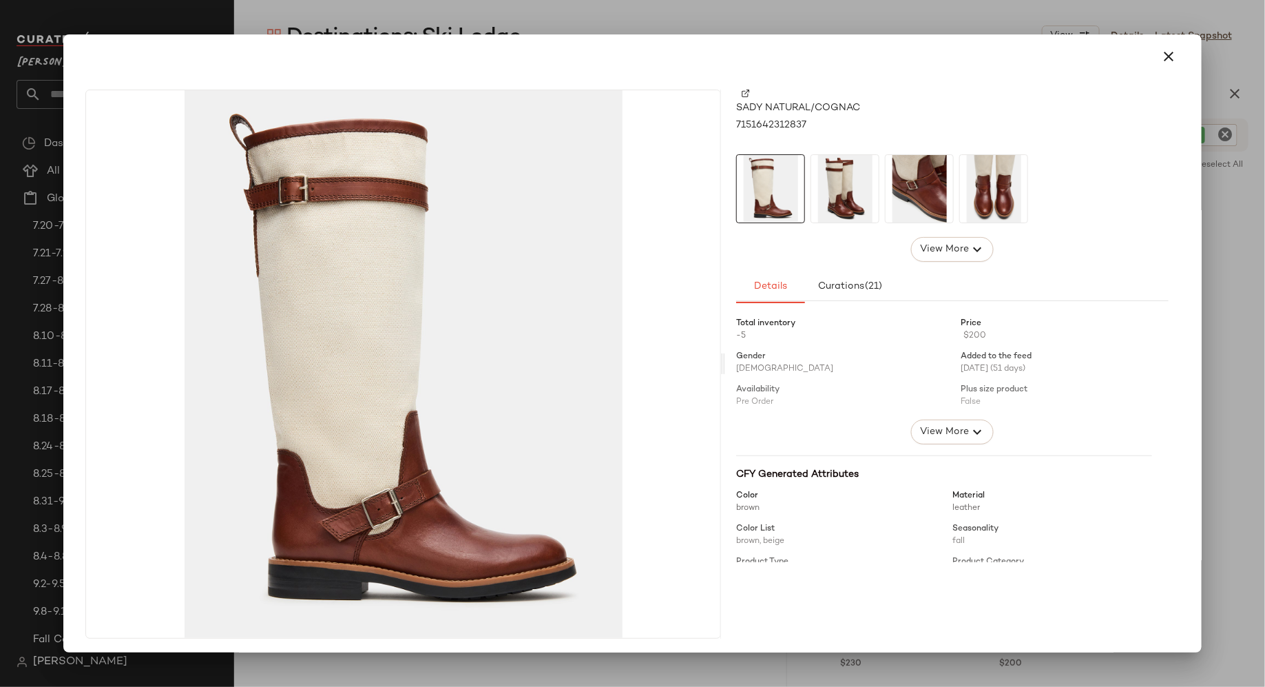
scroll to position [23, 0]
click at [849, 191] on img at bounding box center [844, 188] width 67 height 67
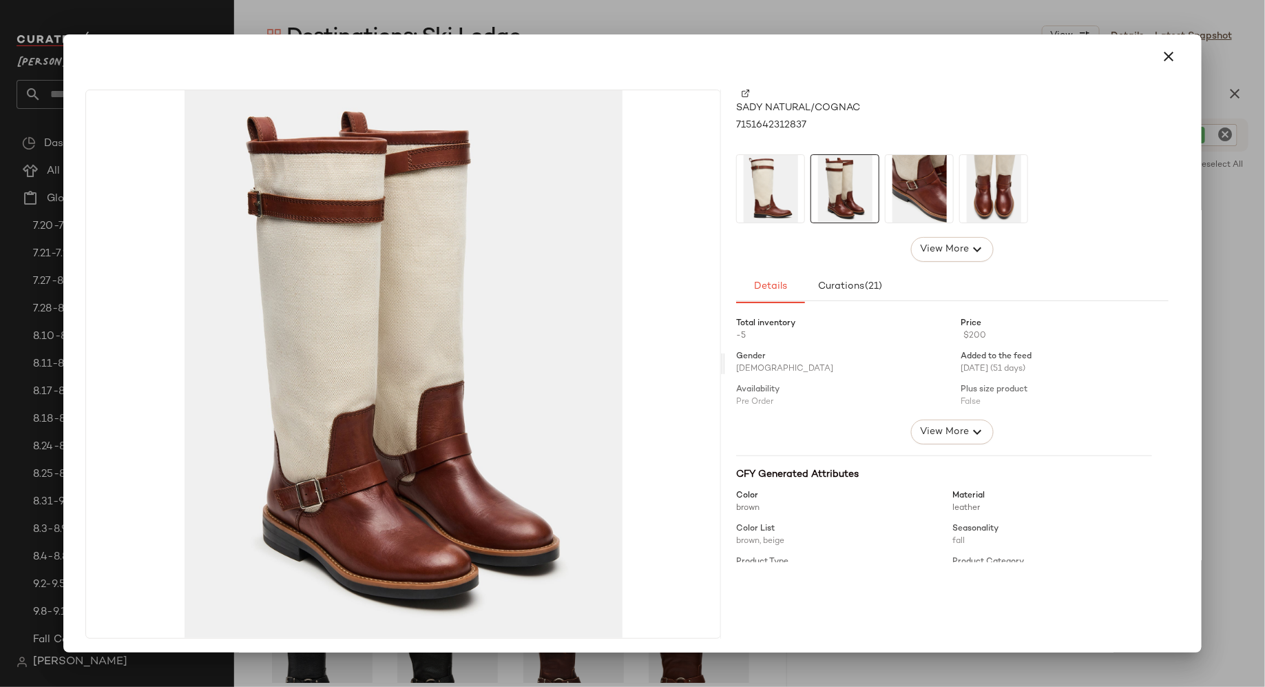
click at [902, 191] on img at bounding box center [919, 188] width 67 height 67
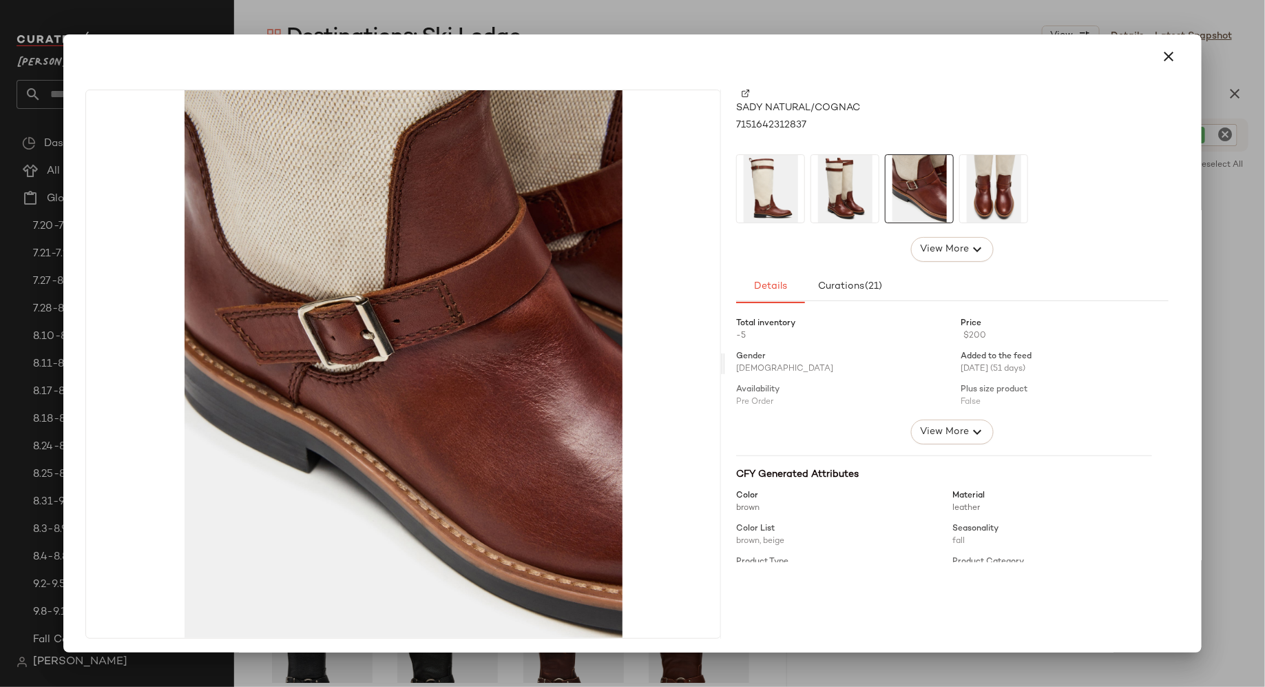
click at [996, 189] on img at bounding box center [993, 188] width 67 height 67
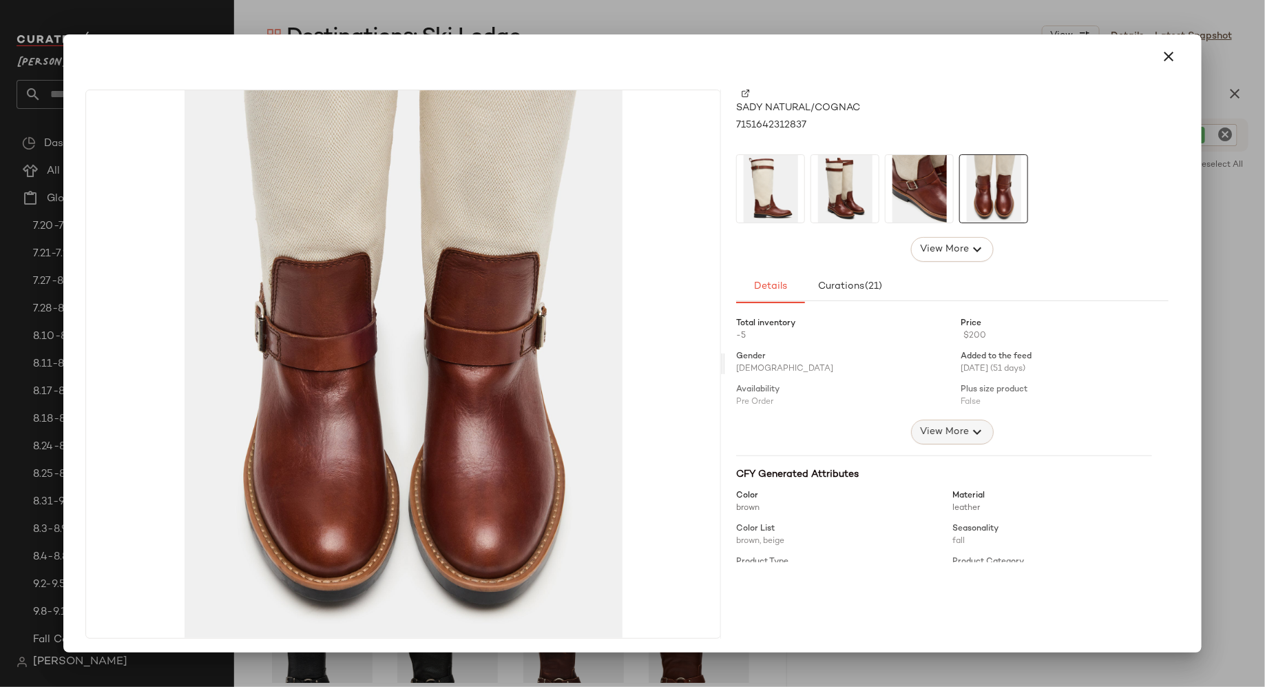
click at [933, 430] on span "View More" at bounding box center [945, 432] width 50 height 17
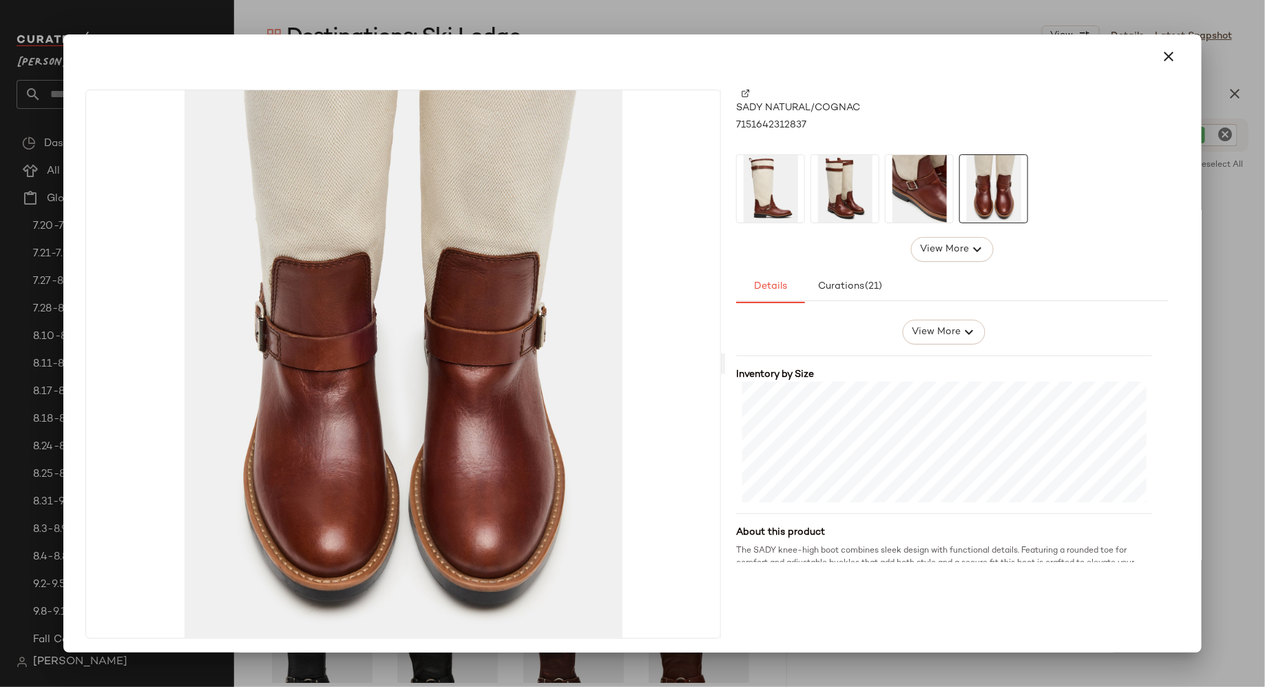
scroll to position [459, 0]
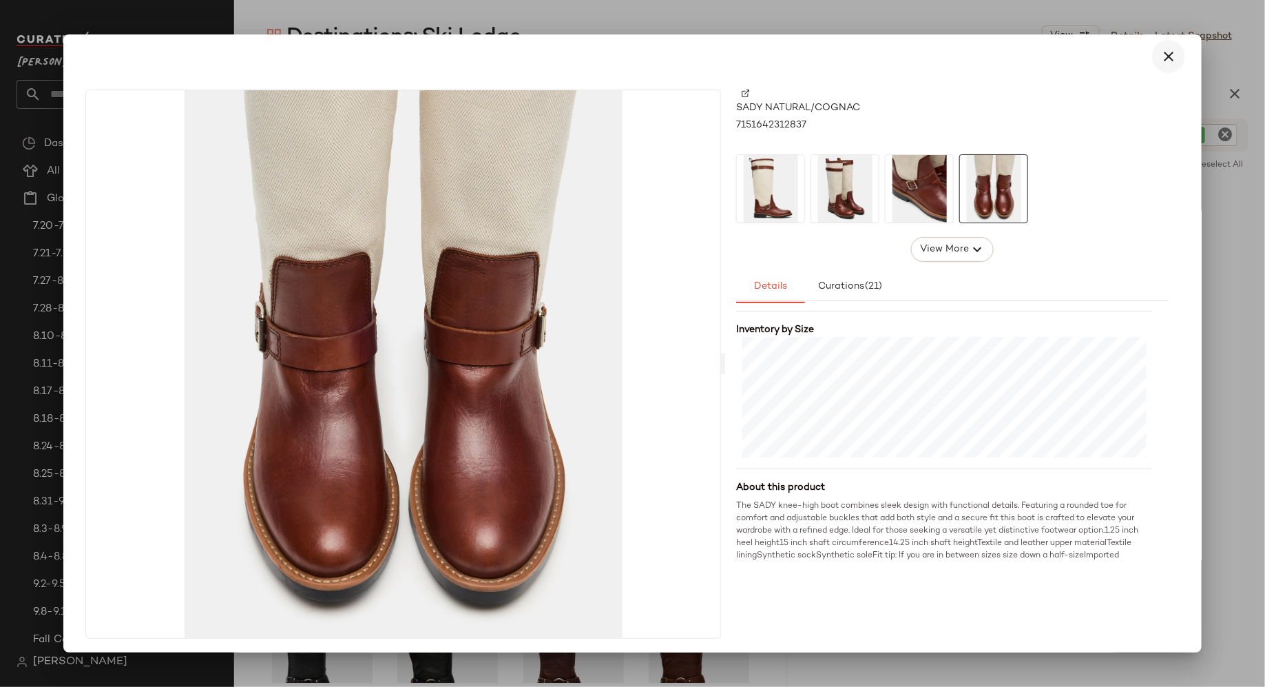
click at [1163, 52] on icon "button" at bounding box center [1169, 56] width 17 height 17
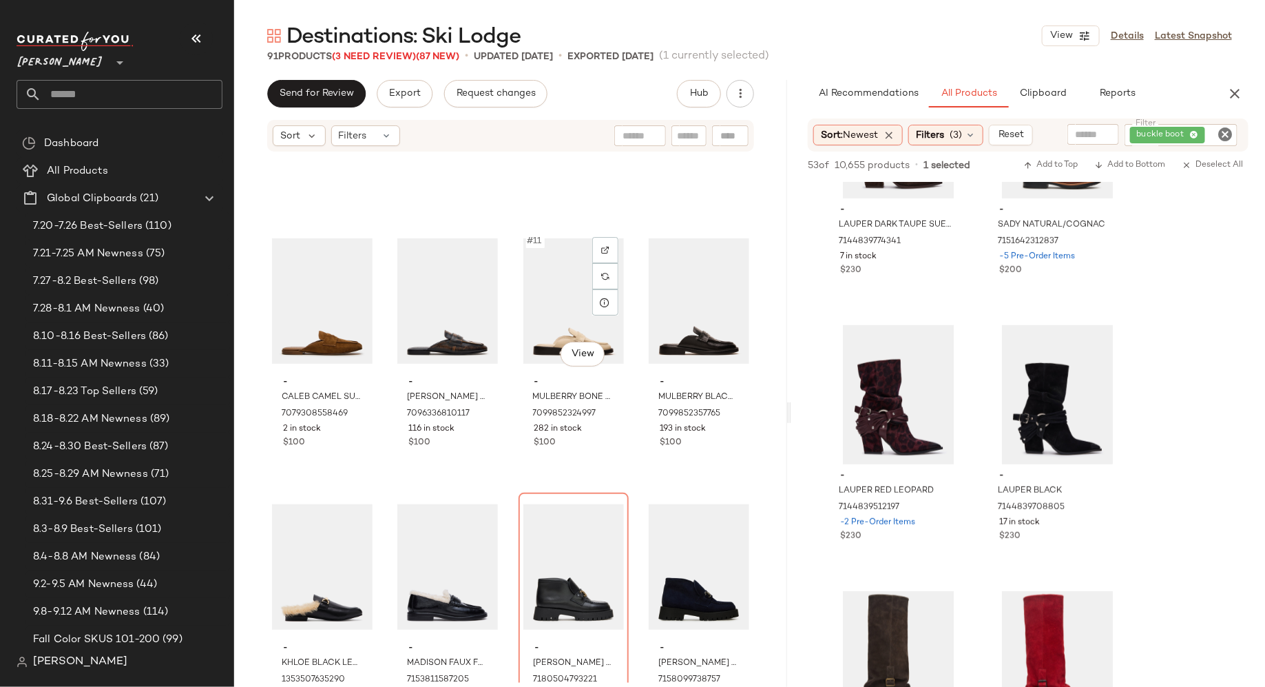
scroll to position [0, 0]
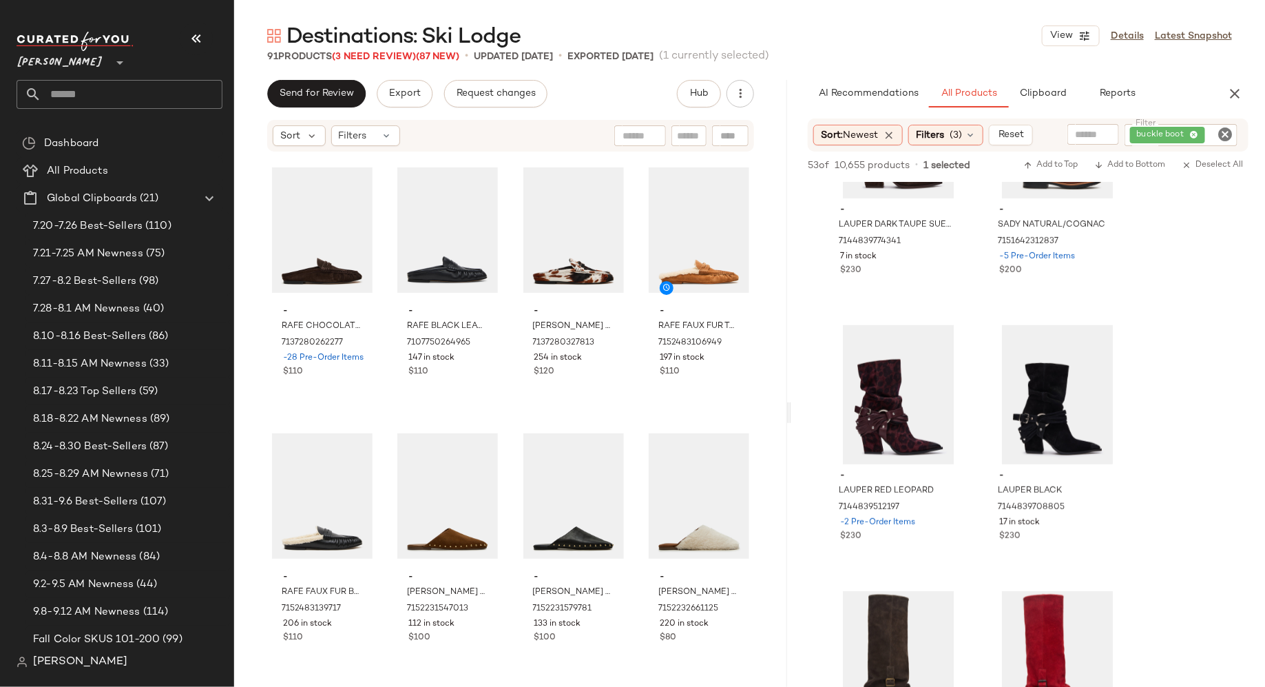
click at [1225, 136] on icon "Clear Filter" at bounding box center [1225, 134] width 17 height 17
click at [1207, 136] on input "Filter" at bounding box center [1173, 134] width 117 height 14
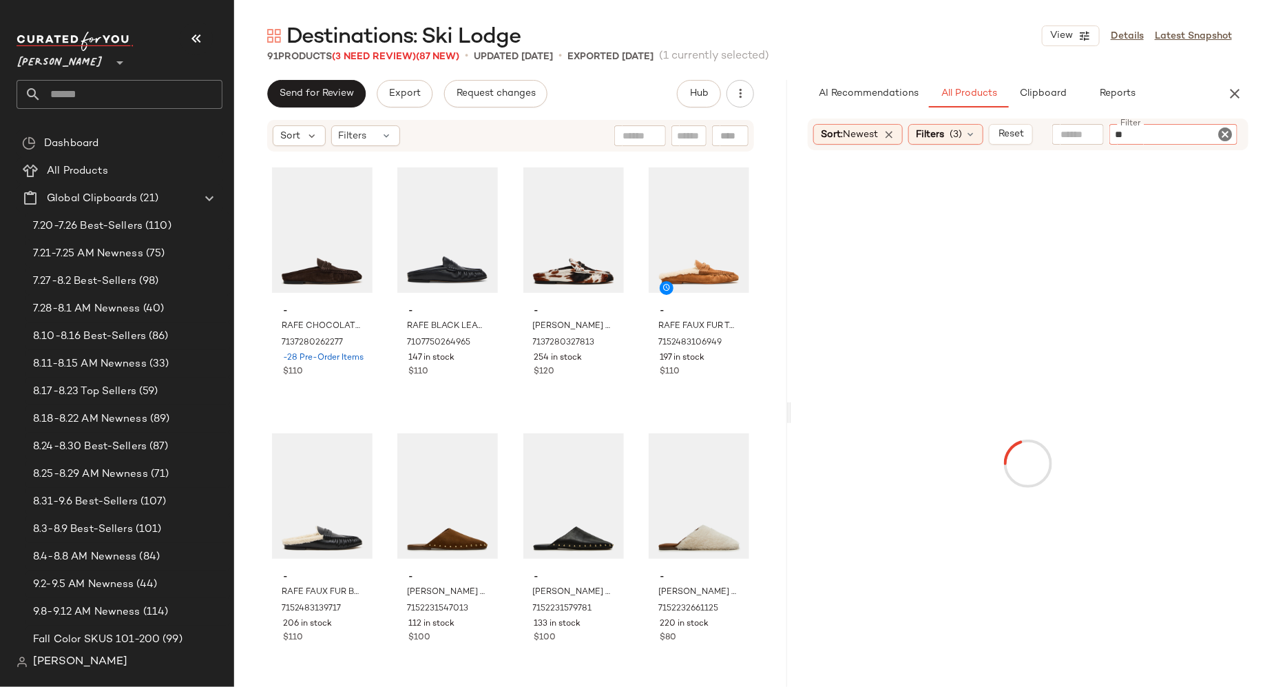
type input "***"
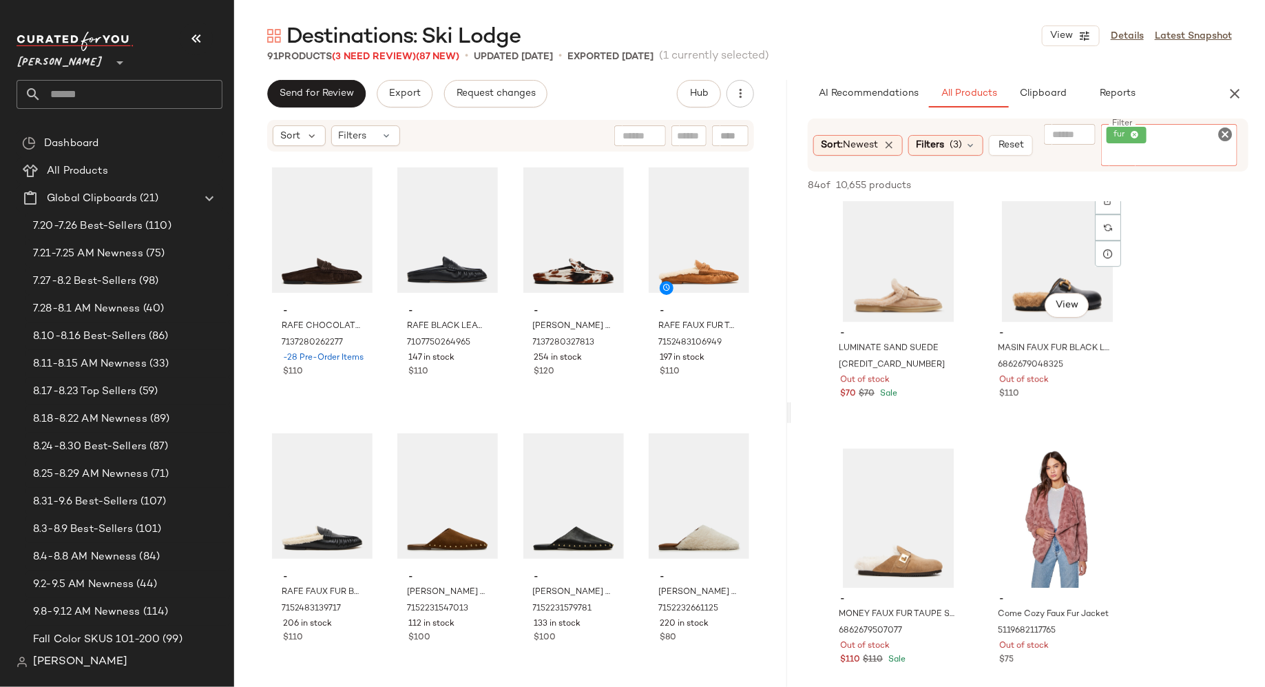
scroll to position [4567, 0]
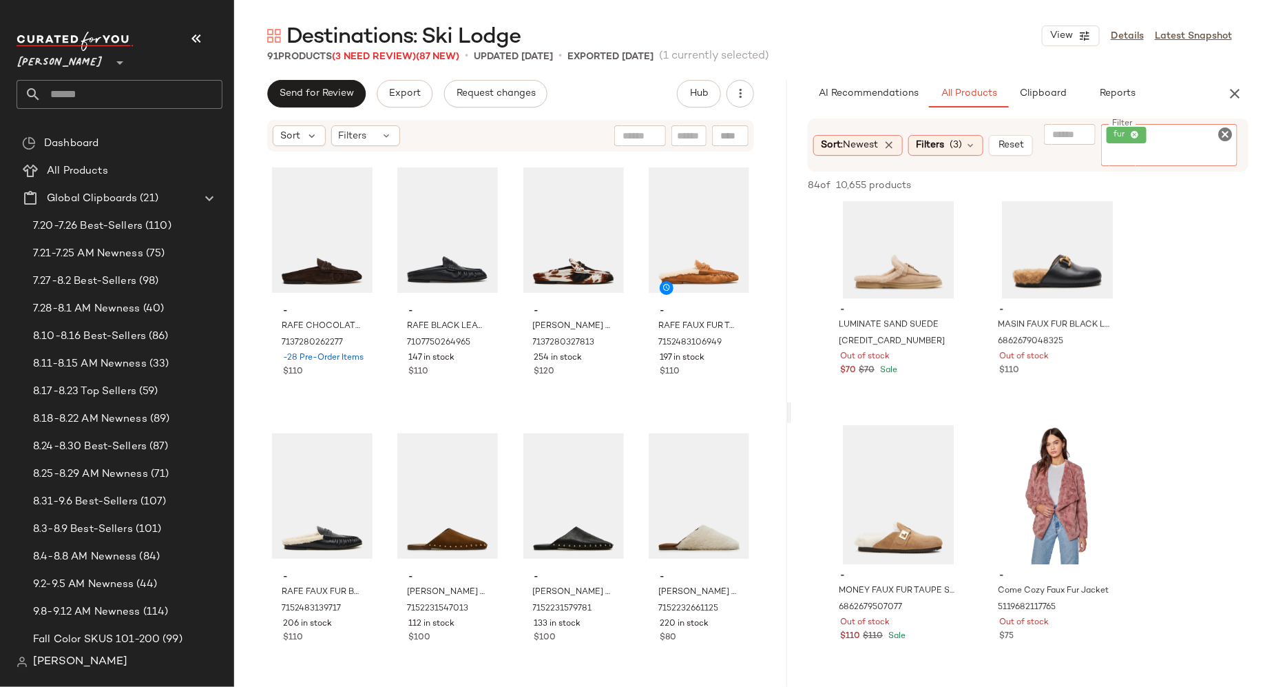
click at [1225, 134] on icon "Clear Filter" at bounding box center [1225, 134] width 17 height 17
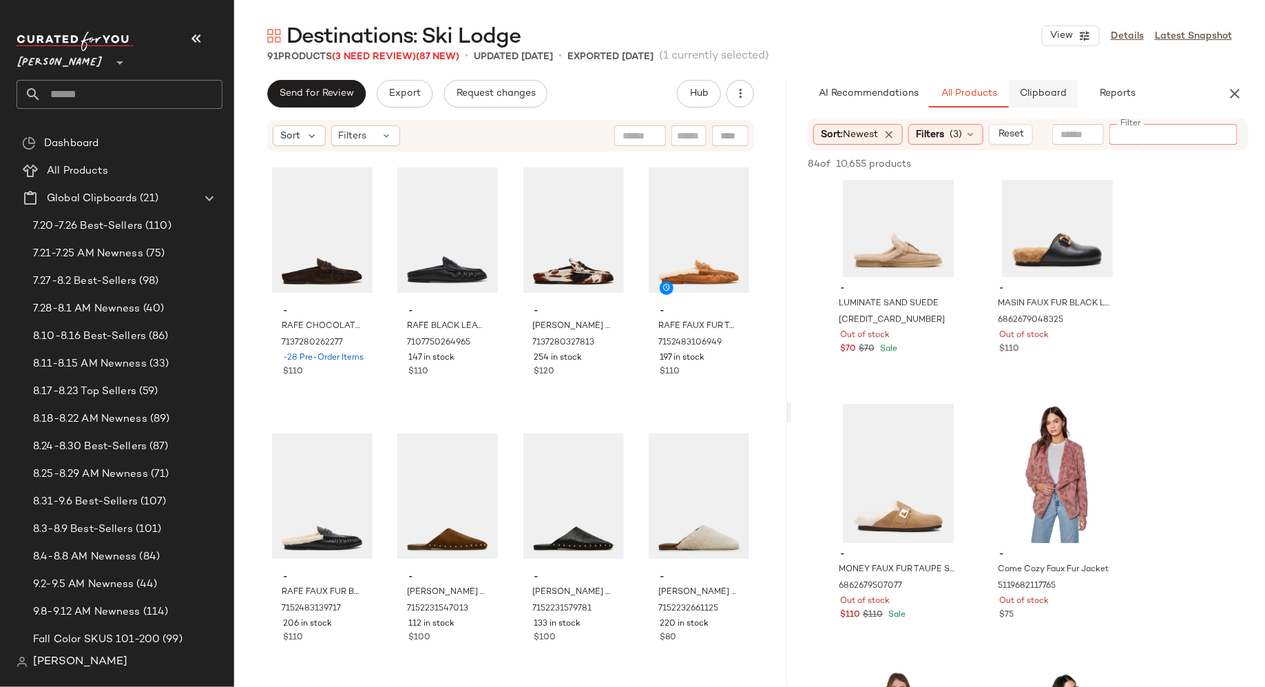
click at [1046, 87] on button "Clipboard" at bounding box center [1043, 94] width 69 height 28
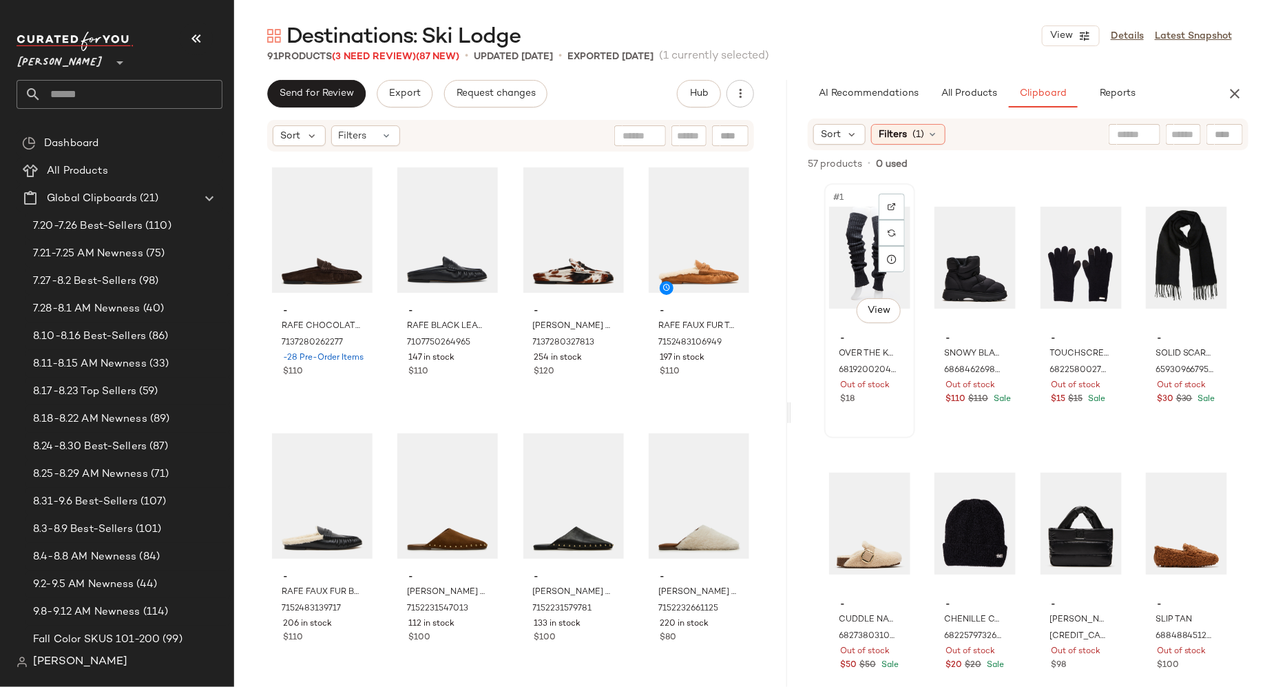
click at [847, 237] on div "#1 View" at bounding box center [869, 257] width 81 height 139
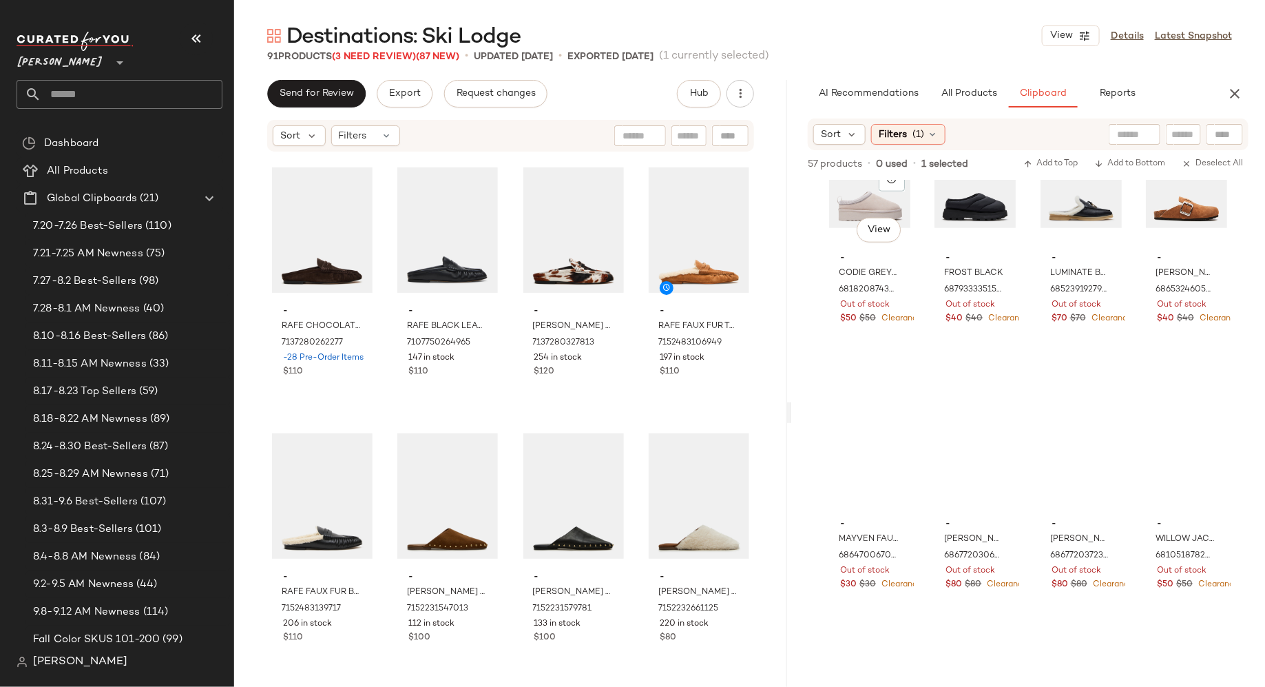
scroll to position [3426, 0]
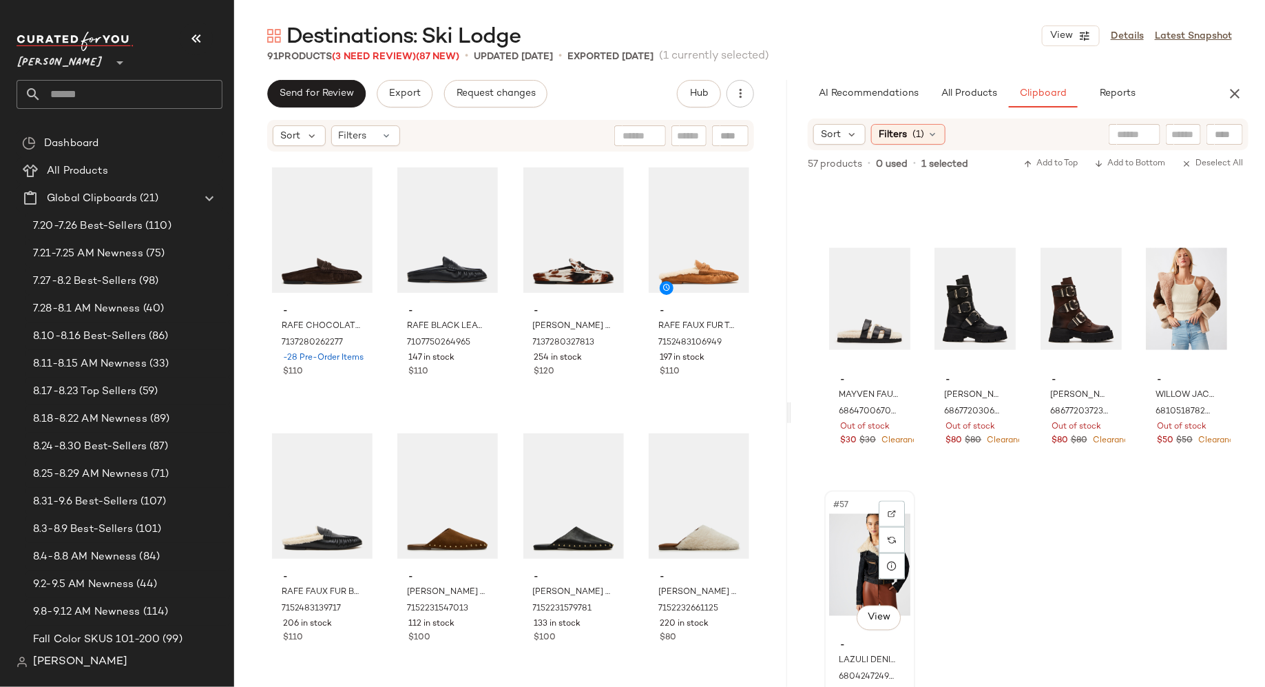
click at [860, 550] on div "#57 View" at bounding box center [869, 564] width 81 height 139
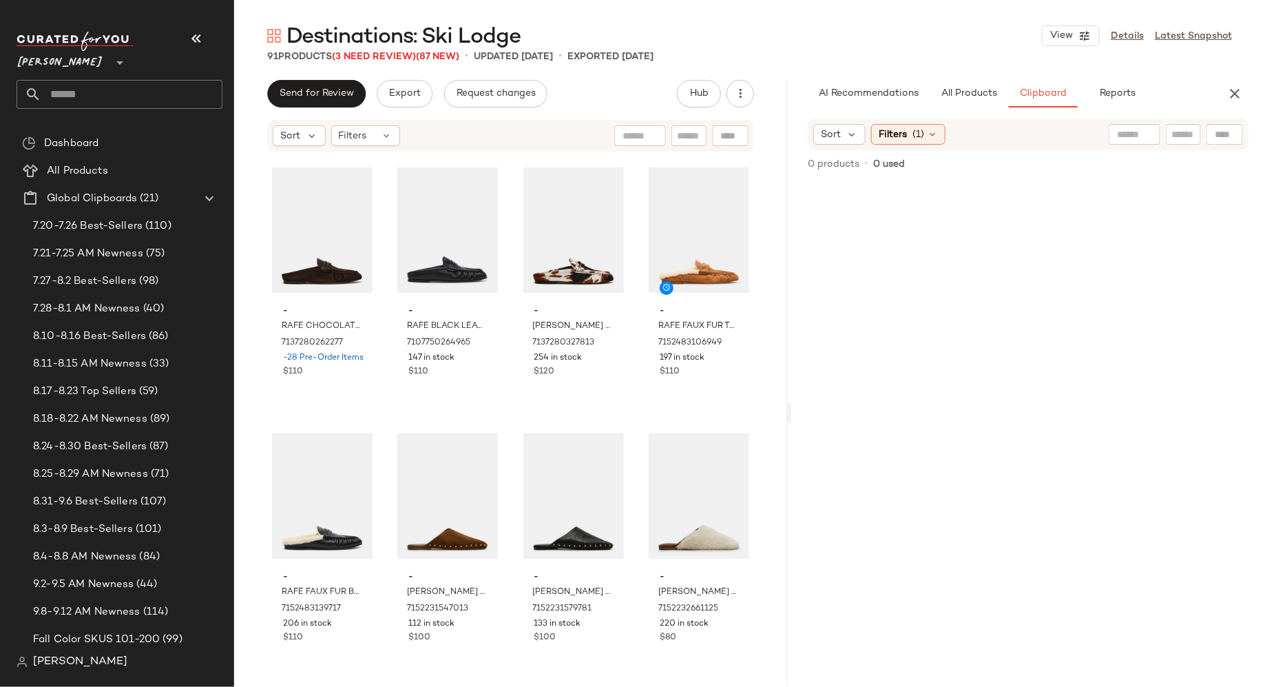
scroll to position [0, 0]
click at [970, 101] on button "All Products" at bounding box center [969, 94] width 80 height 28
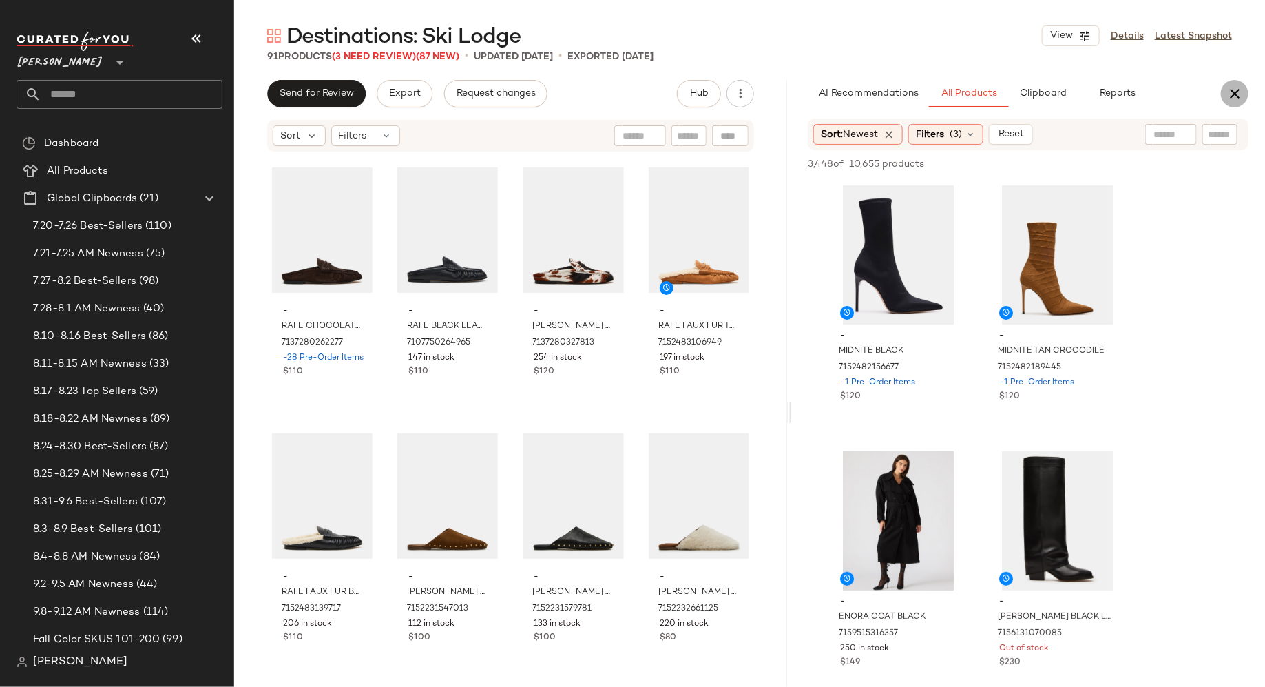
click at [1237, 94] on icon "button" at bounding box center [1235, 93] width 17 height 17
